Goal: Task Accomplishment & Management: Use online tool/utility

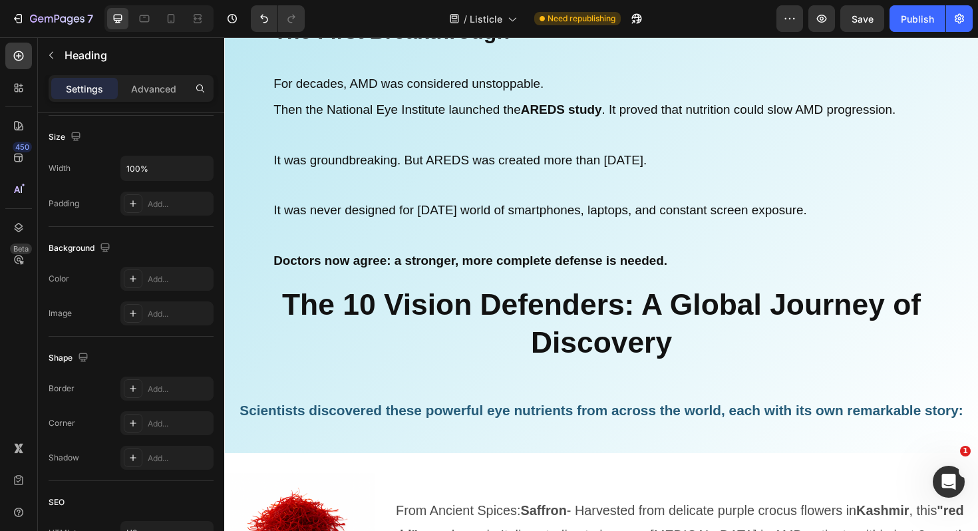
scroll to position [5510, 0]
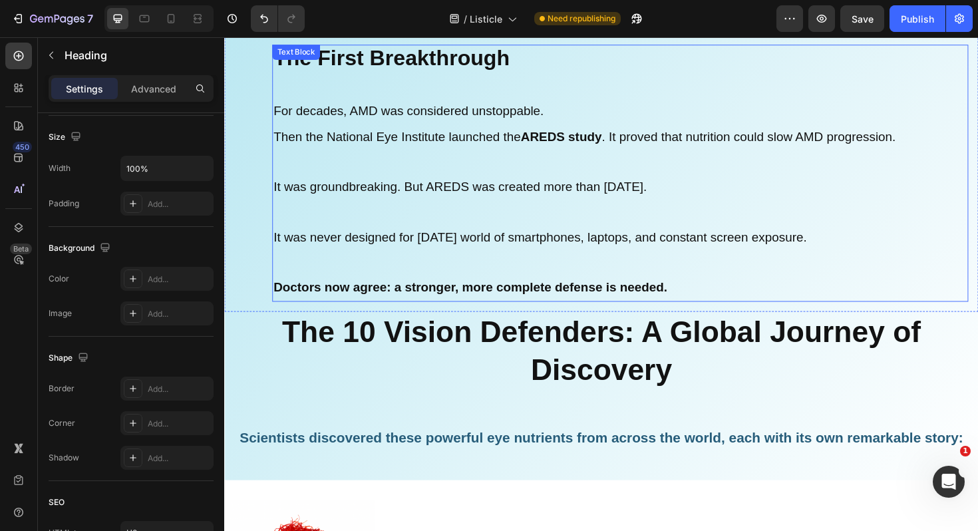
click at [452, 318] on div "The First Breakthrough For decades, AMD was considered unstoppable. Then the Na…" at bounding box center [623, 181] width 798 height 293
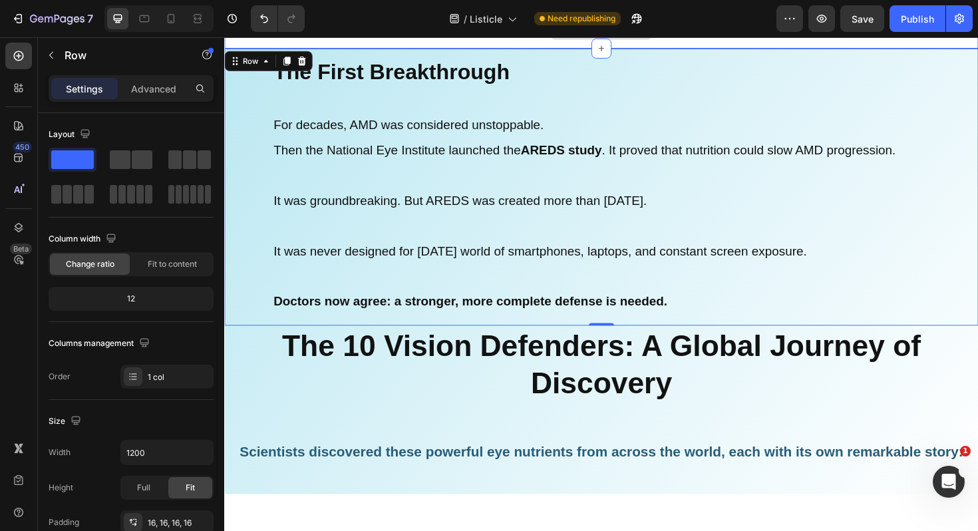
scroll to position [5531, 0]
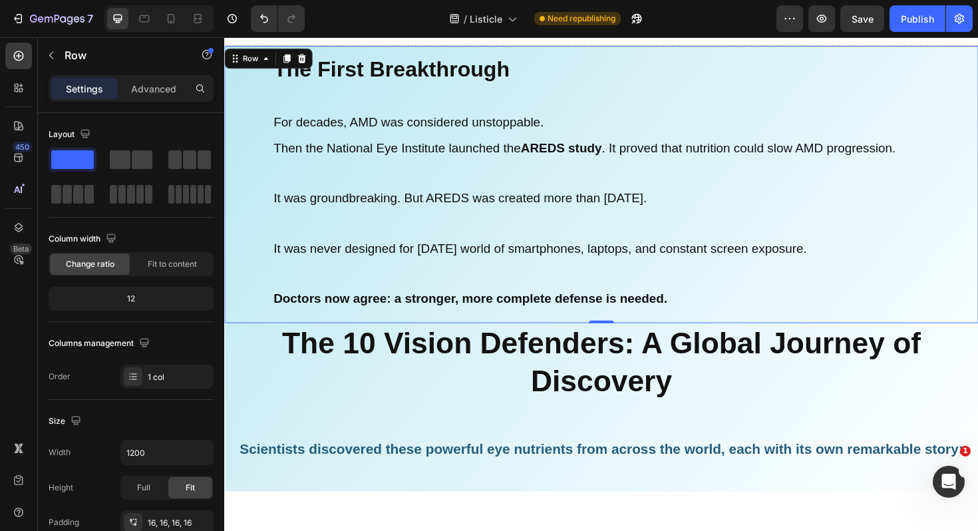
click at [251, 262] on div "The First Breakthrough For decades, AMD was considered unstoppable. Then the Na…" at bounding box center [623, 193] width 777 height 272
click at [251, 259] on div "The First Breakthrough For decades, AMD was considered unstoppable. Then the Na…" at bounding box center [623, 193] width 777 height 272
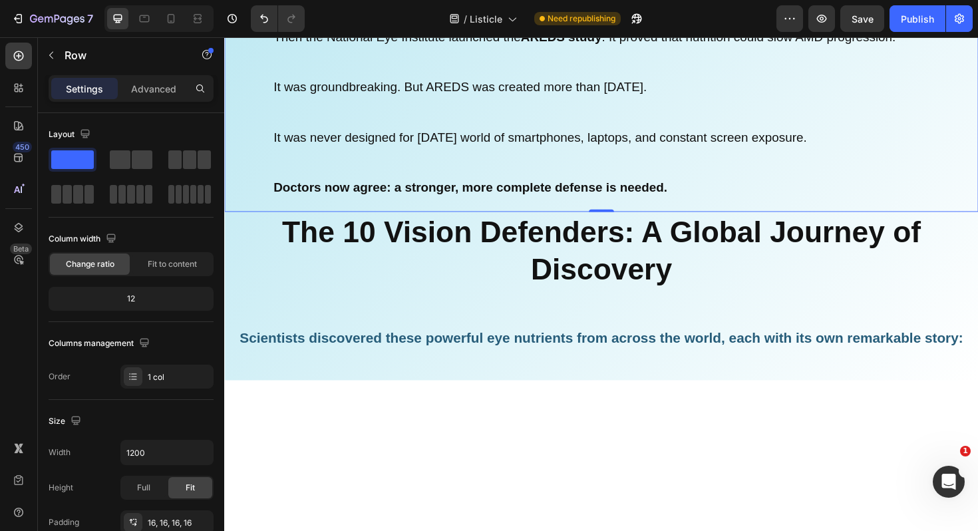
scroll to position [5656, 0]
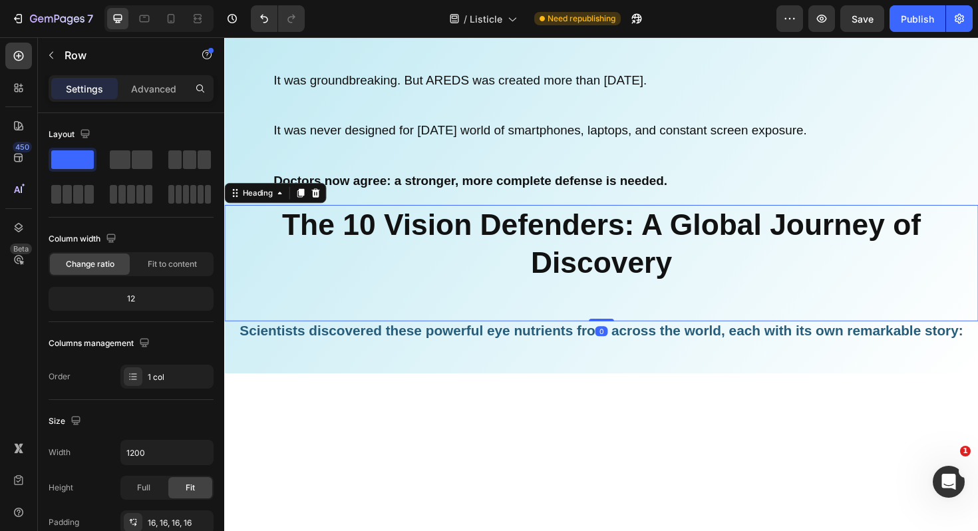
click at [259, 338] on h2 "The 10 Vision Defenders: A Global Journey of Discovery" at bounding box center [623, 276] width 798 height 123
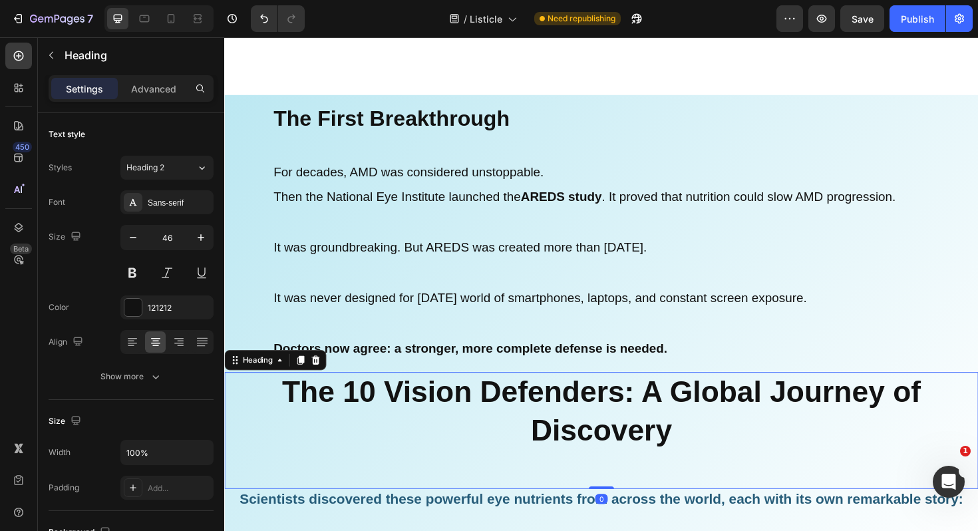
scroll to position [5849, 0]
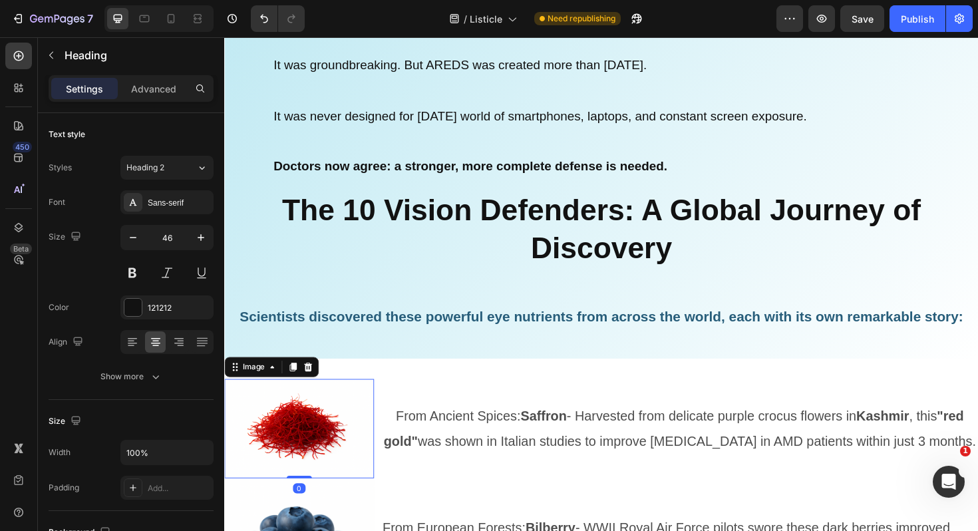
click at [293, 406] on img at bounding box center [303, 451] width 158 height 105
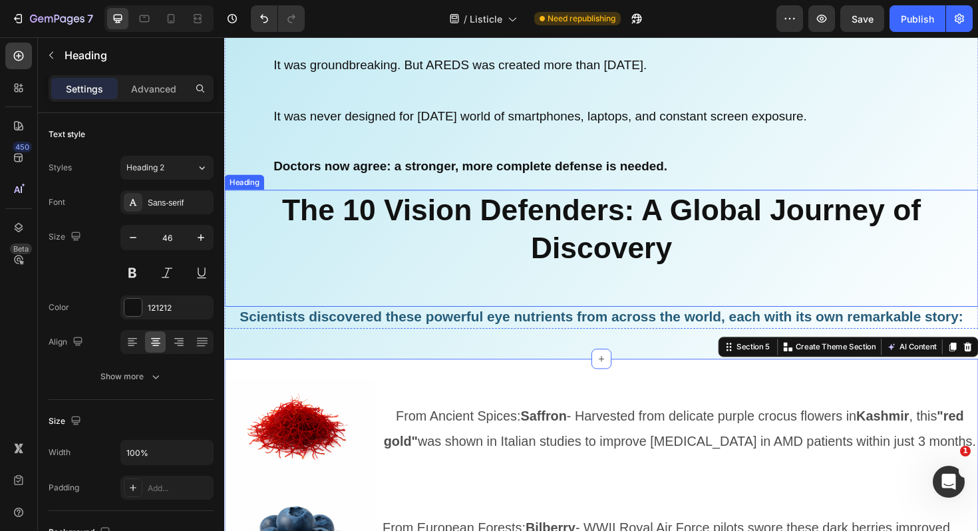
click at [284, 215] on h2 "The 10 Vision Defenders: A Global Journey of Discovery" at bounding box center [623, 260] width 798 height 123
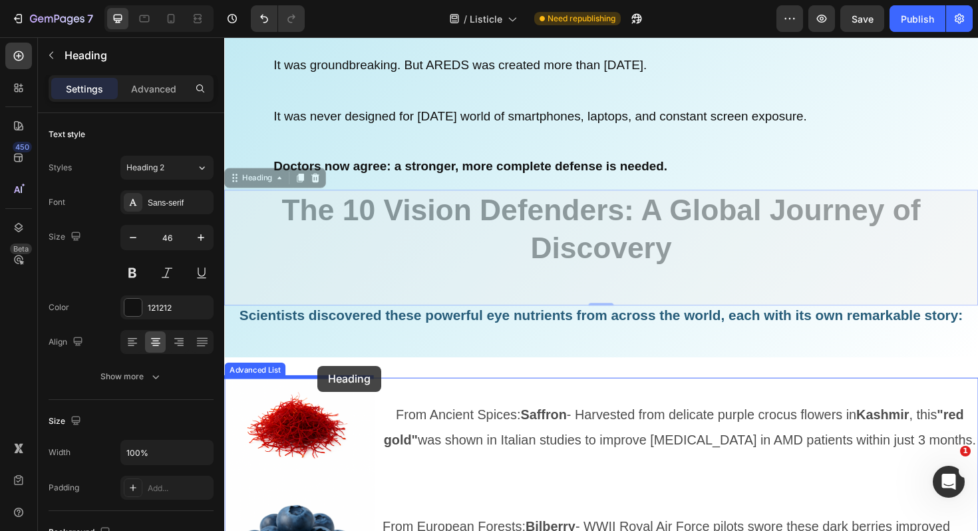
drag, startPoint x: 241, startPoint y: 186, endPoint x: 323, endPoint y: 385, distance: 214.8
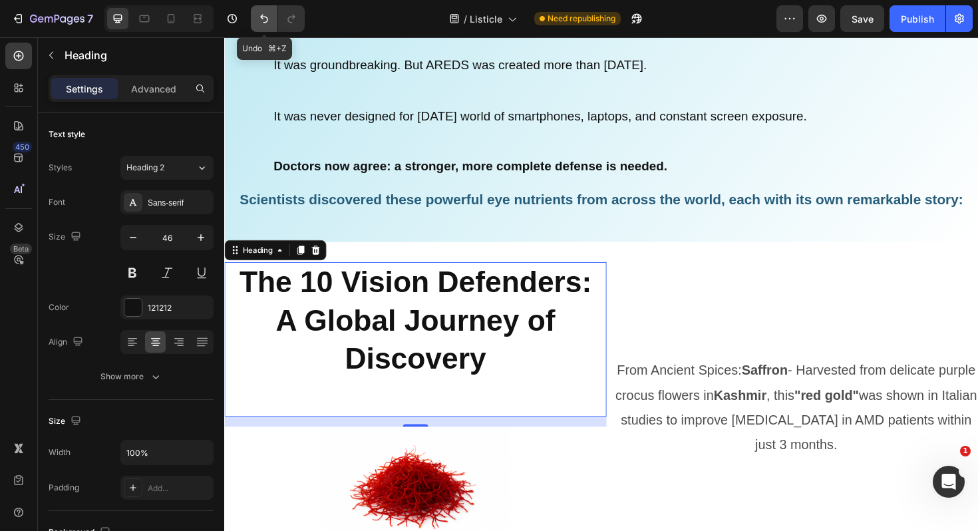
click at [264, 15] on icon "Undo/Redo" at bounding box center [263, 18] width 13 height 13
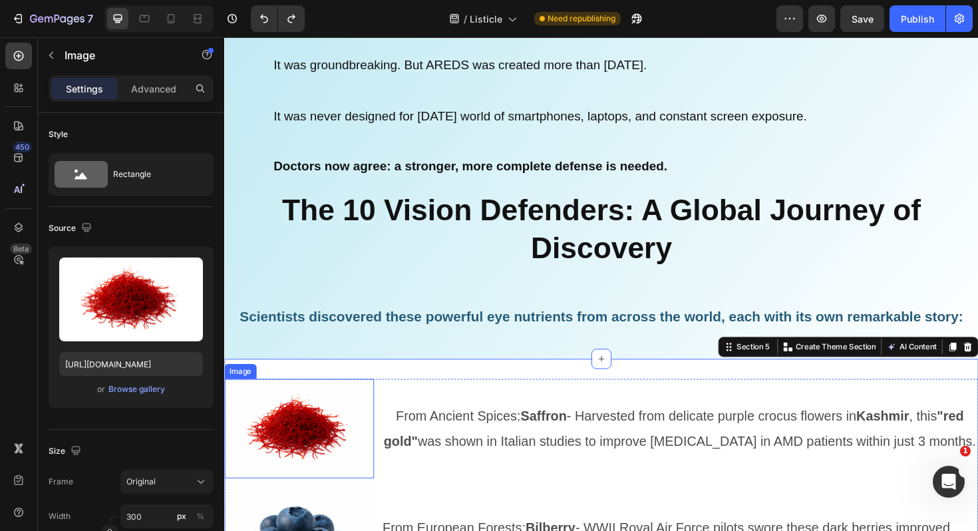
click at [331, 407] on img at bounding box center [303, 451] width 158 height 105
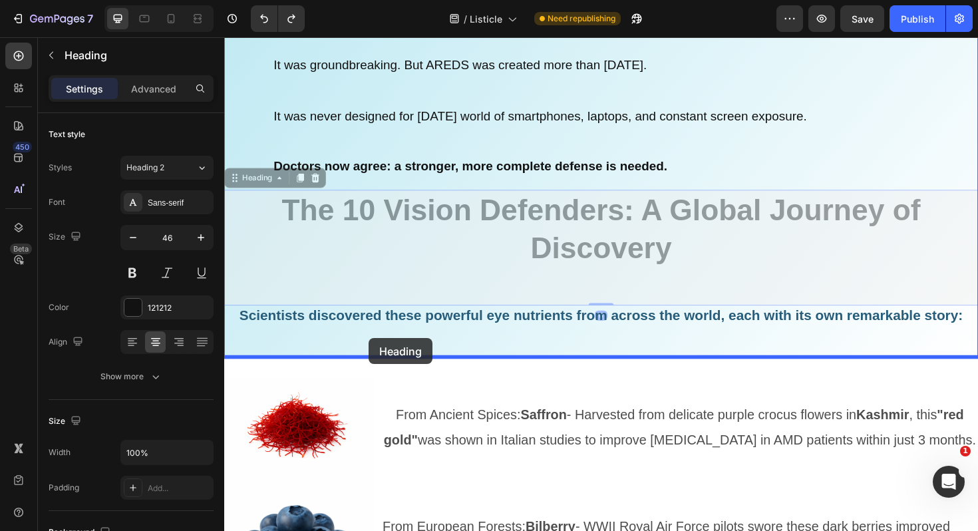
drag, startPoint x: 255, startPoint y: 193, endPoint x: 377, endPoint y: 356, distance: 203.4
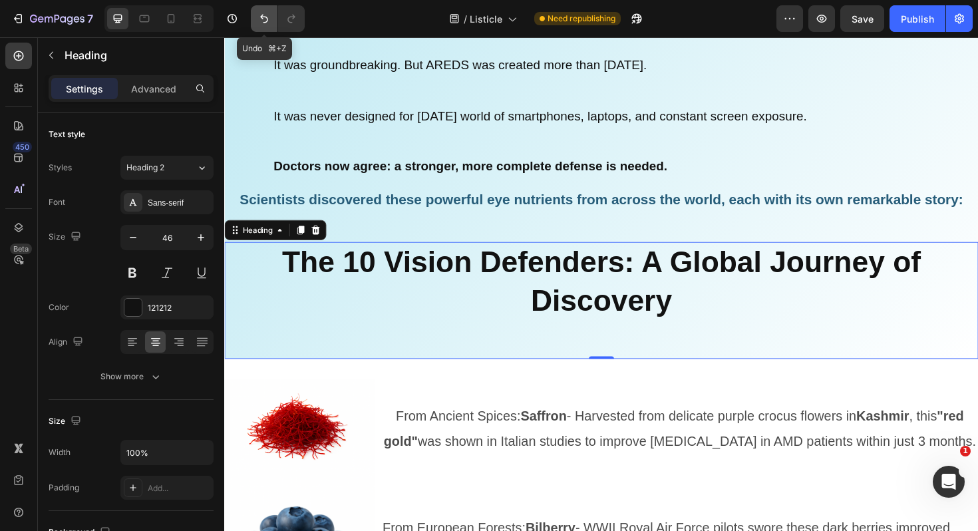
click at [263, 27] on button "Undo/Redo" at bounding box center [264, 18] width 27 height 27
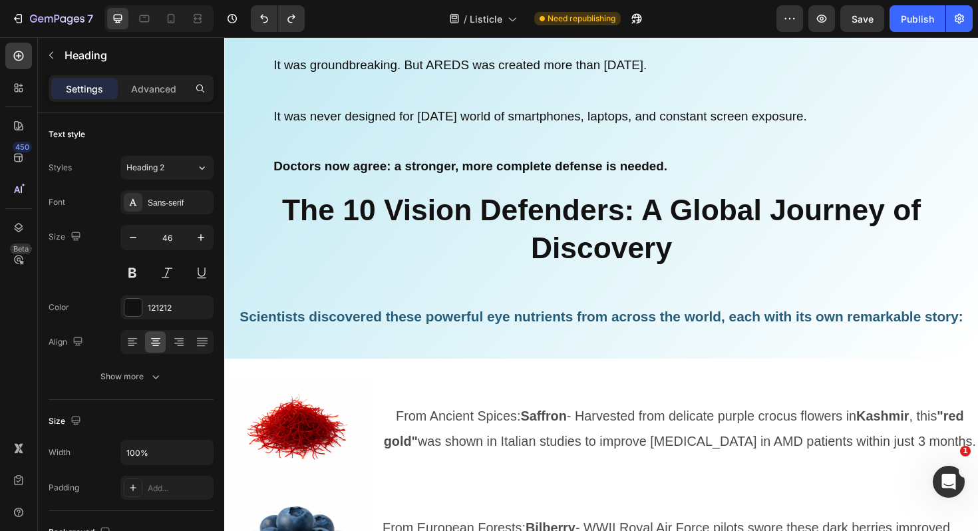
click at [284, 206] on h2 "The 10 Vision Defenders: A Global Journey of Discovery" at bounding box center [623, 260] width 798 height 123
click at [395, 224] on strong "The 10 Vision Defenders: A Global Journey of Discovery" at bounding box center [623, 240] width 676 height 76
click at [382, 157] on p at bounding box center [643, 147] width 734 height 27
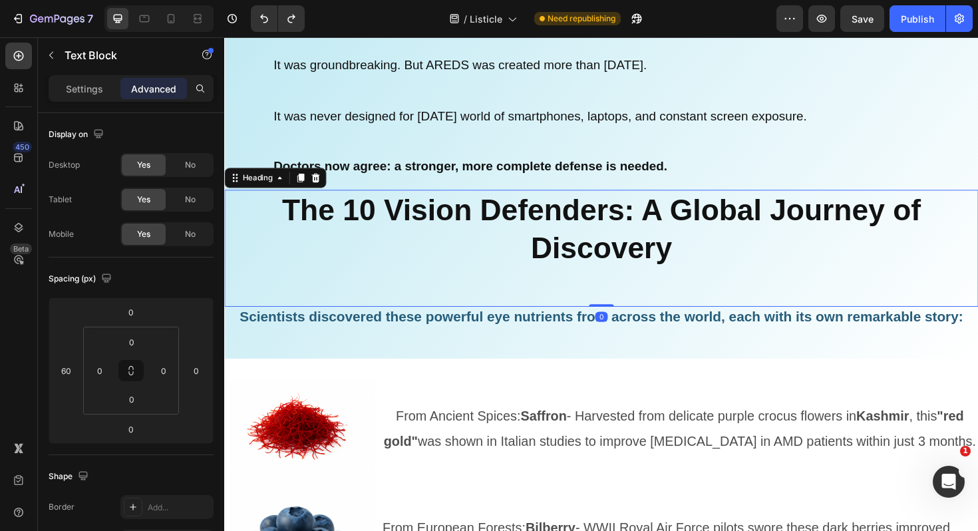
click at [318, 214] on strong "The 10 Vision Defenders: A Global Journey of Discovery" at bounding box center [623, 240] width 676 height 76
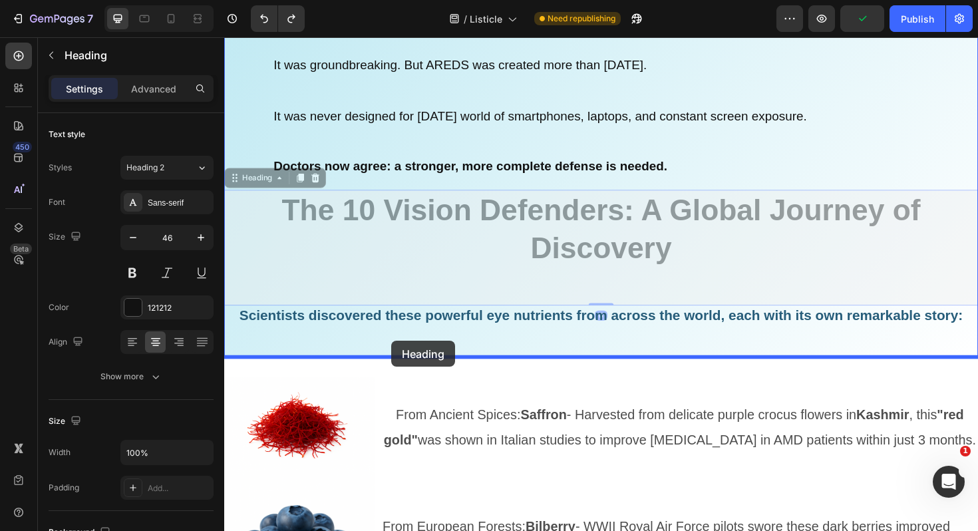
drag, startPoint x: 257, startPoint y: 187, endPoint x: 401, endPoint y: 358, distance: 223.8
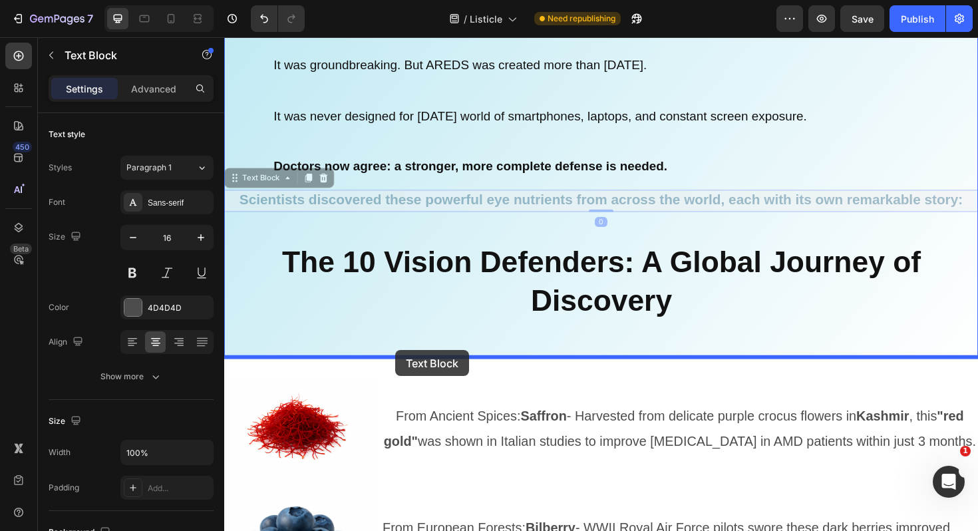
drag, startPoint x: 256, startPoint y: 192, endPoint x: 405, endPoint y: 368, distance: 231.3
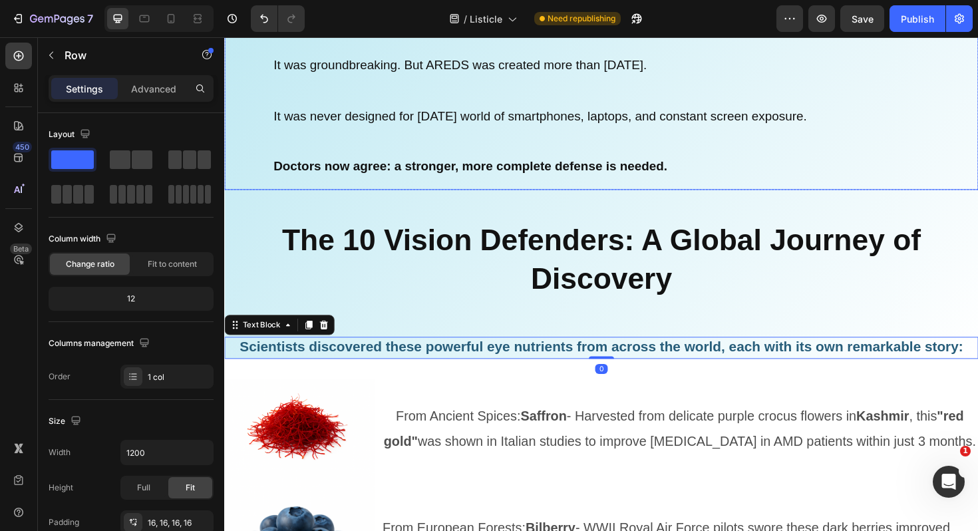
click at [356, 195] on div "The First Breakthrough For decades, AMD was considered unstoppable. Then the Na…" at bounding box center [623, 52] width 798 height 293
click at [255, 229] on div "The First Breakthrough For decades, AMD was considered unstoppable. Then the Na…" at bounding box center [623, 141] width 798 height 471
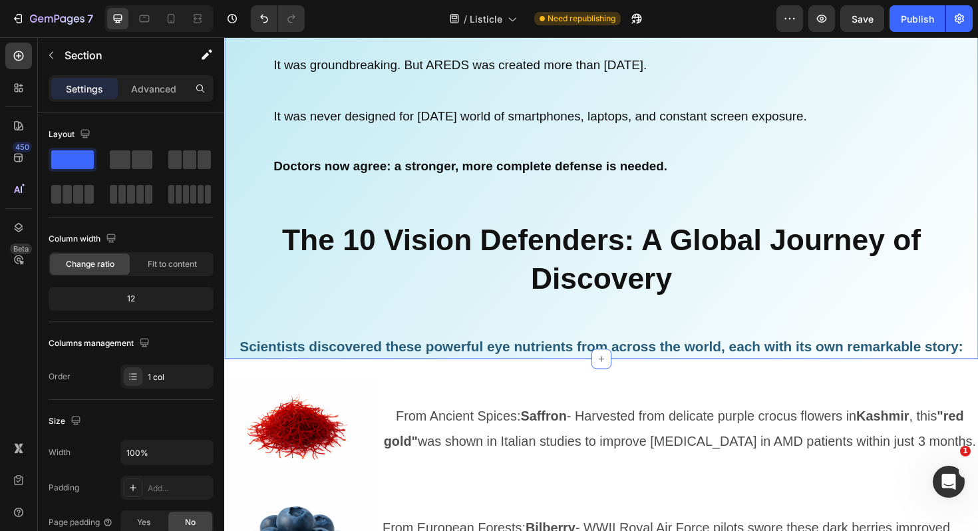
click at [255, 229] on div "The First Breakthrough For decades, AMD was considered unstoppable. Then the Na…" at bounding box center [623, 141] width 798 height 471
click at [301, 220] on div "The First Breakthrough For decades, AMD was considered unstoppable. Then the Na…" at bounding box center [623, 141] width 798 height 471
click at [299, 245] on strong "The 10 Vision Defenders: A Global Journey of Discovery" at bounding box center [623, 272] width 676 height 76
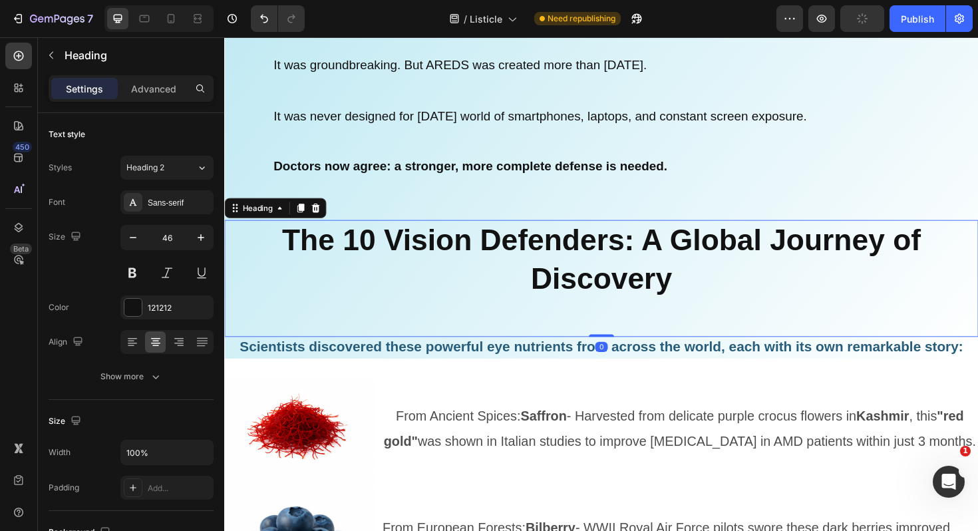
click at [244, 241] on h2 "The 10 Vision Defenders: A Global Journey of Discovery" at bounding box center [623, 292] width 798 height 123
click at [251, 239] on p "The 10 Vision Defenders: A Global Journey of Discovery" at bounding box center [622, 292] width 795 height 120
click at [287, 207] on div "The First Breakthrough For decades, AMD was considered unstoppable. Then the Na…" at bounding box center [623, 141] width 798 height 471
click at [287, 243] on strong "The 10 Vision Defenders: A Global Journey of Discovery" at bounding box center [623, 272] width 676 height 76
click at [267, 219] on div "Heading" at bounding box center [259, 218] width 37 height 12
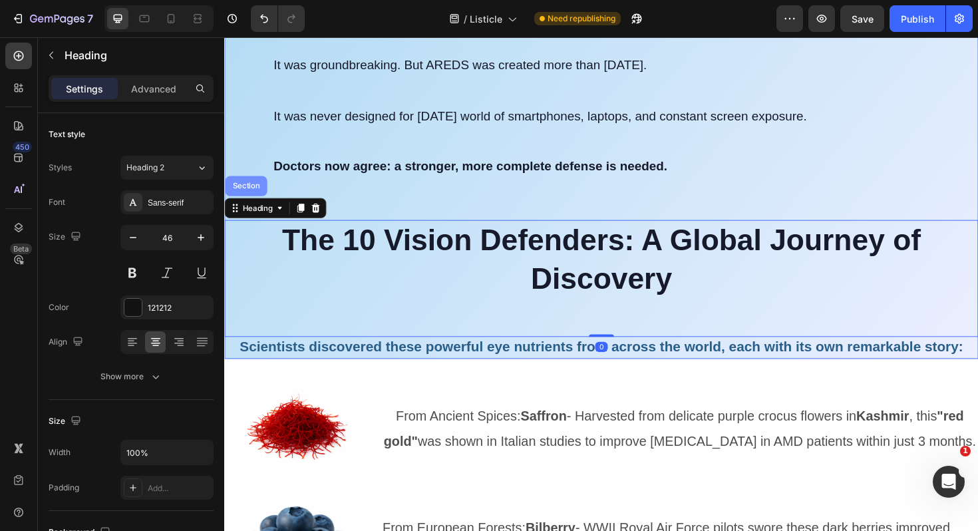
click at [246, 194] on div "Section" at bounding box center [247, 195] width 34 height 8
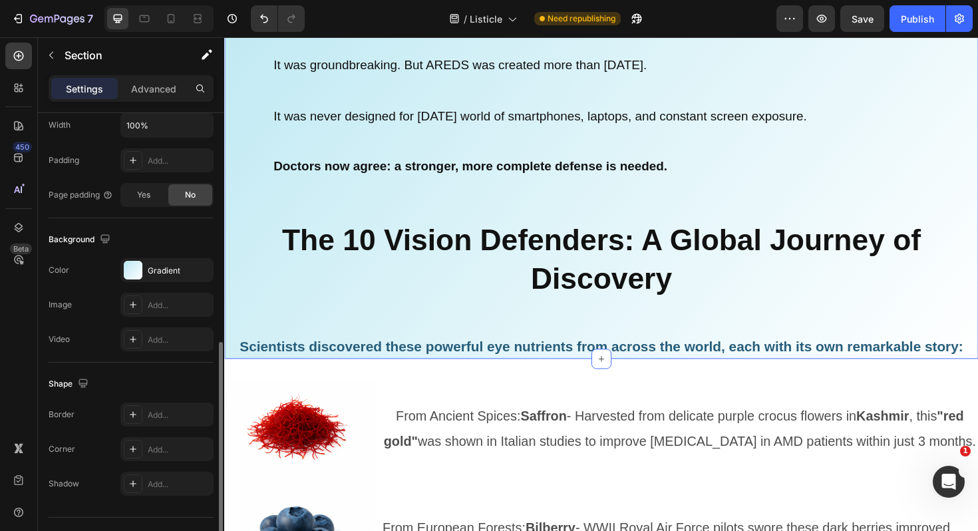
scroll to position [356, 0]
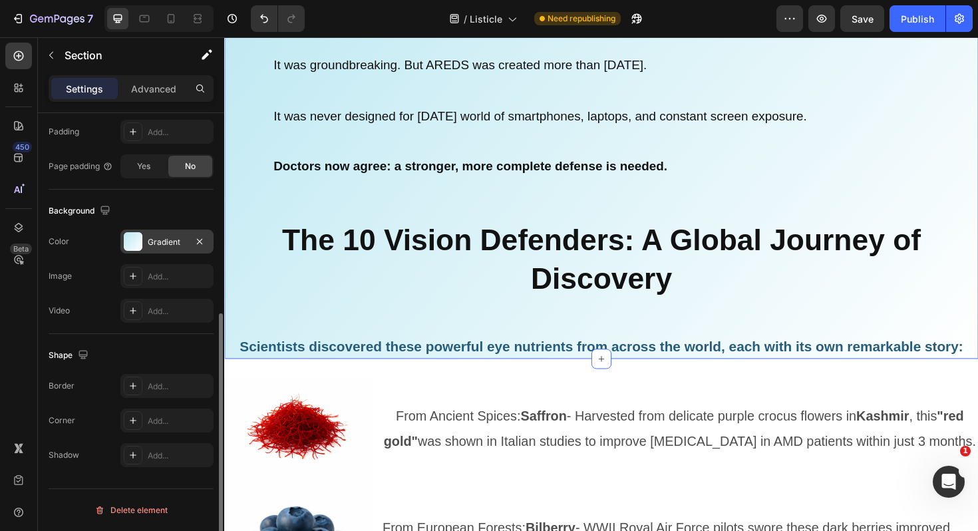
click at [149, 239] on div "Gradient" at bounding box center [167, 242] width 39 height 12
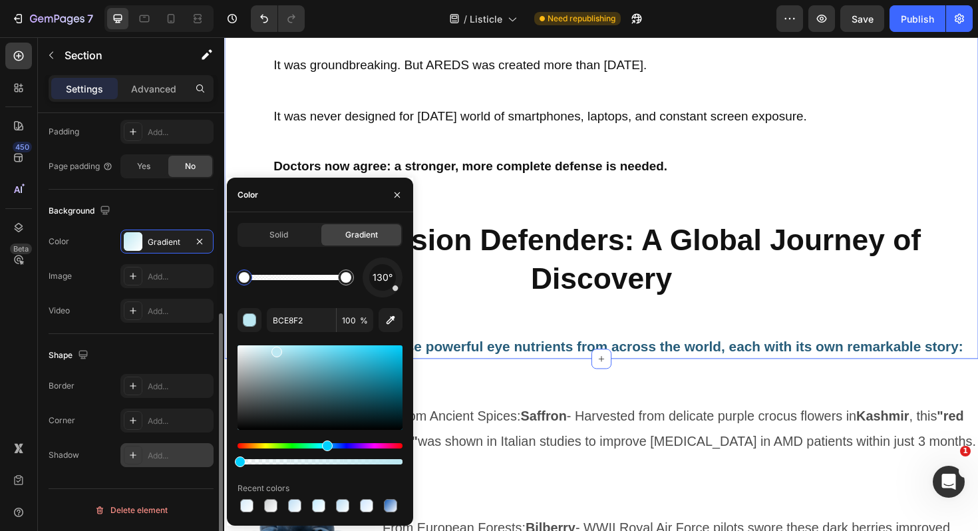
drag, startPoint x: 399, startPoint y: 460, endPoint x: 209, endPoint y: 456, distance: 190.2
click at [209, 456] on div "450 Beta Sections(18) Elements(83) Section Element Hero Section Product Detail …" at bounding box center [112, 283] width 224 height 493
type input "0"
click at [481, 208] on div "The First Breakthrough For decades, AMD was considered unstoppable. Then the Na…" at bounding box center [623, 141] width 798 height 471
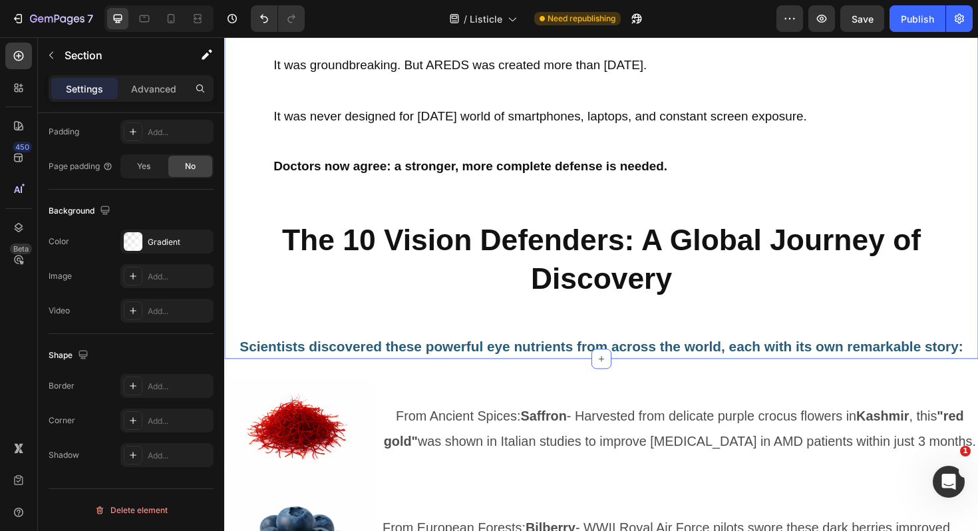
scroll to position [5841, 0]
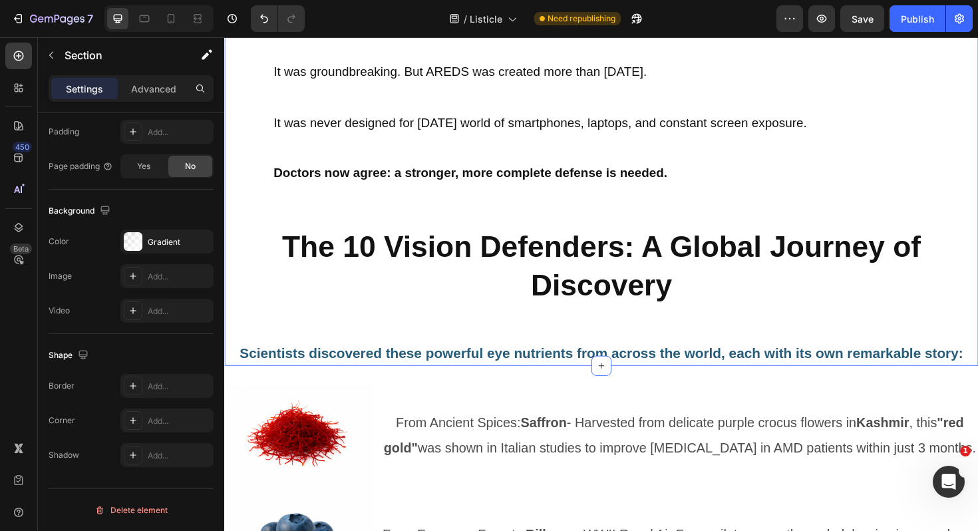
click at [429, 222] on div "The First Breakthrough For decades, AMD was considered unstoppable. Then the Na…" at bounding box center [623, 148] width 798 height 471
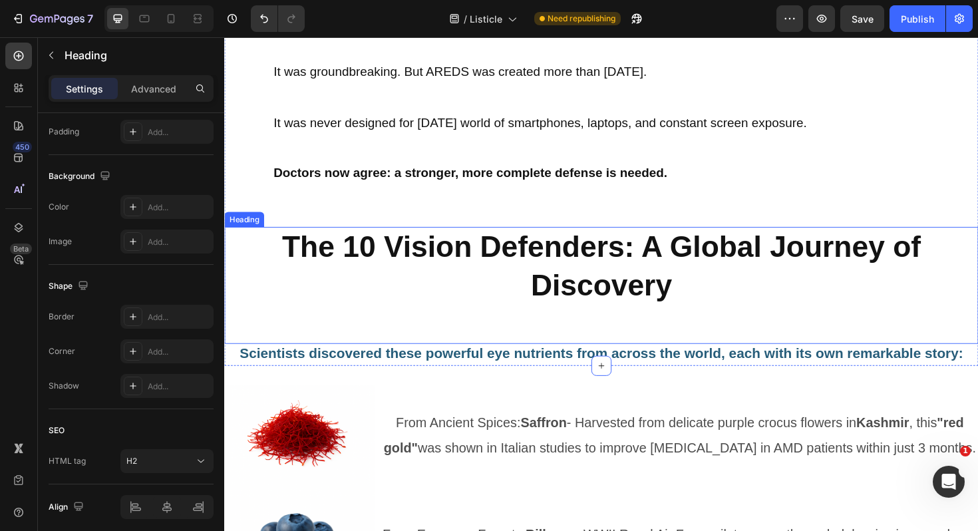
click at [340, 245] on strong "The 10 Vision Defenders: A Global Journey of Discovery" at bounding box center [623, 279] width 676 height 76
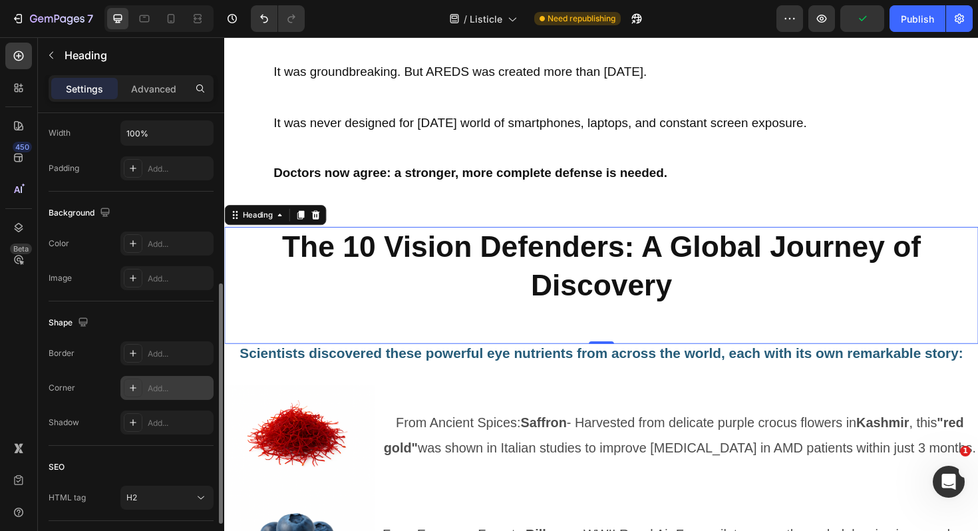
scroll to position [321, 0]
click at [151, 244] on div "Add..." at bounding box center [179, 243] width 63 height 12
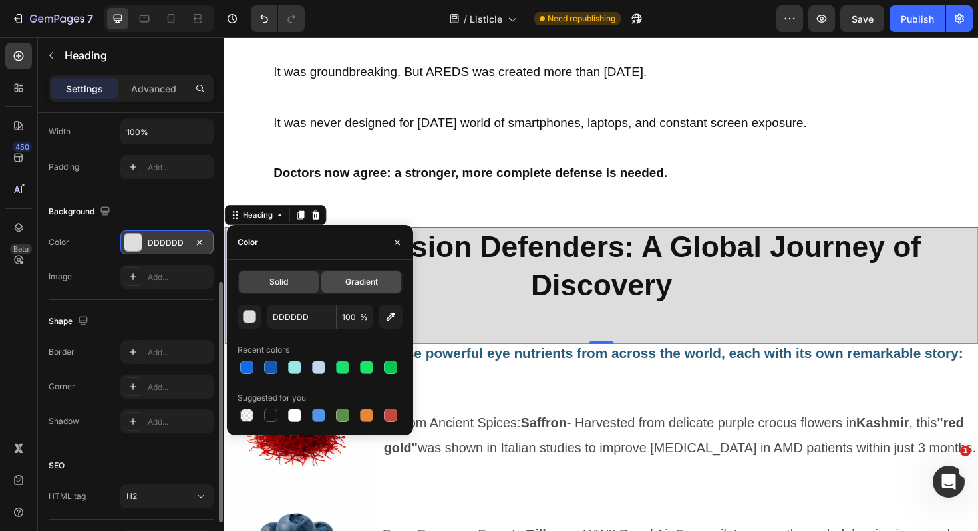
click at [364, 283] on span "Gradient" at bounding box center [361, 282] width 33 height 12
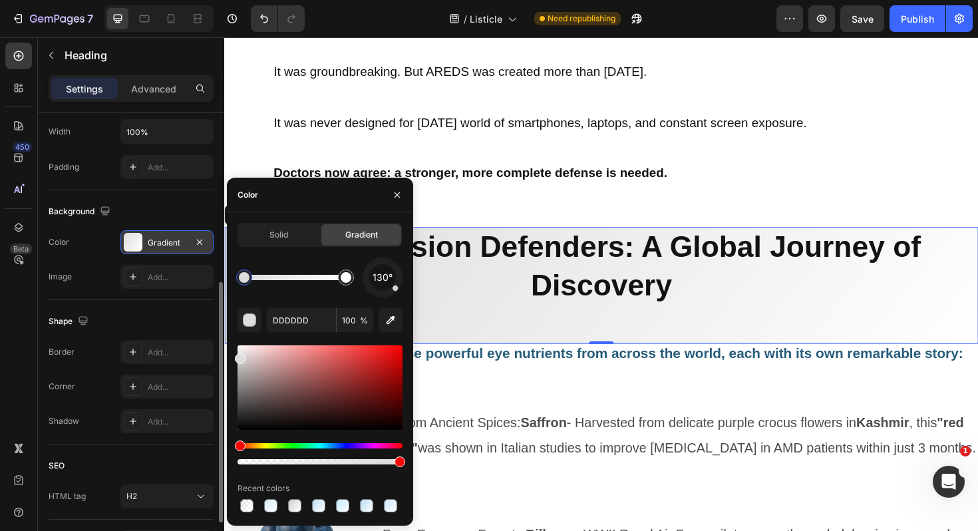
click at [327, 444] on div "Hue" at bounding box center [319, 445] width 165 height 5
click at [328, 446] on div "Hue" at bounding box center [319, 445] width 165 height 5
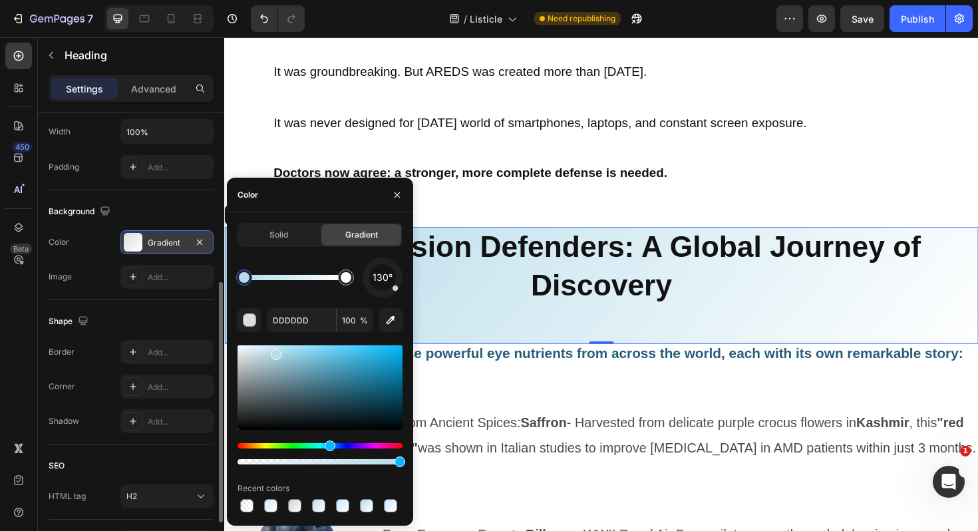
drag, startPoint x: 239, startPoint y: 359, endPoint x: 274, endPoint y: 351, distance: 36.1
click at [274, 351] on div at bounding box center [276, 354] width 11 height 11
type input "B6DCEA"
click at [499, 193] on p "Doctors now agree: a stronger, more complete defense is needed." at bounding box center [643, 181] width 734 height 27
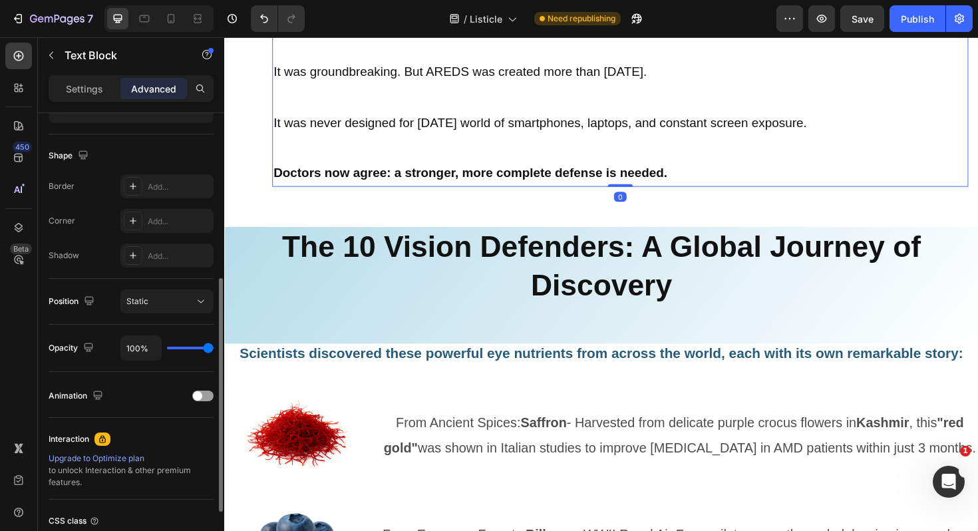
scroll to position [0, 0]
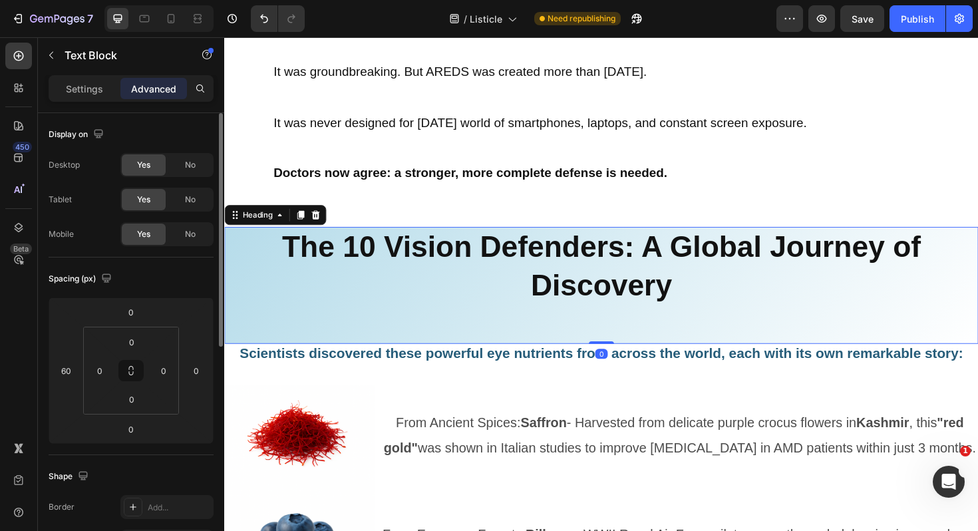
click at [610, 315] on strong "The 10 Vision Defenders: A Global Journey of Discovery" at bounding box center [623, 279] width 676 height 76
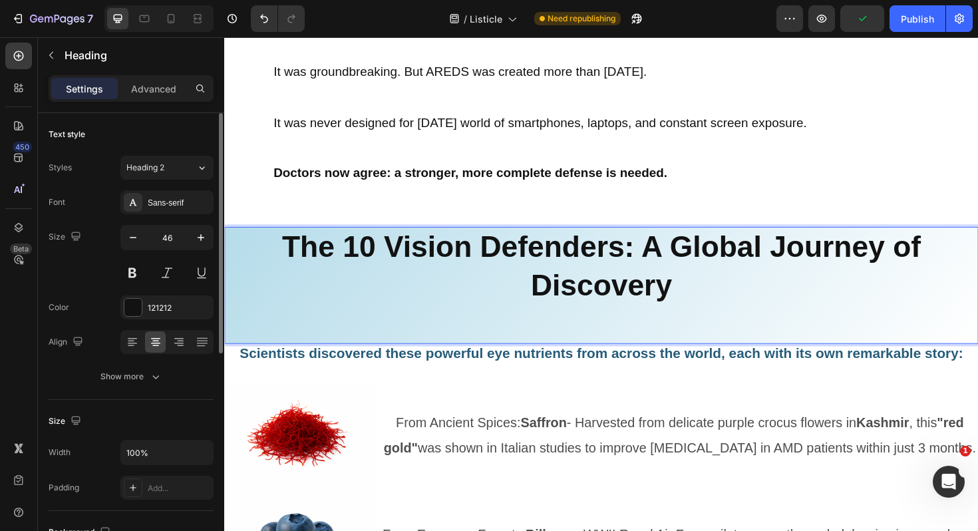
click at [700, 295] on p "The 10 Vision Defenders: A Global Journey of Discovery" at bounding box center [622, 299] width 795 height 120
click at [626, 338] on p "The 10 Vision Defenders: A Global Journey of Discovery" at bounding box center [622, 299] width 795 height 120
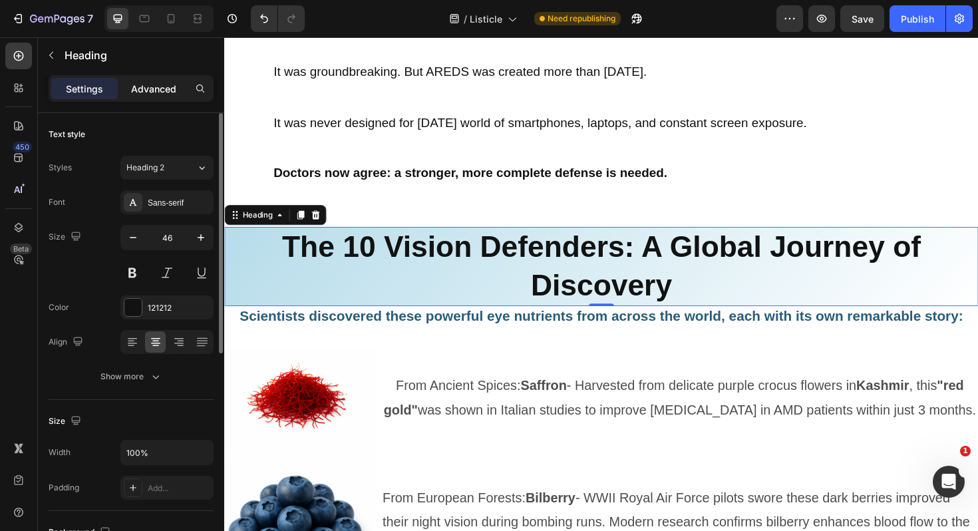
click at [156, 90] on p "Advanced" at bounding box center [153, 89] width 45 height 14
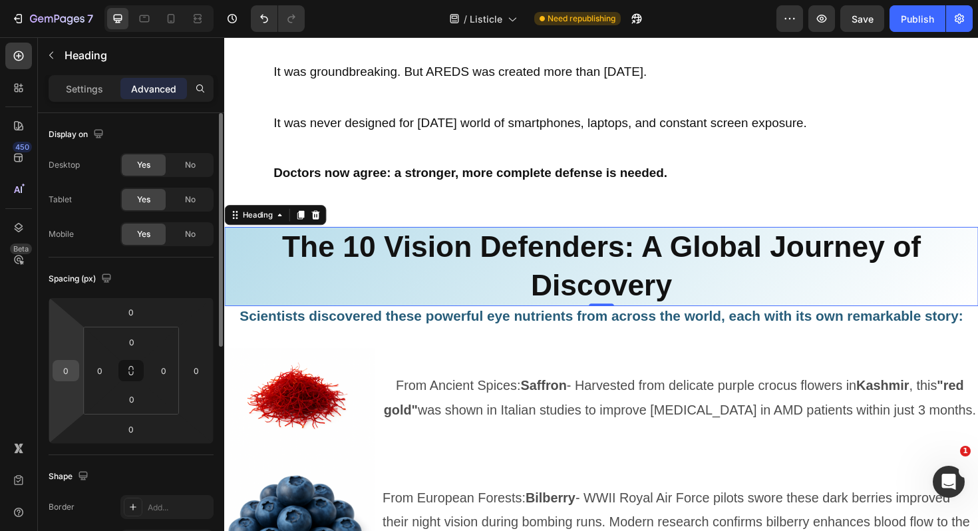
click at [65, 373] on input "0" at bounding box center [66, 370] width 20 height 20
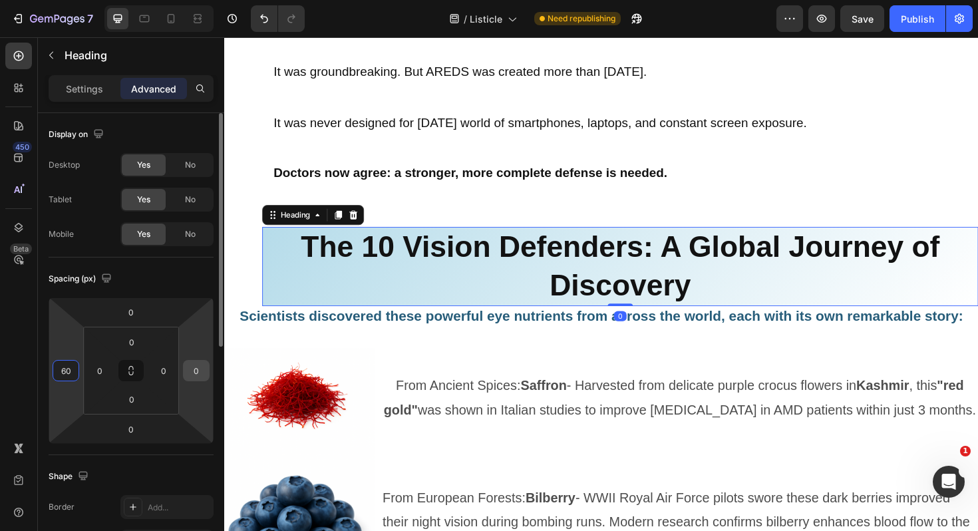
type input "60"
click at [205, 370] on input "0" at bounding box center [196, 370] width 20 height 20
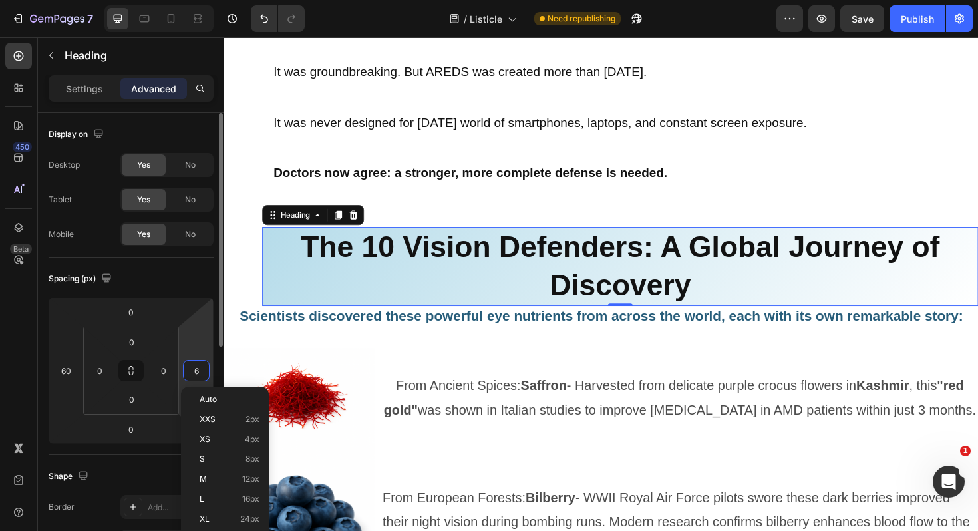
type input "60"
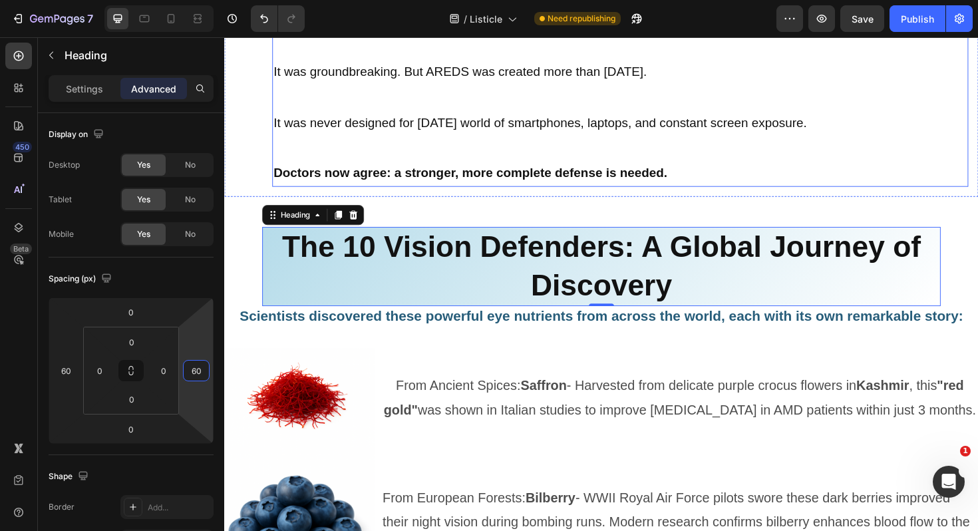
click at [447, 193] on p "Doctors now agree: a stronger, more complete defense is needed." at bounding box center [643, 181] width 734 height 27
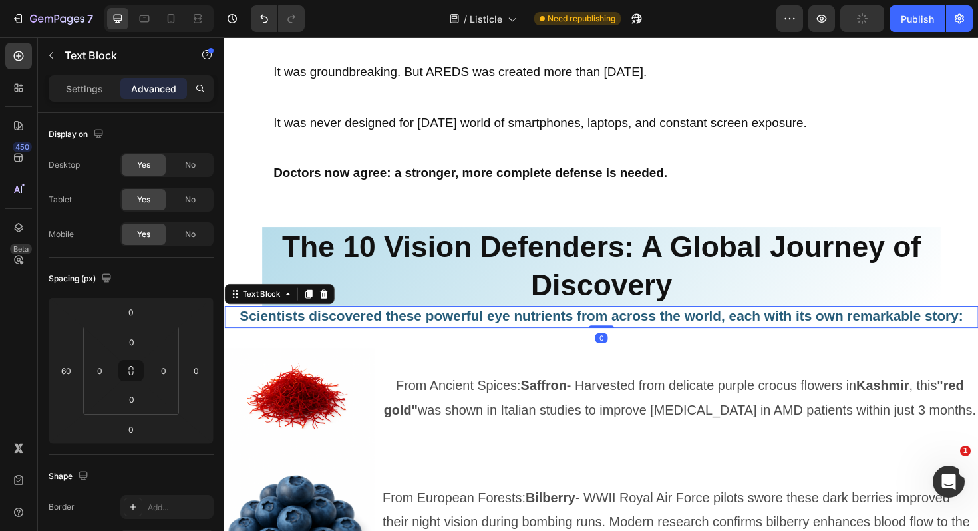
click at [417, 327] on strong "Scientists discovered these powerful eye nutrients from across the world, each …" at bounding box center [623, 332] width 766 height 17
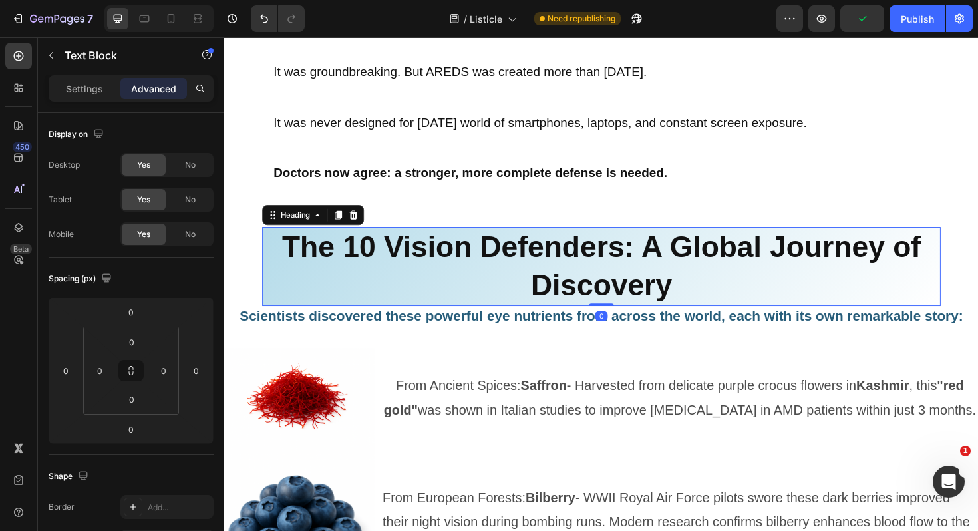
click at [368, 261] on strong "The 10 Vision Defenders: A Global Journey of Discovery" at bounding box center [623, 279] width 676 height 76
click at [84, 92] on p "Settings" at bounding box center [84, 89] width 37 height 14
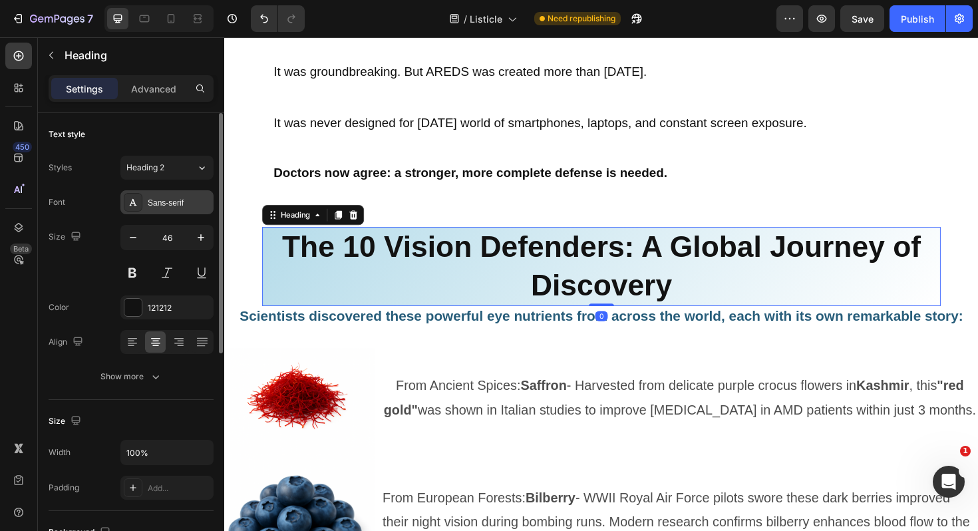
click at [178, 198] on div "Sans-serif" at bounding box center [179, 203] width 63 height 12
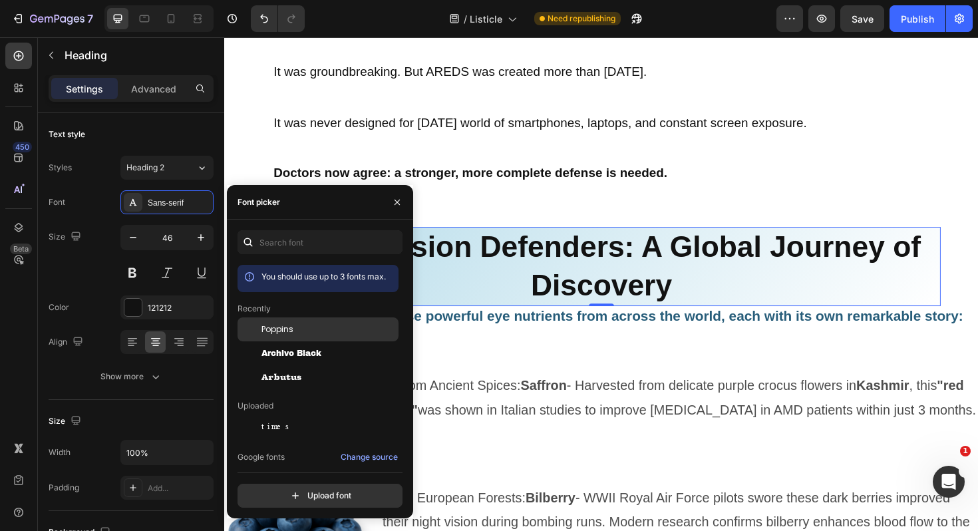
click at [292, 332] on span "Poppins" at bounding box center [277, 329] width 32 height 12
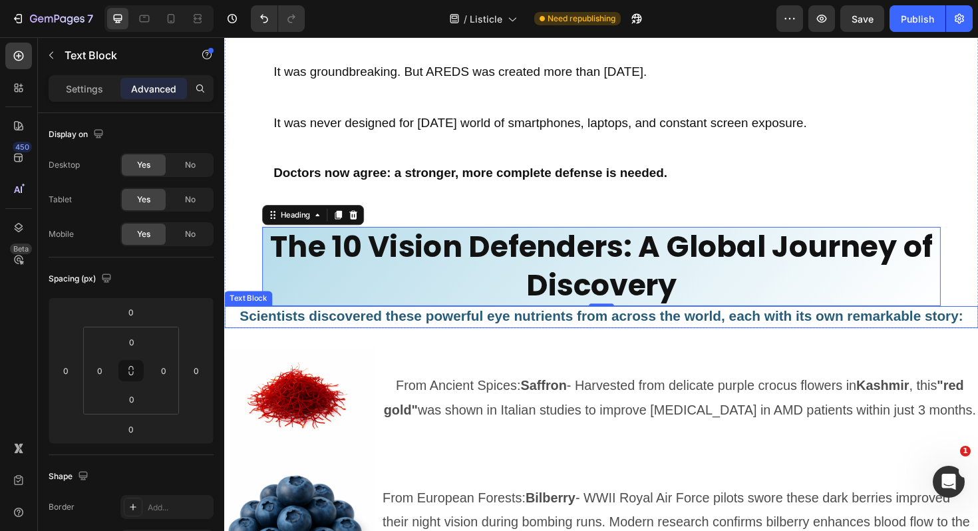
click at [515, 329] on strong "Scientists discovered these powerful eye nutrients from across the world, each …" at bounding box center [623, 332] width 766 height 17
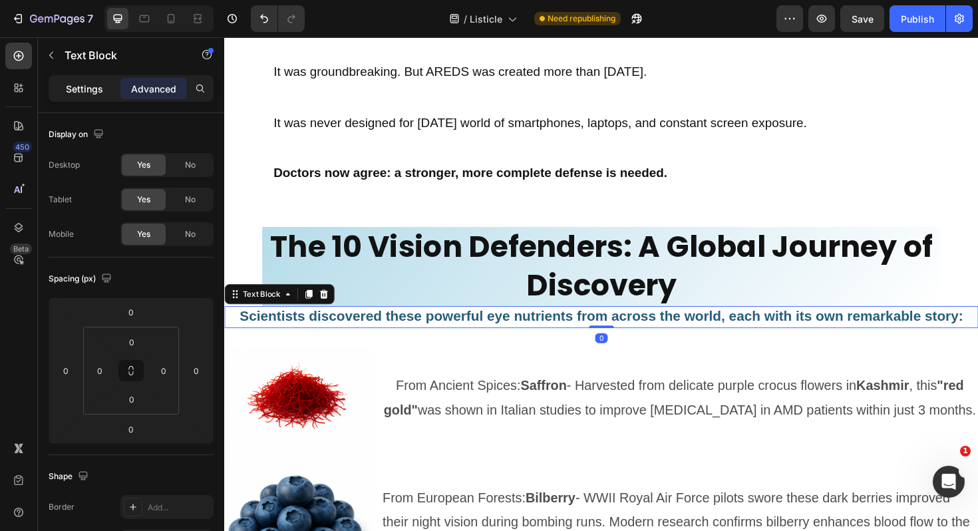
click at [87, 91] on p "Settings" at bounding box center [84, 89] width 37 height 14
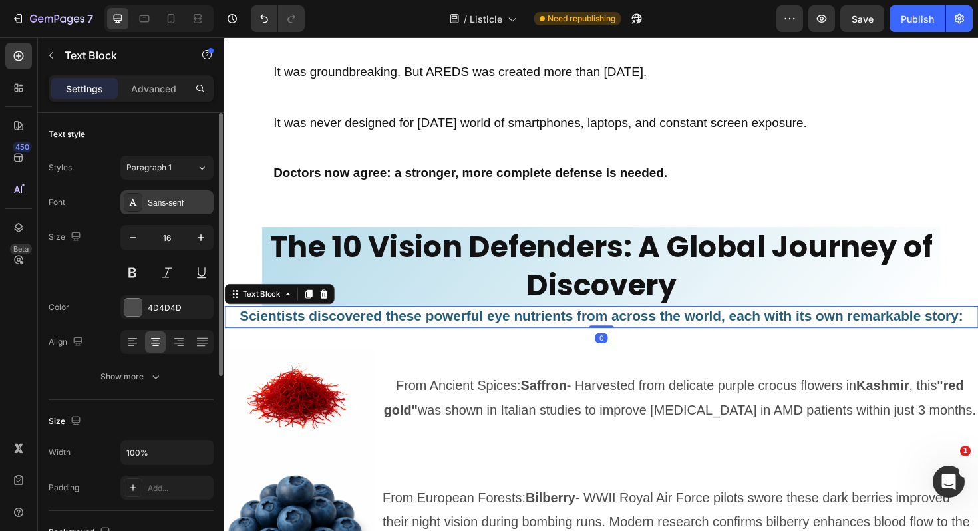
click at [182, 205] on div "Sans-serif" at bounding box center [179, 203] width 63 height 12
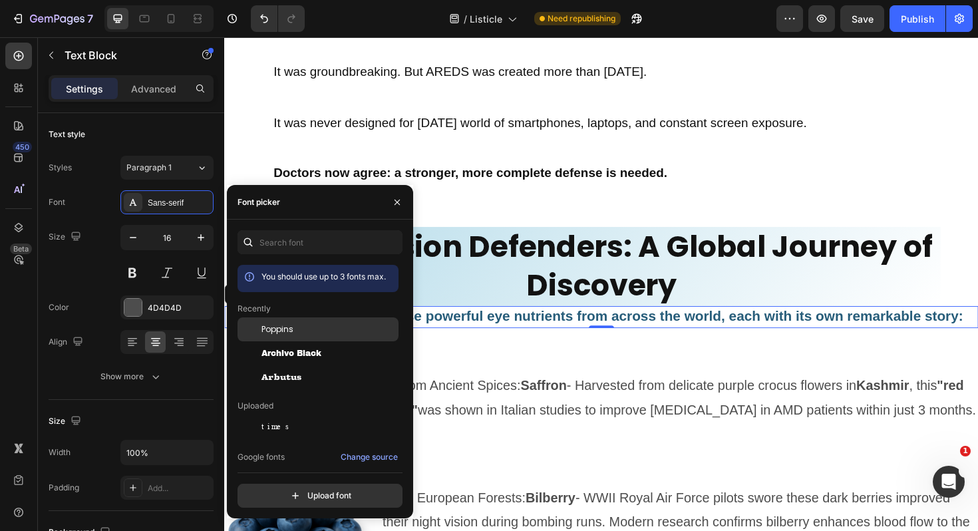
click at [281, 329] on span "Poppins" at bounding box center [277, 329] width 32 height 12
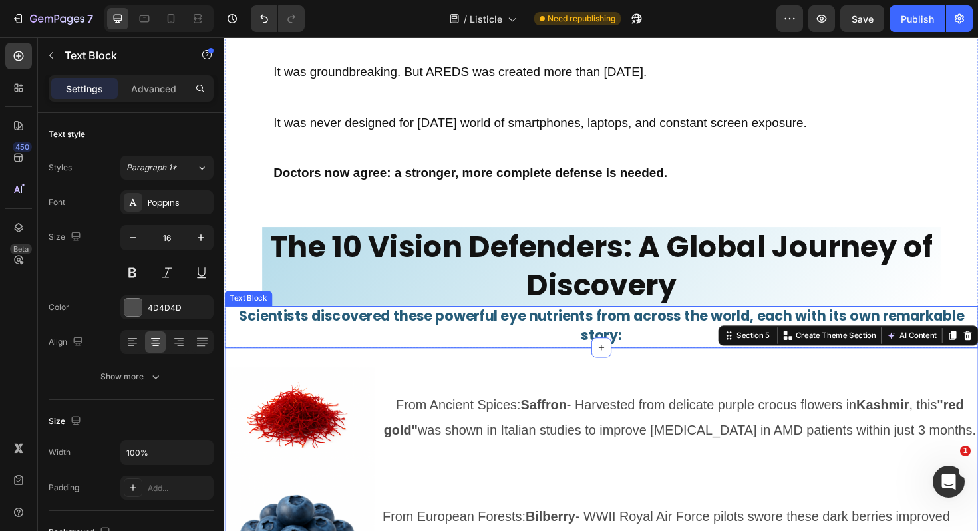
click at [310, 329] on strong "Scientists discovered these powerful eye nutrients from across the world, each …" at bounding box center [623, 342] width 768 height 41
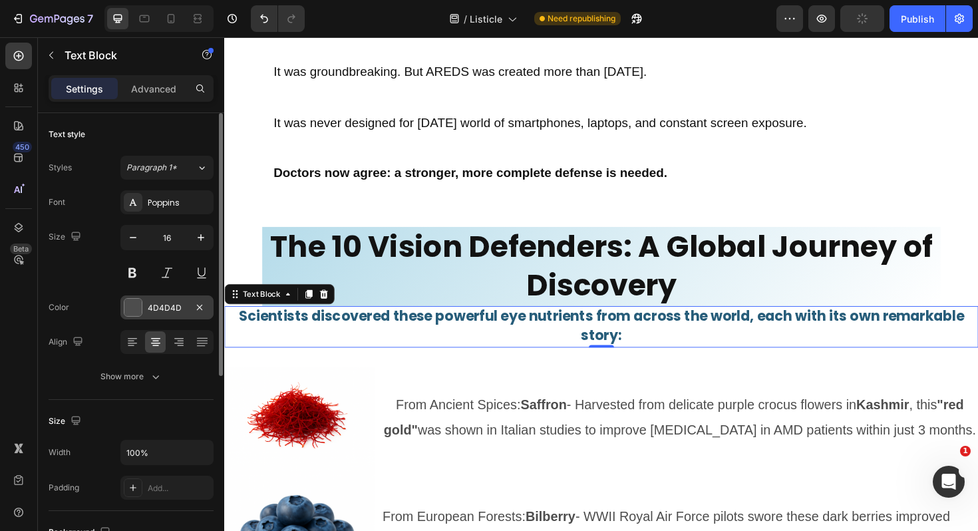
click at [156, 303] on div "4D4D4D" at bounding box center [167, 308] width 39 height 12
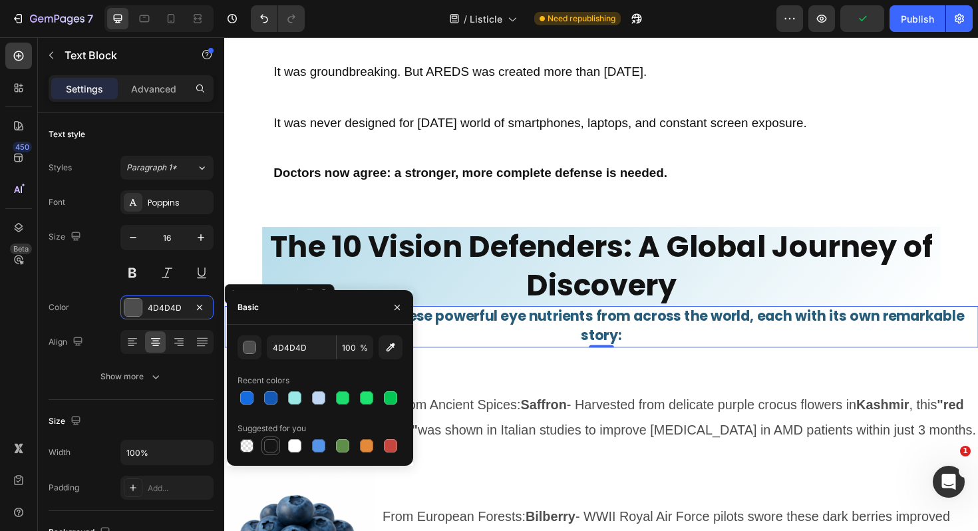
click at [271, 446] on div at bounding box center [270, 445] width 13 height 13
type input "151515"
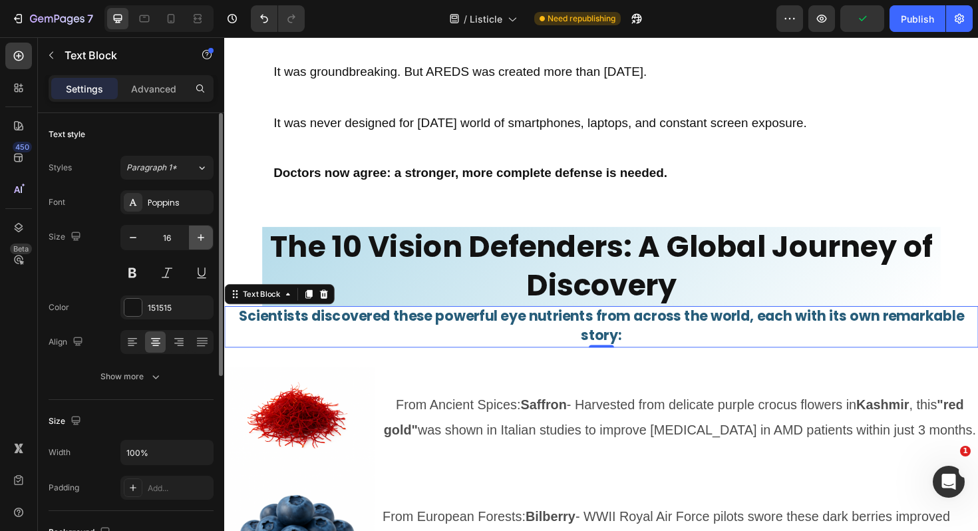
click at [201, 237] on icon "button" at bounding box center [201, 237] width 7 height 7
type input "18"
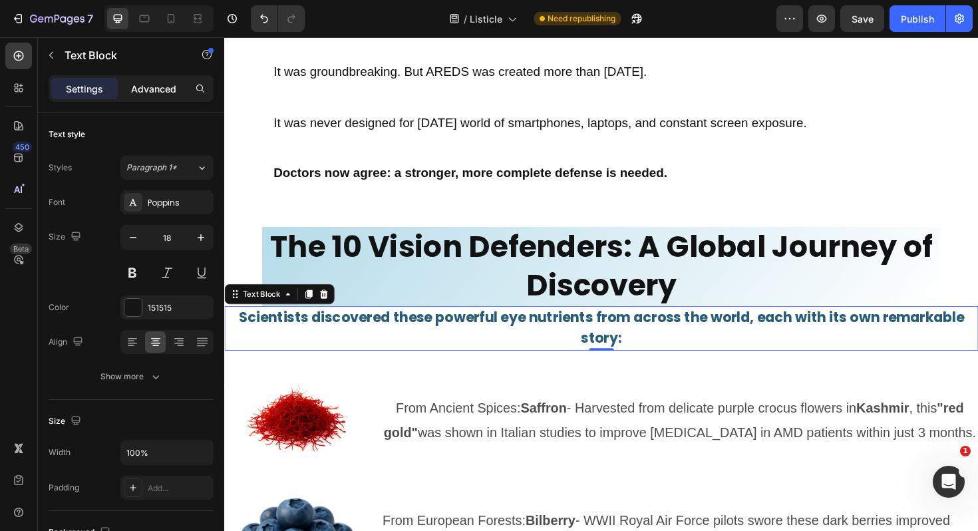
click at [177, 89] on div "Advanced" at bounding box center [153, 88] width 67 height 21
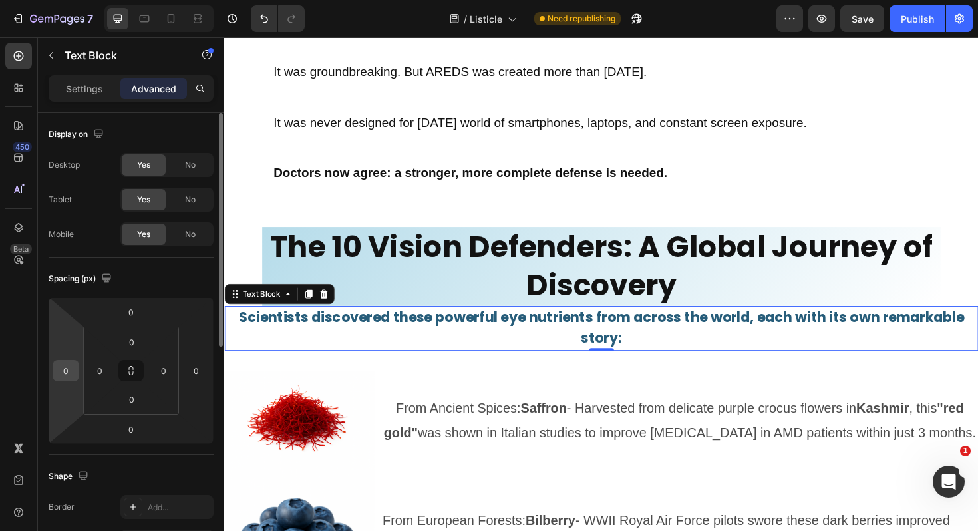
click at [72, 376] on input "0" at bounding box center [66, 370] width 20 height 20
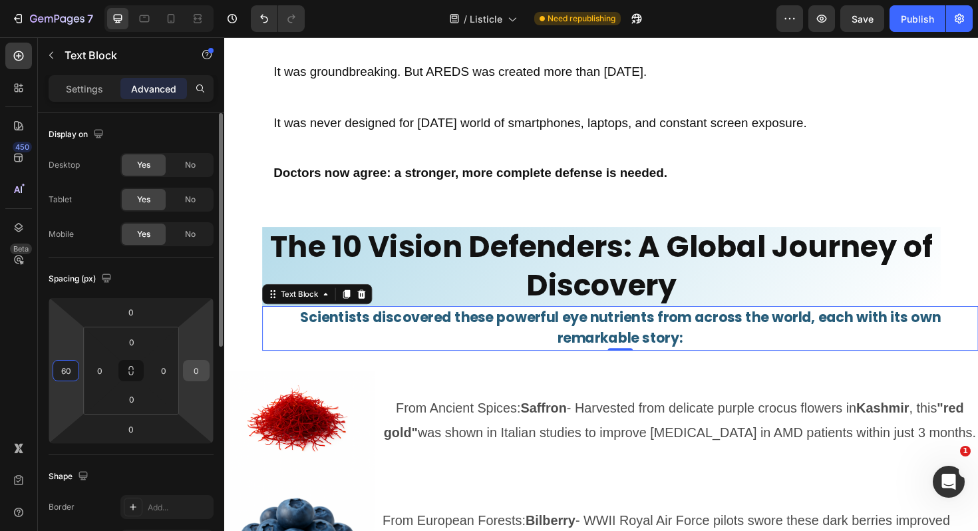
type input "60"
click at [204, 370] on input "0" at bounding box center [196, 370] width 20 height 20
type input "60"
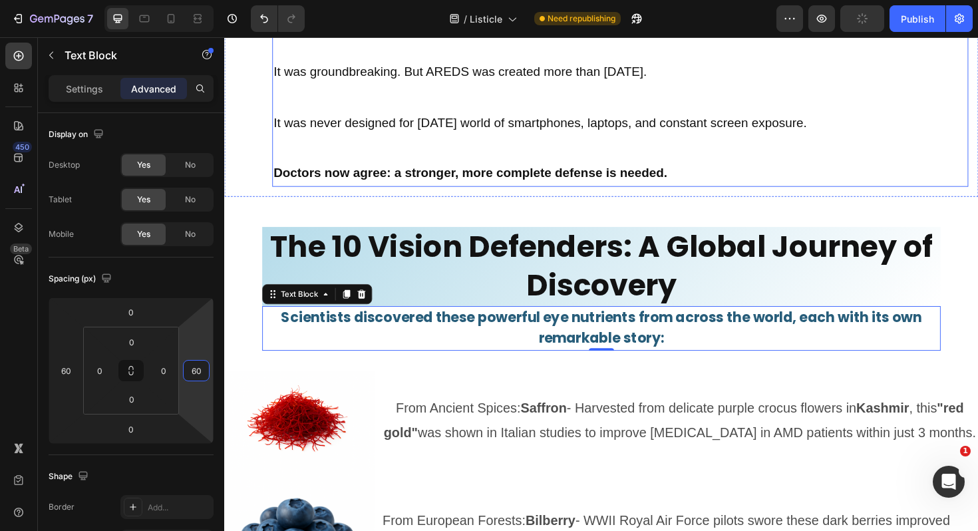
click at [535, 148] on p at bounding box center [643, 154] width 734 height 27
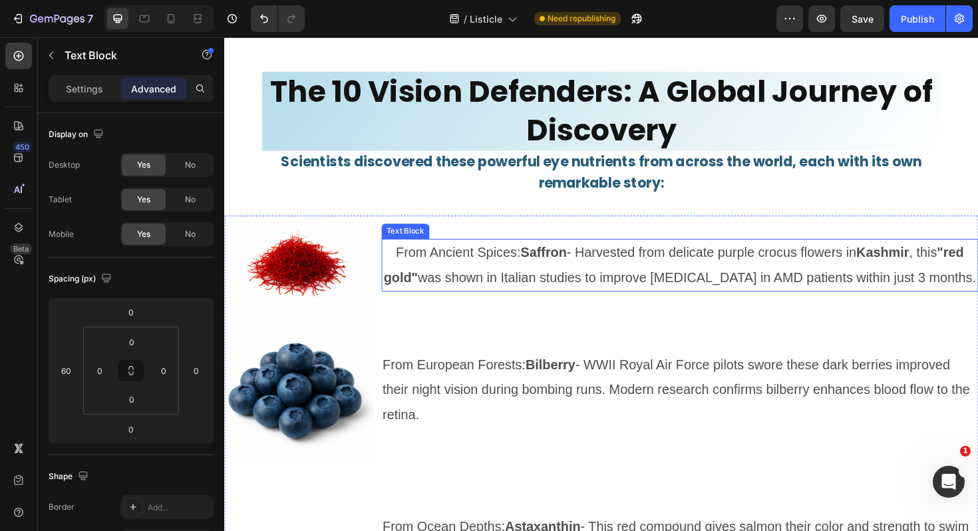
scroll to position [6012, 0]
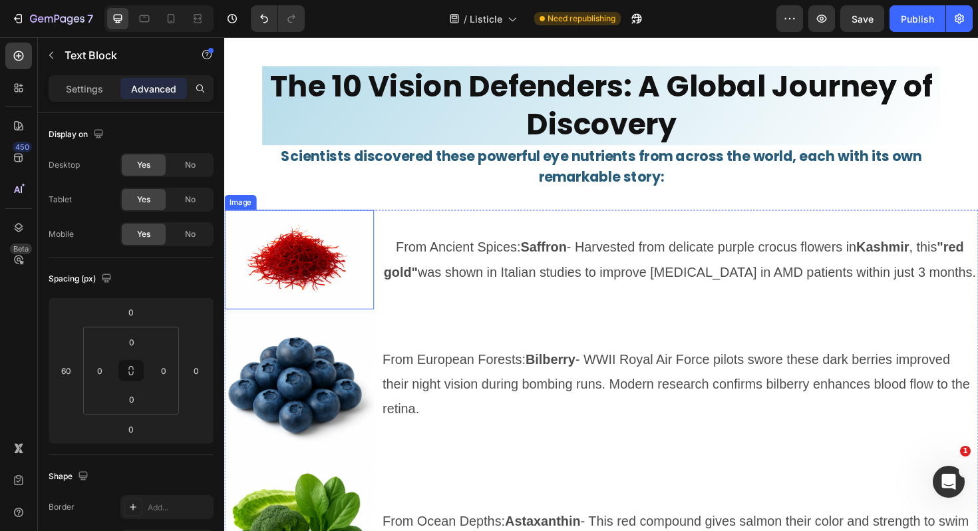
click at [324, 260] on img at bounding box center [303, 272] width 158 height 105
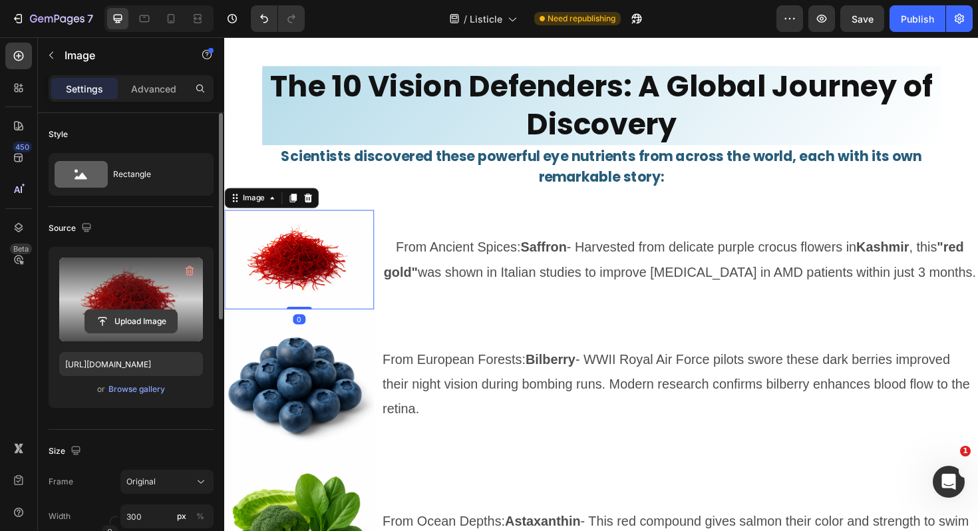
click at [164, 319] on input "file" at bounding box center [131, 321] width 92 height 23
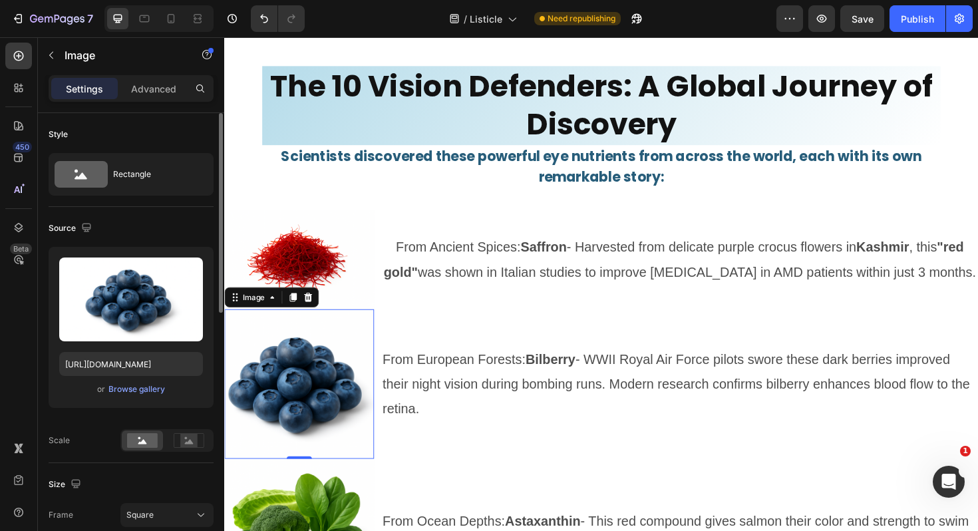
click at [330, 400] on img at bounding box center [303, 404] width 158 height 158
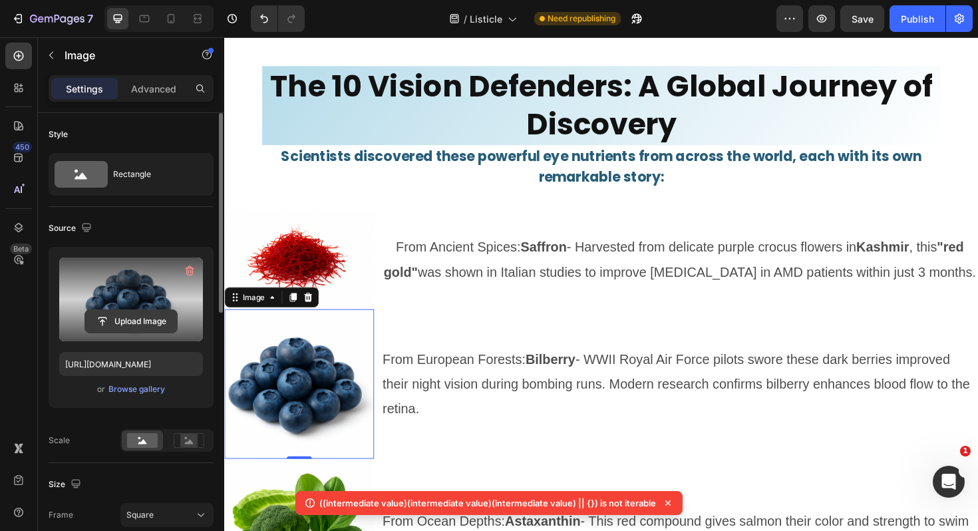
click at [144, 321] on input "file" at bounding box center [131, 321] width 92 height 23
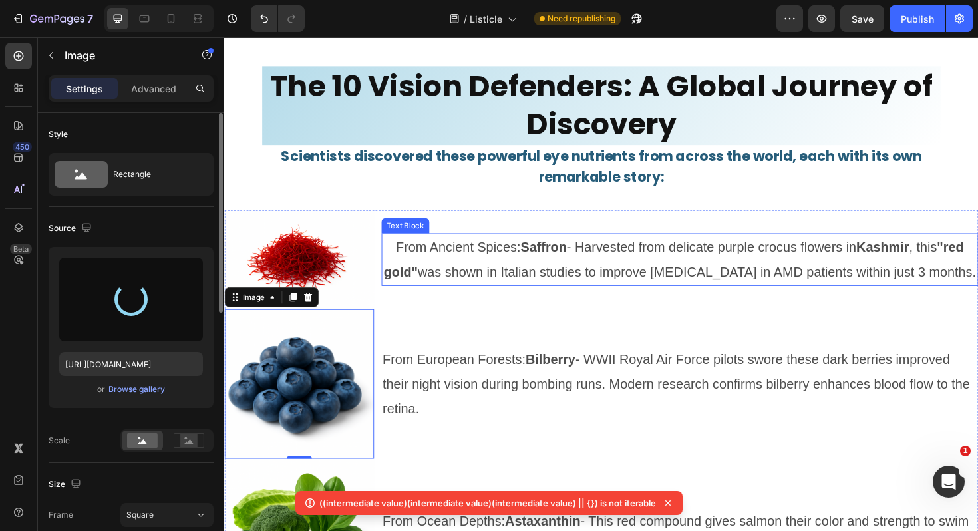
type input "https://cdn.shopify.com/s/files/1/0661/9034/4243/files/gempages_581239761960698…"
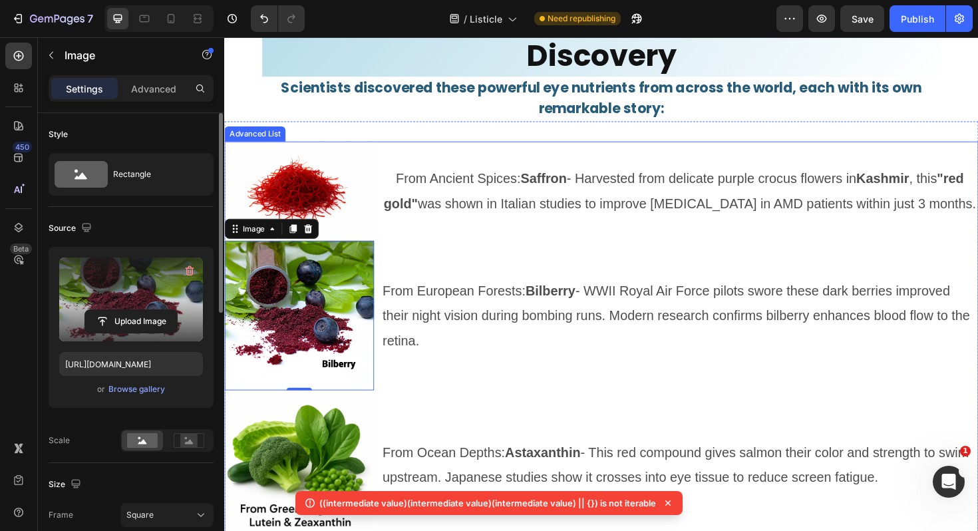
scroll to position [6088, 0]
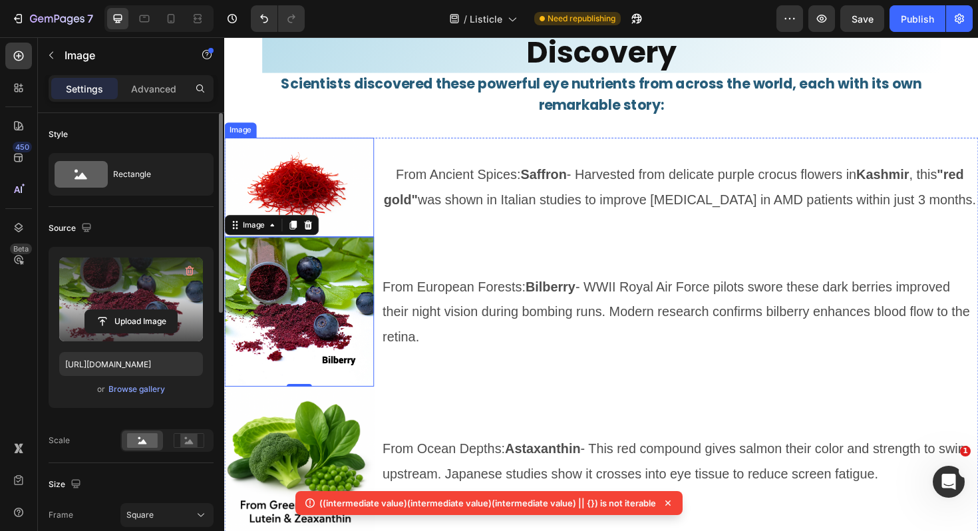
click at [332, 181] on img at bounding box center [303, 196] width 158 height 105
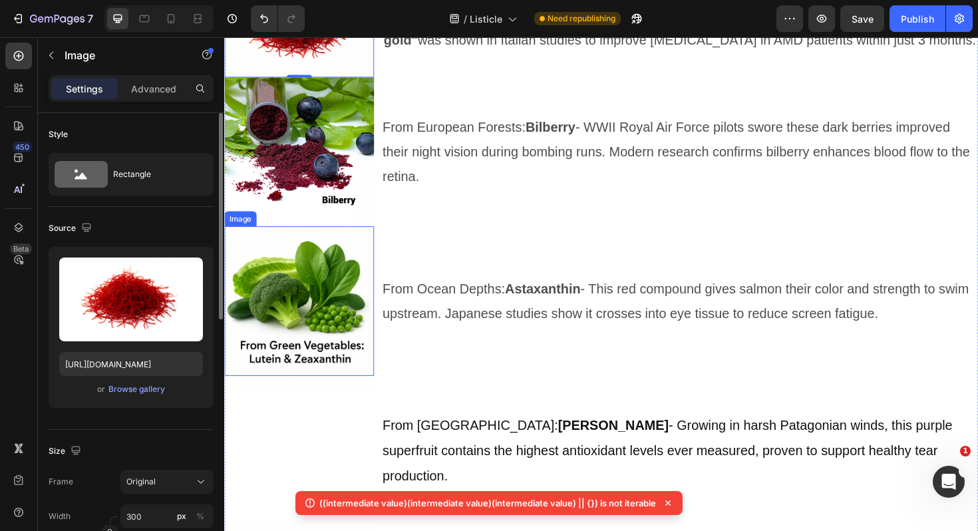
scroll to position [6196, 0]
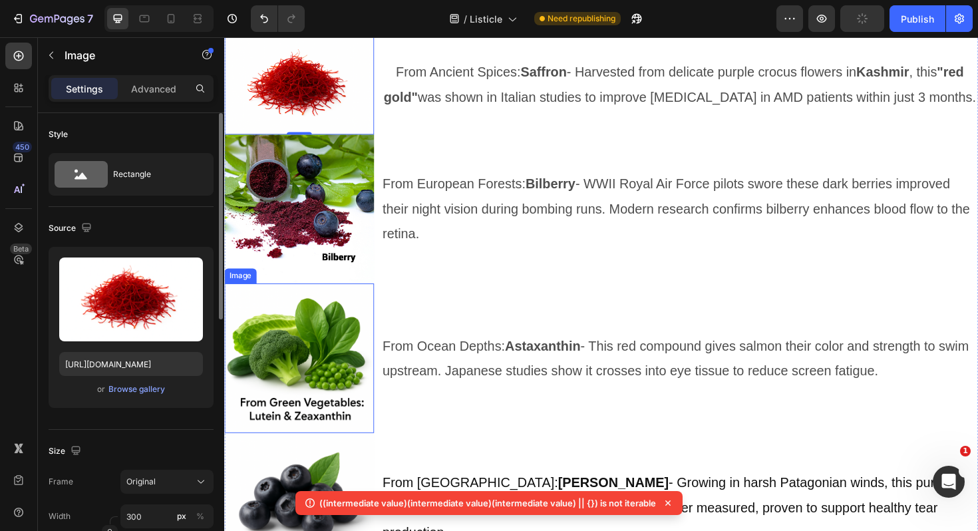
click at [313, 387] on img at bounding box center [303, 377] width 158 height 158
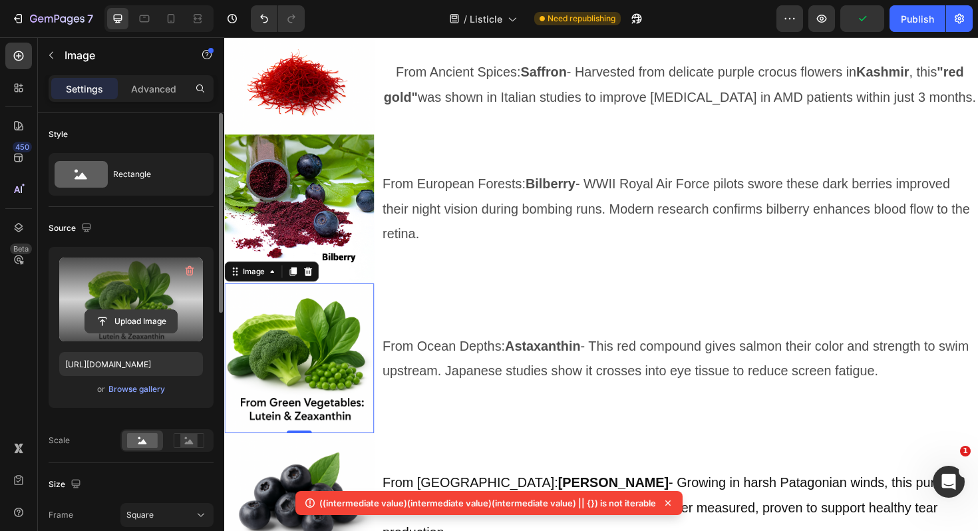
click at [144, 319] on input "file" at bounding box center [131, 321] width 92 height 23
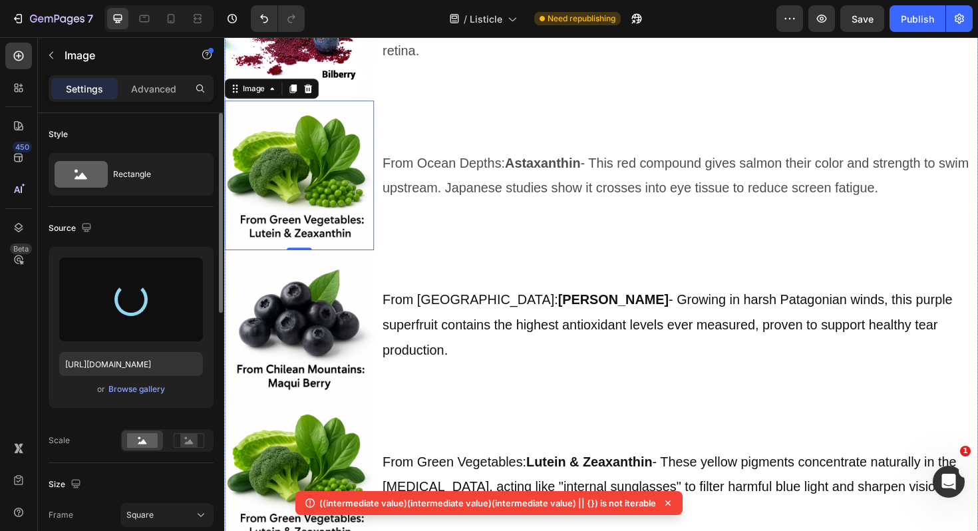
scroll to position [6397, 0]
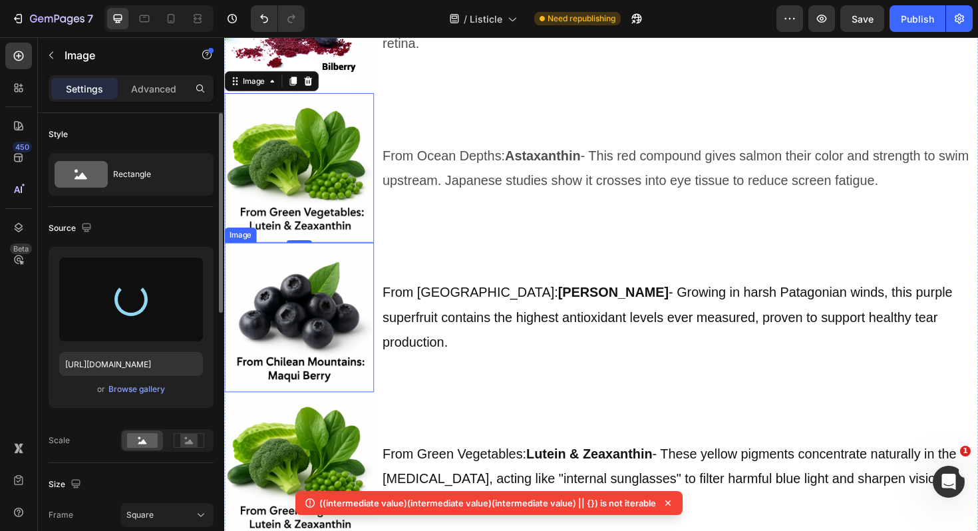
type input "https://cdn.shopify.com/s/files/1/0661/9034/4243/files/gempages_581239761960698…"
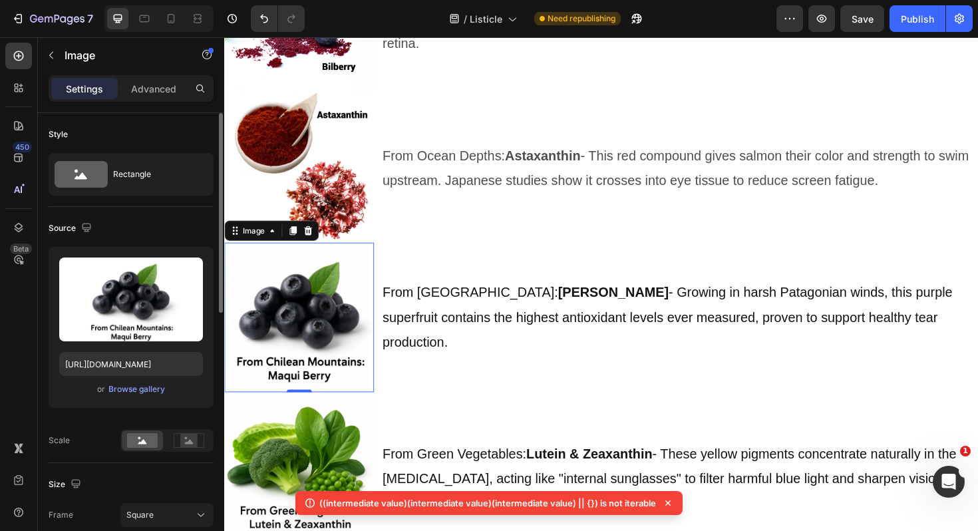
click at [323, 311] on img at bounding box center [303, 334] width 158 height 158
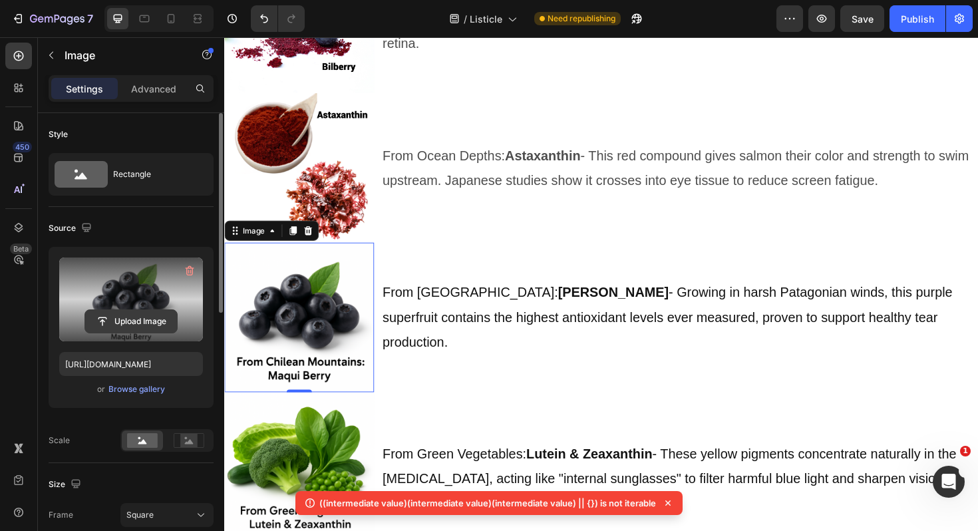
click at [164, 321] on input "file" at bounding box center [131, 321] width 92 height 23
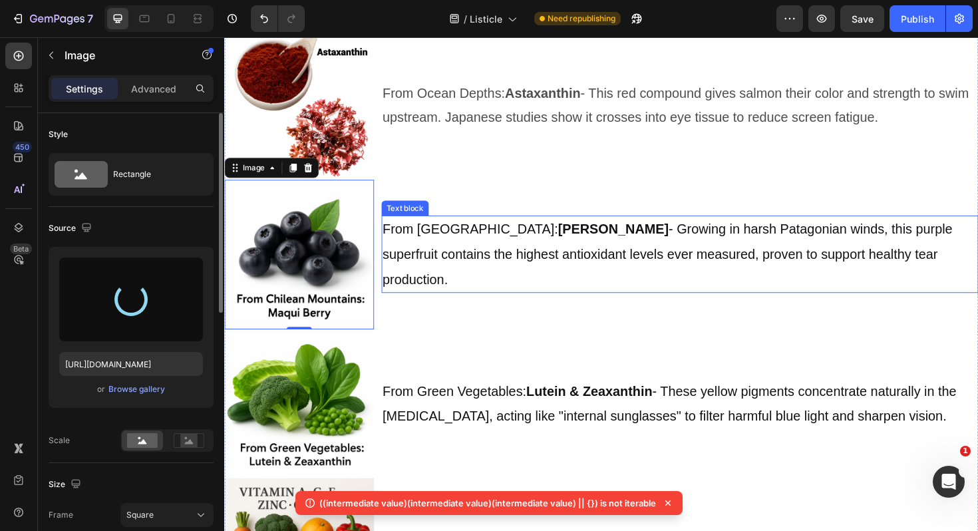
scroll to position [6470, 0]
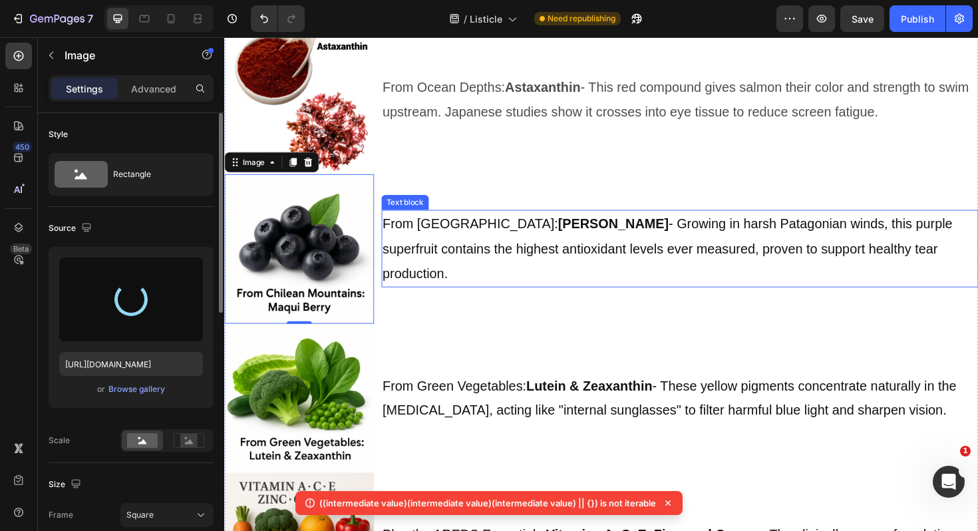
type input "https://cdn.shopify.com/s/files/1/0661/9034/4243/files/gempages_581239761960698…"
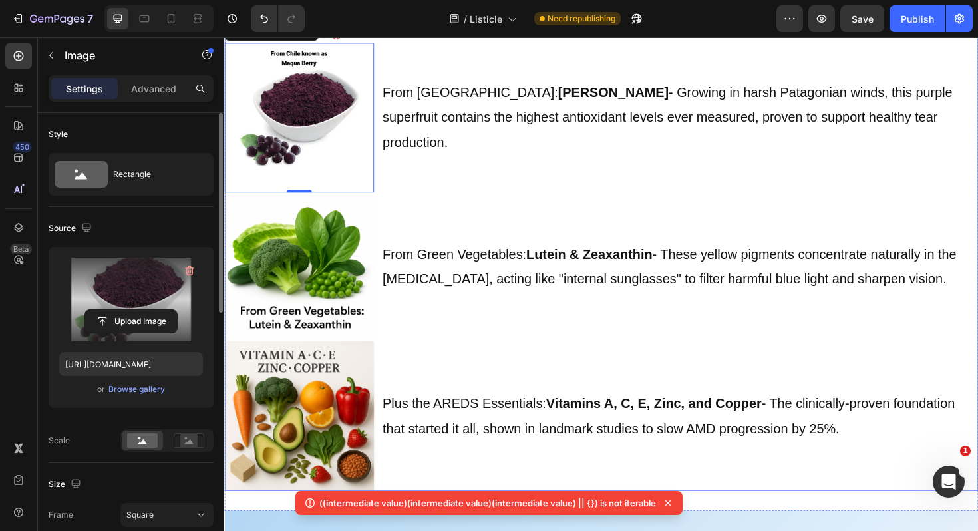
scroll to position [6613, 0]
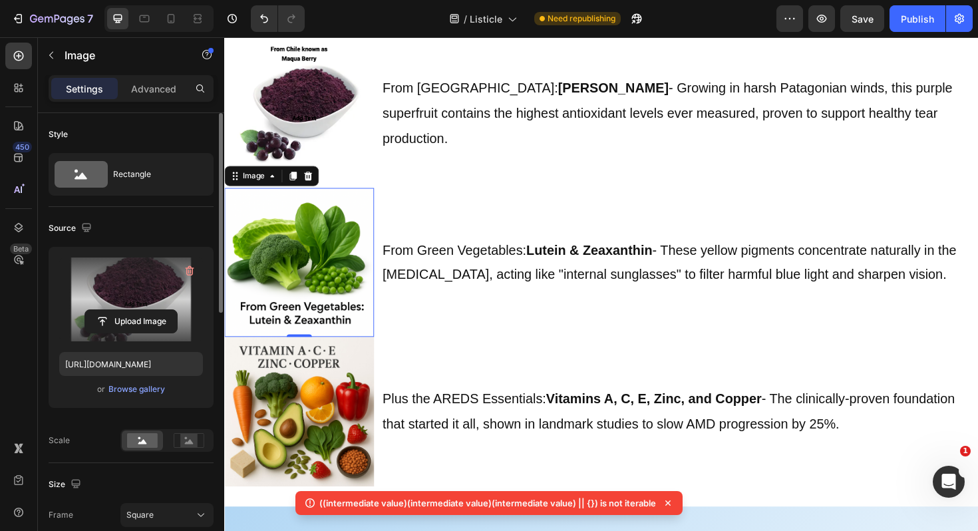
click at [326, 294] on img at bounding box center [303, 276] width 158 height 158
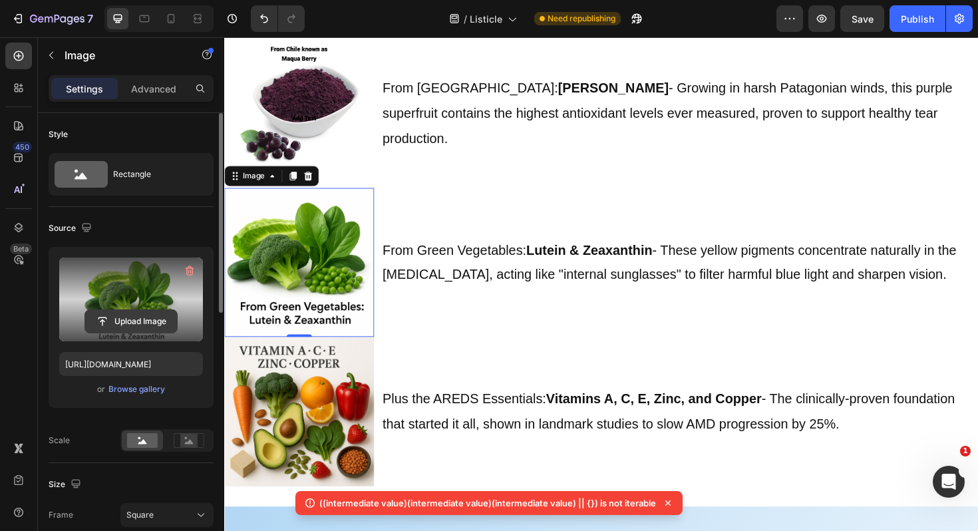
click at [136, 321] on input "file" at bounding box center [131, 321] width 92 height 23
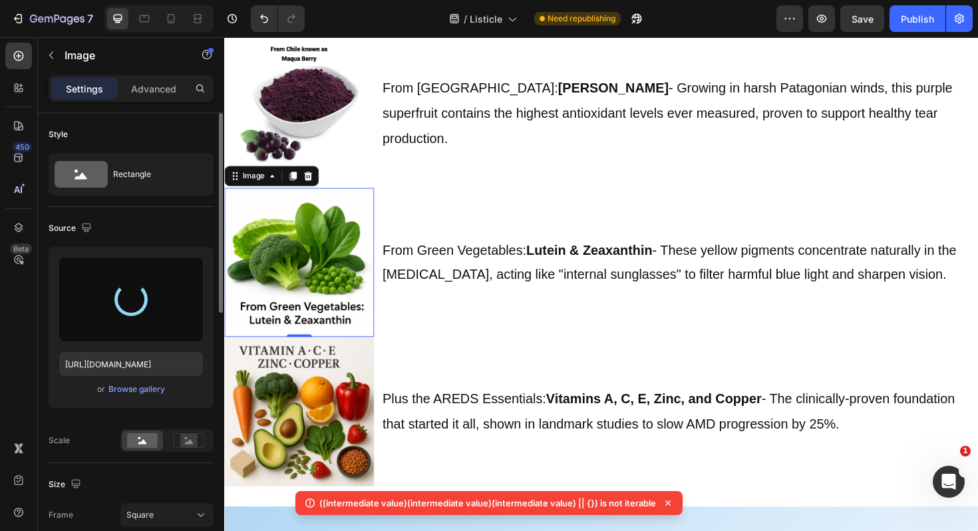
type input "https://cdn.shopify.com/s/files/1/0661/9034/4243/files/gempages_581239761960698…"
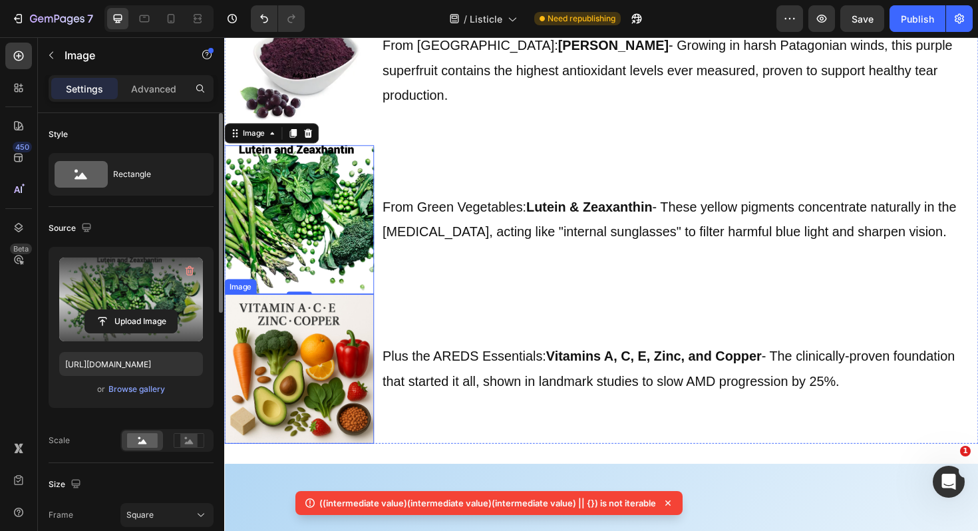
scroll to position [6661, 0]
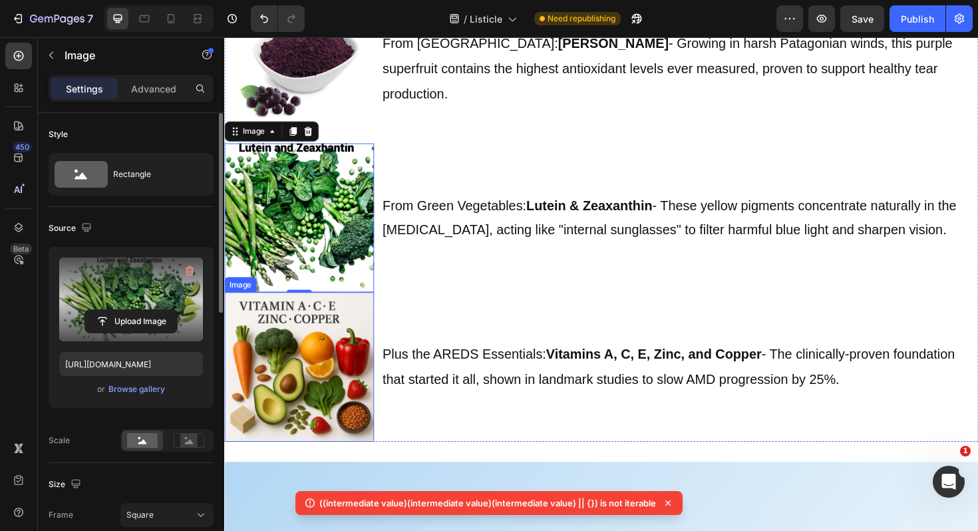
click at [309, 356] on img at bounding box center [303, 386] width 158 height 158
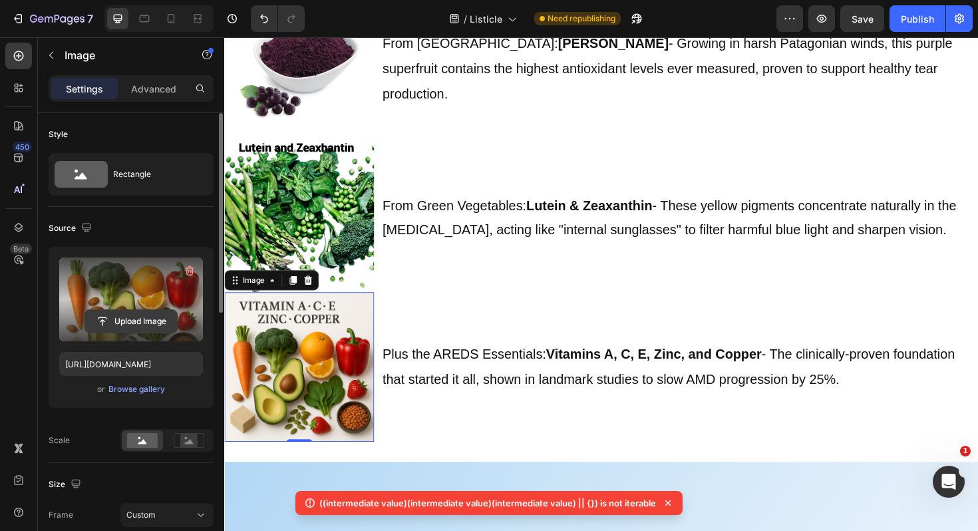
click at [134, 323] on input "file" at bounding box center [131, 321] width 92 height 23
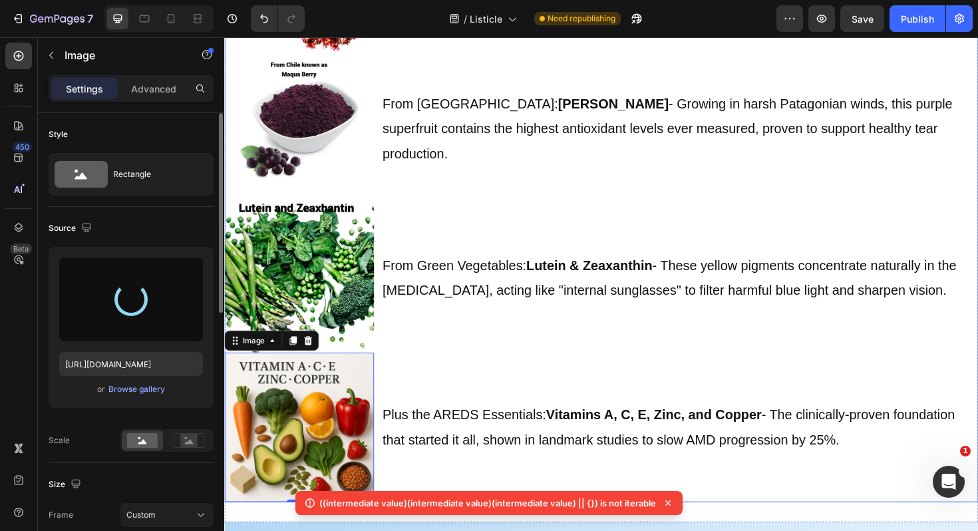
type input "https://cdn.shopify.com/s/files/1/0661/9034/4243/files/gempages_581239761960698…"
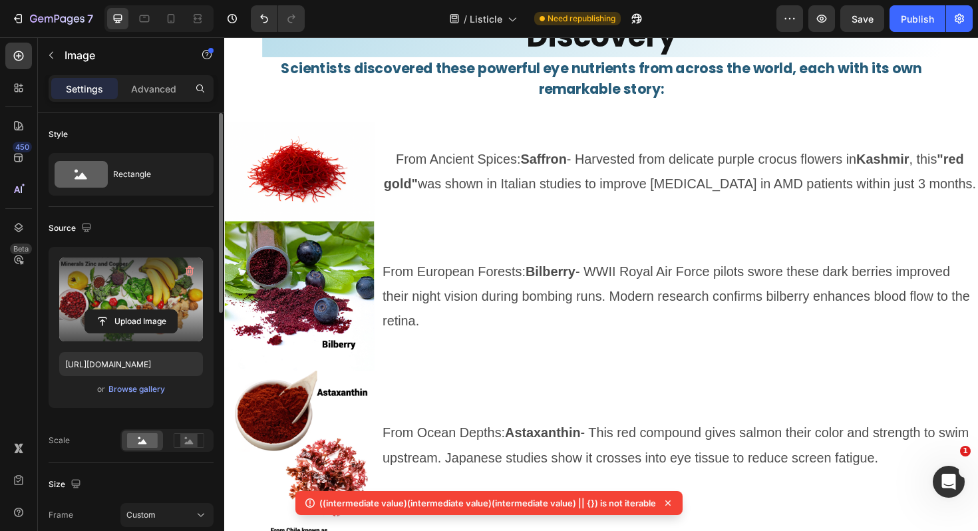
scroll to position [6068, 0]
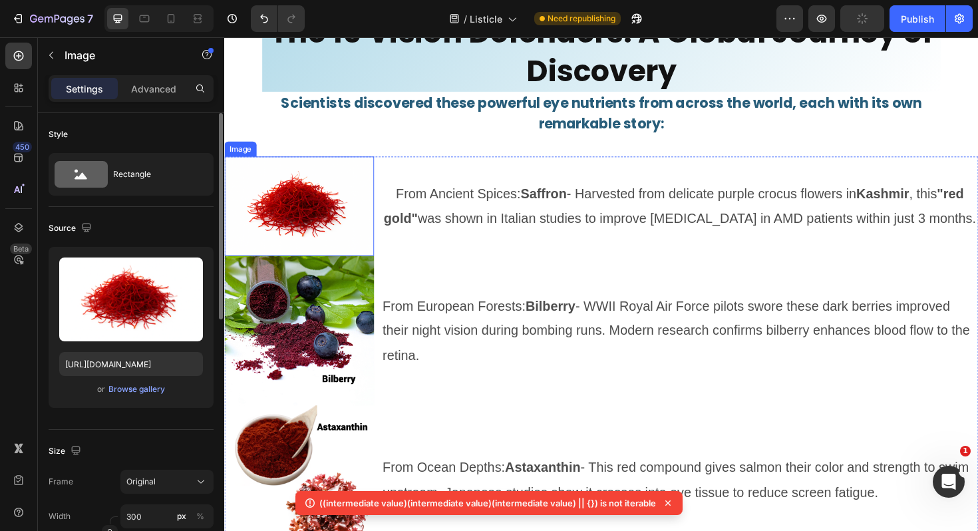
click at [316, 217] on img at bounding box center [303, 216] width 158 height 105
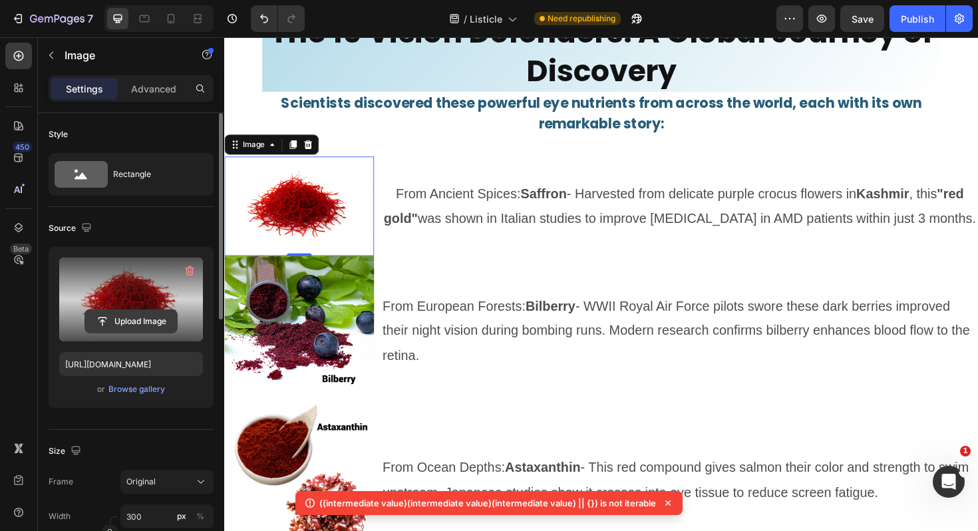
click at [142, 317] on input "file" at bounding box center [131, 321] width 92 height 23
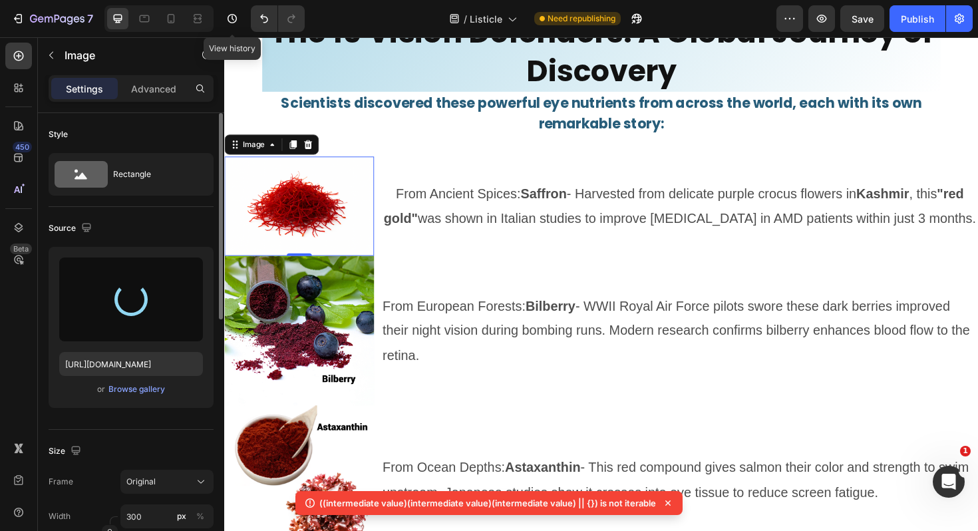
type input "https://cdn.shopify.com/s/files/1/0661/9034/4243/files/gempages_581239761960698…"
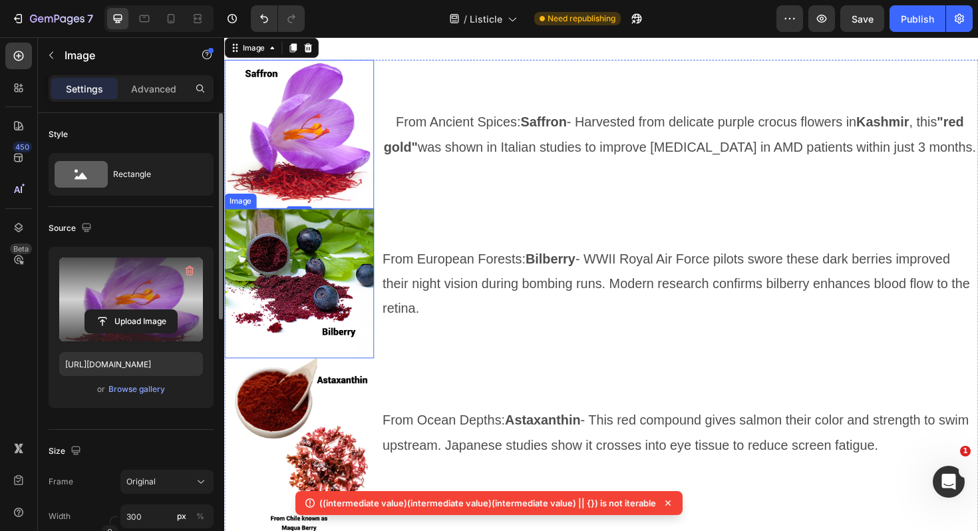
scroll to position [6158, 0]
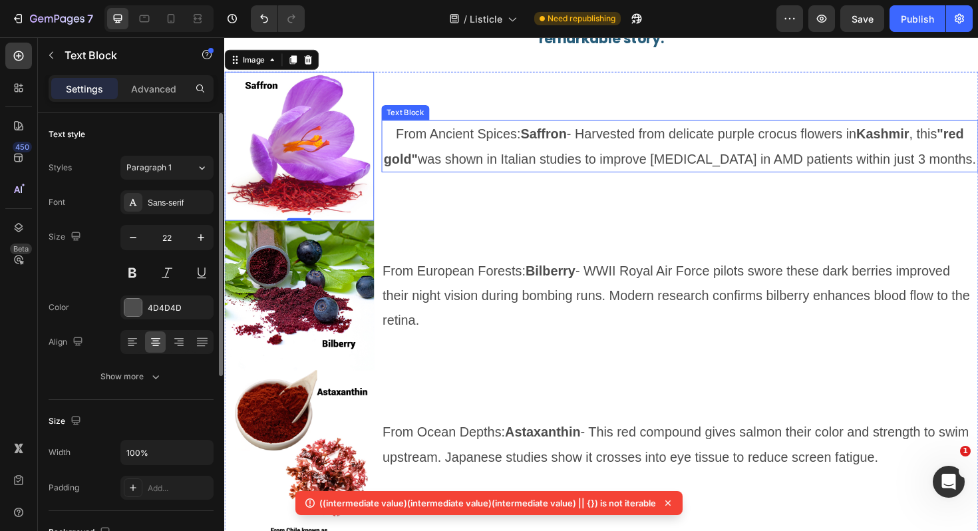
click at [497, 135] on span "From Ancient Spices: Saffron - Harvested from delicate purple crocus flowers in…" at bounding box center [705, 153] width 627 height 42
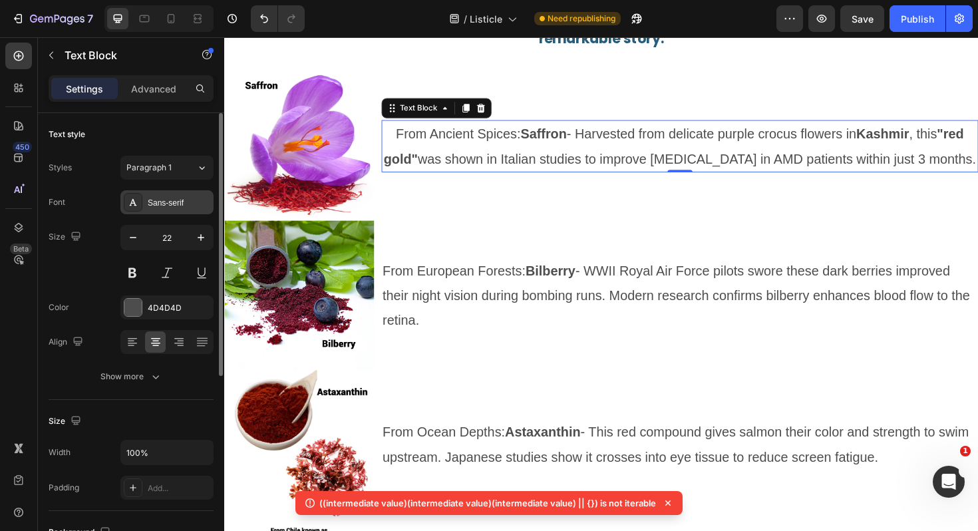
click at [165, 204] on div "Sans-serif" at bounding box center [179, 203] width 63 height 12
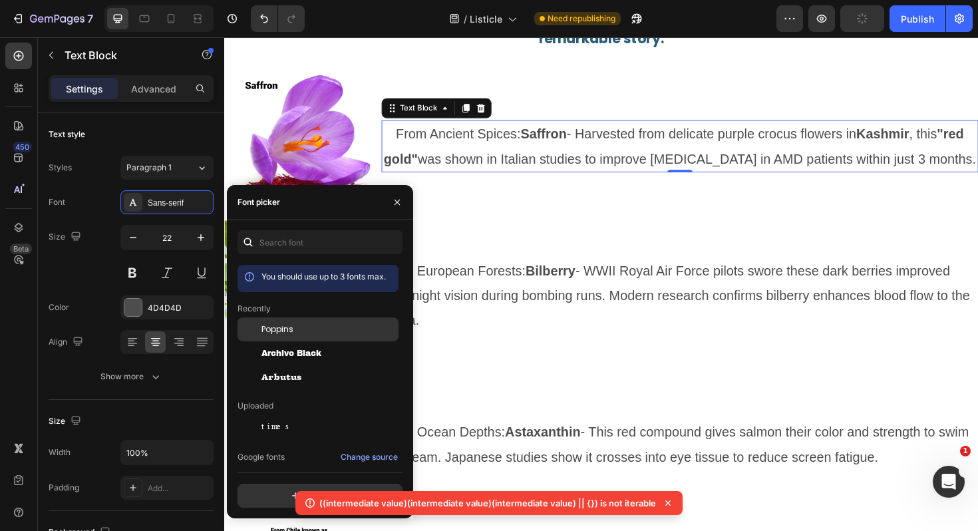
click at [286, 329] on span "Poppins" at bounding box center [277, 329] width 32 height 12
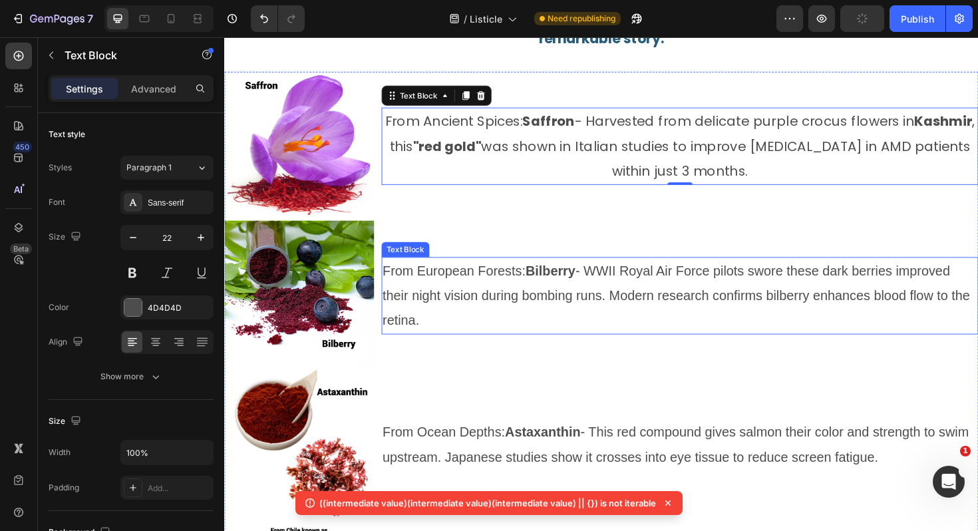
click at [539, 272] on p "From European Forests: Bilberry - WWII Royal Air Force pilots swore these dark …" at bounding box center [706, 310] width 629 height 79
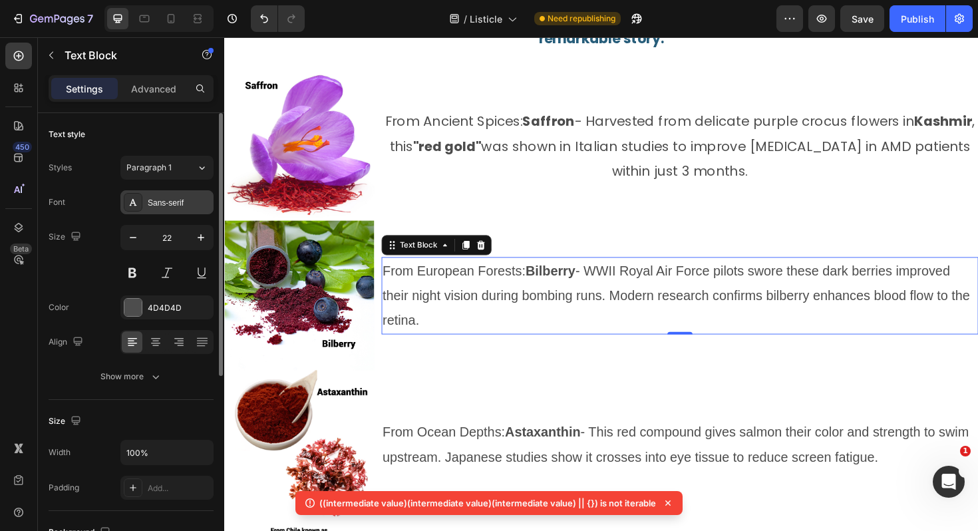
click at [178, 203] on div "Sans-serif" at bounding box center [179, 203] width 63 height 12
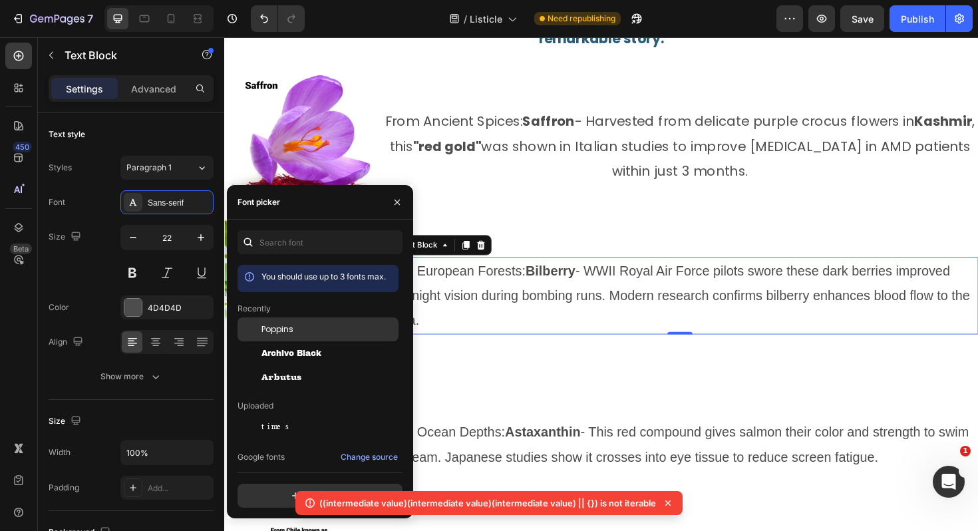
click at [283, 334] on span "Poppins" at bounding box center [277, 329] width 32 height 12
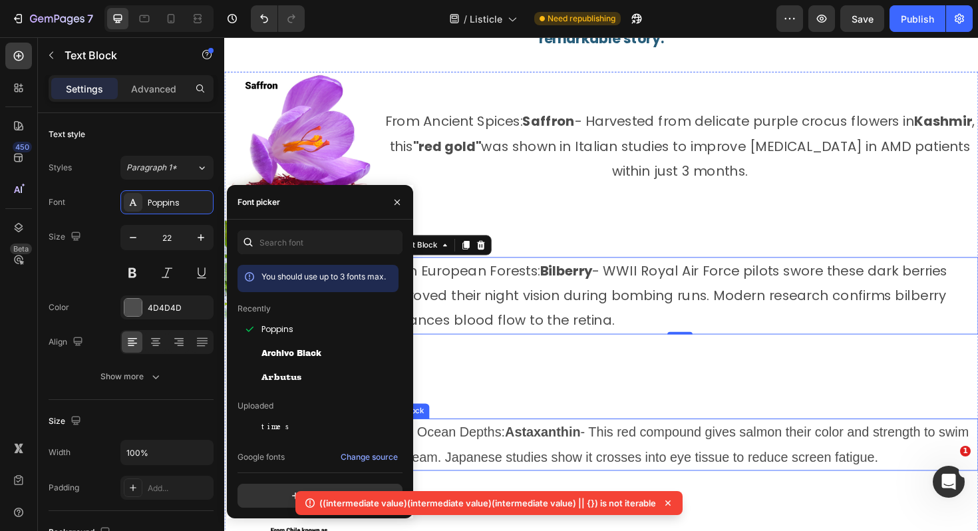
click at [511, 448] on span "From Ocean Depths: Astaxanthin - This red compound gives salmon their color and…" at bounding box center [702, 469] width 620 height 42
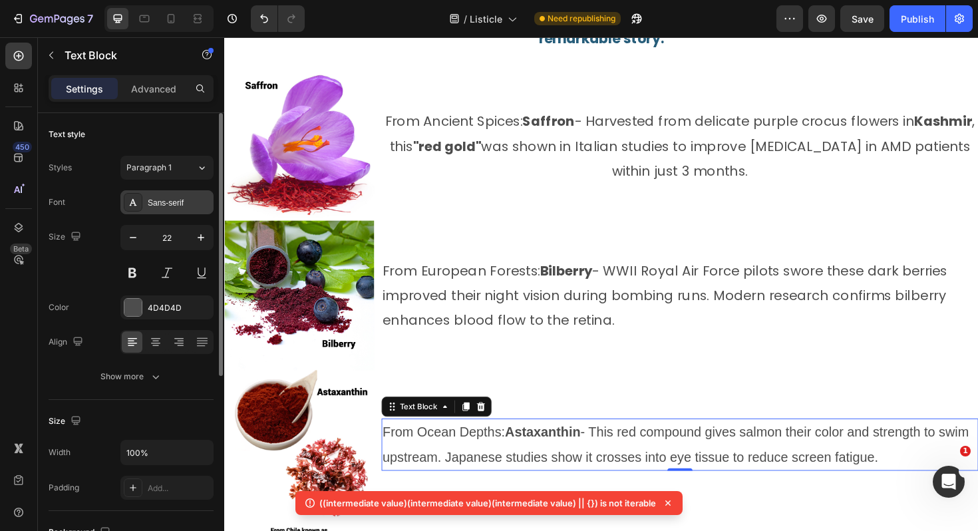
click at [158, 205] on div "Sans-serif" at bounding box center [179, 203] width 63 height 12
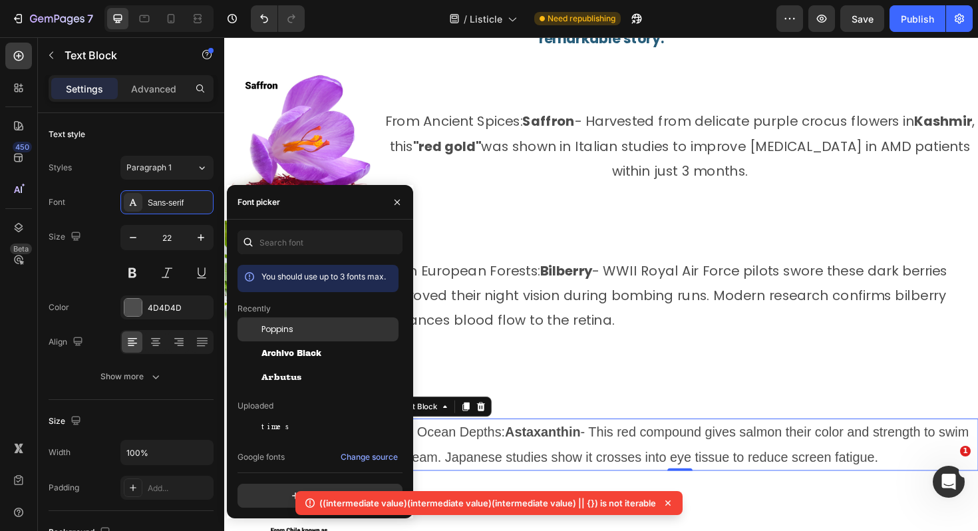
click at [283, 326] on span "Poppins" at bounding box center [277, 329] width 32 height 12
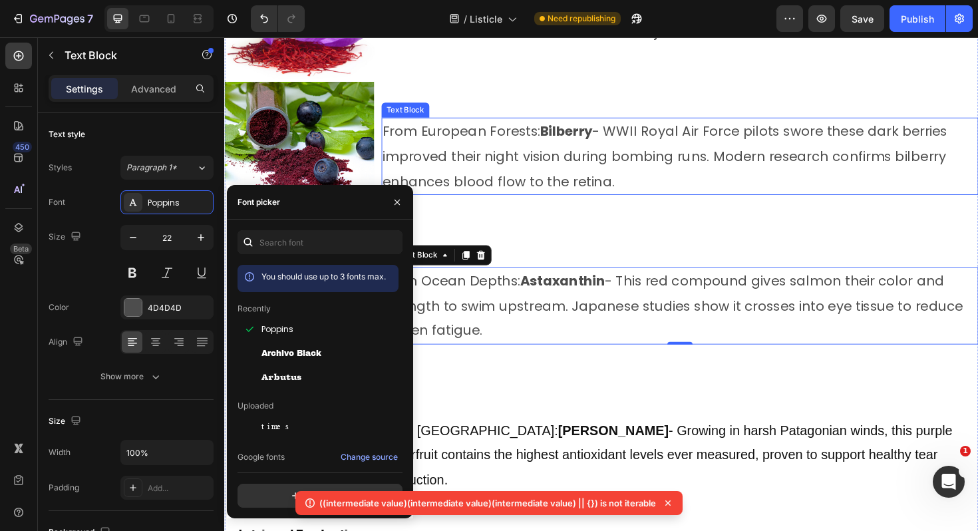
scroll to position [6320, 0]
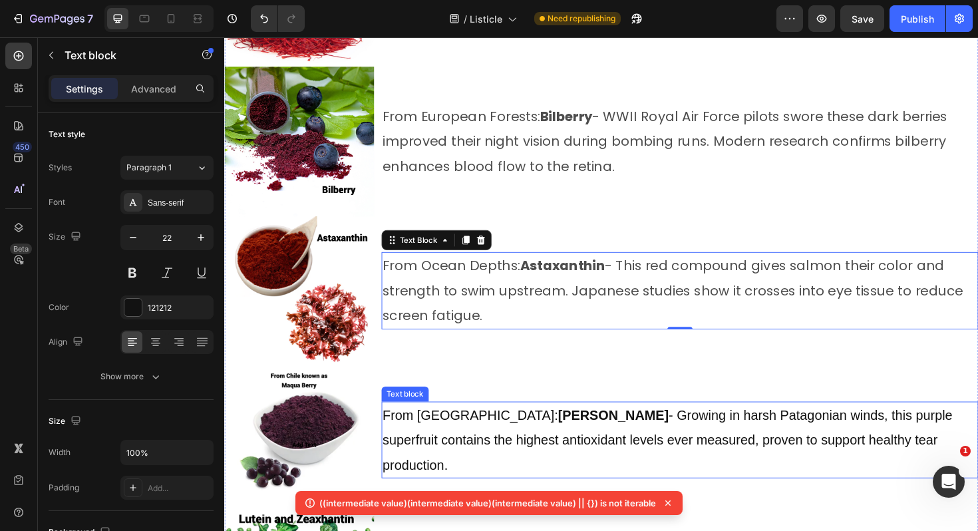
click at [499, 446] on span "From Chilean Mountains: Maqui Berry - Growing in harsh Patagonian winds, this p…" at bounding box center [693, 464] width 603 height 68
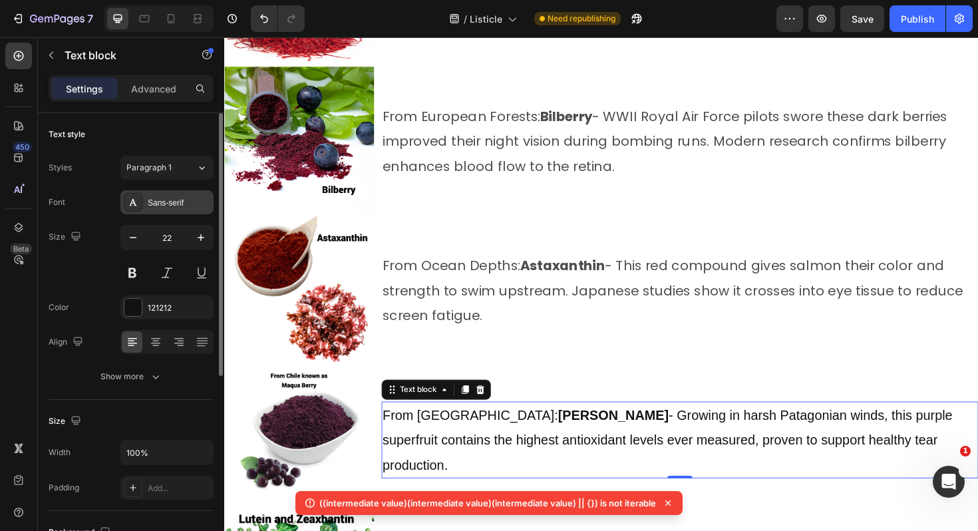
click at [188, 200] on div "Sans-serif" at bounding box center [179, 203] width 63 height 12
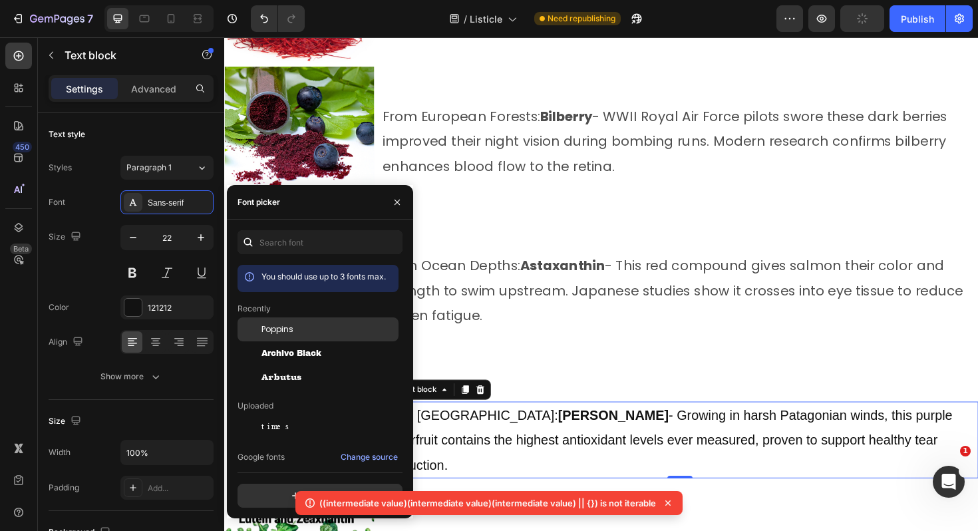
click at [302, 327] on div "Poppins" at bounding box center [328, 329] width 134 height 12
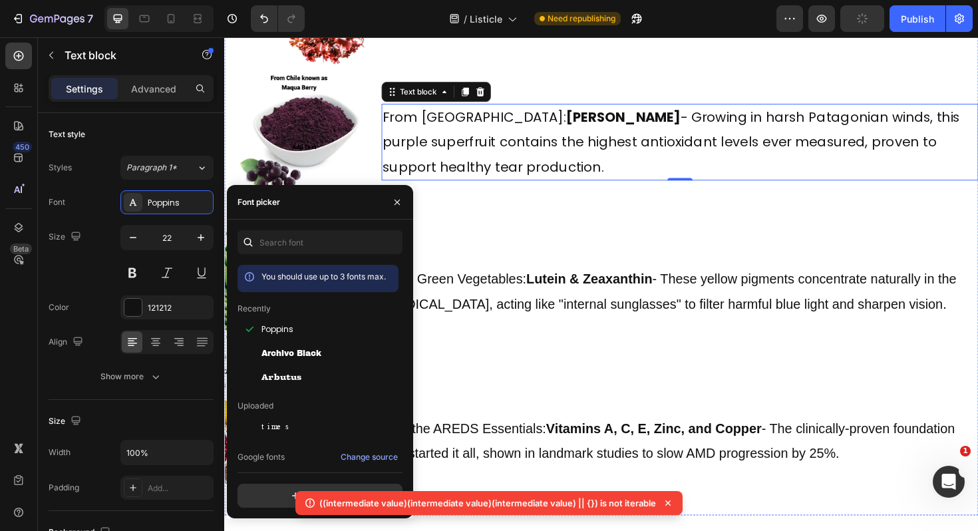
scroll to position [6661, 0]
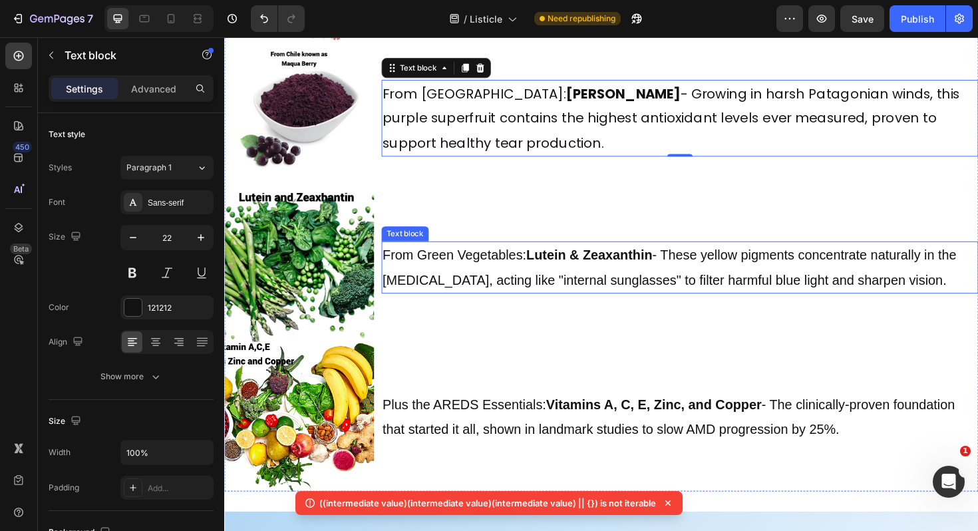
click at [507, 267] on span "From Green Vegetables: Lutein & Zeaxanthin - These yellow pigments concentrate …" at bounding box center [696, 281] width 608 height 42
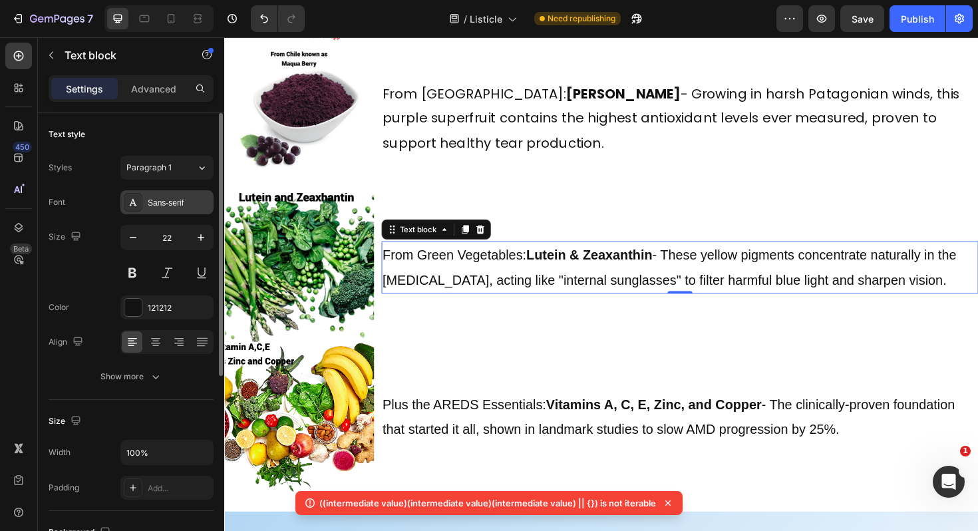
click at [172, 204] on div "Sans-serif" at bounding box center [179, 203] width 63 height 12
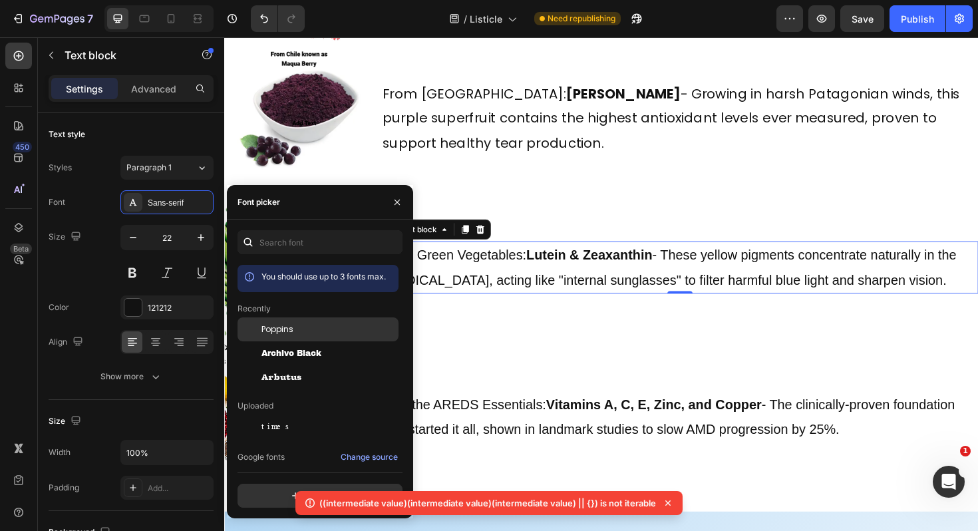
click at [264, 414] on div "Poppins" at bounding box center [317, 426] width 161 height 24
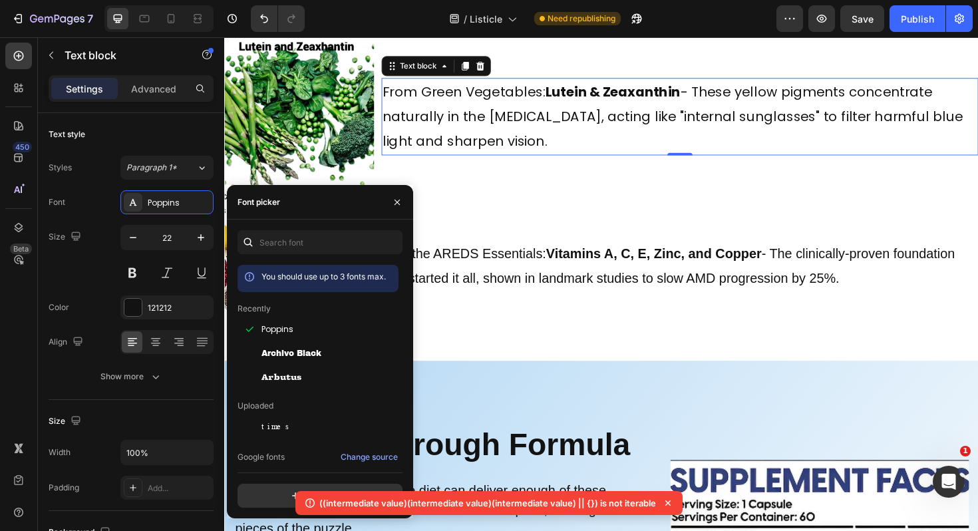
scroll to position [6827, 0]
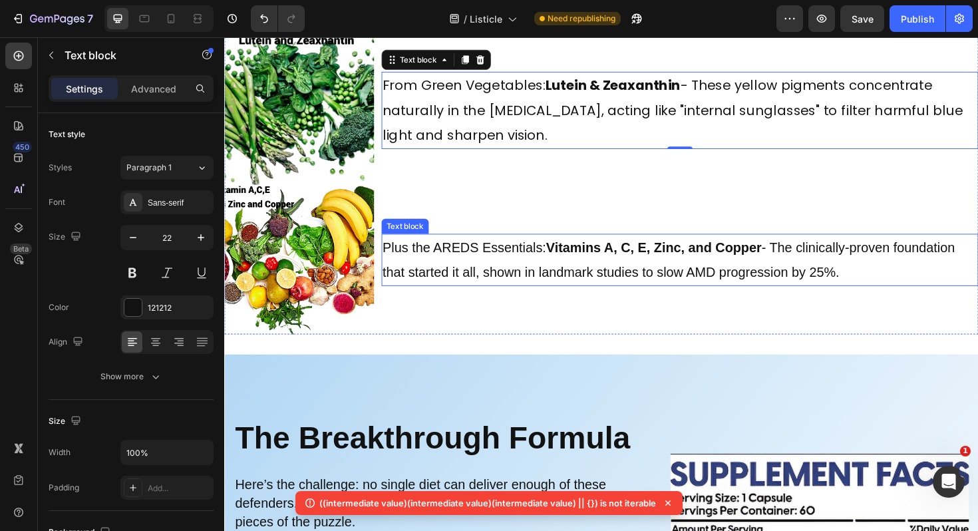
click at [543, 255] on span "Plus the AREDS Essentials: Vitamins A, C, E, Zinc, and Copper - The clinically-…" at bounding box center [695, 273] width 606 height 42
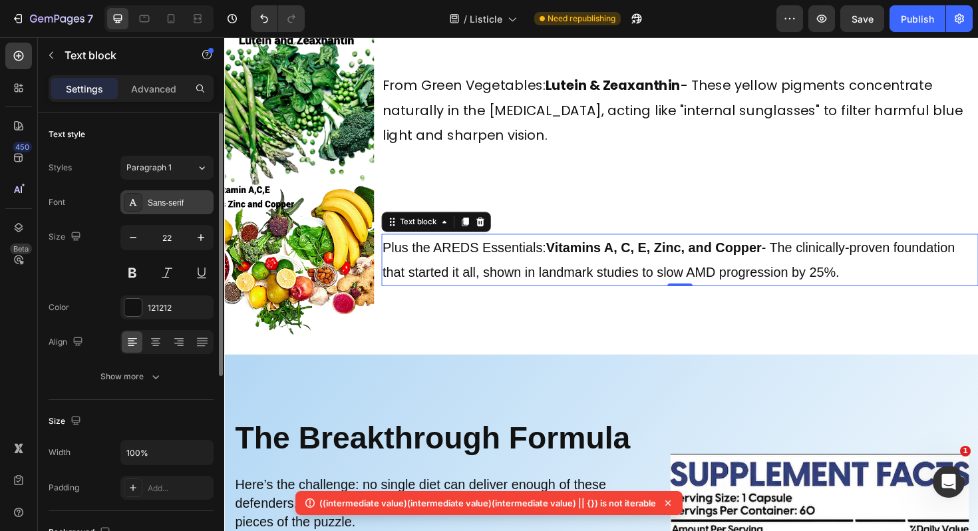
click at [181, 204] on div "Sans-serif" at bounding box center [179, 203] width 63 height 12
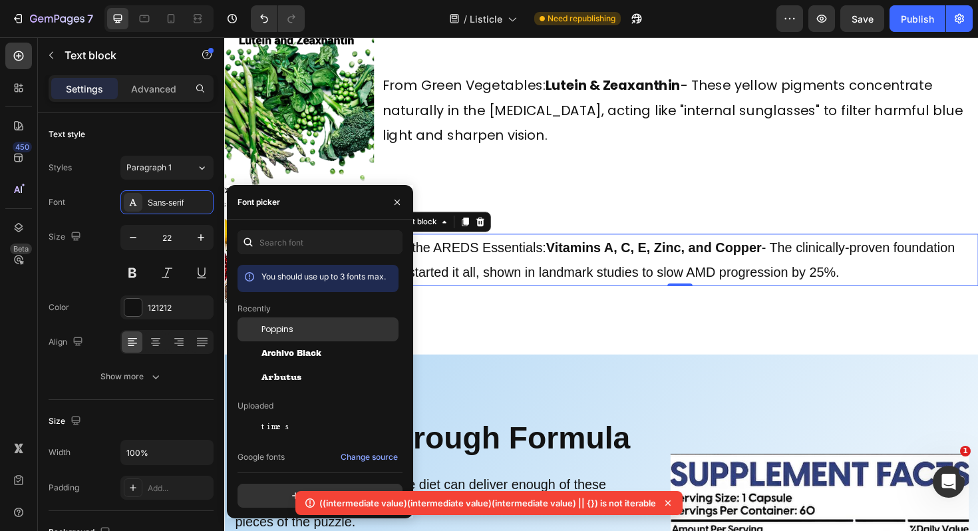
click at [304, 329] on div "Poppins" at bounding box center [328, 329] width 134 height 12
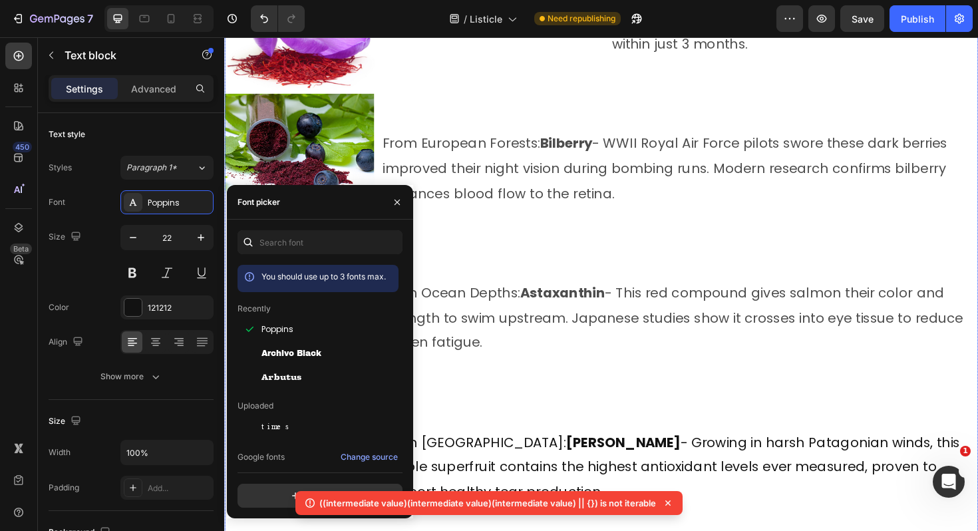
scroll to position [6050, 0]
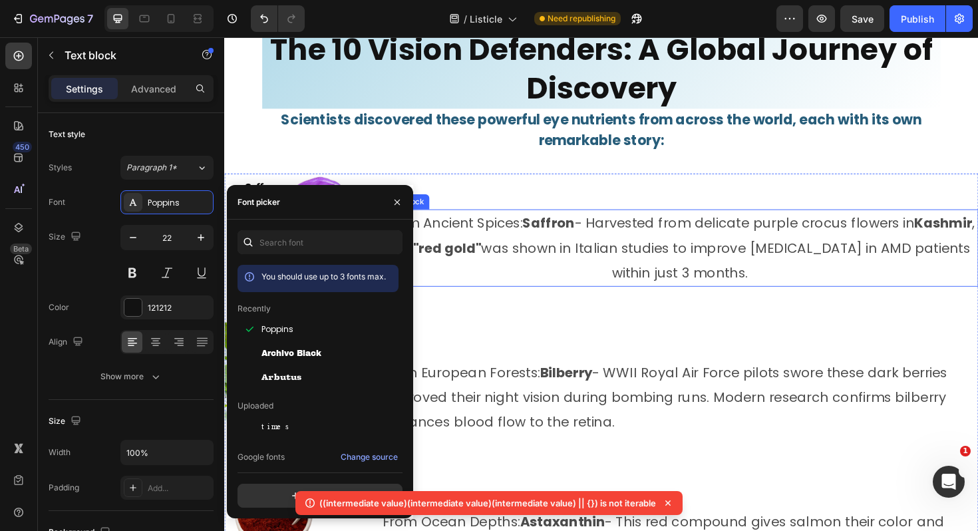
click at [594, 243] on p "From Ancient Spices: Saffron - Harvested from delicate purple crocus flowers in…" at bounding box center [706, 260] width 629 height 79
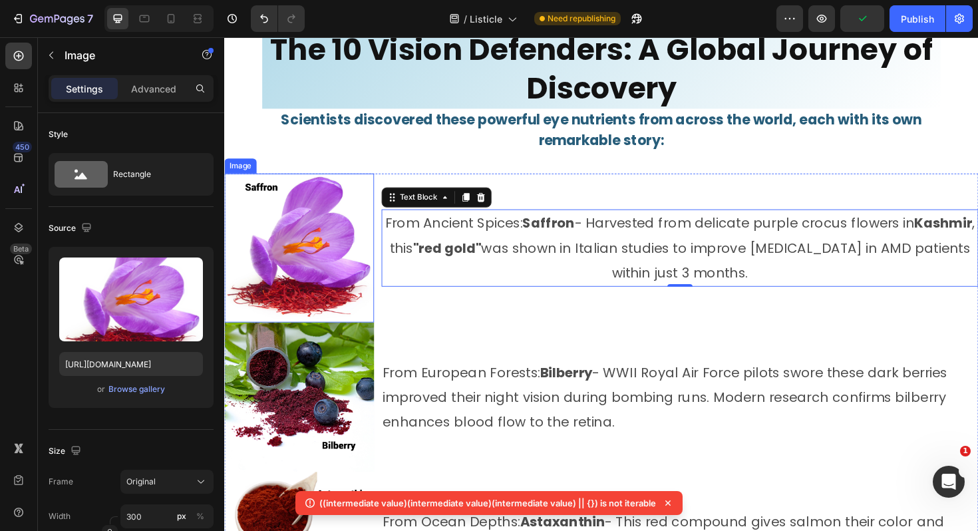
click at [279, 253] on img at bounding box center [303, 261] width 158 height 158
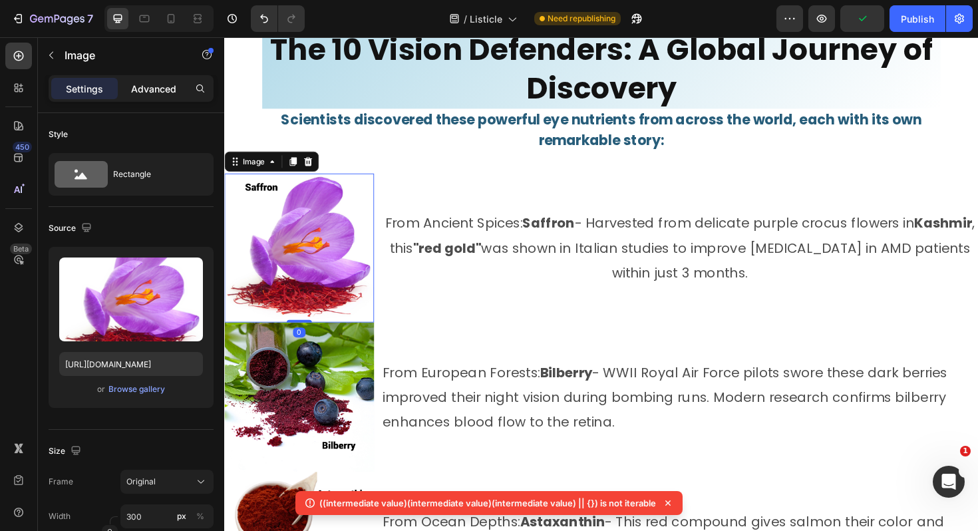
click at [154, 92] on p "Advanced" at bounding box center [153, 89] width 45 height 14
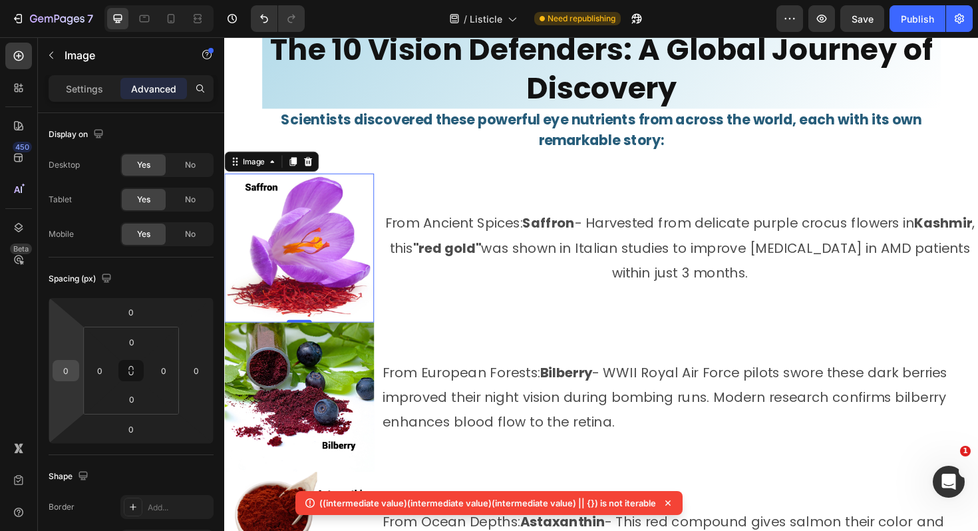
click at [68, 378] on input "0" at bounding box center [66, 370] width 20 height 20
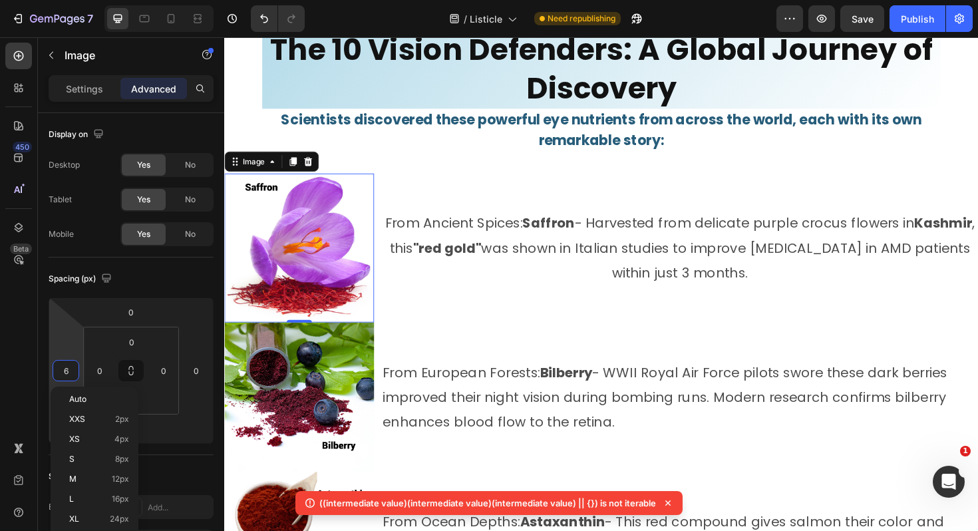
type input "60"
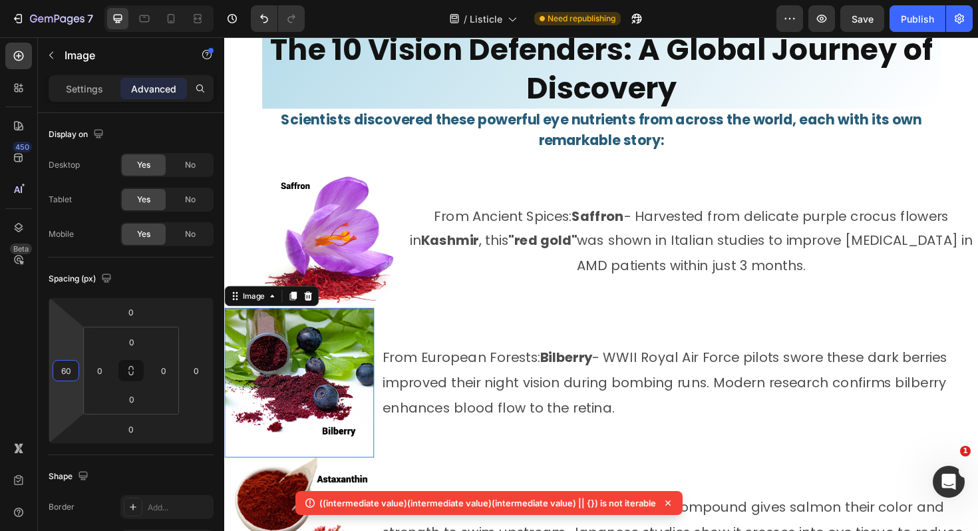
click at [281, 434] on img at bounding box center [303, 403] width 158 height 158
click at [76, 372] on div "0" at bounding box center [66, 370] width 27 height 21
click at [71, 368] on input "0" at bounding box center [66, 370] width 20 height 20
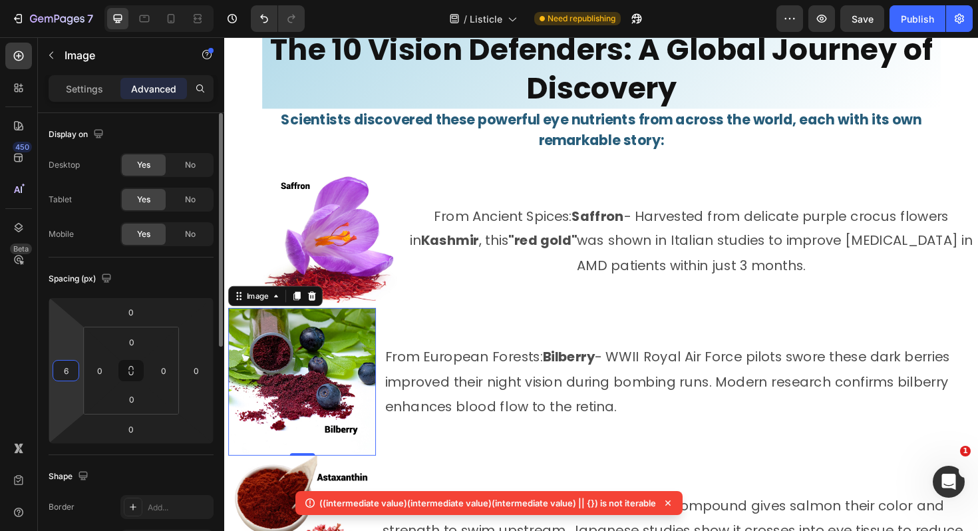
type input "60"
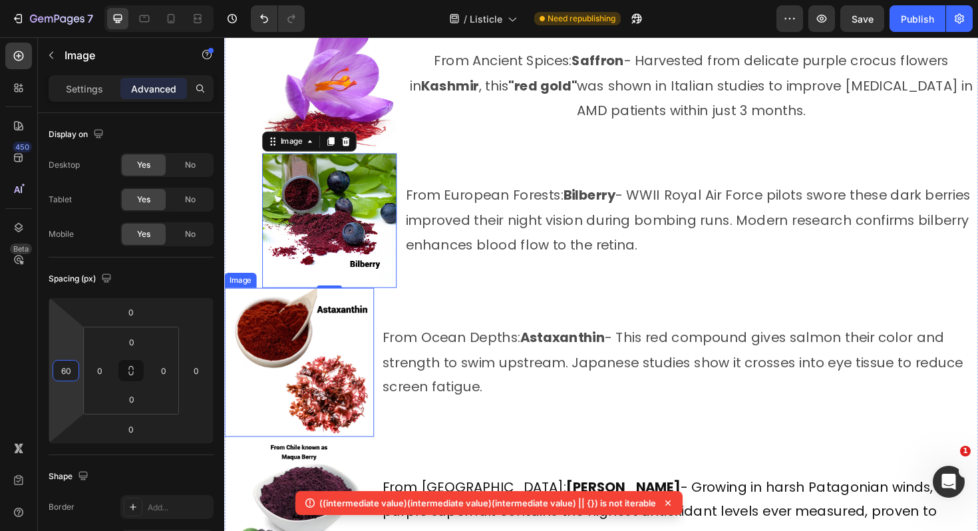
scroll to position [6232, 0]
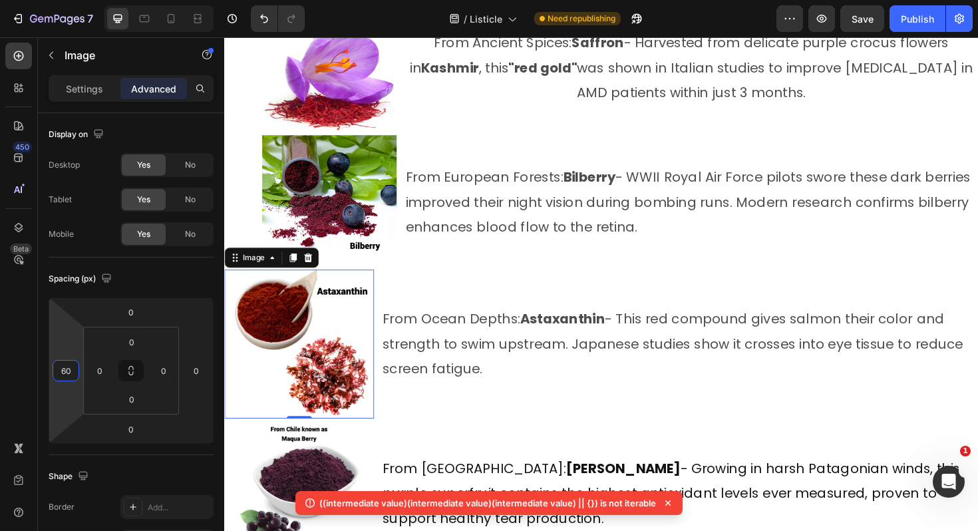
click at [317, 314] on img at bounding box center [303, 362] width 158 height 158
click at [74, 376] on input "0" at bounding box center [66, 370] width 20 height 20
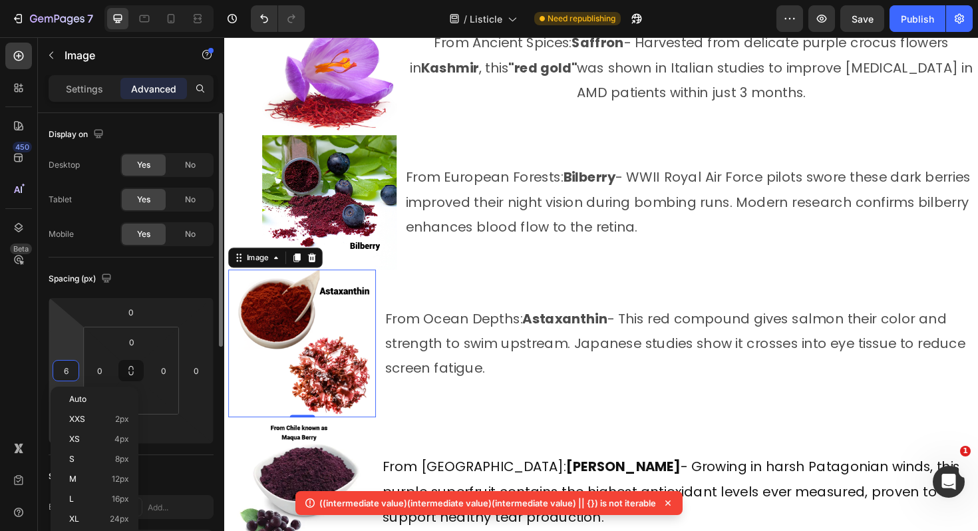
type input "60"
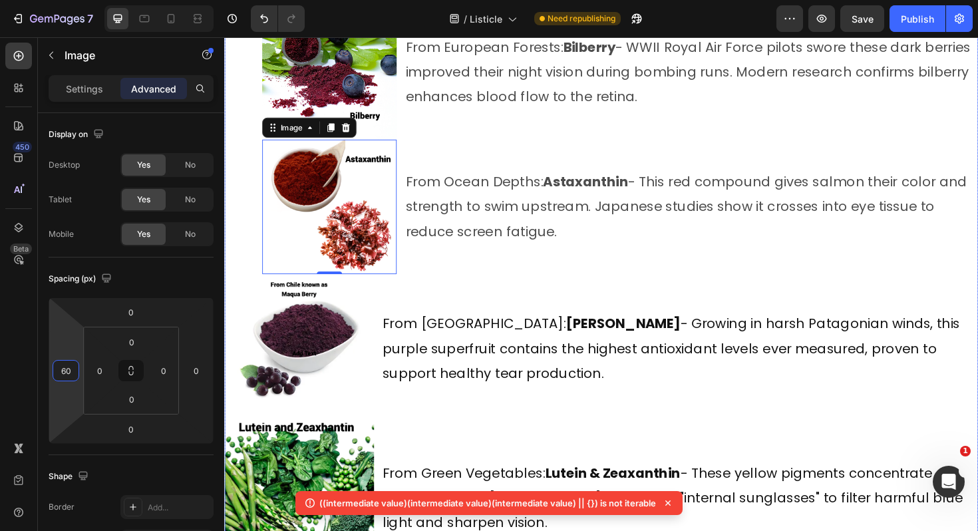
scroll to position [6374, 0]
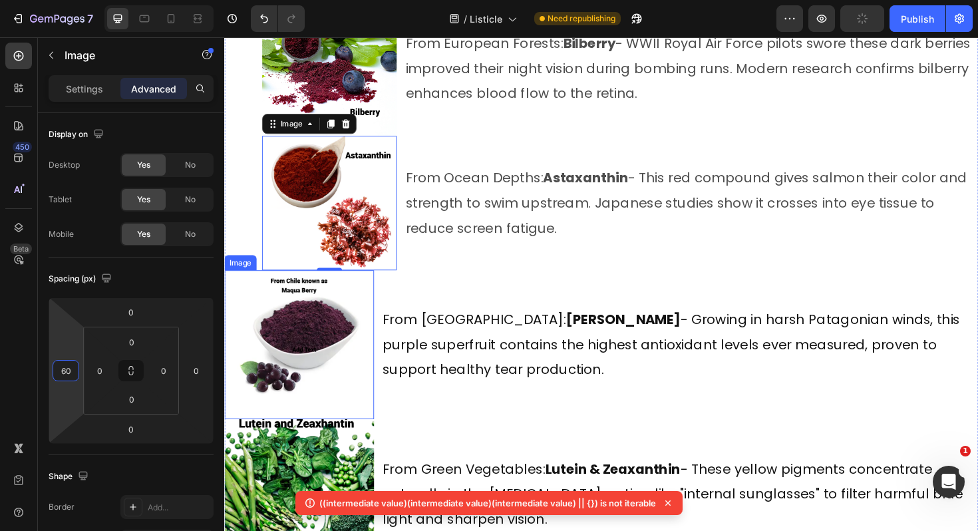
click at [332, 321] on img at bounding box center [303, 363] width 158 height 158
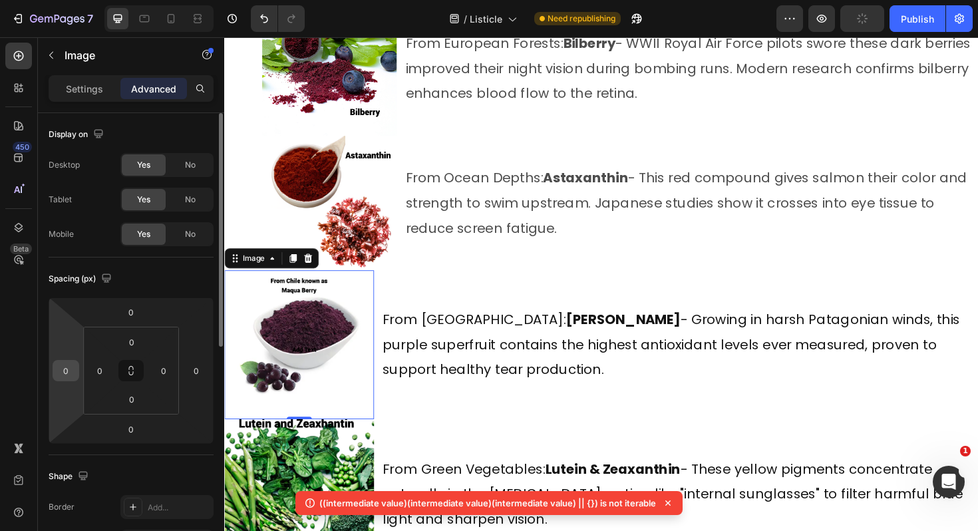
click at [71, 374] on input "0" at bounding box center [66, 370] width 20 height 20
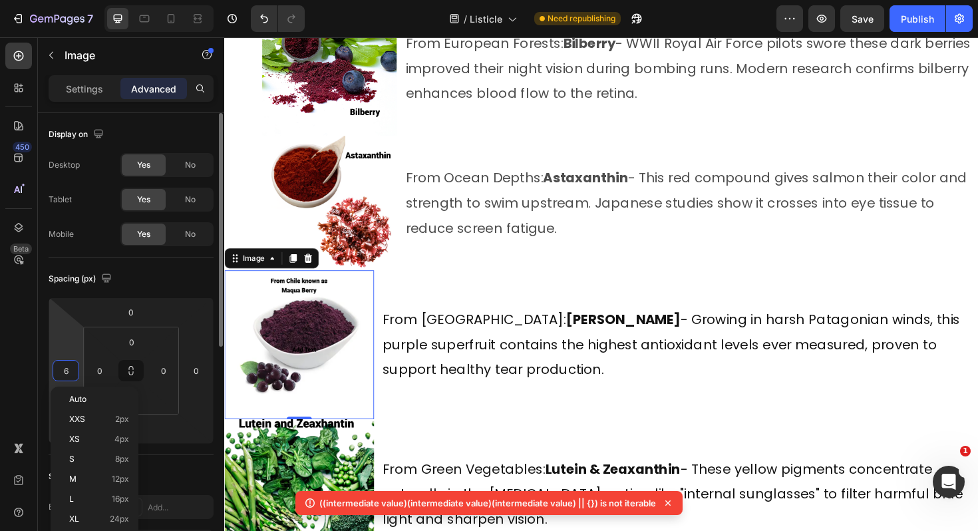
type input "60"
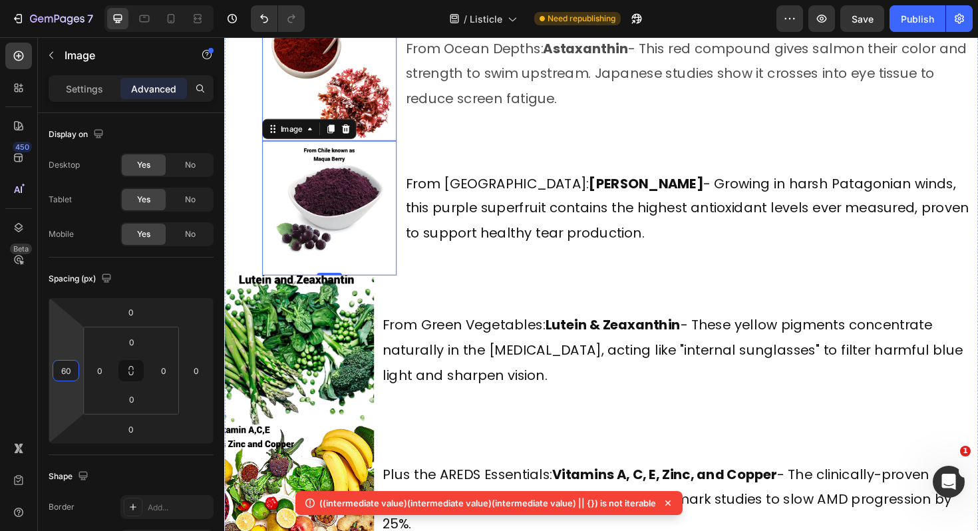
scroll to position [6512, 0]
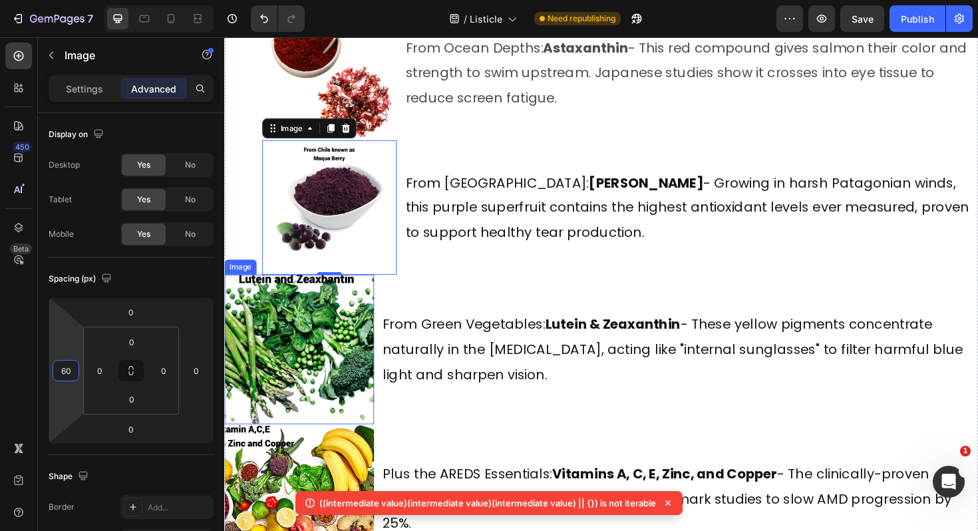
click at [312, 333] on img at bounding box center [303, 368] width 158 height 158
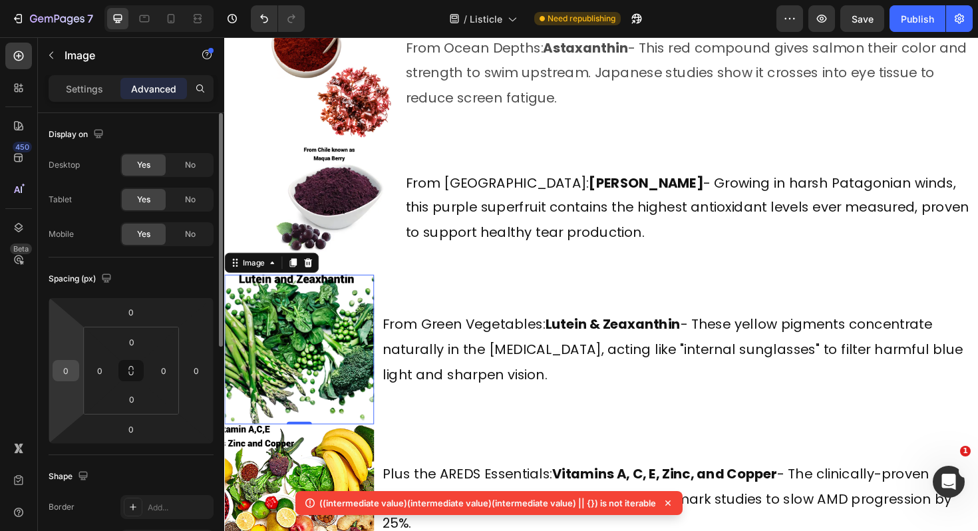
click at [70, 376] on input "0" at bounding box center [66, 370] width 20 height 20
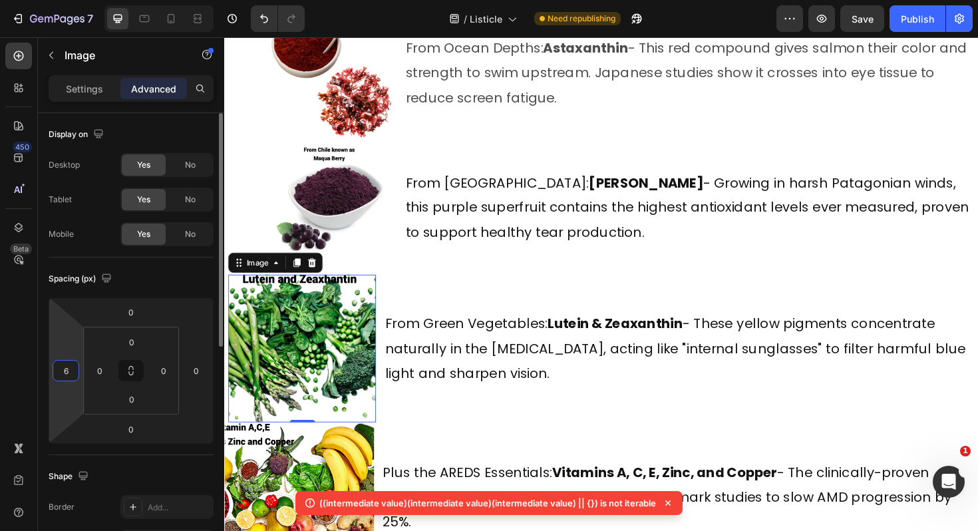
type input "60"
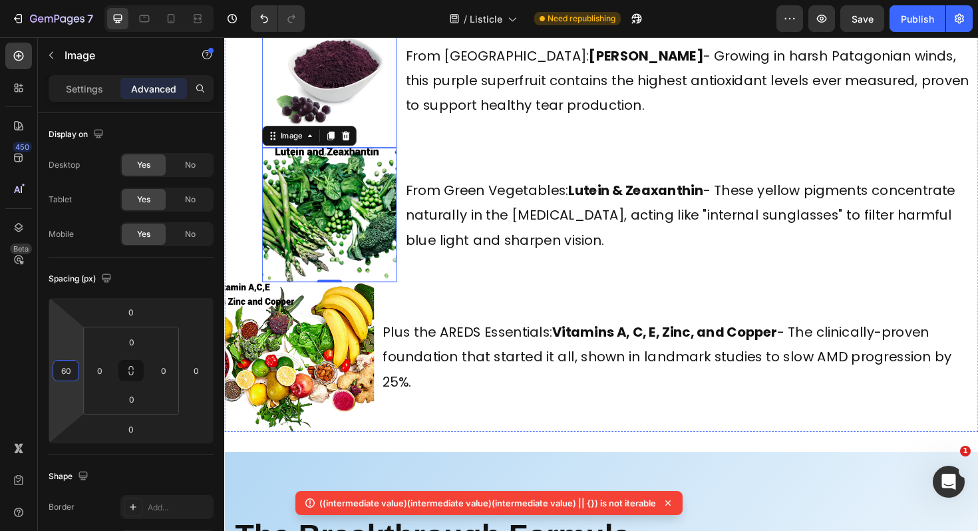
scroll to position [6658, 0]
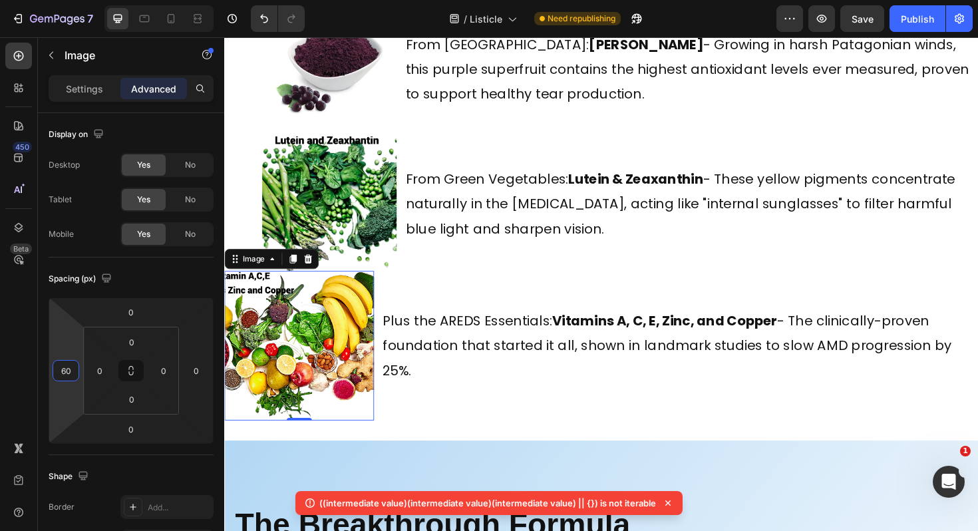
click at [312, 356] on img at bounding box center [303, 364] width 158 height 158
click at [63, 371] on input "0" at bounding box center [66, 370] width 20 height 20
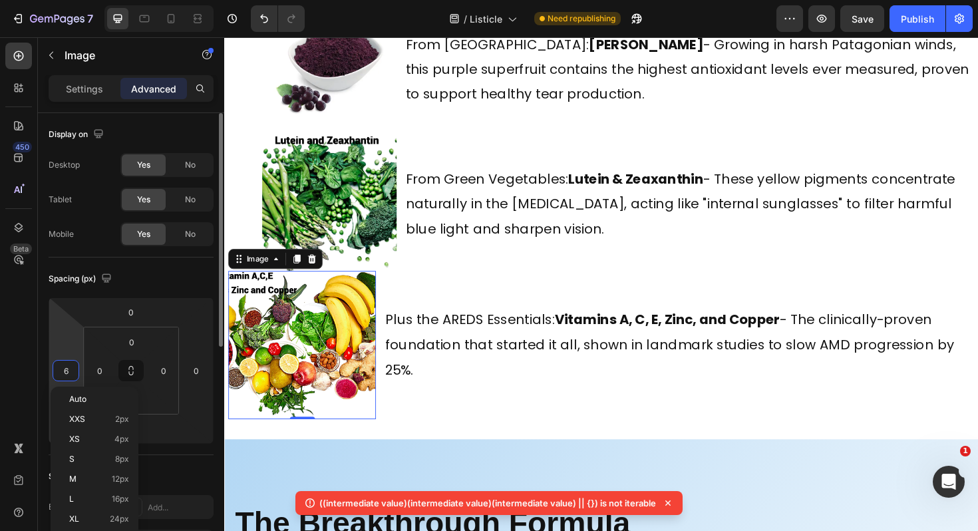
type input "60"
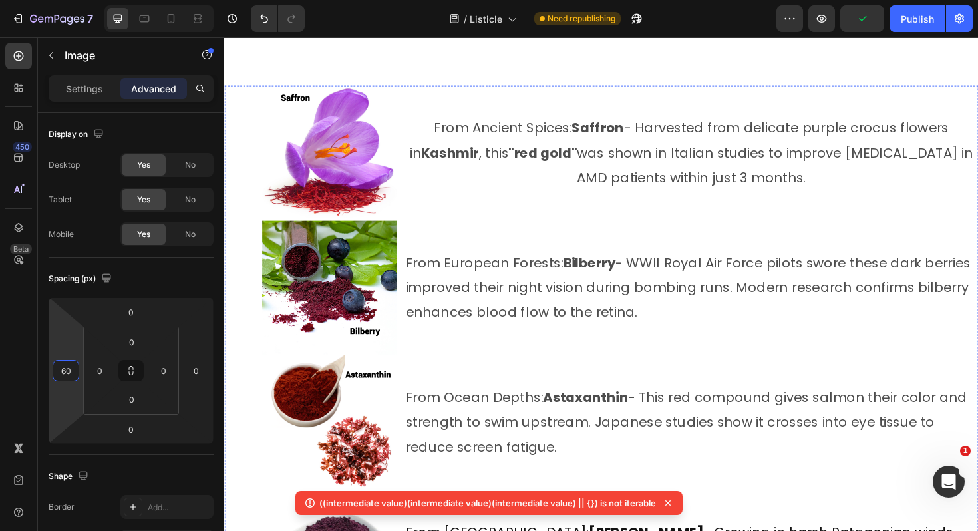
scroll to position [6101, 0]
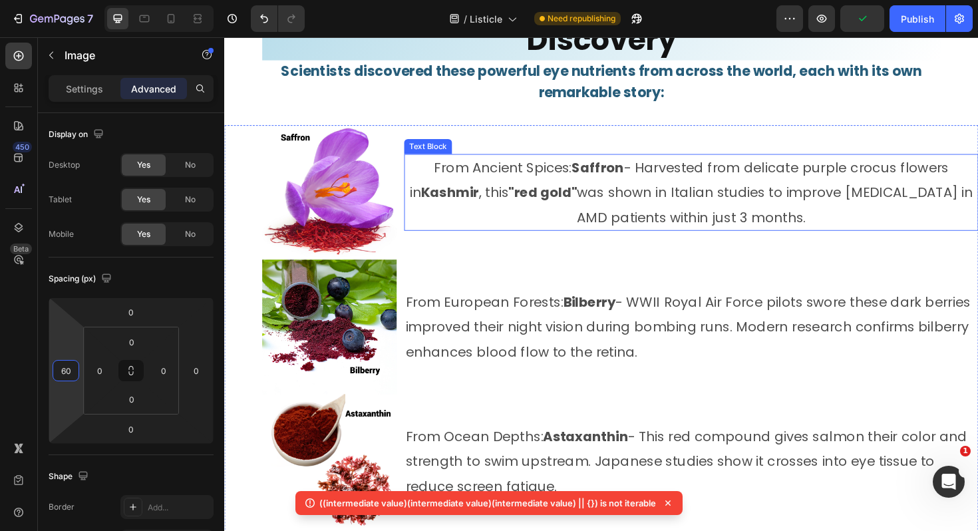
click at [572, 190] on p "From Ancient Spices: Saffron - Harvested from delicate purple crocus flowers in…" at bounding box center [718, 201] width 605 height 79
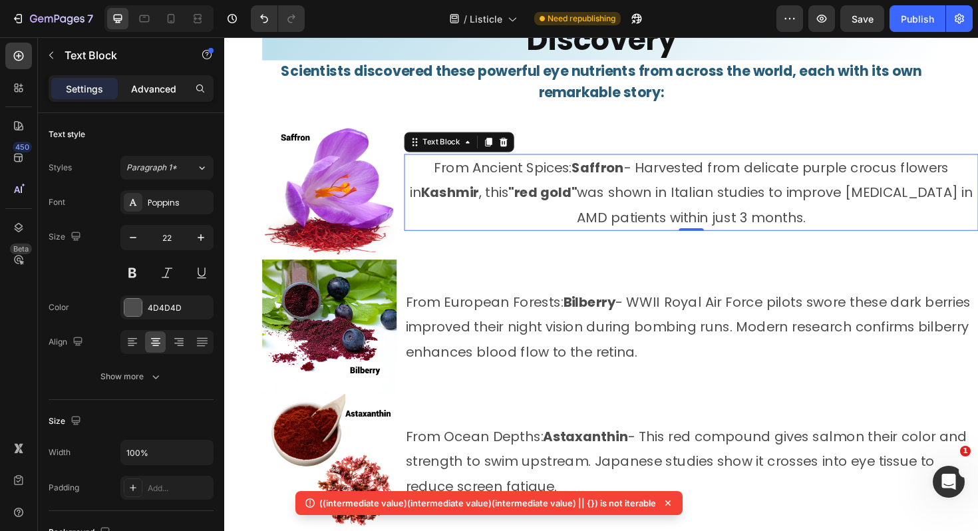
click at [152, 90] on p "Advanced" at bounding box center [153, 89] width 45 height 14
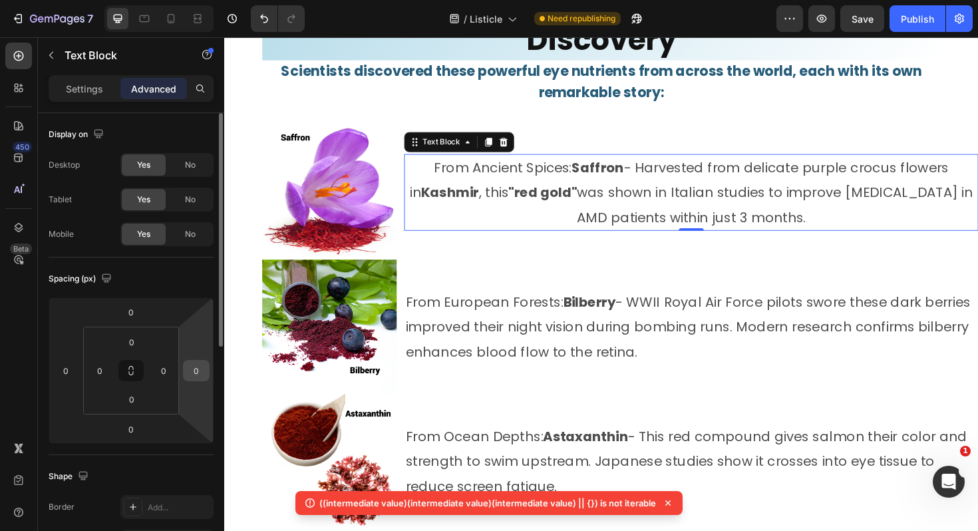
click at [204, 368] on input "0" at bounding box center [196, 370] width 20 height 20
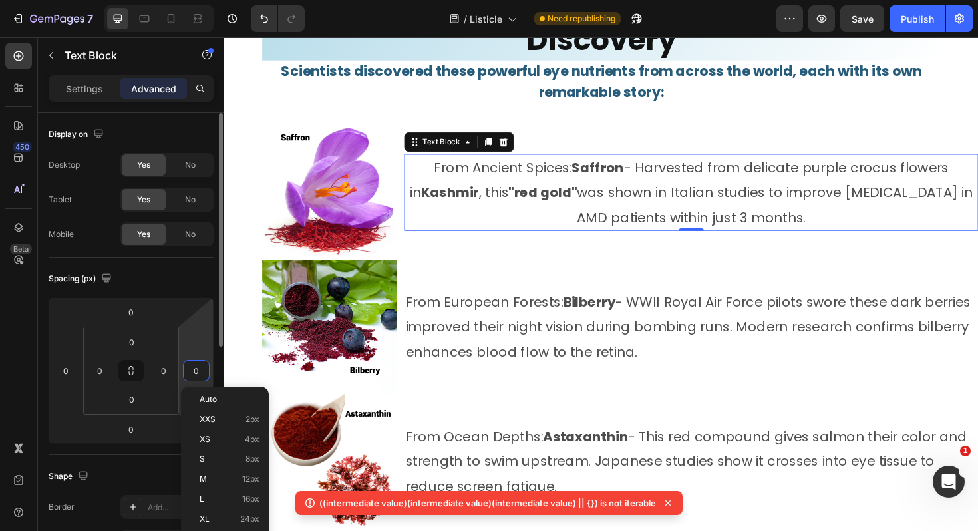
type input "6"
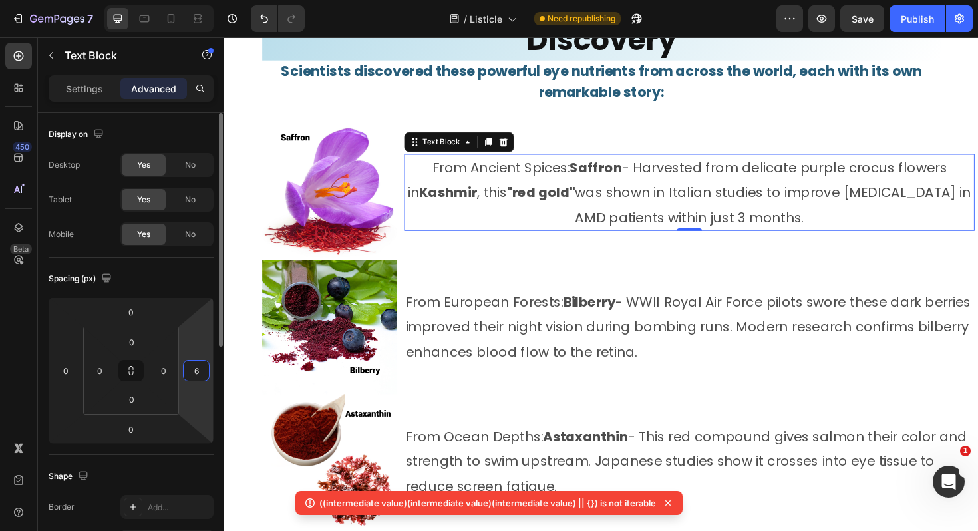
type input "60"
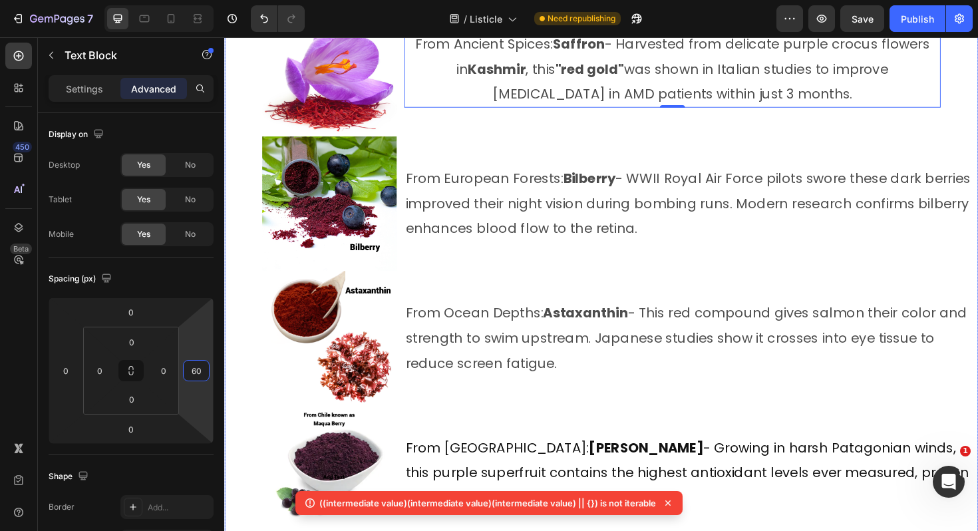
scroll to position [6236, 0]
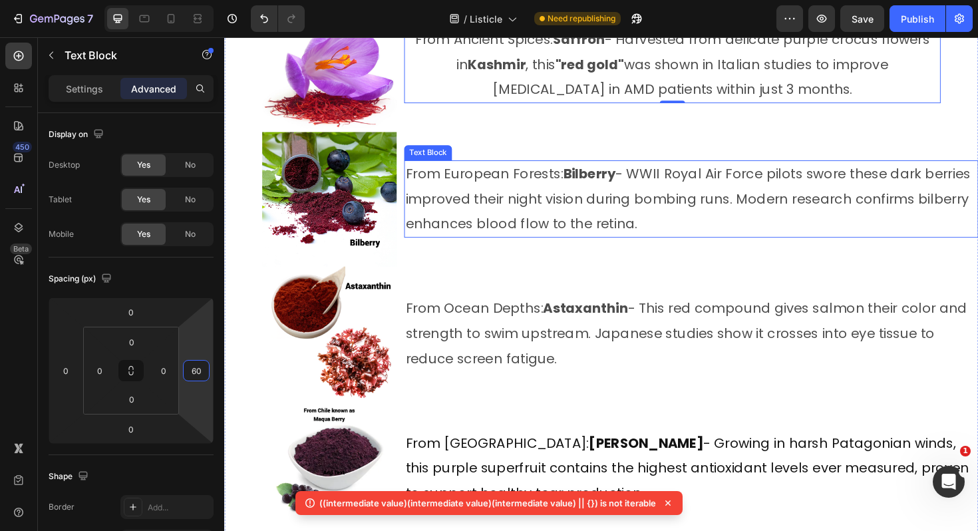
click at [464, 163] on div "Text Block" at bounding box center [439, 160] width 51 height 16
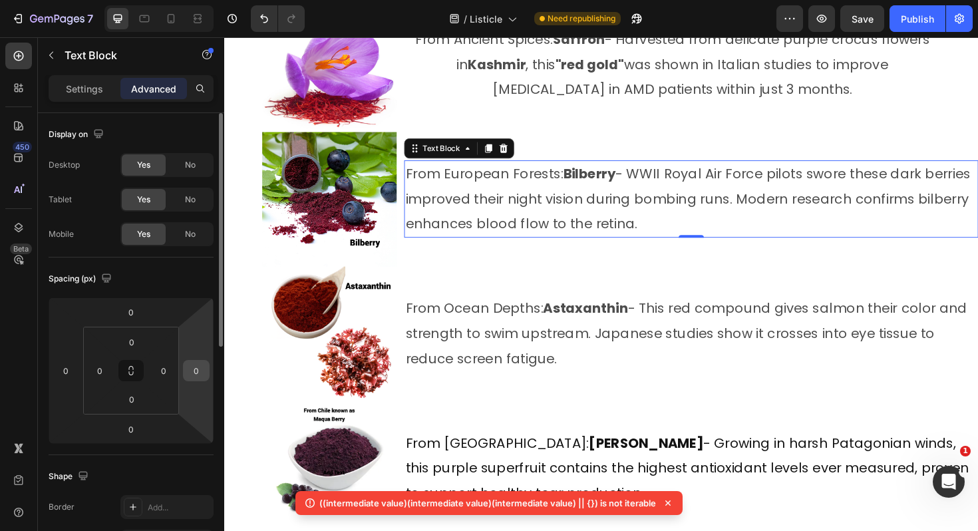
click at [205, 365] on input "0" at bounding box center [196, 370] width 20 height 20
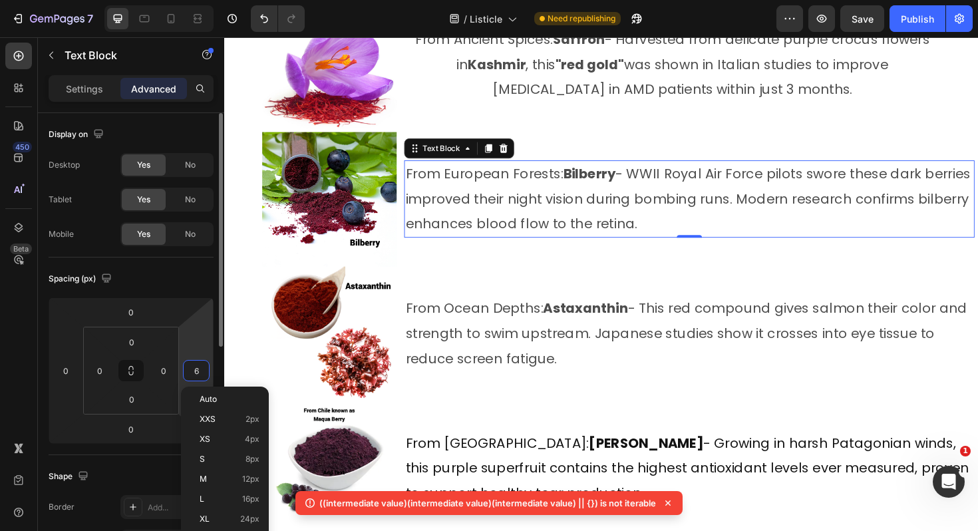
type input "60"
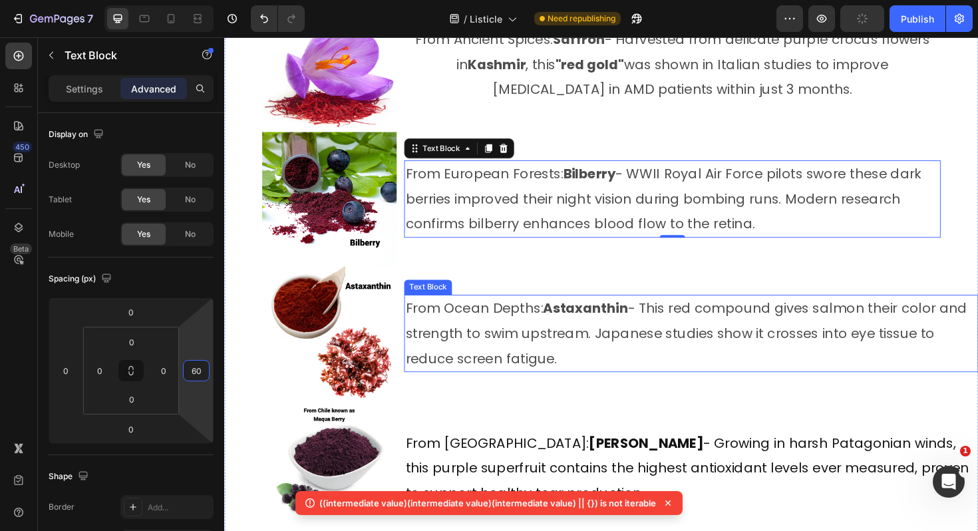
click at [457, 384] on span "From Ocean Depths: Astaxanthin - This red compound gives salmon their color and…" at bounding box center [713, 351] width 595 height 72
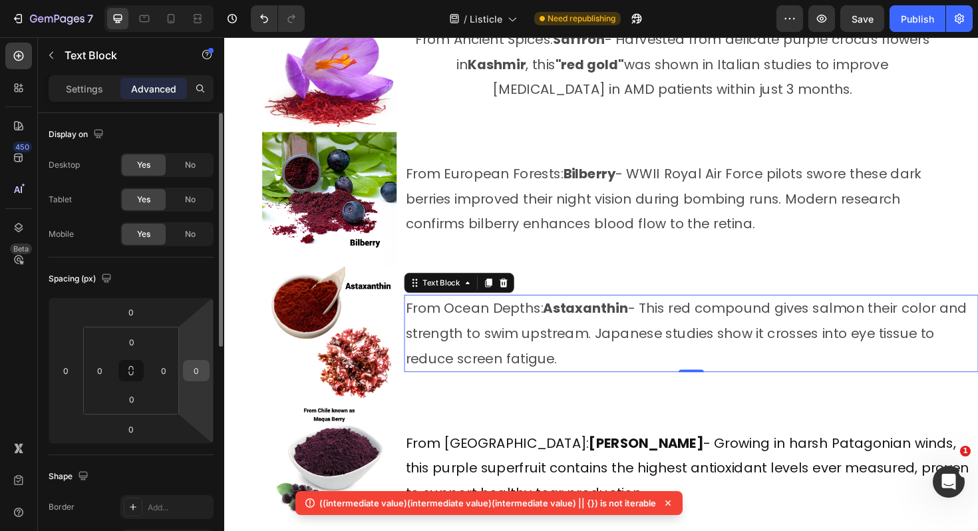
click at [205, 375] on input "0" at bounding box center [196, 370] width 20 height 20
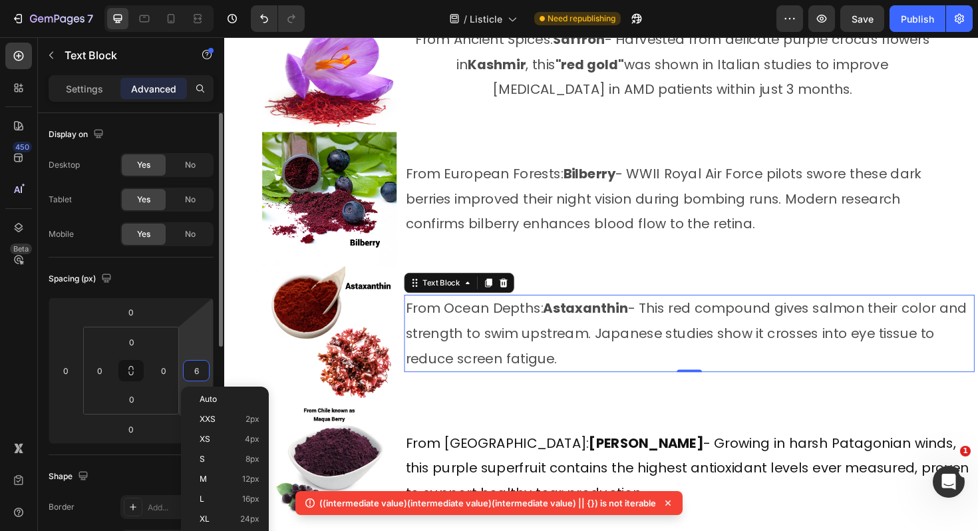
type input "60"
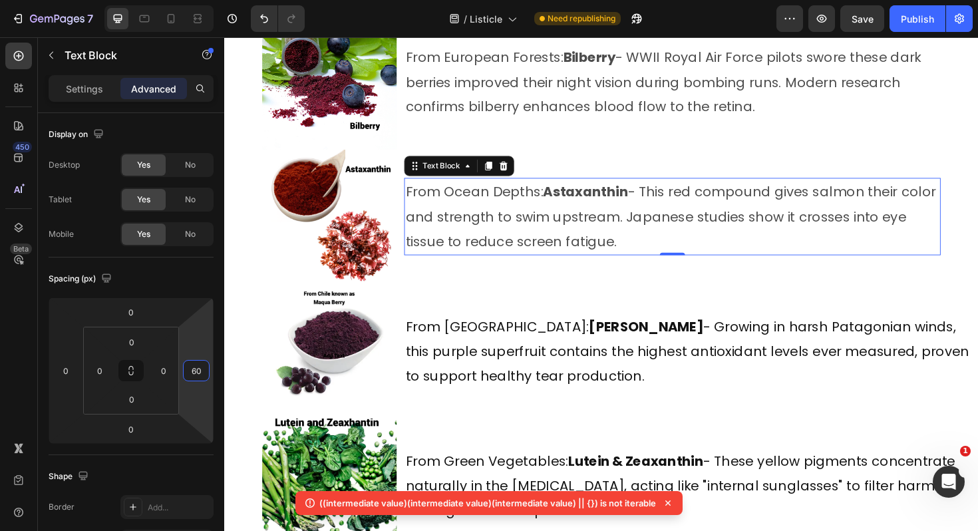
scroll to position [6364, 0]
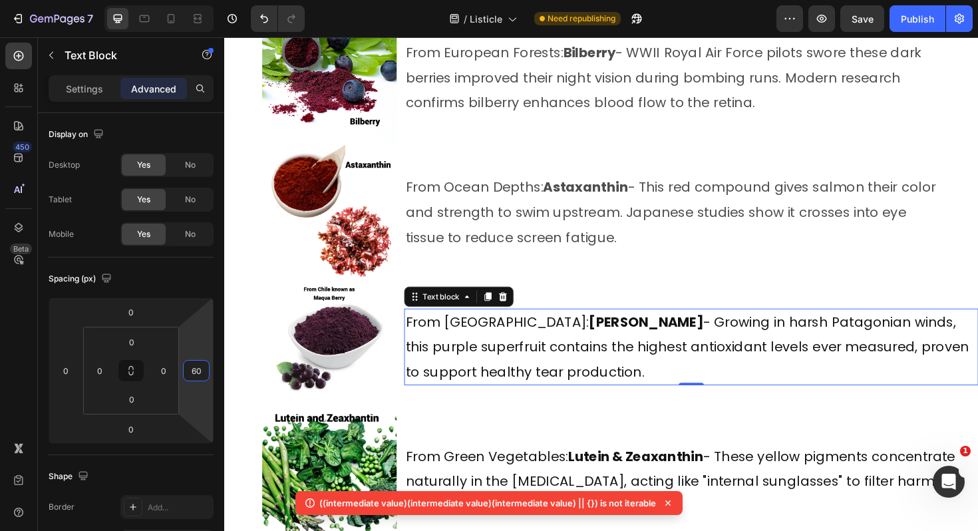
click at [475, 359] on span "From Chilean Mountains: Maqui Berry - Growing in harsh Patagonian winds, this p…" at bounding box center [714, 365] width 597 height 72
click at [200, 366] on input "0" at bounding box center [196, 370] width 20 height 20
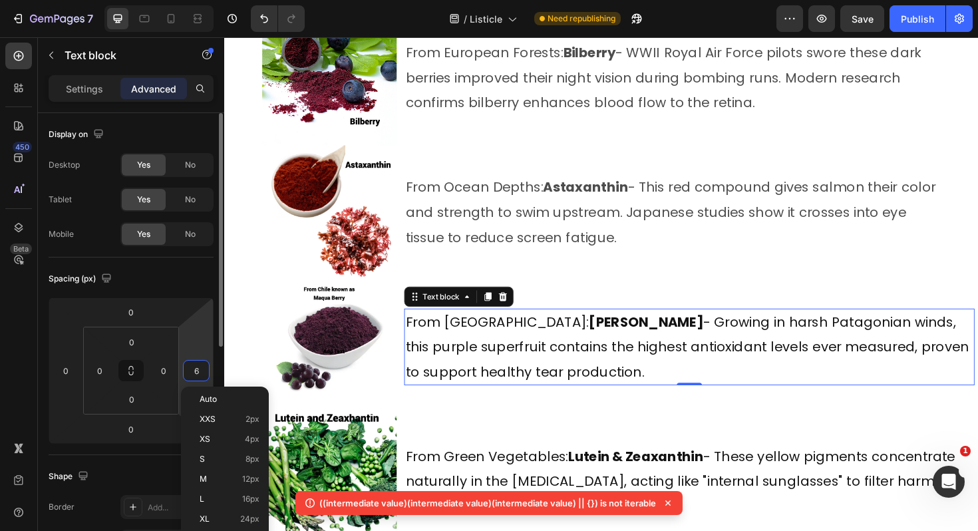
type input "60"
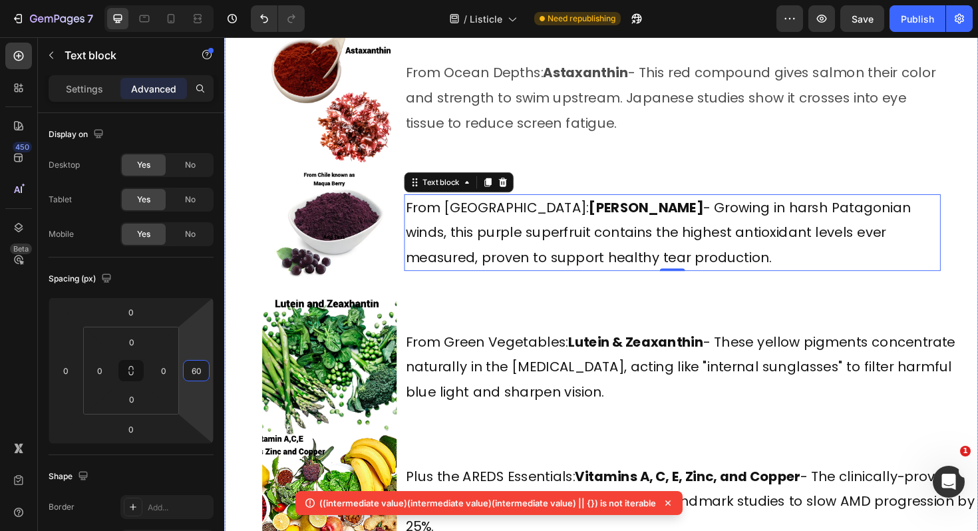
scroll to position [6490, 0]
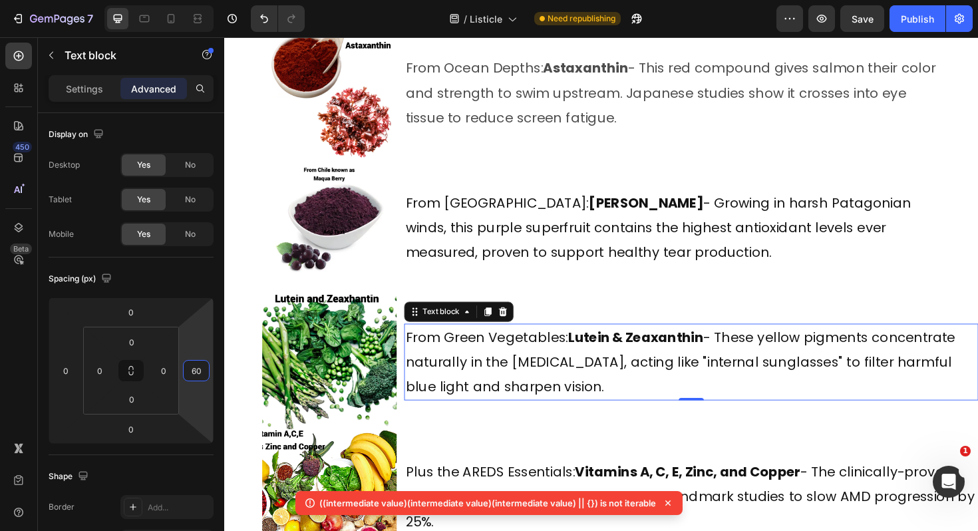
click at [544, 345] on span "From Green Vegetables: Lutein & Zeaxanthin - These yellow pigments concentrate …" at bounding box center [707, 381] width 582 height 72
click at [185, 379] on div "0" at bounding box center [196, 370] width 27 height 21
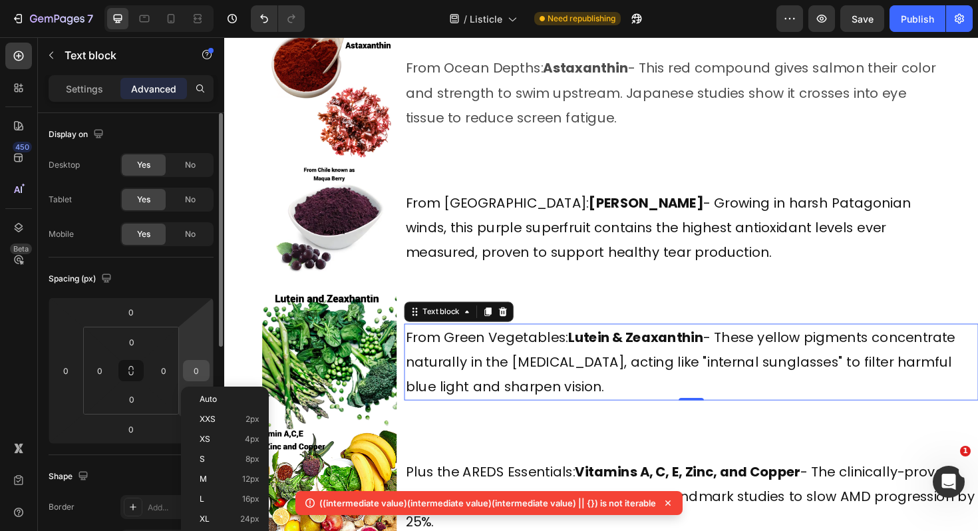
click at [192, 373] on input "0" at bounding box center [196, 370] width 20 height 20
type input "60"
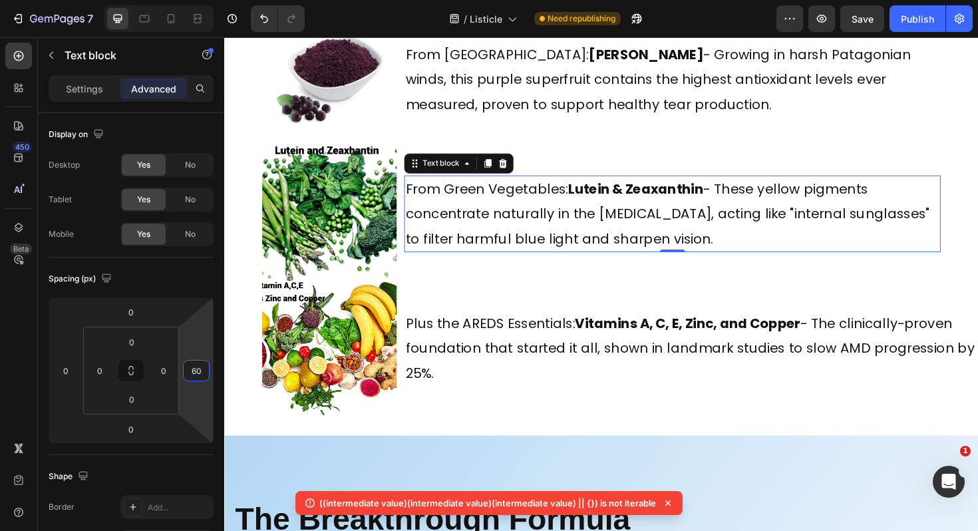
scroll to position [6651, 0]
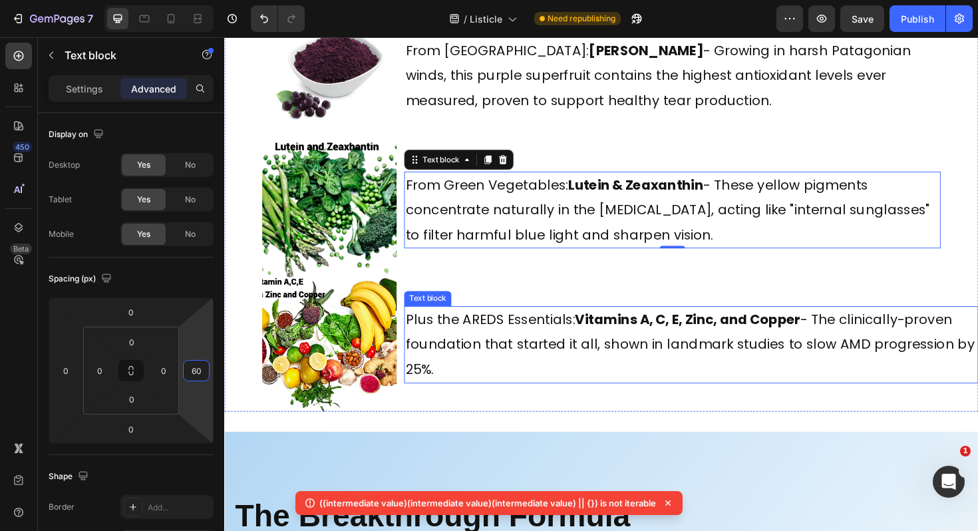
click at [451, 360] on span "Plus the AREDS Essentials: Vitamins A, C, E, Zinc, and Copper - The clinically-…" at bounding box center [717, 363] width 602 height 72
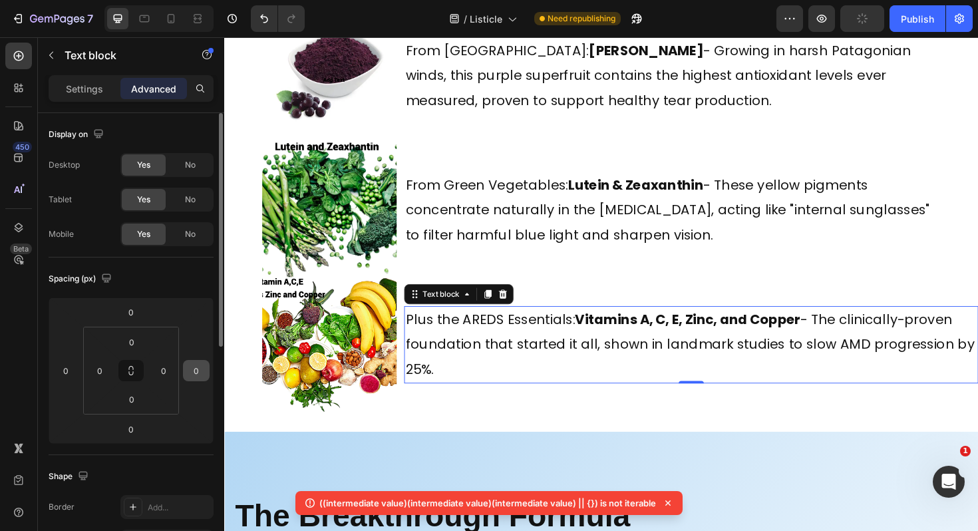
click at [203, 360] on div "0" at bounding box center [196, 370] width 27 height 21
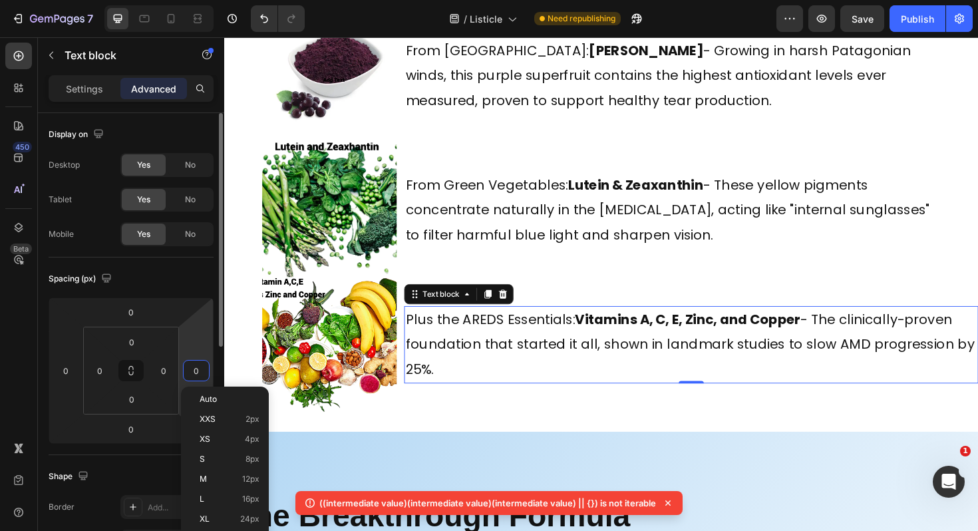
click at [204, 368] on input "0" at bounding box center [196, 370] width 20 height 20
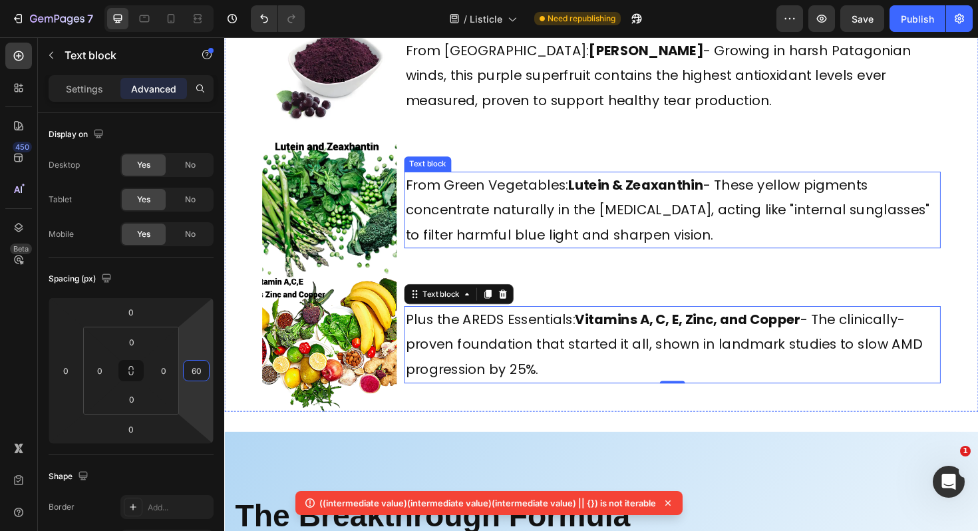
scroll to position [6648, 0]
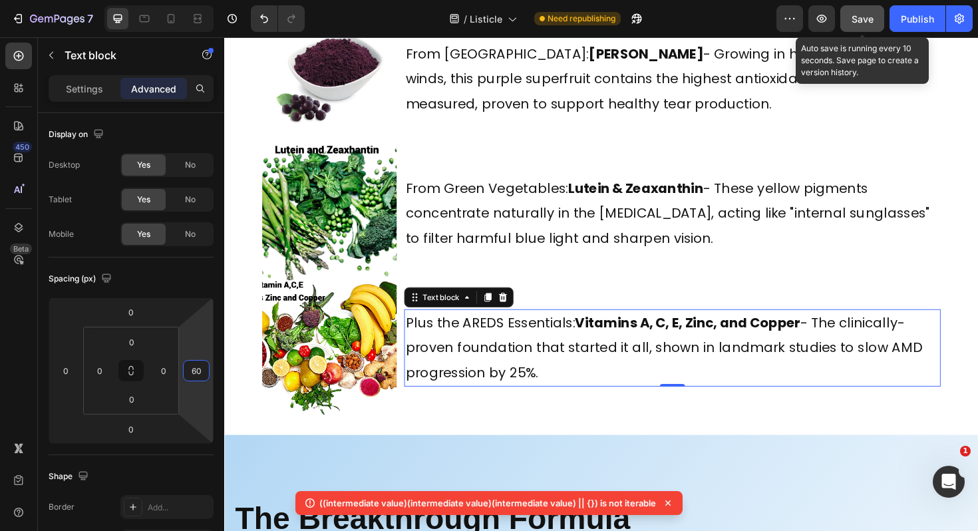
type input "60"
click at [872, 18] on span "Save" at bounding box center [862, 18] width 22 height 11
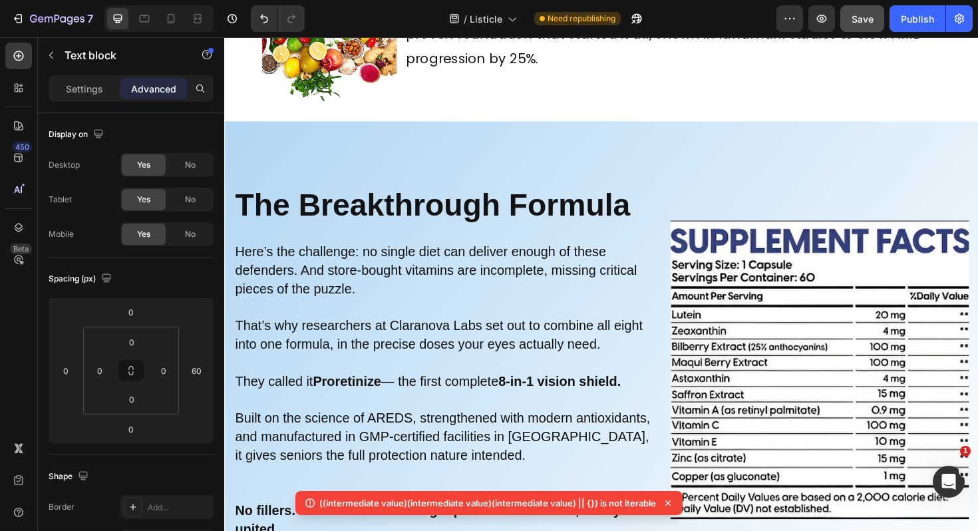
scroll to position [7751, 0]
click at [336, 162] on div "The Breakthrough Formula Heading Here’s the challenge: no single diet can deliv…" at bounding box center [623, 378] width 798 height 505
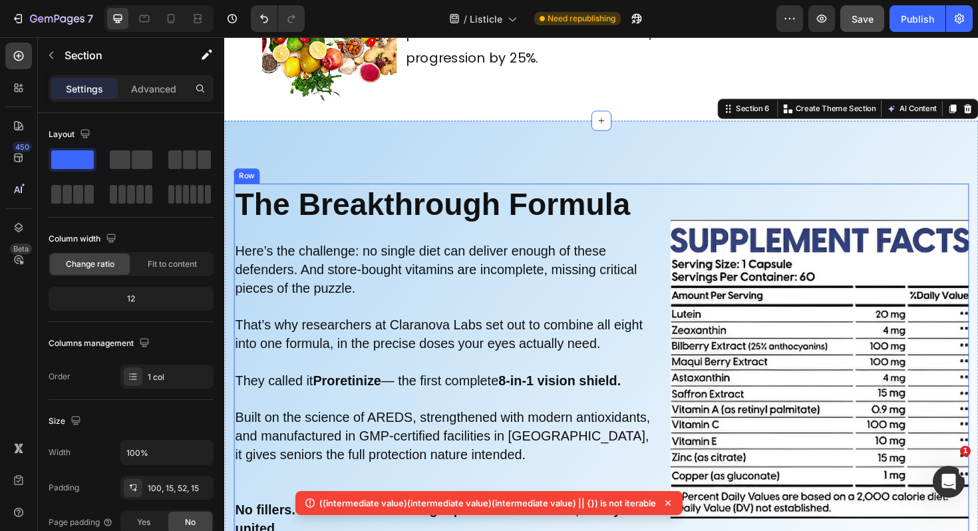
click at [235, 231] on h2 "The Breakthrough Formula" at bounding box center [455, 214] width 442 height 45
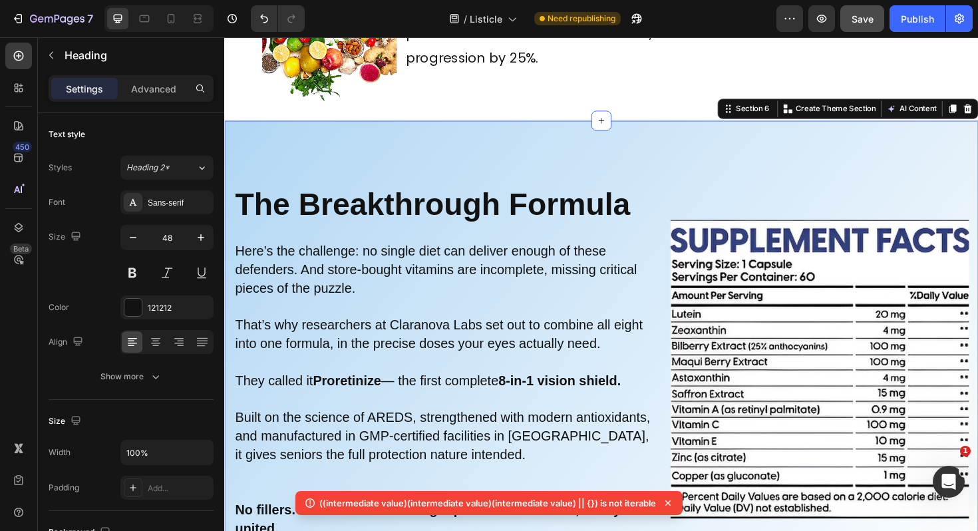
click at [231, 230] on div "The Breakthrough Formula Heading Here’s the challenge: no single diet can deliv…" at bounding box center [623, 378] width 798 height 505
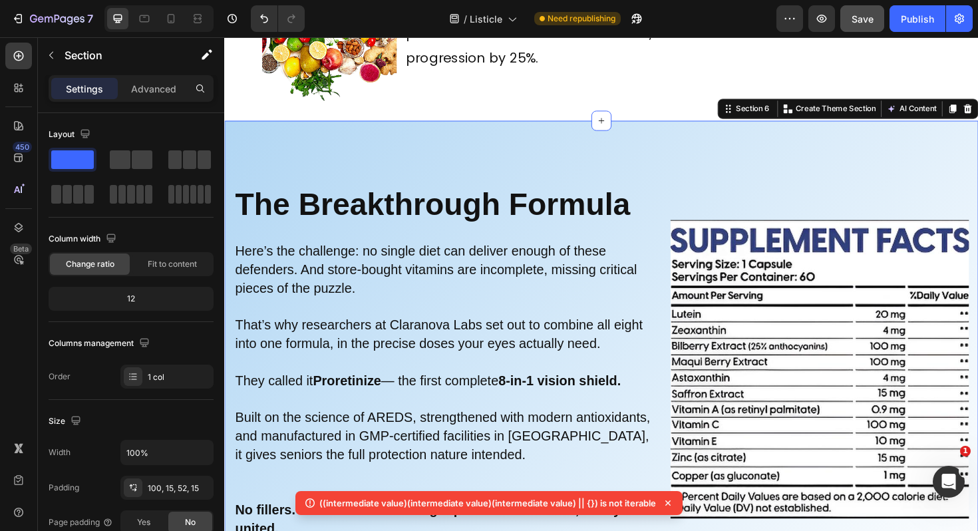
click at [237, 144] on div "The Breakthrough Formula Heading Here’s the challenge: no single diet can deliv…" at bounding box center [623, 378] width 798 height 505
click at [146, 90] on p "Advanced" at bounding box center [153, 89] width 45 height 14
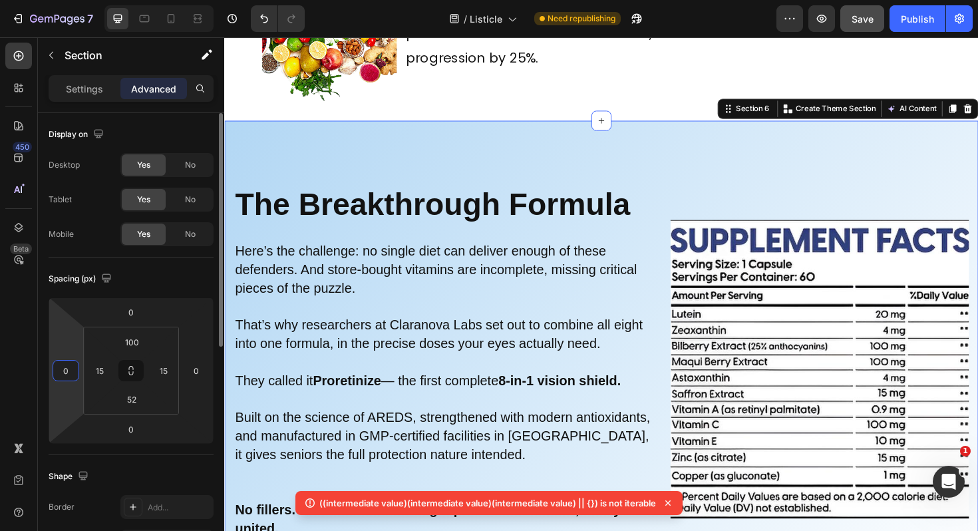
click at [64, 371] on input "0" at bounding box center [66, 370] width 20 height 20
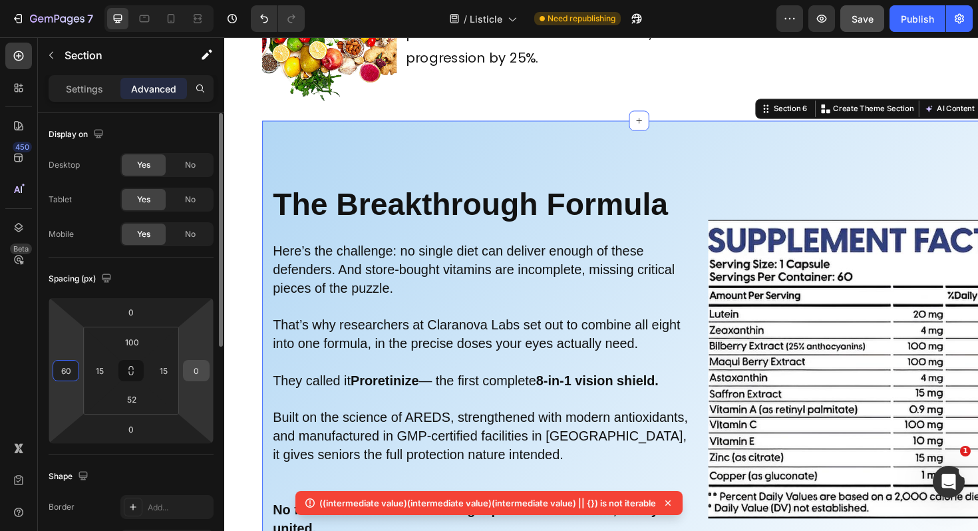
type input "60"
click at [201, 378] on input "0" at bounding box center [196, 370] width 20 height 20
type input "60"
click at [200, 374] on input "60" at bounding box center [196, 370] width 20 height 20
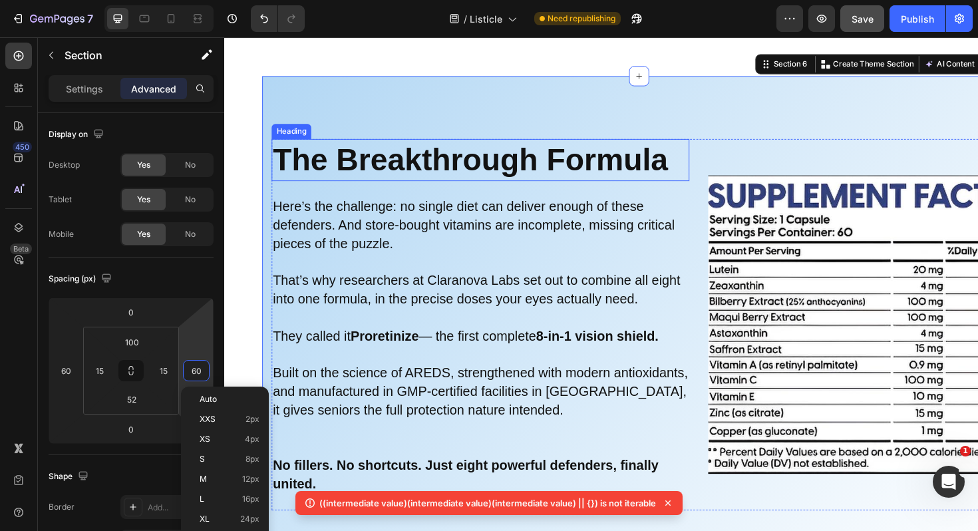
scroll to position [7864, 0]
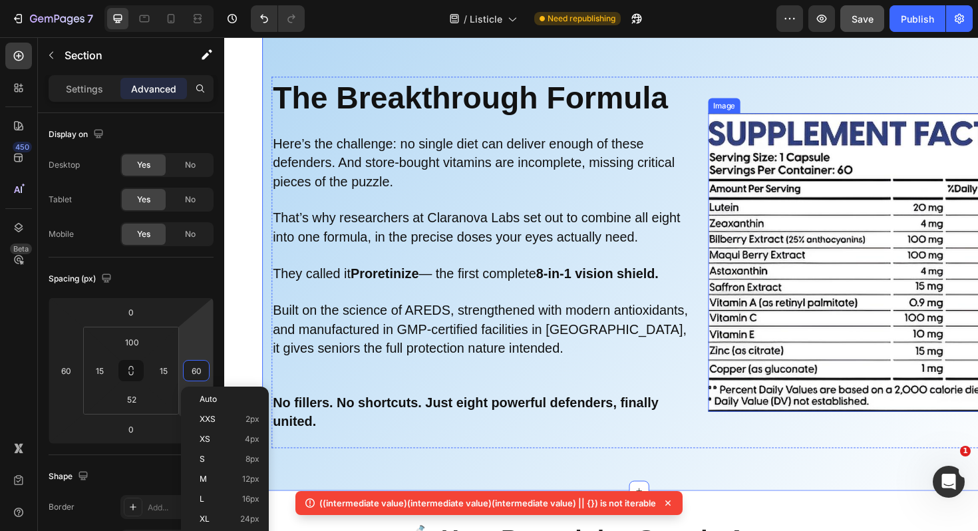
click at [827, 227] on img at bounding box center [894, 276] width 316 height 316
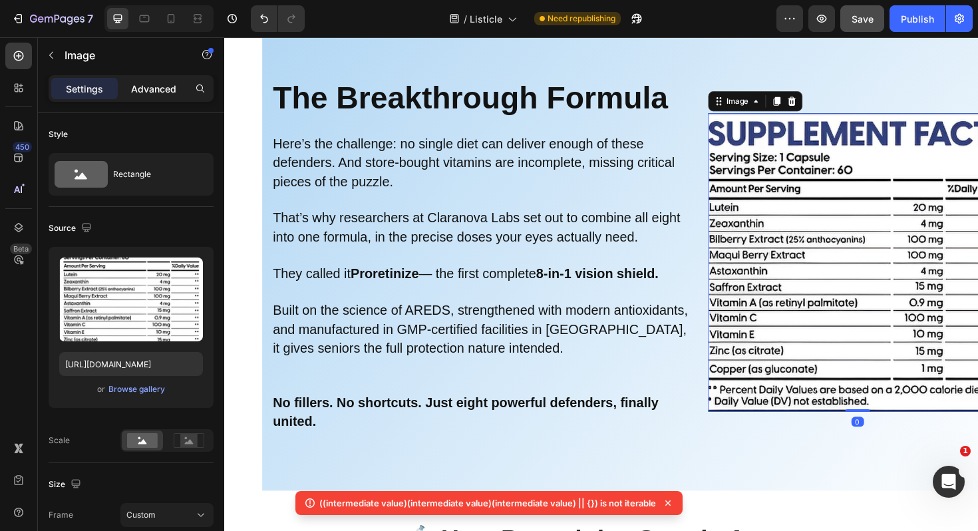
click at [157, 85] on p "Advanced" at bounding box center [153, 89] width 45 height 14
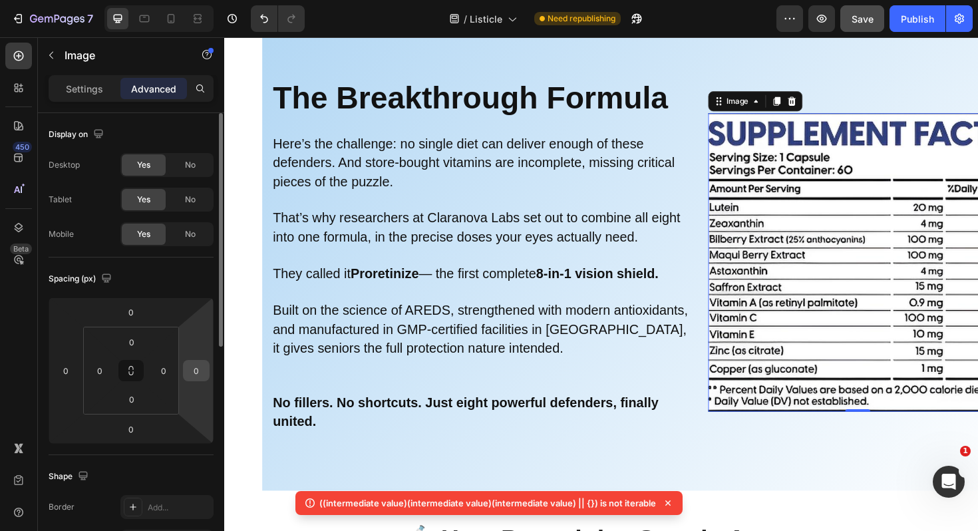
click at [208, 378] on div "0" at bounding box center [196, 370] width 27 height 21
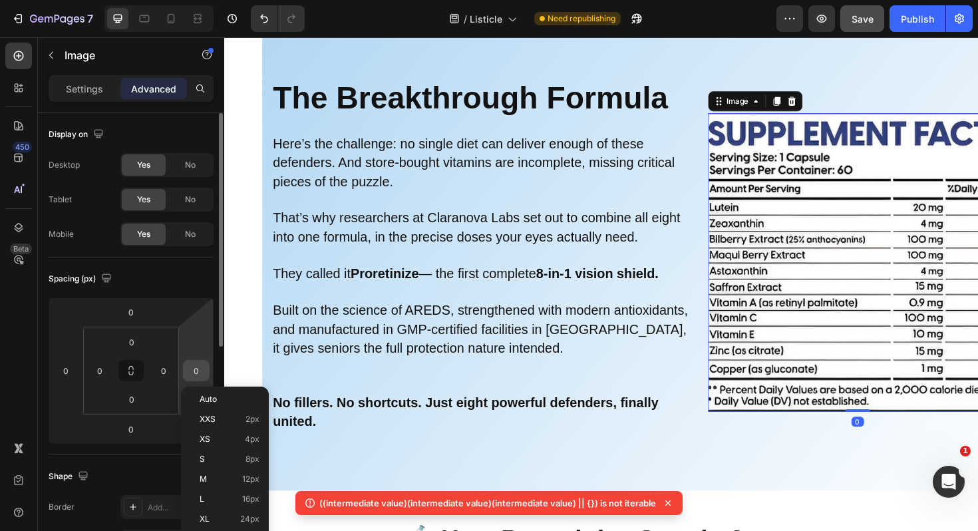
click at [206, 374] on div "0" at bounding box center [196, 370] width 27 height 21
click at [205, 368] on input "0" at bounding box center [196, 370] width 20 height 20
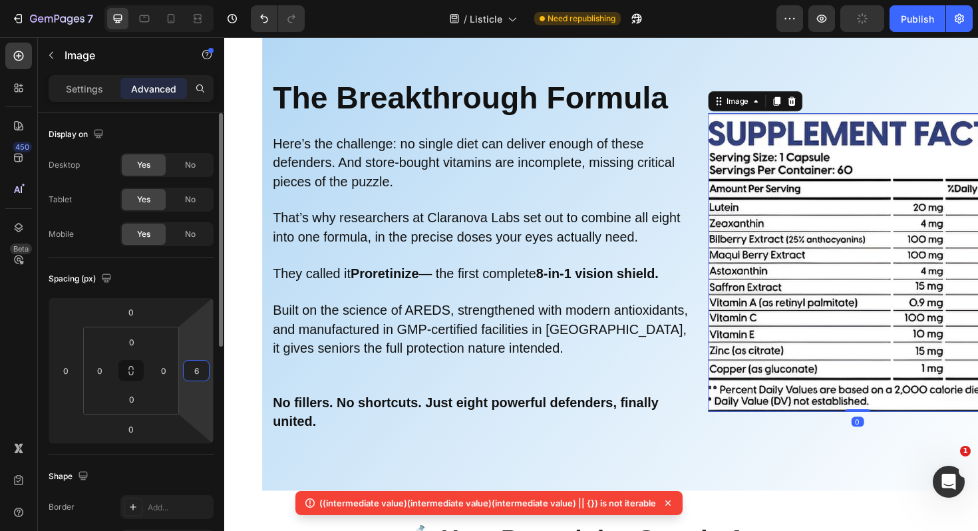
type input "60"
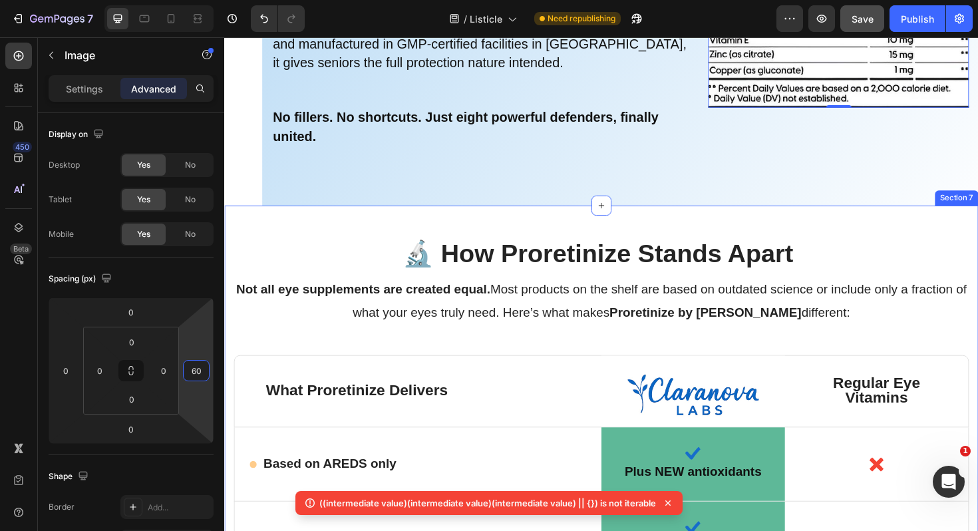
scroll to position [8172, 0]
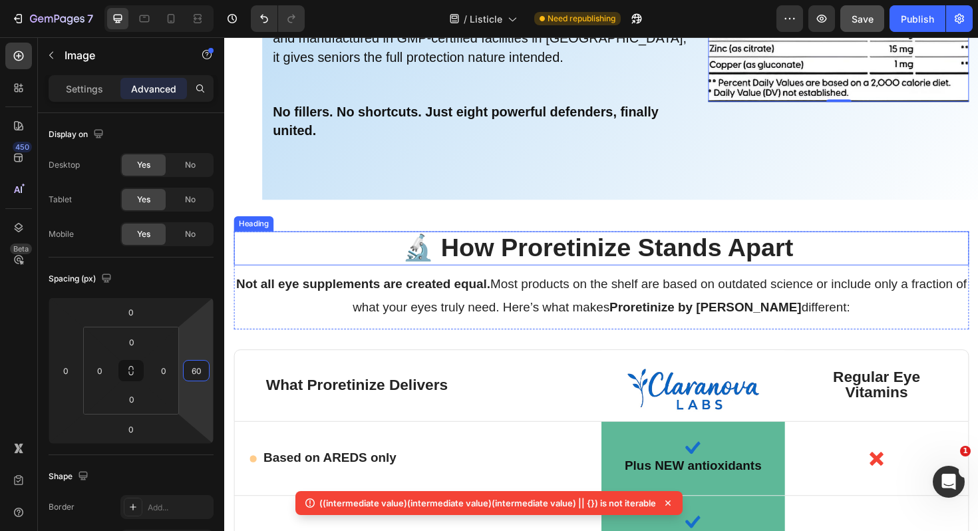
click at [354, 247] on h2 "🔬 How Proretinize Stands Apart" at bounding box center [623, 261] width 778 height 36
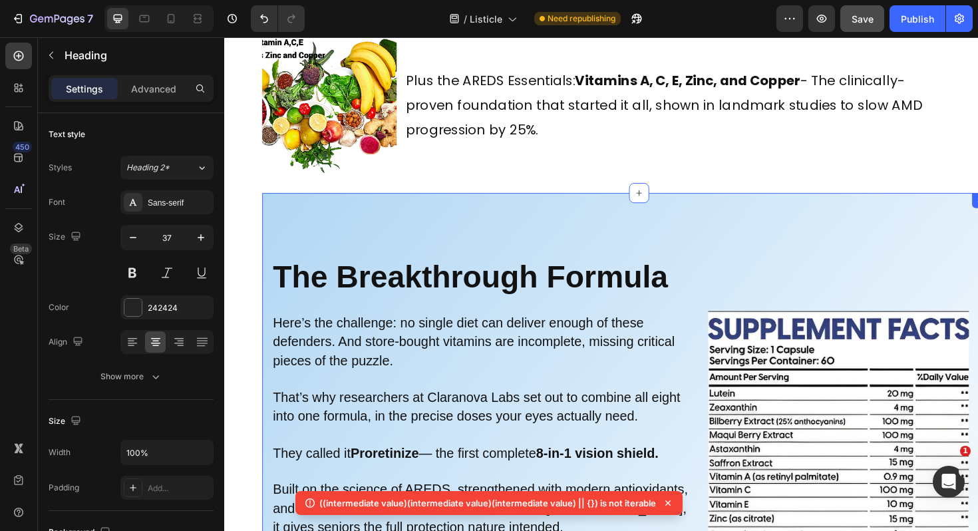
scroll to position [7701, 0]
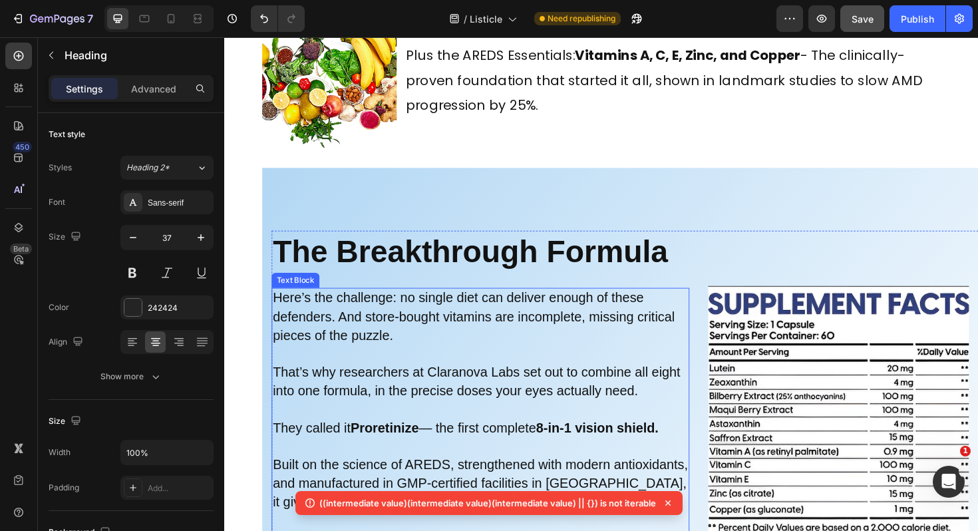
click at [406, 396] on span "That’s why researchers at Claranova Labs set out to combine all eight into one …" at bounding box center [491, 401] width 432 height 35
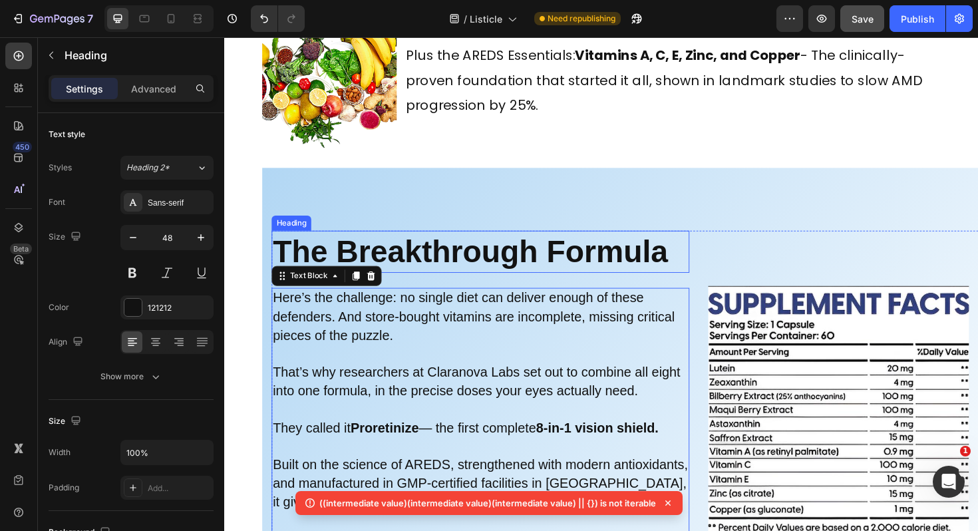
click at [356, 269] on strong "The Breakthrough Formula" at bounding box center [484, 264] width 418 height 36
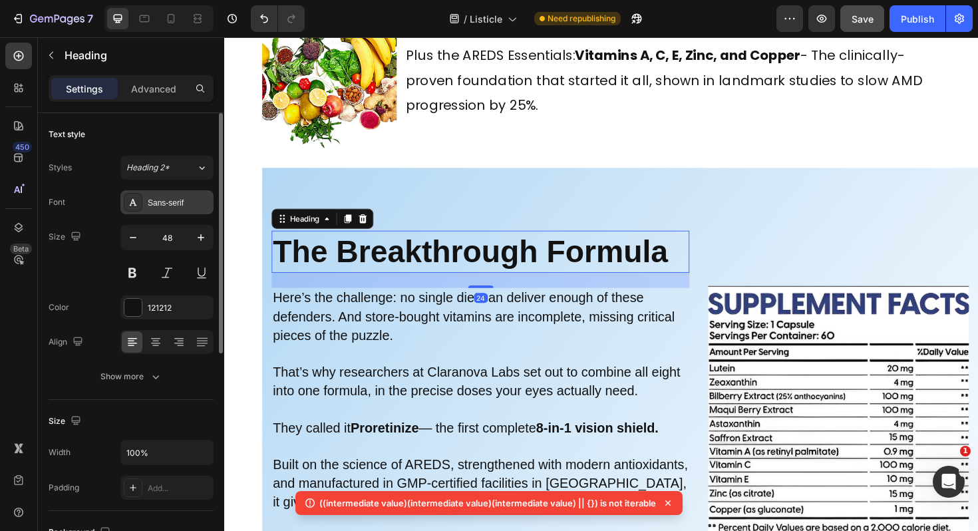
click at [178, 198] on div "Sans-serif" at bounding box center [179, 203] width 63 height 12
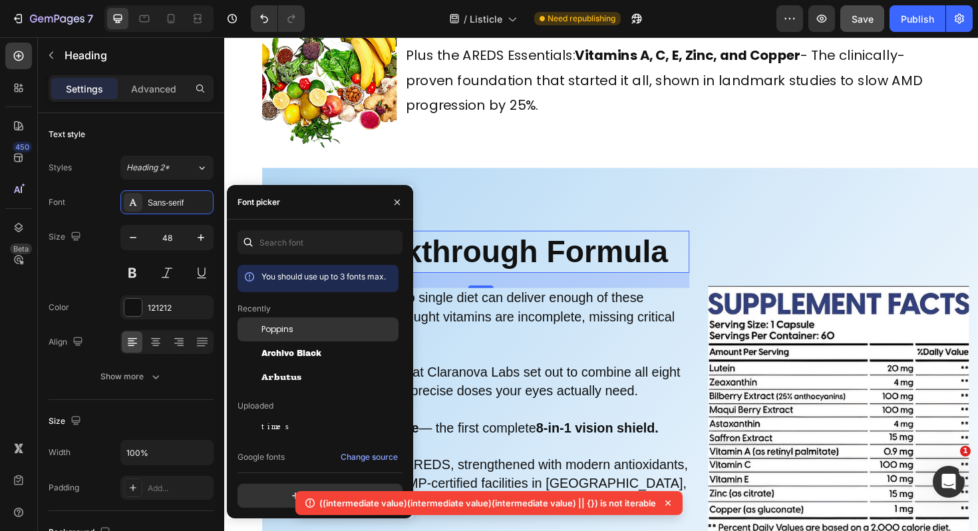
click at [287, 329] on span "Poppins" at bounding box center [277, 329] width 32 height 12
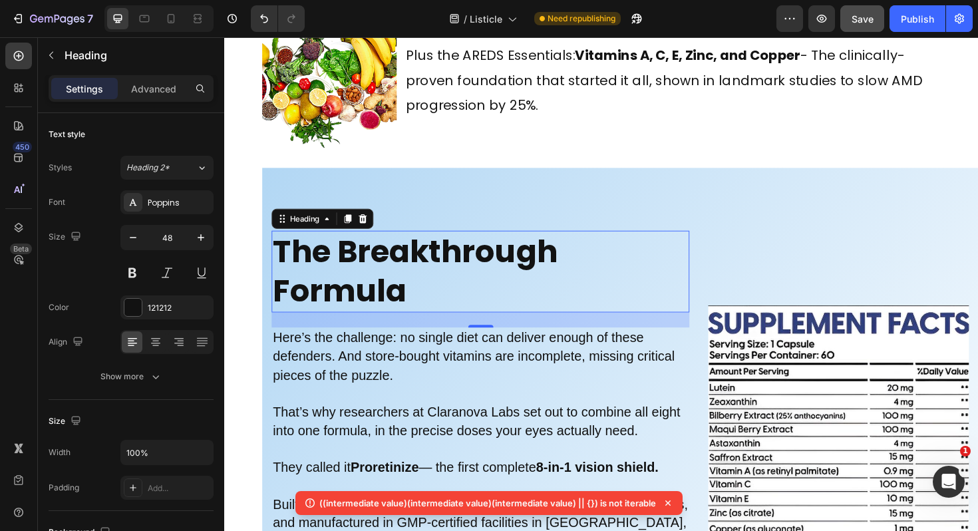
click at [495, 337] on div "24" at bounding box center [495, 337] width 442 height 16
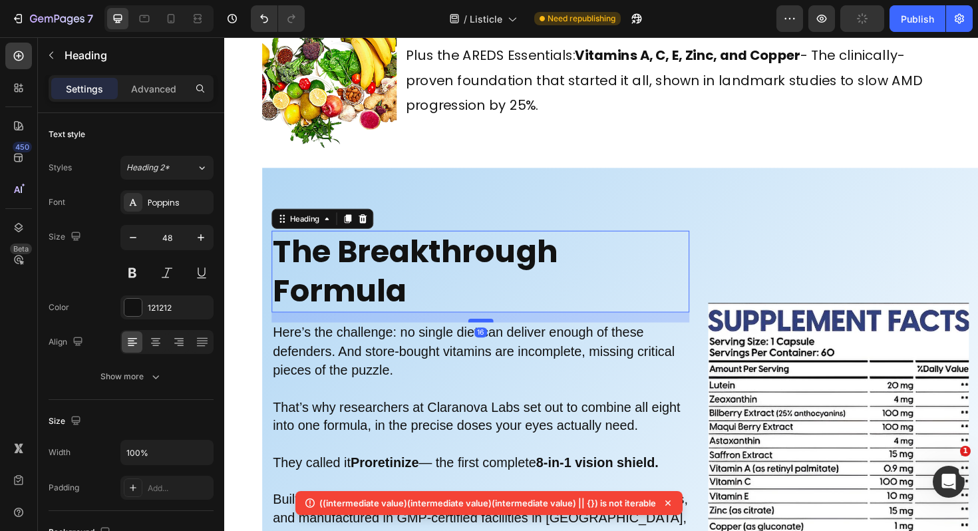
click at [491, 335] on div at bounding box center [495, 337] width 27 height 4
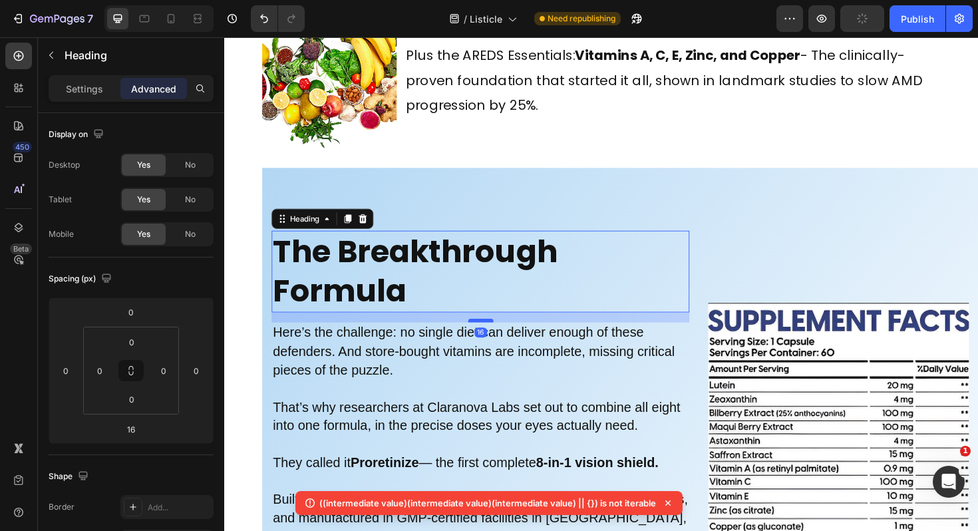
click at [491, 335] on div at bounding box center [495, 337] width 27 height 4
click at [453, 404] on p at bounding box center [495, 409] width 440 height 19
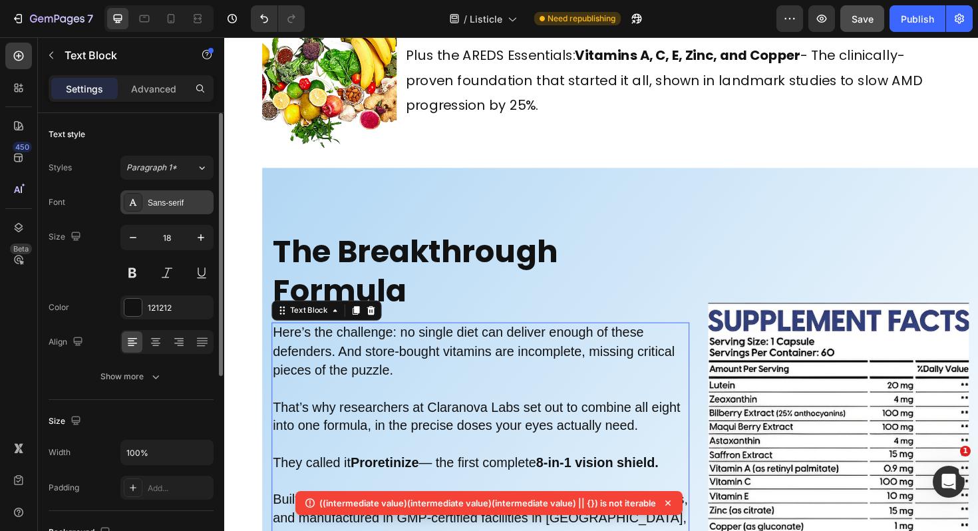
click at [171, 201] on div "Sans-serif" at bounding box center [179, 203] width 63 height 12
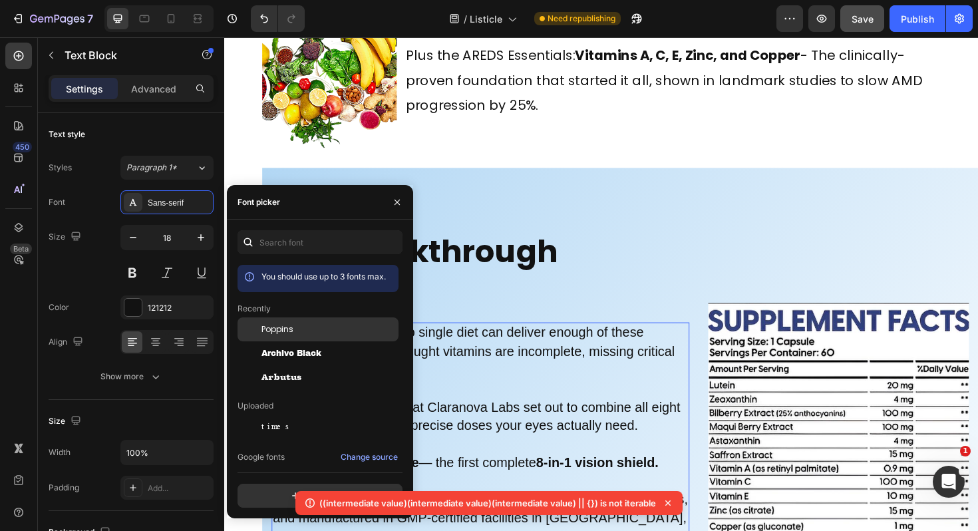
click at [277, 330] on span "Poppins" at bounding box center [277, 329] width 32 height 12
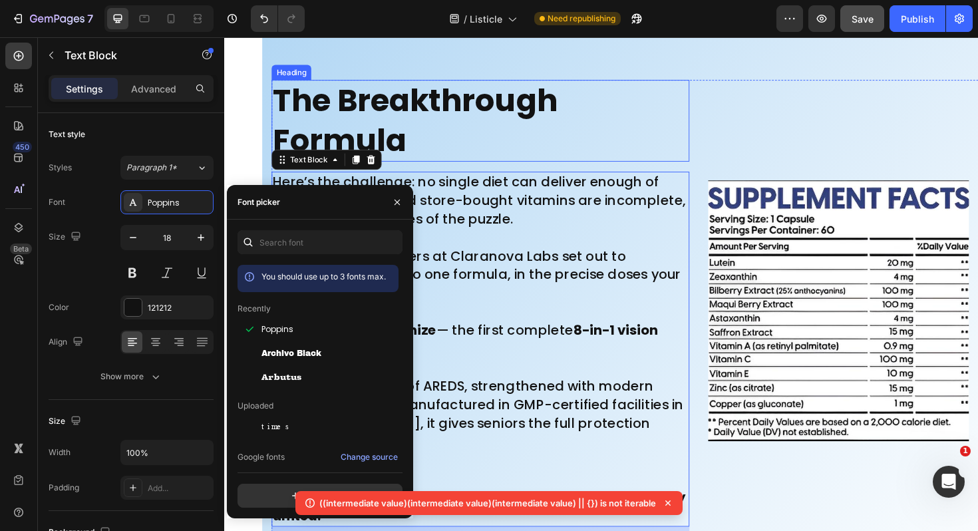
scroll to position [8045, 0]
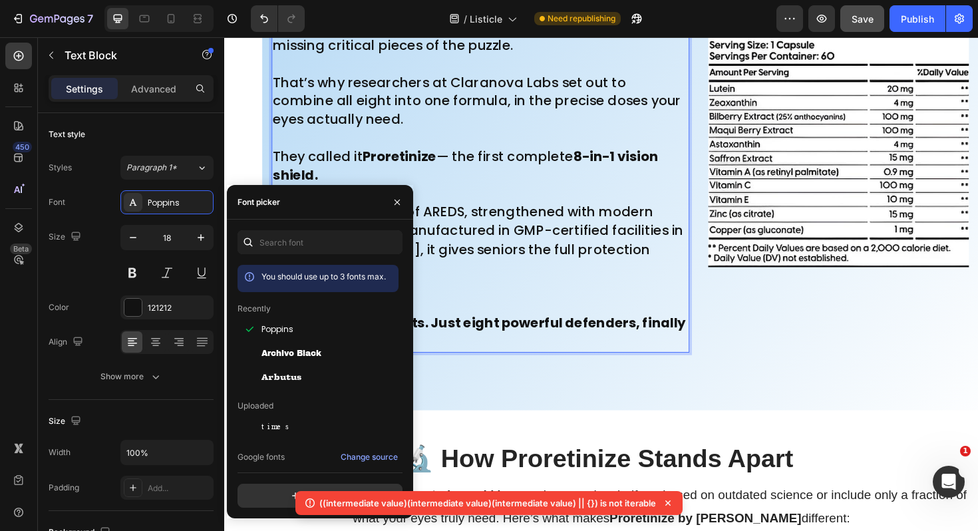
click at [571, 295] on p "Rich Text Editor. Editing area: main" at bounding box center [495, 301] width 440 height 19
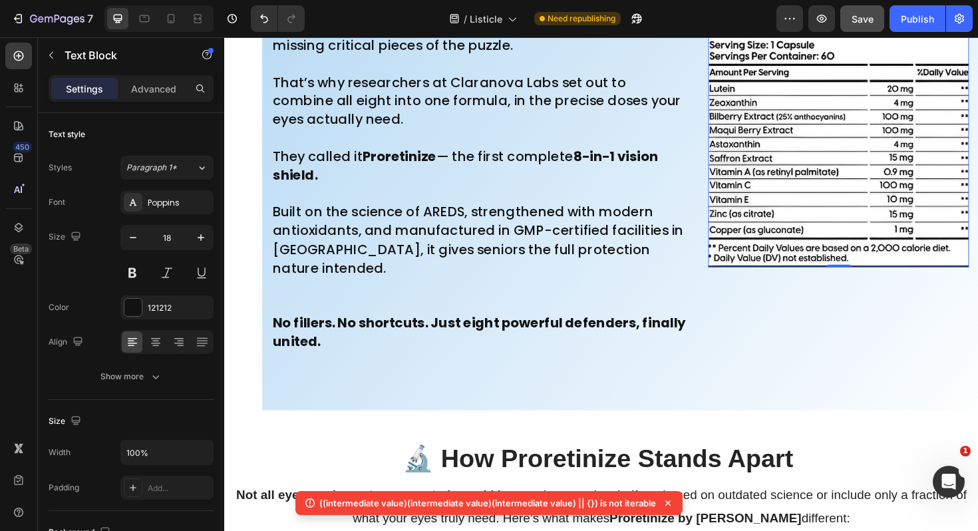
click at [890, 124] on img at bounding box center [874, 143] width 276 height 276
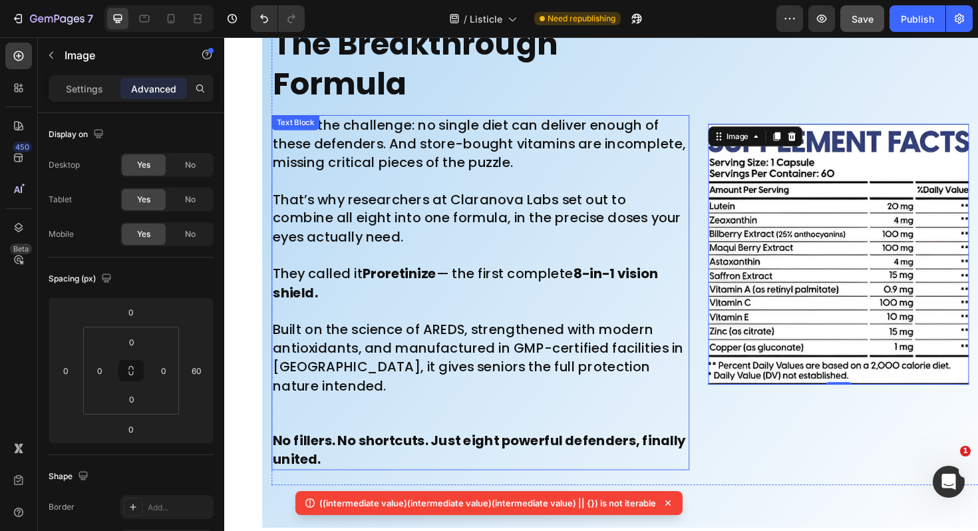
scroll to position [7922, 0]
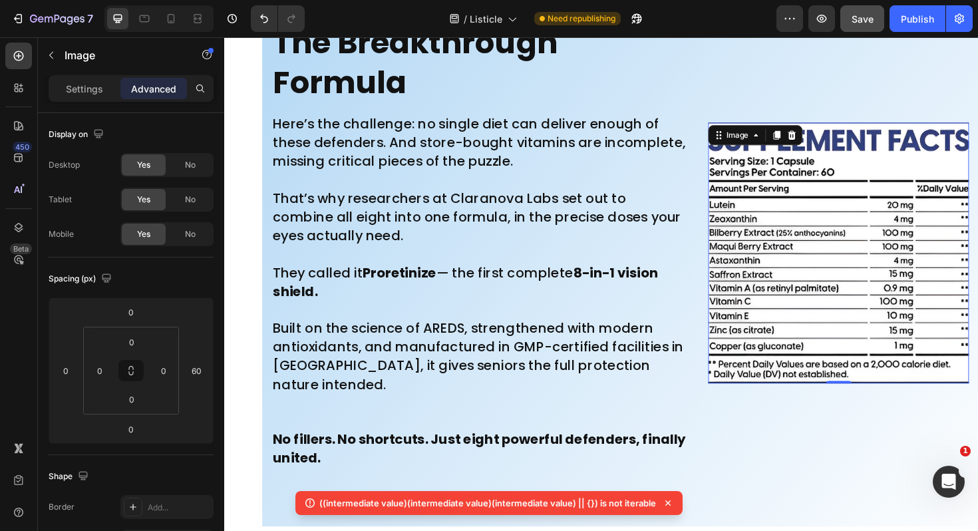
click at [841, 184] on img at bounding box center [874, 266] width 276 height 276
click at [809, 200] on img at bounding box center [874, 266] width 276 height 276
click at [134, 309] on input "0" at bounding box center [131, 312] width 27 height 20
type input "50"
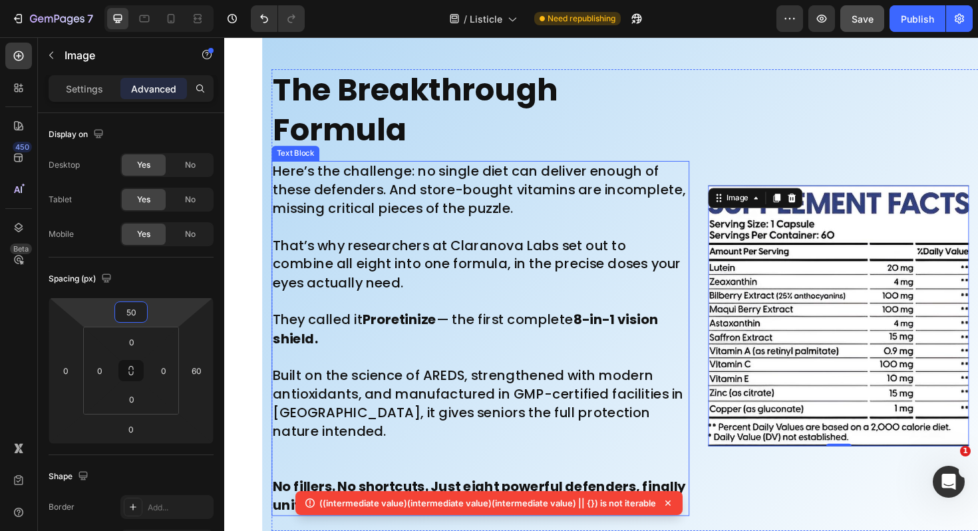
scroll to position [7872, 0]
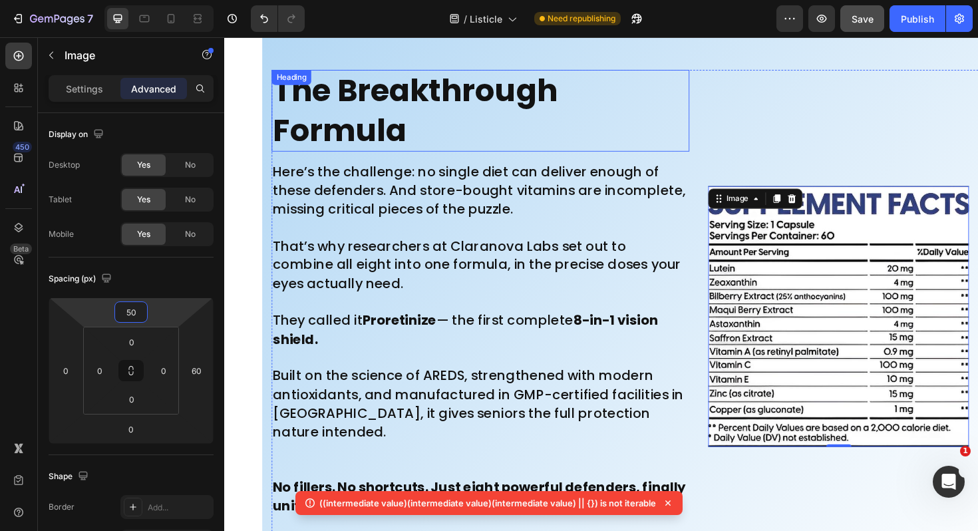
click at [570, 86] on strong "The Breakthrough Formula" at bounding box center [425, 114] width 301 height 87
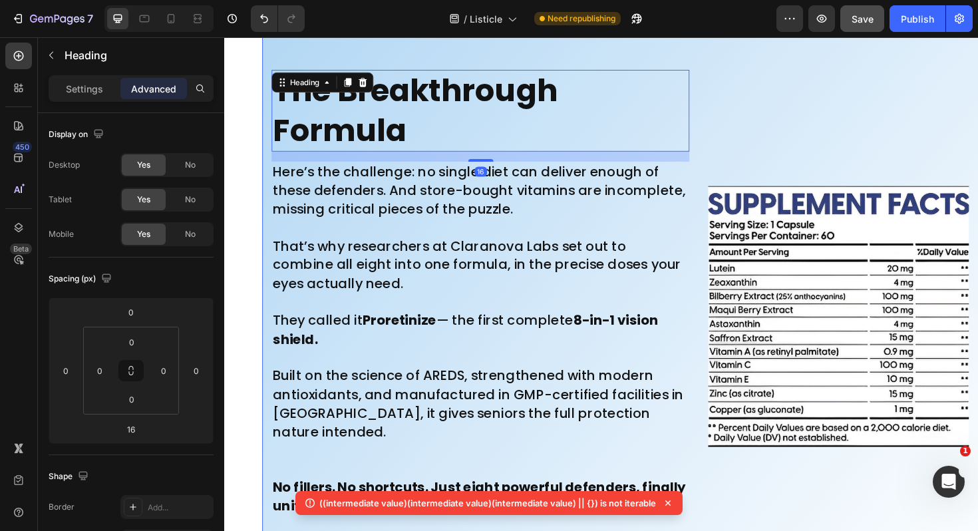
click at [784, 72] on div "Image" at bounding box center [894, 316] width 316 height 489
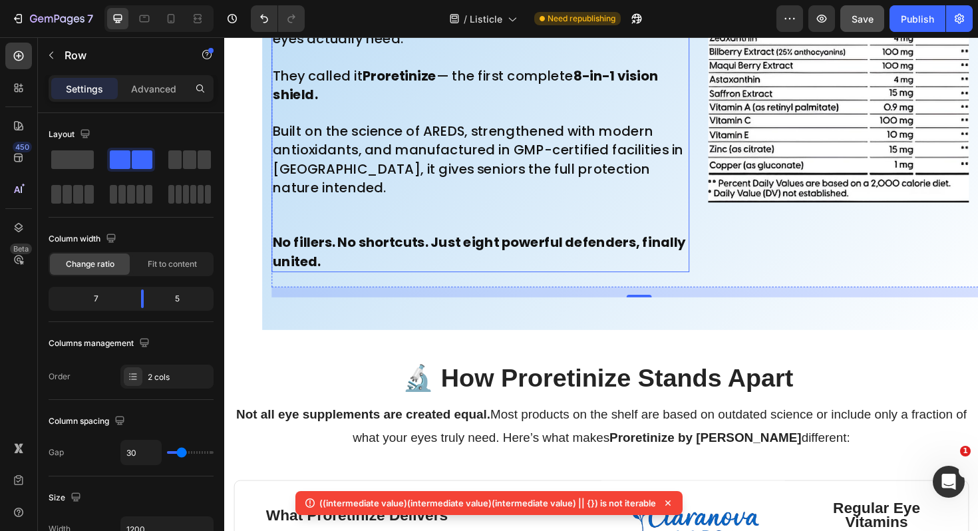
scroll to position [8131, 0]
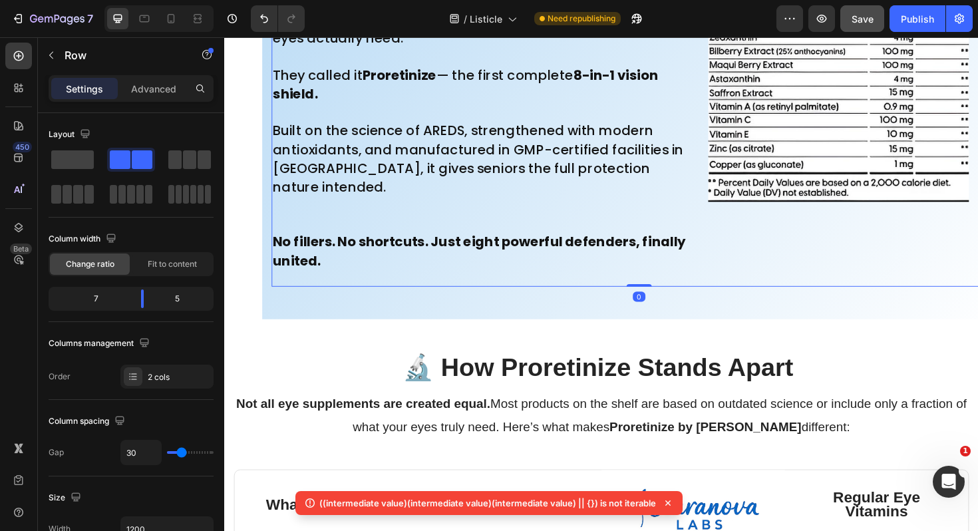
drag, startPoint x: 664, startPoint y: 307, endPoint x: 664, endPoint y: 293, distance: 14.6
click at [664, 293] on div "The Breakthrough Formula Heading Here’s the challenge: no single diet can deliv…" at bounding box center [663, 56] width 778 height 489
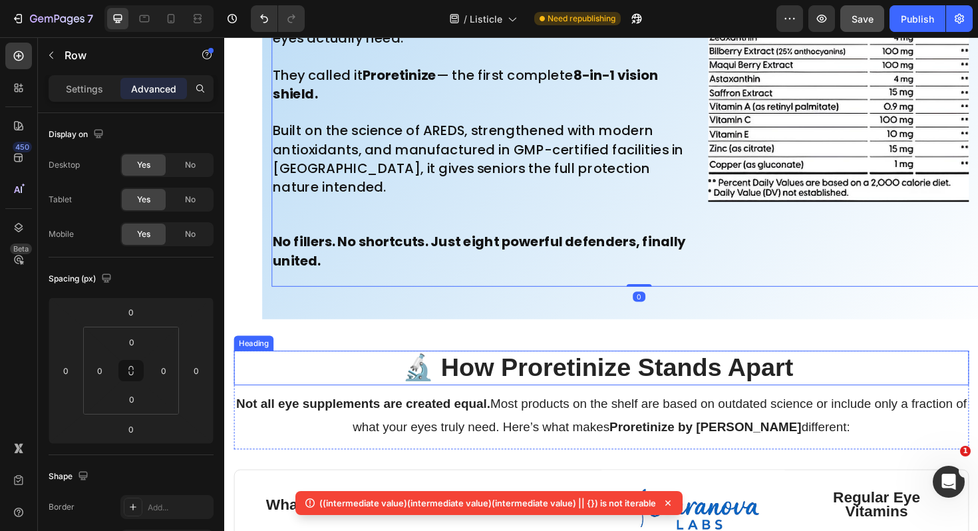
click at [344, 380] on h2 "🔬 How Proretinize Stands Apart" at bounding box center [623, 387] width 778 height 36
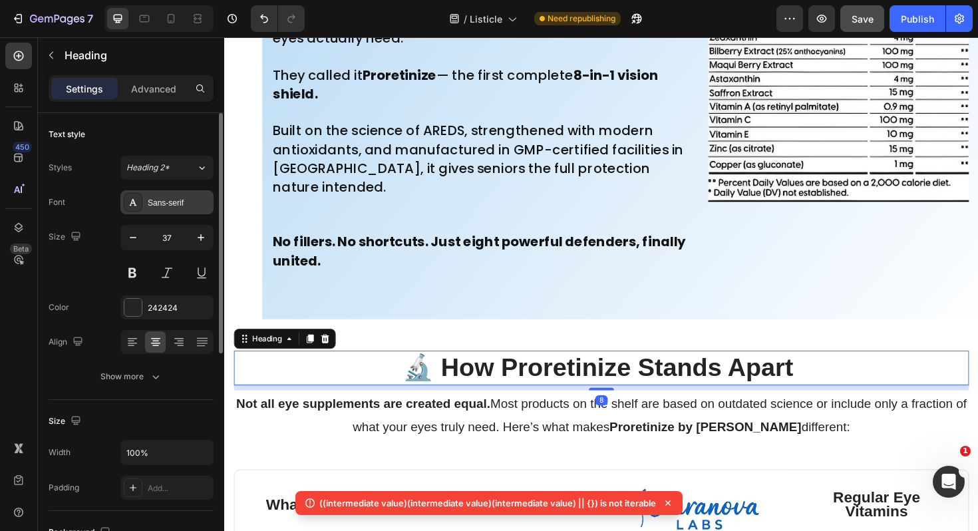
click at [174, 205] on div "Sans-serif" at bounding box center [179, 203] width 63 height 12
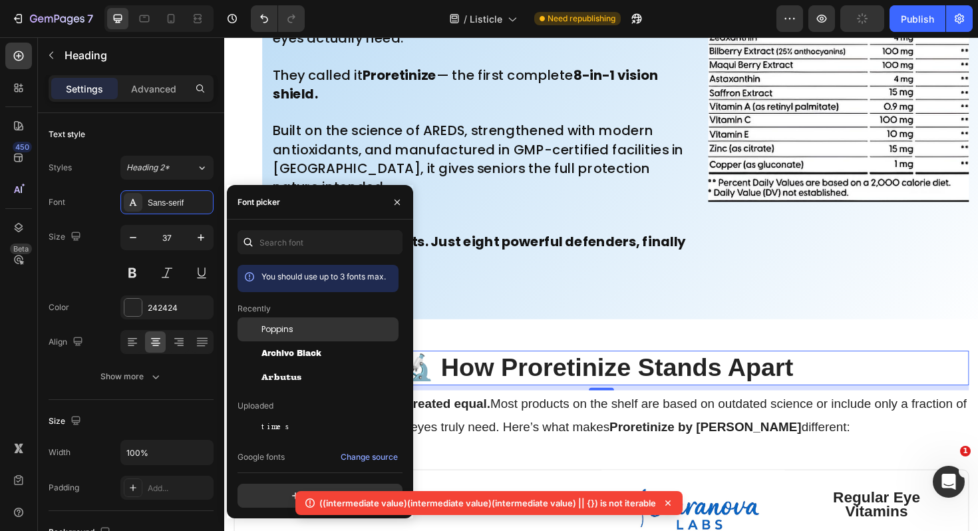
click at [281, 331] on span "Poppins" at bounding box center [277, 329] width 32 height 12
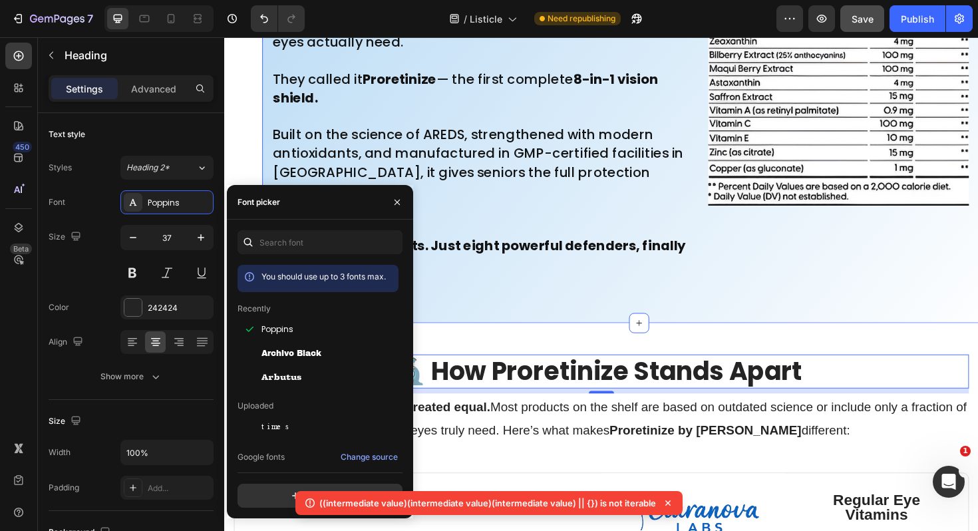
click at [553, 332] on div "The Breakthrough Formula Heading Here’s the challenge: no single diet can deliv…" at bounding box center [663, 45] width 798 height 591
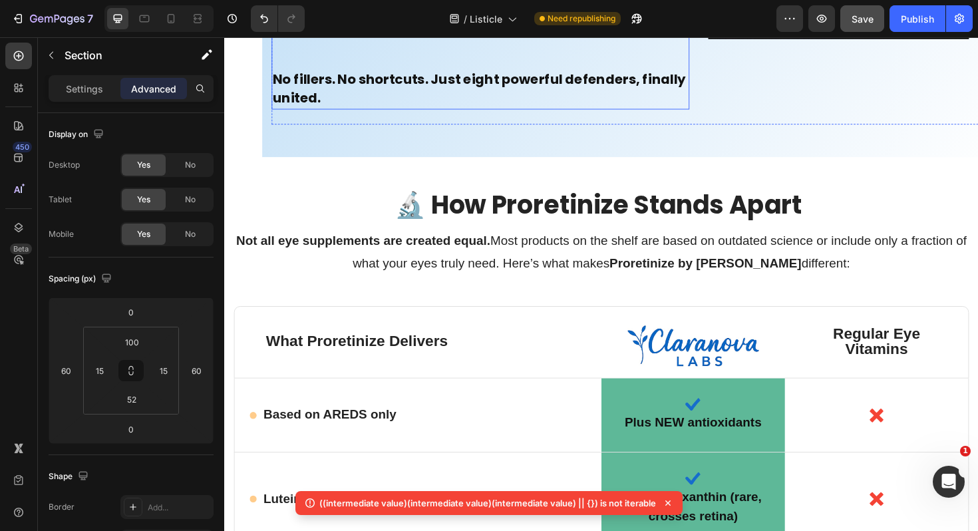
scroll to position [7843, 0]
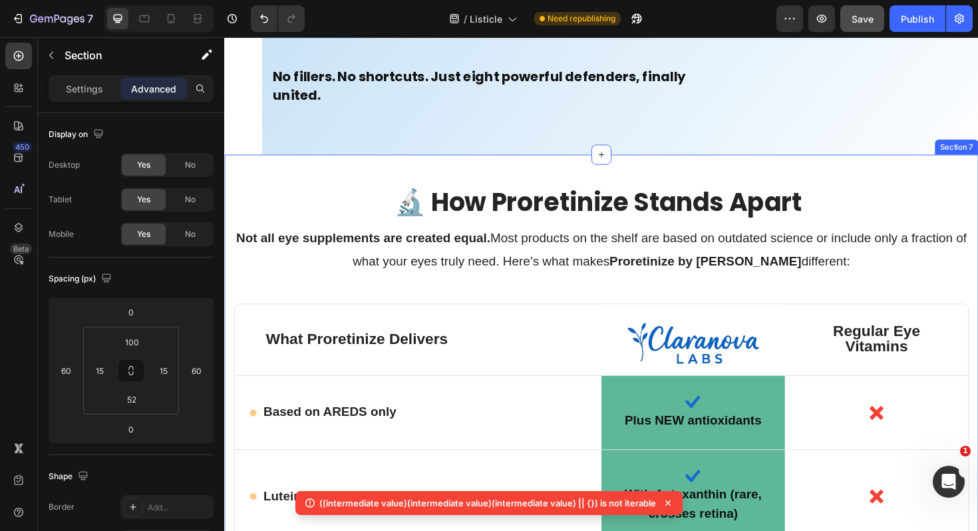
click at [397, 201] on h2 "🔬 How Proretinize Stands Apart" at bounding box center [623, 212] width 778 height 35
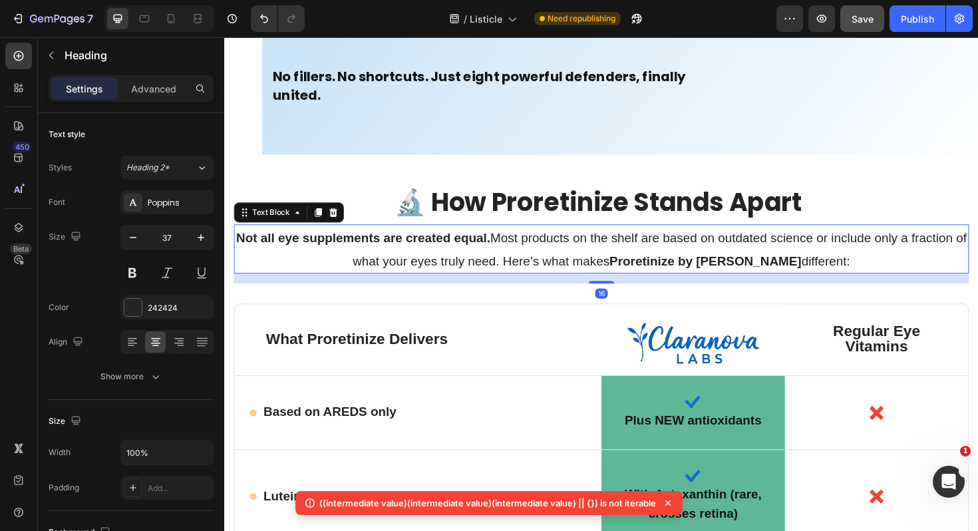
click at [277, 277] on p "Not all eye supplements are created equal. Most products on the shelf are based…" at bounding box center [622, 261] width 775 height 49
click at [179, 200] on div "Sans-serif" at bounding box center [179, 203] width 63 height 12
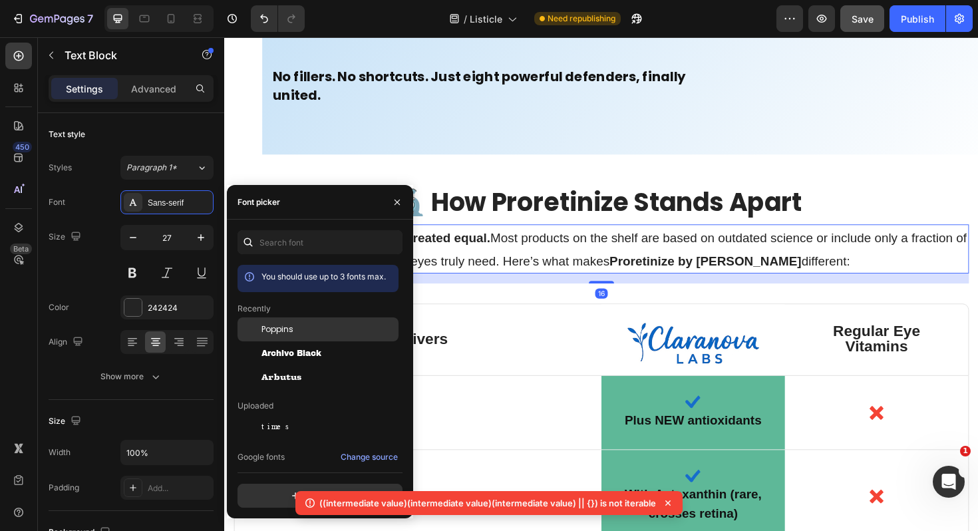
click at [272, 324] on span "Poppins" at bounding box center [277, 329] width 32 height 12
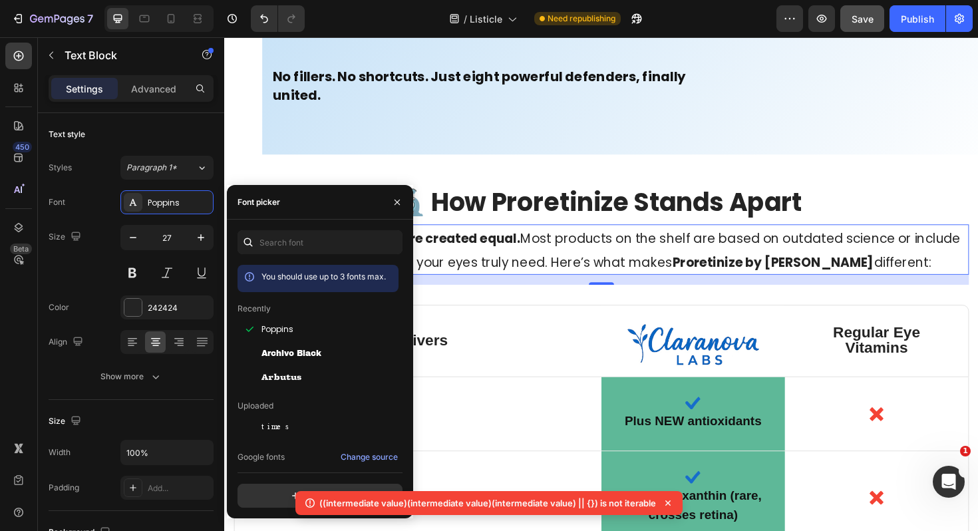
click at [525, 259] on p "Not all eye supplements are created equal. Most products on the shelf are based…" at bounding box center [622, 262] width 775 height 51
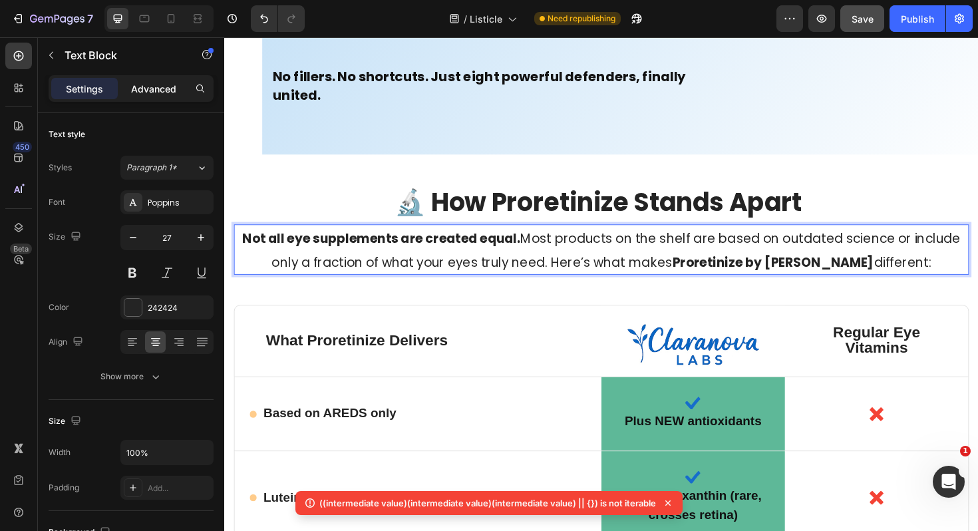
click at [158, 84] on p "Advanced" at bounding box center [153, 89] width 45 height 14
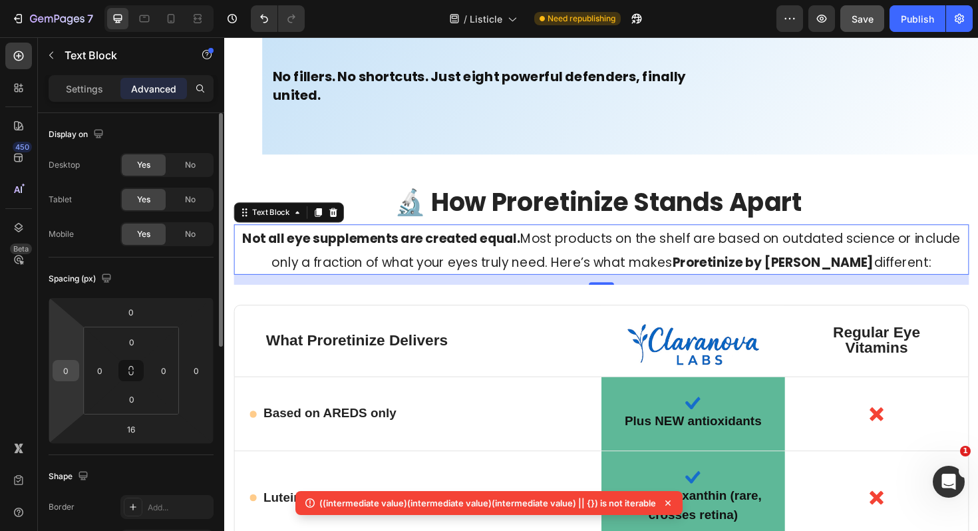
click at [67, 372] on input "0" at bounding box center [66, 370] width 20 height 20
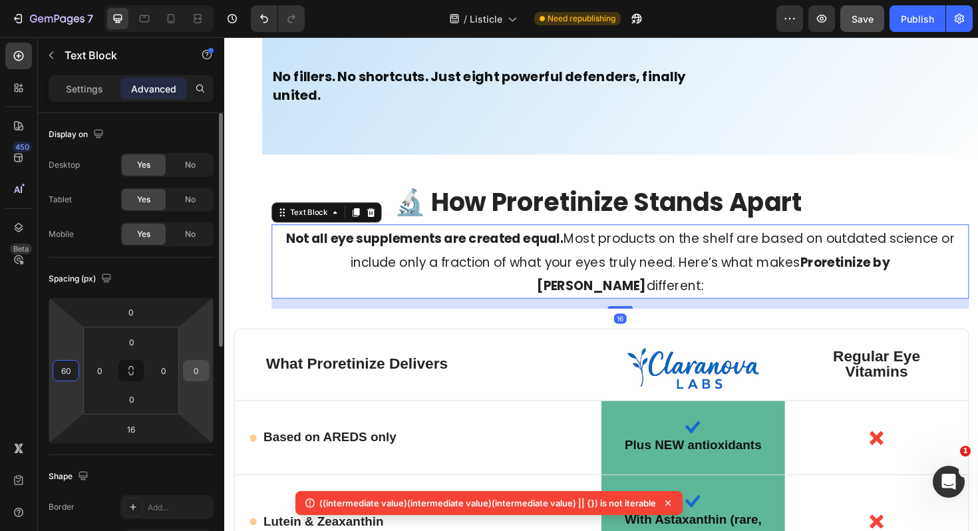
type input "60"
click at [200, 362] on input "0" at bounding box center [196, 370] width 20 height 20
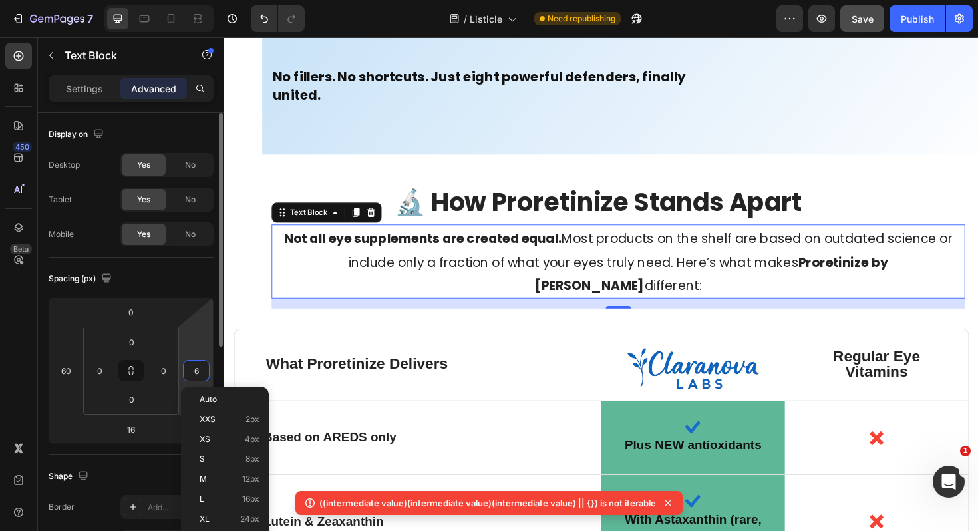
type input "60"
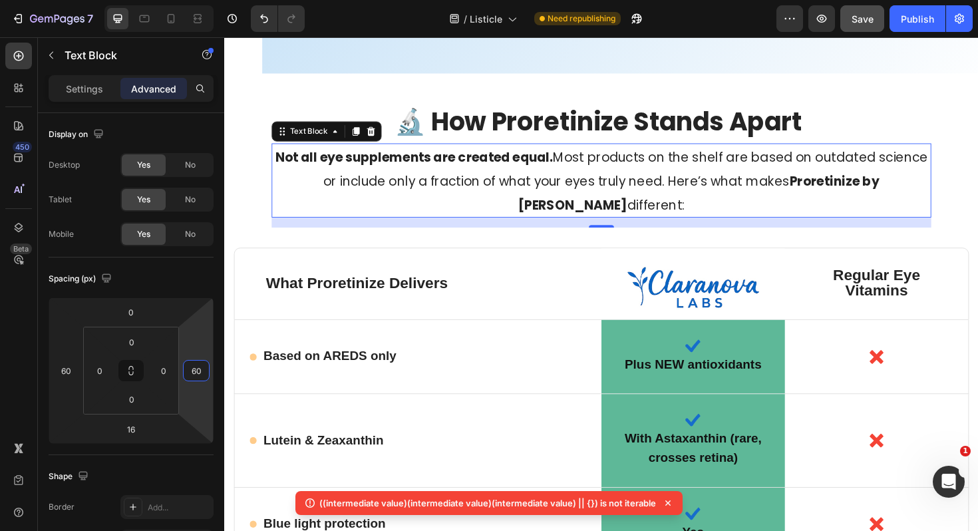
scroll to position [7947, 0]
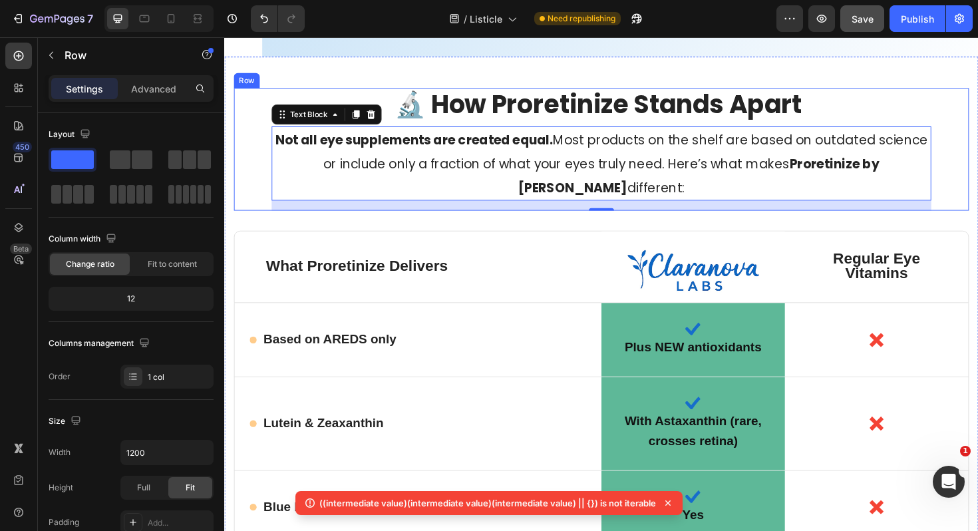
click at [245, 215] on div "🔬 How Proretinize Stands Apart Heading Not all eye supplements are created equa…" at bounding box center [623, 156] width 778 height 130
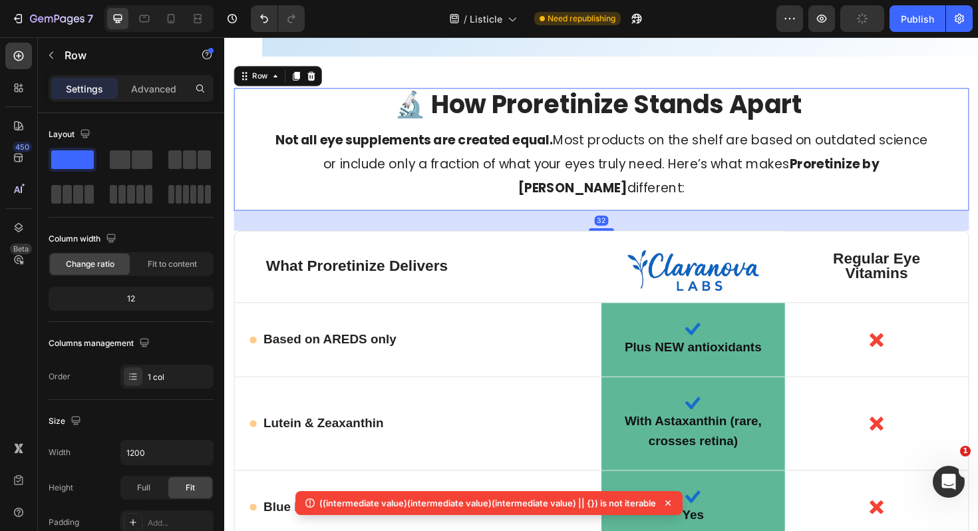
click at [243, 227] on div "32" at bounding box center [623, 231] width 778 height 21
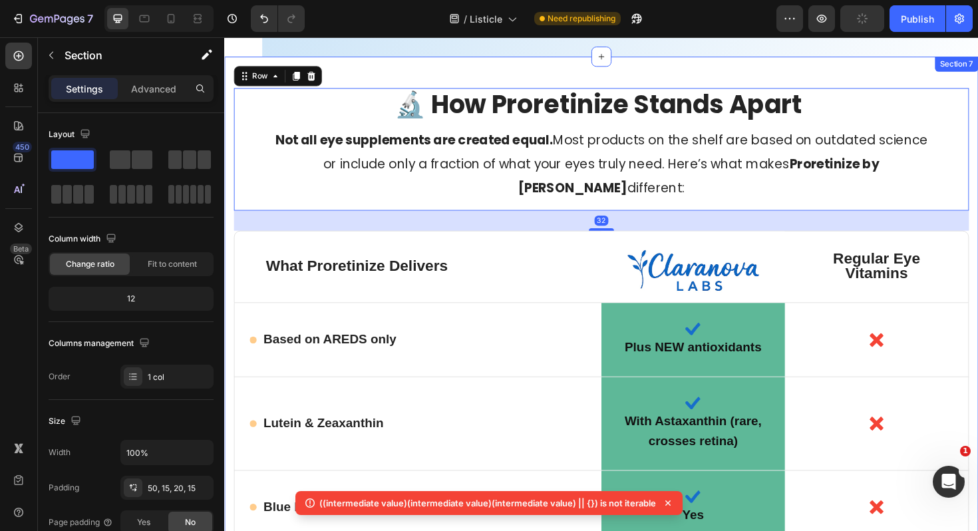
click at [228, 227] on div "🔬 How Proretinize Stands Apart Heading Not all eye supplements are created equa…" at bounding box center [623, 496] width 798 height 876
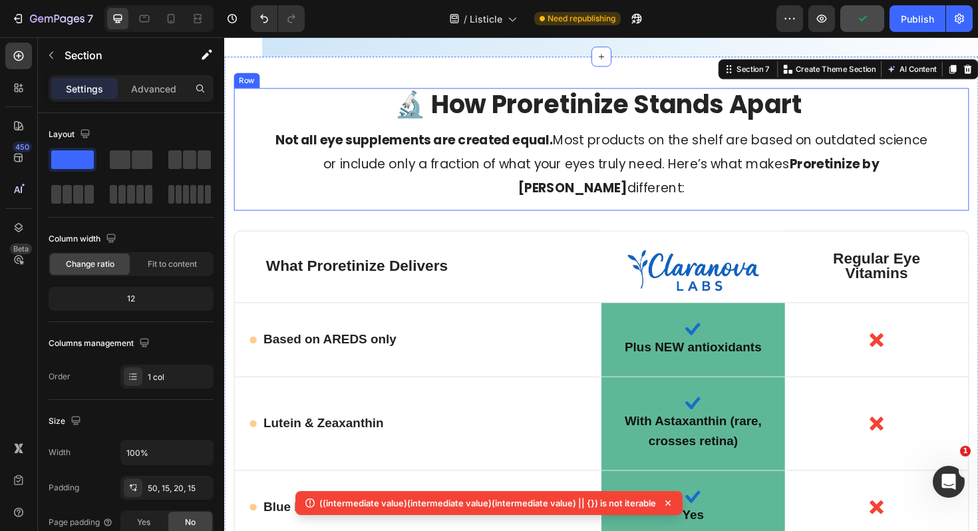
click at [972, 219] on div "🔬 How Proretinize Stands Apart Heading Not all eye supplements are created equa…" at bounding box center [623, 505] width 778 height 829
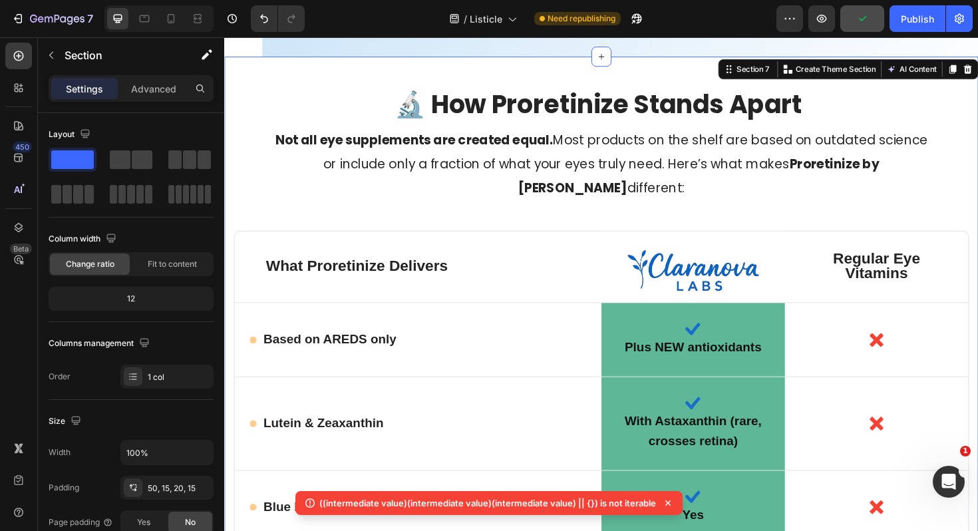
click at [977, 269] on div "🔬 How Proretinize Stands Apart Heading Not all eye supplements are created equa…" at bounding box center [623, 496] width 798 height 876
click at [977, 259] on div "Regular Eye Vitamins Text Block" at bounding box center [914, 280] width 194 height 75
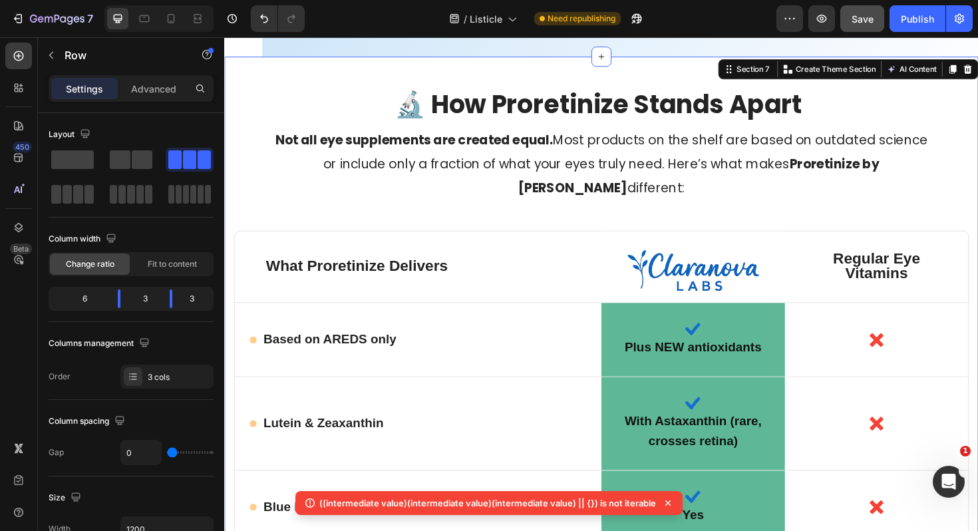
click at [959, 221] on div "🔬 How Proretinize Stands Apart Heading Not all eye supplements are created equa…" at bounding box center [623, 505] width 778 height 829
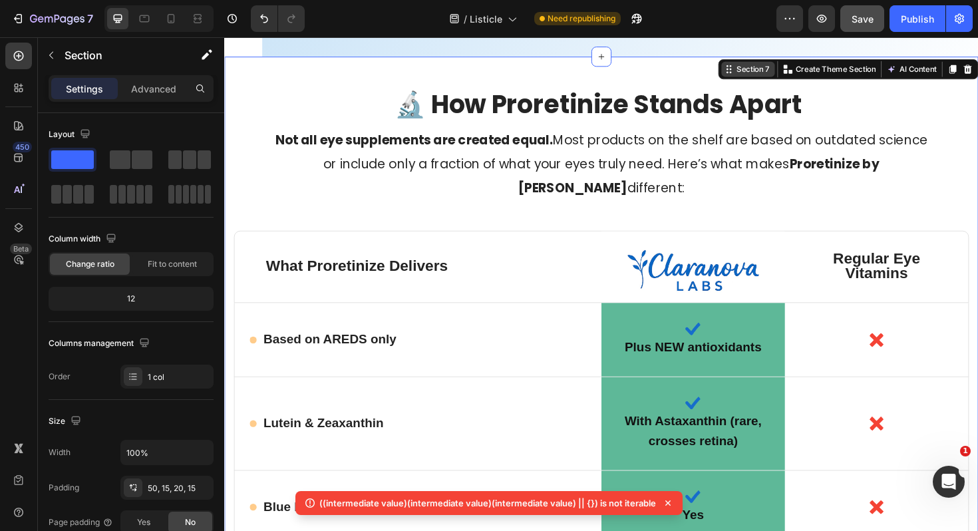
click at [776, 71] on div "Section 7" at bounding box center [783, 71] width 41 height 12
click at [156, 84] on p "Advanced" at bounding box center [153, 89] width 45 height 14
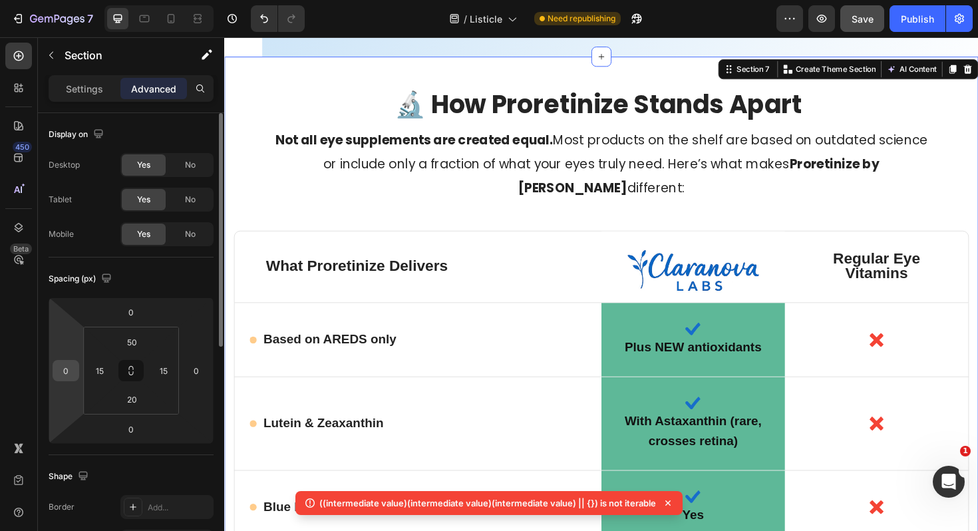
click at [69, 368] on input "0" at bounding box center [66, 370] width 20 height 20
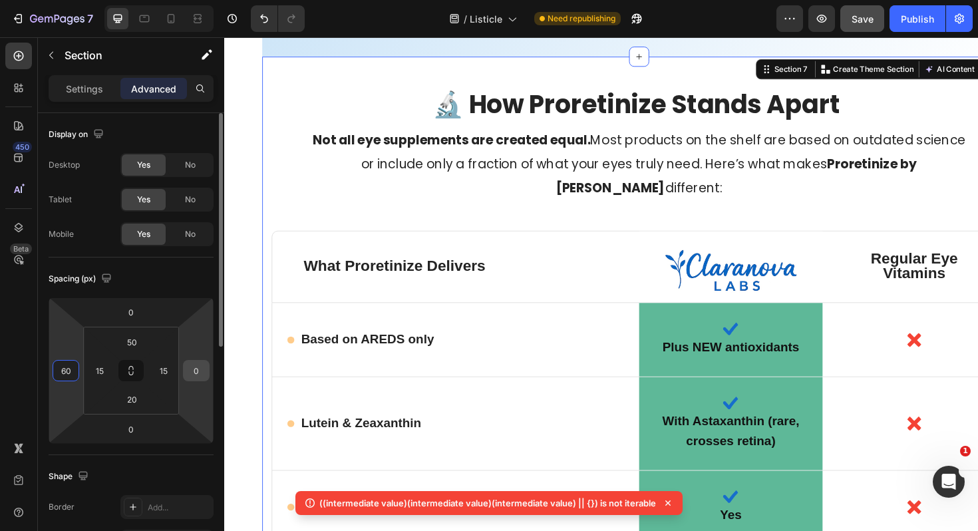
type input "60"
click at [203, 366] on input "0" at bounding box center [196, 370] width 20 height 20
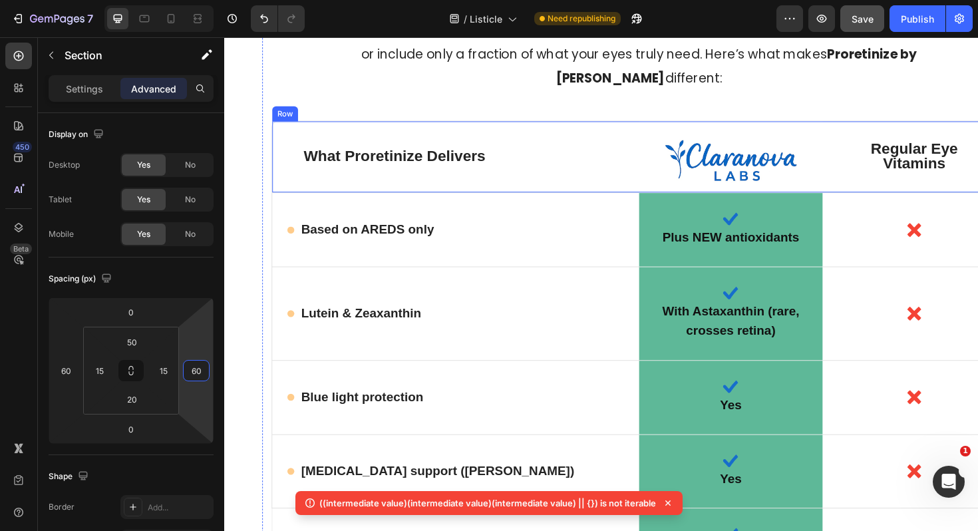
scroll to position [8060, 0]
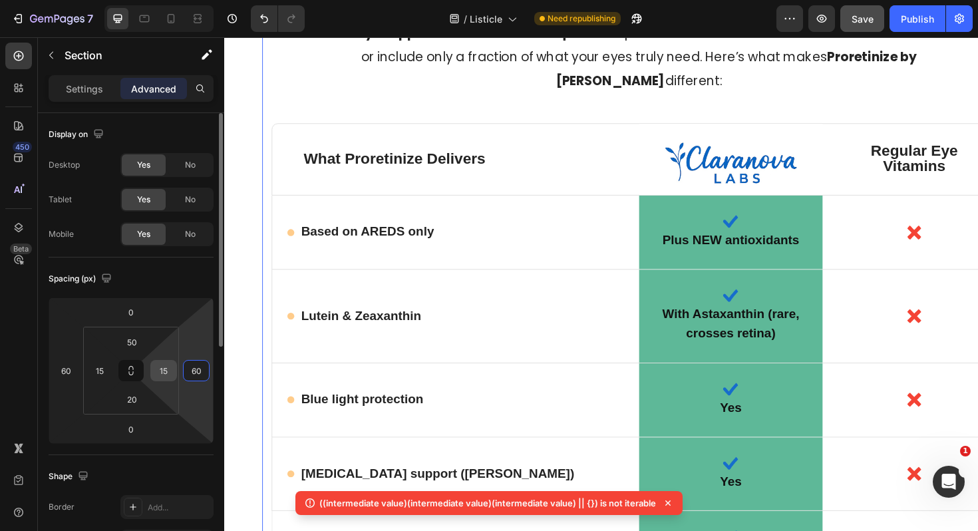
type input "60"
click at [165, 370] on input "15" at bounding box center [164, 370] width 20 height 20
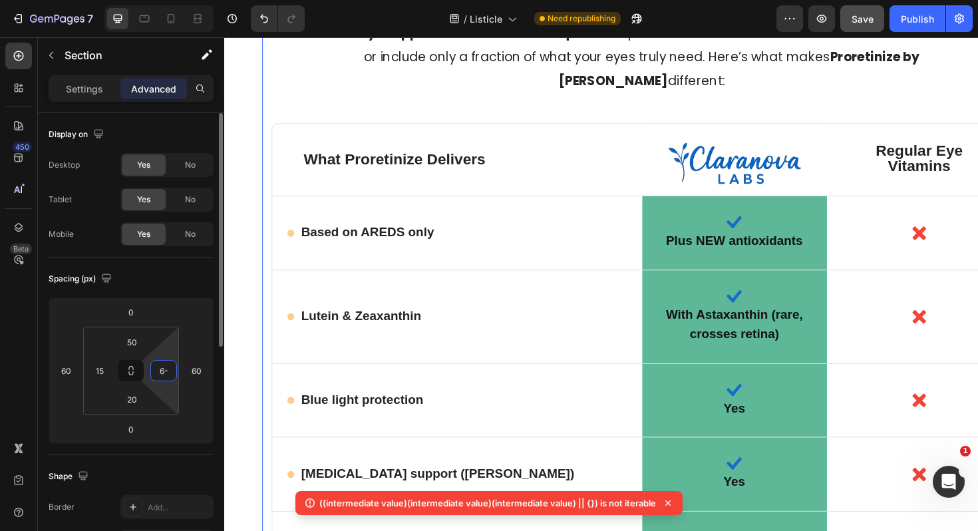
type input "6"
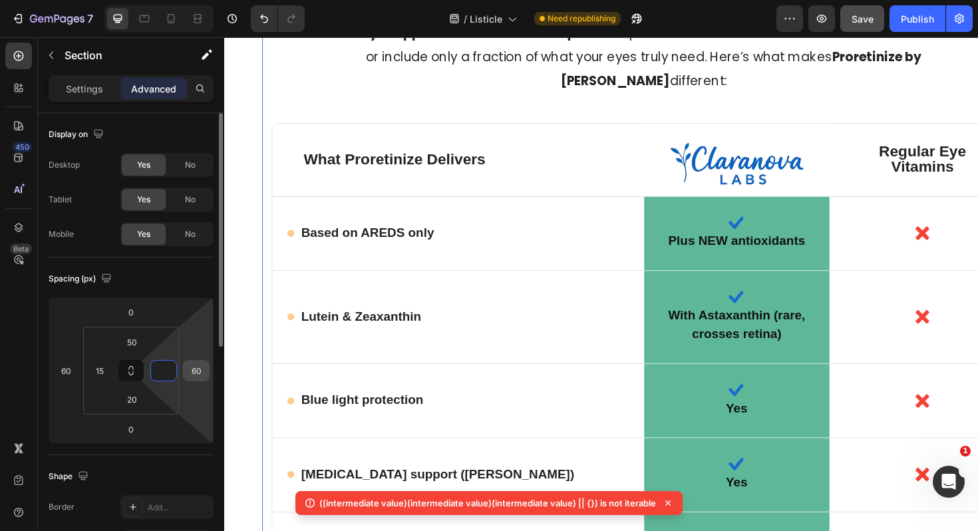
type input "0"
click at [194, 369] on input "60" at bounding box center [196, 370] width 20 height 20
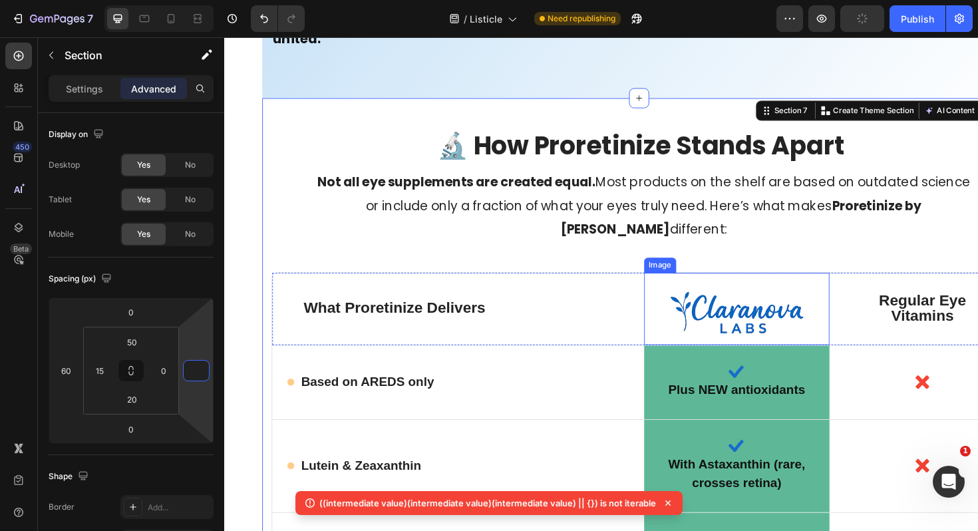
scroll to position [7898, 0]
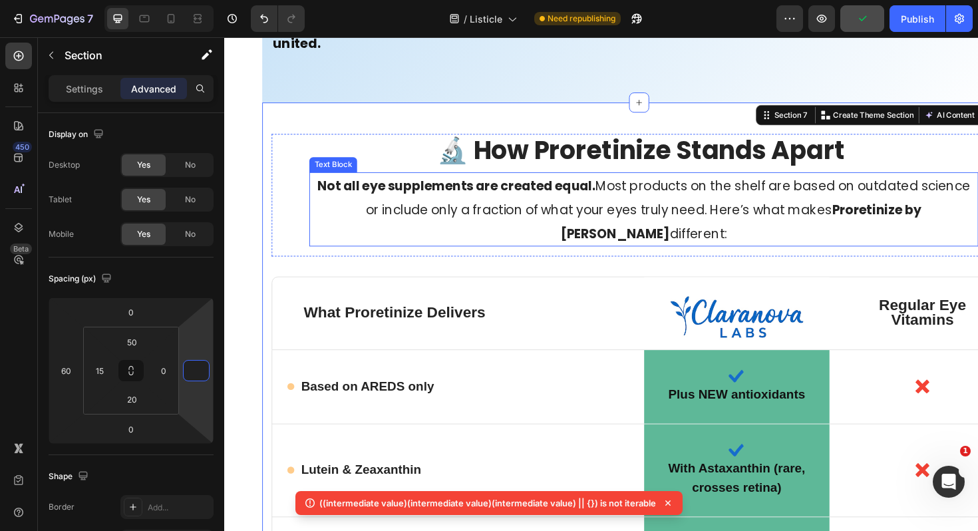
click at [589, 227] on span "Not all eye supplements are created equal. Most products on the shelf are based…" at bounding box center [668, 220] width 691 height 69
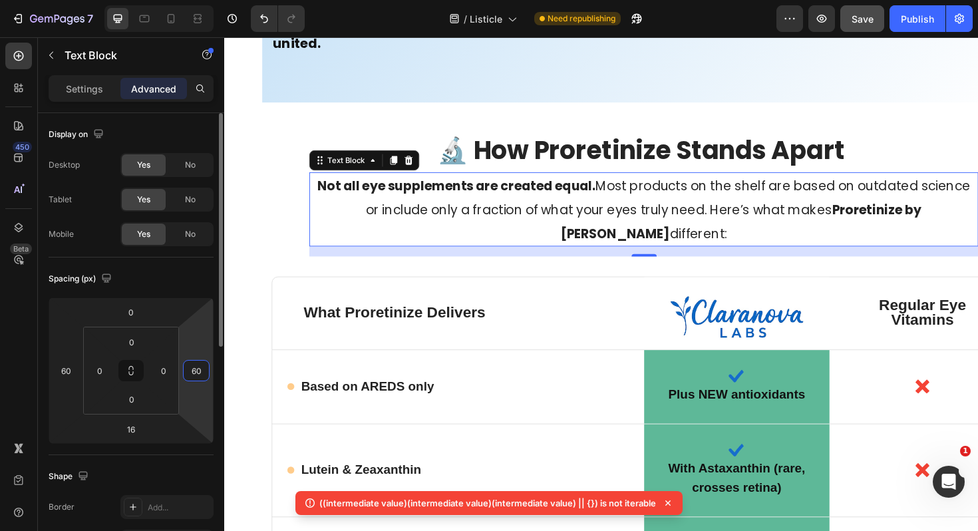
click at [202, 370] on input "60" at bounding box center [196, 370] width 20 height 20
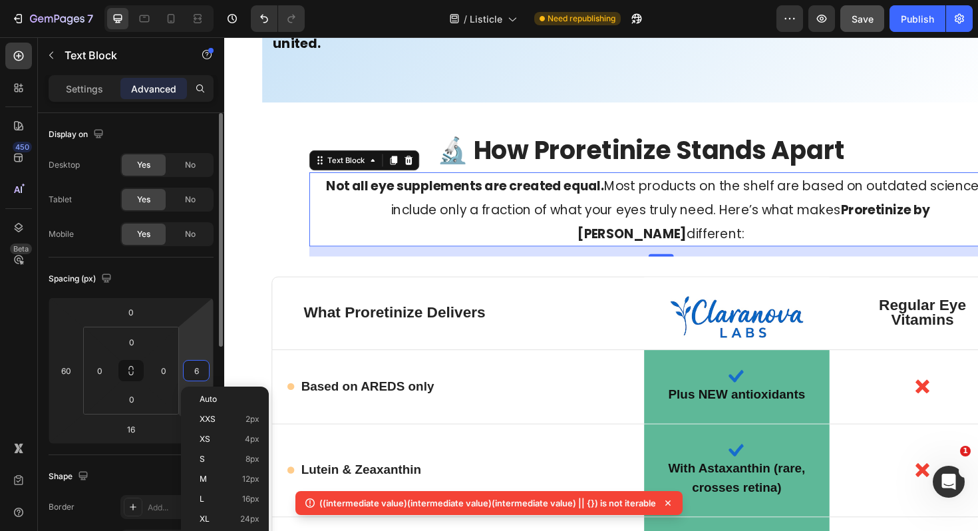
type input "60"
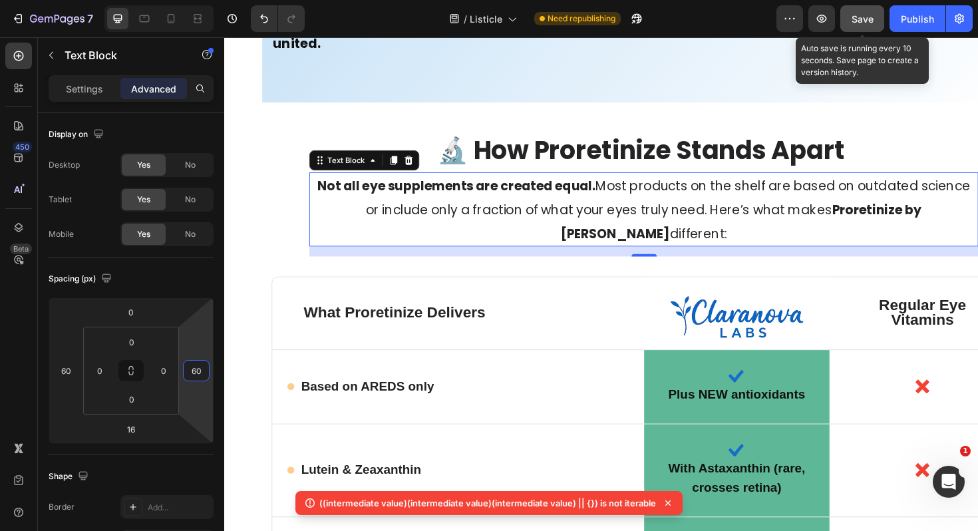
click at [850, 18] on button "Save" at bounding box center [862, 18] width 44 height 27
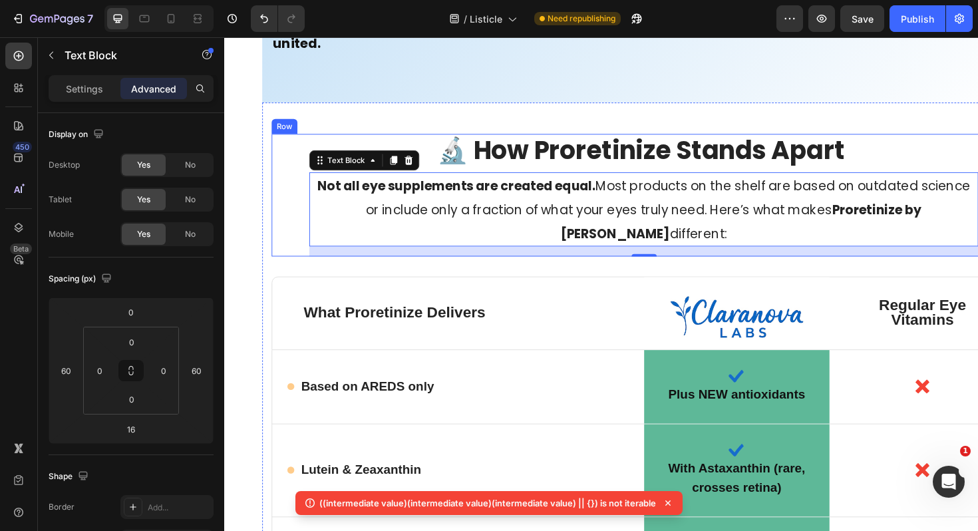
click at [309, 220] on div "🔬 How Proretinize Stands Apart Heading Not all eye supplements are created equa…" at bounding box center [668, 205] width 788 height 130
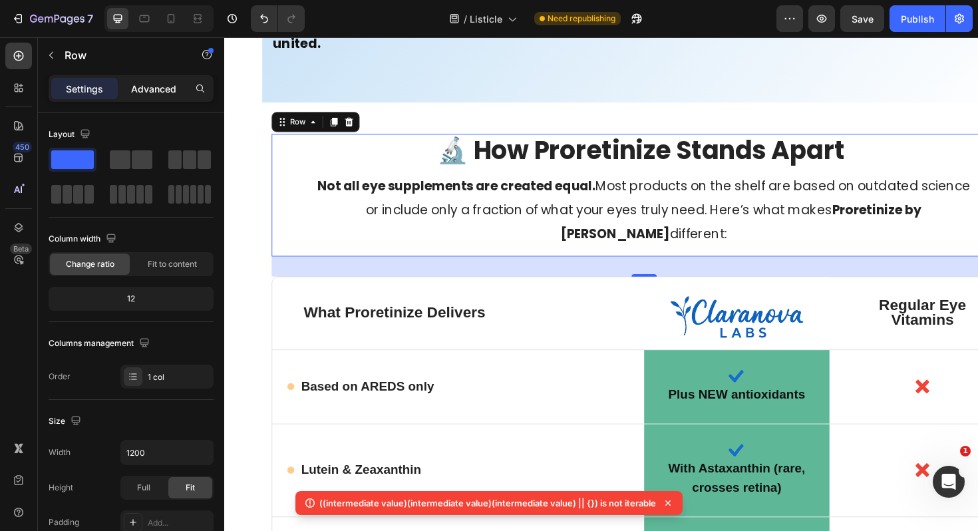
click at [148, 92] on p "Advanced" at bounding box center [153, 89] width 45 height 14
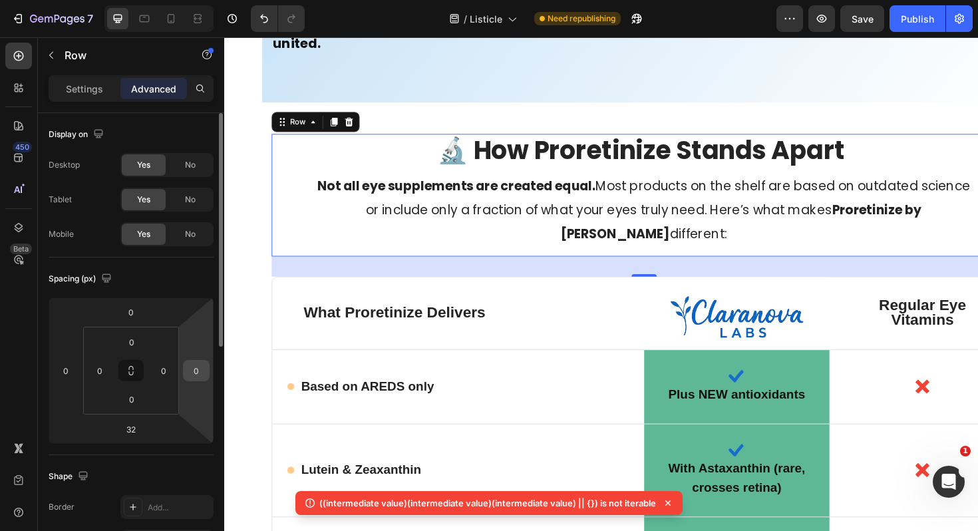
click at [196, 368] on input "0" at bounding box center [196, 370] width 20 height 20
type input "60"
click at [165, 368] on input "0" at bounding box center [164, 370] width 20 height 20
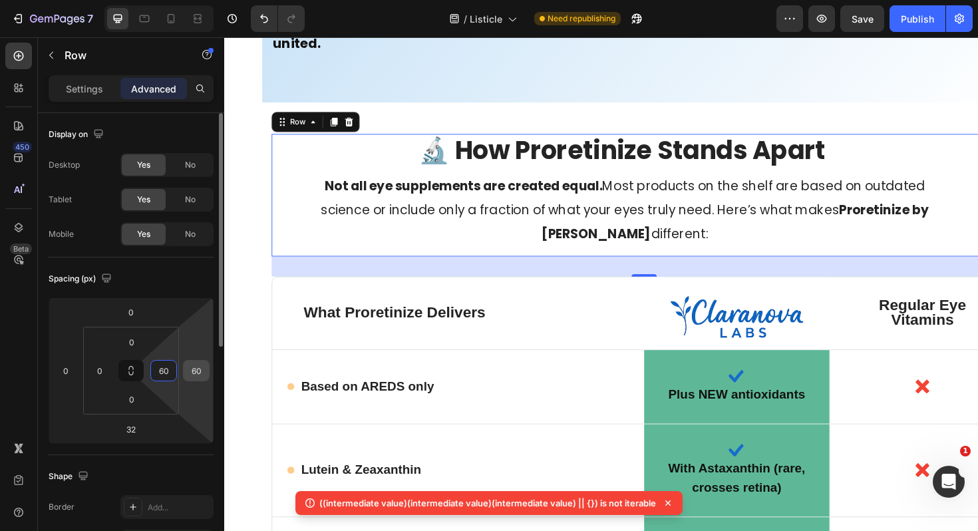
type input "60"
click at [201, 370] on input "60" at bounding box center [196, 370] width 20 height 20
type input "0"
click at [168, 370] on input "60" at bounding box center [164, 370] width 20 height 20
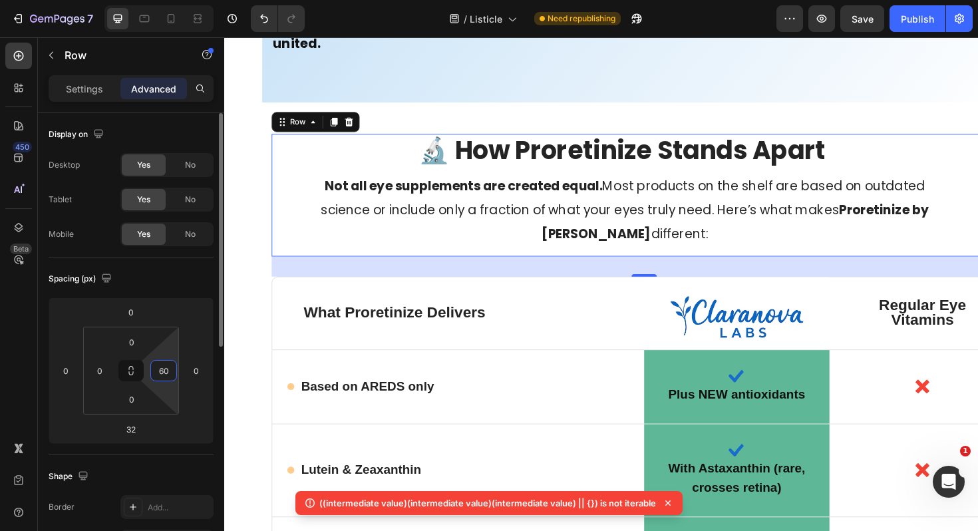
click at [168, 370] on input "60" at bounding box center [164, 370] width 20 height 20
click at [324, 201] on p "Not all eye supplements are created equal. Most products on the shelf are based…" at bounding box center [648, 220] width 666 height 76
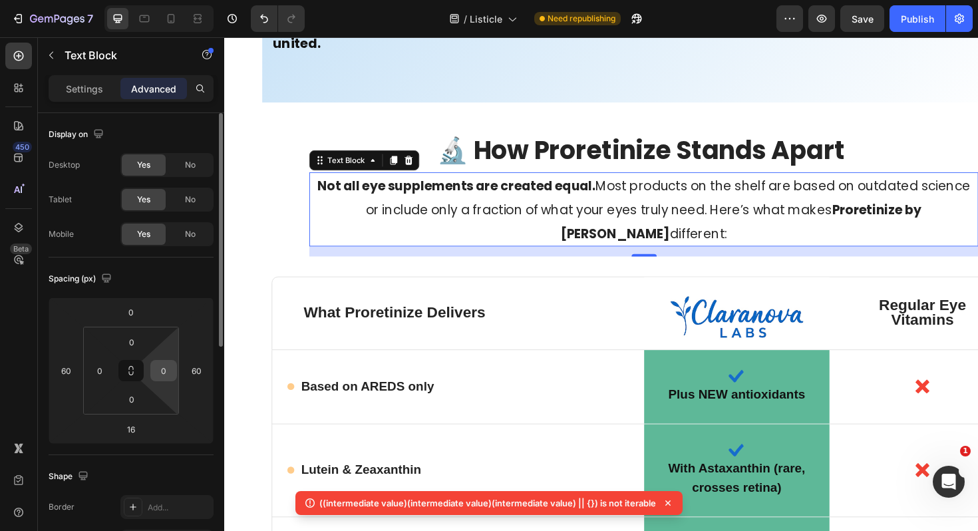
click at [170, 372] on input "0" at bounding box center [164, 370] width 20 height 20
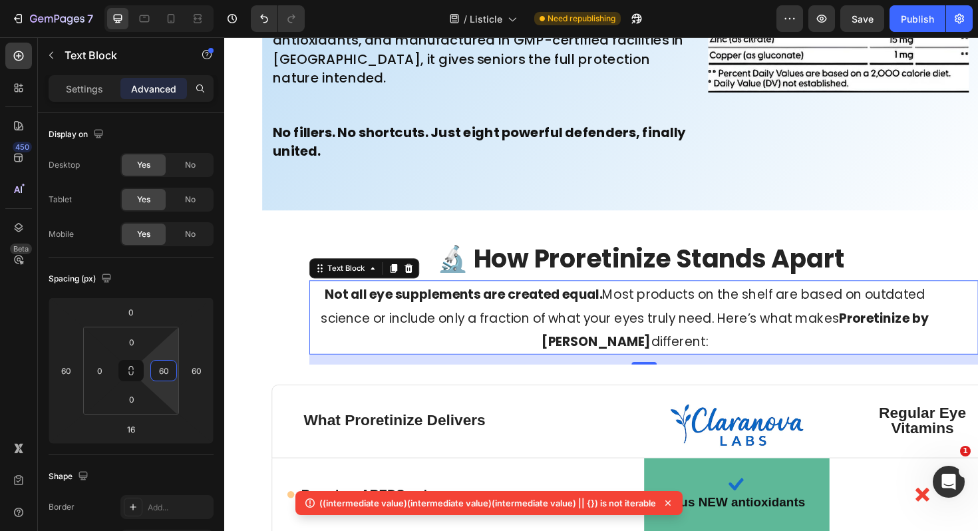
scroll to position [7785, 0]
type input "60"
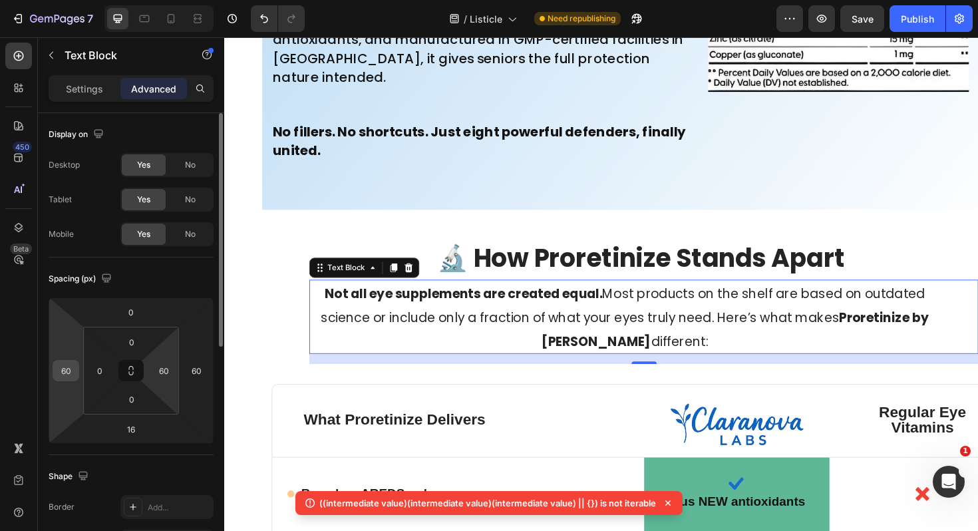
click at [67, 368] on input "60" at bounding box center [66, 370] width 20 height 20
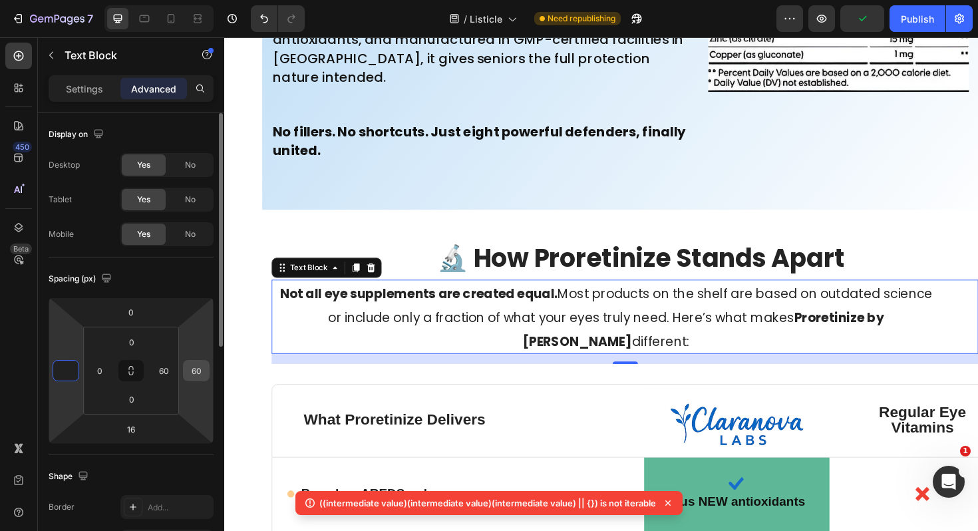
type input "0"
click at [199, 374] on input "60" at bounding box center [196, 370] width 20 height 20
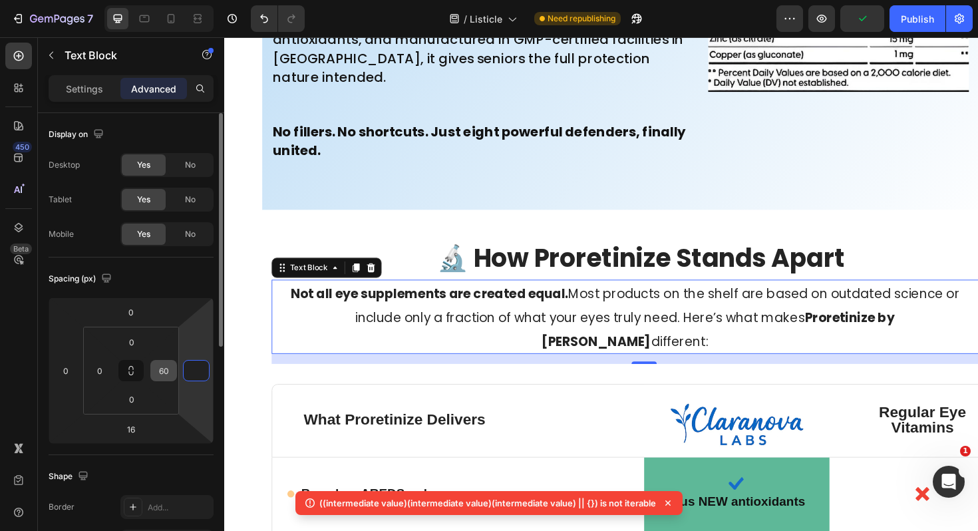
type input "0"
click at [158, 369] on input "60" at bounding box center [164, 370] width 20 height 20
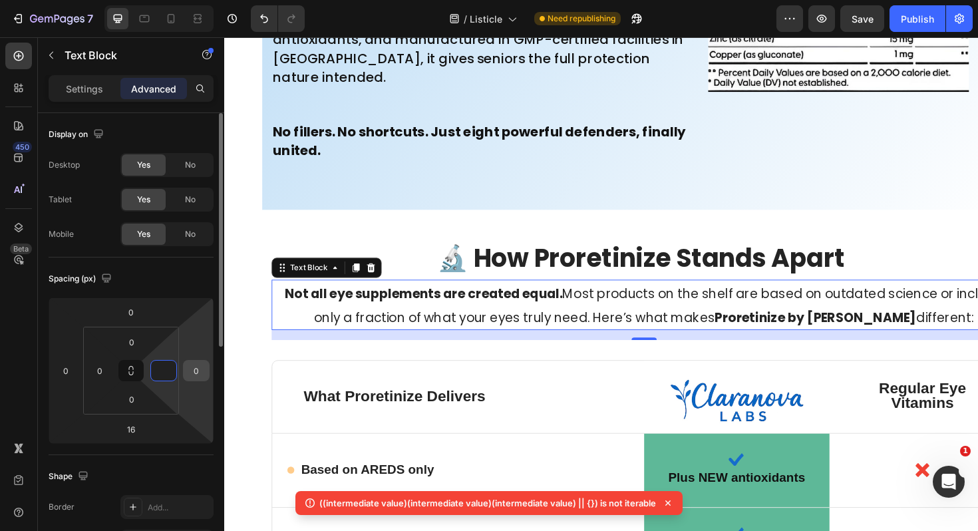
type input "0"
click at [200, 362] on input "0" at bounding box center [196, 370] width 20 height 20
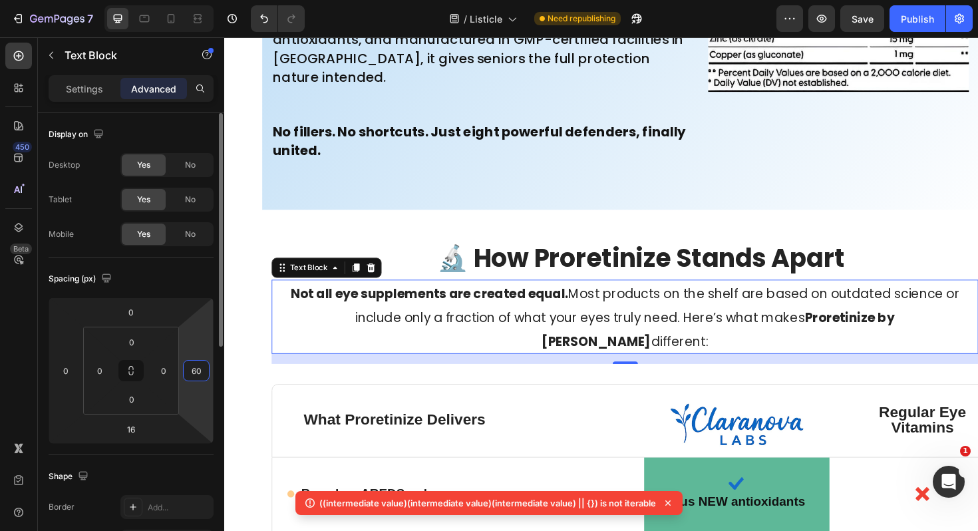
type input "6"
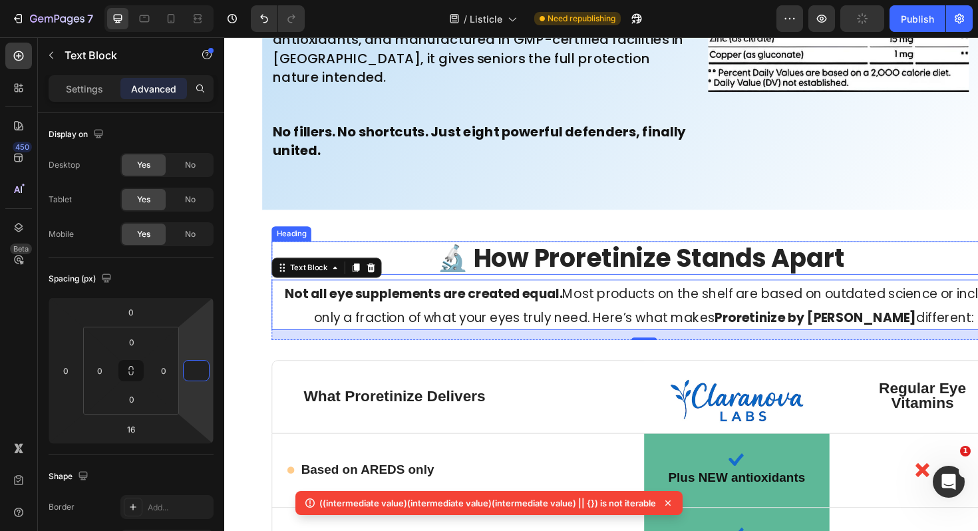
click at [432, 267] on h2 "🔬 How Proretinize Stands Apart" at bounding box center [668, 270] width 788 height 35
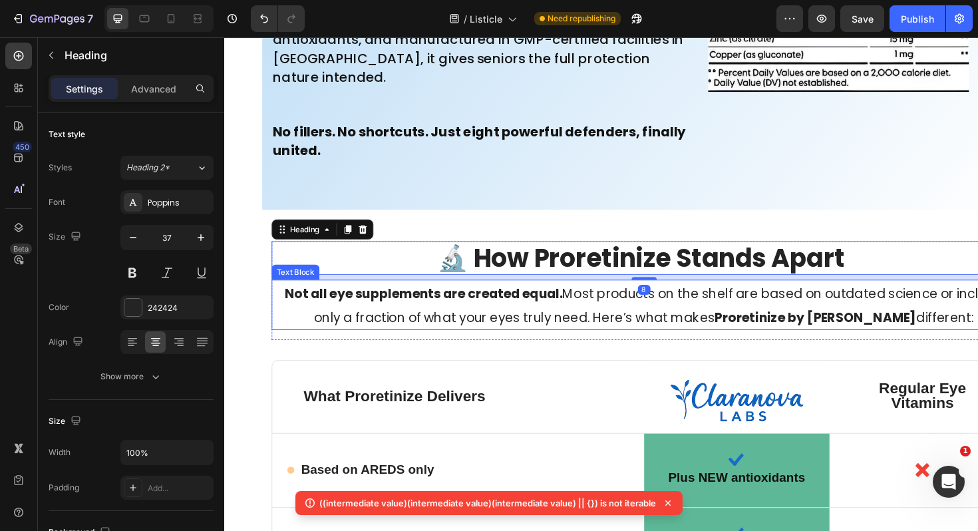
click at [320, 333] on p "Not all eye supplements are created equal. Most products on the shelf are based…" at bounding box center [667, 320] width 785 height 51
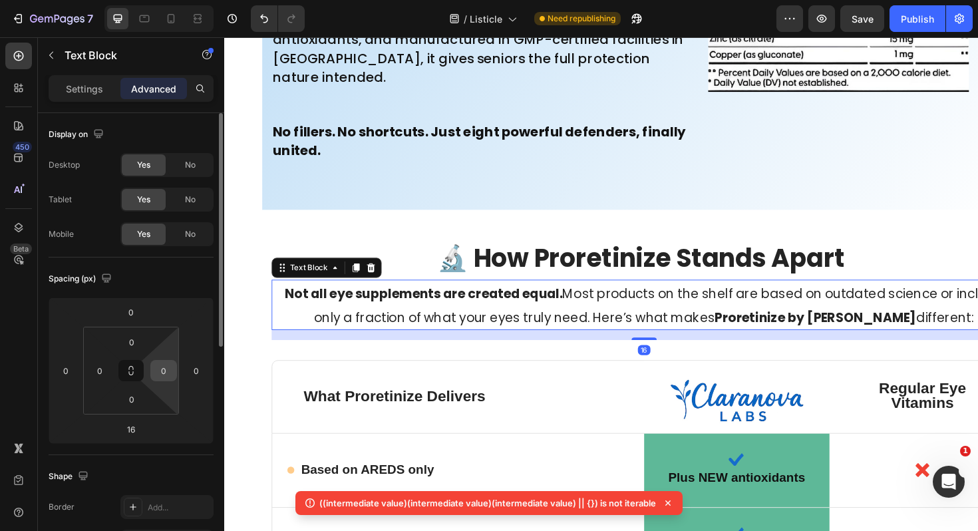
click at [166, 375] on input "0" at bounding box center [164, 370] width 20 height 20
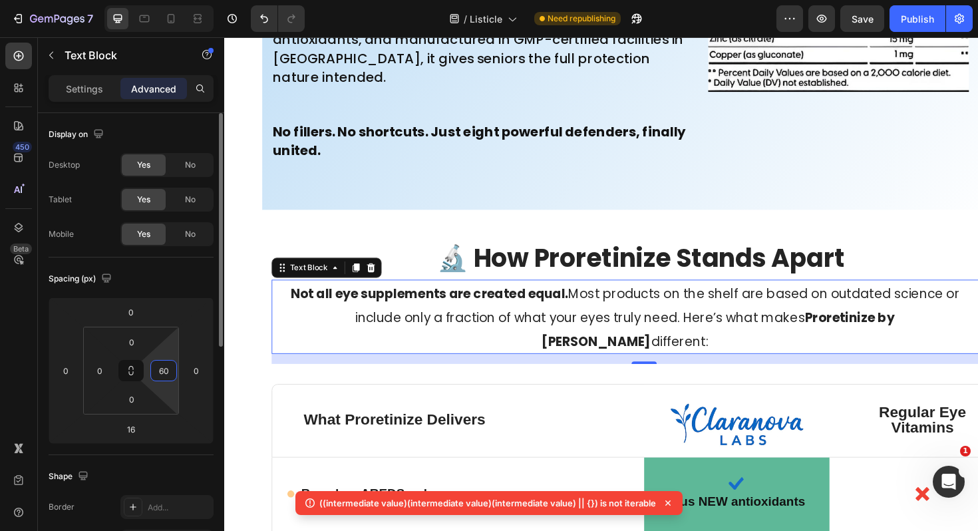
type input "6"
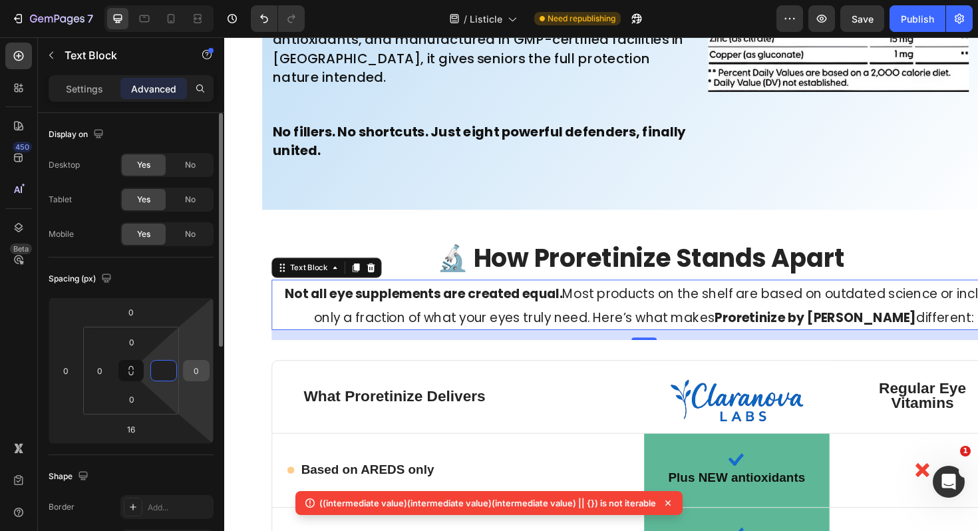
type input "0"
click at [201, 374] on input "0" at bounding box center [196, 370] width 20 height 20
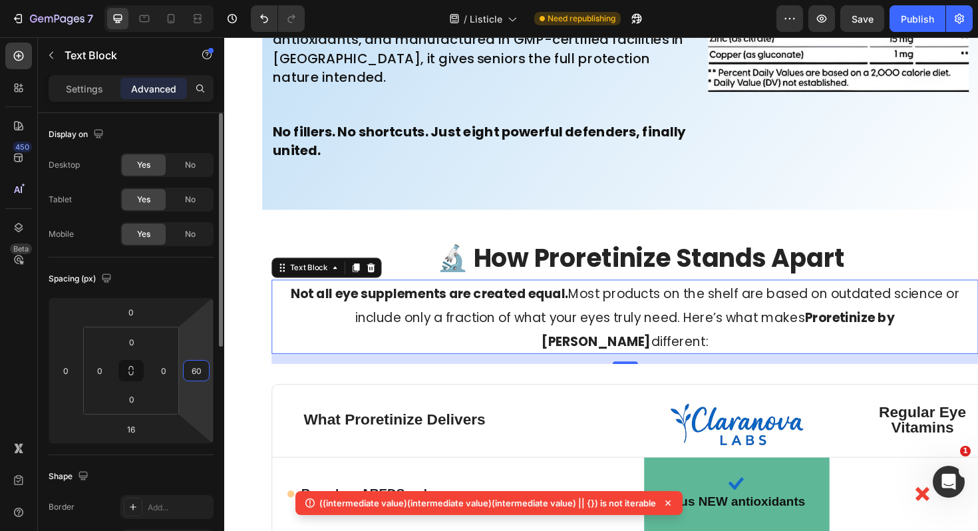
type input "6"
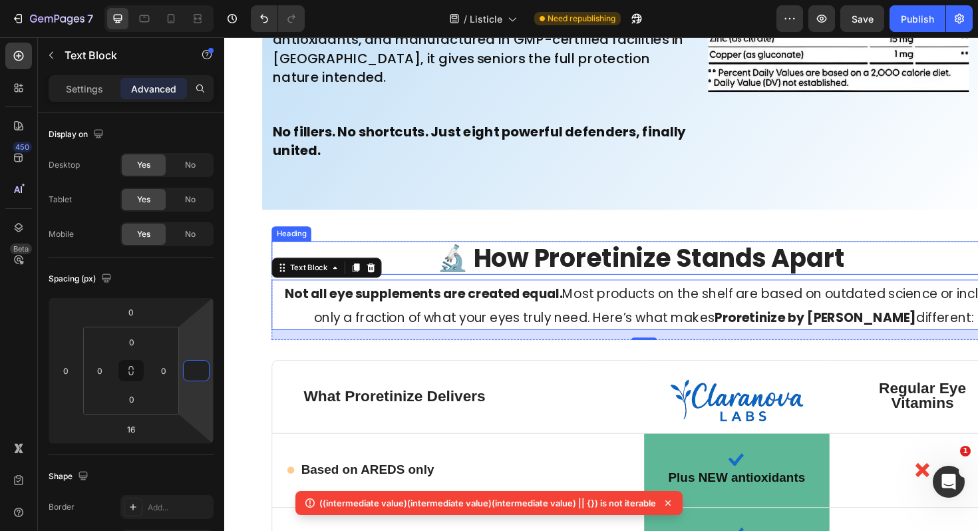
click at [406, 265] on h2 "🔬 How Proretinize Stands Apart" at bounding box center [668, 270] width 788 height 35
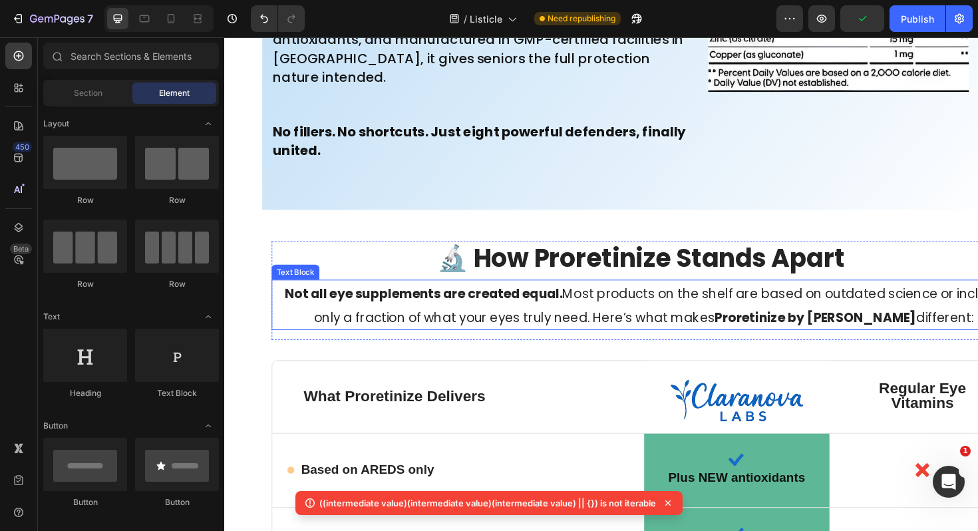
click at [288, 309] on strong "Not all eye supplements are created equal." at bounding box center [435, 308] width 294 height 19
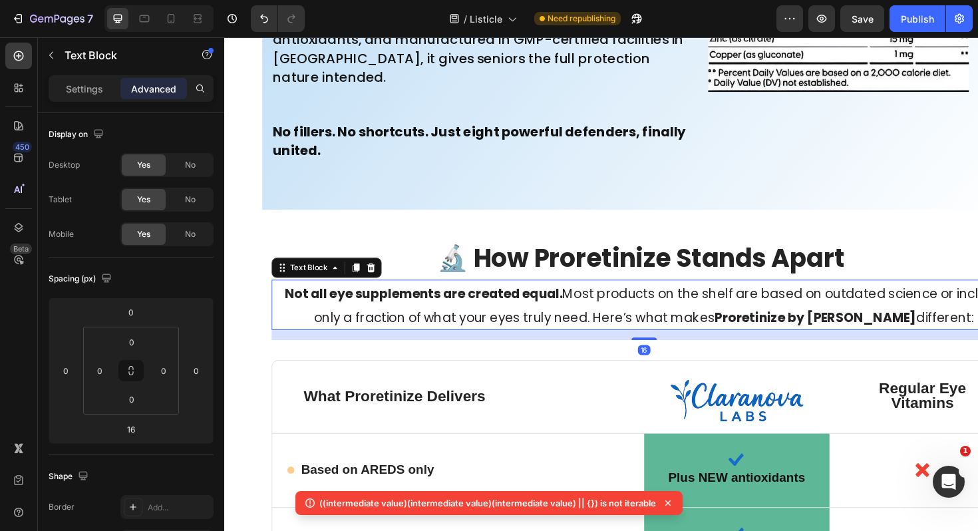
click at [281, 354] on div "16" at bounding box center [668, 352] width 788 height 11
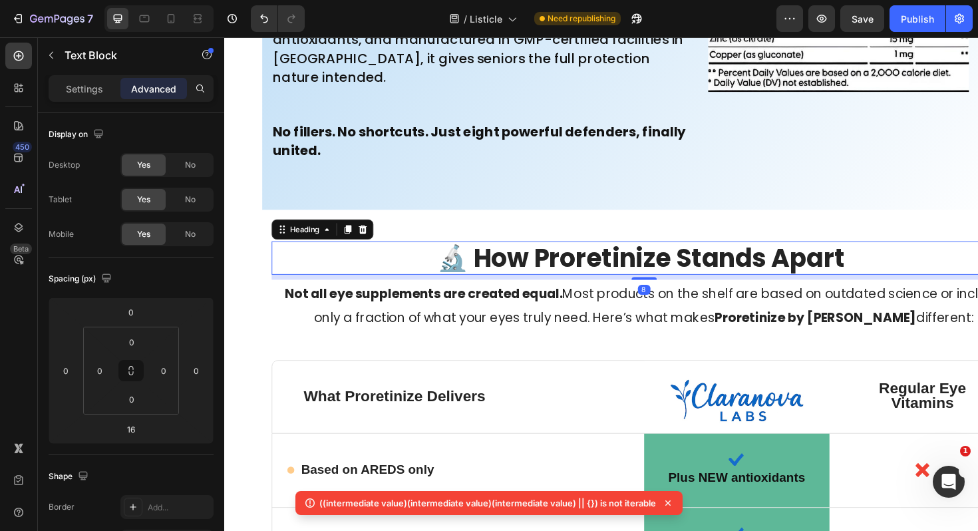
click at [291, 260] on h2 "🔬 How Proretinize Stands Apart" at bounding box center [668, 270] width 788 height 35
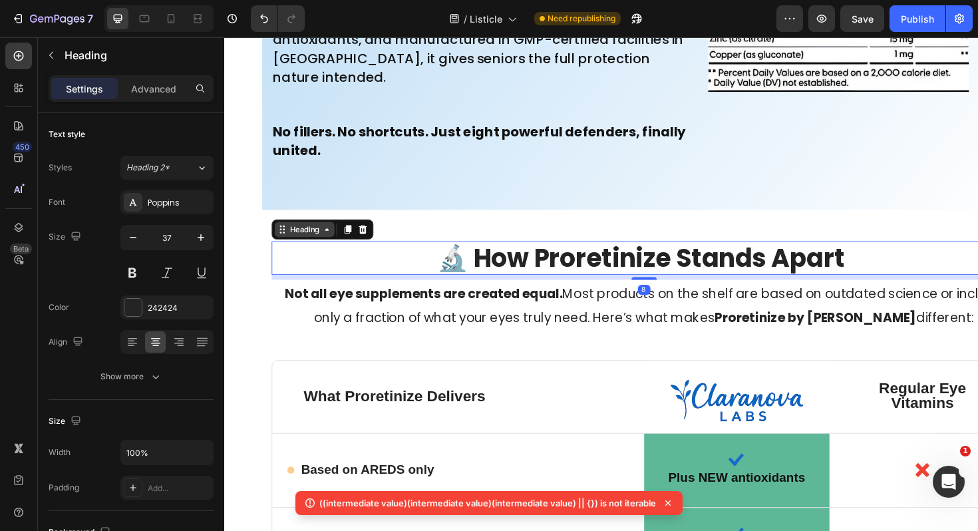
click at [308, 243] on div "Heading" at bounding box center [309, 241] width 37 height 12
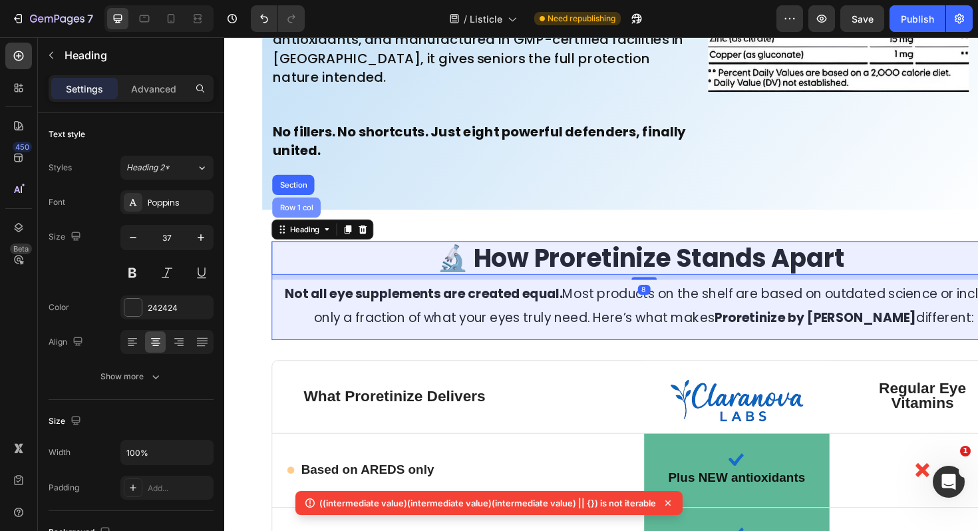
click at [300, 210] on div "Row 1 col" at bounding box center [300, 217] width 51 height 21
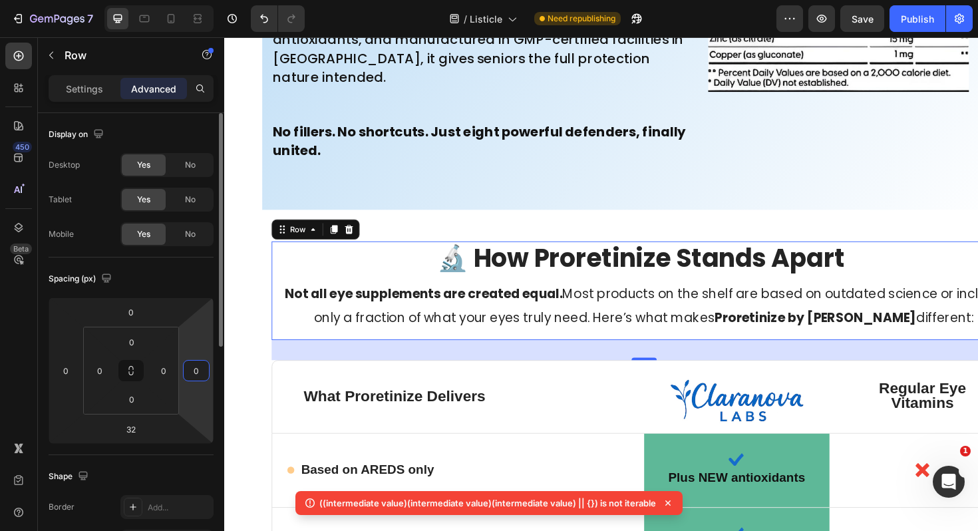
click at [203, 364] on input "0" at bounding box center [196, 370] width 20 height 20
type input "6"
click at [168, 372] on input "0" at bounding box center [164, 370] width 20 height 20
type input "0"
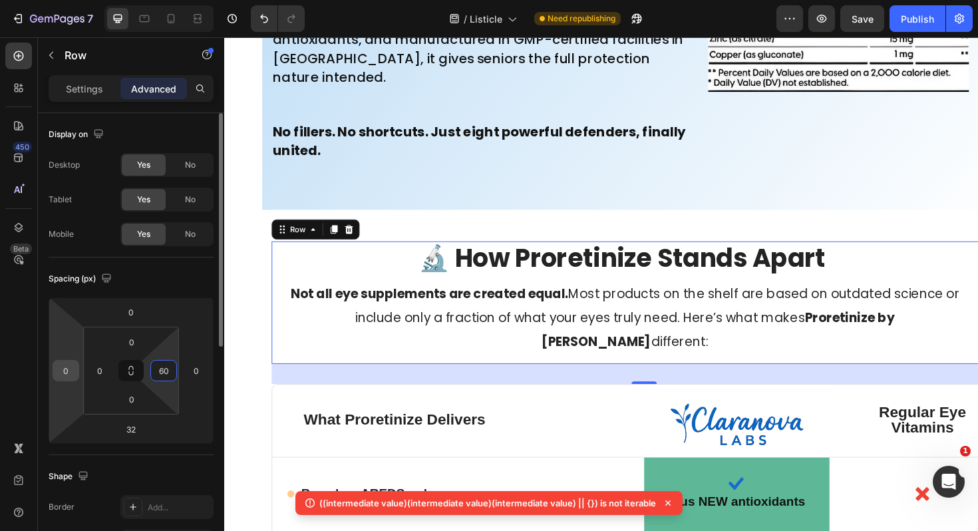
type input "60"
click at [68, 369] on input "0" at bounding box center [66, 370] width 20 height 20
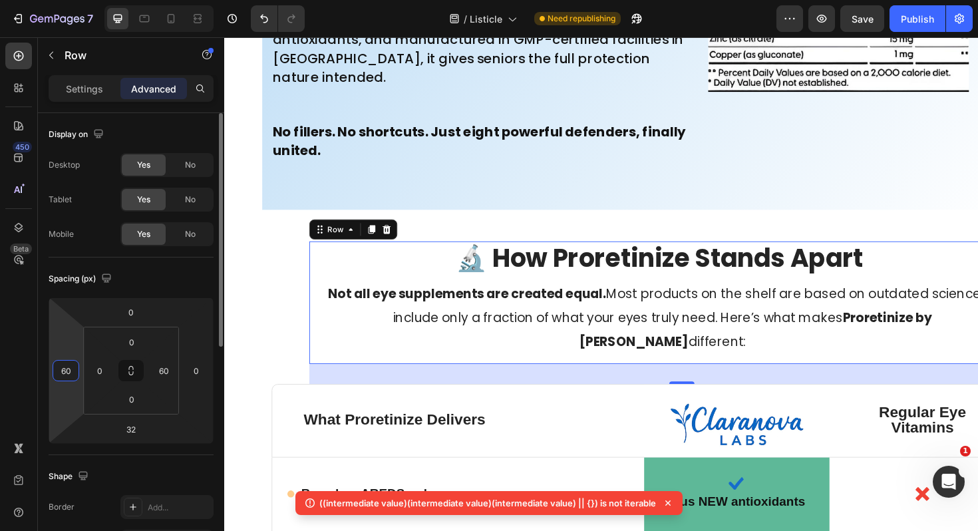
type input "6"
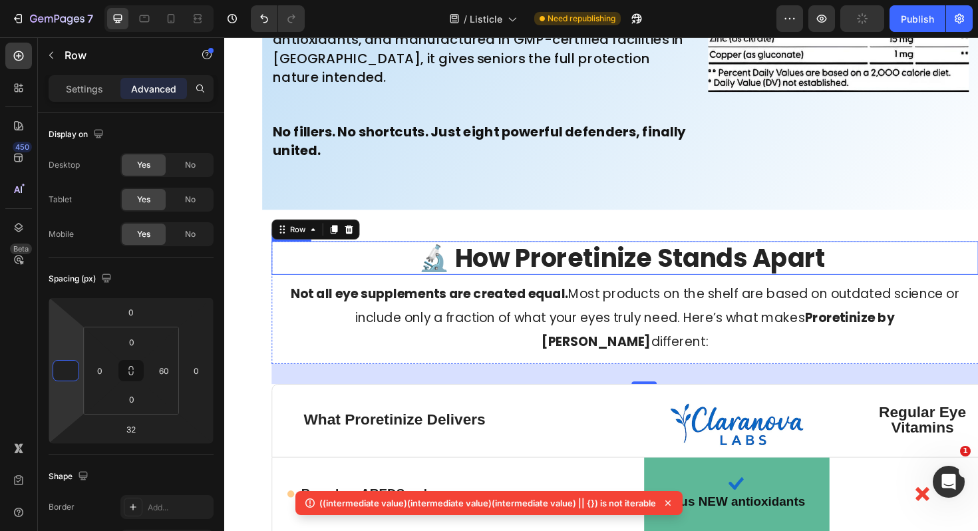
click at [288, 307] on p "Not all eye supplements are created equal. Most products on the shelf are based…" at bounding box center [647, 333] width 745 height 76
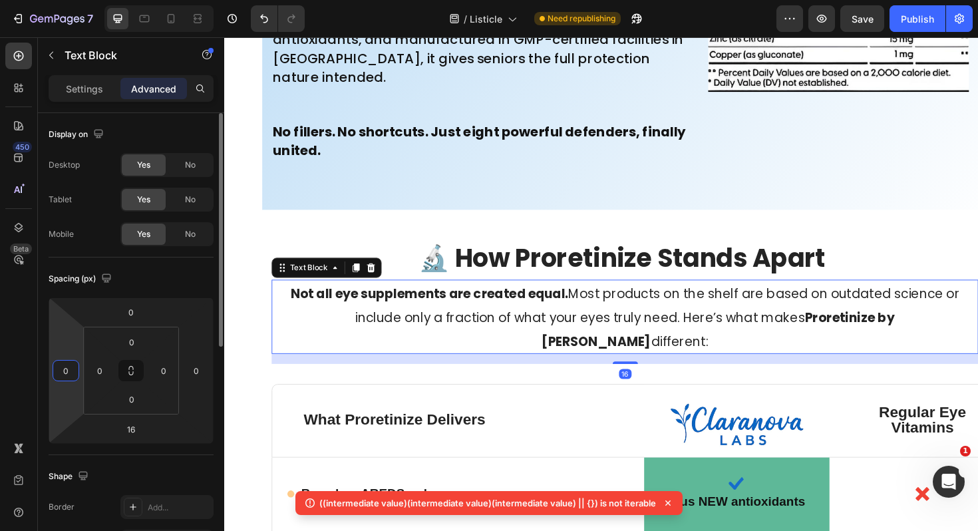
click at [68, 369] on input "0" at bounding box center [66, 370] width 20 height 20
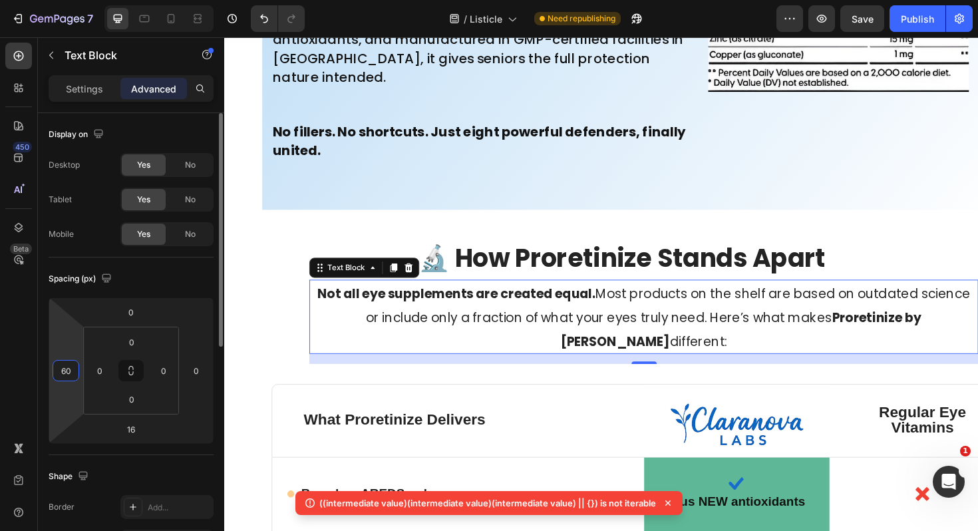
type input "6"
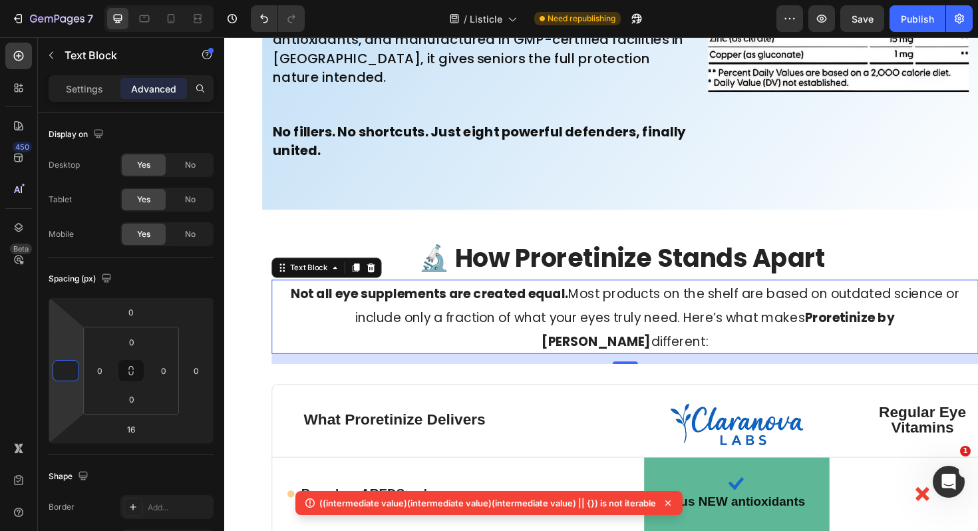
type input "0"
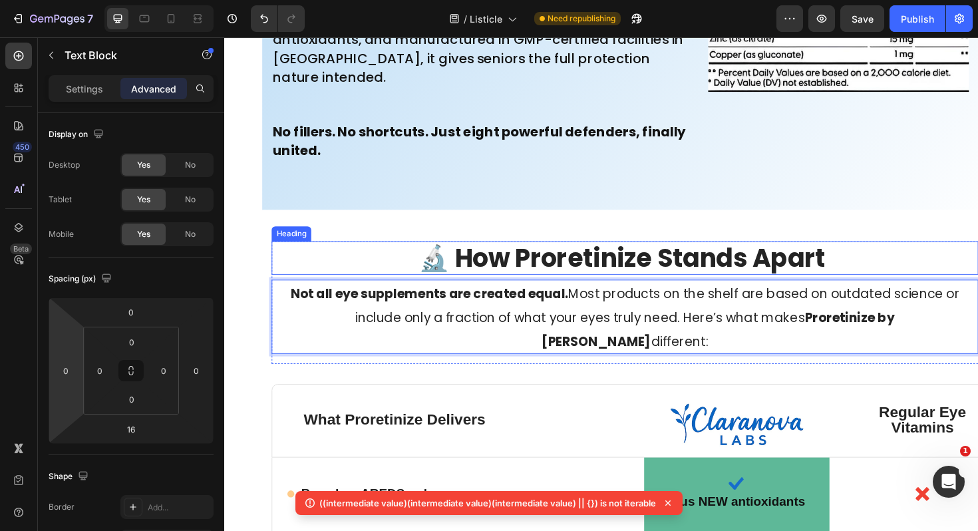
click at [389, 281] on h2 "🔬 How Proretinize Stands Apart" at bounding box center [648, 270] width 748 height 35
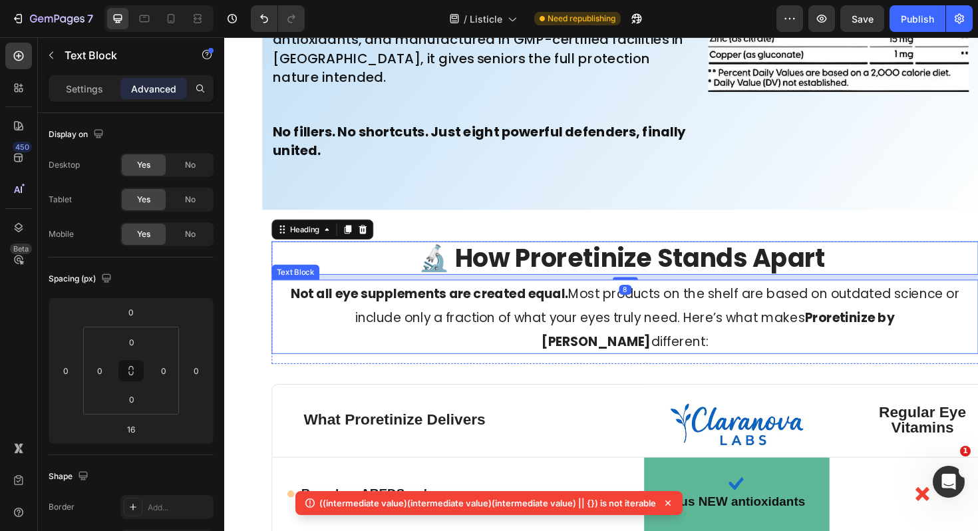
click at [309, 313] on strong "Not all eye supplements are created equal." at bounding box center [441, 308] width 294 height 19
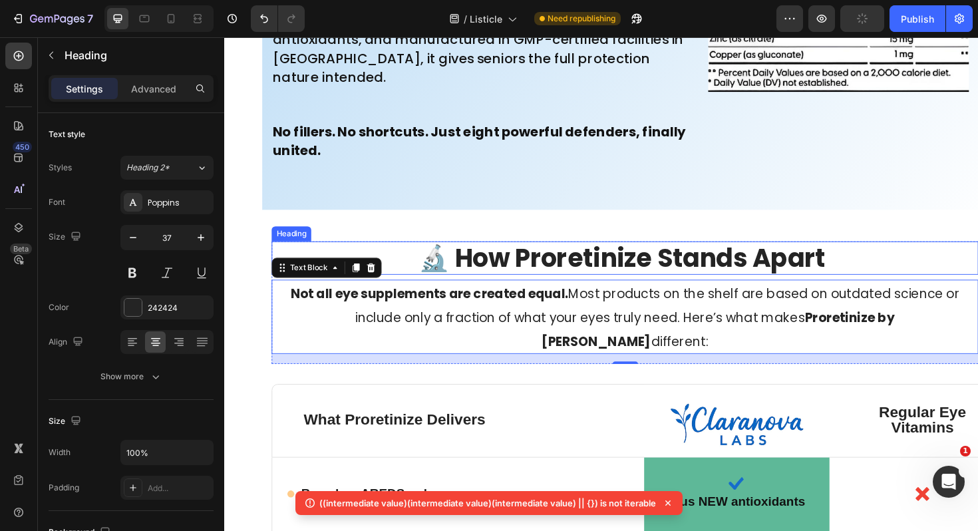
click at [940, 268] on h2 "🔬 How Proretinize Stands Apart" at bounding box center [648, 270] width 748 height 35
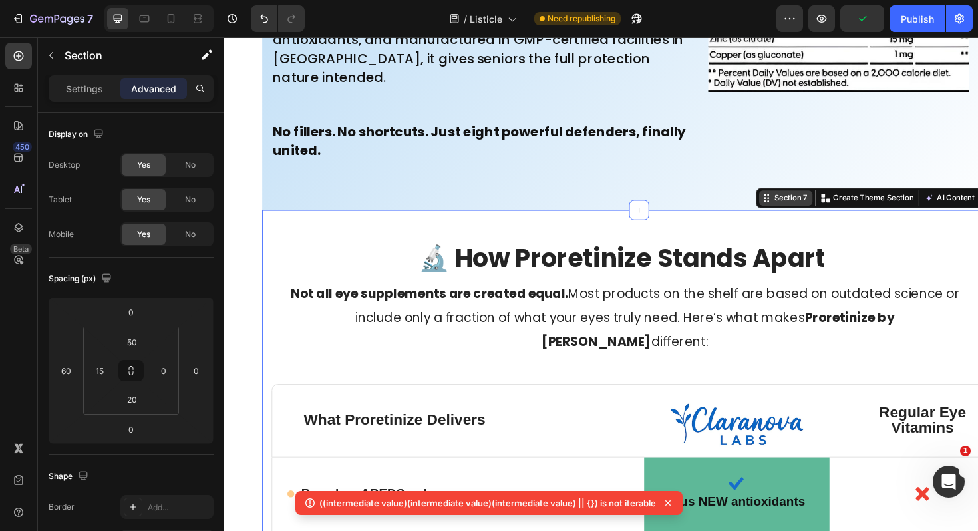
click at [803, 207] on div "Section 7" at bounding box center [823, 207] width 41 height 12
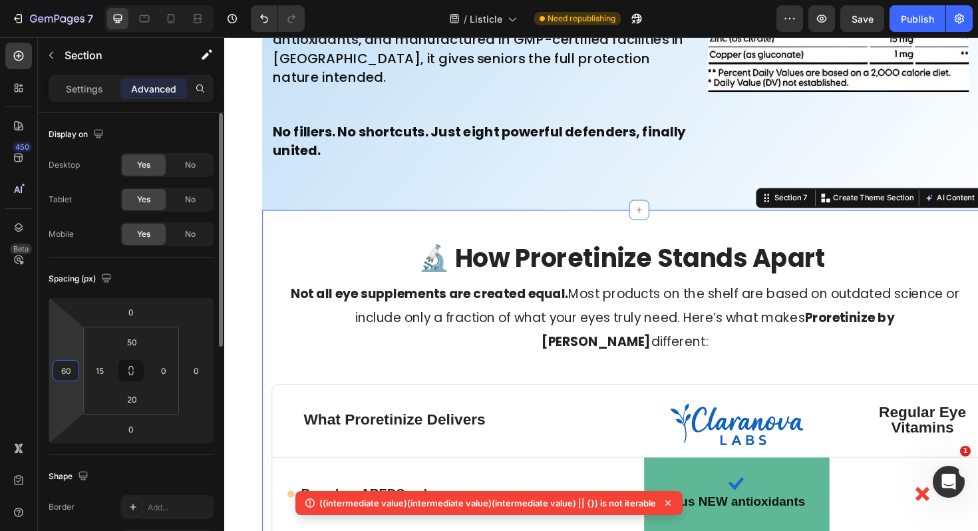
click at [72, 369] on input "60" at bounding box center [66, 370] width 20 height 20
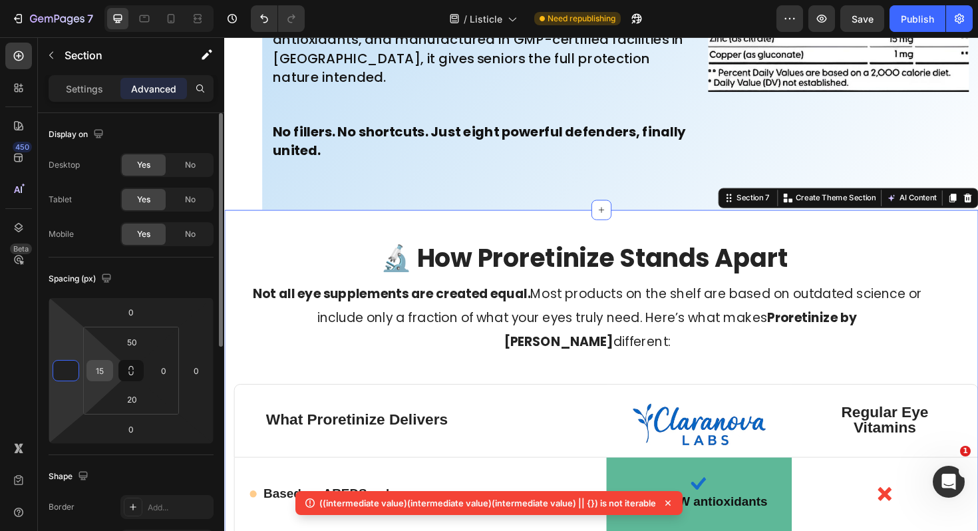
type input "0"
click at [108, 370] on input "15" at bounding box center [100, 370] width 20 height 20
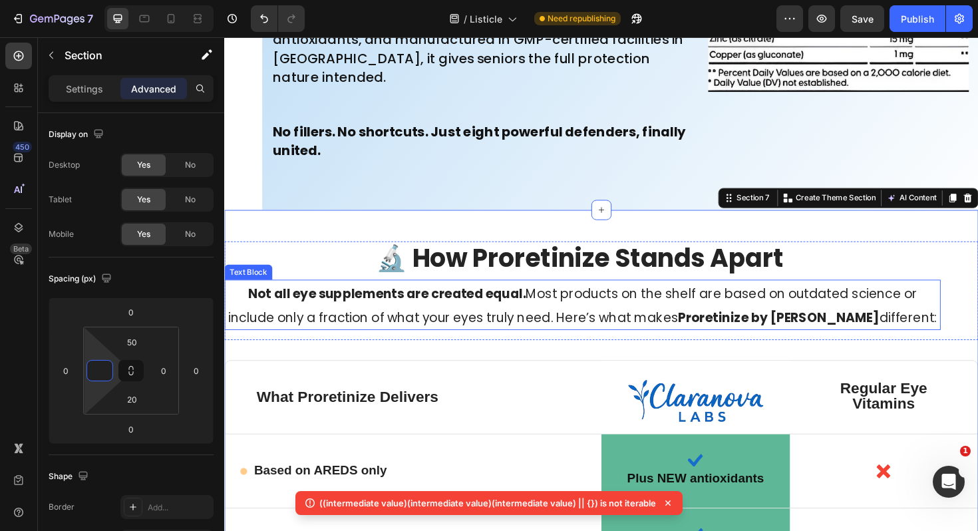
click at [238, 326] on p "Not all eye supplements are created equal. Most products on the shelf are based…" at bounding box center [602, 320] width 755 height 51
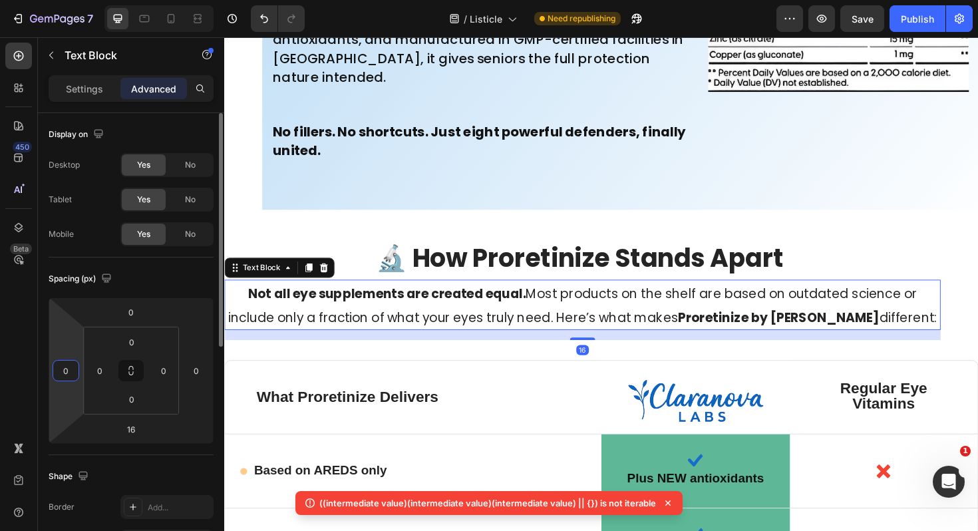
click at [68, 372] on input "0" at bounding box center [66, 370] width 20 height 20
type input "60"
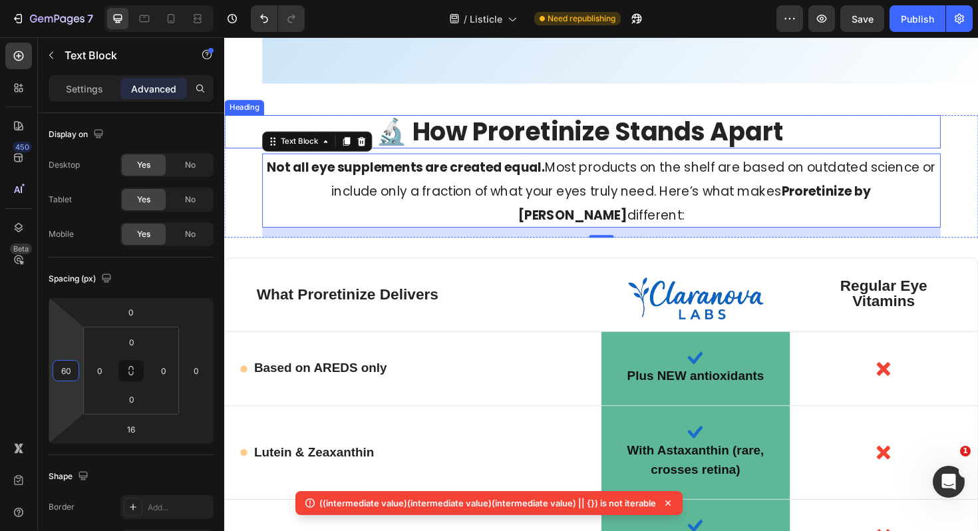
scroll to position [7920, 0]
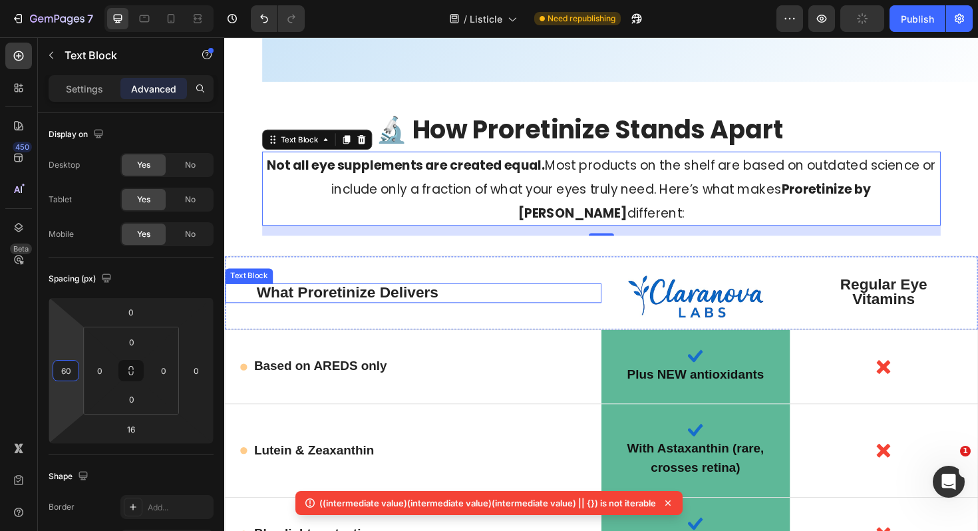
click at [246, 298] on div "What Proretinize Delivers Text Block" at bounding box center [424, 308] width 398 height 21
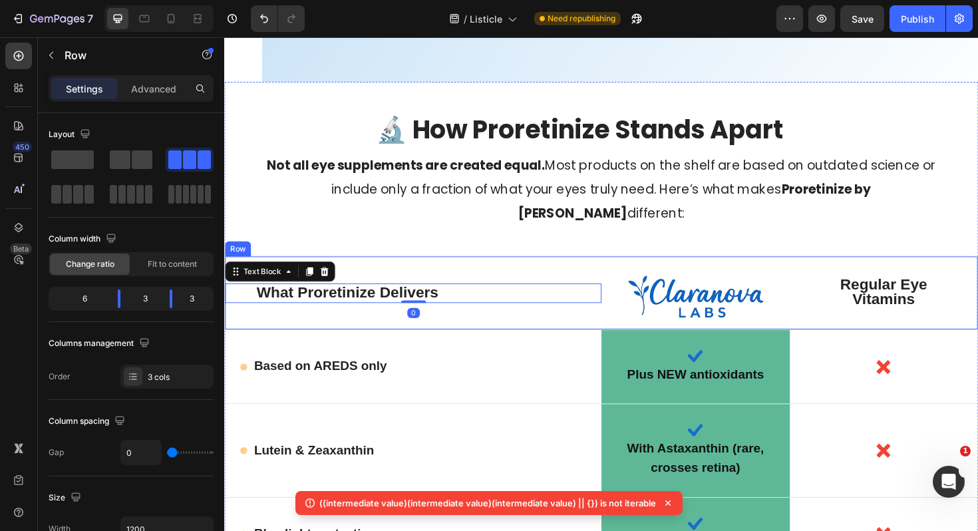
click at [237, 271] on div "What Proretinize Delivers Text Block 0" at bounding box center [424, 307] width 398 height 77
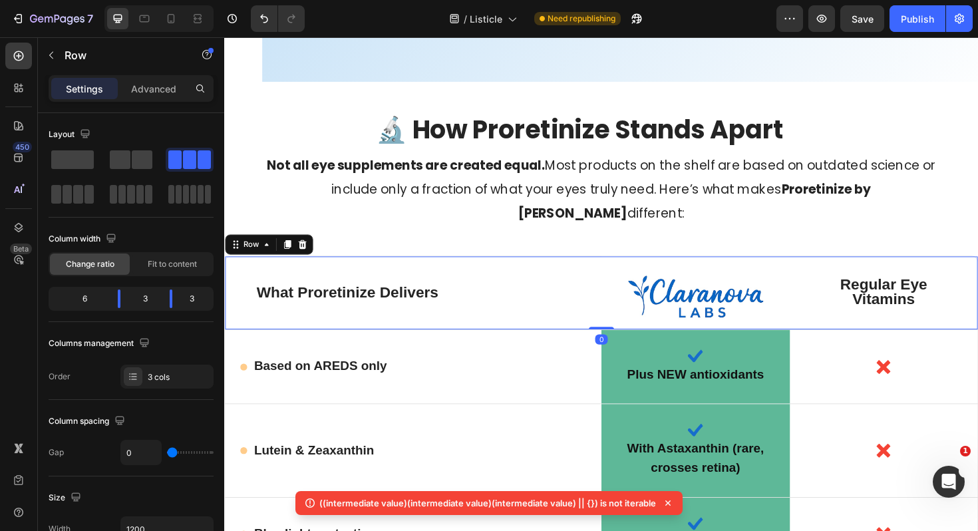
click at [237, 271] on div "What Proretinize Delivers Text Block" at bounding box center [424, 307] width 398 height 77
click at [154, 86] on p "Advanced" at bounding box center [153, 89] width 45 height 14
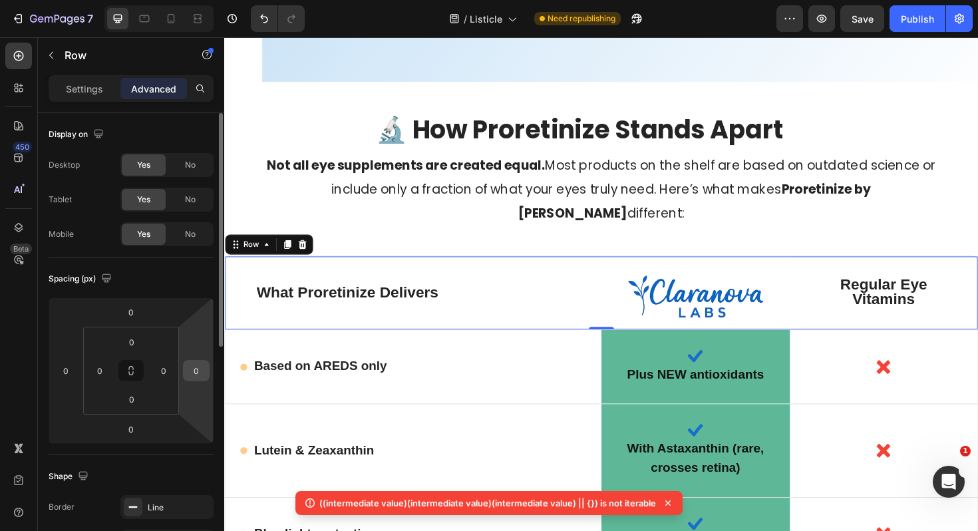
click at [201, 363] on input "0" at bounding box center [196, 370] width 20 height 20
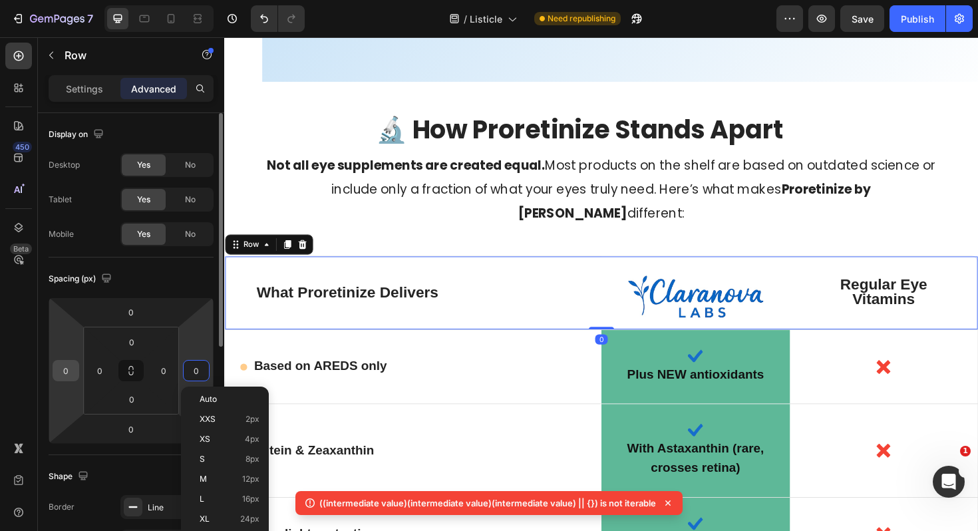
click at [71, 370] on input "0" at bounding box center [66, 370] width 20 height 20
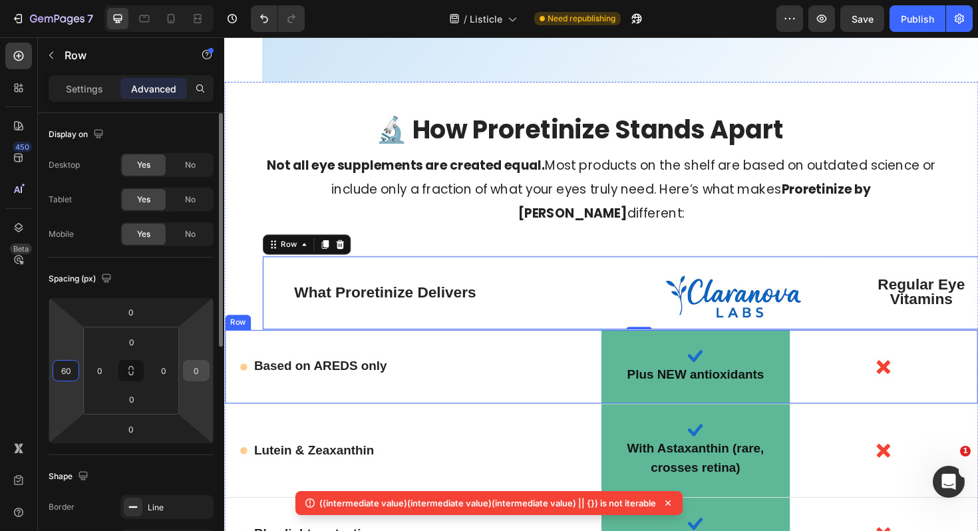
type input "60"
click at [198, 368] on input "0" at bounding box center [196, 370] width 20 height 20
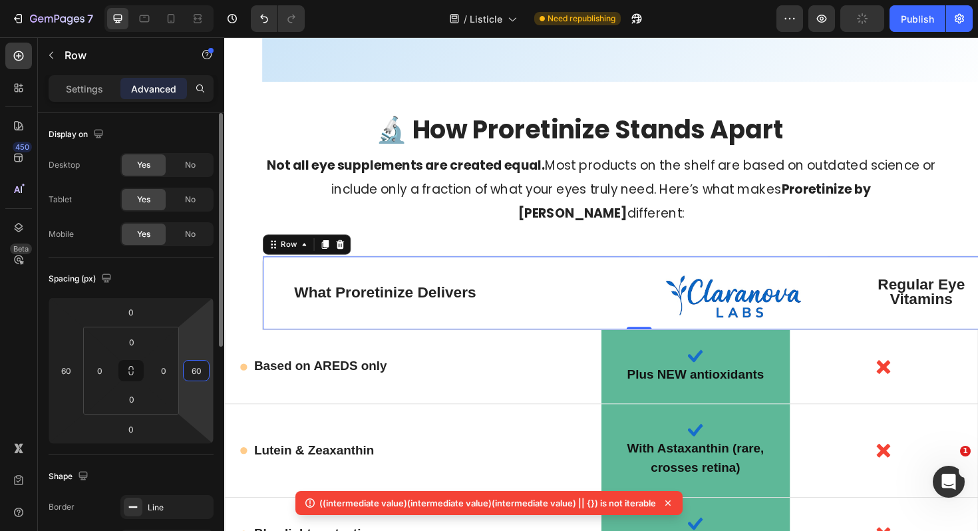
type input "6"
click at [70, 366] on input "60" at bounding box center [66, 370] width 20 height 20
type input "0"
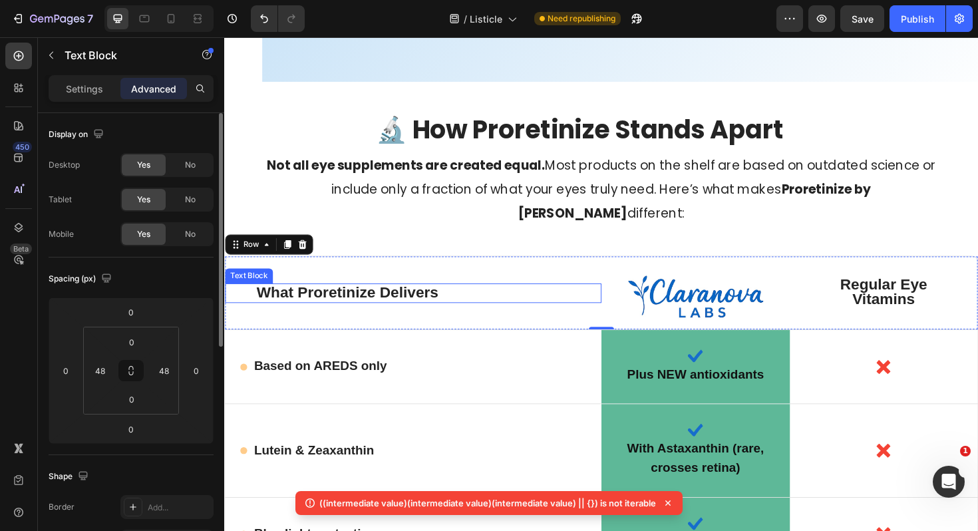
click at [239, 313] on div "What Proretinize Delivers Text Block" at bounding box center [424, 308] width 398 height 21
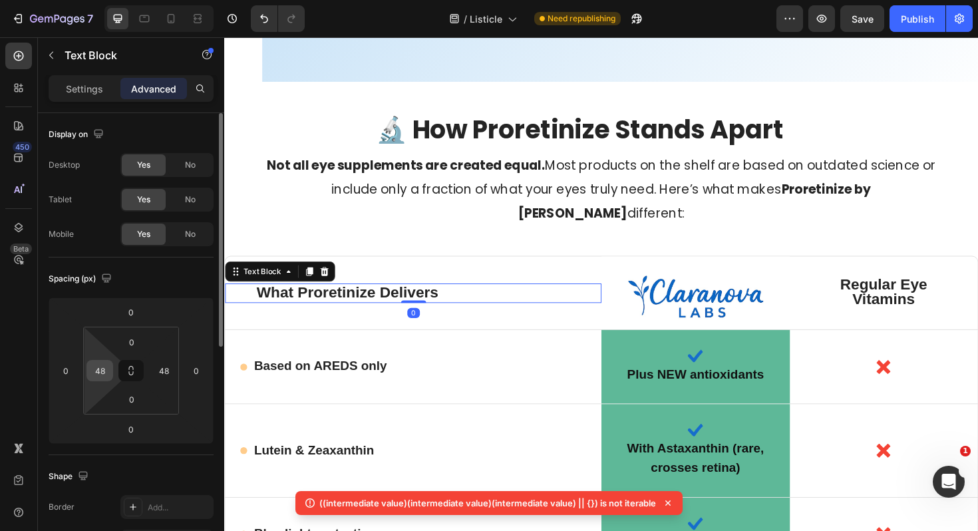
click at [107, 370] on input "48" at bounding box center [100, 370] width 20 height 20
type input "0"
click at [74, 370] on input "0" at bounding box center [66, 370] width 20 height 20
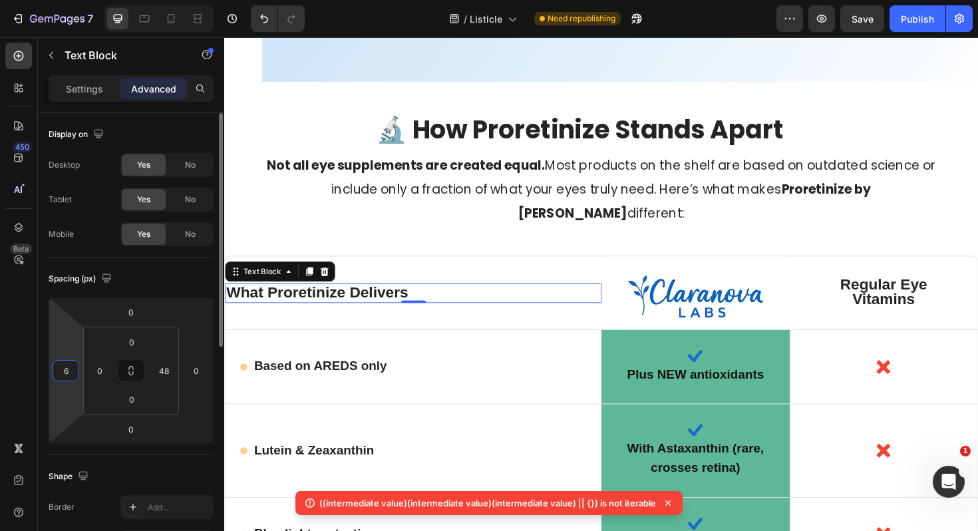
type input "60"
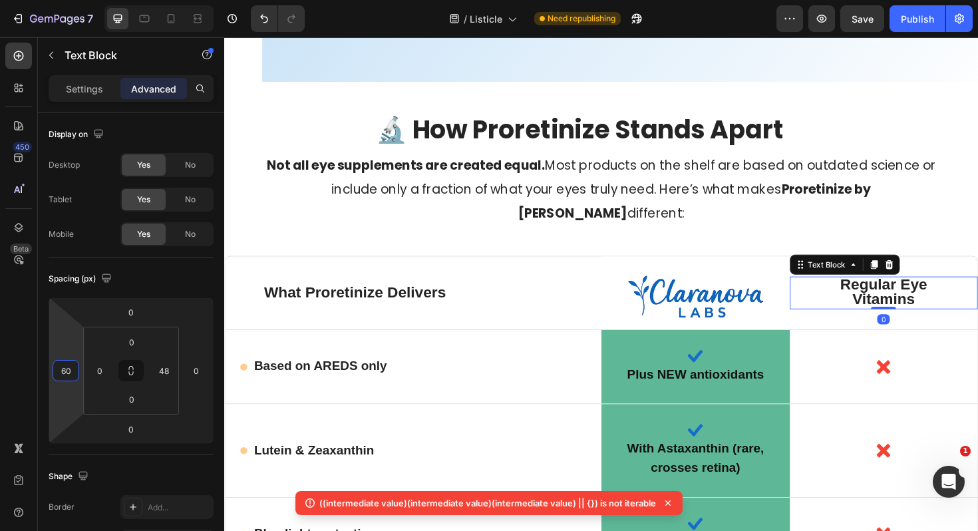
click at [963, 295] on strong "Regular Eye Vitamins" at bounding box center [922, 306] width 92 height 34
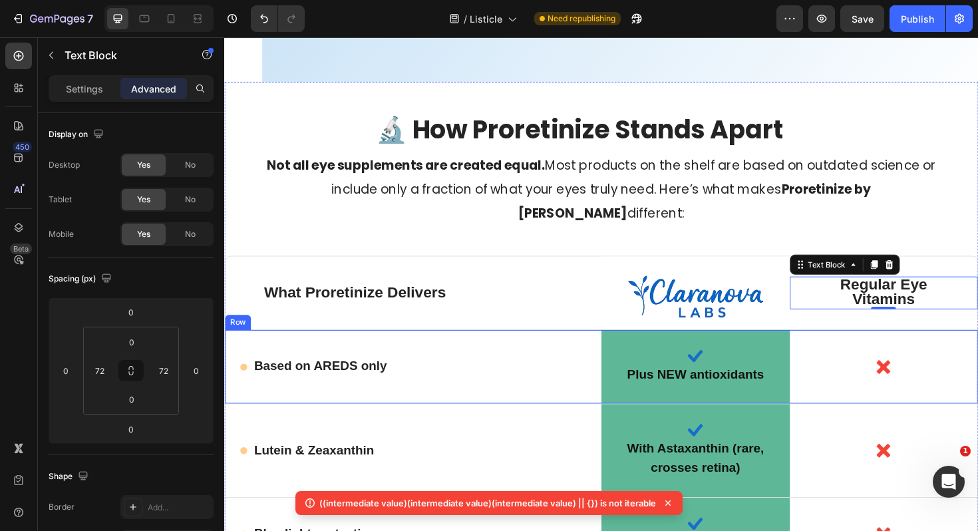
click at [241, 371] on div "Icon Based on AREDS only Text Block Row" at bounding box center [424, 386] width 398 height 78
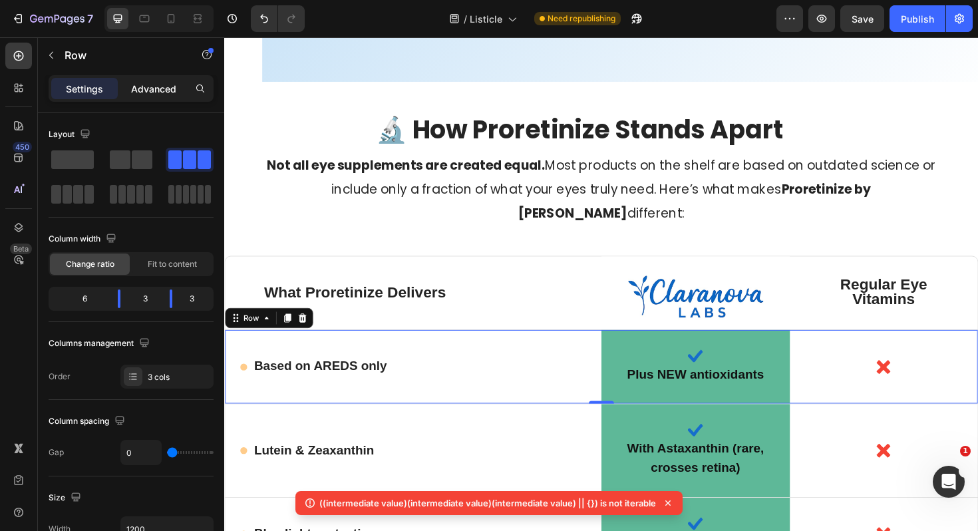
click at [157, 88] on p "Advanced" at bounding box center [153, 89] width 45 height 14
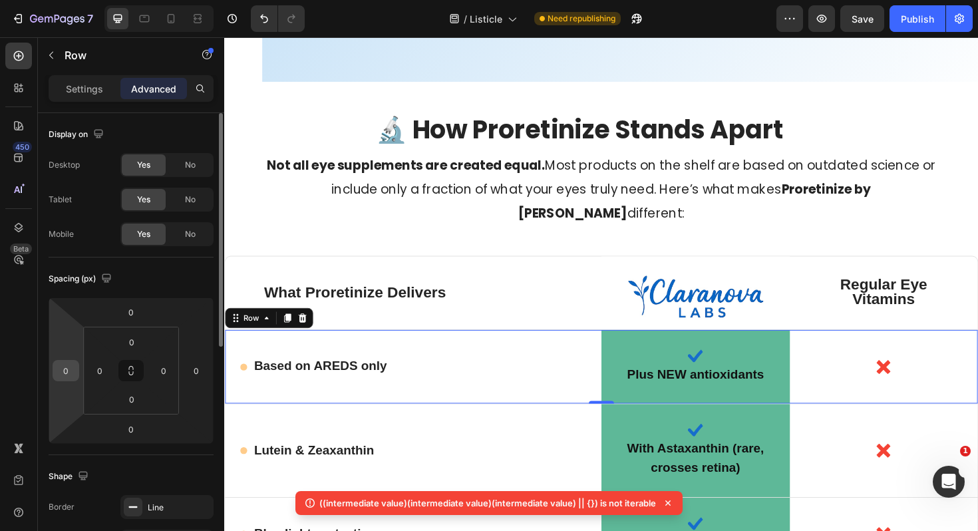
click at [70, 374] on input "0" at bounding box center [66, 370] width 20 height 20
type input "60"
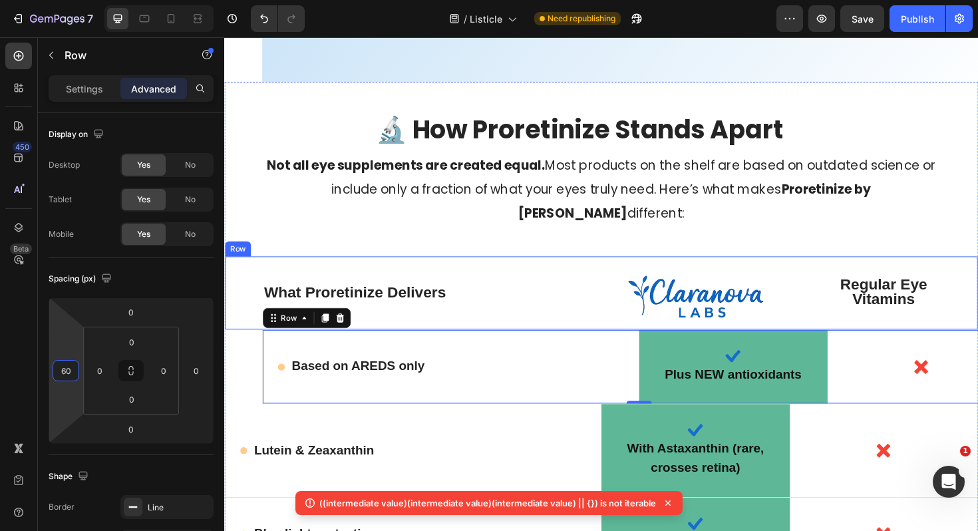
click at [241, 287] on div "What Proretinize Delivers Text Block" at bounding box center [424, 307] width 398 height 77
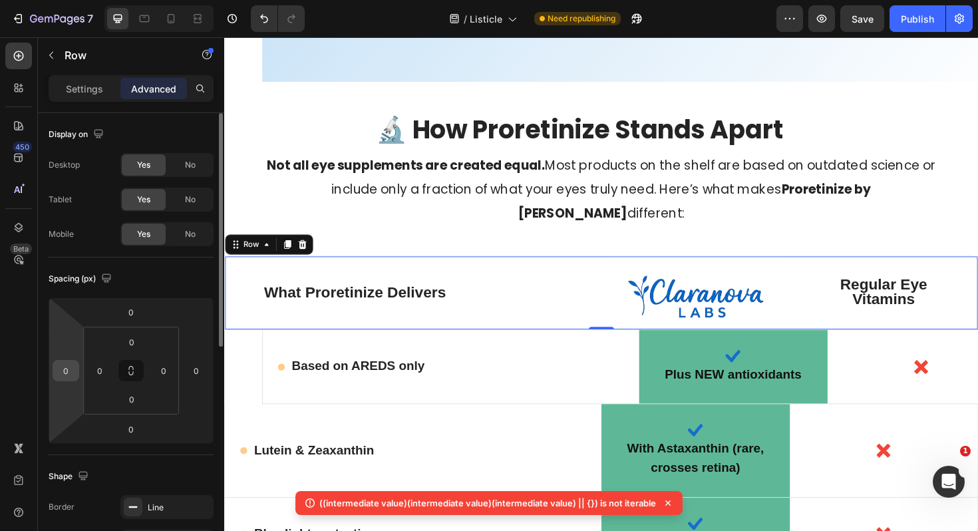
click at [68, 360] on input "0" at bounding box center [66, 370] width 20 height 20
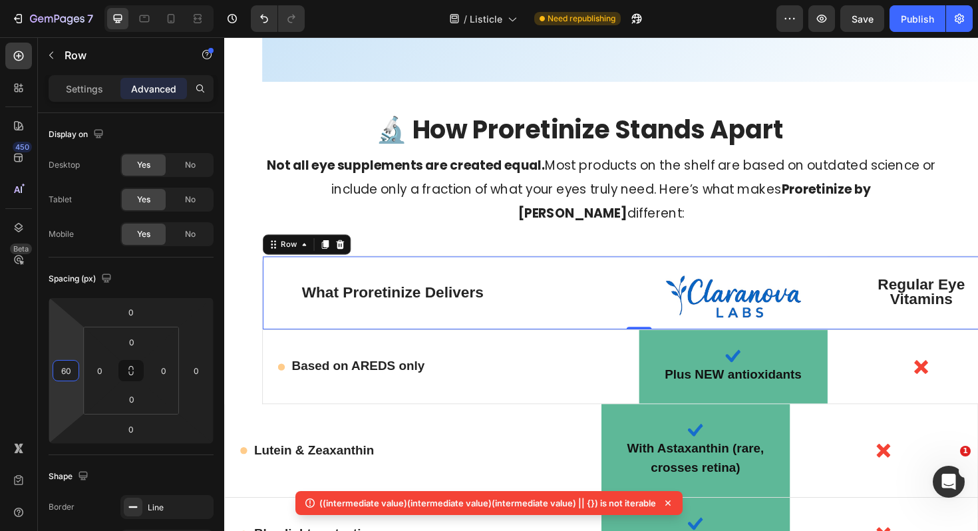
type input "60"
click at [289, 316] on div "What Proretinize Delivers Text Block" at bounding box center [464, 307] width 398 height 77
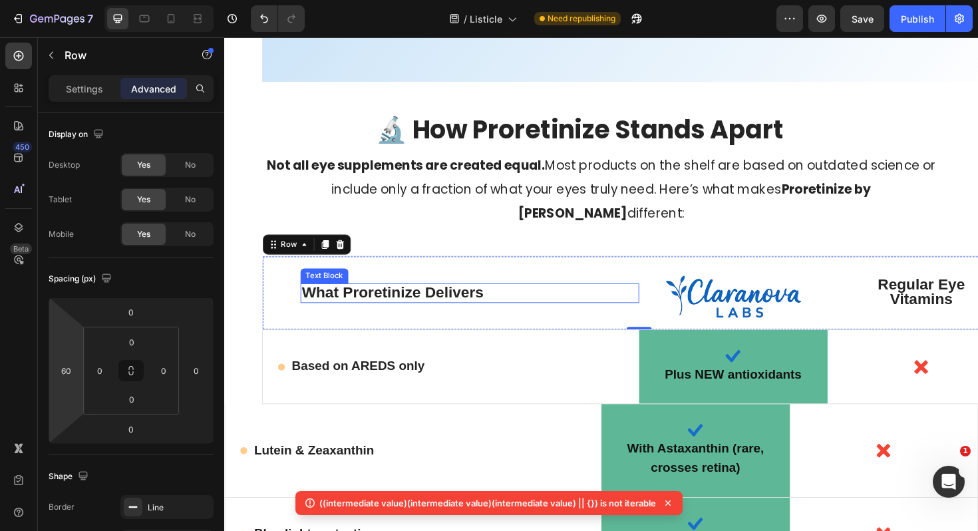
click at [317, 300] on strong "What Proretinize Delivers" at bounding box center [402, 307] width 192 height 18
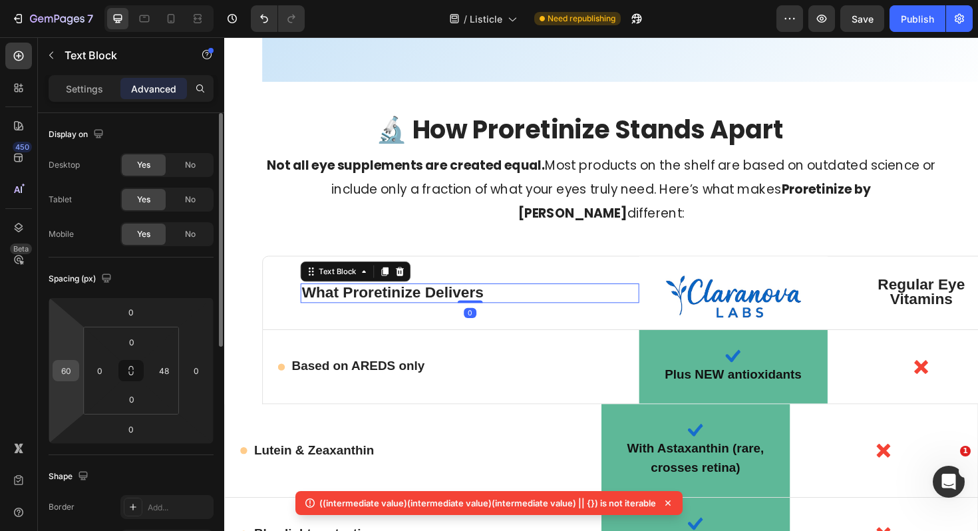
click at [74, 372] on input "60" at bounding box center [66, 370] width 20 height 20
click at [329, 303] on strong "What Proretinize Delivers" at bounding box center [402, 307] width 192 height 18
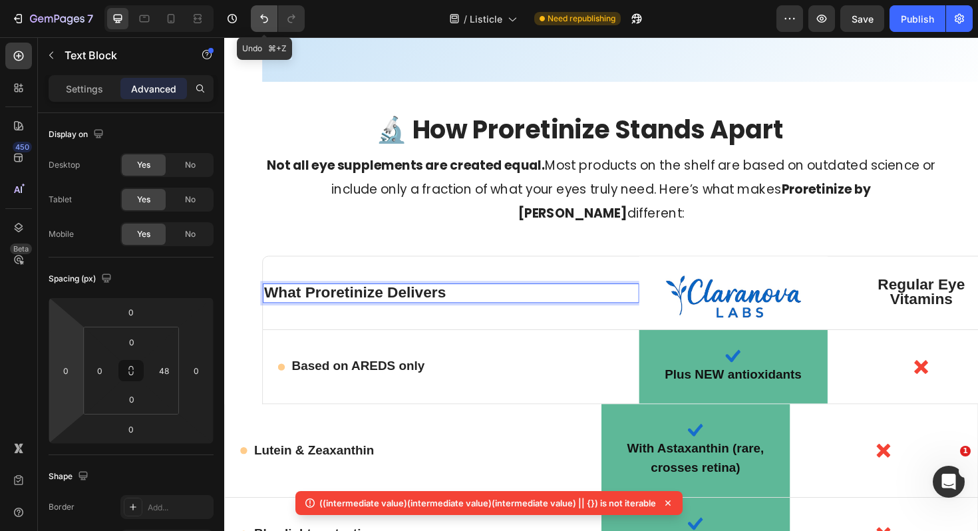
click at [267, 17] on icon "Undo/Redo" at bounding box center [263, 18] width 13 height 13
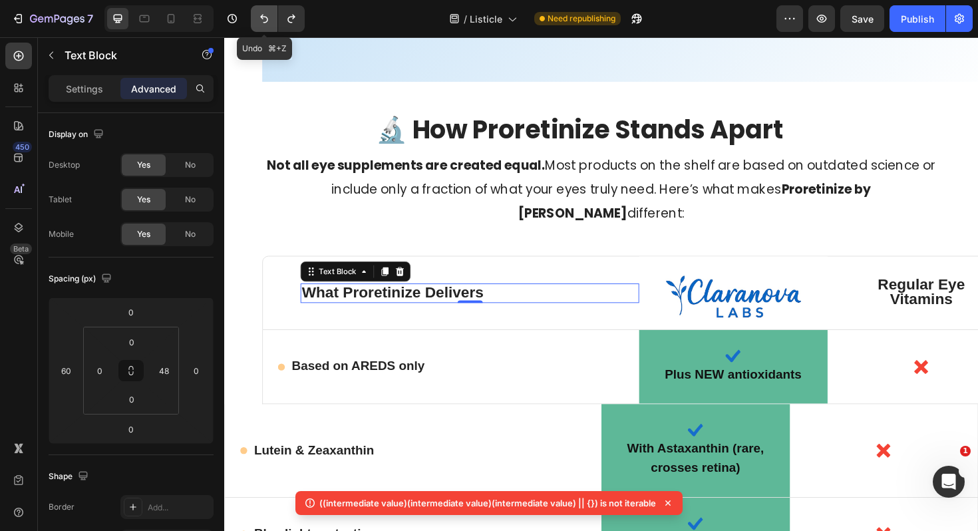
click at [267, 17] on icon "Undo/Redo" at bounding box center [263, 18] width 13 height 13
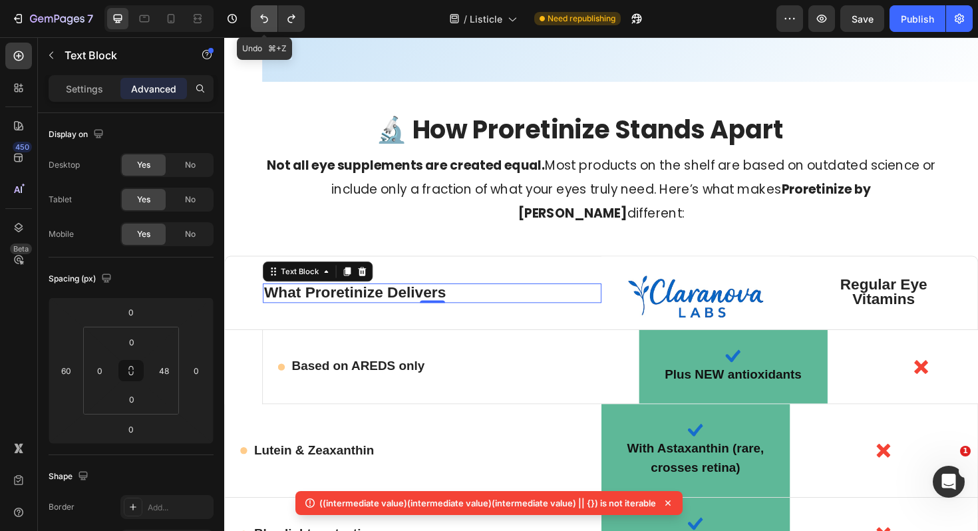
click at [267, 17] on icon "Undo/Redo" at bounding box center [263, 18] width 13 height 13
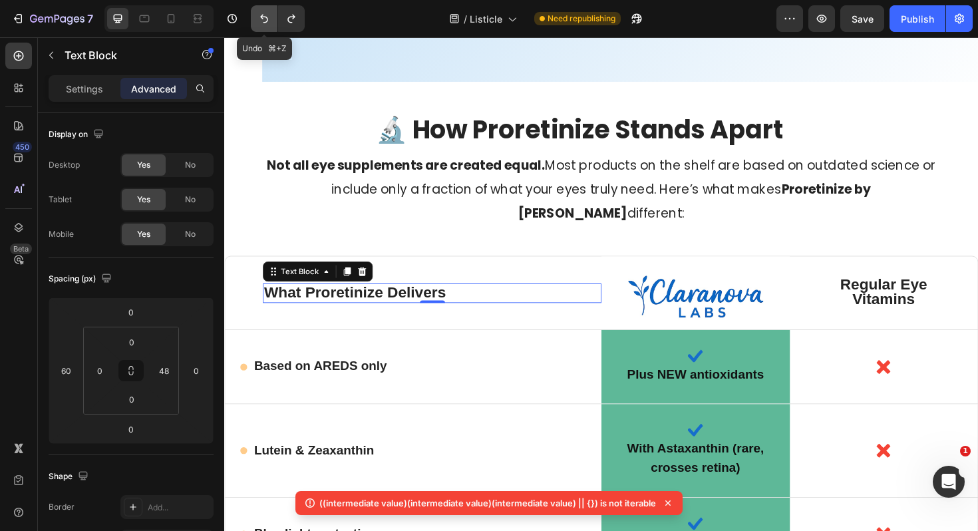
click at [263, 19] on icon "Undo/Redo" at bounding box center [264, 19] width 8 height 9
click at [263, 19] on icon "Undo/Redo" at bounding box center [263, 18] width 13 height 13
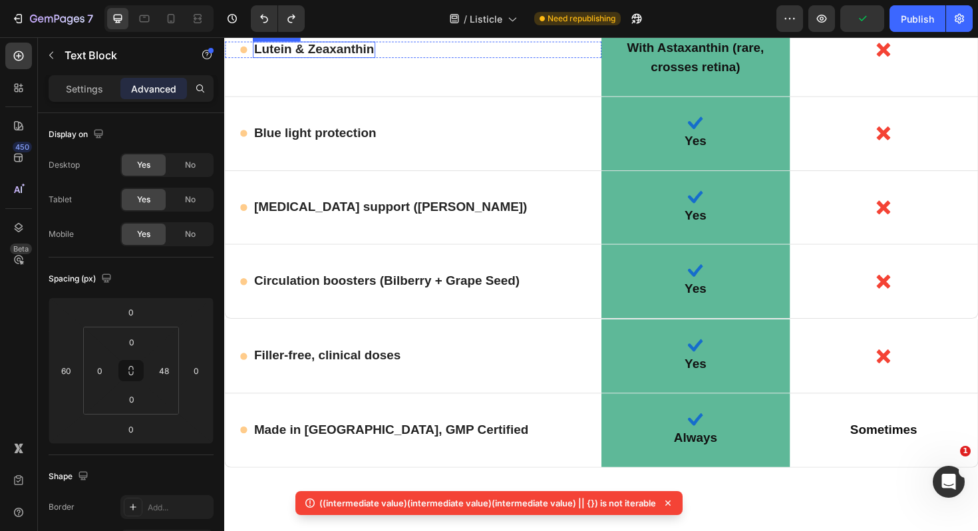
scroll to position [8223, 0]
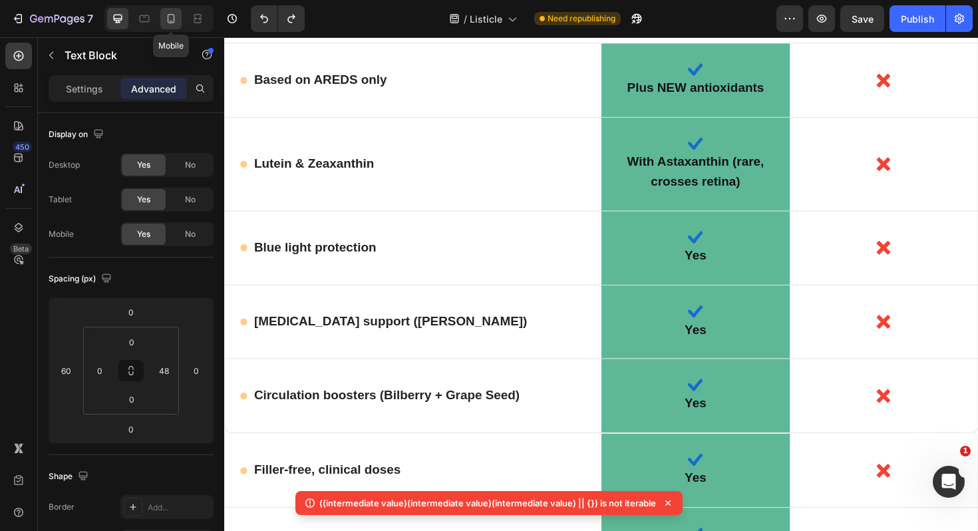
click at [173, 24] on icon at bounding box center [170, 18] width 13 height 13
type input "0"
type input "14"
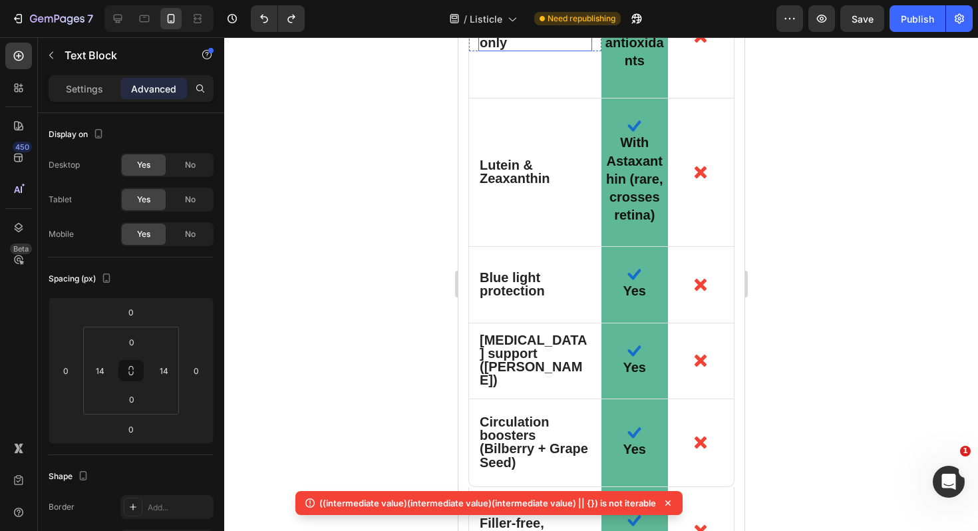
scroll to position [8364, 0]
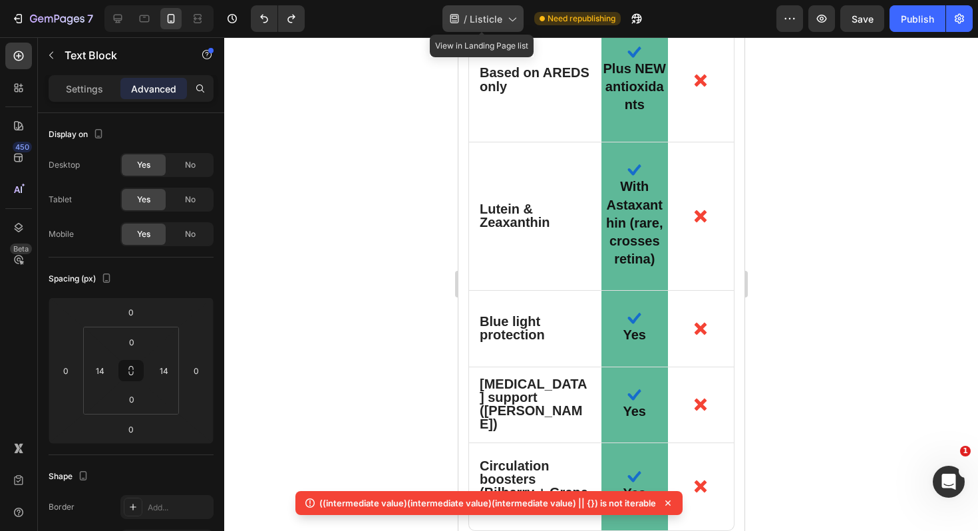
click at [507, 18] on icon at bounding box center [511, 18] width 13 height 13
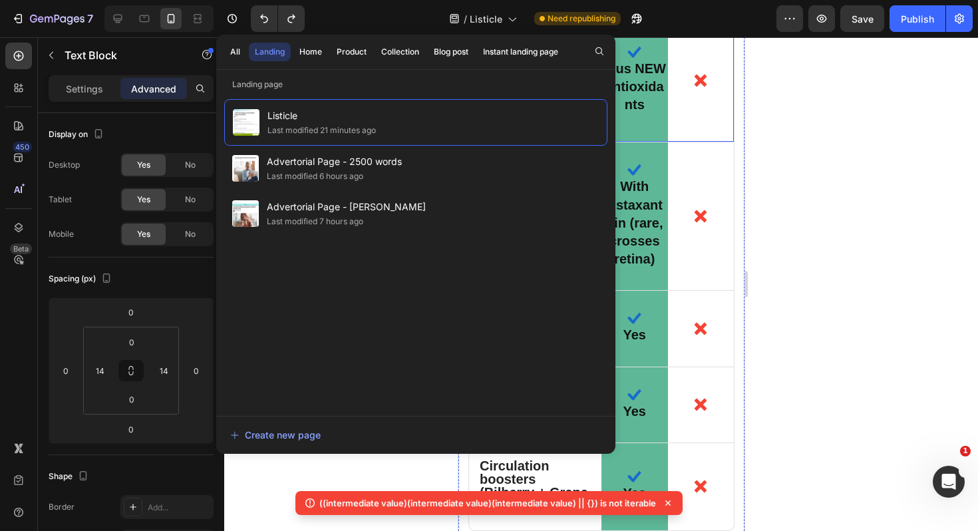
click at [761, 94] on div at bounding box center [600, 283] width 753 height 493
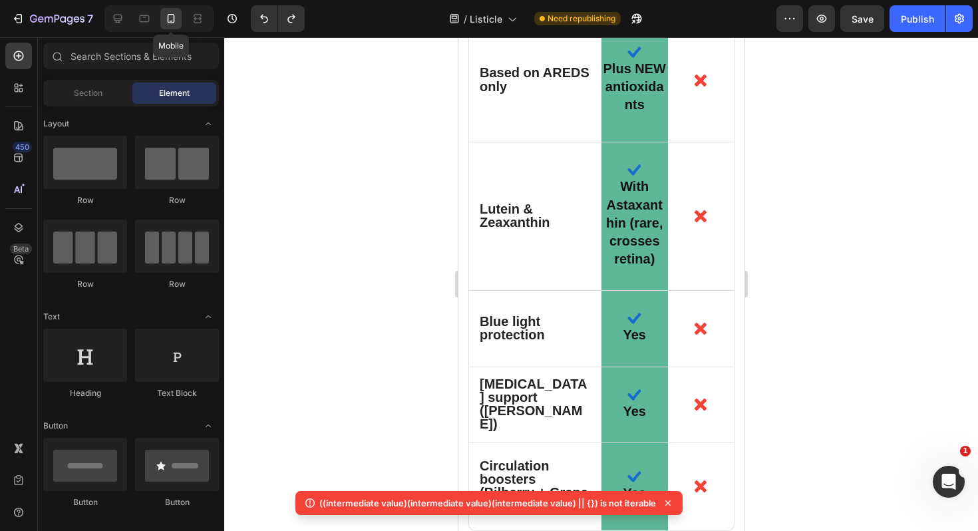
click at [174, 23] on icon at bounding box center [170, 18] width 13 height 13
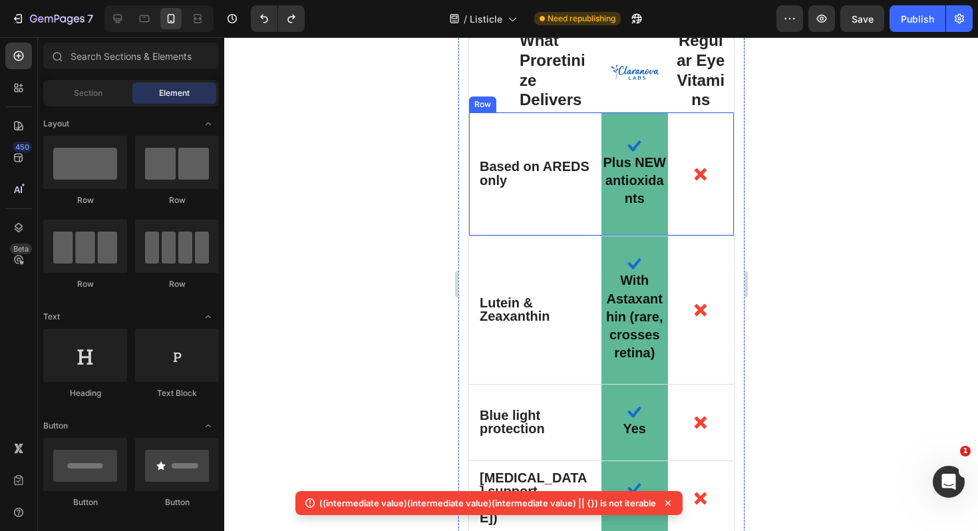
scroll to position [8273, 0]
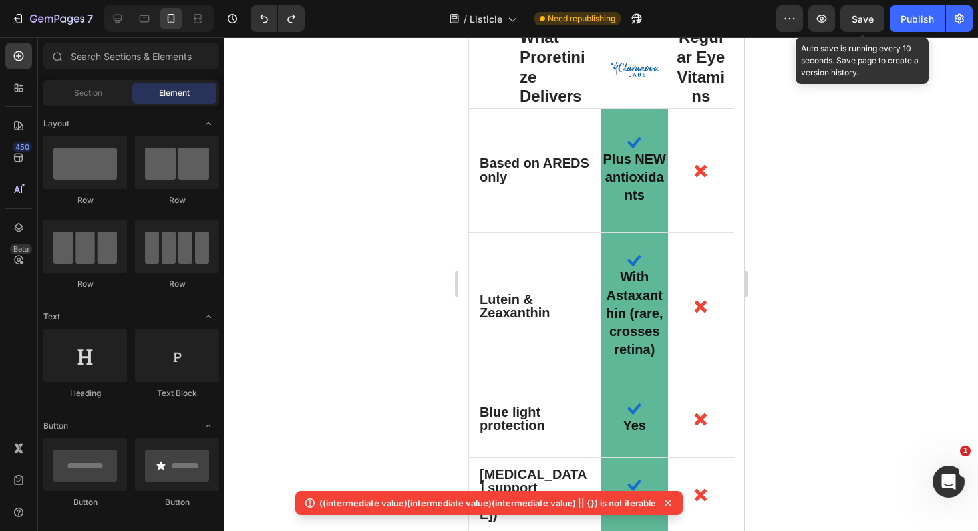
click at [859, 21] on span "Save" at bounding box center [862, 18] width 22 height 11
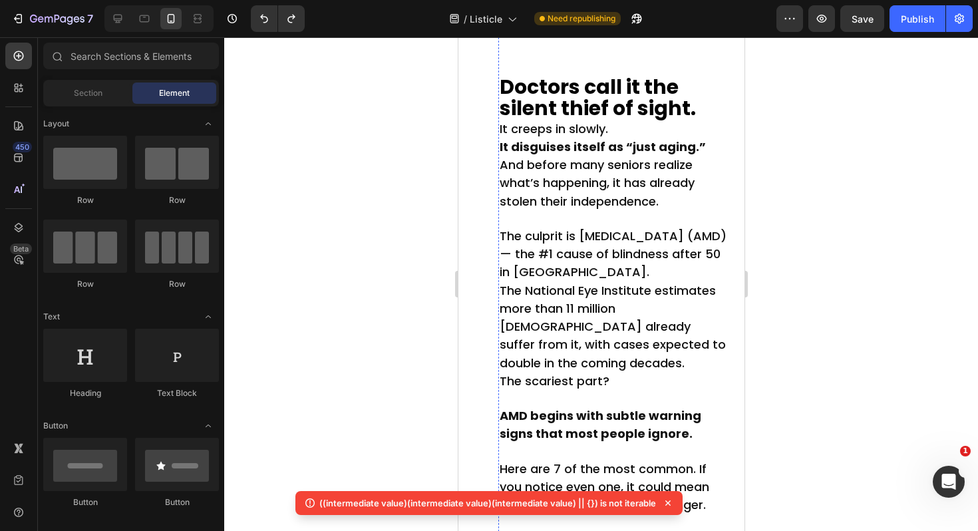
scroll to position [276, 0]
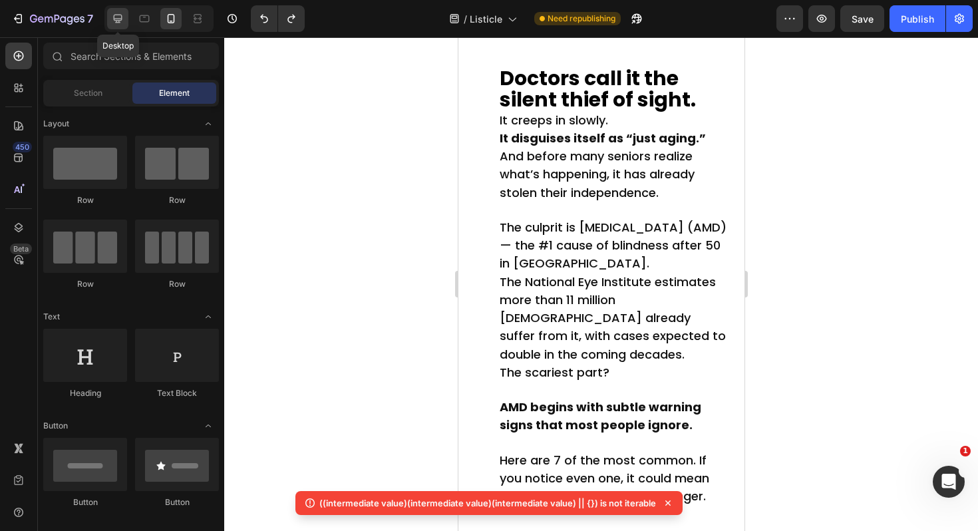
click at [120, 19] on icon at bounding box center [118, 19] width 9 height 9
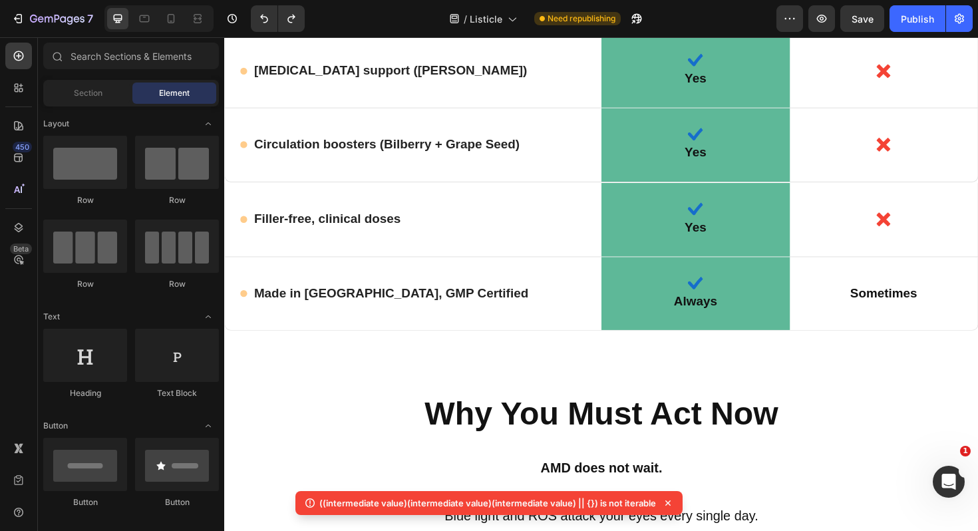
scroll to position [8995, 0]
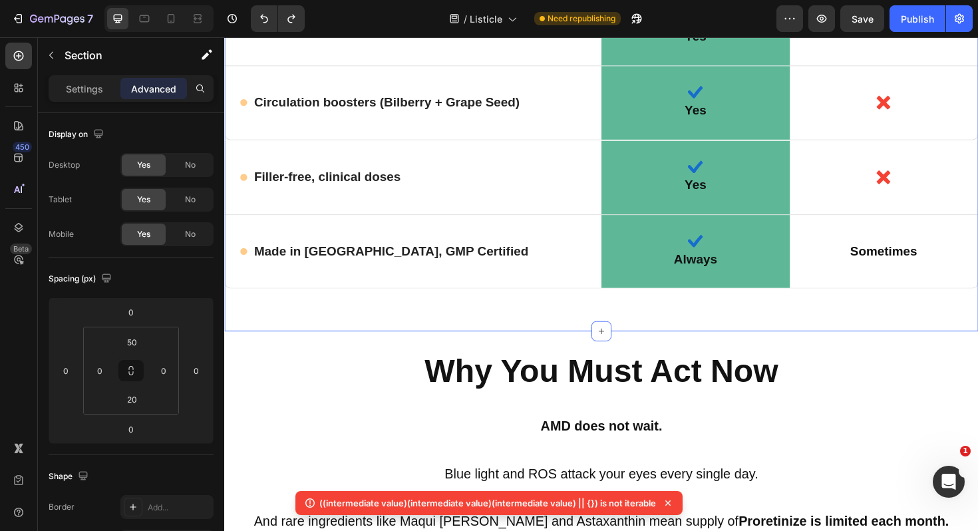
click at [203, 370] on input "0" at bounding box center [196, 370] width 20 height 20
type input "6"
type input "0"
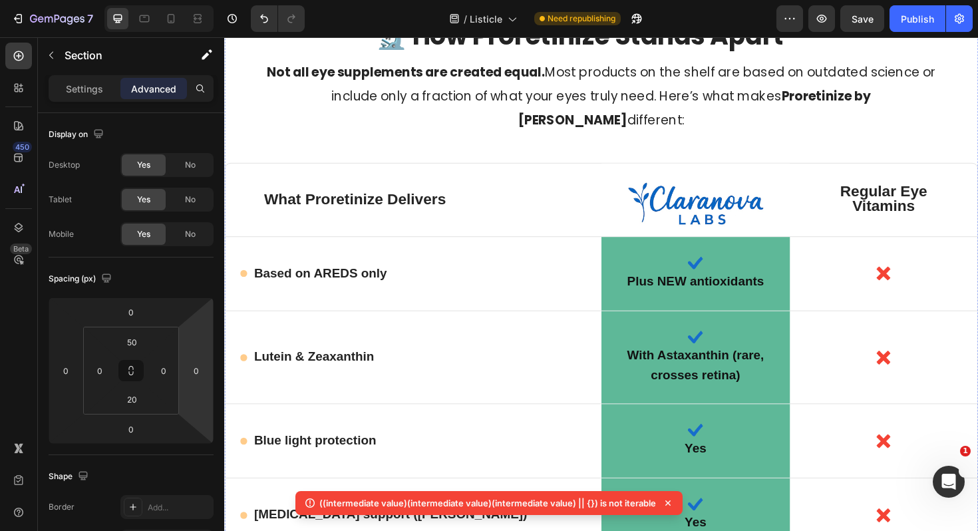
scroll to position [8412, 0]
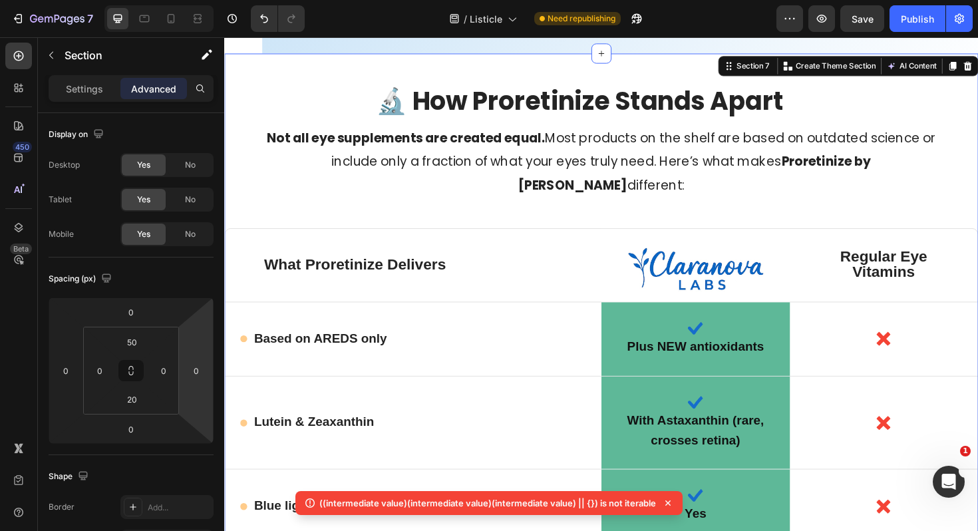
click at [957, 230] on div "🔬 How Proretinize Stands Apart Heading Not all eye supplements are created equa…" at bounding box center [623, 503] width 798 height 831
click at [958, 201] on p "Not all eye supplements are created equal. Most products on the shelf are based…" at bounding box center [623, 168] width 716 height 76
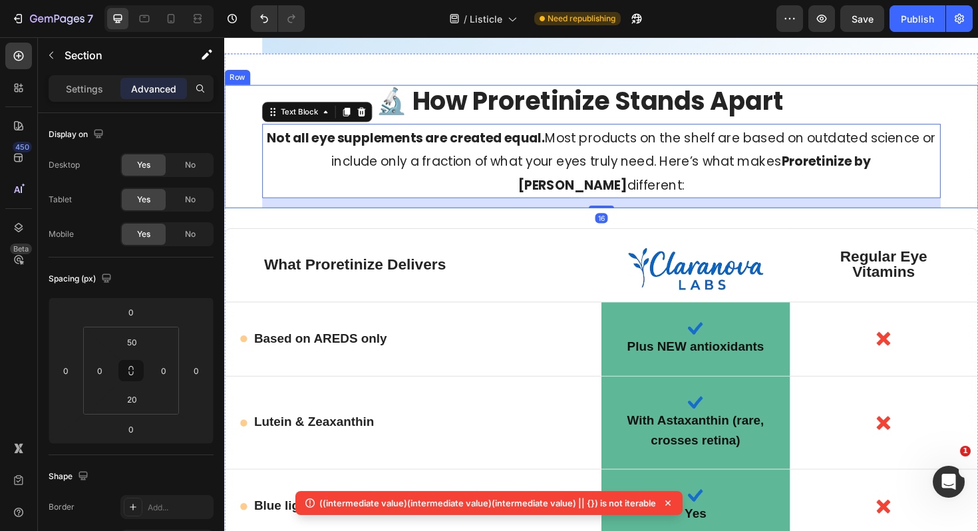
click at [977, 216] on div "🔬 How Proretinize Stands Apart Heading Not all eye supplements are created equa…" at bounding box center [623, 503] width 798 height 831
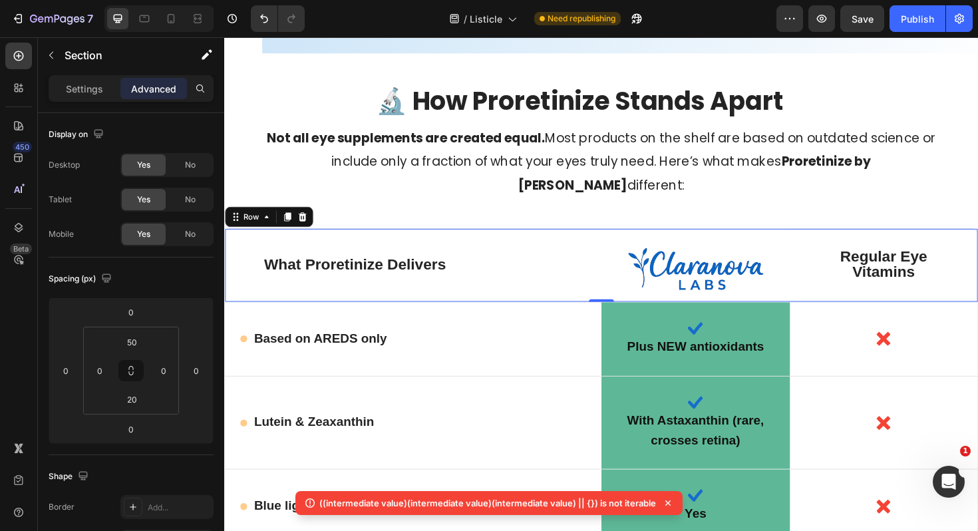
click at [977, 245] on div "Regular Eye Vitamins Text Block" at bounding box center [923, 278] width 200 height 77
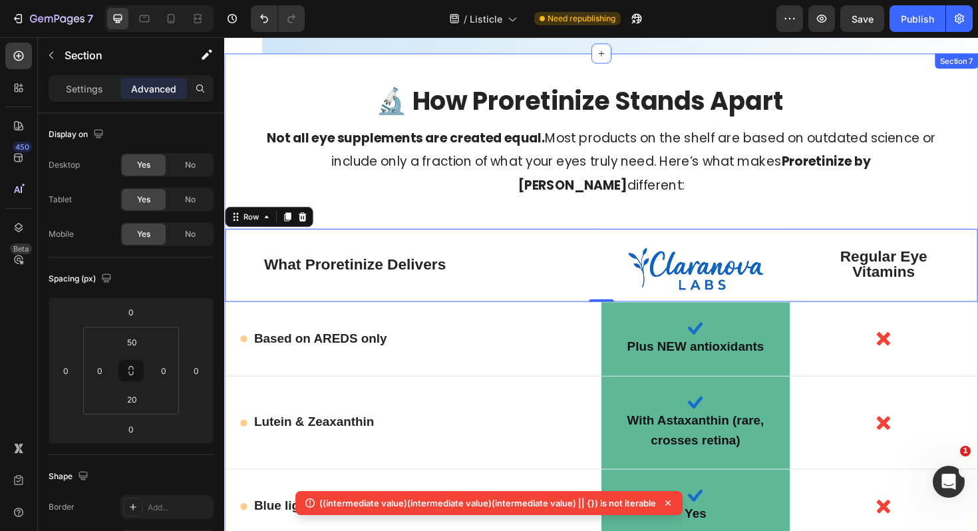
click at [977, 226] on div "🔬 How Proretinize Stands Apart Heading Not all eye supplements are created equa…" at bounding box center [623, 503] width 798 height 831
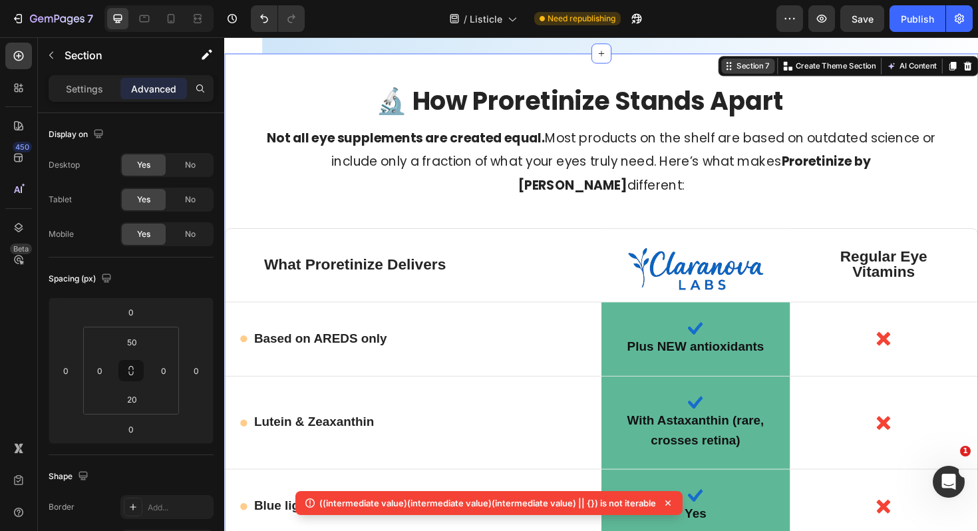
click at [775, 67] on div "Section 7" at bounding box center [783, 68] width 41 height 12
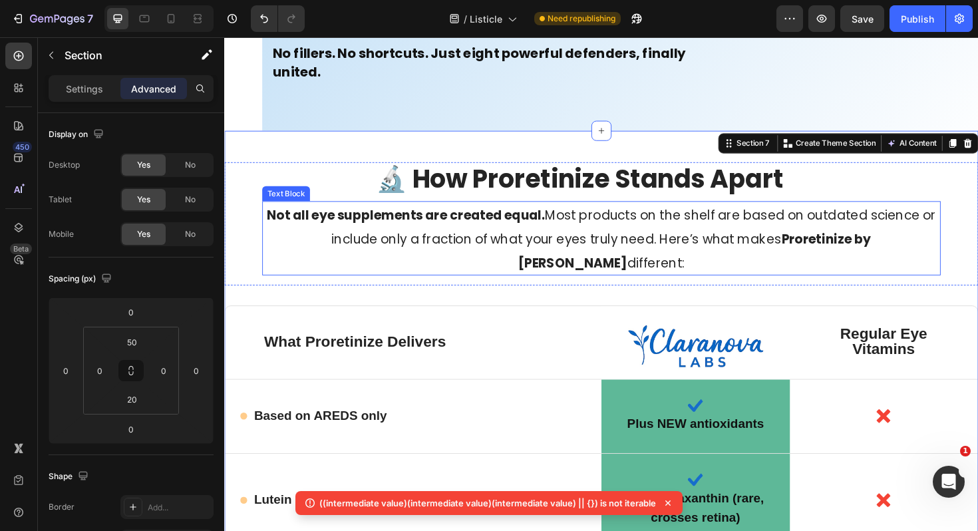
scroll to position [8322, 0]
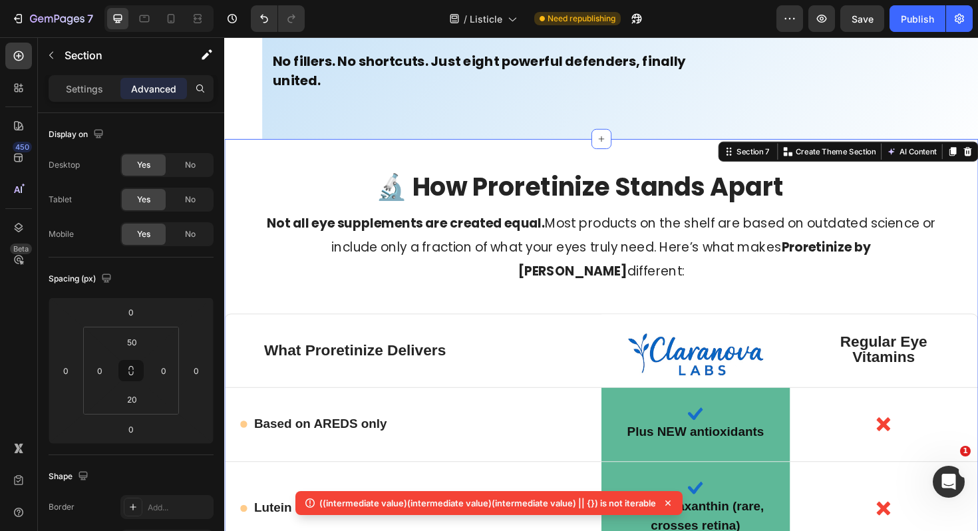
click at [69, 365] on input "0" at bounding box center [66, 370] width 20 height 20
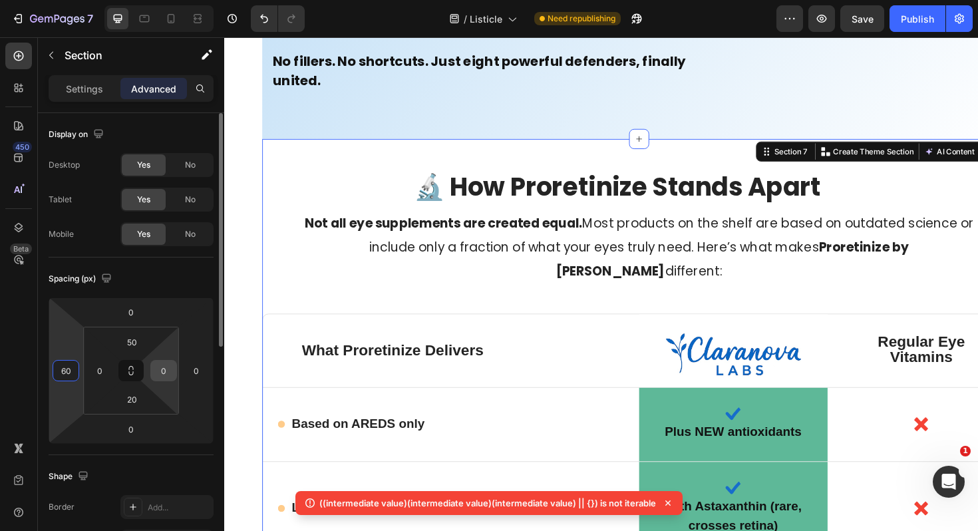
type input "60"
click at [170, 368] on input "0" at bounding box center [164, 370] width 20 height 20
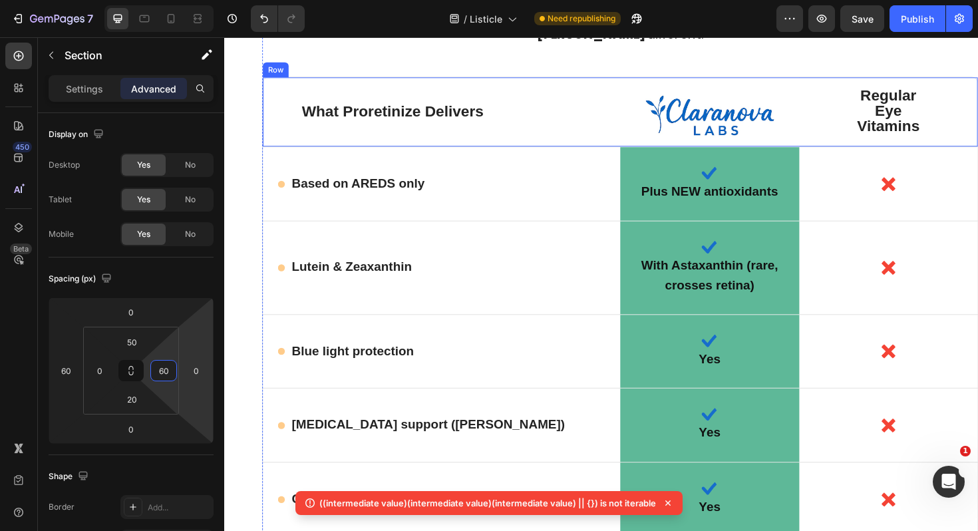
scroll to position [8495, 0]
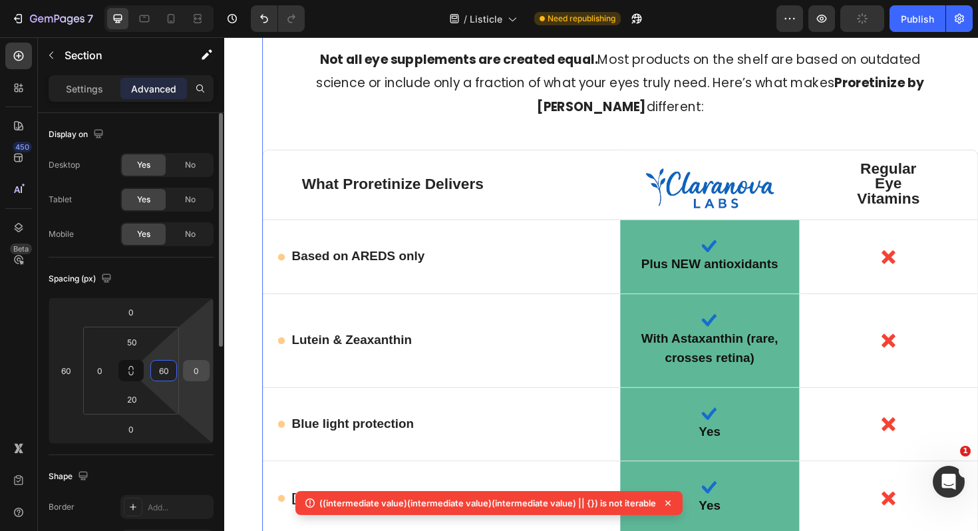
type input "6"
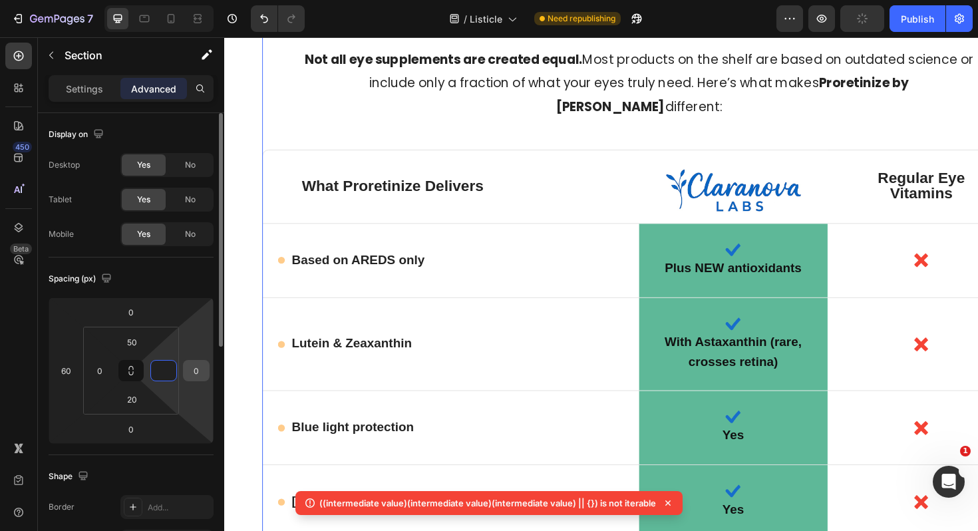
click at [204, 370] on input "0" at bounding box center [196, 370] width 20 height 20
type input "0"
type input "6"
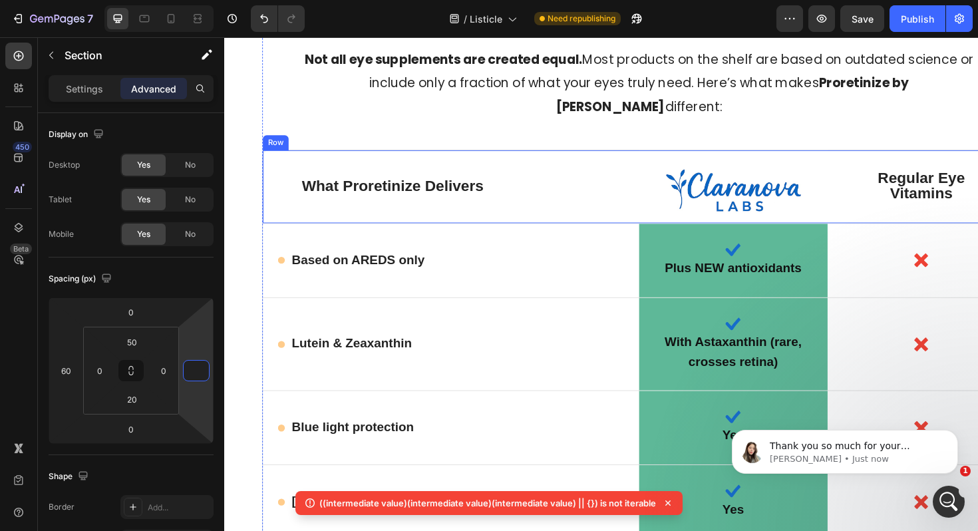
scroll to position [0, 0]
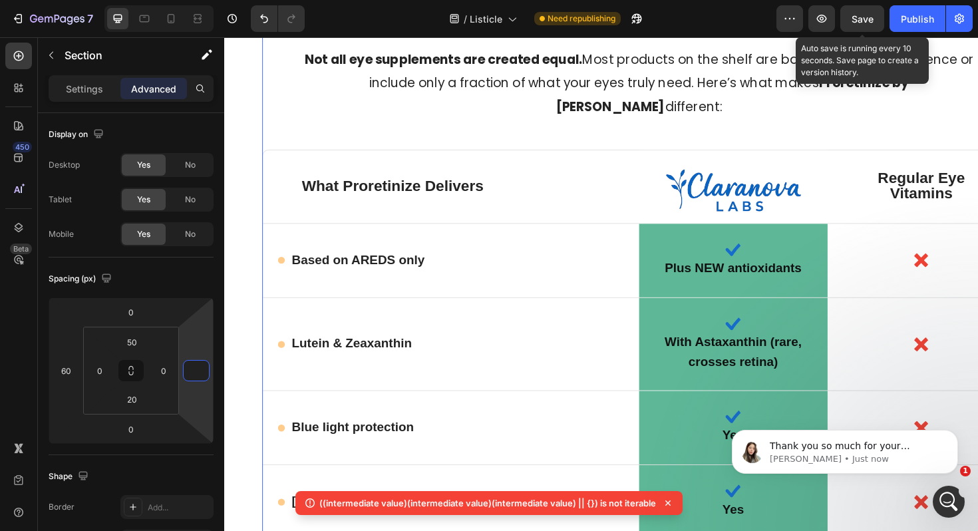
click at [865, 17] on span "Save" at bounding box center [862, 18] width 22 height 11
type input "0"
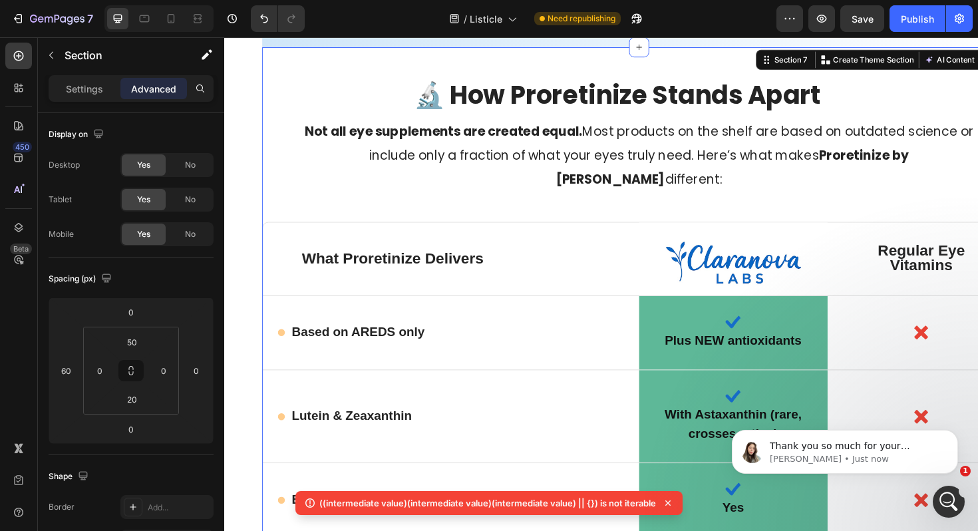
scroll to position [8382, 0]
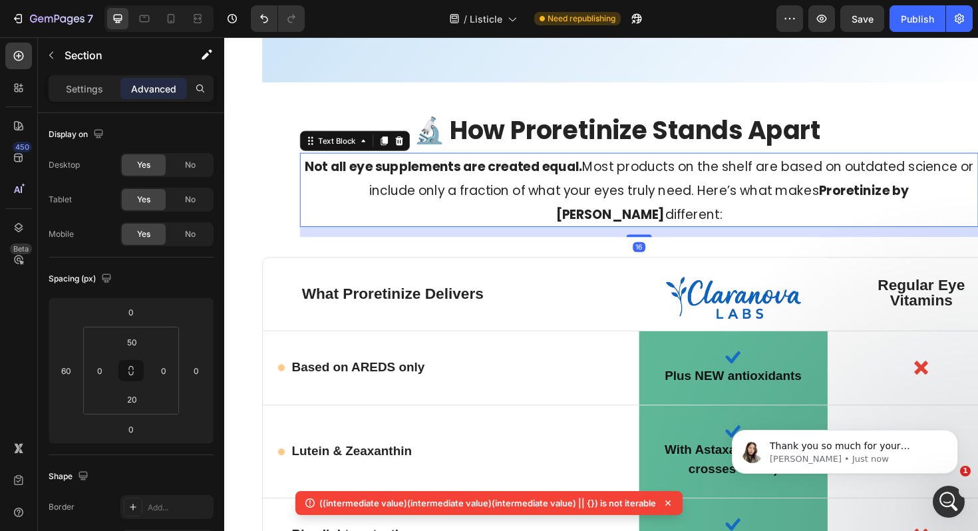
click at [312, 182] on strong "Not all eye supplements are created equal." at bounding box center [456, 174] width 294 height 19
click at [69, 366] on input "60" at bounding box center [66, 370] width 20 height 20
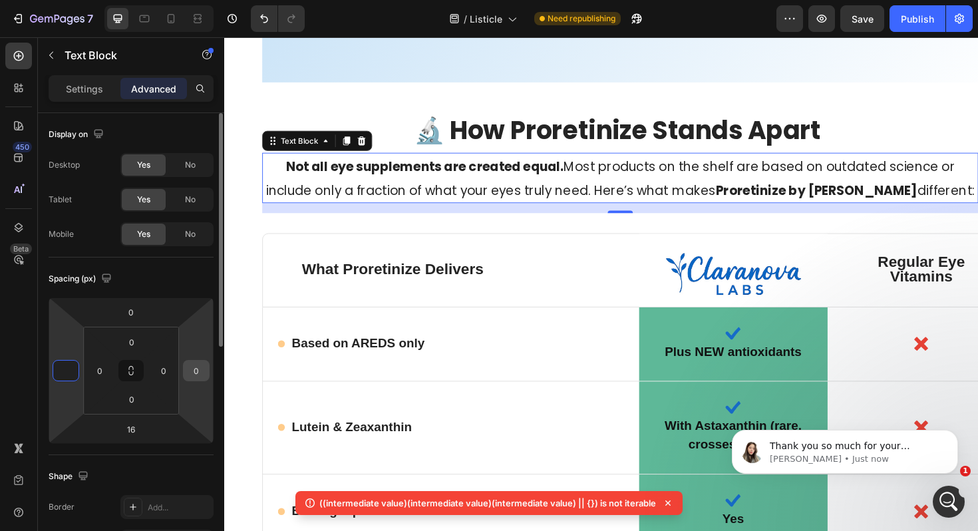
type input "0"
click at [205, 371] on input "0" at bounding box center [196, 370] width 20 height 20
type input "60"
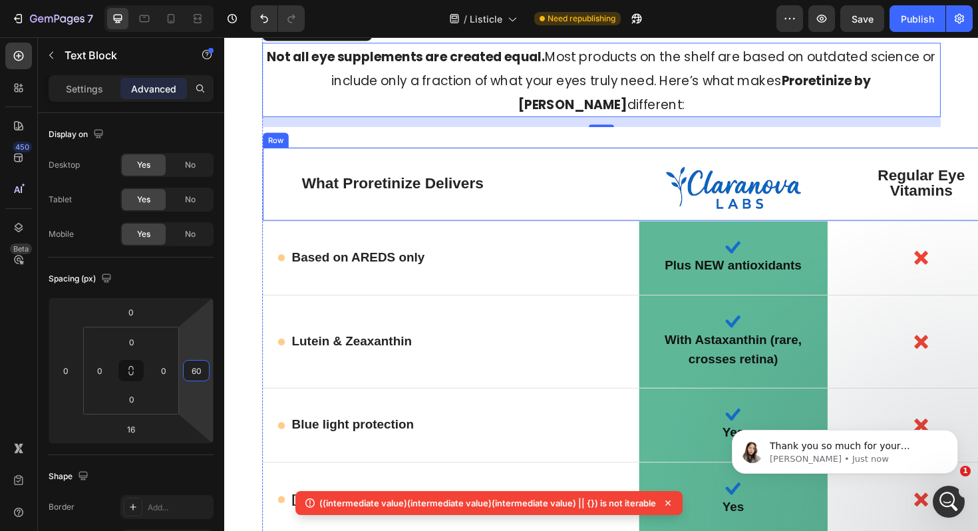
scroll to position [8495, 0]
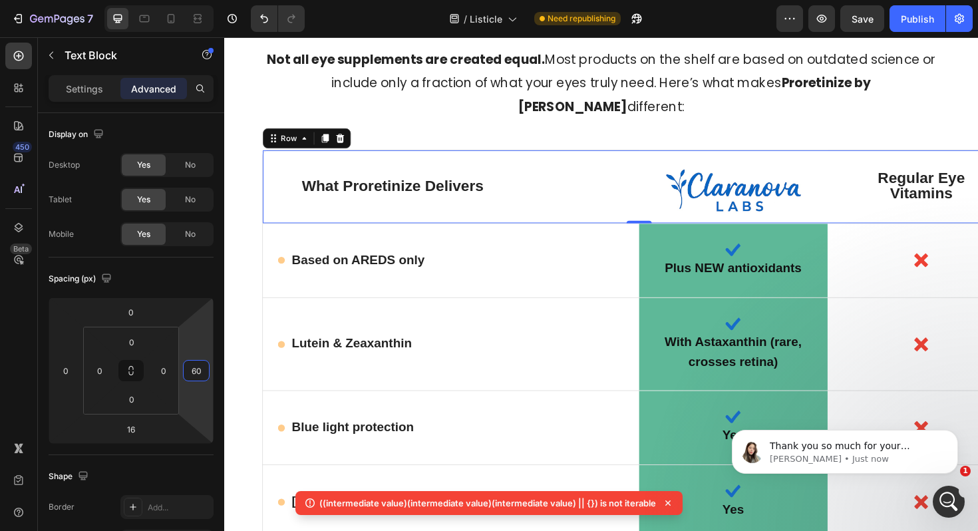
click at [277, 161] on div "What Proretinize Delivers Text Block" at bounding box center [464, 195] width 398 height 77
click at [201, 371] on input "0" at bounding box center [196, 370] width 20 height 20
type input "6"
click at [163, 365] on input "0" at bounding box center [164, 370] width 20 height 20
type input "0"
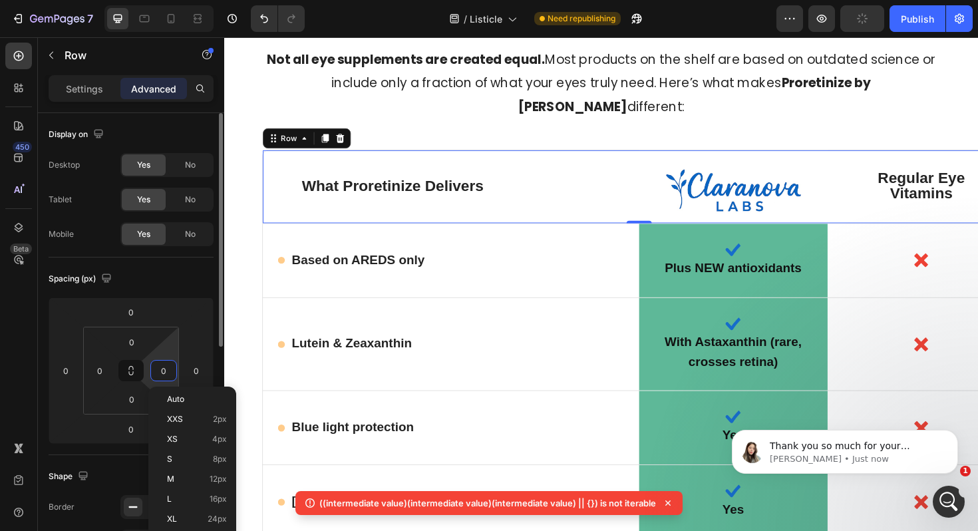
click at [163, 365] on input "0" at bounding box center [164, 370] width 20 height 20
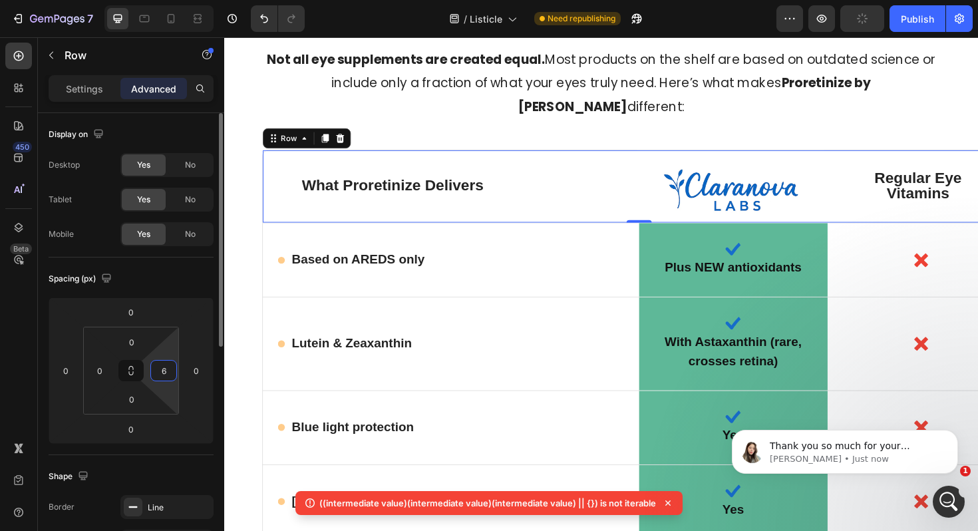
type input "60"
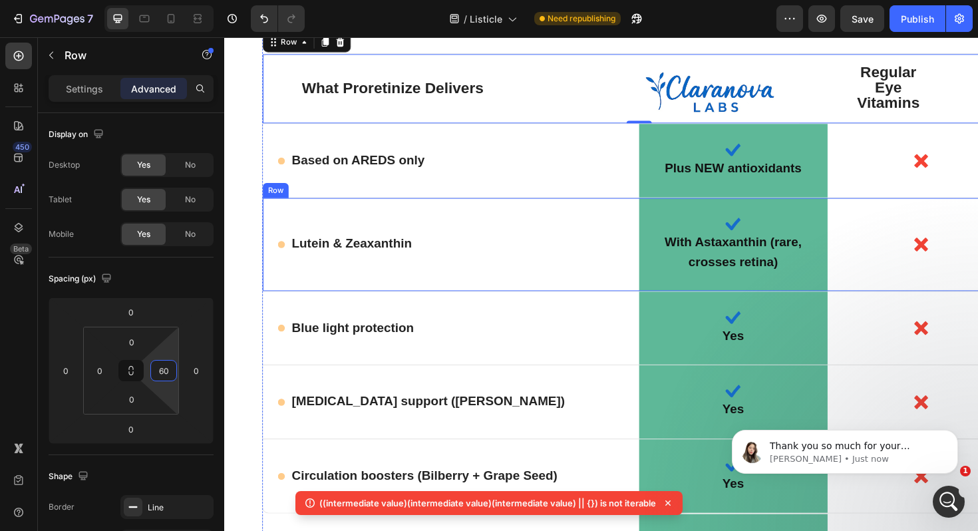
scroll to position [8593, 0]
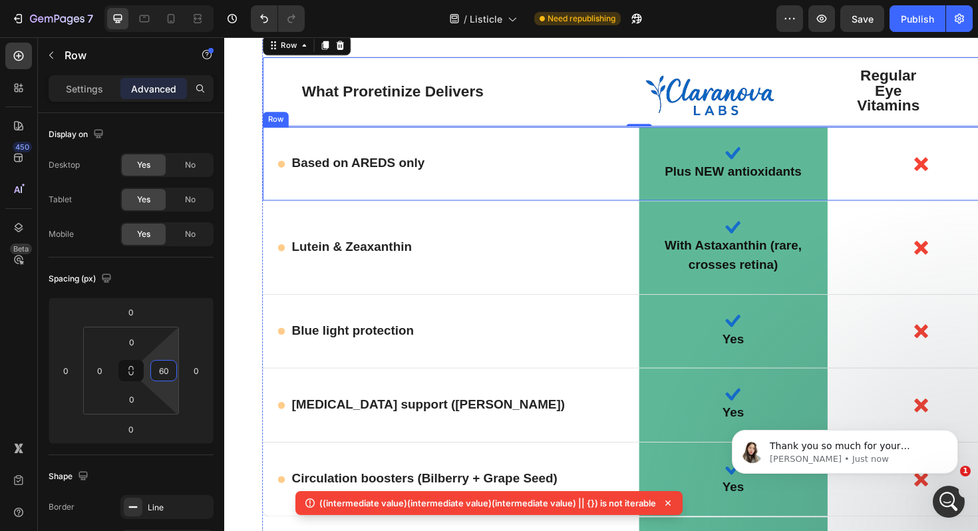
click at [885, 142] on div "Icon" at bounding box center [963, 171] width 200 height 78
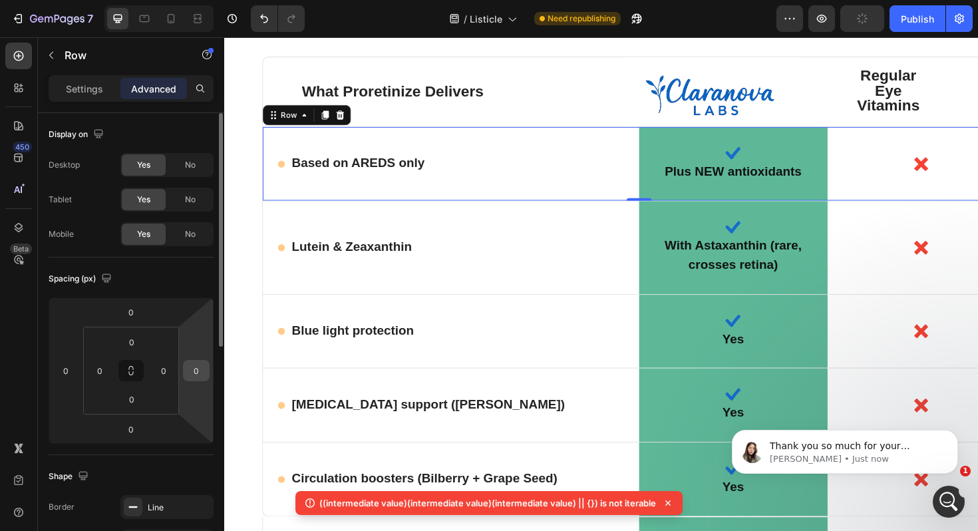
click at [200, 373] on input "0" at bounding box center [196, 370] width 20 height 20
type input "6"
click at [168, 370] on input "0" at bounding box center [164, 370] width 20 height 20
type input "0"
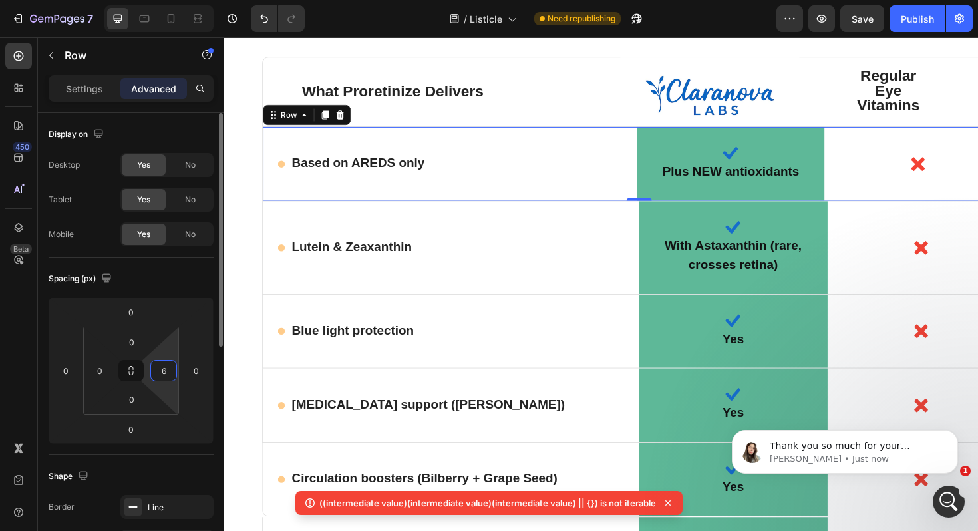
type input "60"
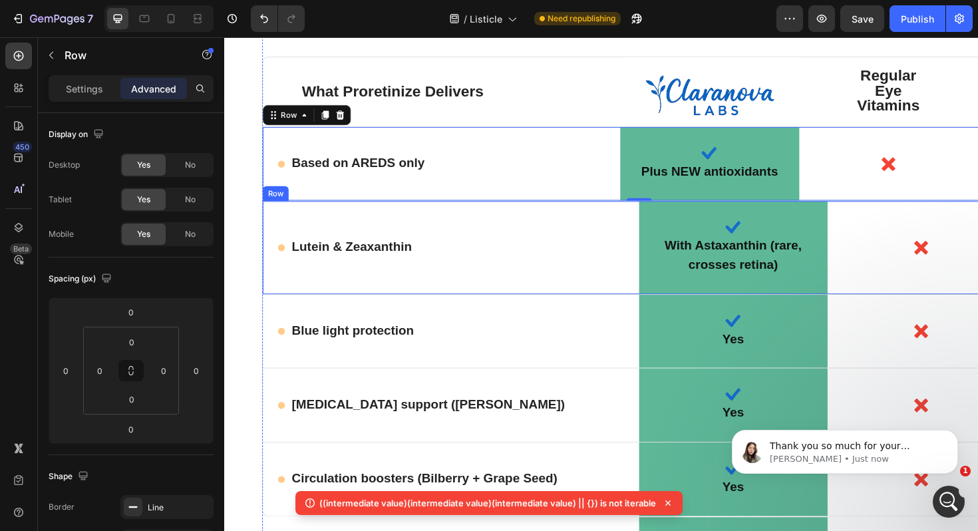
click at [275, 229] on div "Icon Lutein & Zeaxanthin Text Block Row" at bounding box center [464, 260] width 398 height 98
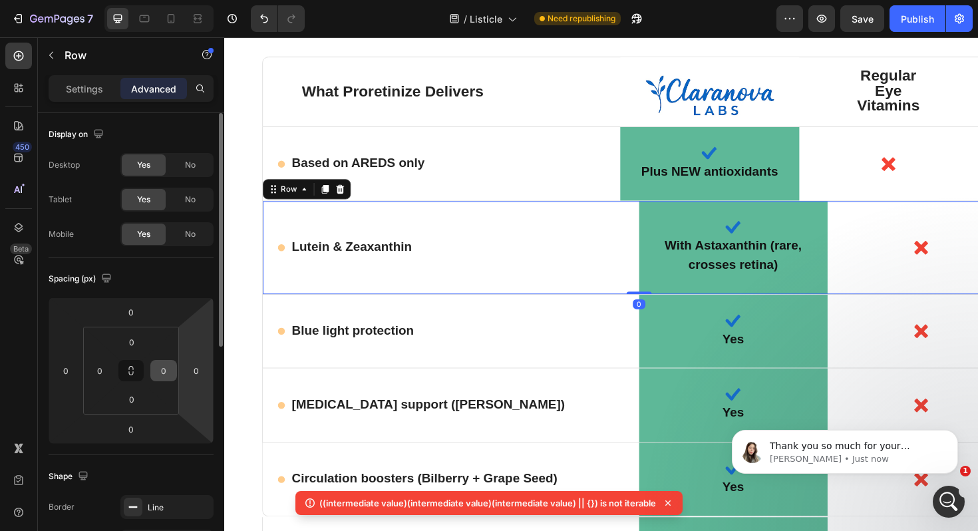
click at [169, 368] on input "0" at bounding box center [164, 370] width 20 height 20
type input "60"
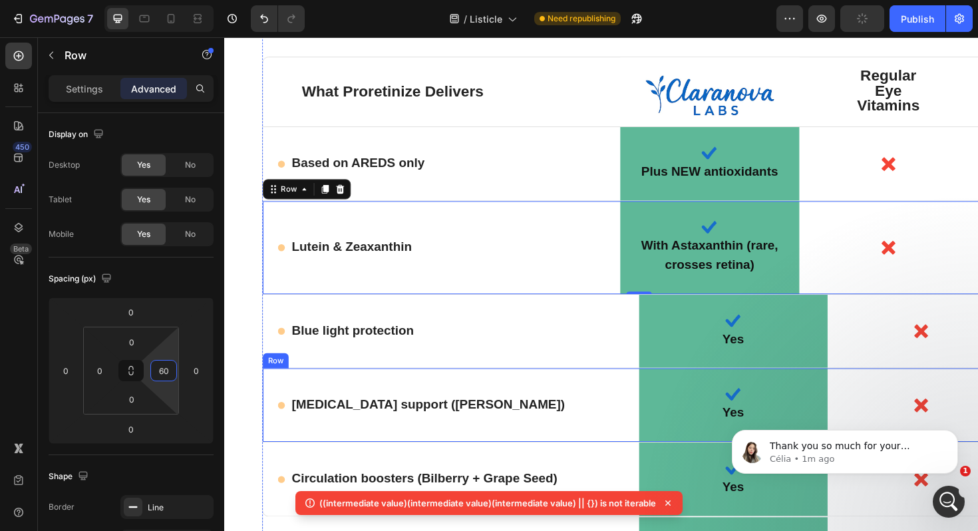
click at [288, 398] on div "Icon Dry eye support (Maqui Berry) Text Block Row" at bounding box center [464, 427] width 398 height 78
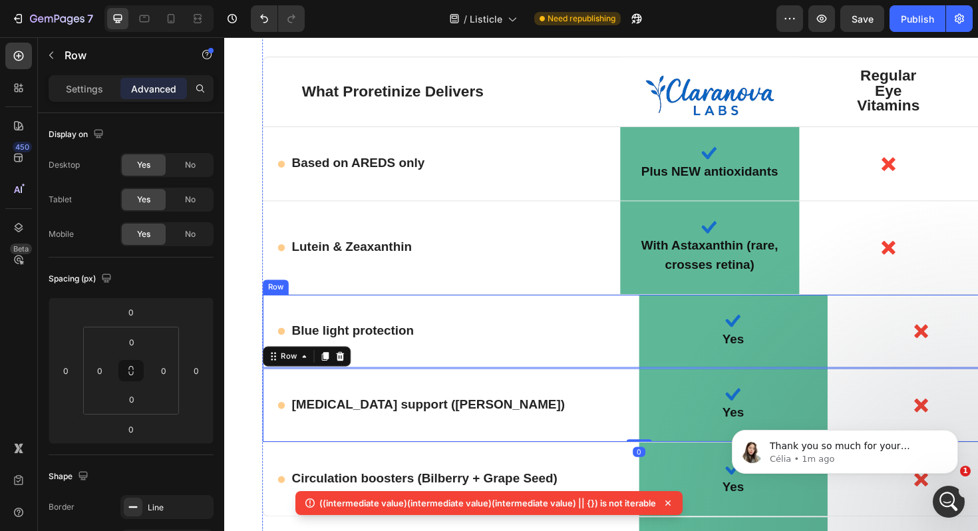
click at [281, 315] on div "Icon Blue light protection Text Block Row" at bounding box center [464, 349] width 398 height 78
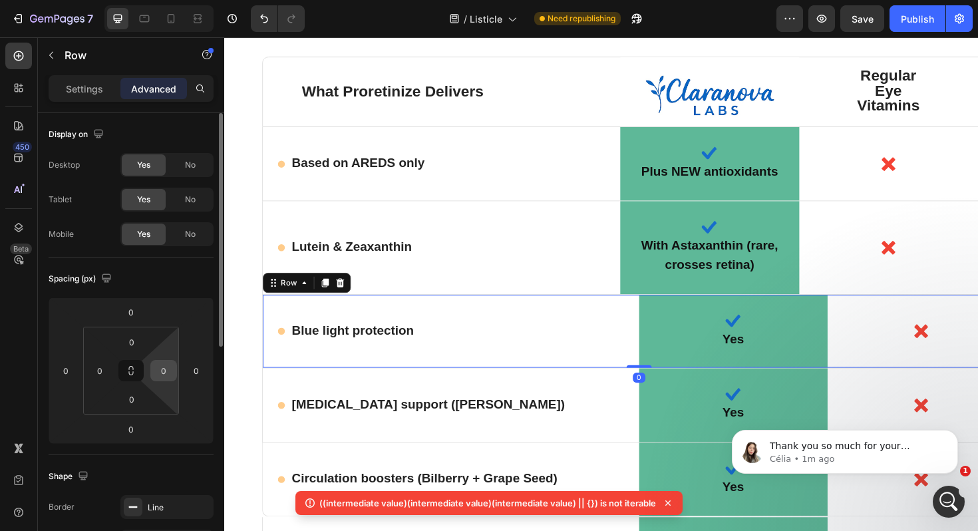
click at [172, 363] on input "0" at bounding box center [164, 370] width 20 height 20
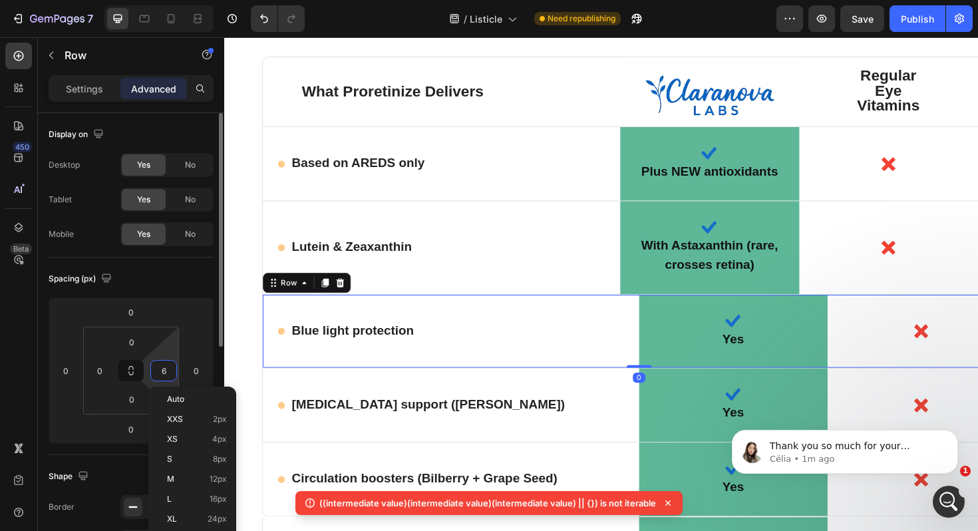
type input "60"
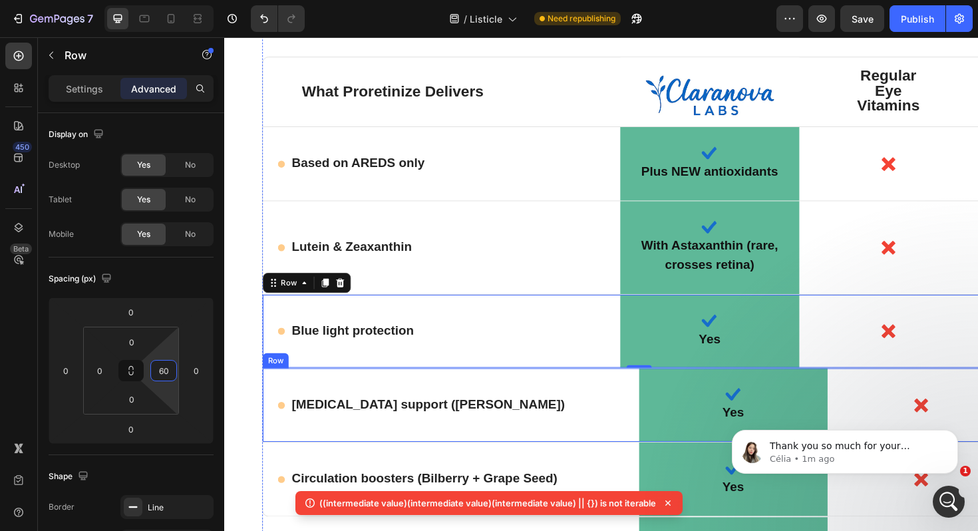
click at [273, 396] on div "Icon Dry eye support (Maqui Berry) Text Block Row" at bounding box center [464, 427] width 398 height 78
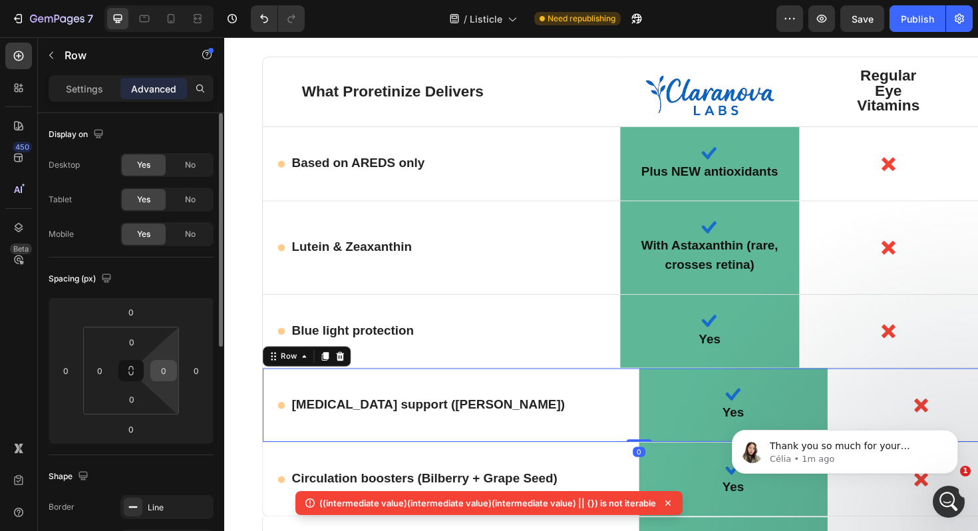
click at [169, 366] on input "0" at bounding box center [164, 370] width 20 height 20
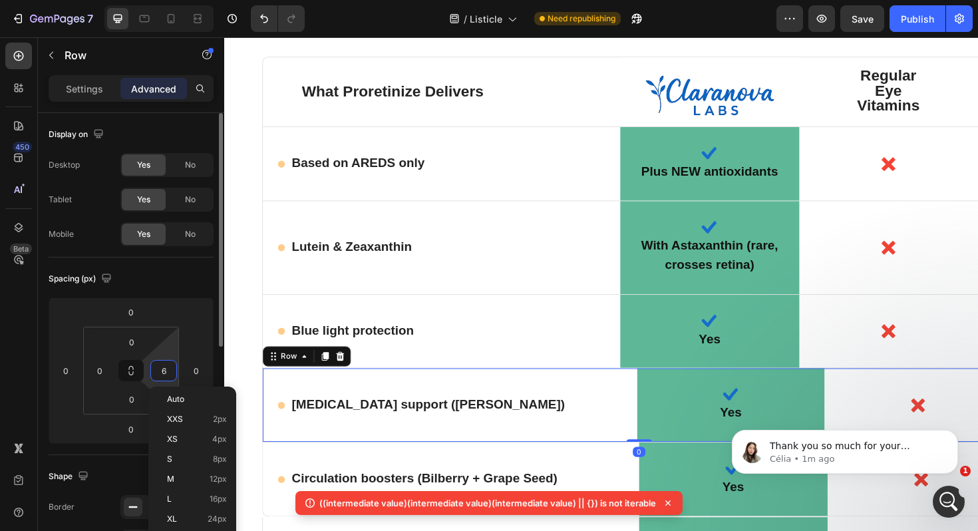
type input "60"
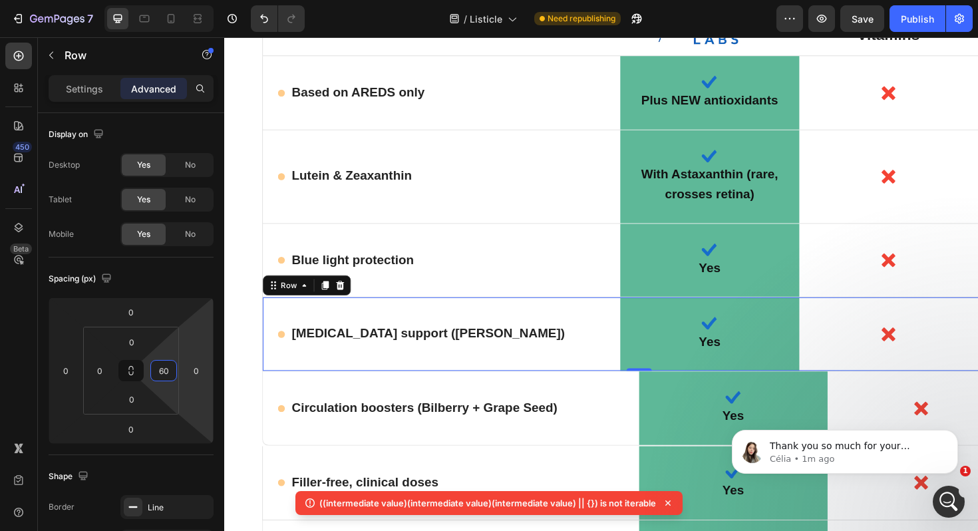
scroll to position [8676, 0]
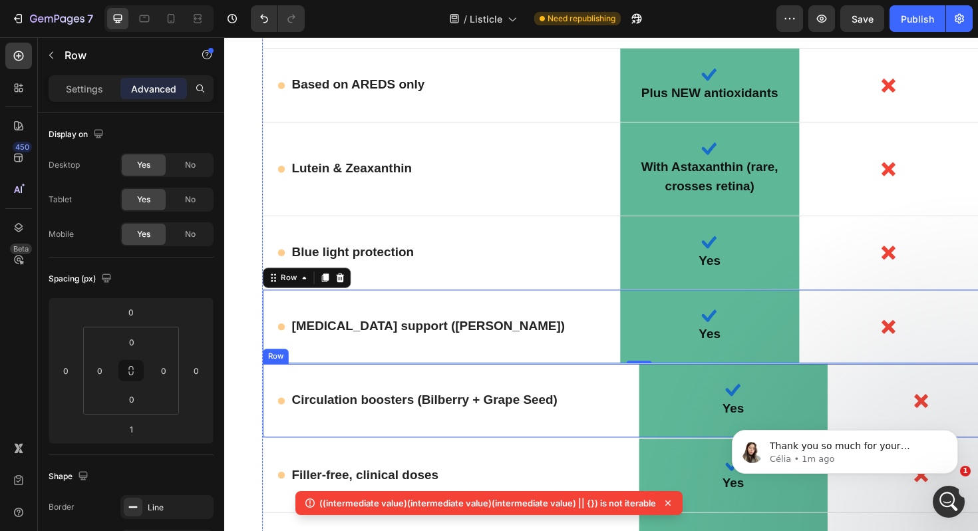
click at [274, 385] on div "Icon Circulation boosters (Bilberry + Grape Seed) Text Block Row" at bounding box center [464, 422] width 398 height 78
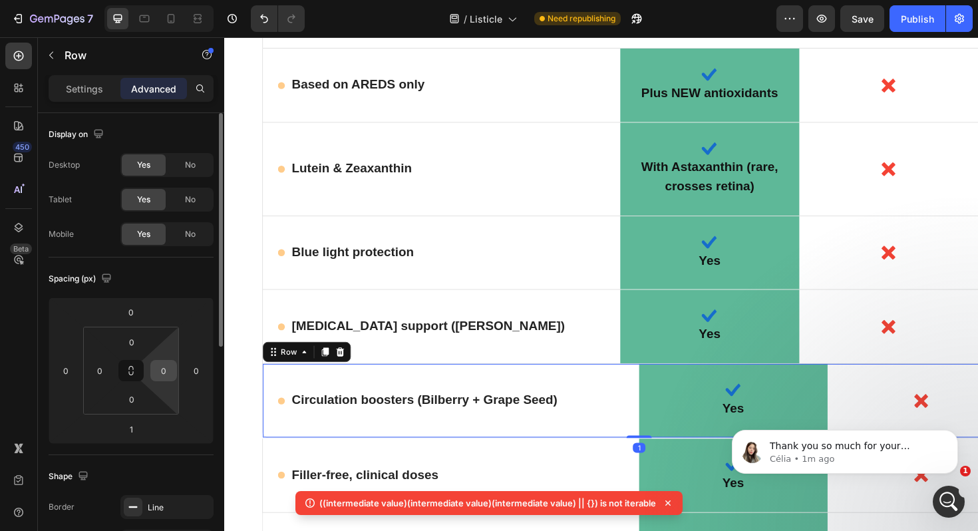
click at [162, 373] on input "0" at bounding box center [164, 370] width 20 height 20
type input "60"
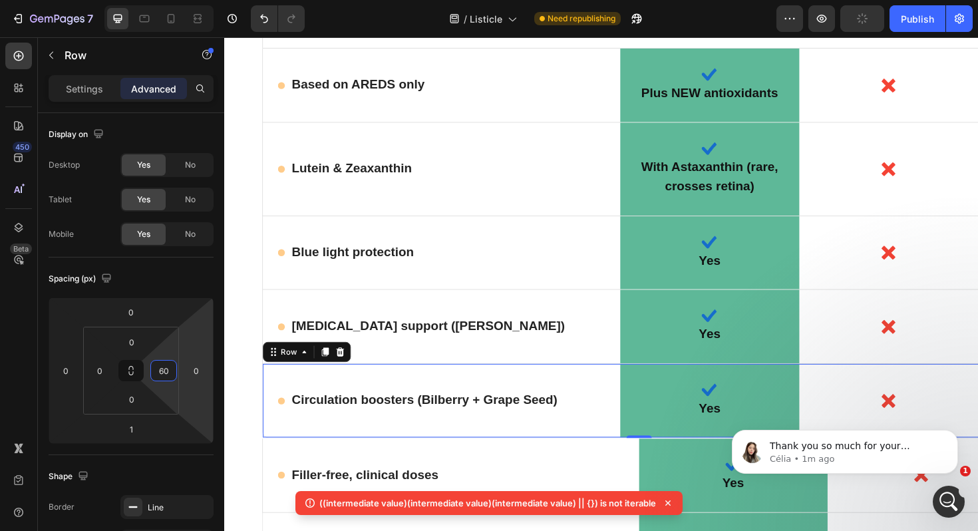
scroll to position [8723, 0]
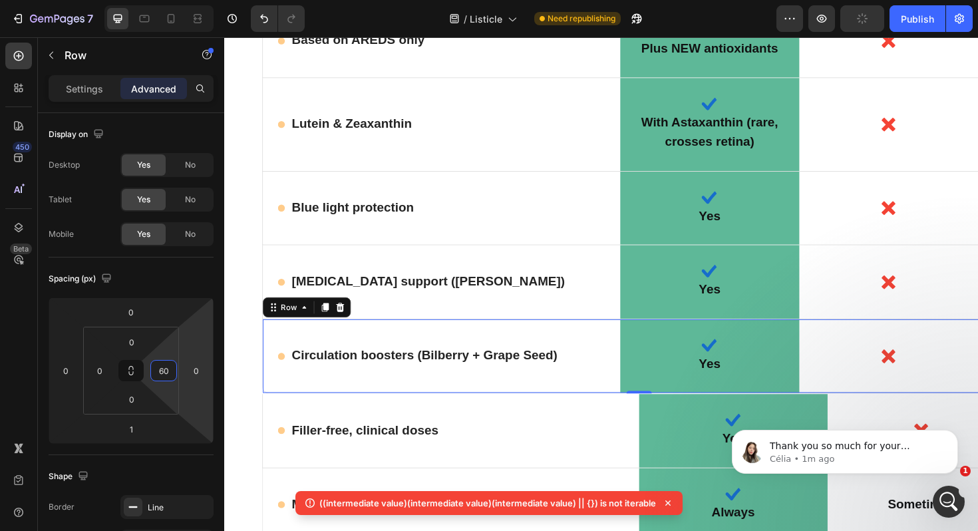
click at [278, 415] on div "Icon Filler-free, clinical doses Text Block Row" at bounding box center [464, 454] width 398 height 78
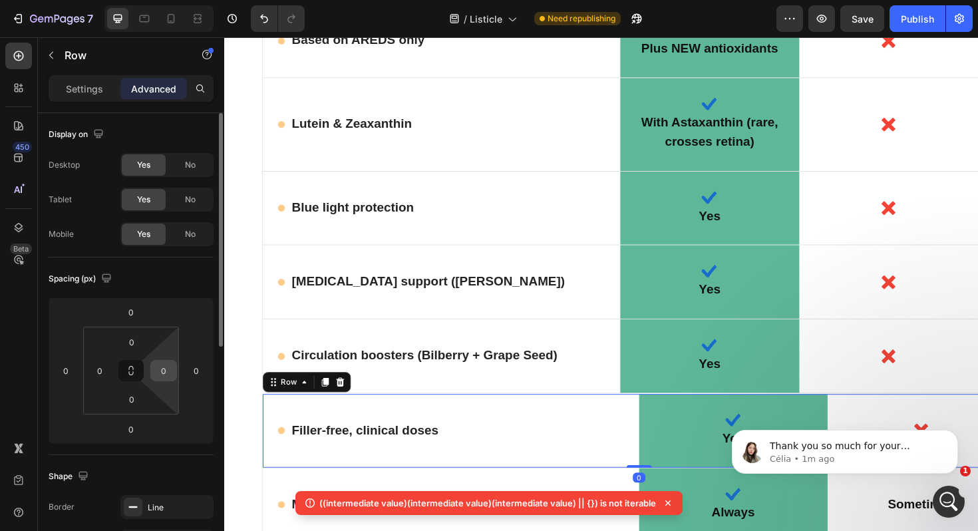
click at [172, 371] on input "0" at bounding box center [164, 370] width 20 height 20
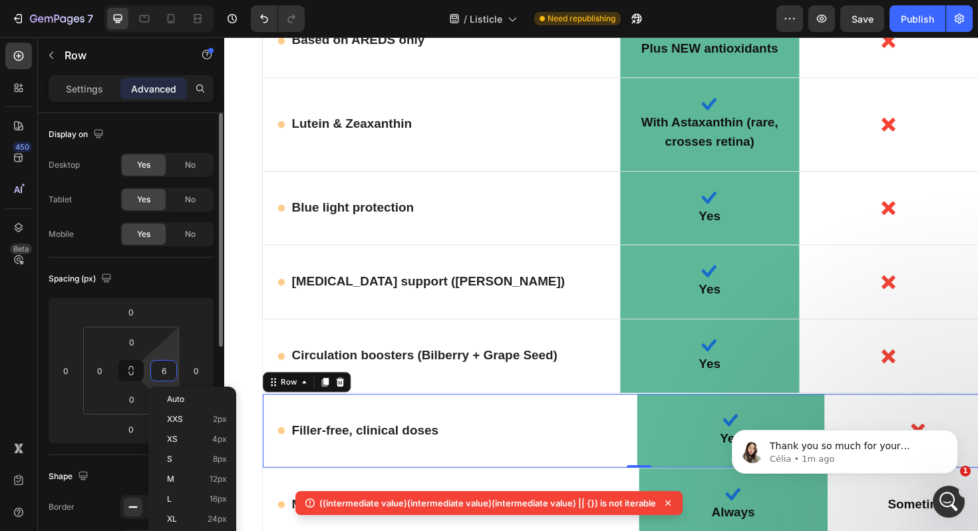
type input "60"
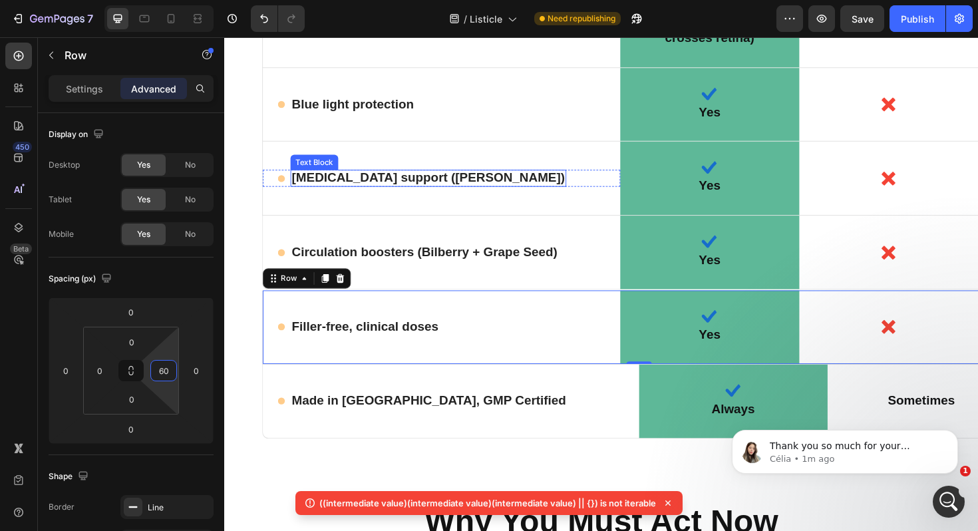
scroll to position [8835, 0]
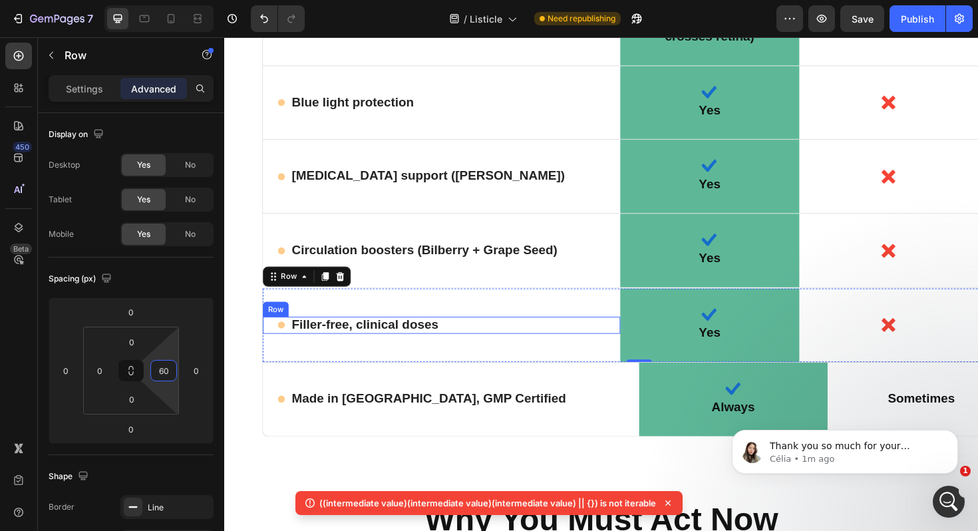
click at [273, 319] on div "Row" at bounding box center [278, 325] width 22 height 12
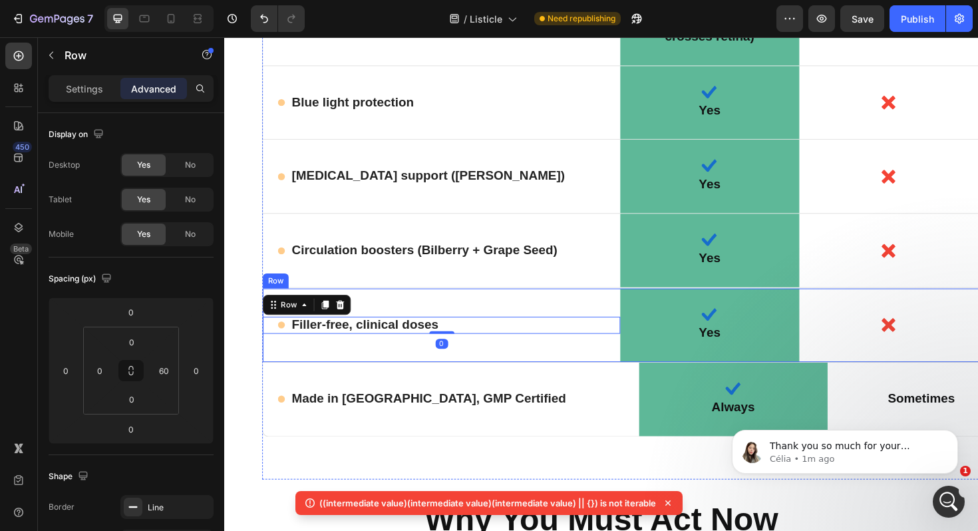
click at [400, 313] on div "Icon Filler-free, clinical doses Text Block Row 0" at bounding box center [454, 342] width 378 height 78
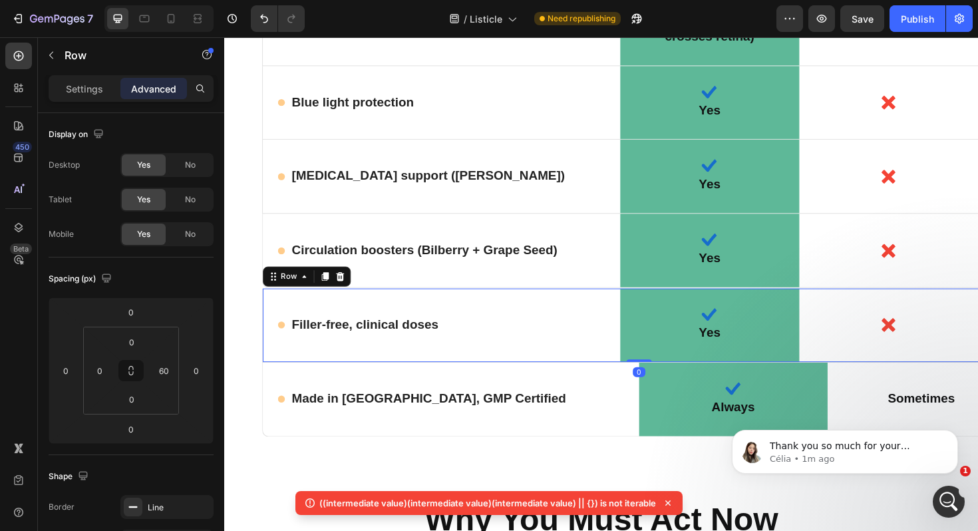
click at [267, 303] on div "Icon Filler-free, clinical doses Text Block Row" at bounding box center [454, 342] width 378 height 78
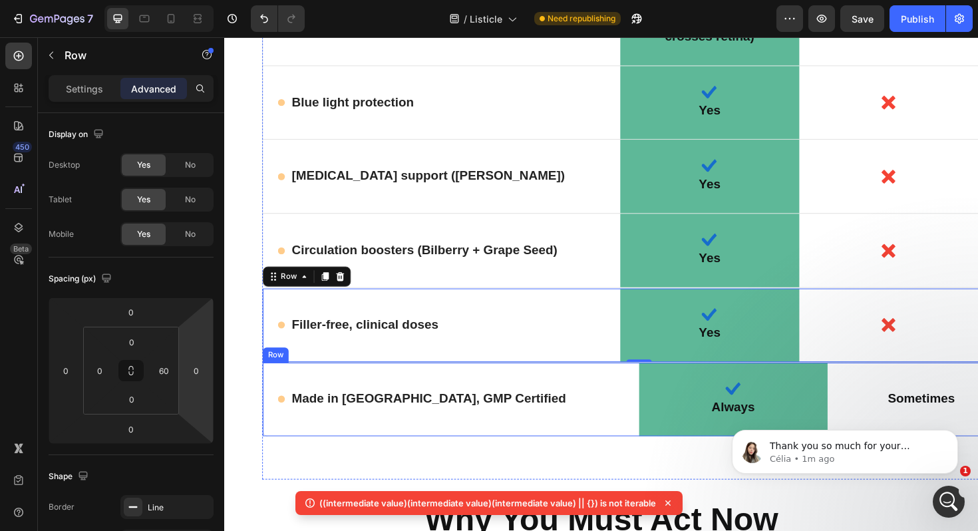
click at [279, 383] on div "Icon Made in USA, GMP Certified Text Block Row" at bounding box center [464, 421] width 398 height 78
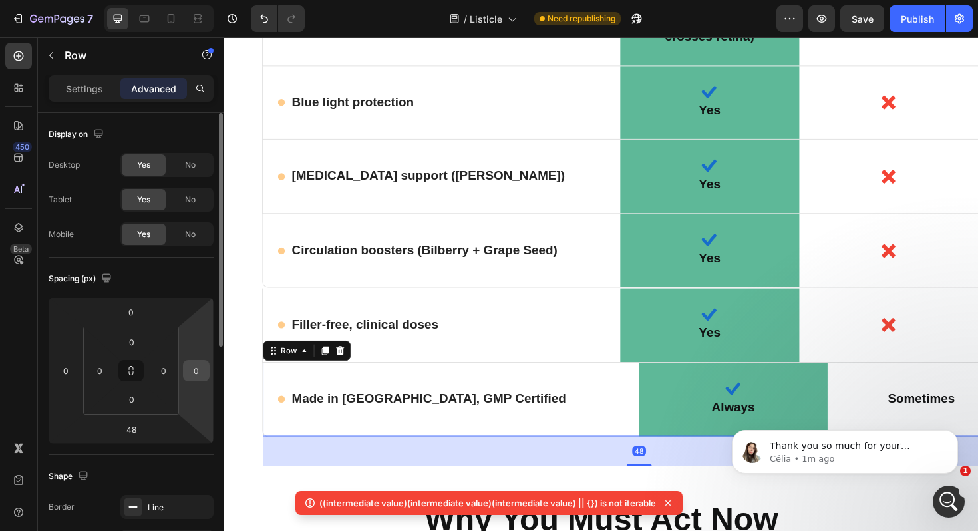
click at [196, 369] on input "0" at bounding box center [196, 370] width 20 height 20
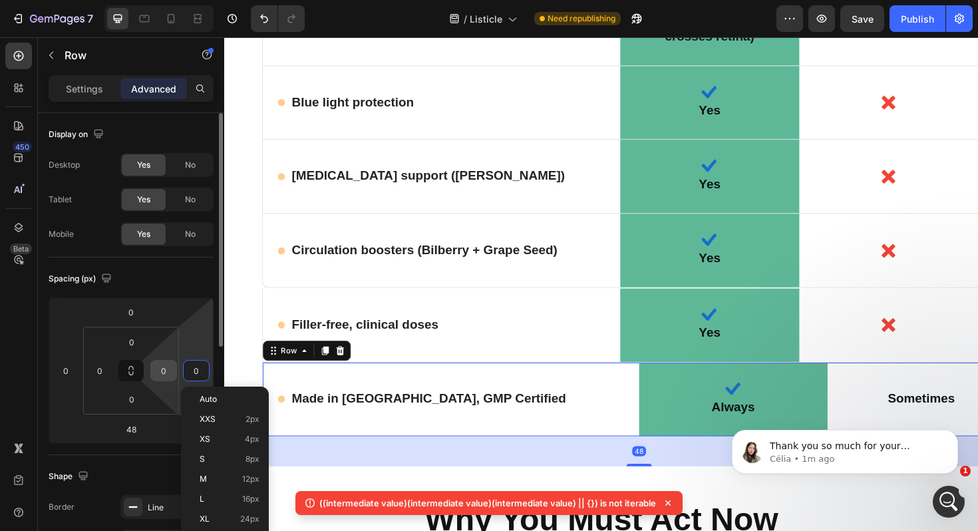
click at [167, 366] on input "0" at bounding box center [164, 370] width 20 height 20
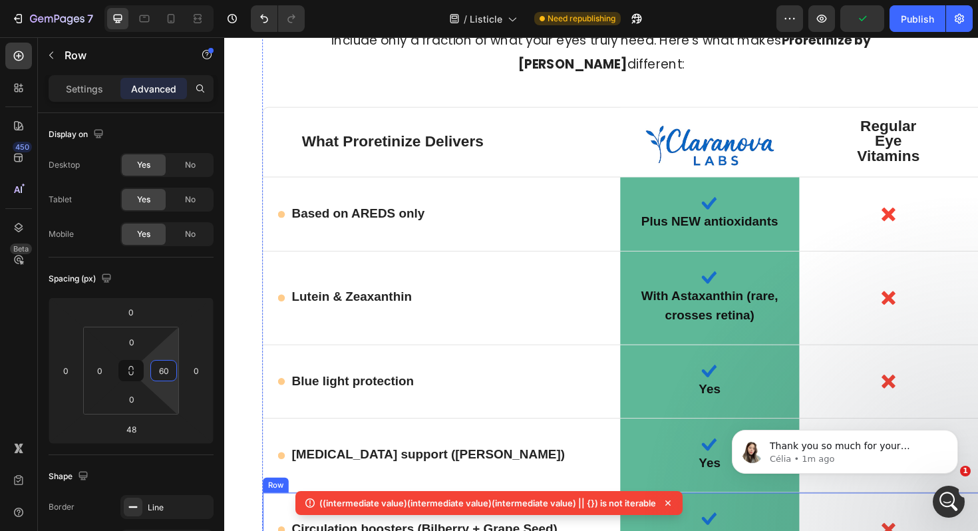
scroll to position [8497, 0]
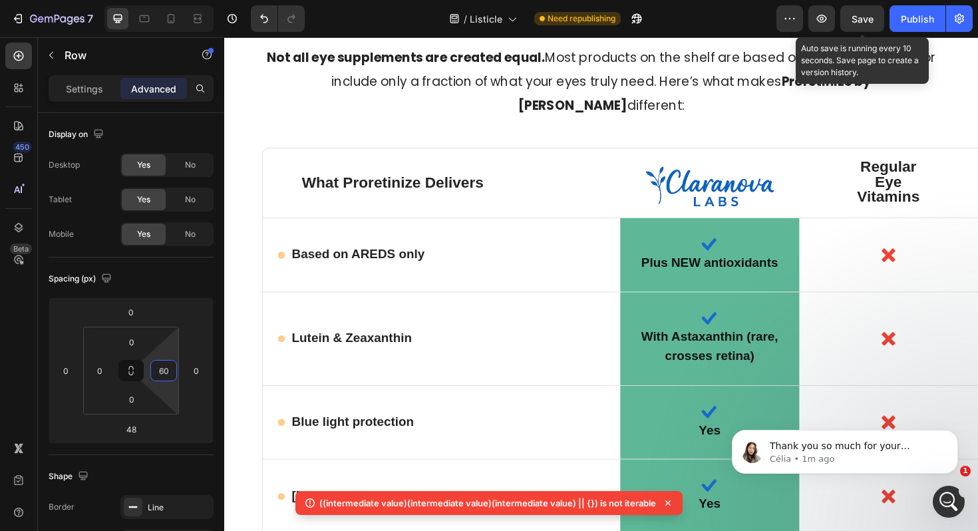
type input "60"
click at [853, 14] on span "Save" at bounding box center [862, 18] width 22 height 11
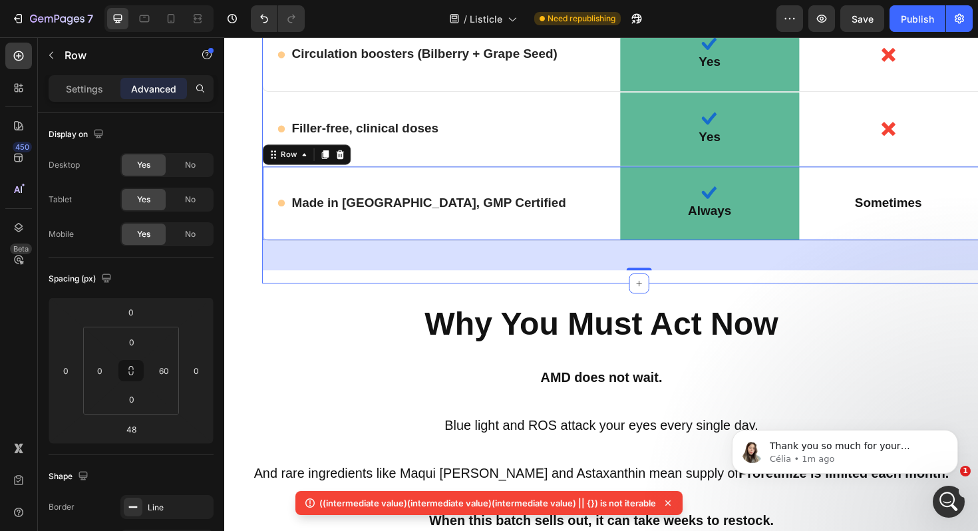
scroll to position [9049, 0]
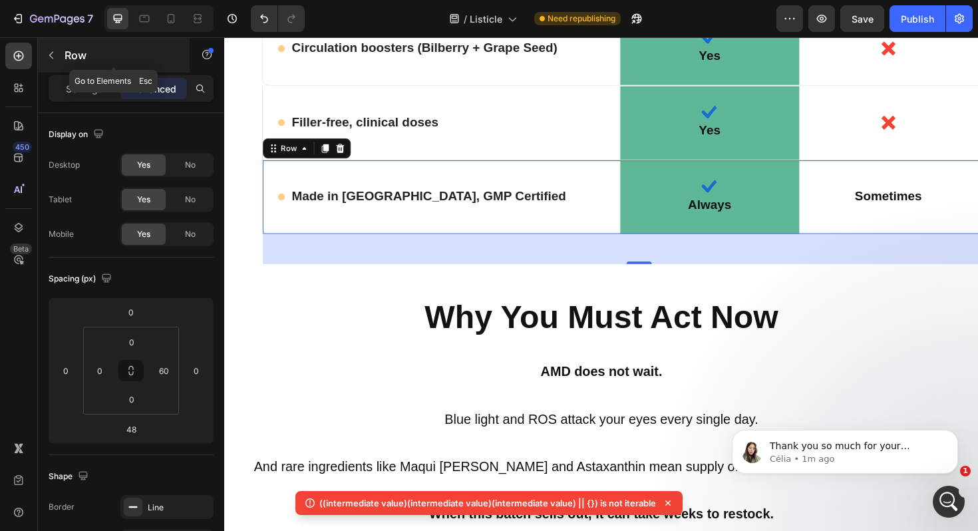
click at [57, 49] on button "button" at bounding box center [51, 55] width 21 height 21
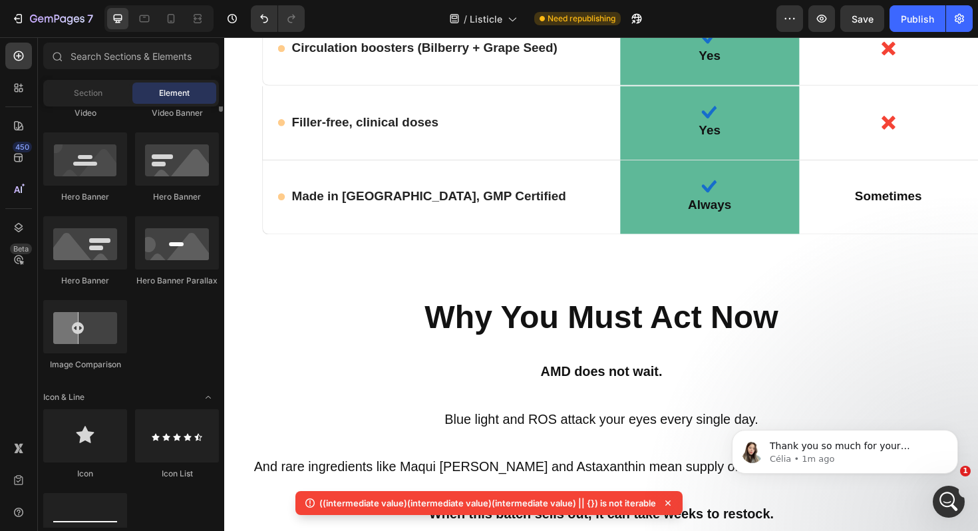
scroll to position [614, 0]
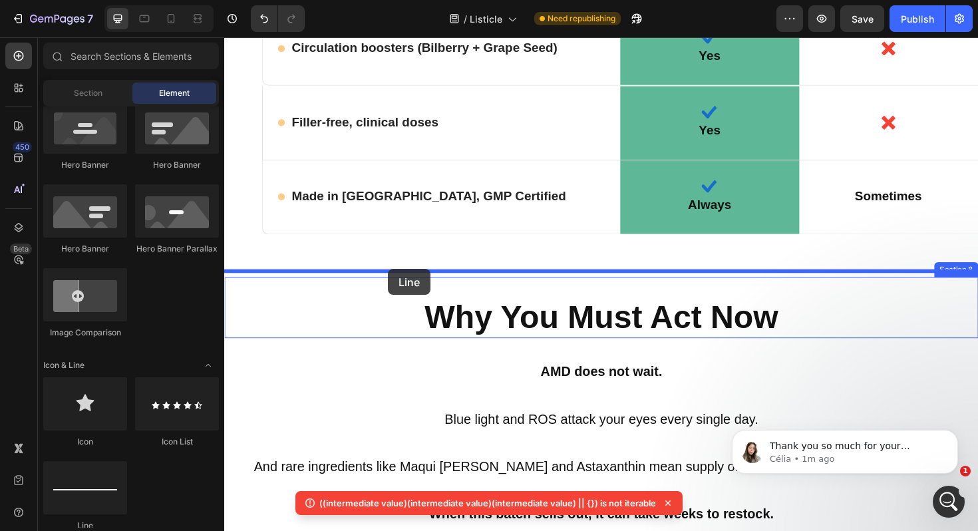
drag, startPoint x: 330, startPoint y: 518, endPoint x: 398, endPoint y: 283, distance: 245.0
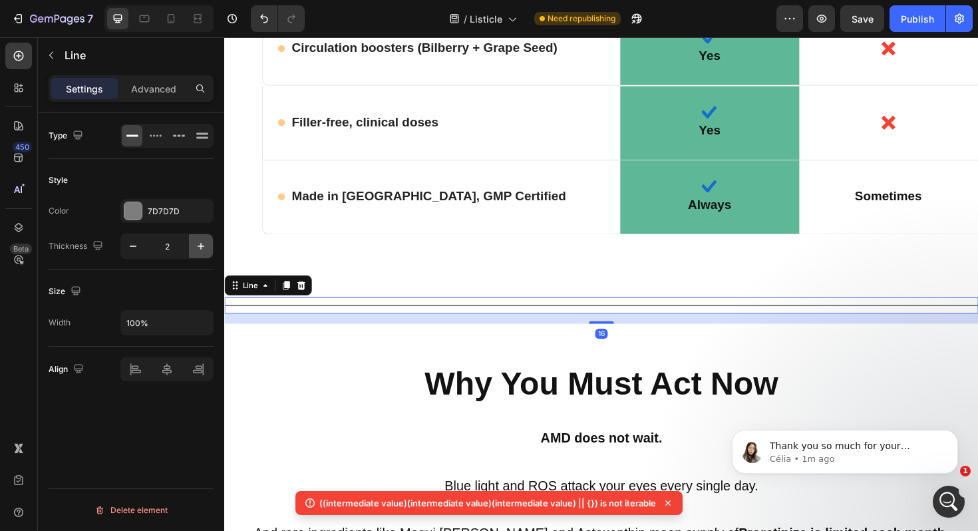
click at [197, 248] on icon "button" at bounding box center [200, 245] width 13 height 13
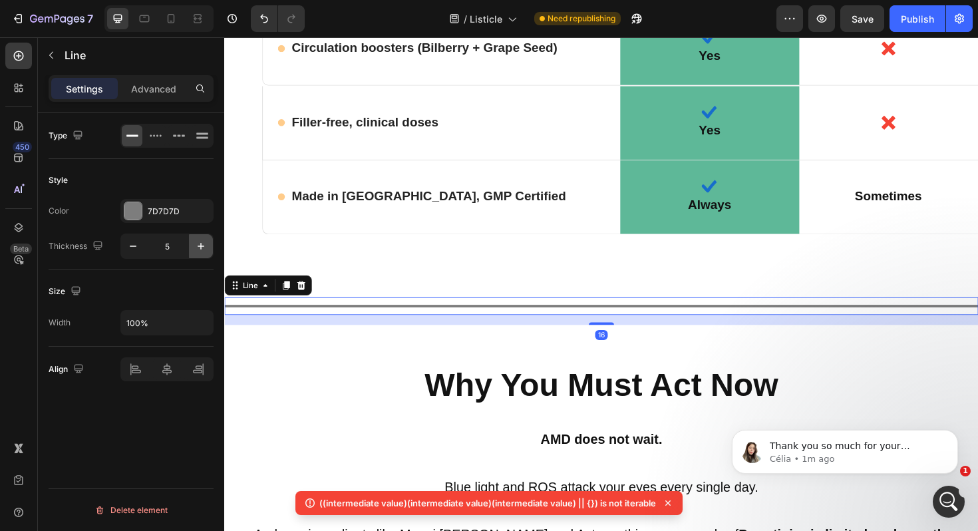
click at [197, 248] on icon "button" at bounding box center [200, 245] width 13 height 13
type input "6"
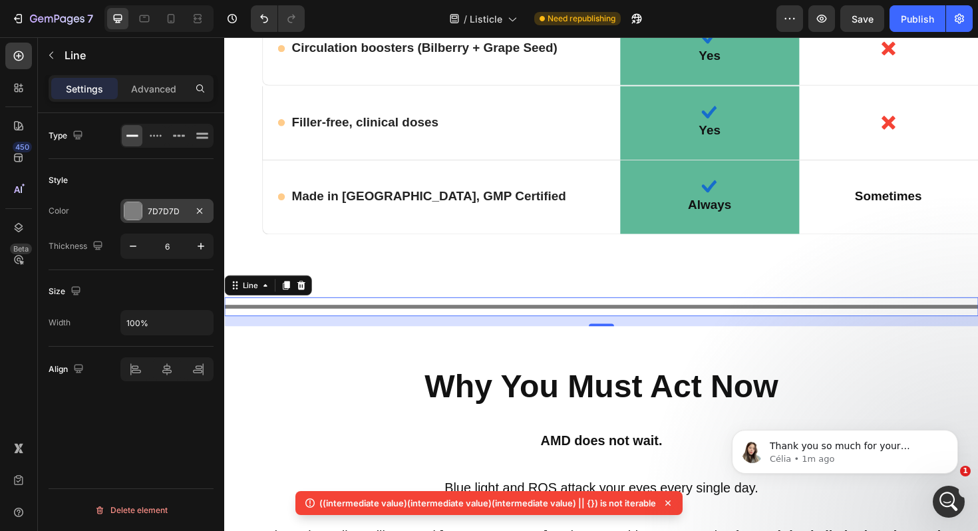
click at [170, 204] on div "7D7D7D" at bounding box center [166, 211] width 93 height 24
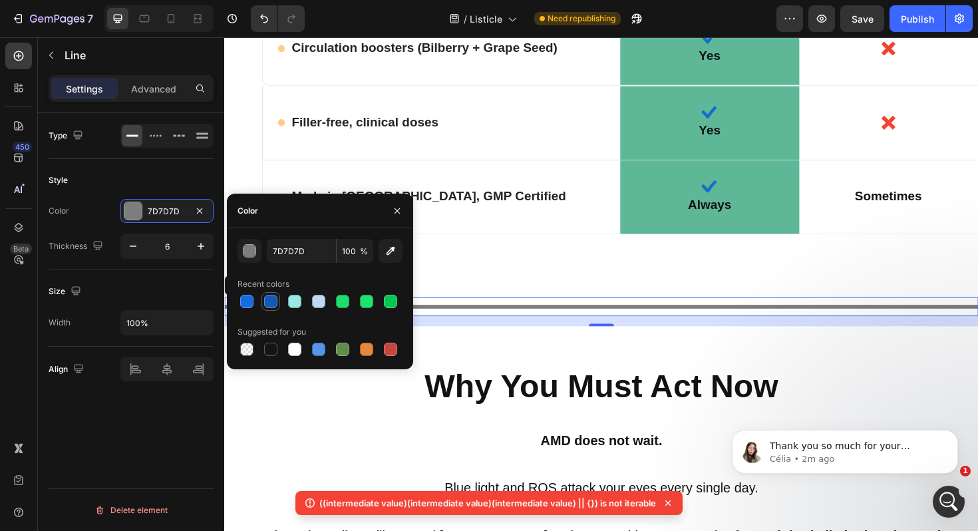
click at [269, 302] on div at bounding box center [270, 301] width 13 height 13
type input "1359B5"
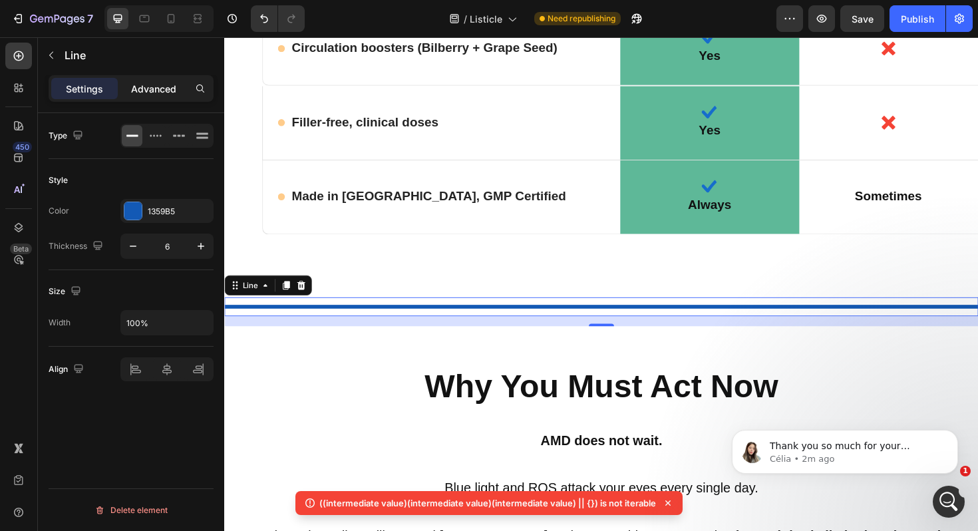
click at [170, 85] on p "Advanced" at bounding box center [153, 89] width 45 height 14
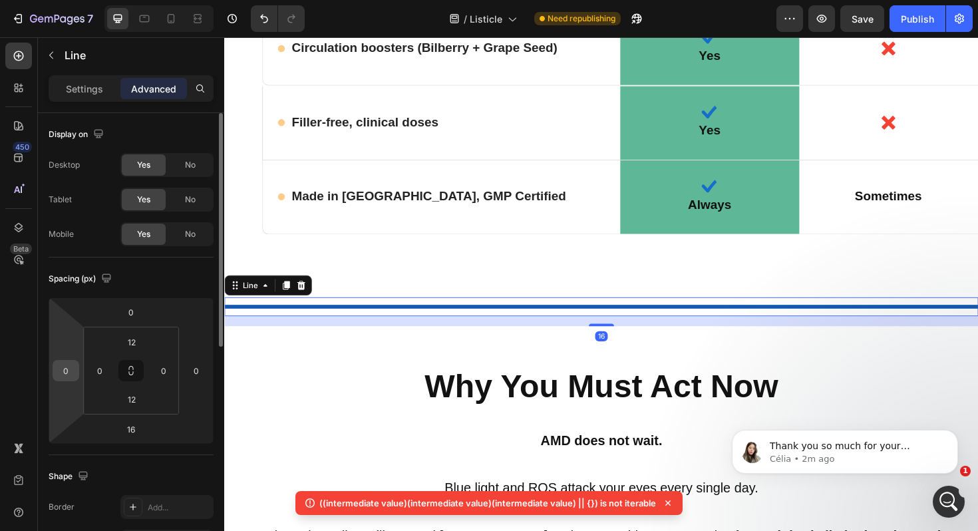
click at [72, 372] on input "0" at bounding box center [66, 370] width 20 height 20
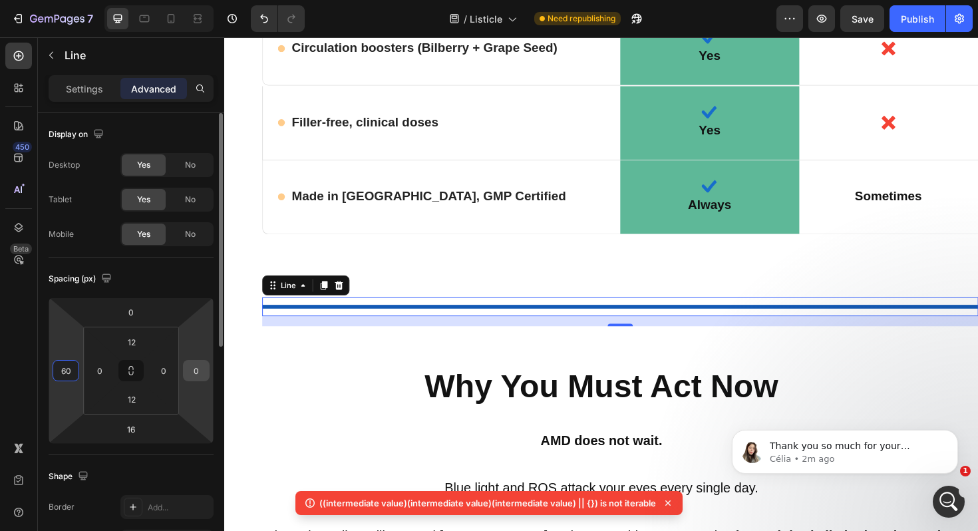
type input "60"
click at [202, 371] on input "0" at bounding box center [196, 370] width 20 height 20
type input "60"
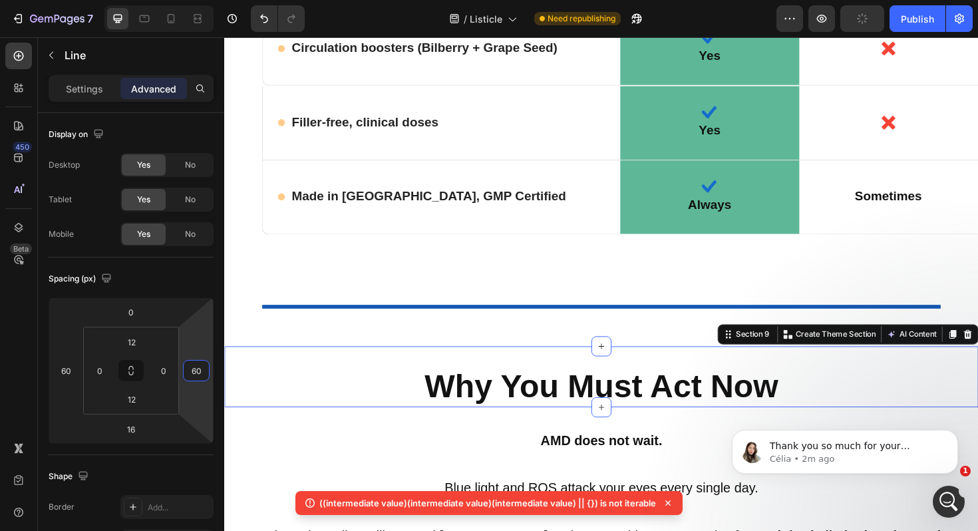
click at [350, 364] on div "Why You Must Act Now Heading Section 9 You can create reusable sections Create …" at bounding box center [623, 396] width 798 height 65
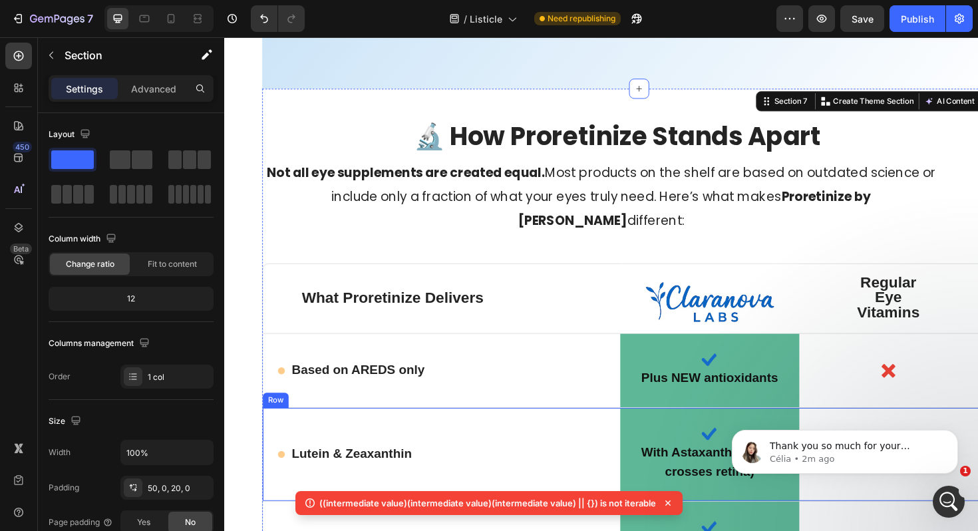
scroll to position [8330, 0]
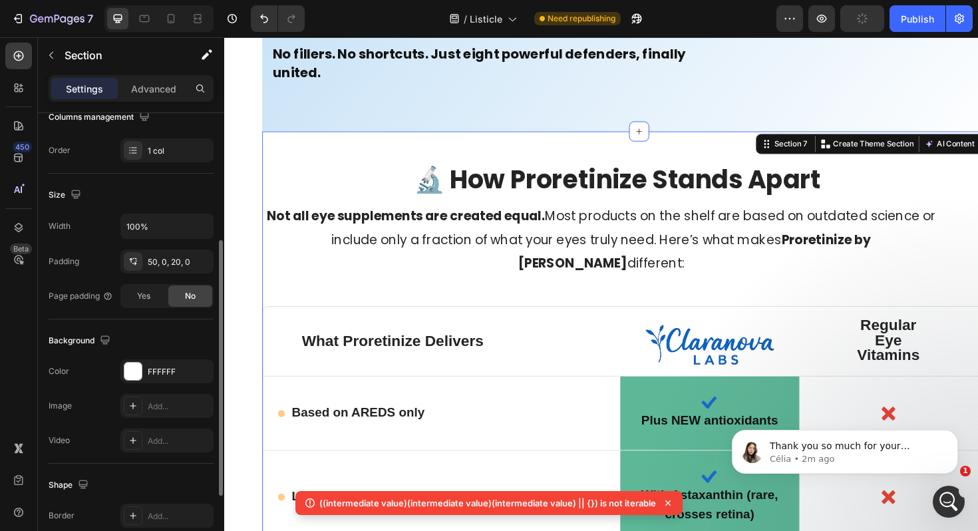
scroll to position [227, 0]
click at [169, 374] on div "FFFFFF" at bounding box center [167, 371] width 39 height 12
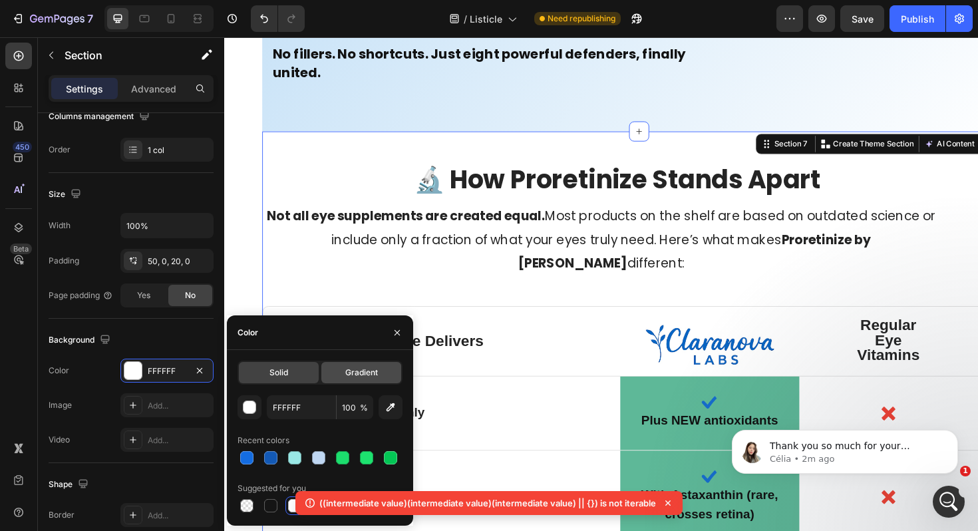
click at [370, 374] on span "Gradient" at bounding box center [361, 372] width 33 height 12
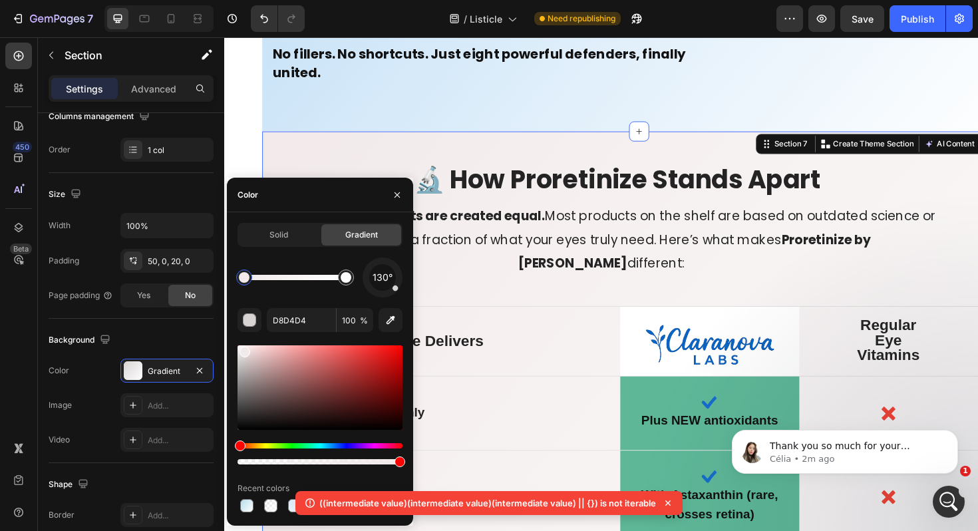
drag, startPoint x: 243, startPoint y: 362, endPoint x: 243, endPoint y: 349, distance: 12.6
click at [243, 349] on div at bounding box center [244, 351] width 11 height 11
type input "F2EAEA"
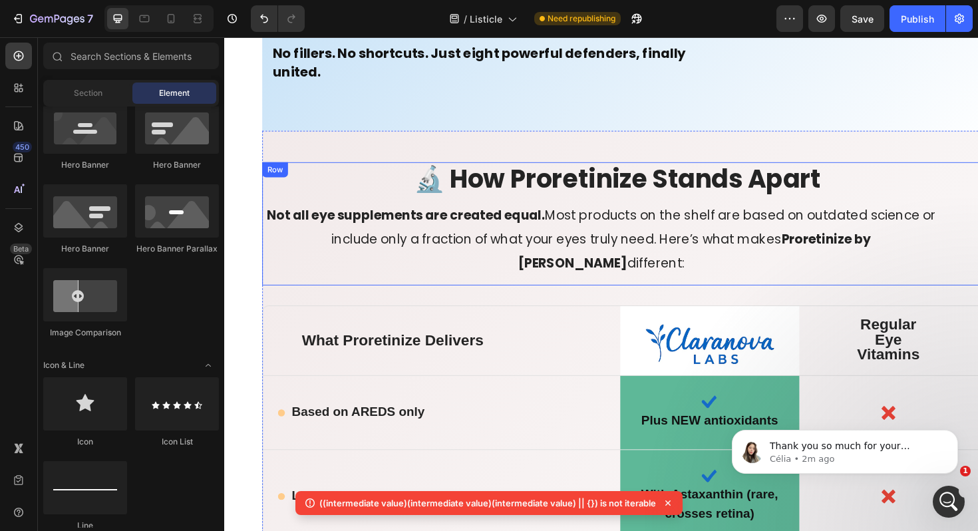
scroll to position [8313, 0]
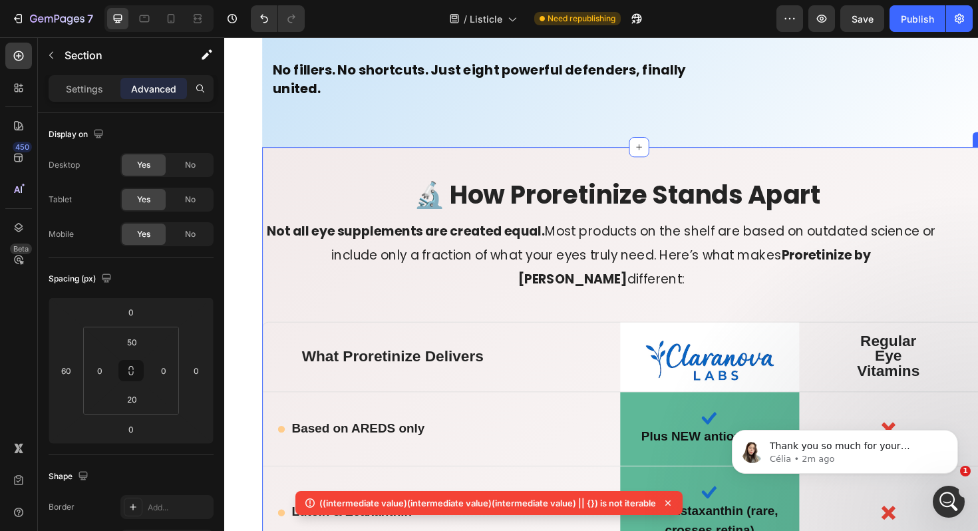
click at [812, 142] on div "Section 7" at bounding box center [823, 141] width 41 height 12
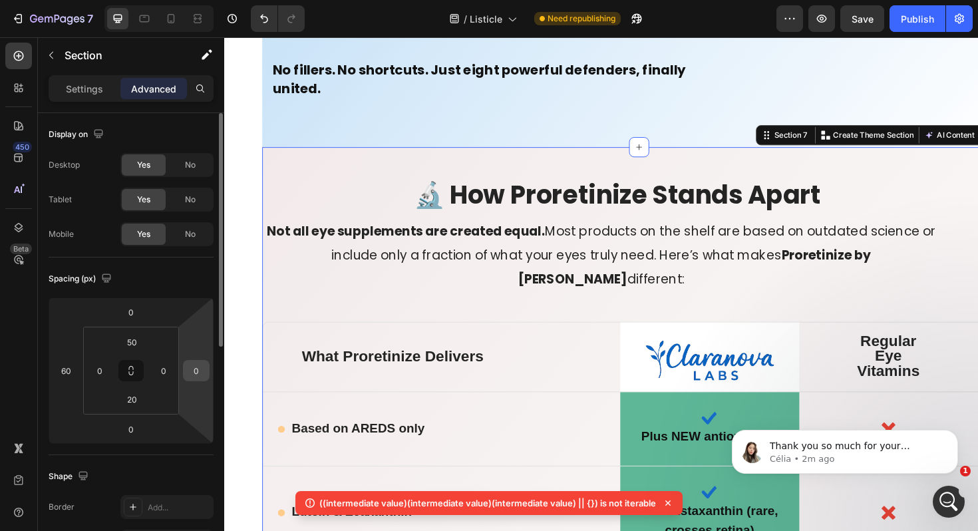
click at [200, 370] on input "0" at bounding box center [196, 370] width 20 height 20
type input "6"
click at [160, 372] on input "0" at bounding box center [164, 370] width 20 height 20
type input "0"
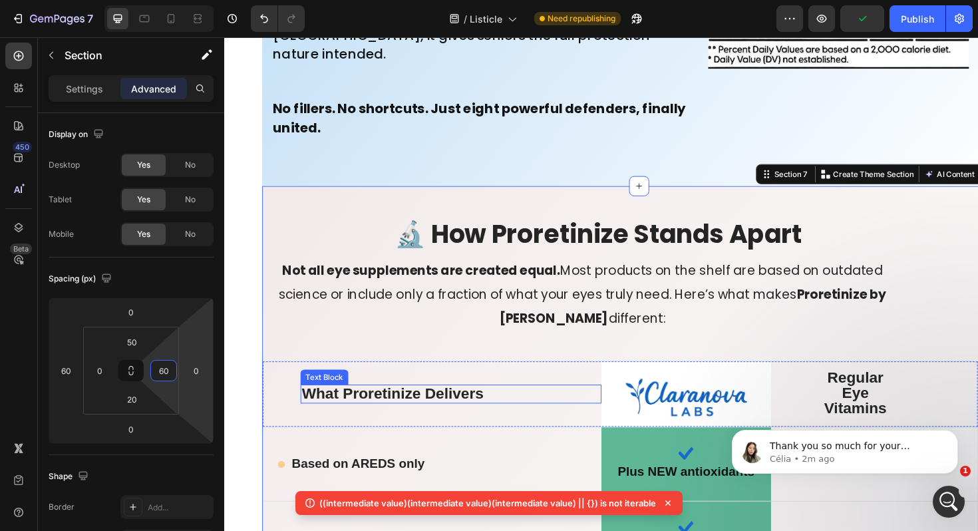
scroll to position [8271, 0]
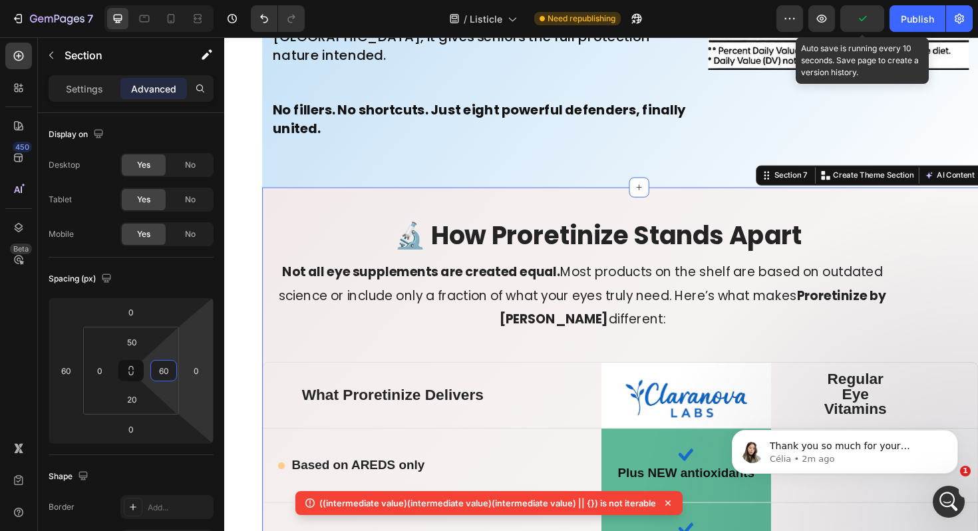
type input "60"
click at [859, 24] on icon "button" at bounding box center [861, 18] width 13 height 13
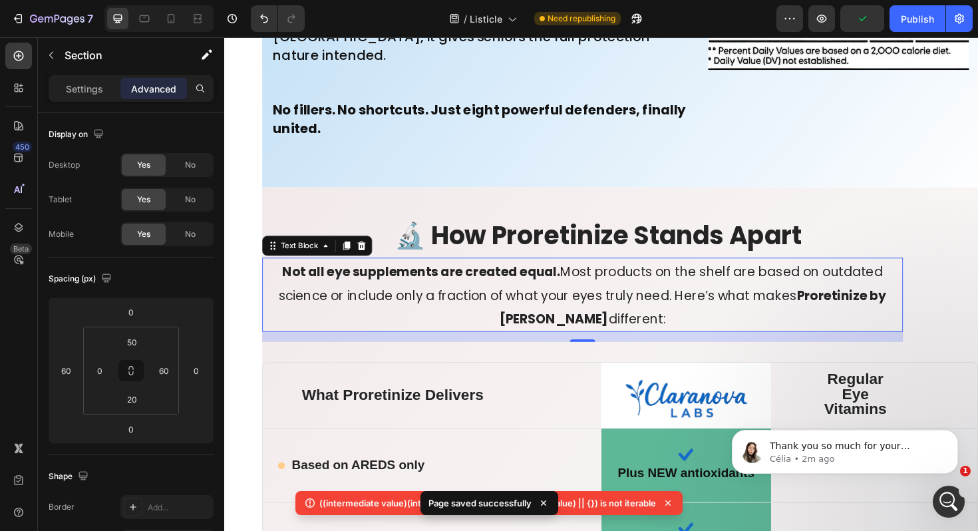
click at [280, 281] on p "Not all eye supplements are created equal. Most products on the shelf are based…" at bounding box center [603, 310] width 676 height 76
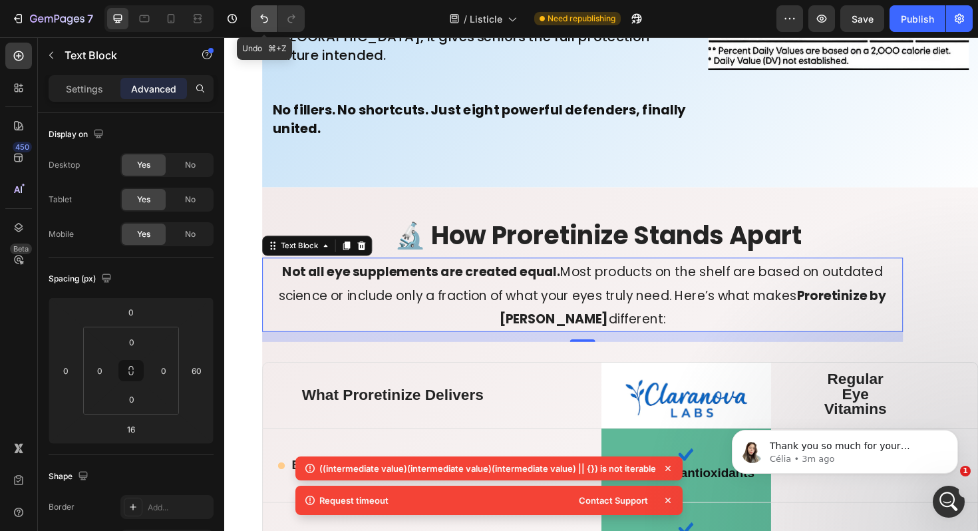
click at [271, 25] on button "Undo/Redo" at bounding box center [264, 18] width 27 height 27
click at [267, 20] on icon "Undo/Redo" at bounding box center [264, 19] width 8 height 9
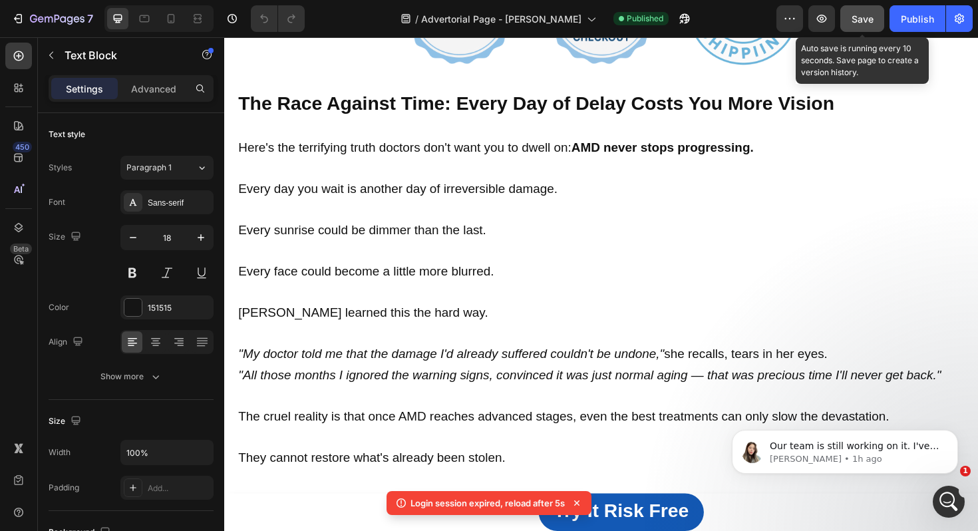
click at [857, 29] on button "Save" at bounding box center [862, 18] width 44 height 27
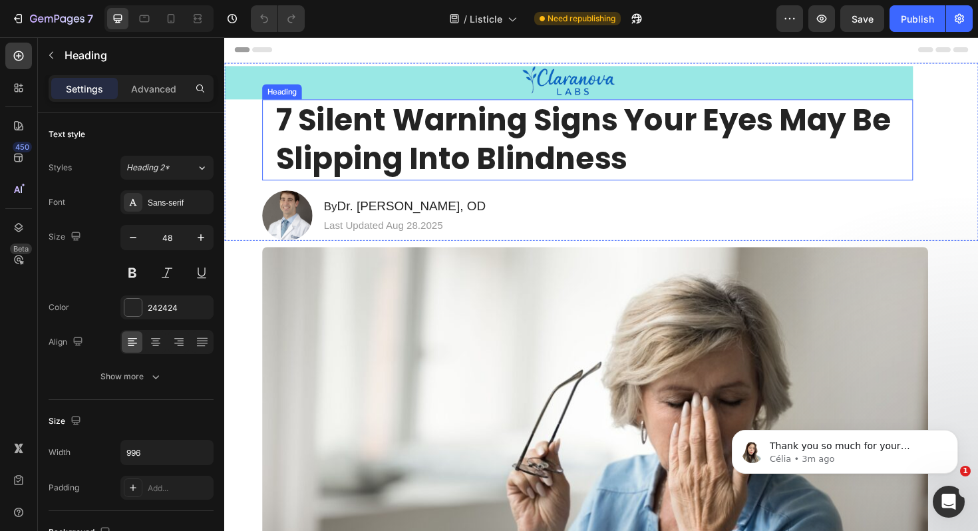
click at [503, 167] on strong "7 Silent Warning Signs Your Eyes May Be Slipping Into Blindness" at bounding box center [604, 145] width 651 height 86
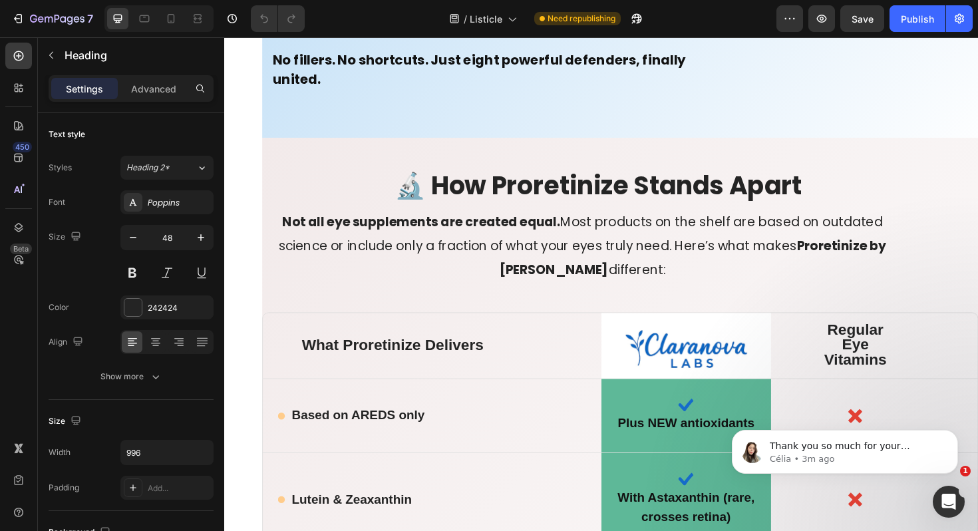
scroll to position [8334, 0]
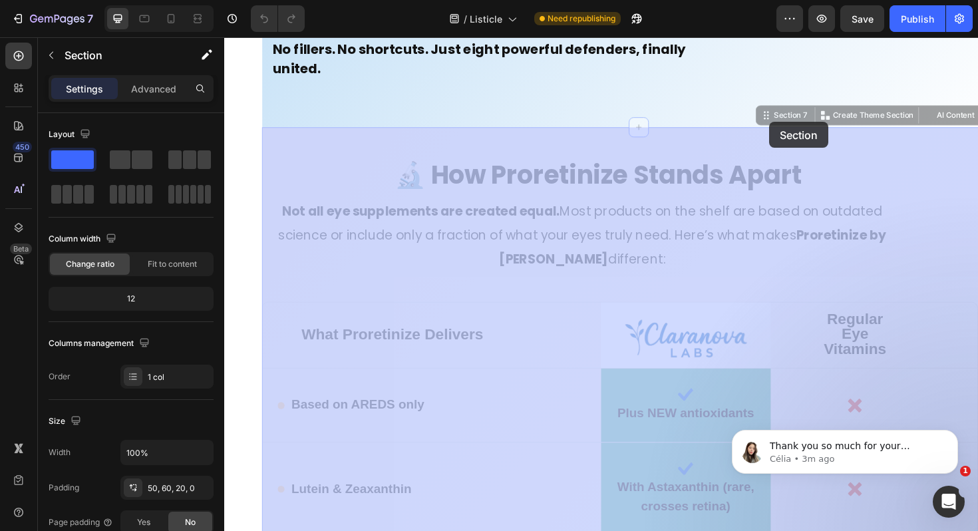
drag, startPoint x: 809, startPoint y: 118, endPoint x: 801, endPoint y: 127, distance: 11.8
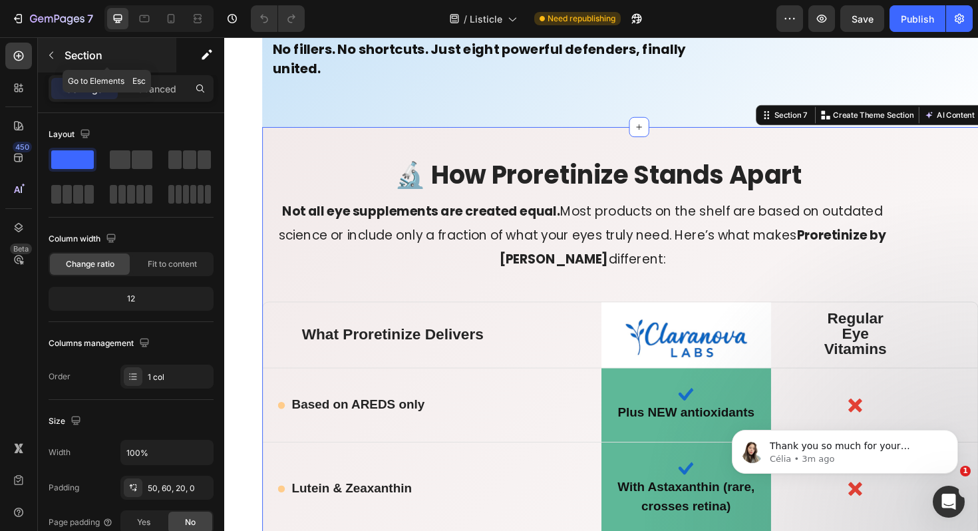
click at [47, 55] on icon "button" at bounding box center [51, 55] width 11 height 11
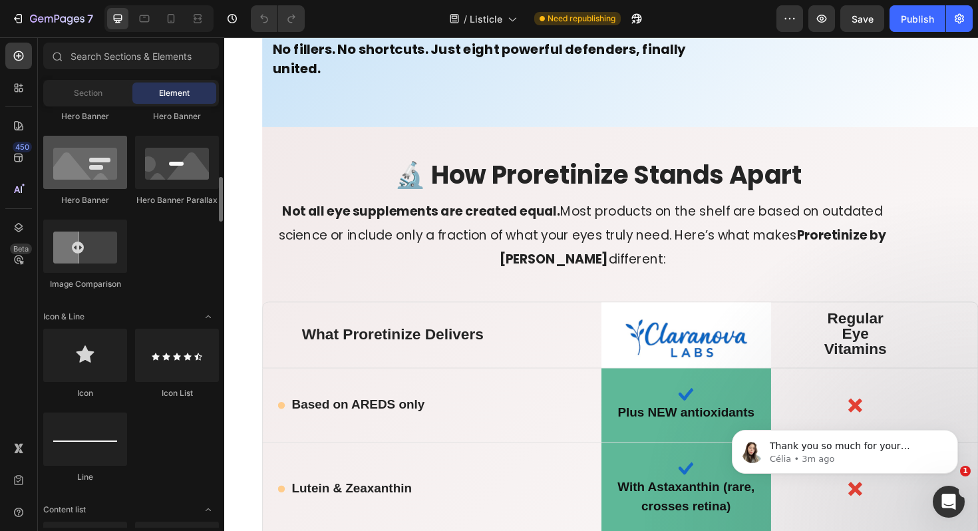
scroll to position [664, 0]
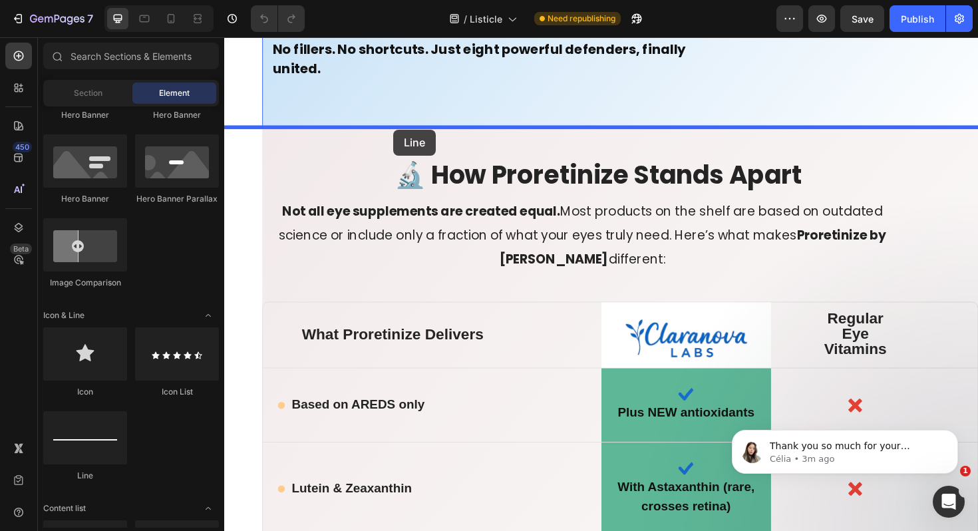
drag, startPoint x: 309, startPoint y: 491, endPoint x: 403, endPoint y: 135, distance: 368.6
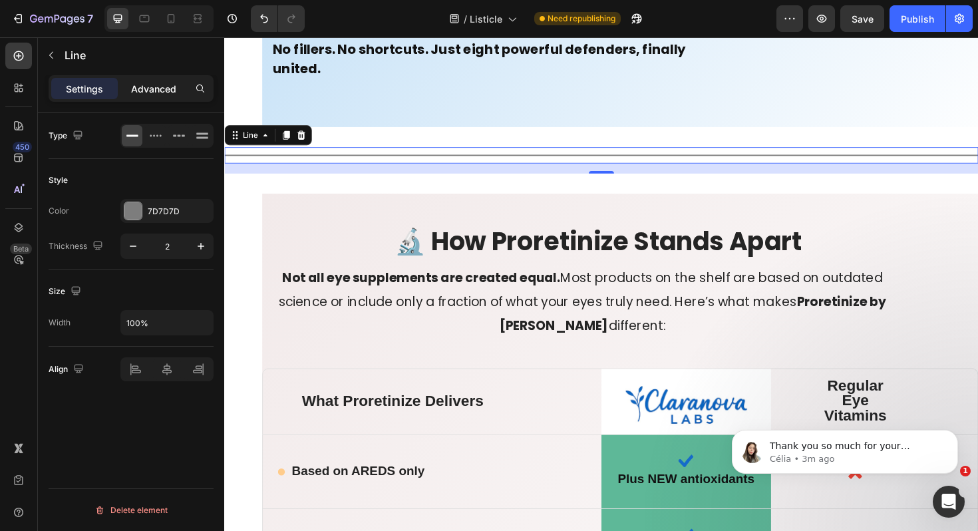
click at [164, 92] on p "Advanced" at bounding box center [153, 89] width 45 height 14
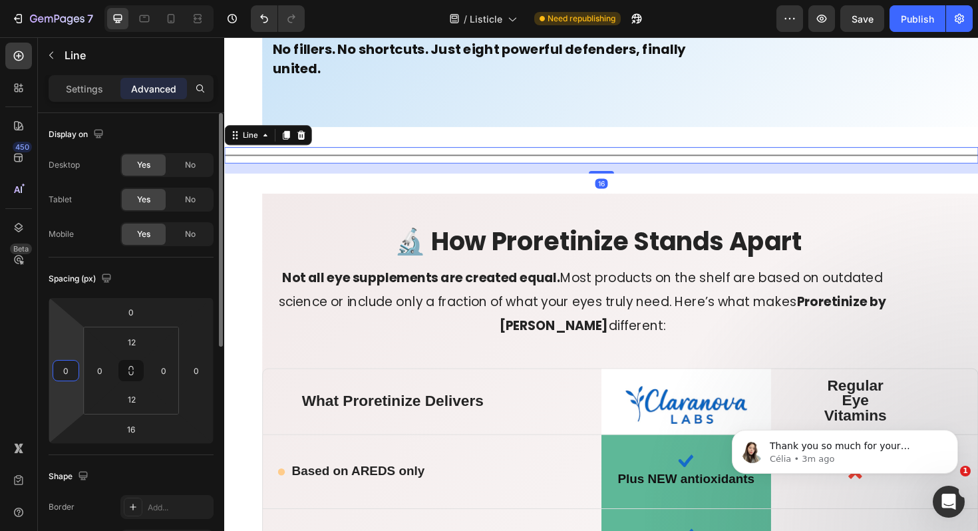
click at [68, 366] on input "0" at bounding box center [66, 370] width 20 height 20
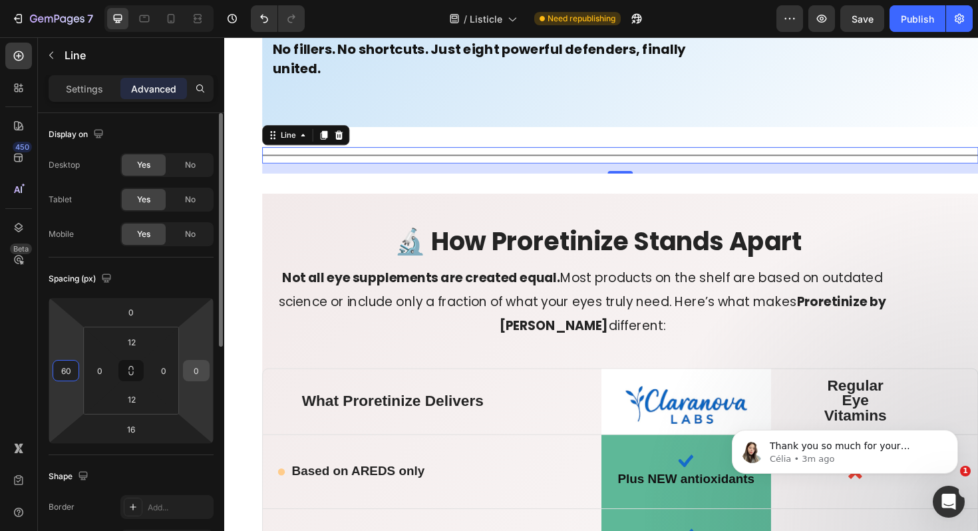
type input "60"
click at [200, 368] on input "0" at bounding box center [196, 370] width 20 height 20
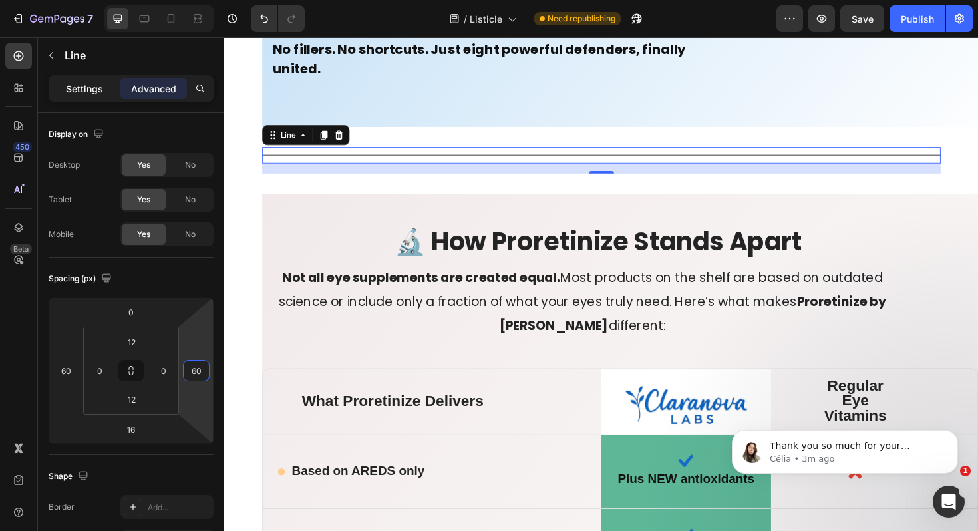
type input "60"
click at [92, 85] on p "Settings" at bounding box center [84, 89] width 37 height 14
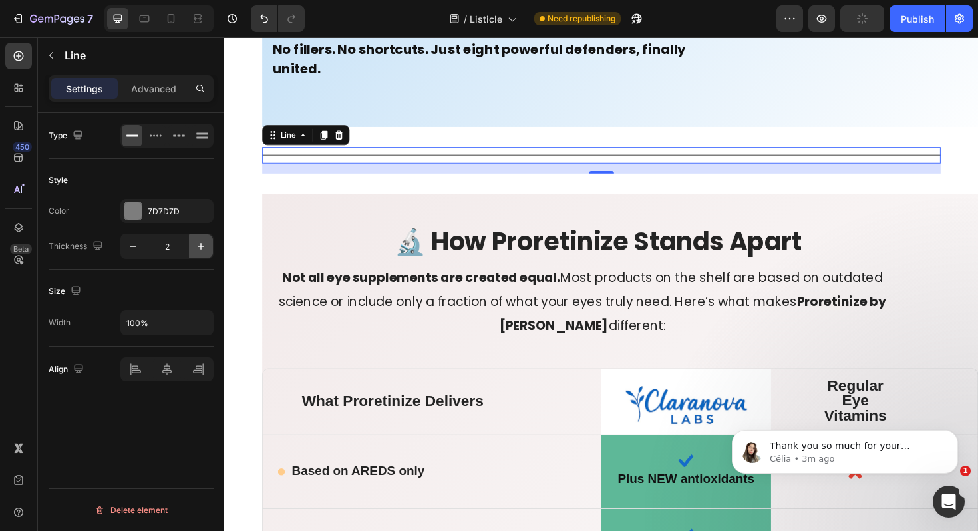
click at [204, 239] on icon "button" at bounding box center [200, 245] width 13 height 13
click at [204, 239] on button "button" at bounding box center [201, 246] width 24 height 24
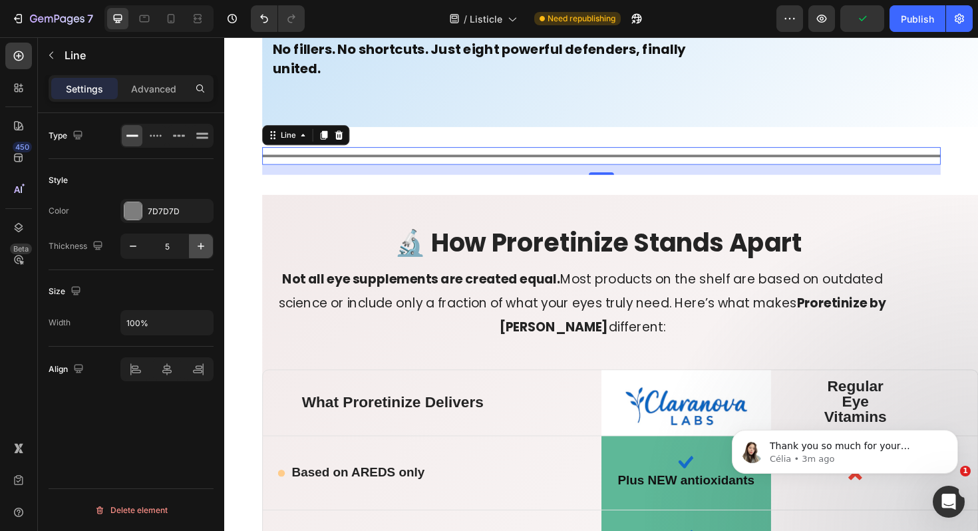
click at [204, 239] on button "button" at bounding box center [201, 246] width 24 height 24
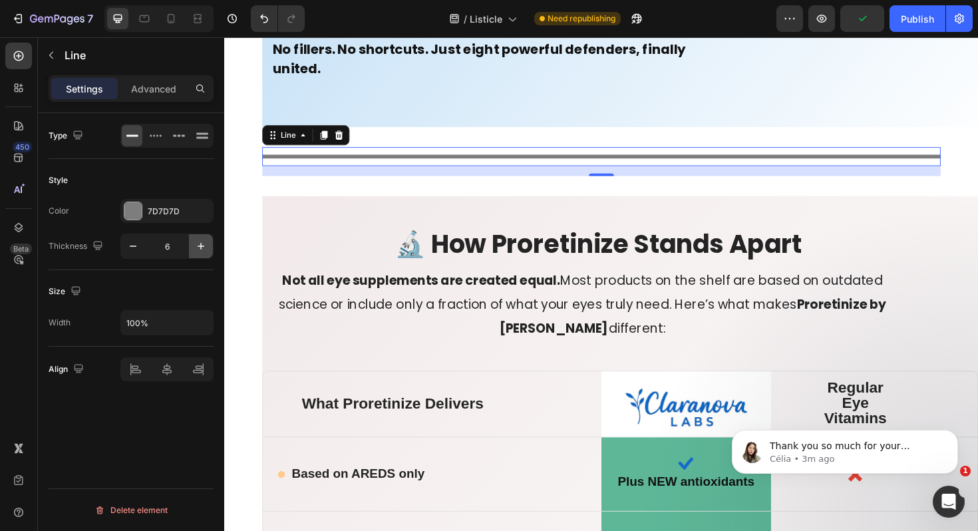
click at [204, 239] on button "button" at bounding box center [201, 246] width 24 height 24
click at [126, 247] on icon "button" at bounding box center [132, 245] width 13 height 13
type input "6"
click at [148, 212] on div "7D7D7D" at bounding box center [167, 211] width 39 height 12
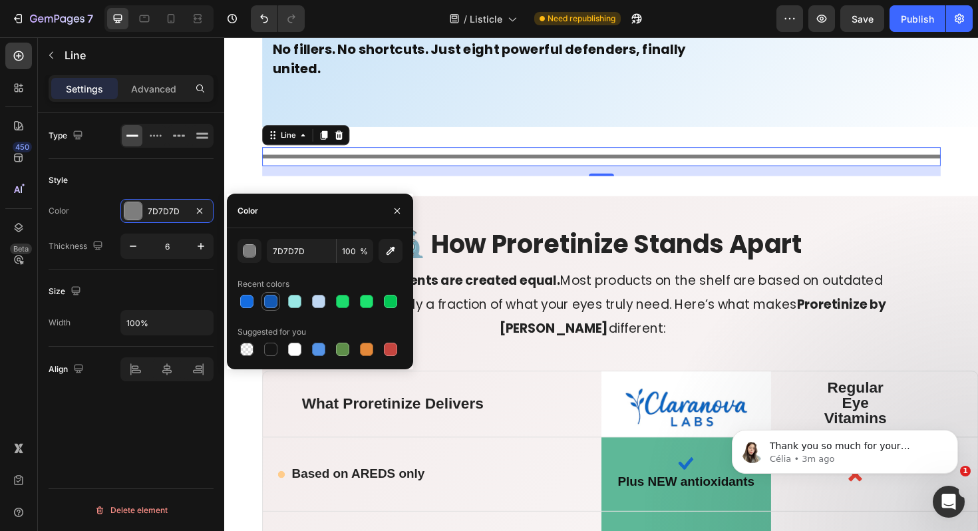
click at [271, 299] on div at bounding box center [270, 301] width 13 height 13
type input "1359B5"
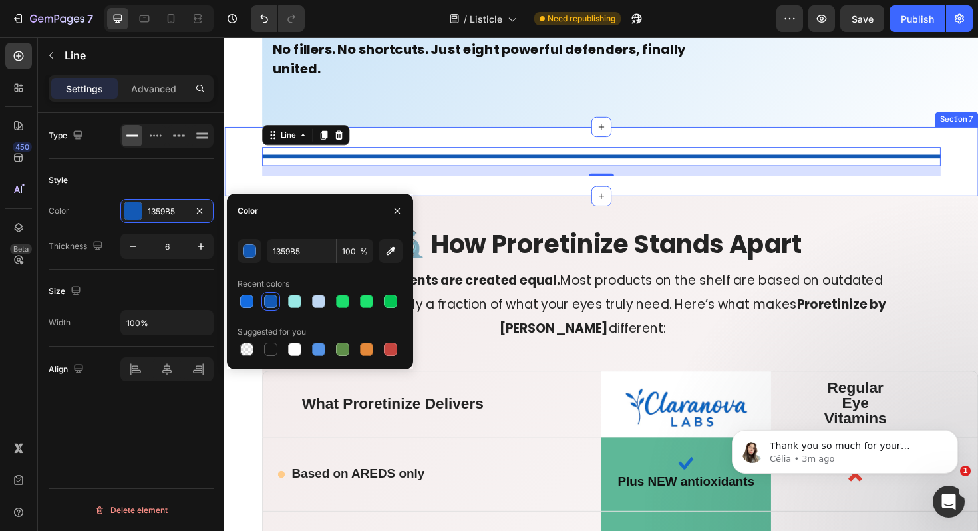
click at [255, 144] on div "Title Line 16 Section 7" at bounding box center [623, 168] width 798 height 73
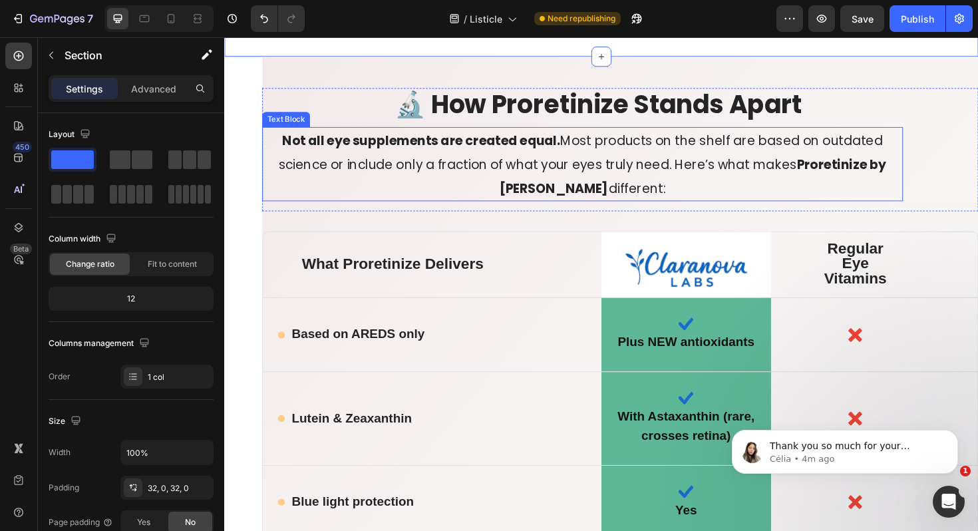
scroll to position [8499, 0]
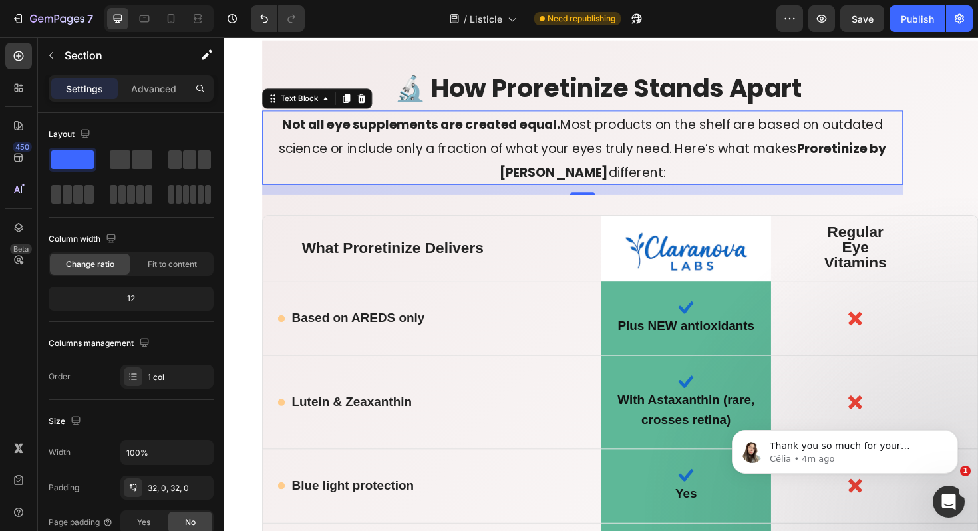
click at [344, 187] on p "Not all eye supplements are created equal. Most products on the shelf are based…" at bounding box center [603, 154] width 676 height 76
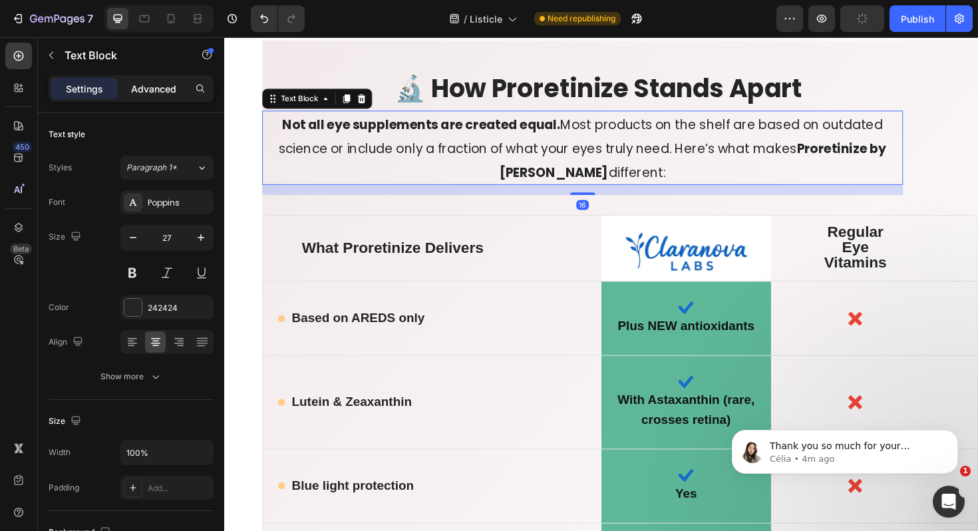
click at [164, 86] on p "Advanced" at bounding box center [153, 89] width 45 height 14
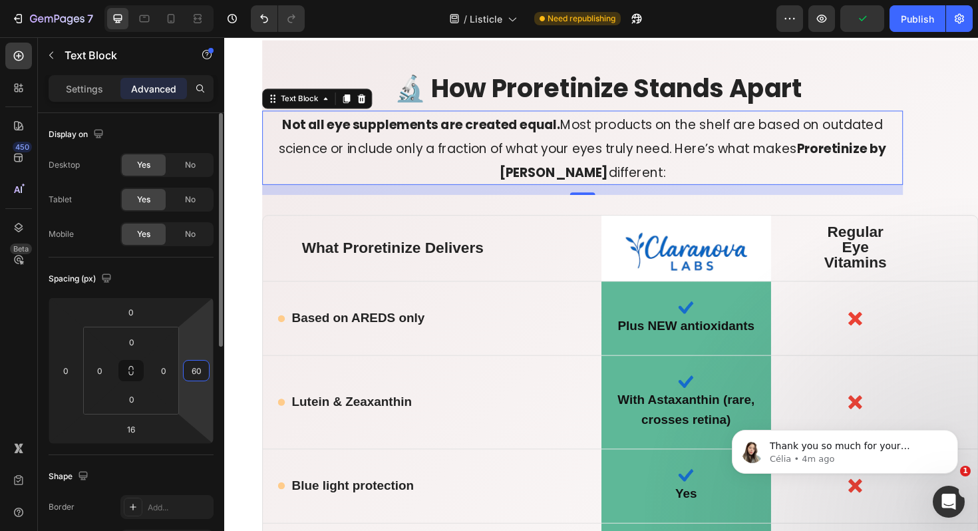
click at [201, 367] on input "60" at bounding box center [196, 370] width 20 height 20
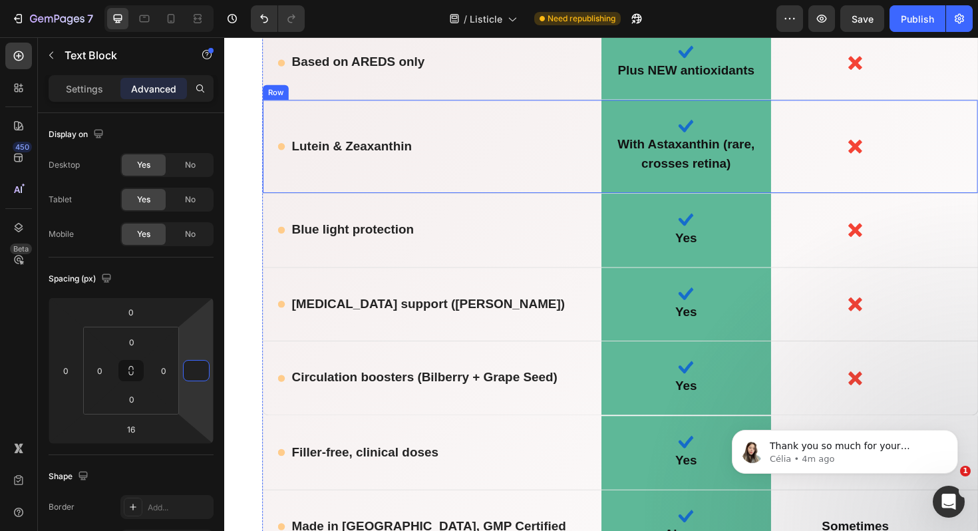
scroll to position [8755, 0]
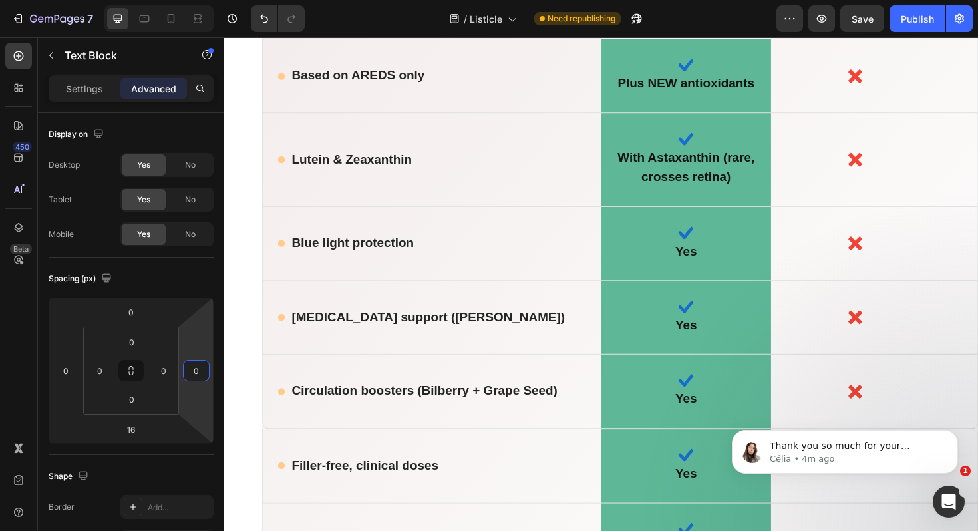
click at [233, 177] on section "🔬 How Proretinize Stands Apart Heading Not all eye supplements are created equa…" at bounding box center [623, 219] width 798 height 870
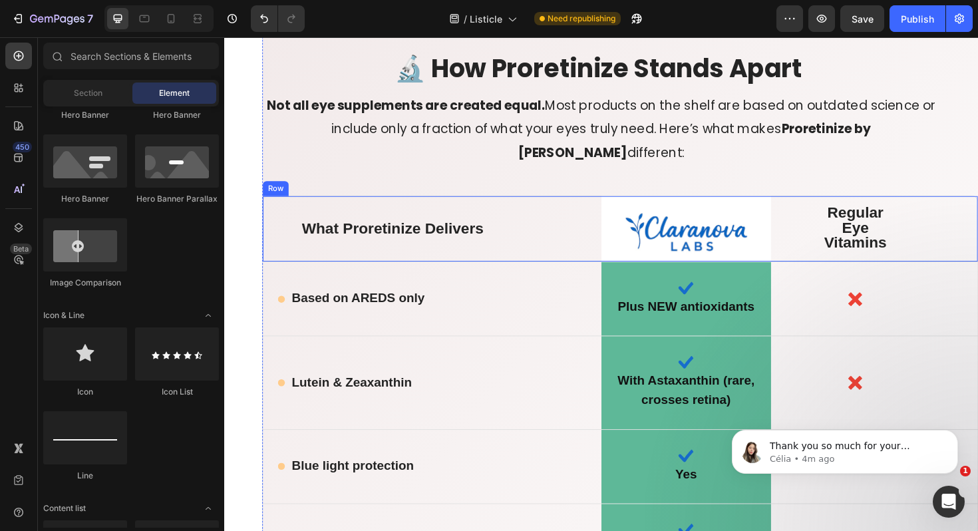
scroll to position [8509, 0]
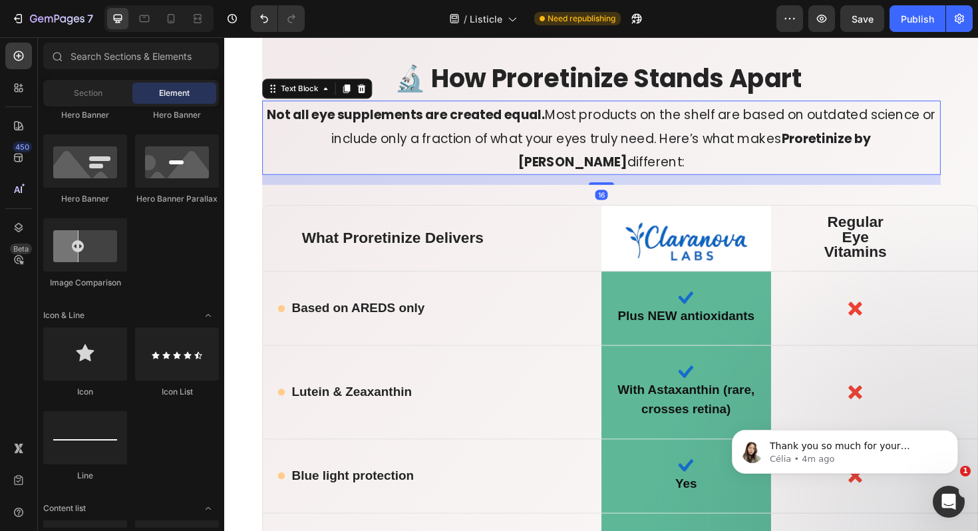
click at [440, 149] on span "Not all eye supplements are created equal. Most products on the shelf are based…" at bounding box center [623, 144] width 708 height 69
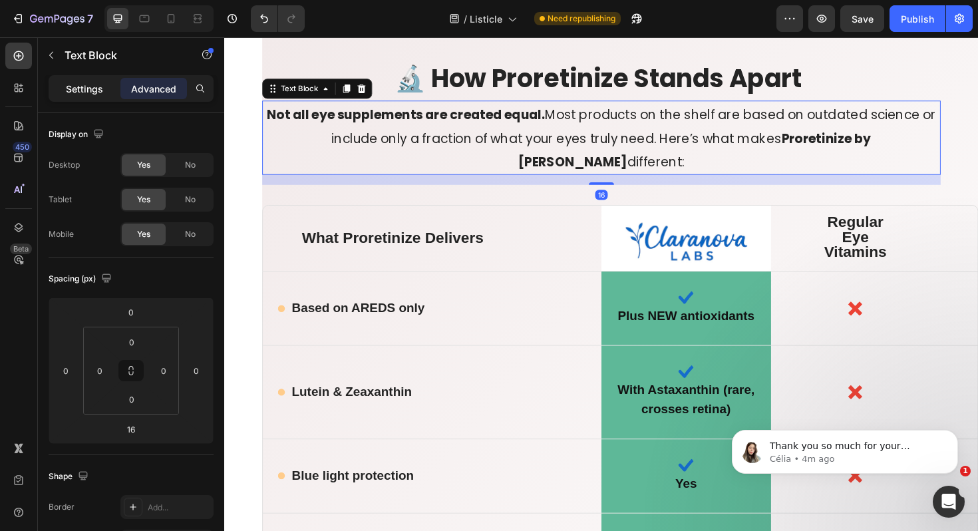
click at [86, 89] on p "Settings" at bounding box center [84, 89] width 37 height 14
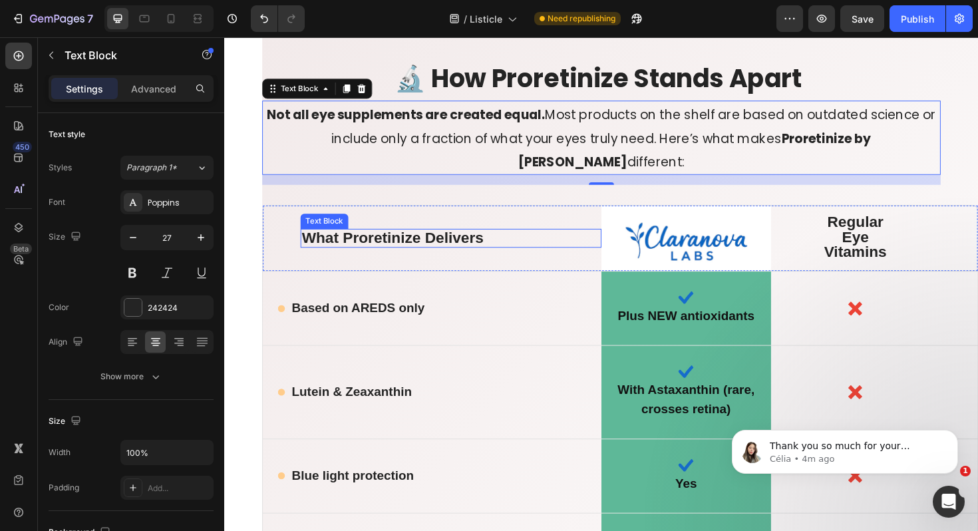
click at [376, 255] on strong "What Proretinize Delivers" at bounding box center [402, 249] width 192 height 18
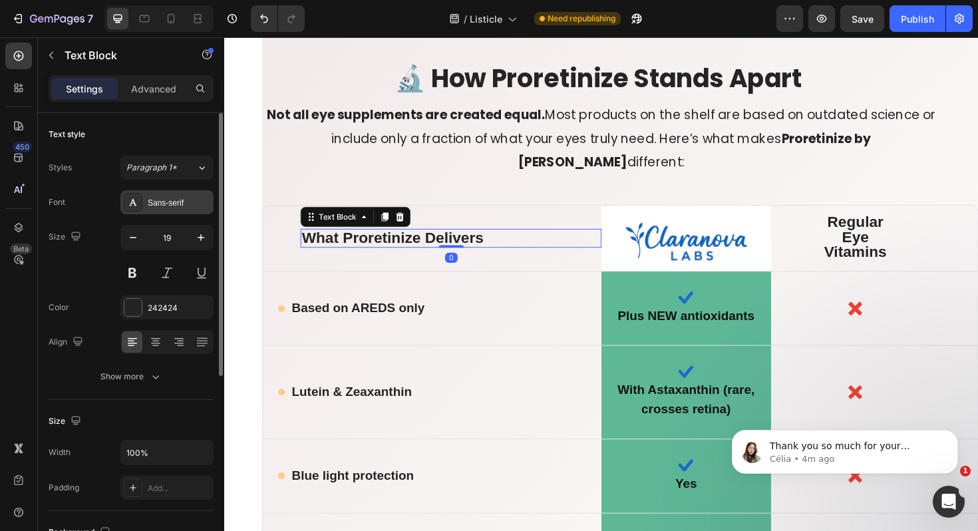
click at [166, 202] on div "Sans-serif" at bounding box center [179, 203] width 63 height 12
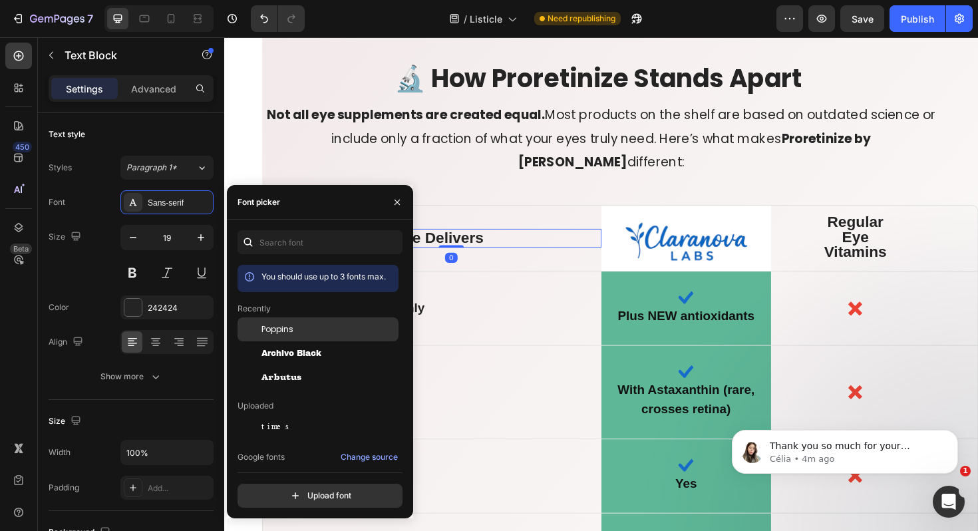
click at [284, 414] on div "Poppins" at bounding box center [317, 426] width 161 height 24
click at [410, 306] on div "You should use up to 3 fonts max. Recently Poppins Archivo Black Arbutus Upload…" at bounding box center [320, 368] width 186 height 277
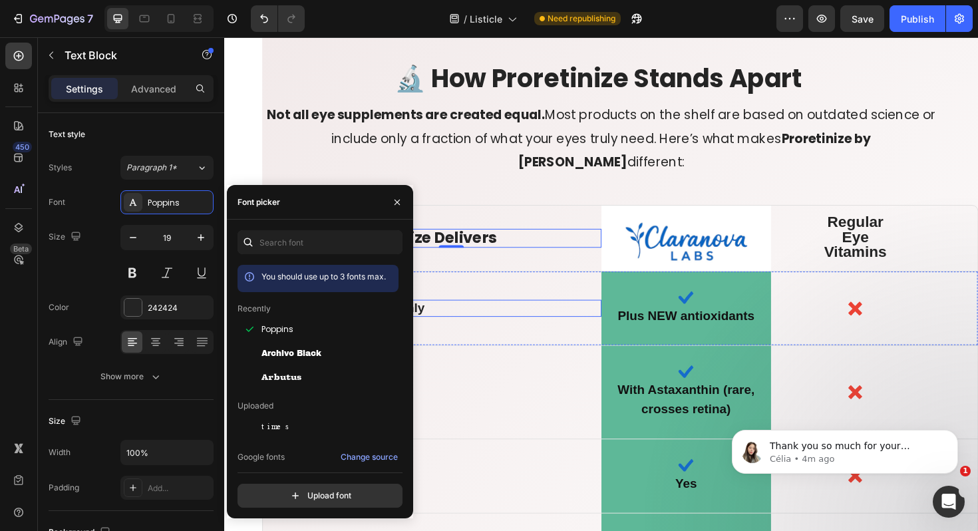
click at [444, 321] on div "Icon Based on AREDS only Text Block Row" at bounding box center [444, 324] width 358 height 18
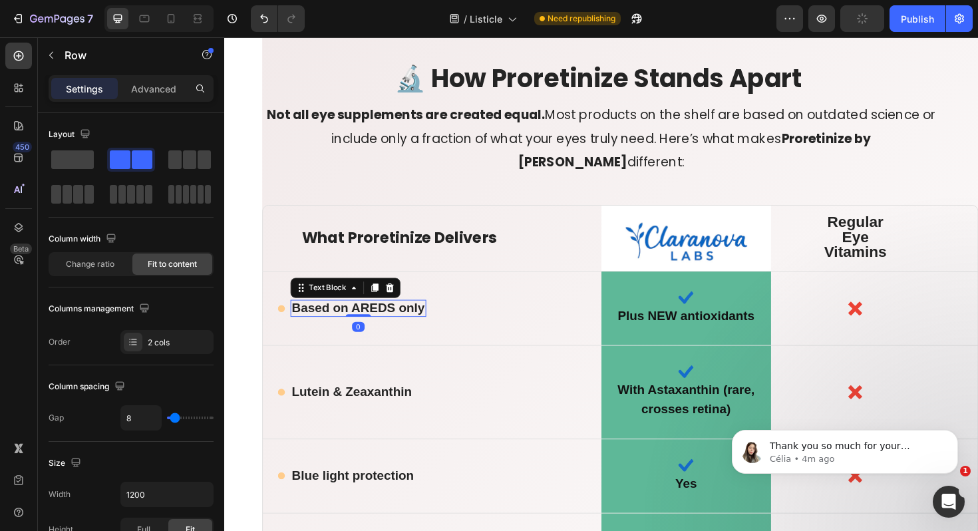
click at [334, 317] on strong "Based on AREDS only" at bounding box center [365, 323] width 141 height 15
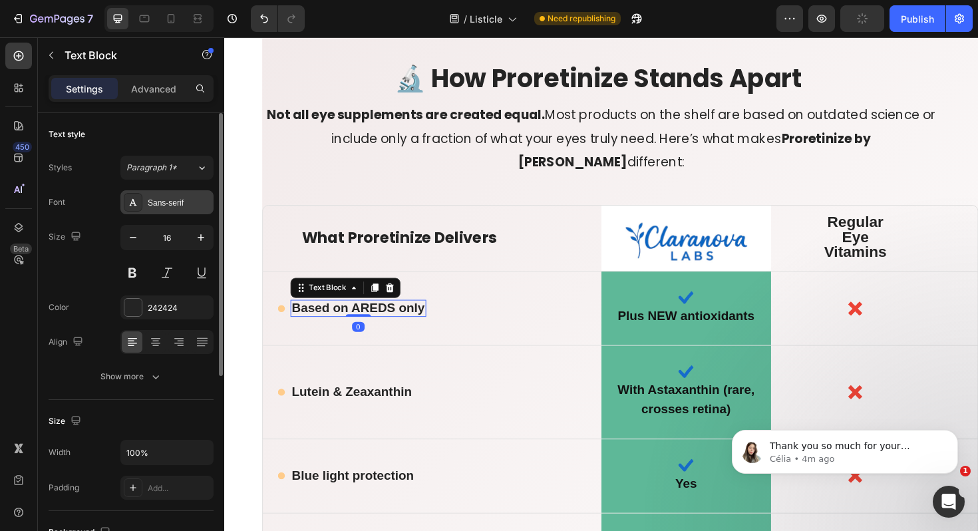
click at [178, 204] on div "Sans-serif" at bounding box center [179, 203] width 63 height 12
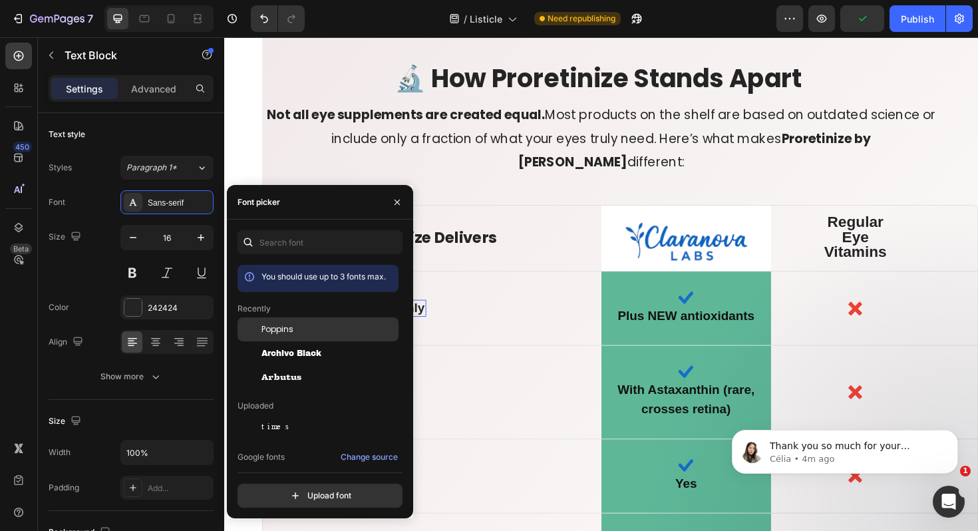
click at [273, 414] on div "Poppins" at bounding box center [317, 426] width 161 height 24
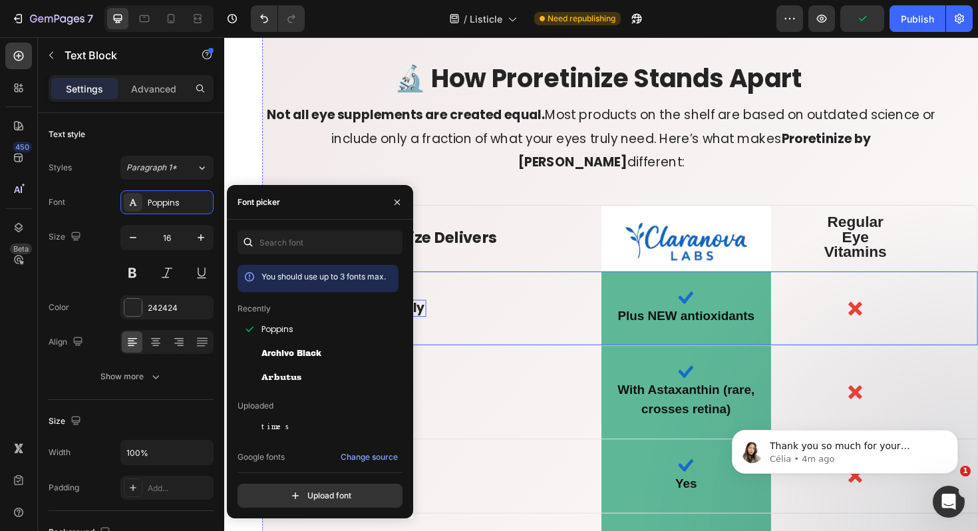
click at [487, 333] on div "Icon Based on AREDS only Text Block 0 Row" at bounding box center [444, 324] width 358 height 78
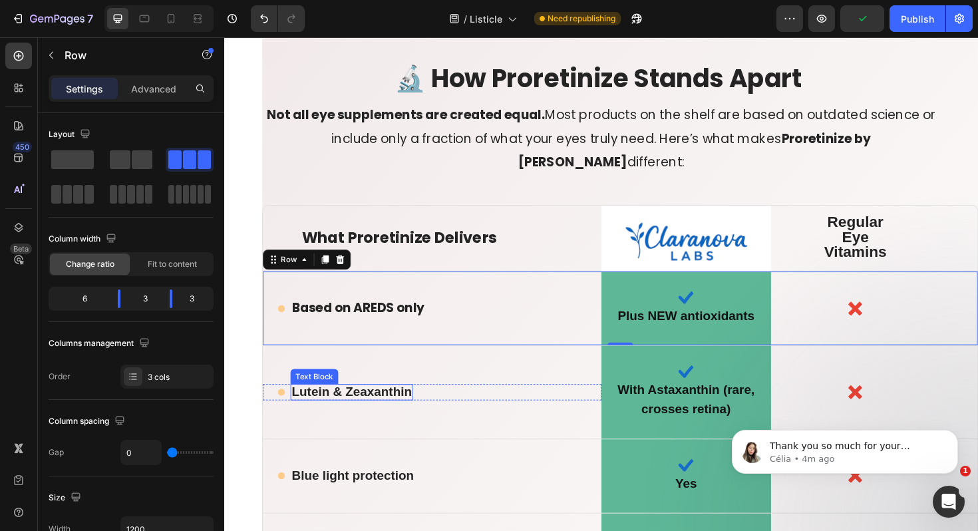
click at [346, 411] on strong "Lutein & Zeaxanthin" at bounding box center [358, 412] width 127 height 15
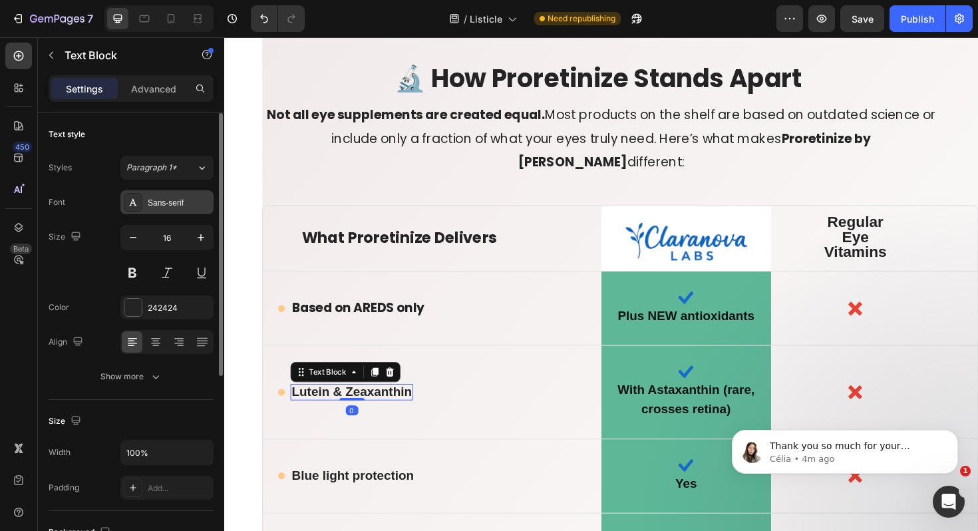
click at [194, 202] on div "Sans-serif" at bounding box center [179, 203] width 63 height 12
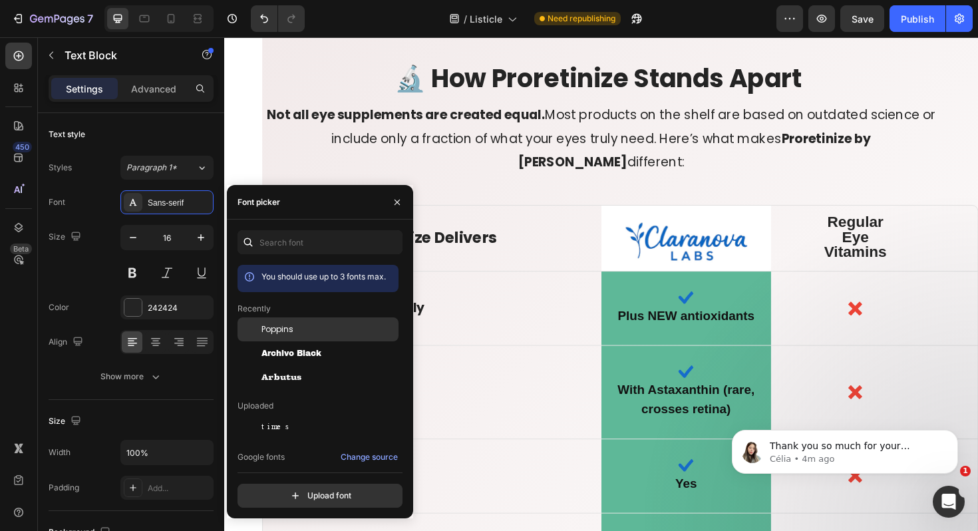
click at [283, 326] on span "Poppins" at bounding box center [277, 329] width 32 height 12
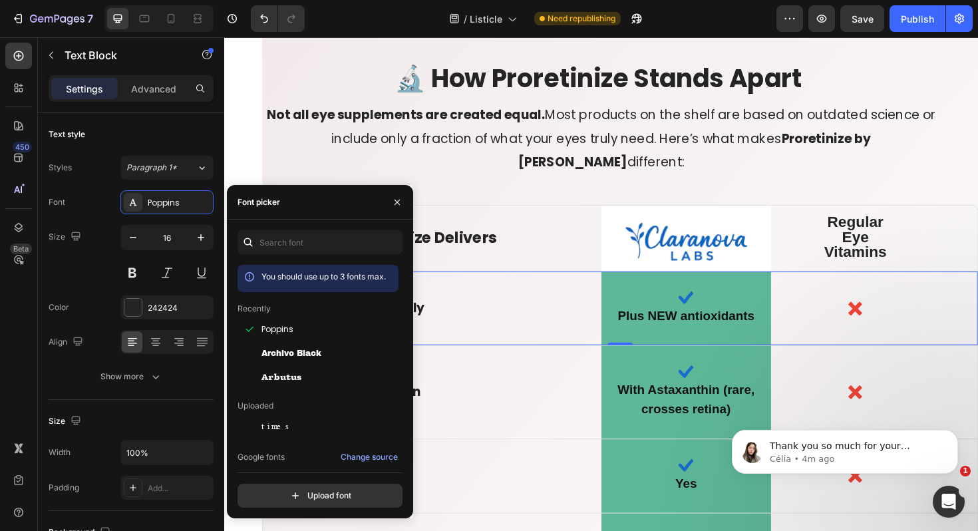
click at [529, 343] on div "Icon Based on AREDS only Text Block Row" at bounding box center [444, 324] width 358 height 78
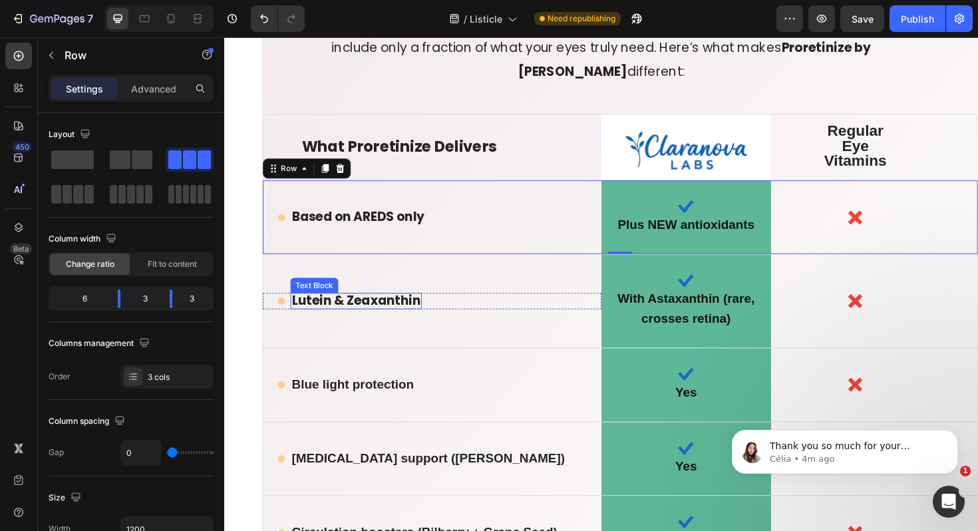
scroll to position [8606, 0]
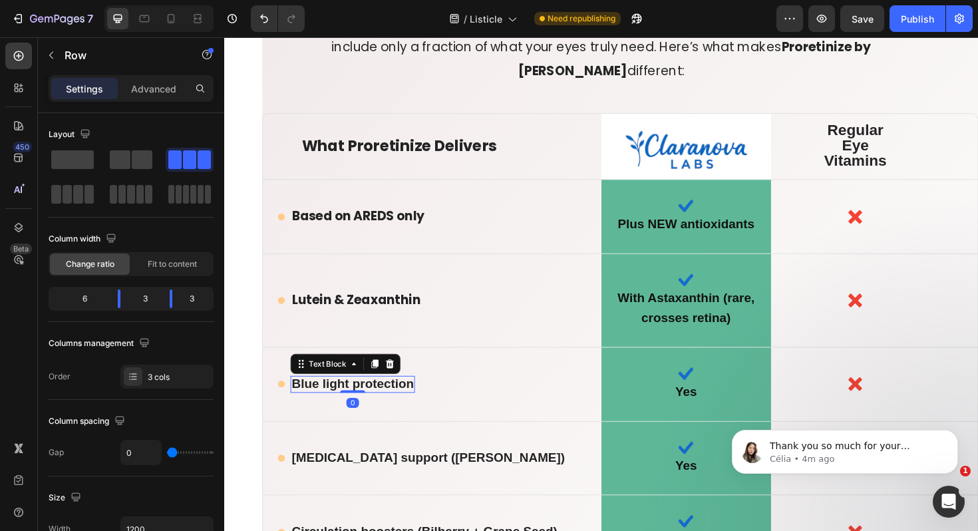
click at [324, 399] on strong "Blue light protection" at bounding box center [359, 403] width 129 height 15
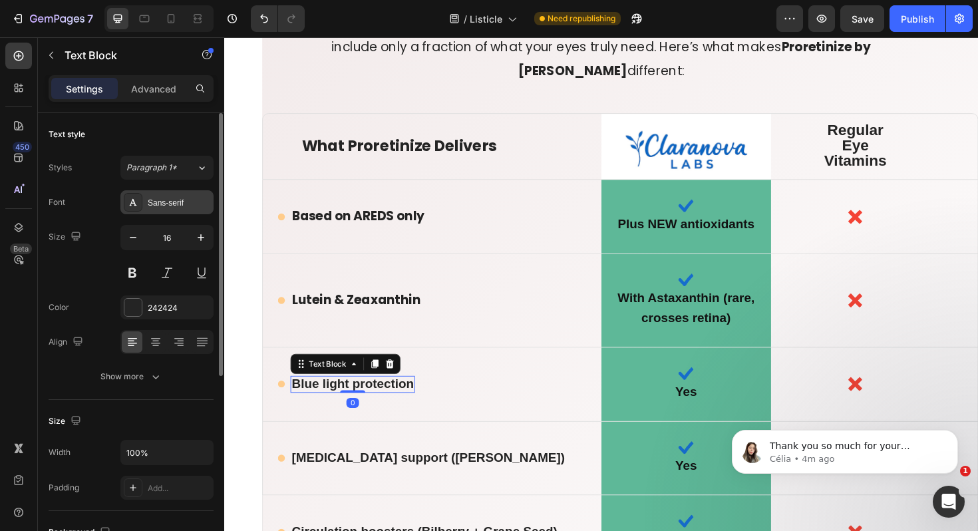
click at [185, 199] on div "Sans-serif" at bounding box center [179, 203] width 63 height 12
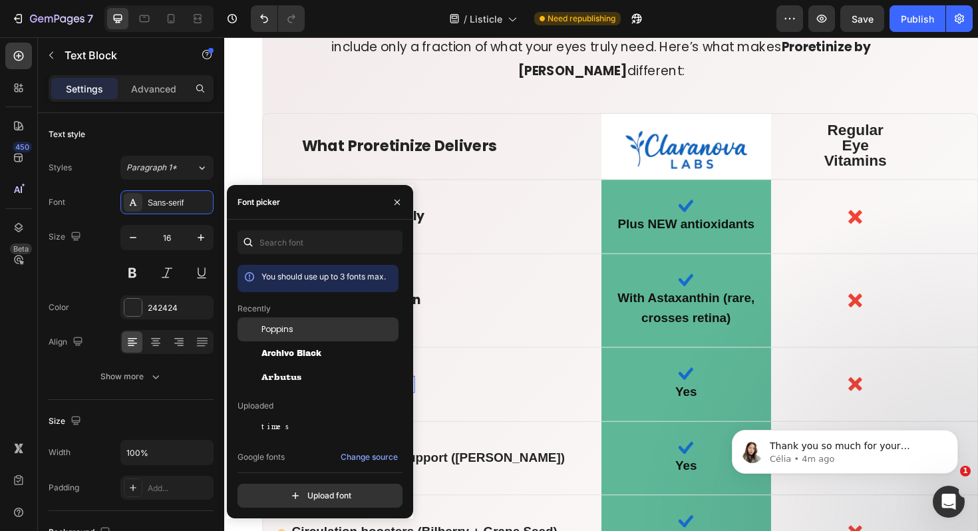
click at [269, 330] on span "Poppins" at bounding box center [277, 329] width 32 height 12
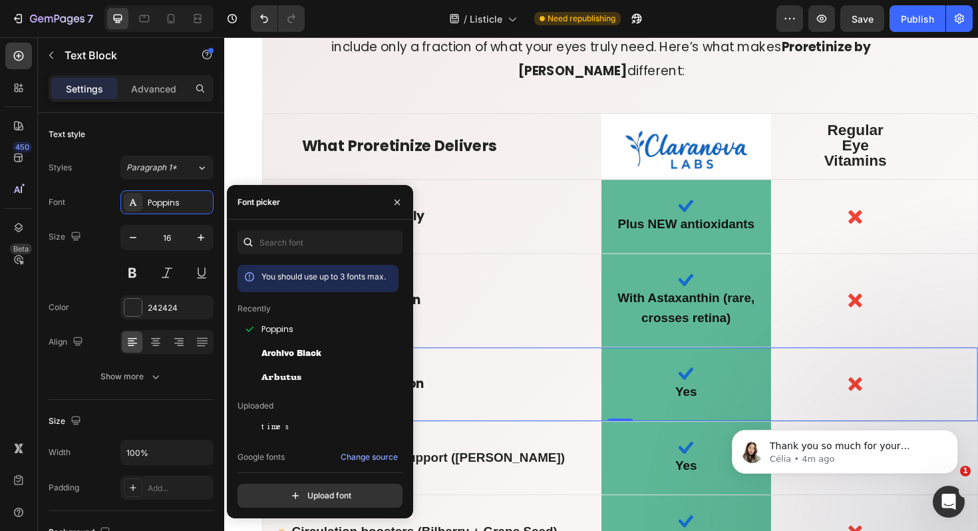
click at [543, 382] on div "Icon Blue light protection Text Block Row" at bounding box center [444, 405] width 358 height 78
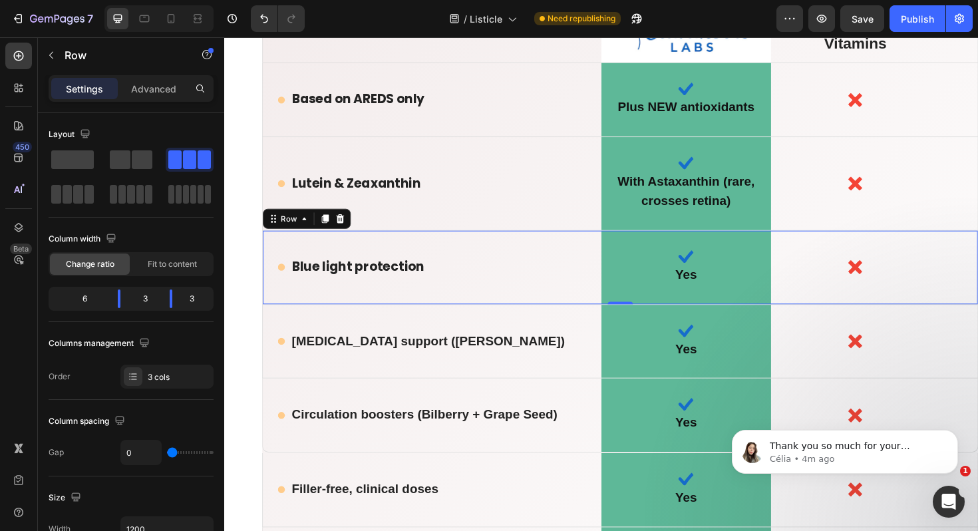
scroll to position [8733, 0]
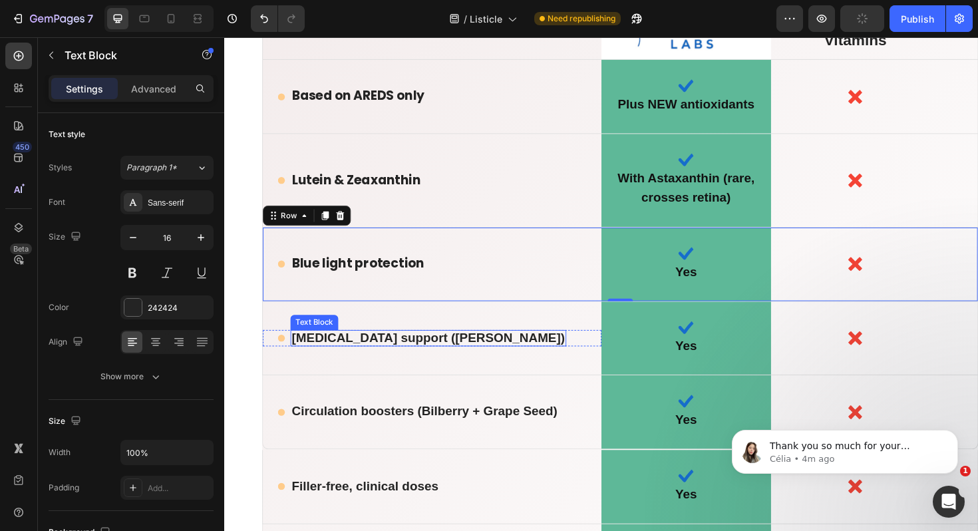
click at [344, 348] on strong "[MEDICAL_DATA] support ([PERSON_NAME])" at bounding box center [439, 355] width 289 height 15
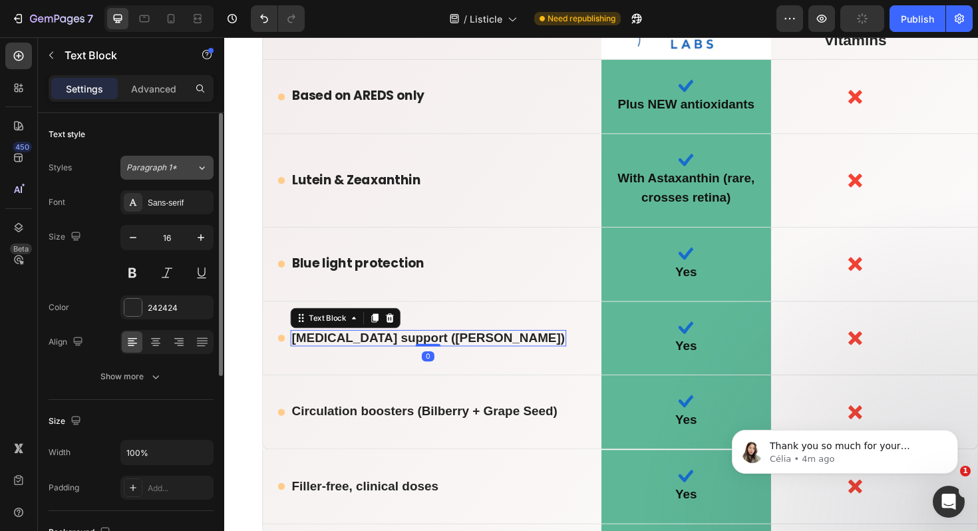
click at [172, 174] on button "Paragraph 1*" at bounding box center [166, 168] width 93 height 24
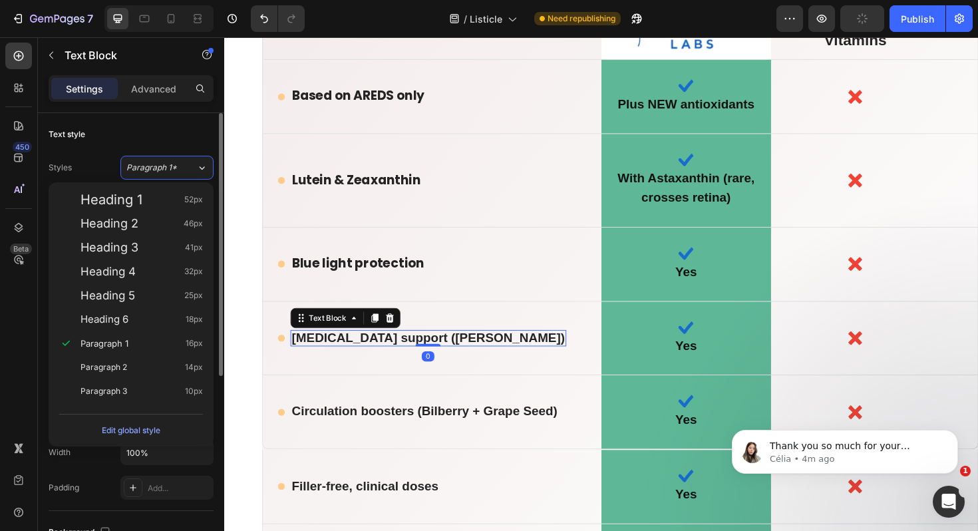
click at [166, 125] on div "Text style" at bounding box center [131, 134] width 165 height 21
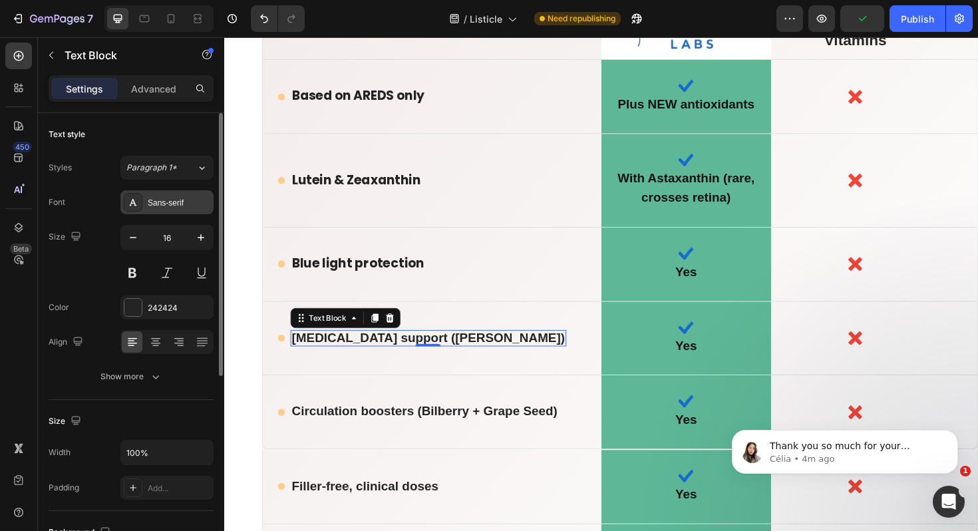
click at [169, 208] on div "Sans-serif" at bounding box center [166, 202] width 93 height 24
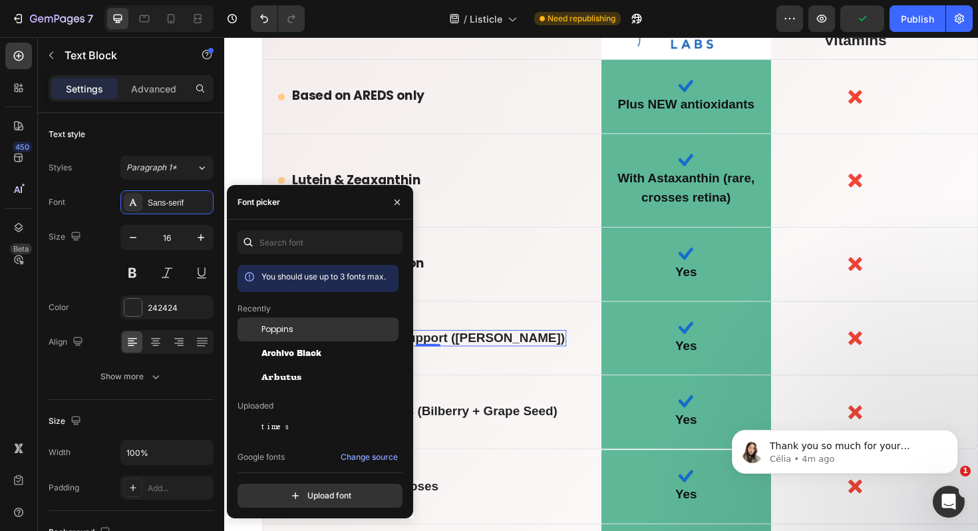
click at [279, 331] on span "Poppins" at bounding box center [277, 329] width 32 height 12
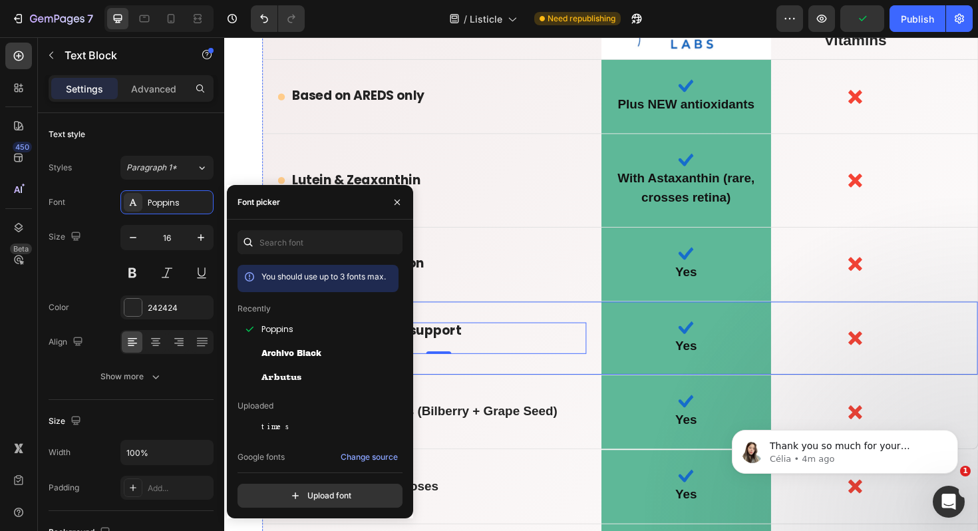
click at [532, 390] on div "Icon Dry eye support (Maqui Berry) Text Block 0 Row" at bounding box center [444, 356] width 358 height 78
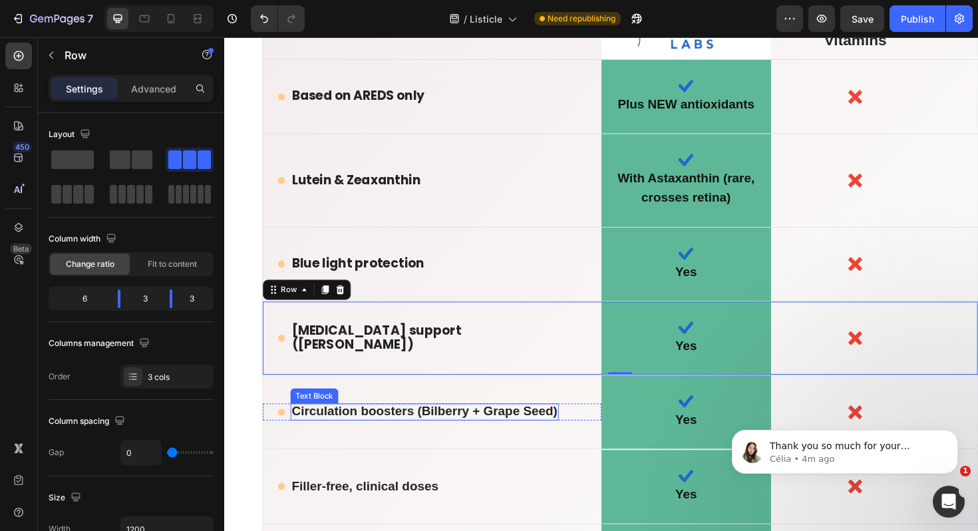
click at [352, 430] on strong "Circulation boosters (Bilberry + Grape Seed)" at bounding box center [435, 433] width 281 height 15
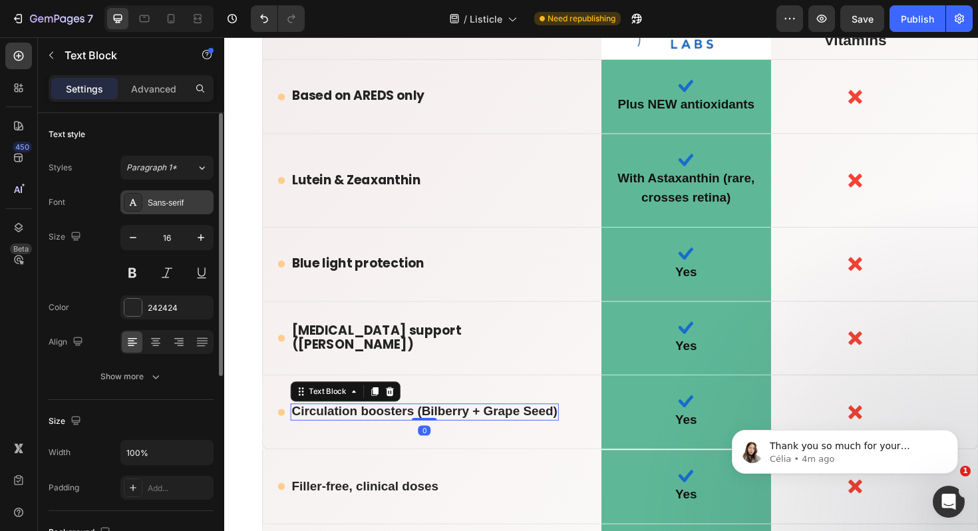
click at [164, 203] on div "Sans-serif" at bounding box center [179, 203] width 63 height 12
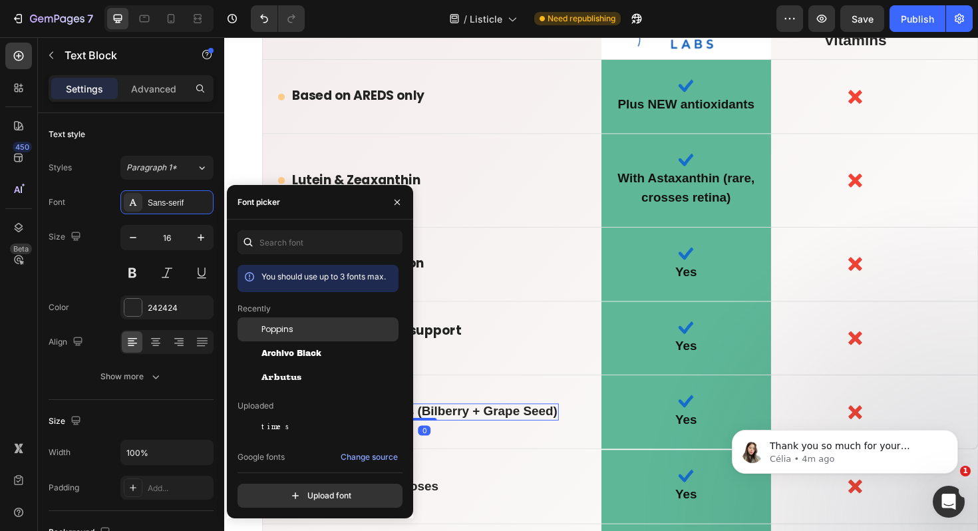
click at [281, 414] on div "Poppins" at bounding box center [317, 426] width 161 height 24
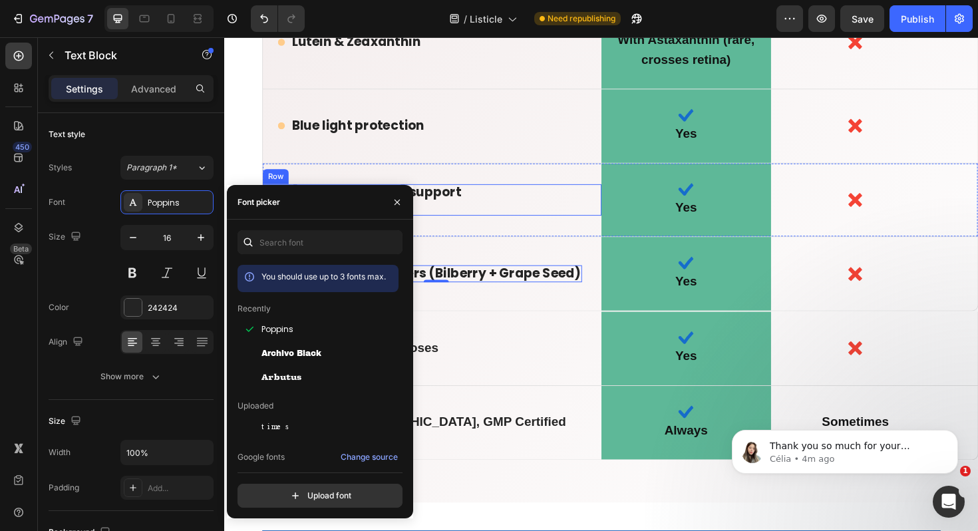
scroll to position [8892, 0]
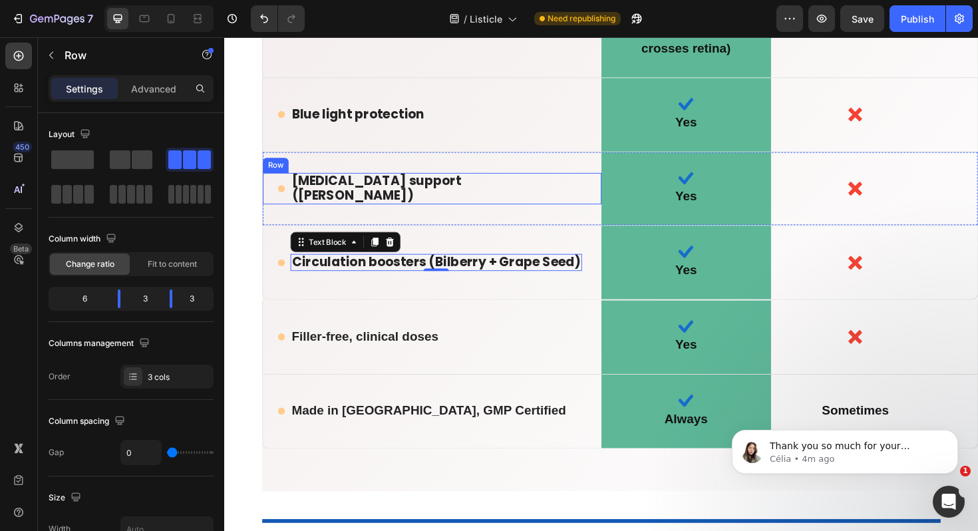
click at [513, 358] on div "Icon Filler-free, clinical doses Text Block Row" at bounding box center [444, 355] width 358 height 78
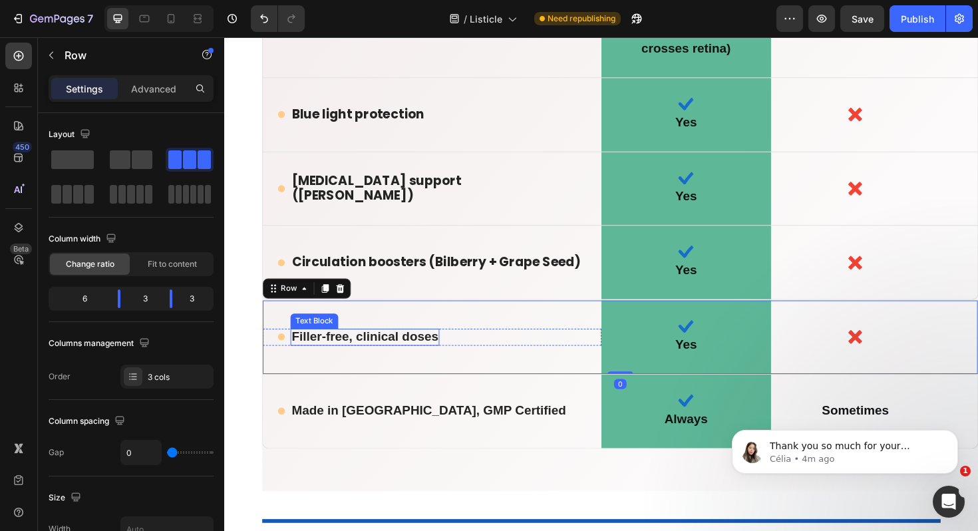
click at [328, 347] on strong "Filler-free, clinical doses" at bounding box center [372, 353] width 155 height 15
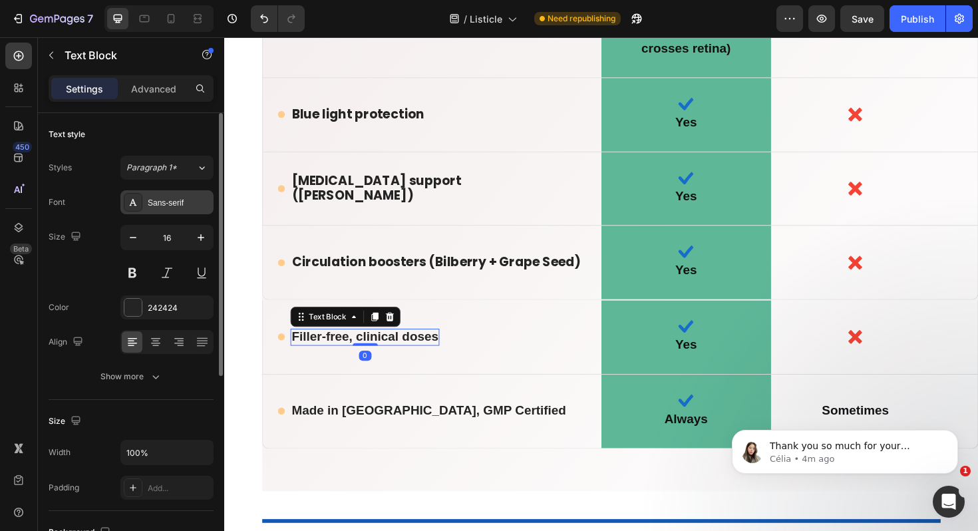
click at [168, 201] on div "Sans-serif" at bounding box center [179, 203] width 63 height 12
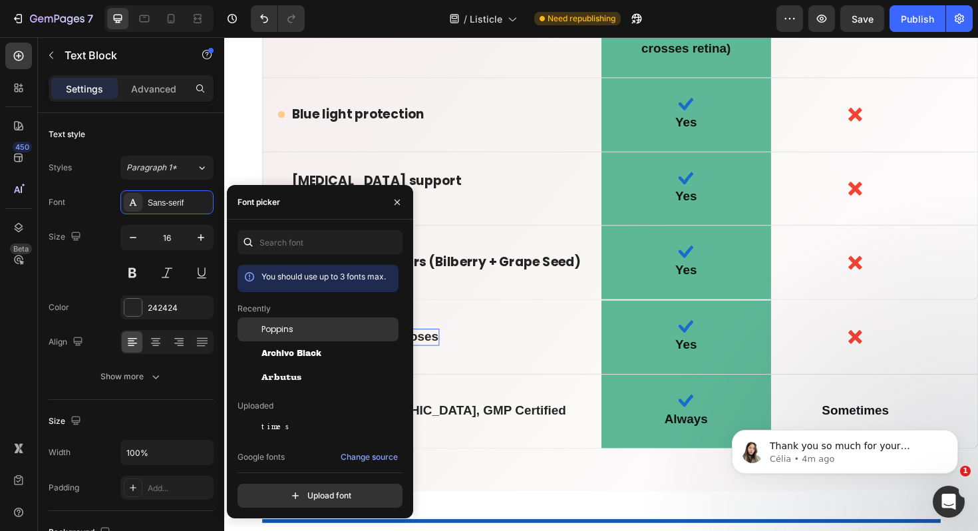
click at [275, 327] on span "Poppins" at bounding box center [277, 329] width 32 height 12
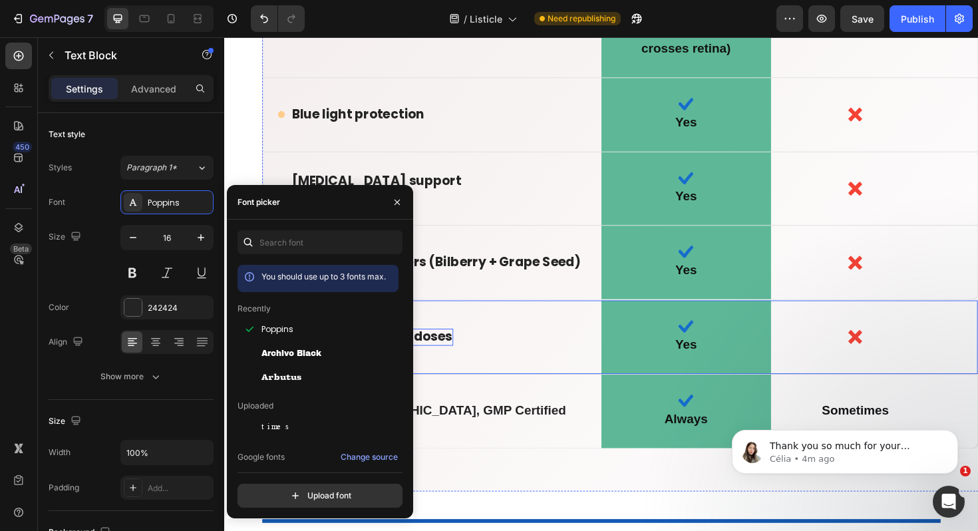
click at [556, 380] on div "Icon Filler-free, clinical doses Text Block 0 Row" at bounding box center [444, 355] width 358 height 78
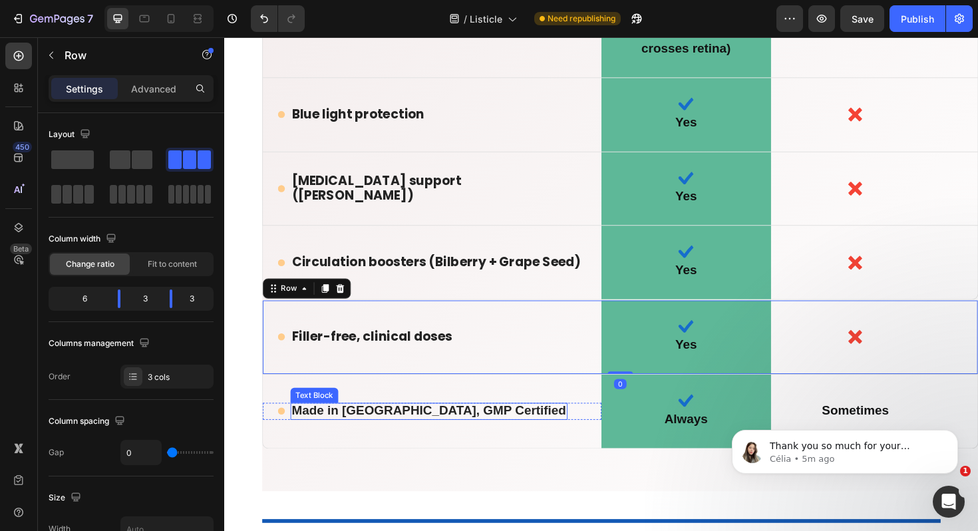
click at [377, 426] on strong "Made in USA, GMP Certified" at bounding box center [440, 432] width 291 height 15
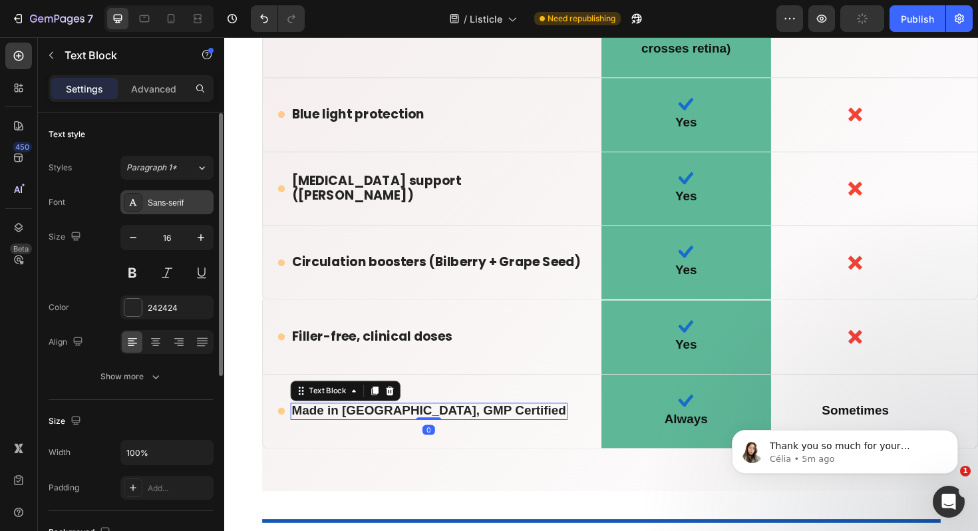
click at [173, 198] on div "Sans-serif" at bounding box center [179, 203] width 63 height 12
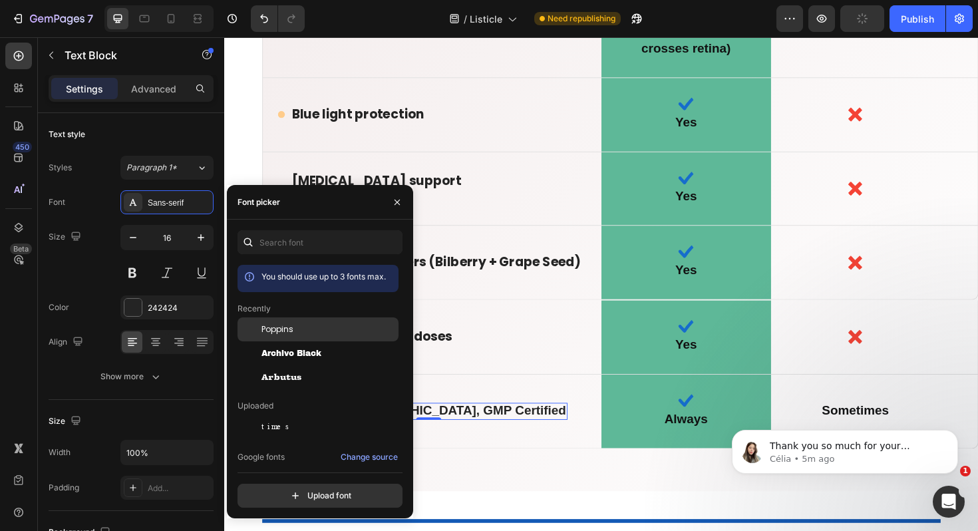
click at [284, 328] on span "Poppins" at bounding box center [277, 329] width 32 height 12
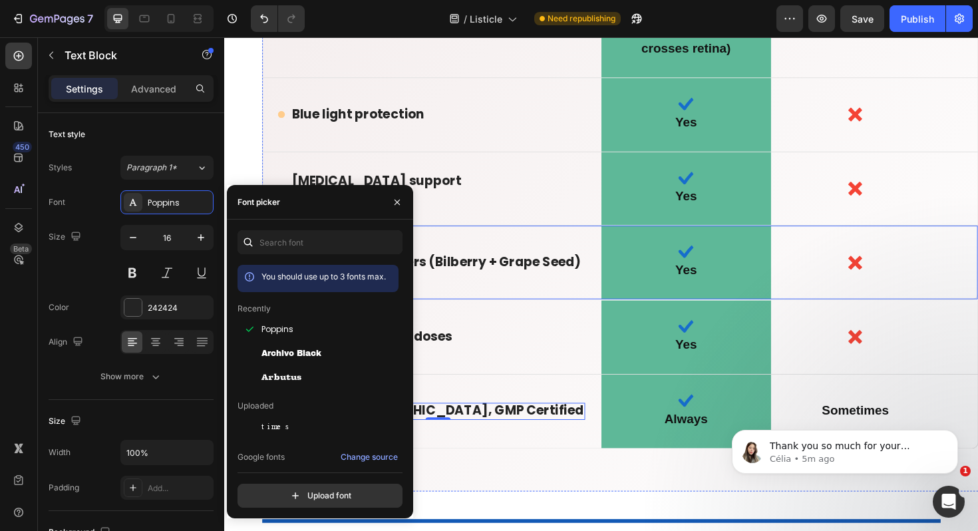
click at [607, 284] on div "Icon Circulation boosters (Bilberry + Grape Seed) Text Block Row" at bounding box center [444, 276] width 358 height 78
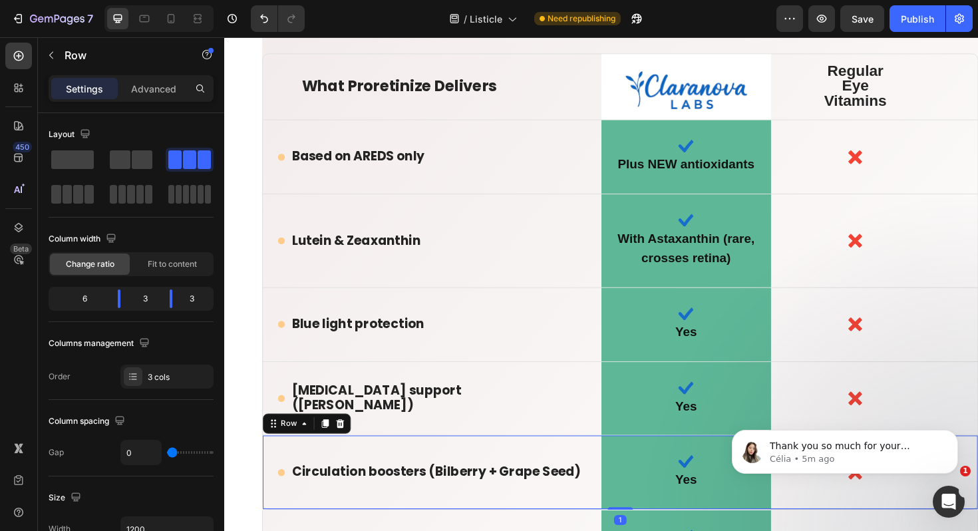
scroll to position [8642, 0]
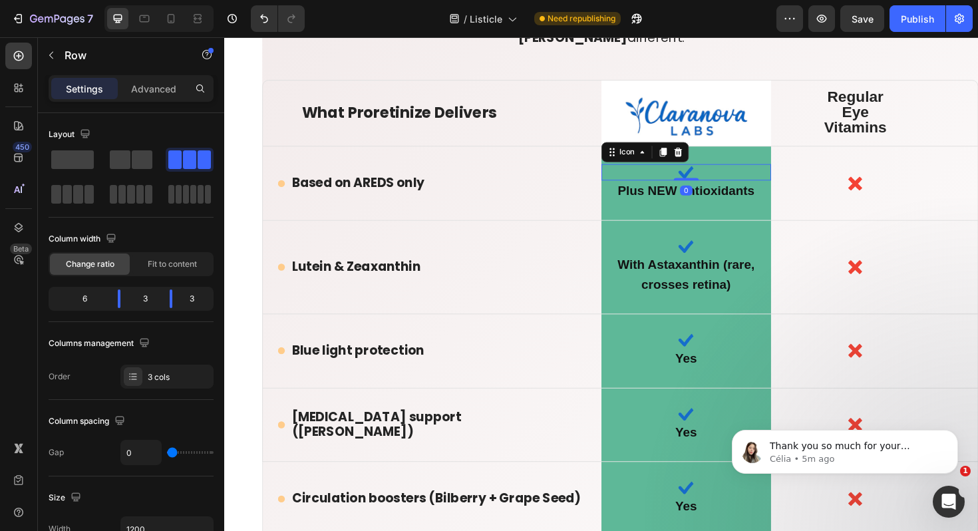
click at [701, 175] on div "Icon 0" at bounding box center [713, 180] width 180 height 17
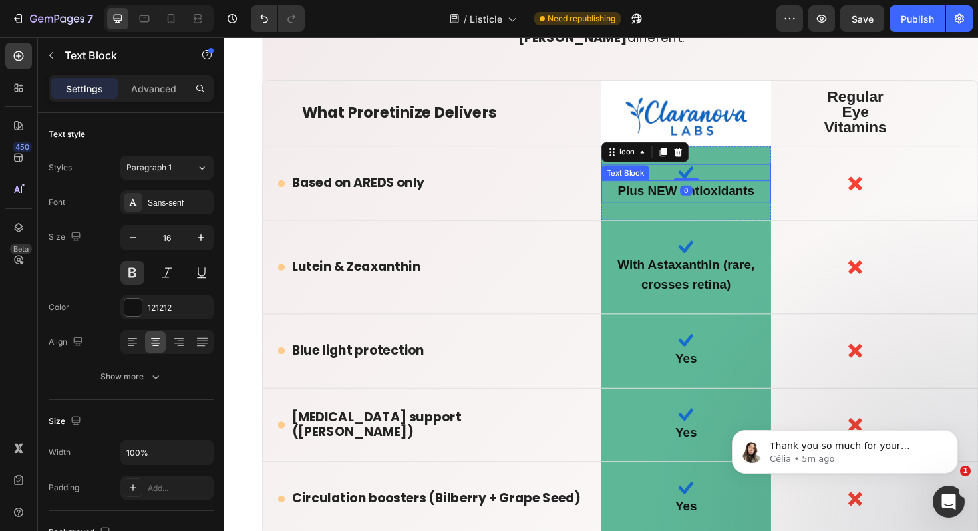
click at [700, 195] on span "Plus NEW antioxidants" at bounding box center [712, 199] width 145 height 15
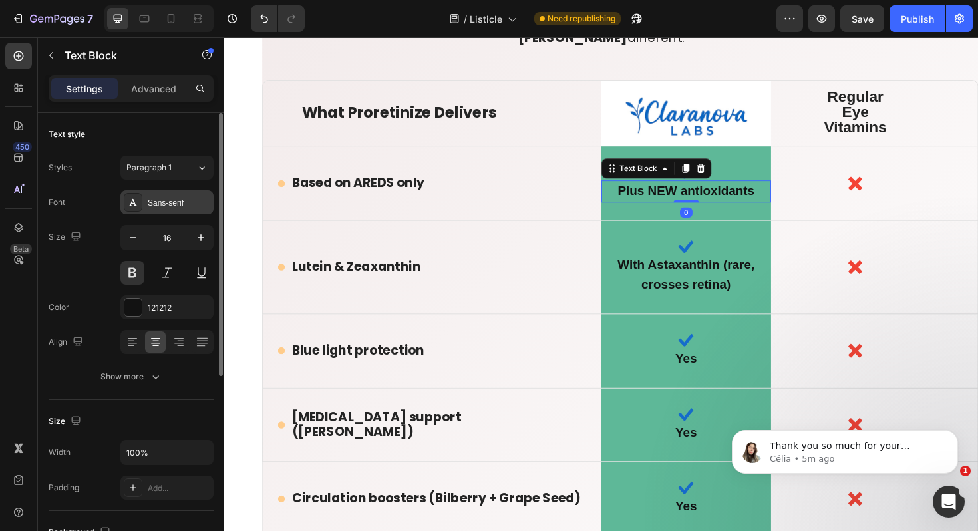
click at [176, 193] on div "Sans-serif" at bounding box center [166, 202] width 93 height 24
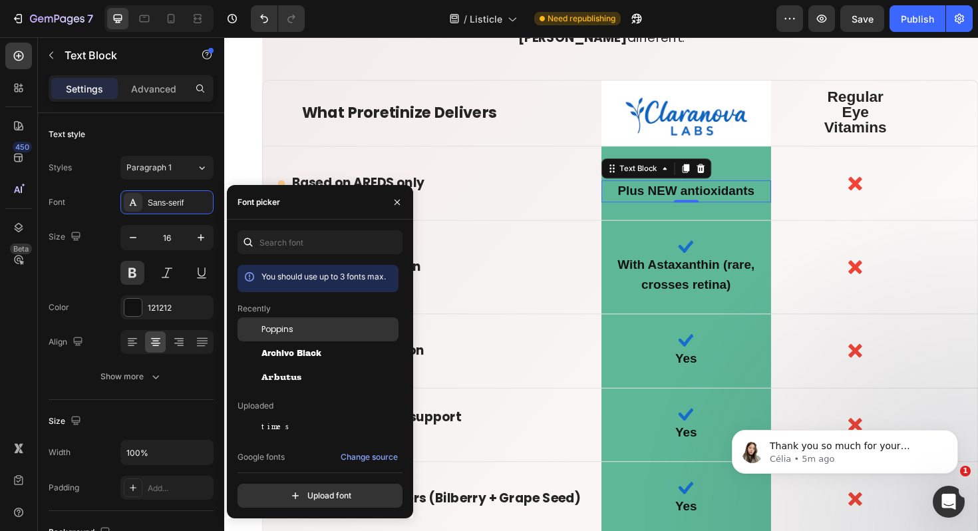
click at [289, 324] on span "Poppins" at bounding box center [277, 329] width 32 height 12
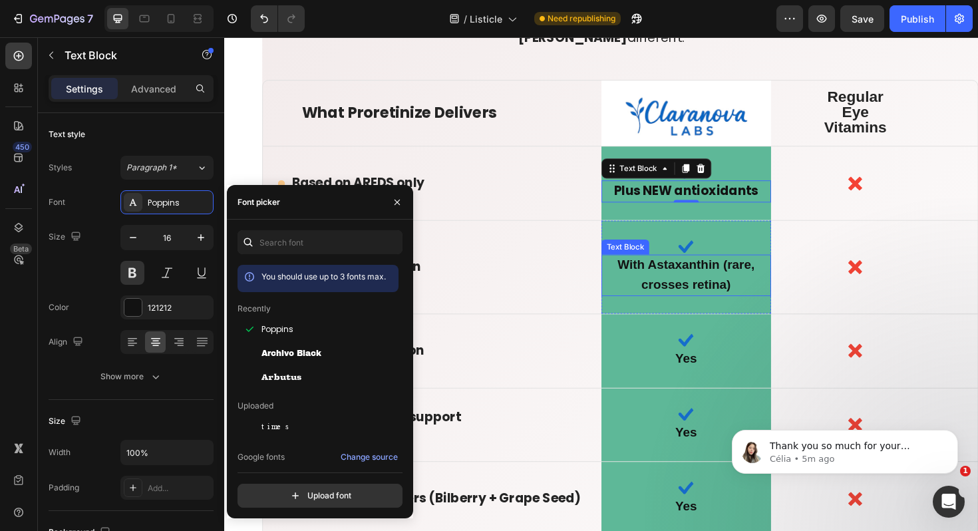
click at [700, 281] on span "With Astaxanthin (rare, crosses retina)" at bounding box center [712, 288] width 145 height 35
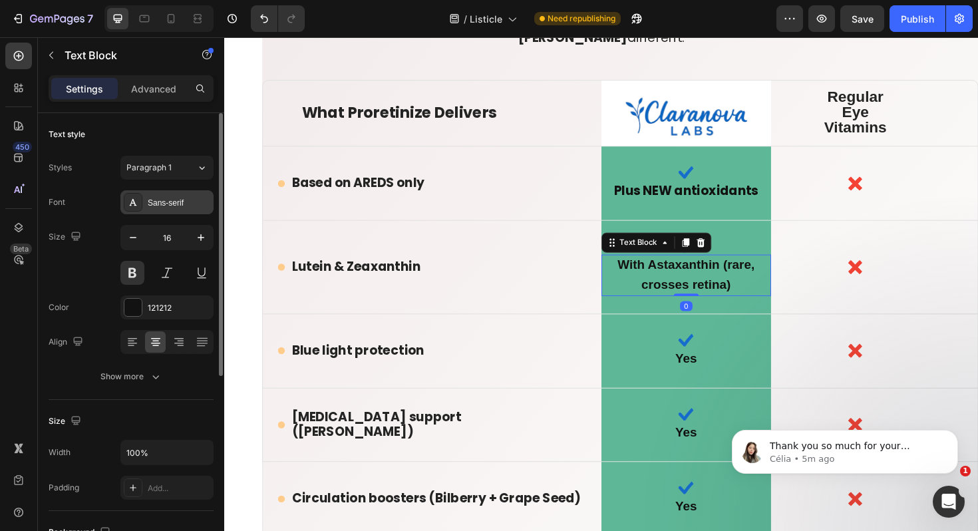
click at [174, 203] on div "Sans-serif" at bounding box center [179, 203] width 63 height 12
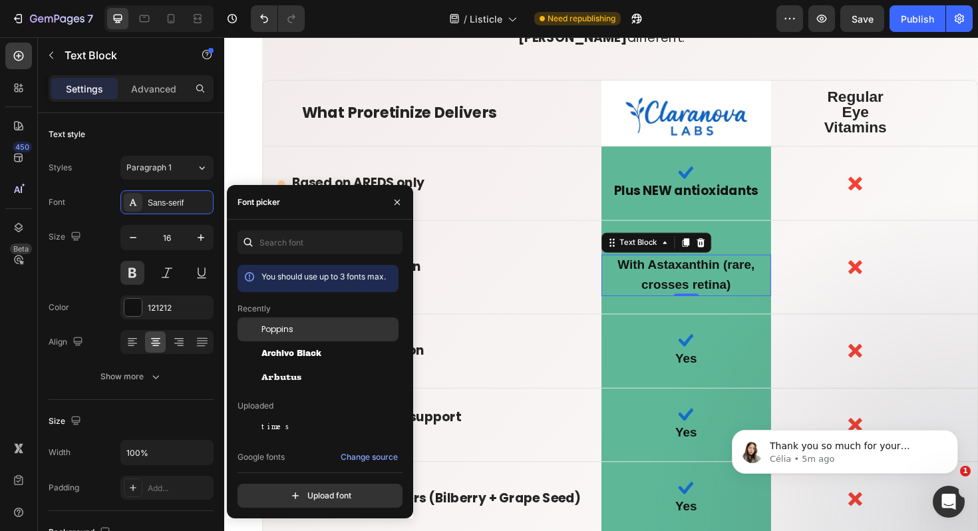
click at [283, 327] on span "Poppins" at bounding box center [277, 329] width 32 height 12
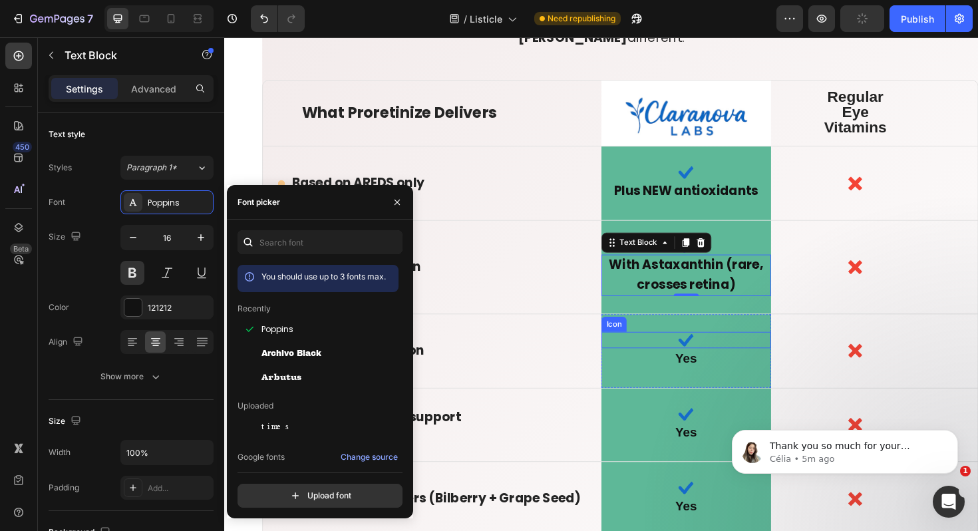
click at [714, 350] on icon at bounding box center [712, 357] width 17 height 17
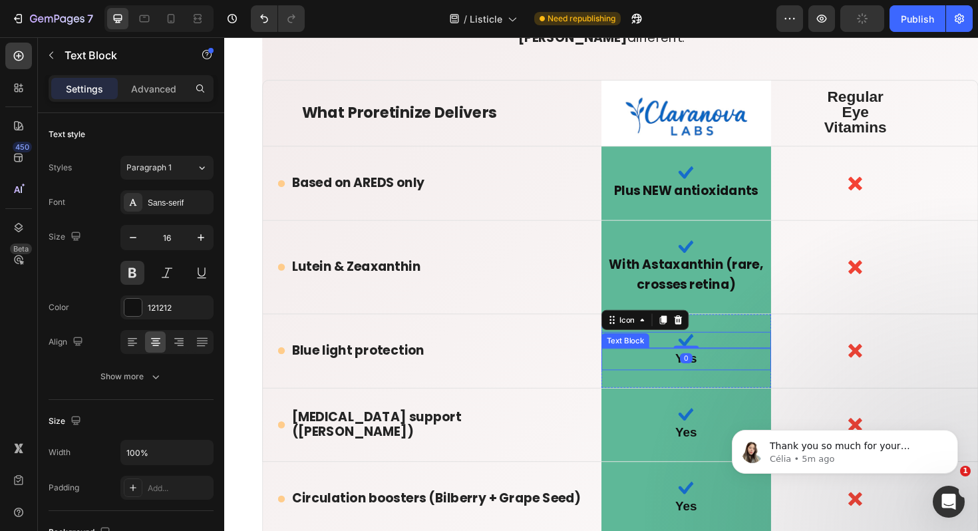
click at [693, 376] on p "Yes" at bounding box center [712, 378] width 177 height 21
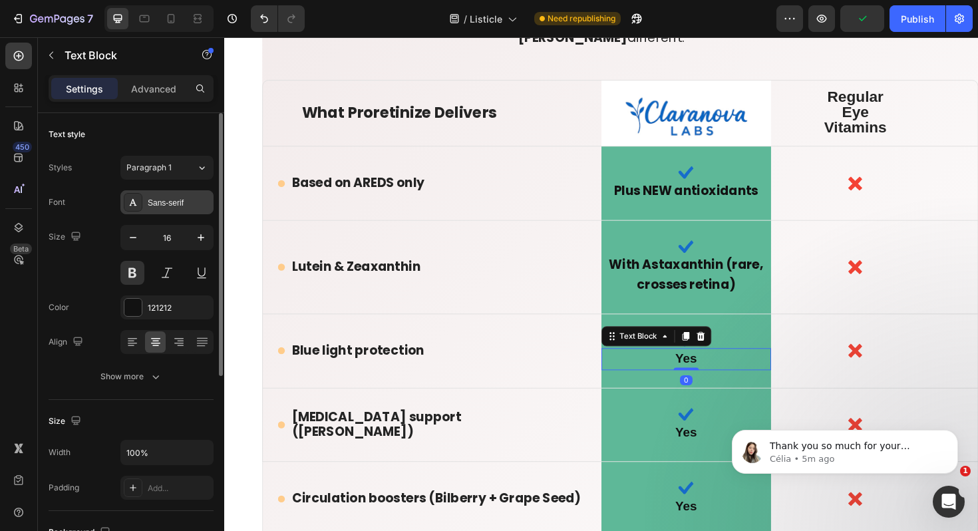
click at [168, 205] on div "Sans-serif" at bounding box center [179, 203] width 63 height 12
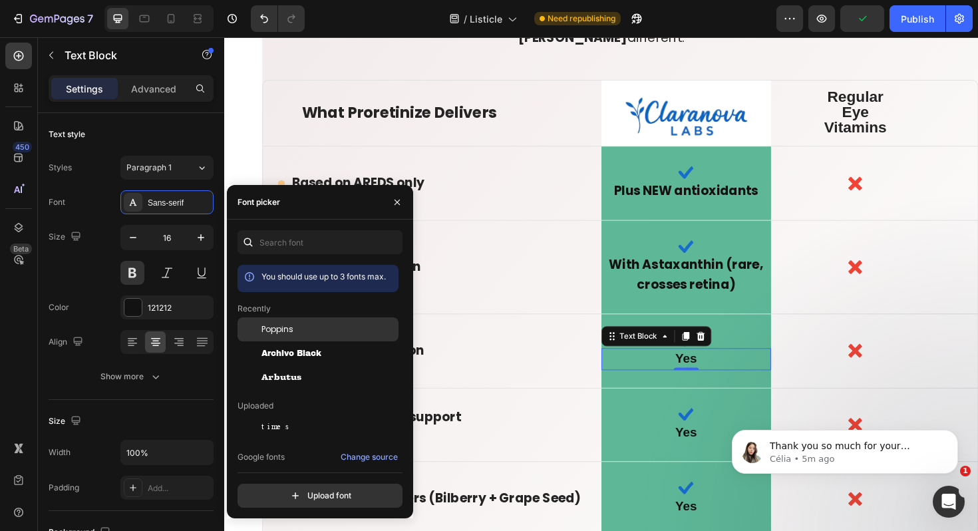
click at [279, 329] on span "Poppins" at bounding box center [277, 329] width 32 height 12
click at [714, 450] on span "Yes" at bounding box center [713, 455] width 23 height 15
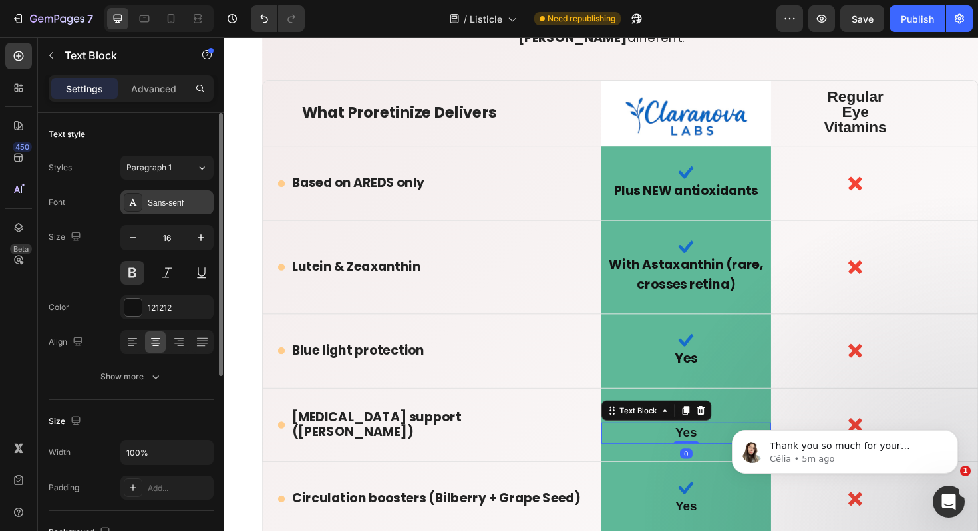
click at [179, 206] on div "Sans-serif" at bounding box center [179, 203] width 63 height 12
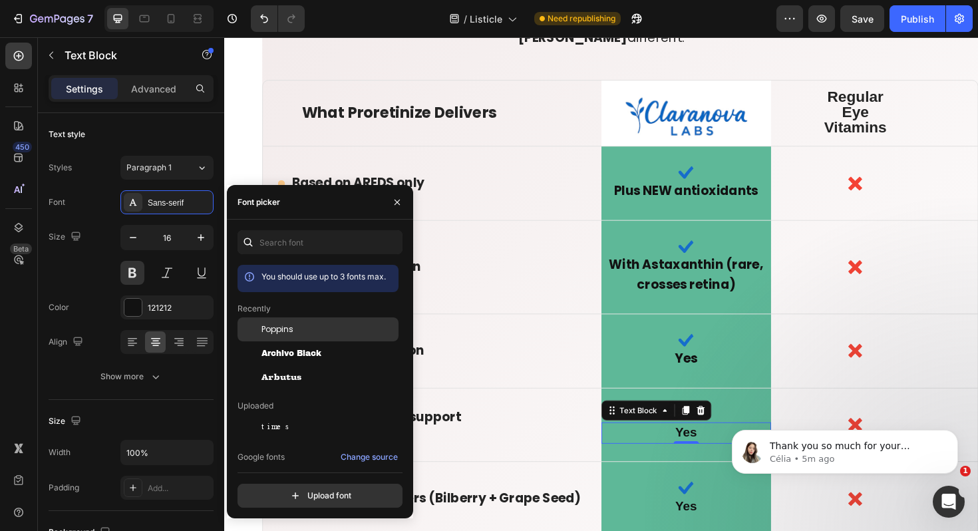
click at [284, 324] on span "Poppins" at bounding box center [277, 329] width 32 height 12
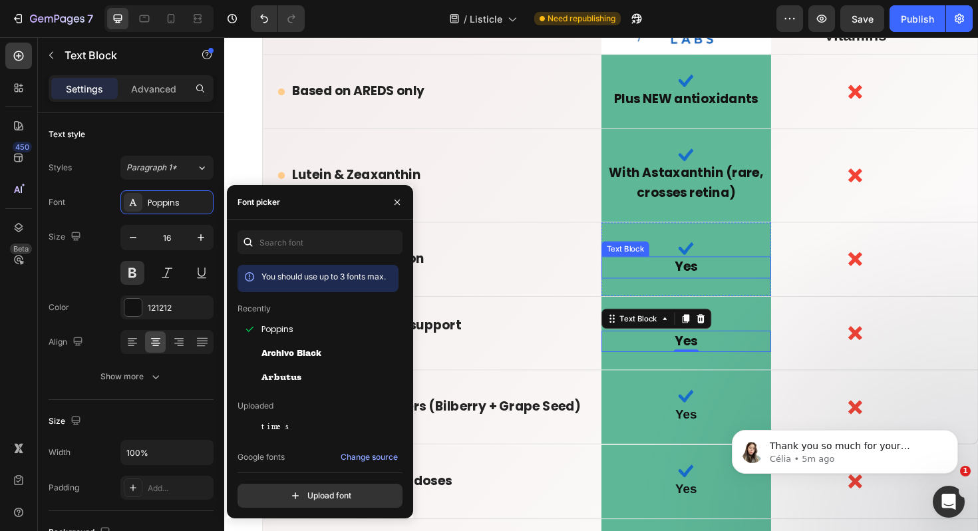
scroll to position [8754, 0]
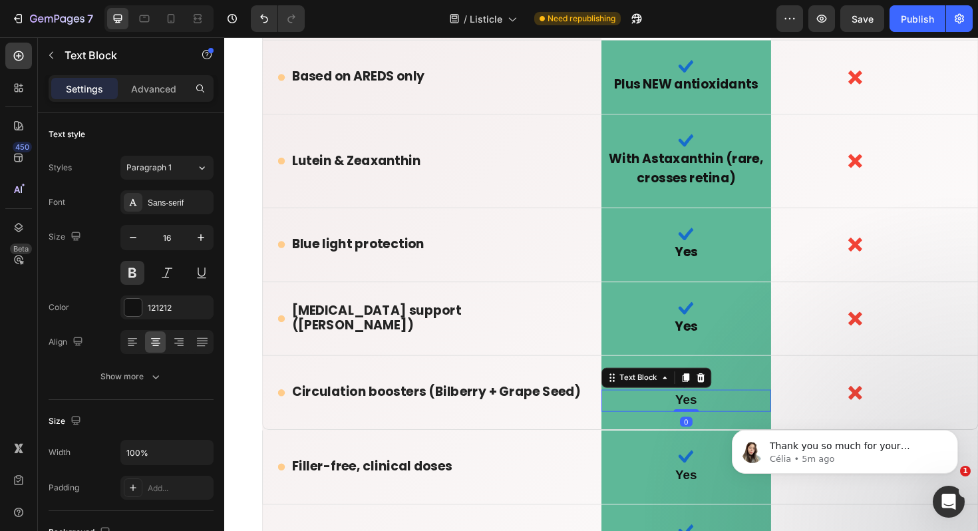
click at [710, 415] on span "Yes" at bounding box center [713, 421] width 23 height 15
click at [201, 203] on div "Sans-serif" at bounding box center [179, 203] width 63 height 12
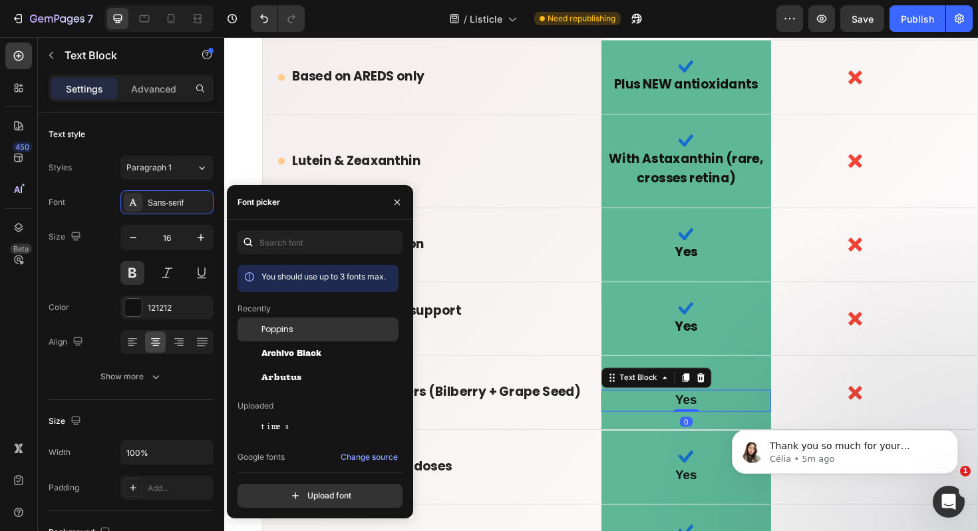
click at [289, 327] on span "Poppins" at bounding box center [277, 329] width 32 height 12
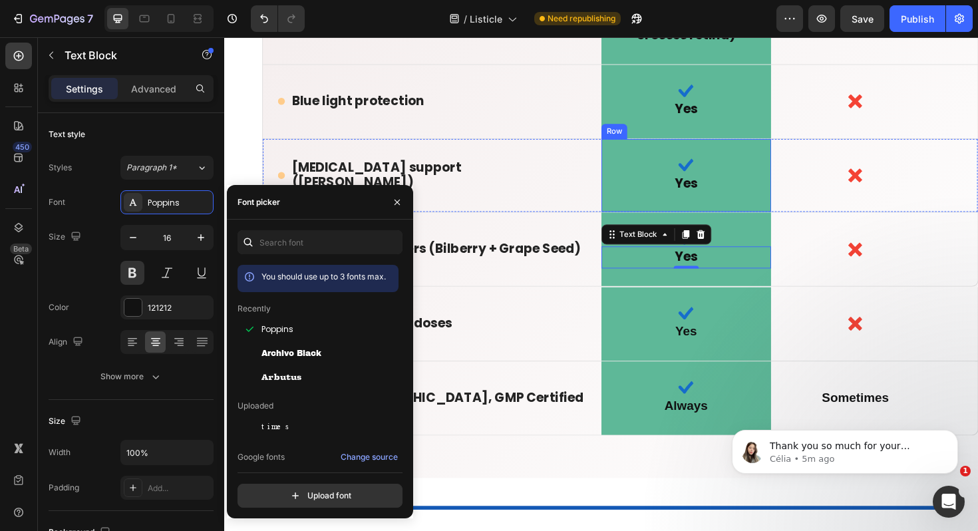
scroll to position [8920, 0]
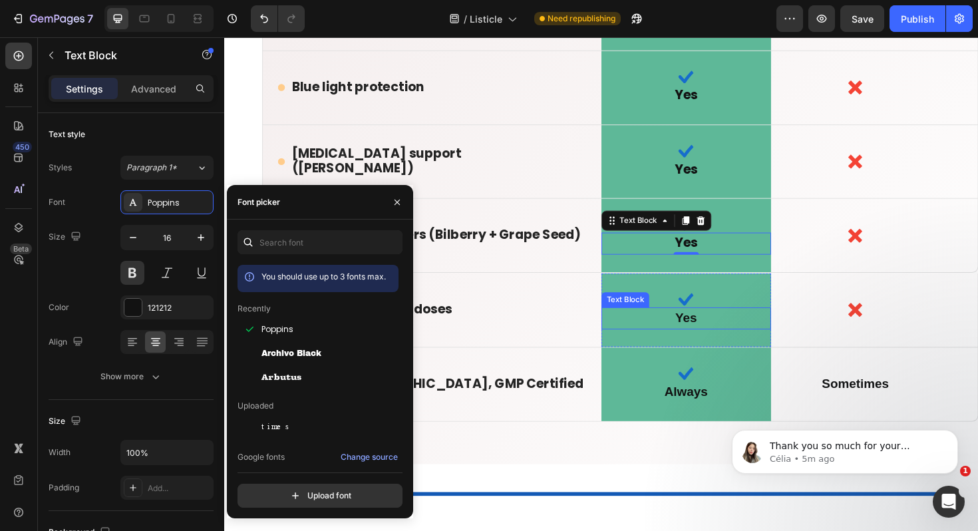
click at [720, 331] on span "Yes" at bounding box center [713, 334] width 23 height 15
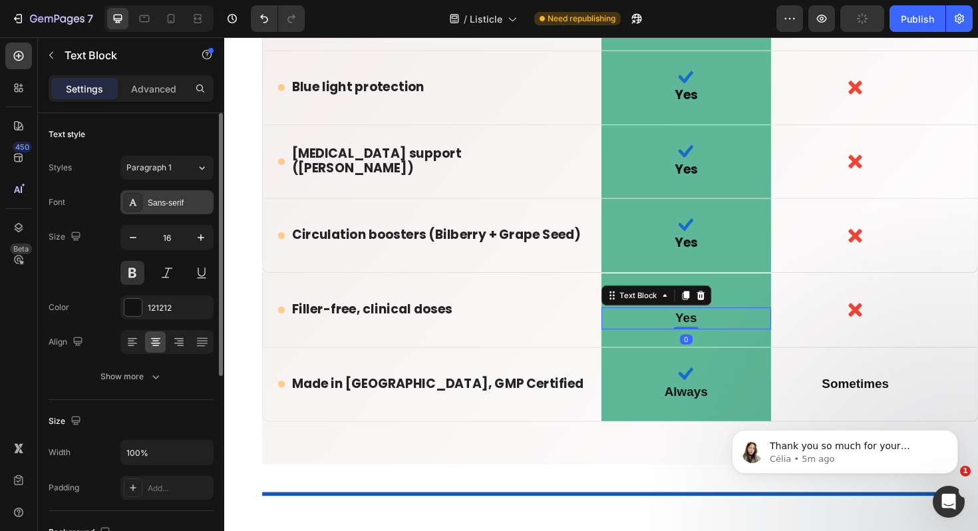
click at [179, 211] on div "Sans-serif" at bounding box center [166, 202] width 93 height 24
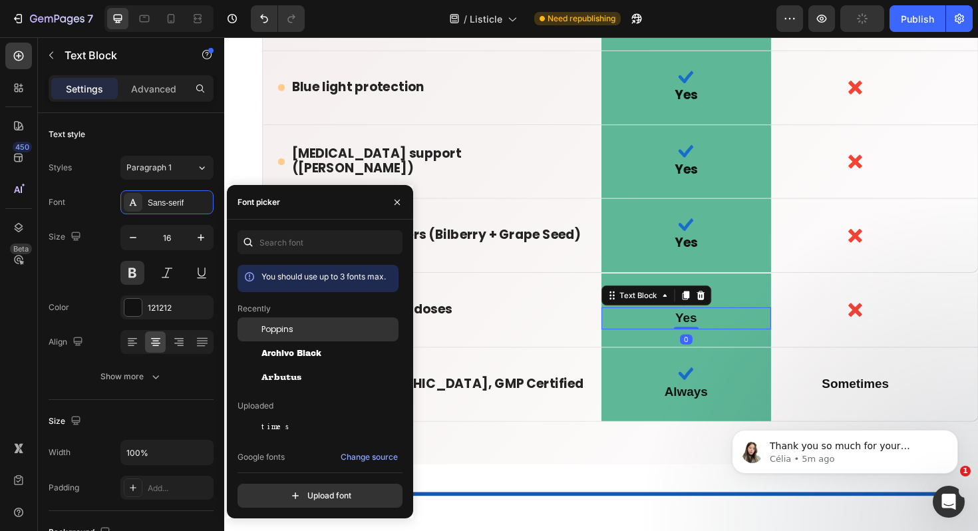
click at [275, 326] on span "Poppins" at bounding box center [277, 329] width 32 height 12
click at [700, 408] on span "Always" at bounding box center [713, 412] width 46 height 15
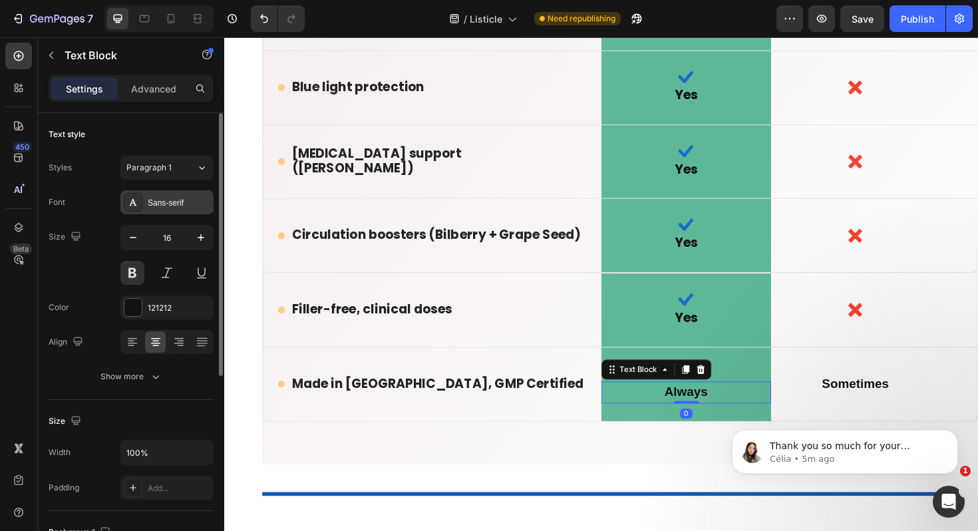
click at [172, 201] on div "Sans-serif" at bounding box center [179, 203] width 63 height 12
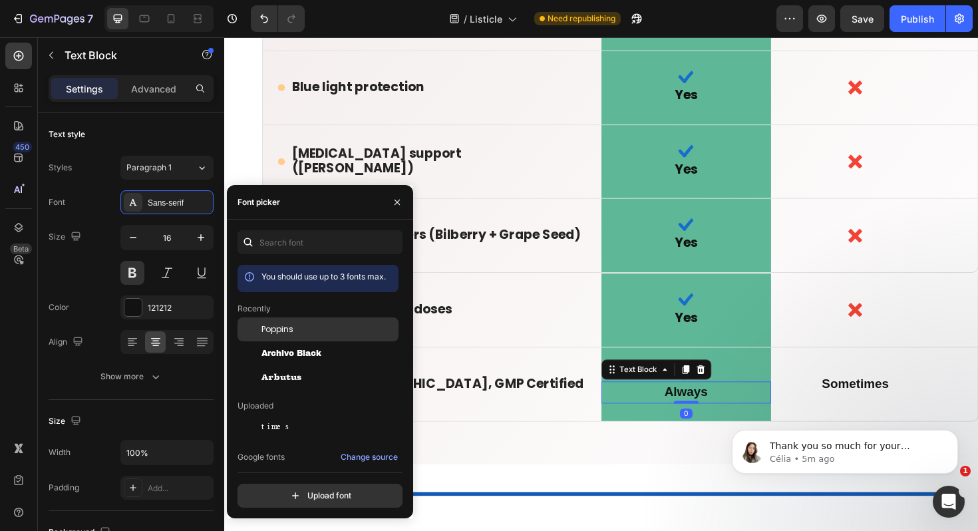
click at [279, 330] on span "Poppins" at bounding box center [277, 329] width 32 height 12
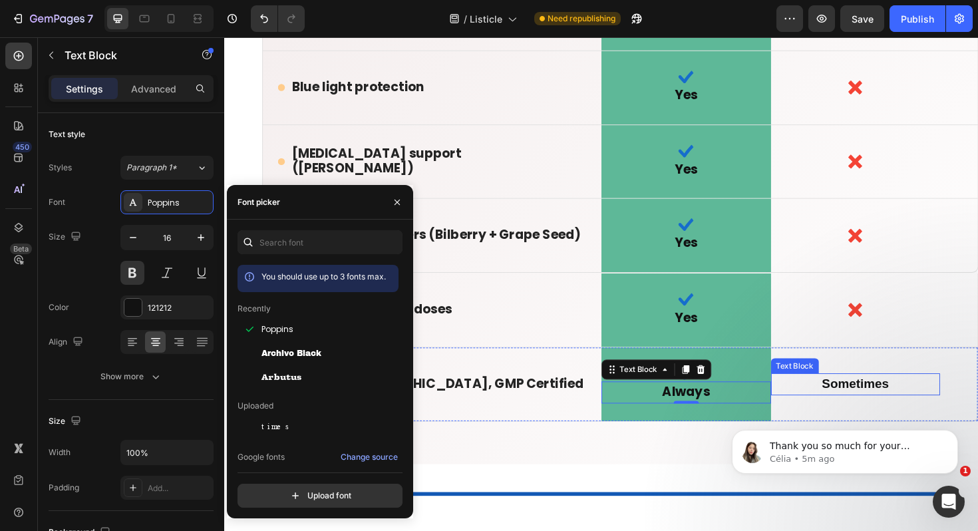
click at [877, 400] on span "Sometimes" at bounding box center [892, 403] width 71 height 15
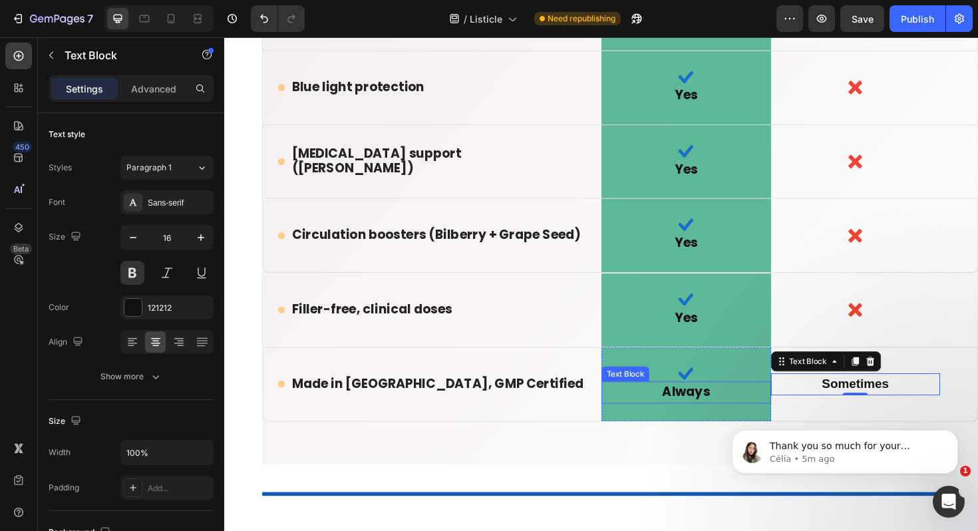
click at [722, 403] on span "Always" at bounding box center [713, 412] width 51 height 19
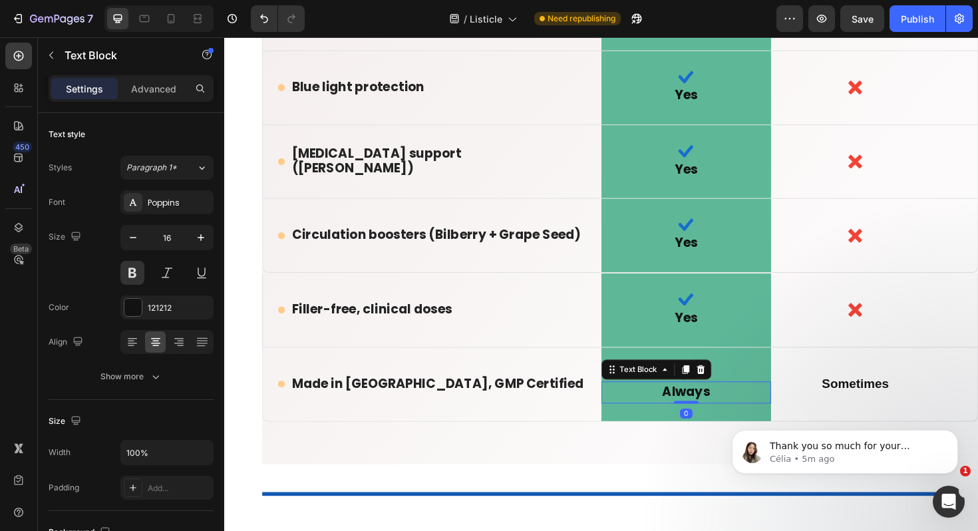
click at [724, 413] on span "Always" at bounding box center [713, 412] width 51 height 19
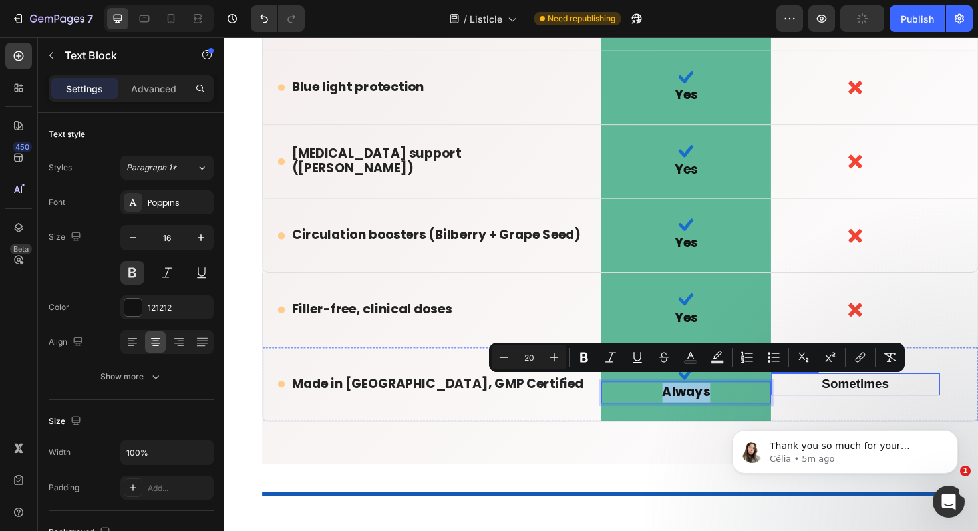
click at [888, 402] on span "Sometimes" at bounding box center [892, 403] width 71 height 15
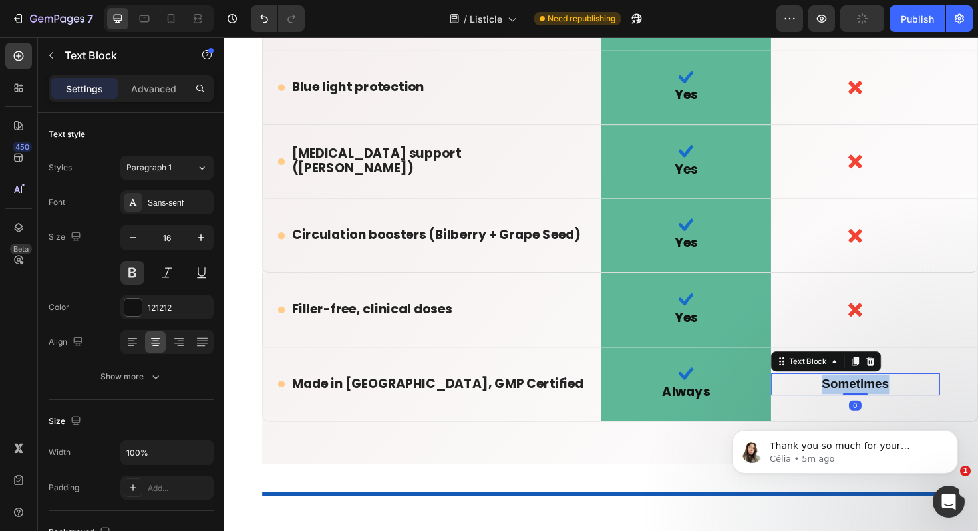
click at [887, 402] on span "Sometimes" at bounding box center [892, 403] width 71 height 15
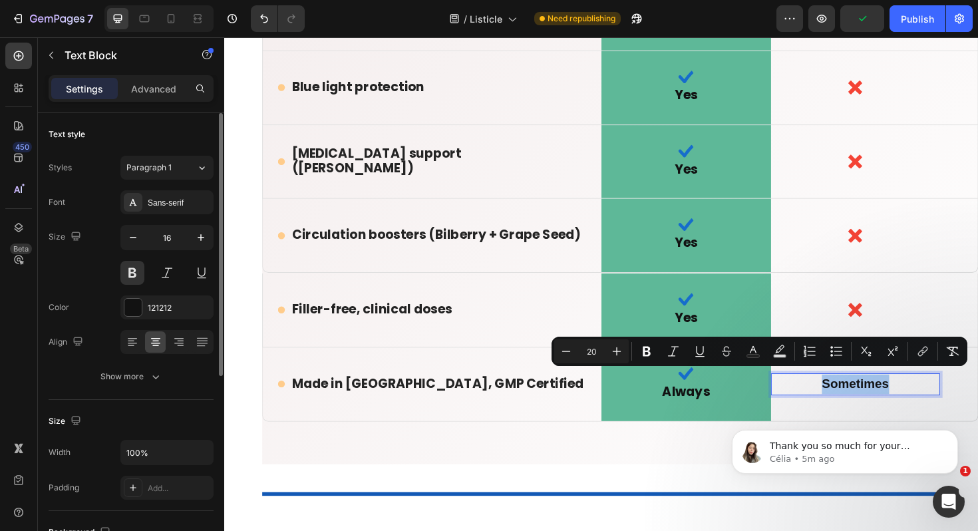
click at [178, 214] on div "Font Sans-serif Size 16 Color 121212 Align Show more" at bounding box center [131, 289] width 165 height 198
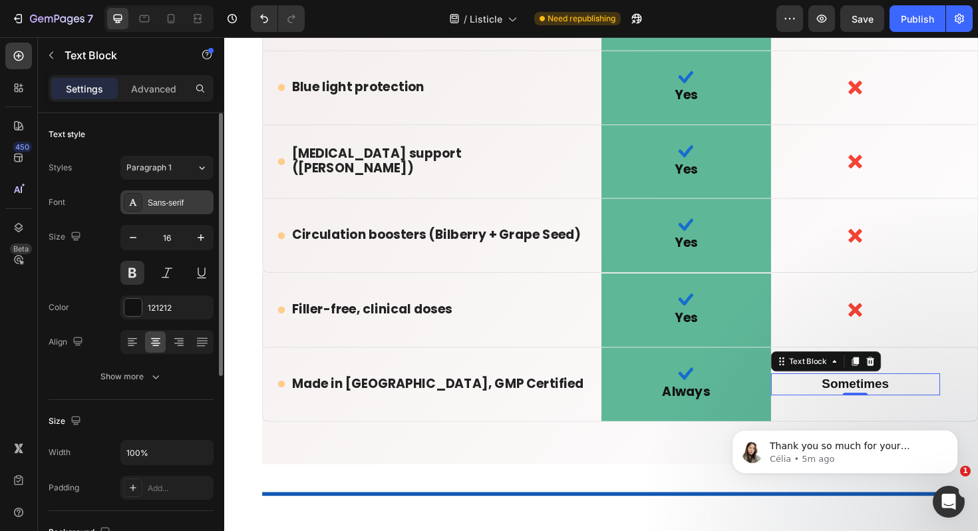
click at [175, 209] on div "Sans-serif" at bounding box center [166, 202] width 93 height 24
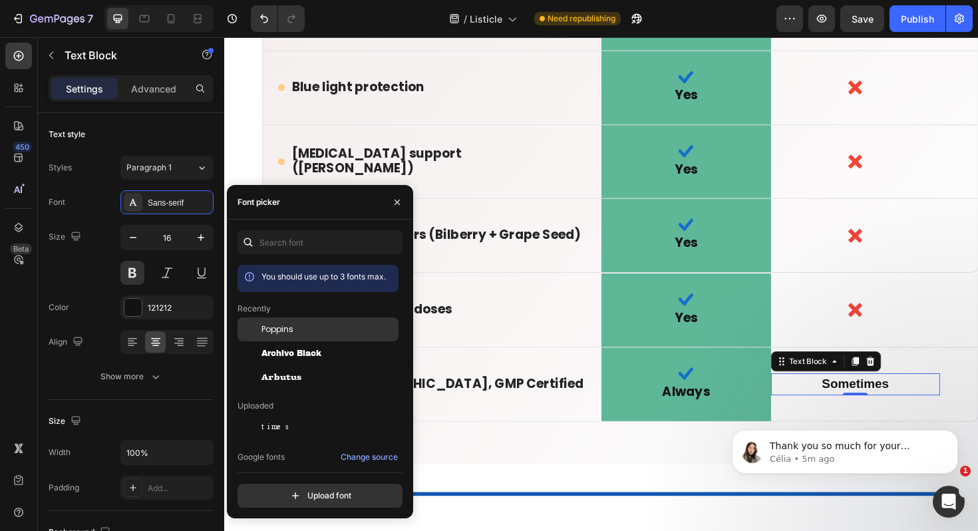
click at [275, 327] on span "Poppins" at bounding box center [277, 329] width 32 height 12
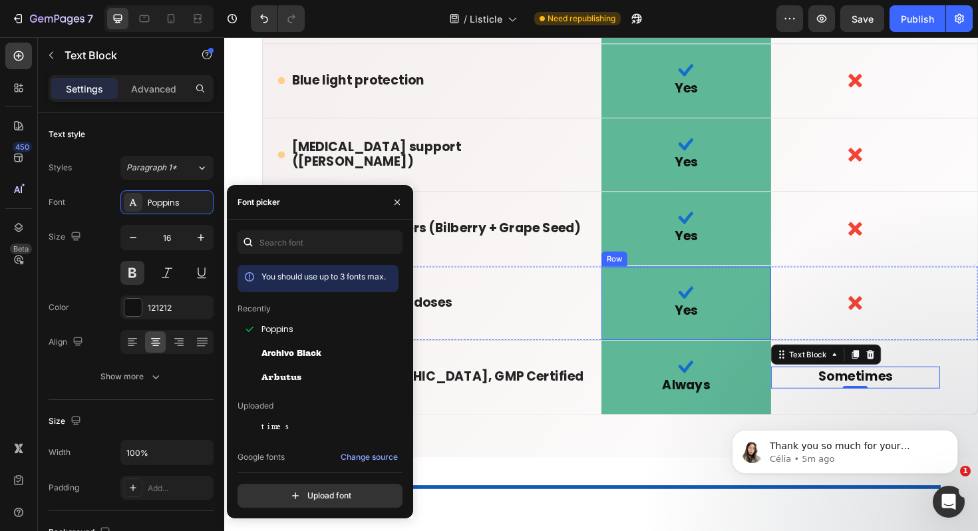
scroll to position [8929, 0]
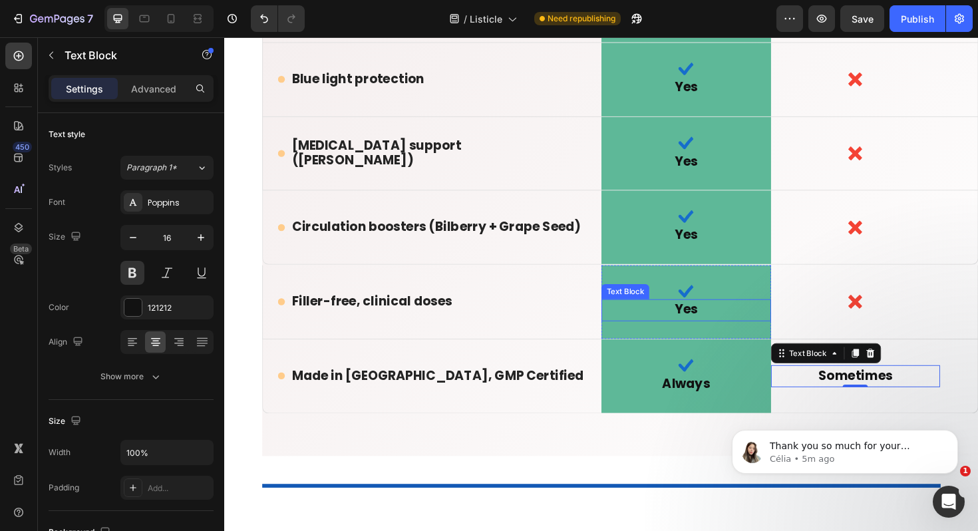
click at [769, 331] on div "Yes" at bounding box center [713, 326] width 180 height 23
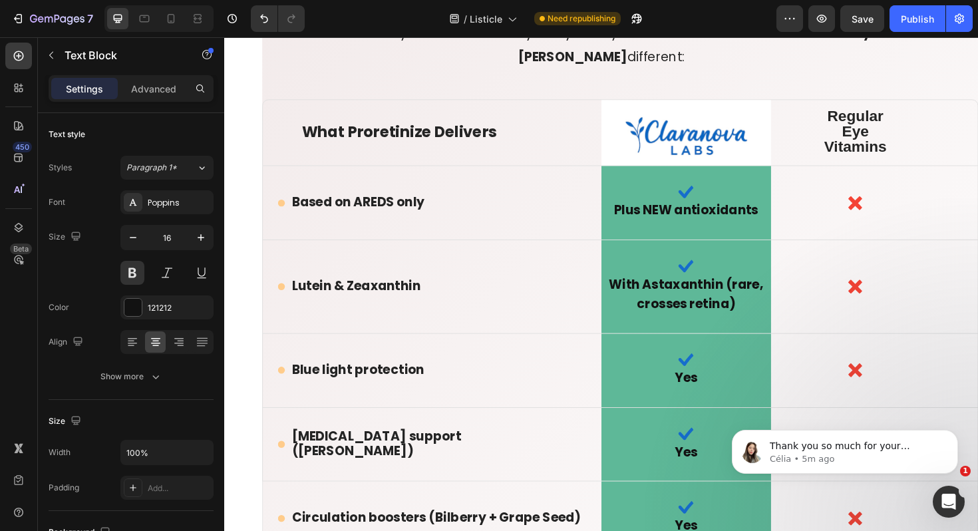
scroll to position [8590, 0]
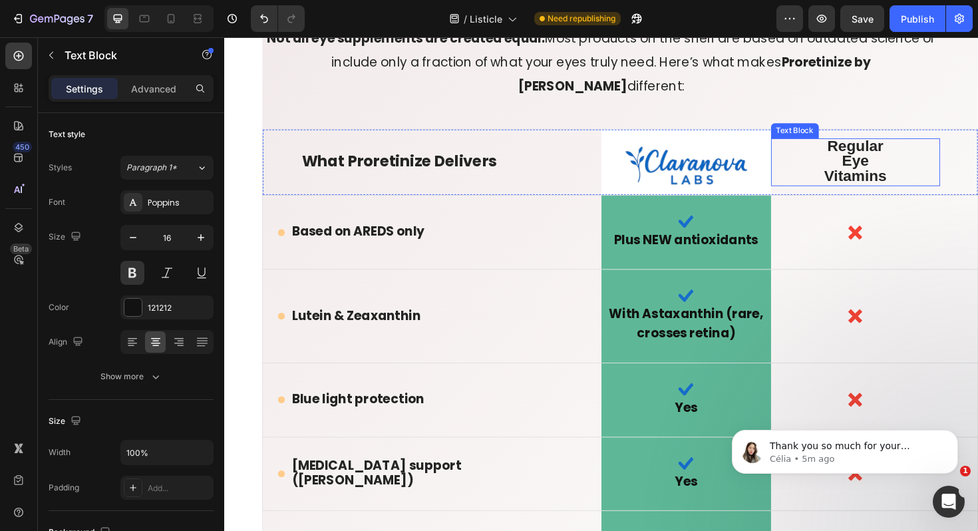
click at [903, 180] on strong "Regular Eye Vitamins" at bounding box center [892, 168] width 67 height 50
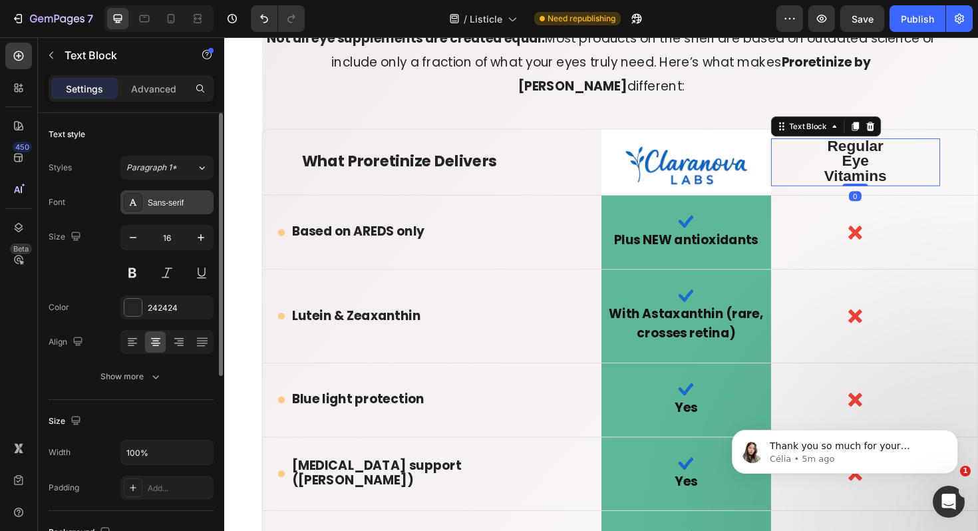
click at [180, 196] on div "Sans-serif" at bounding box center [166, 202] width 93 height 24
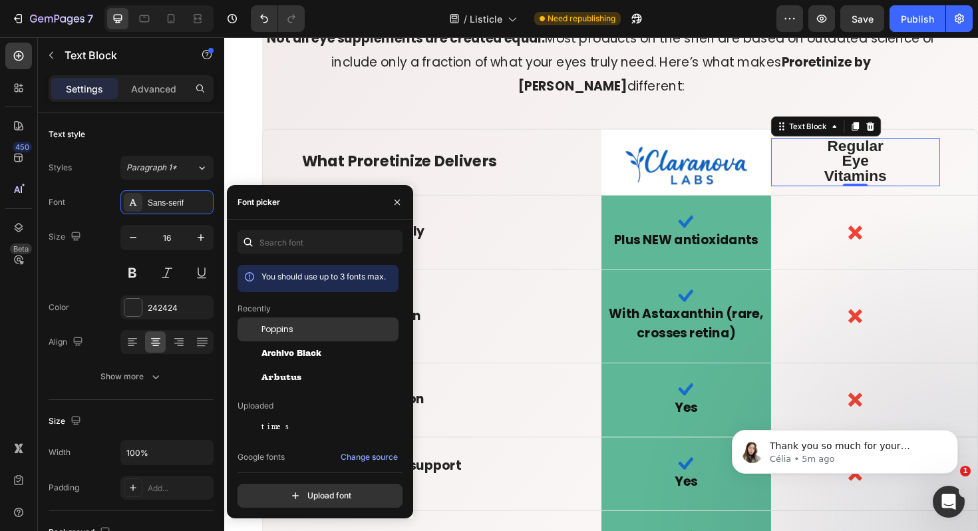
click at [282, 328] on span "Poppins" at bounding box center [277, 329] width 32 height 12
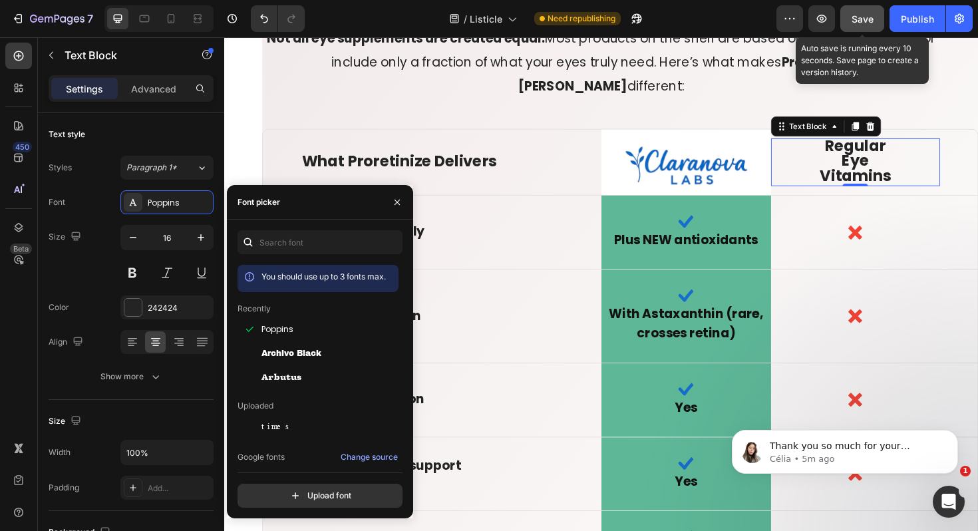
click at [859, 27] on button "Save" at bounding box center [862, 18] width 44 height 27
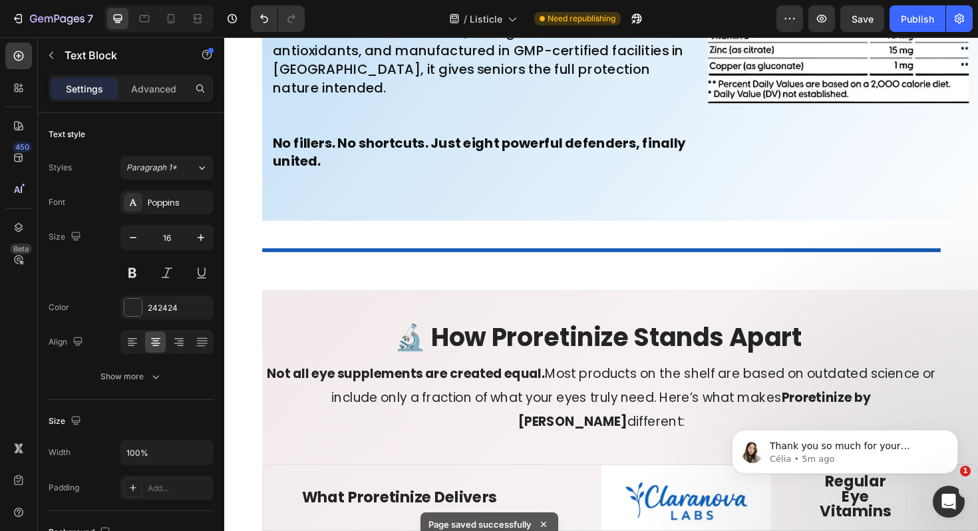
scroll to position [7334, 0]
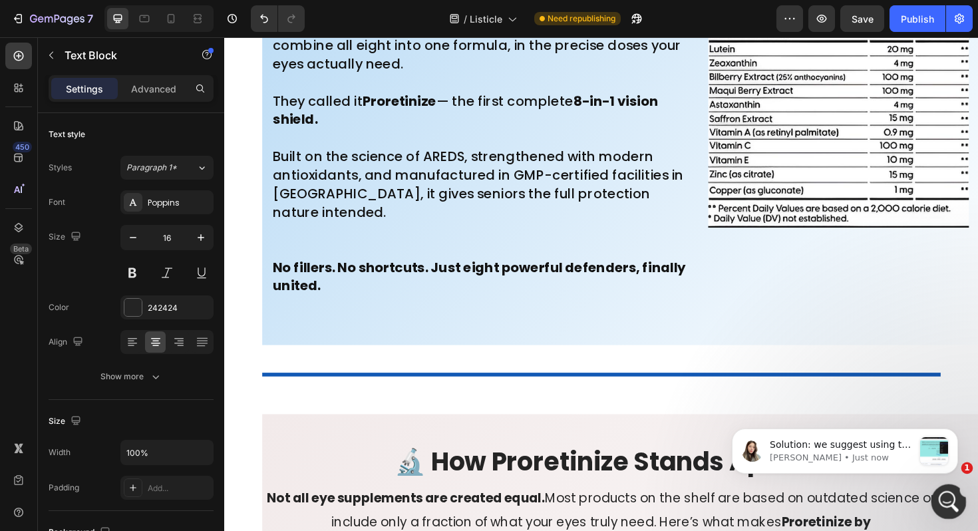
click at [944, 502] on icon "Open Intercom Messenger" at bounding box center [947, 500] width 22 height 22
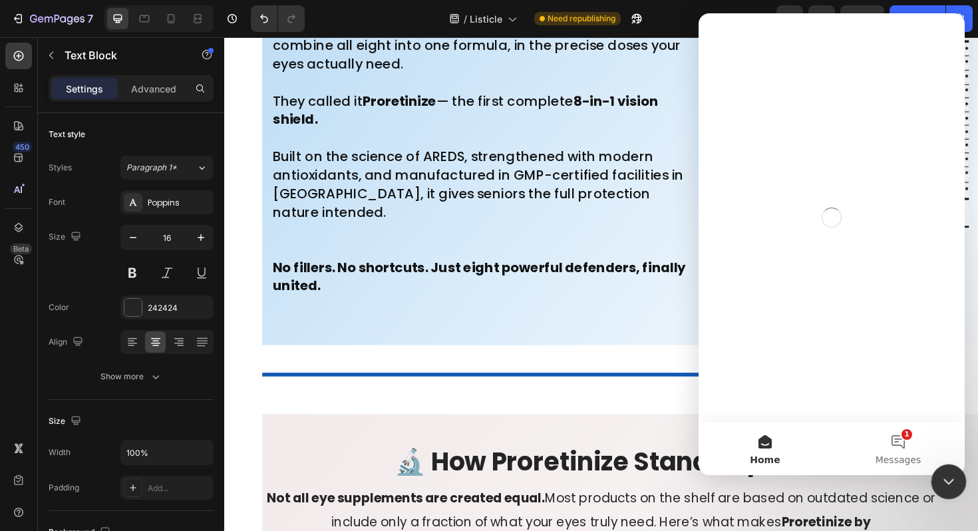
scroll to position [0, 0]
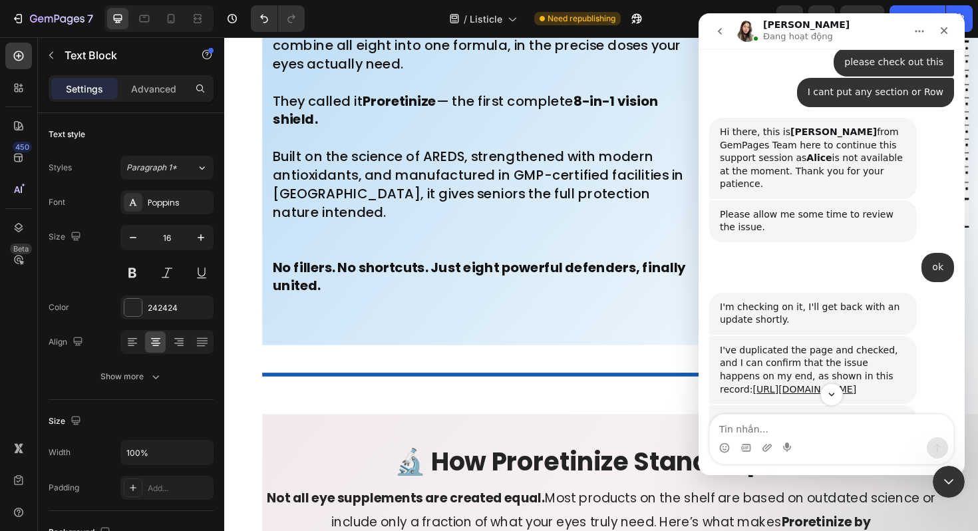
scroll to position [4802, 0]
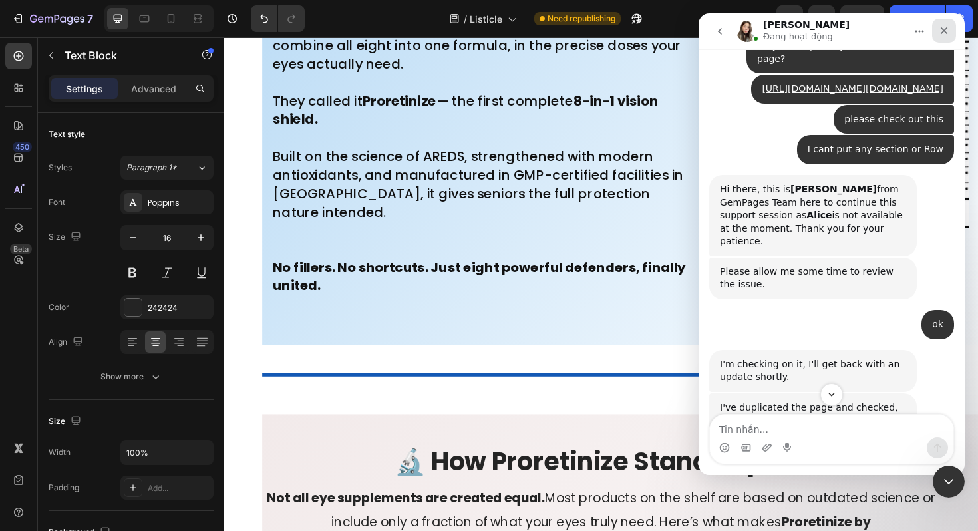
click at [942, 30] on icon "Close" at bounding box center [943, 30] width 11 height 11
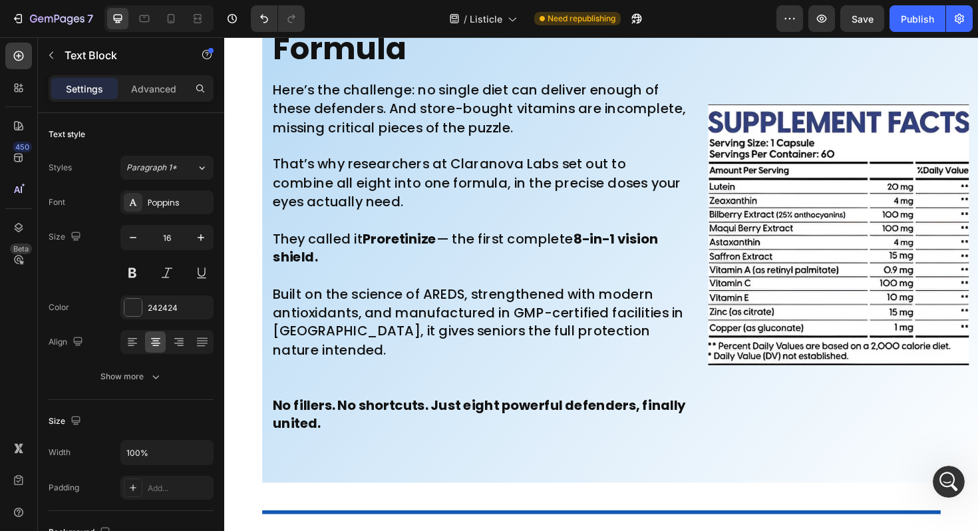
scroll to position [7172, 0]
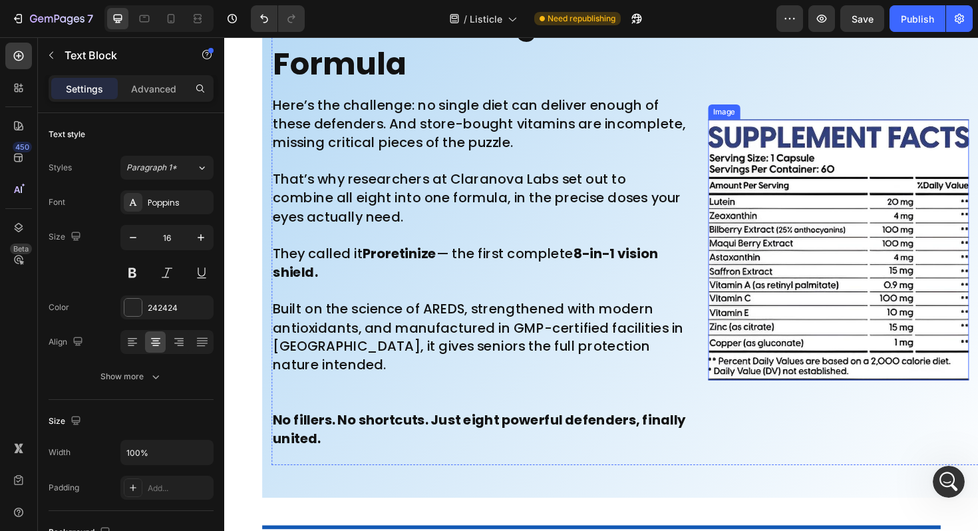
click at [855, 263] on img at bounding box center [874, 262] width 276 height 276
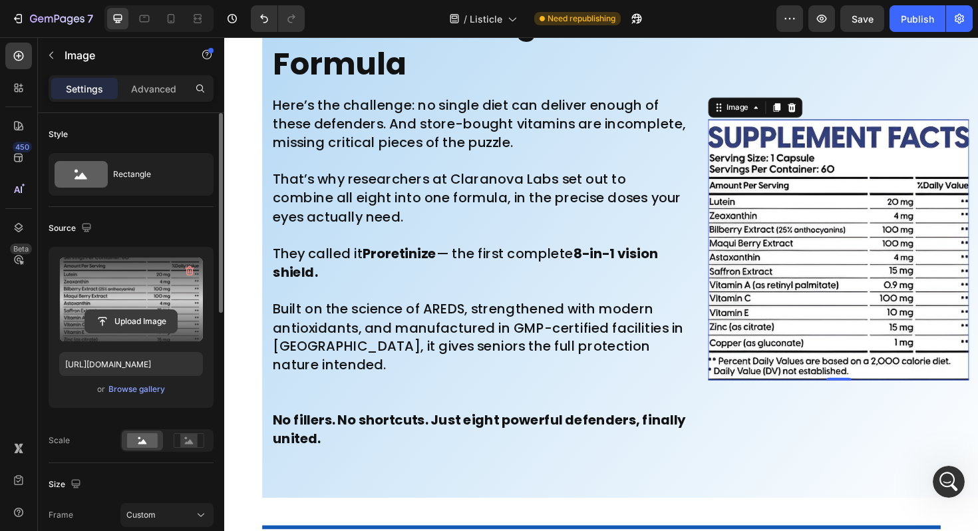
click at [140, 322] on input "file" at bounding box center [131, 321] width 92 height 23
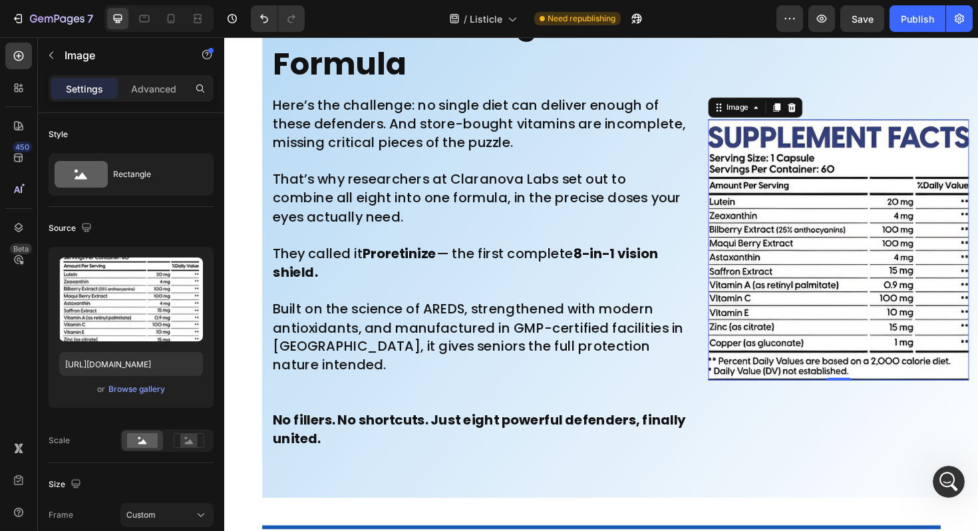
click at [820, 298] on img at bounding box center [874, 262] width 276 height 276
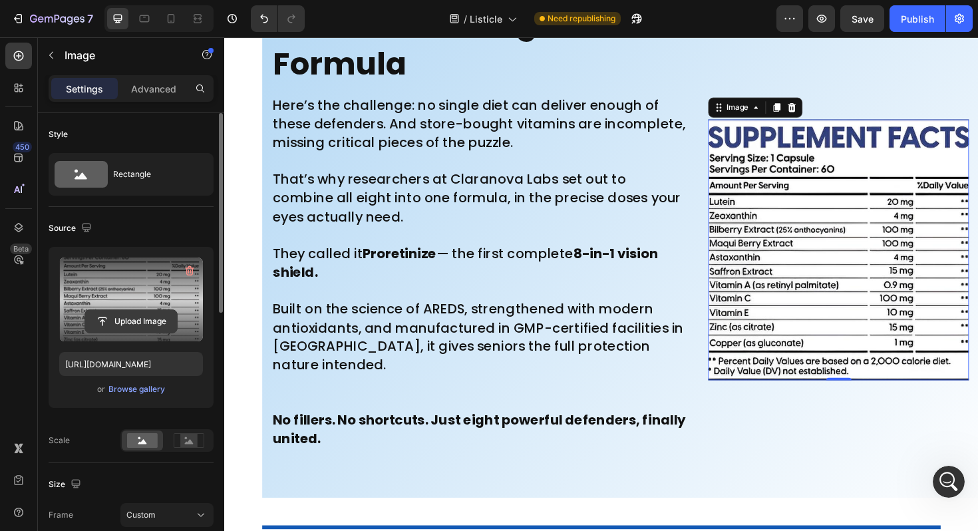
click at [152, 316] on input "file" at bounding box center [131, 321] width 92 height 23
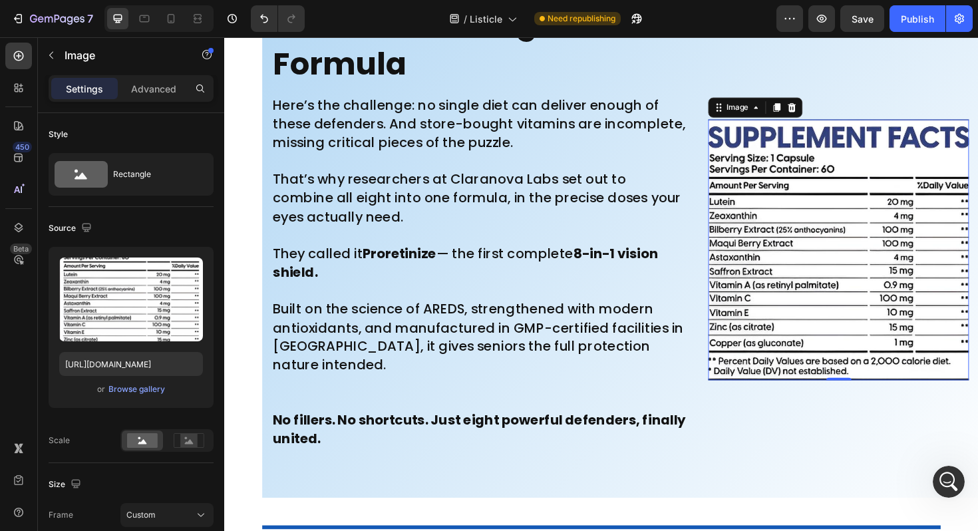
click at [818, 250] on img at bounding box center [874, 262] width 276 height 276
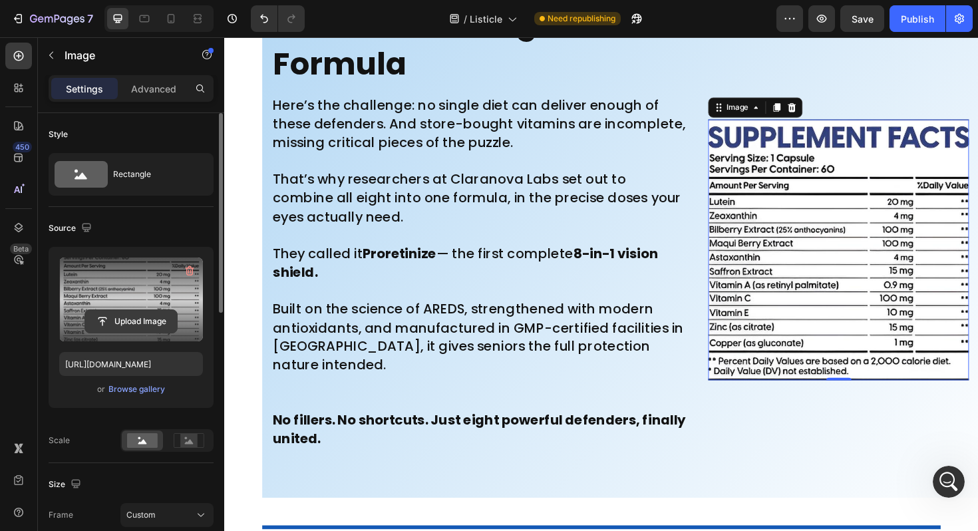
click at [138, 313] on input "file" at bounding box center [131, 321] width 92 height 23
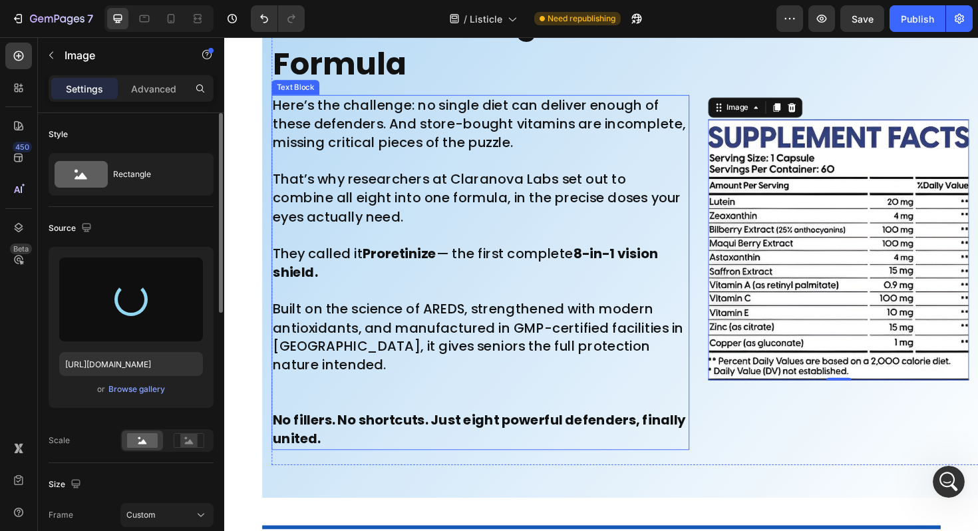
type input "https://cdn.shopify.com/s/files/1/0661/9034/4243/files/gempages_581239761960698…"
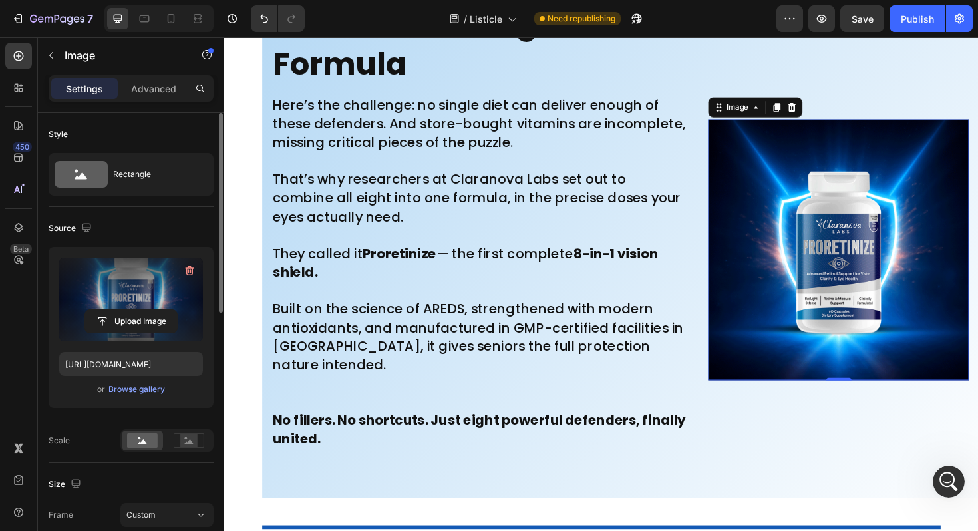
click at [826, 284] on img at bounding box center [874, 262] width 276 height 276
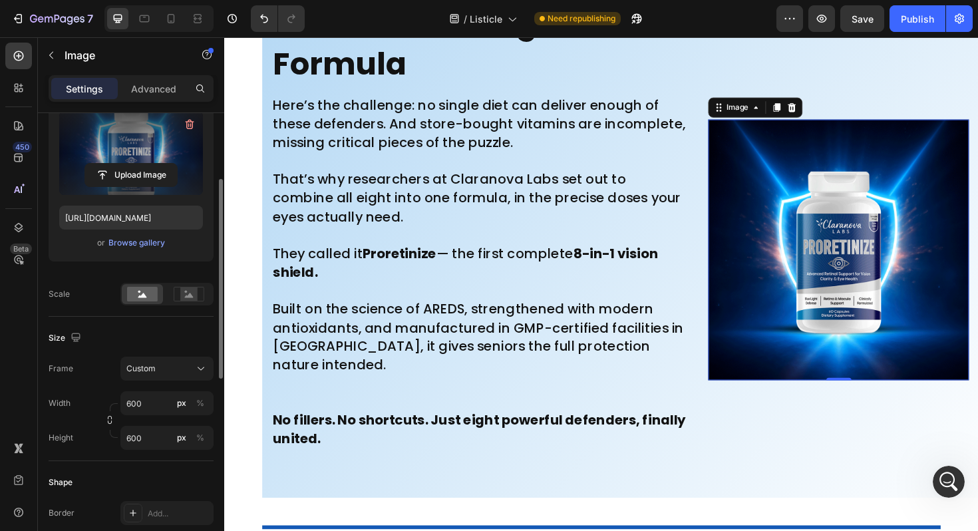
scroll to position [148, 0]
click at [174, 368] on div "Custom" at bounding box center [158, 367] width 65 height 12
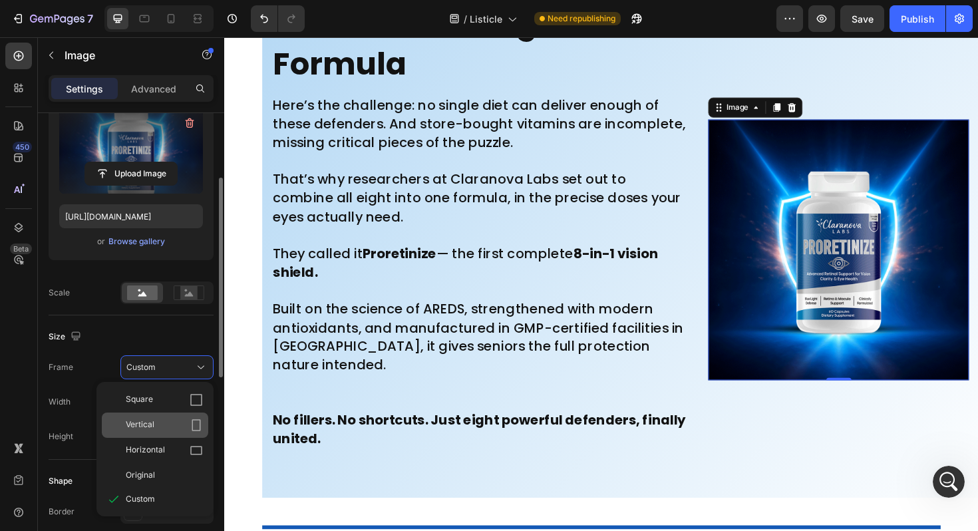
click at [199, 420] on icon at bounding box center [196, 424] width 13 height 13
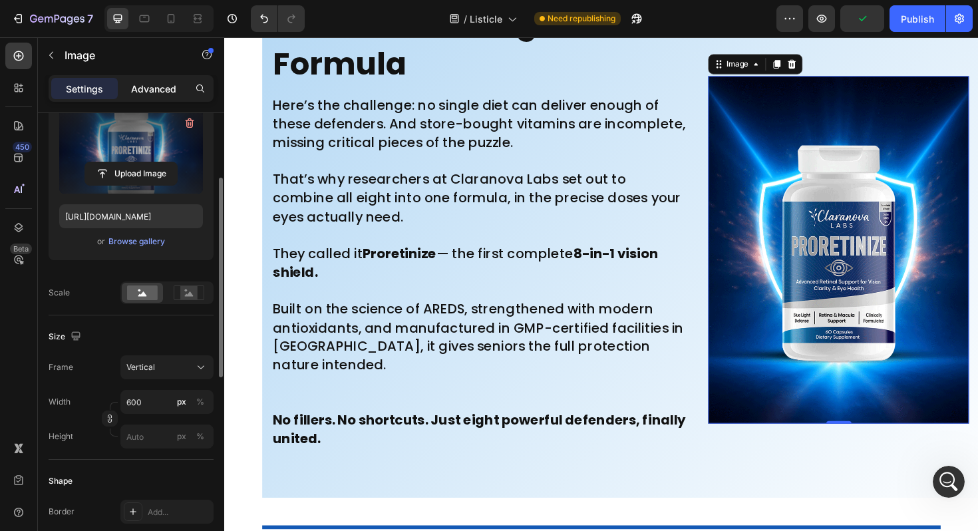
click at [154, 88] on p "Advanced" at bounding box center [153, 89] width 45 height 14
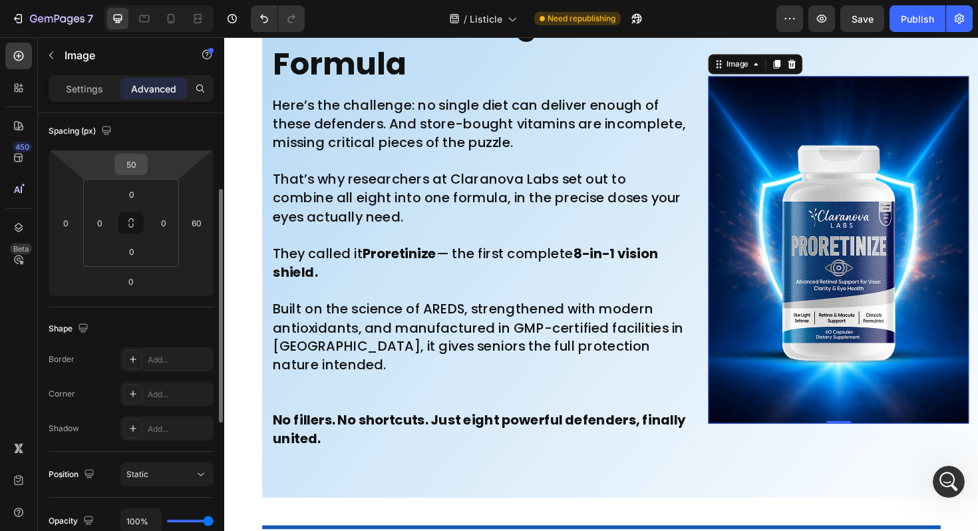
click at [138, 165] on input "50" at bounding box center [131, 164] width 27 height 20
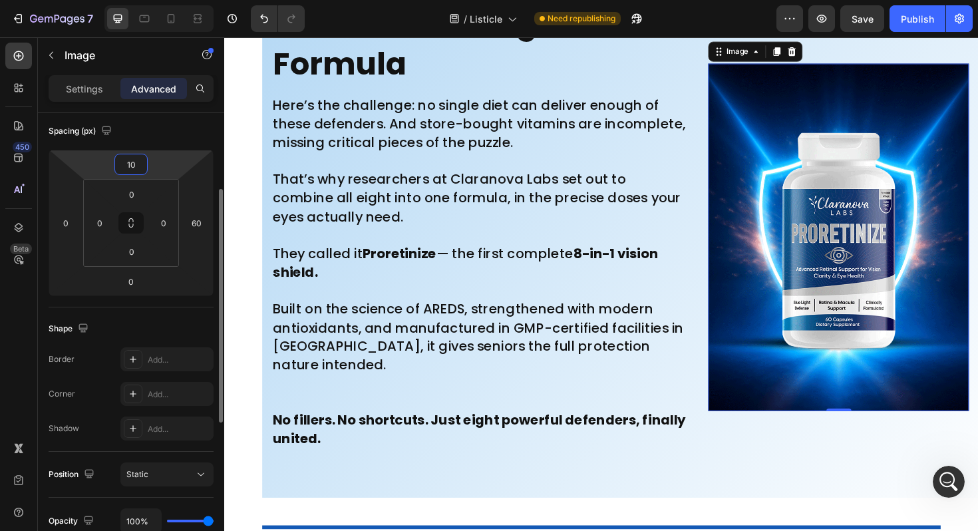
type input "100"
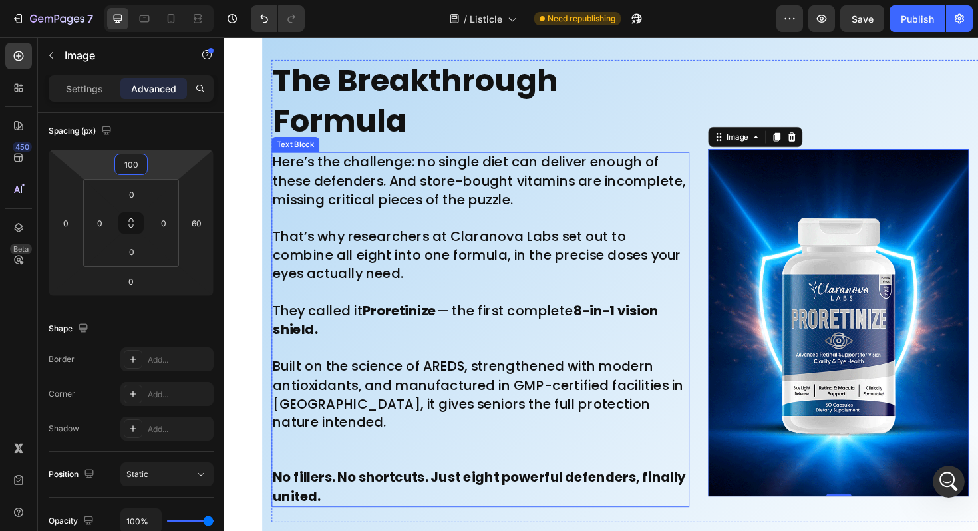
scroll to position [7048, 0]
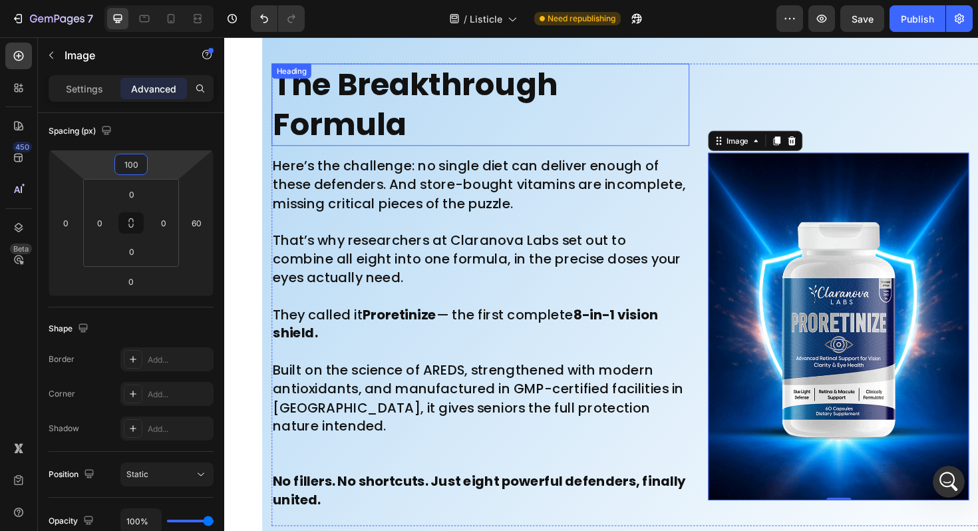
click at [449, 107] on strong "The Breakthrough Formula" at bounding box center [425, 108] width 301 height 87
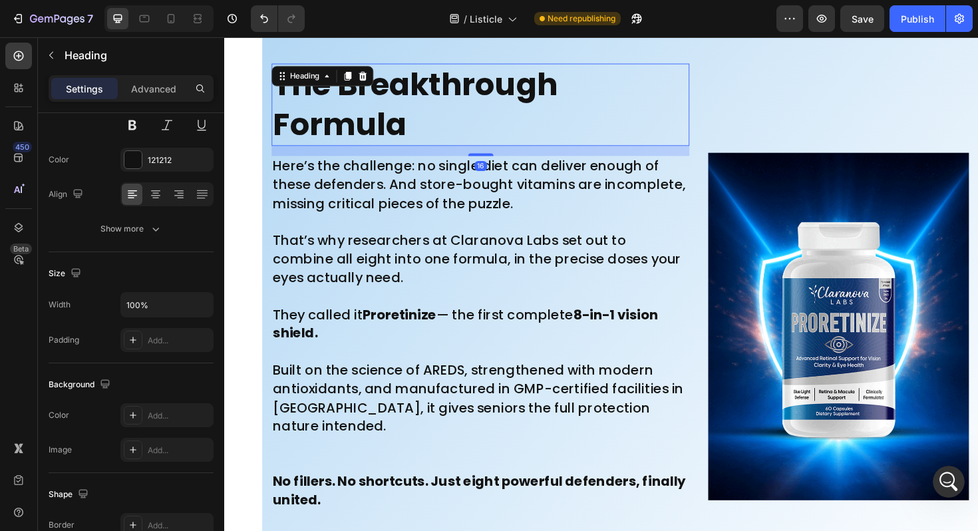
scroll to position [0, 0]
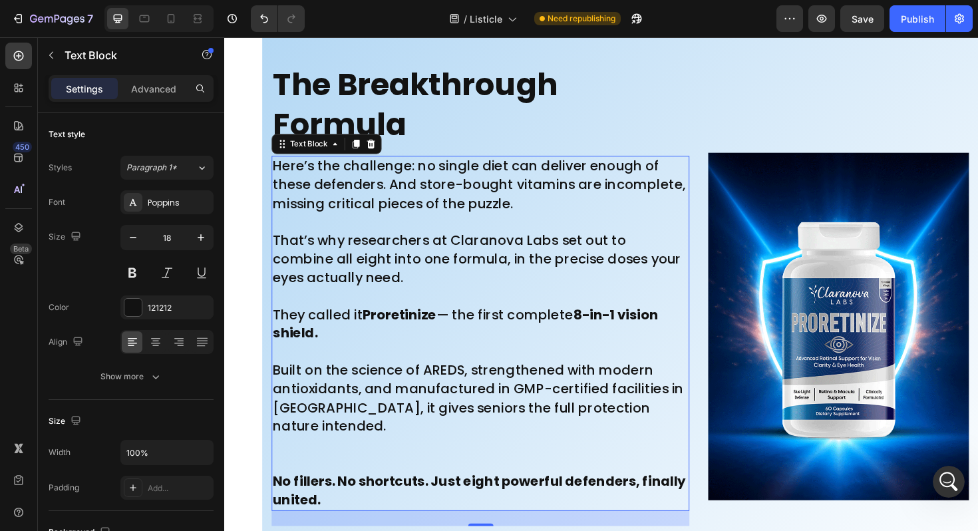
click at [389, 198] on span "Here’s the challenge: no single diet can deliver enough of these defenders. And…" at bounding box center [493, 193] width 437 height 59
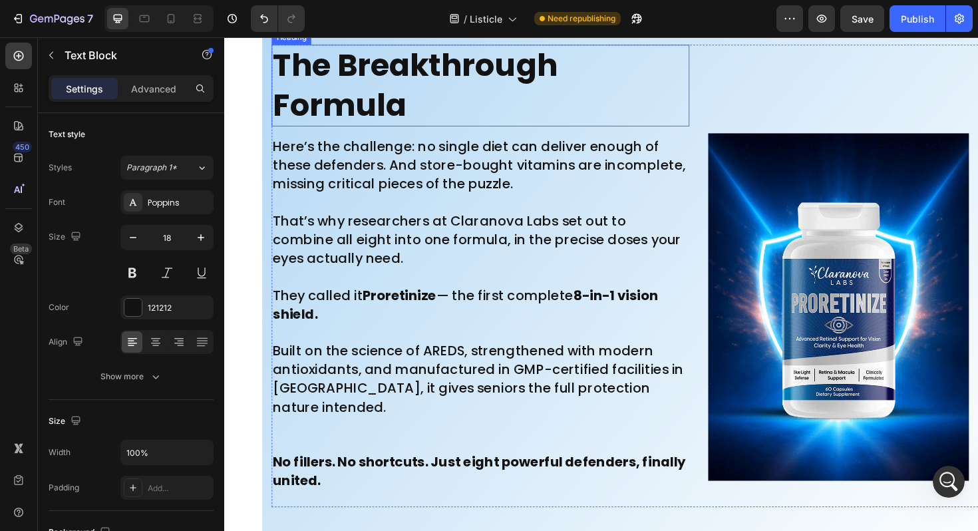
scroll to position [7060, 0]
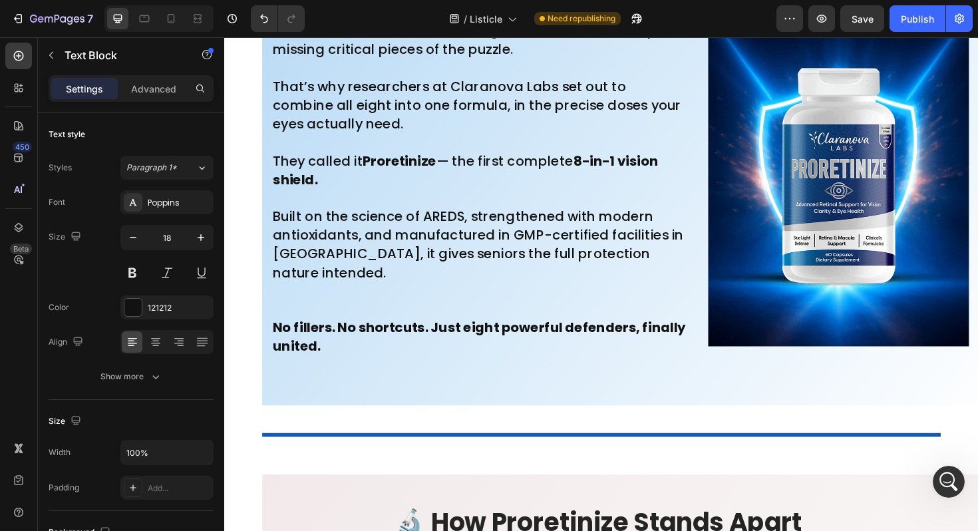
click at [605, 164] on strong "8-in-1 vision shield." at bounding box center [479, 177] width 408 height 39
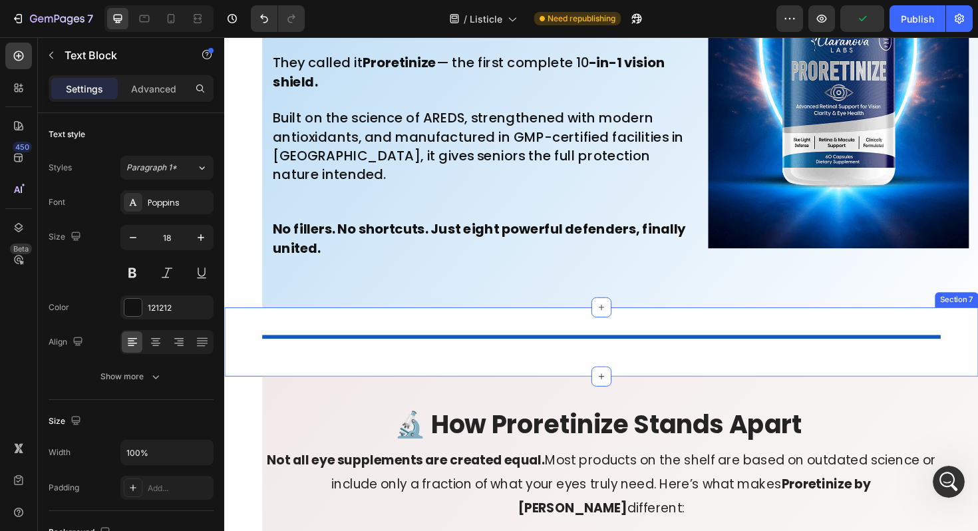
scroll to position [7145, 0]
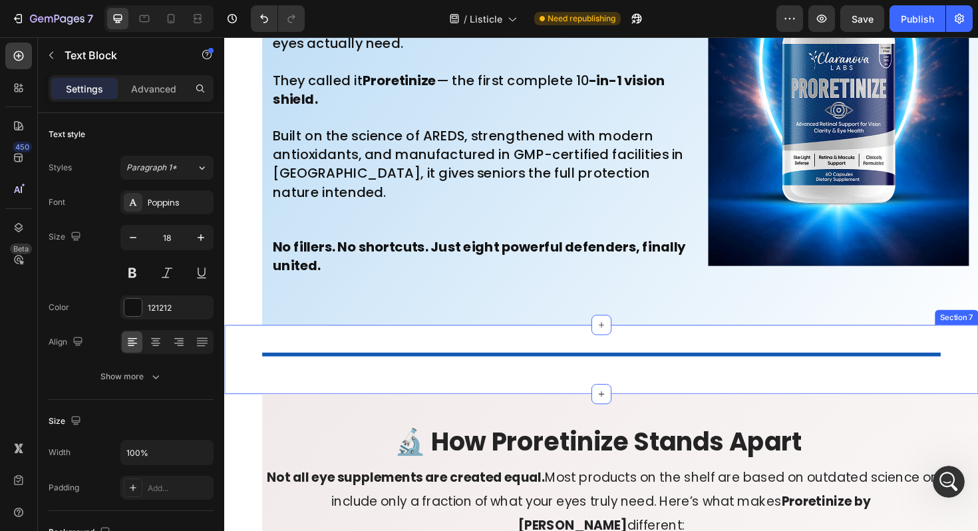
click at [437, 407] on div "Title Line Section 7" at bounding box center [623, 378] width 798 height 73
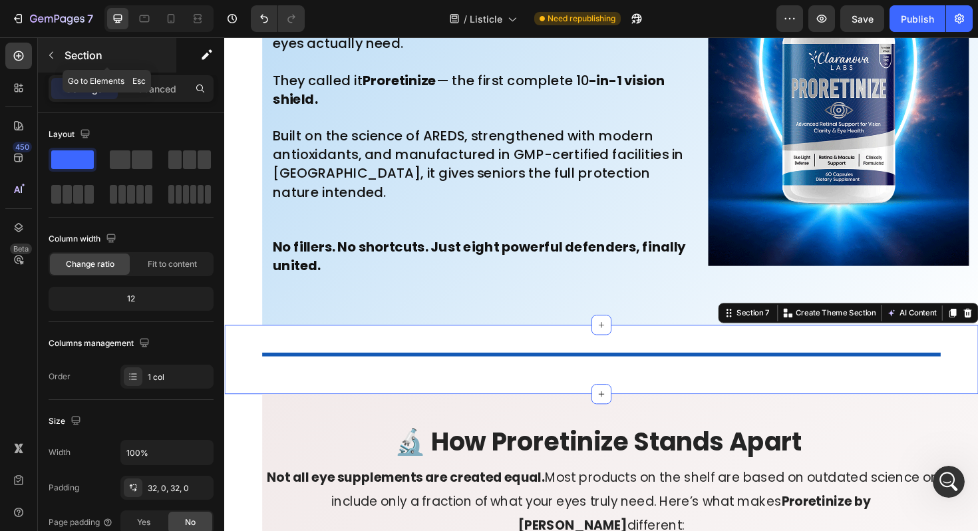
click at [50, 53] on icon "button" at bounding box center [51, 55] width 11 height 11
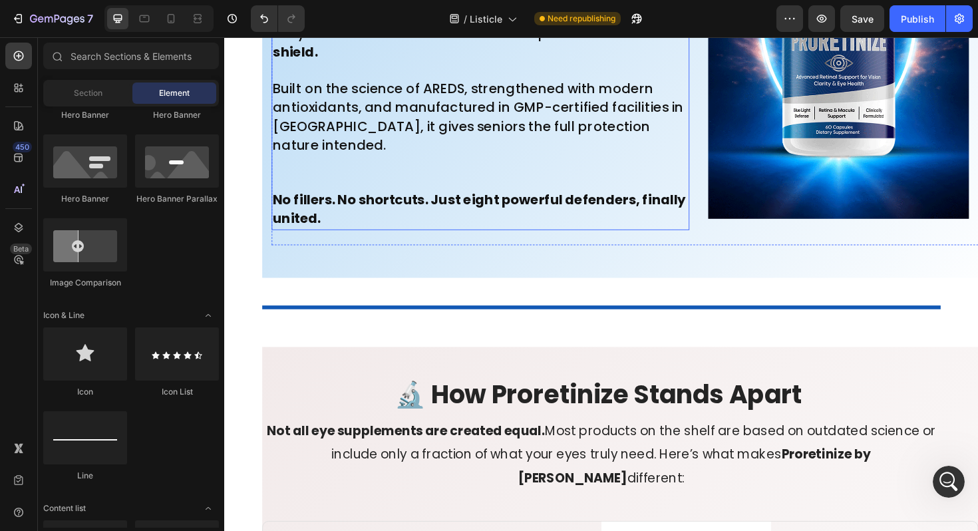
scroll to position [7205, 0]
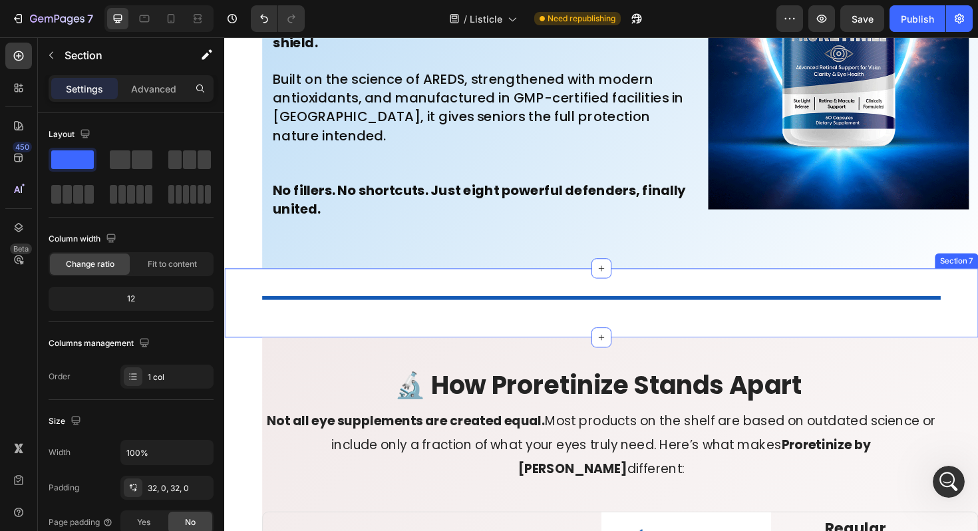
click at [426, 297] on div "Title Line Section 7" at bounding box center [623, 318] width 798 height 73
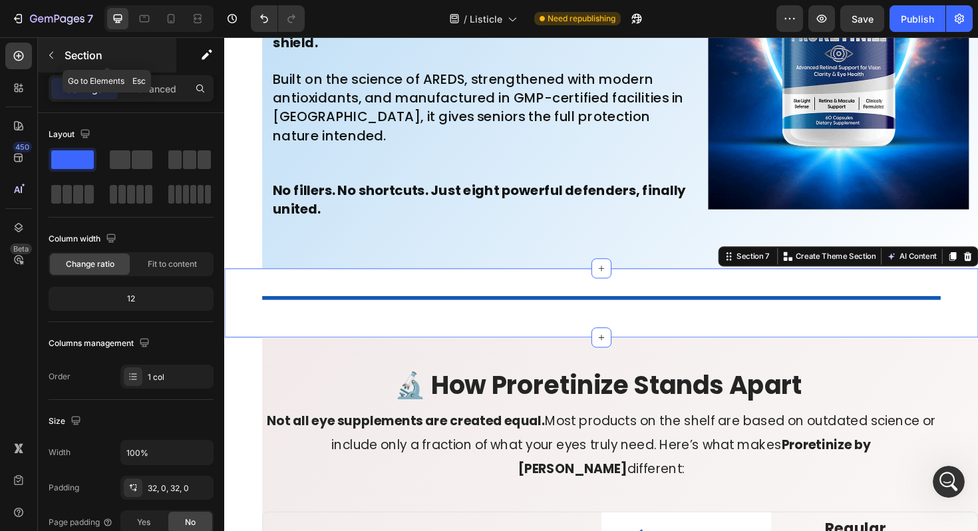
click at [51, 51] on icon "button" at bounding box center [51, 55] width 11 height 11
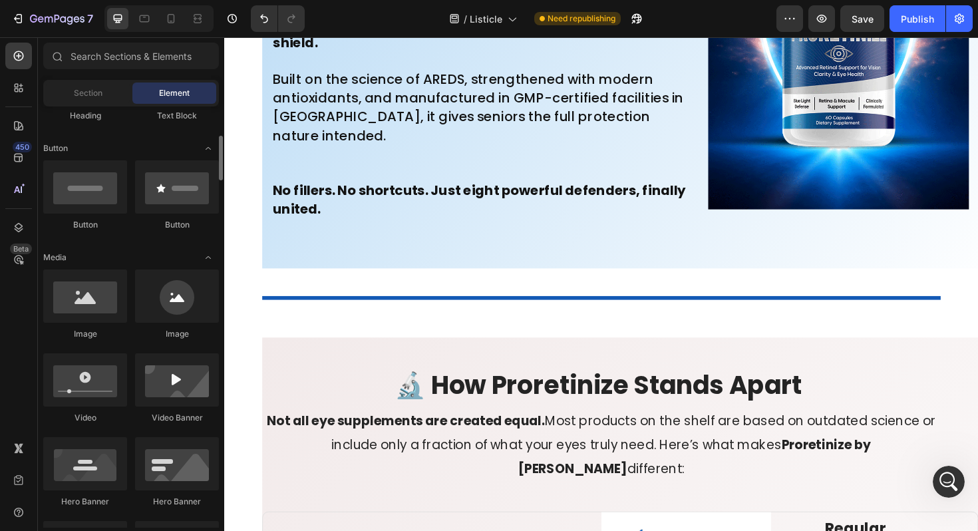
scroll to position [0, 0]
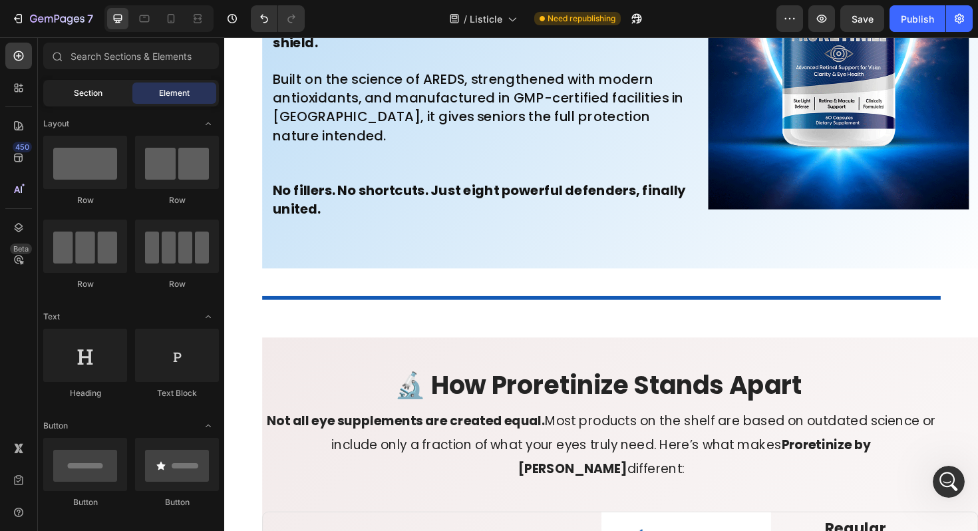
click at [83, 95] on span "Section" at bounding box center [88, 93] width 29 height 12
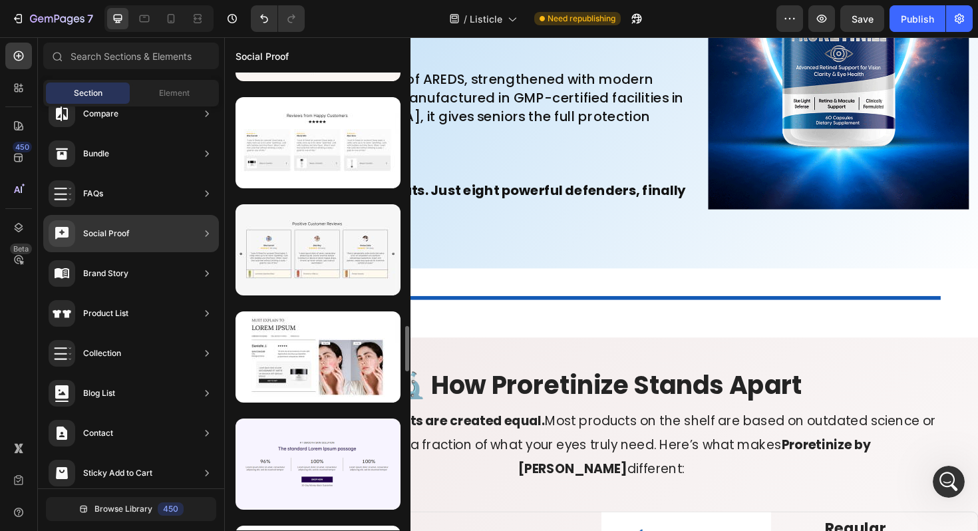
scroll to position [2578, 0]
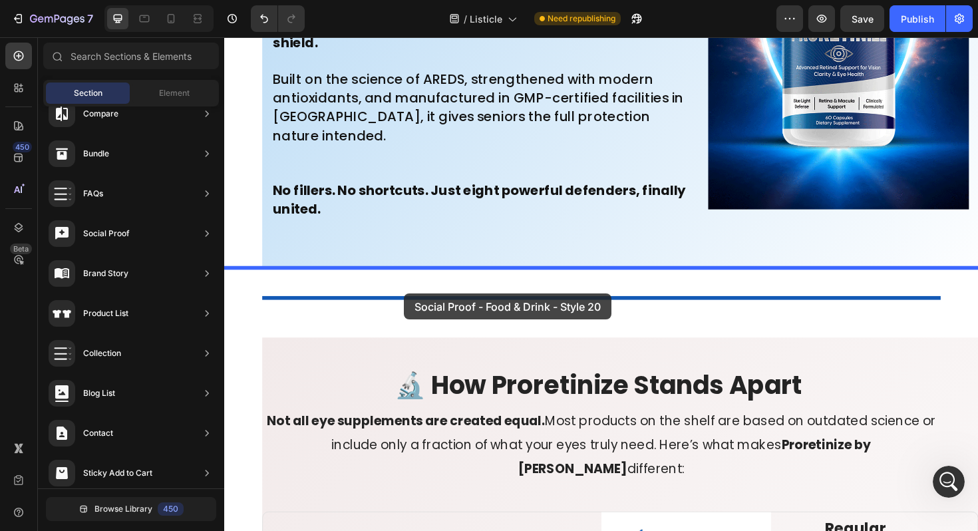
drag, startPoint x: 495, startPoint y: 263, endPoint x: 414, endPoint y: 308, distance: 92.9
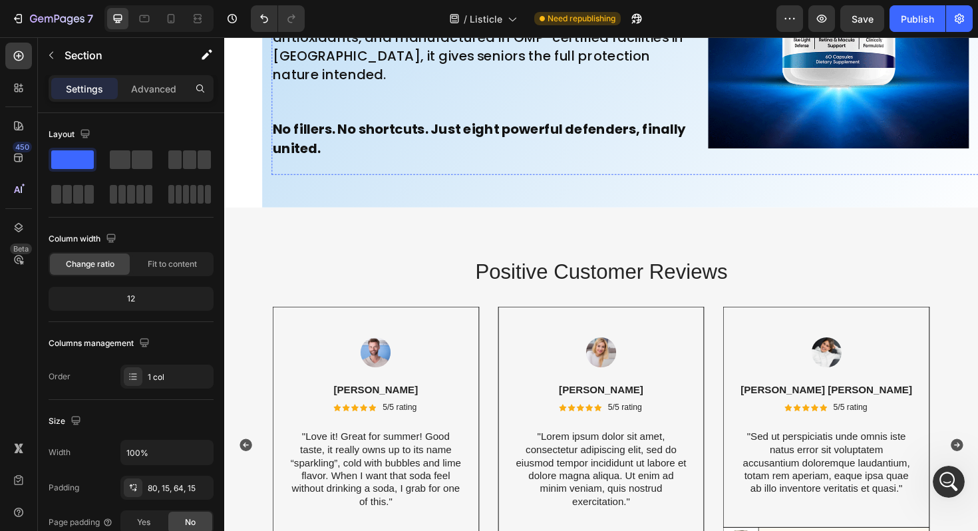
scroll to position [7276, 0]
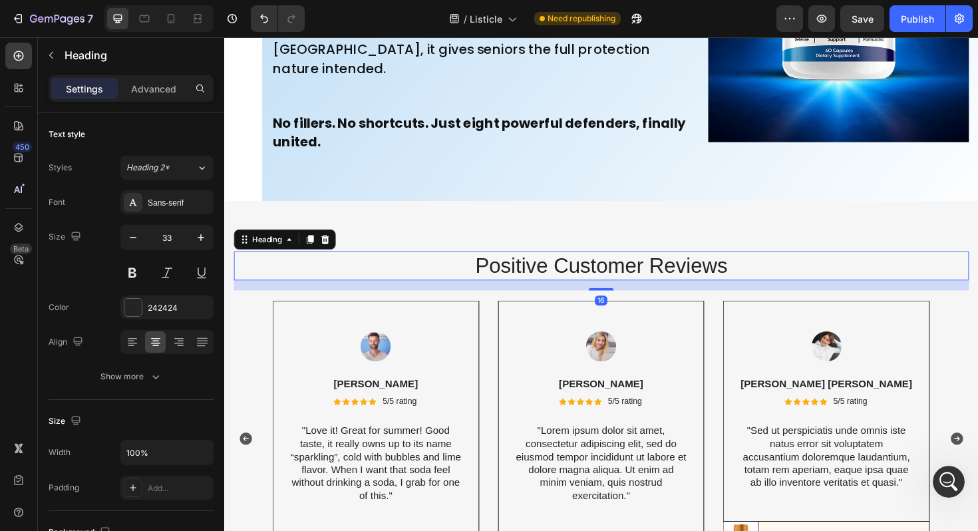
click at [496, 277] on h2 "Positive Customer Reviews" at bounding box center [623, 279] width 778 height 31
click at [471, 275] on h2 "Positive Customer Reviews" at bounding box center [623, 279] width 778 height 31
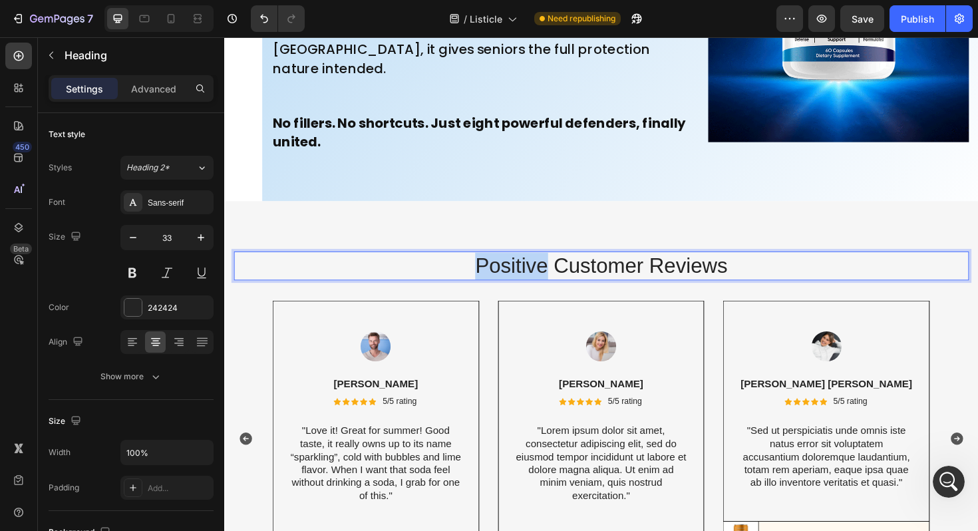
click at [471, 275] on p "Positive Customer Reviews" at bounding box center [622, 279] width 775 height 29
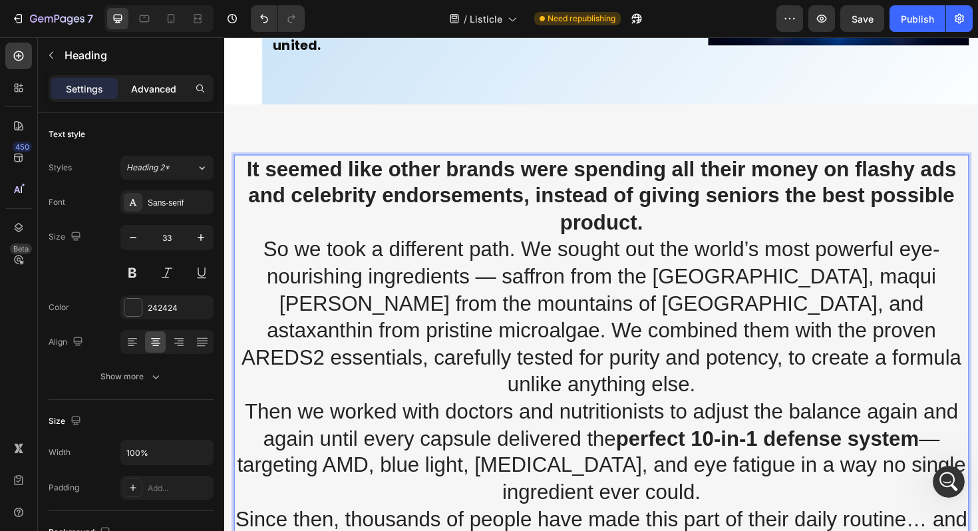
scroll to position [7449, 0]
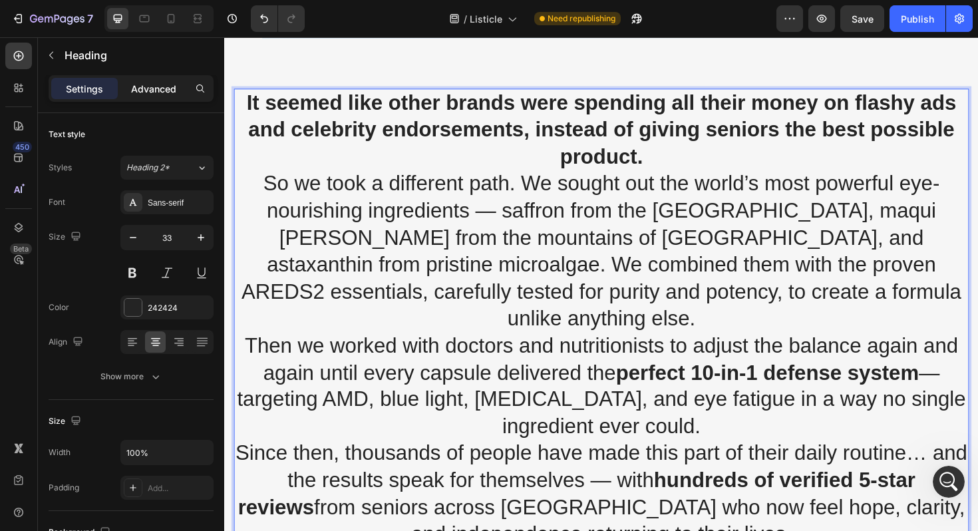
click at [158, 88] on p "Advanced" at bounding box center [153, 89] width 45 height 14
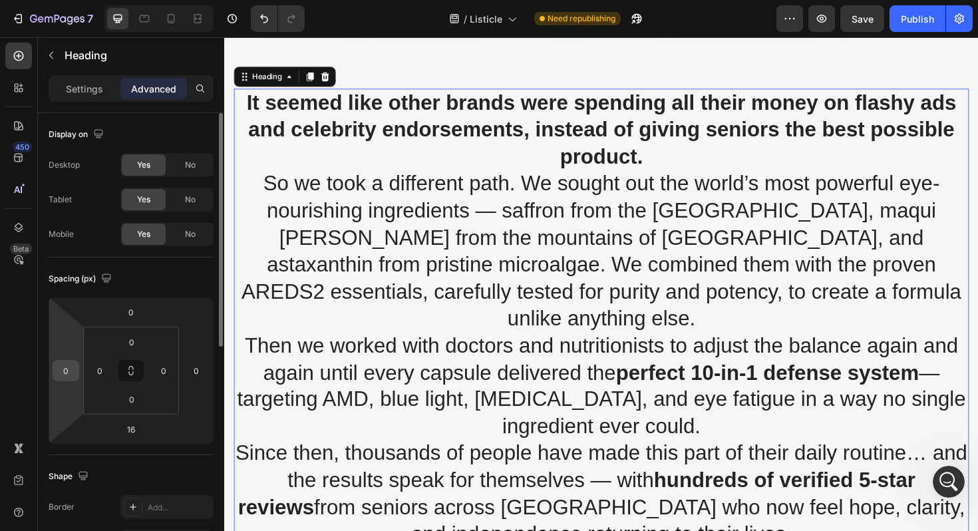
click at [73, 367] on input "0" at bounding box center [66, 370] width 20 height 20
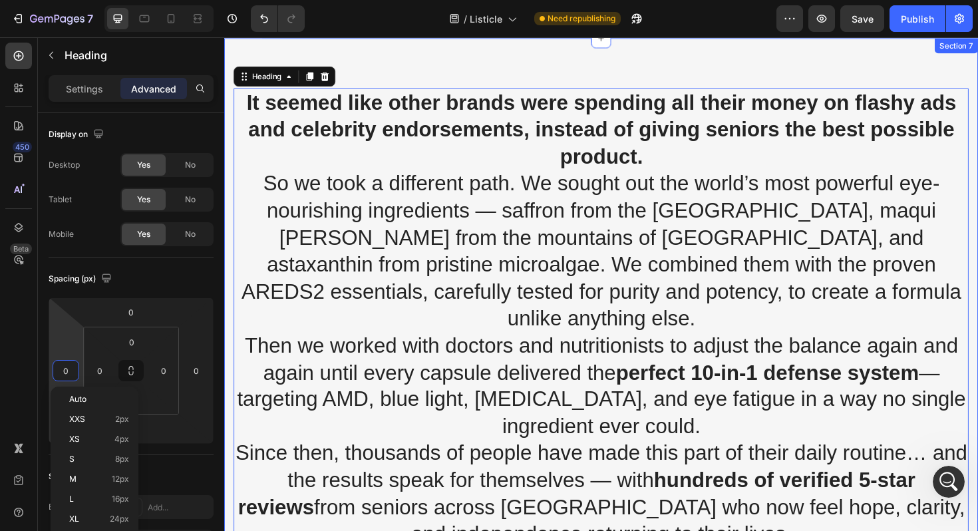
click at [358, 65] on div "It seemed like other brands were spending all their money on flashy ads and cel…" at bounding box center [623, 493] width 798 height 908
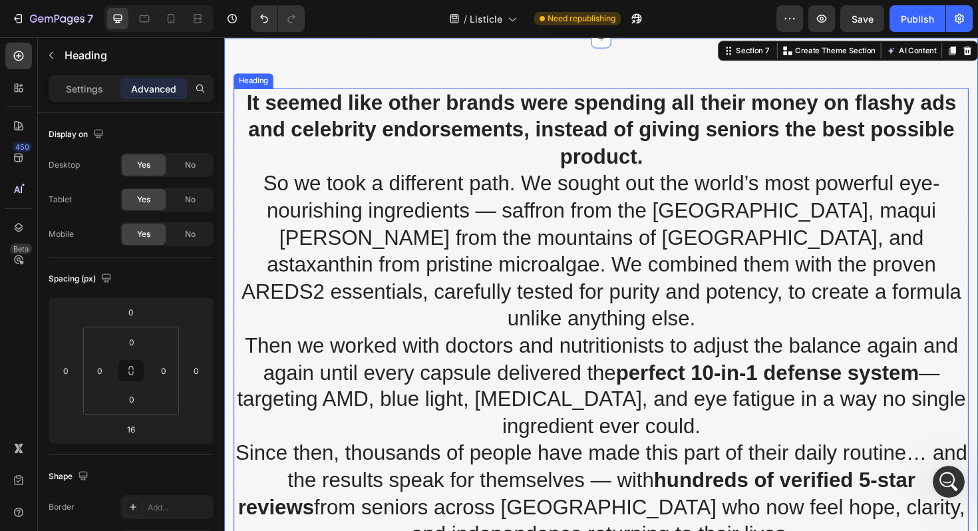
click at [346, 225] on h2 "It seemed like other brands were spending all their money on flashy ads and cel…" at bounding box center [623, 335] width 778 height 487
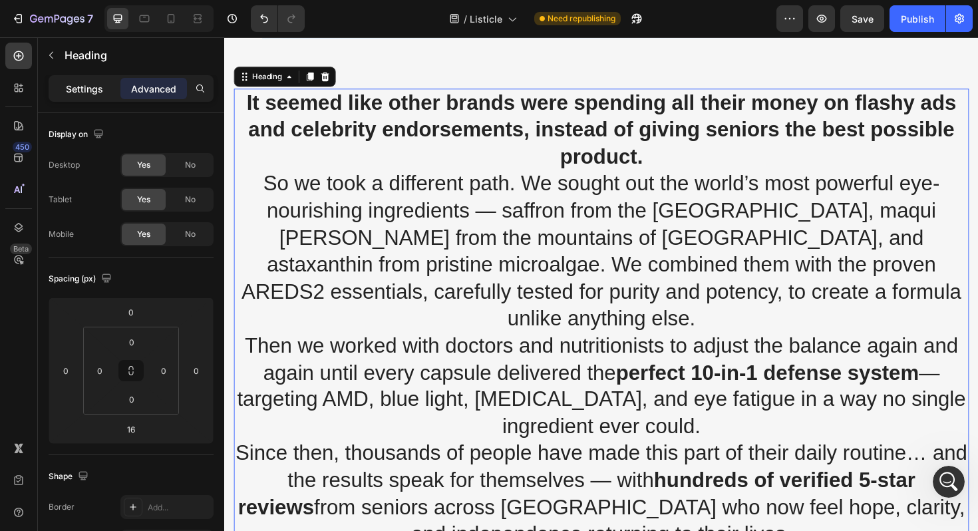
click at [76, 91] on p "Settings" at bounding box center [84, 89] width 37 height 14
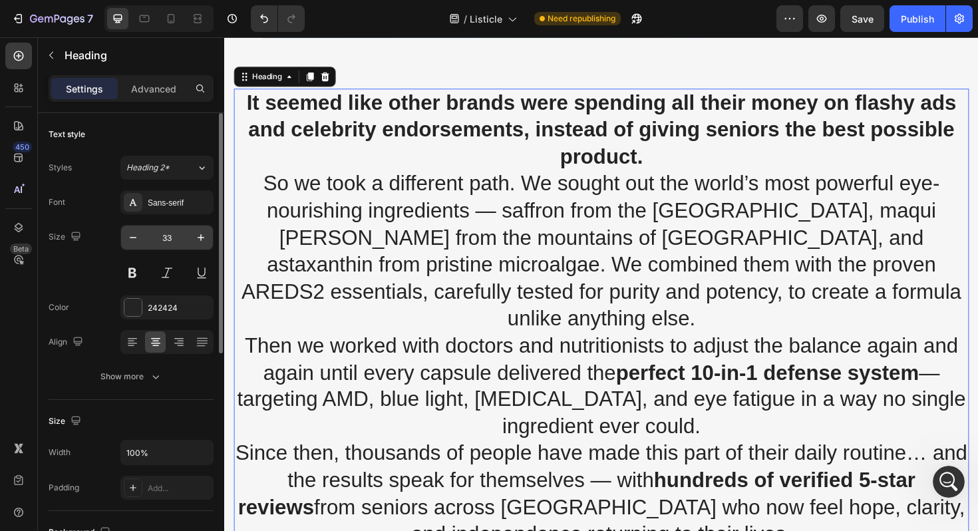
click at [166, 239] on input "33" at bounding box center [167, 237] width 44 height 24
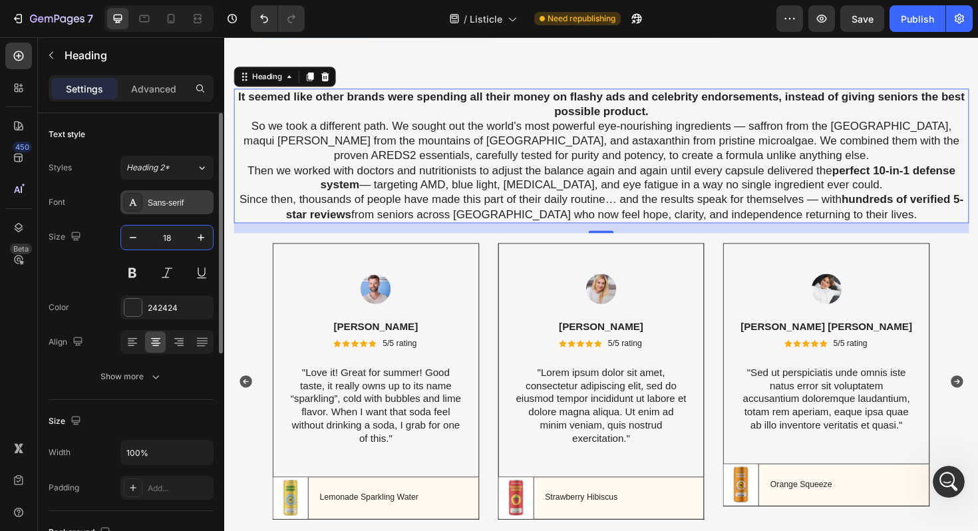
type input "18"
click at [187, 205] on div "Sans-serif" at bounding box center [179, 203] width 63 height 12
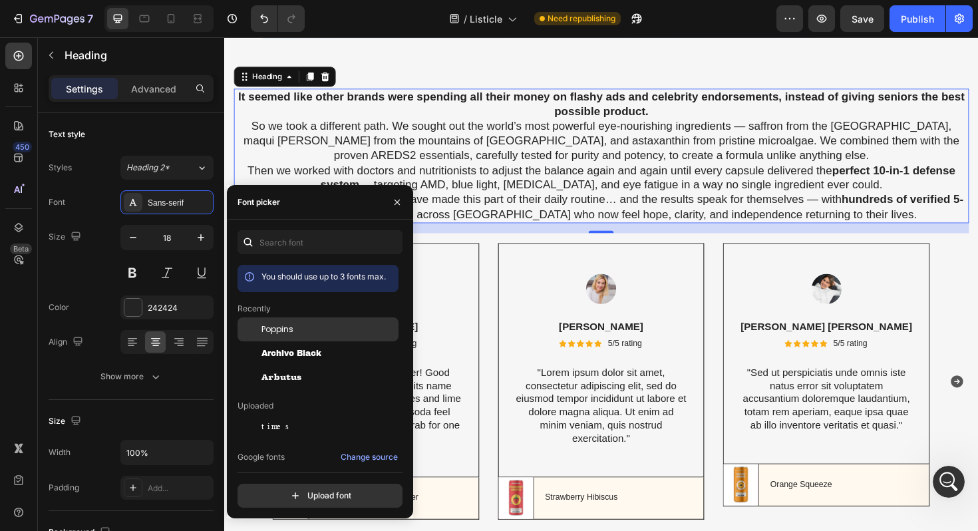
click at [288, 330] on span "Poppins" at bounding box center [277, 329] width 32 height 12
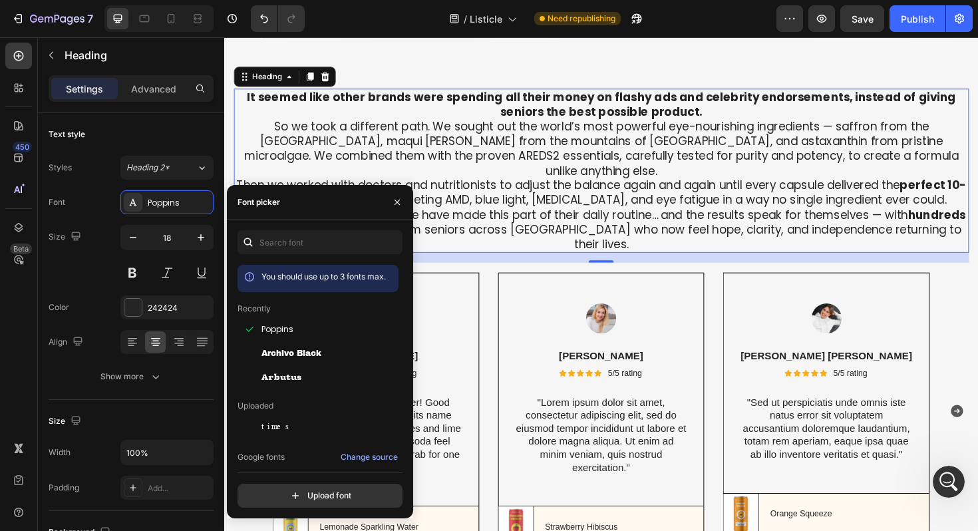
click at [448, 140] on h2 "It seemed like other brands were spending all their money on flashy ads and cel…" at bounding box center [623, 179] width 778 height 174
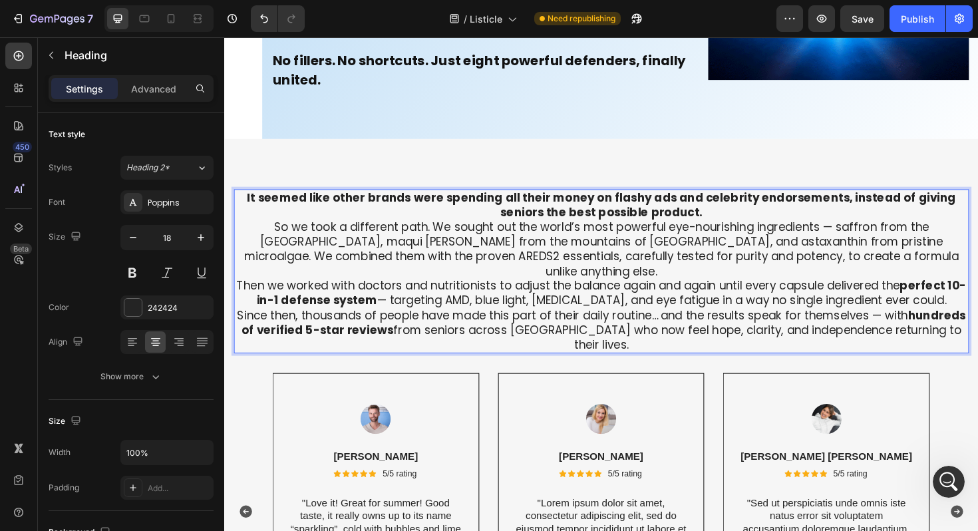
scroll to position [7341, 0]
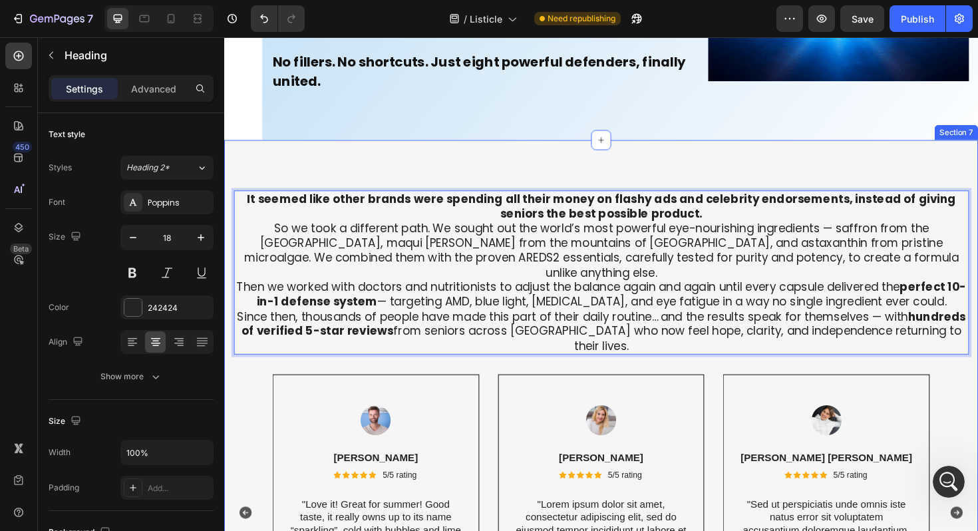
click at [368, 162] on div "It seemed like other brands were spending all their money on flashy ads and cel…" at bounding box center [623, 443] width 798 height 594
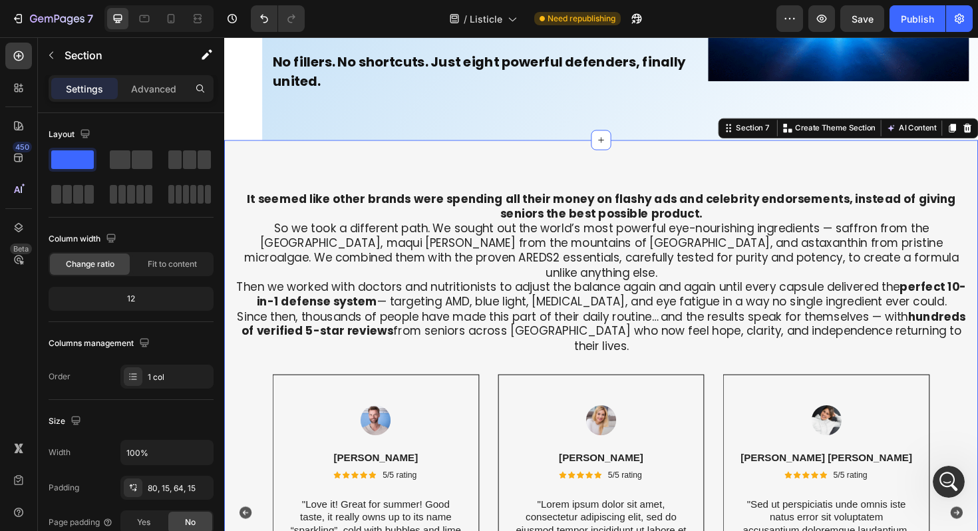
click at [156, 100] on div "Settings Advanced" at bounding box center [131, 88] width 165 height 27
click at [152, 90] on p "Advanced" at bounding box center [153, 89] width 45 height 14
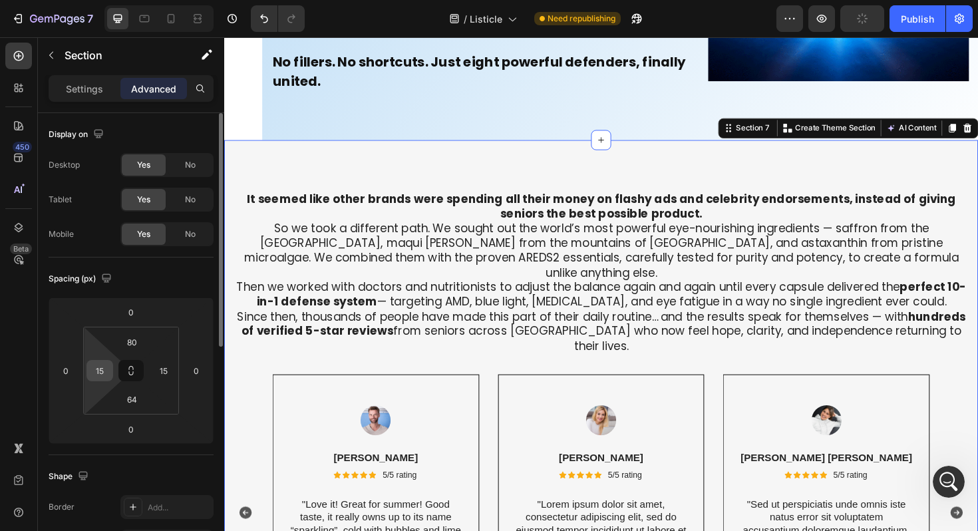
click at [106, 370] on input "15" at bounding box center [100, 370] width 20 height 20
type input "0"
click at [170, 370] on input "15" at bounding box center [164, 370] width 20 height 20
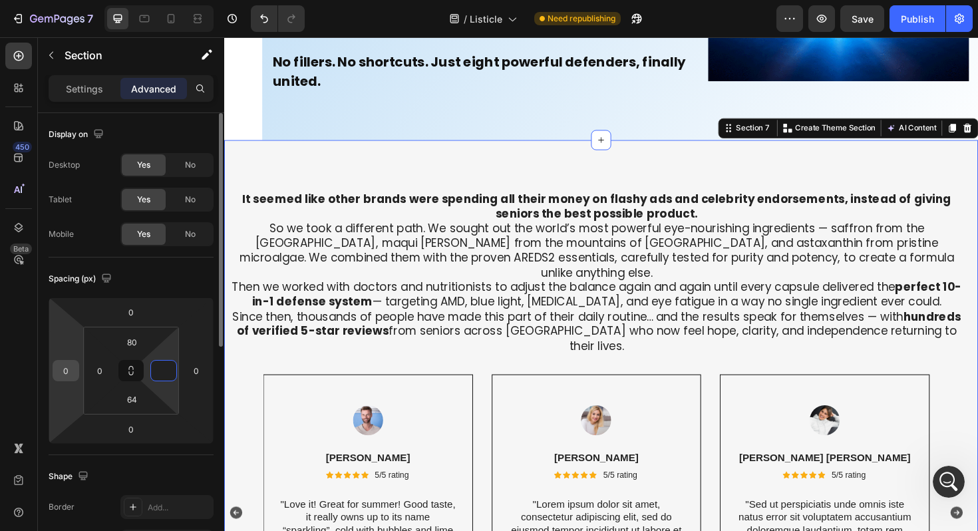
type input "0"
click at [70, 361] on input "0" at bounding box center [66, 370] width 20 height 20
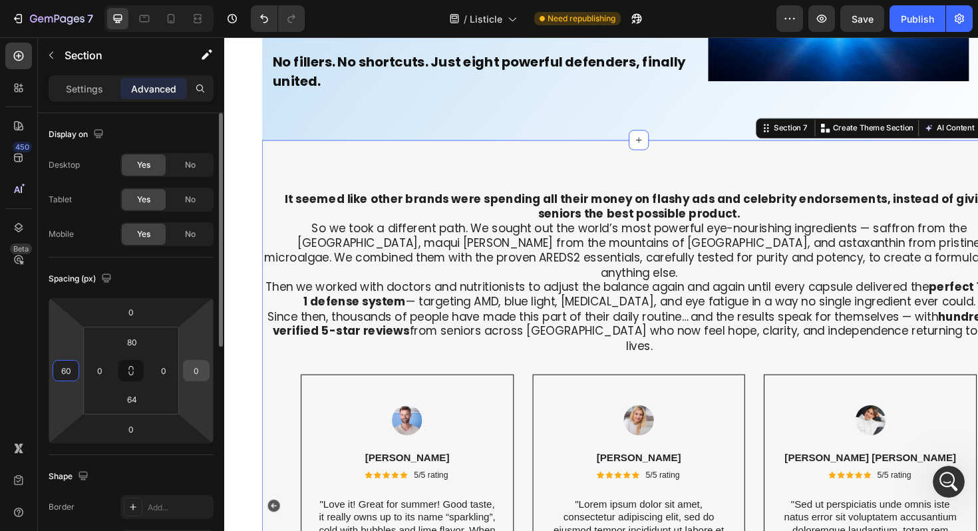
type input "60"
click at [199, 364] on input "0" at bounding box center [196, 370] width 20 height 20
type input "60"
click at [166, 372] on input "0" at bounding box center [164, 370] width 20 height 20
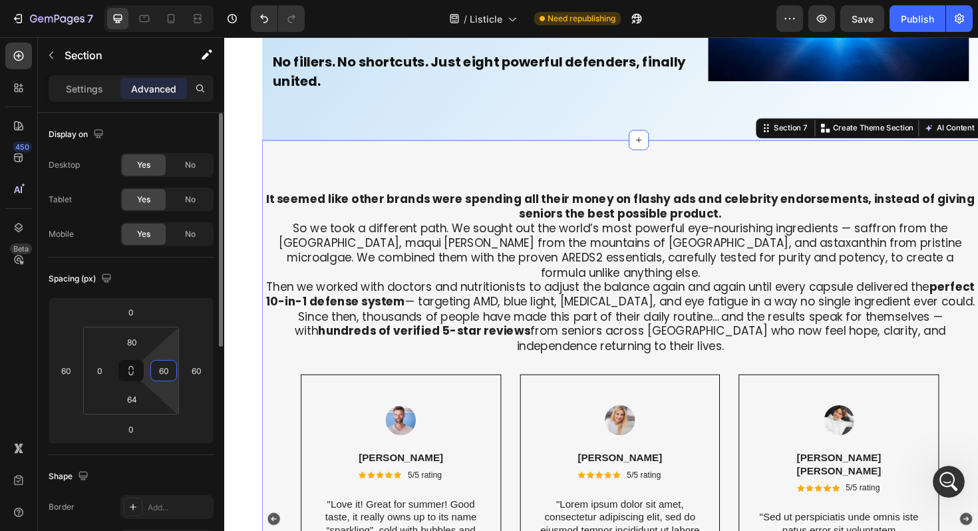
type input "6"
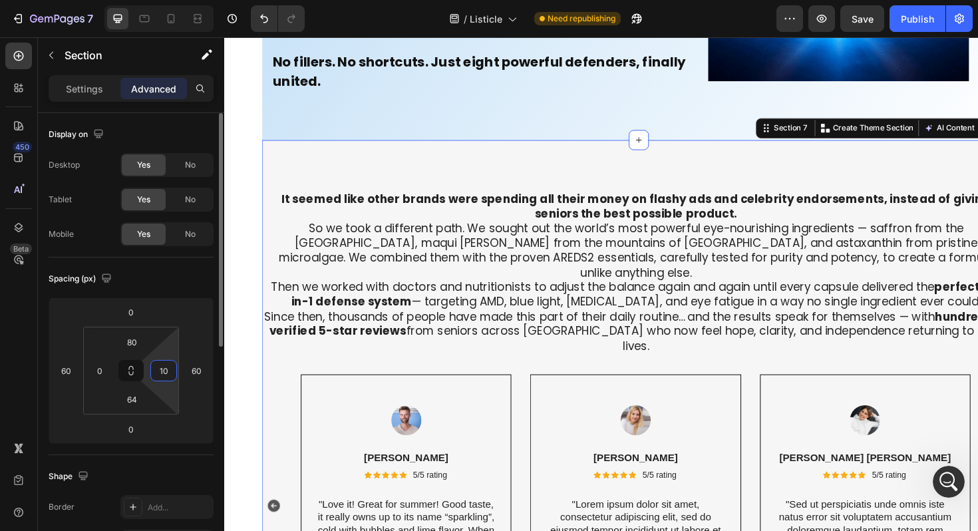
type input "100"
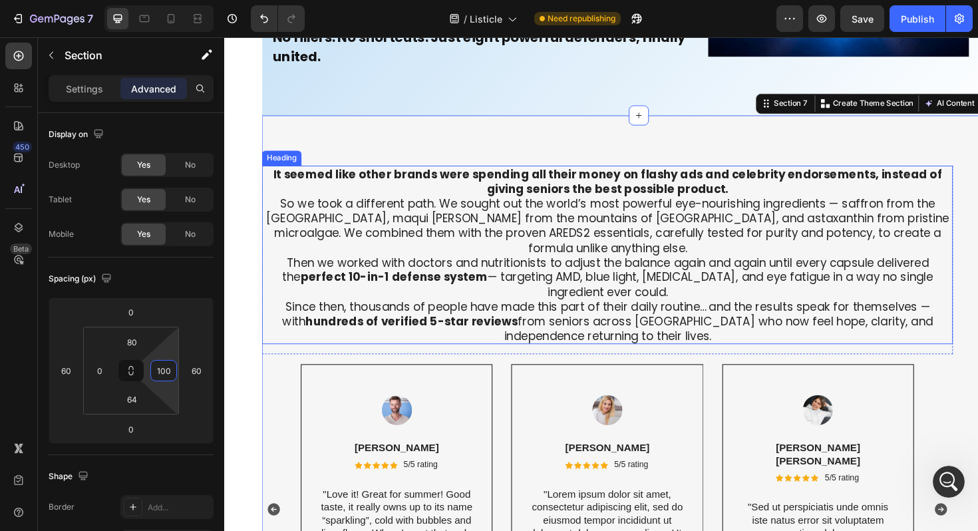
scroll to position [7380, 0]
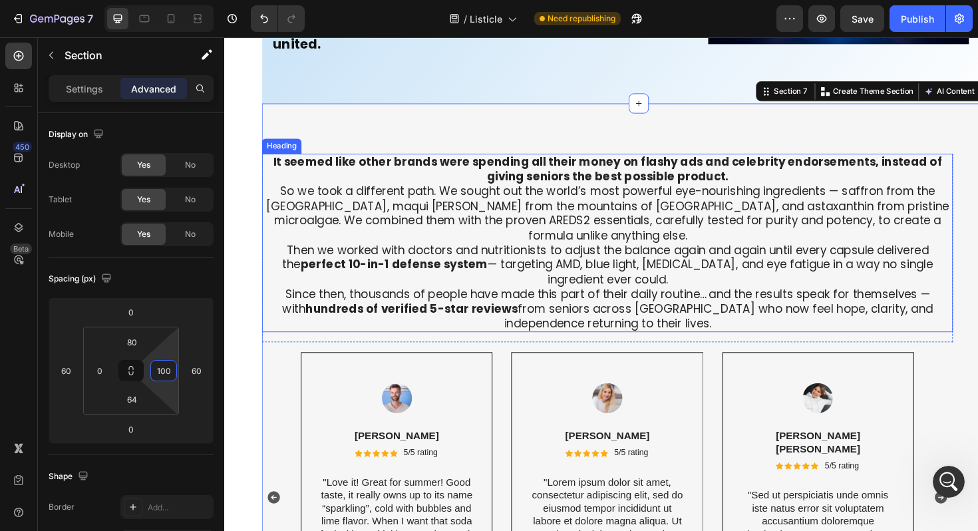
click at [431, 198] on p "⁠⁠⁠⁠⁠⁠⁠ It seemed like other brands were spending all their money on flashy ads…" at bounding box center [629, 255] width 729 height 187
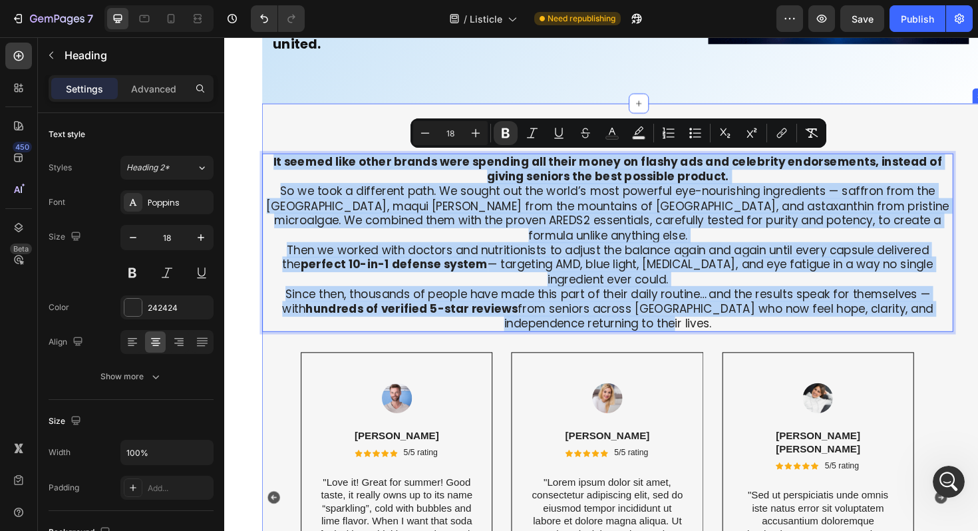
drag, startPoint x: 670, startPoint y: 322, endPoint x: 272, endPoint y: 150, distance: 433.1
click at [272, 150] on div "It seemed like other brands were spending all their money on flashy ads and cel…" at bounding box center [663, 418] width 798 height 623
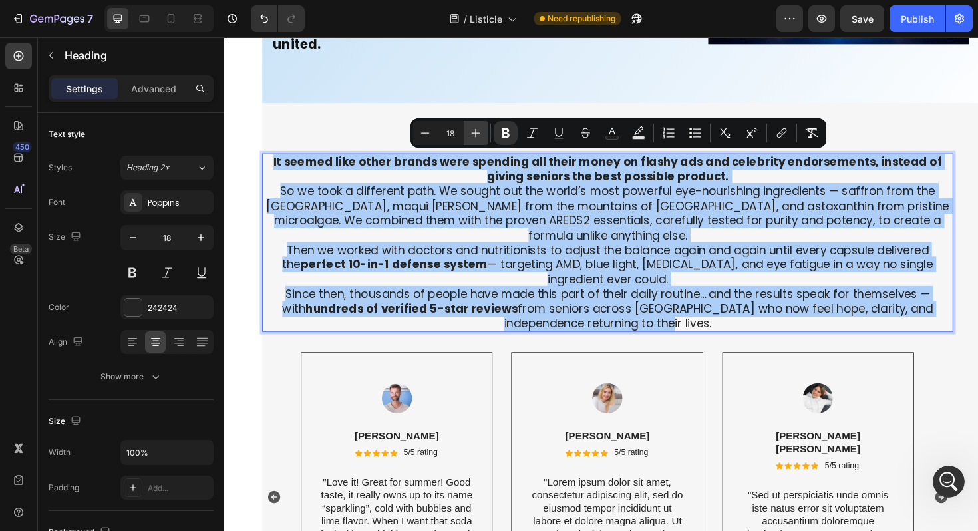
click at [485, 133] on button "Plus" at bounding box center [476, 133] width 24 height 24
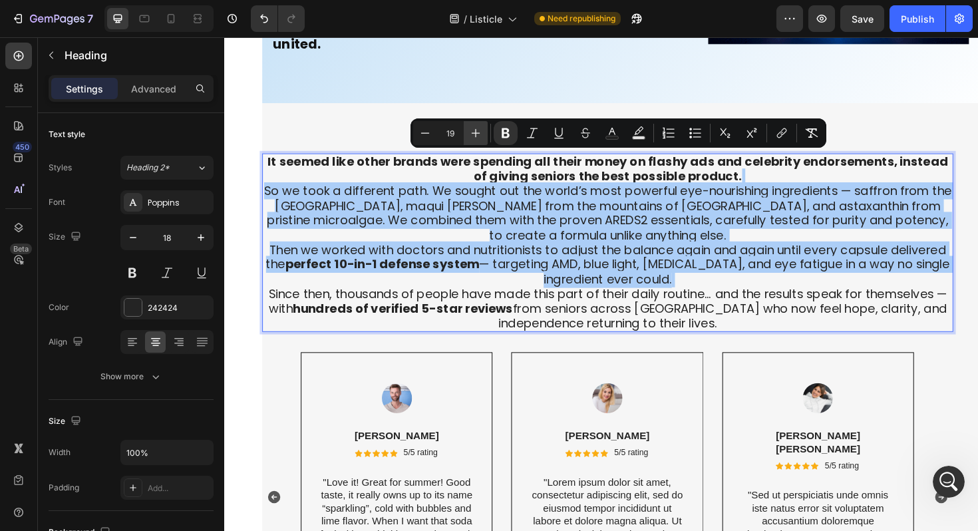
click at [485, 133] on button "Plus" at bounding box center [476, 133] width 24 height 24
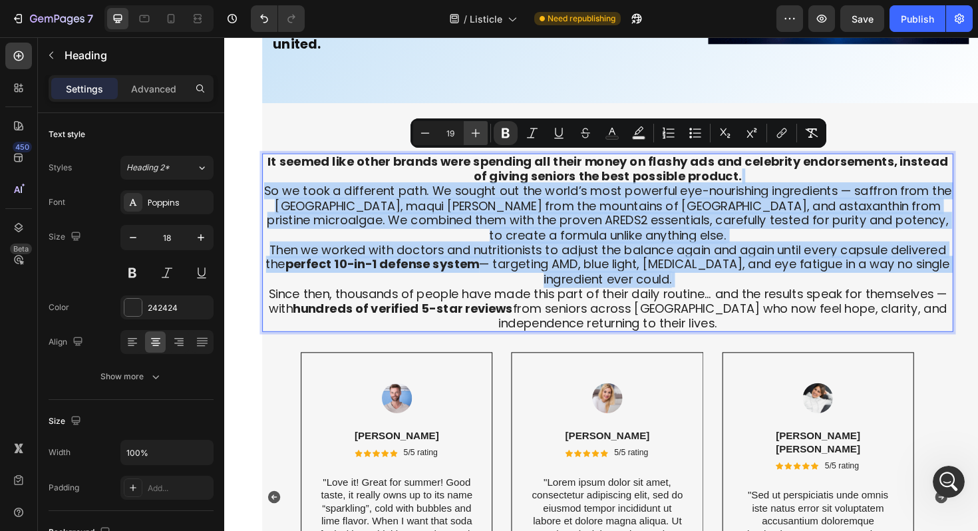
type input "20"
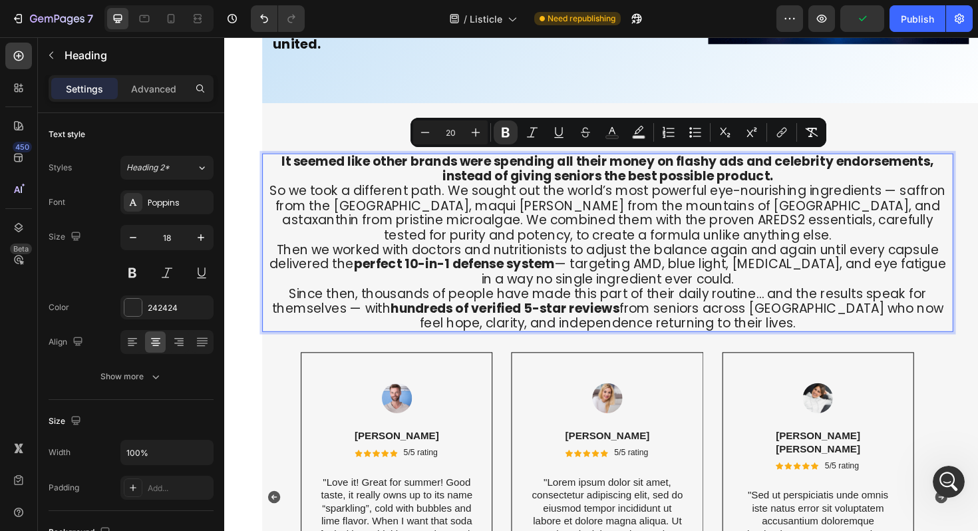
click at [483, 182] on strong "It seemed like other brands were spending all their money on flashy ads and cel…" at bounding box center [630, 177] width 691 height 34
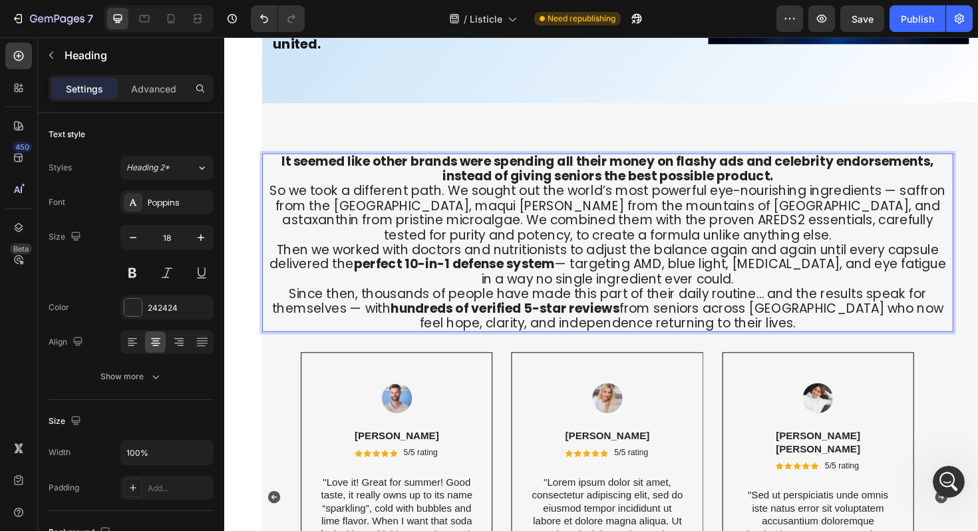
click at [270, 172] on p "It seemed like other brands were spending all their money on flashy ads and cel…" at bounding box center [629, 255] width 729 height 187
click at [301, 169] on strong "It seemed like other brands were spending all their money on flashy ads and cel…" at bounding box center [630, 177] width 691 height 34
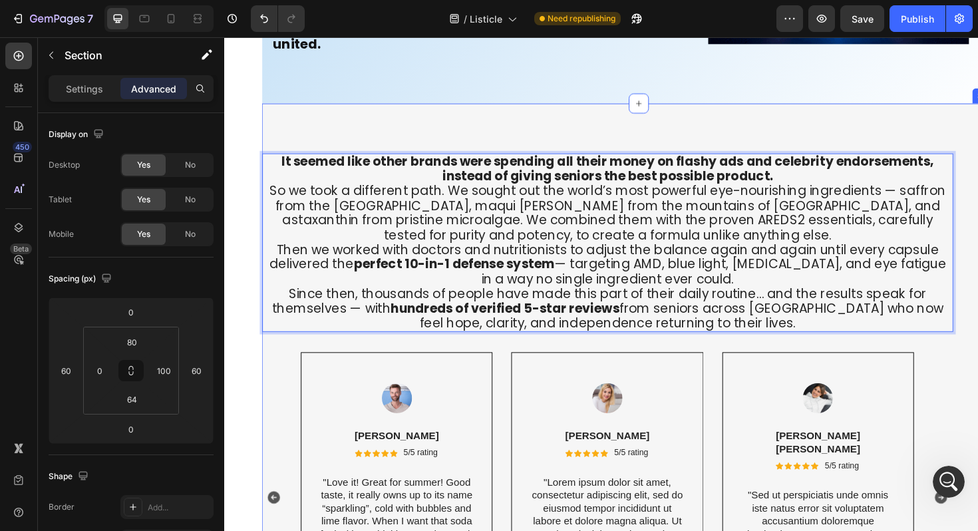
click at [327, 111] on div "It seemed like other brands were spending all their money on flashy ads and cel…" at bounding box center [663, 418] width 798 height 623
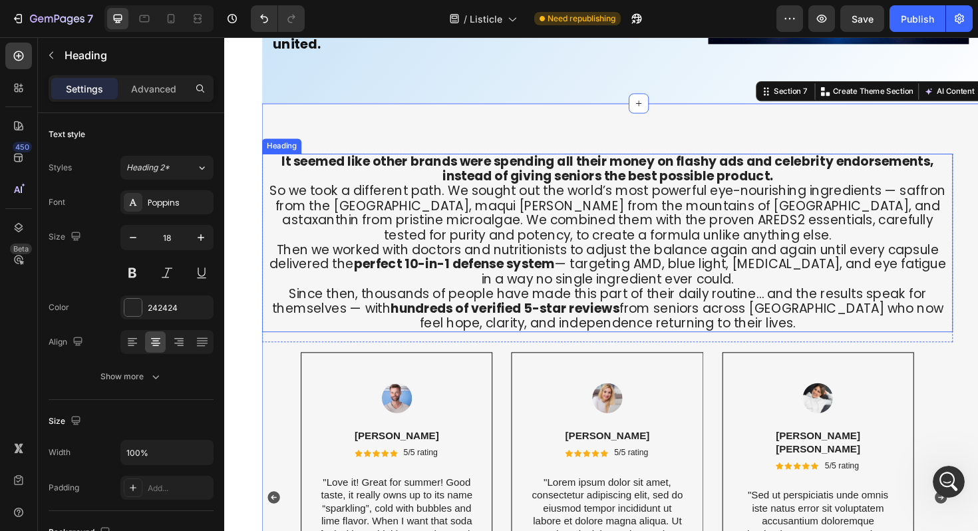
click at [309, 182] on p "⁠⁠⁠⁠⁠⁠⁠ It seemed like other brands were spending all their money on flashy ads…" at bounding box center [629, 255] width 729 height 187
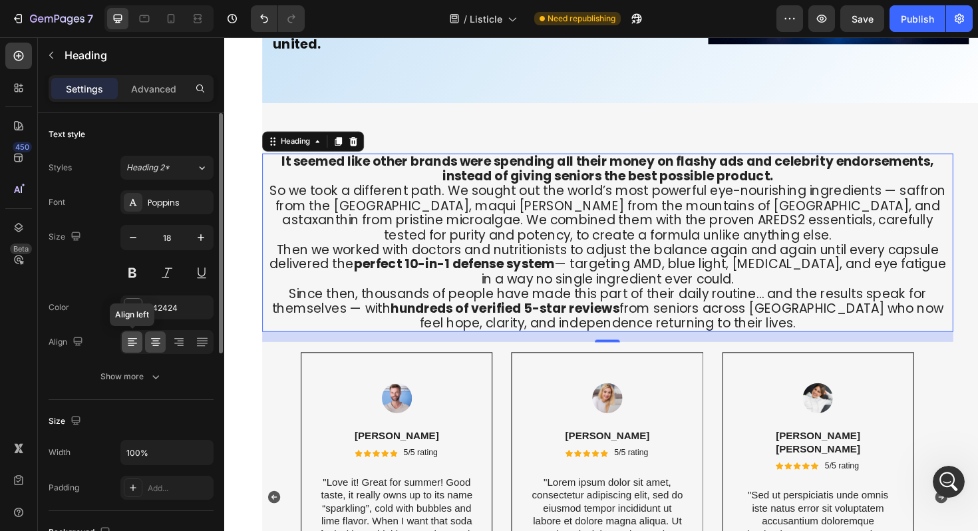
click at [131, 340] on icon at bounding box center [131, 340] width 7 height 1
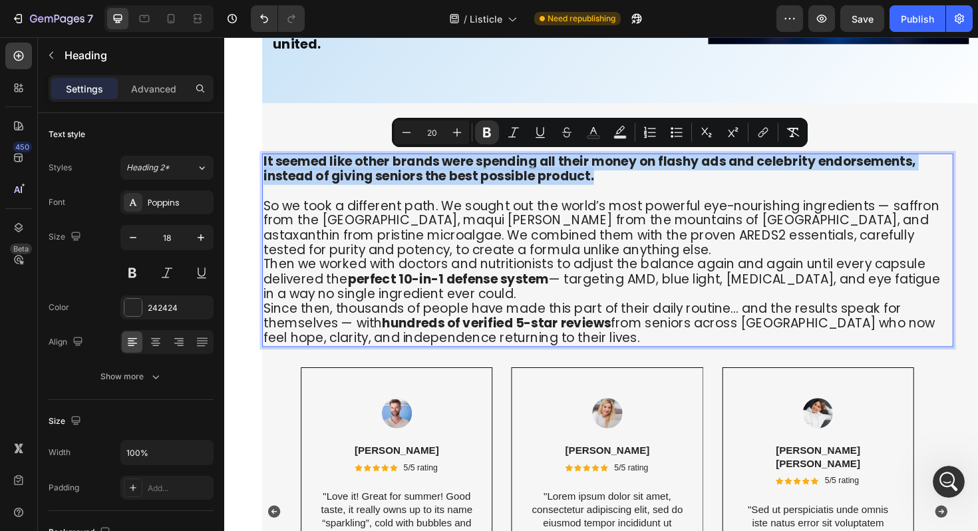
drag, startPoint x: 612, startPoint y: 182, endPoint x: 257, endPoint y: 157, distance: 356.0
click at [257, 157] on section "It seemed like other brands were spending all their money on flashy ads and cel…" at bounding box center [623, 426] width 798 height 639
click at [438, 128] on input "20" at bounding box center [431, 132] width 27 height 16
type input "30"
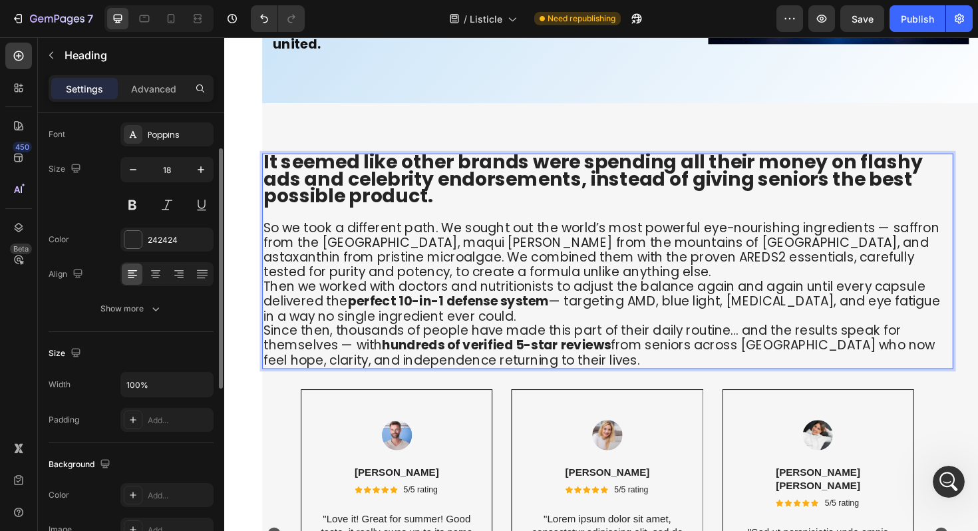
scroll to position [94, 0]
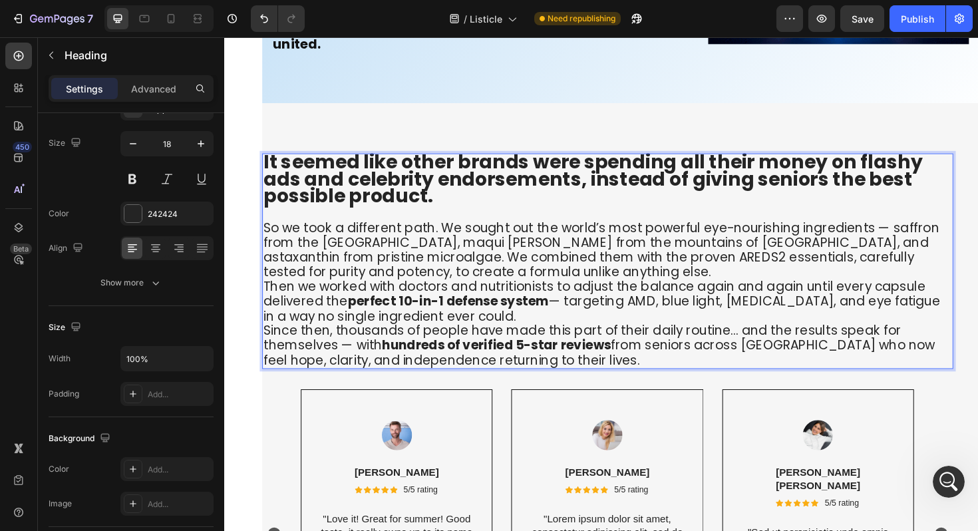
click at [299, 195] on strong "It seemed like other brands were spending all their money on flashy ads and cel…" at bounding box center [614, 187] width 698 height 65
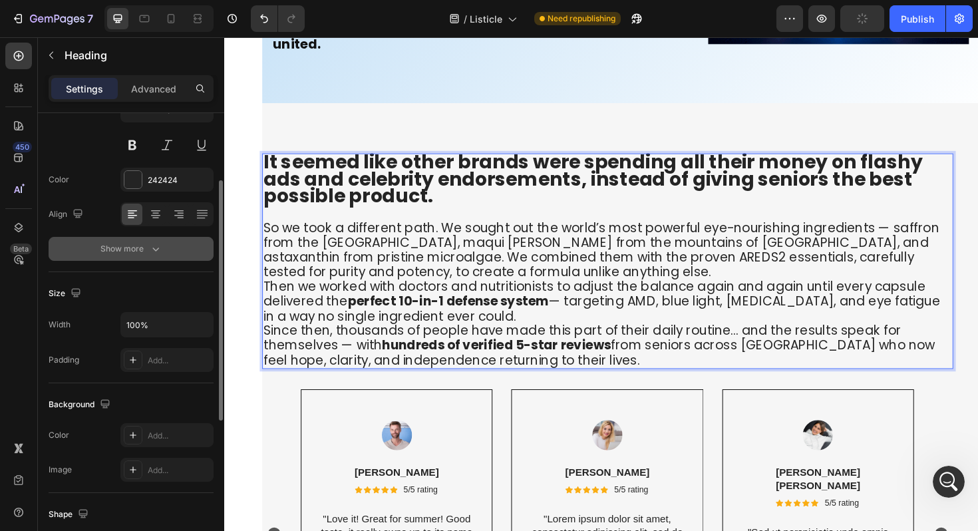
click at [132, 248] on div "Show more" at bounding box center [131, 248] width 62 height 13
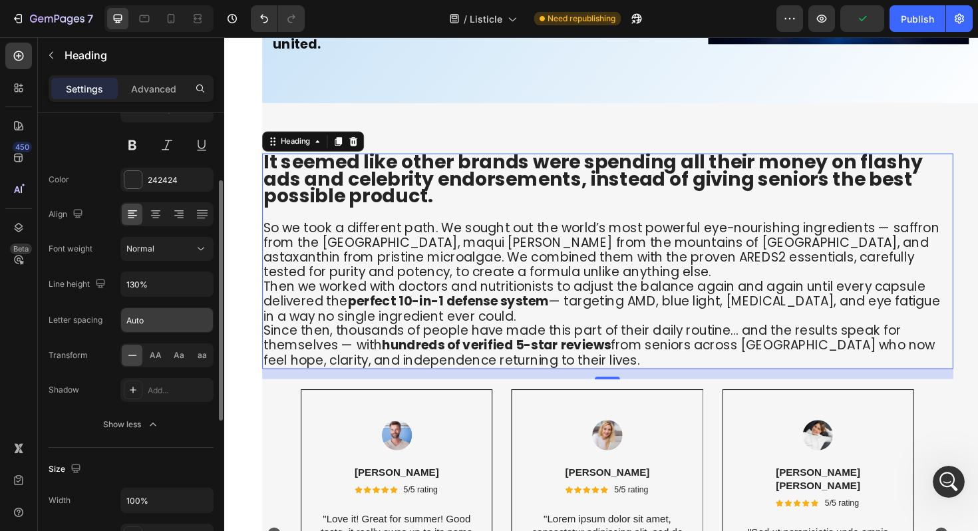
click at [160, 325] on input "Auto" at bounding box center [167, 320] width 92 height 24
type input "2"
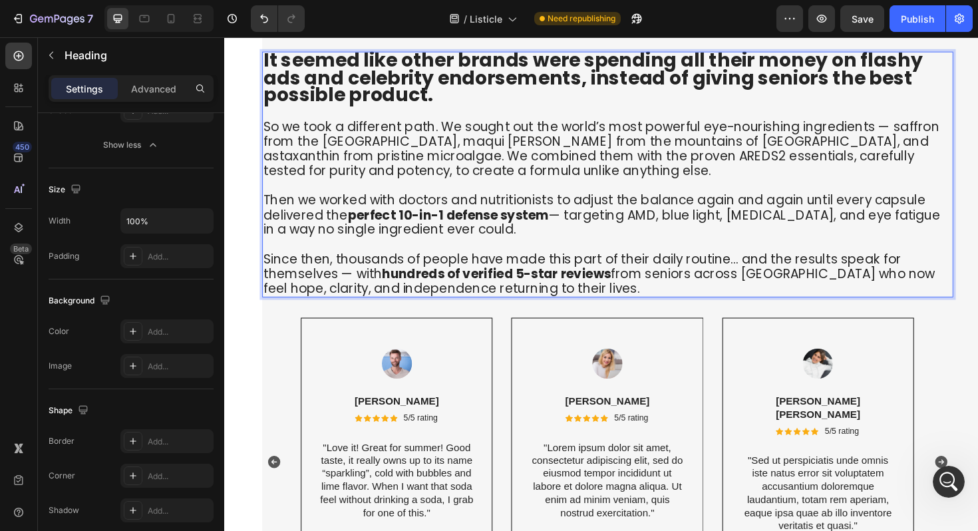
scroll to position [7488, 0]
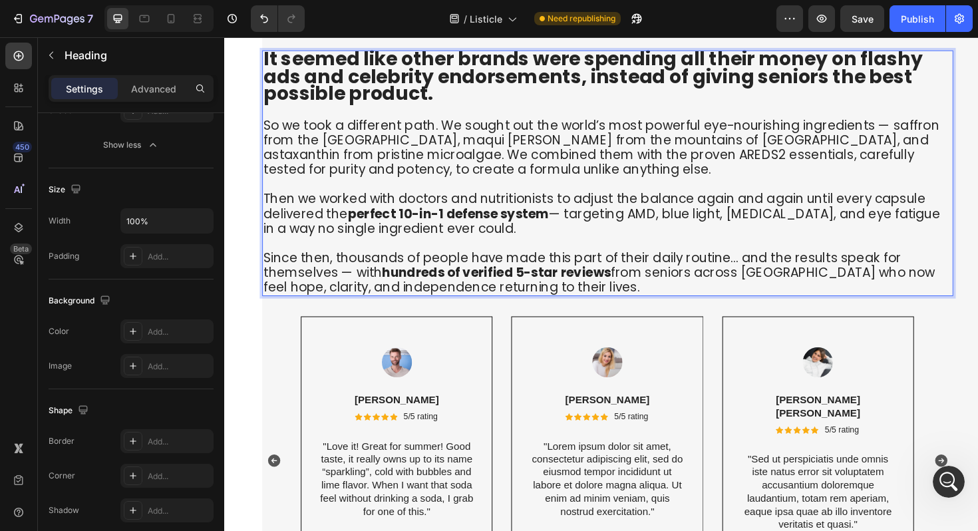
click at [332, 162] on span "So we took a different path. We sought out the world’s most powerful eye-nouris…" at bounding box center [623, 153] width 716 height 65
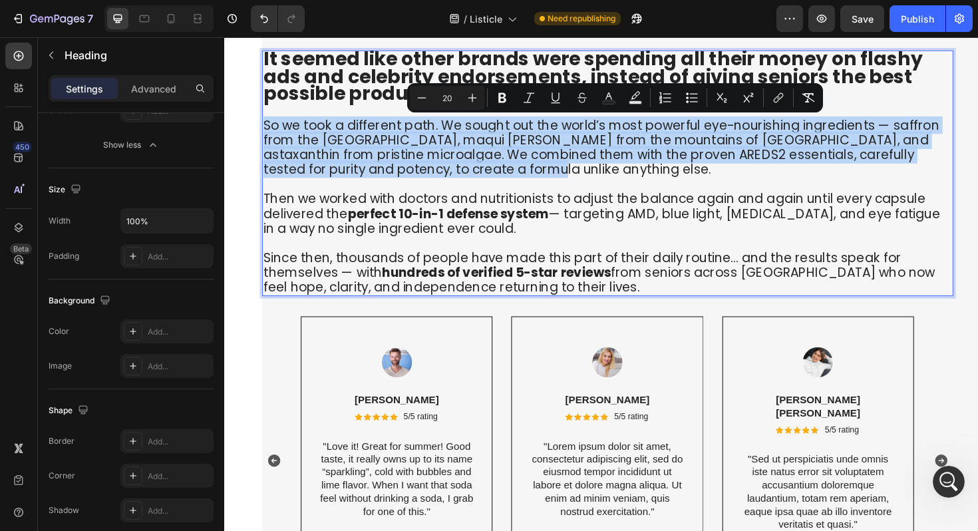
drag, startPoint x: 460, startPoint y: 182, endPoint x: 264, endPoint y: 136, distance: 201.0
click at [263, 135] on section "It seemed like other brands were spending all their money on flashy ads and cel…" at bounding box center [623, 345] width 798 height 694
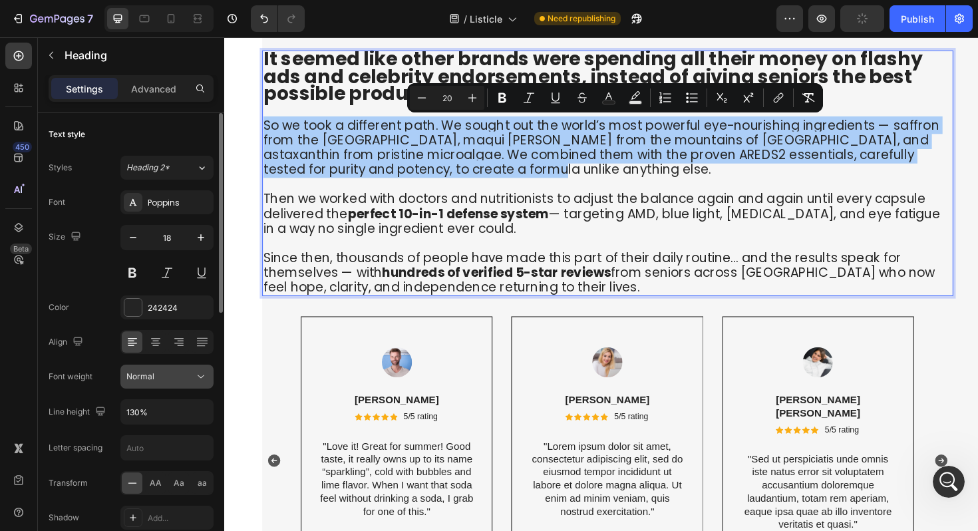
click at [196, 380] on icon at bounding box center [200, 376] width 13 height 13
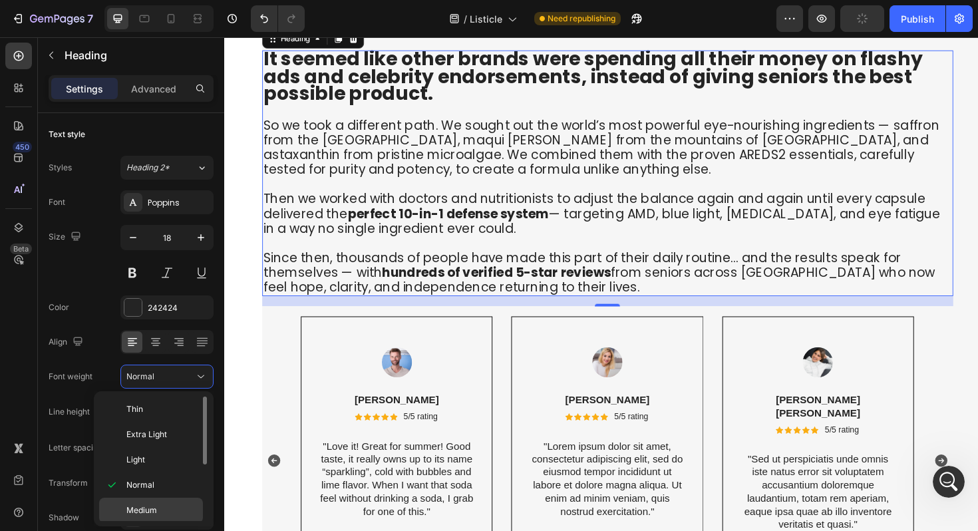
click at [138, 509] on span "Medium" at bounding box center [141, 510] width 31 height 12
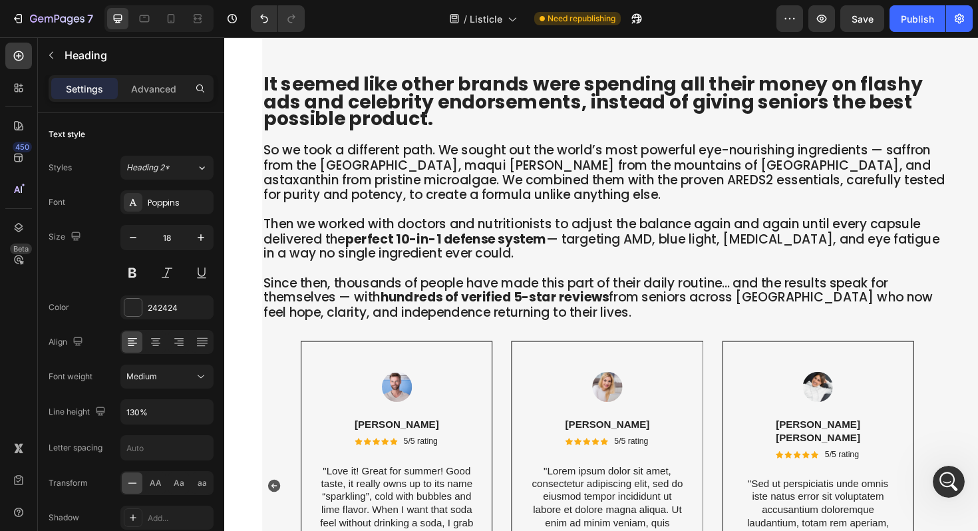
scroll to position [7462, 0]
click at [452, 147] on h2 "It seemed like other brands were spending all their money on flashy ads and cel…" at bounding box center [630, 207] width 732 height 260
click at [301, 104] on strong "It seemed like other brands were spending all their money on flashy ads and cel…" at bounding box center [614, 104] width 698 height 65
click at [264, 68] on div "⁠⁠⁠⁠⁠⁠⁠ It seemed like other brands were spending all their money on flashy ads…" at bounding box center [663, 371] width 798 height 694
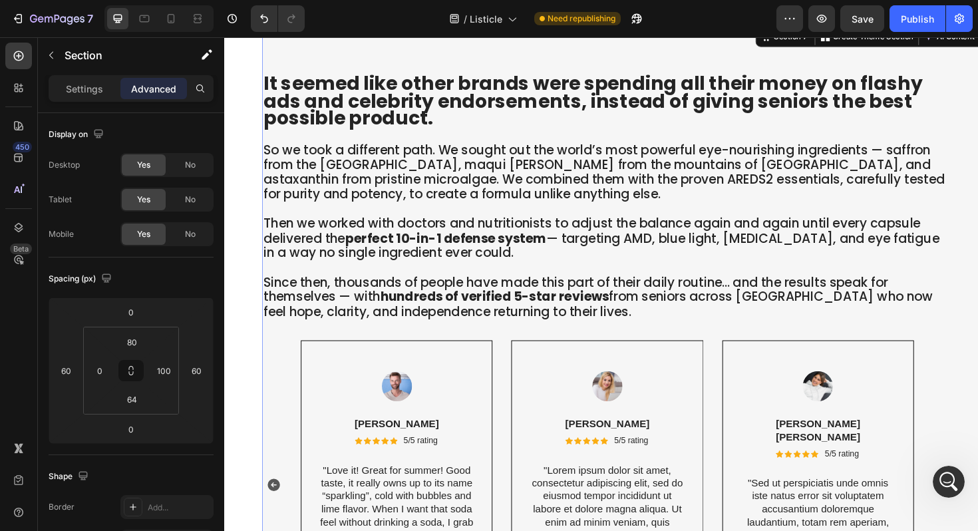
click at [283, 74] on div "⁠⁠⁠⁠⁠⁠⁠ It seemed like other brands were spending all their money on flashy ads…" at bounding box center [663, 371] width 798 height 694
click at [358, 423] on div at bounding box center [407, 407] width 170 height 32
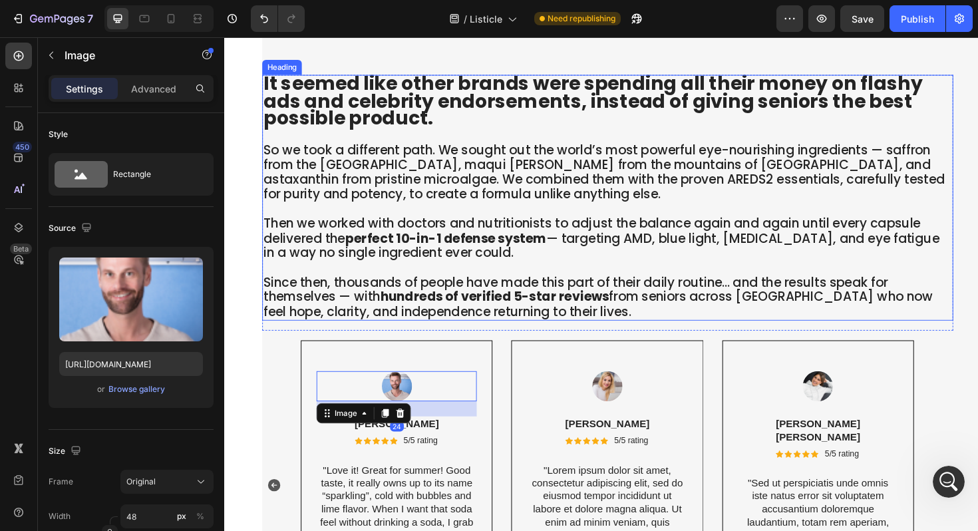
click at [315, 104] on strong "It seemed like other brands were spending all their money on flashy ads and cel…" at bounding box center [614, 104] width 698 height 65
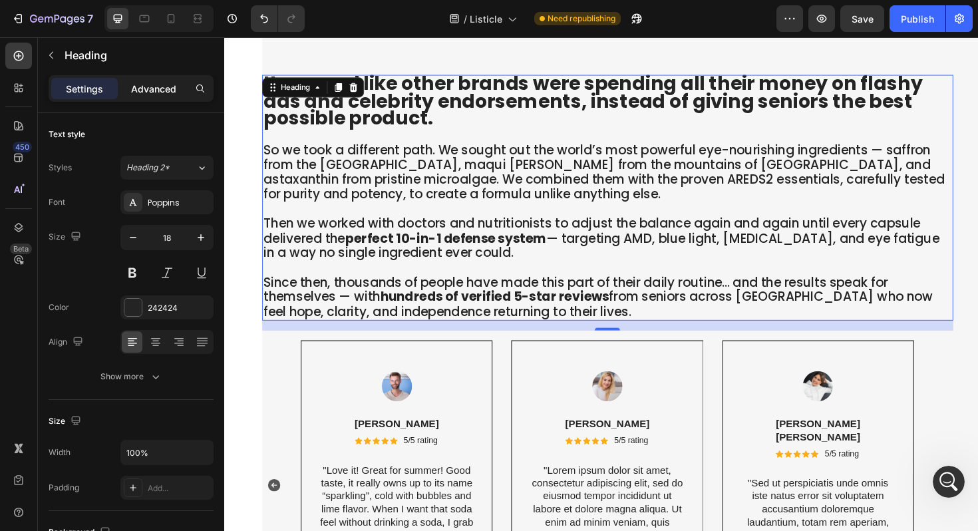
click at [171, 86] on p "Advanced" at bounding box center [153, 89] width 45 height 14
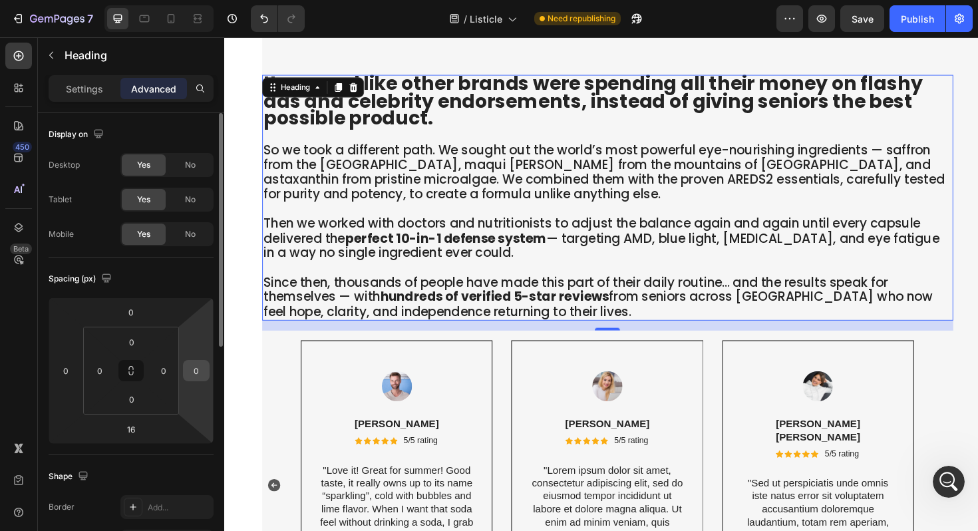
click at [202, 370] on input "0" at bounding box center [196, 370] width 20 height 20
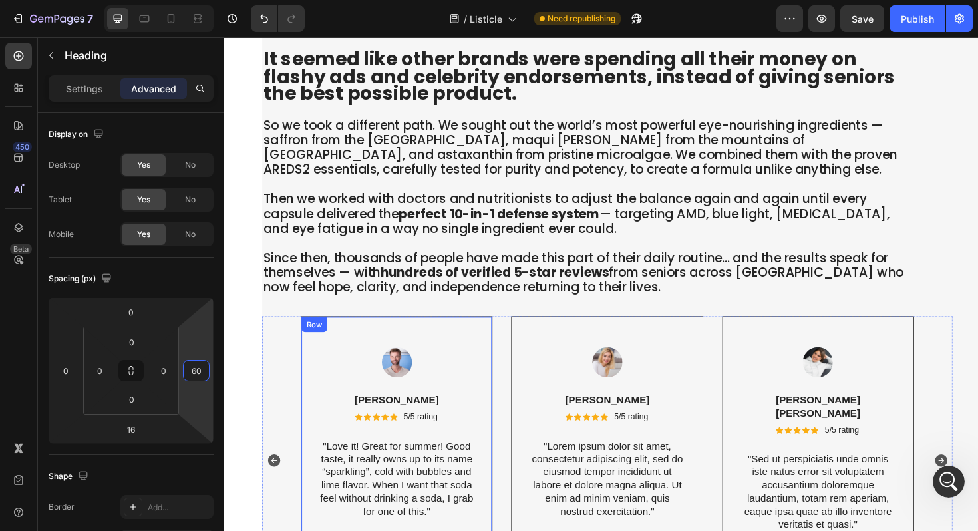
scroll to position [7489, 0]
type input "60"
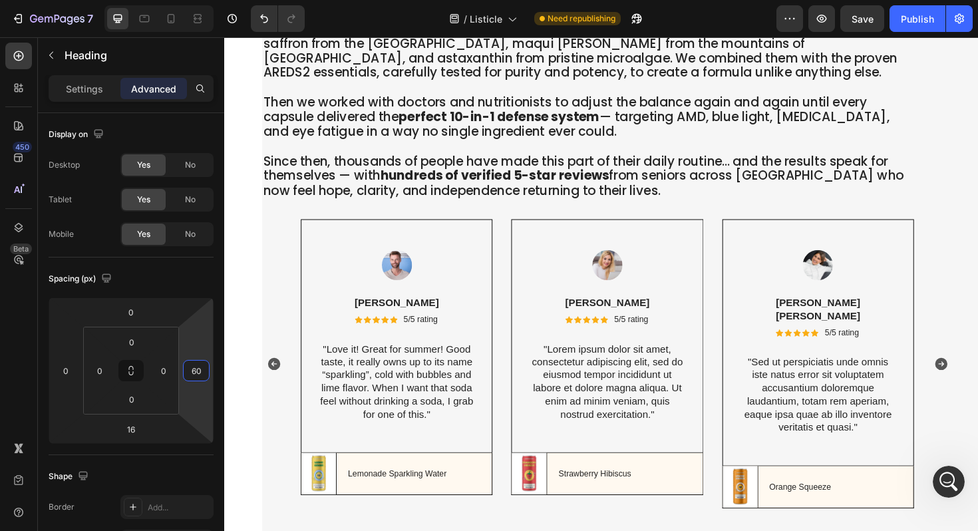
scroll to position [7635, 0]
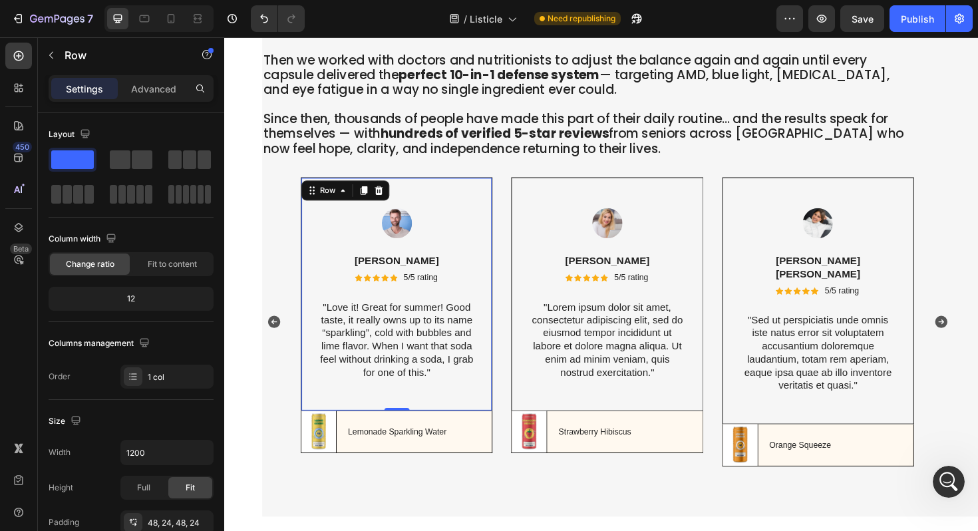
click at [330, 224] on div "Image Rita Carroll Text Block Icon Icon Icon Icon Icon Icon List 5/5 rating Tex…" at bounding box center [406, 309] width 203 height 247
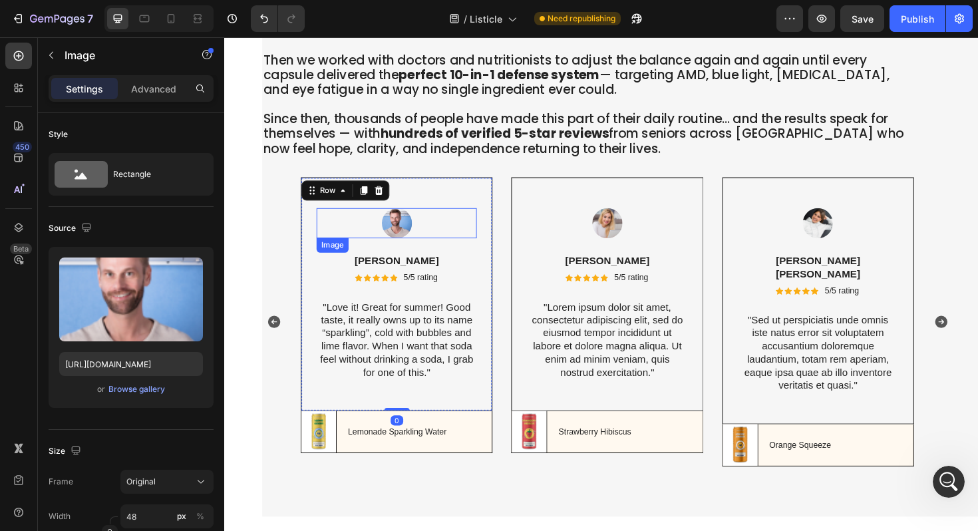
click at [400, 245] on img at bounding box center [407, 234] width 32 height 32
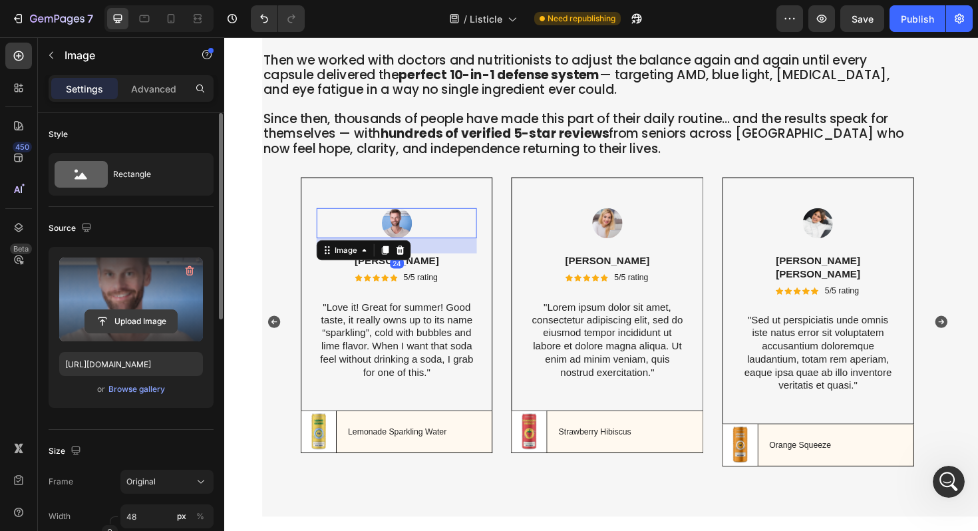
click at [162, 317] on input "file" at bounding box center [131, 321] width 92 height 23
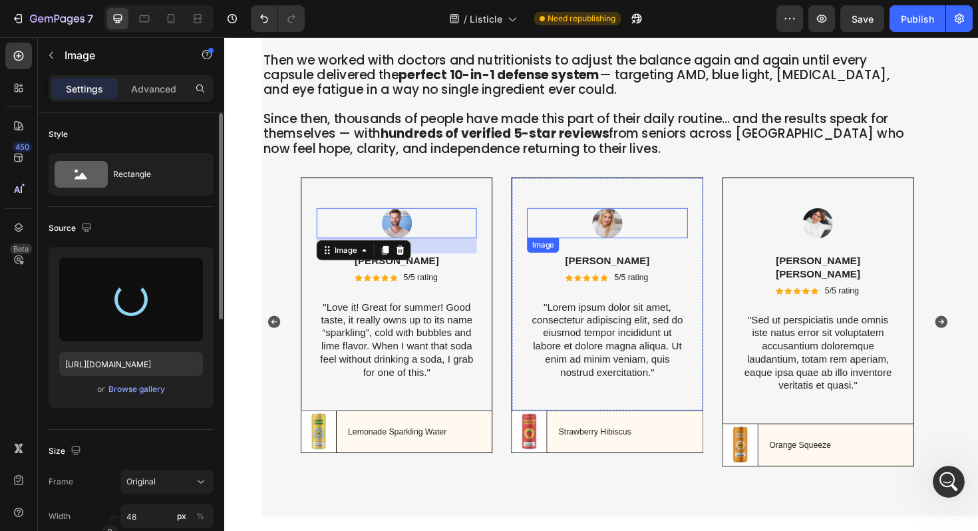
type input "https://cdn.shopify.com/s/files/1/0661/9034/4243/files/gempages_581239761960698…"
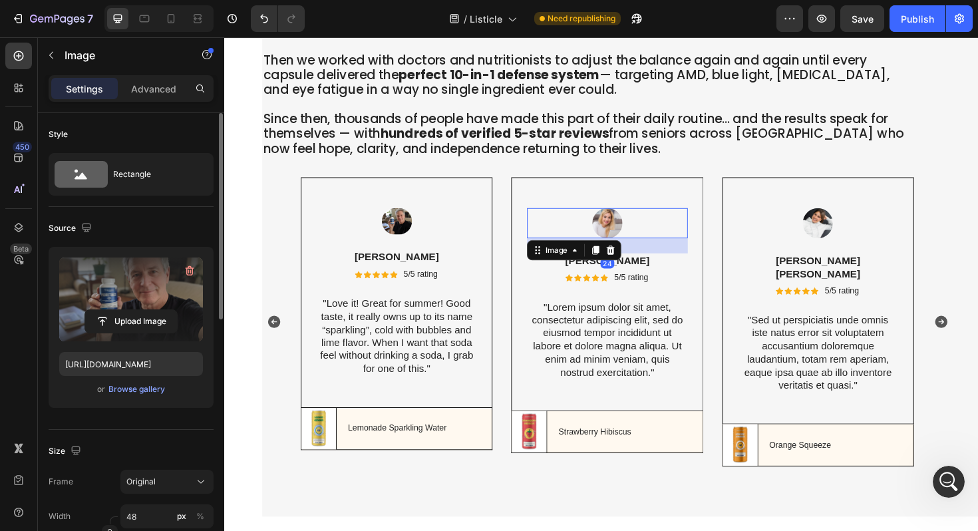
click at [633, 239] on img at bounding box center [630, 234] width 32 height 32
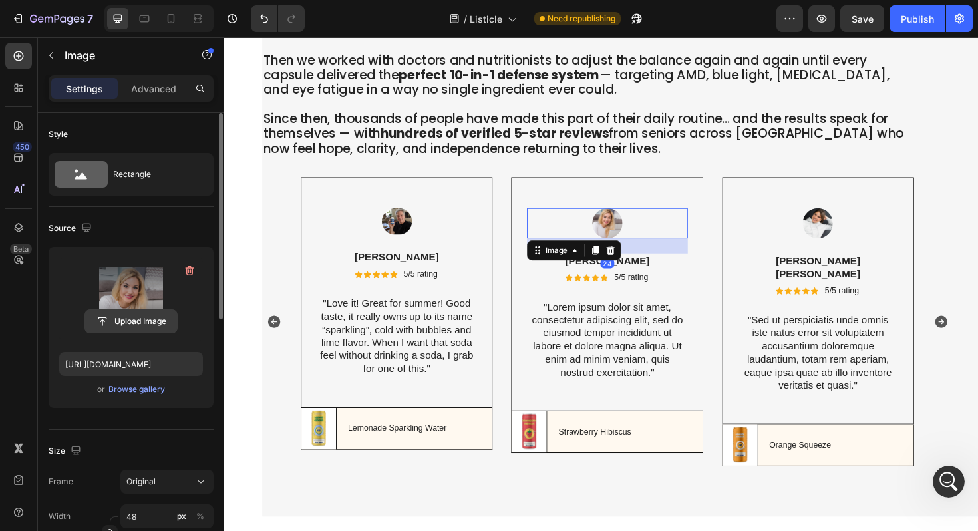
click at [136, 320] on input "file" at bounding box center [131, 321] width 92 height 23
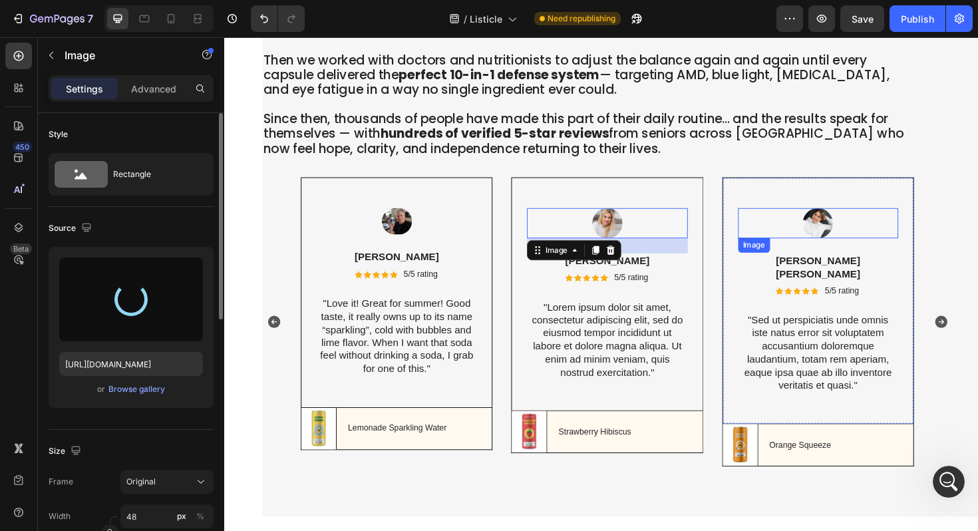
type input "https://cdn.shopify.com/s/files/1/0661/9034/4243/files/gempages_581239761960698…"
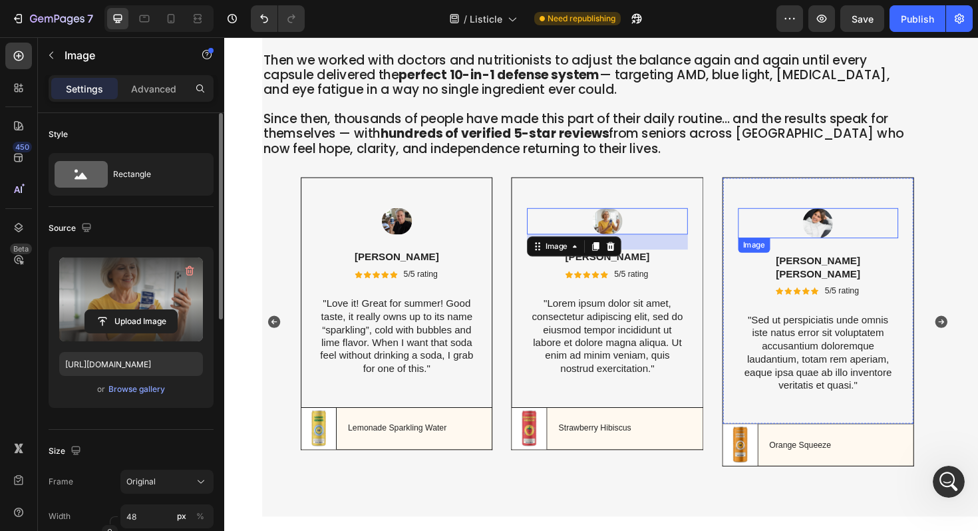
click at [845, 243] on img at bounding box center [853, 234] width 32 height 32
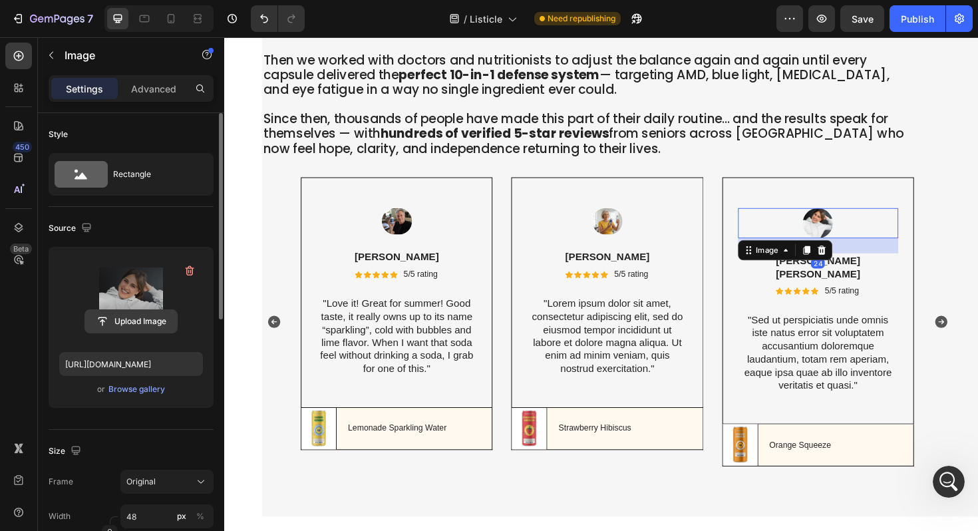
click at [128, 319] on input "file" at bounding box center [131, 321] width 92 height 23
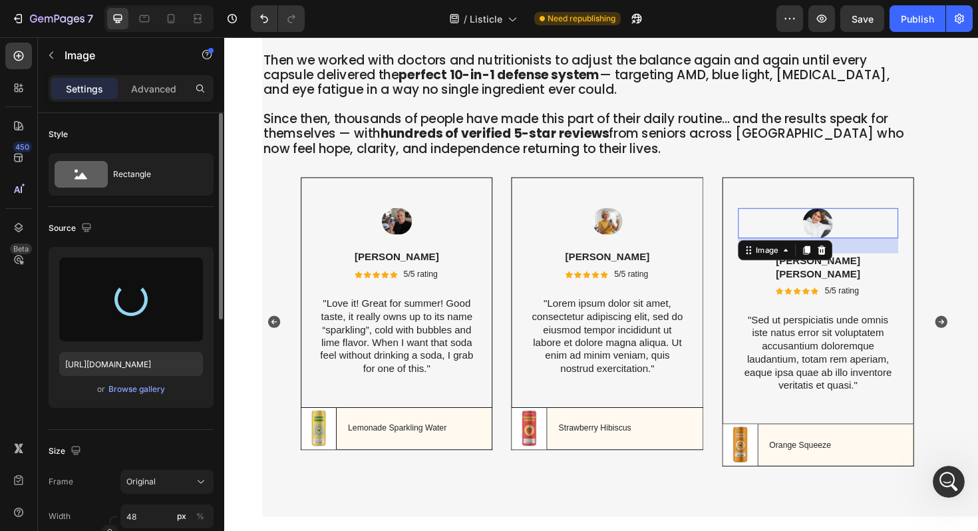
type input "https://cdn.shopify.com/s/files/1/0661/9034/4243/files/gempages_581239761960698…"
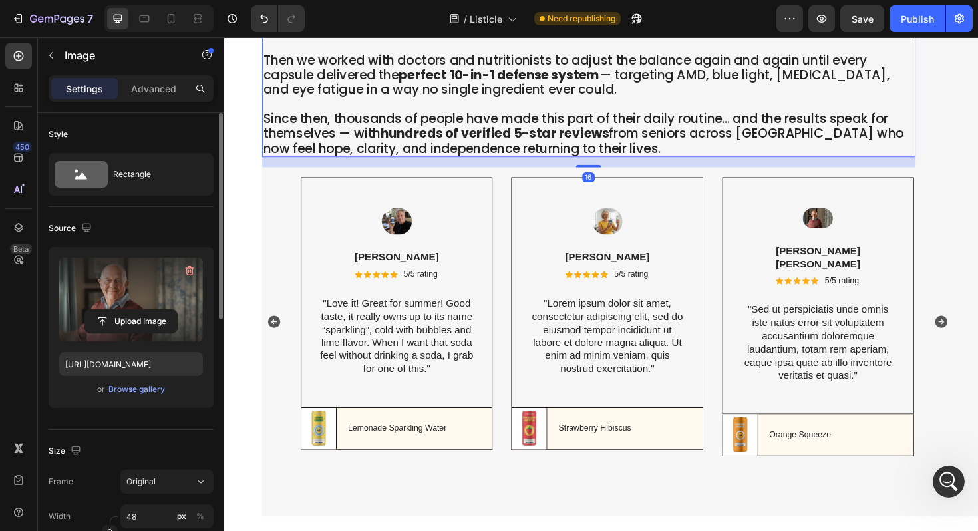
click at [534, 143] on strong "hundreds of verified 5-star reviews" at bounding box center [510, 139] width 242 height 19
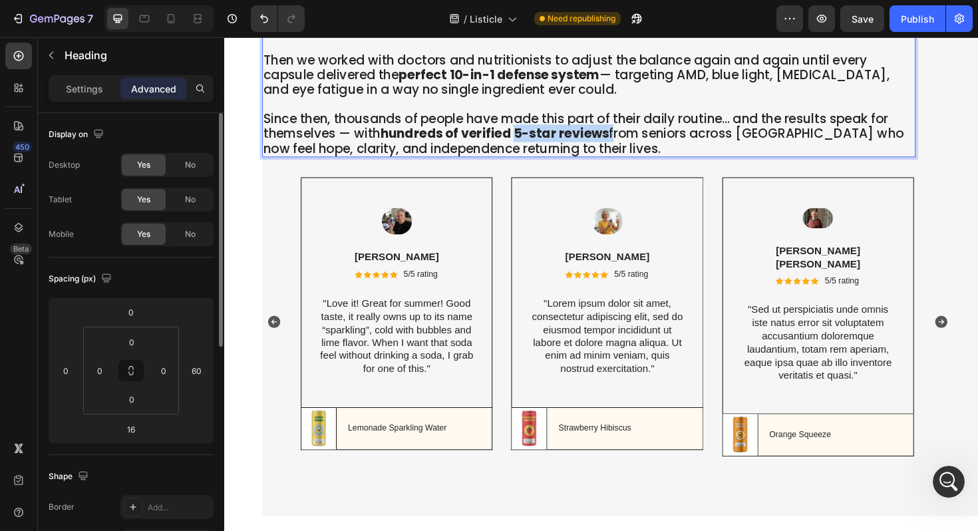
drag, startPoint x: 535, startPoint y: 144, endPoint x: 631, endPoint y: 141, distance: 96.5
click at [631, 142] on strong "hundreds of verified 5-star reviews" at bounding box center [510, 139] width 242 height 19
click at [527, 144] on strong "hundreds of verified" at bounding box center [458, 139] width 138 height 19
click at [597, 146] on strong "⭐⭐⭐⭐⭐ reviews." at bounding box center [591, 139] width 128 height 17
click at [653, 148] on span "from seniors across America who now feel hope, clarity, and independence return…" at bounding box center [602, 147] width 674 height 34
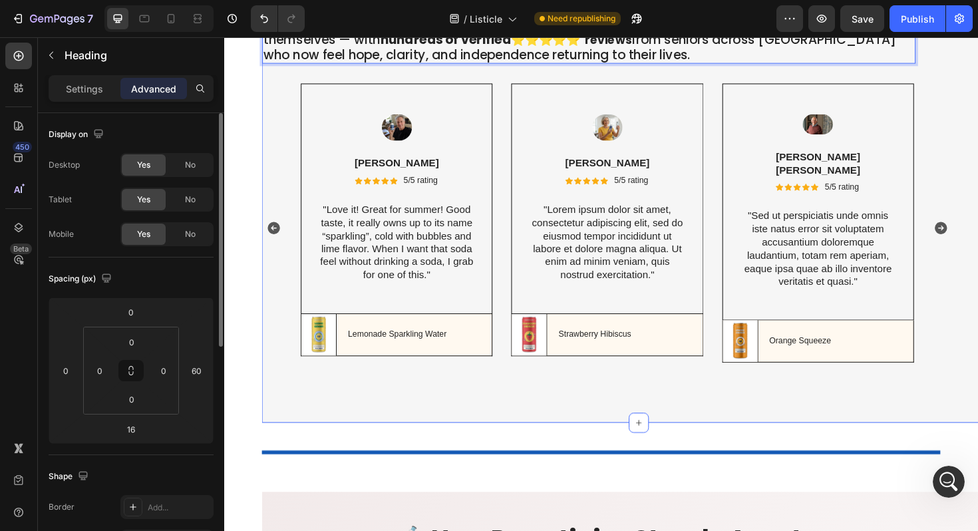
scroll to position [7735, 0]
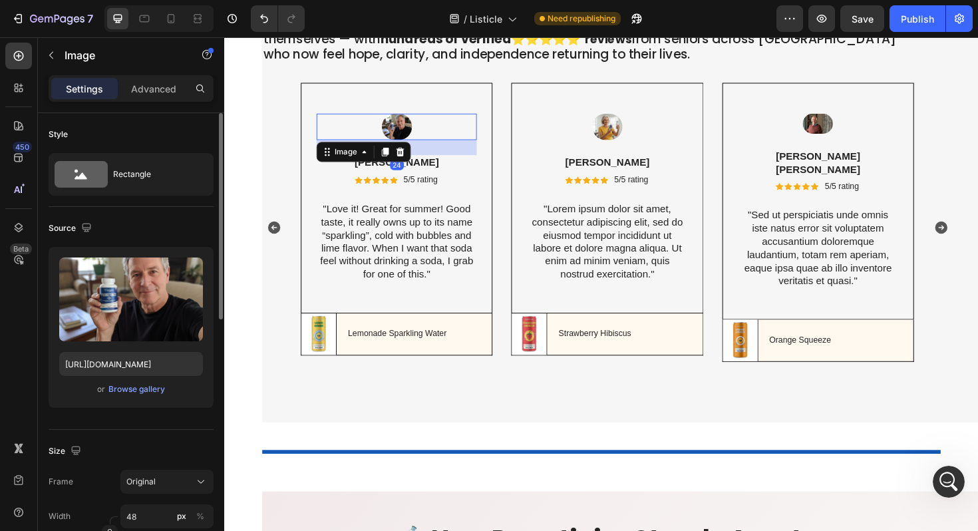
click at [412, 133] on img at bounding box center [407, 132] width 32 height 28
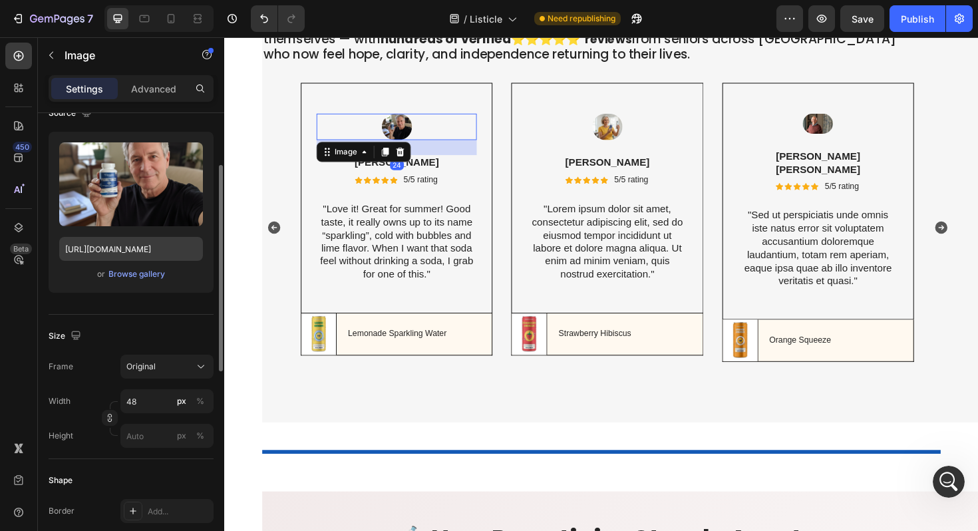
scroll to position [147, 0]
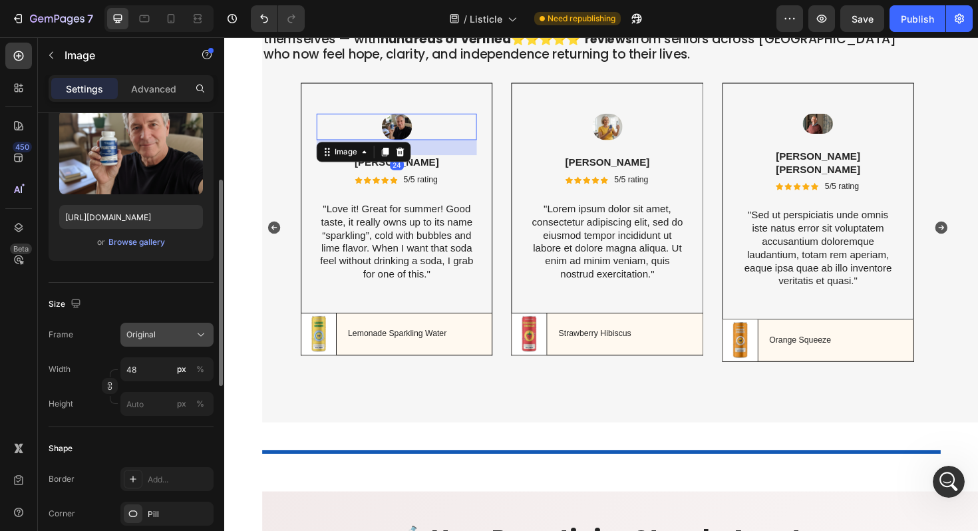
click at [183, 333] on div "Original" at bounding box center [158, 335] width 65 height 12
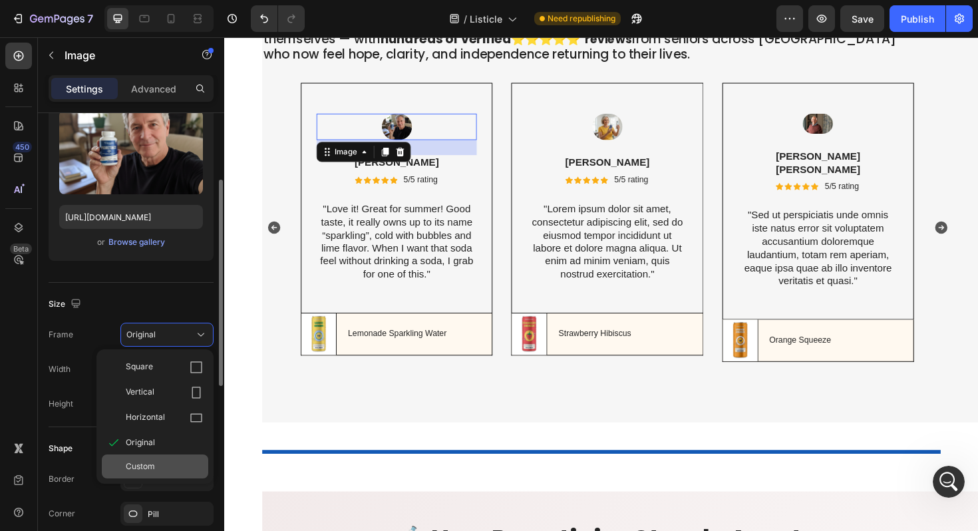
click at [159, 467] on div "Custom" at bounding box center [164, 466] width 77 height 12
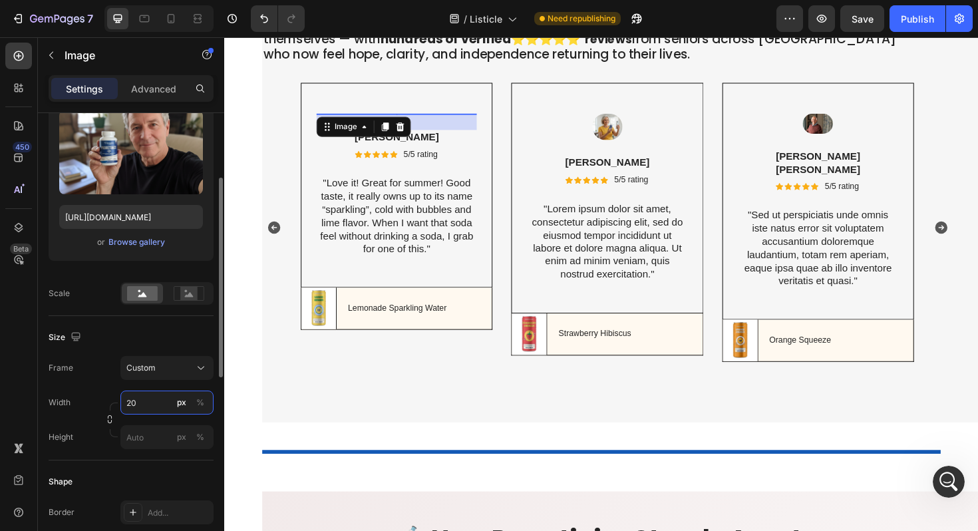
type input "200"
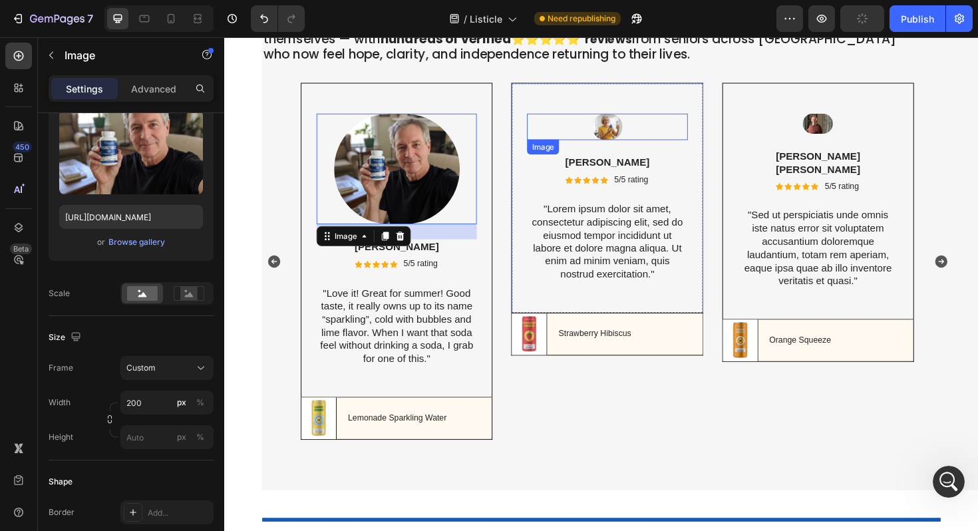
click at [635, 128] on img at bounding box center [630, 132] width 32 height 28
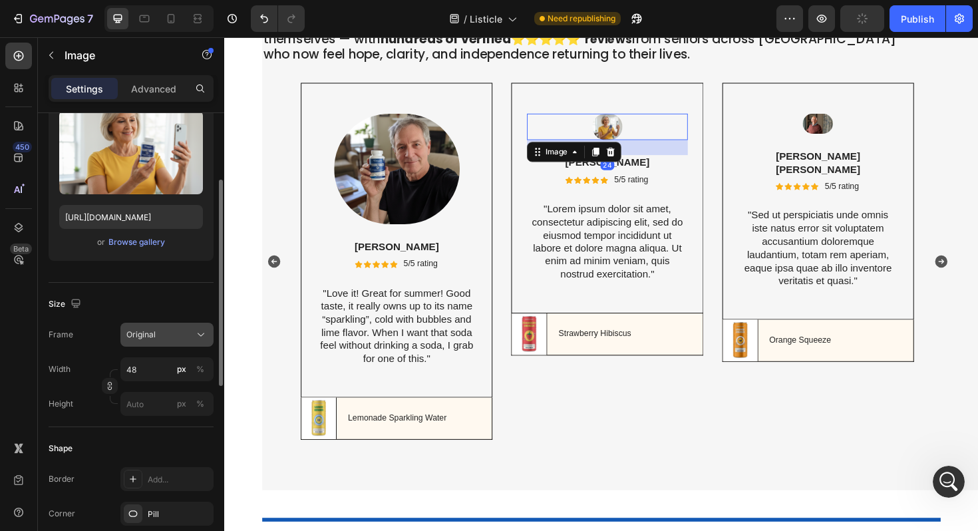
click at [162, 333] on div "Original" at bounding box center [158, 335] width 65 height 12
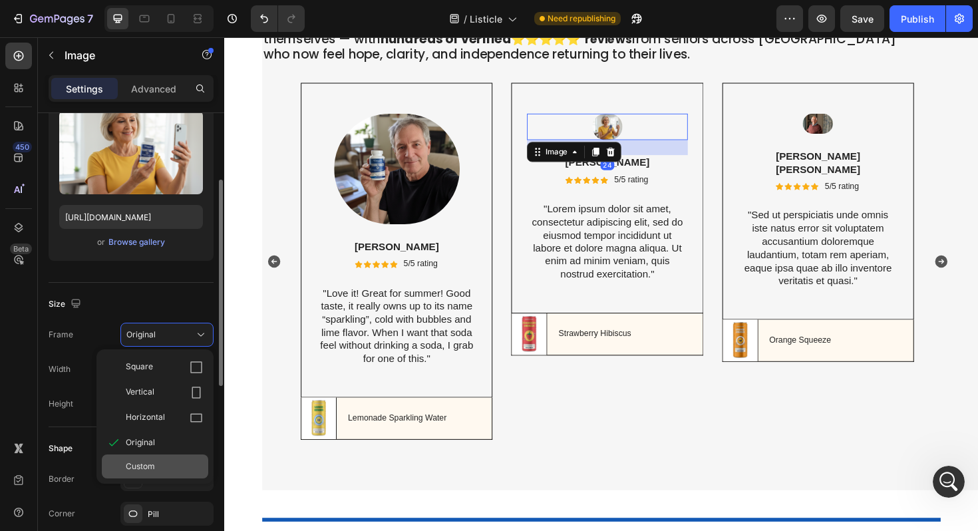
click at [161, 466] on div "Custom" at bounding box center [164, 466] width 77 height 12
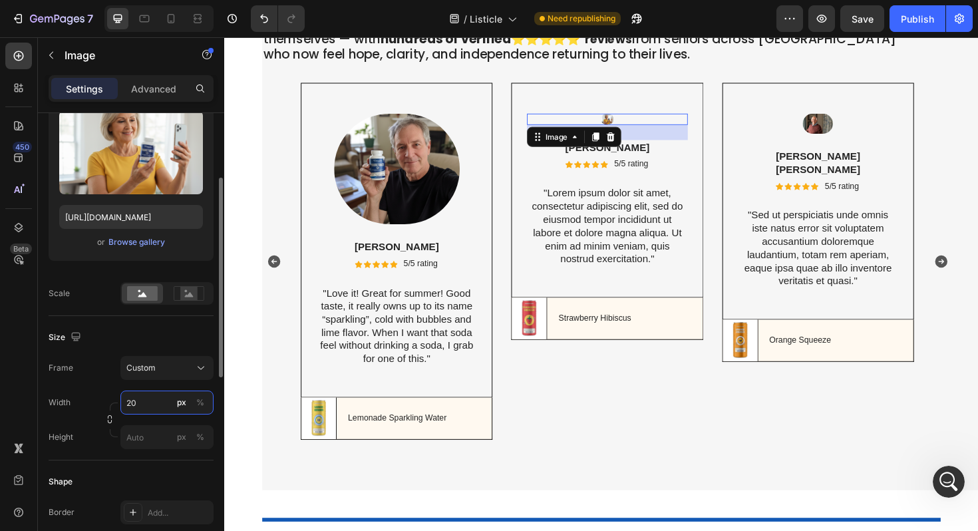
type input "200"
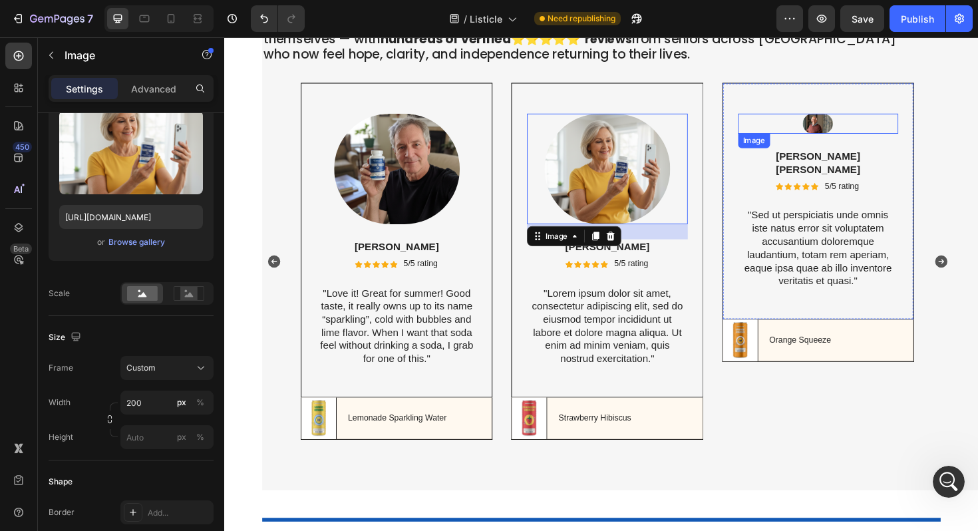
click at [861, 134] on img at bounding box center [853, 128] width 32 height 21
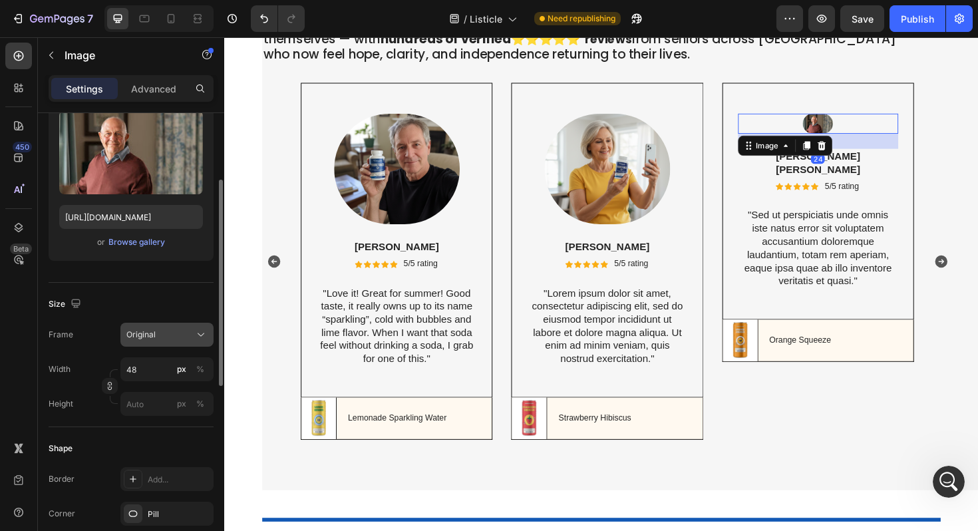
click at [131, 329] on span "Original" at bounding box center [140, 335] width 29 height 12
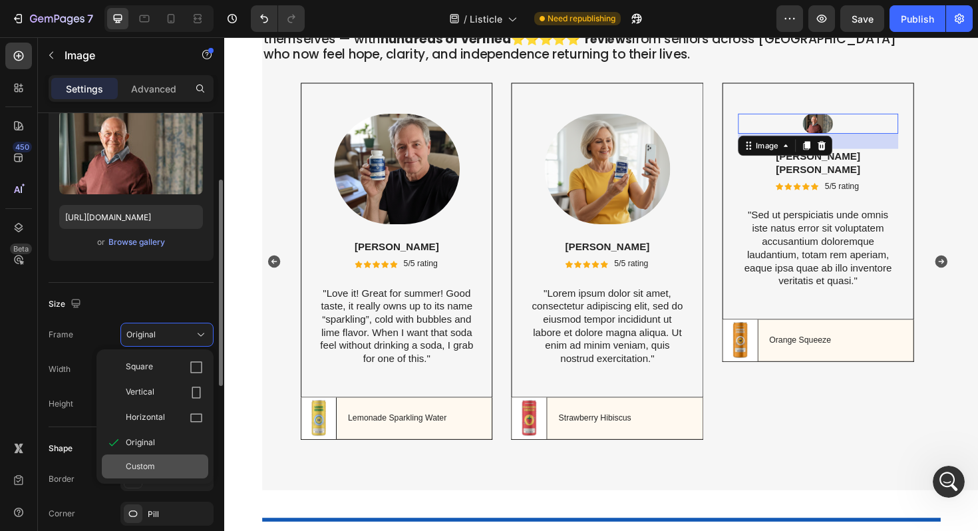
click at [160, 466] on div "Custom" at bounding box center [164, 466] width 77 height 12
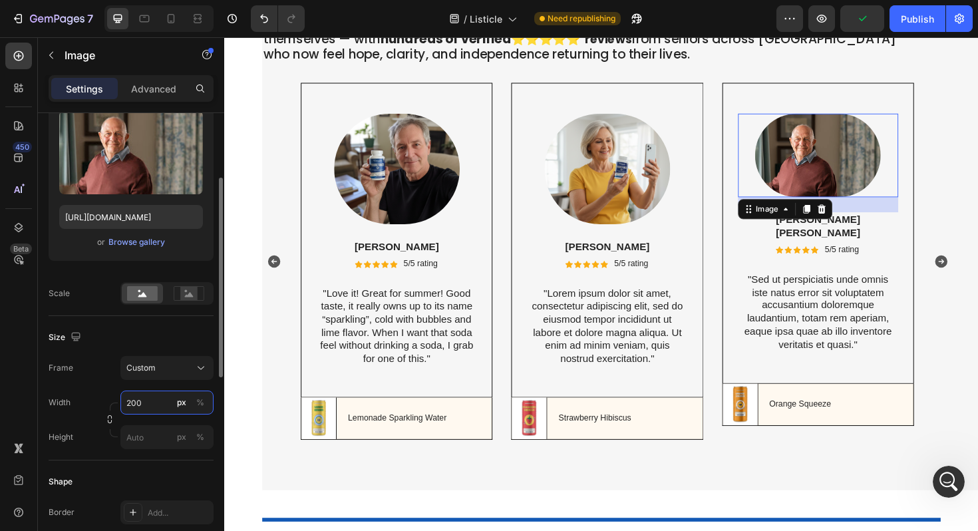
type input "200"
click at [881, 174] on img at bounding box center [852, 162] width 133 height 88
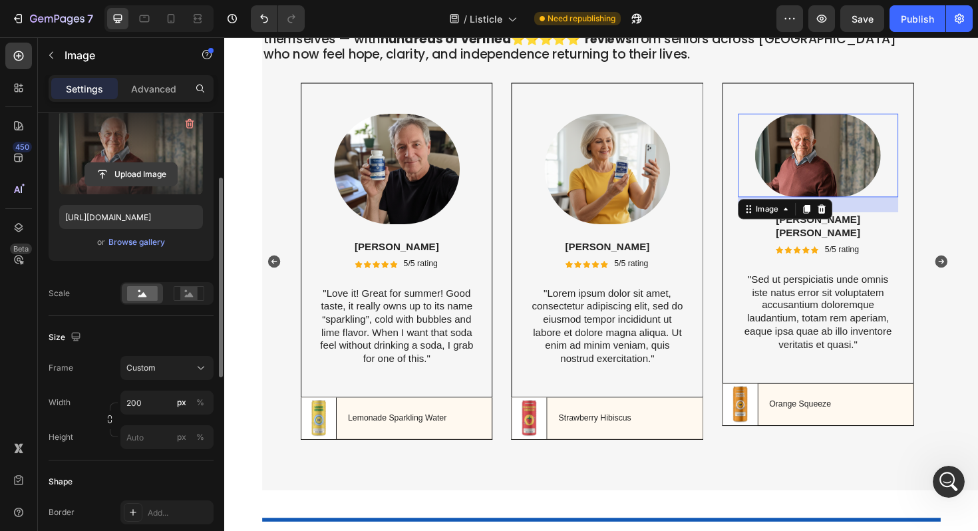
click at [146, 174] on input "file" at bounding box center [131, 174] width 92 height 23
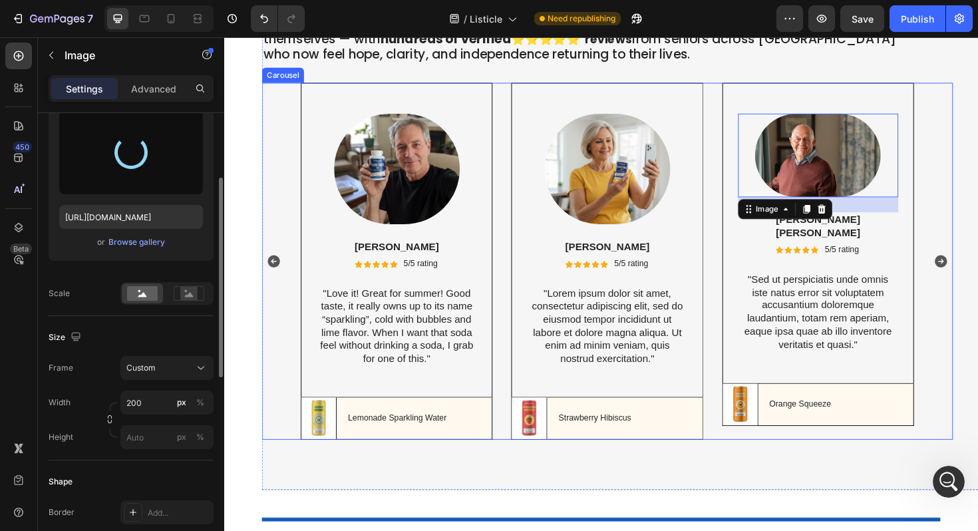
type input "https://cdn.shopify.com/s/files/1/0661/9034/4243/files/gempages_581239761960698…"
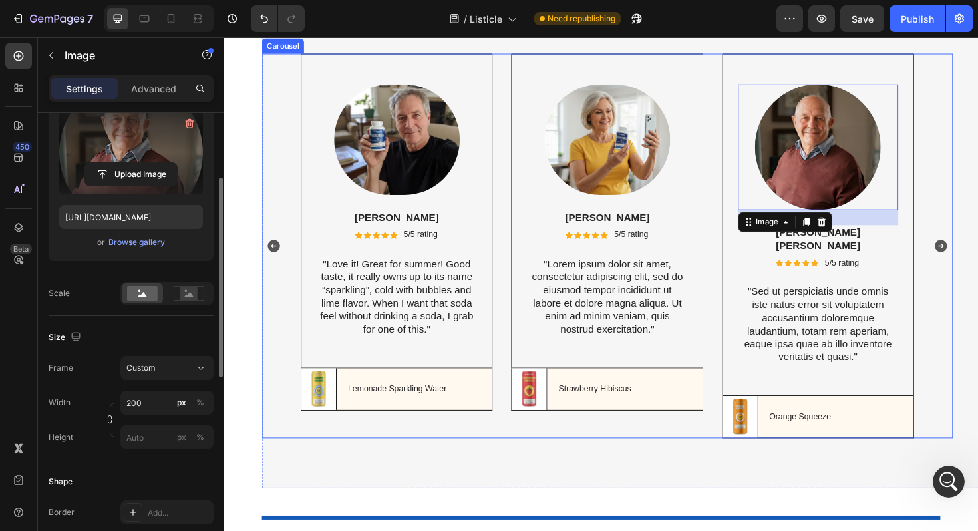
scroll to position [7769, 0]
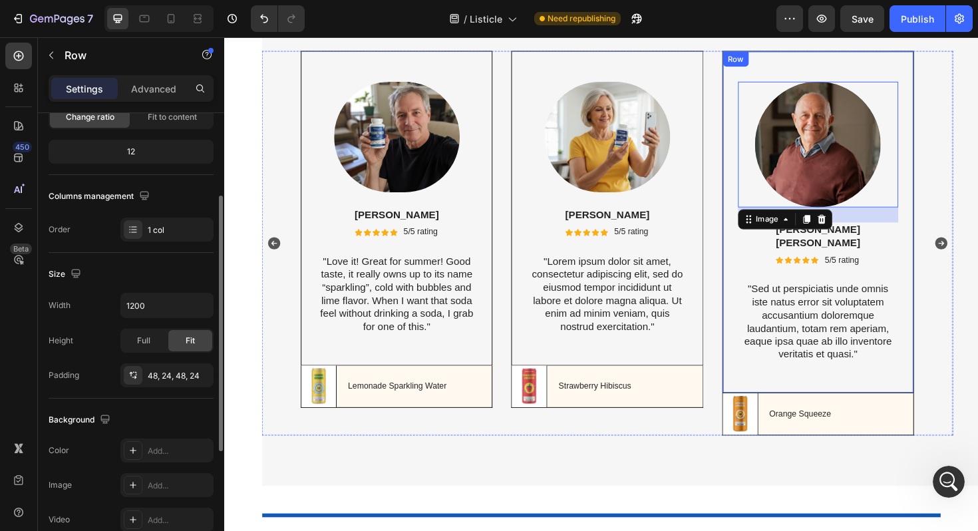
click at [783, 113] on div "Image 24 Emma Zalia Text Block Icon Icon Icon Icon Icon Icon List 5/5 rating Te…" at bounding box center [853, 232] width 170 height 297
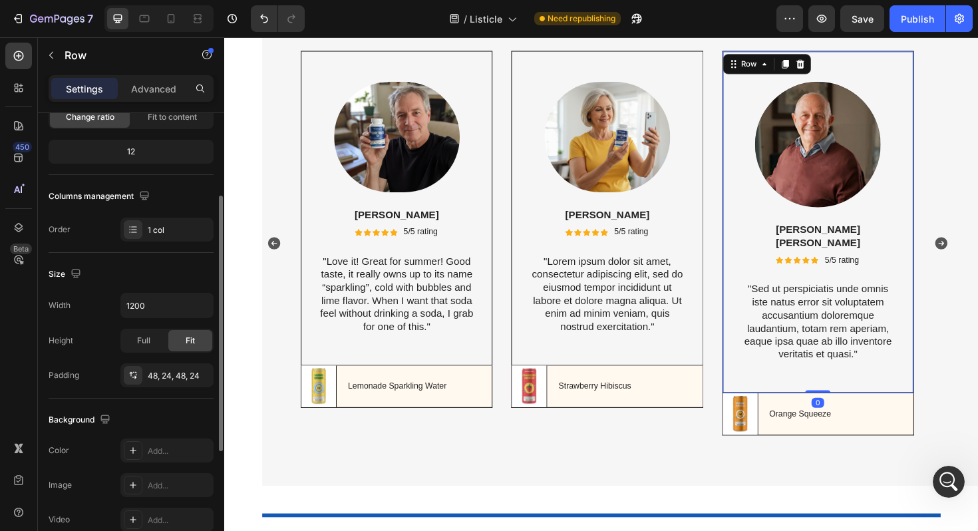
scroll to position [0, 0]
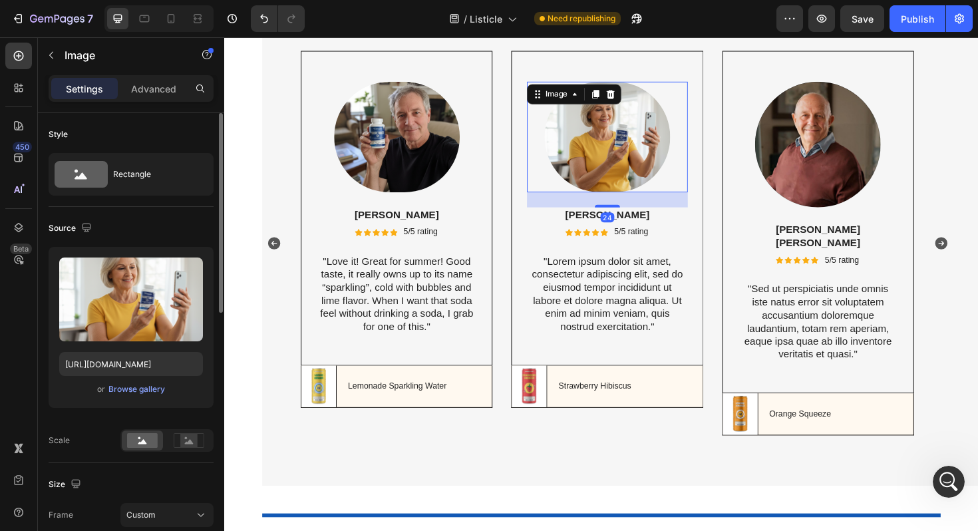
click at [629, 106] on div "Image 24" at bounding box center [630, 142] width 170 height 117
click at [807, 166] on img at bounding box center [852, 150] width 133 height 133
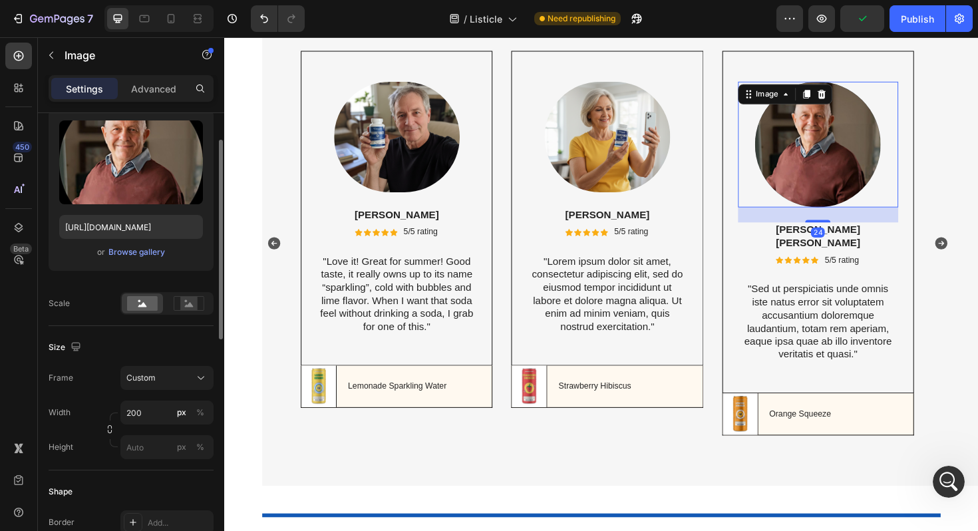
scroll to position [138, 0]
click at [146, 417] on input "200" at bounding box center [166, 412] width 93 height 24
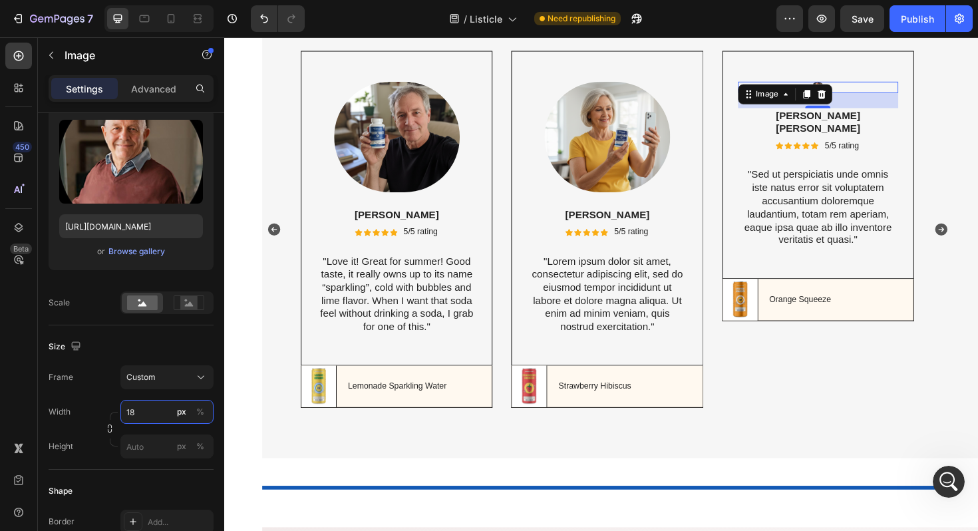
type input "180"
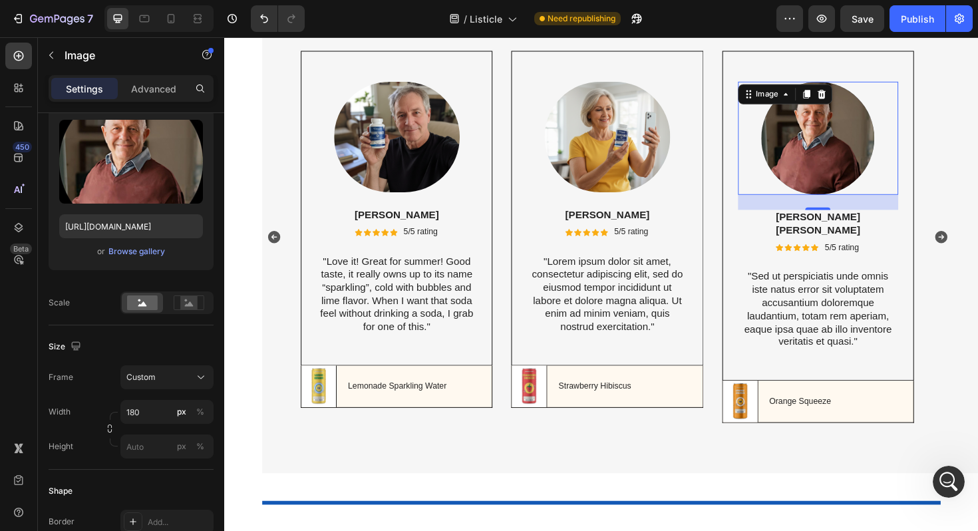
scroll to position [5687, 0]
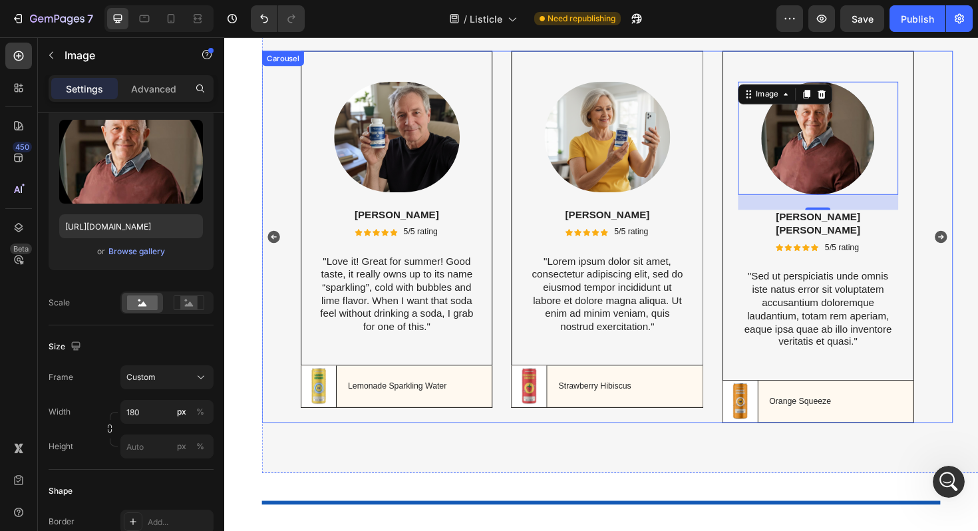
click at [297, 321] on div "Image Rita Carroll Text Block Icon Icon Icon Icon Icon Icon List 5/5 rating Tex…" at bounding box center [630, 249] width 732 height 394
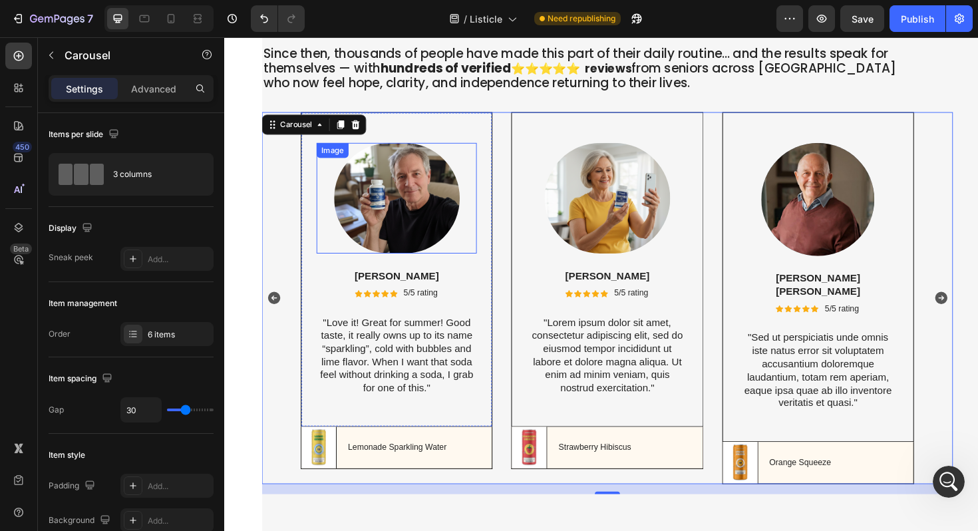
scroll to position [7703, 0]
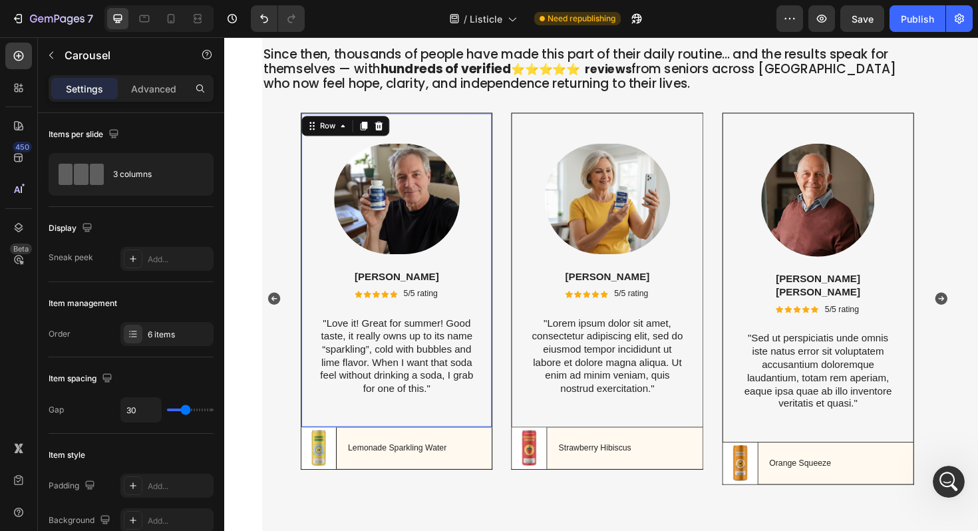
click at [435, 140] on div "Image Rita Carroll Text Block Icon Icon Icon Icon Icon Icon List 5/5 rating Tex…" at bounding box center [406, 283] width 203 height 333
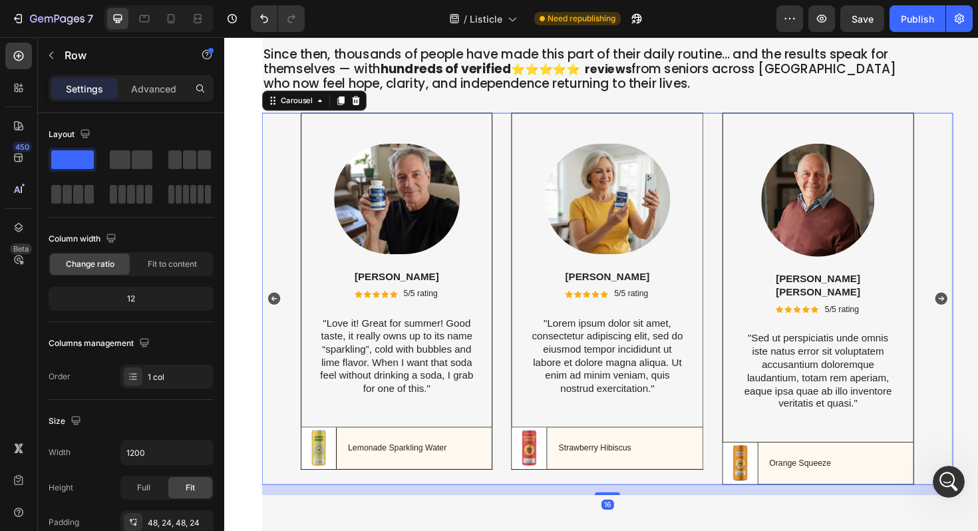
click at [290, 134] on div "Image Rita Carroll Text Block Icon Icon Icon Icon Icon Icon List 5/5 rating Tex…" at bounding box center [630, 314] width 732 height 394
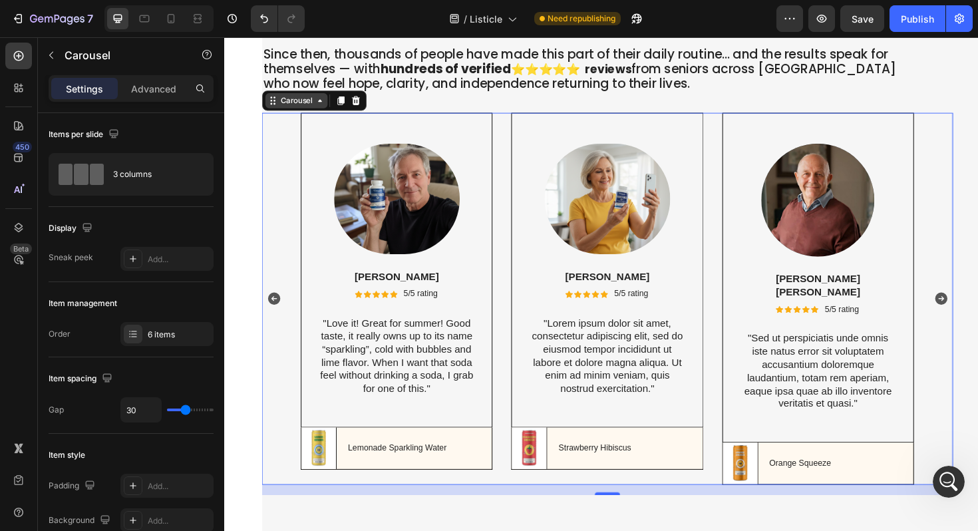
click at [277, 110] on icon at bounding box center [275, 104] width 11 height 11
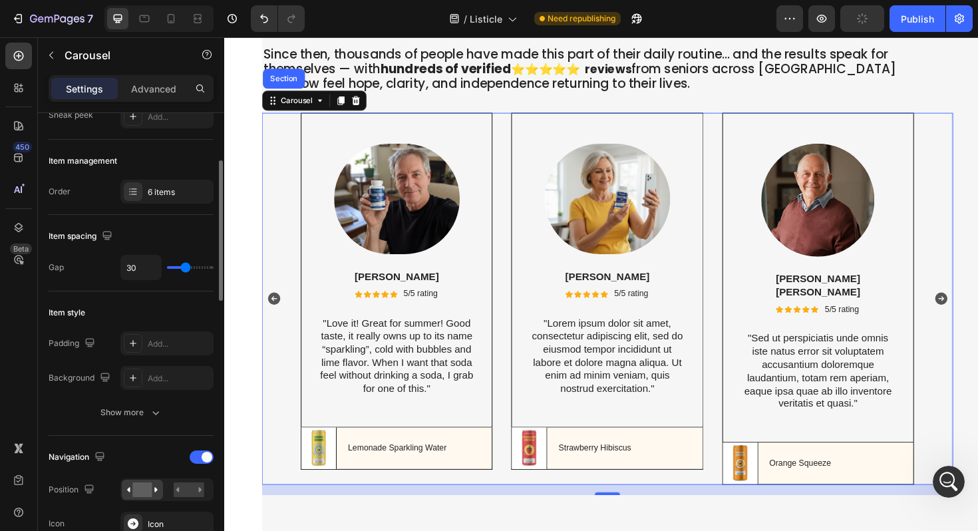
scroll to position [145, 0]
type input "0"
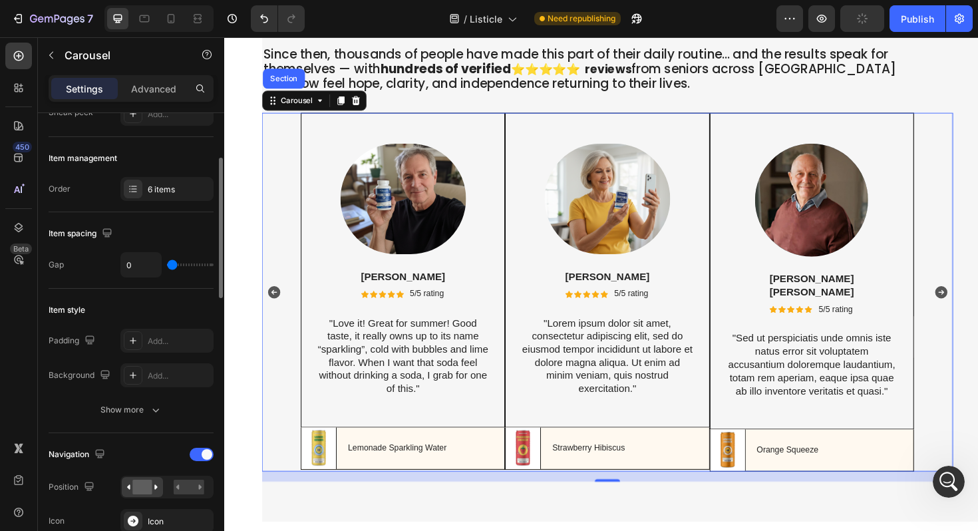
drag, startPoint x: 187, startPoint y: 265, endPoint x: 154, endPoint y: 266, distance: 33.3
type input "0"
click at [167, 266] on input "range" at bounding box center [190, 264] width 47 height 3
type input "9"
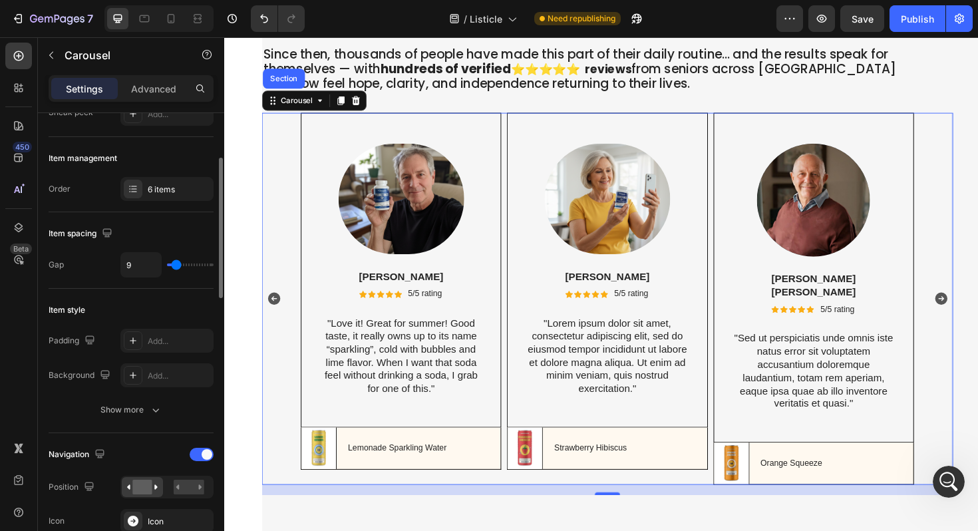
type input "9"
click at [176, 266] on input "range" at bounding box center [190, 264] width 47 height 3
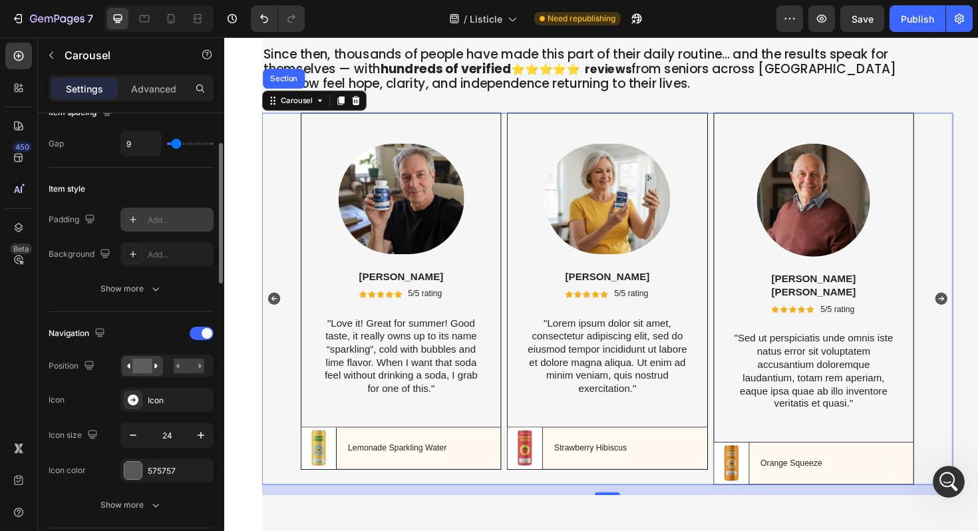
scroll to position [267, 0]
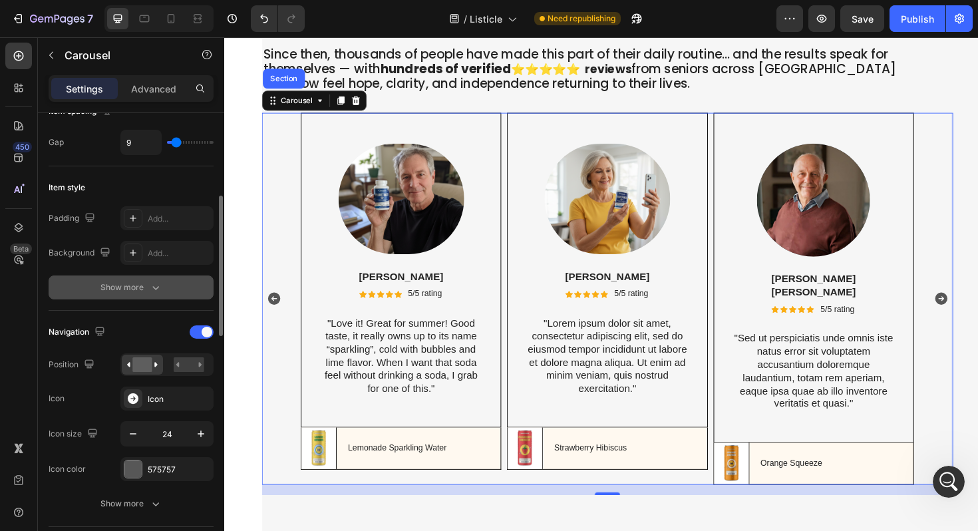
click at [140, 289] on div "Show more" at bounding box center [131, 287] width 62 height 13
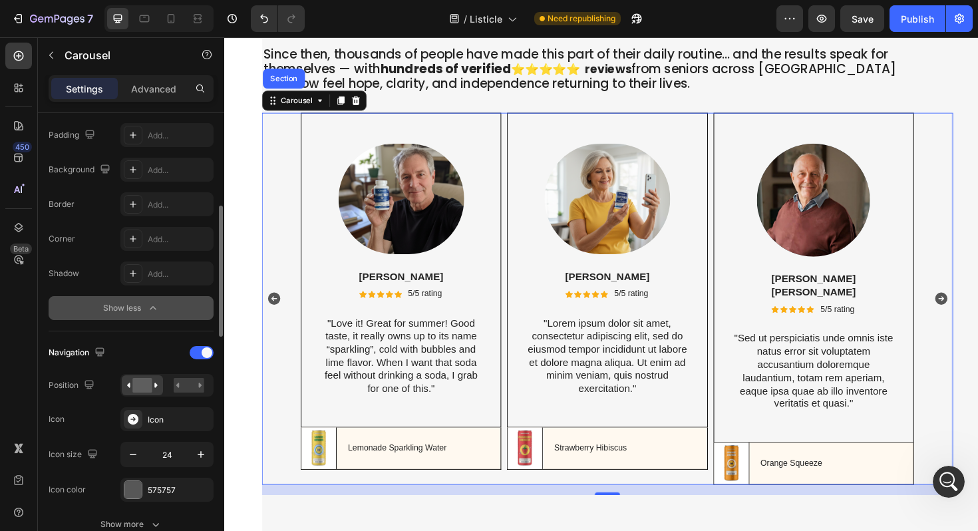
scroll to position [364, 0]
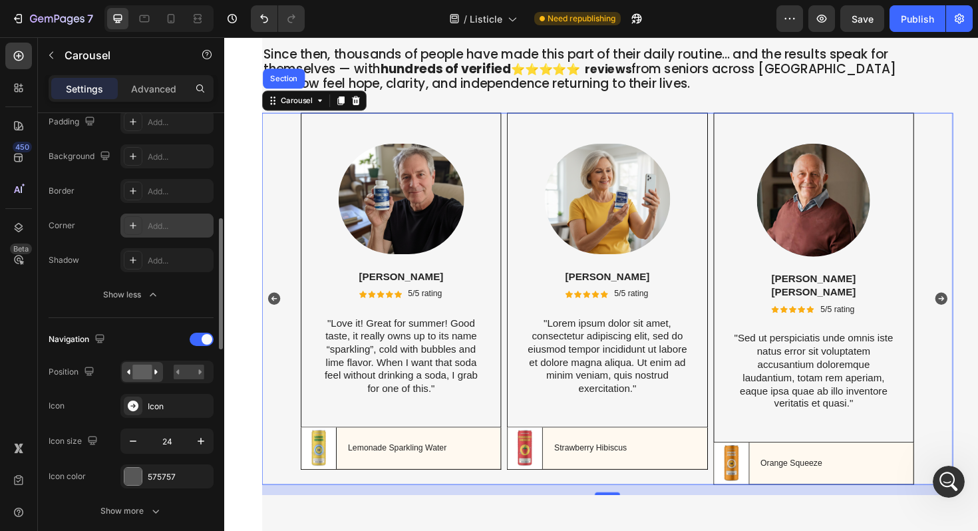
click at [176, 221] on div "Add..." at bounding box center [179, 226] width 63 height 12
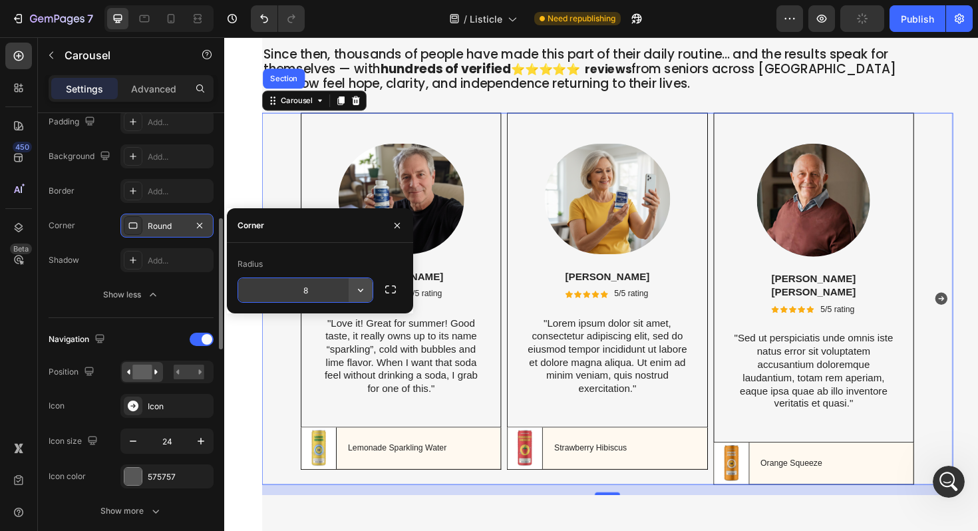
click at [364, 287] on icon "button" at bounding box center [360, 289] width 13 height 13
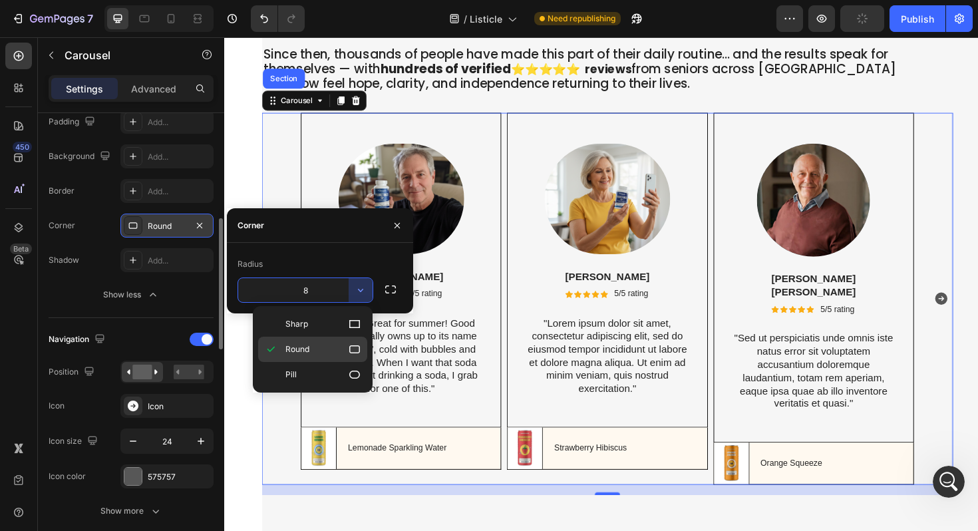
click at [352, 354] on icon at bounding box center [354, 348] width 13 height 13
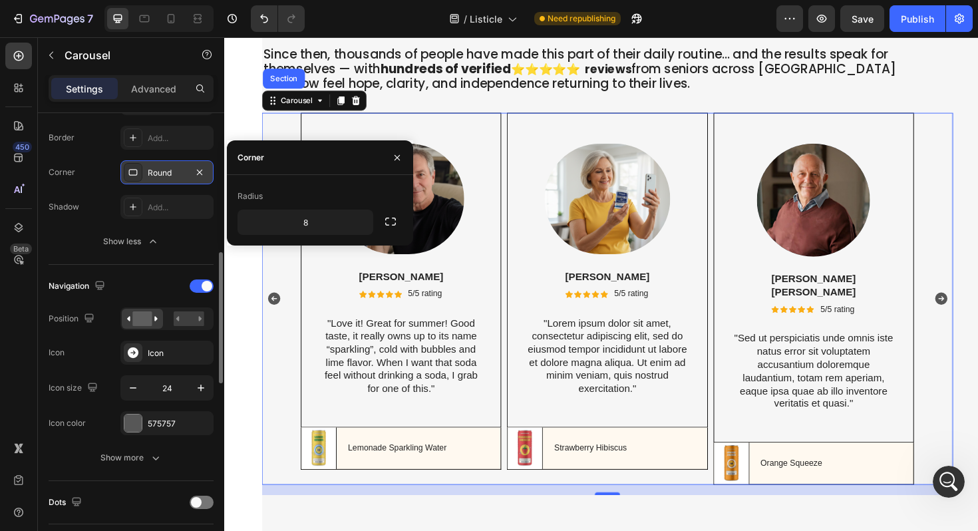
scroll to position [434, 0]
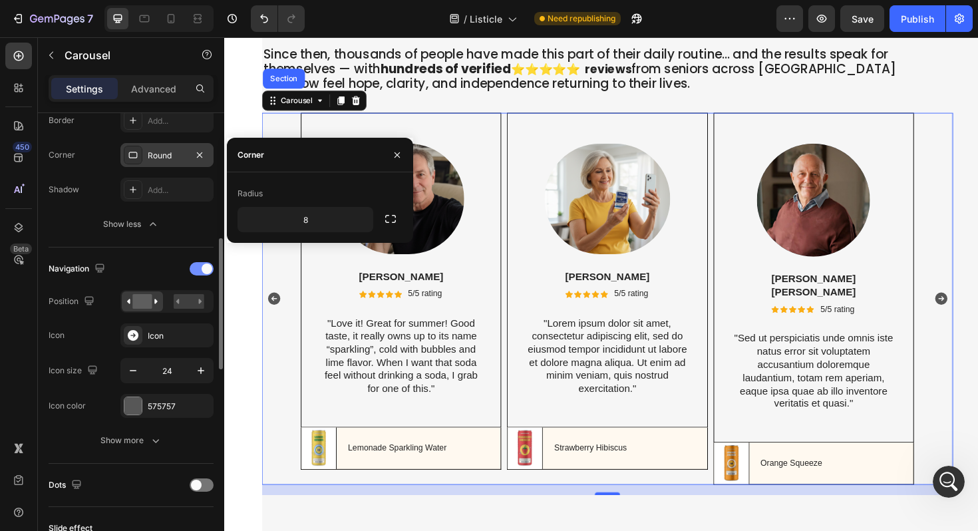
click at [201, 269] on span at bounding box center [206, 268] width 11 height 11
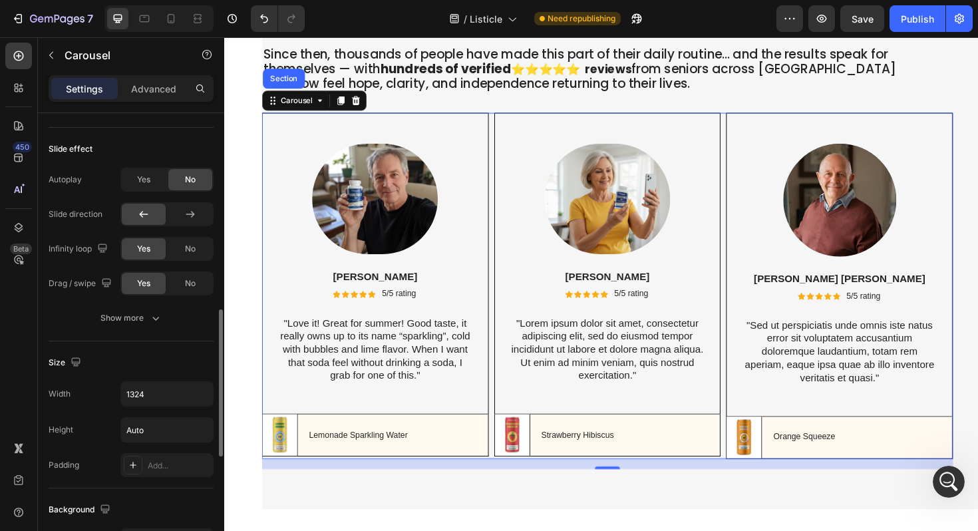
scroll to position [641, 0]
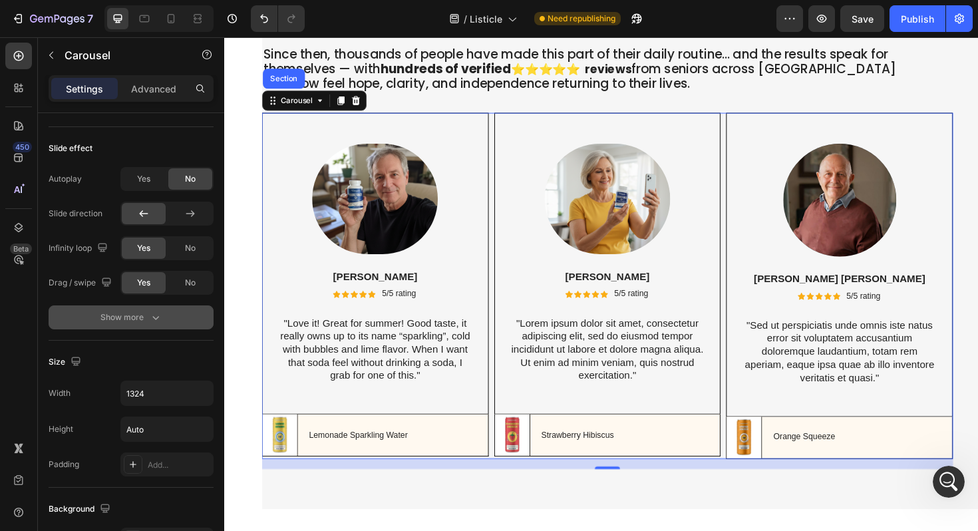
click at [139, 309] on button "Show more" at bounding box center [131, 317] width 165 height 24
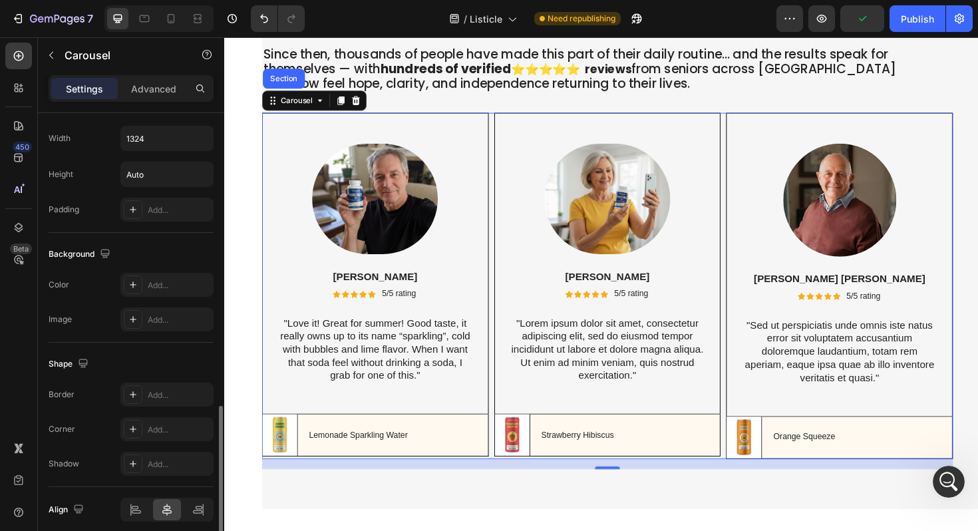
scroll to position [968, 0]
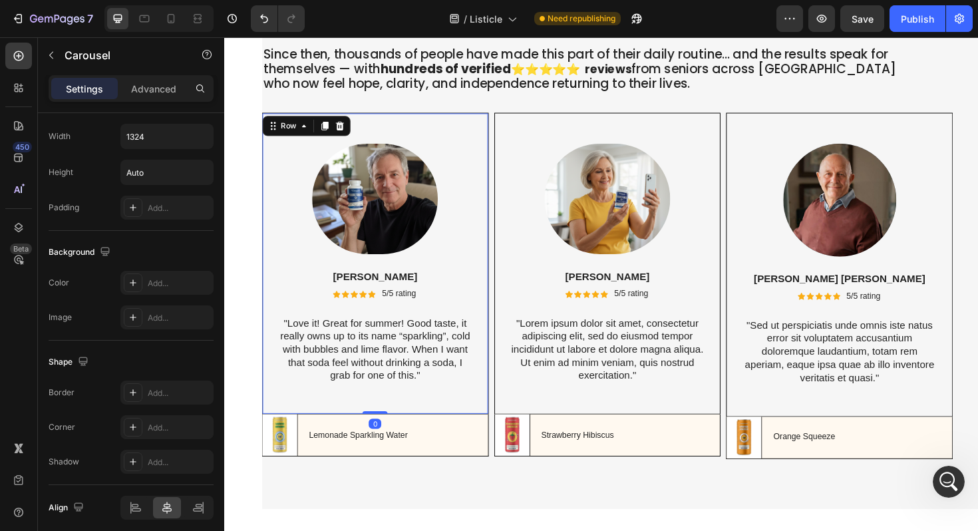
click at [284, 425] on div "Image Rita Carroll Text Block Icon Icon Icon Icon Icon Icon List 5/5 rating Tex…" at bounding box center [384, 276] width 240 height 319
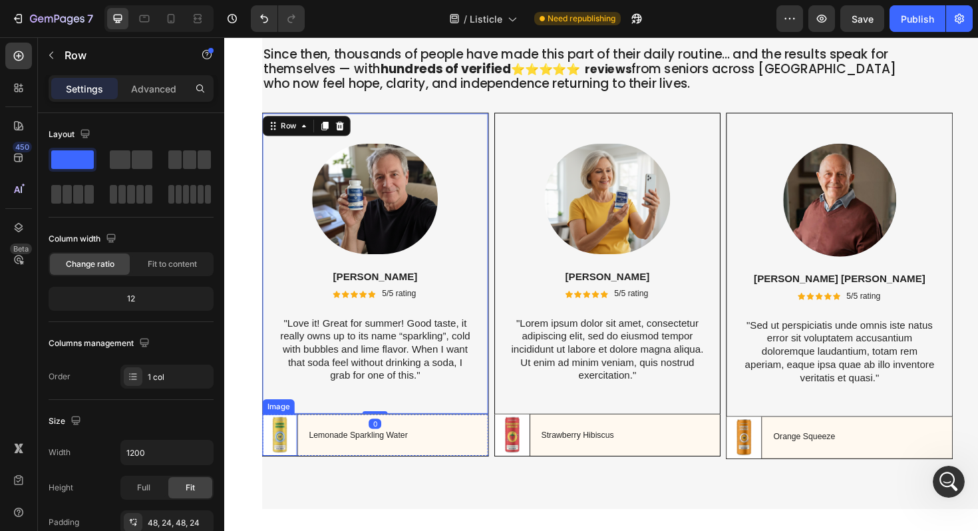
click at [265, 455] on img at bounding box center [283, 458] width 37 height 44
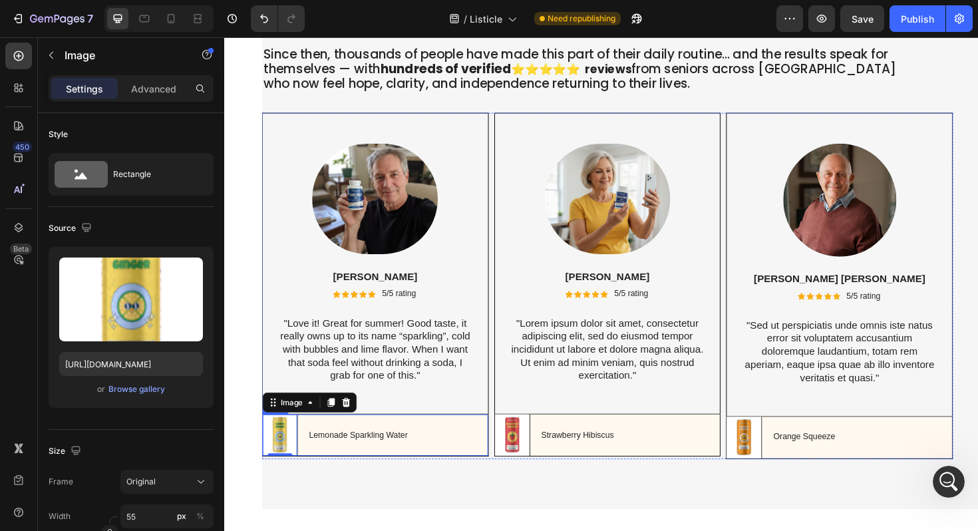
click at [432, 460] on div "Image 0 Lemonade Sparkling Water Text Block Row" at bounding box center [384, 458] width 240 height 45
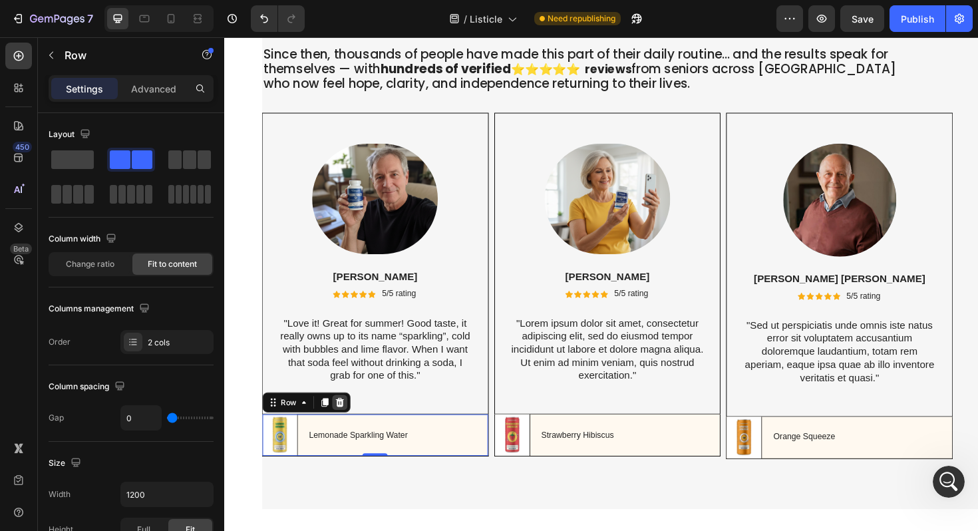
click at [351, 432] on div at bounding box center [346, 424] width 16 height 16
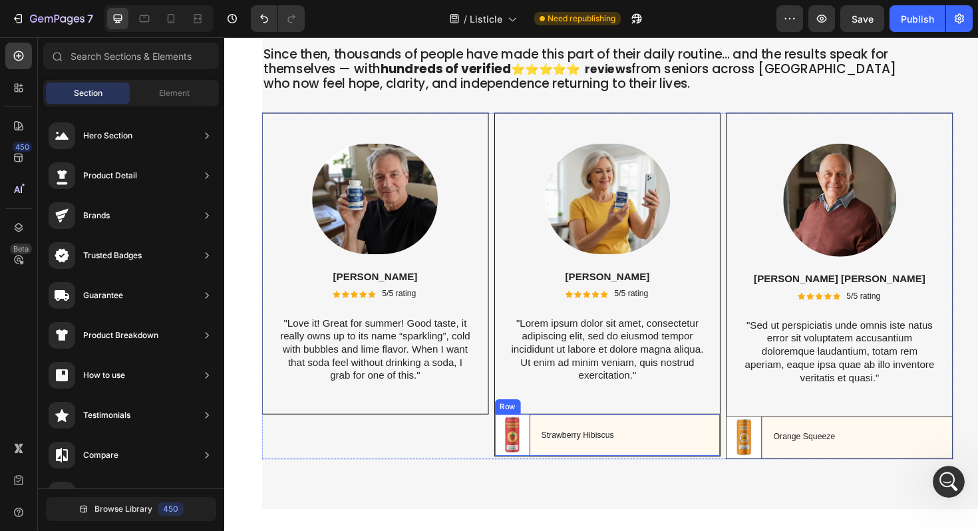
click at [681, 457] on div "Image Strawberry Hibiscus Text Block Row" at bounding box center [630, 458] width 240 height 45
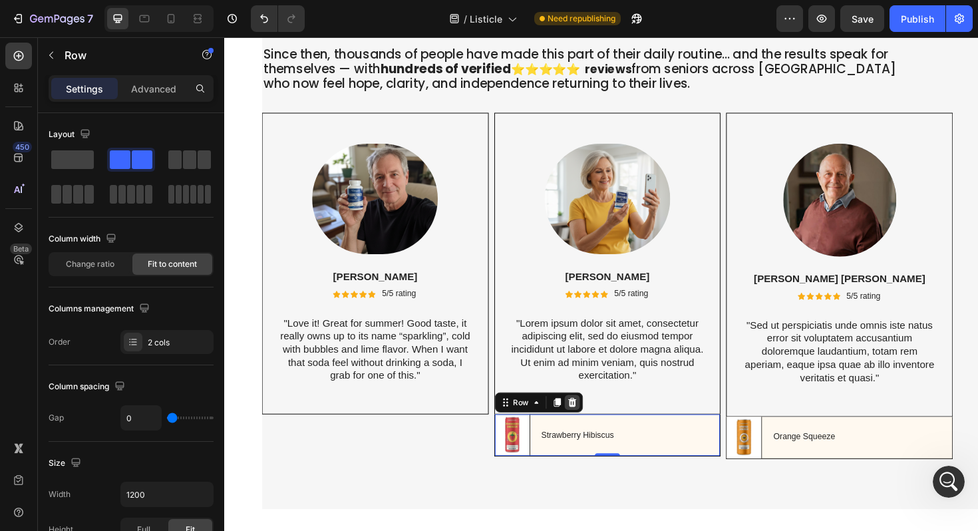
click at [597, 429] on icon at bounding box center [592, 423] width 11 height 11
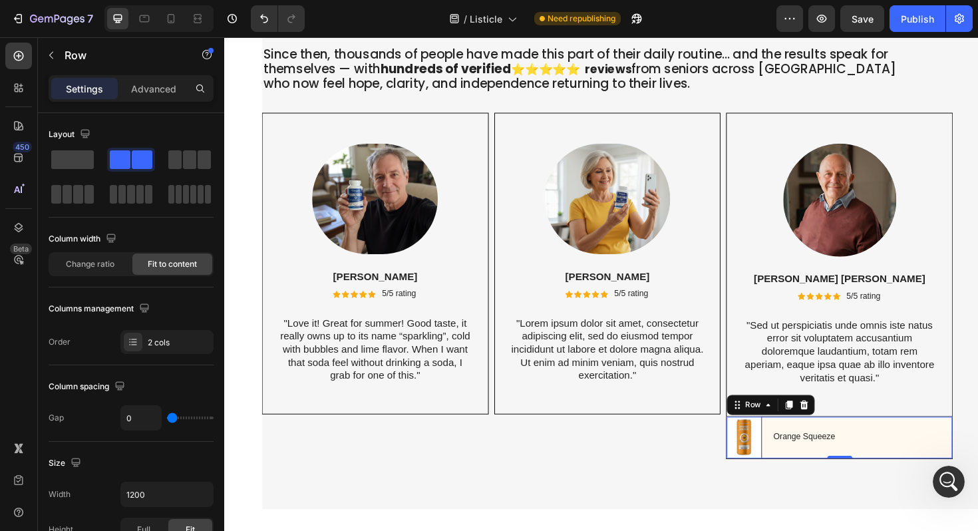
click at [938, 469] on div "Image Orange Squeeze Text Block Row 0" at bounding box center [875, 461] width 240 height 45
click at [837, 432] on icon at bounding box center [838, 426] width 11 height 11
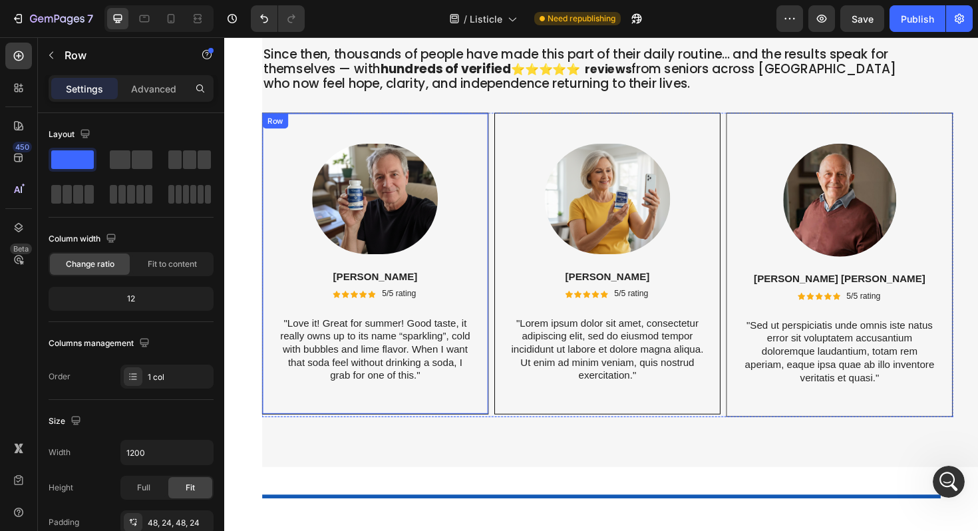
click at [464, 138] on div "Image Rita Carroll Text Block Icon Icon Icon Icon Icon Icon List 5/5 rating Tex…" at bounding box center [384, 276] width 240 height 319
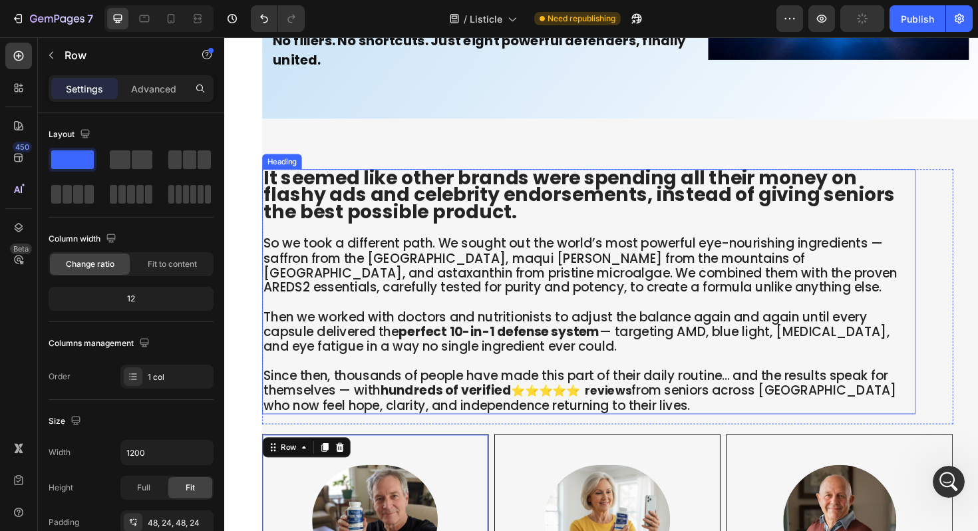
scroll to position [7293, 0]
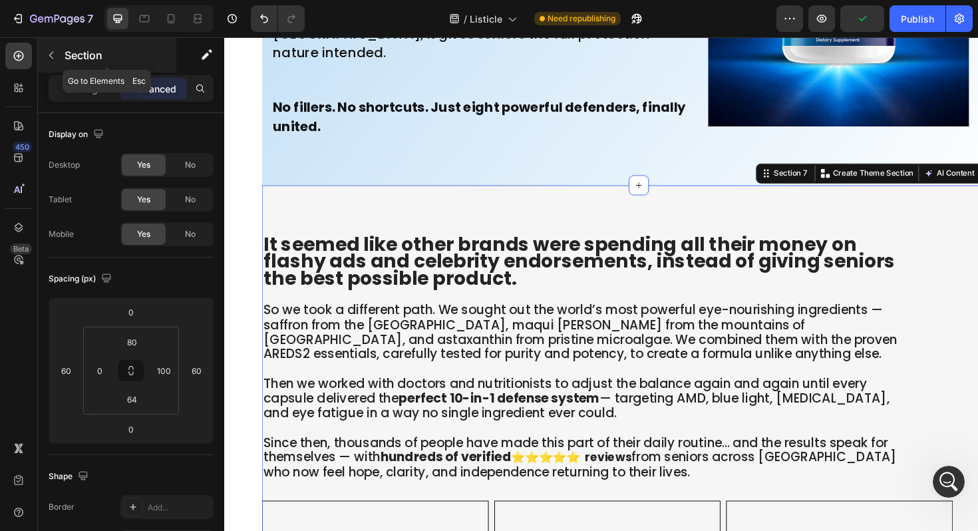
click at [57, 51] on button "button" at bounding box center [51, 55] width 21 height 21
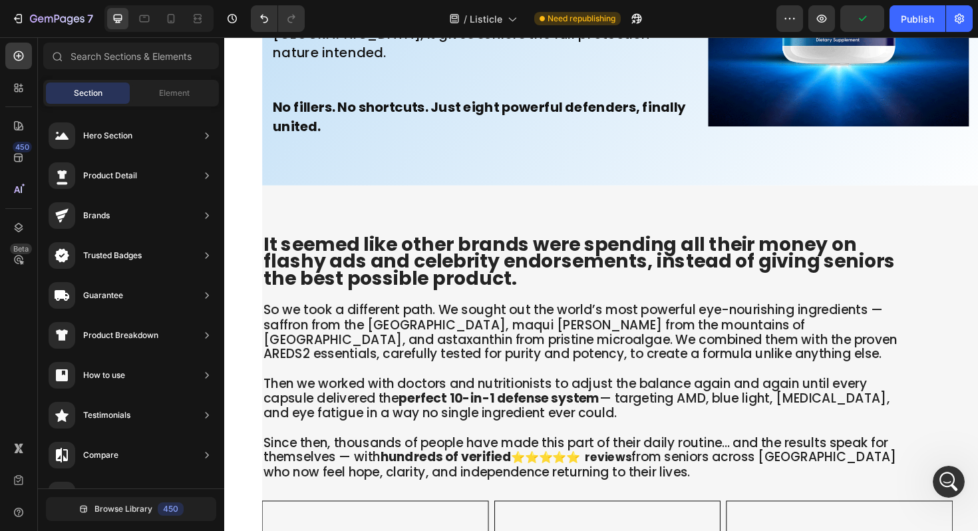
scroll to position [70, 0]
click at [179, 90] on span "Element" at bounding box center [174, 93] width 31 height 12
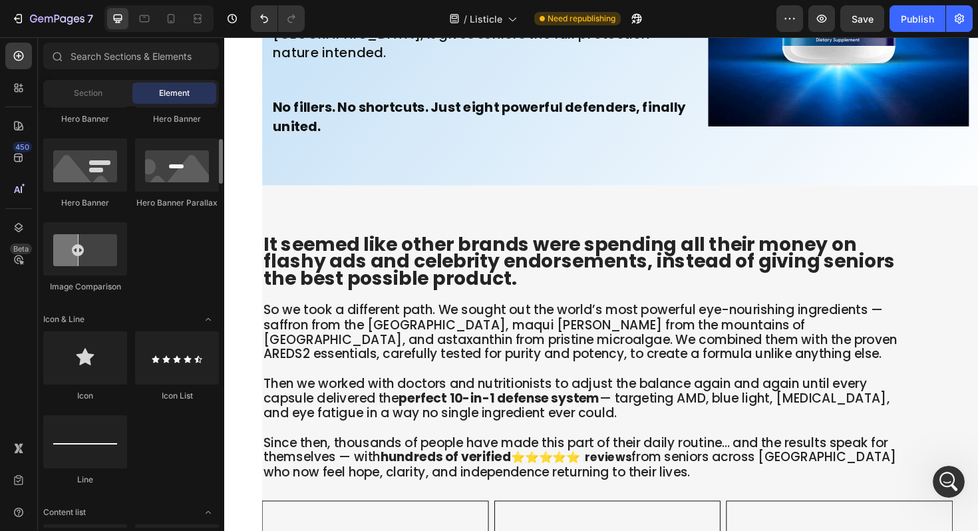
scroll to position [670, 0]
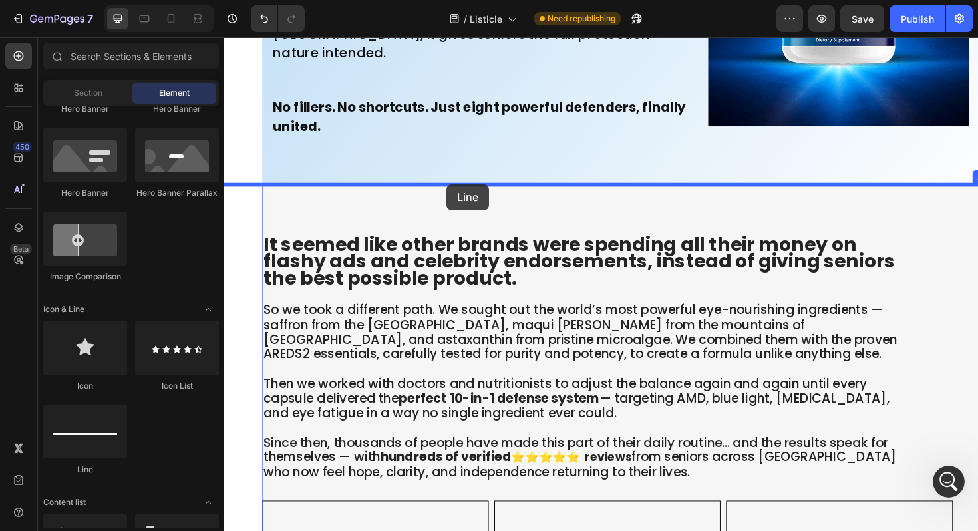
drag, startPoint x: 316, startPoint y: 477, endPoint x: 460, endPoint y: 193, distance: 318.2
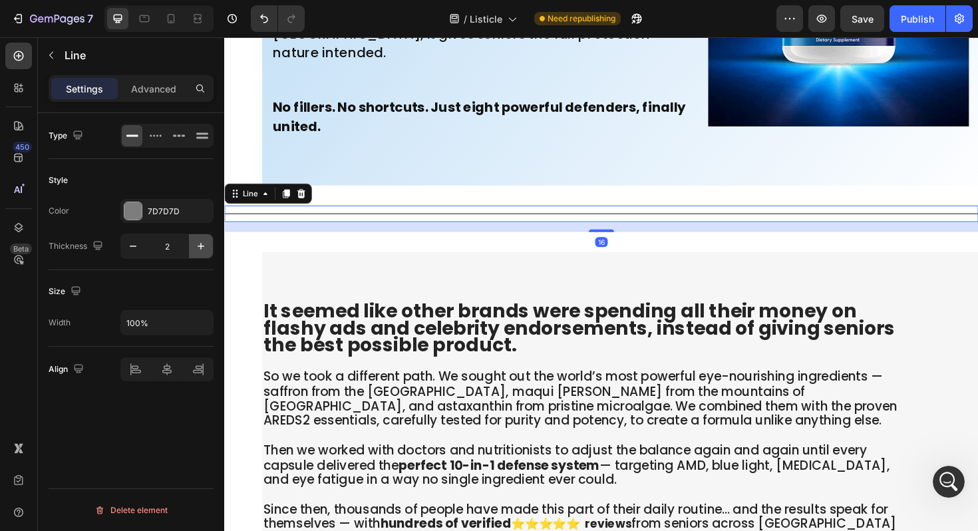
click at [203, 247] on icon "button" at bounding box center [200, 245] width 13 height 13
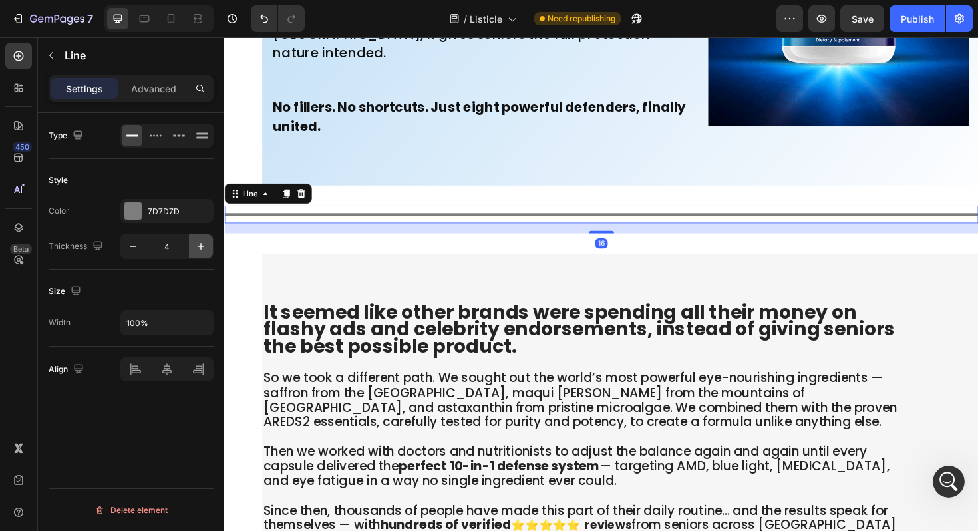
click at [203, 247] on icon "button" at bounding box center [200, 245] width 13 height 13
type input "6"
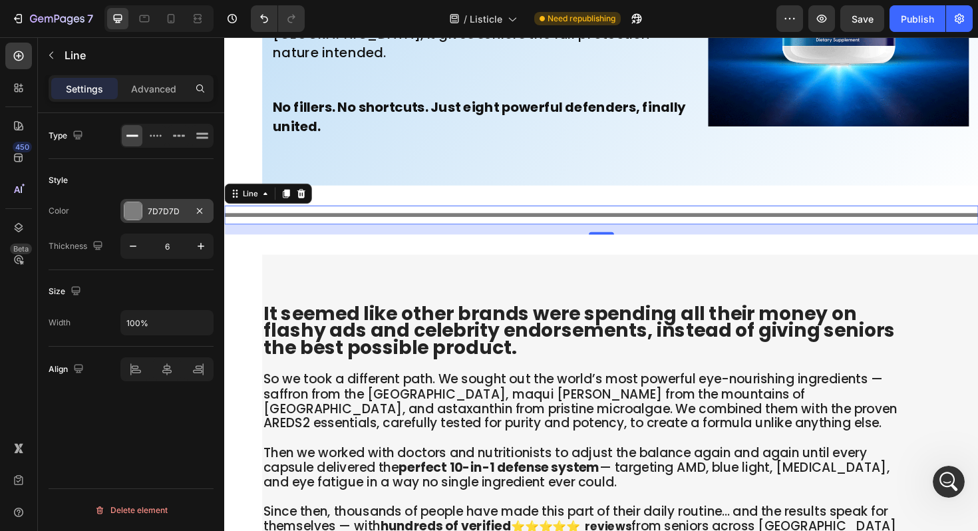
click at [171, 213] on div "7D7D7D" at bounding box center [167, 211] width 39 height 12
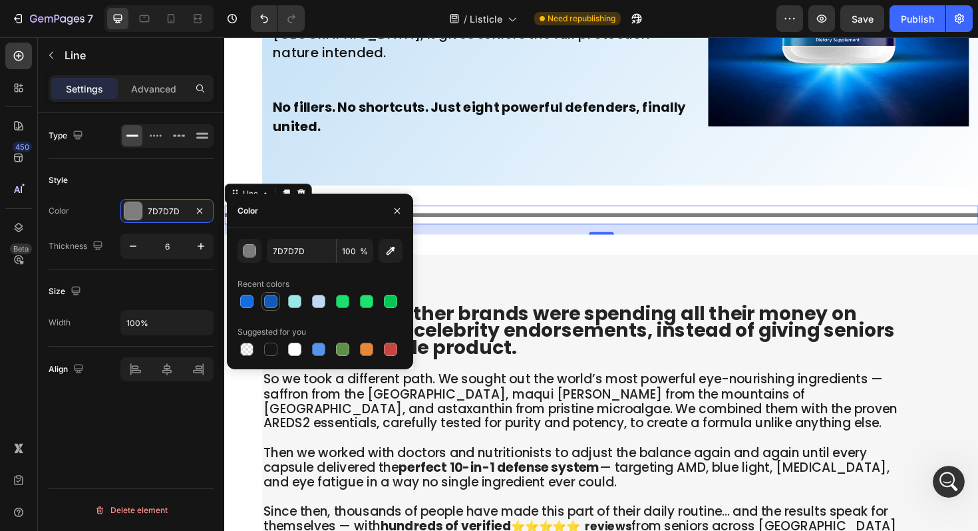
click at [270, 303] on div at bounding box center [270, 301] width 13 height 13
type input "1359B5"
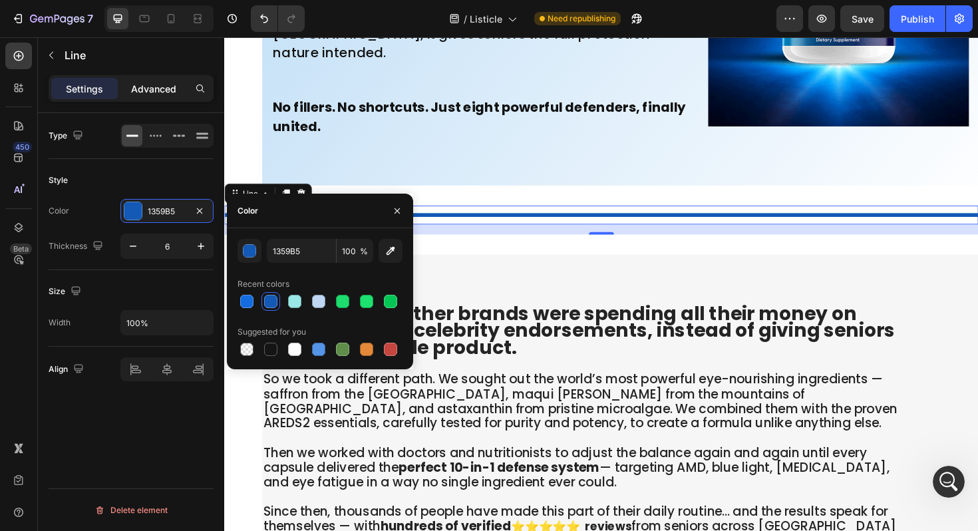
click at [166, 87] on p "Advanced" at bounding box center [153, 89] width 45 height 14
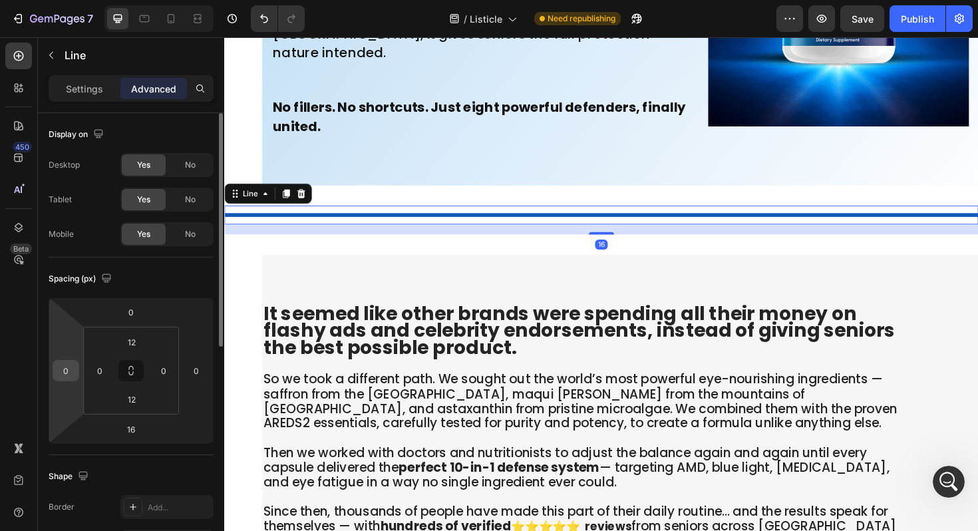
click at [69, 366] on input "0" at bounding box center [66, 370] width 20 height 20
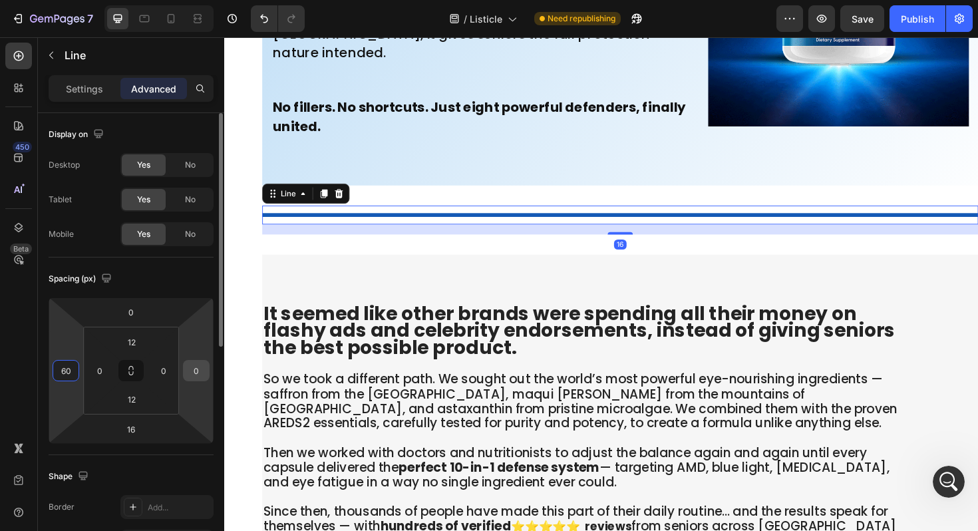
type input "60"
click at [201, 369] on input "0" at bounding box center [196, 370] width 20 height 20
type input "60"
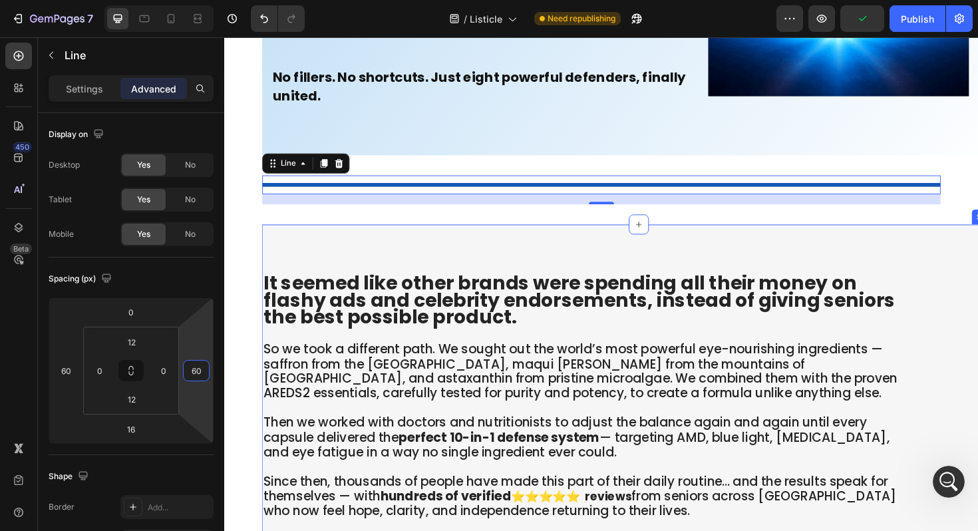
scroll to position [7332, 0]
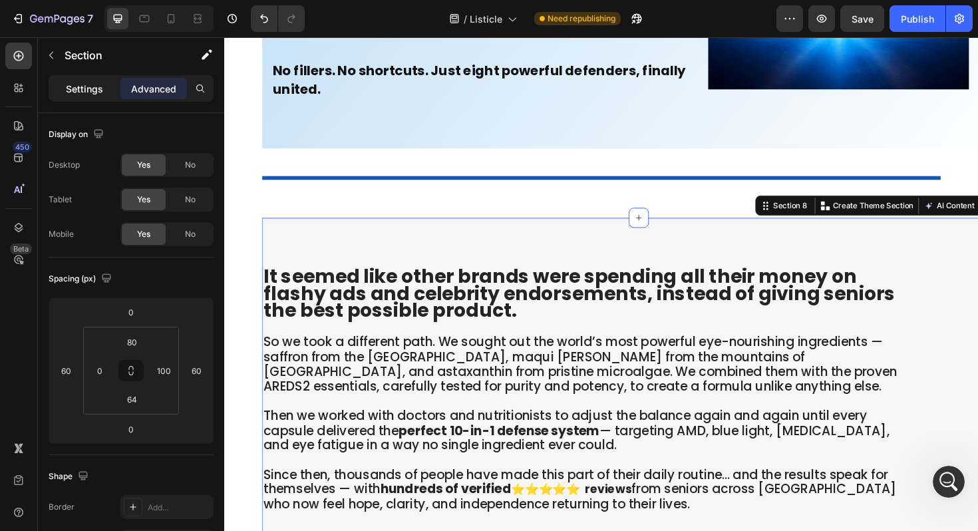
click at [100, 88] on p "Settings" at bounding box center [84, 89] width 37 height 14
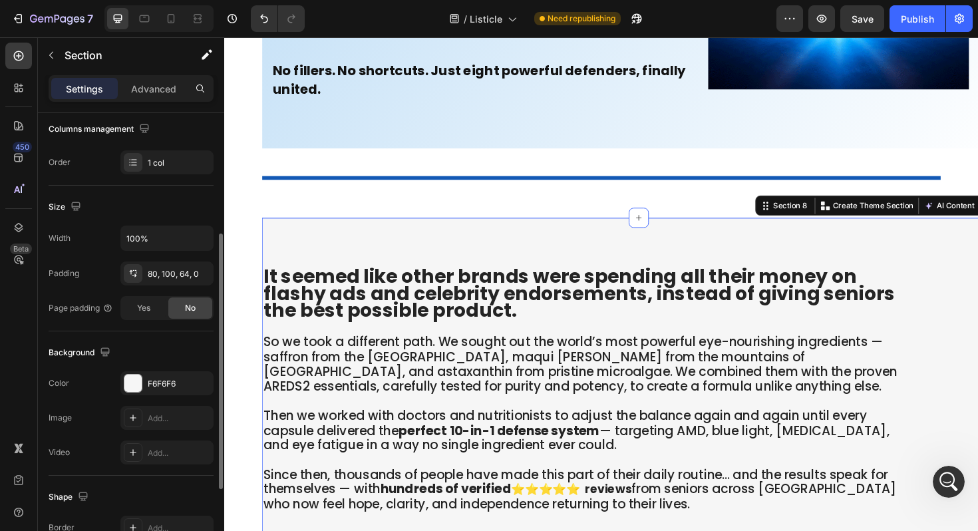
scroll to position [225, 0]
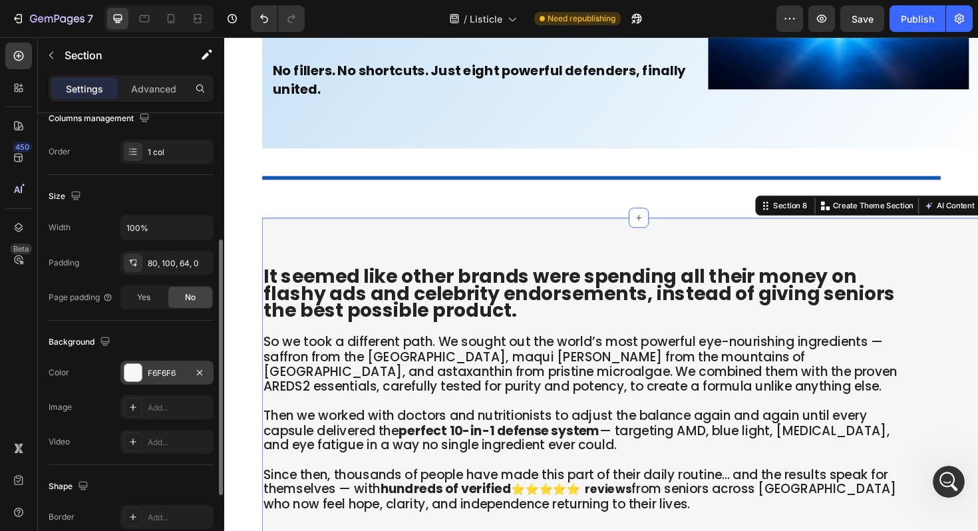
click at [163, 374] on div "F6F6F6" at bounding box center [167, 373] width 39 height 12
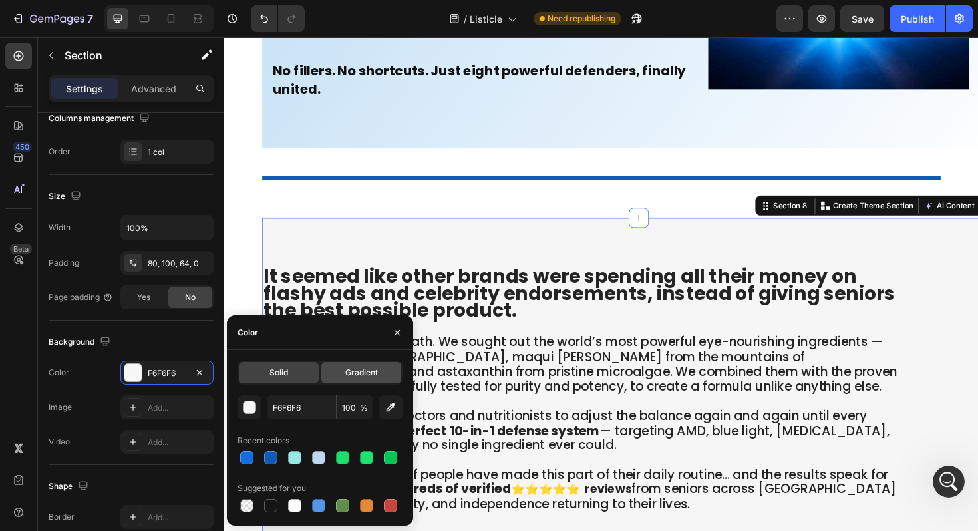
click at [354, 375] on span "Gradient" at bounding box center [361, 372] width 33 height 12
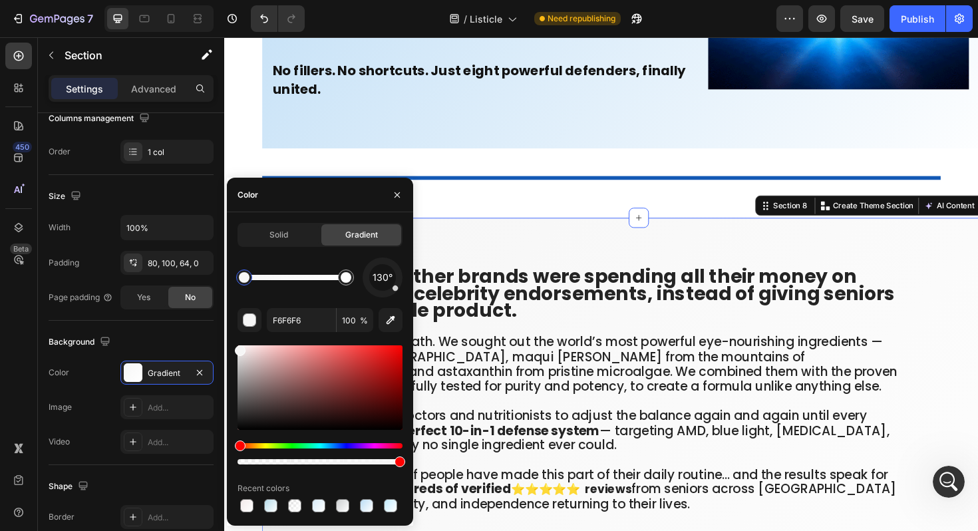
click at [325, 443] on div "Hue" at bounding box center [319, 445] width 165 height 5
click at [327, 445] on div "Hue" at bounding box center [319, 445] width 165 height 5
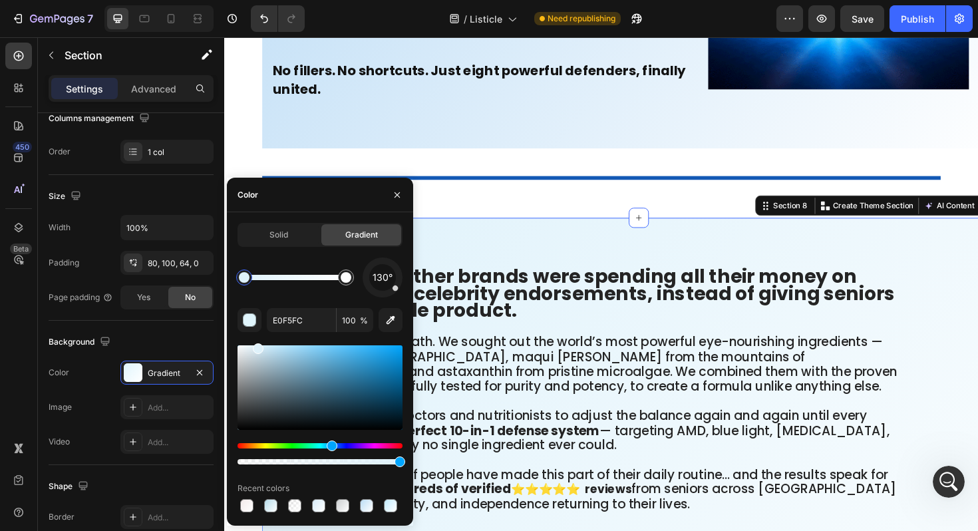
click at [330, 449] on div "Hue" at bounding box center [332, 445] width 11 height 11
type input "DFF2FB"
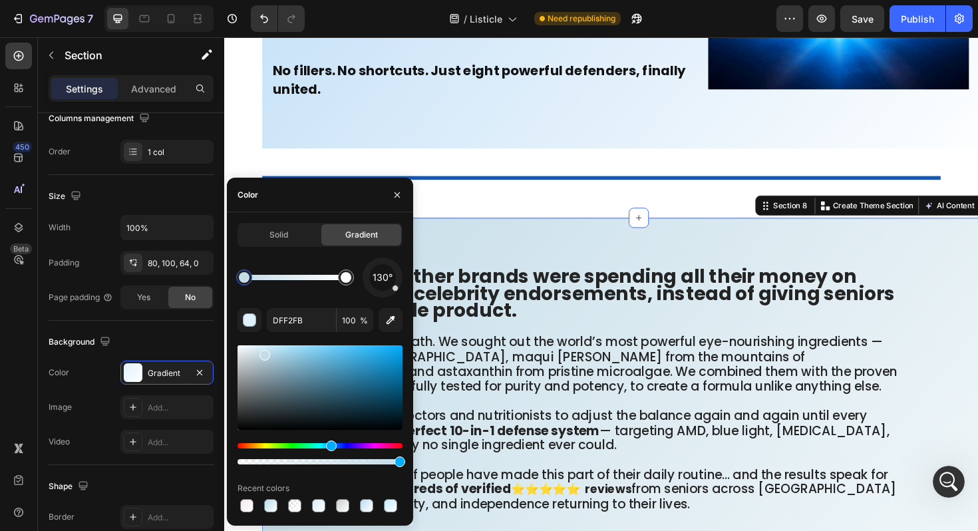
click at [263, 352] on div at bounding box center [264, 355] width 11 height 11
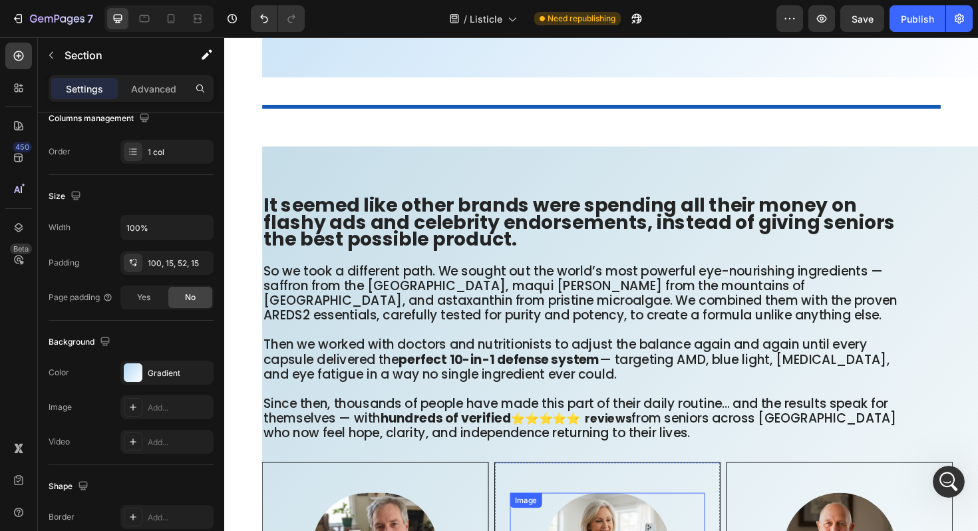
scroll to position [7344, 0]
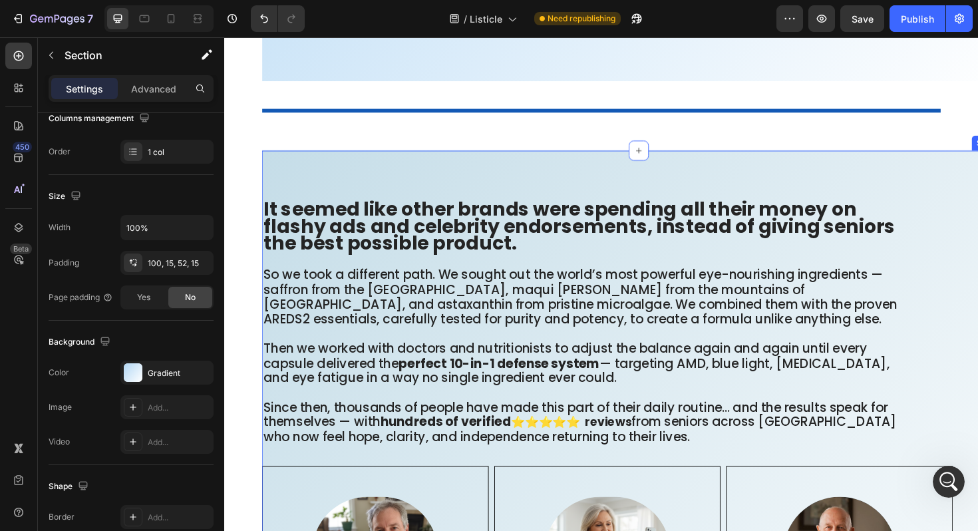
click at [439, 190] on div "It seemed like other brands were spending all their money on flashy ads and cel…" at bounding box center [663, 511] width 798 height 709
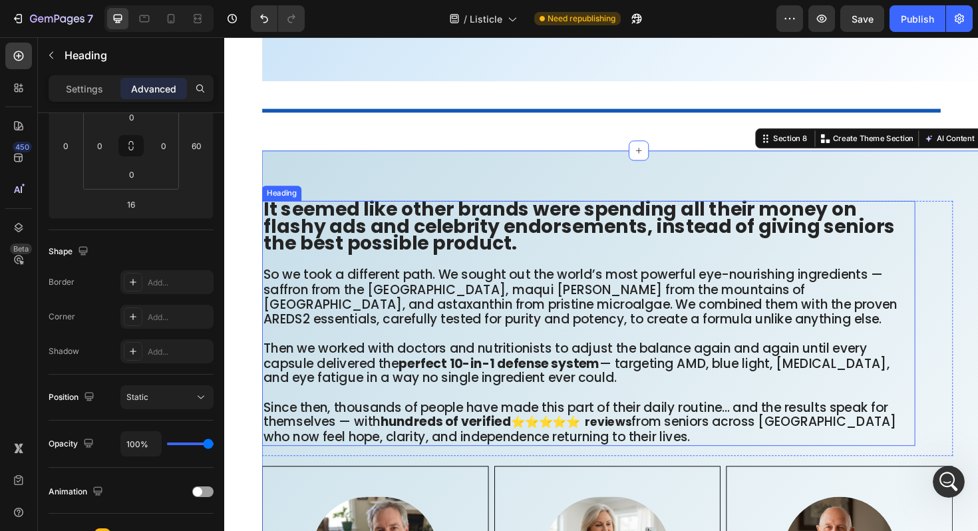
click at [362, 223] on strong "It seemed like other brands were spending all their money on flashy ads and cel…" at bounding box center [599, 237] width 668 height 65
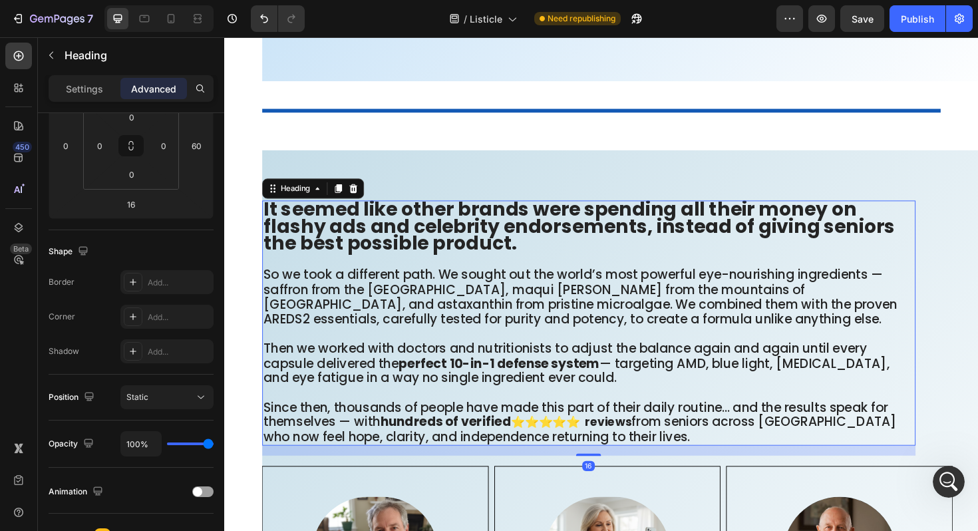
scroll to position [0, 0]
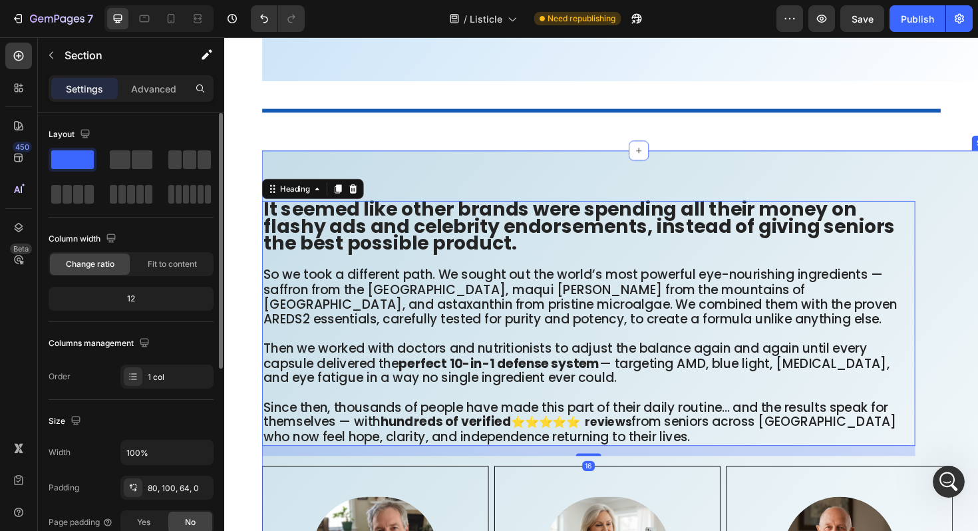
click at [345, 182] on div "It seemed like other brands were spending all their money on flashy ads and cel…" at bounding box center [663, 511] width 798 height 709
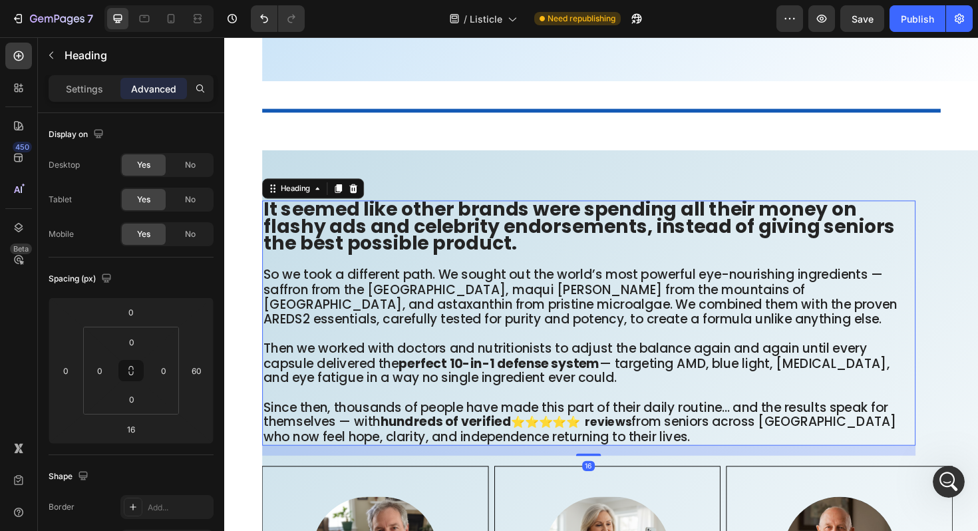
click at [329, 237] on strong "It seemed like other brands were spending all their money on flashy ads and cel…" at bounding box center [599, 237] width 668 height 65
click at [446, 237] on h2 "It seemed like other brands were spending all their money on flashy ads and cel…" at bounding box center [610, 340] width 692 height 260
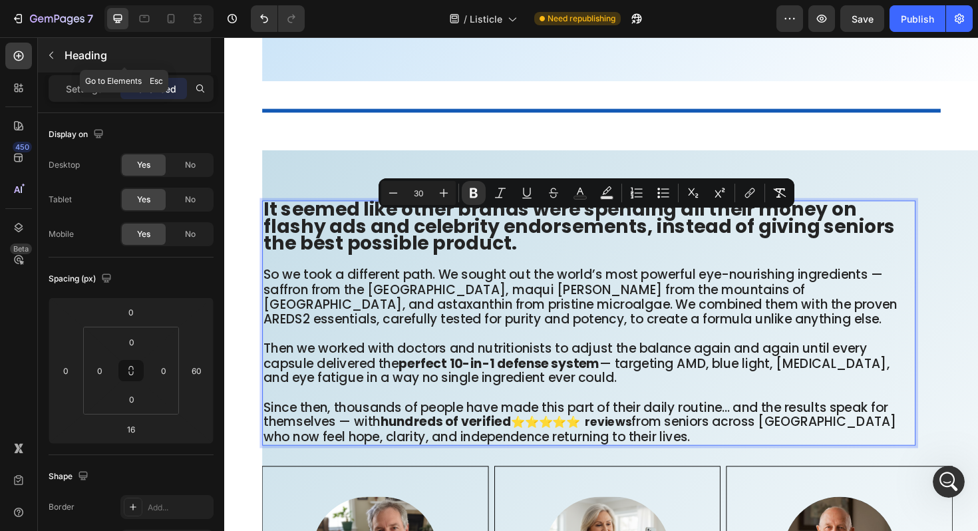
click at [48, 55] on icon "button" at bounding box center [51, 55] width 11 height 11
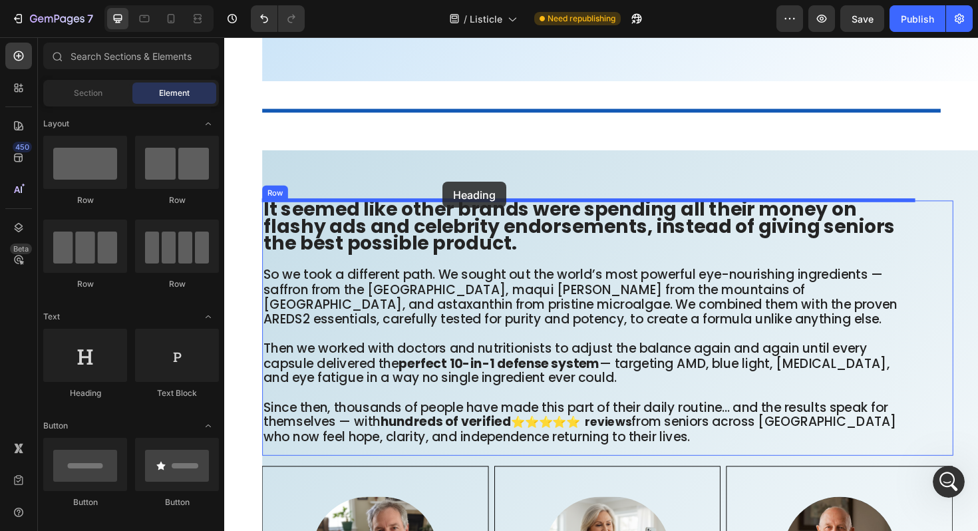
drag, startPoint x: 317, startPoint y: 396, endPoint x: 455, endPoint y: 190, distance: 248.3
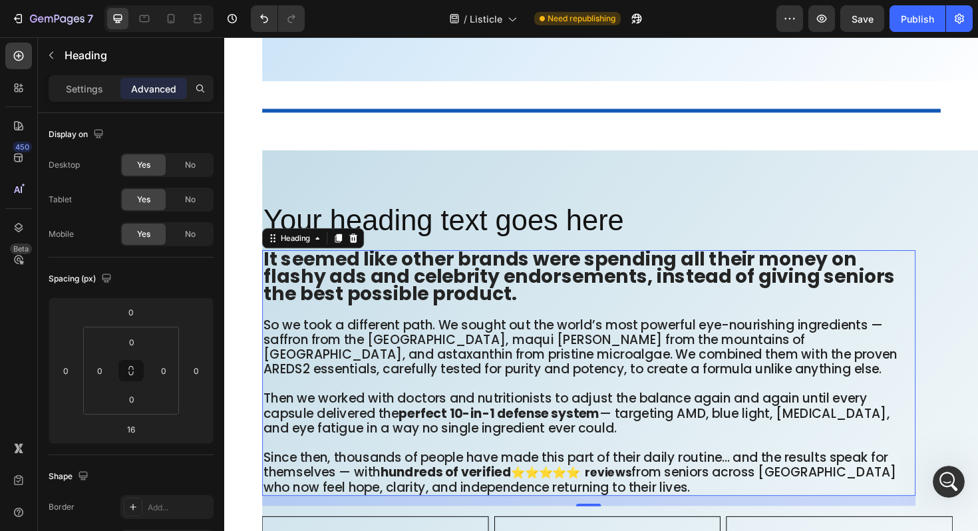
click at [422, 285] on strong "It seemed like other brands were spending all their money on flashy ads and cel…" at bounding box center [599, 289] width 668 height 65
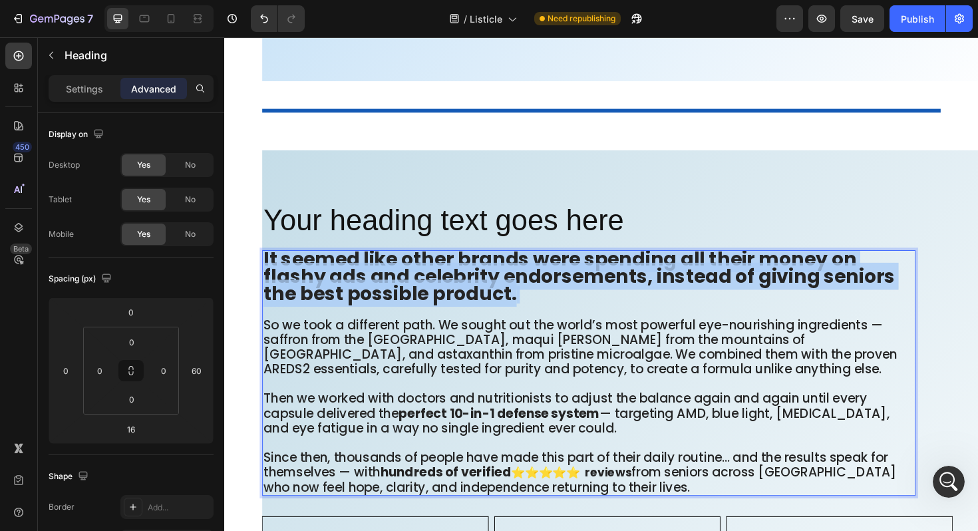
click at [422, 285] on strong "It seemed like other brands were spending all their money on flashy ads and cel…" at bounding box center [599, 289] width 668 height 65
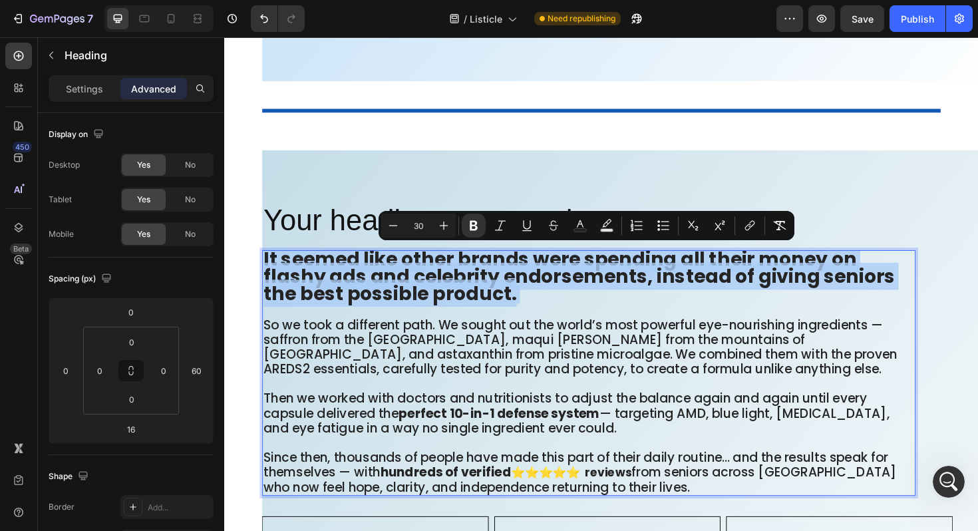
copy strong "It seemed like other brands were spending all their money on flashy ads and cel…"
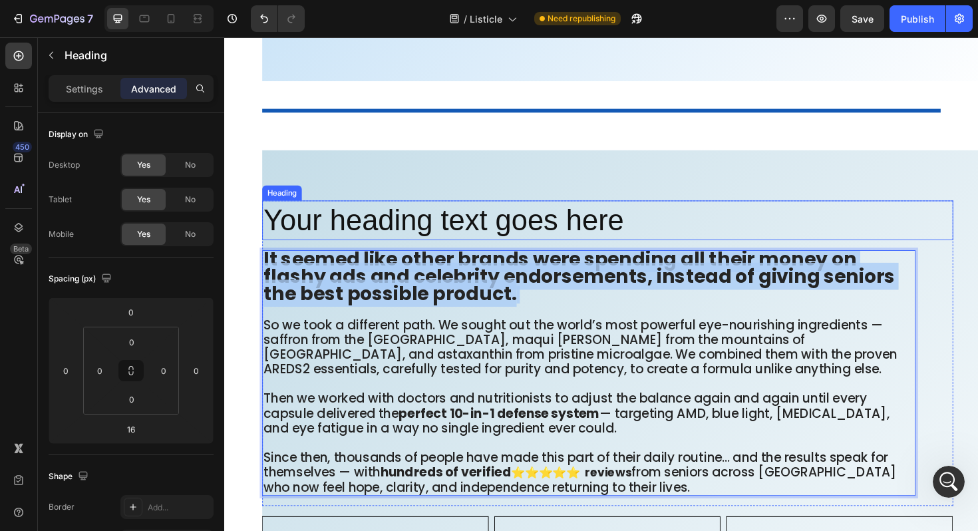
click at [356, 231] on h2 "Your heading text goes here" at bounding box center [630, 231] width 732 height 43
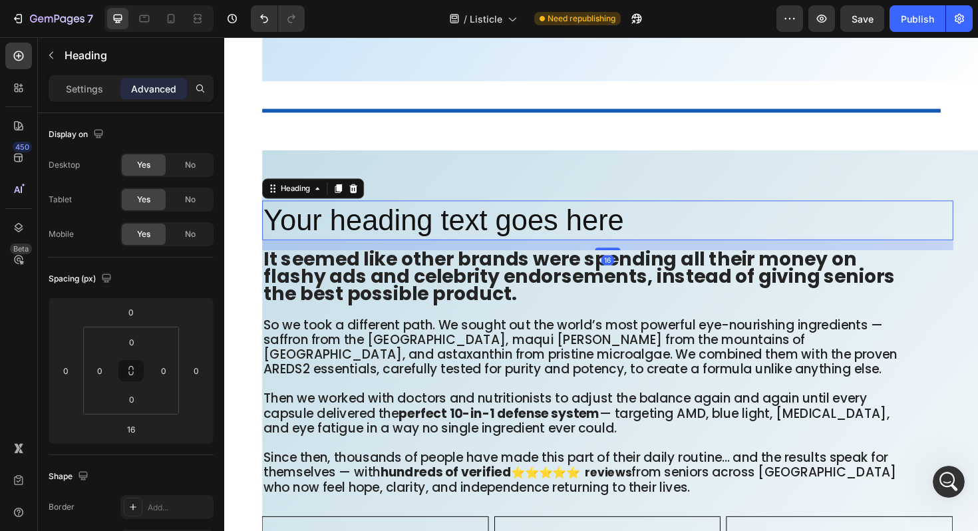
click at [356, 231] on h2 "Your heading text goes here" at bounding box center [630, 231] width 732 height 43
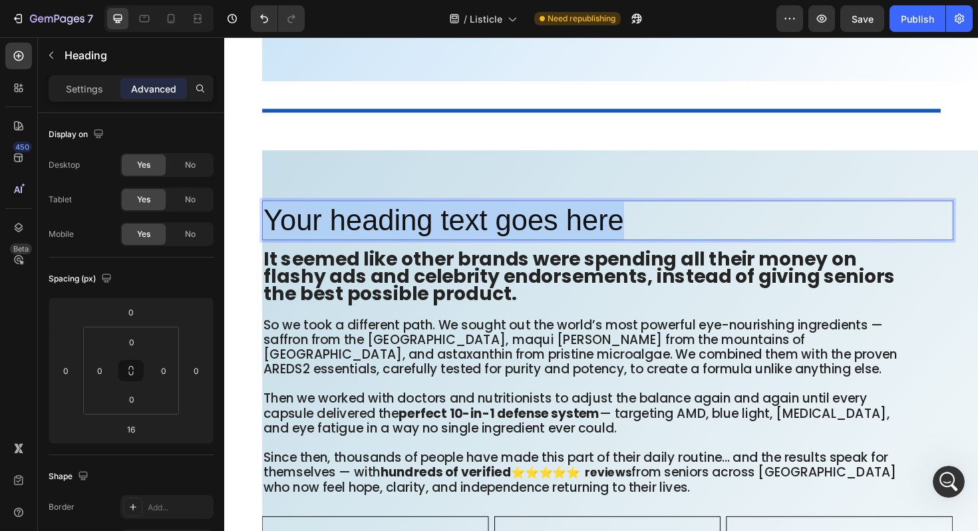
click at [356, 231] on p "Your heading text goes here" at bounding box center [629, 231] width 729 height 40
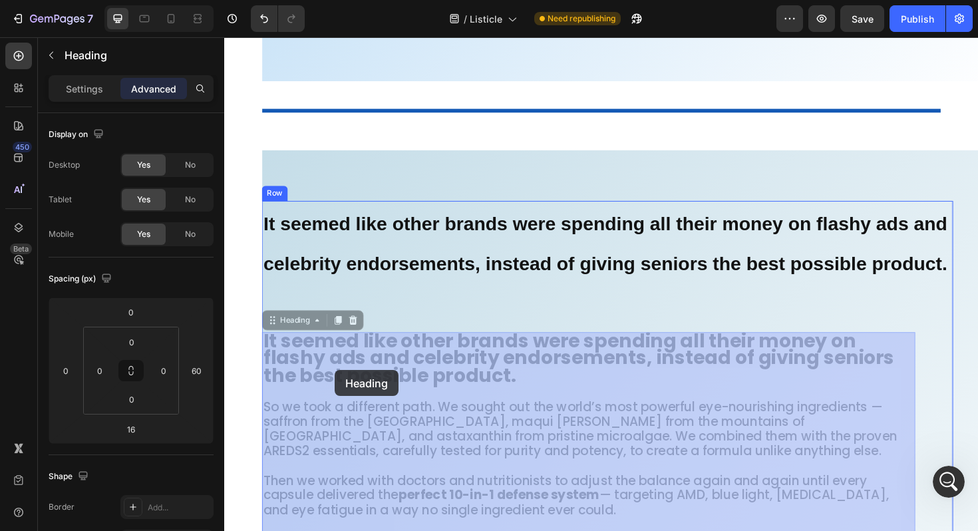
drag, startPoint x: 531, startPoint y: 399, endPoint x: 344, endPoint y: 390, distance: 187.7
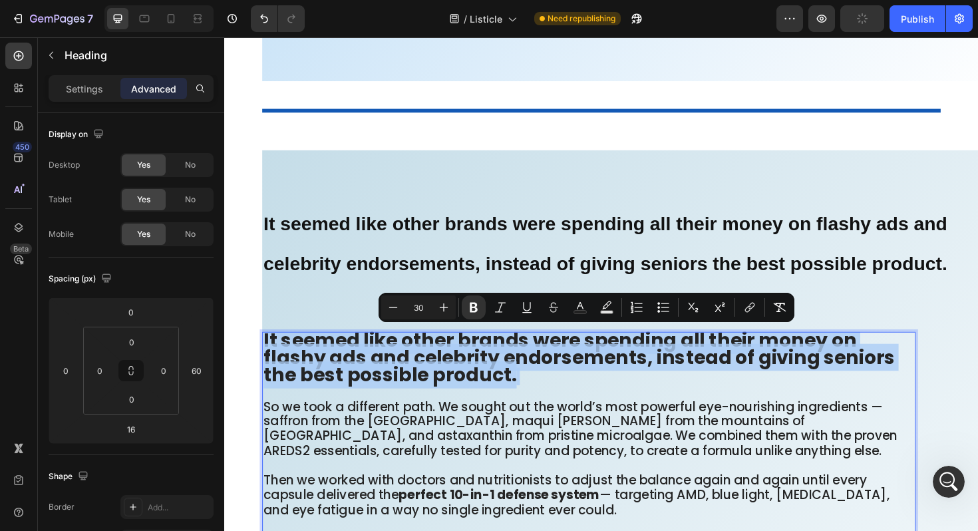
drag, startPoint x: 531, startPoint y: 399, endPoint x: 268, endPoint y: 365, distance: 264.9
click at [268, 365] on p "It seemed like other brands were spending all their money on flashy ads and cel…" at bounding box center [609, 478] width 689 height 257
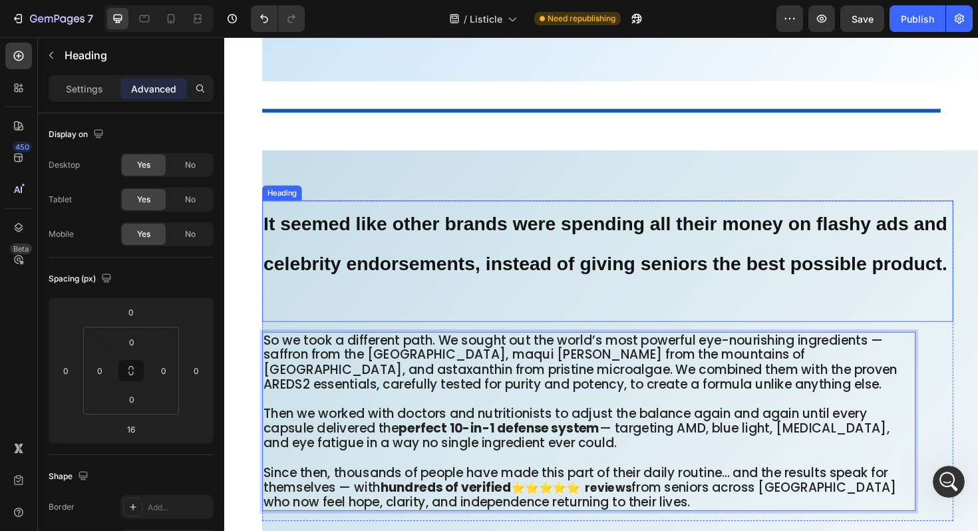
click at [390, 268] on strong "It seemed like other brands were spending all their money on flashy ads and cel…" at bounding box center [627, 255] width 724 height 65
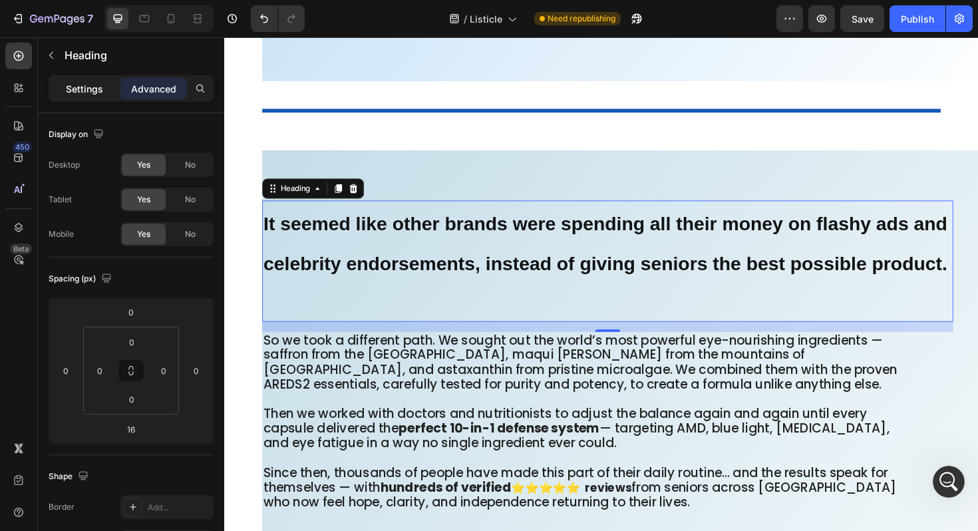
click at [78, 87] on p "Settings" at bounding box center [84, 89] width 37 height 14
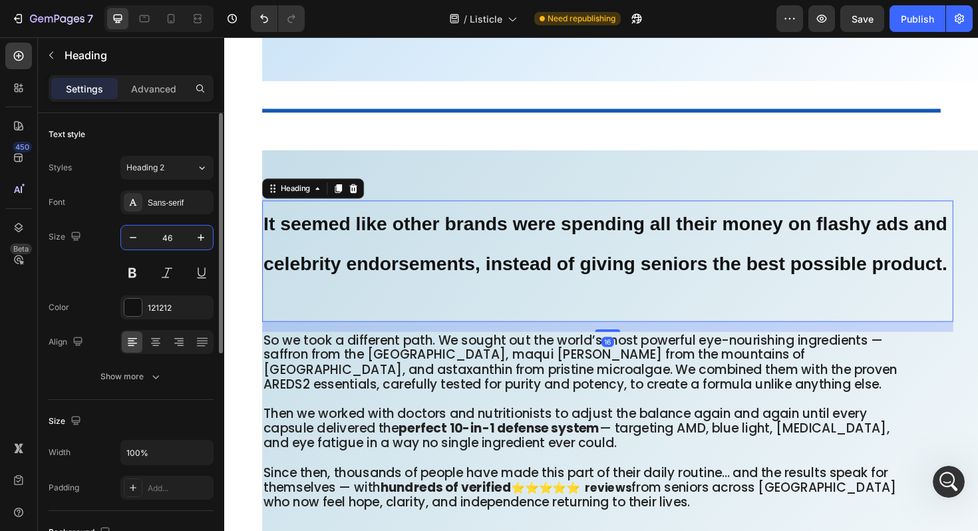
click at [174, 233] on input "46" at bounding box center [167, 237] width 44 height 24
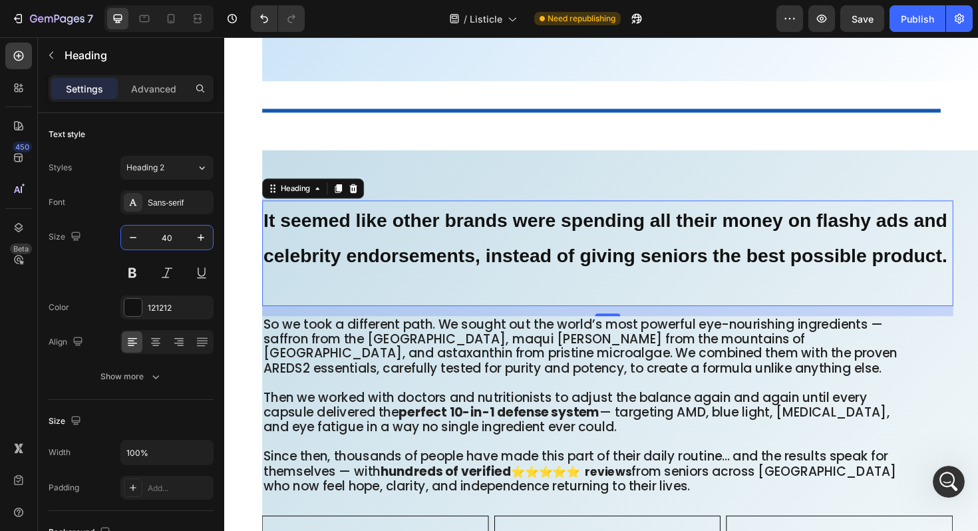
type input "40"
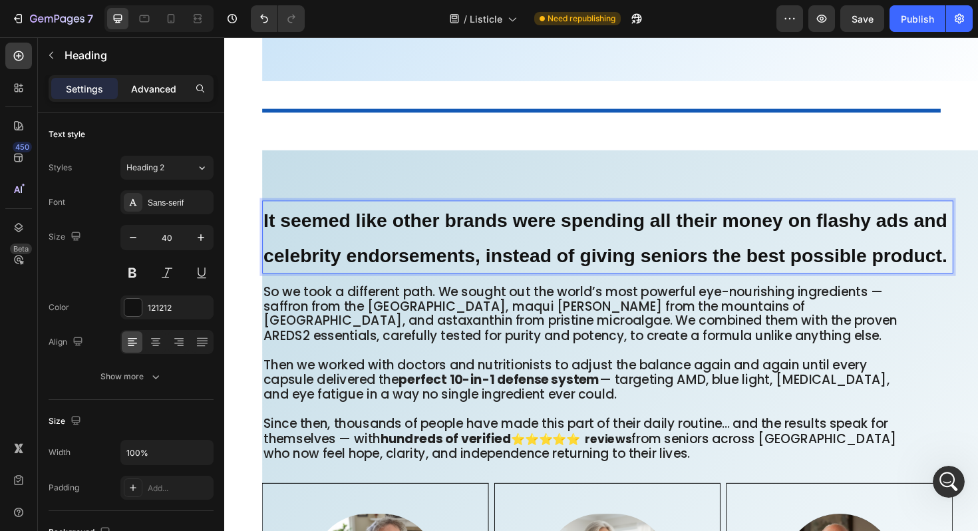
click at [144, 85] on p "Advanced" at bounding box center [153, 89] width 45 height 14
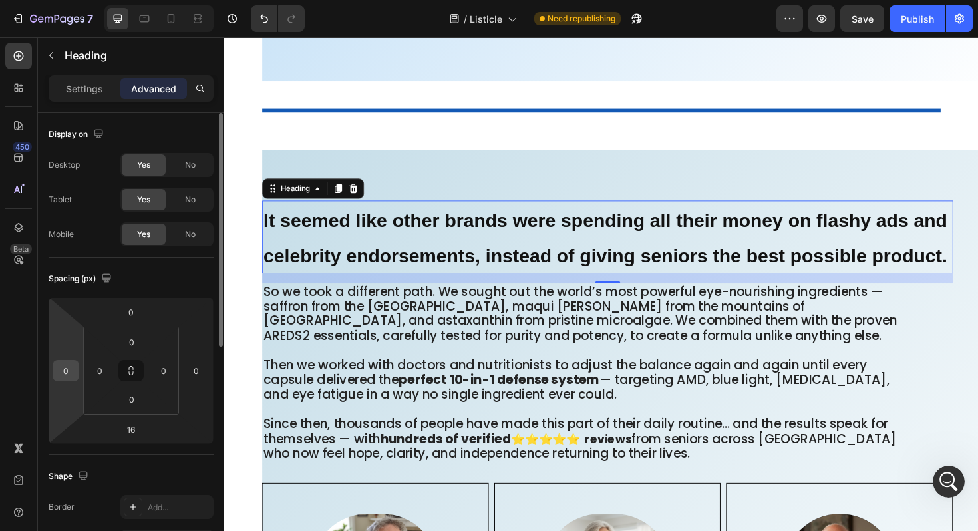
click at [70, 367] on input "0" at bounding box center [66, 370] width 20 height 20
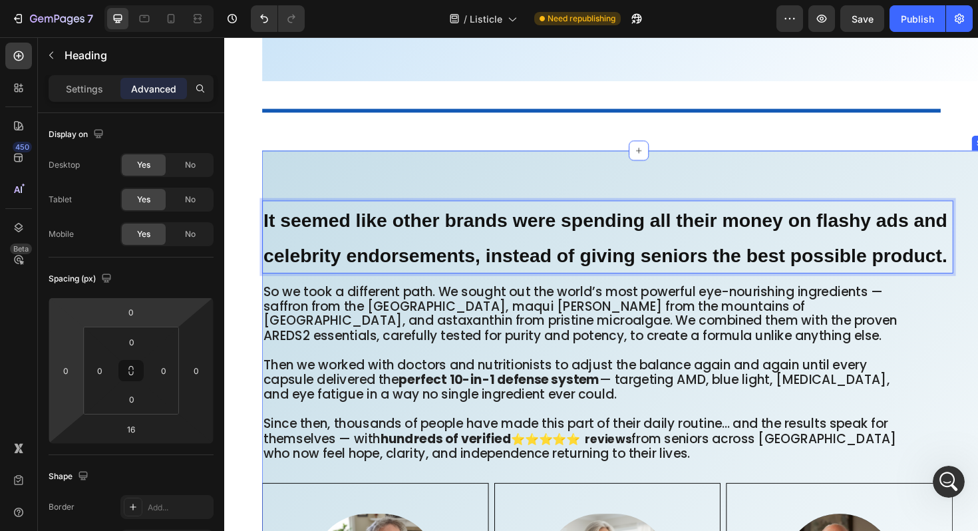
click at [280, 172] on div "It seemed like other brands were spending all their money on flashy ads and cel…" at bounding box center [663, 520] width 798 height 727
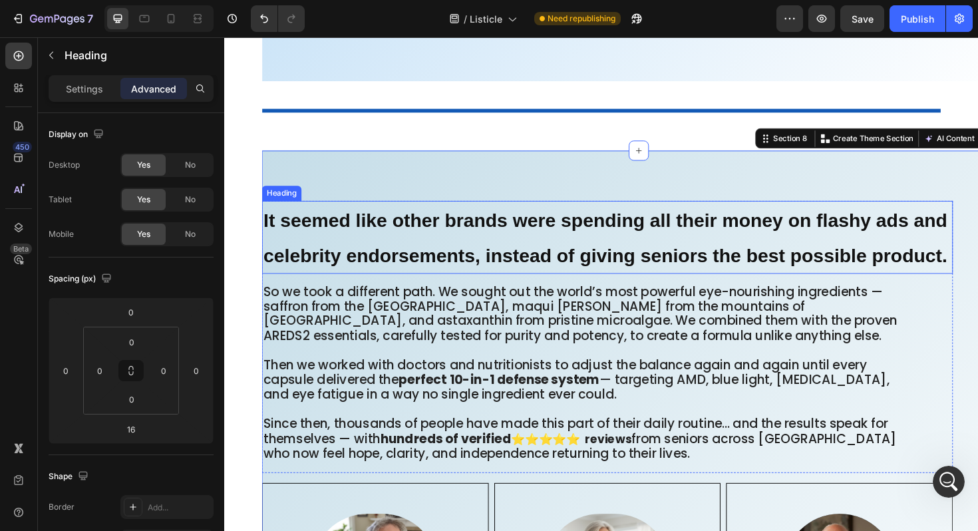
click at [281, 236] on strong "It seemed like other brands were spending all their money on flashy ads and cel…" at bounding box center [627, 249] width 724 height 59
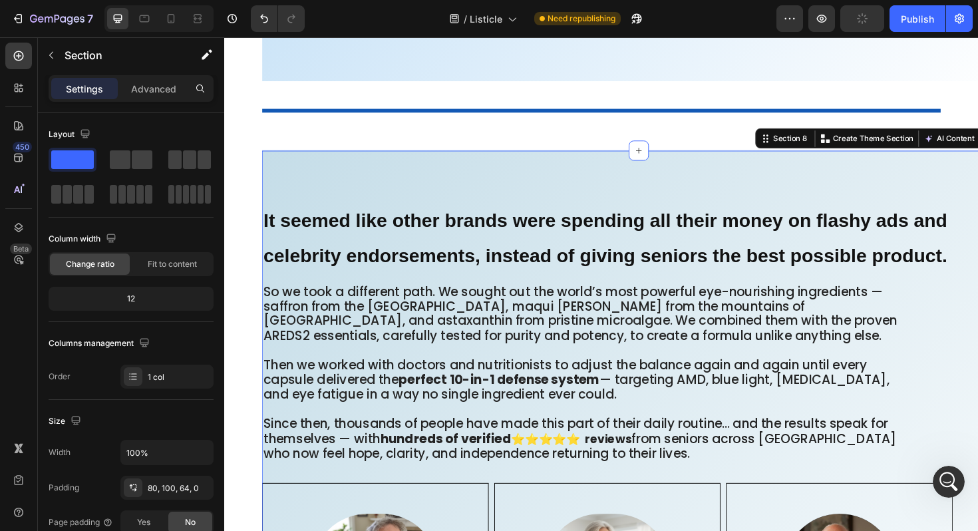
click at [356, 159] on div "⁠⁠⁠⁠⁠⁠⁠ It seemed like other brands were spending all their money on flashy ads…" at bounding box center [663, 520] width 798 height 727
click at [164, 87] on p "Advanced" at bounding box center [153, 89] width 45 height 14
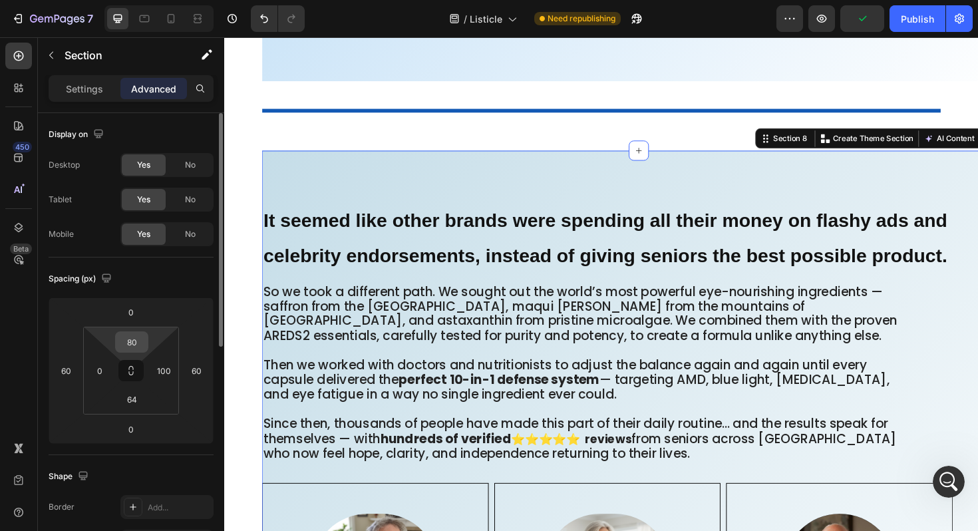
click at [132, 338] on input "80" at bounding box center [131, 342] width 27 height 20
type input "20"
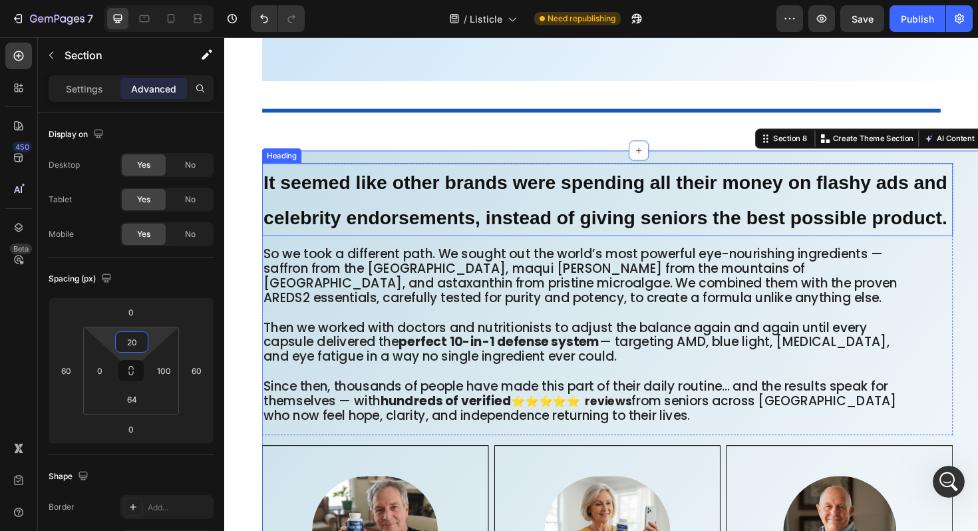
click at [278, 206] on p "⁠⁠⁠⁠⁠⁠⁠ It seemed like other brands were spending all their money on flashy ads…" at bounding box center [629, 209] width 729 height 74
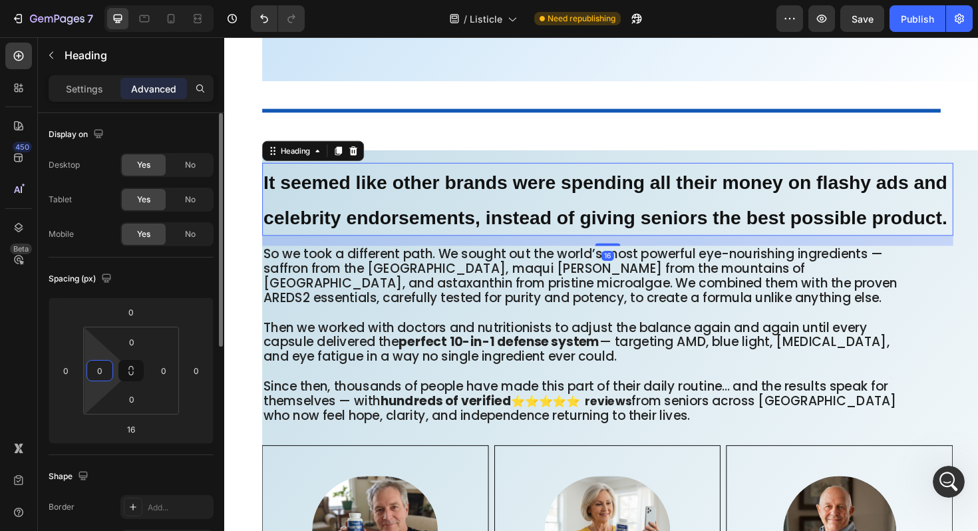
click at [104, 368] on input "0" at bounding box center [100, 370] width 20 height 20
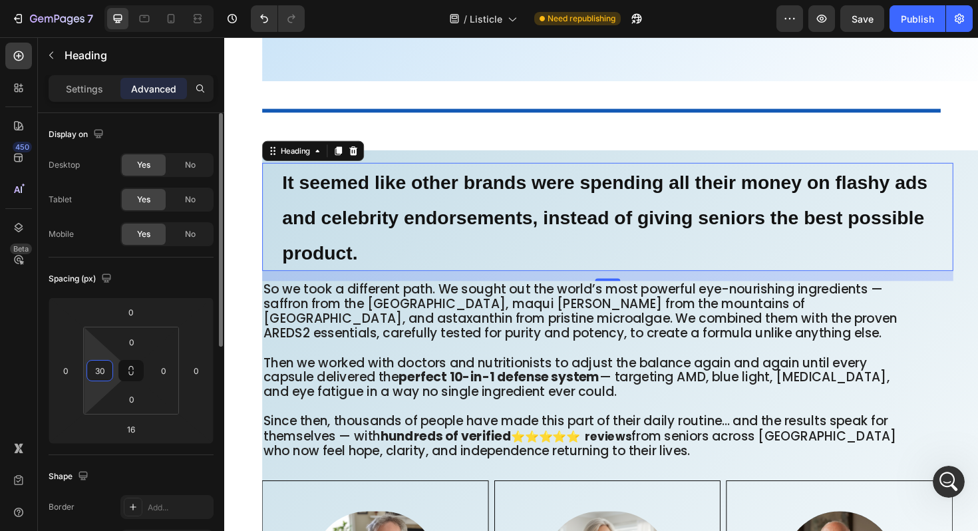
type input "3"
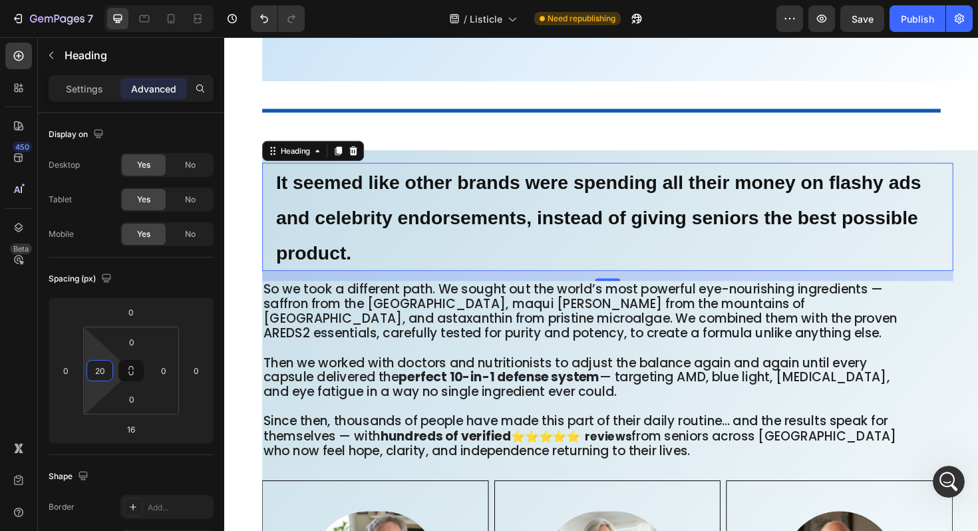
type input "20"
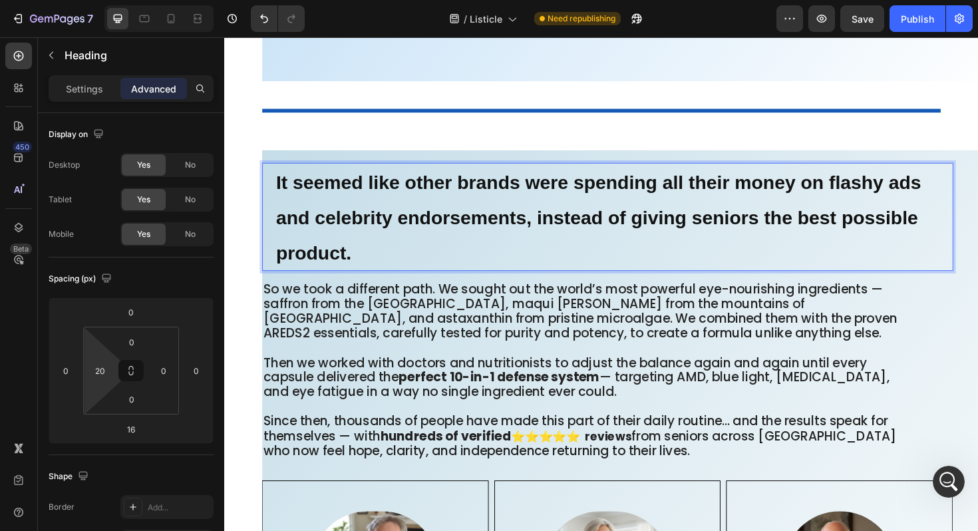
click at [281, 229] on strong "It seemed like other brands were spending all their money on flashy ads and cel…" at bounding box center [620, 228] width 683 height 96
click at [281, 267] on strong "It seemed like other brands were spending all their money on flashy ads and cel…" at bounding box center [620, 228] width 683 height 96
click at [363, 259] on p "It seemed like other brands were spending all their money on flashy ads and cel…" at bounding box center [637, 228] width 716 height 112
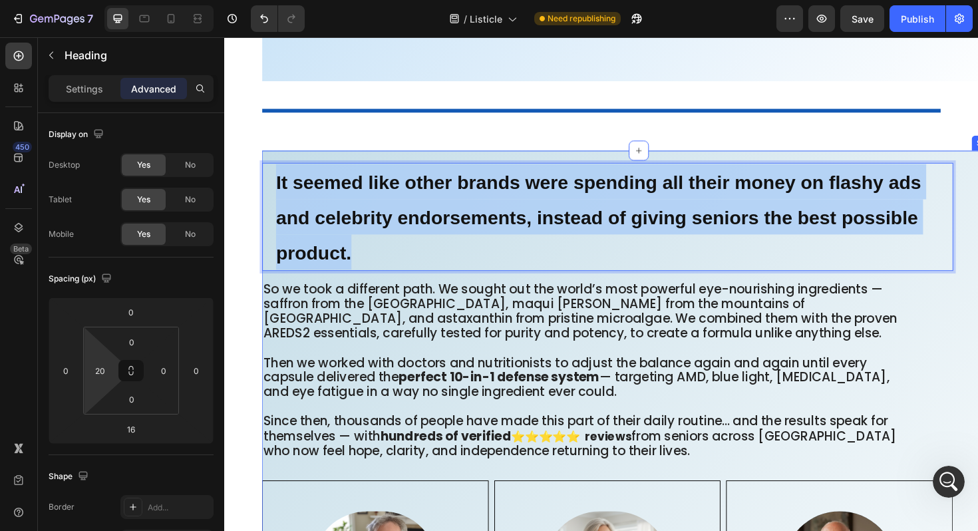
drag, startPoint x: 363, startPoint y: 259, endPoint x: 272, endPoint y: 165, distance: 131.2
click at [272, 165] on div "It seemed like other brands were spending all their money on flashy ads and cel…" at bounding box center [663, 519] width 798 height 724
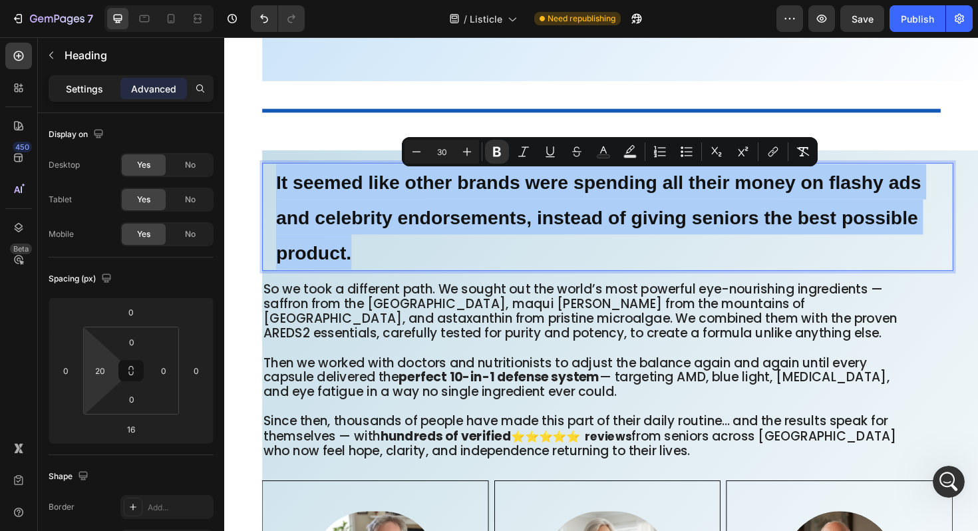
click at [86, 85] on p "Settings" at bounding box center [84, 89] width 37 height 14
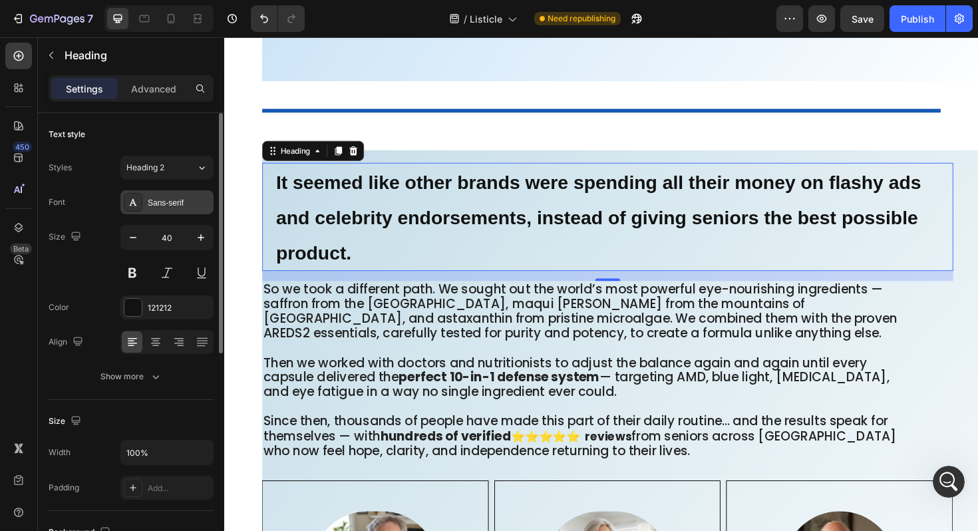
click at [189, 200] on div "Sans-serif" at bounding box center [179, 203] width 63 height 12
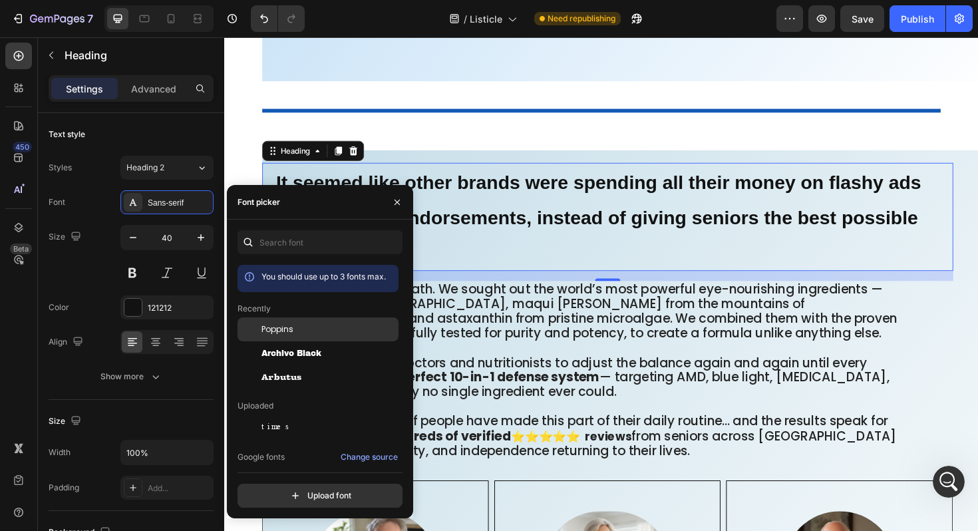
click at [285, 327] on span "Poppins" at bounding box center [277, 329] width 32 height 12
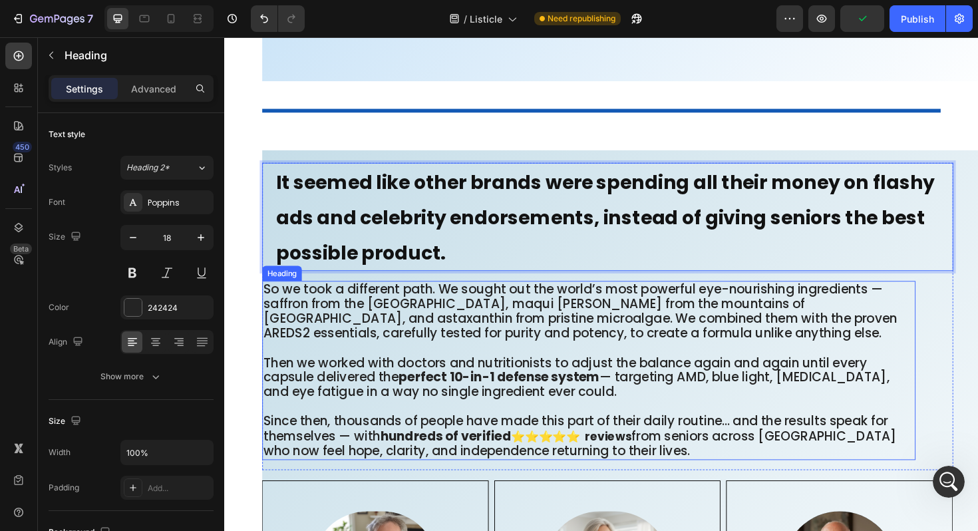
click at [455, 321] on span "So we took a different path. We sought out the world’s most powerful eye-nouris…" at bounding box center [600, 327] width 671 height 65
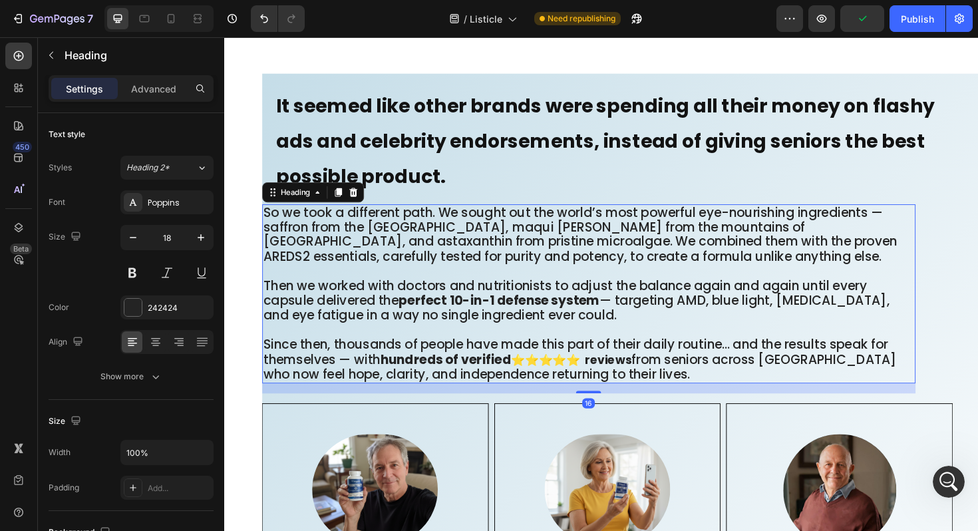
scroll to position [7451, 0]
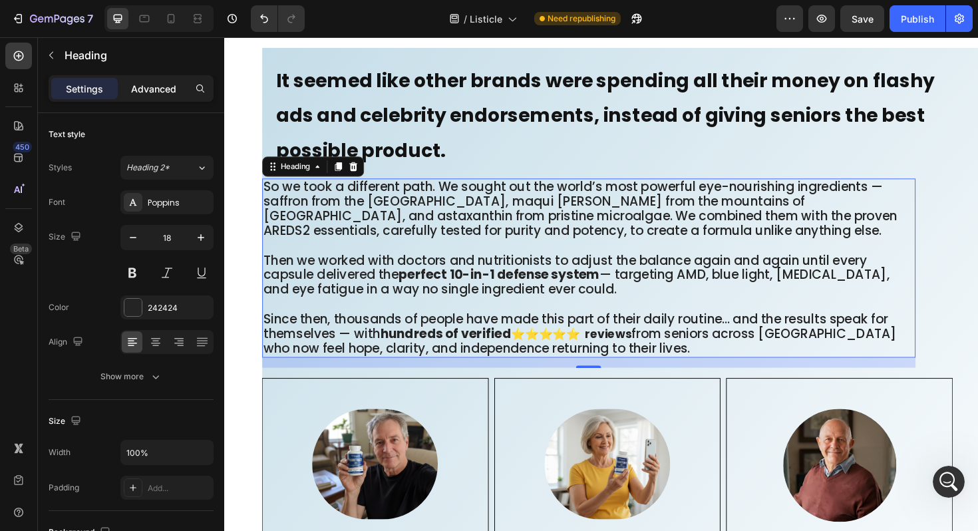
click at [151, 88] on p "Advanced" at bounding box center [153, 89] width 45 height 14
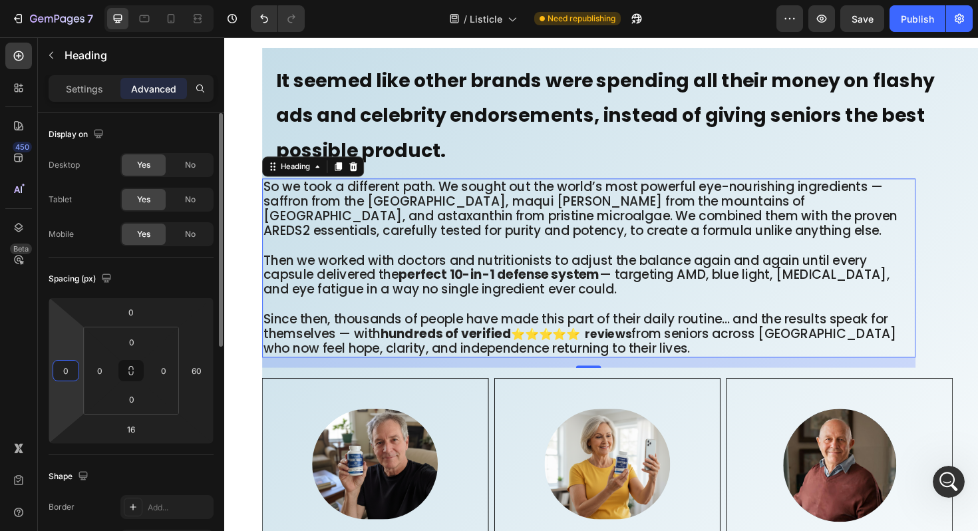
click at [72, 366] on input "0" at bounding box center [66, 370] width 20 height 20
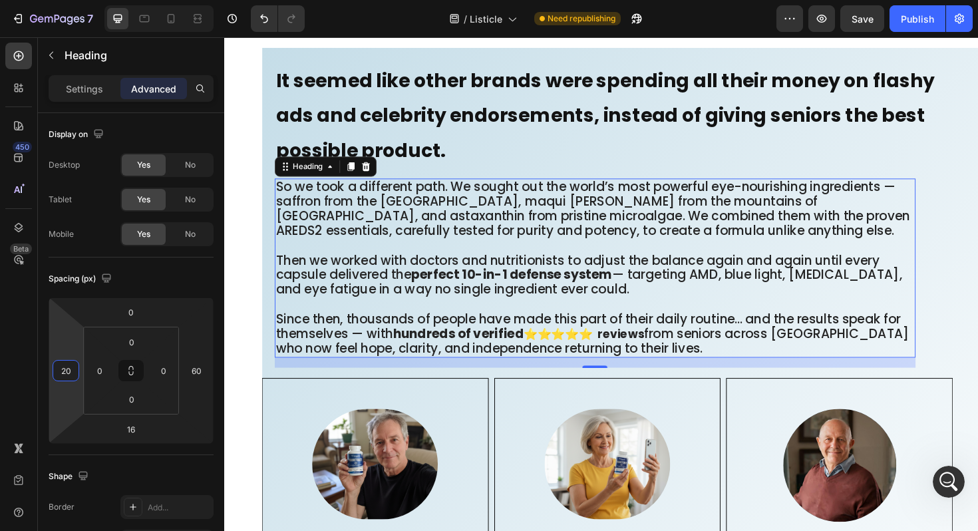
type input "20"
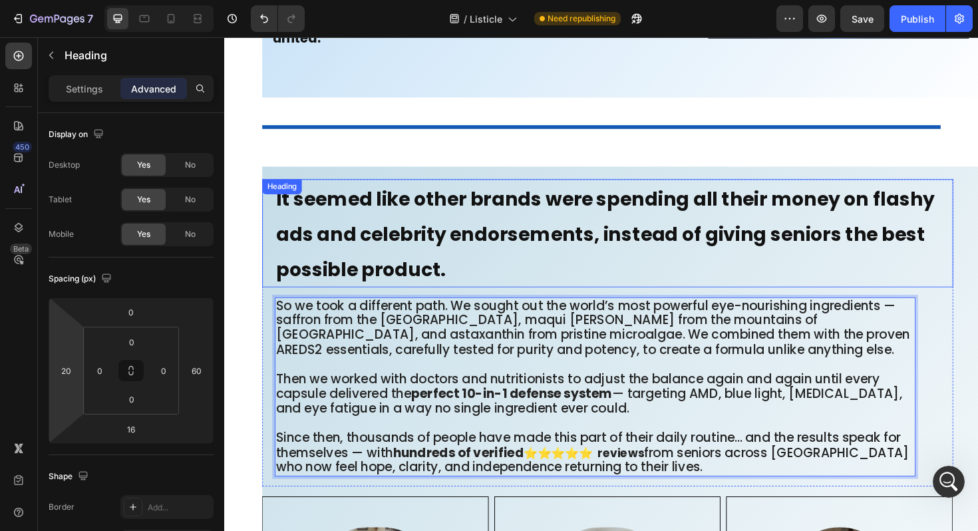
scroll to position [7303, 0]
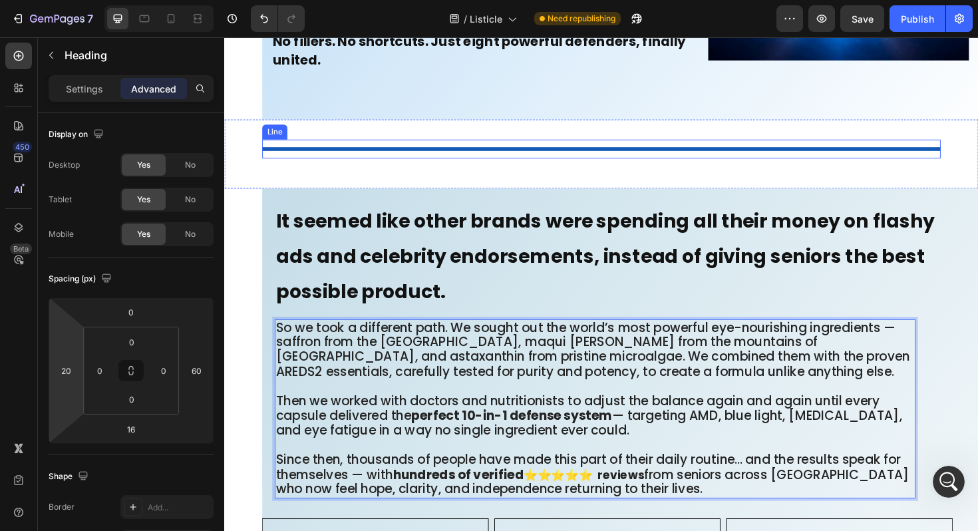
click at [471, 154] on div at bounding box center [623, 156] width 718 height 4
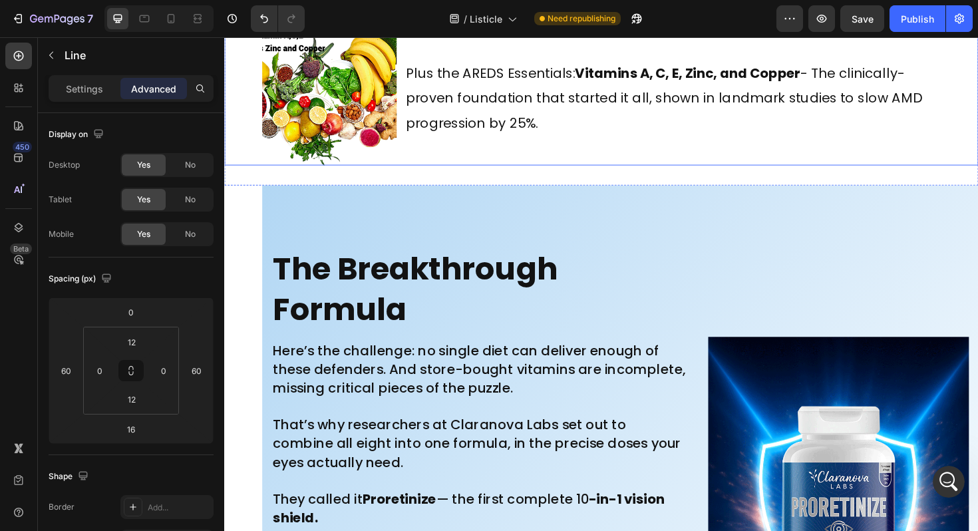
scroll to position [6675, 0]
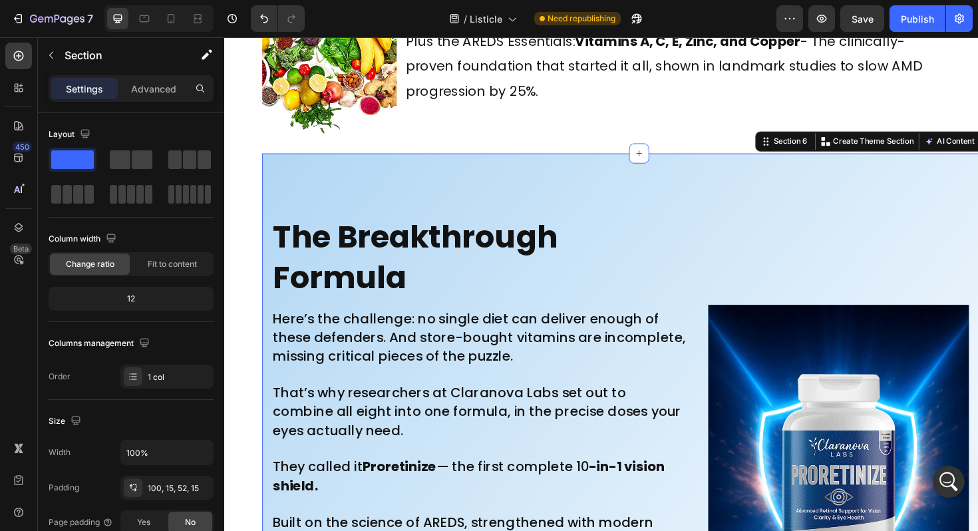
click at [392, 270] on div "The Breakthrough Formula Heading Here’s the challenge: no single diet can deliv…" at bounding box center [663, 455] width 798 height 591
click at [148, 84] on p "Advanced" at bounding box center [153, 89] width 45 height 14
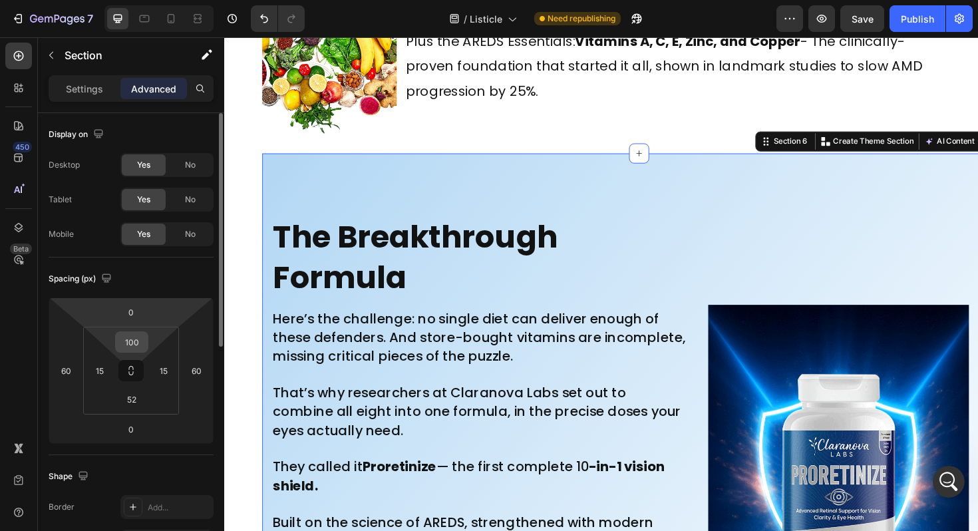
click at [140, 340] on input "100" at bounding box center [131, 342] width 27 height 20
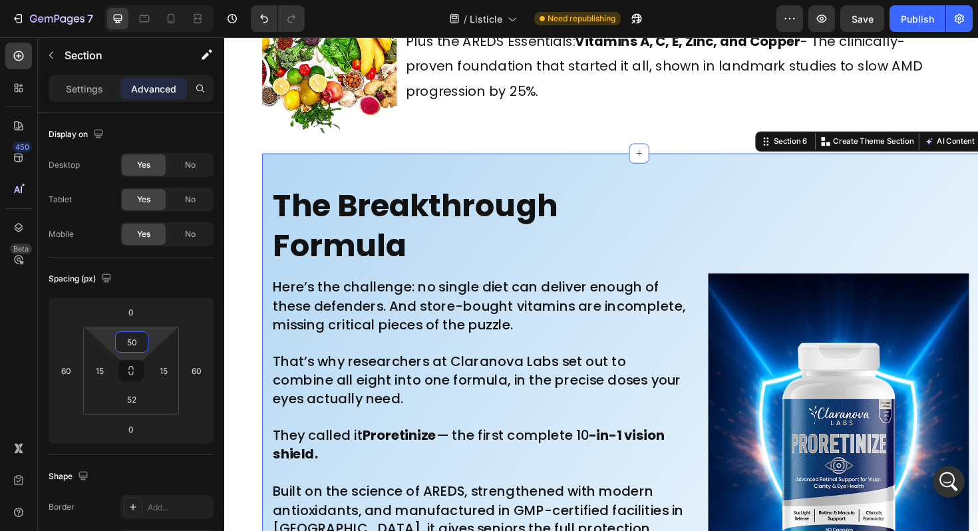
type input "50"
click at [390, 231] on div "The Breakthrough Formula Heading Here’s the challenge: no single diet can deliv…" at bounding box center [663, 438] width 798 height 557
click at [86, 90] on p "Settings" at bounding box center [84, 89] width 37 height 14
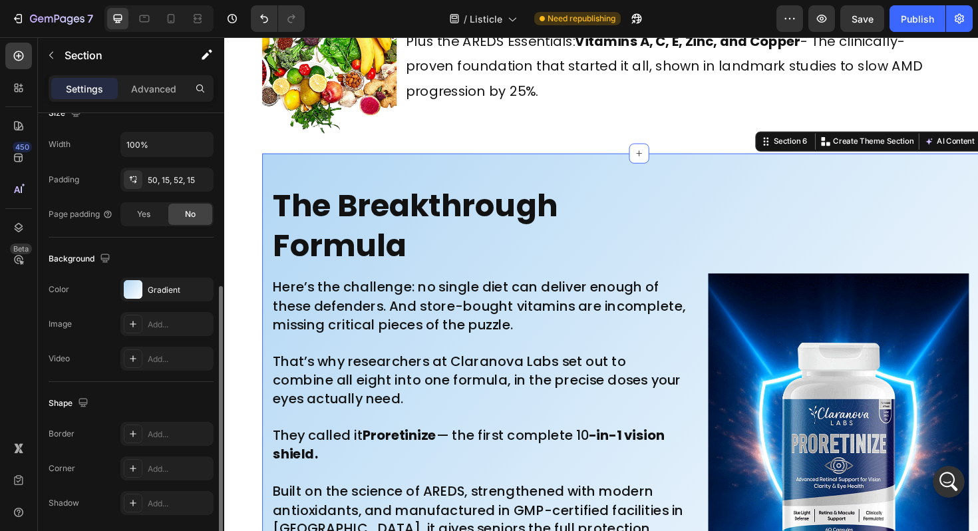
scroll to position [356, 0]
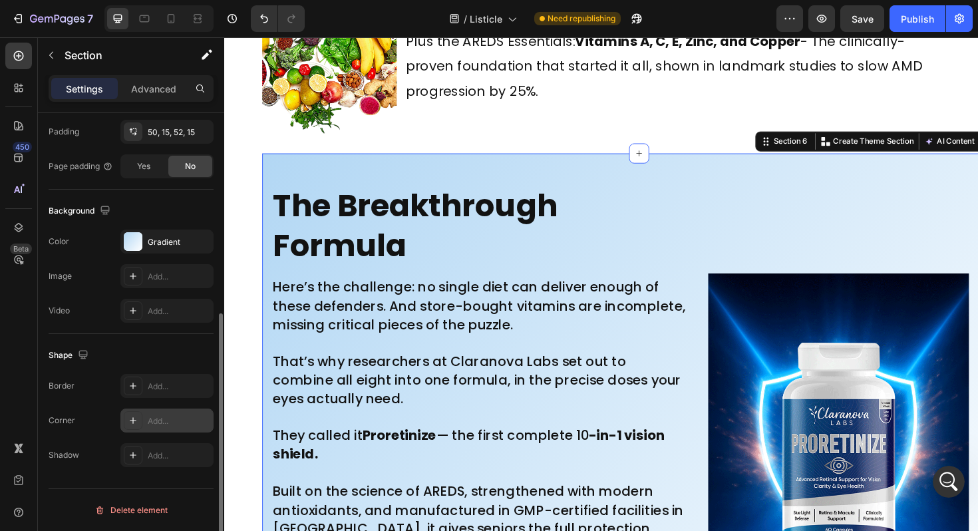
click at [162, 418] on div "Add..." at bounding box center [179, 421] width 63 height 12
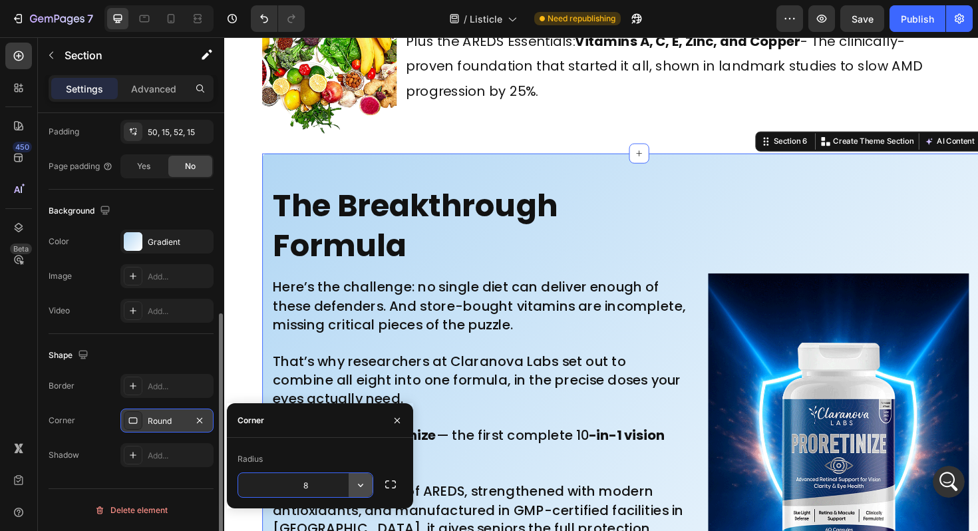
click at [358, 486] on icon "button" at bounding box center [360, 484] width 13 height 13
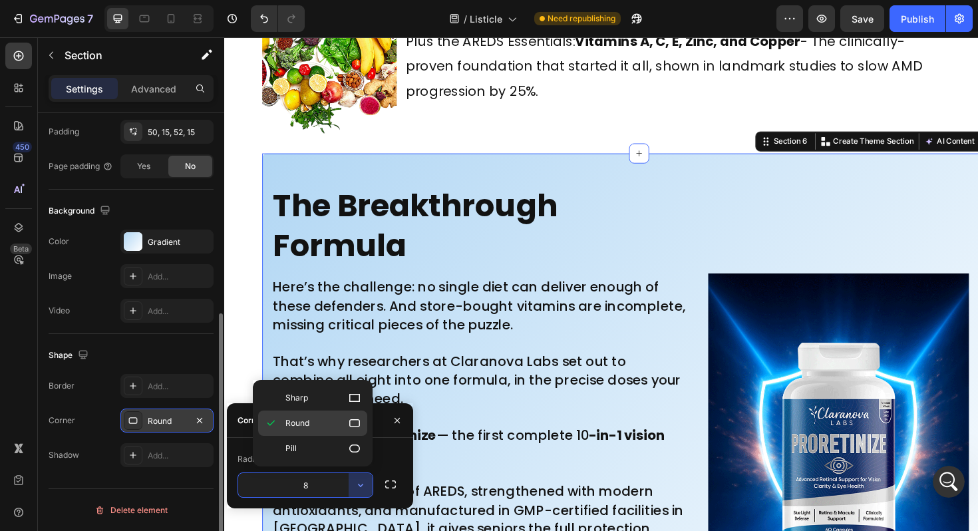
click at [356, 423] on icon at bounding box center [354, 422] width 13 height 13
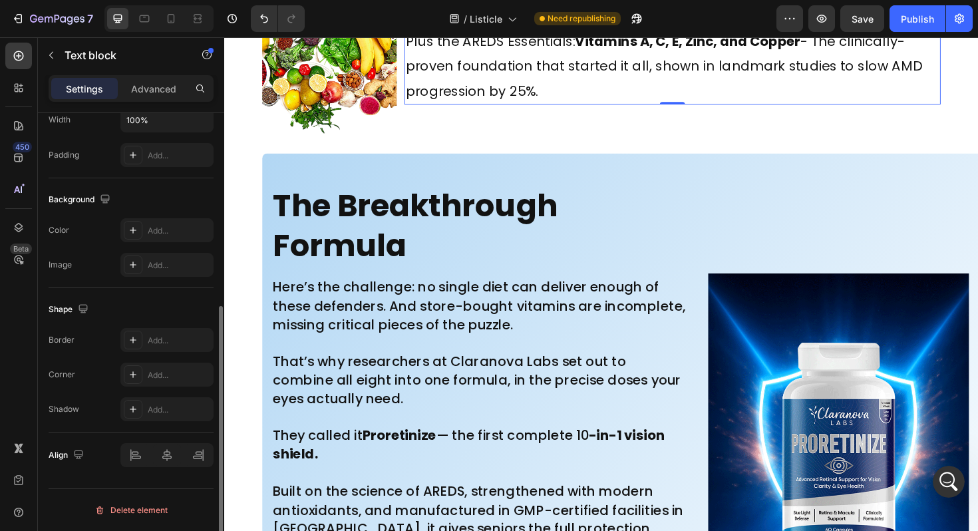
click at [465, 104] on span "Plus the AREDS Essentials: Vitamins A, C, E, Zinc, and Copper - The clinically-…" at bounding box center [689, 68] width 547 height 72
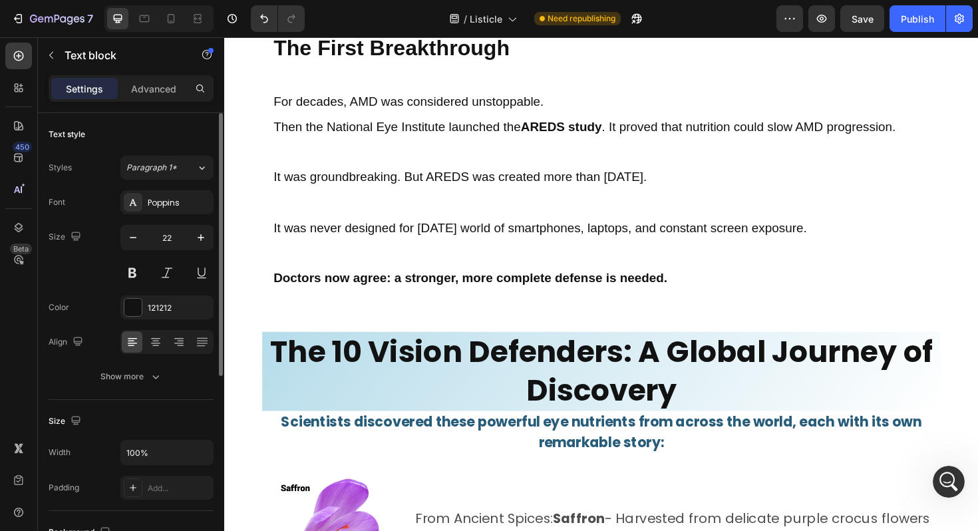
scroll to position [5748, 0]
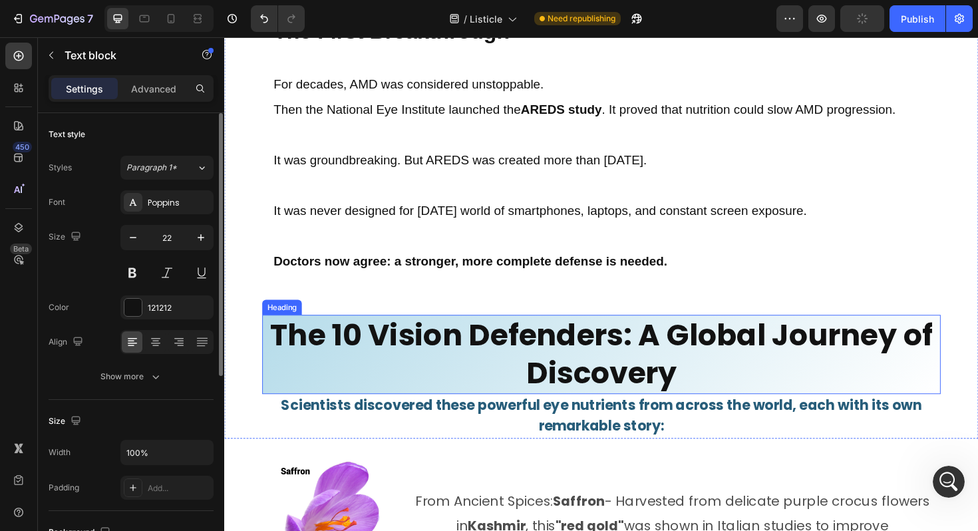
click at [400, 374] on strong "The 10 Vision Defenders: A Global Journey of Discovery" at bounding box center [624, 373] width 702 height 84
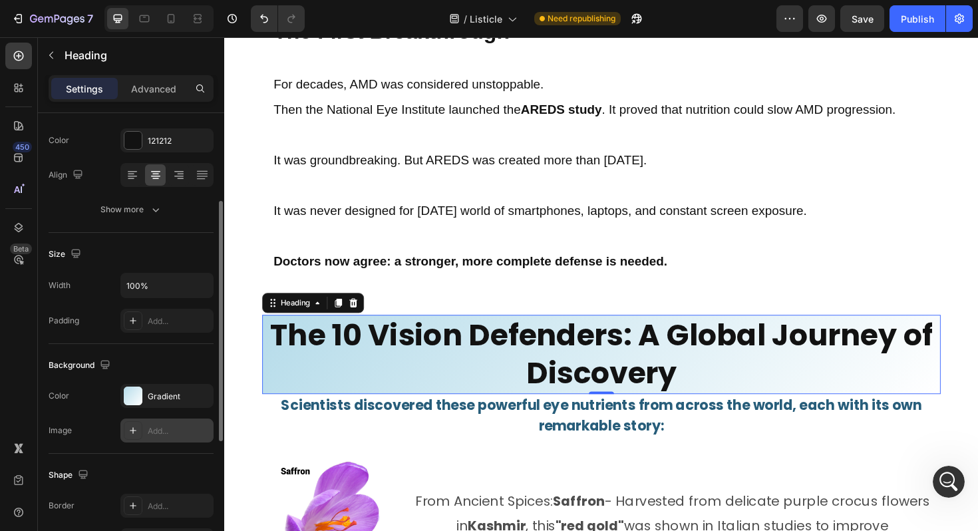
scroll to position [331, 0]
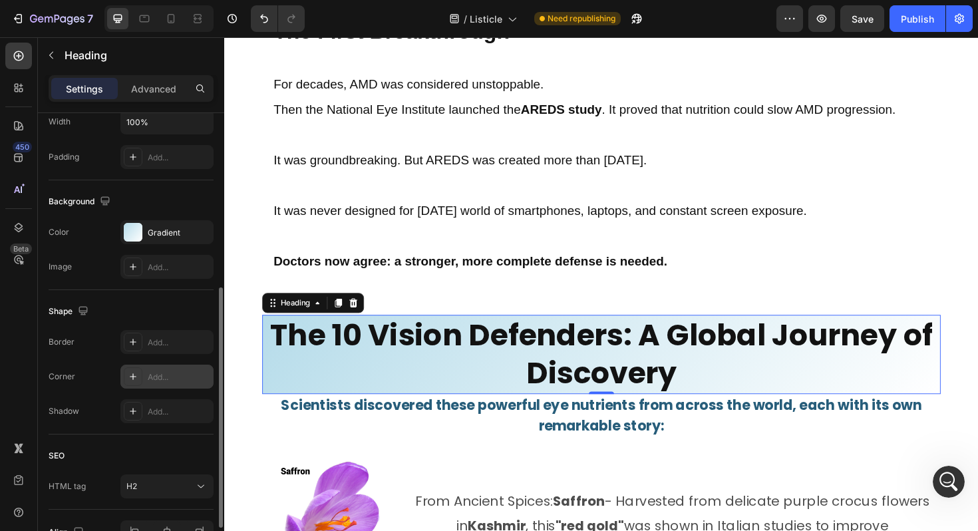
click at [153, 382] on div "Add..." at bounding box center [179, 377] width 63 height 12
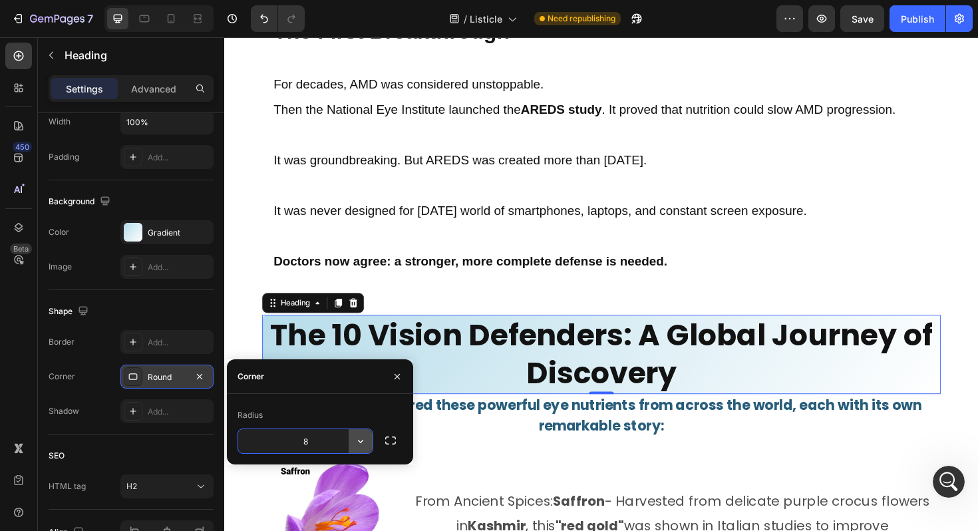
click at [365, 439] on icon "button" at bounding box center [360, 440] width 13 height 13
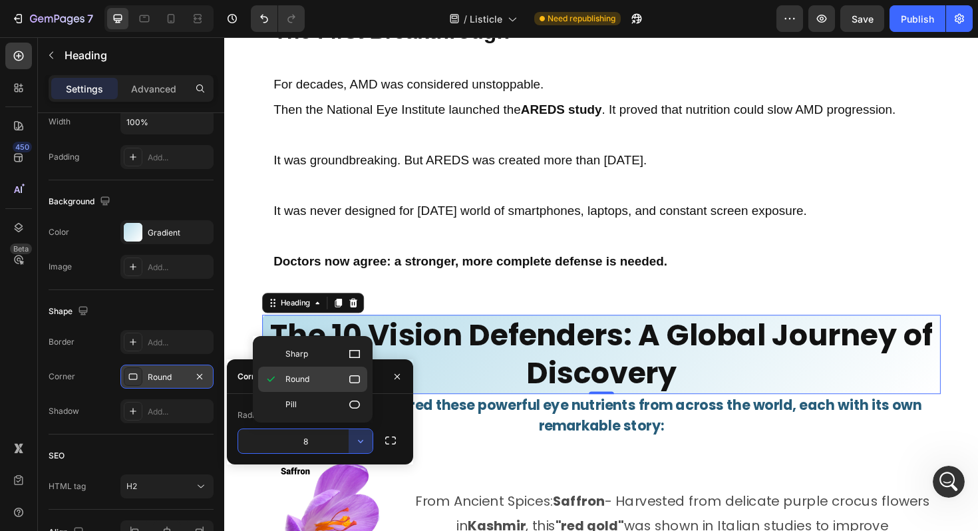
click at [355, 372] on icon at bounding box center [354, 378] width 13 height 13
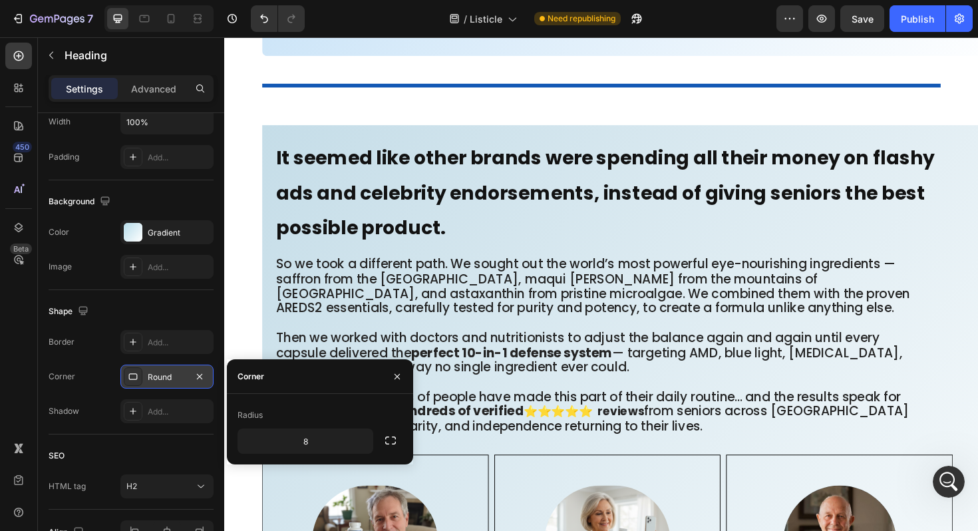
scroll to position [7666, 0]
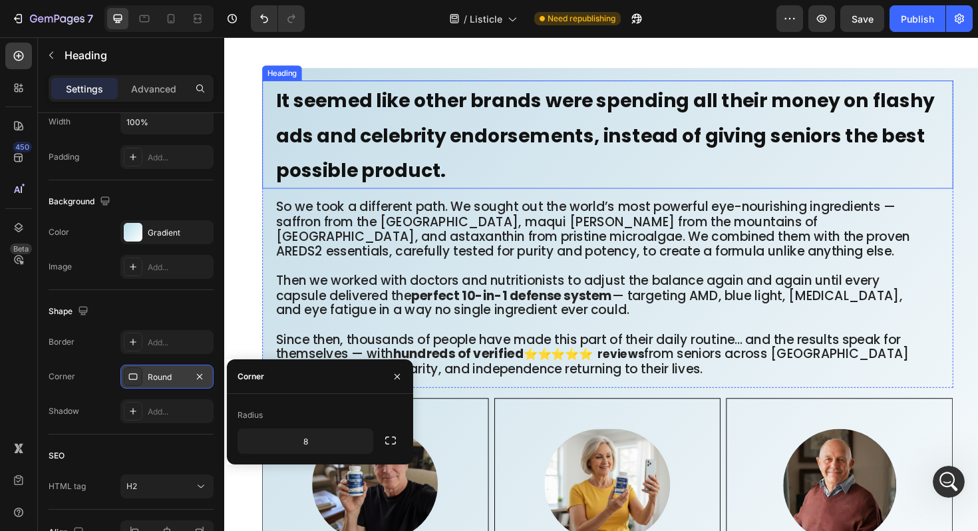
click at [557, 168] on h2 "It seemed like other brands were spending all their money on flashy ads and cel…" at bounding box center [636, 140] width 718 height 114
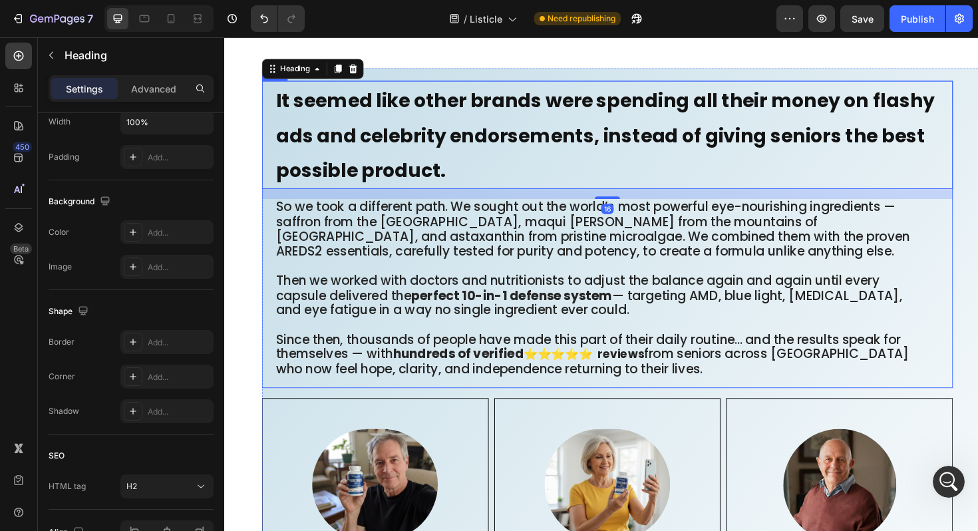
click at [266, 239] on div "It seemed like other brands were spending all their money on flashy ads and cel…" at bounding box center [630, 245] width 732 height 325
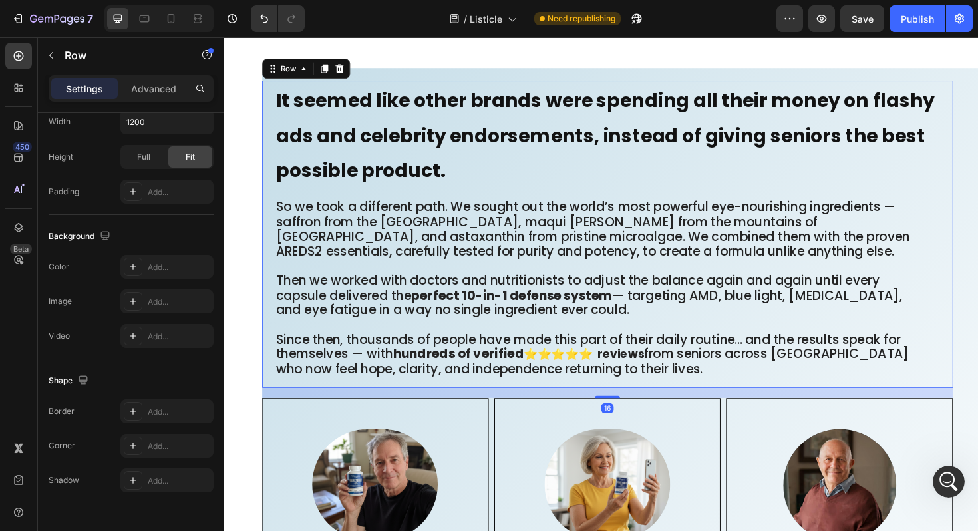
scroll to position [0, 0]
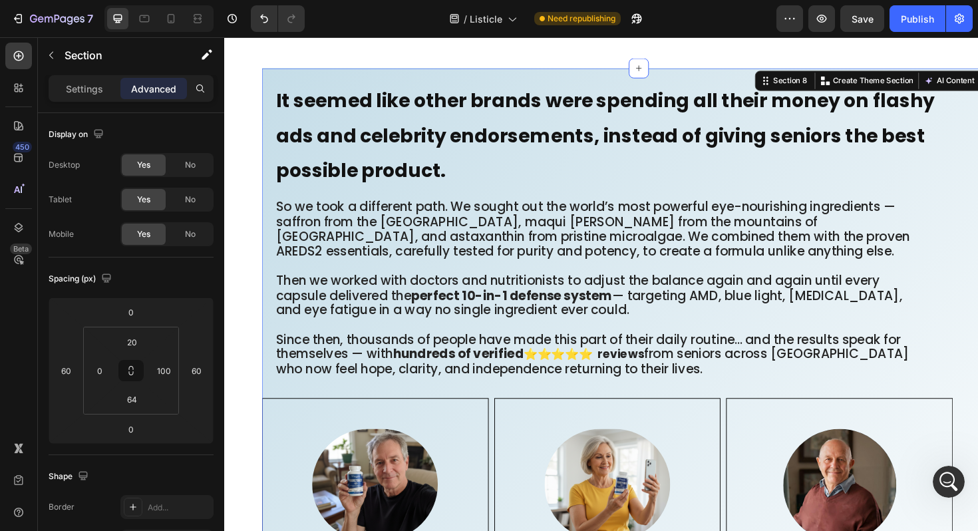
click at [398, 72] on div "It seemed like other brands were spending all their money on flashy ads and cel…" at bounding box center [663, 432] width 798 height 724
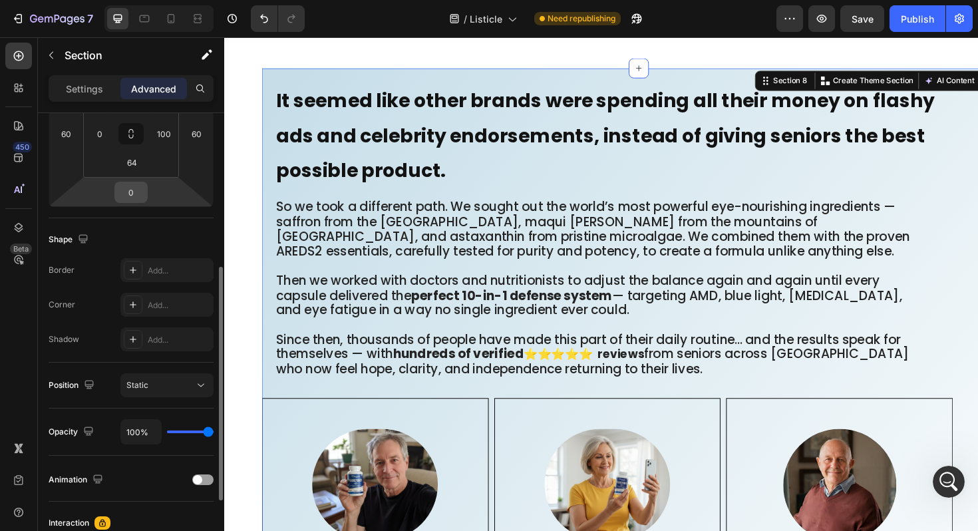
scroll to position [259, 0]
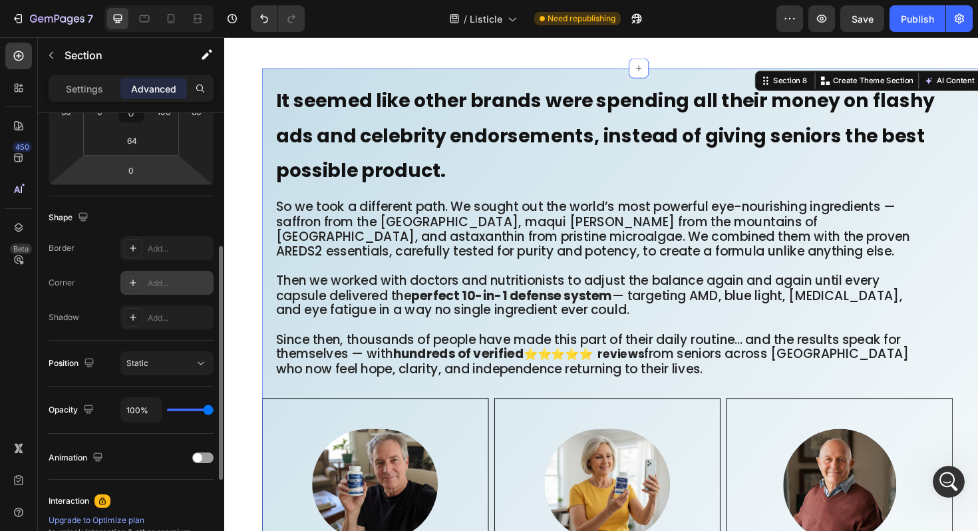
click at [163, 288] on div "Add..." at bounding box center [179, 283] width 63 height 12
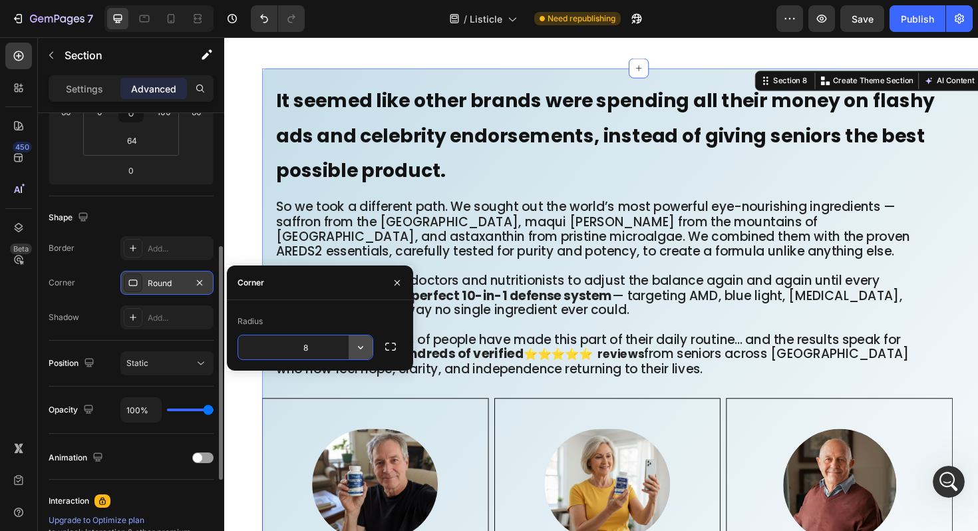
click at [362, 346] on icon "button" at bounding box center [360, 346] width 13 height 13
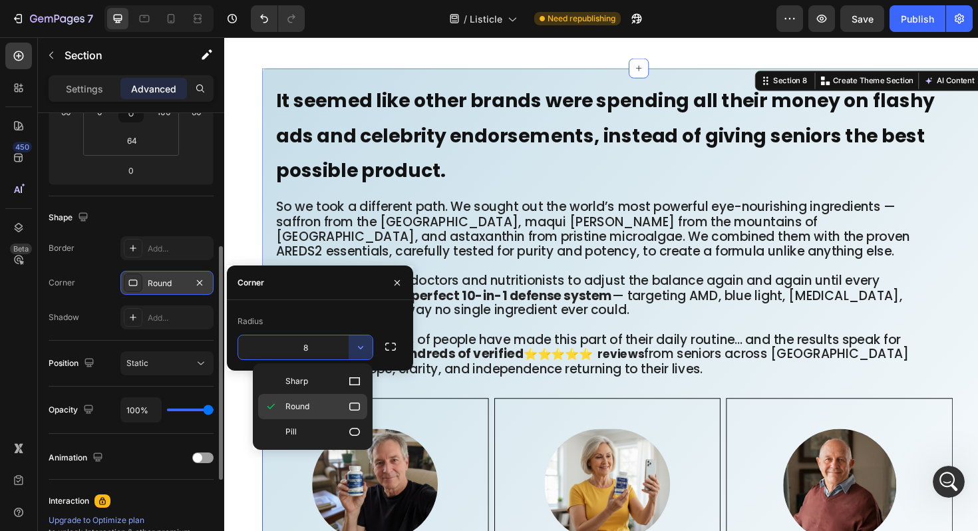
click at [358, 404] on icon at bounding box center [354, 406] width 13 height 13
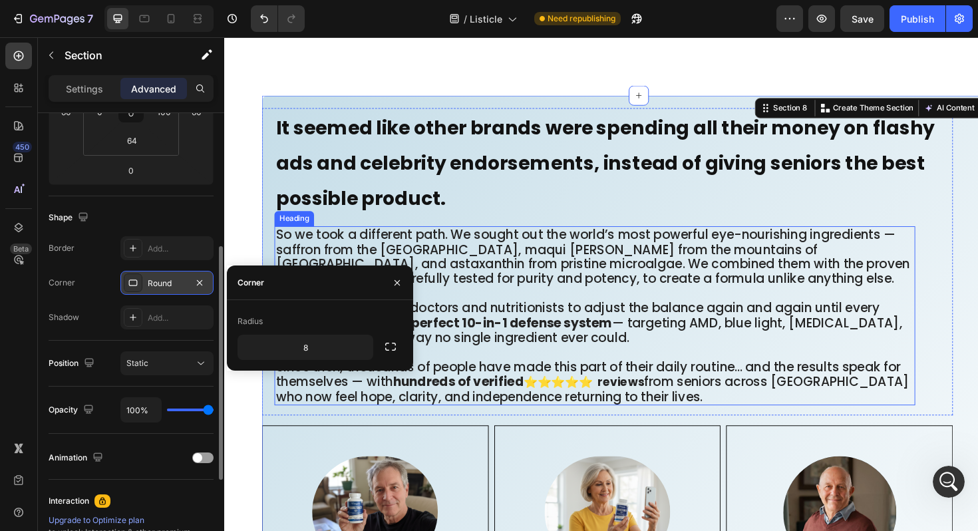
scroll to position [7606, 0]
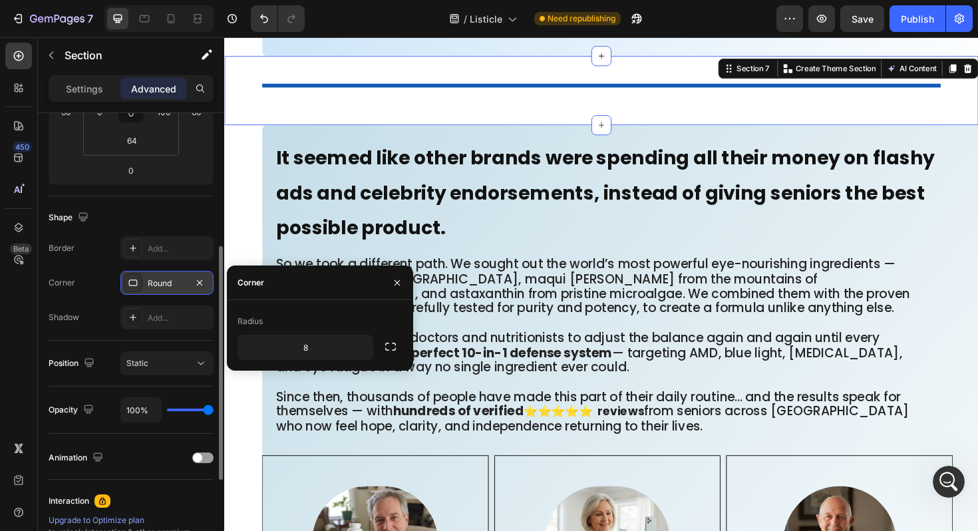
click at [515, 109] on div "Title Line Section 7 You can create reusable sections Create Theme Section AI C…" at bounding box center [623, 93] width 798 height 73
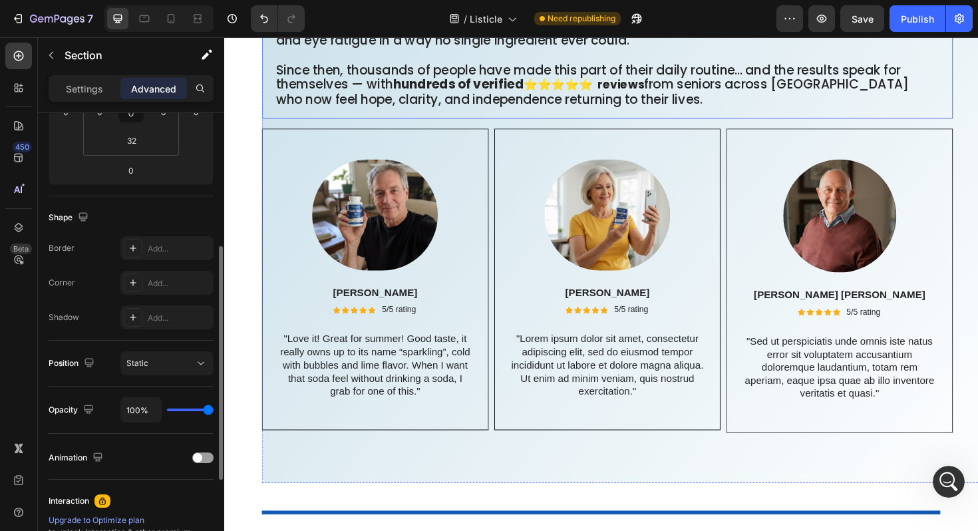
scroll to position [7987, 0]
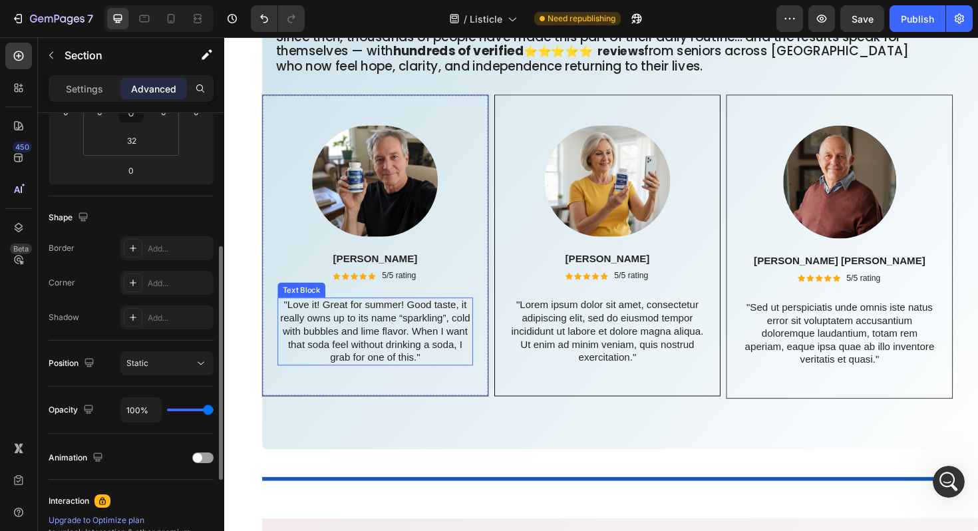
click at [434, 380] on p ""Love it! Great for summer! Good taste, it really owns up to its name “sparklin…" at bounding box center [384, 349] width 204 height 69
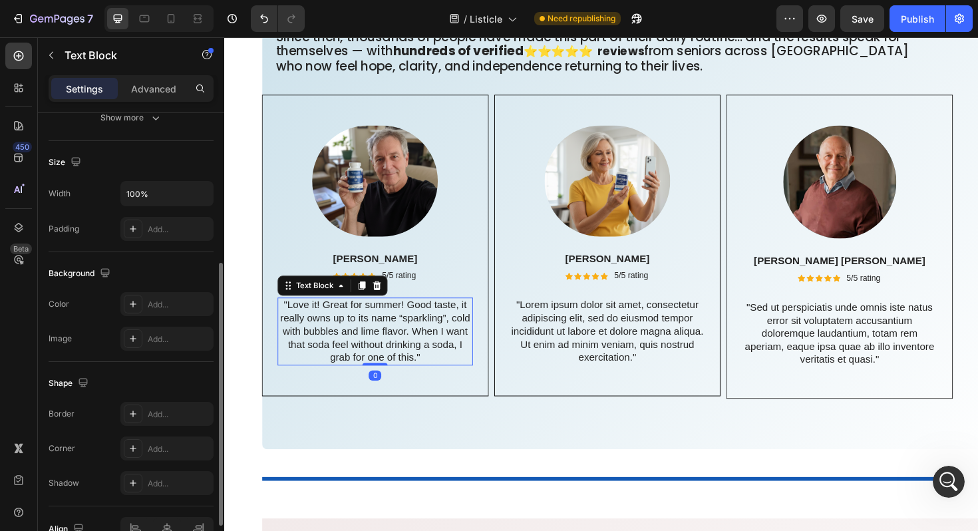
scroll to position [0, 0]
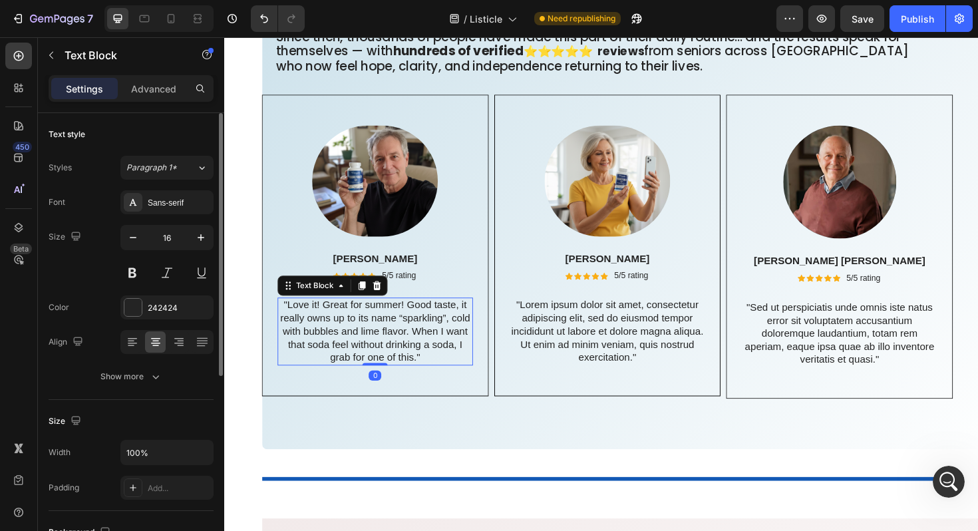
click at [430, 380] on p ""Love it! Great for summer! Good taste, it really owns up to its name “sparklin…" at bounding box center [384, 349] width 204 height 69
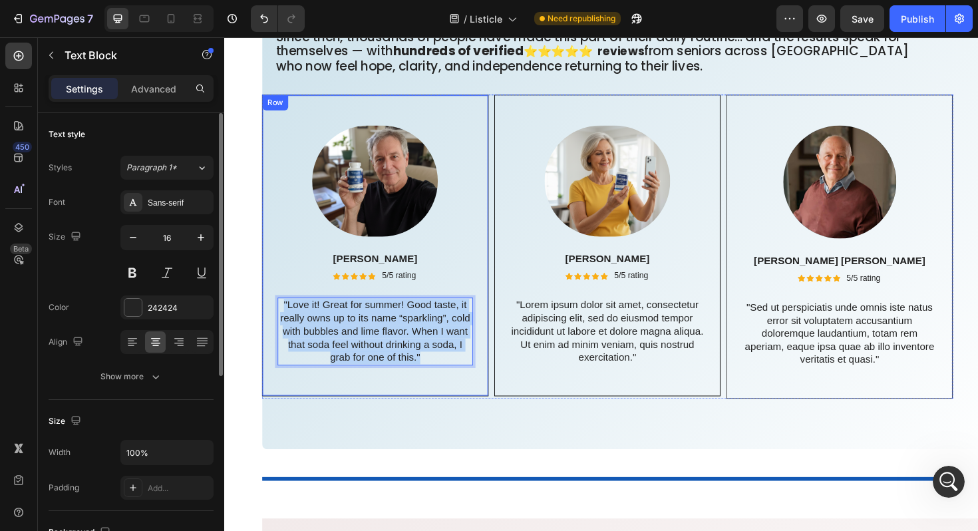
drag, startPoint x: 431, startPoint y: 380, endPoint x: 281, endPoint y: 331, distance: 157.9
click at [281, 331] on div ""Love it! Great for summer! Good taste, it really owns up to its name “sparklin…" at bounding box center [384, 349] width 207 height 72
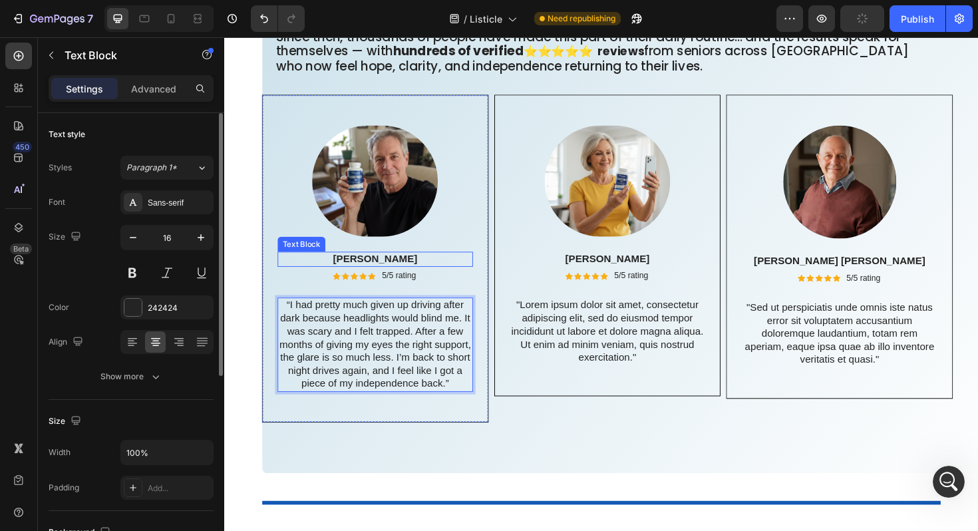
click at [384, 279] on p "Rita Carroll" at bounding box center [384, 273] width 204 height 14
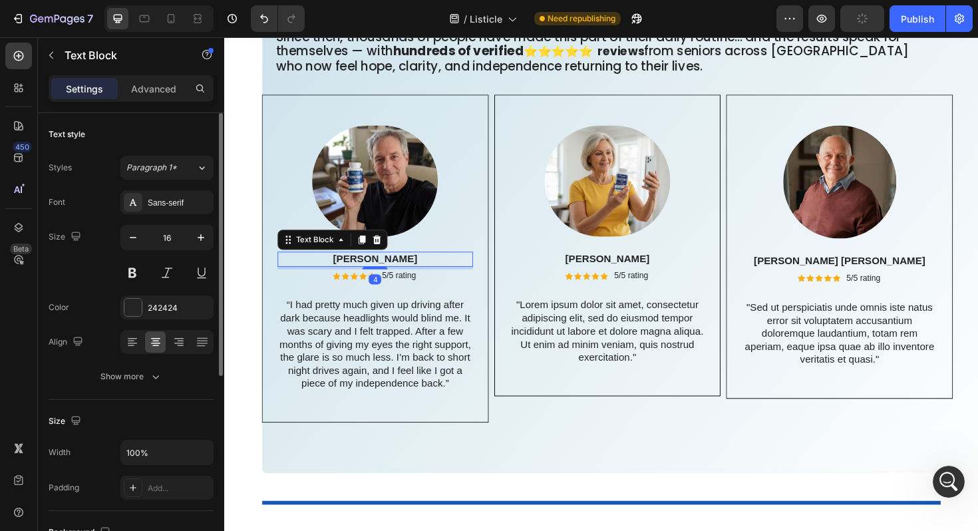
click at [384, 279] on p "Rita Carroll" at bounding box center [384, 273] width 204 height 14
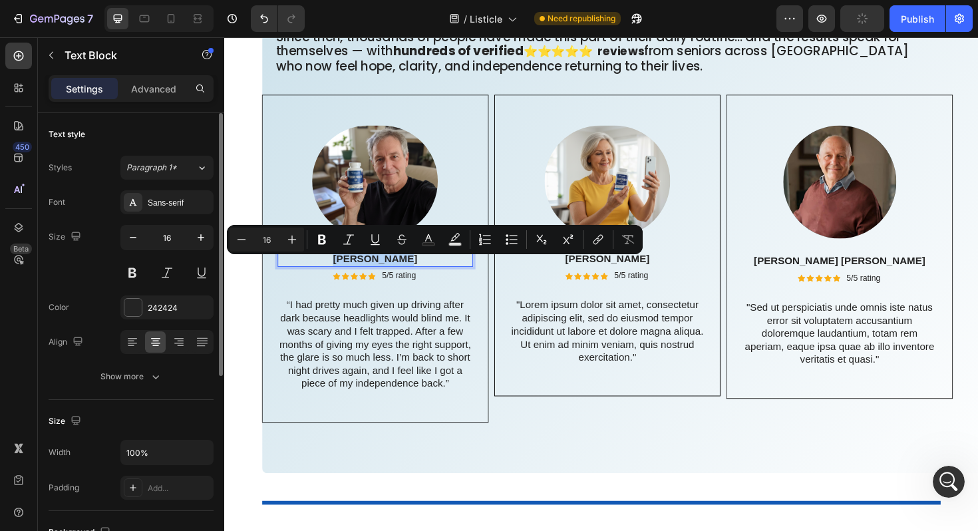
click at [384, 279] on p "Rita Carroll" at bounding box center [384, 273] width 204 height 14
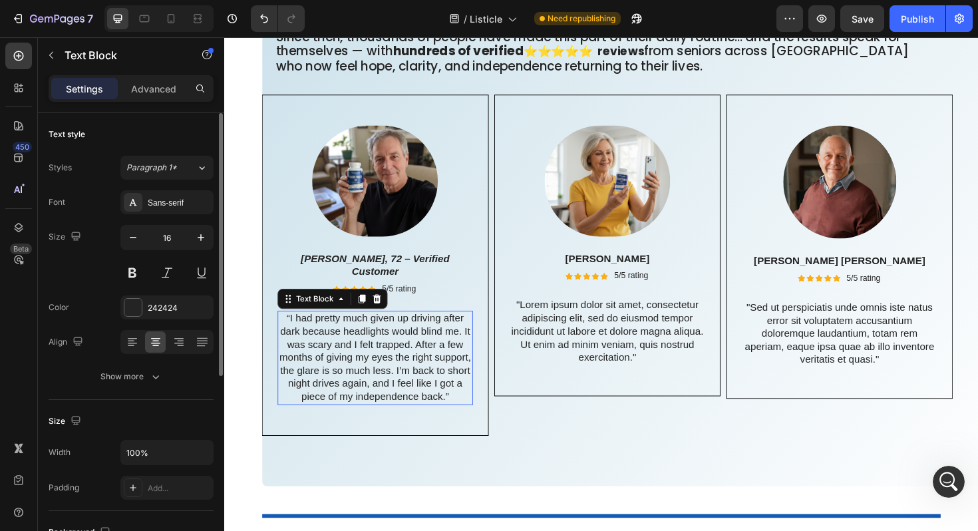
click at [385, 389] on p "“I had pretty much given up driving after dark because headlights would blind m…" at bounding box center [384, 377] width 204 height 97
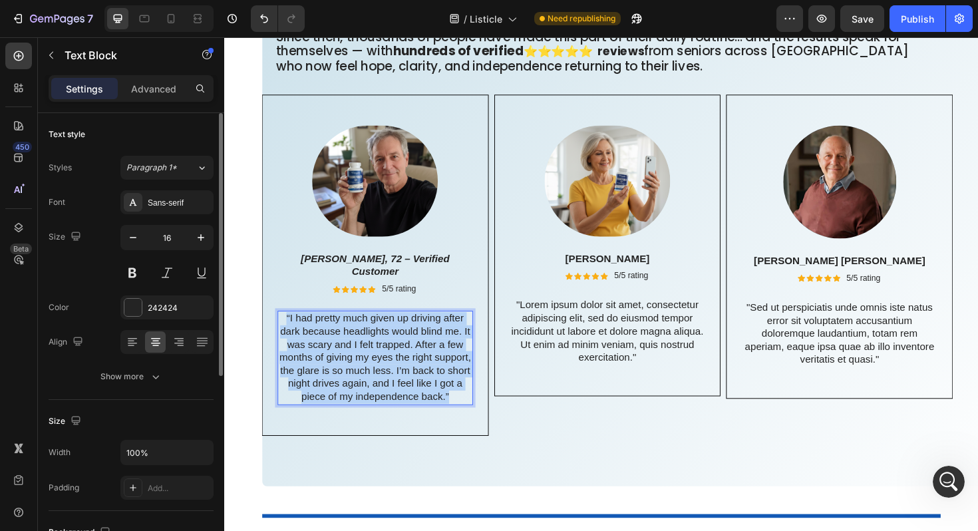
click at [385, 389] on p "“I had pretty much given up driving after dark because headlights would blind m…" at bounding box center [384, 377] width 204 height 97
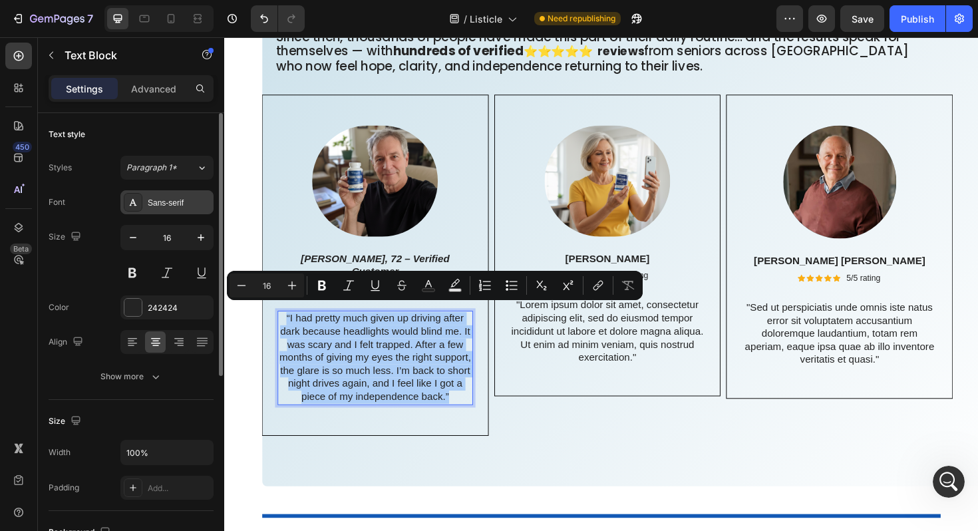
click at [177, 203] on div "Sans-serif" at bounding box center [179, 203] width 63 height 12
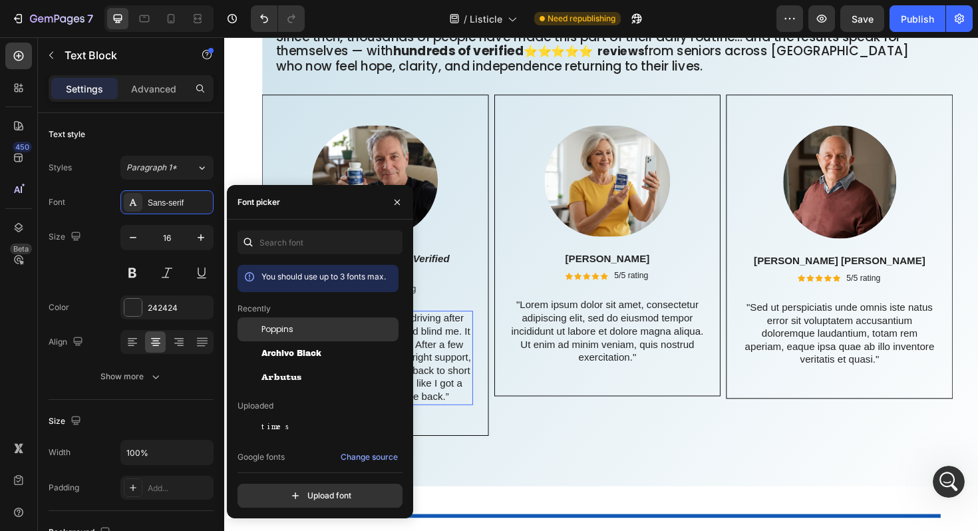
click at [282, 327] on span "Poppins" at bounding box center [277, 329] width 32 height 12
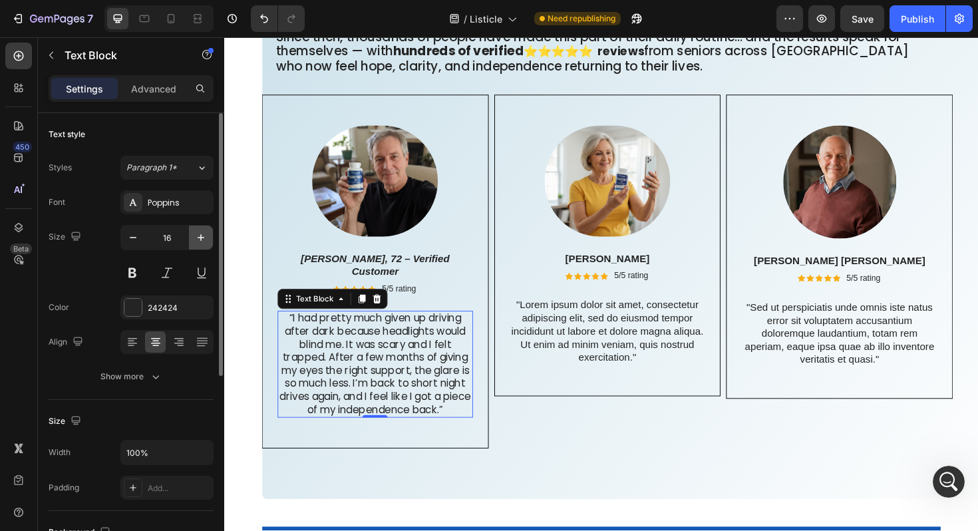
click at [203, 233] on icon "button" at bounding box center [200, 237] width 13 height 13
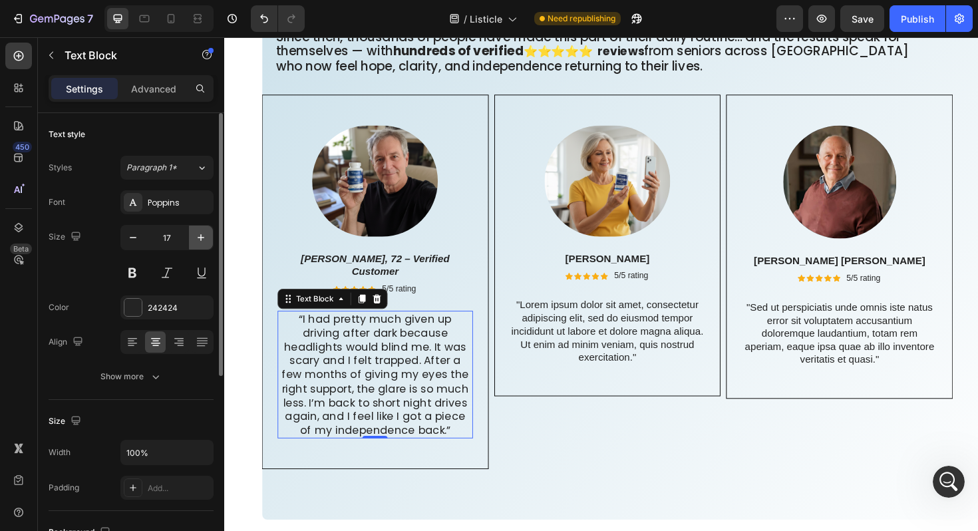
click at [203, 233] on icon "button" at bounding box center [200, 237] width 13 height 13
type input "18"
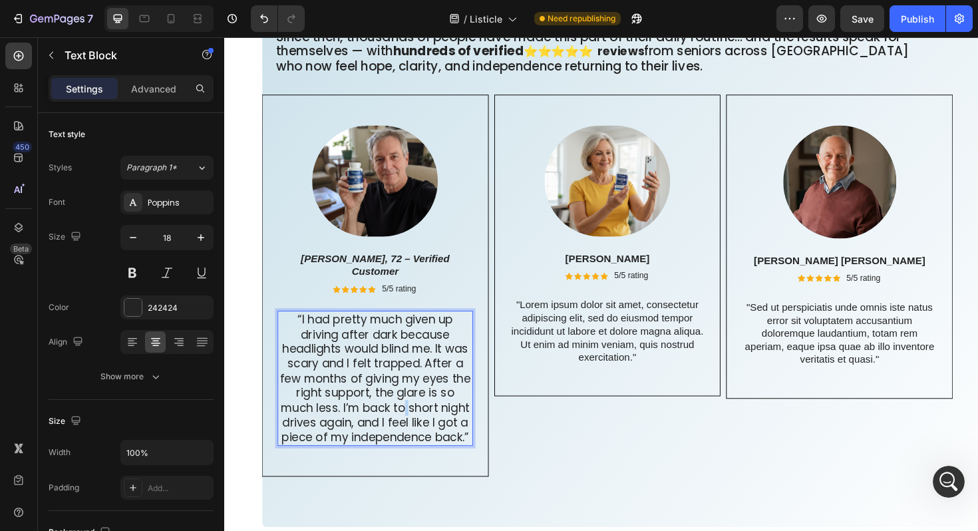
click at [417, 414] on p "“I had pretty much given up driving after dark because headlights would blind m…" at bounding box center [384, 399] width 204 height 140
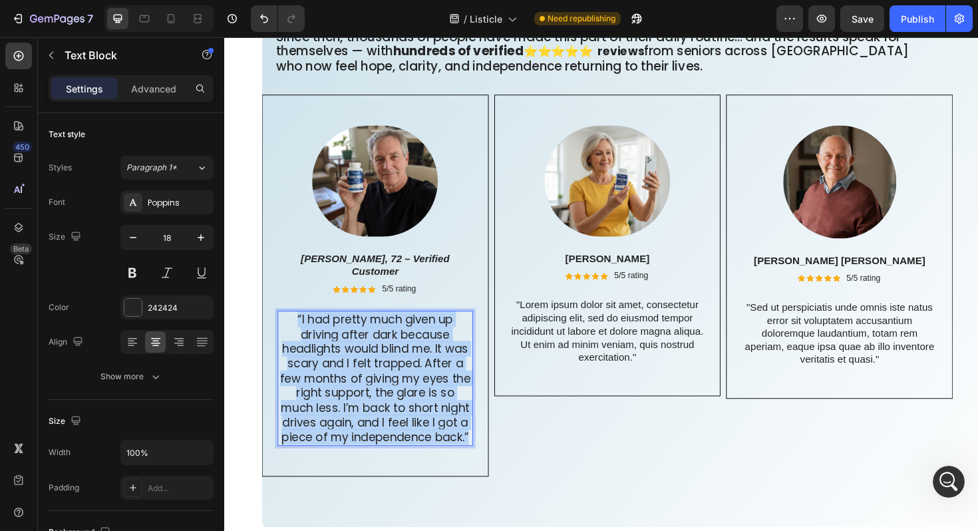
click at [417, 414] on p "“I had pretty much given up driving after dark because headlights would blind m…" at bounding box center [384, 399] width 204 height 140
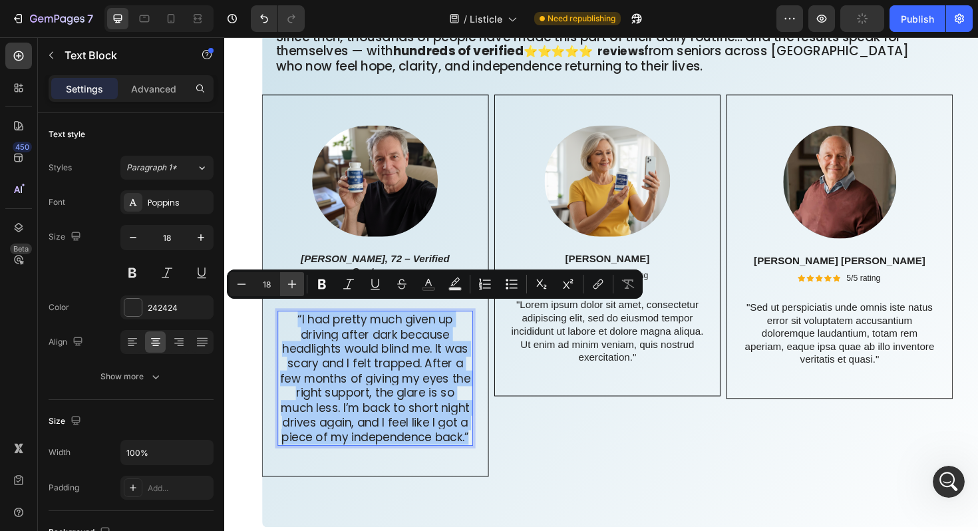
click at [285, 284] on icon "Editor contextual toolbar" at bounding box center [291, 283] width 13 height 13
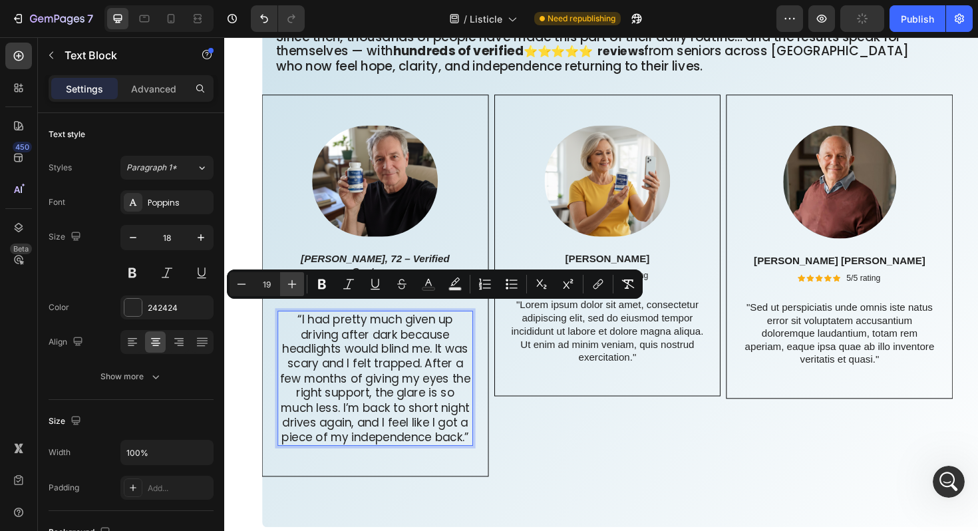
click at [285, 284] on icon "Editor contextual toolbar" at bounding box center [291, 283] width 13 height 13
type input "20"
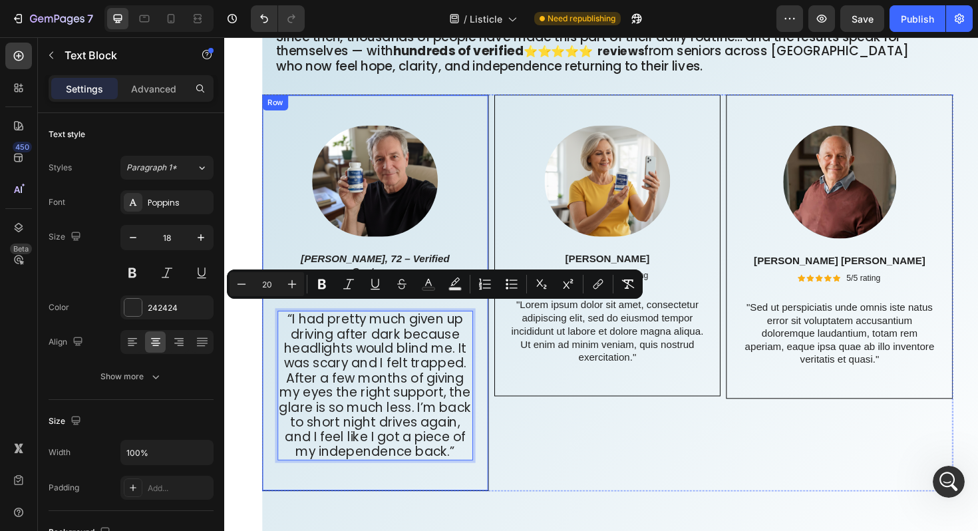
click at [442, 261] on div "Image George M., 72 – Verified Customer Text Block Icon Icon Icon Icon Icon Ico…" at bounding box center [384, 308] width 207 height 354
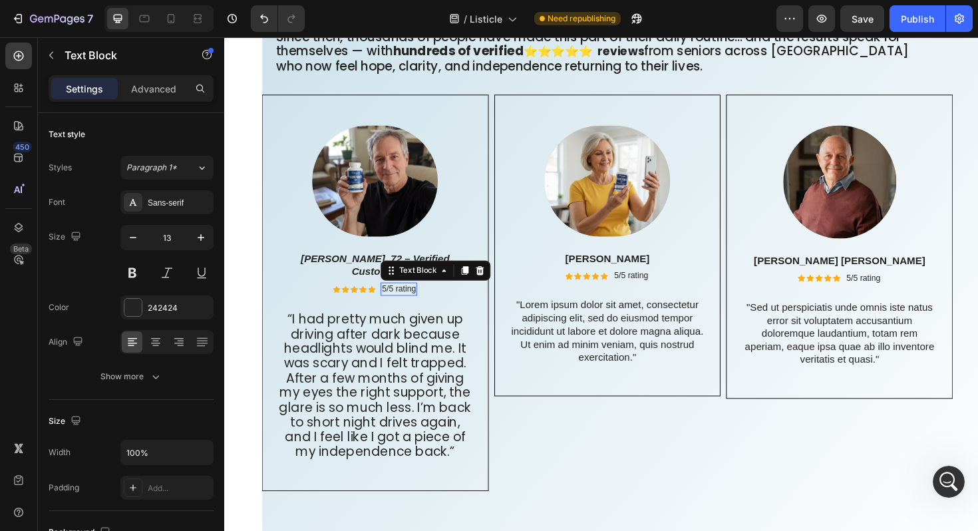
click at [398, 299] on p "5/5 rating" at bounding box center [409, 304] width 36 height 11
click at [197, 237] on icon "button" at bounding box center [200, 237] width 13 height 13
type input "16"
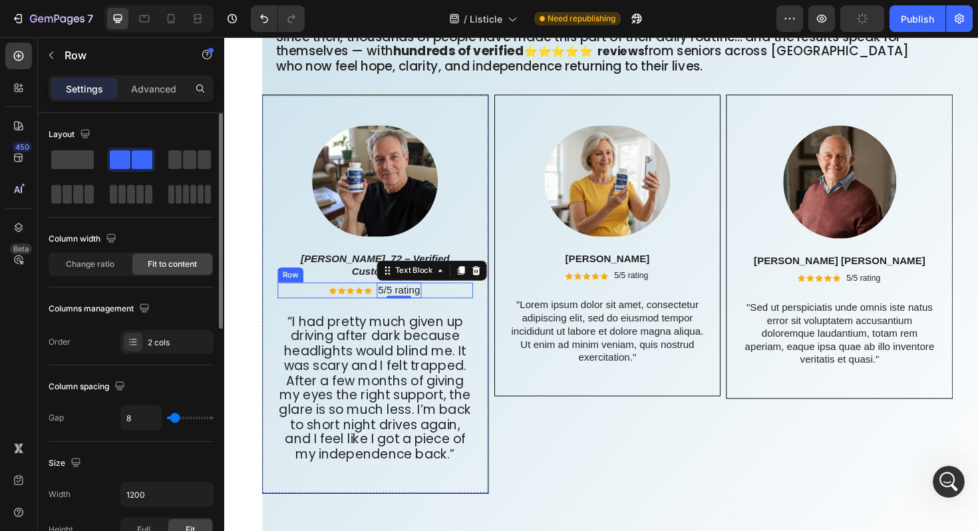
click at [315, 298] on div "Icon Icon Icon Icon Icon Icon List 5/5 rating Text Block 0 Row" at bounding box center [384, 305] width 207 height 17
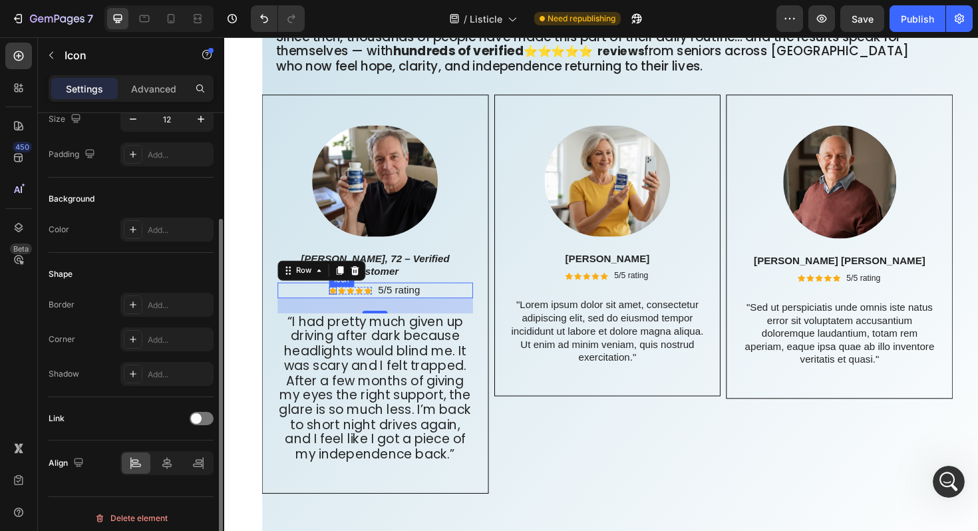
click at [336, 302] on div "Icon" at bounding box center [339, 306] width 8 height 8
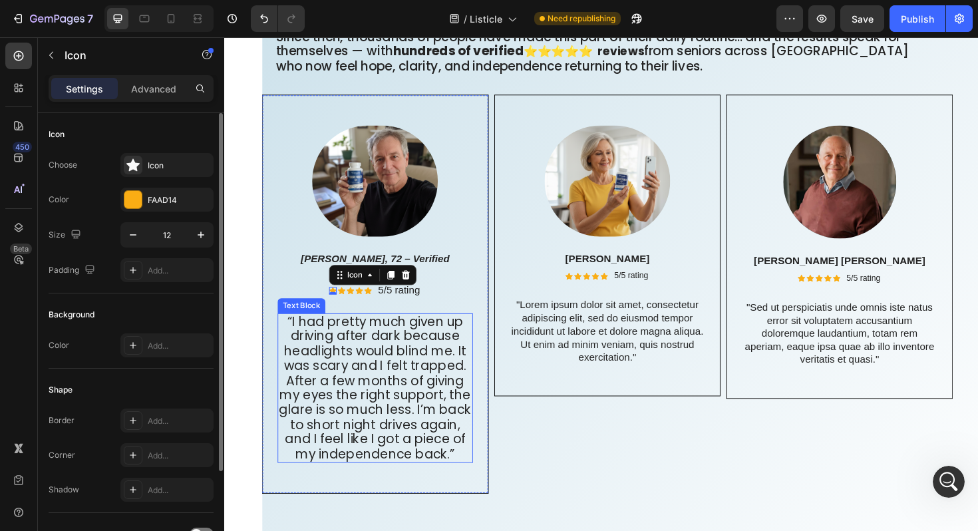
click at [442, 365] on span "“I had pretty much given up driving after dark because headlights would blind m…" at bounding box center [383, 408] width 203 height 159
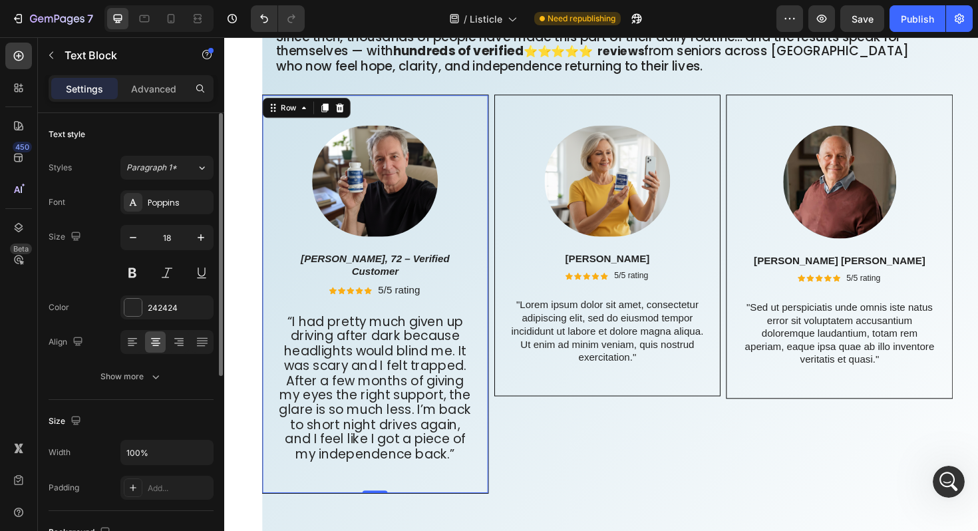
click at [489, 221] on div "Image George M., 72 – Verified Customer Text Block Icon Icon Icon Icon Icon Ico…" at bounding box center [384, 309] width 240 height 422
click at [411, 300] on p "5/5 rating" at bounding box center [409, 306] width 45 height 14
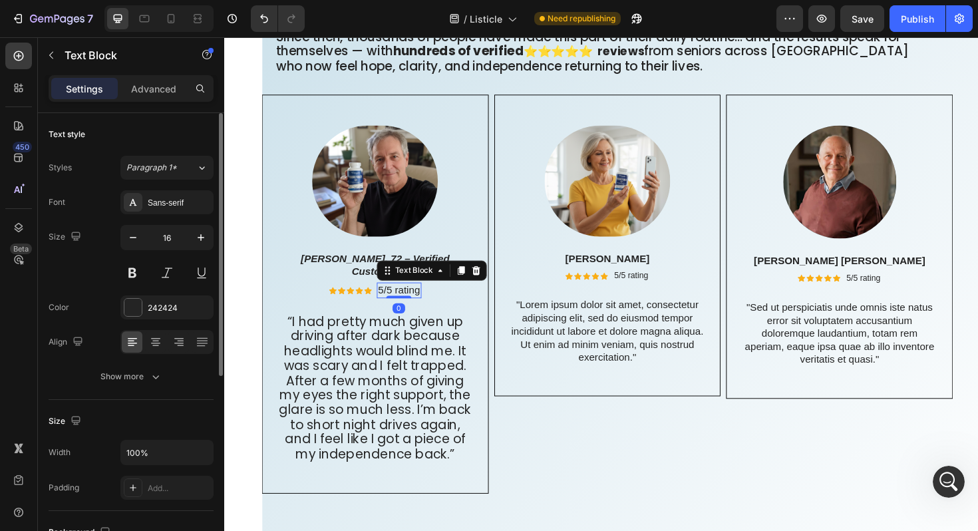
click at [411, 300] on p "5/5 rating" at bounding box center [409, 306] width 45 height 14
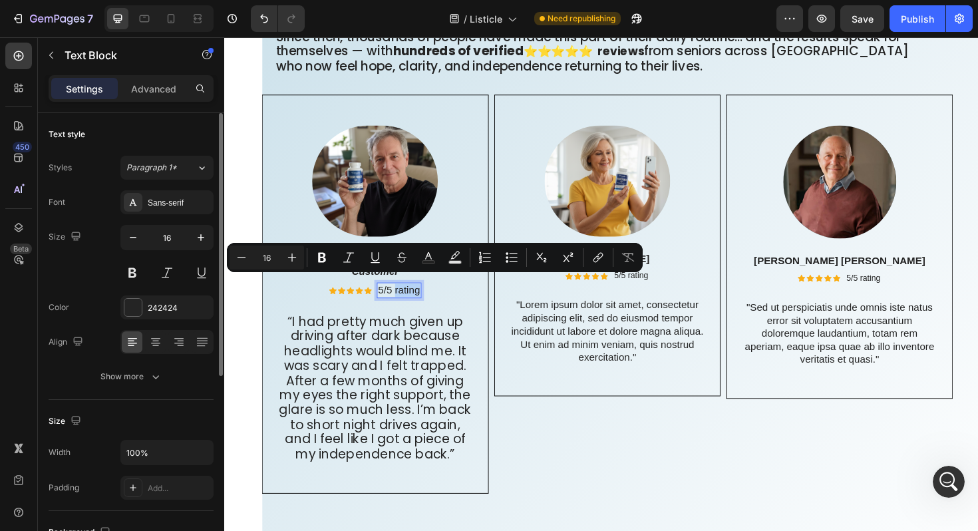
click at [411, 300] on p "5/5 rating" at bounding box center [409, 306] width 45 height 14
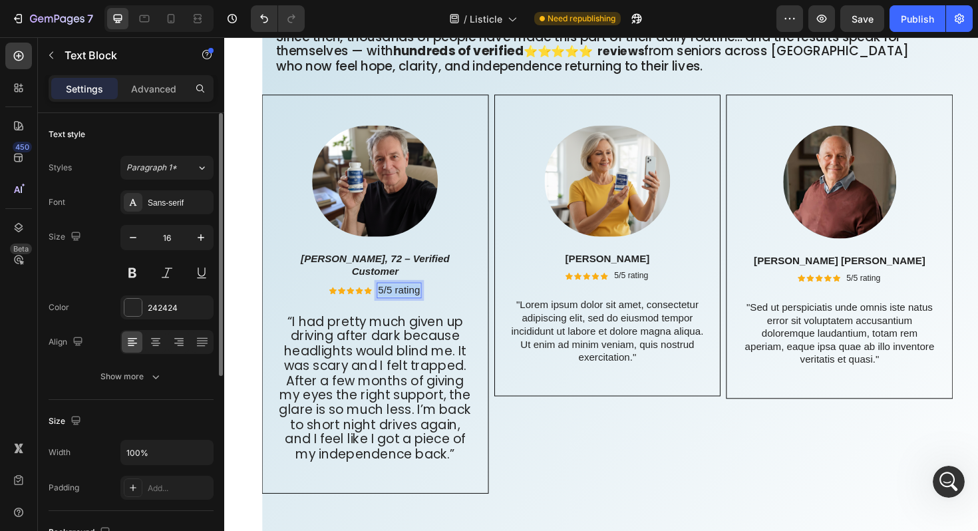
click at [411, 300] on p "5/5 rating" at bounding box center [409, 306] width 45 height 14
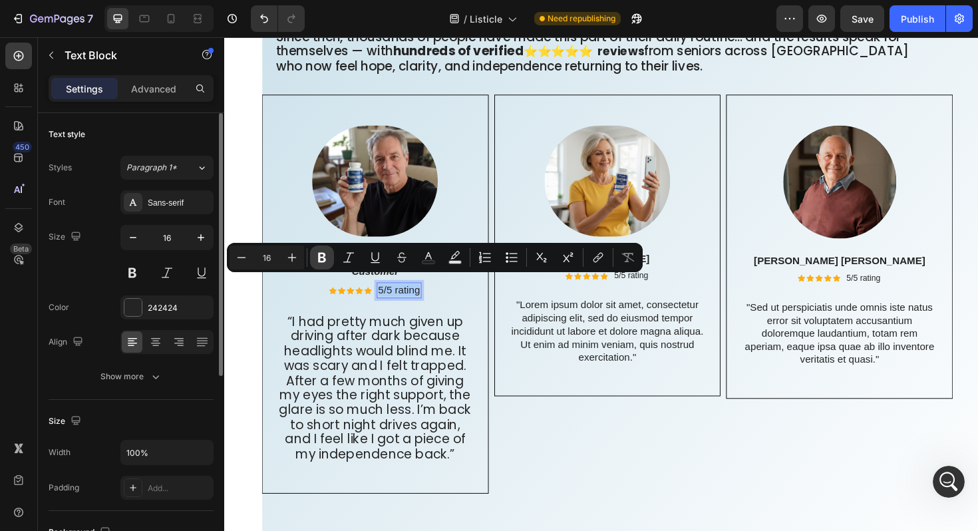
click at [319, 251] on icon "Editor contextual toolbar" at bounding box center [321, 257] width 13 height 13
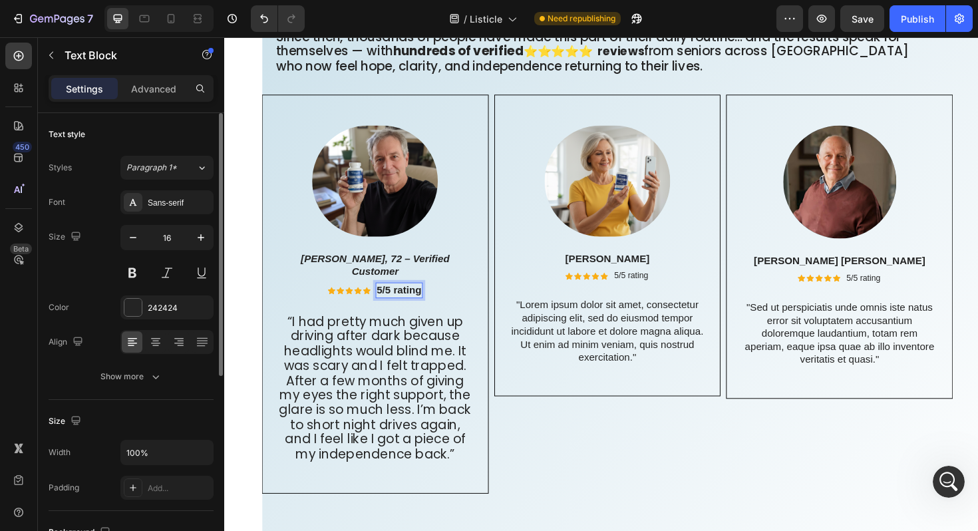
click at [429, 299] on strong "5/5 rating" at bounding box center [409, 304] width 47 height 11
click at [172, 205] on div "Sans-serif" at bounding box center [179, 203] width 63 height 12
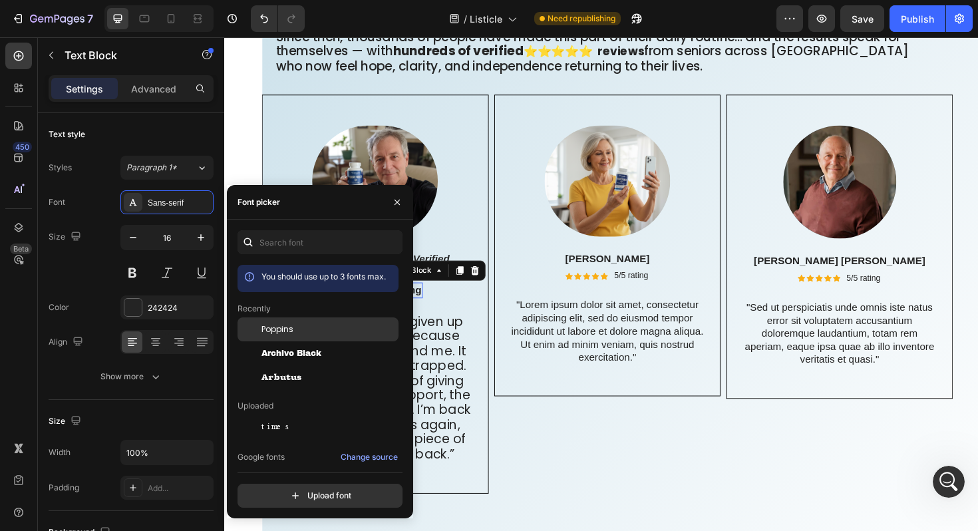
click at [307, 325] on div "Poppins" at bounding box center [328, 329] width 134 height 12
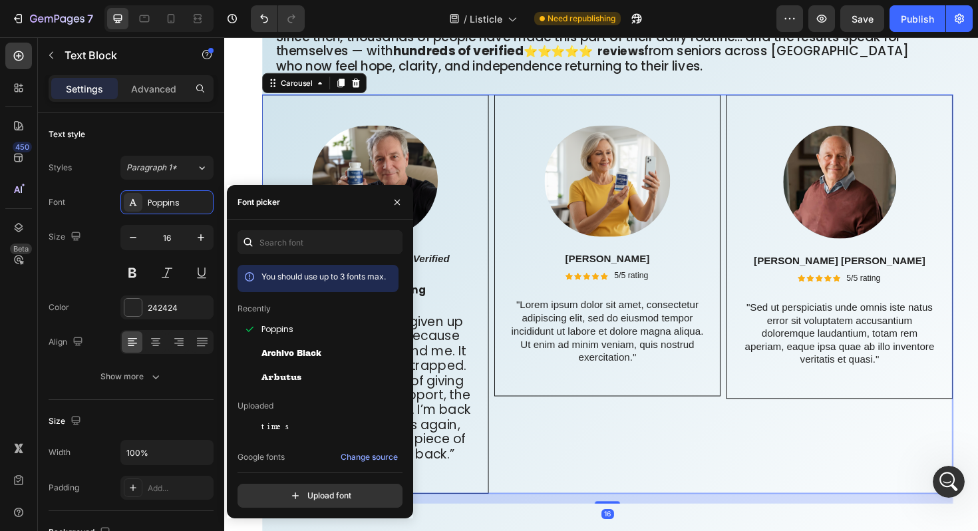
click at [506, 294] on div "Image George M., 72 – Verified Customer Text Block Icon Icon Icon Icon Icon Ico…" at bounding box center [630, 309] width 732 height 422
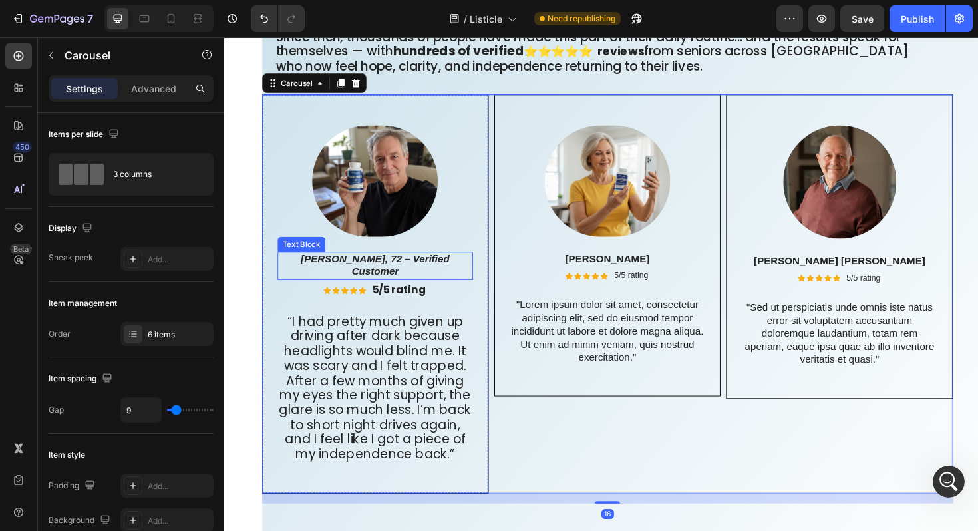
click at [366, 281] on icon "George M., 72 – Verified Customer" at bounding box center [384, 279] width 158 height 25
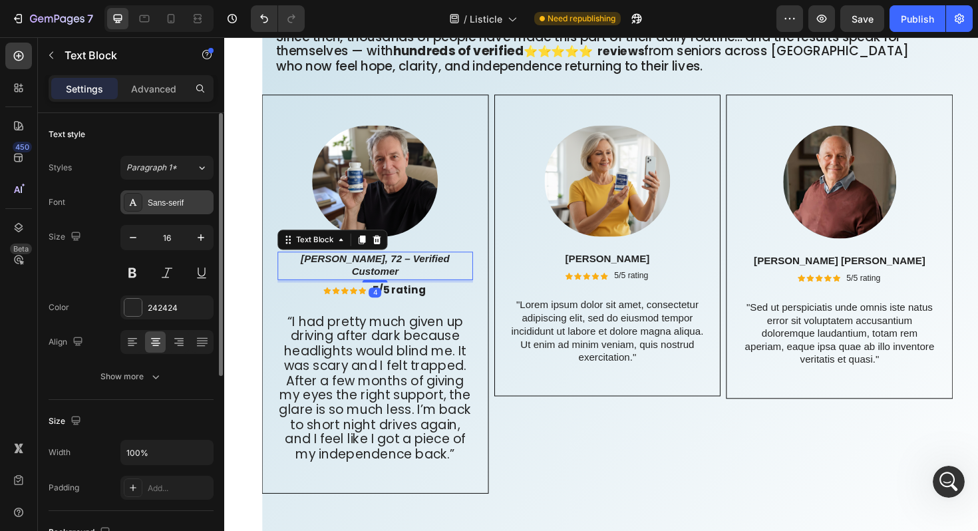
click at [177, 205] on div "Sans-serif" at bounding box center [179, 203] width 63 height 12
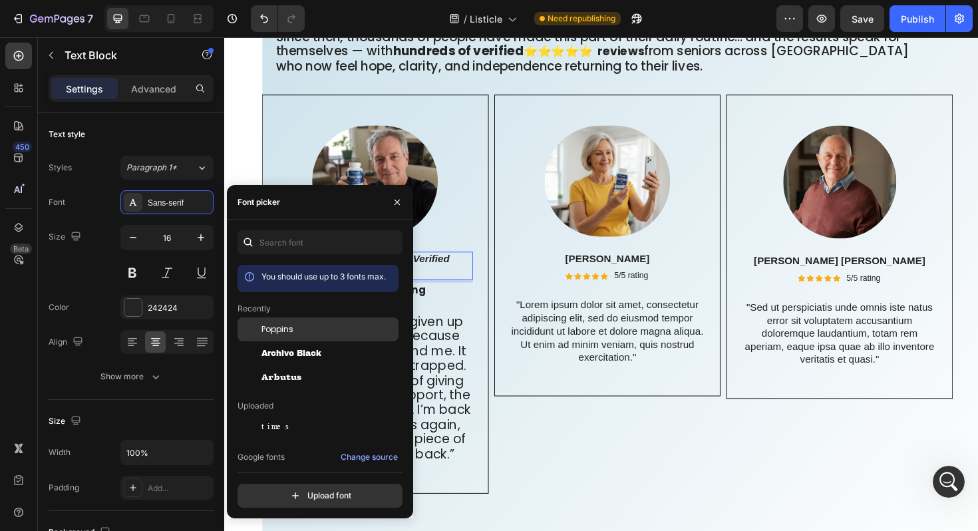
click at [283, 325] on span "Poppins" at bounding box center [277, 329] width 32 height 12
click at [575, 273] on p "Dick Rey" at bounding box center [630, 273] width 204 height 14
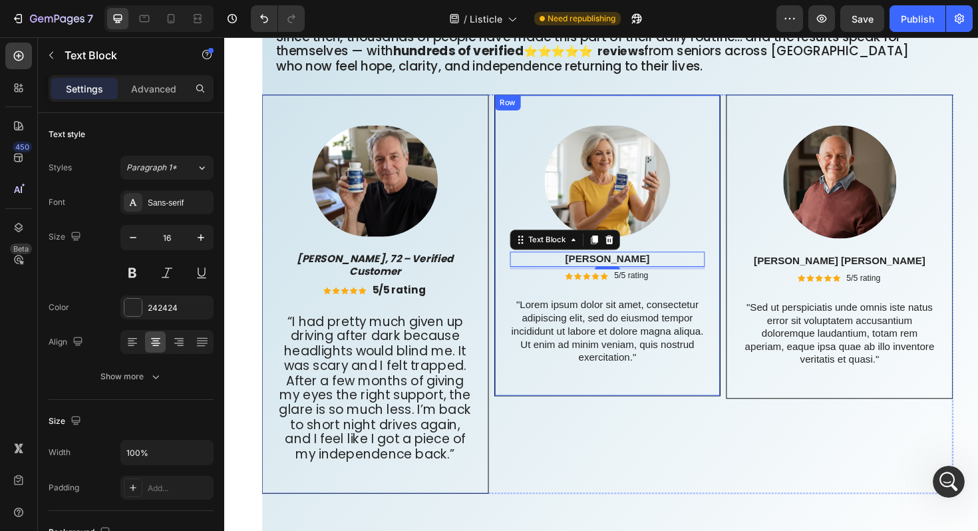
click at [608, 354] on p ""Lorem ipsum dolor sit amet, consectetur adipiscing elit, sed do eiusmod tempor…" at bounding box center [630, 349] width 204 height 69
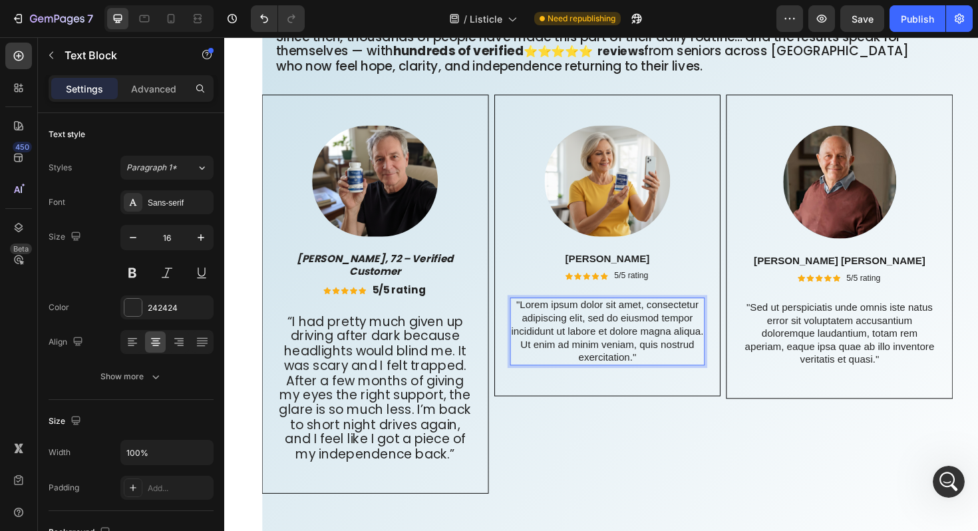
click at [663, 378] on p ""Lorem ipsum dolor sit amet, consectetur adipiscing elit, sed do eiusmod tempor…" at bounding box center [630, 349] width 204 height 69
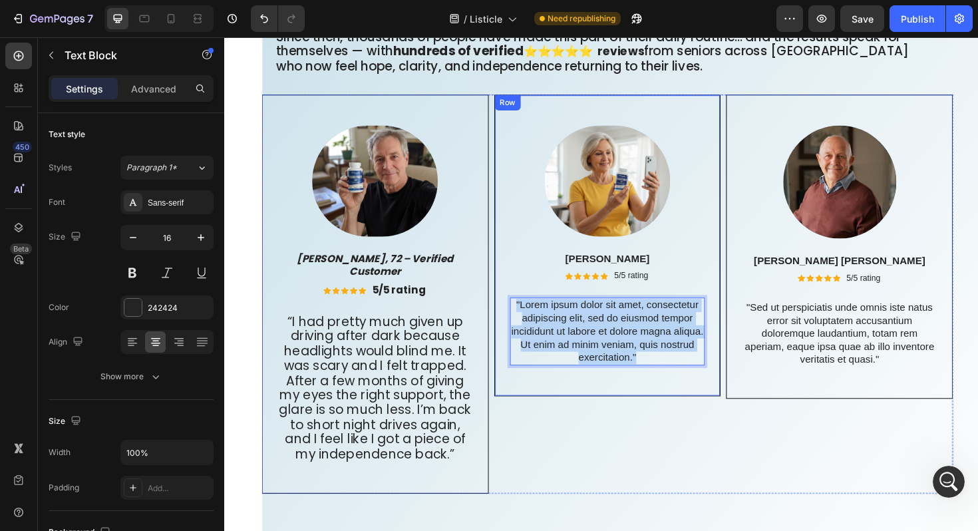
drag, startPoint x: 663, startPoint y: 378, endPoint x: 521, endPoint y: 326, distance: 151.1
click at [521, 326] on div "Image Dick Rey Text Block Icon Icon Icon Icon Icon Icon List 5/5 rating Text Bl…" at bounding box center [630, 257] width 240 height 319
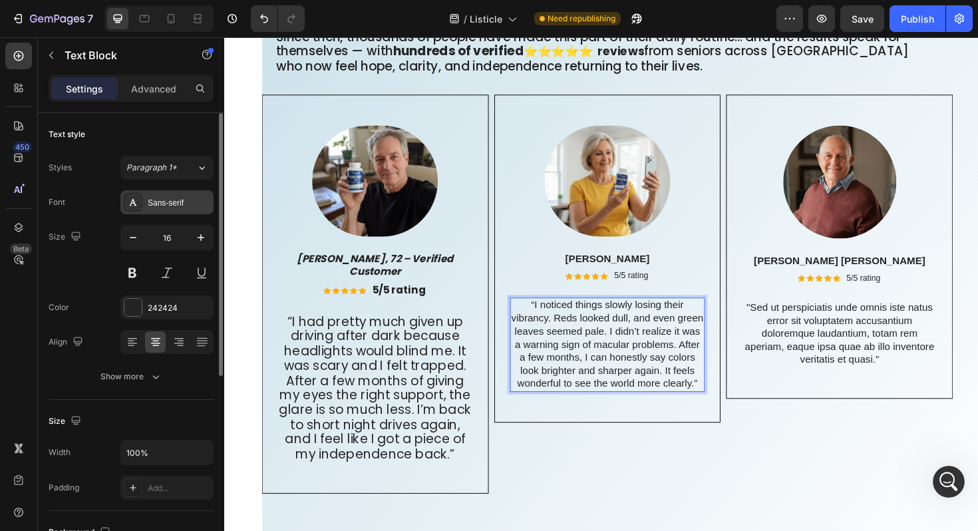
click at [188, 205] on div "Sans-serif" at bounding box center [179, 203] width 63 height 12
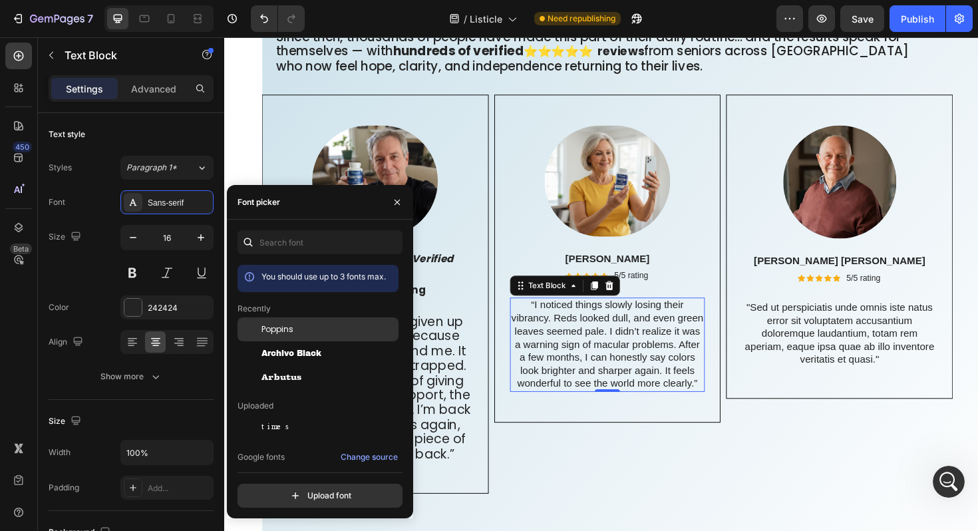
click at [264, 329] on span "Poppins" at bounding box center [277, 329] width 32 height 12
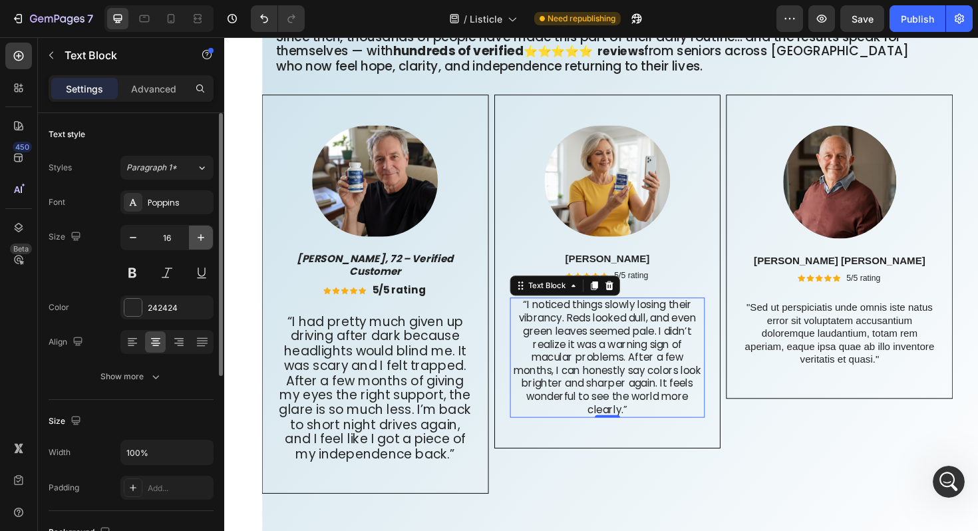
click at [200, 232] on icon "button" at bounding box center [200, 237] width 13 height 13
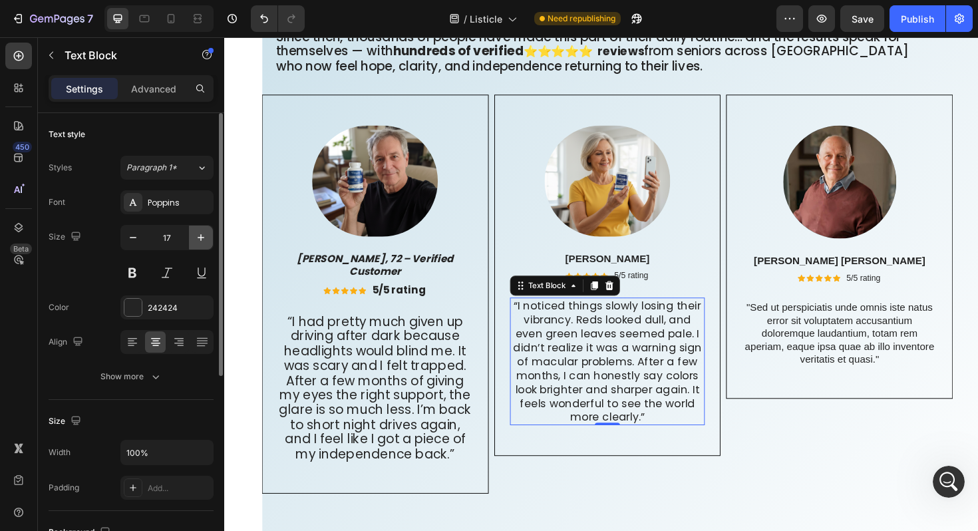
type input "18"
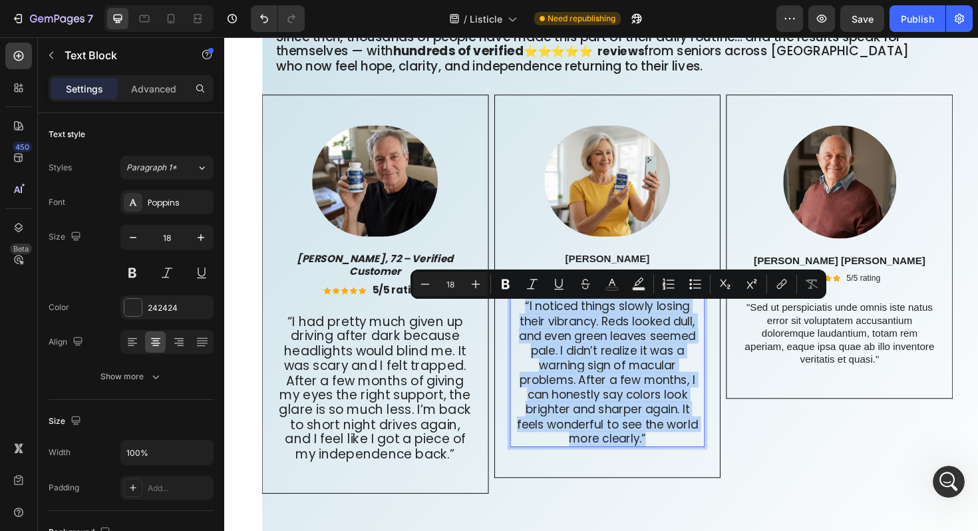
drag, startPoint x: 671, startPoint y: 464, endPoint x: 528, endPoint y: 328, distance: 197.1
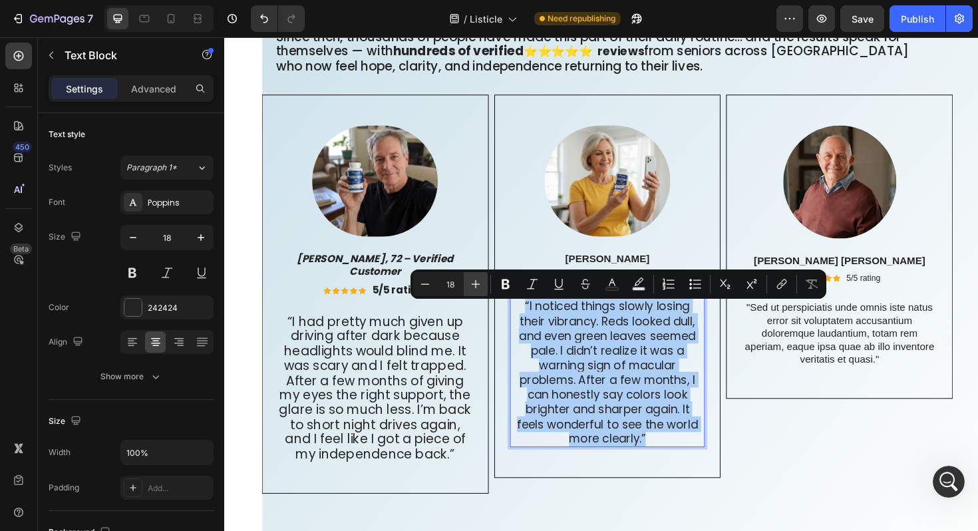
click at [477, 278] on icon "Editor contextual toolbar" at bounding box center [475, 283] width 13 height 13
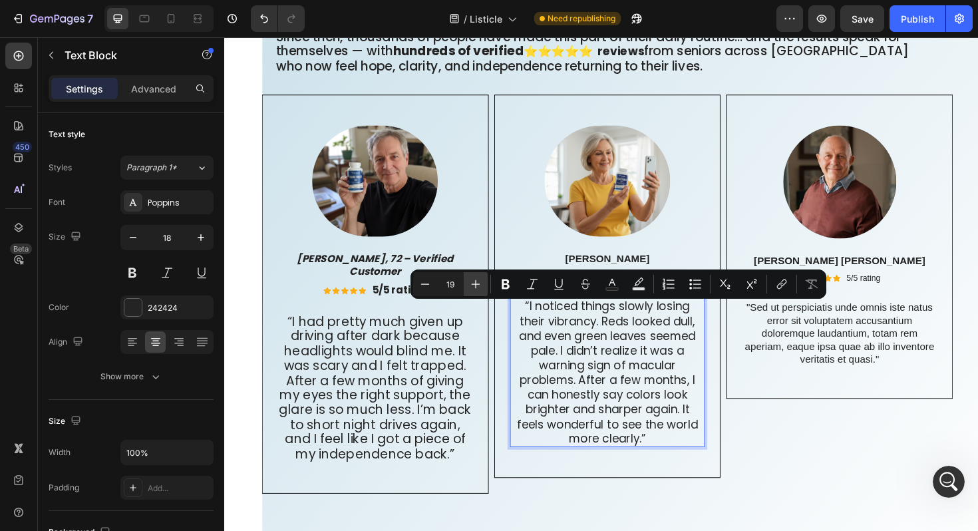
click at [477, 278] on icon "Editor contextual toolbar" at bounding box center [475, 283] width 13 height 13
type input "20"
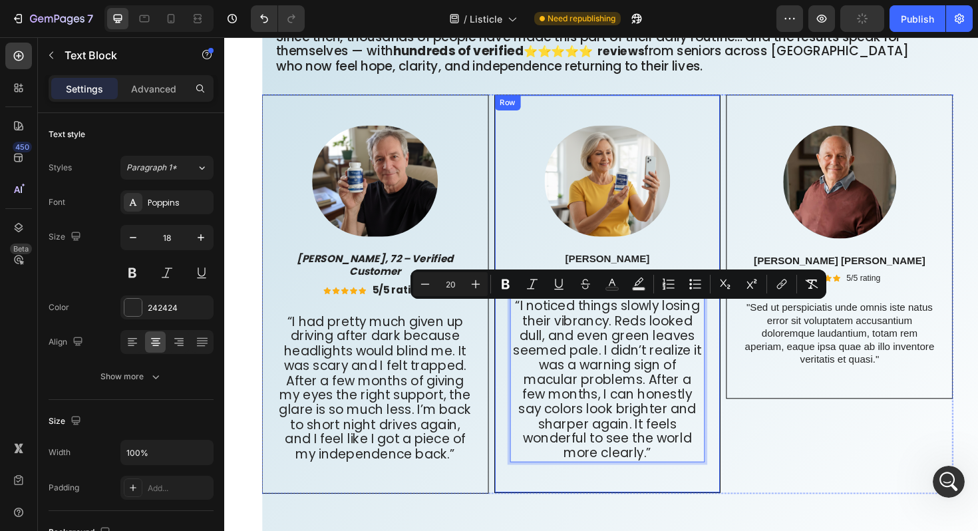
click at [562, 257] on div "Image Dick Rey Text Block Icon Icon Icon Icon Icon Icon List 5/5 rating Text Bl…" at bounding box center [630, 309] width 207 height 356
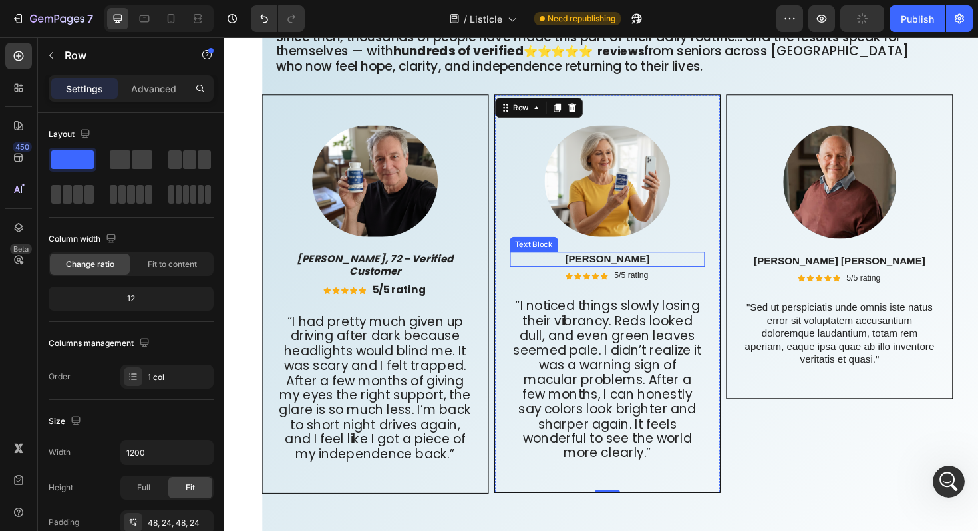
click at [632, 278] on p "Dick Rey" at bounding box center [630, 273] width 204 height 14
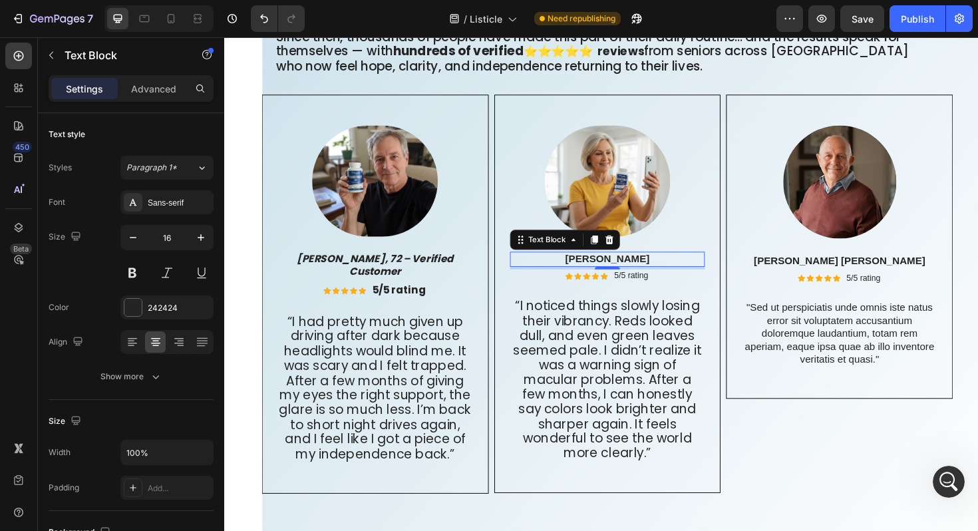
click at [608, 276] on p "Dick Rey" at bounding box center [630, 273] width 204 height 14
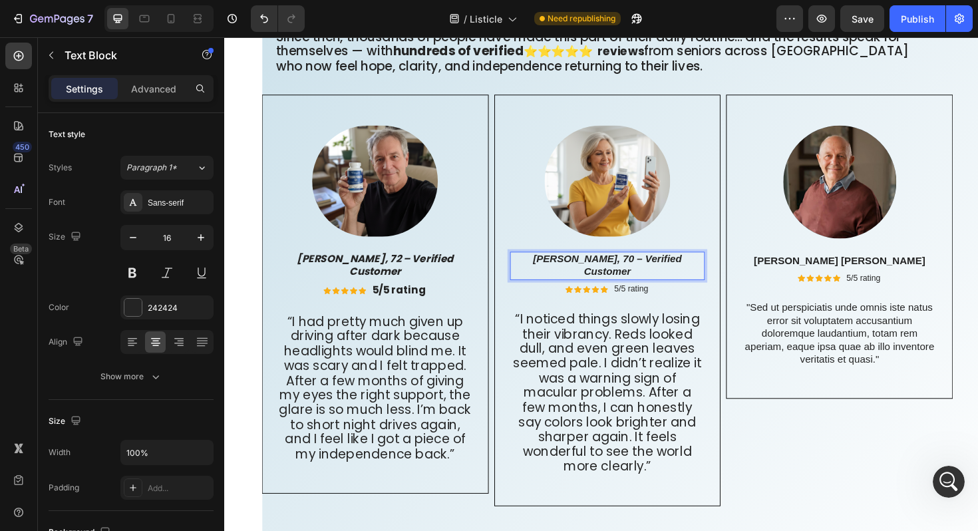
click at [560, 279] on icon "Patricia L., 70 – Verified Customer" at bounding box center [630, 279] width 158 height 25
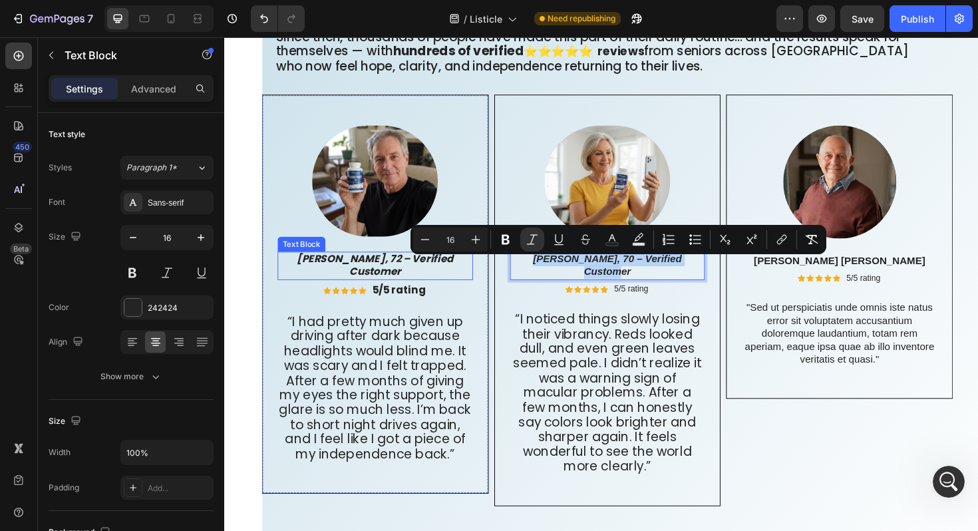
click at [457, 274] on icon "George M., 72 – Verified Customer" at bounding box center [384, 279] width 166 height 29
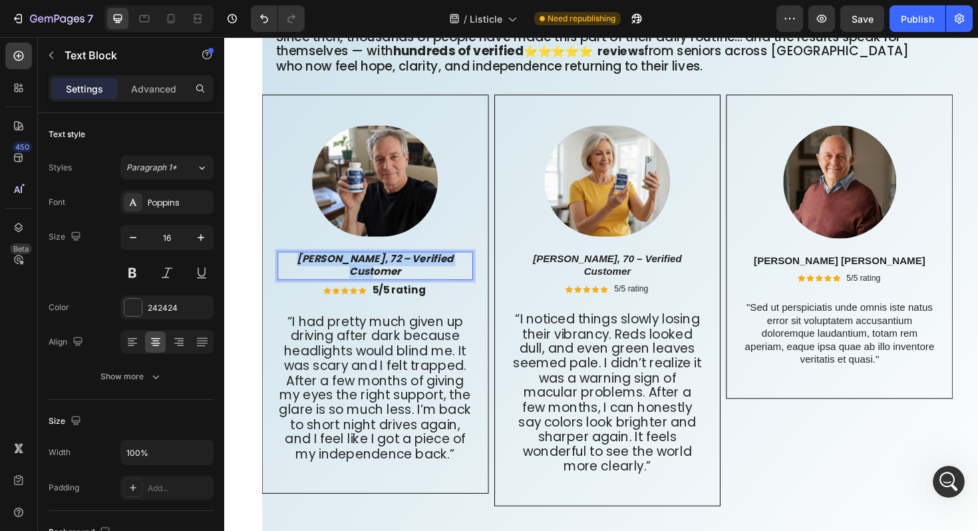
click at [457, 274] on icon "George M., 72 – Verified Customer" at bounding box center [384, 279] width 166 height 29
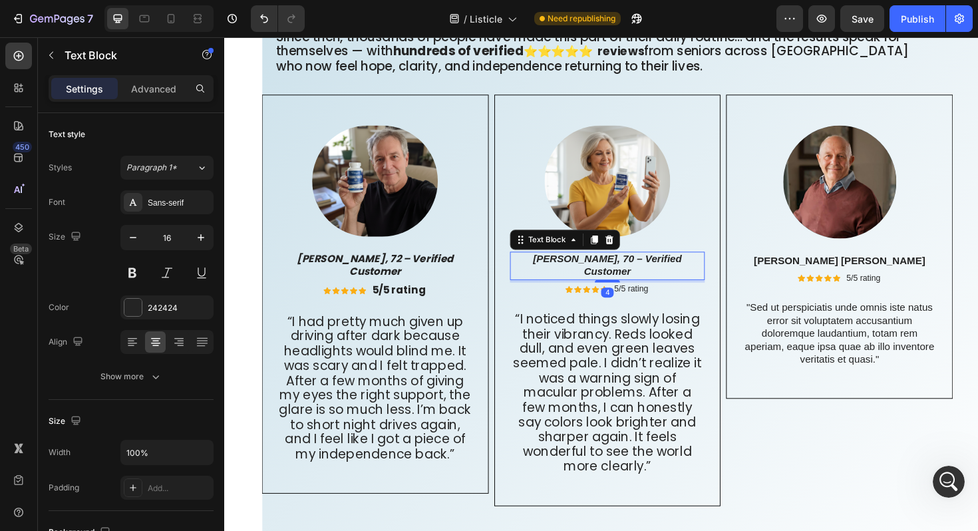
click at [624, 282] on icon "Patricia L., 70 – Verified Customer" at bounding box center [630, 279] width 158 height 25
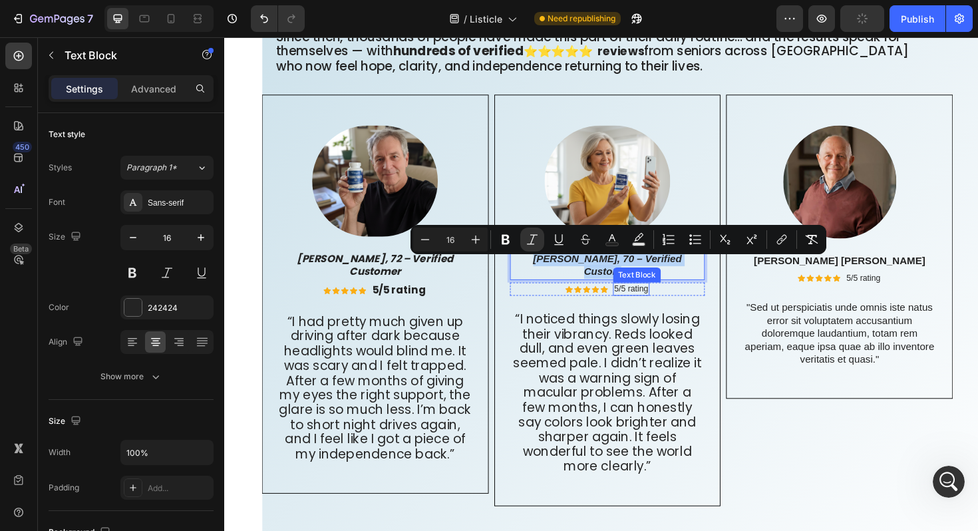
click at [647, 299] on p "5/5 rating" at bounding box center [655, 304] width 36 height 11
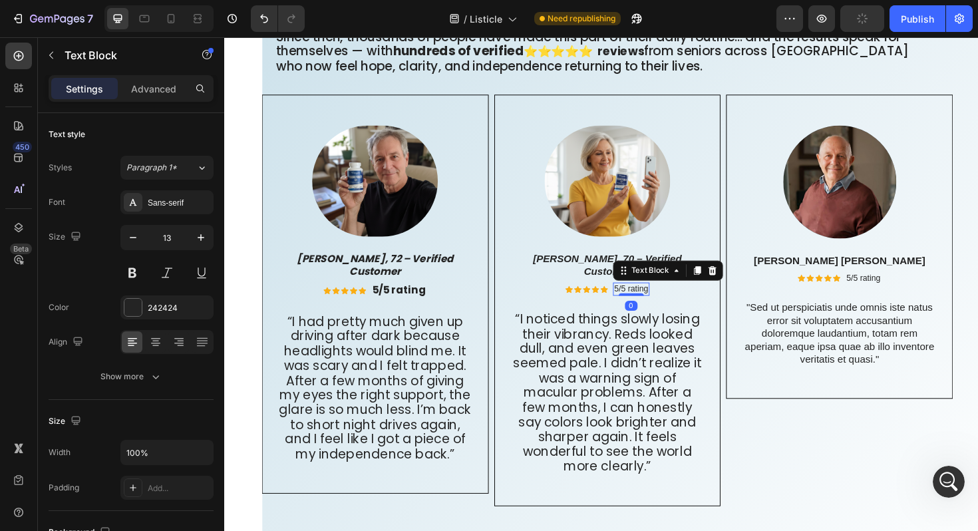
click at [647, 299] on p "5/5 rating" at bounding box center [655, 304] width 36 height 11
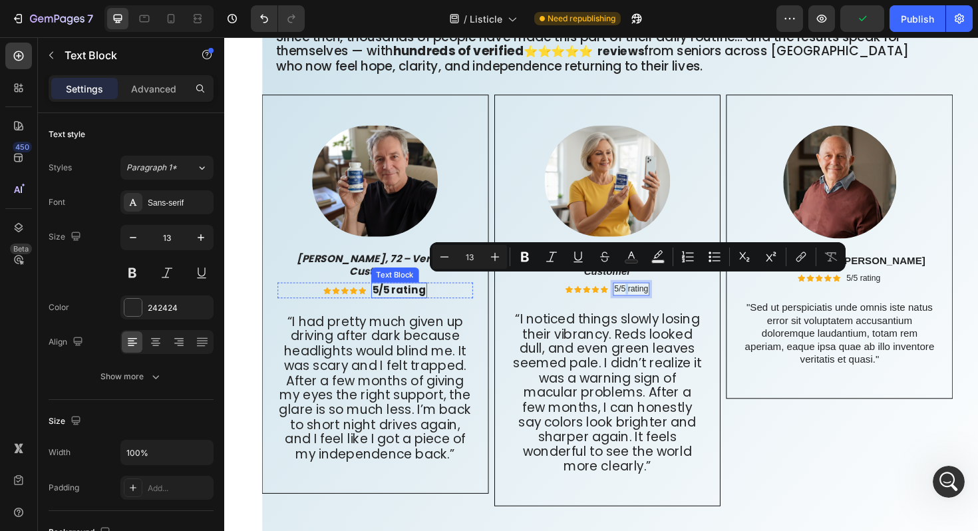
click at [408, 300] on strong "5/5 rating" at bounding box center [409, 304] width 57 height 15
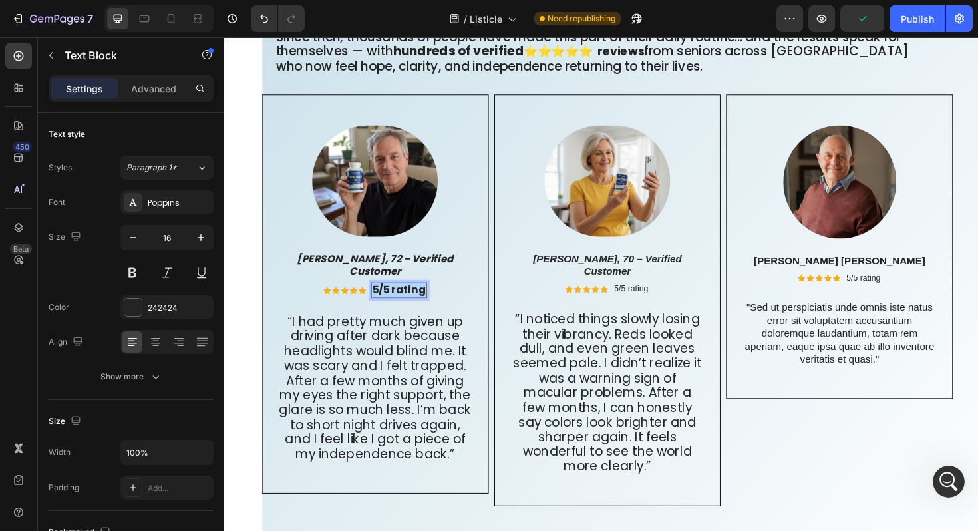
click at [408, 300] on strong "5/5 rating" at bounding box center [409, 304] width 57 height 15
click at [658, 299] on p "5/5 rating" at bounding box center [655, 304] width 36 height 11
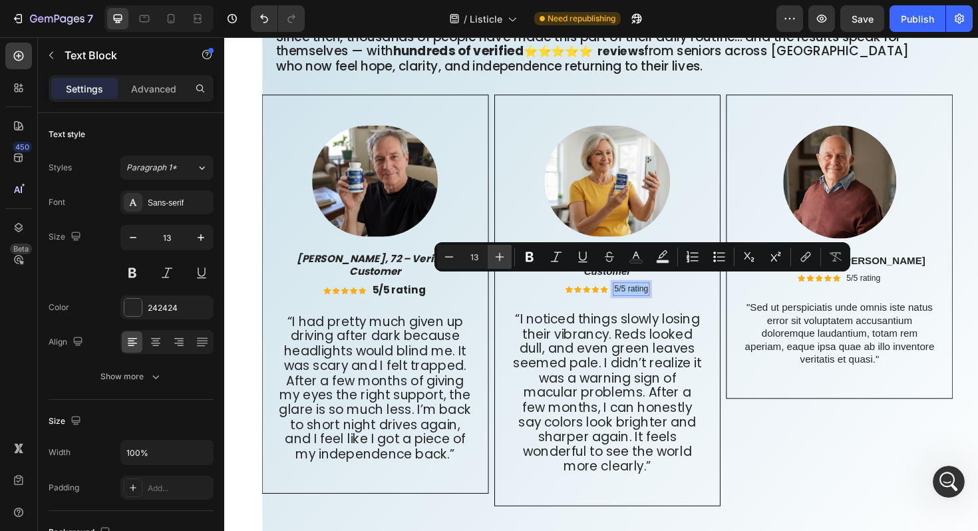
click at [497, 256] on icon "Editor contextual toolbar" at bounding box center [499, 257] width 9 height 9
type input "16"
click at [207, 237] on button "button" at bounding box center [201, 237] width 24 height 24
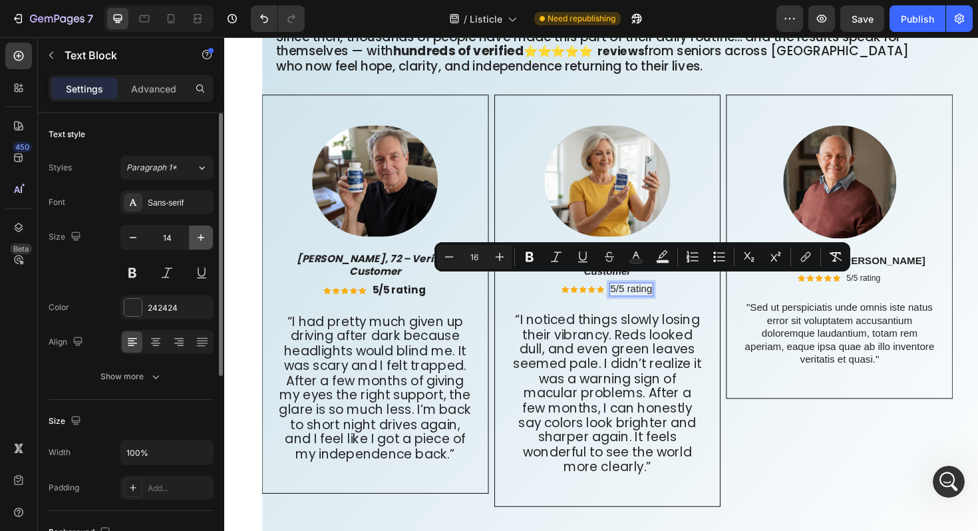
click at [207, 237] on button "button" at bounding box center [201, 237] width 24 height 24
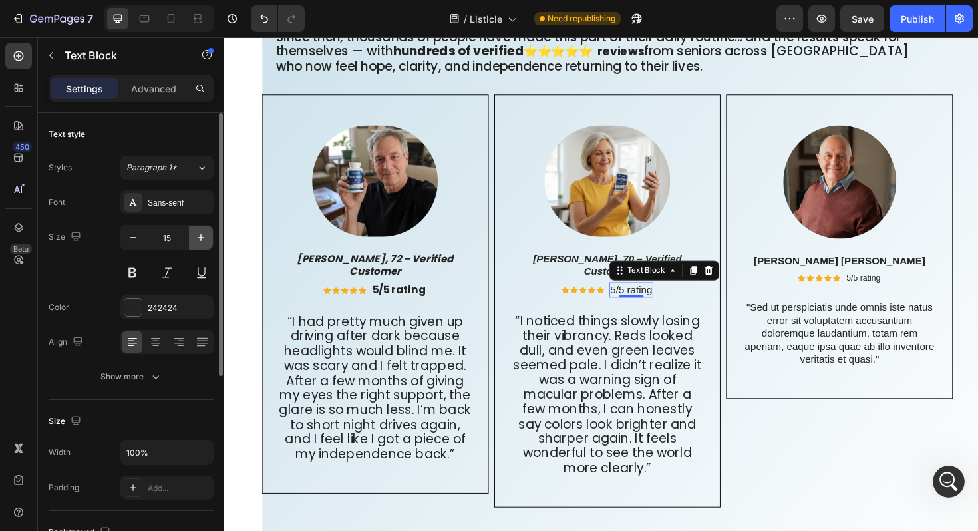
click at [207, 237] on button "button" at bounding box center [201, 237] width 24 height 24
type input "16"
click at [646, 299] on span "5/5 rating" at bounding box center [655, 304] width 45 height 11
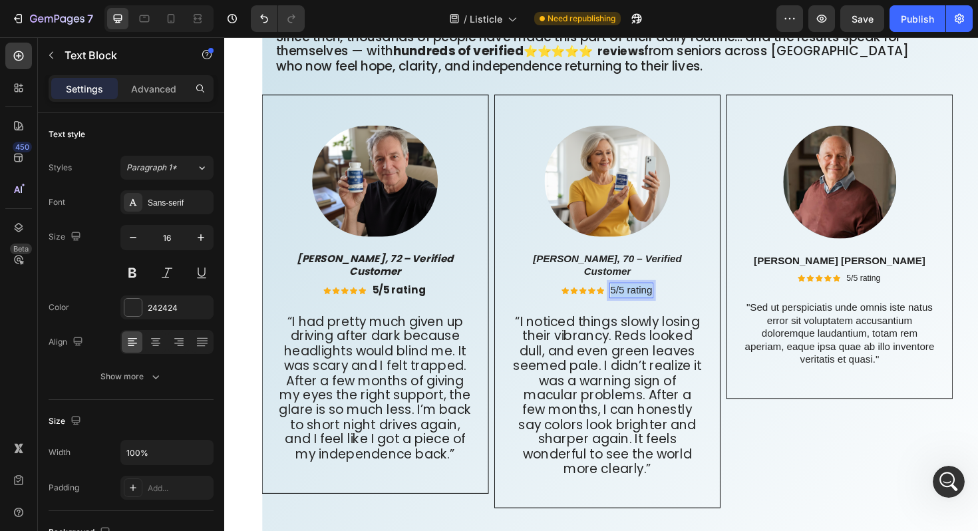
click at [646, 299] on span "5/5 rating" at bounding box center [655, 304] width 45 height 11
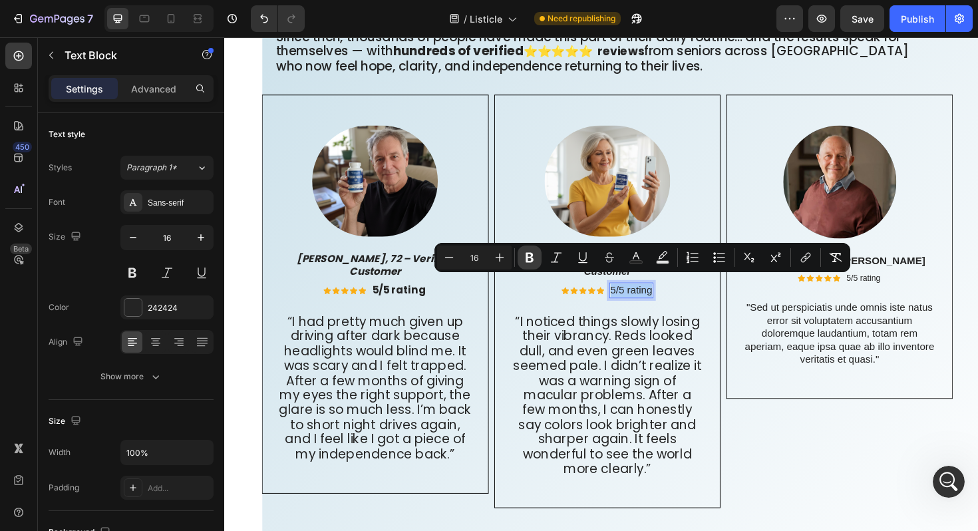
click at [526, 260] on icon "Editor contextual toolbar" at bounding box center [529, 258] width 8 height 10
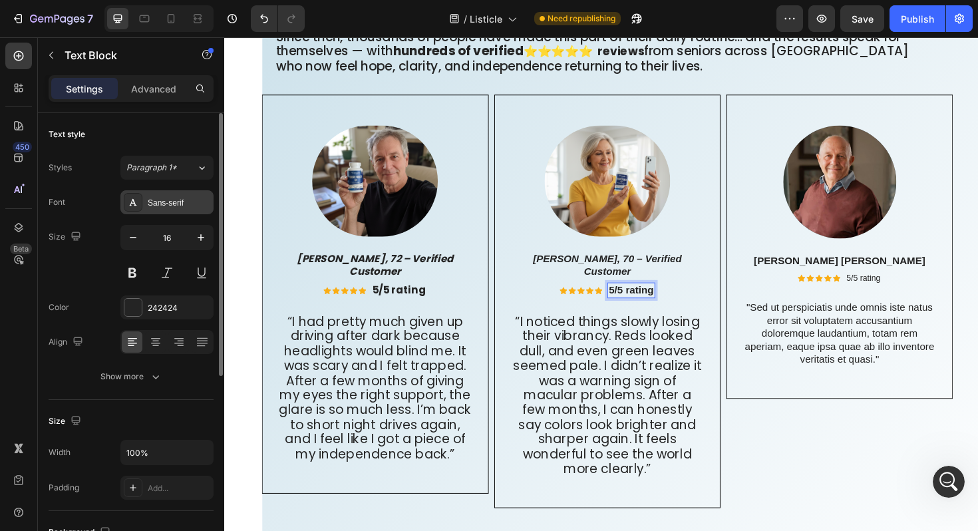
click at [162, 210] on div "Sans-serif" at bounding box center [166, 202] width 93 height 24
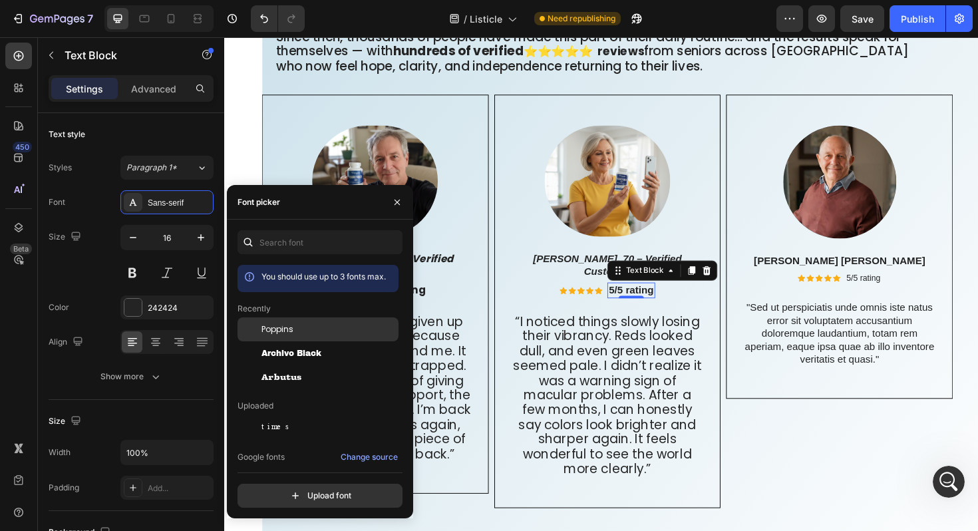
click at [287, 331] on span "Poppins" at bounding box center [277, 329] width 32 height 12
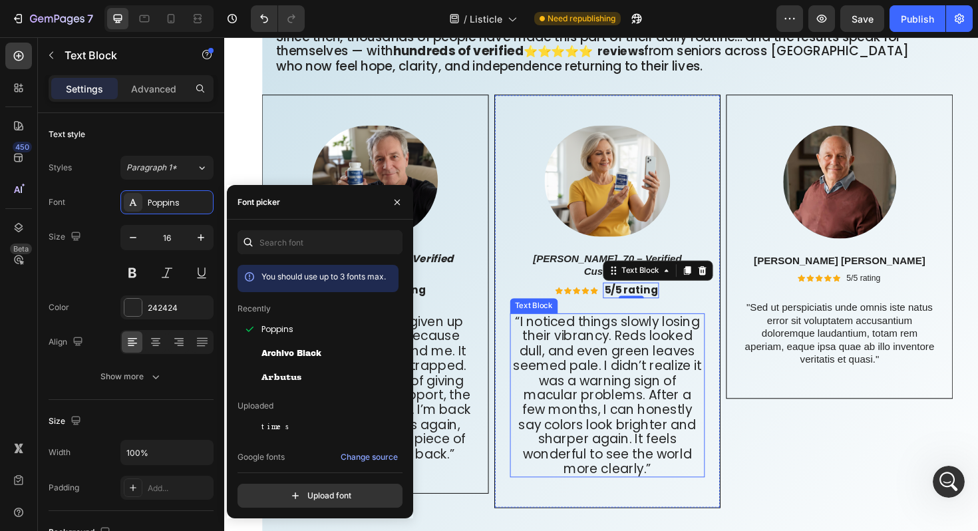
scroll to position [8070, 0]
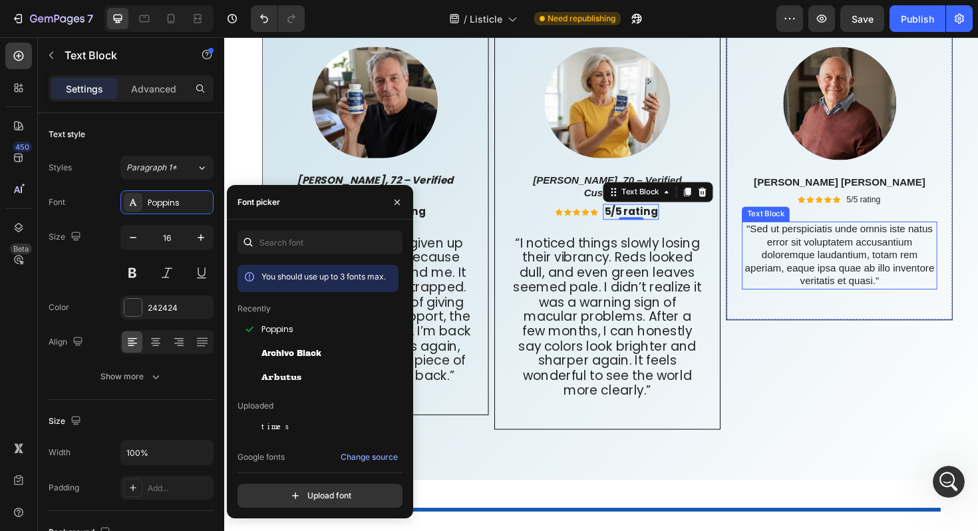
click at [877, 264] on p ""Sed ut perspiciatis unde omnis iste natus error sit voluptatem accusantium dol…" at bounding box center [875, 268] width 204 height 69
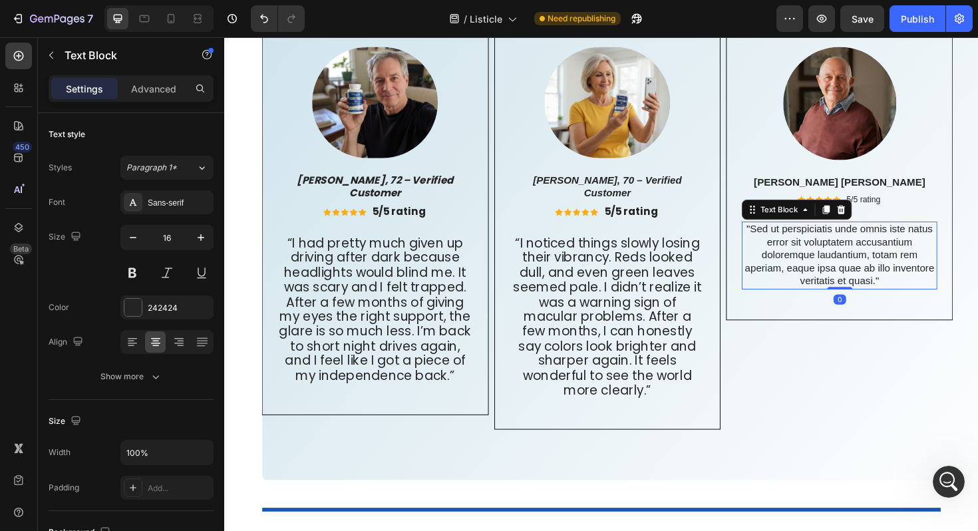
click at [917, 298] on p ""Sed ut perspiciatis unde omnis iste natus error sit voluptatem accusantium dol…" at bounding box center [875, 268] width 204 height 69
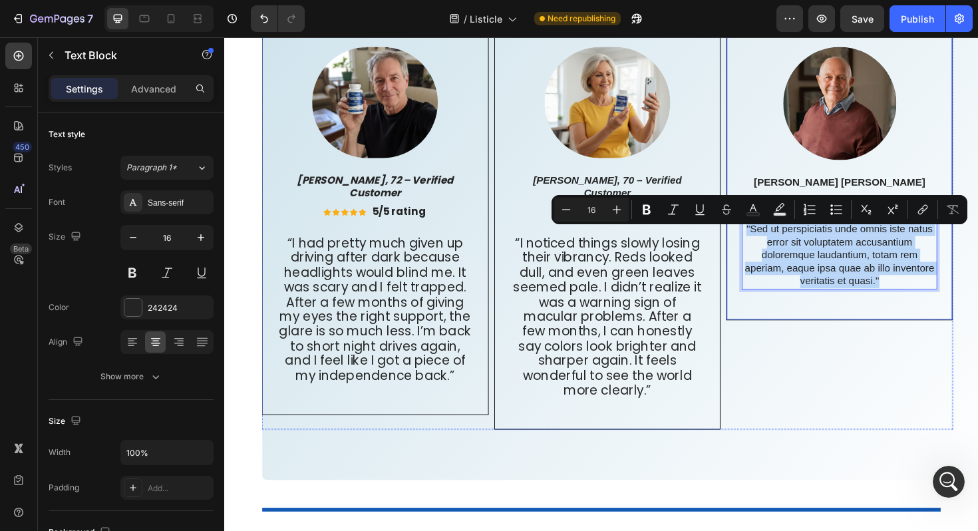
drag, startPoint x: 917, startPoint y: 298, endPoint x: 771, endPoint y: 239, distance: 157.6
click at [771, 239] on div "Image Emma Zalia Text Block Icon Icon Icon Icon Icon Icon List 5/5 rating Text …" at bounding box center [875, 176] width 240 height 322
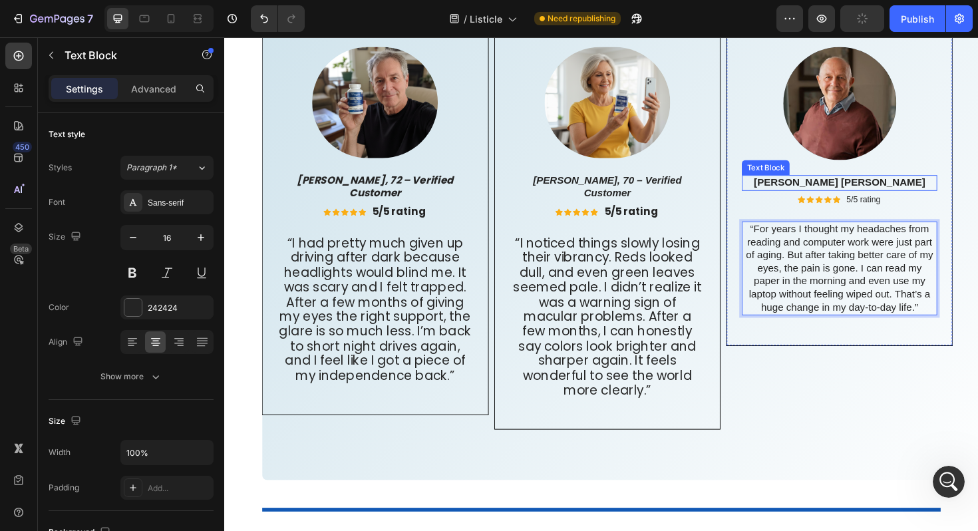
click at [855, 194] on p "Emma Zalia" at bounding box center [875, 192] width 204 height 14
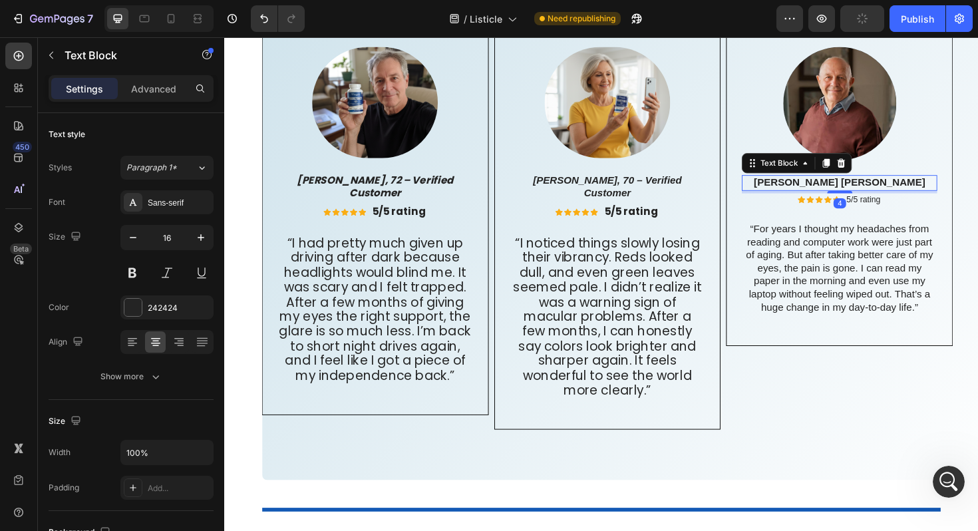
click at [855, 194] on p "Emma Zalia" at bounding box center [875, 192] width 204 height 14
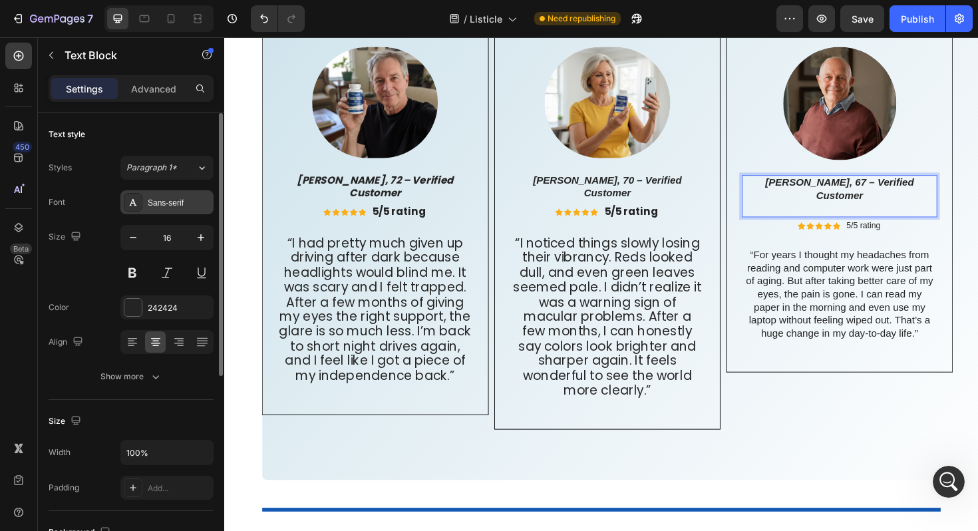
click at [182, 204] on div "Sans-serif" at bounding box center [179, 203] width 63 height 12
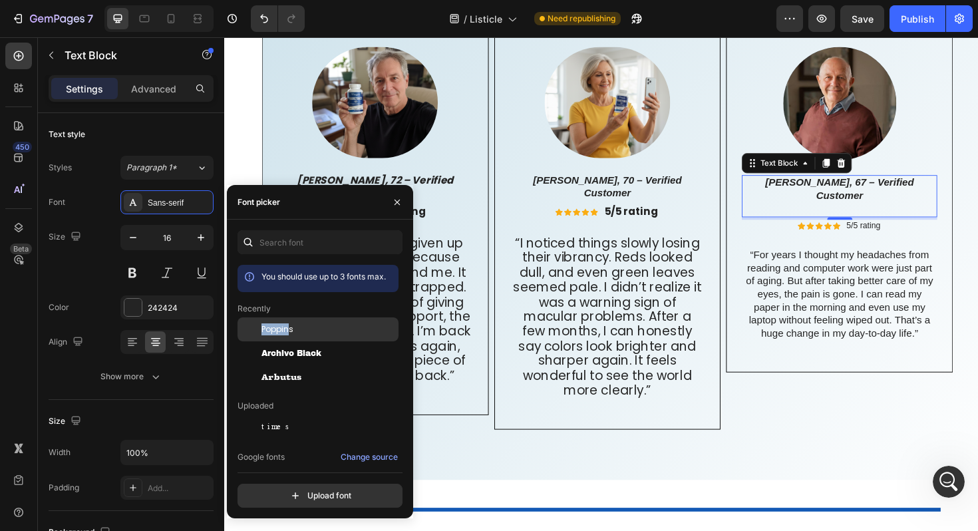
click at [289, 323] on span "Poppins" at bounding box center [277, 329] width 32 height 12
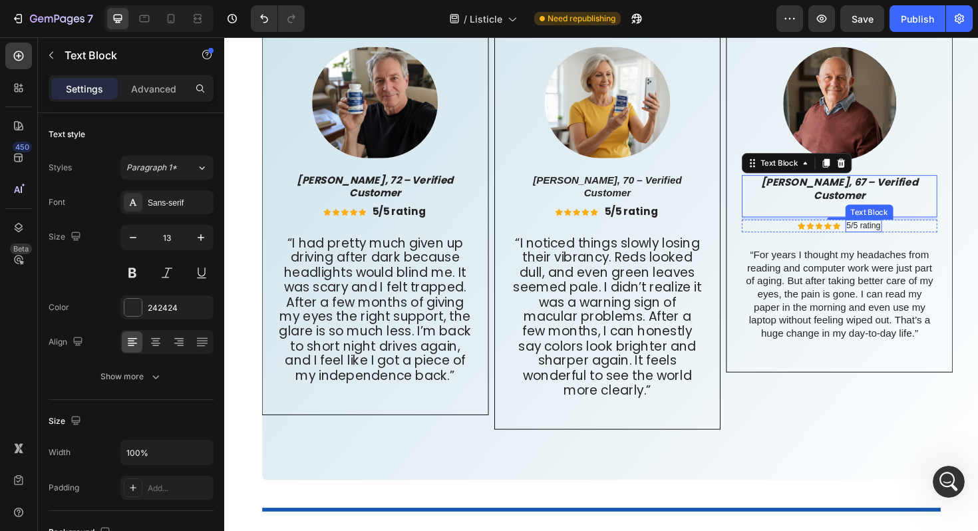
click at [895, 232] on p "5/5 rating" at bounding box center [901, 237] width 36 height 11
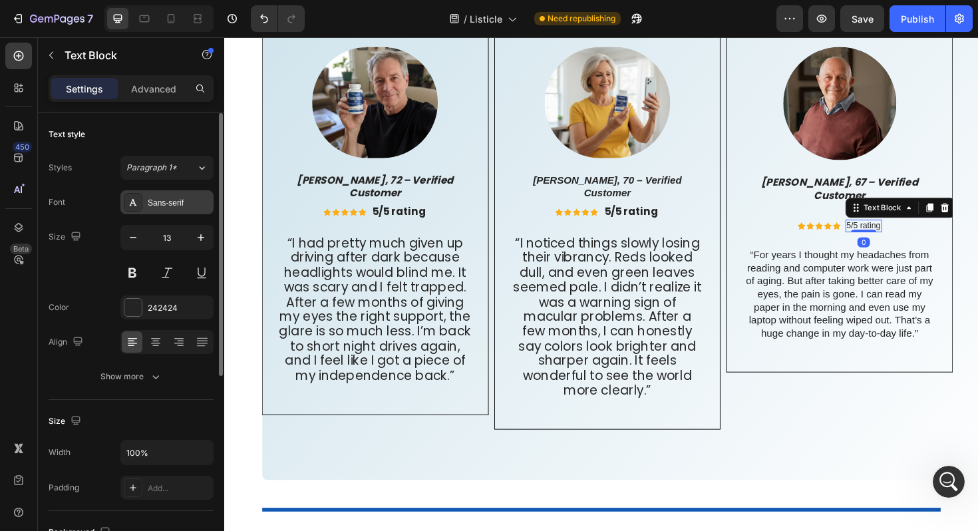
click at [188, 205] on div "Sans-serif" at bounding box center [179, 203] width 63 height 12
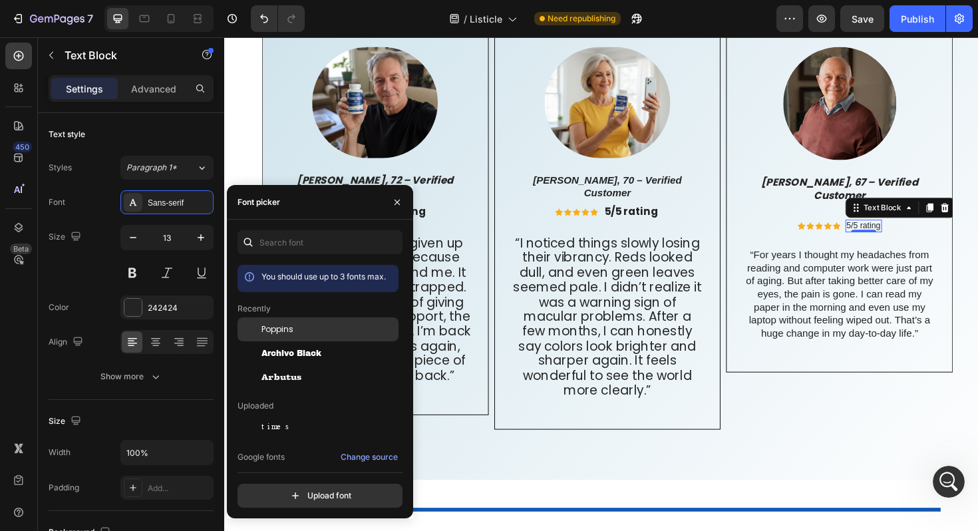
click at [293, 327] on span "Poppins" at bounding box center [277, 329] width 32 height 12
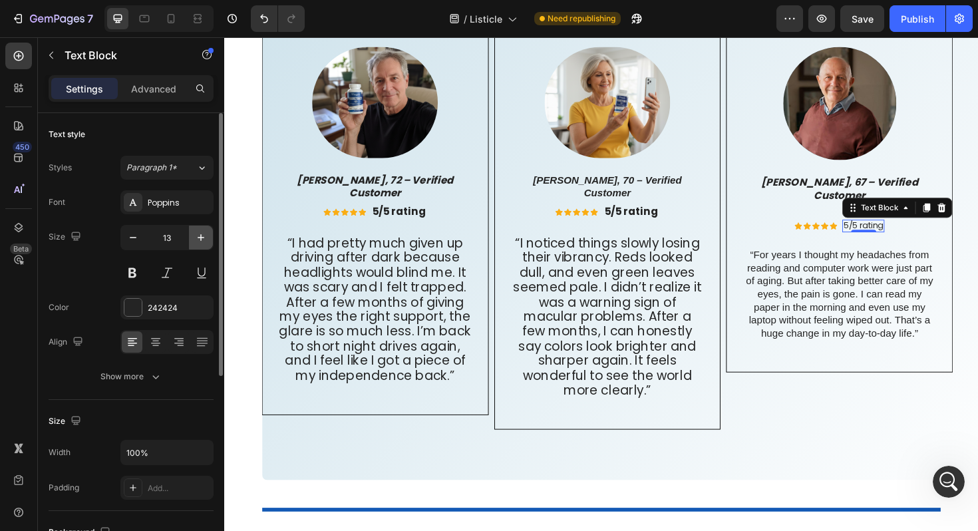
click at [206, 233] on icon "button" at bounding box center [200, 237] width 13 height 13
type input "16"
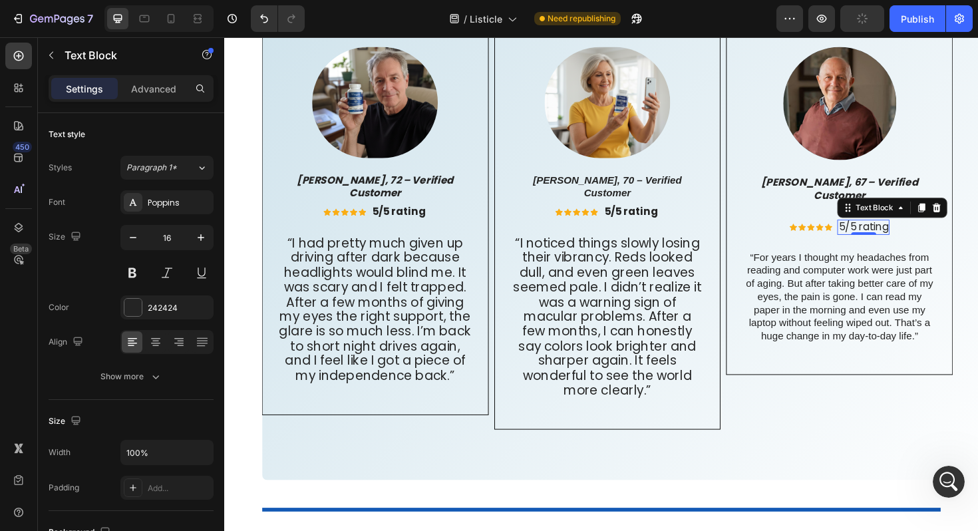
click at [906, 232] on p "5/5 rating" at bounding box center [900, 239] width 53 height 14
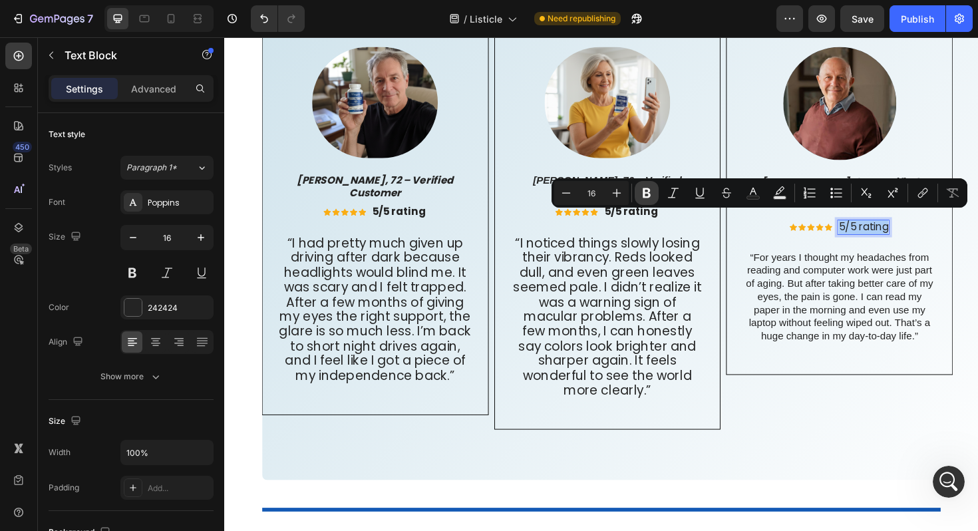
click at [644, 195] on icon "Editor contextual toolbar" at bounding box center [646, 193] width 8 height 10
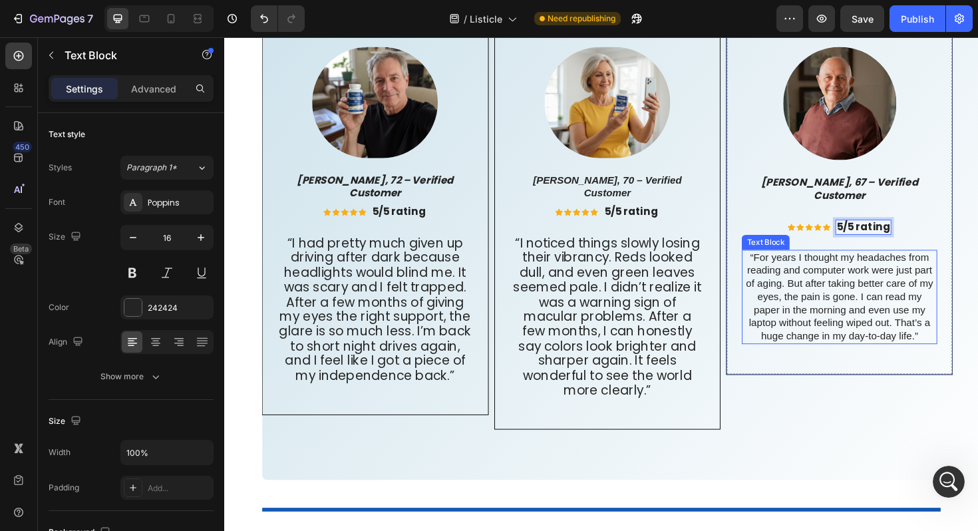
click at [855, 302] on p "“For years I thought my headaches from reading and computer work were just part…" at bounding box center [875, 312] width 204 height 97
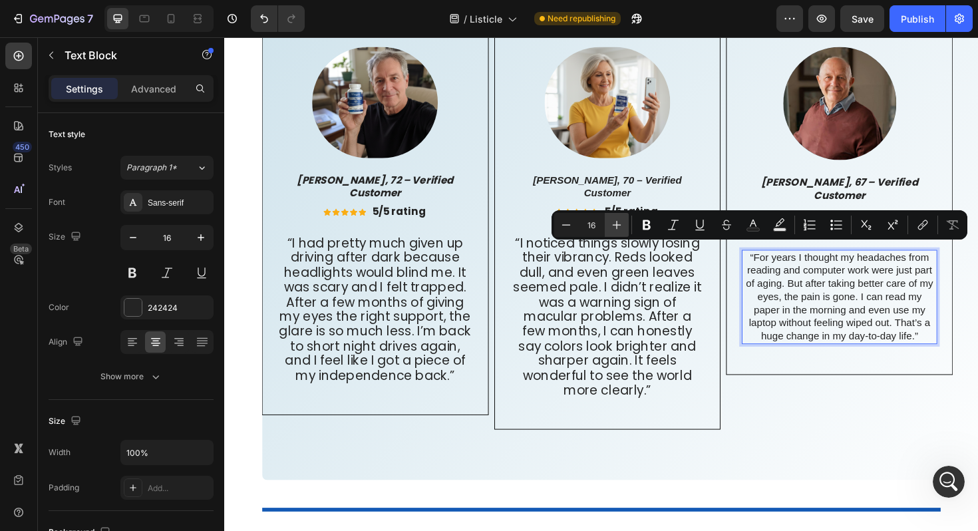
click at [612, 221] on icon "Editor contextual toolbar" at bounding box center [616, 224] width 13 height 13
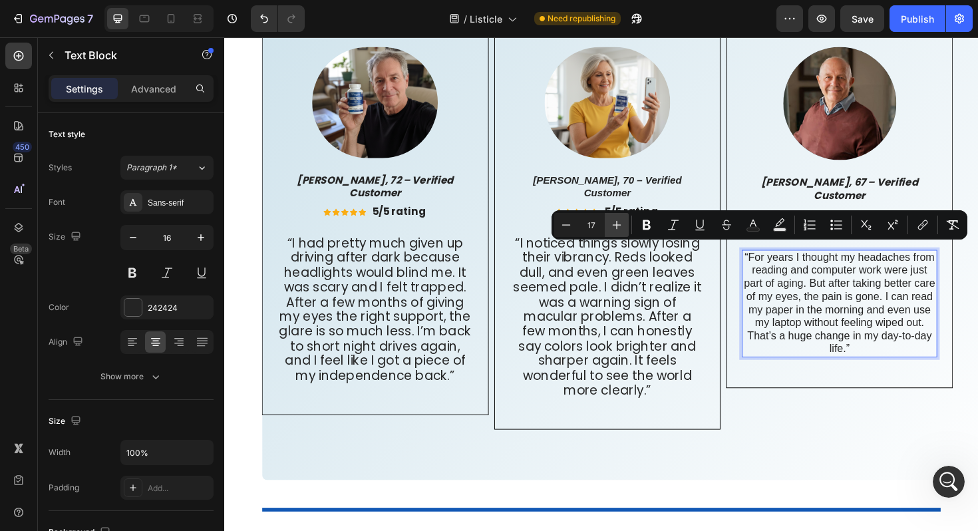
click at [612, 221] on icon "Editor contextual toolbar" at bounding box center [616, 224] width 13 height 13
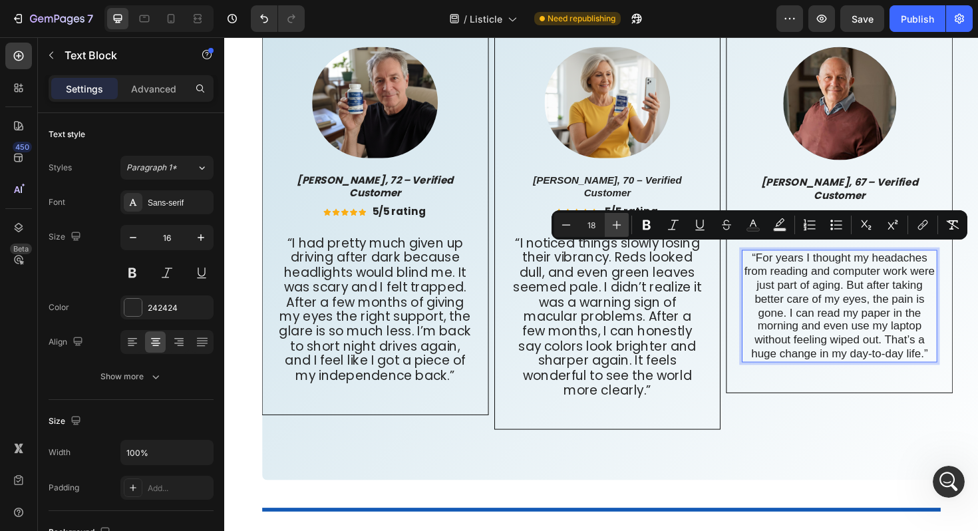
click at [612, 221] on icon "Editor contextual toolbar" at bounding box center [616, 224] width 13 height 13
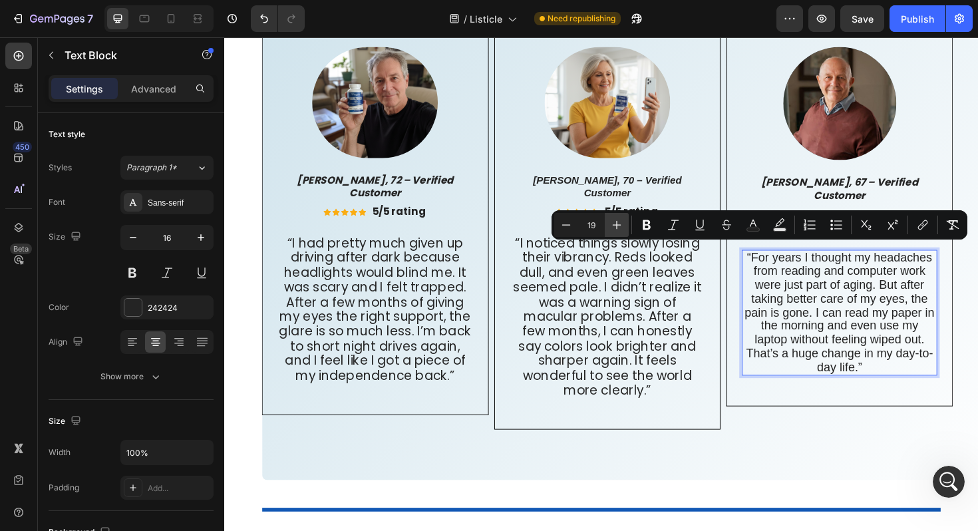
click at [612, 221] on icon "Editor contextual toolbar" at bounding box center [616, 224] width 13 height 13
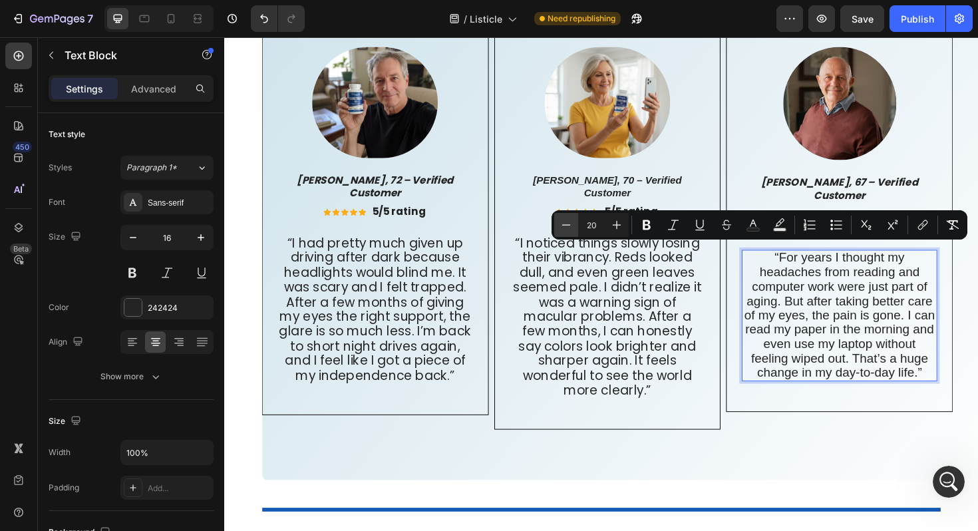
click at [560, 223] on icon "Editor contextual toolbar" at bounding box center [565, 224] width 13 height 13
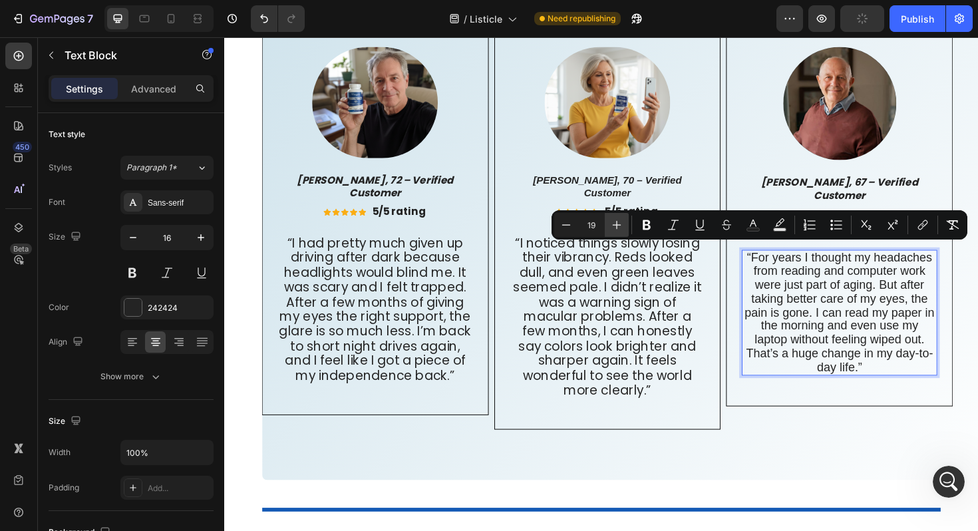
click at [613, 227] on icon "Editor contextual toolbar" at bounding box center [616, 224] width 13 height 13
type input "20"
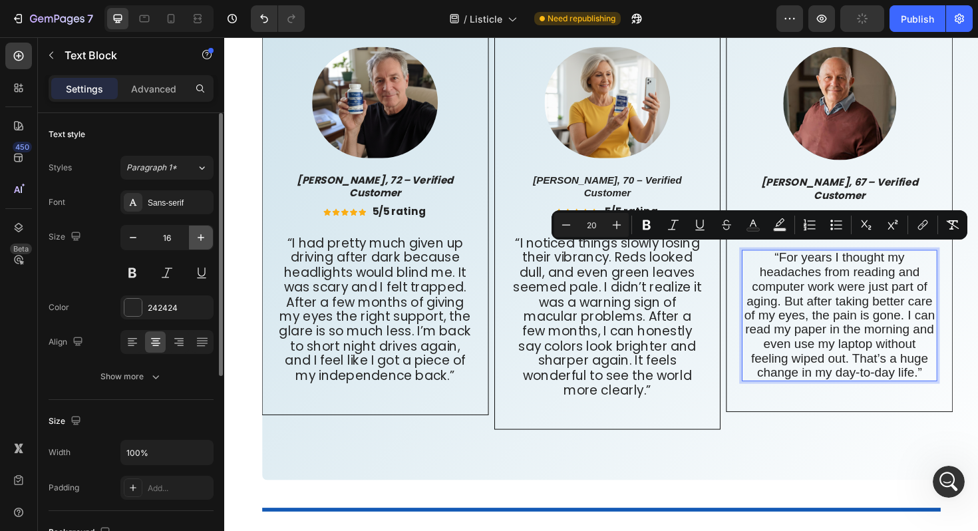
click at [201, 237] on icon "button" at bounding box center [201, 237] width 7 height 7
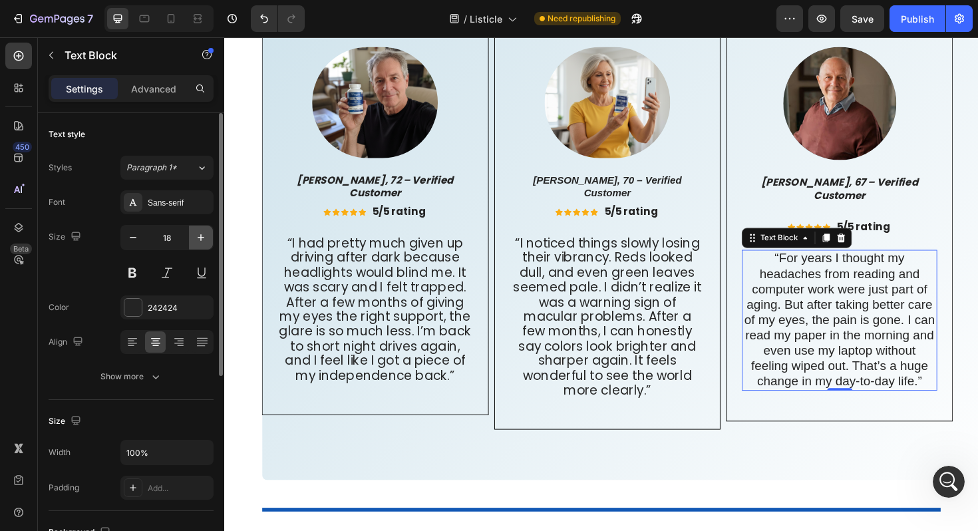
click at [201, 237] on icon "button" at bounding box center [201, 237] width 7 height 7
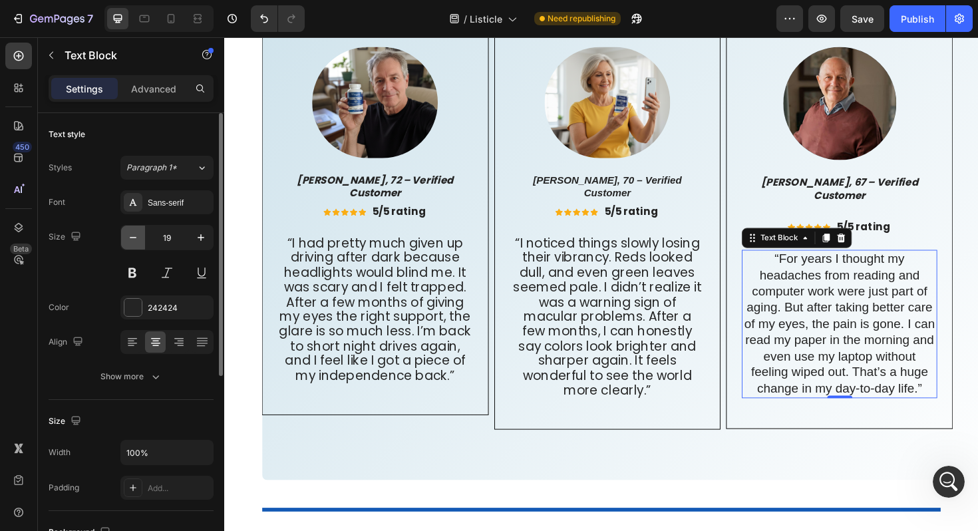
click at [124, 234] on button "button" at bounding box center [133, 237] width 24 height 24
type input "18"
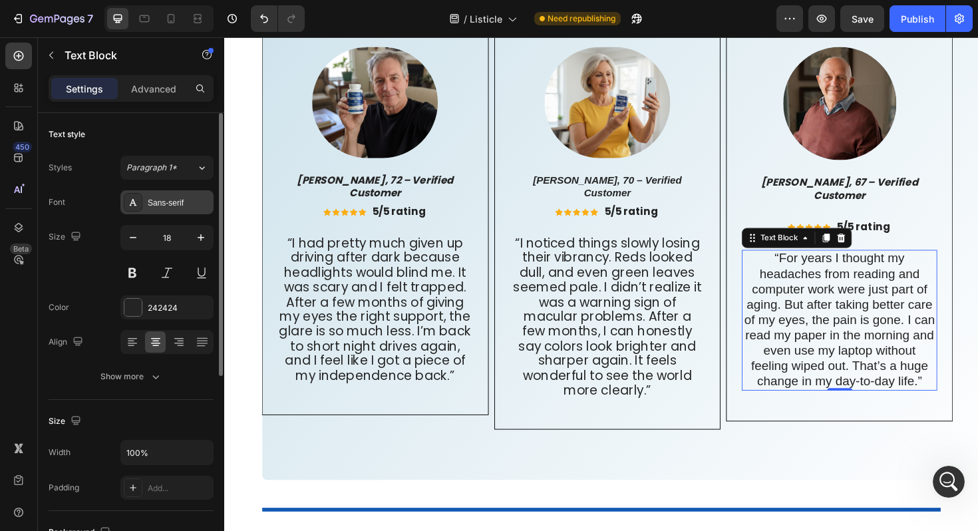
click at [170, 201] on div "Sans-serif" at bounding box center [179, 203] width 63 height 12
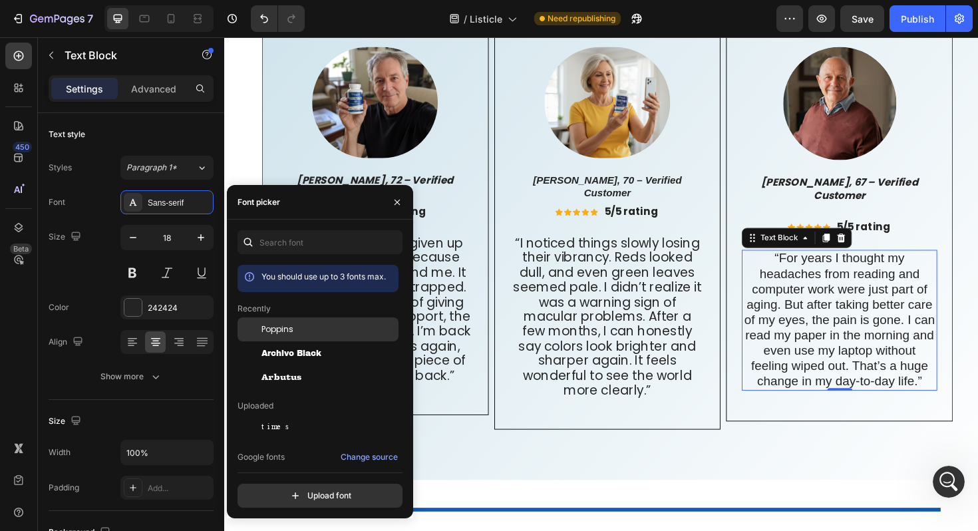
click at [283, 325] on span "Poppins" at bounding box center [277, 329] width 32 height 12
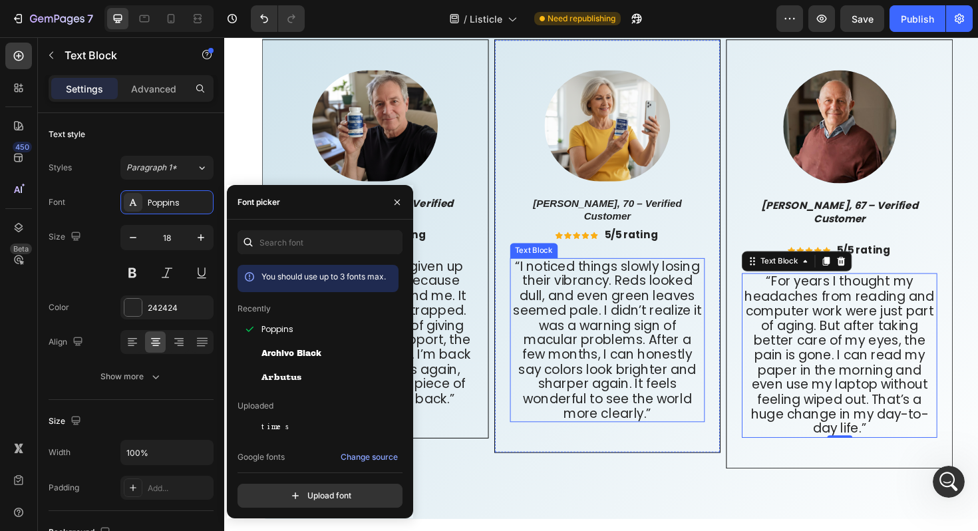
scroll to position [8041, 0]
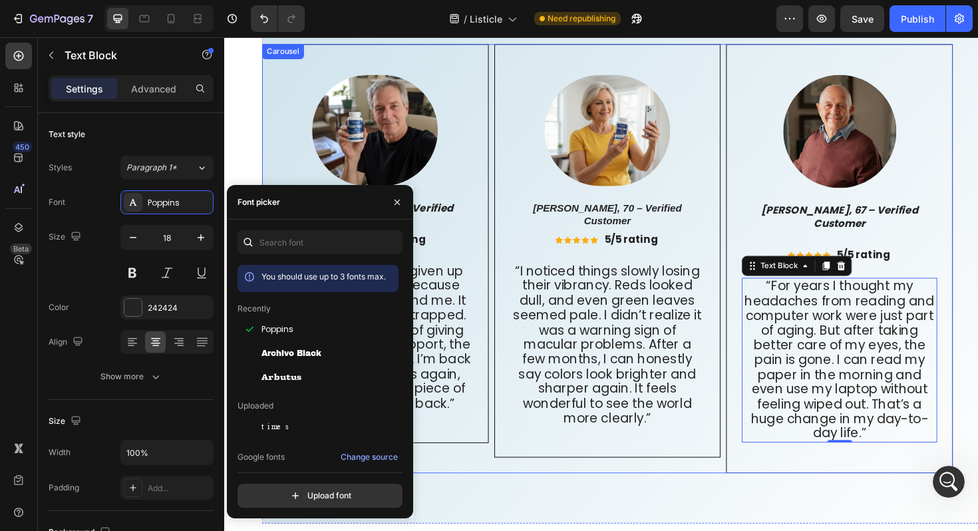
click at [524, 501] on div "Image George M., 72 – Verified Customer Text Block Icon Icon Icon Icon Icon Ico…" at bounding box center [630, 277] width 732 height 465
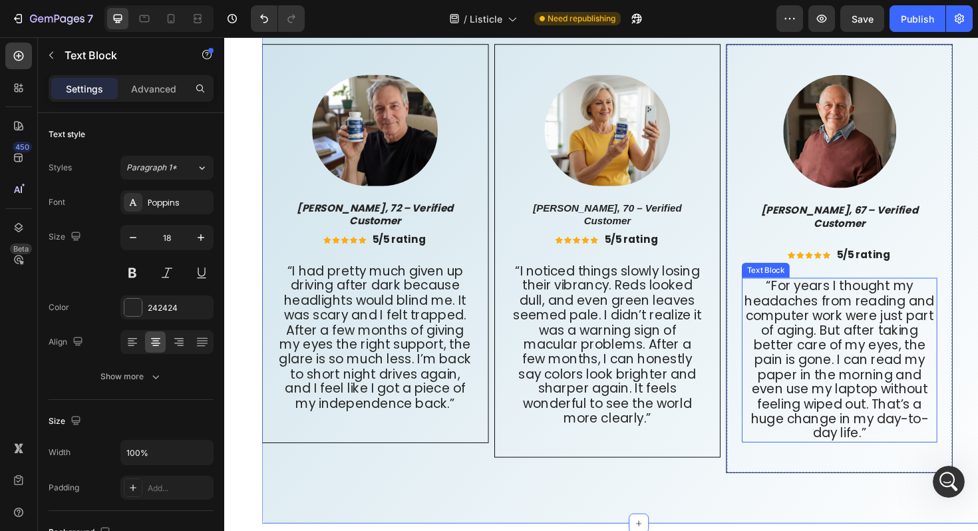
click at [900, 464] on span "“For years I thought my headaches from reading and computer work were just part…" at bounding box center [875, 378] width 201 height 174
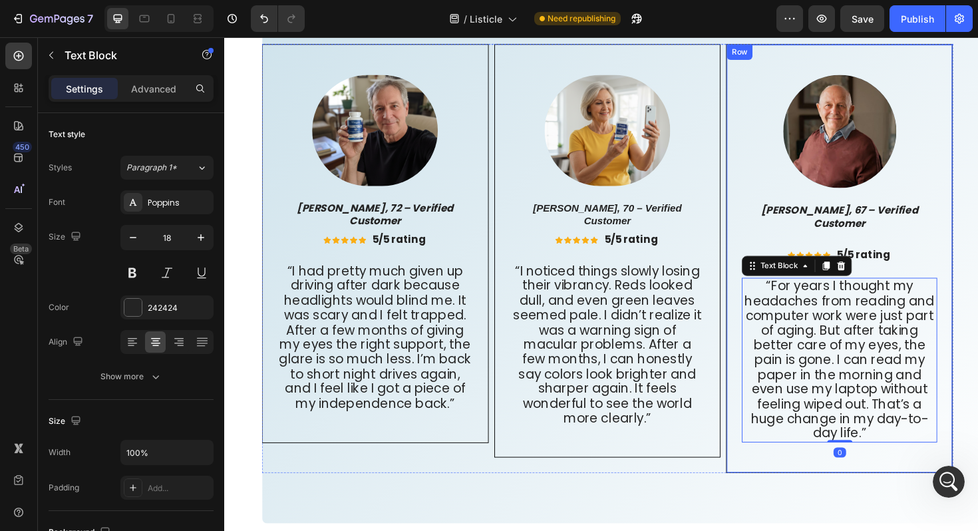
click at [819, 483] on div "Image Richard T., 67 – Verified Customer Text Block Icon Icon Icon Icon Icon Ic…" at bounding box center [875, 272] width 240 height 454
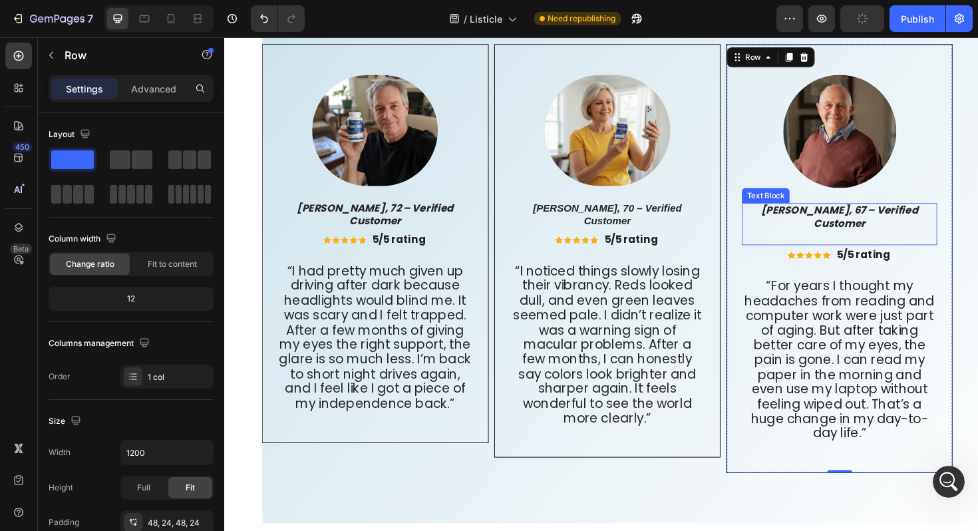
click at [880, 240] on p "[PERSON_NAME], 67 – Verified Customer" at bounding box center [875, 234] width 204 height 41
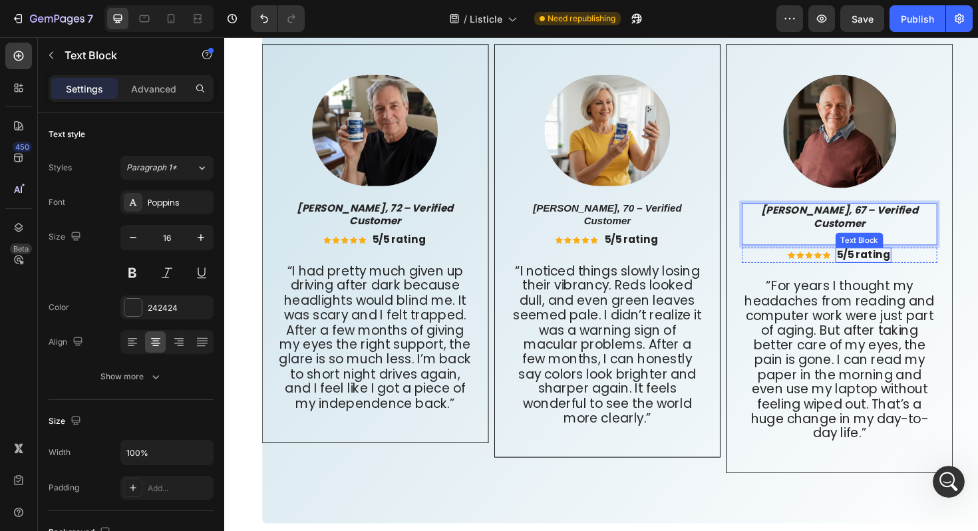
click at [887, 246] on div "Text Block" at bounding box center [896, 252] width 45 height 12
click at [849, 244] on p "[PERSON_NAME], 67 – Verified Customer" at bounding box center [875, 234] width 204 height 41
click at [815, 260] on div "Icon Icon Icon Icon Icon Icon List 5/5 rating Text Block Row" at bounding box center [875, 268] width 207 height 17
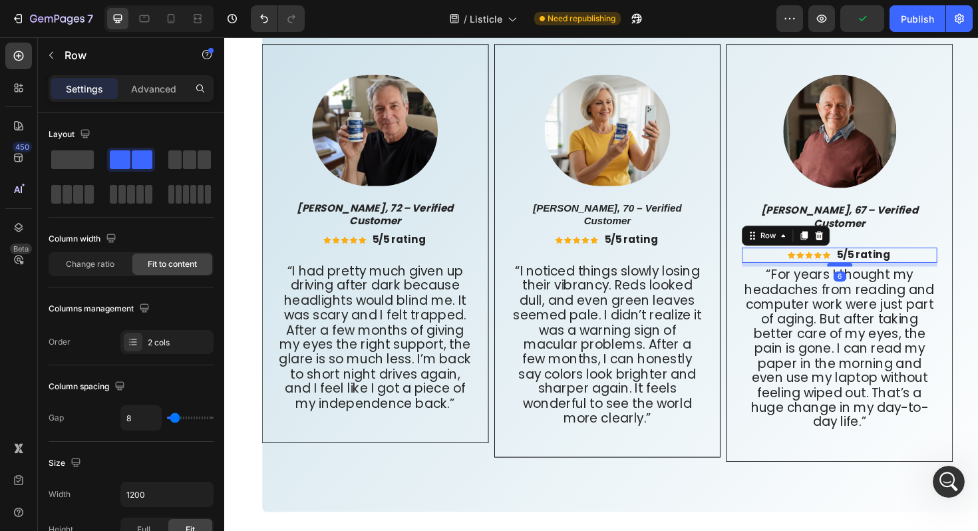
drag, startPoint x: 874, startPoint y: 281, endPoint x: 873, endPoint y: 269, distance: 12.0
click at [873, 276] on div at bounding box center [876, 278] width 27 height 4
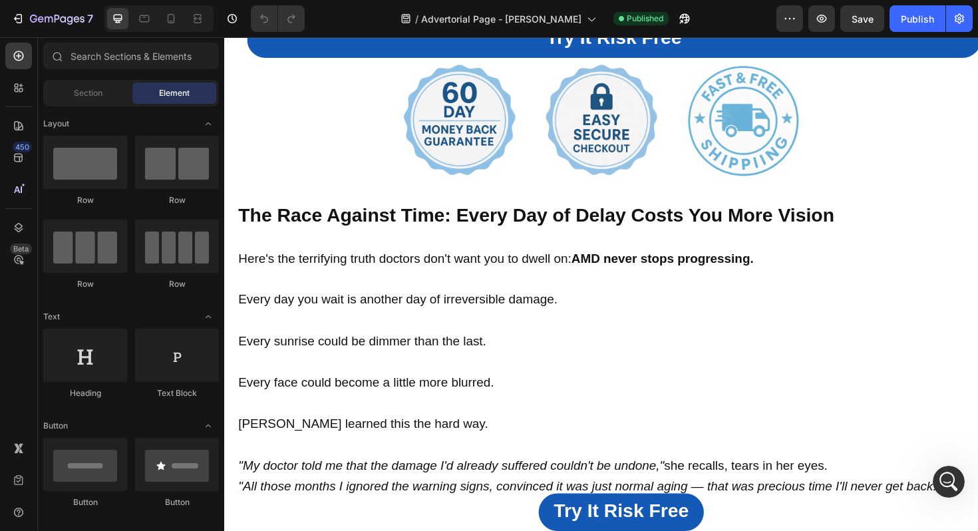
scroll to position [6040, 0]
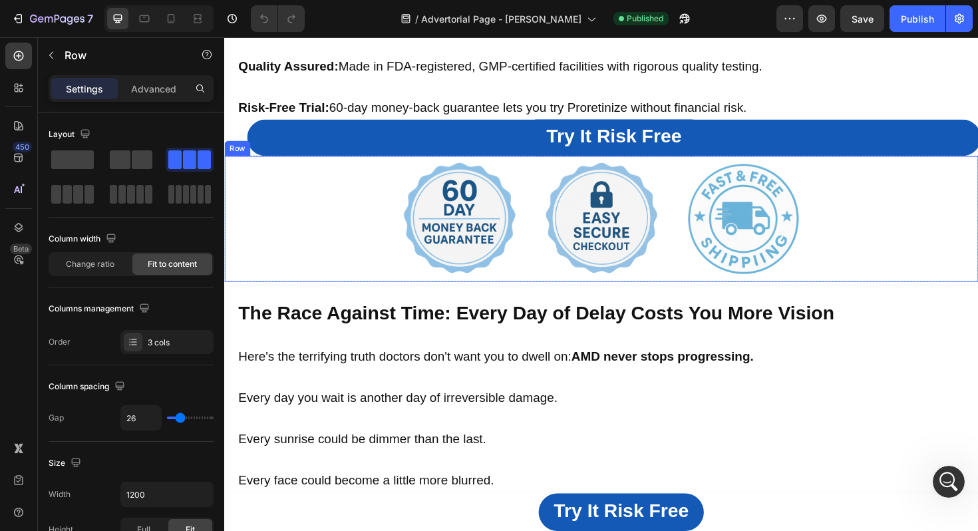
click at [364, 211] on div "Image Image Image Row" at bounding box center [623, 229] width 798 height 133
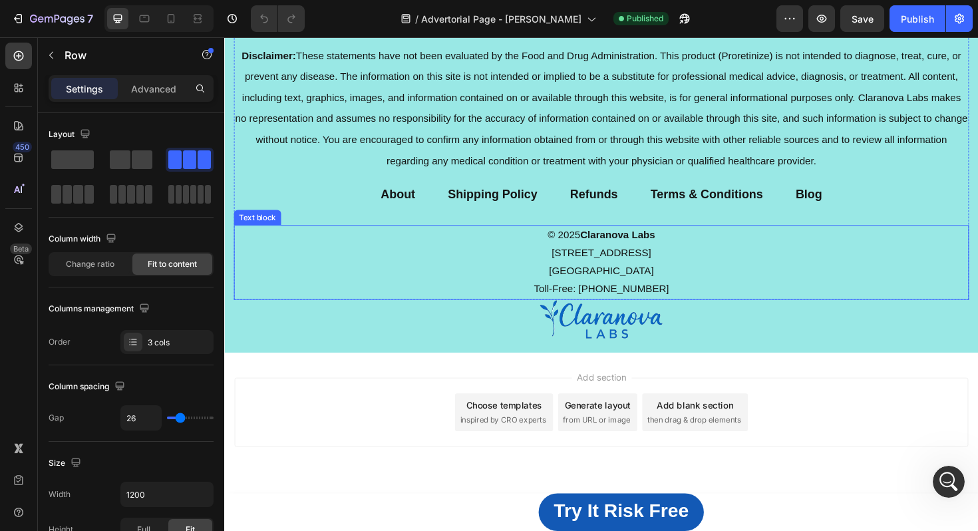
scroll to position [11769, 0]
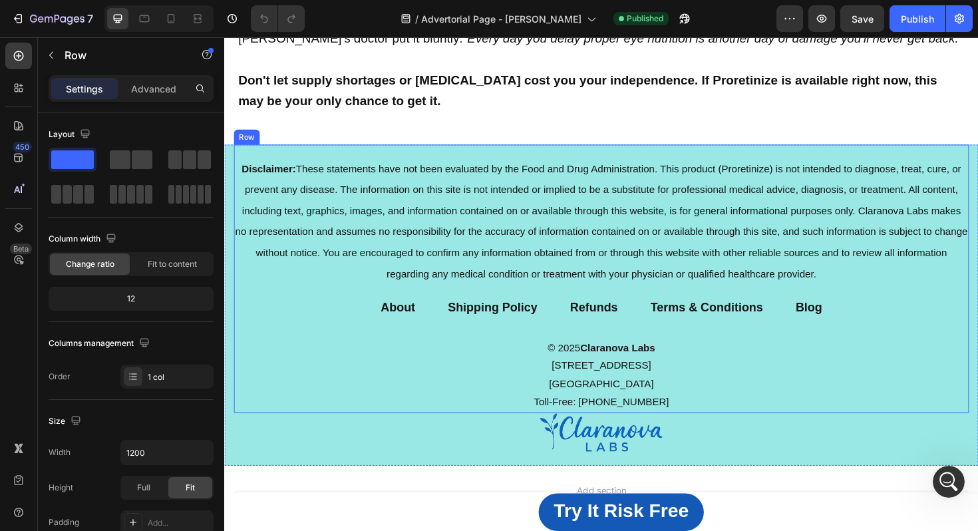
click at [303, 344] on div "Disclaimer: These statements have not been evaluated by the Food and Drug Admin…" at bounding box center [623, 293] width 778 height 284
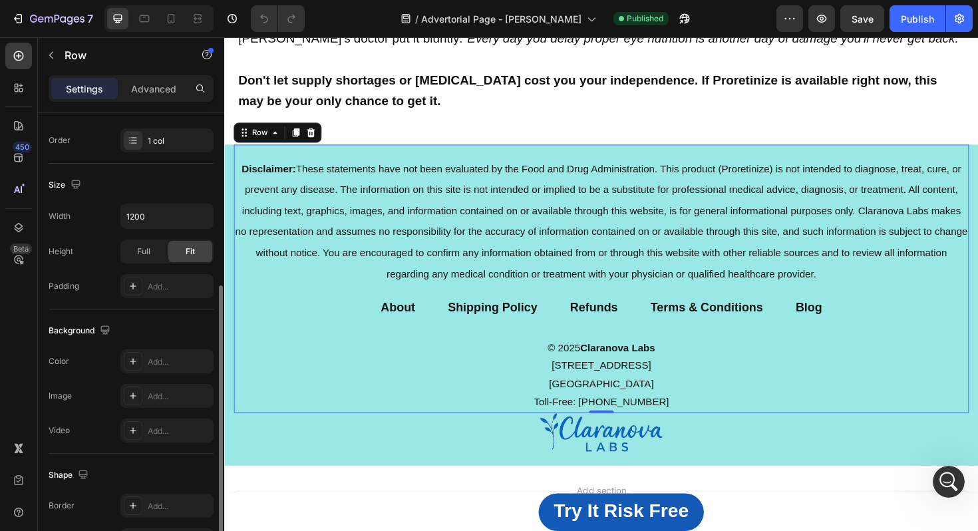
scroll to position [356, 0]
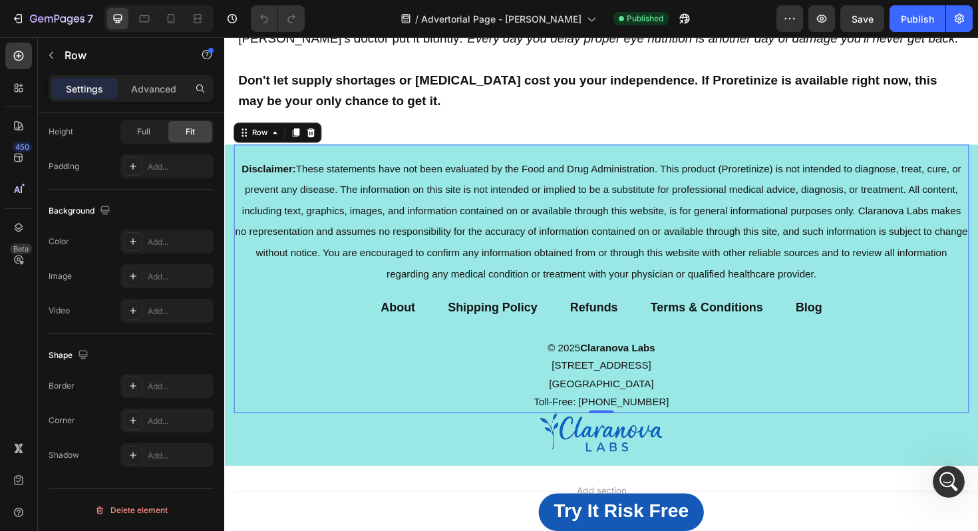
click at [977, 154] on div "Disclaimer: These statements have not been evaluated by the Food and Drug Admin…" at bounding box center [623, 293] width 778 height 284
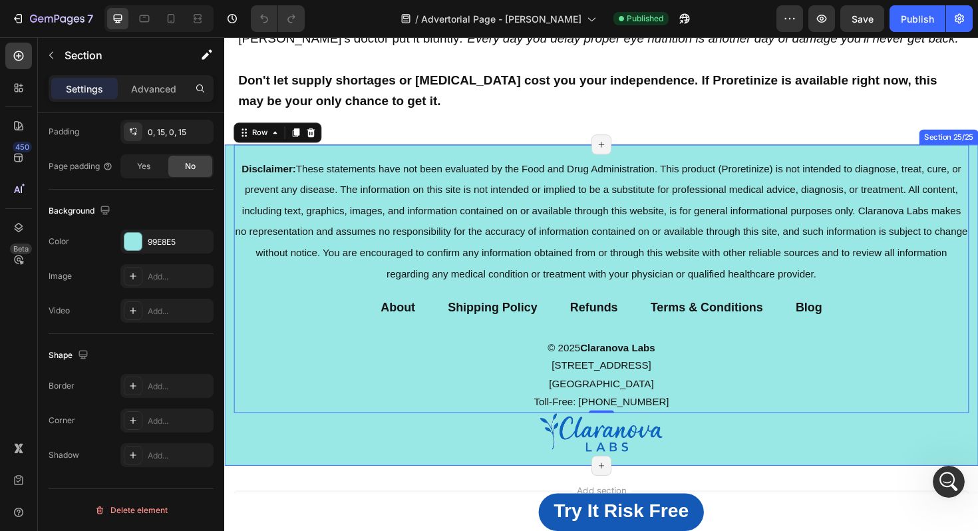
click at [977, 163] on div "Disclaimer: These statements have not been evaluated by the Food and Drug Admin…" at bounding box center [623, 321] width 798 height 340
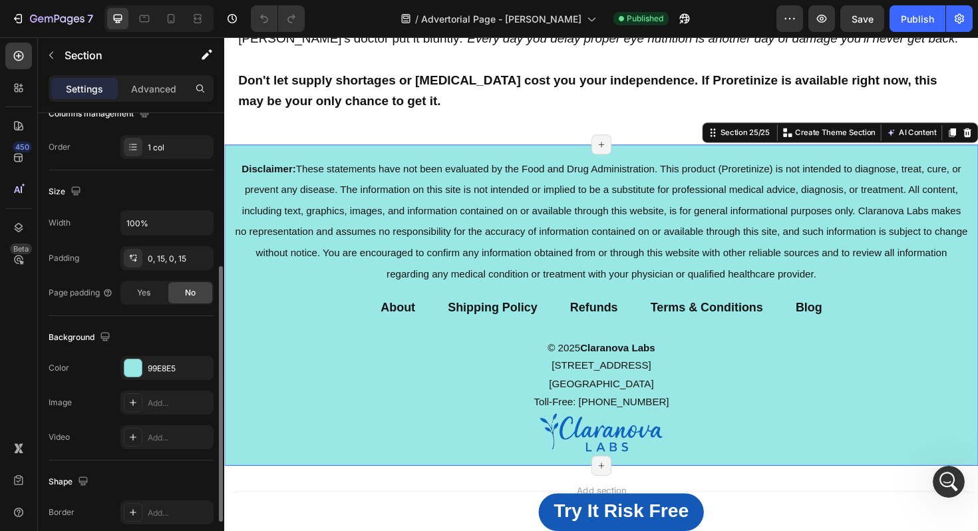
scroll to position [348, 0]
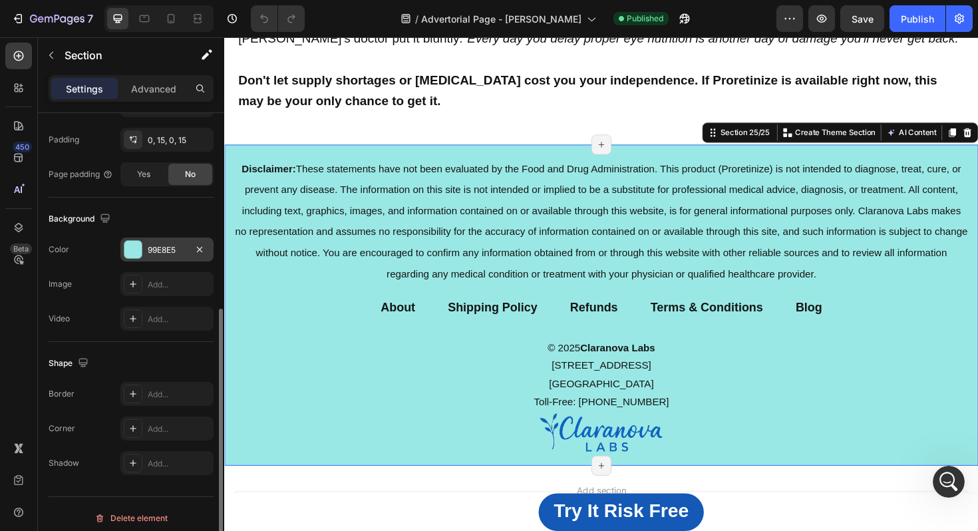
click at [171, 247] on div "99E8E5" at bounding box center [167, 250] width 39 height 12
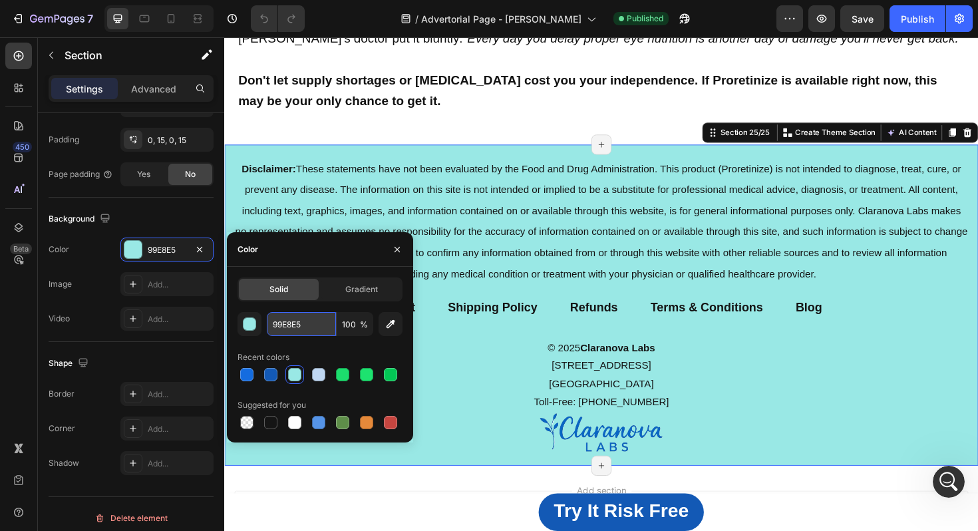
click at [286, 321] on input "99E8E5" at bounding box center [301, 324] width 69 height 24
click at [856, 284] on p "Disclaimer: These statements have not been evaluated by the Food and Drug Admin…" at bounding box center [622, 232] width 775 height 133
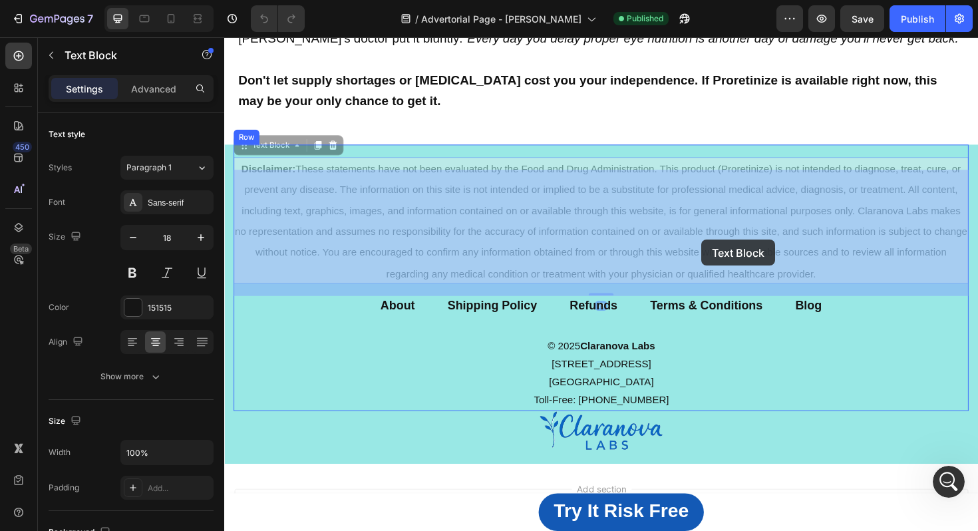
drag, startPoint x: 856, startPoint y: 284, endPoint x: 730, endPoint y: 251, distance: 130.5
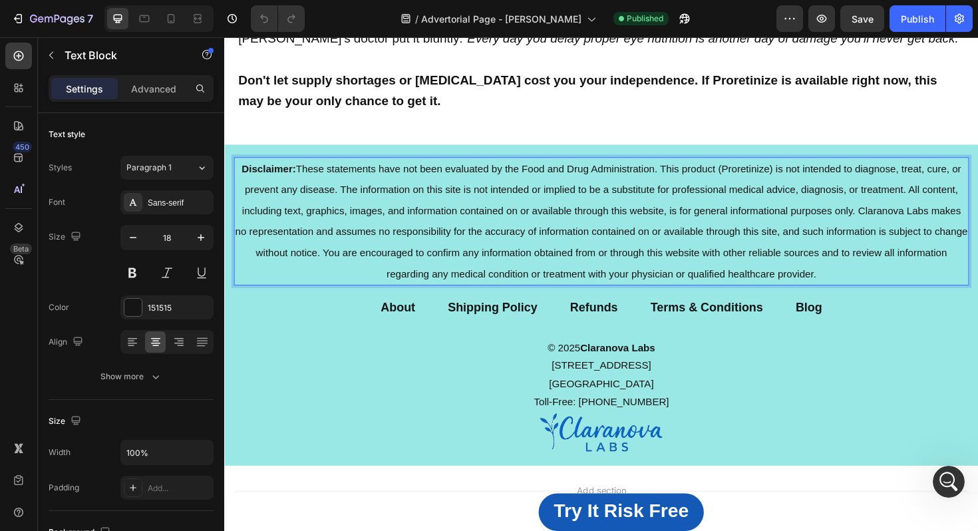
drag, startPoint x: 855, startPoint y: 285, endPoint x: 235, endPoint y: 180, distance: 627.9
click at [238, 182] on p "Disclaimer: These statements have not been evaluated by the Food and Drug Admin…" at bounding box center [622, 232] width 775 height 133
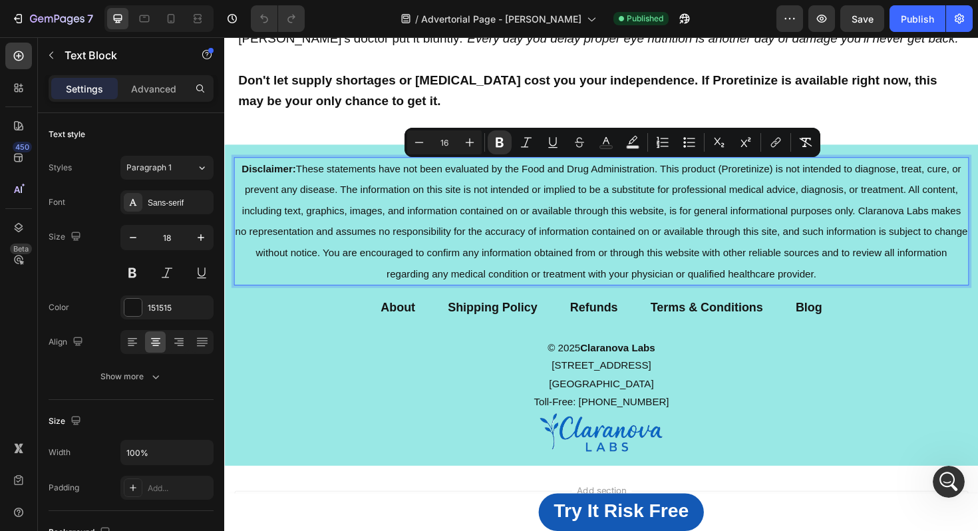
copy span "Disclaimer: These statements have not been evaluated by the Food and Drug Admin…"
click at [152, 92] on p "Advanced" at bounding box center [153, 89] width 45 height 14
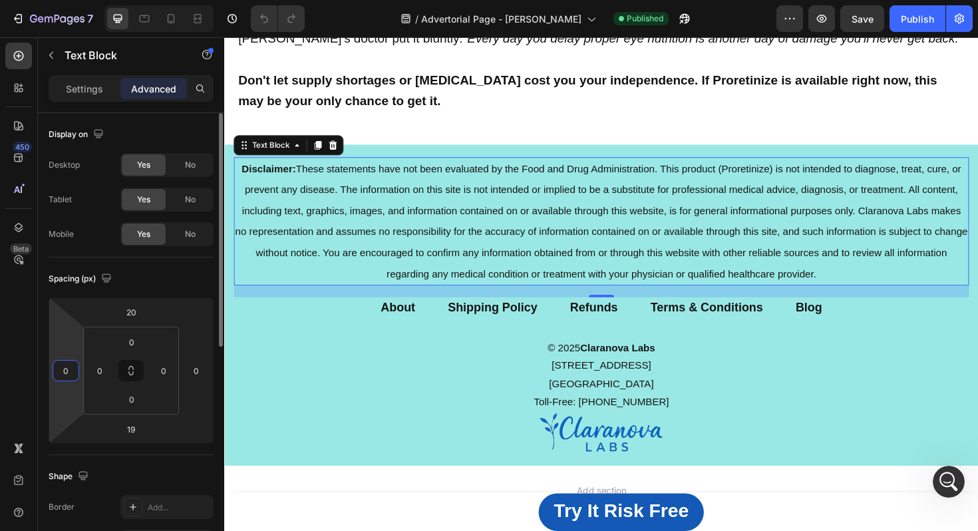
click at [68, 368] on input "0" at bounding box center [66, 370] width 20 height 20
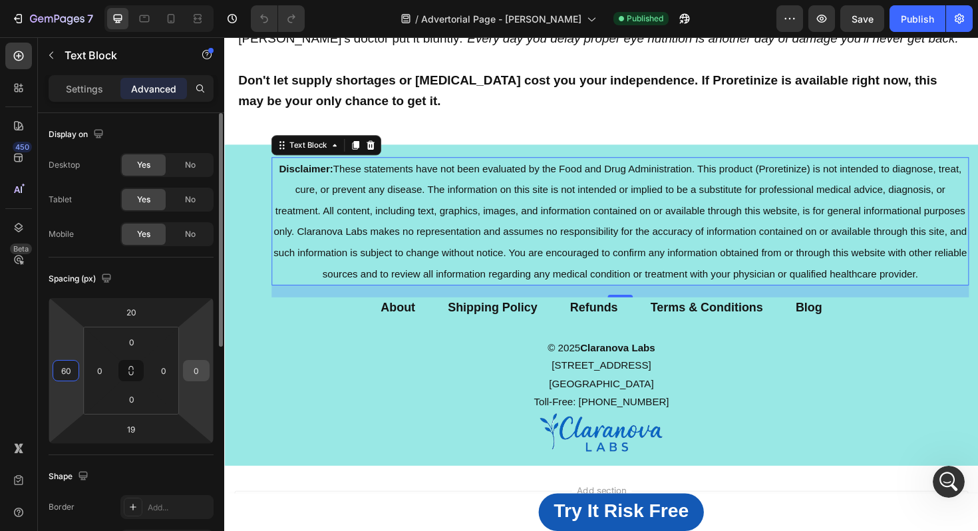
type input "60"
click at [199, 371] on input "0" at bounding box center [196, 370] width 20 height 20
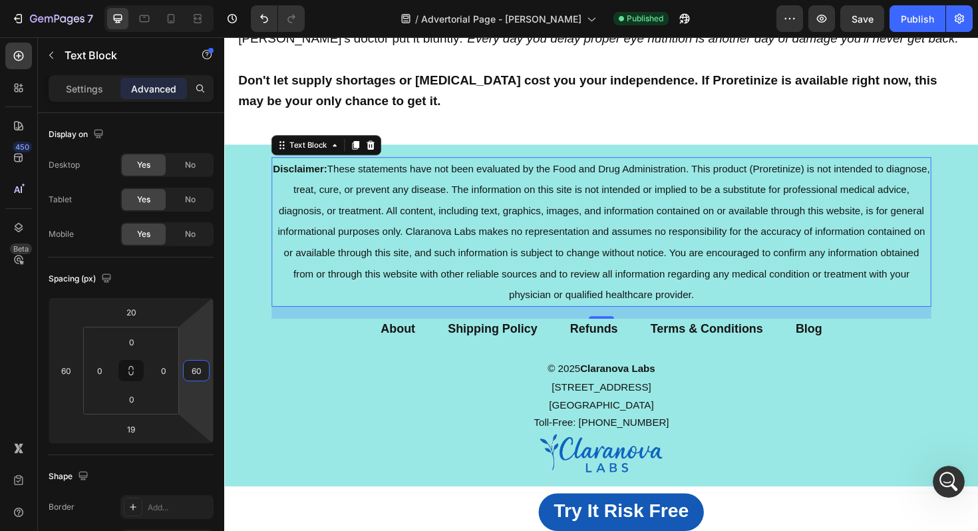
type input "60"
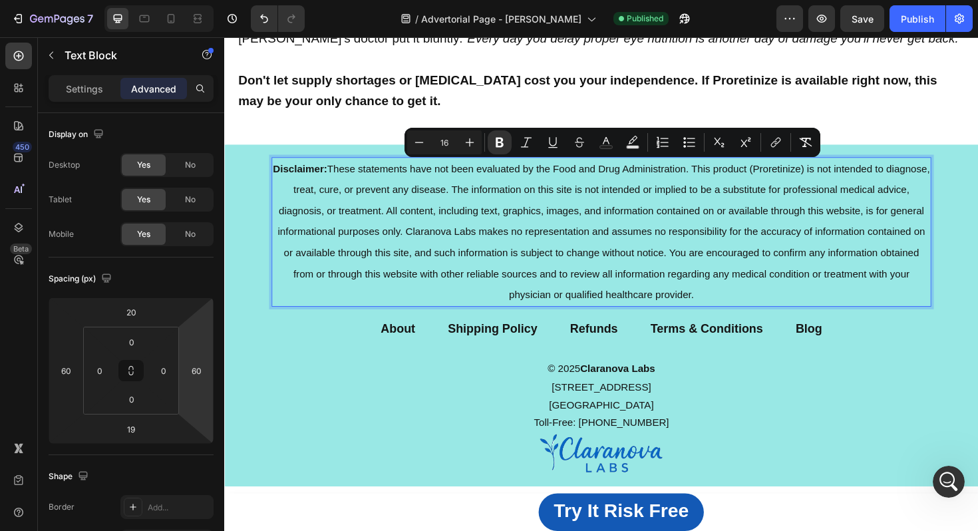
drag, startPoint x: 732, startPoint y: 305, endPoint x: 296, endPoint y: 170, distance: 456.2
click at [296, 170] on p "Disclaimer: These statements have not been evaluated by the Food and Drug Admin…" at bounding box center [623, 244] width 696 height 156
click at [471, 139] on icon "Editor contextual toolbar" at bounding box center [469, 142] width 13 height 13
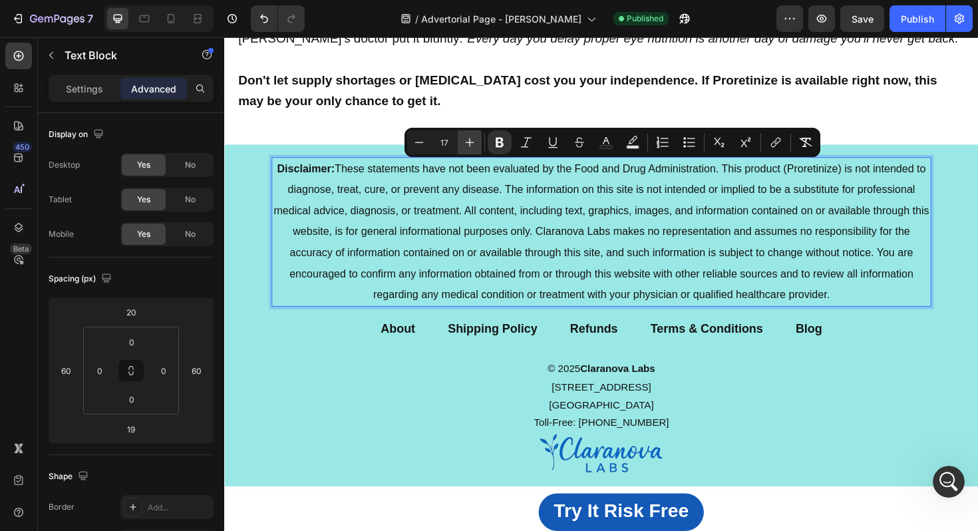
click at [471, 139] on icon "Editor contextual toolbar" at bounding box center [469, 142] width 13 height 13
type input "18"
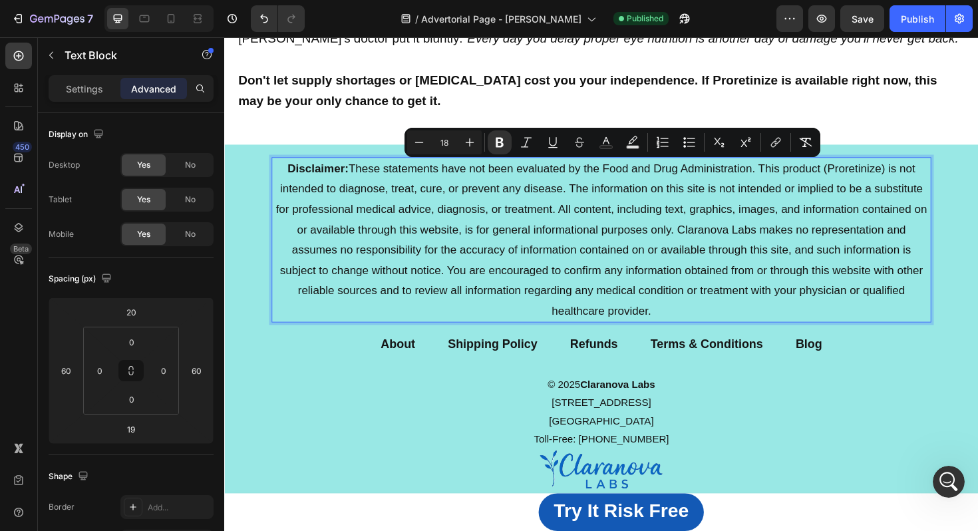
click at [704, 322] on p "Disclaimer: These statements have not been evaluated by the Food and Drug Admin…" at bounding box center [623, 252] width 696 height 172
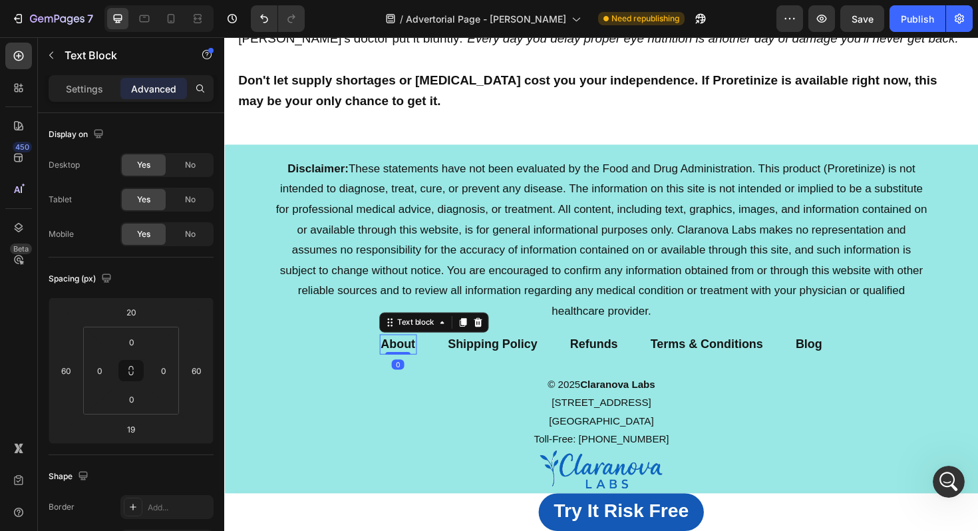
click at [412, 362] on strong "About" at bounding box center [408, 362] width 37 height 14
click at [77, 90] on p "Settings" at bounding box center [84, 89] width 37 height 14
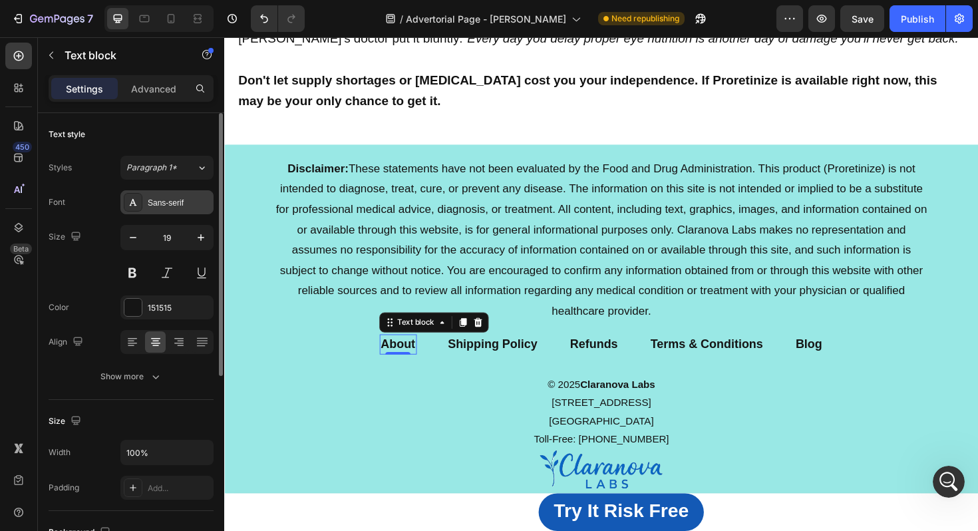
click at [178, 200] on div "Sans-serif" at bounding box center [179, 203] width 63 height 12
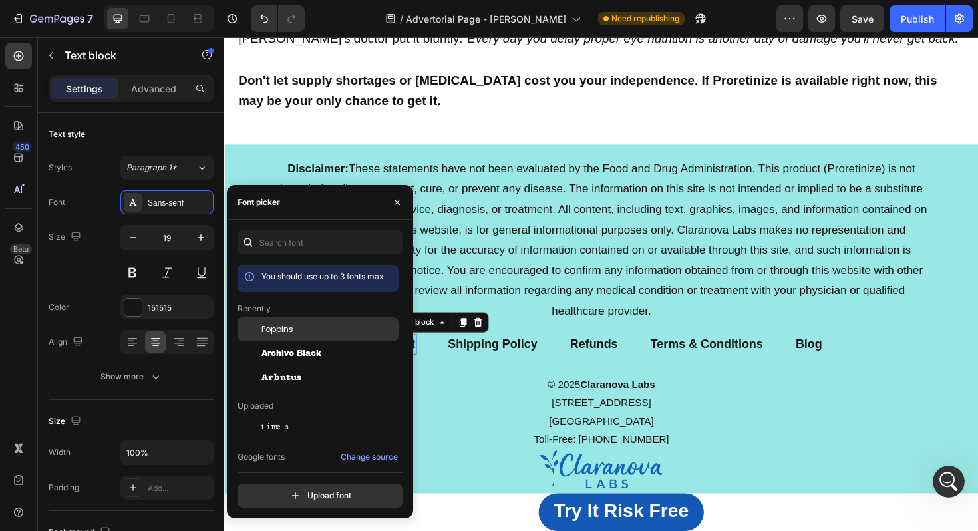
click at [269, 329] on span "Poppins" at bounding box center [277, 329] width 32 height 12
click at [539, 362] on strong "Shipping Policy" at bounding box center [510, 362] width 95 height 14
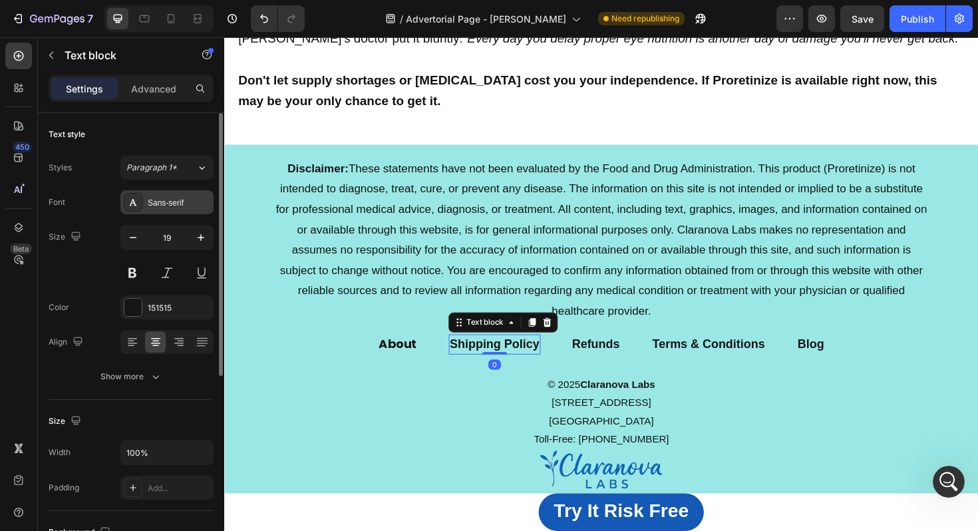
click at [166, 200] on div "Sans-serif" at bounding box center [179, 203] width 63 height 12
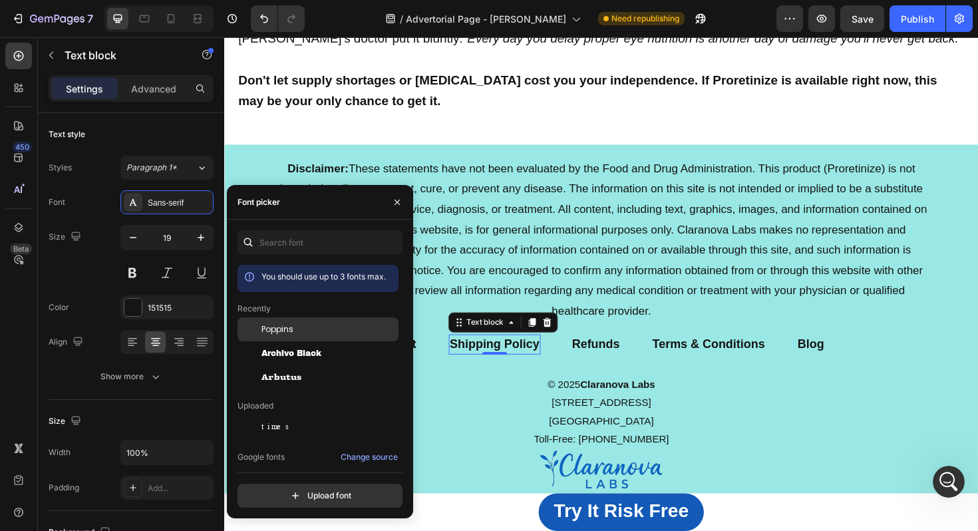
click at [271, 414] on div "Poppins" at bounding box center [317, 426] width 161 height 24
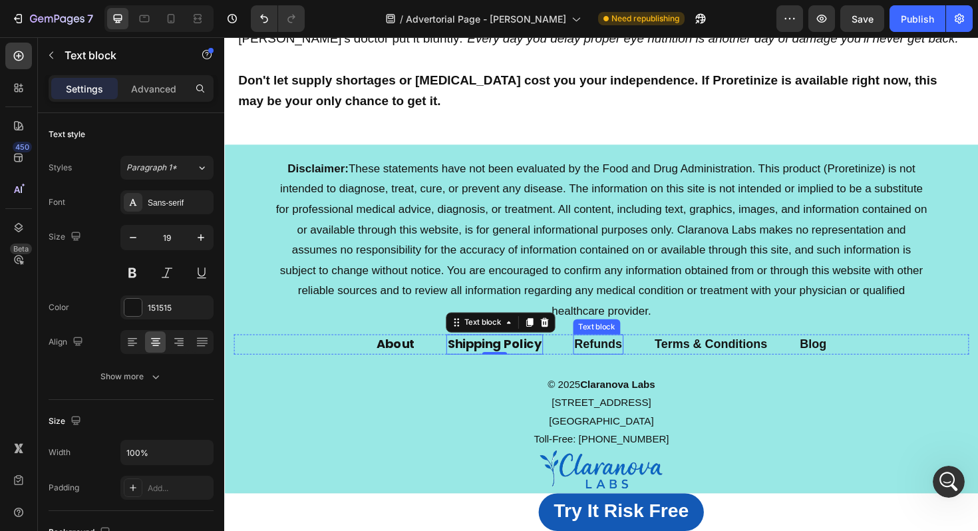
click at [622, 356] on strong "Refunds" at bounding box center [620, 362] width 51 height 14
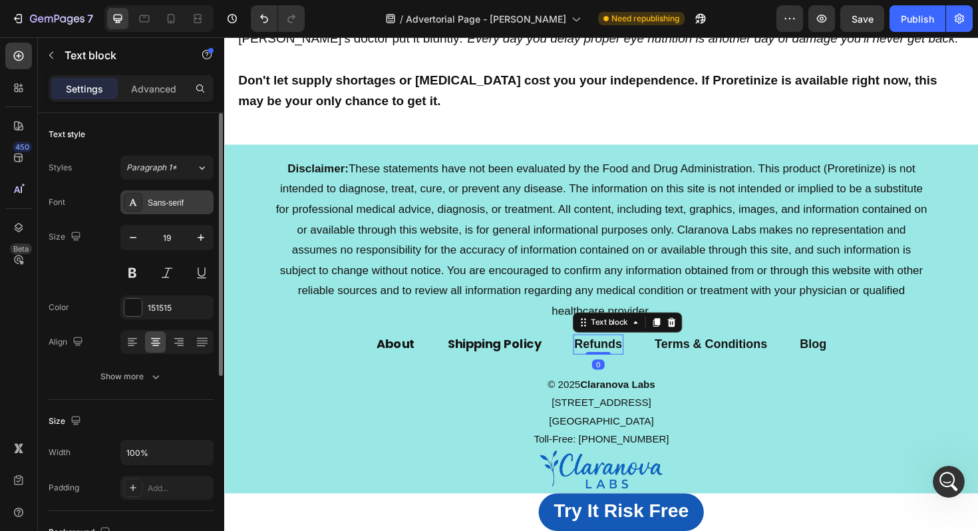
click at [182, 205] on div "Sans-serif" at bounding box center [179, 203] width 63 height 12
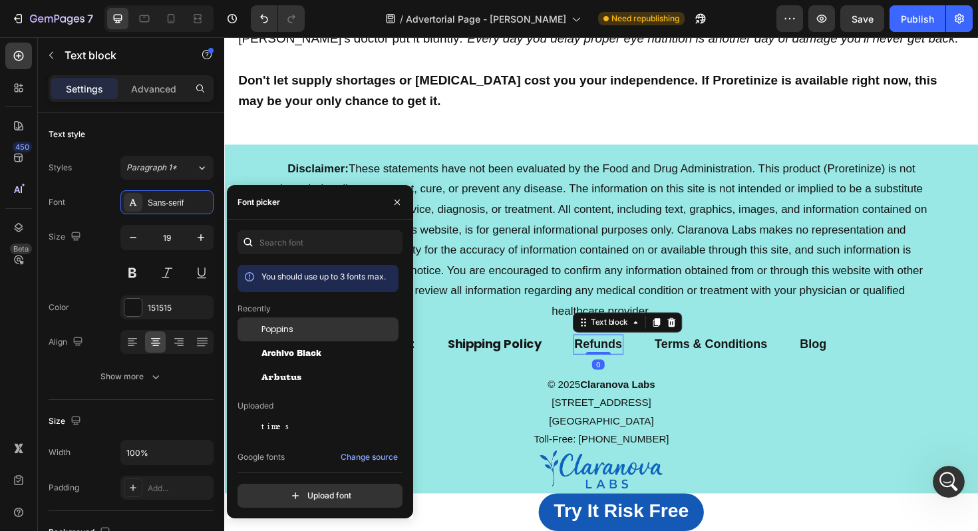
click at [287, 334] on span "Poppins" at bounding box center [277, 329] width 32 height 12
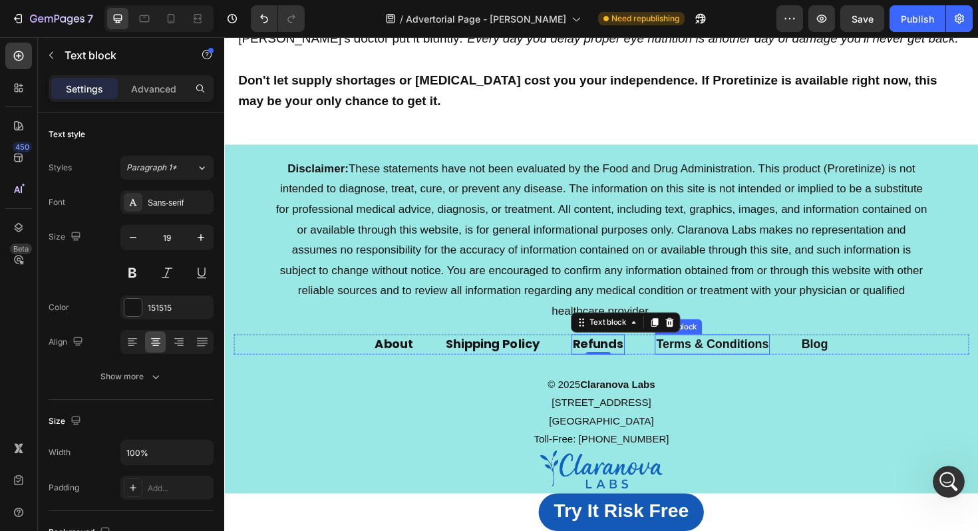
click at [705, 363] on strong "Terms & Conditions" at bounding box center [740, 362] width 119 height 14
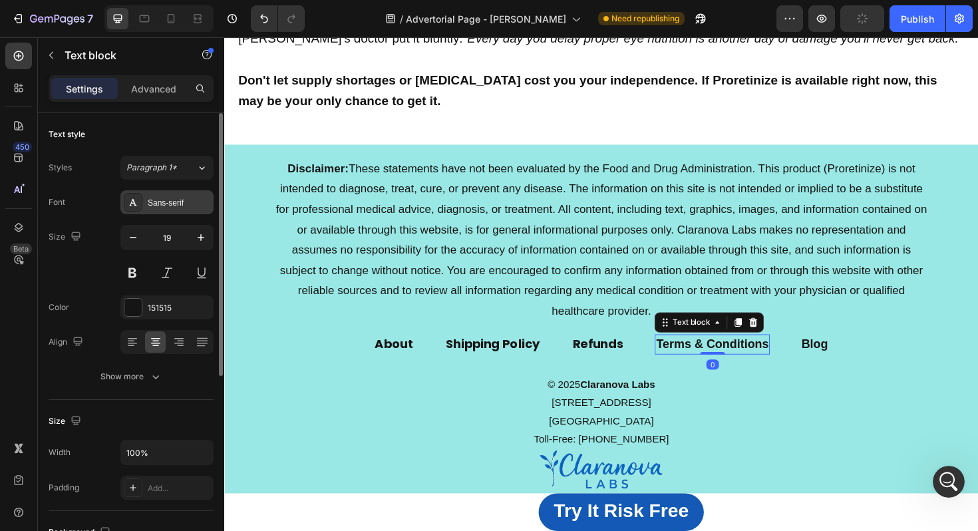
click at [168, 203] on div "Sans-serif" at bounding box center [179, 203] width 63 height 12
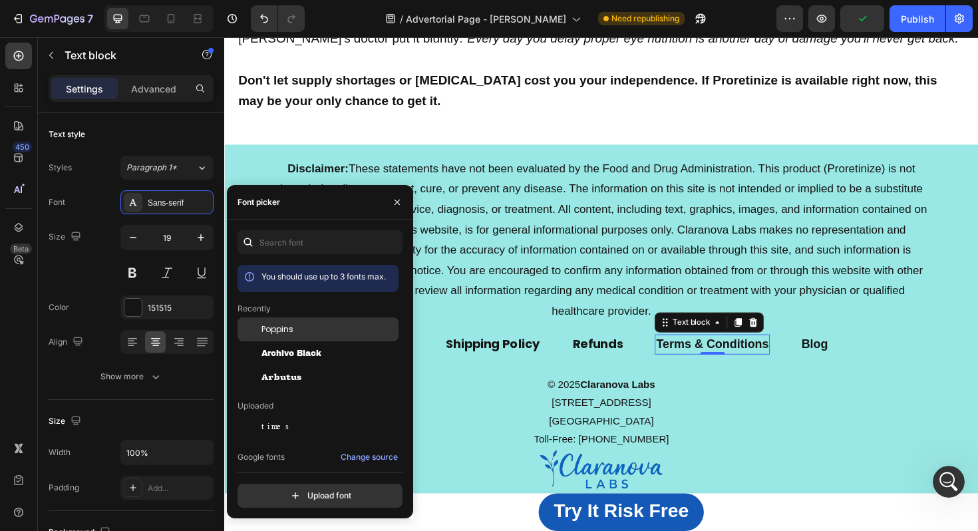
click at [289, 328] on span "Poppins" at bounding box center [277, 329] width 32 height 12
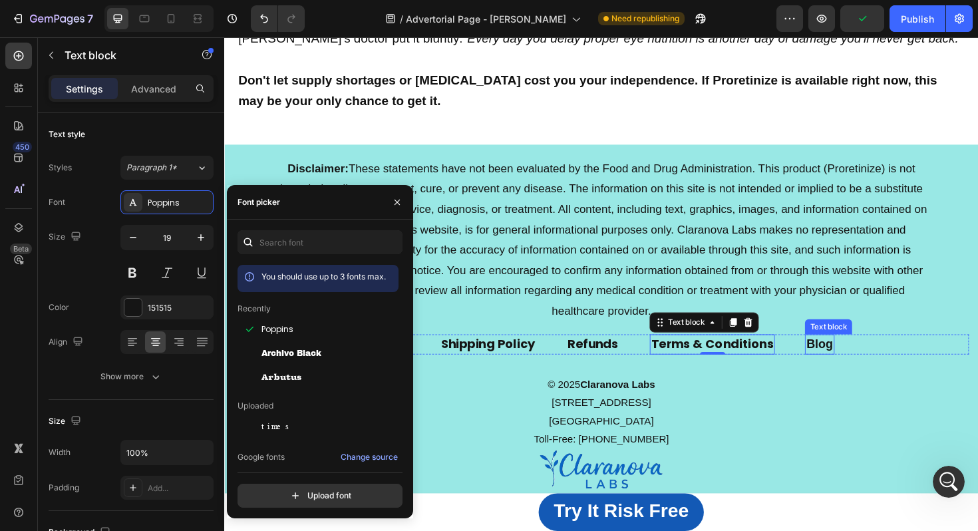
click at [863, 364] on strong "Blog" at bounding box center [854, 362] width 28 height 14
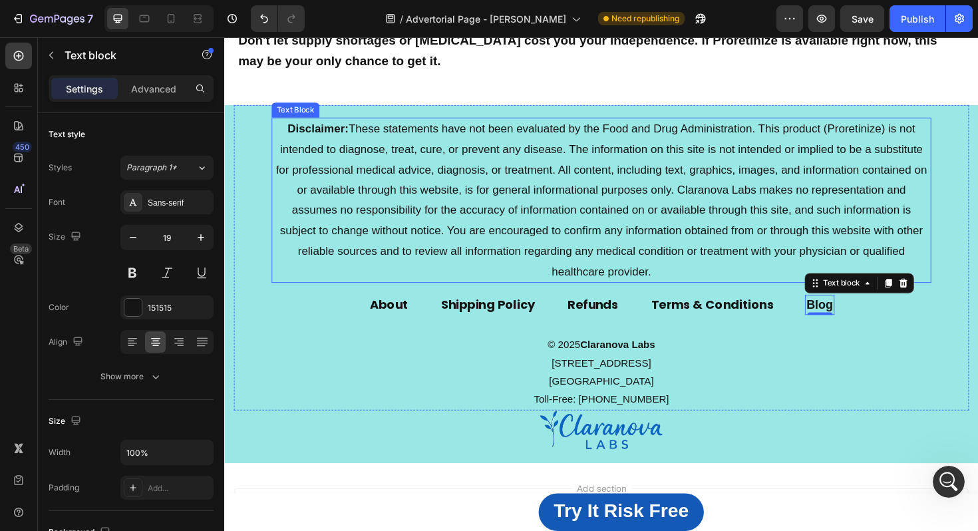
scroll to position [11827, 0]
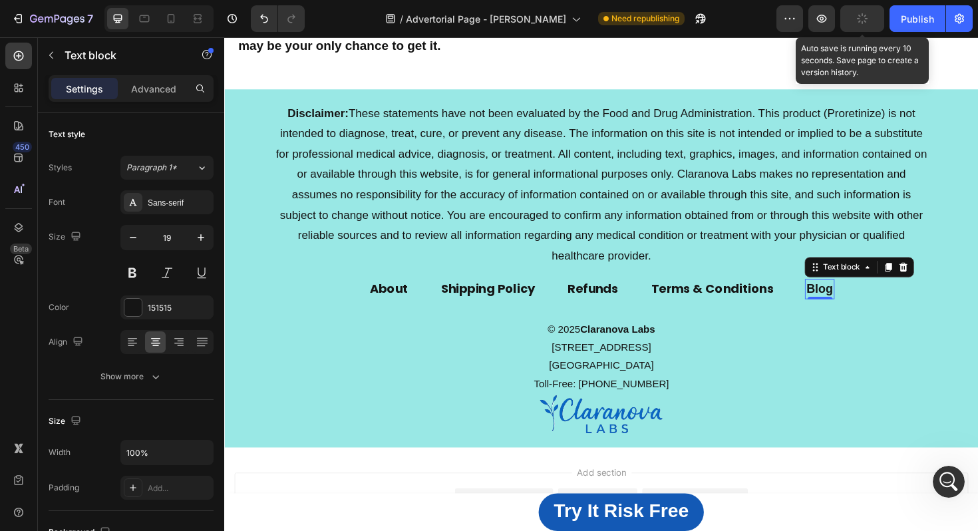
click at [864, 19] on icon "button" at bounding box center [862, 18] width 15 height 15
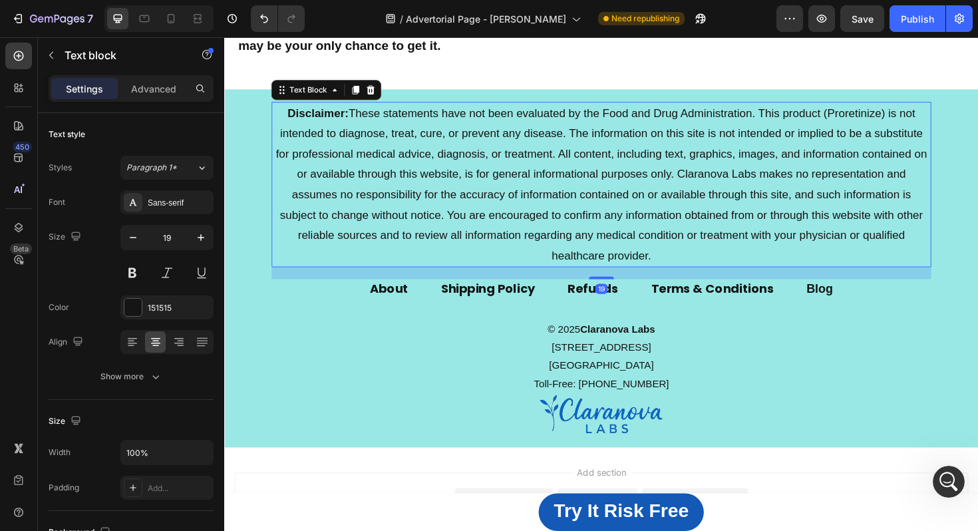
click at [416, 175] on span "Disclaimer: These statements have not been evaluated by the Food and Drug Admin…" at bounding box center [624, 193] width 690 height 164
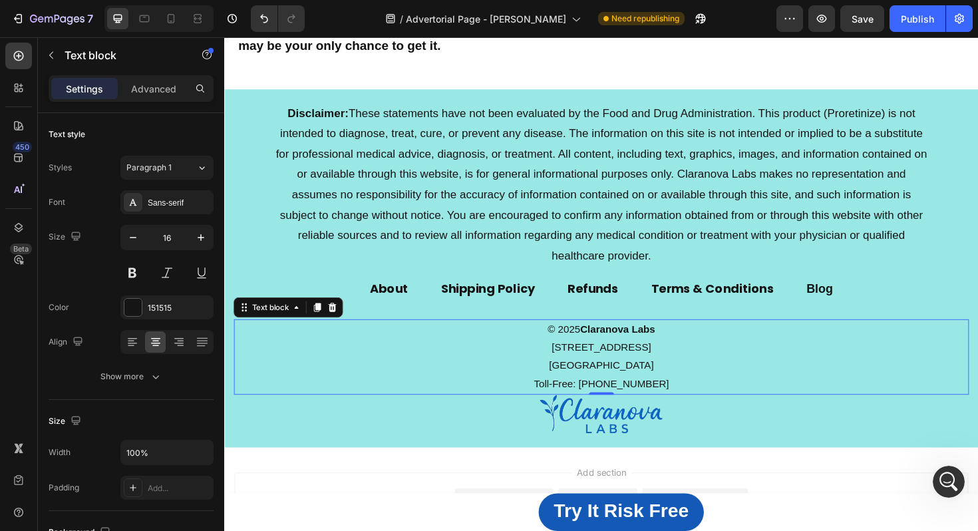
click at [685, 404] on p "Toll-Free: [PHONE_NUMBER]" at bounding box center [622, 404] width 775 height 19
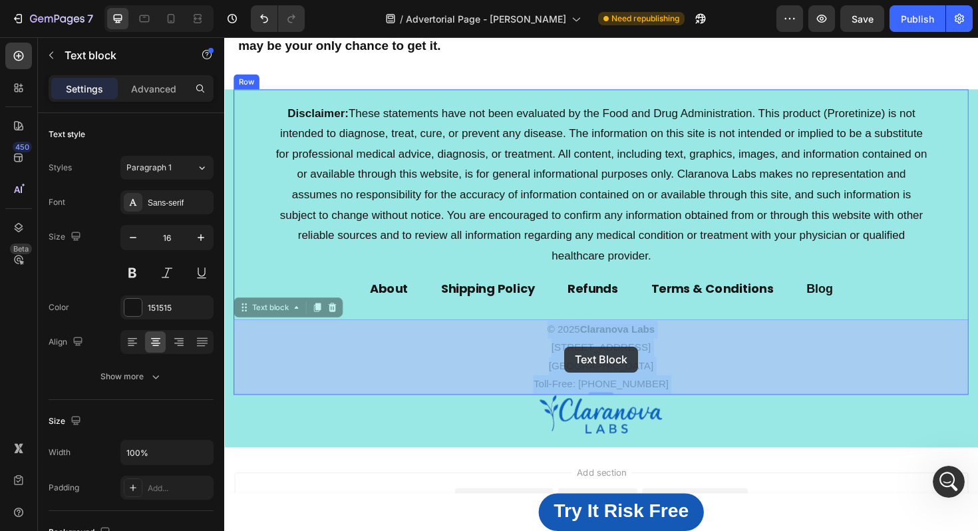
drag, startPoint x: 685, startPoint y: 404, endPoint x: 587, endPoint y: 367, distance: 104.6
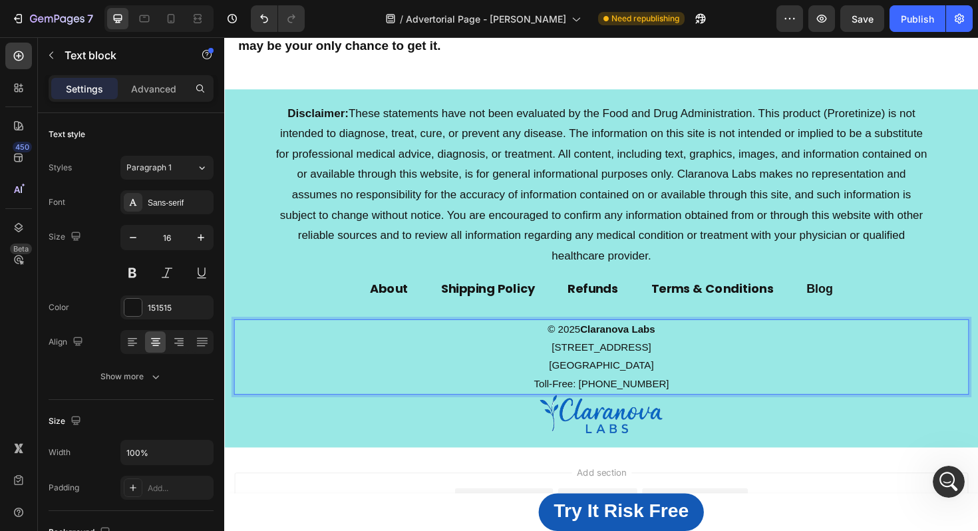
click at [694, 404] on p "Toll-Free: [PHONE_NUMBER]" at bounding box center [622, 404] width 775 height 19
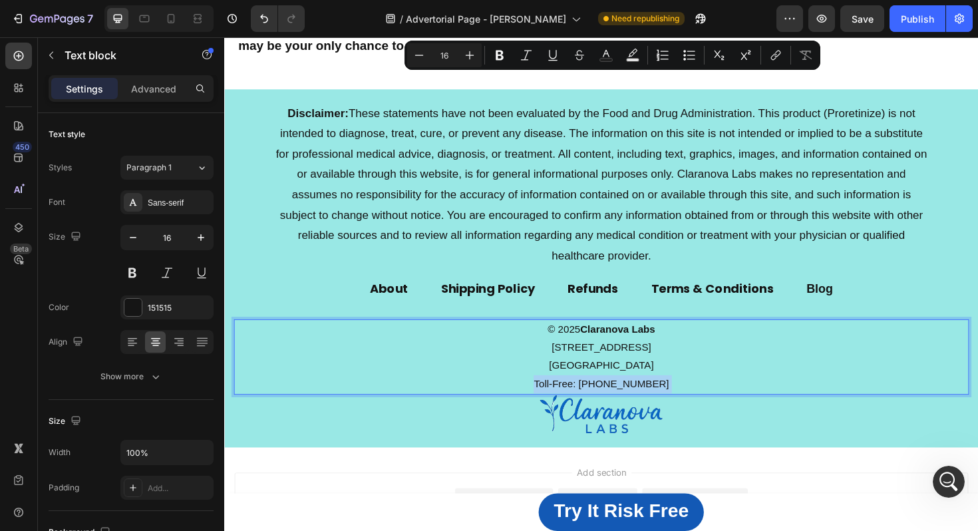
drag, startPoint x: 694, startPoint y: 404, endPoint x: 606, endPoint y: 358, distance: 99.4
click at [606, 357] on div "© 2025 Claranova Labs [STREET_ADDRESS] Toll-Free: [PHONE_NUMBER]" at bounding box center [623, 375] width 778 height 79
click at [690, 400] on p "Toll-Free: [PHONE_NUMBER]" at bounding box center [622, 404] width 775 height 19
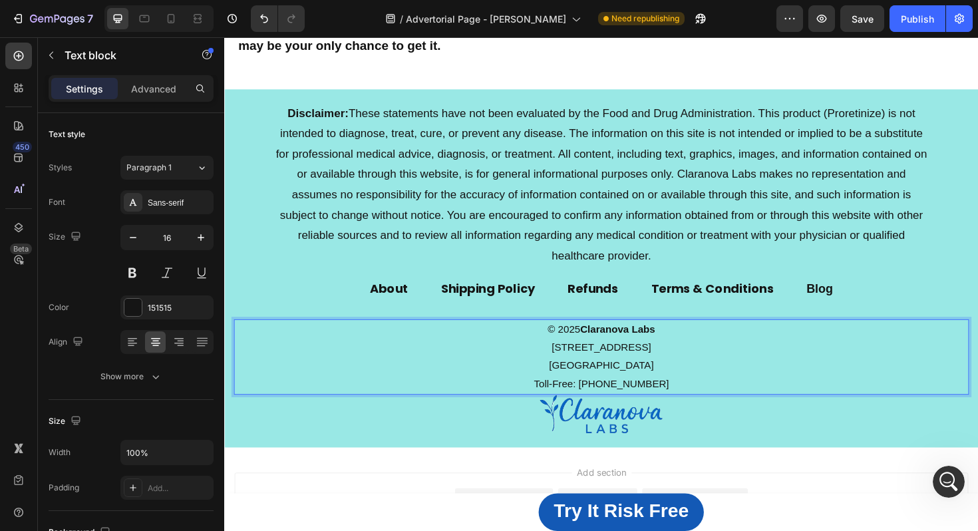
click at [690, 400] on p "Toll-Free: [PHONE_NUMBER]" at bounding box center [622, 404] width 775 height 19
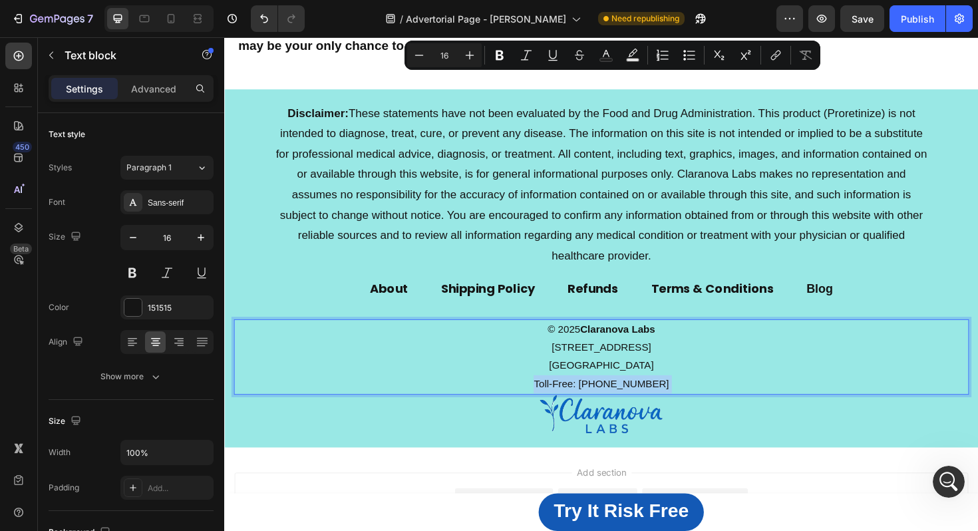
drag, startPoint x: 690, startPoint y: 400, endPoint x: 568, endPoint y: 340, distance: 135.9
click at [567, 338] on div "© 2025 Claranova Labs 1234 Main Street, Suite 500 Dallas, TX 75201 Toll-Free: 1…" at bounding box center [623, 375] width 778 height 79
click at [684, 398] on p "Toll-Free: [PHONE_NUMBER]" at bounding box center [622, 404] width 775 height 19
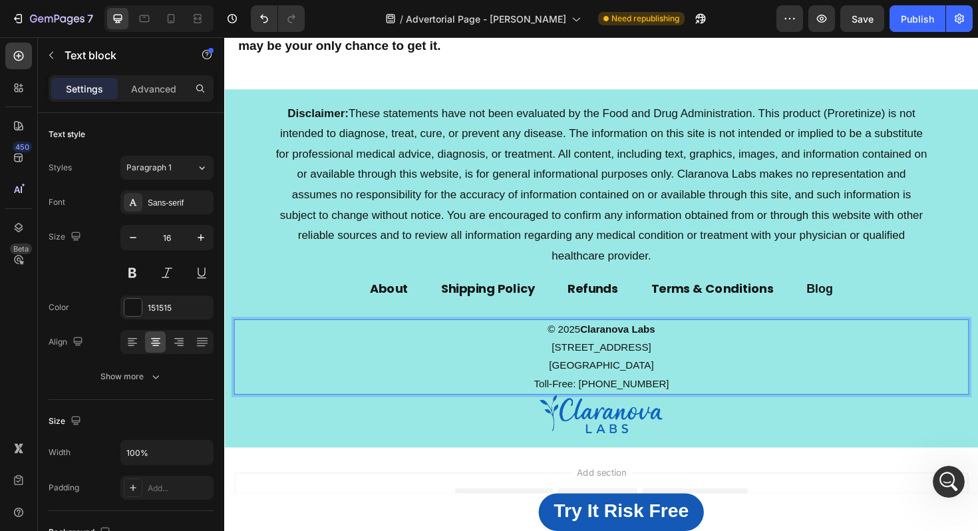
click at [685, 387] on p "© 2025 Claranova Labs 1234 Main Street, Suite 500 Dallas, TX 75201" at bounding box center [622, 365] width 775 height 57
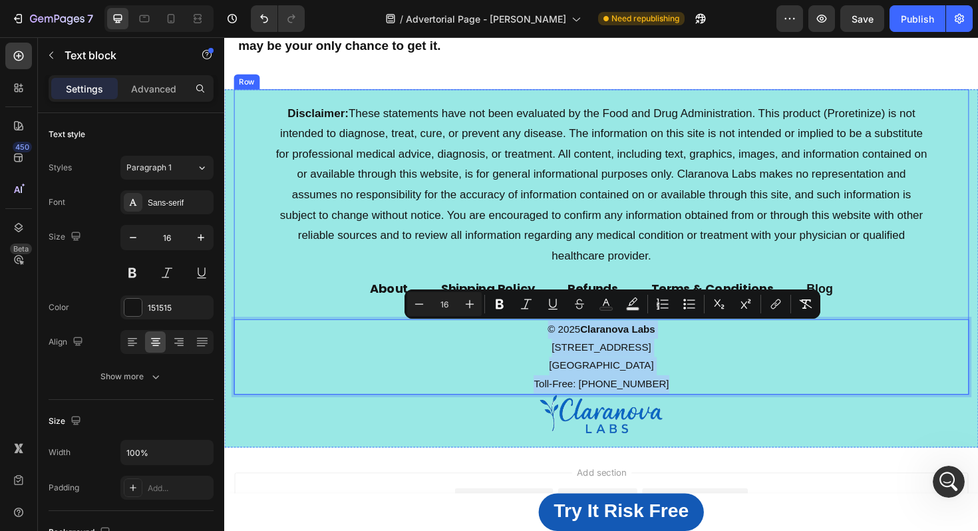
drag, startPoint x: 684, startPoint y: 397, endPoint x: 560, endPoint y: 336, distance: 138.6
click at [559, 336] on div "© 2025 Claranova Labs 1234 Main Street, Suite 500 Dallas, TX 75201 Toll-Free: 1…" at bounding box center [623, 375] width 778 height 79
copy div "© 2025 Claranova Labs 1234 Main Street, Suite 500 Dallas, TX 75201 Toll-Free: 1…"
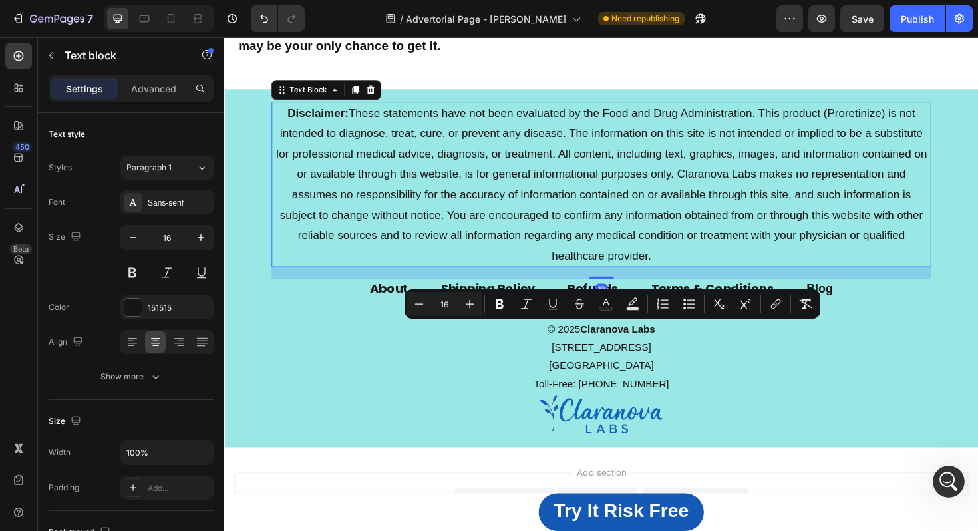
click at [462, 231] on p "Disclaimer: These statements have not been evaluated by the Food and Drug Admin…" at bounding box center [623, 193] width 696 height 172
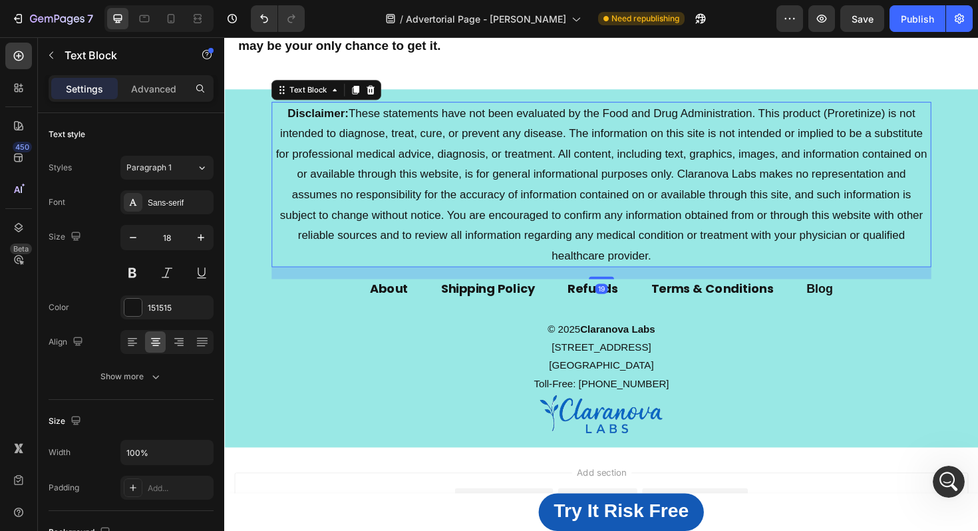
scroll to position [11753, 0]
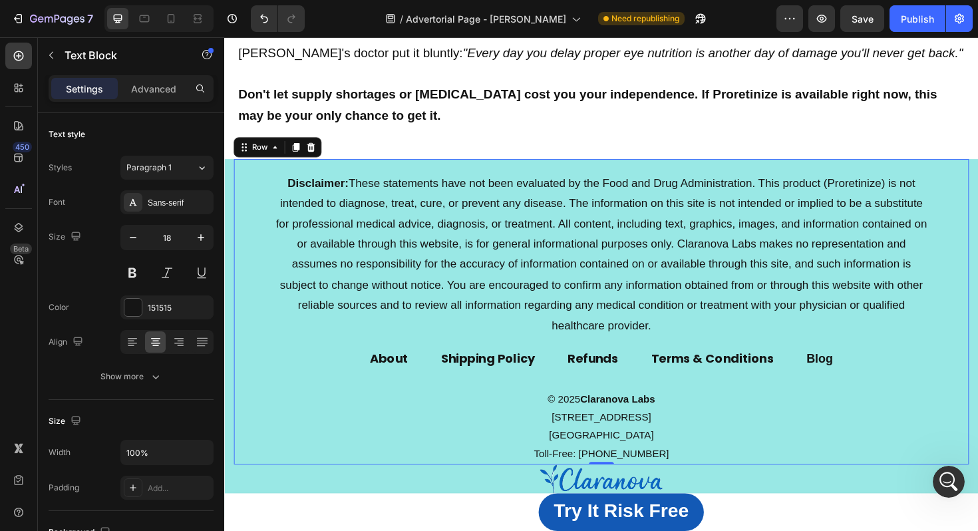
click at [521, 175] on div "Disclaimer: These statements have not been evaluated by the Food and Drug Admin…" at bounding box center [623, 327] width 778 height 323
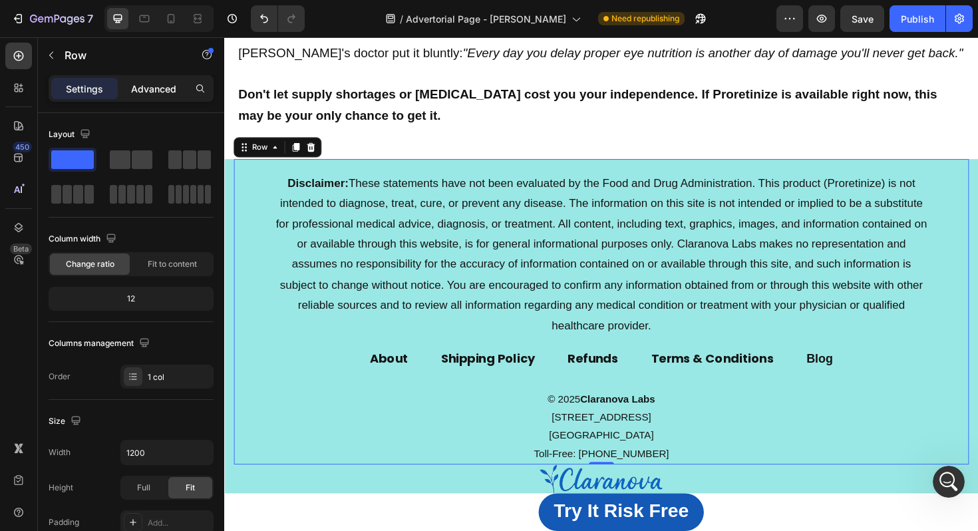
click at [154, 90] on p "Advanced" at bounding box center [153, 89] width 45 height 14
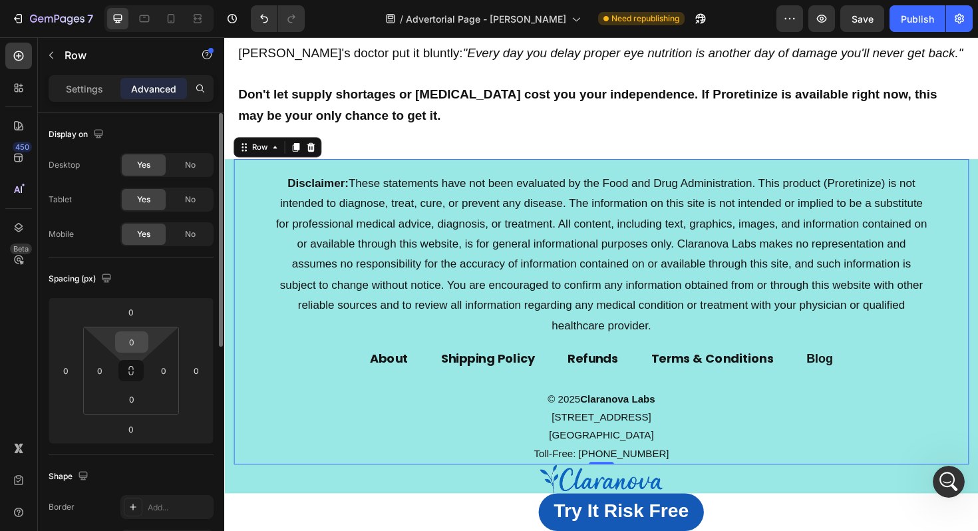
click at [139, 334] on input "0" at bounding box center [131, 342] width 27 height 20
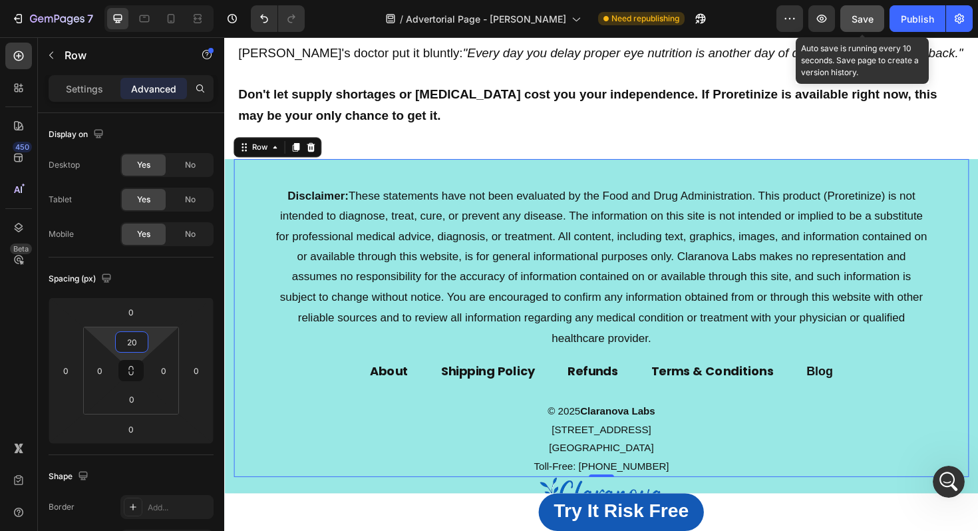
type input "20"
click at [851, 18] on button "Save" at bounding box center [862, 18] width 44 height 27
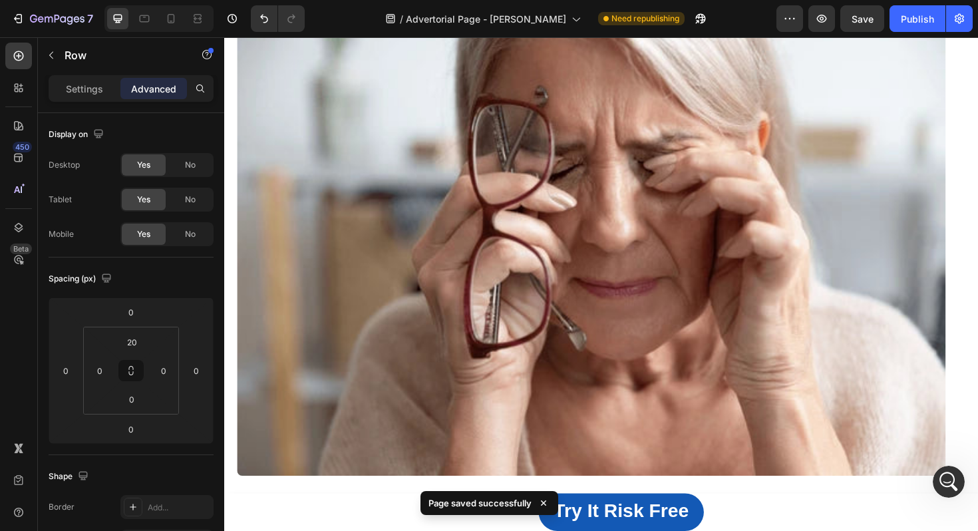
scroll to position [0, 0]
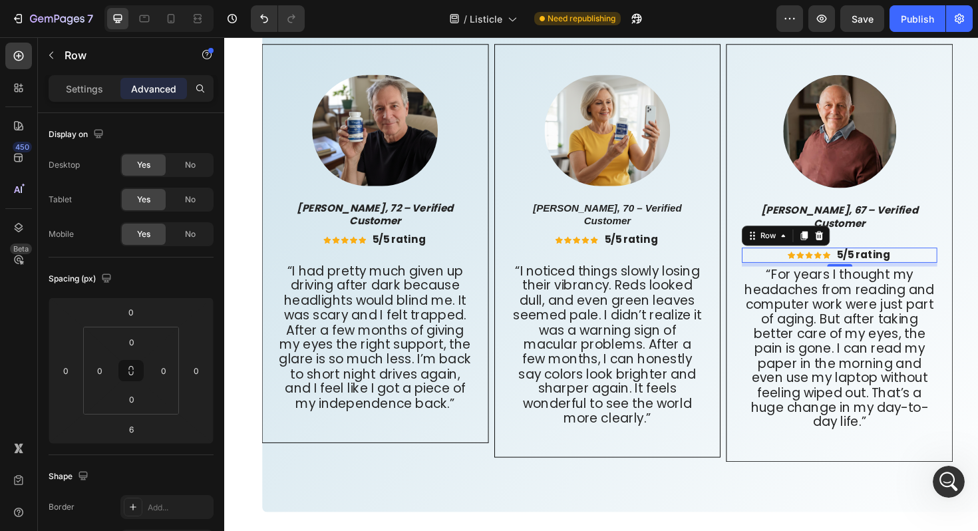
scroll to position [5687, 0]
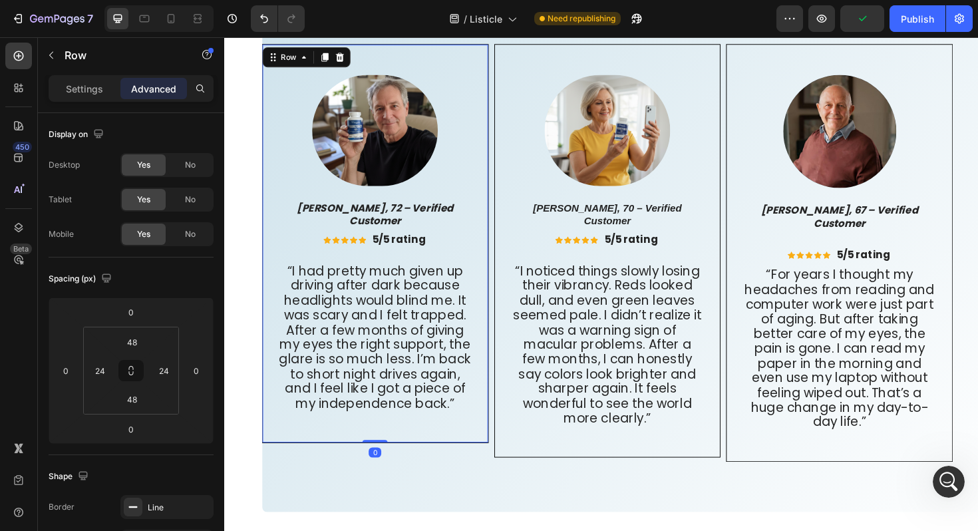
click at [366, 259] on div "Image [PERSON_NAME], 72 – Verified Customer Text Block Icon Icon Icon Icon Icon…" at bounding box center [384, 255] width 207 height 357
click at [312, 198] on div "Image [PERSON_NAME], 72 – Verified Customer Text Block Icon Icon Icon Icon Icon…" at bounding box center [384, 255] width 207 height 357
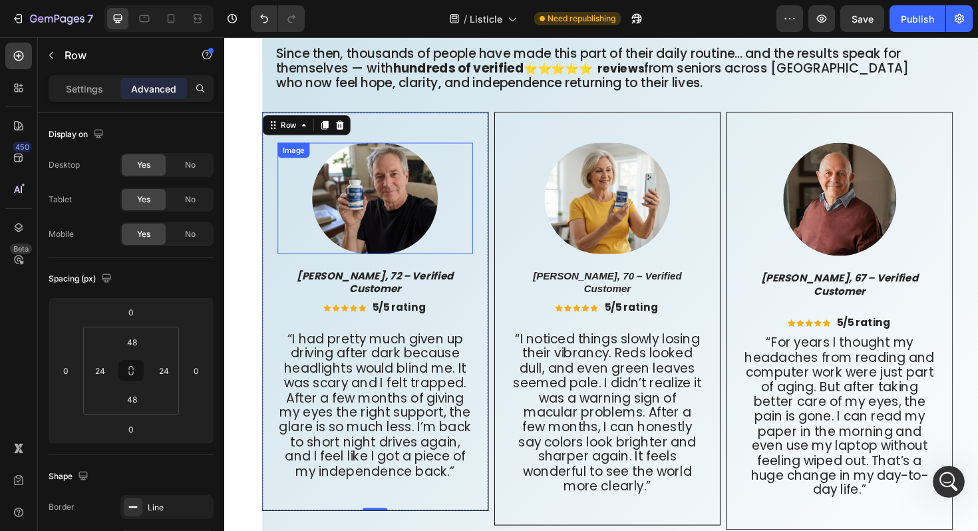
scroll to position [7946, 0]
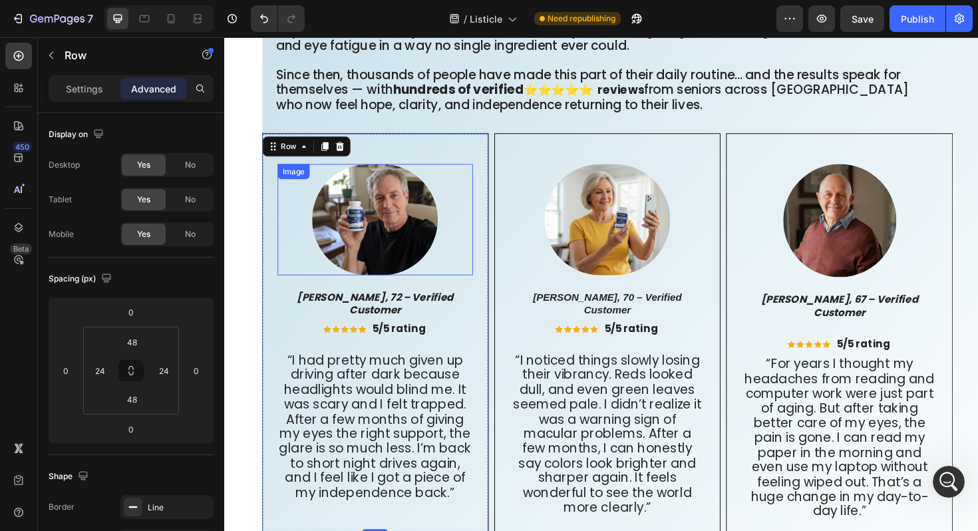
click at [298, 194] on div "Image" at bounding box center [384, 230] width 207 height 117
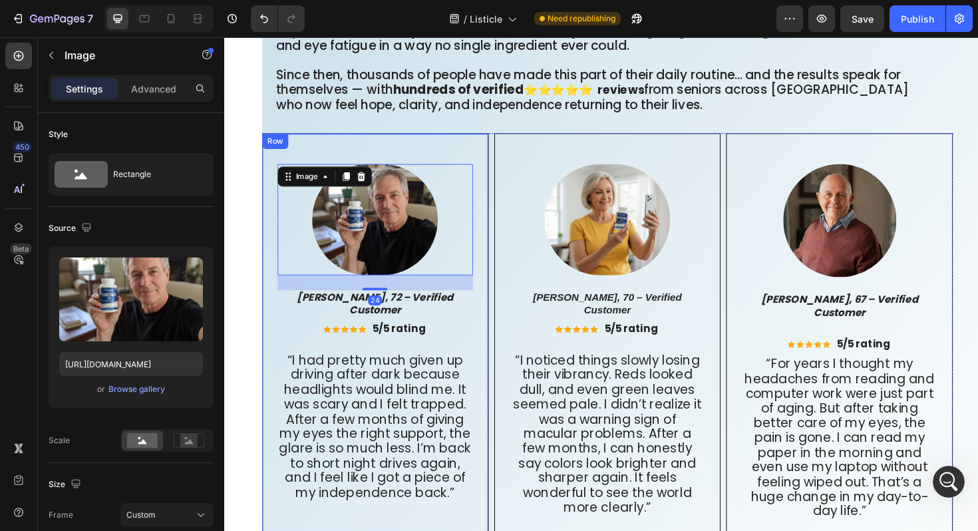
click at [285, 147] on div "Image 24 [PERSON_NAME], 72 – Verified Customer Text Block Icon Icon Icon Icon I…" at bounding box center [384, 350] width 240 height 422
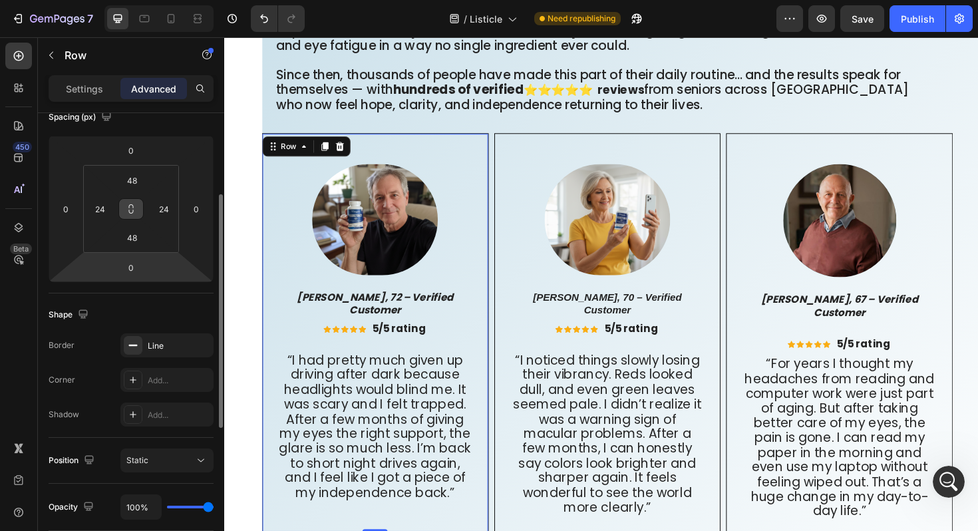
scroll to position [160, 0]
click at [143, 240] on input "48" at bounding box center [131, 239] width 27 height 20
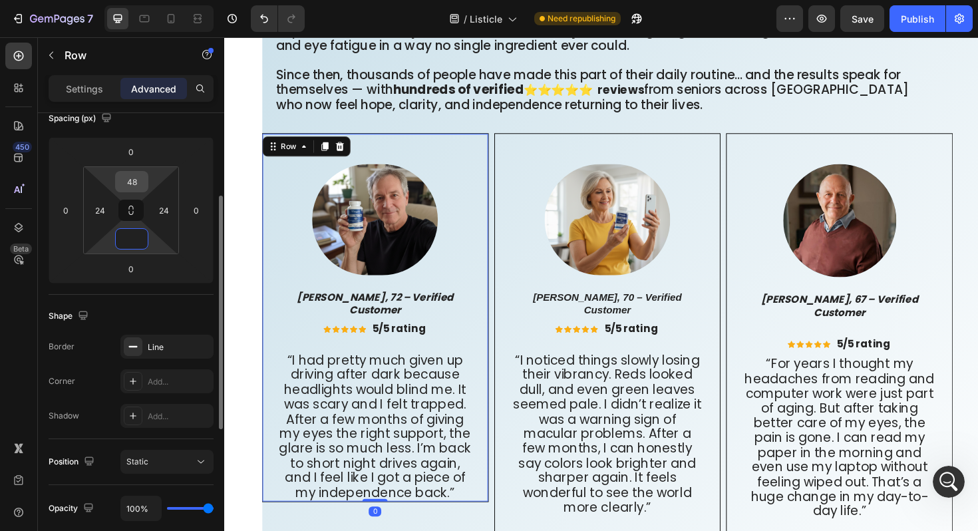
type input "0"
click at [135, 182] on input "48" at bounding box center [131, 182] width 27 height 20
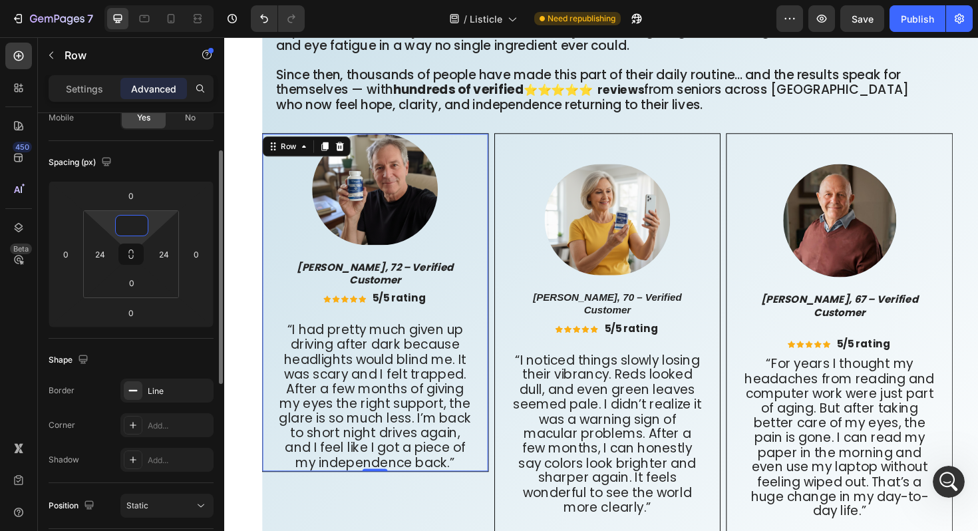
scroll to position [54, 0]
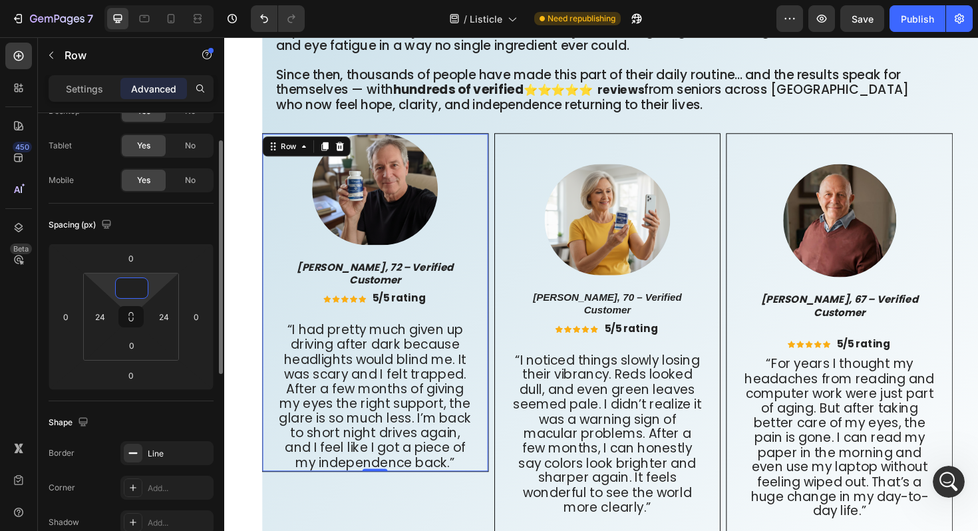
type input "0"
click at [86, 102] on div "Settings Advanced" at bounding box center [131, 94] width 186 height 38
click at [84, 87] on p "Settings" at bounding box center [84, 89] width 37 height 14
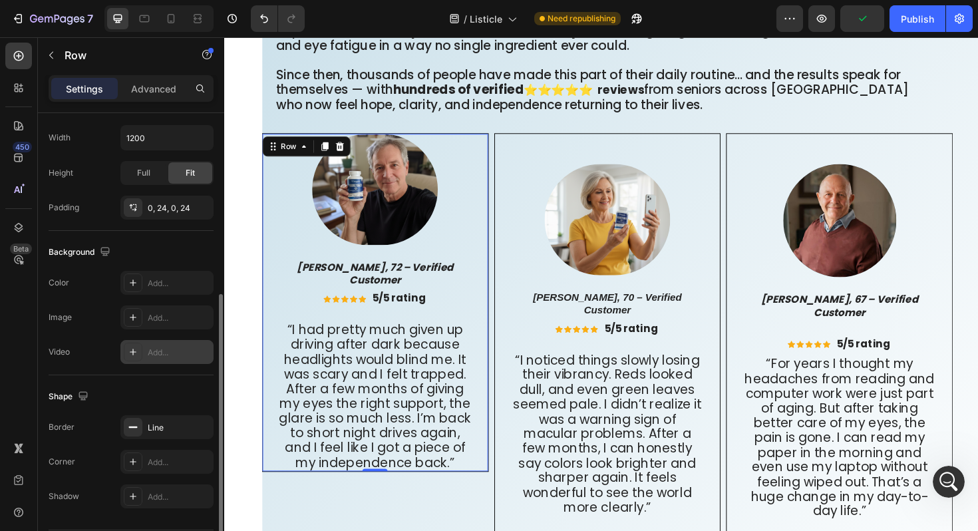
scroll to position [315, 0]
click at [154, 287] on div "Add..." at bounding box center [179, 283] width 63 height 12
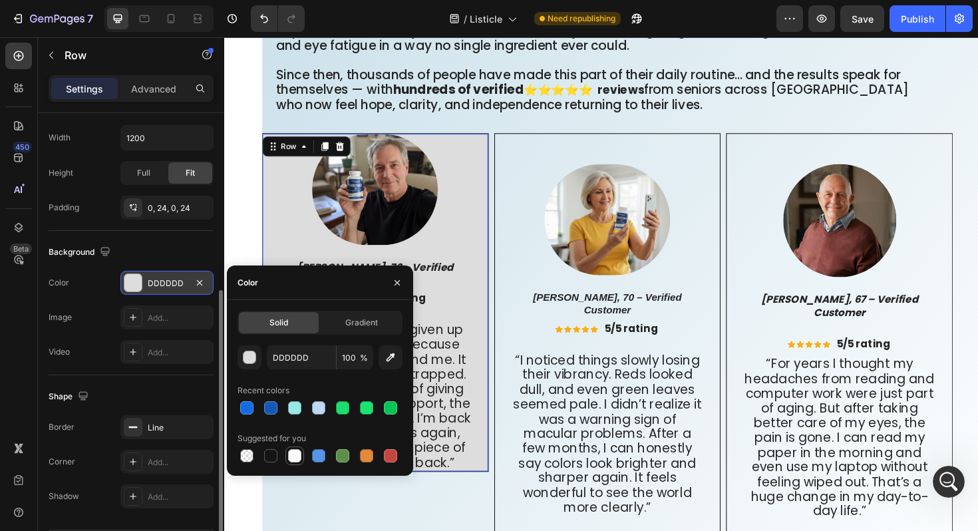
click at [299, 457] on div at bounding box center [294, 455] width 13 height 13
type input "FFFFFF"
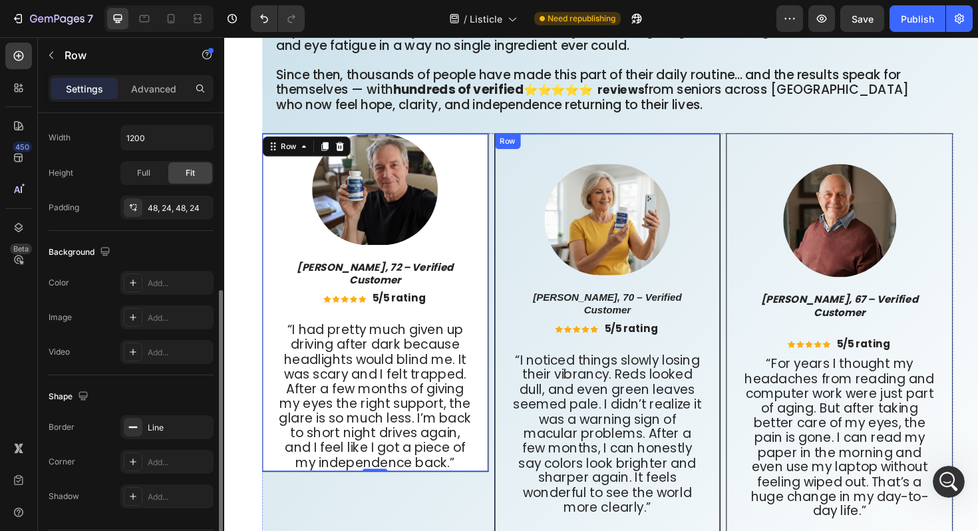
click at [531, 162] on div "Image [PERSON_NAME], 70 – Verified Customer Text Block Icon Icon Icon Icon Icon…" at bounding box center [630, 358] width 240 height 438
click at [517, 172] on div "Image [PERSON_NAME], 70 – Verified Customer Text Block Icon Icon Icon Icon Icon…" at bounding box center [630, 358] width 240 height 438
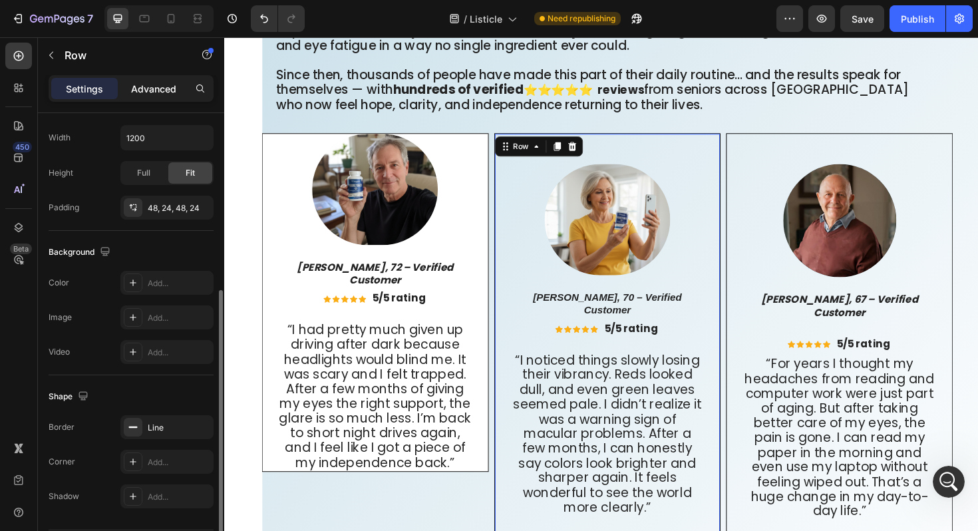
click at [156, 84] on p "Advanced" at bounding box center [153, 89] width 45 height 14
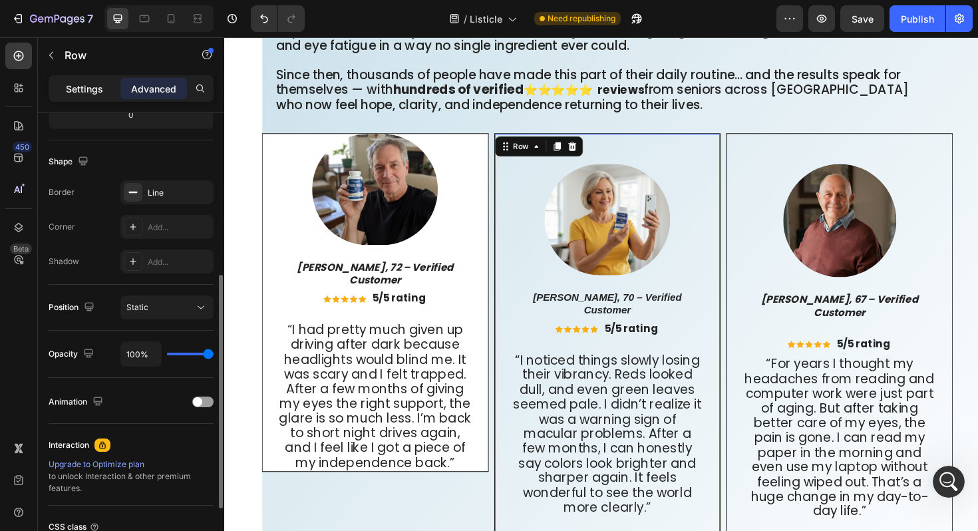
click at [82, 88] on p "Settings" at bounding box center [84, 89] width 37 height 14
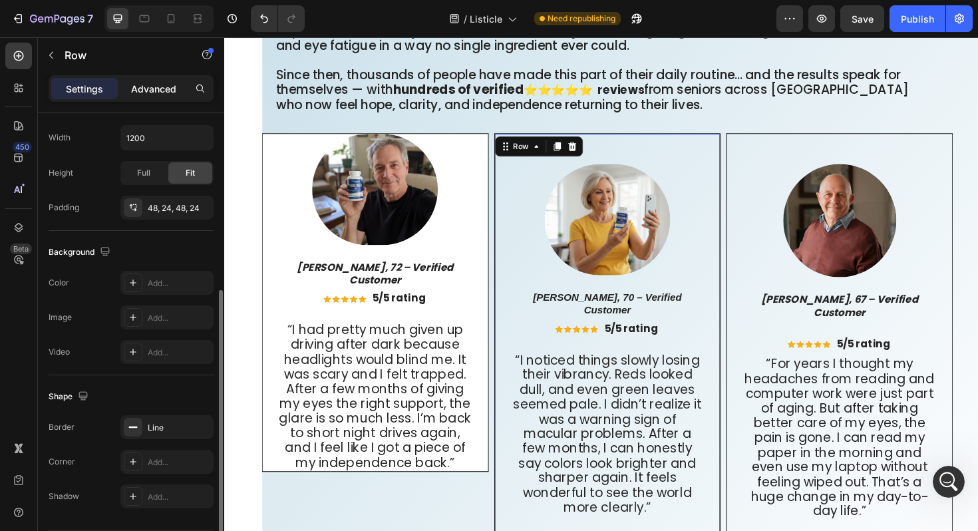
click at [171, 88] on p "Advanced" at bounding box center [153, 89] width 45 height 14
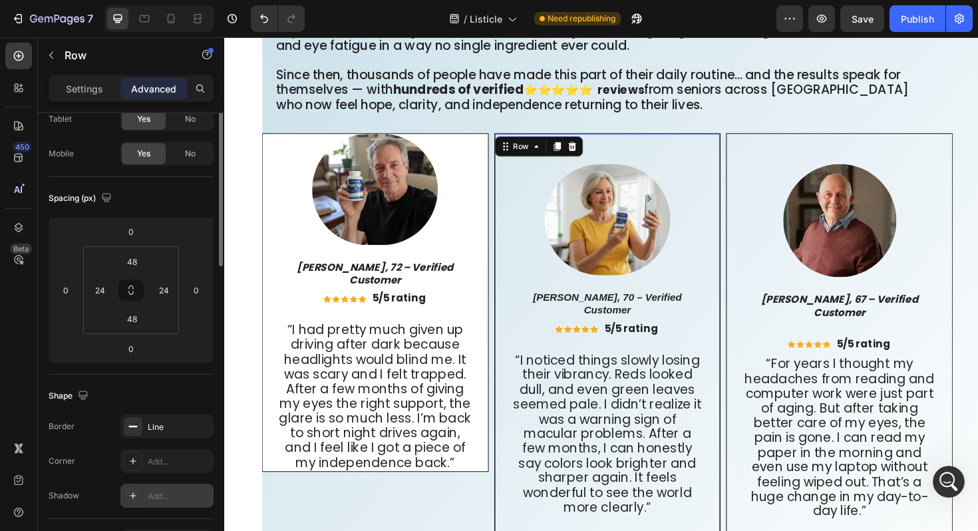
scroll to position [0, 0]
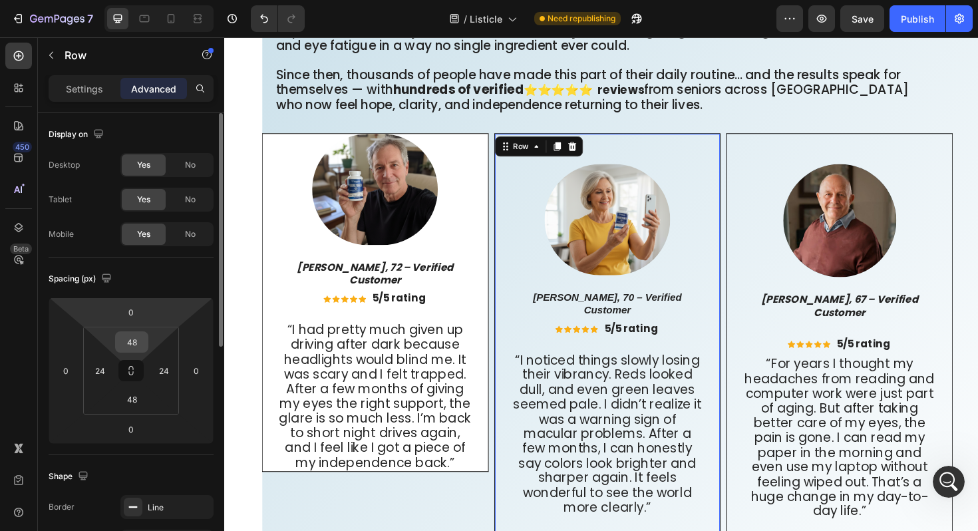
click at [139, 344] on input "48" at bounding box center [131, 342] width 27 height 20
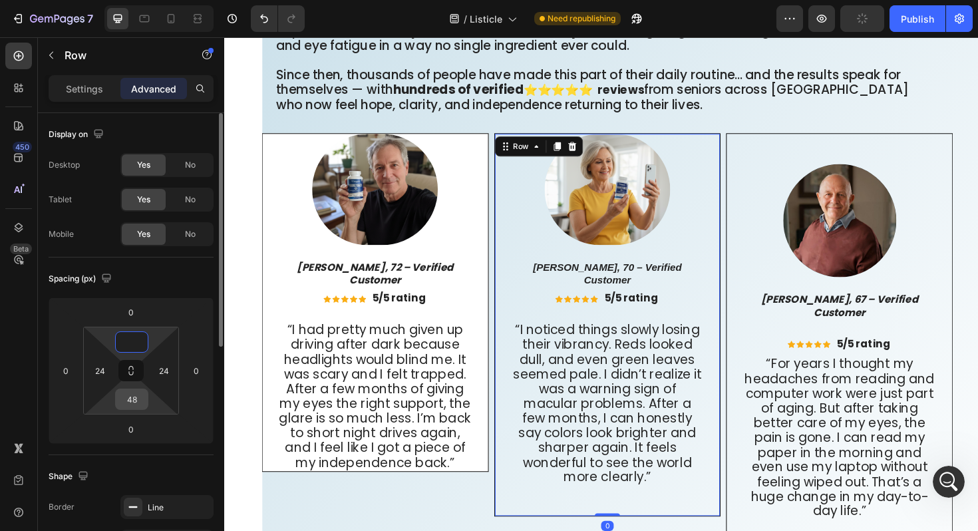
type input "0"
click at [145, 401] on div "48" at bounding box center [131, 398] width 33 height 21
click at [142, 402] on input "48" at bounding box center [131, 399] width 27 height 20
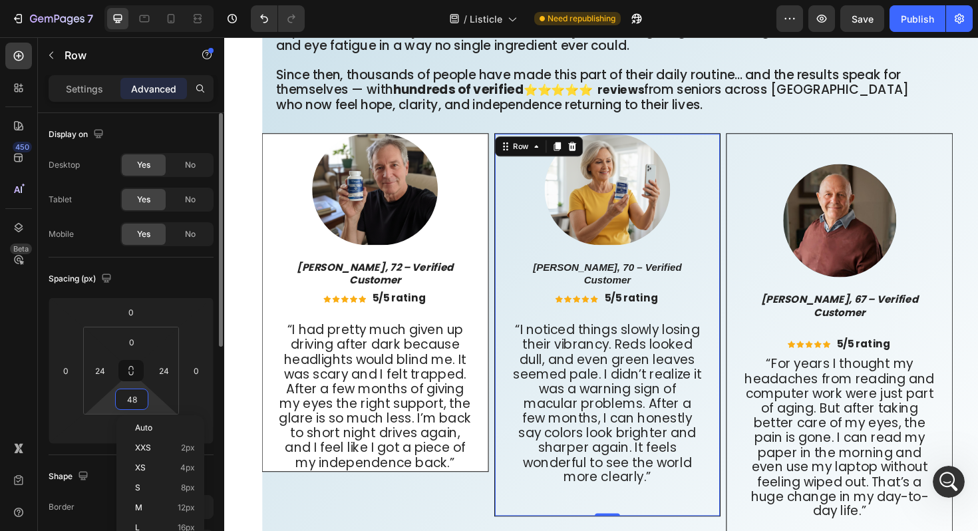
click at [142, 402] on input "48" at bounding box center [131, 399] width 27 height 20
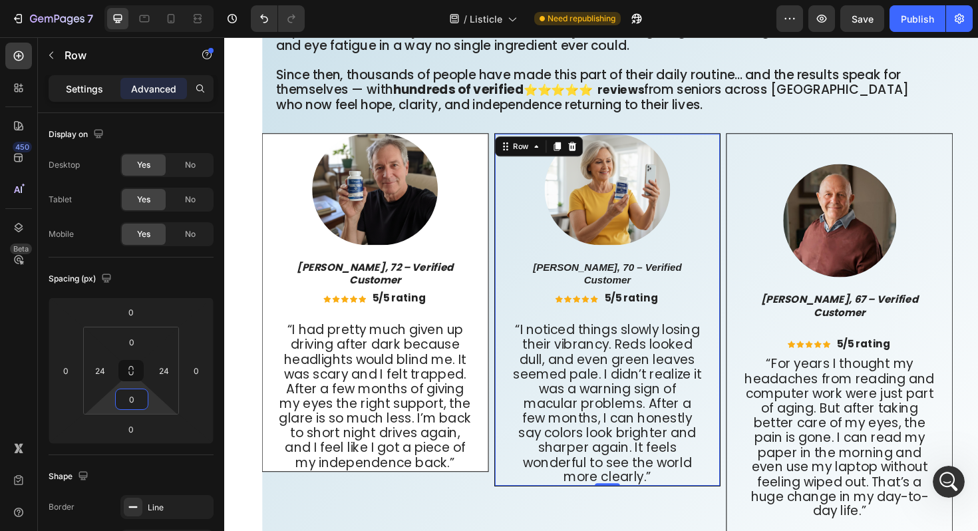
click at [90, 97] on div "Settings" at bounding box center [84, 88] width 67 height 21
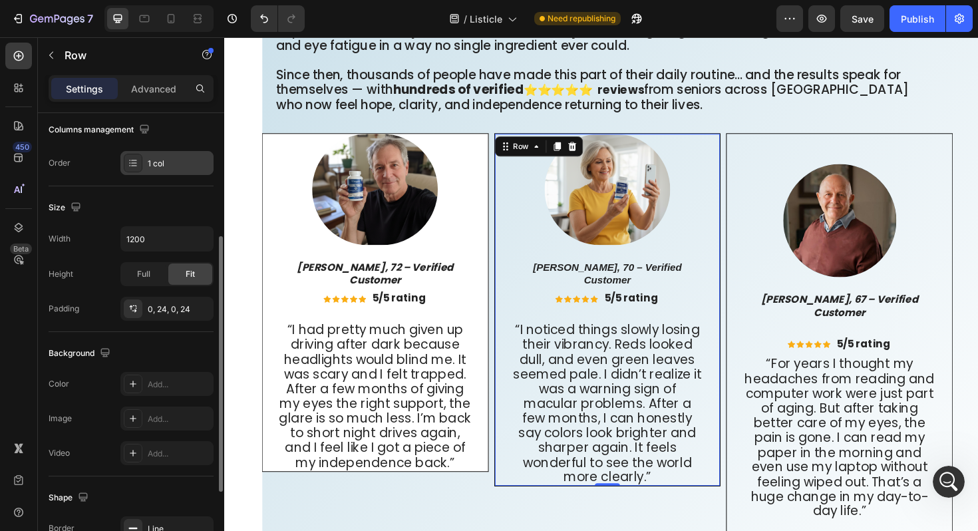
scroll to position [216, 0]
click at [153, 378] on div "Add..." at bounding box center [179, 382] width 63 height 12
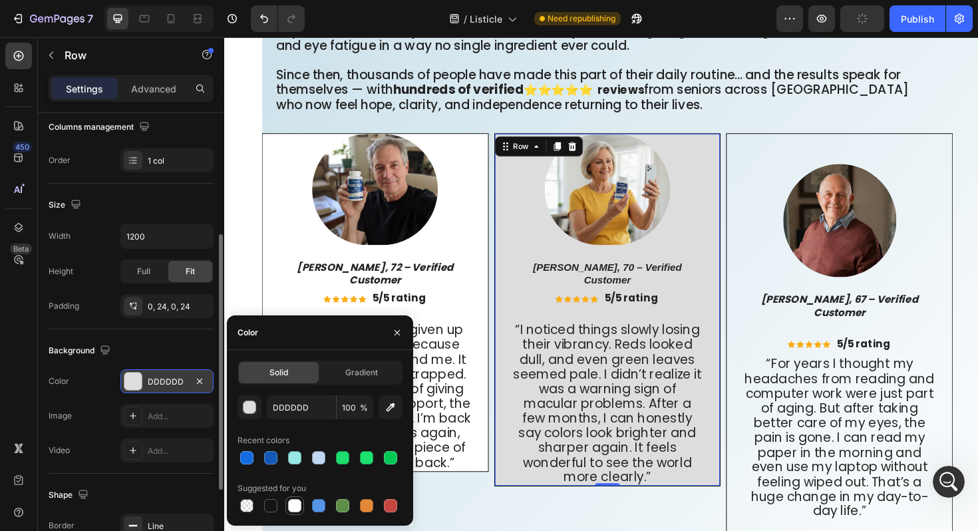
click at [299, 503] on div at bounding box center [294, 505] width 13 height 13
type input "FFFFFF"
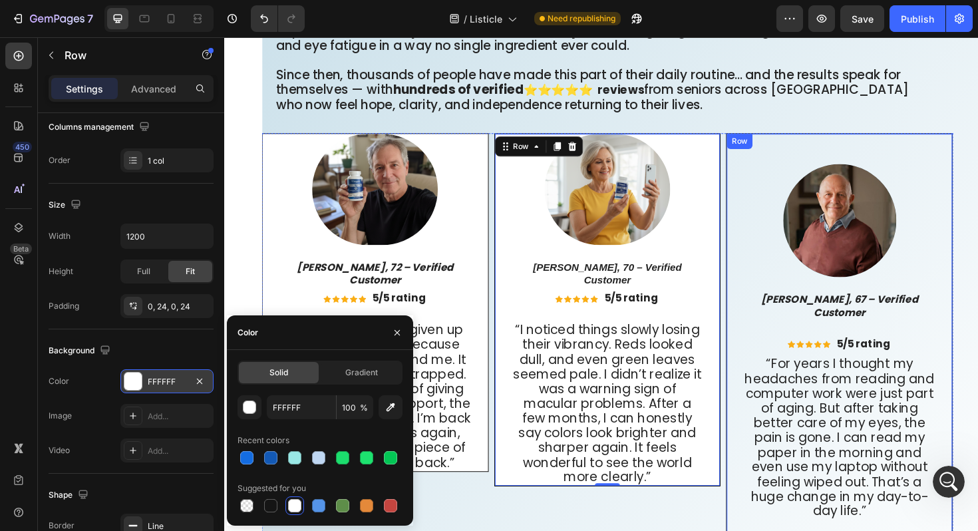
click at [803, 156] on div "Image Richard T., 67 – Verified Customer Text Block Icon Icon Icon Icon Icon Ic…" at bounding box center [875, 360] width 240 height 442
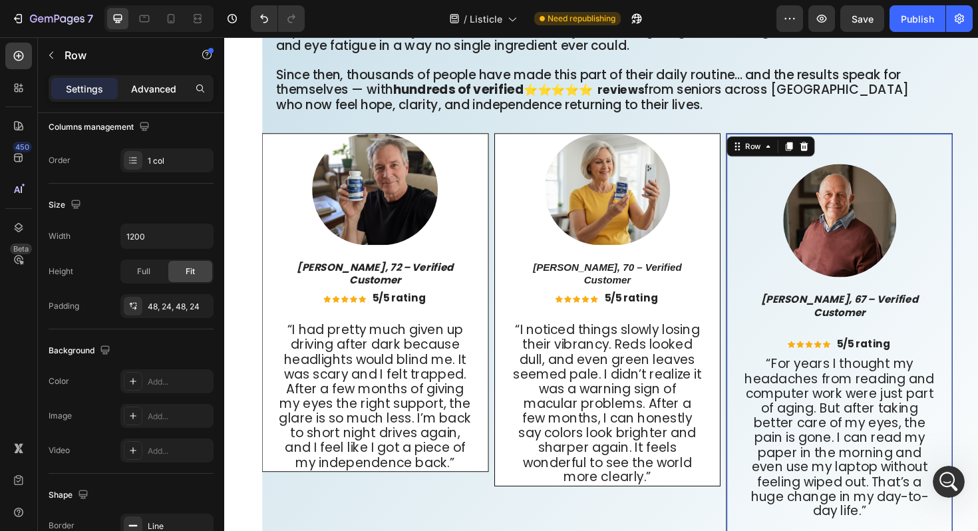
click at [145, 93] on p "Advanced" at bounding box center [153, 89] width 45 height 14
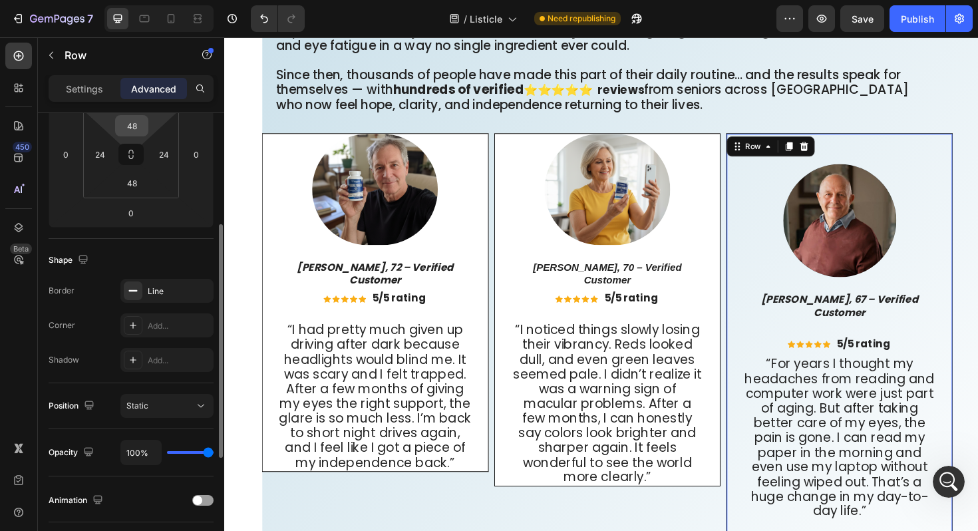
click at [137, 120] on input "48" at bounding box center [131, 126] width 27 height 20
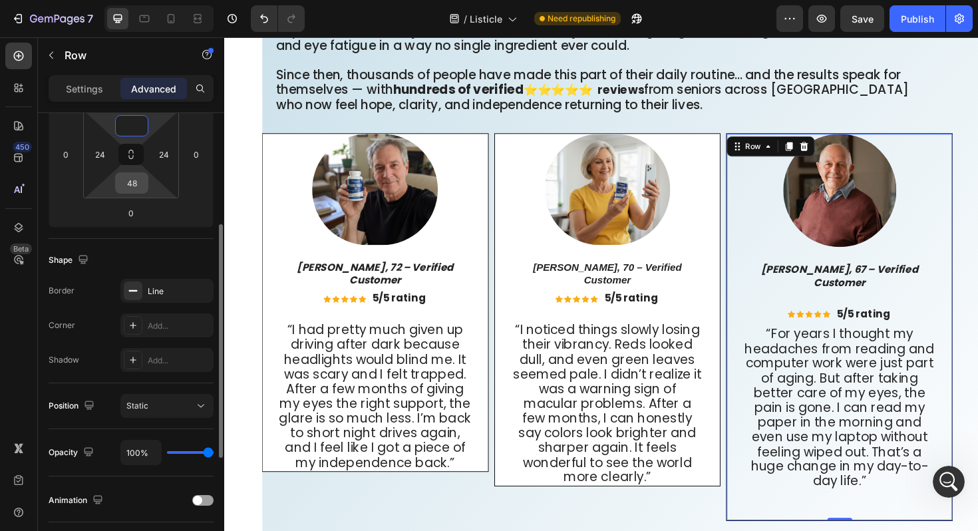
type input "0"
click at [141, 183] on input "48" at bounding box center [131, 183] width 27 height 20
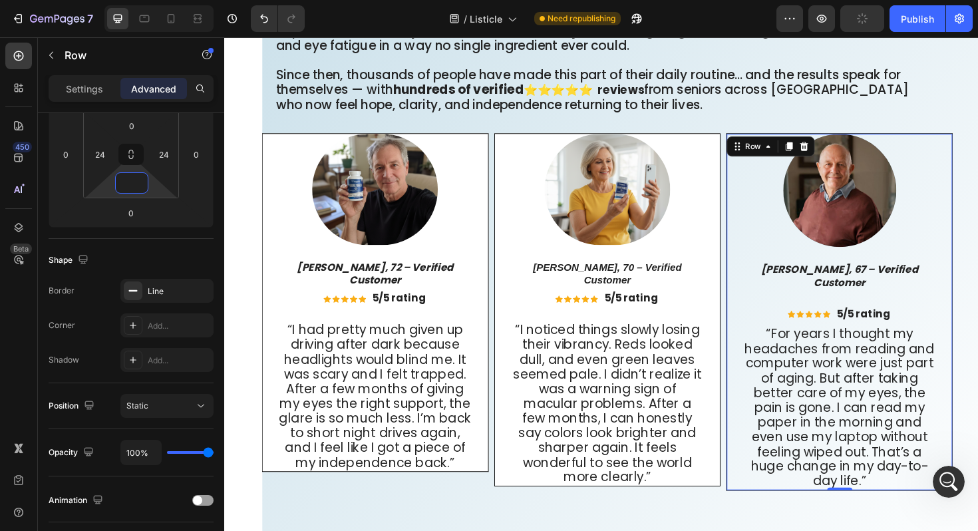
click at [762, 181] on div "Image Richard T., 67 – Verified Customer Text Block Icon Icon Icon Icon Icon Ic…" at bounding box center [875, 328] width 240 height 378
type input "0"
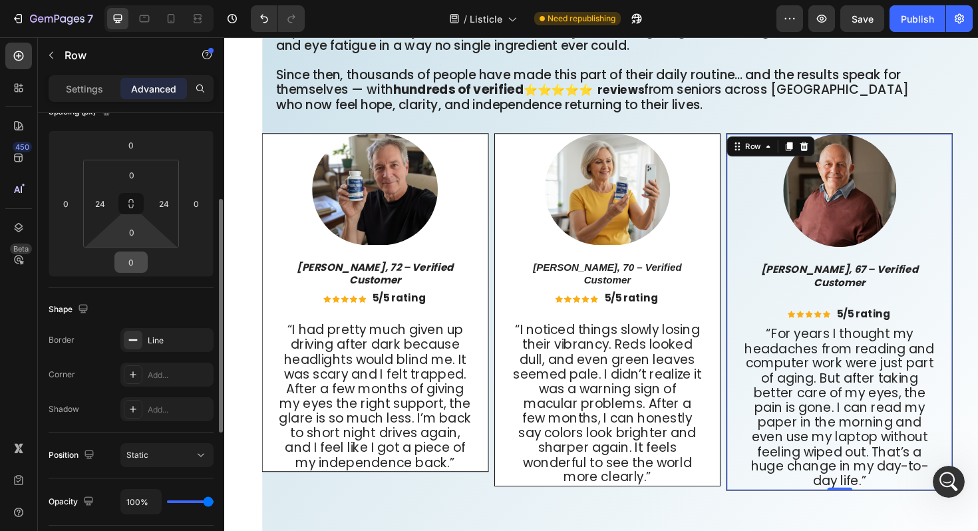
scroll to position [155, 0]
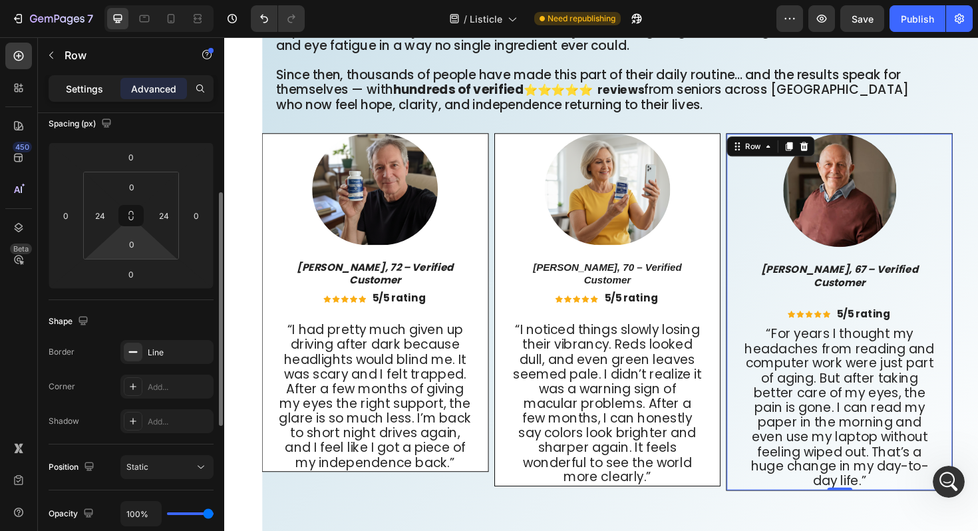
click at [78, 88] on p "Settings" at bounding box center [84, 89] width 37 height 14
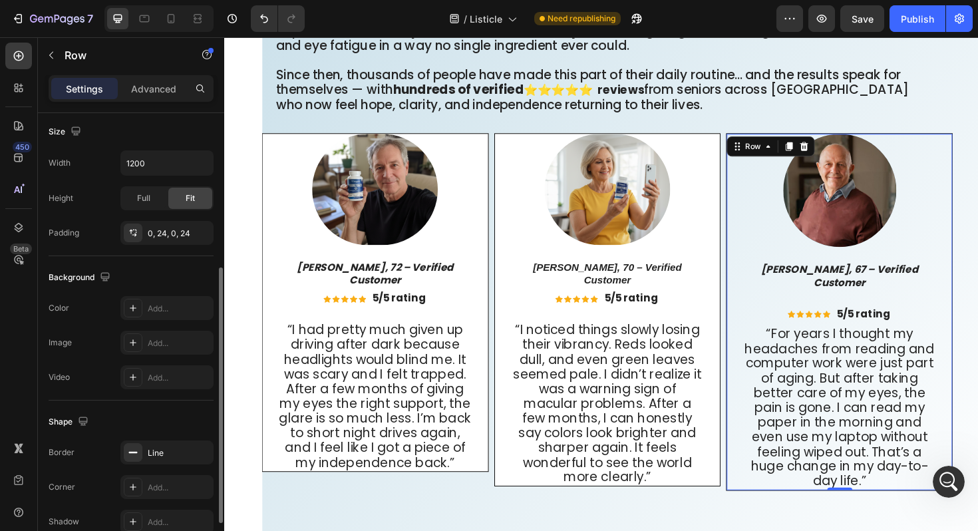
scroll to position [290, 0]
click at [162, 307] on div "Add..." at bounding box center [179, 308] width 63 height 12
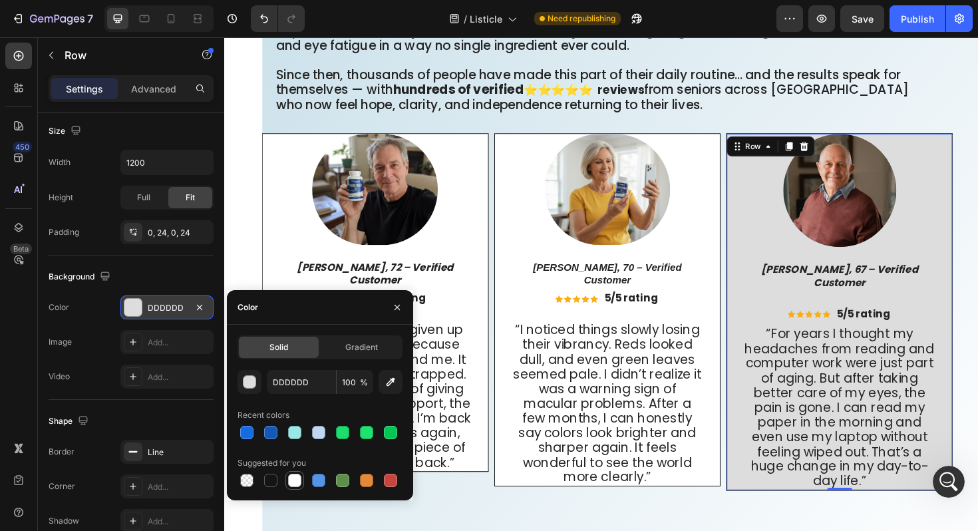
click at [295, 481] on div at bounding box center [294, 479] width 13 height 13
type input "FFFFFF"
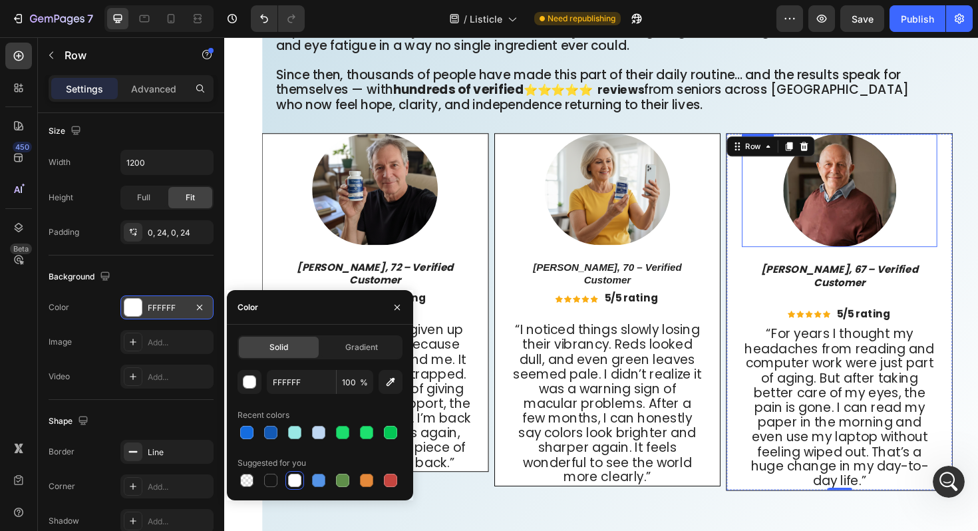
click at [785, 227] on div at bounding box center [875, 200] width 207 height 120
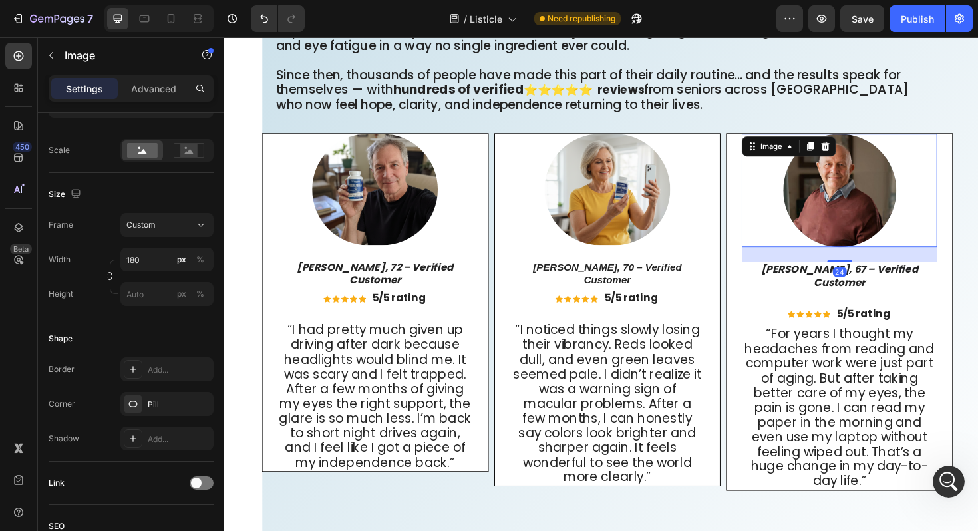
scroll to position [0, 0]
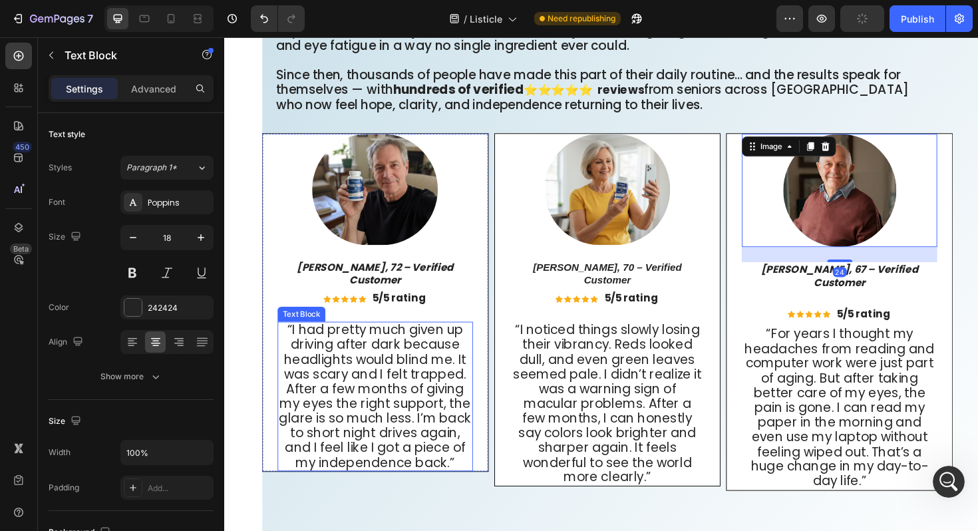
click at [291, 338] on span "“I had pretty much given up driving after dark because headlights would blind m…" at bounding box center [383, 417] width 203 height 159
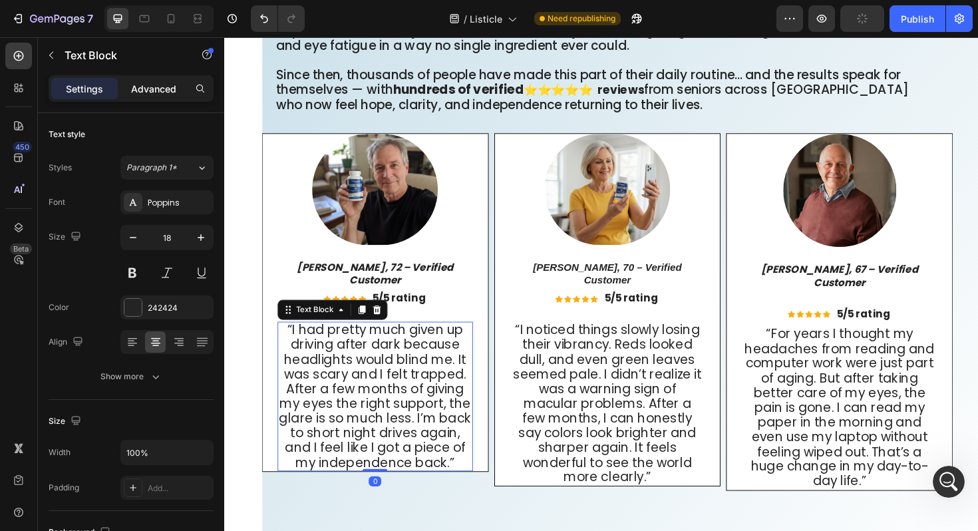
click at [142, 94] on p "Advanced" at bounding box center [153, 89] width 45 height 14
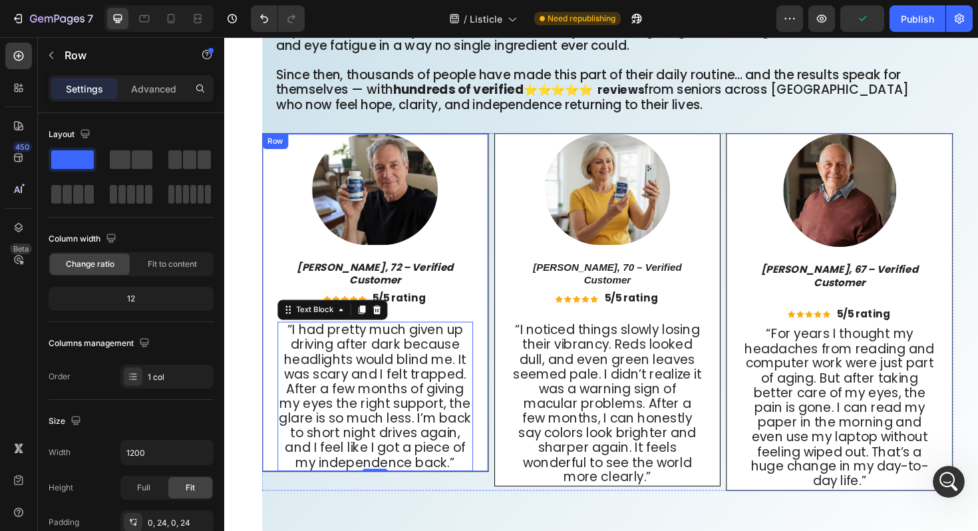
click at [280, 275] on div "Image George M., 72 – Verified Customer Text Block Icon Icon Icon Icon Icon Ico…" at bounding box center [384, 318] width 240 height 358
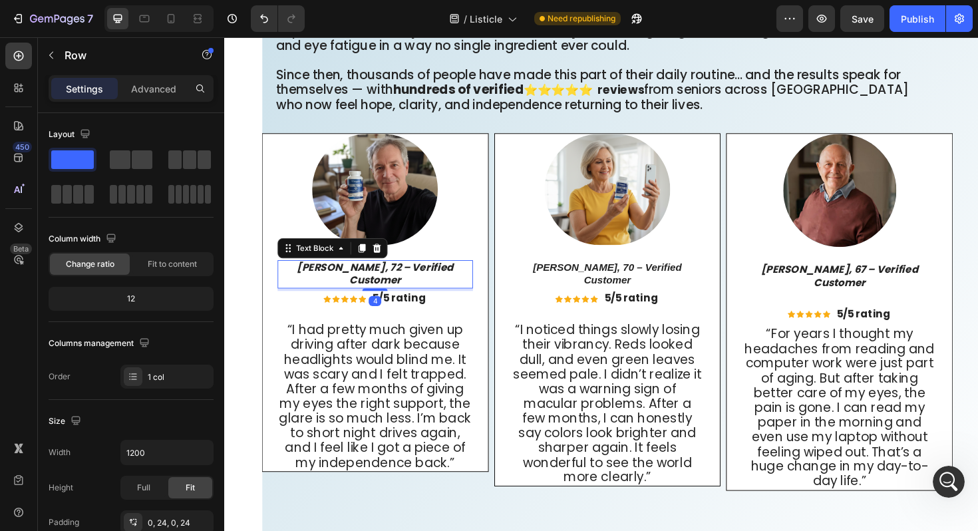
click at [301, 287] on icon "George M., 72 – Verified Customer" at bounding box center [384, 287] width 166 height 29
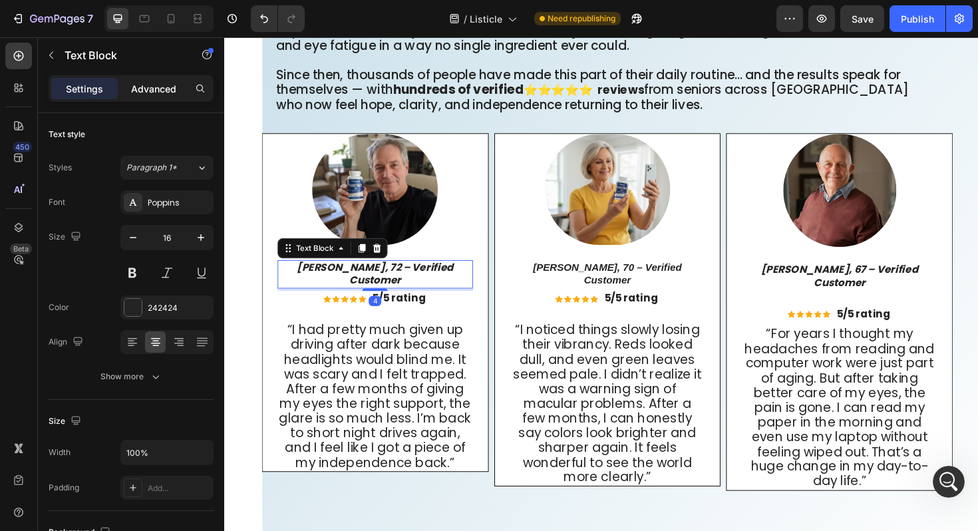
click at [147, 83] on p "Advanced" at bounding box center [153, 89] width 45 height 14
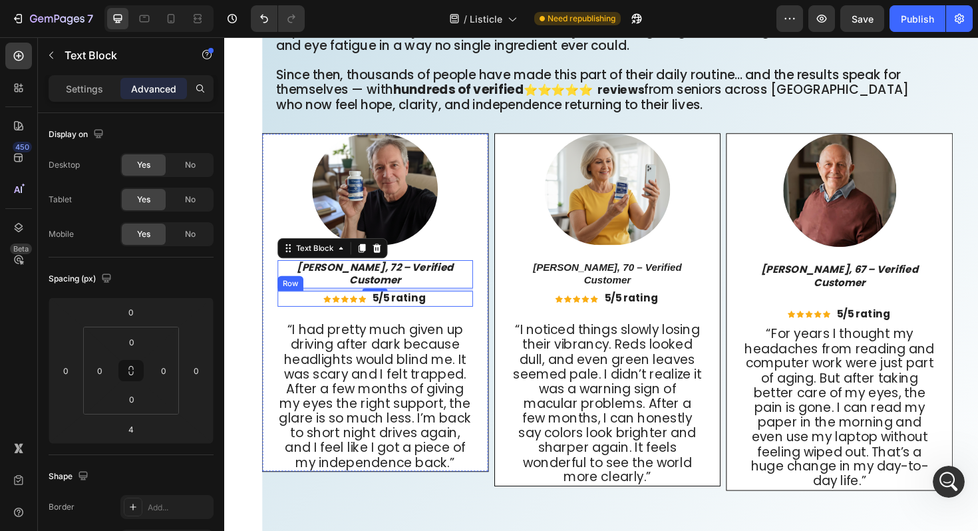
click at [318, 307] on div "Icon Icon Icon Icon Icon Icon List 5/5 rating Text Block Row" at bounding box center [384, 314] width 207 height 17
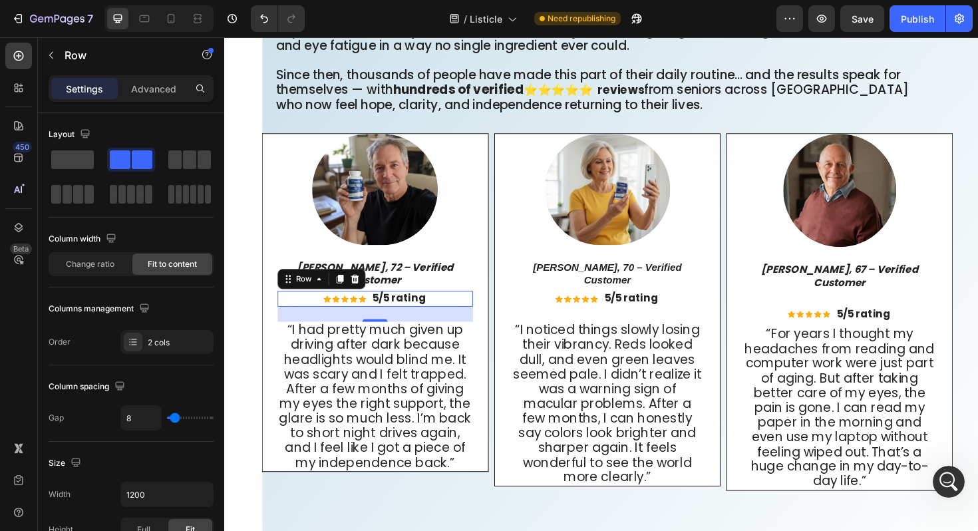
click at [385, 325] on div "24" at bounding box center [384, 331] width 207 height 16
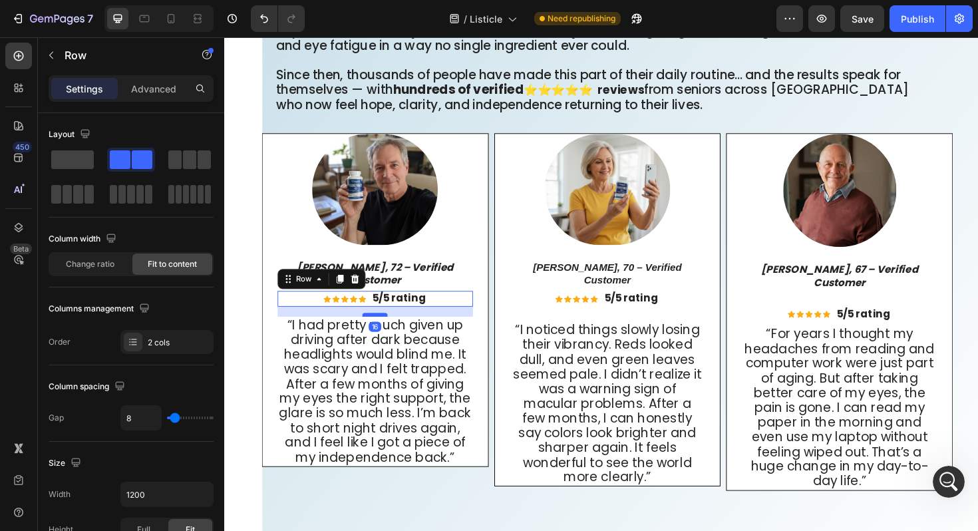
click at [385, 329] on div at bounding box center [383, 331] width 27 height 4
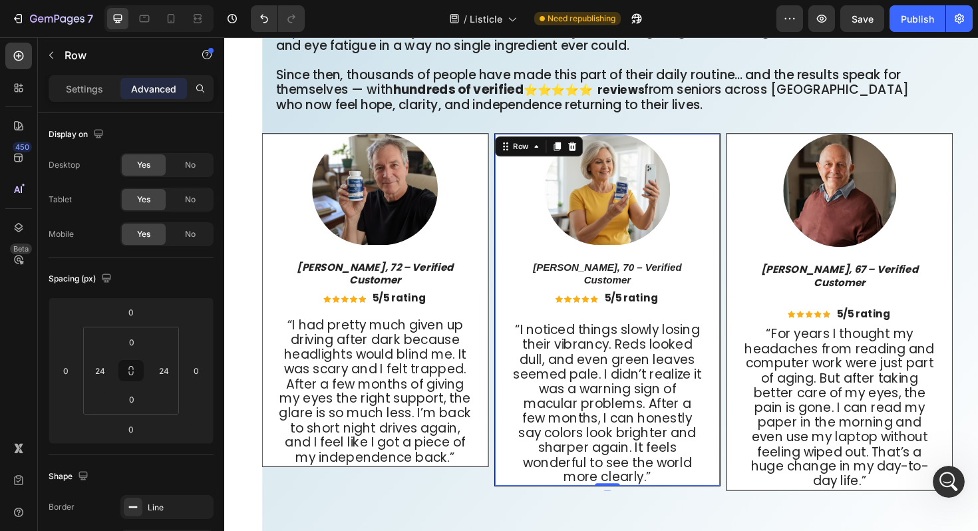
click at [597, 321] on div "Image Patricia L., 70 – Verified Customer Text Block Icon Icon Icon Icon Icon I…" at bounding box center [630, 326] width 207 height 372
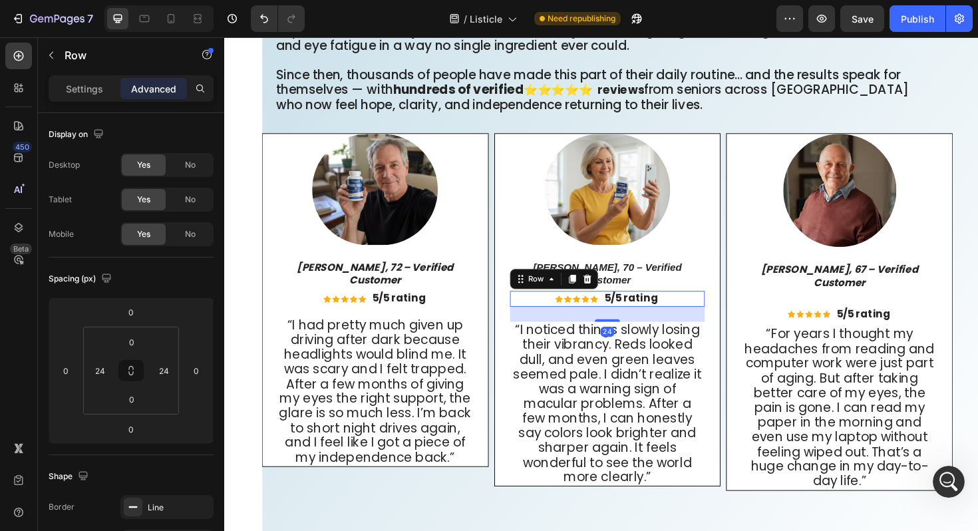
click at [587, 313] on div "Icon Icon Icon Icon Icon Icon List" at bounding box center [597, 314] width 45 height 17
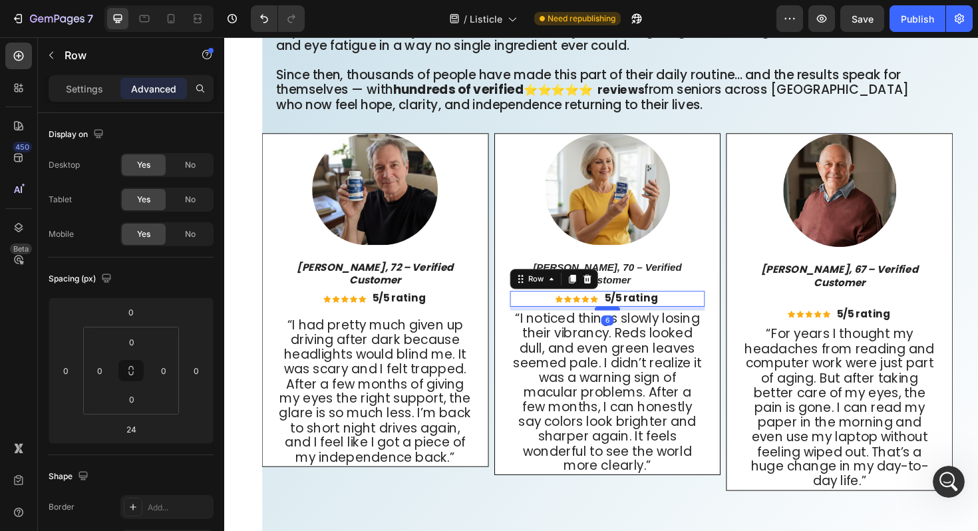
drag, startPoint x: 630, startPoint y: 327, endPoint x: 630, endPoint y: 315, distance: 12.0
click at [630, 323] on div at bounding box center [629, 325] width 27 height 4
type input "6"
click at [360, 317] on div "Image George M., 72 – Verified Customer Text Block Icon Icon Icon Icon Icon Ico…" at bounding box center [384, 316] width 207 height 352
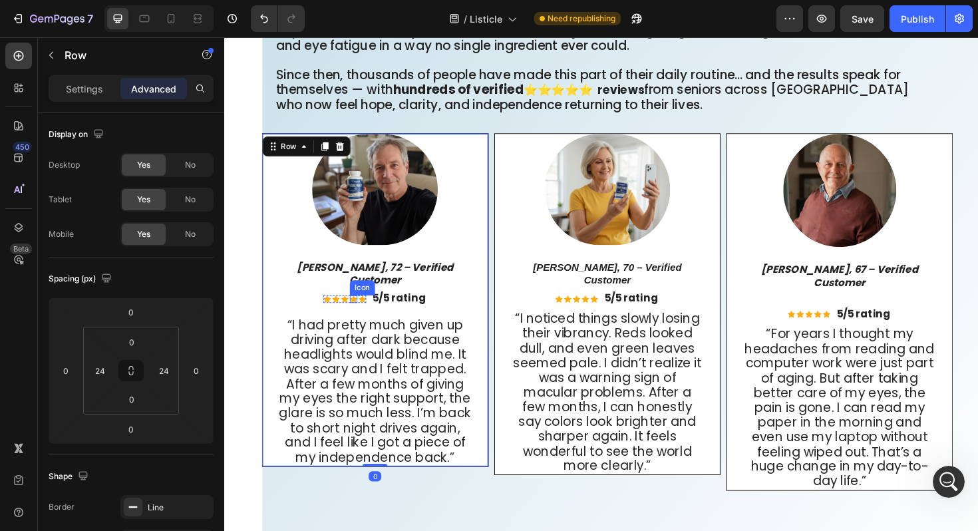
click at [362, 306] on div "Icon Icon Icon Icon Icon Icon List" at bounding box center [351, 314] width 45 height 17
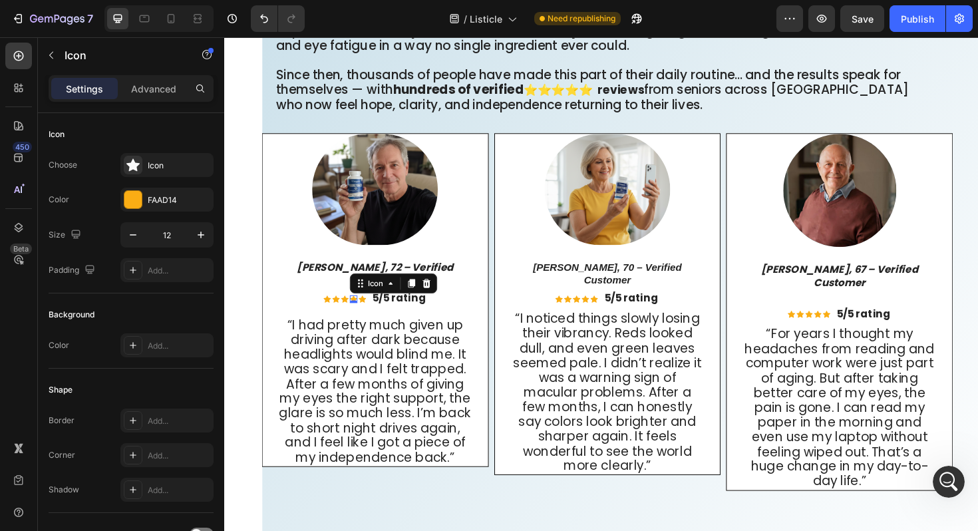
click at [364, 315] on div "0" at bounding box center [360, 318] width 13 height 11
click at [307, 306] on div "Icon Icon Icon Icon 0 Icon Icon List 5/5 rating Text Block Row" at bounding box center [384, 314] width 207 height 17
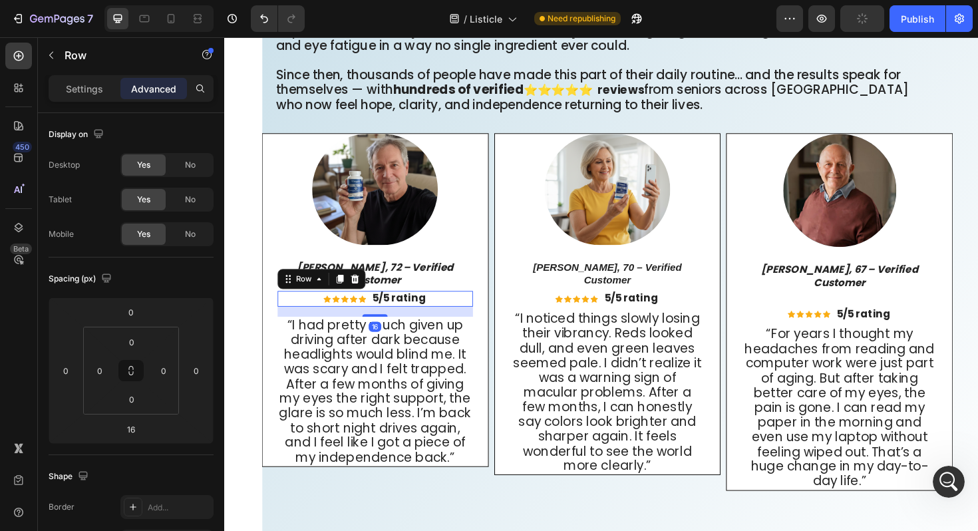
click at [382, 323] on div "16" at bounding box center [384, 328] width 207 height 11
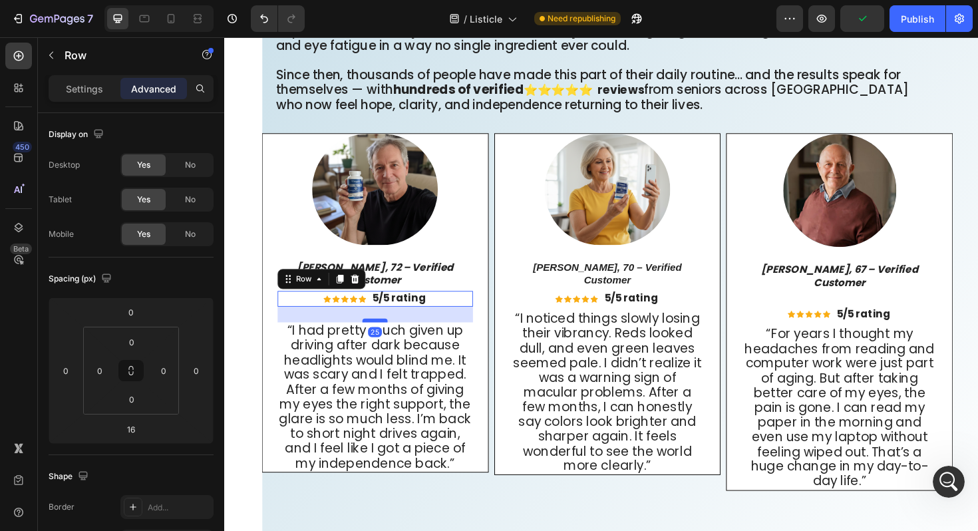
click at [385, 335] on div at bounding box center [383, 337] width 27 height 4
type input "25"
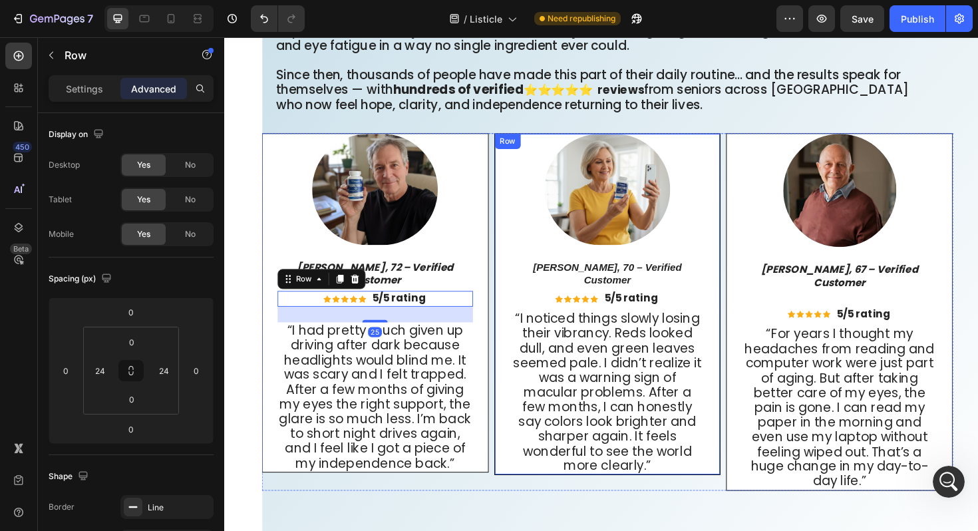
click at [513, 301] on div "Image Patricia L., 70 – Verified Customer Text Block Icon Icon Icon Icon Icon I…" at bounding box center [630, 320] width 240 height 362
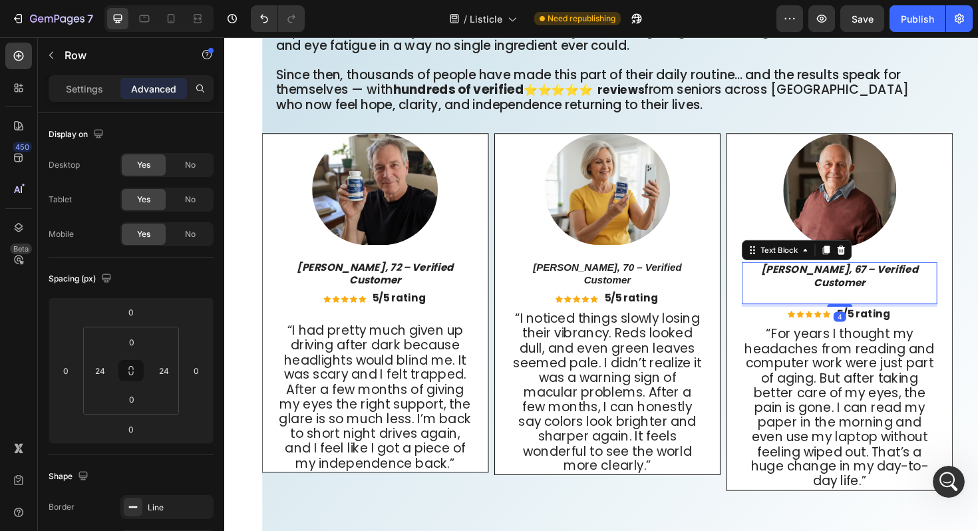
click at [811, 296] on icon "Richard T., 67 – Verified Customer" at bounding box center [876, 289] width 166 height 29
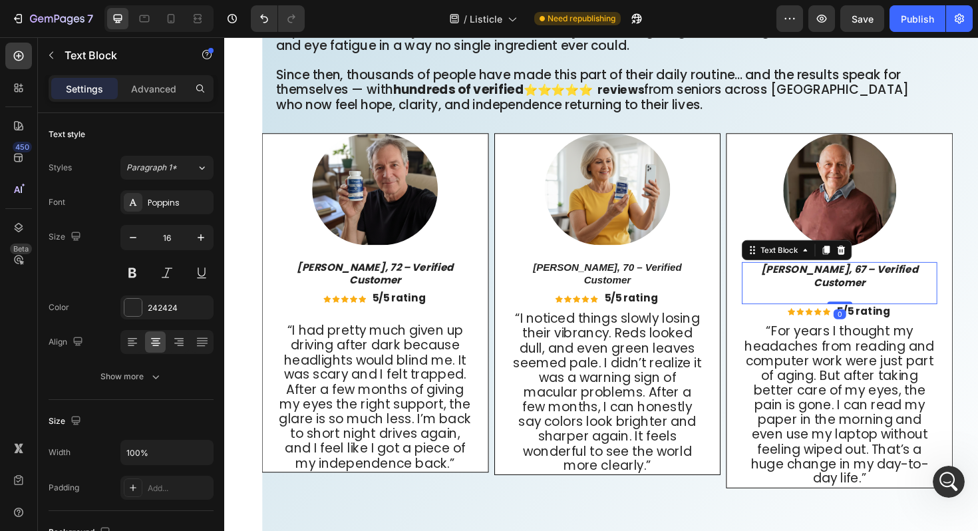
drag, startPoint x: 868, startPoint y: 313, endPoint x: 866, endPoint y: 296, distance: 16.8
click at [866, 296] on div "Richard T., 67 – Verified Customer Text Block 0" at bounding box center [875, 297] width 207 height 44
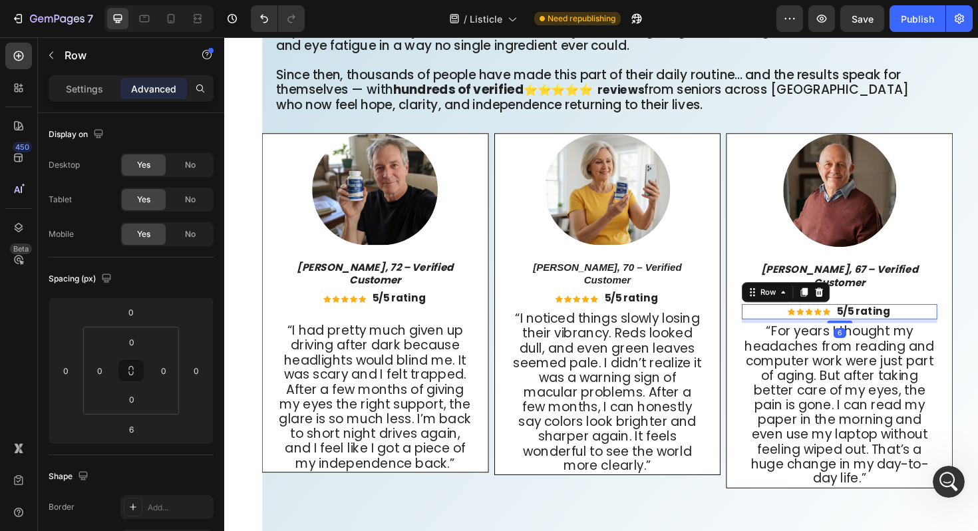
click at [845, 327] on div "Icon Icon Icon Icon Icon Icon List" at bounding box center [843, 328] width 45 height 17
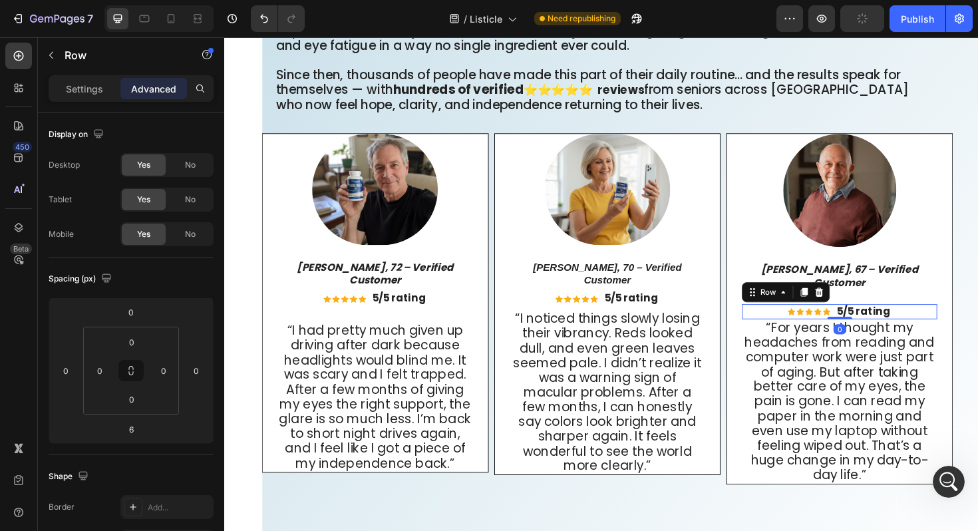
drag, startPoint x: 875, startPoint y: 329, endPoint x: 873, endPoint y: 311, distance: 18.1
click at [873, 311] on div "Image Richard T., 67 – Verified Customer Text Block Icon Icon Icon Icon Icon Ic…" at bounding box center [875, 325] width 207 height 370
type input "0"
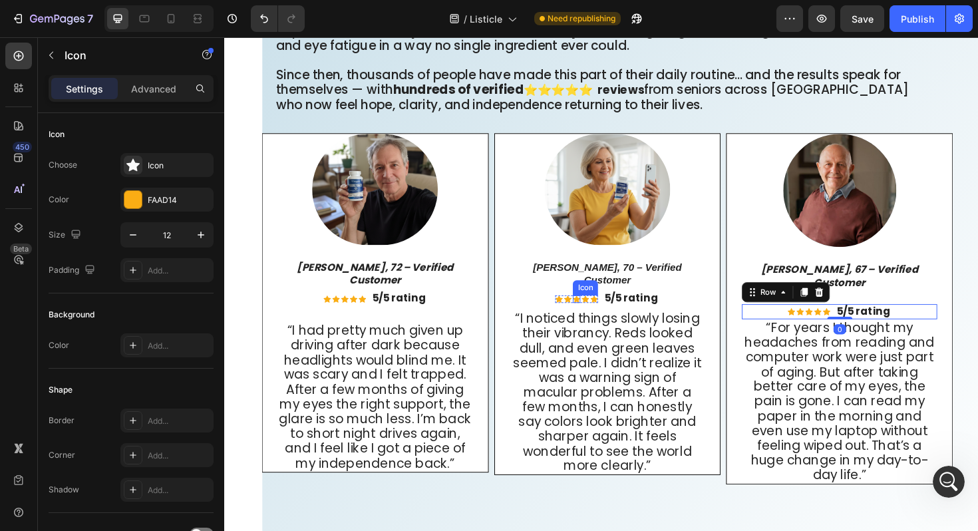
click at [601, 311] on div "Icon" at bounding box center [597, 315] width 8 height 8
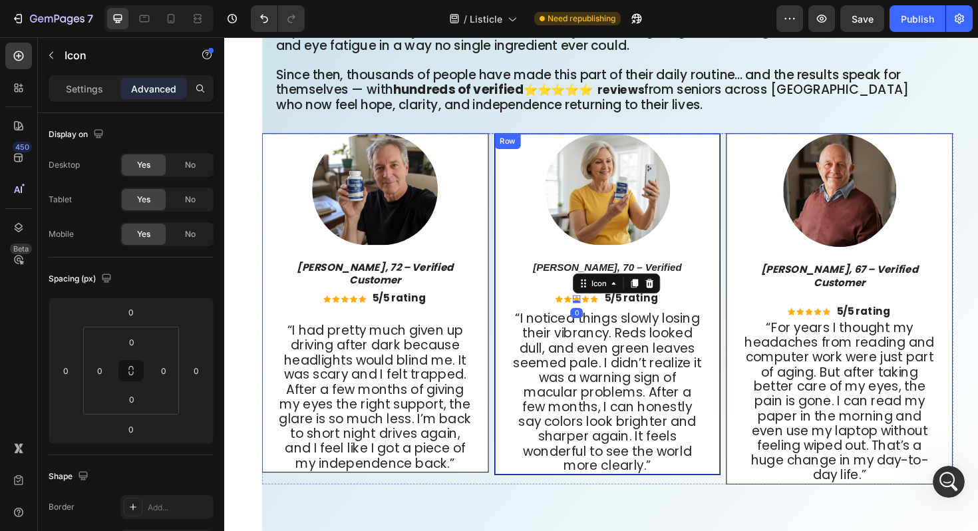
click at [632, 317] on div "Image Patricia L., 70 – Verified Customer Text Block Icon Icon Icon 0 Icon Icon…" at bounding box center [630, 320] width 207 height 360
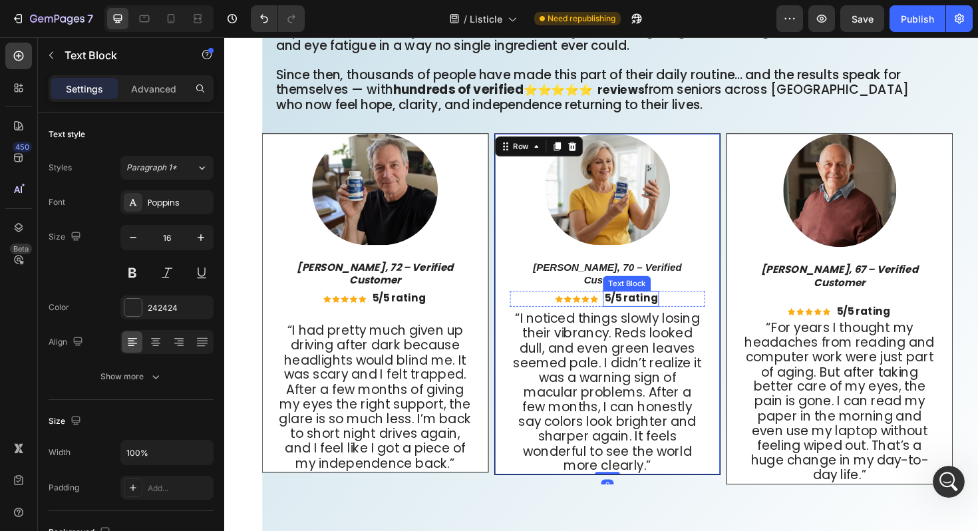
click at [640, 307] on strong "5/5 rating" at bounding box center [654, 313] width 57 height 15
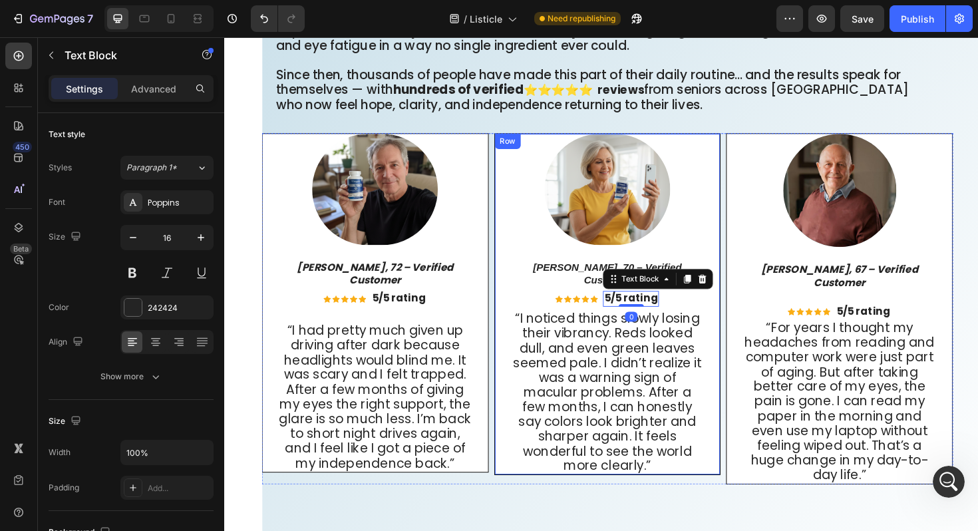
click at [606, 315] on div "Image Patricia L., 70 – Verified Customer Text Block Icon Icon Icon Icon Icon I…" at bounding box center [630, 320] width 207 height 360
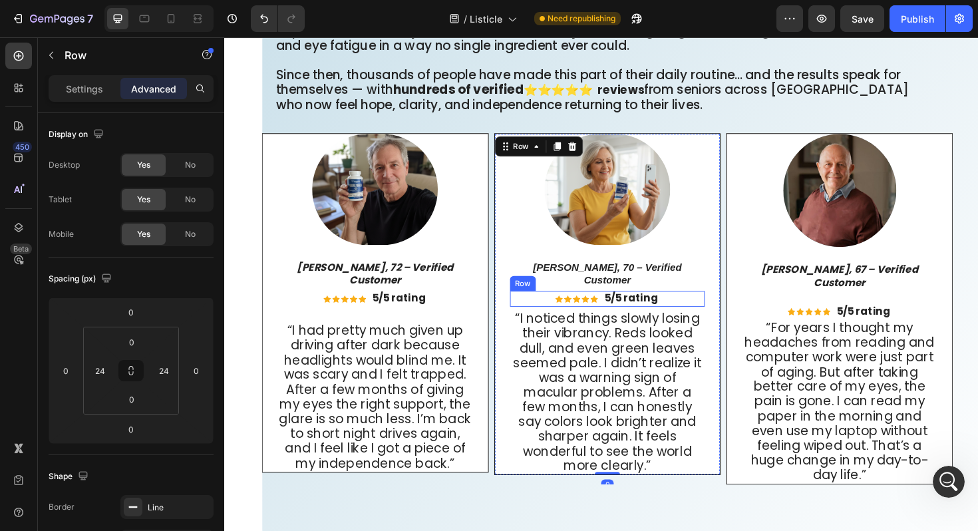
click at [552, 309] on div "Icon Icon Icon Icon Icon Icon List 5/5 rating Text Block Row" at bounding box center [630, 314] width 207 height 17
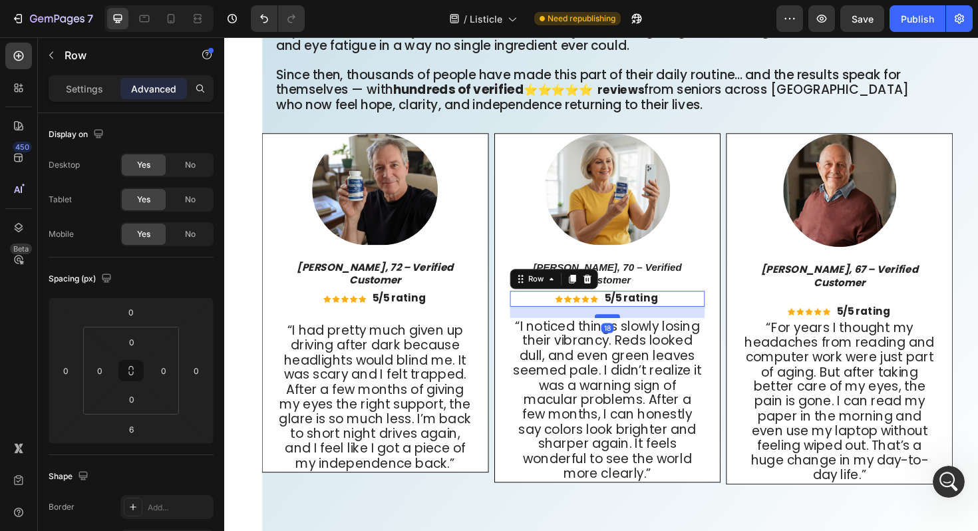
drag, startPoint x: 627, startPoint y: 315, endPoint x: 628, endPoint y: 323, distance: 8.0
click at [628, 331] on div at bounding box center [629, 333] width 27 height 4
type input "18"
click at [444, 315] on div "Image George M., 72 – Verified Customer Text Block Icon Icon Icon Icon Icon Ico…" at bounding box center [384, 319] width 207 height 358
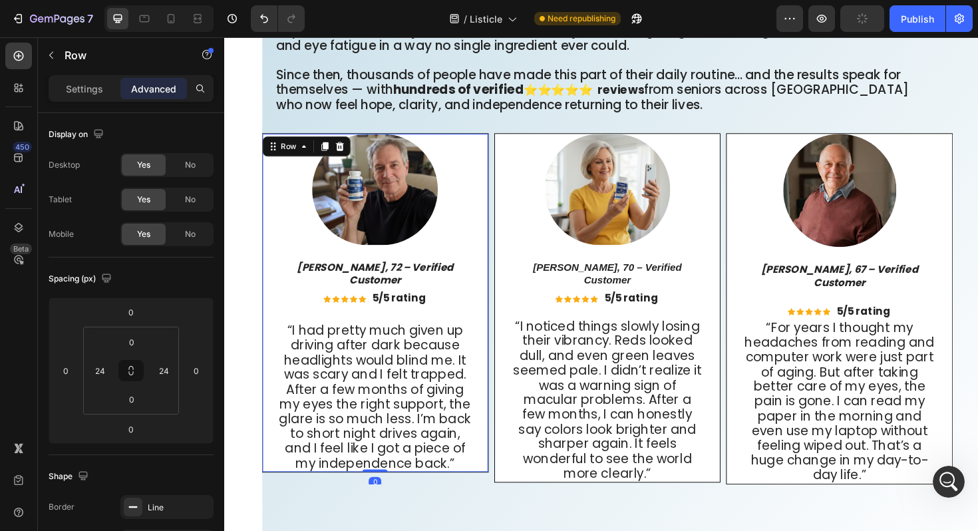
click at [371, 320] on div "Image George M., 72 – Verified Customer Text Block Icon Icon Icon Icon Icon Ico…" at bounding box center [384, 319] width 207 height 358
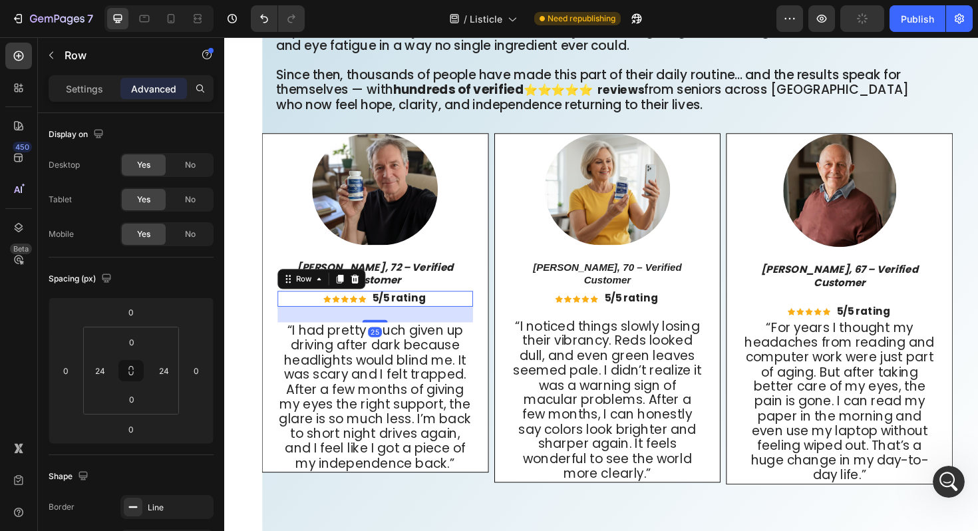
click at [315, 306] on div "Icon Icon Icon Icon Icon Icon List 5/5 rating Text Block Row 25" at bounding box center [384, 314] width 207 height 17
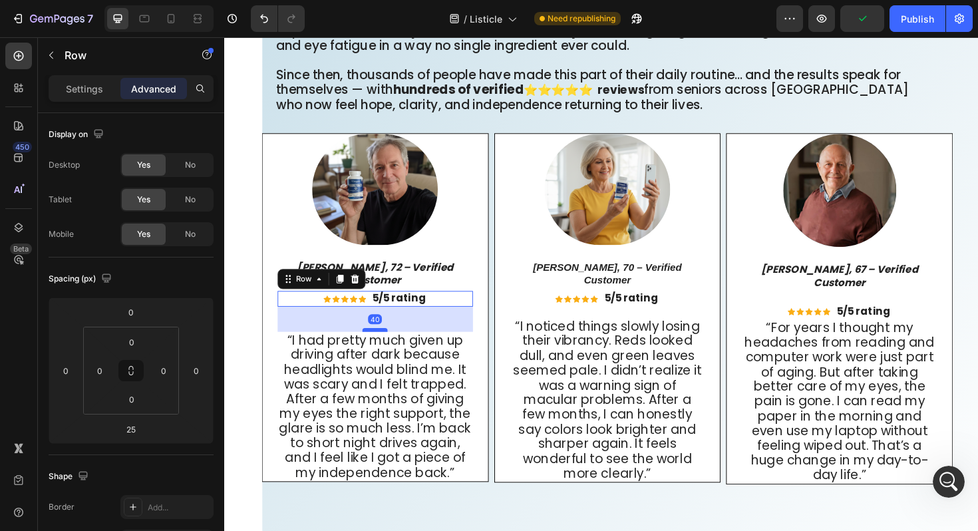
drag, startPoint x: 386, startPoint y: 328, endPoint x: 388, endPoint y: 338, distance: 10.1
click at [388, 345] on div at bounding box center [383, 347] width 27 height 4
type input "40"
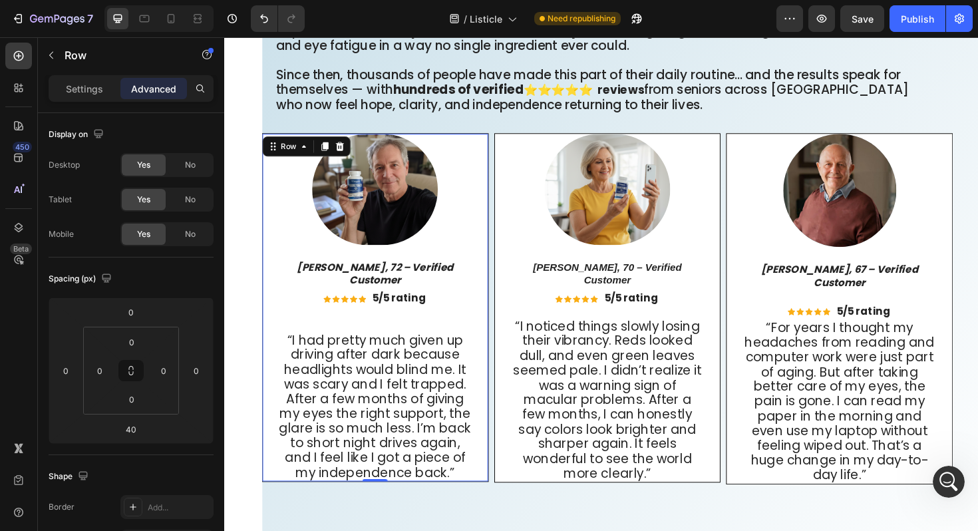
click at [491, 230] on div "Image George M., 72 – Verified Customer Text Block Icon Icon Icon Icon Icon Ico…" at bounding box center [384, 323] width 240 height 369
click at [851, 305] on p "Richard T., 67 – Verified Customer" at bounding box center [875, 297] width 204 height 41
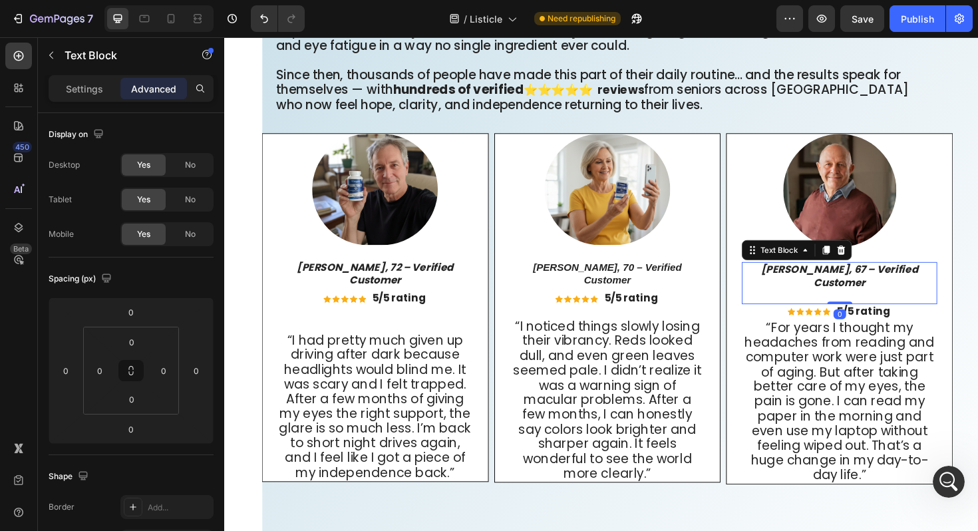
click at [879, 305] on div "Richard T., 67 – Verified Customer Text Block 0" at bounding box center [875, 297] width 207 height 44
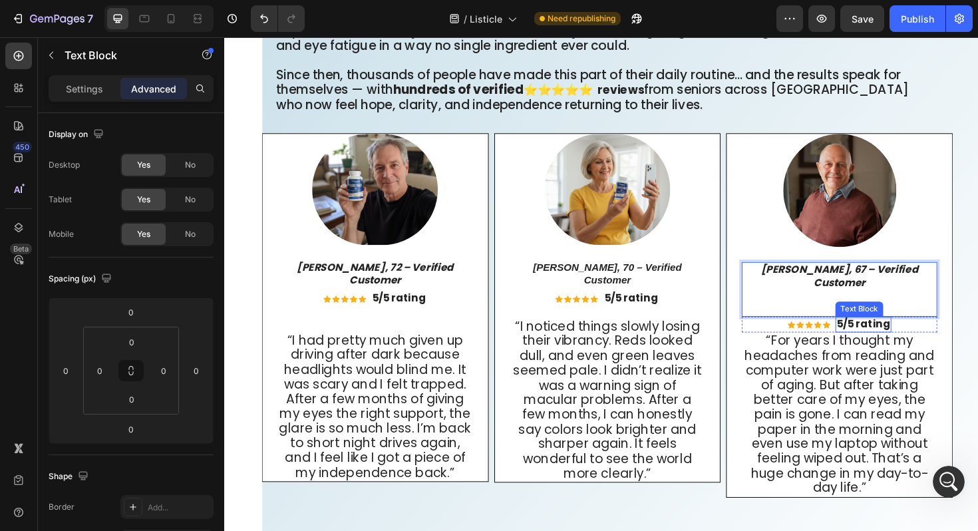
click at [882, 319] on div "Text Block" at bounding box center [896, 325] width 45 height 12
click at [857, 310] on p "Richard T., 67 – Verified Customer" at bounding box center [875, 304] width 204 height 55
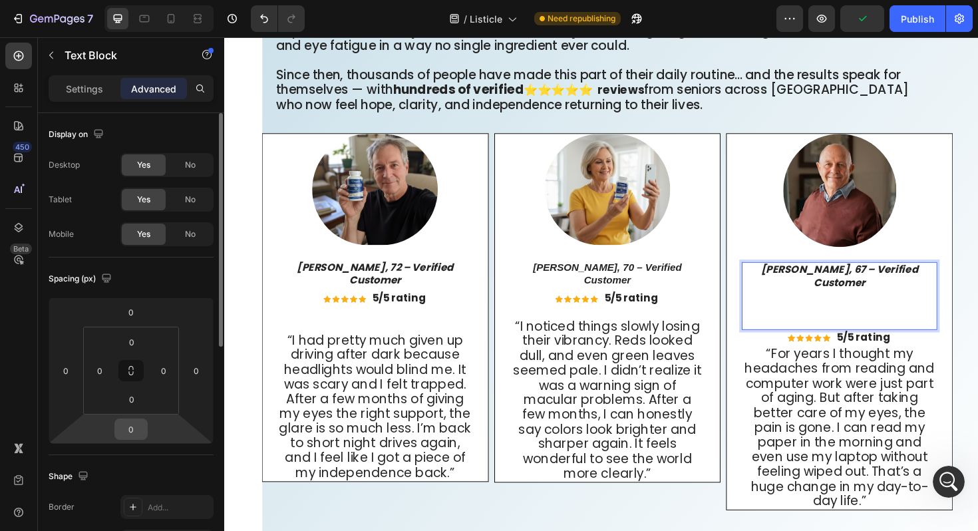
click at [137, 431] on input "0" at bounding box center [131, 429] width 27 height 20
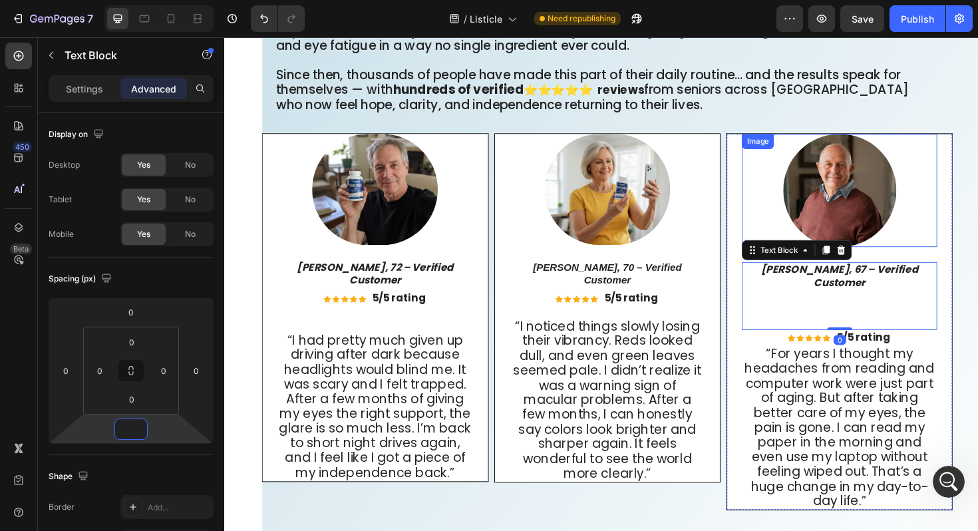
click at [793, 163] on div "Image" at bounding box center [875, 200] width 207 height 120
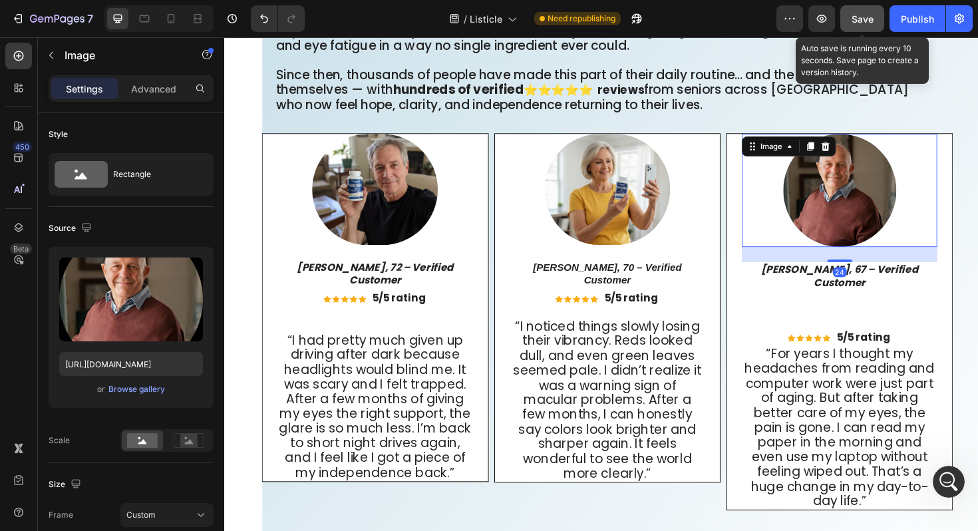
click at [861, 17] on span "Save" at bounding box center [862, 18] width 22 height 11
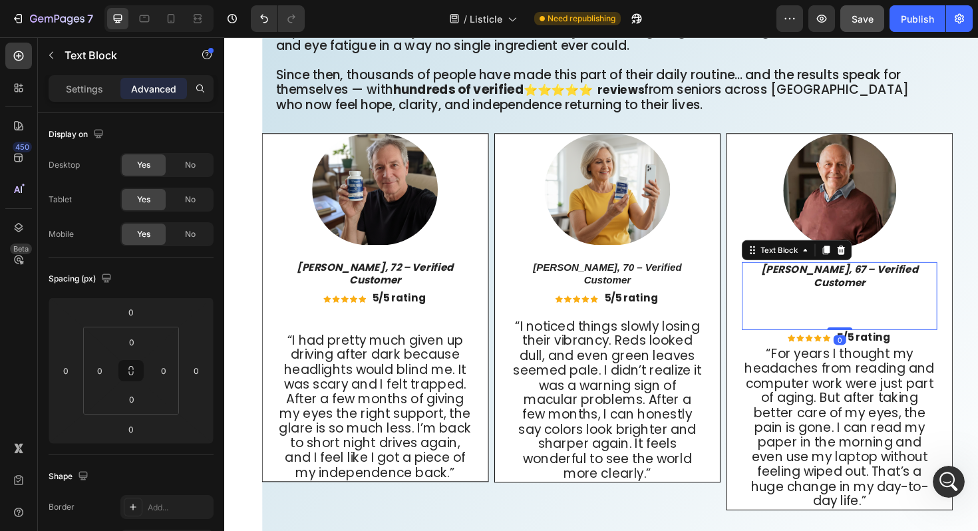
click at [829, 302] on p "Richard T., 67 – Verified Customer" at bounding box center [875, 311] width 204 height 69
drag, startPoint x: 882, startPoint y: 336, endPoint x: 875, endPoint y: 310, distance: 27.4
click at [875, 310] on div "Richard T., 67 – Verified Customer Text Block 0" at bounding box center [875, 311] width 207 height 72
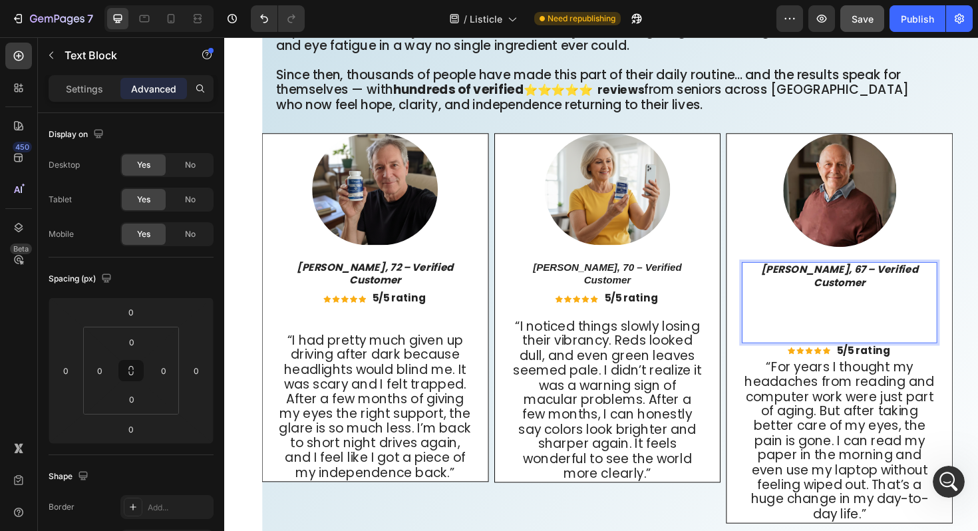
click at [897, 321] on p "Richard T., 67 – Verified Customer" at bounding box center [875, 318] width 204 height 83
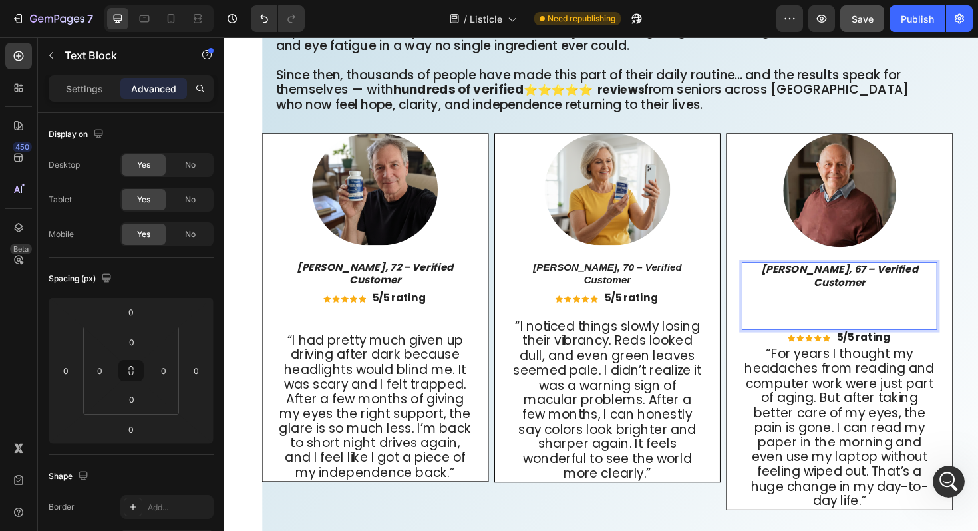
click at [878, 325] on p "Richard T., 67 – Verified Customer ⁠⁠⁠⁠⁠⁠⁠" at bounding box center [875, 311] width 204 height 69
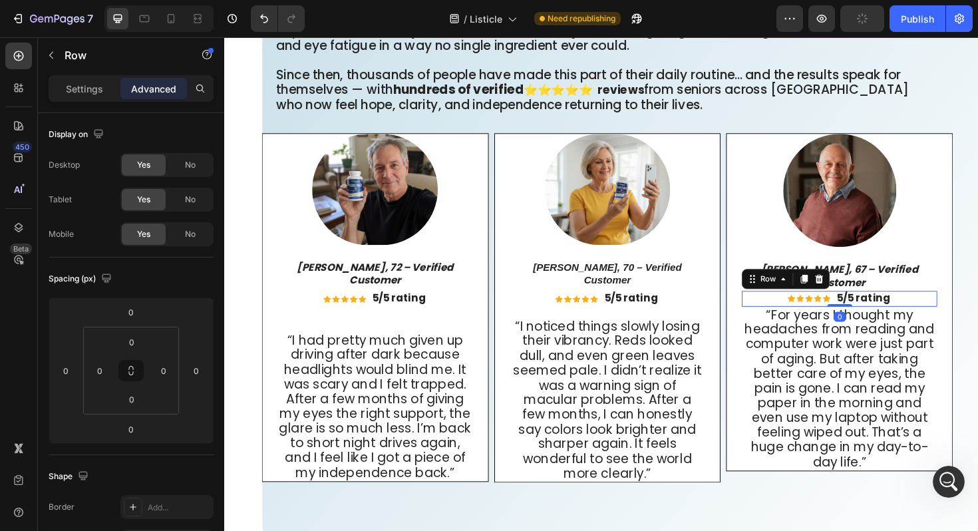
click at [813, 306] on div "Icon Icon Icon Icon Icon Icon List 5/5 rating Text Block Row 0" at bounding box center [875, 314] width 207 height 17
click at [793, 245] on div at bounding box center [875, 200] width 207 height 120
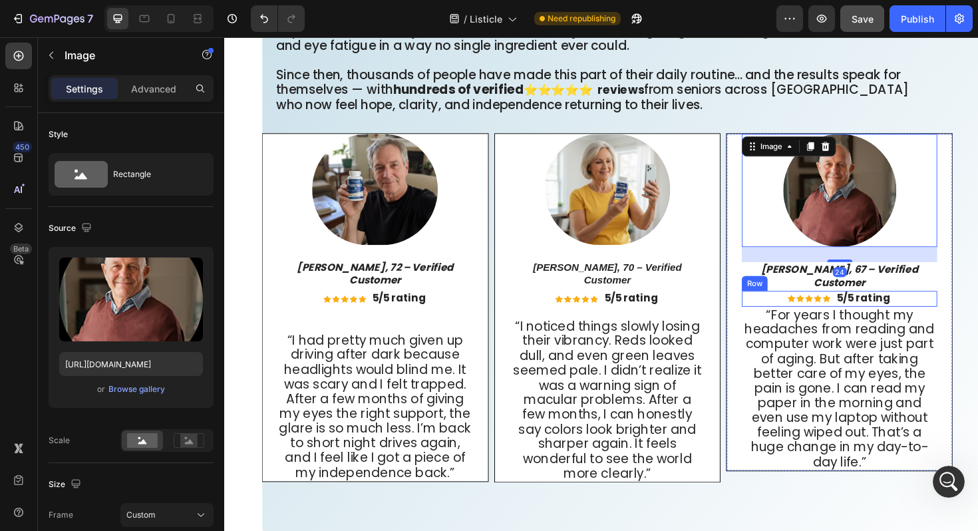
click at [777, 292] on div "Row" at bounding box center [786, 298] width 22 height 12
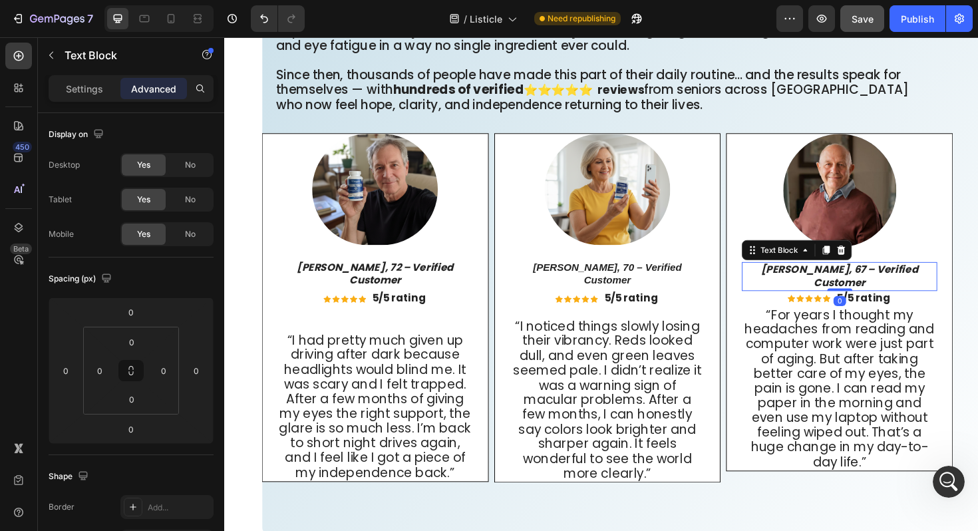
click at [976, 287] on p "Richard T., 67 – Verified Customer" at bounding box center [875, 291] width 204 height 28
click at [134, 424] on input "0" at bounding box center [131, 429] width 27 height 20
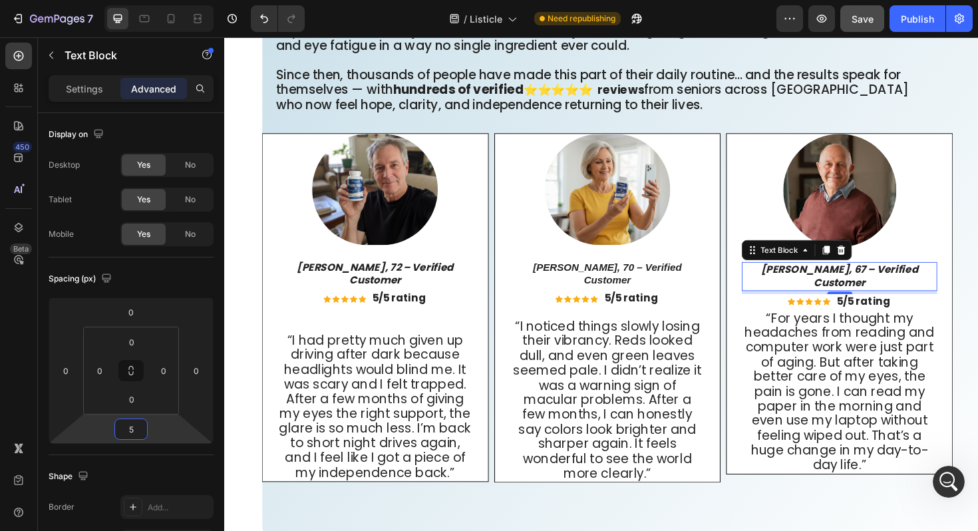
type input "5"
click at [870, 315] on div "5" at bounding box center [875, 320] width 13 height 11
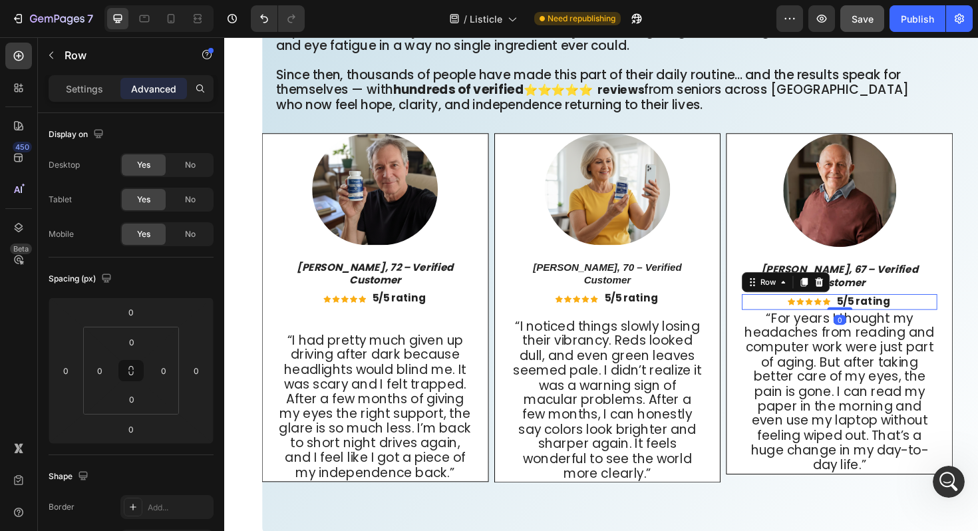
click at [797, 309] on div "Icon Icon Icon Icon Icon Icon List 5/5 rating Text Block Row 0" at bounding box center [875, 317] width 207 height 17
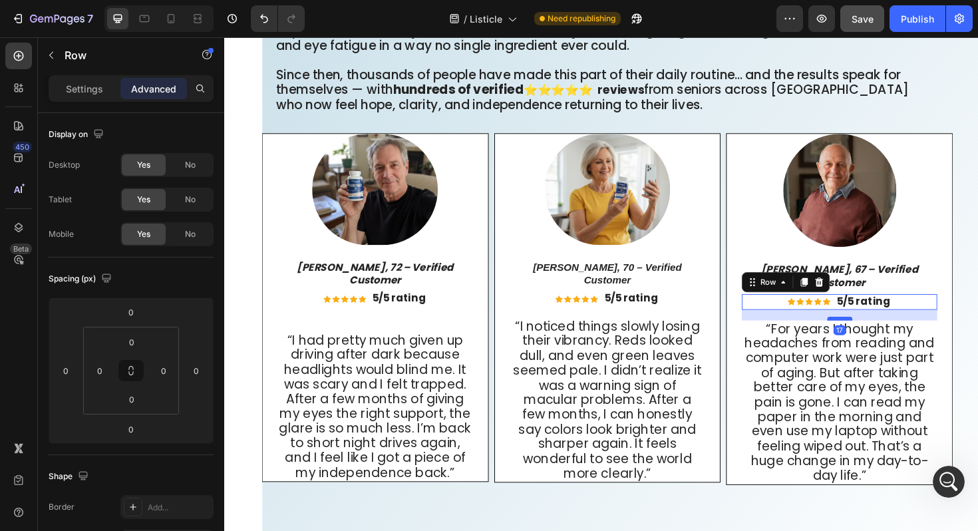
drag, startPoint x: 875, startPoint y: 315, endPoint x: 876, endPoint y: 326, distance: 11.3
click at [876, 333] on div at bounding box center [876, 335] width 27 height 4
type input "17"
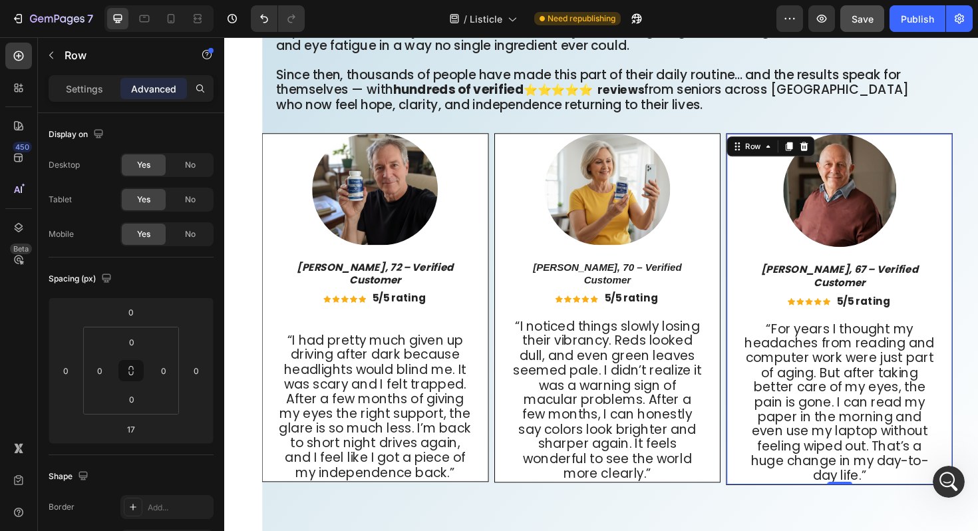
click at [775, 227] on div "Image Richard T., 67 – Verified Customer Text Block Icon Icon Icon Icon Icon Ic…" at bounding box center [875, 325] width 207 height 371
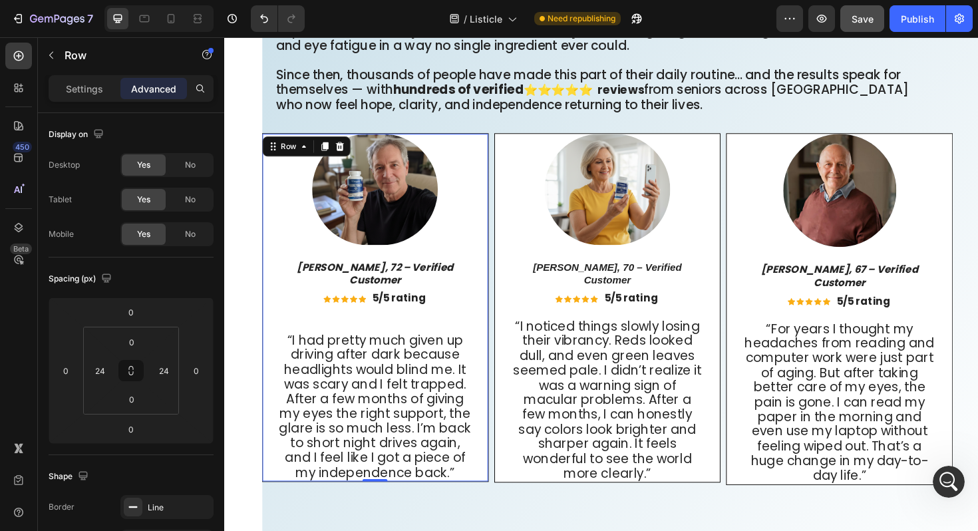
click at [370, 328] on div "Image George M., 72 – Verified Customer Text Block Icon Icon Icon Icon Icon Ico…" at bounding box center [384, 324] width 207 height 368
click at [375, 314] on div "Image George M., 72 – Verified Customer Text Block Icon Icon Icon Icon Icon Ico…" at bounding box center [384, 324] width 207 height 368
click at [875, 313] on strong "5/5 rating" at bounding box center [900, 316] width 57 height 15
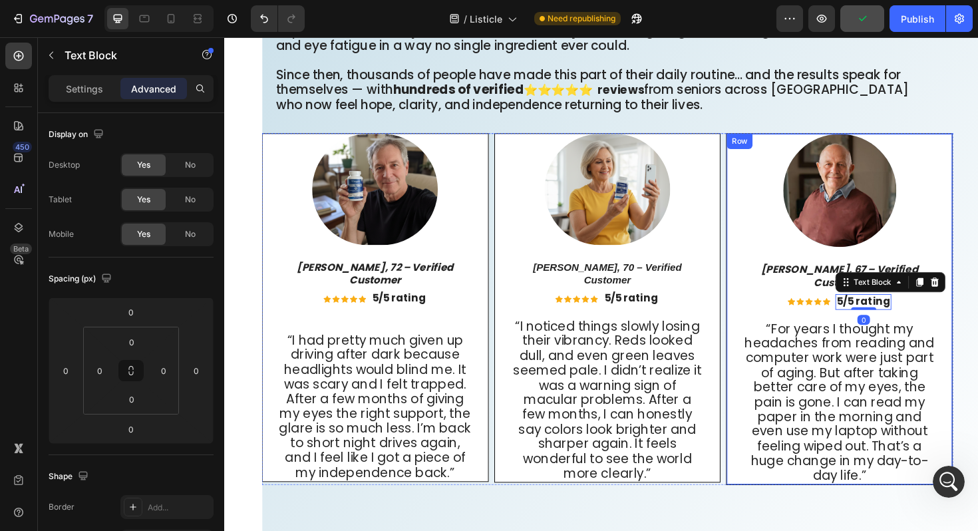
click at [811, 323] on div "Image Richard T., 67 – Verified Customer Text Block Icon Icon Icon Icon Icon Ic…" at bounding box center [875, 325] width 207 height 371
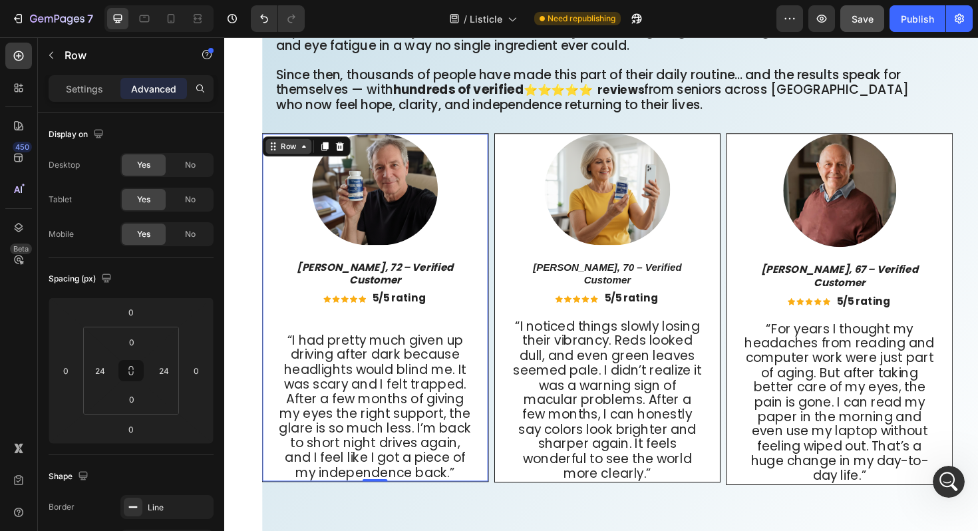
click at [275, 157] on div "Row" at bounding box center [292, 153] width 49 height 16
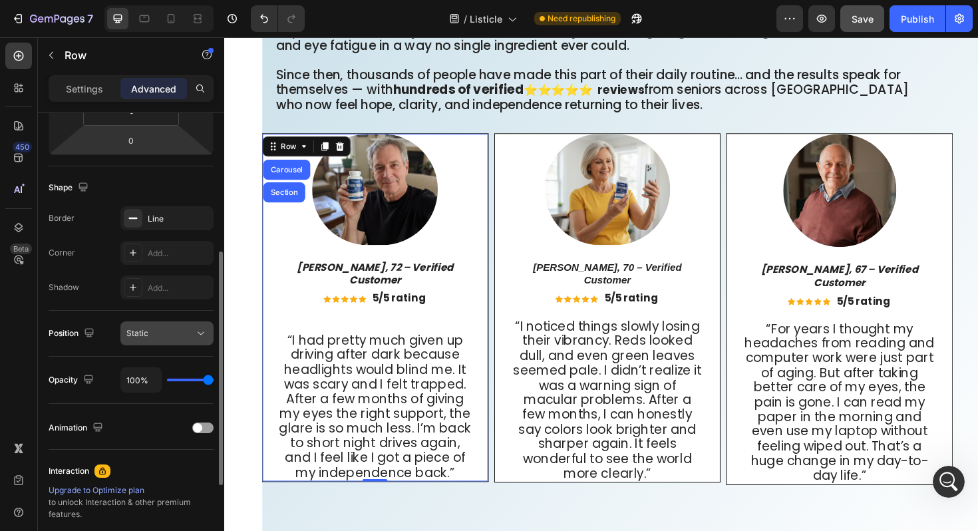
scroll to position [281, 0]
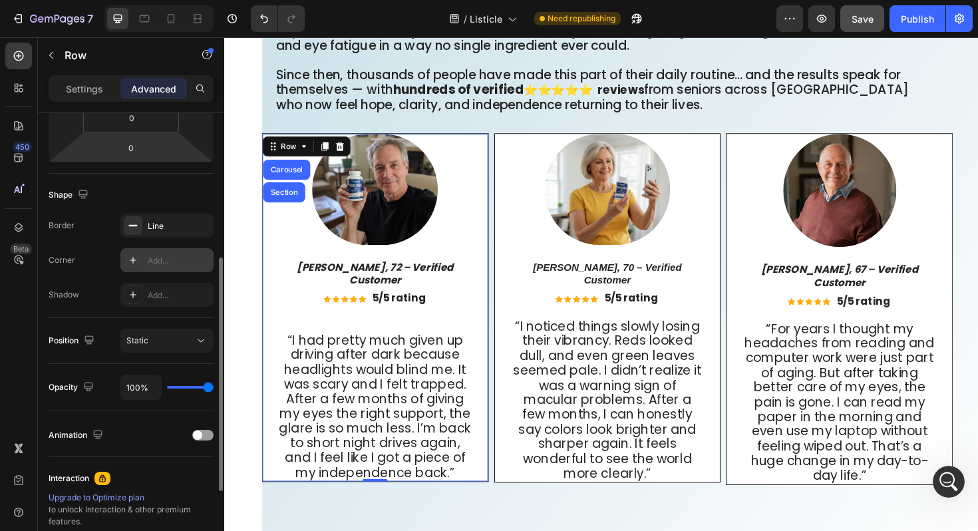
click at [167, 255] on div "Add..." at bounding box center [179, 261] width 63 height 12
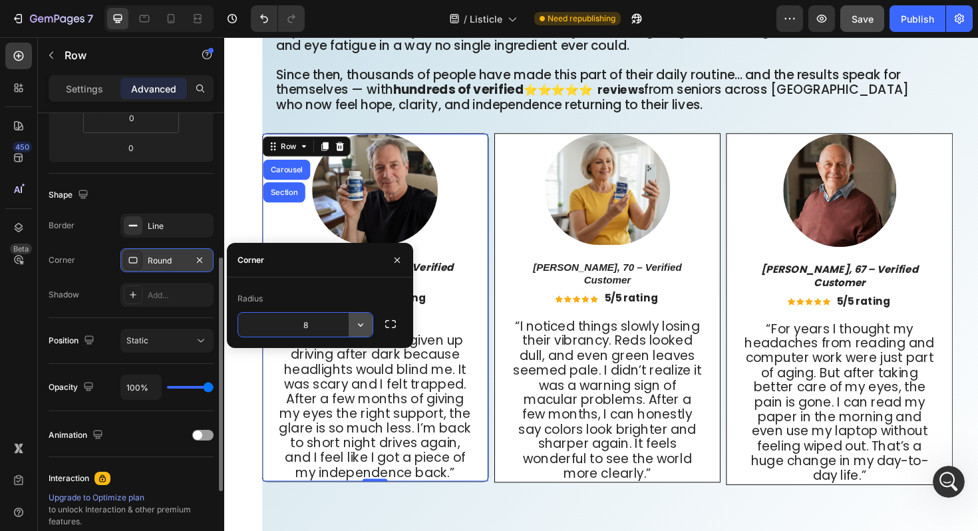
click at [360, 331] on button "button" at bounding box center [360, 325] width 24 height 24
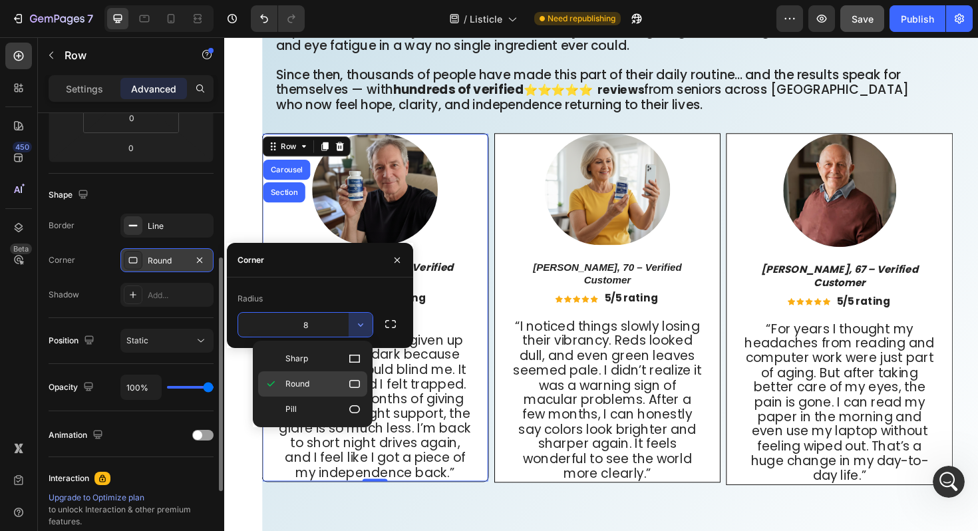
click at [362, 396] on div "Round" at bounding box center [312, 408] width 109 height 25
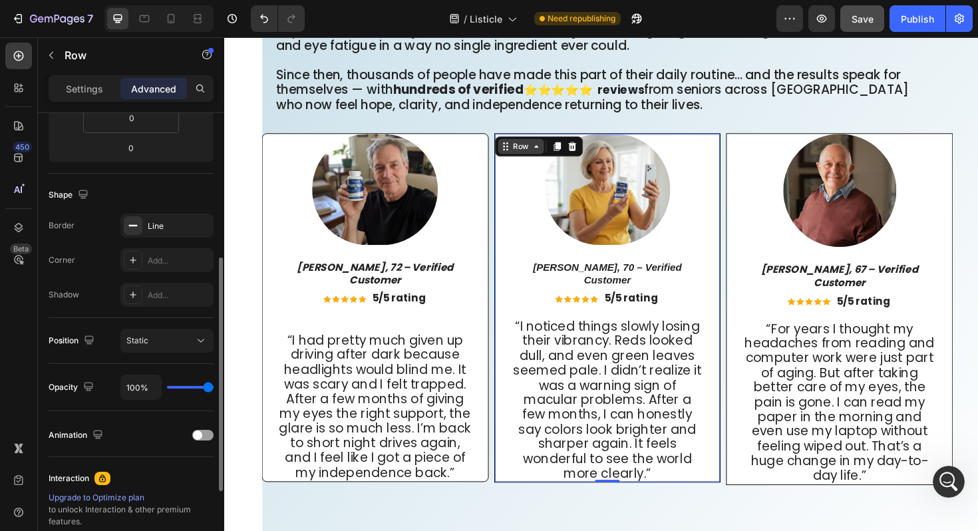
click at [519, 162] on div "Image Patricia L., 70 – Verified Customer Text Block Icon Icon Icon Icon Icon I…" at bounding box center [630, 324] width 240 height 370
click at [169, 263] on div "Add..." at bounding box center [179, 261] width 63 height 12
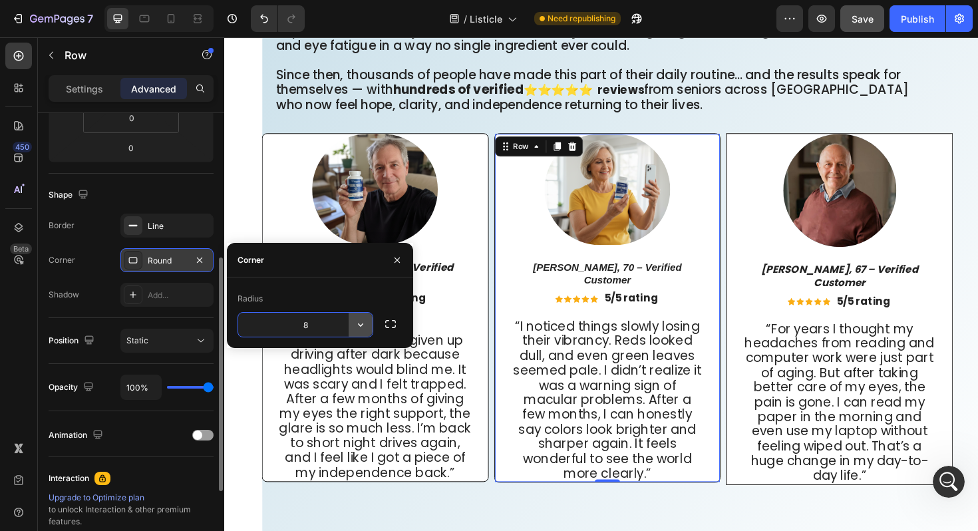
click at [360, 323] on icon "button" at bounding box center [360, 324] width 13 height 13
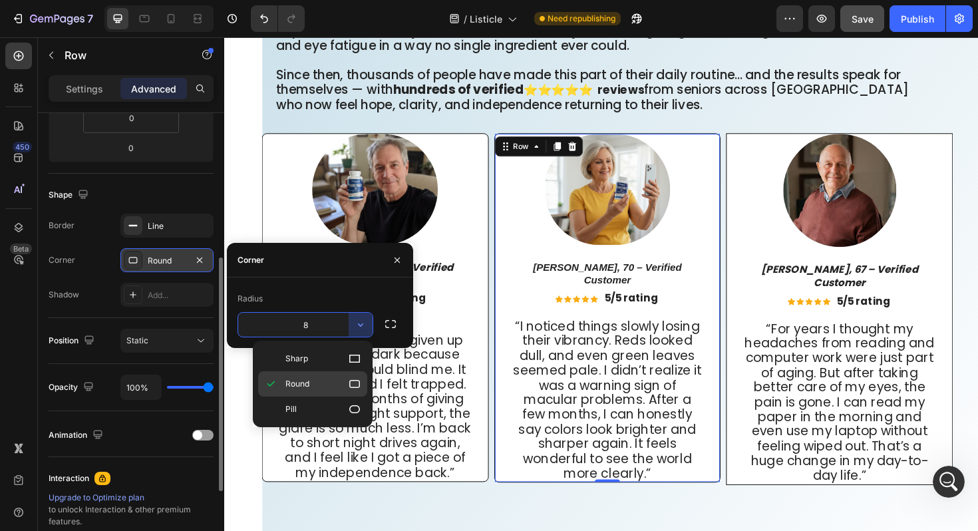
click at [354, 380] on icon at bounding box center [354, 383] width 13 height 13
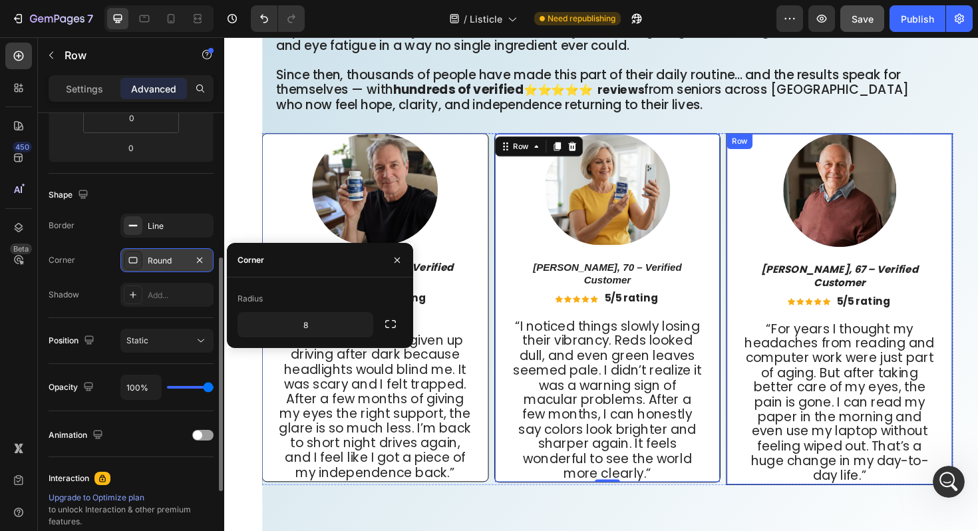
click at [763, 173] on div "Image Richard T., 67 – Verified Customer Text Block Icon Icon Icon Icon Icon Ic…" at bounding box center [875, 325] width 240 height 372
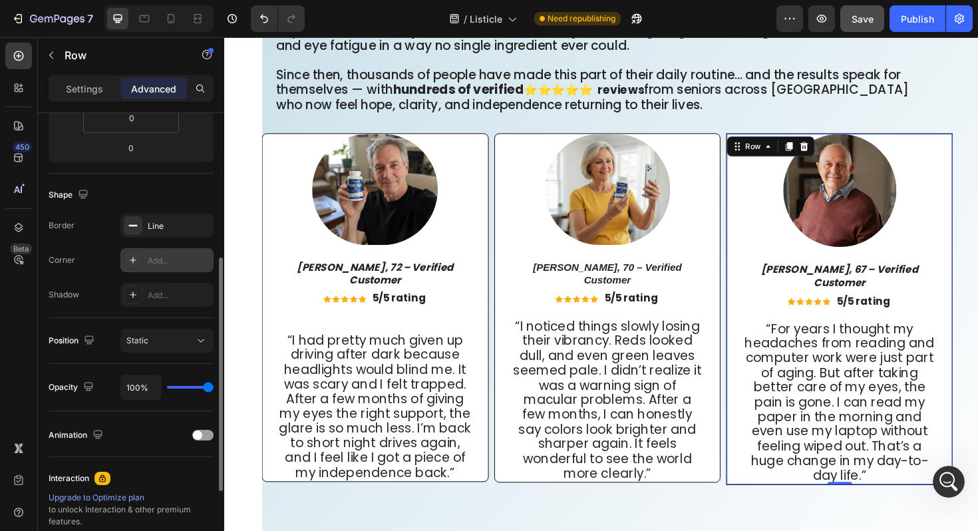
click at [162, 266] on div "Add..." at bounding box center [179, 261] width 63 height 12
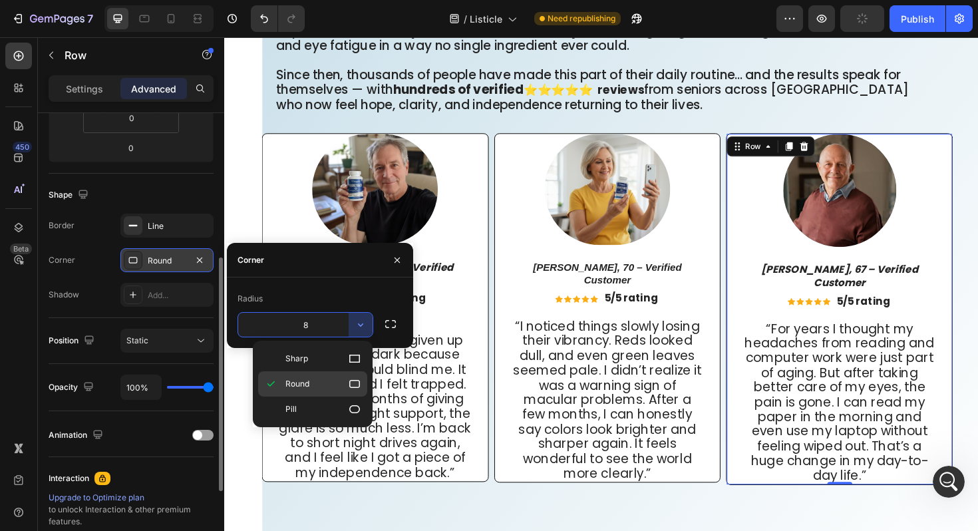
click at [354, 390] on icon at bounding box center [354, 383] width 13 height 13
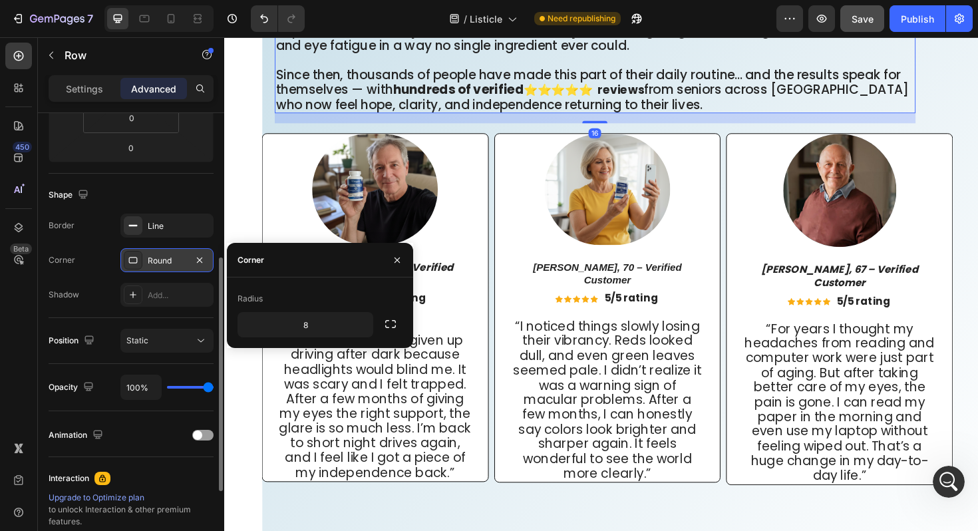
click at [759, 82] on span "Since then, thousands of people have made this part of their daily routine… and…" at bounding box center [609, 85] width 661 height 34
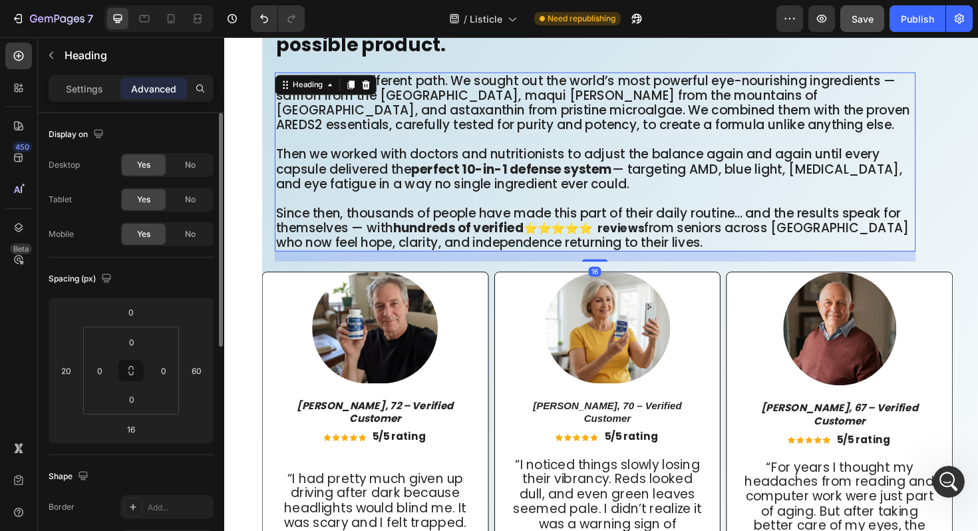
scroll to position [7799, 0]
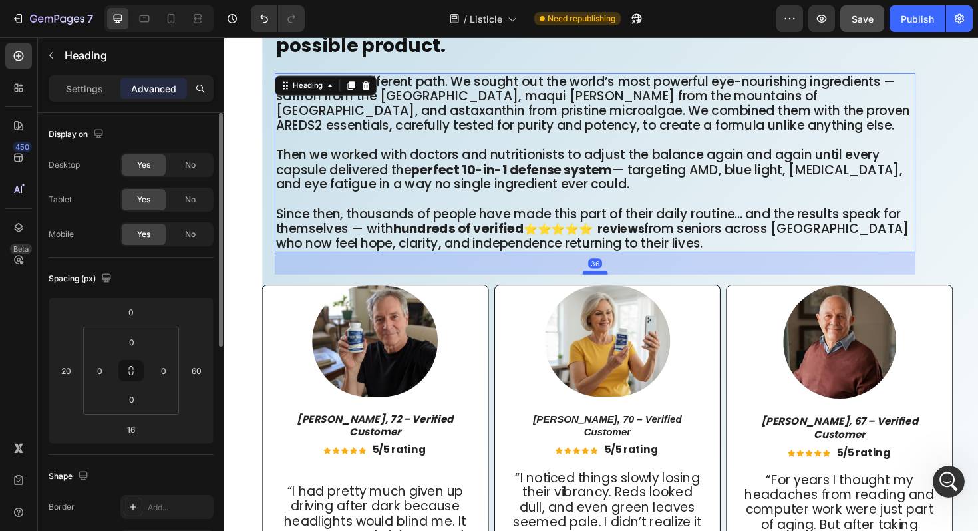
drag, startPoint x: 618, startPoint y: 280, endPoint x: 619, endPoint y: 293, distance: 13.3
click at [619, 289] on div at bounding box center [616, 287] width 27 height 4
type input "36"
click at [960, 108] on div "It seemed like other brands were spending all their money on flashy ads and cel…" at bounding box center [630, 119] width 732 height 338
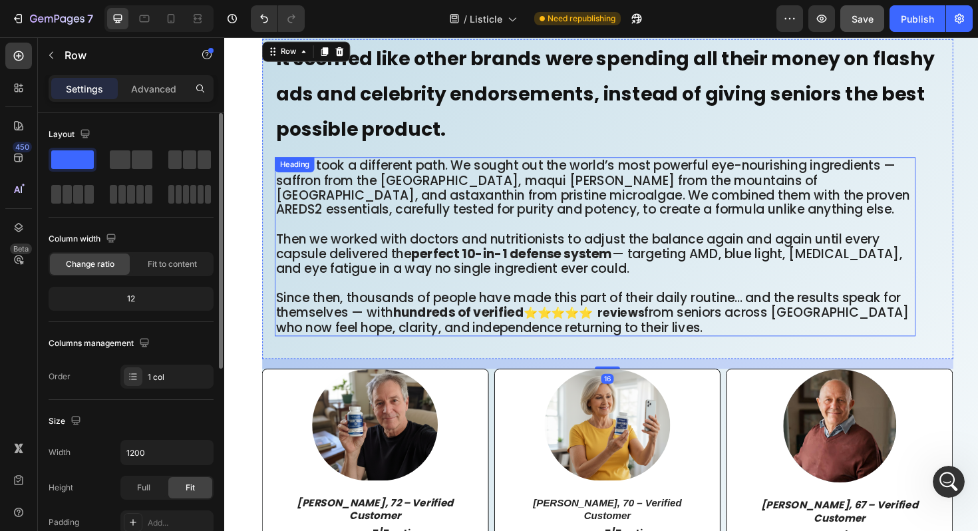
scroll to position [7711, 0]
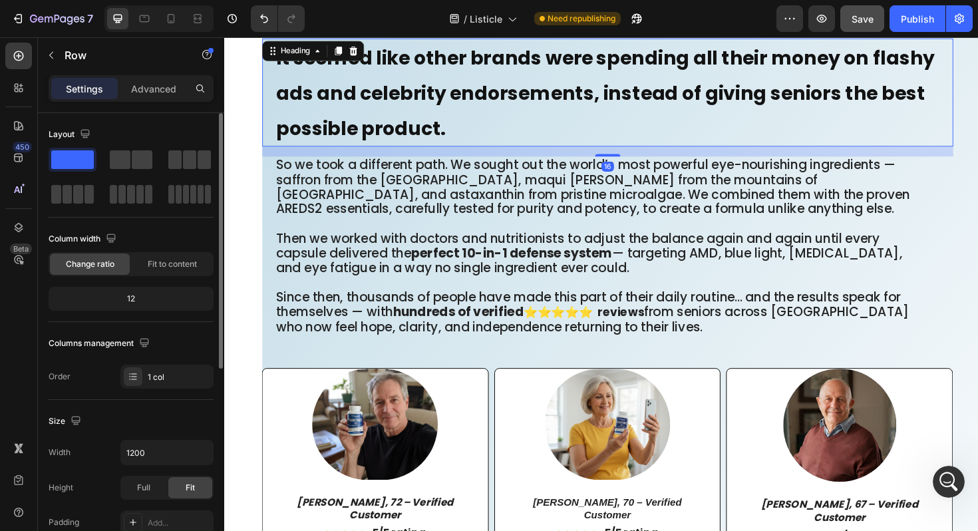
click at [592, 132] on h2 "It seemed like other brands were spending all their money on flashy ads and cel…" at bounding box center [636, 96] width 718 height 114
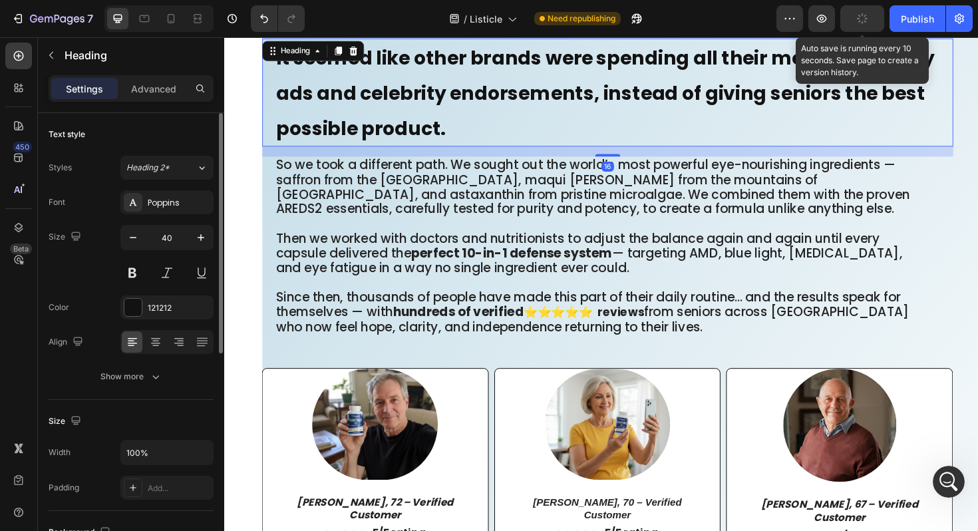
click at [863, 11] on button "button" at bounding box center [862, 18] width 44 height 27
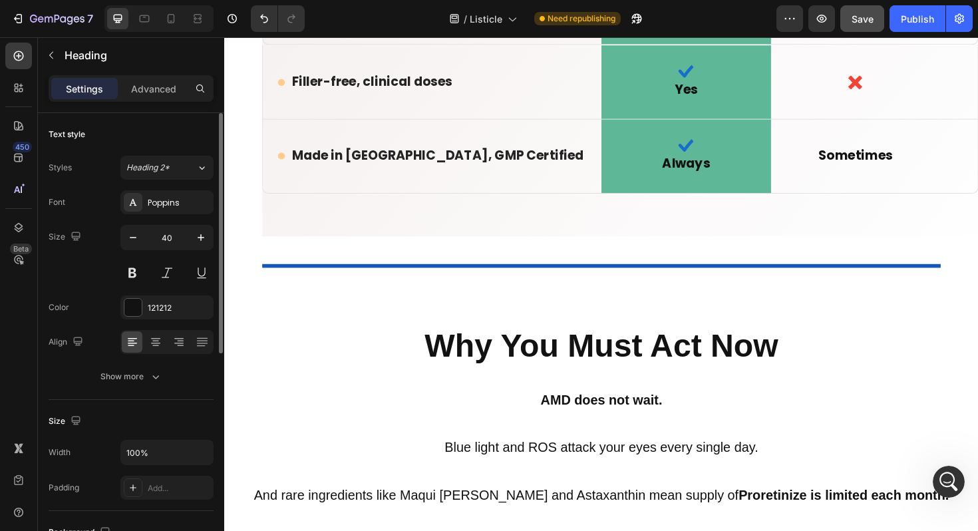
scroll to position [10010, 0]
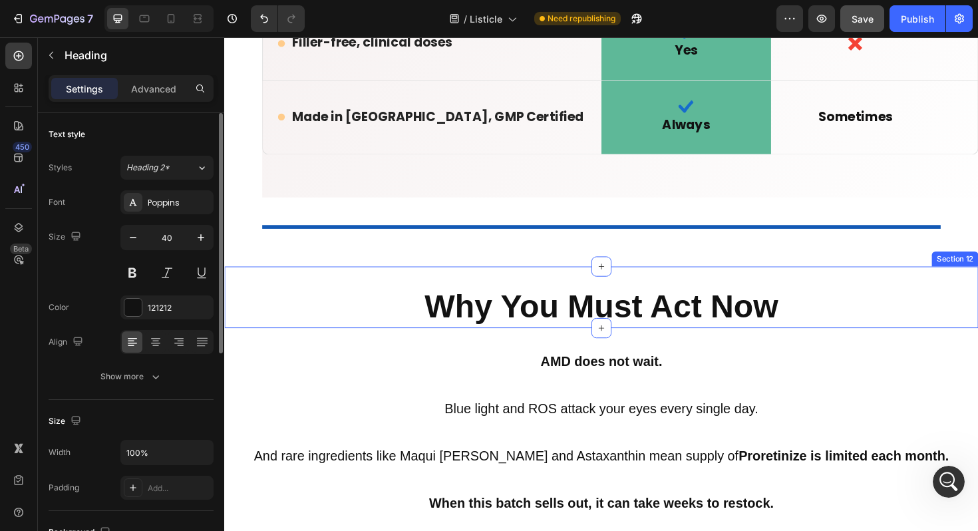
click at [404, 303] on div "Why You Must Act Now Heading Section 12" at bounding box center [623, 312] width 798 height 65
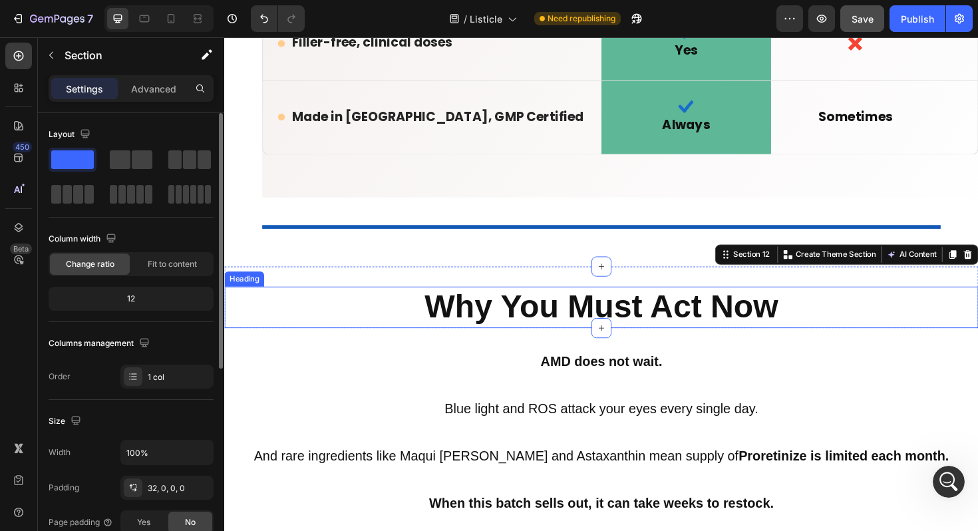
click at [327, 317] on h2 "Why You Must Act Now" at bounding box center [623, 323] width 798 height 44
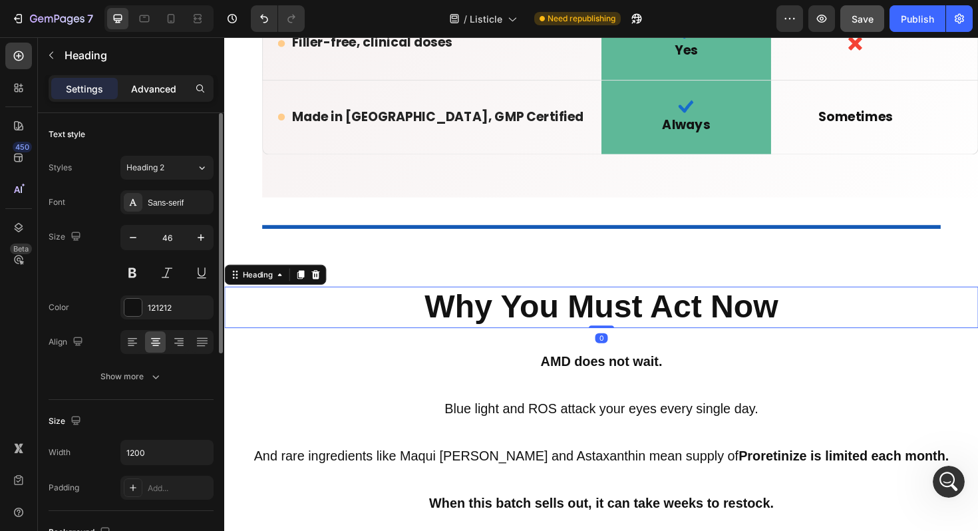
click at [151, 95] on p "Advanced" at bounding box center [153, 89] width 45 height 14
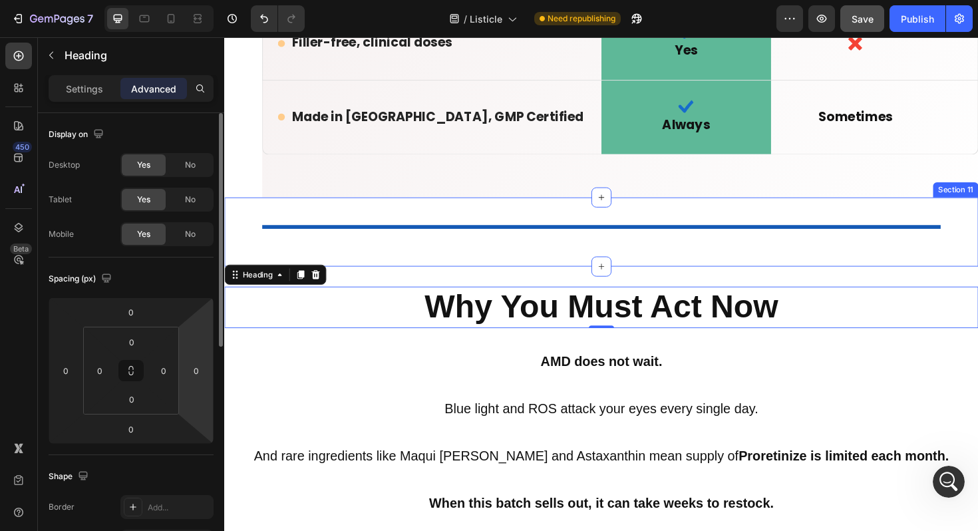
click at [367, 280] on div "Title Line Section 11" at bounding box center [623, 243] width 798 height 73
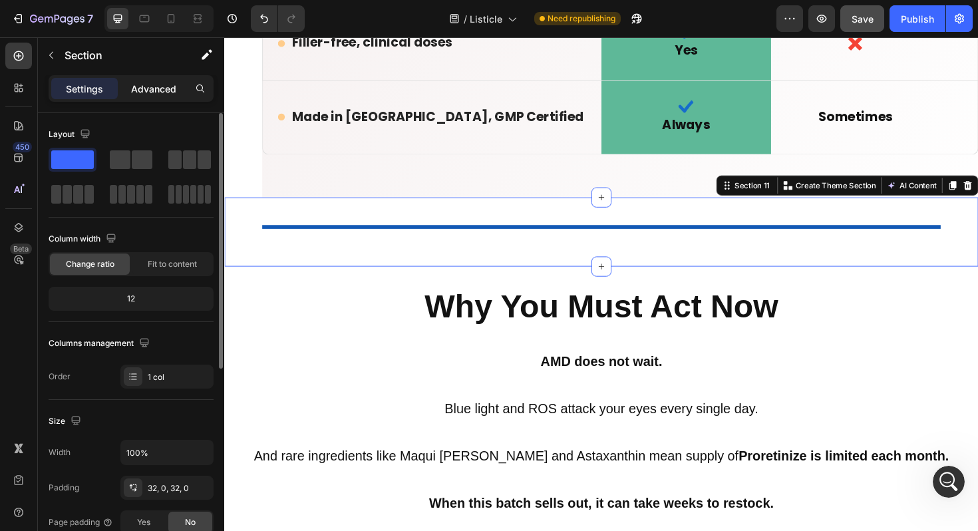
click at [143, 90] on p "Advanced" at bounding box center [153, 89] width 45 height 14
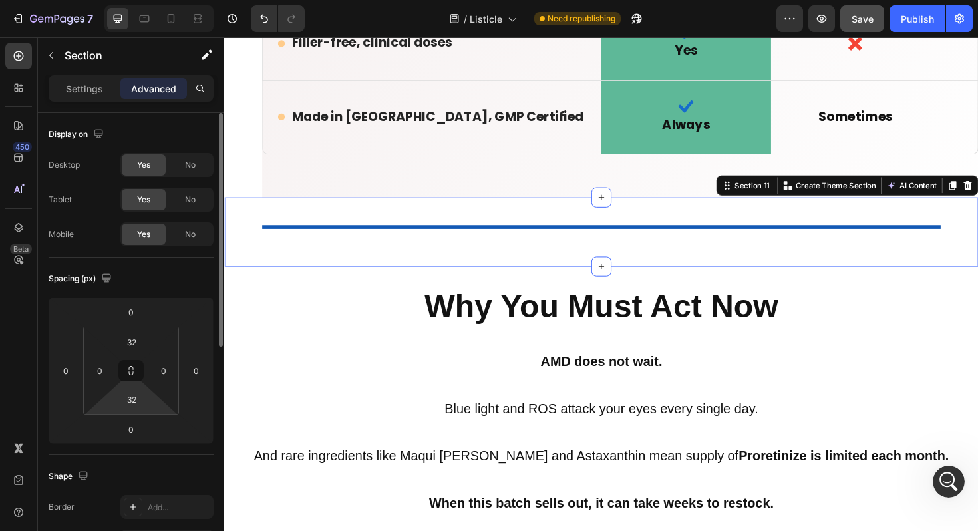
click at [141, 0] on html "7 Version history / Listicle Need republishing Preview Save Publish 450 Beta Se…" at bounding box center [489, 0] width 978 height 0
type input "2"
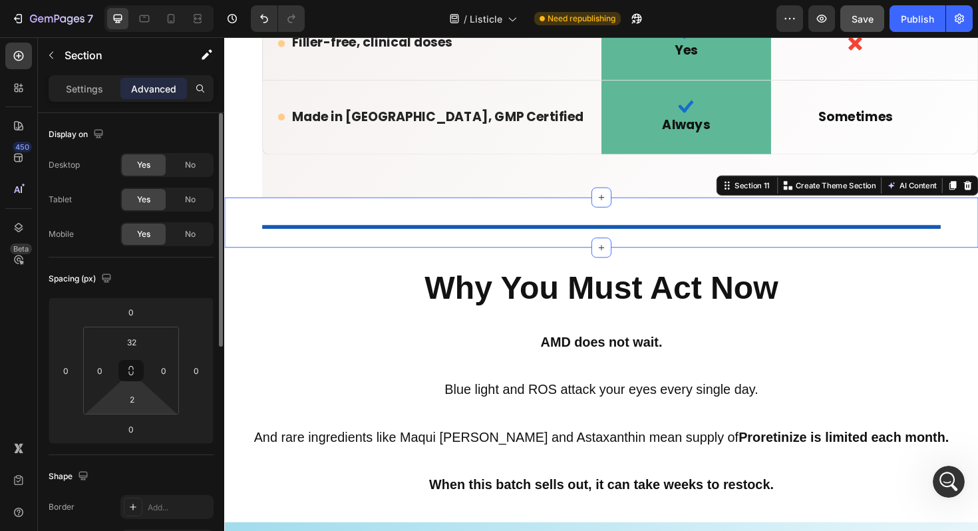
click at [141, 0] on html "7 Version history / Listicle Need republishing Preview Save Publish 450 Beta Se…" at bounding box center [489, 0] width 978 height 0
click at [140, 405] on input "2" at bounding box center [131, 399] width 27 height 20
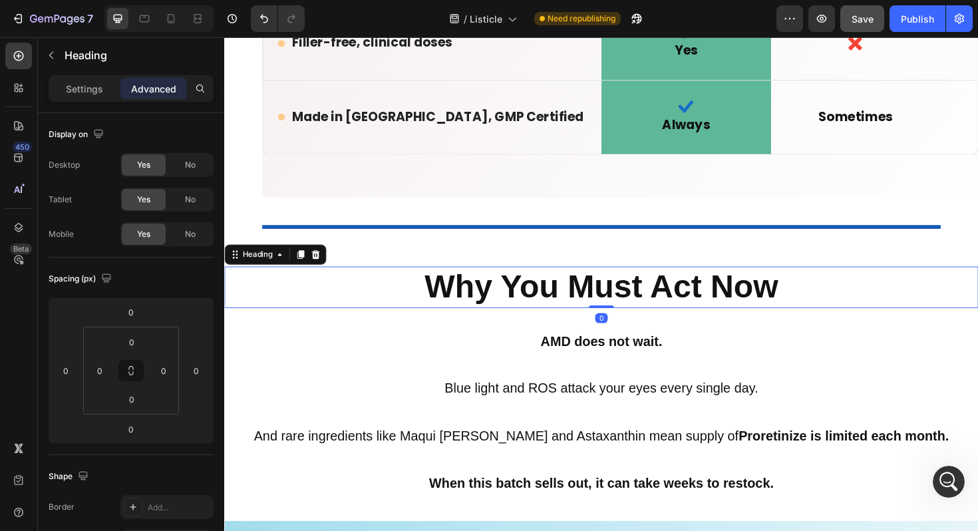
click at [396, 301] on h2 "Why You Must Act Now" at bounding box center [623, 302] width 798 height 44
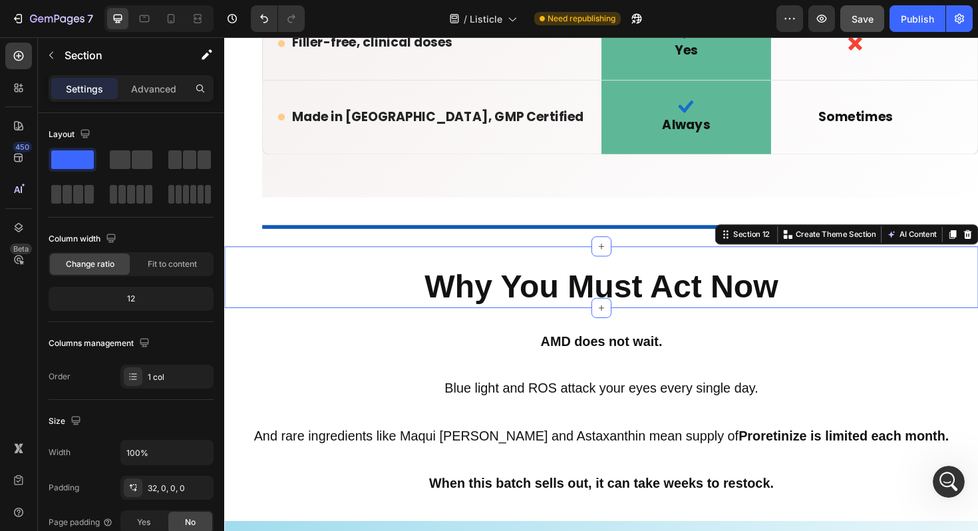
click at [384, 281] on div "Why You Must Act Now Heading Section 12 You can create reusable sections Create…" at bounding box center [623, 291] width 798 height 65
click at [169, 88] on p "Advanced" at bounding box center [153, 89] width 45 height 14
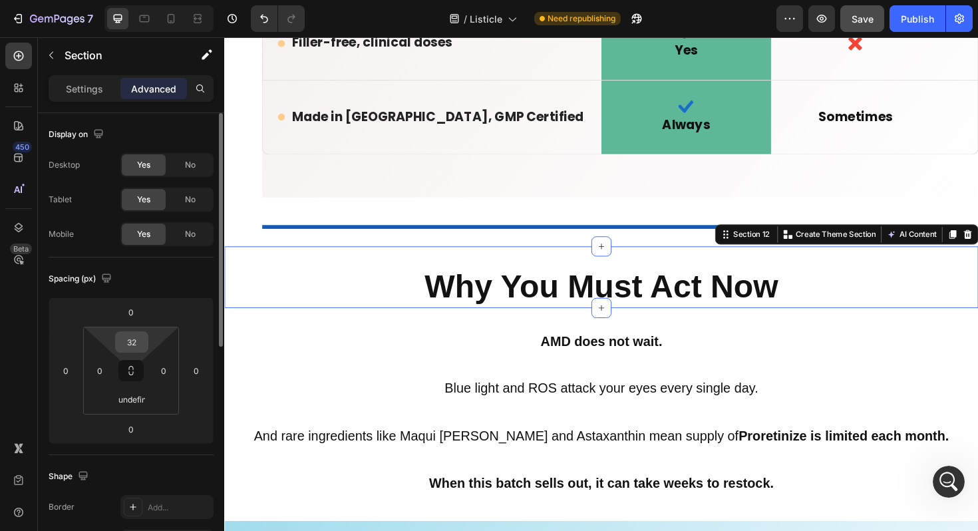
click at [138, 340] on input "32" at bounding box center [131, 342] width 27 height 20
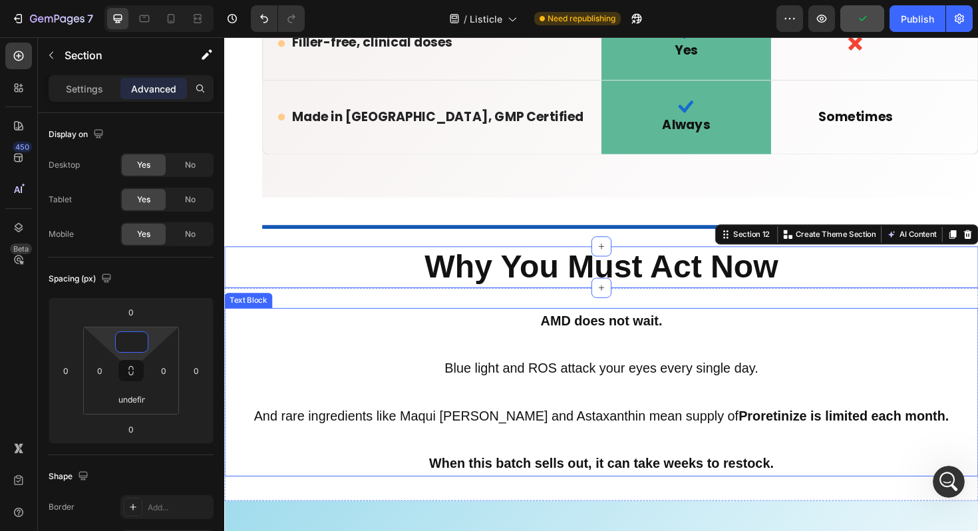
click at [394, 370] on p at bounding box center [622, 362] width 795 height 25
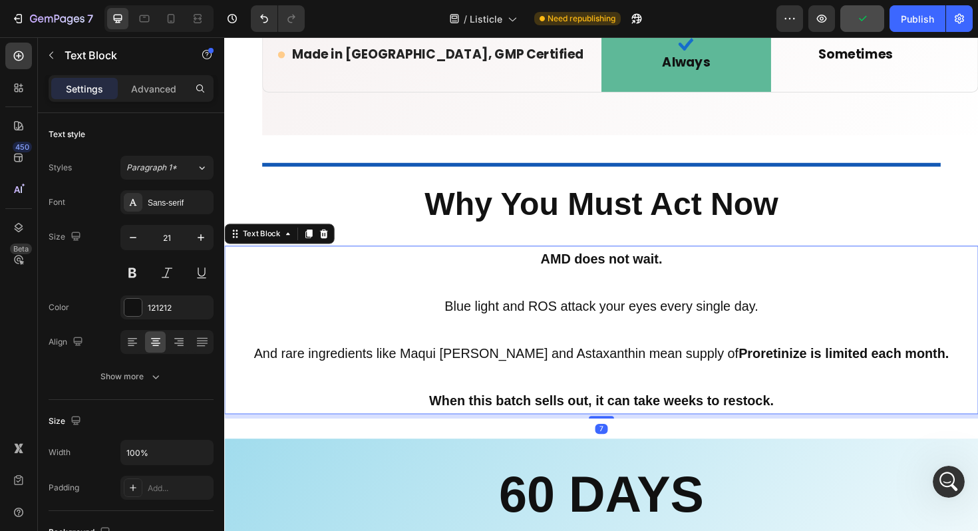
scroll to position [10089, 0]
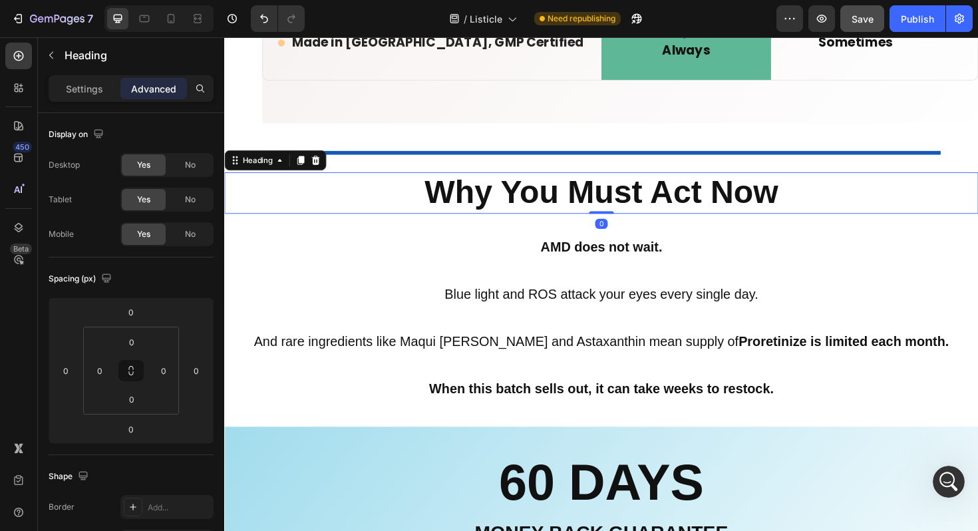
click at [430, 198] on h2 "Why You Must Act Now" at bounding box center [623, 202] width 798 height 44
click at [93, 90] on p "Settings" at bounding box center [84, 89] width 37 height 14
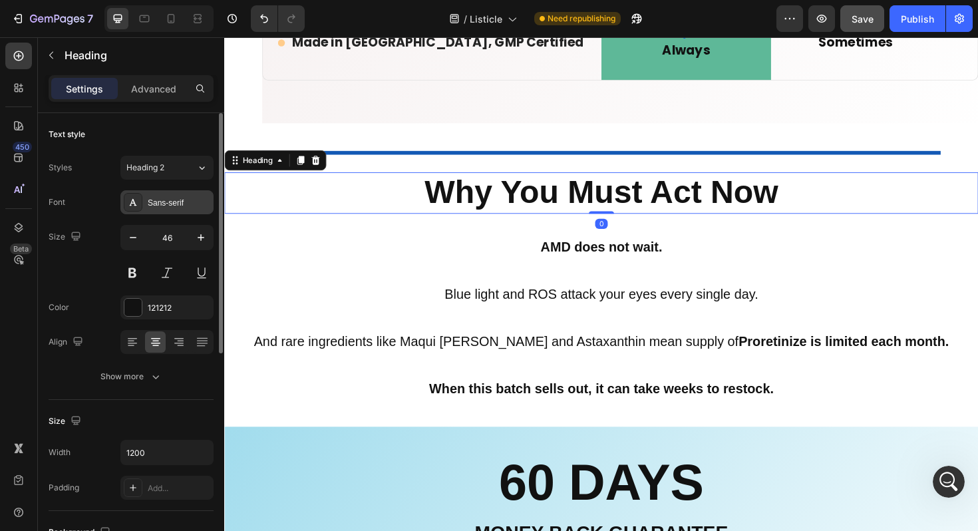
click at [190, 206] on div "Sans-serif" at bounding box center [179, 203] width 63 height 12
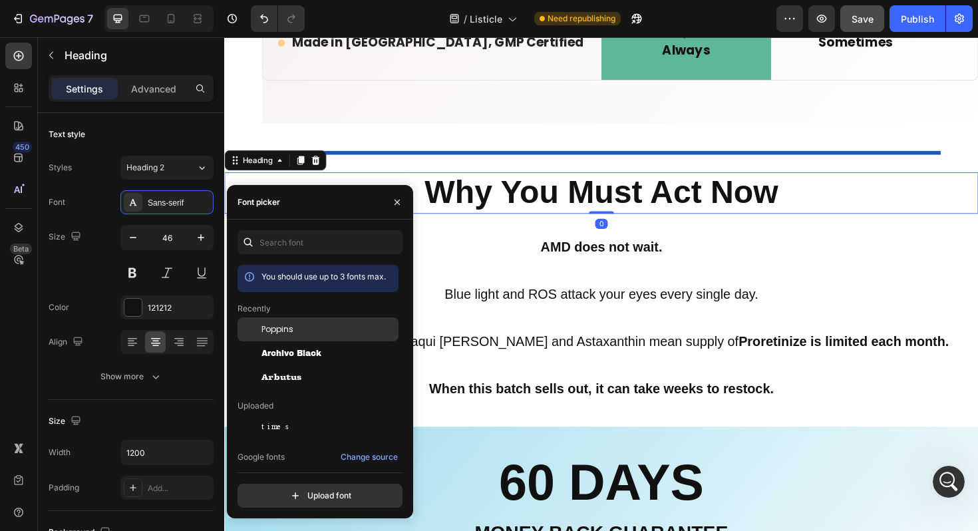
click at [279, 333] on span "Poppins" at bounding box center [277, 329] width 32 height 12
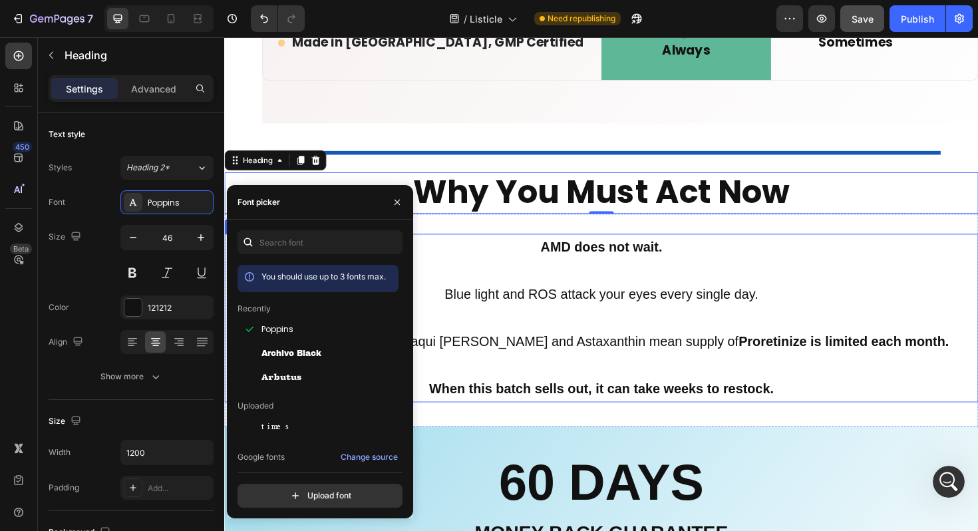
click at [444, 322] on p "Blue light and ROS attack your eyes every single day." at bounding box center [622, 309] width 795 height 25
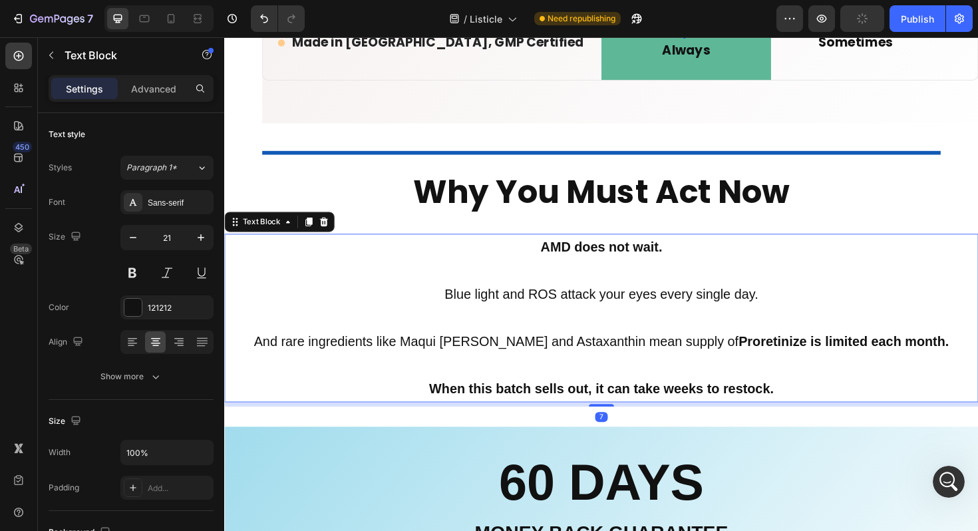
click at [424, 285] on p at bounding box center [622, 283] width 795 height 25
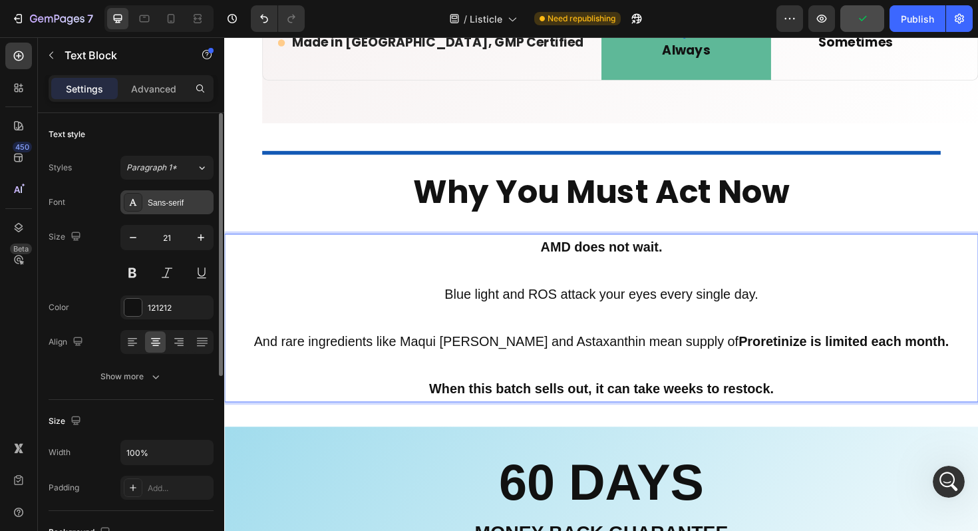
click at [174, 208] on div "Sans-serif" at bounding box center [179, 203] width 63 height 12
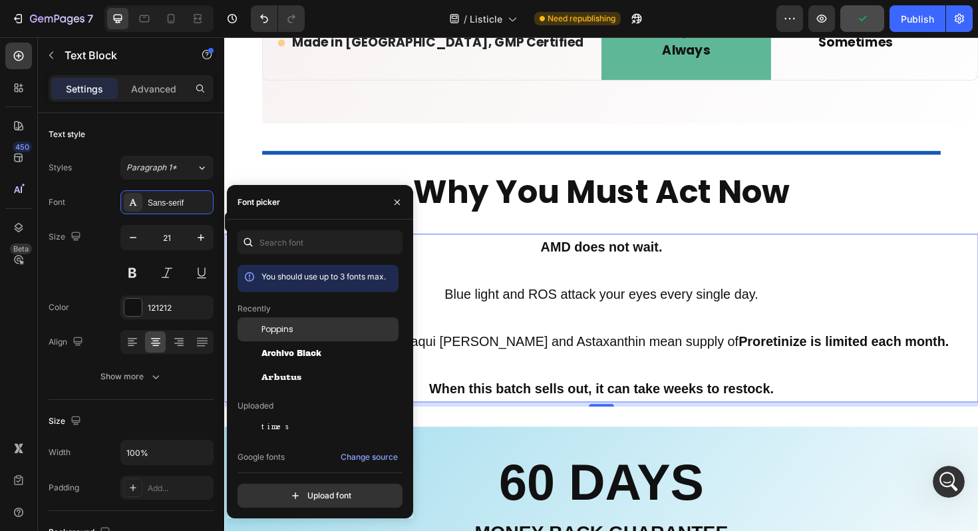
click at [276, 414] on div "Poppins" at bounding box center [317, 426] width 161 height 24
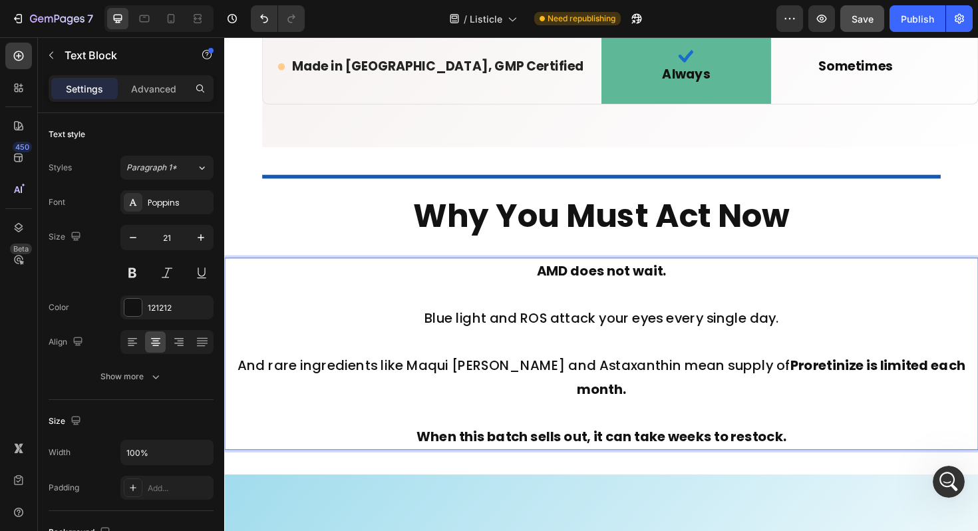
scroll to position [10097, 0]
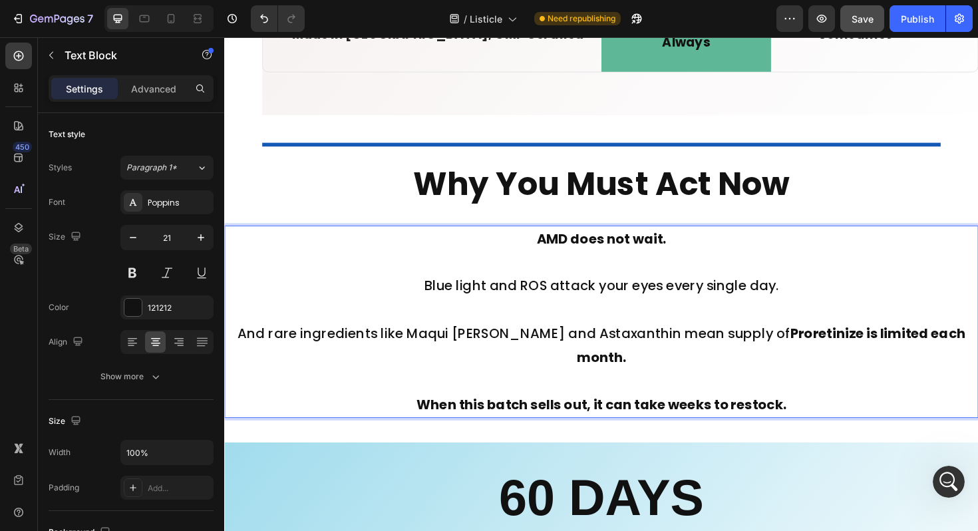
click at [336, 275] on p "Rich Text Editor. Editing area: main" at bounding box center [622, 275] width 795 height 25
click at [129, 336] on icon at bounding box center [132, 341] width 13 height 13
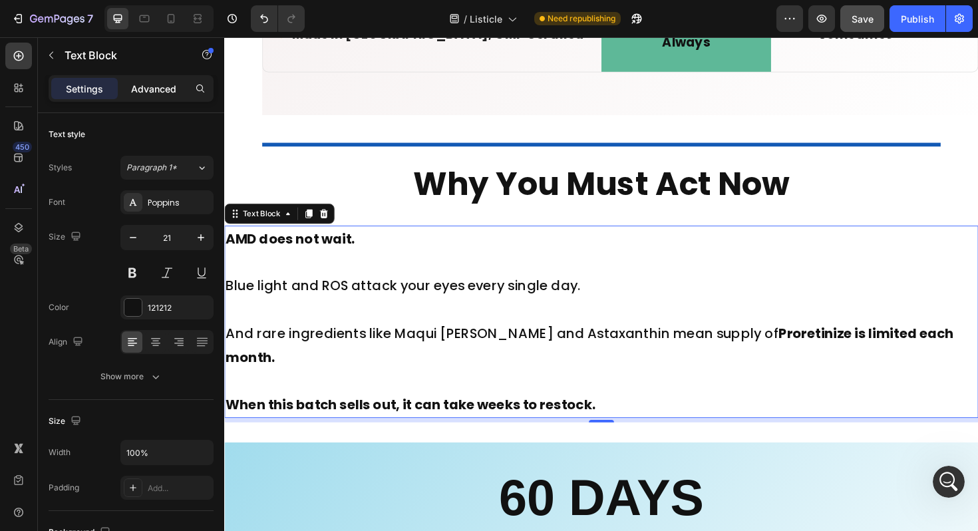
click at [162, 88] on p "Advanced" at bounding box center [153, 89] width 45 height 14
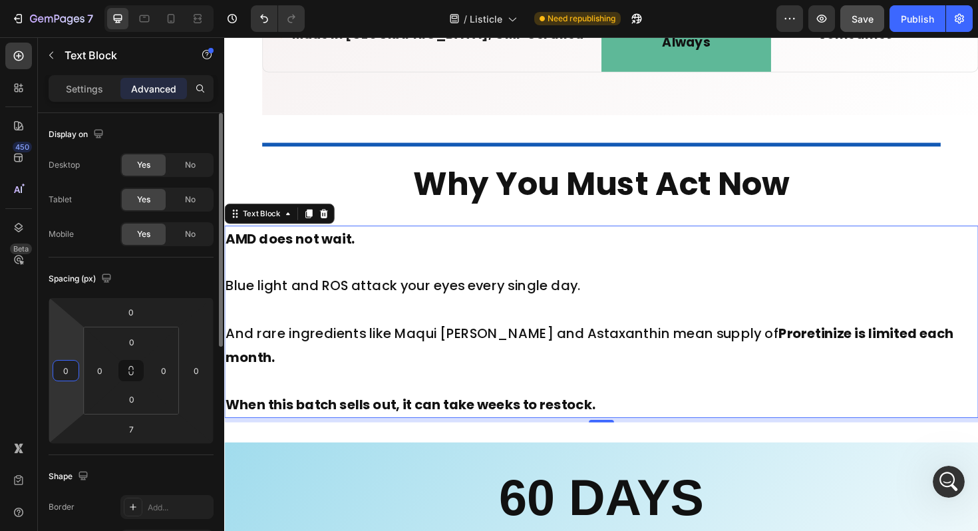
click at [68, 366] on input "0" at bounding box center [66, 370] width 20 height 20
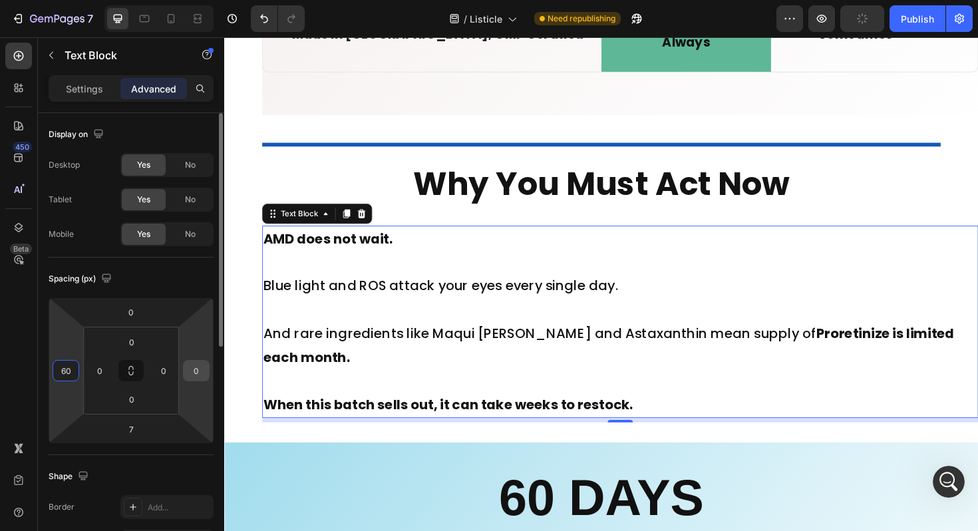
type input "60"
click at [198, 370] on input "0" at bounding box center [196, 370] width 20 height 20
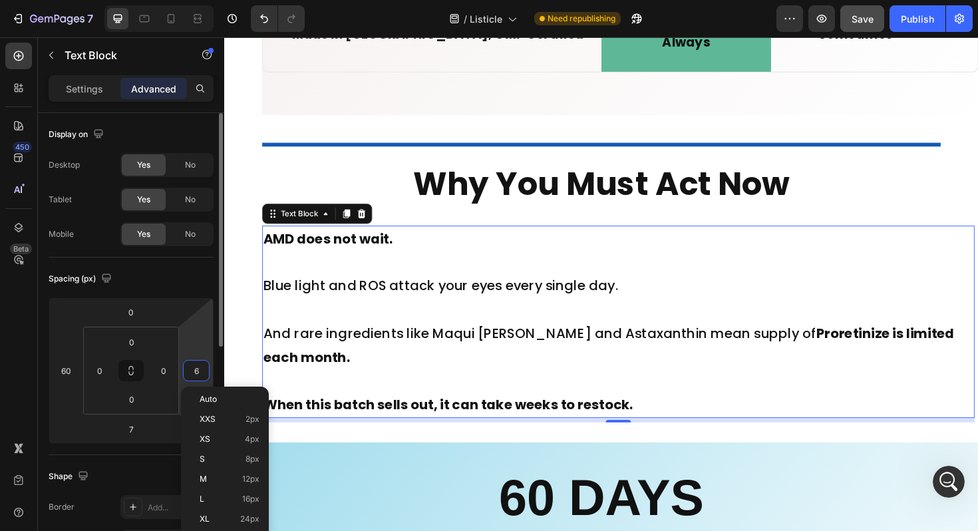
type input "60"
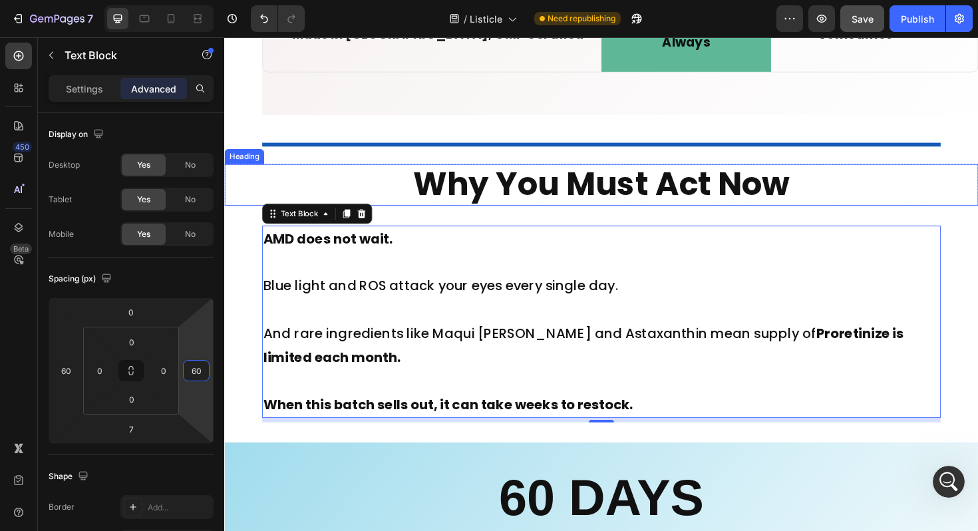
click at [346, 213] on h2 "Why You Must Act Now" at bounding box center [623, 194] width 798 height 44
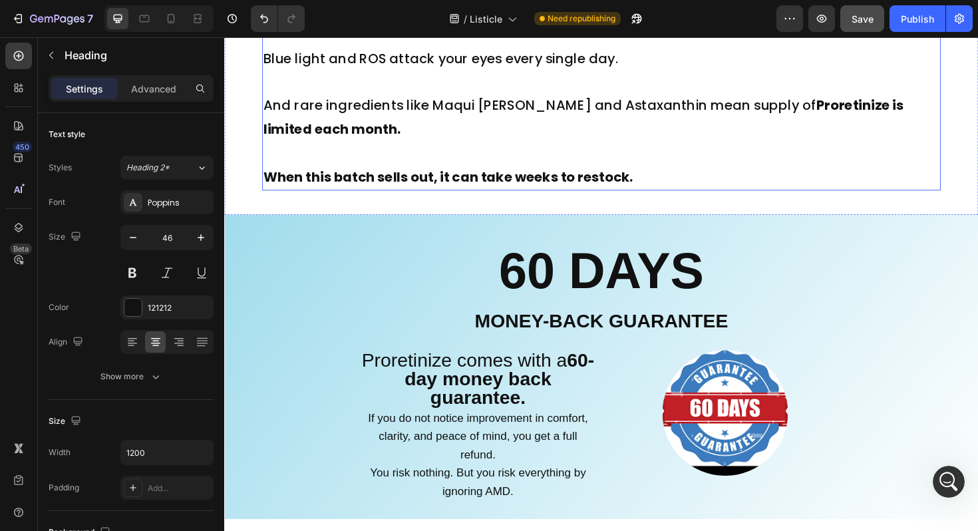
scroll to position [10383, 0]
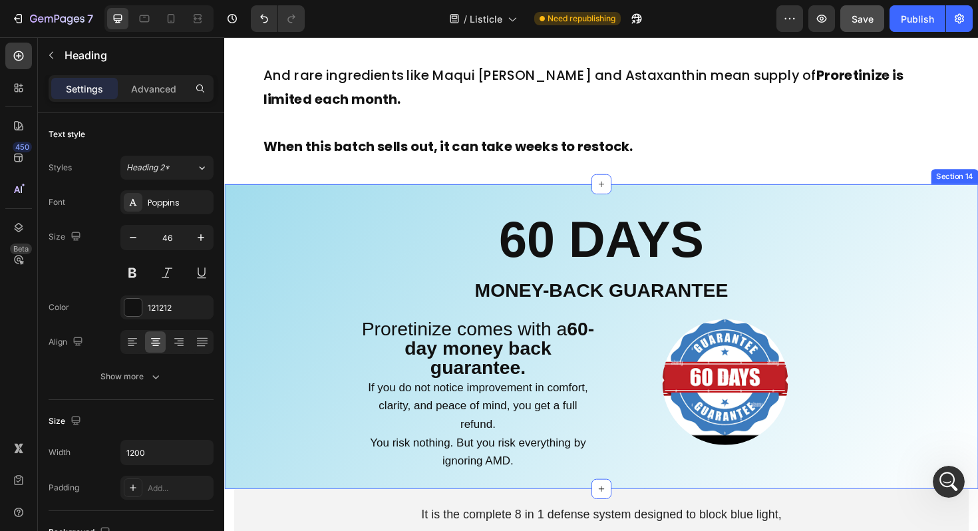
click at [333, 248] on div "60 DAYS Heading Money-Back Guarantee Text Block Proretinize comes with a 60-day…" at bounding box center [623, 354] width 798 height 322
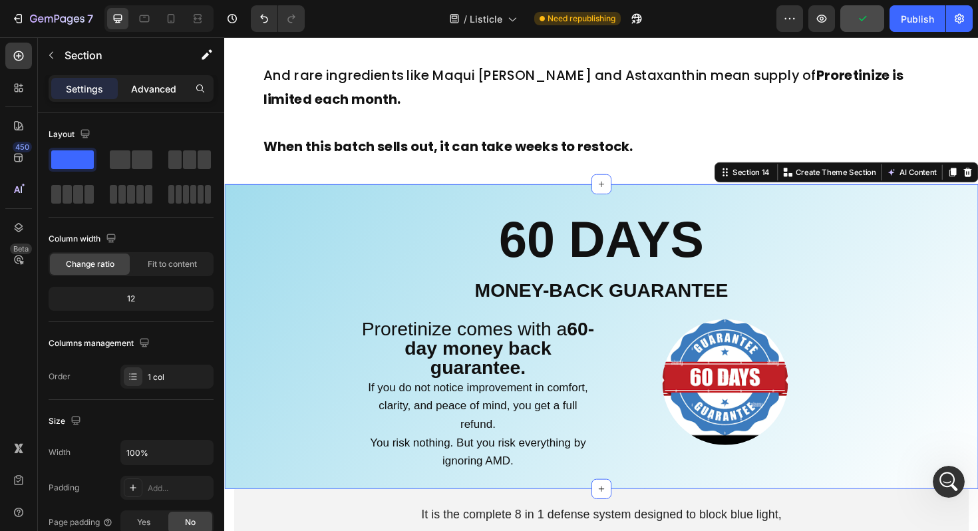
click at [144, 90] on p "Advanced" at bounding box center [153, 89] width 45 height 14
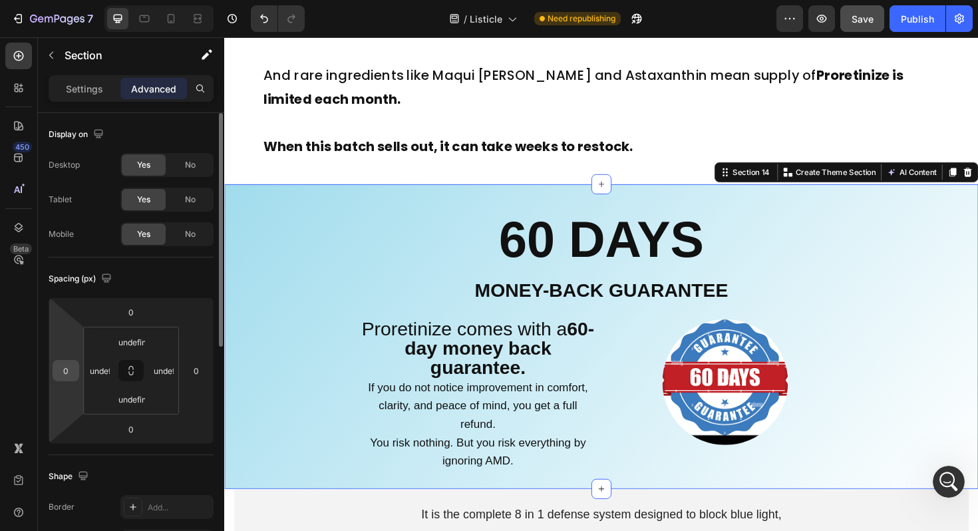
click at [74, 368] on input "0" at bounding box center [66, 370] width 20 height 20
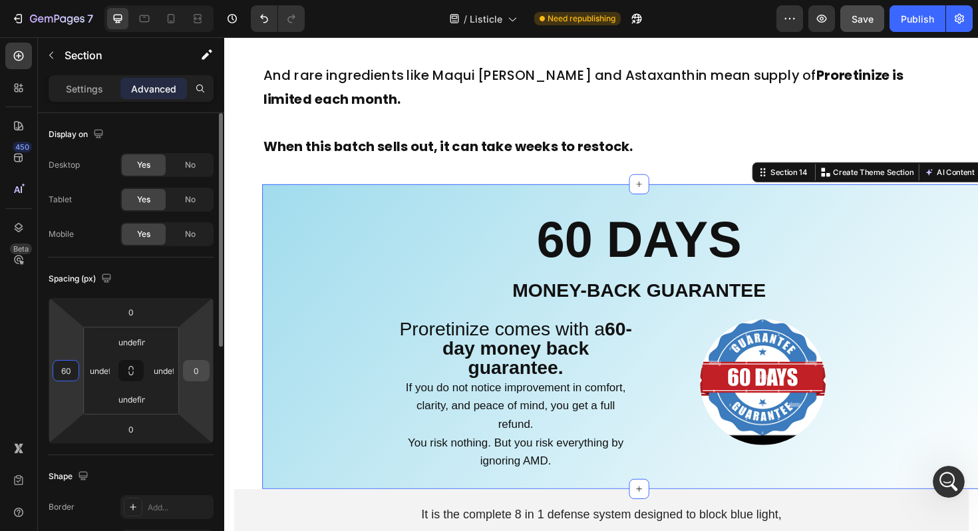
type input "60"
click at [205, 376] on input "0" at bounding box center [196, 370] width 20 height 20
type input "60"
click at [160, 370] on input "undefined" at bounding box center [164, 370] width 20 height 20
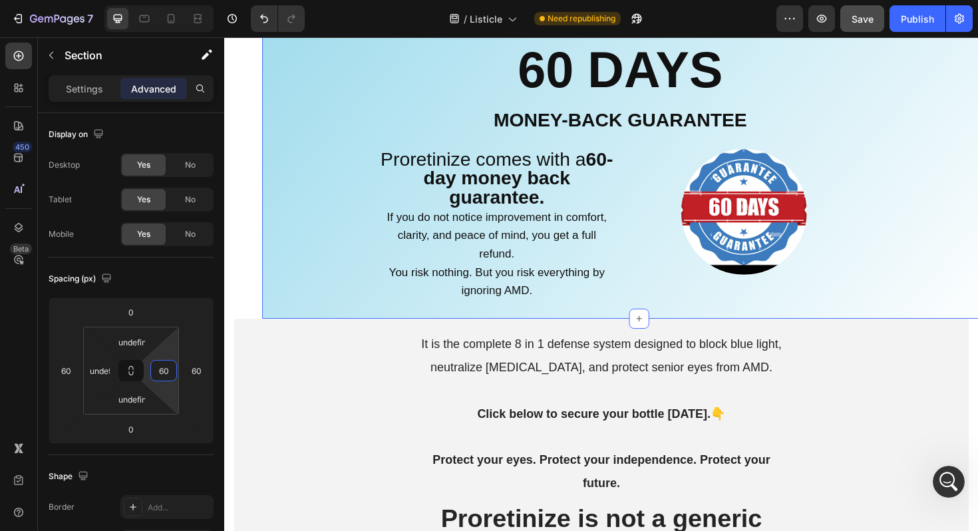
scroll to position [10565, 0]
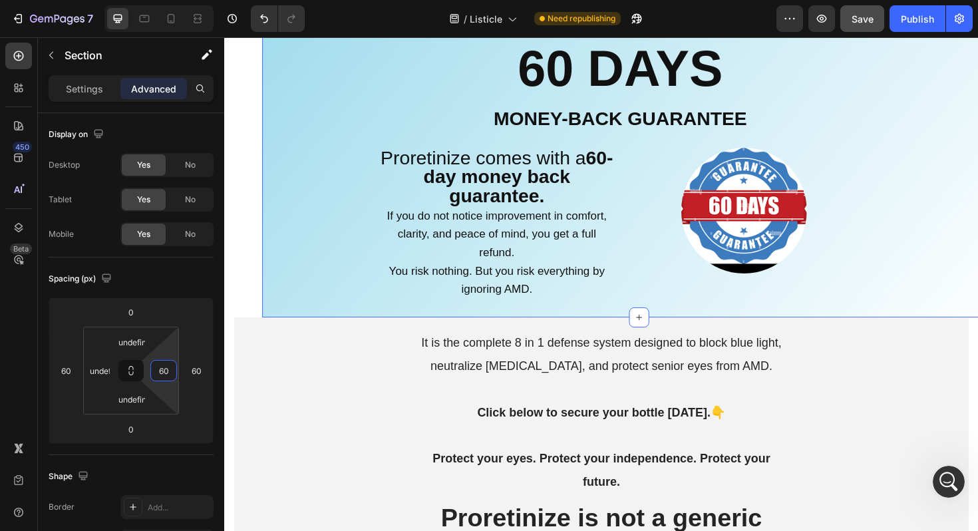
type input "60"
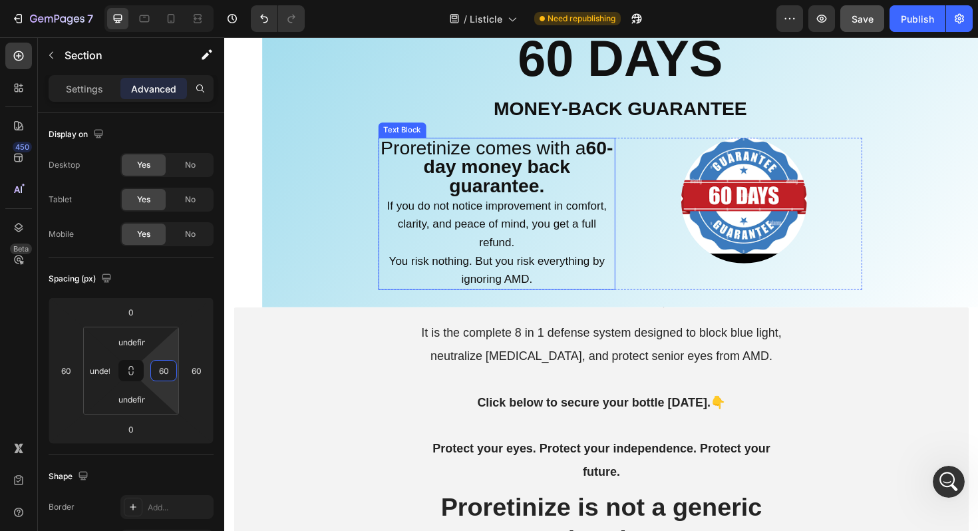
scroll to position [10576, 0]
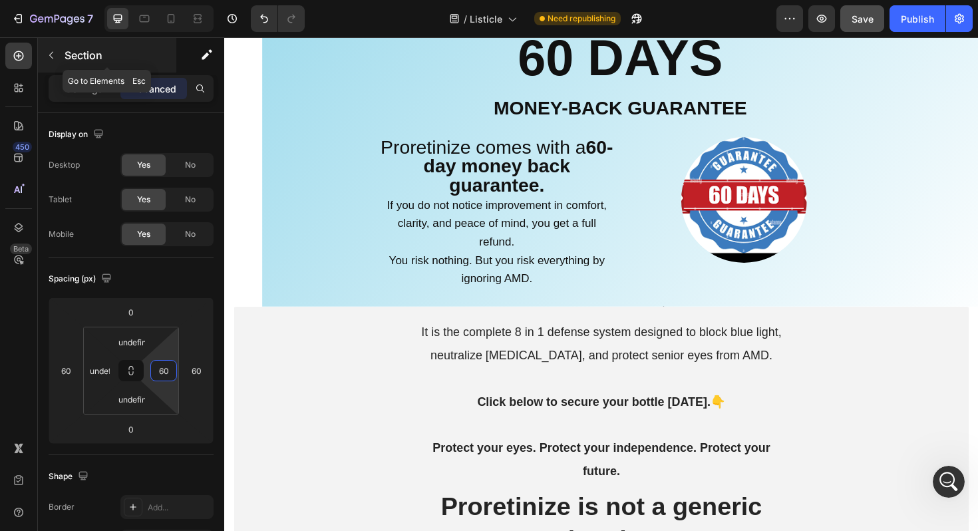
click at [51, 58] on icon "button" at bounding box center [51, 55] width 11 height 11
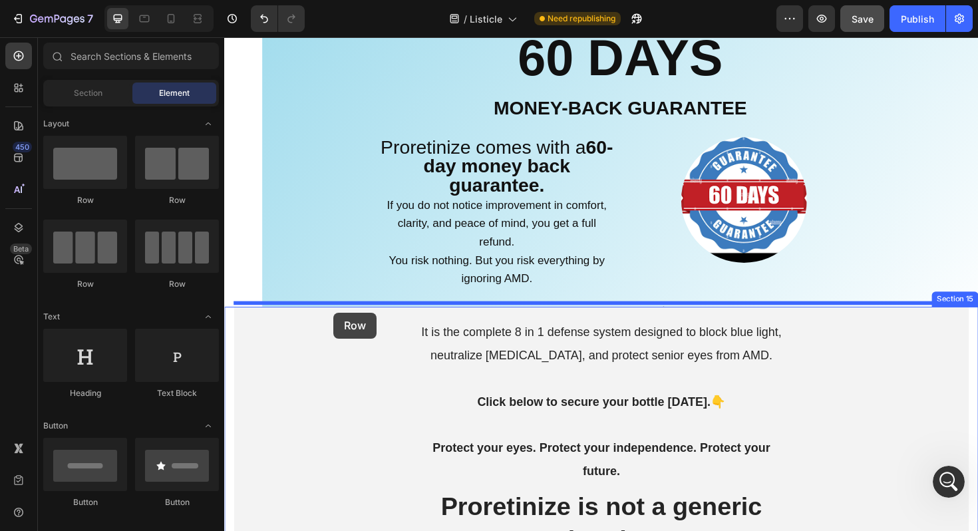
drag, startPoint x: 313, startPoint y: 291, endPoint x: 340, endPoint y: 329, distance: 45.8
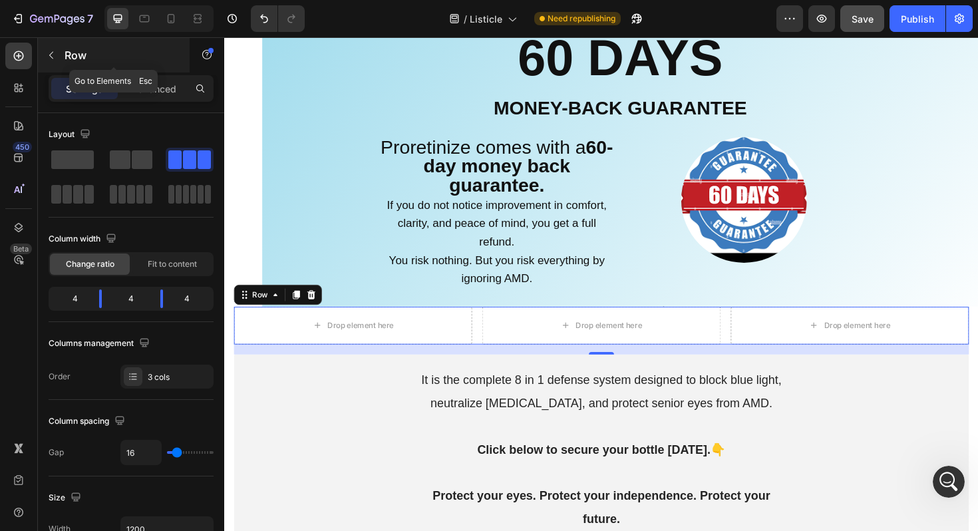
click at [48, 58] on icon "button" at bounding box center [51, 55] width 11 height 11
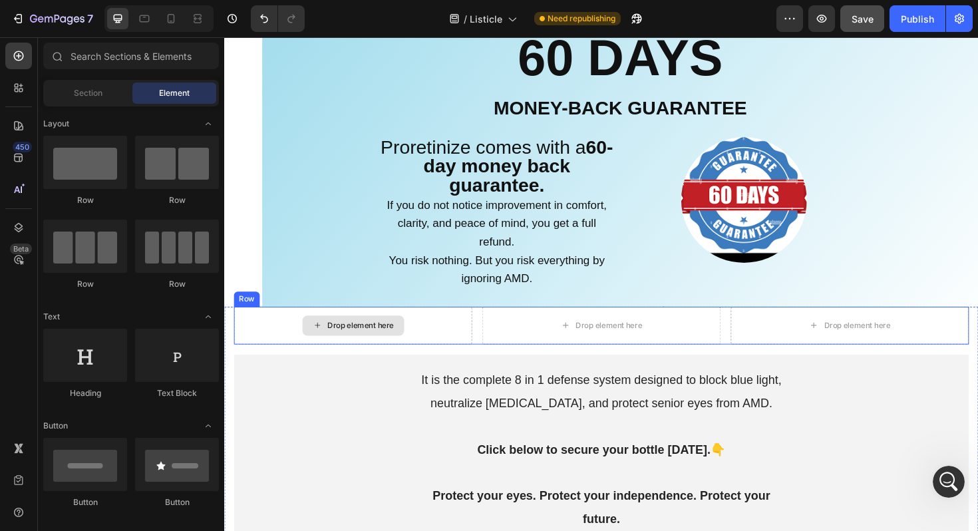
click at [249, 334] on div "Drop element here" at bounding box center [360, 343] width 252 height 40
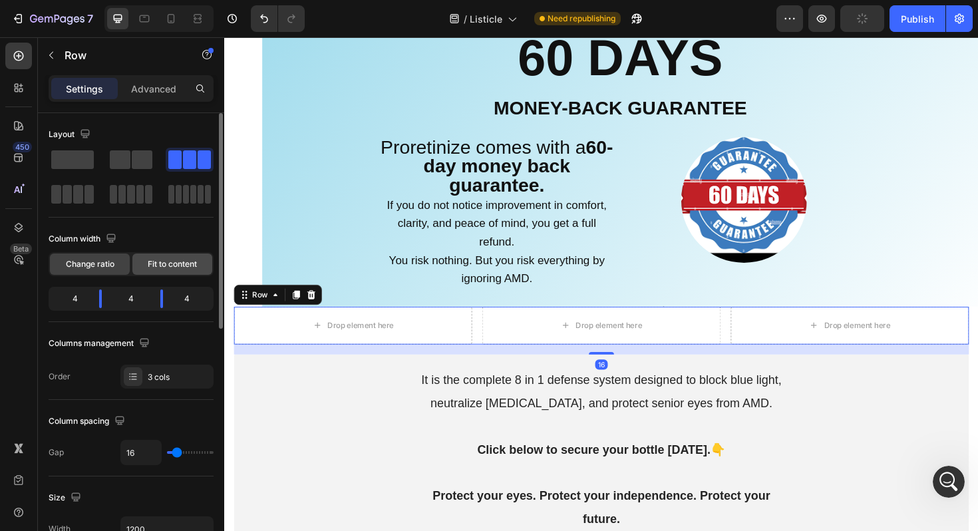
click at [171, 263] on span "Fit to content" at bounding box center [172, 264] width 49 height 12
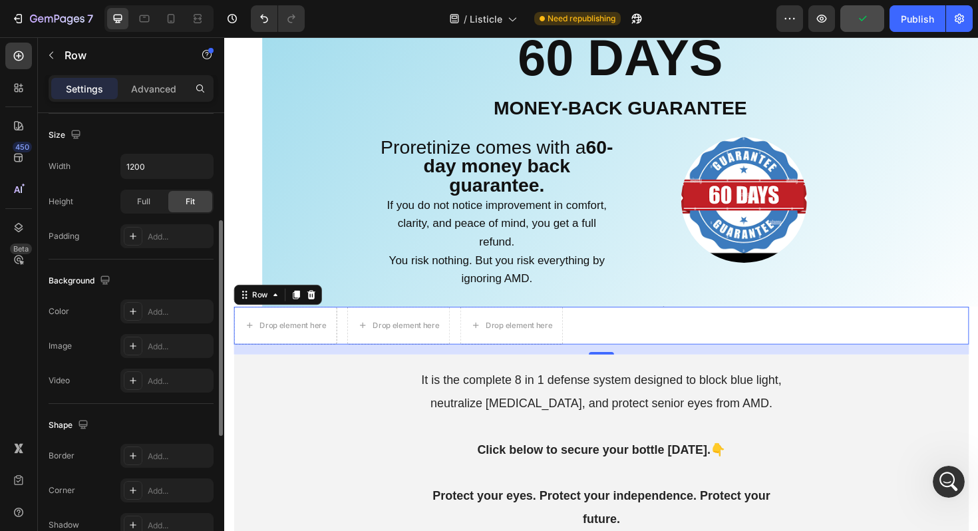
scroll to position [507, 0]
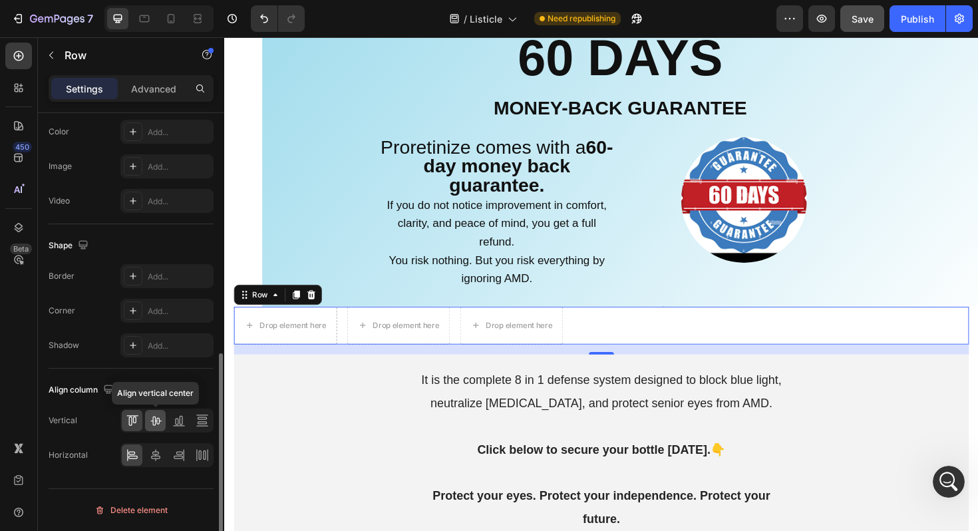
click at [161, 420] on icon at bounding box center [155, 420] width 11 height 9
click at [160, 454] on icon at bounding box center [155, 454] width 13 height 13
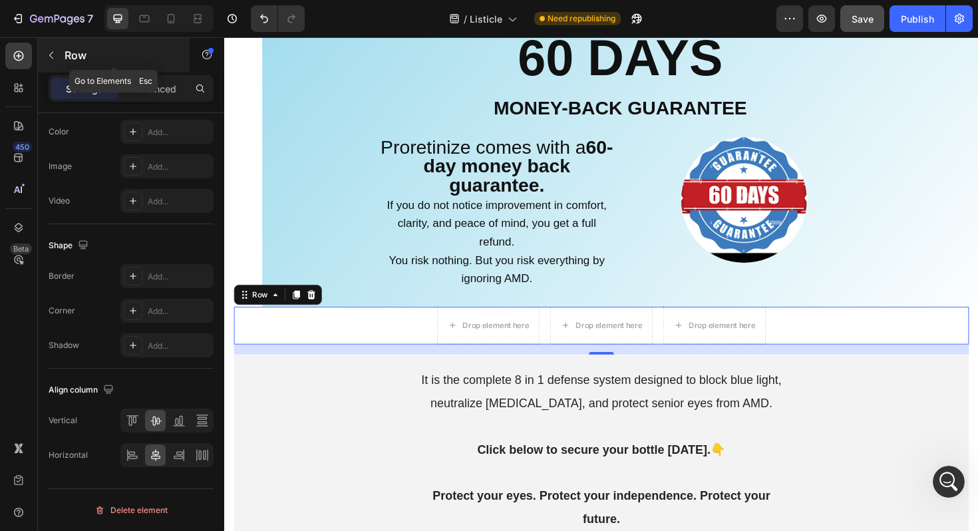
click at [52, 55] on icon "button" at bounding box center [51, 55] width 11 height 11
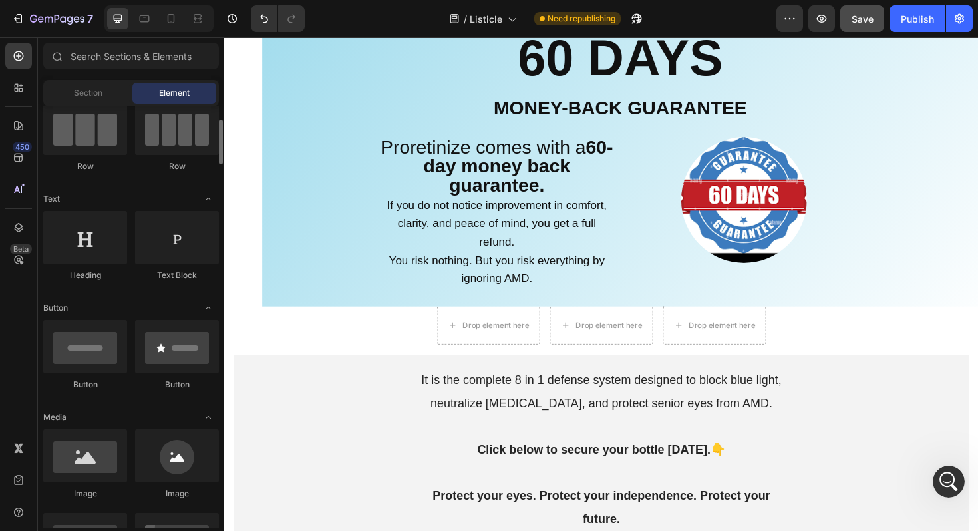
scroll to position [118, 0]
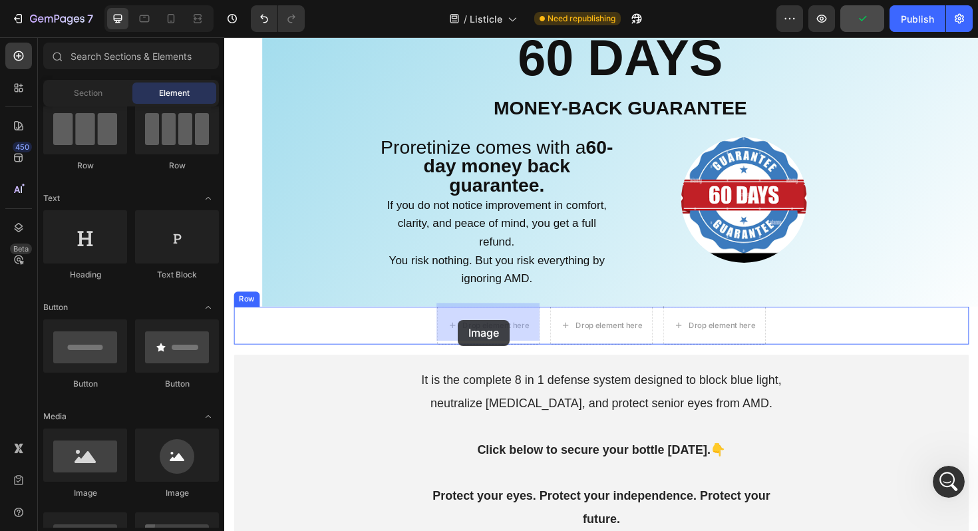
drag, startPoint x: 395, startPoint y: 508, endPoint x: 471, endPoint y: 336, distance: 187.8
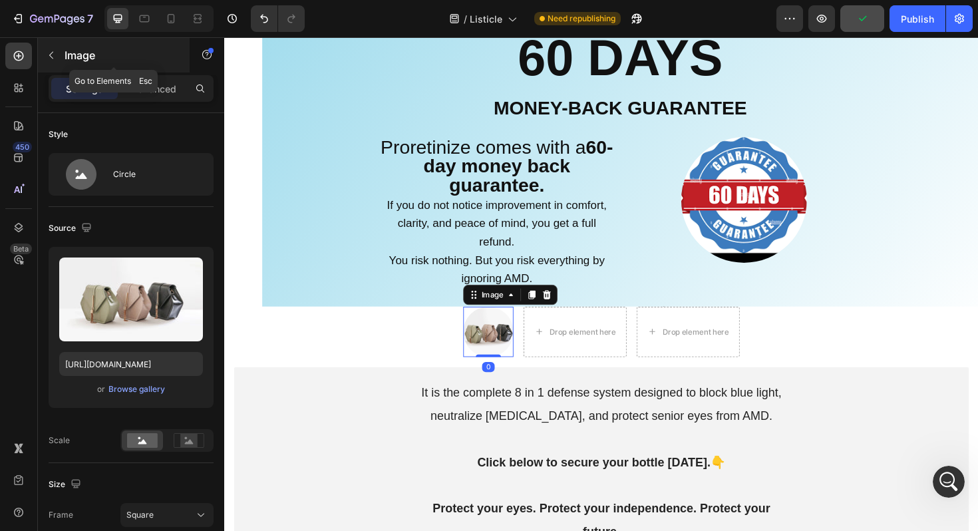
click at [50, 49] on button "button" at bounding box center [51, 55] width 21 height 21
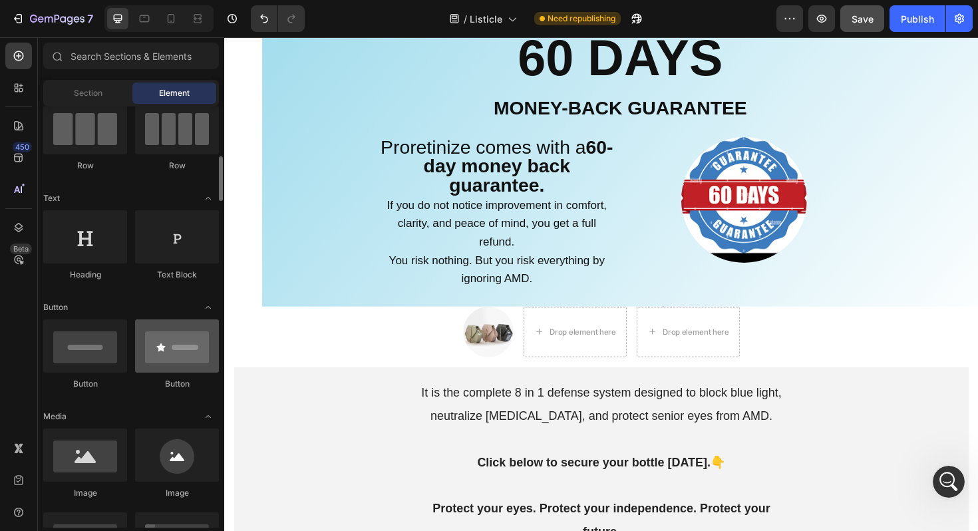
scroll to position [245, 0]
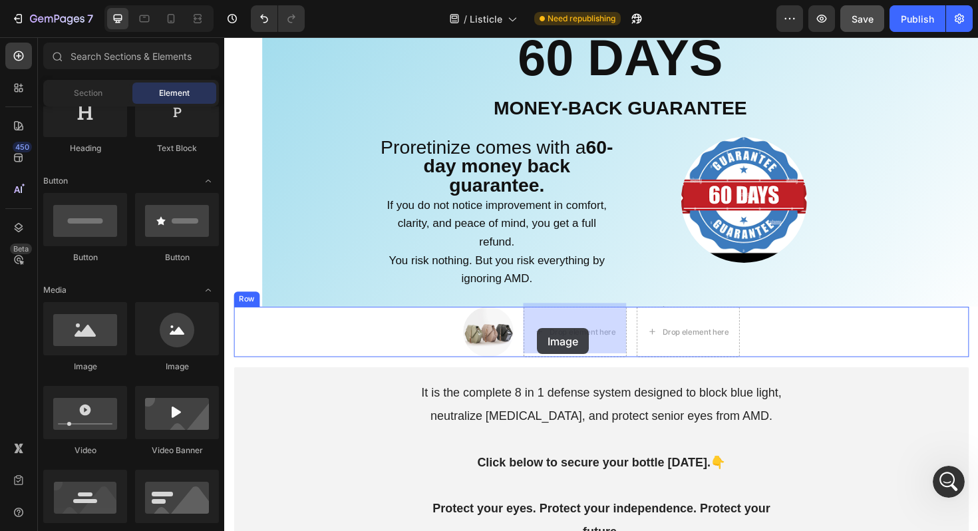
drag, startPoint x: 387, startPoint y: 374, endPoint x: 559, endPoint y: 345, distance: 174.0
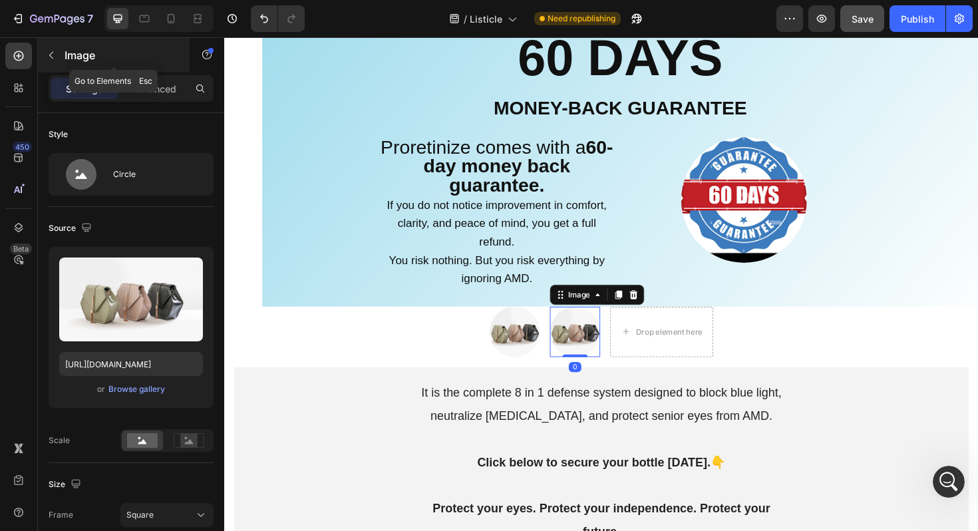
click at [52, 55] on icon "button" at bounding box center [51, 55] width 11 height 11
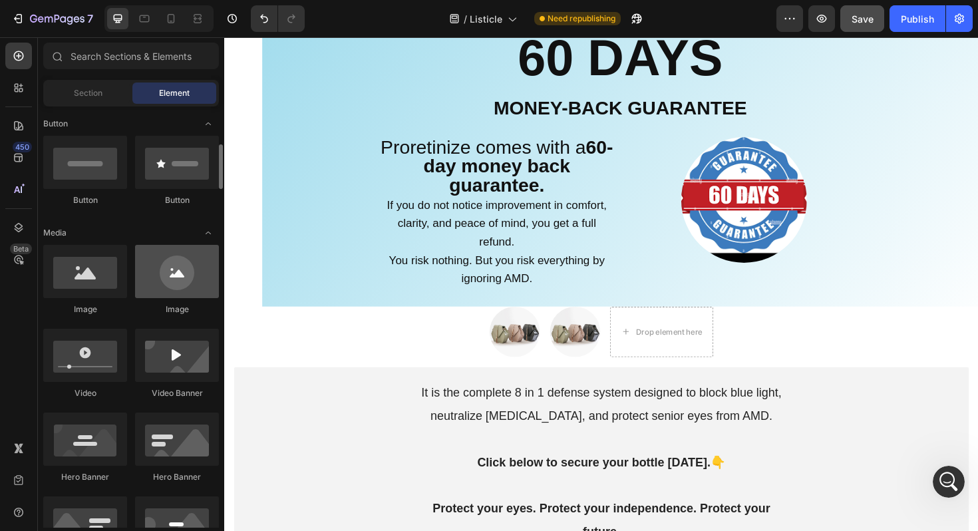
scroll to position [308, 0]
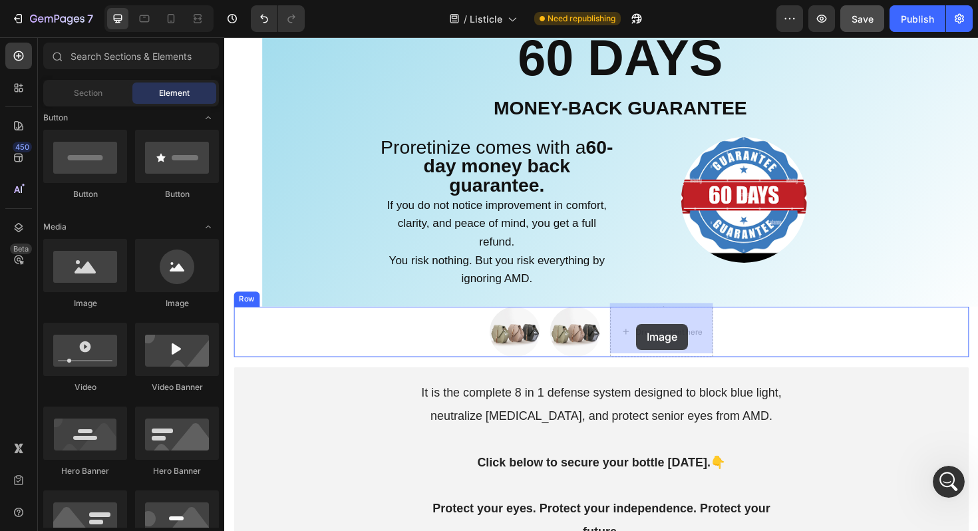
drag, startPoint x: 392, startPoint y: 307, endPoint x: 660, endPoint y: 340, distance: 270.1
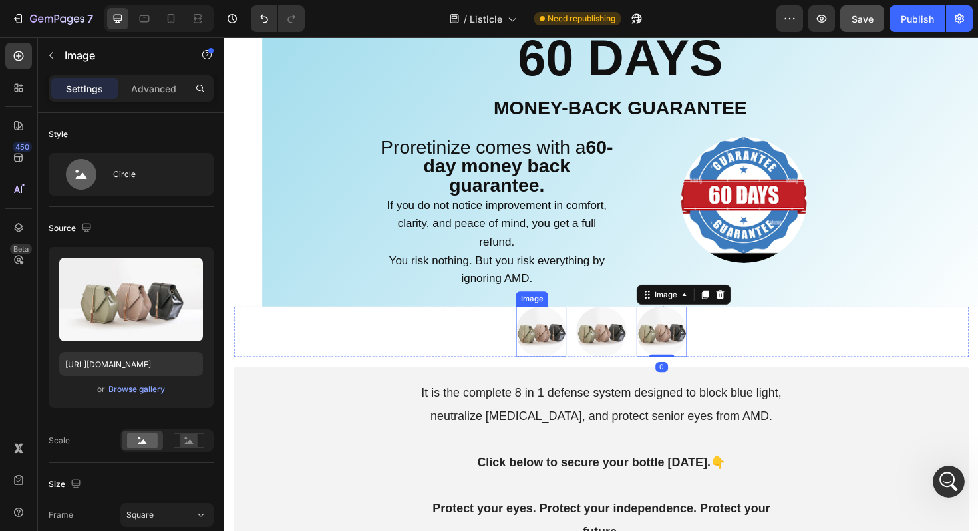
click at [551, 354] on img at bounding box center [559, 349] width 53 height 53
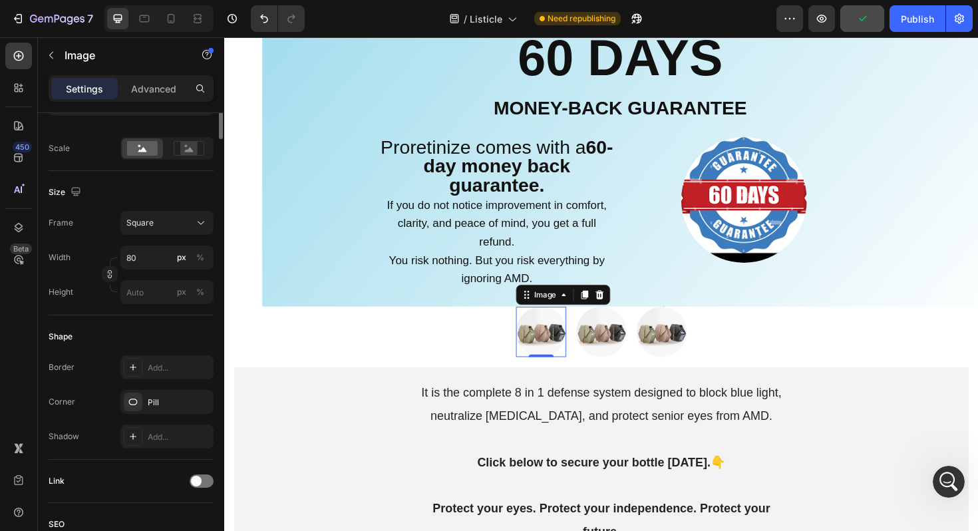
scroll to position [0, 0]
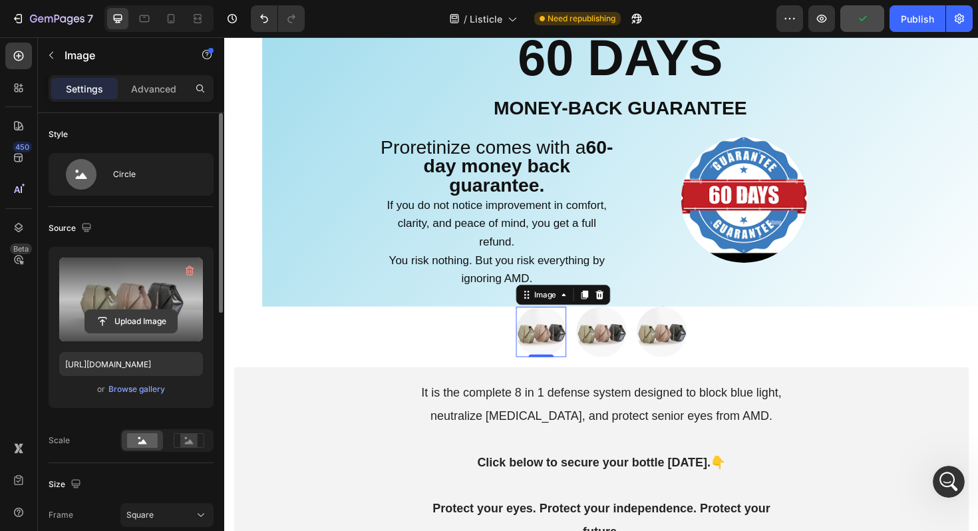
click at [148, 317] on input "file" at bounding box center [131, 321] width 92 height 23
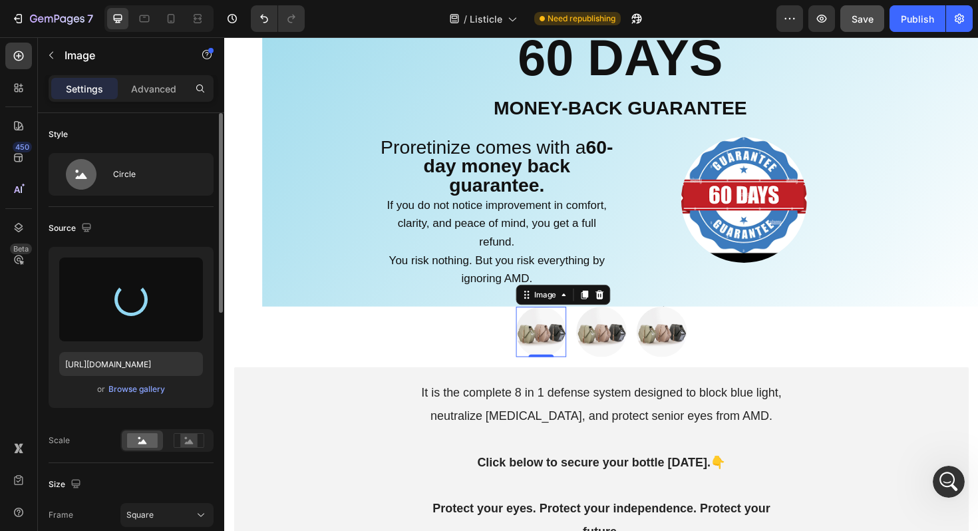
type input "https://cdn.shopify.com/s/files/1/0661/9034/4243/files/gempages_581239761960698…"
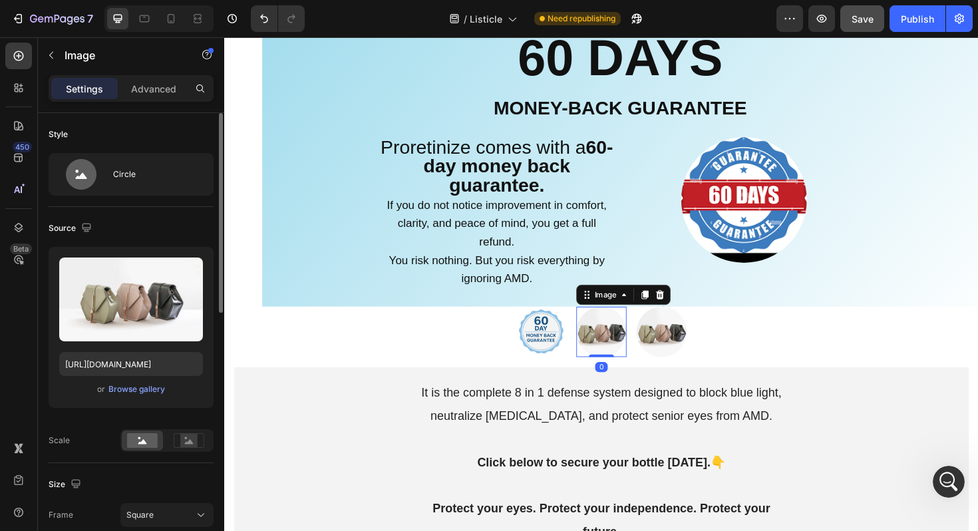
click at [621, 352] on img at bounding box center [623, 349] width 53 height 53
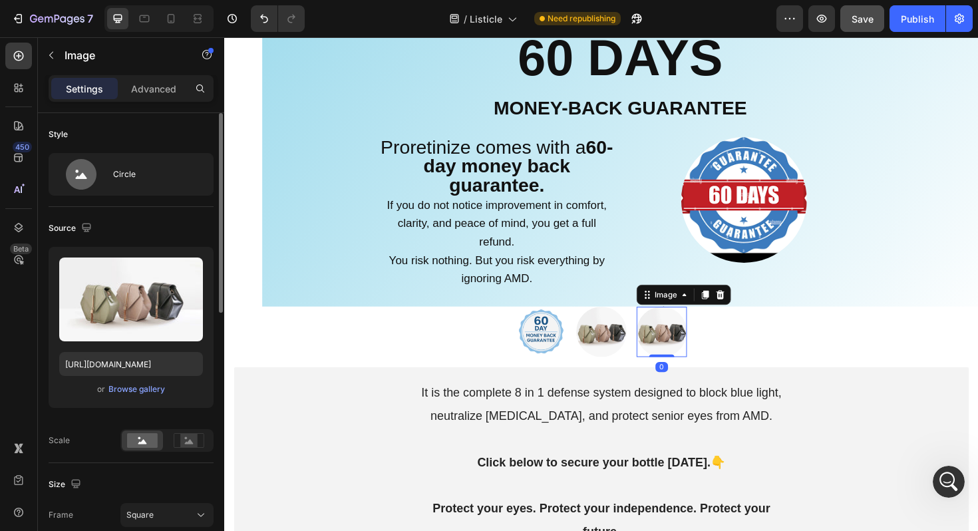
click at [680, 355] on img at bounding box center [686, 349] width 53 height 53
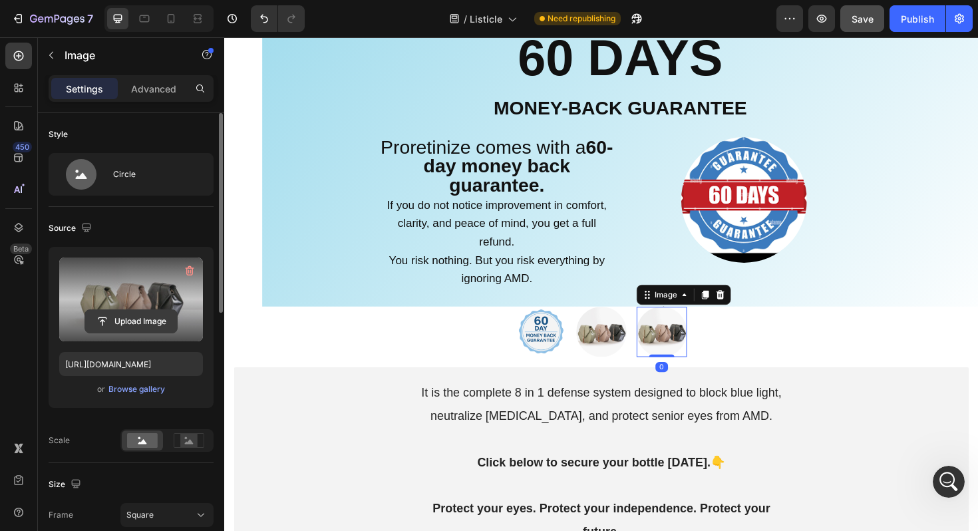
click at [156, 325] on input "file" at bounding box center [131, 321] width 92 height 23
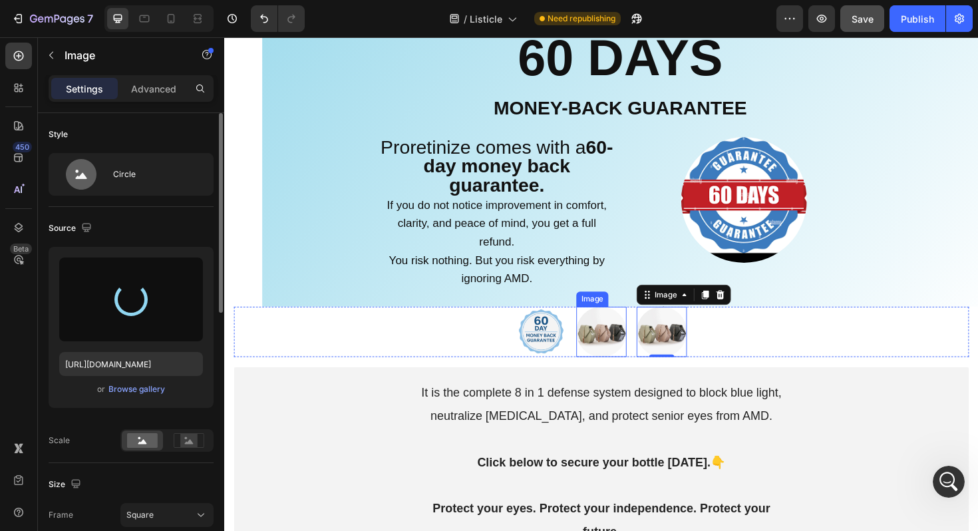
type input "https://cdn.shopify.com/s/files/1/0661/9034/4243/files/gempages_581239761960698…"
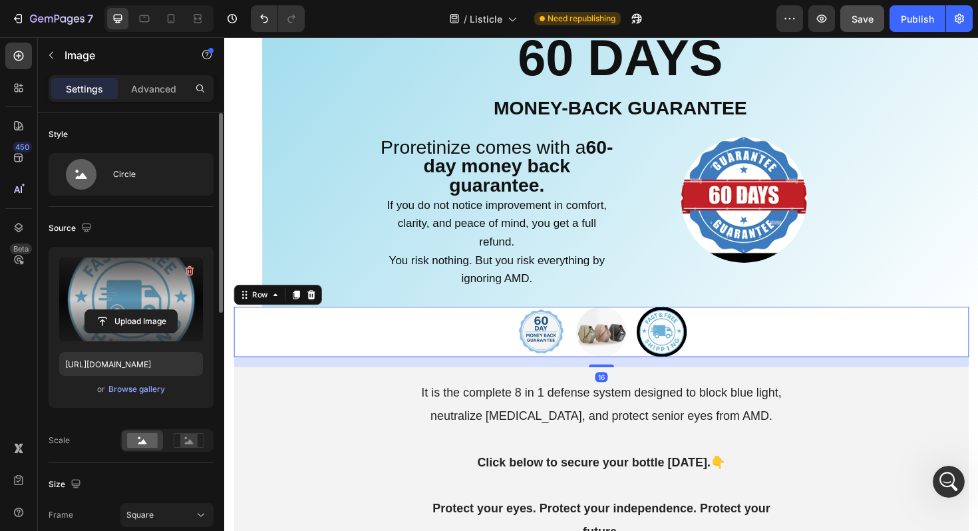
click at [764, 356] on div "Image Image Image Row 16" at bounding box center [623, 349] width 778 height 53
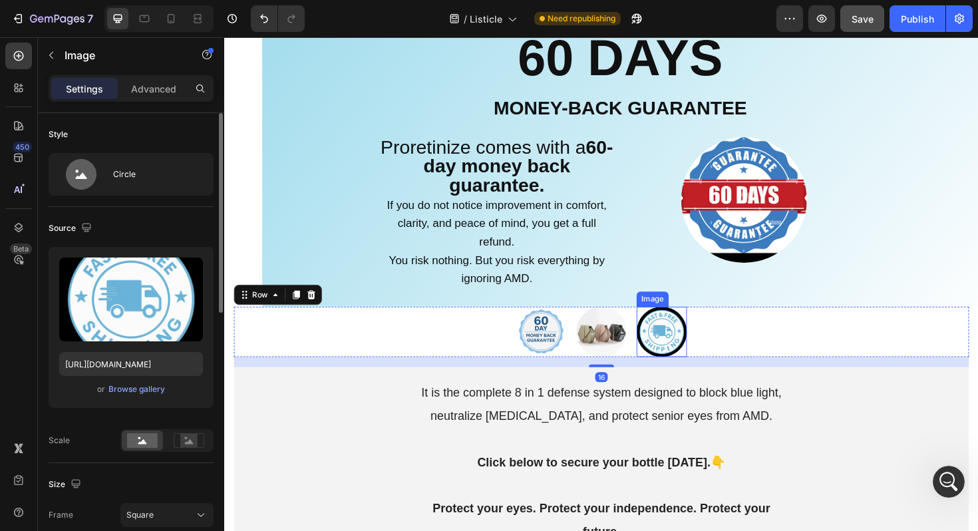
click at [678, 348] on img at bounding box center [686, 349] width 53 height 53
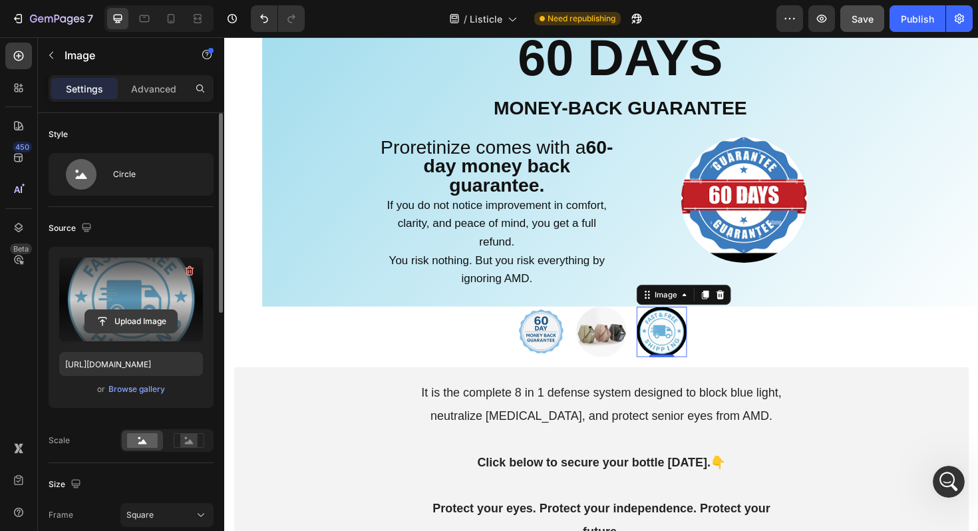
click at [142, 321] on input "file" at bounding box center [131, 321] width 92 height 23
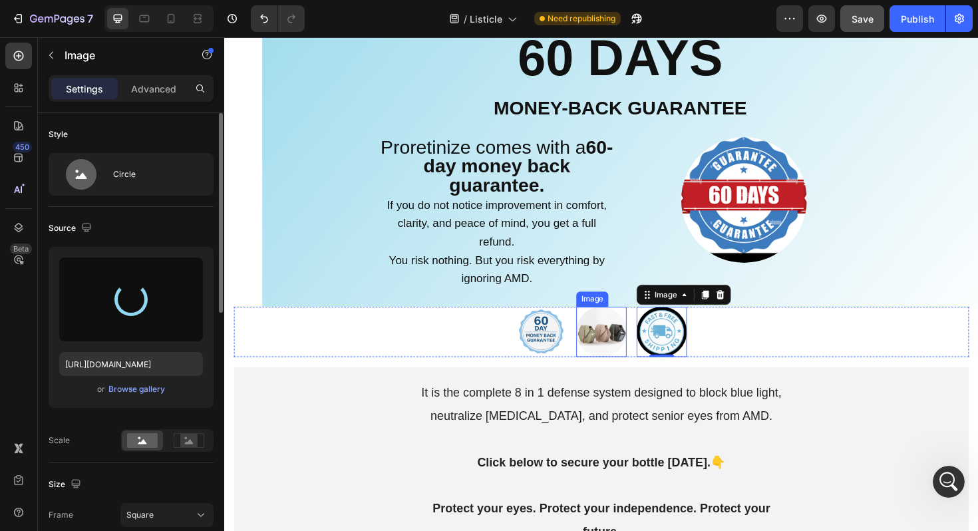
type input "https://cdn.shopify.com/s/files/1/0661/9034/4243/files/gempages_581239761960698…"
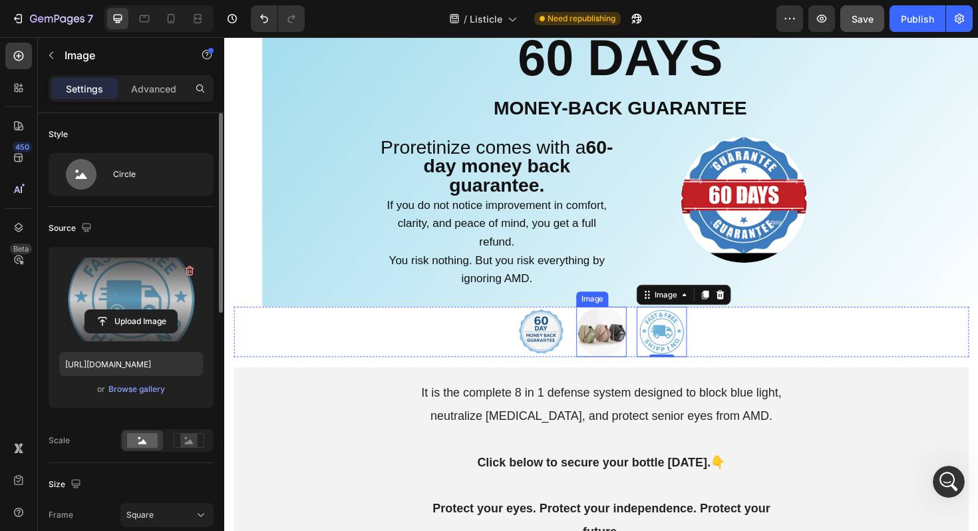
click at [628, 349] on img at bounding box center [623, 349] width 53 height 53
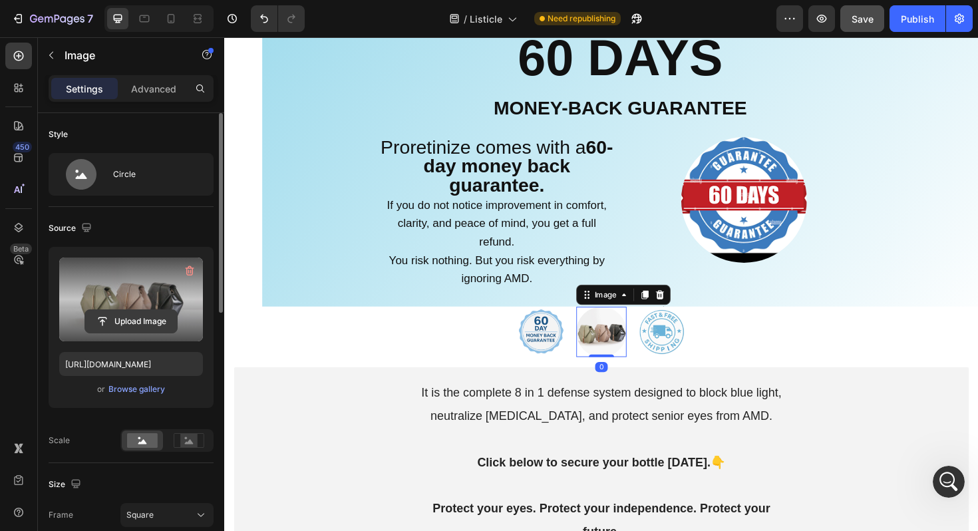
click at [148, 319] on input "file" at bounding box center [131, 321] width 92 height 23
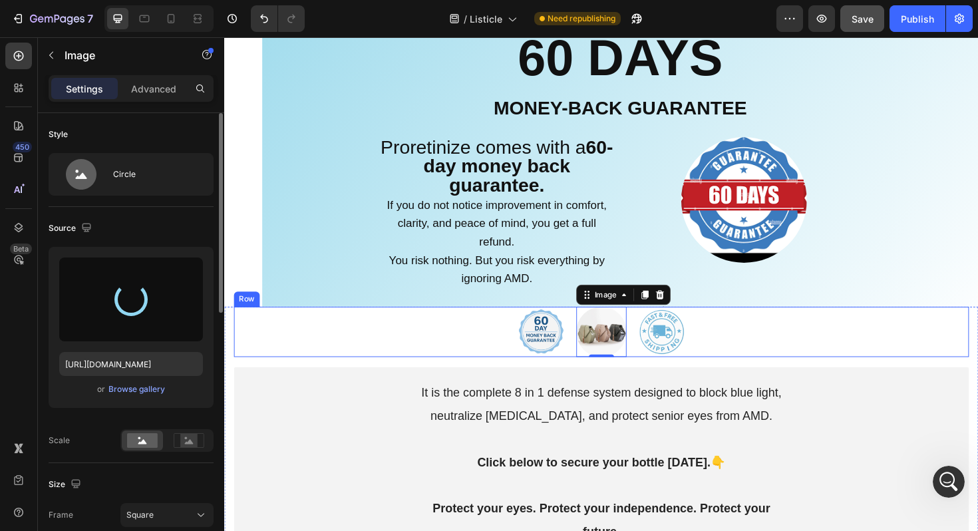
type input "https://cdn.shopify.com/s/files/1/0661/9034/4243/files/gempages_581239761960698…"
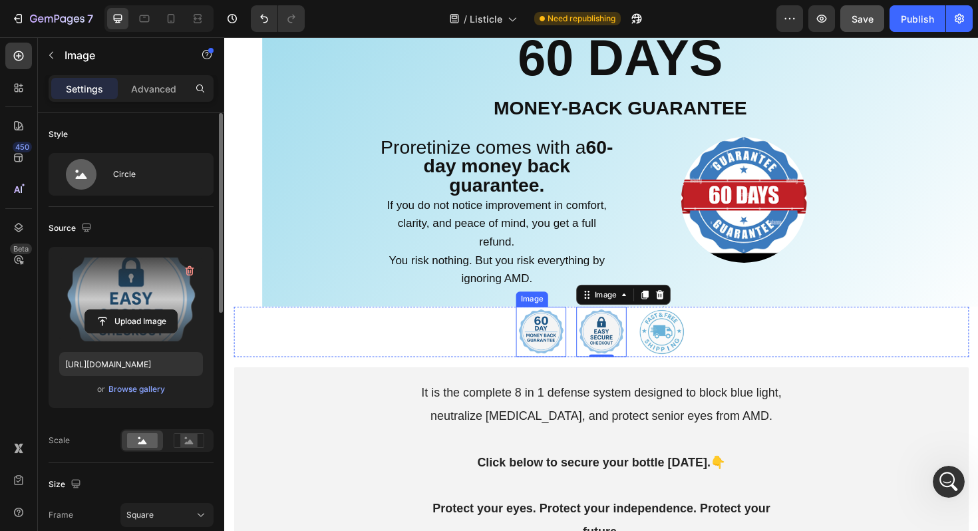
click at [557, 346] on img at bounding box center [559, 349] width 53 height 53
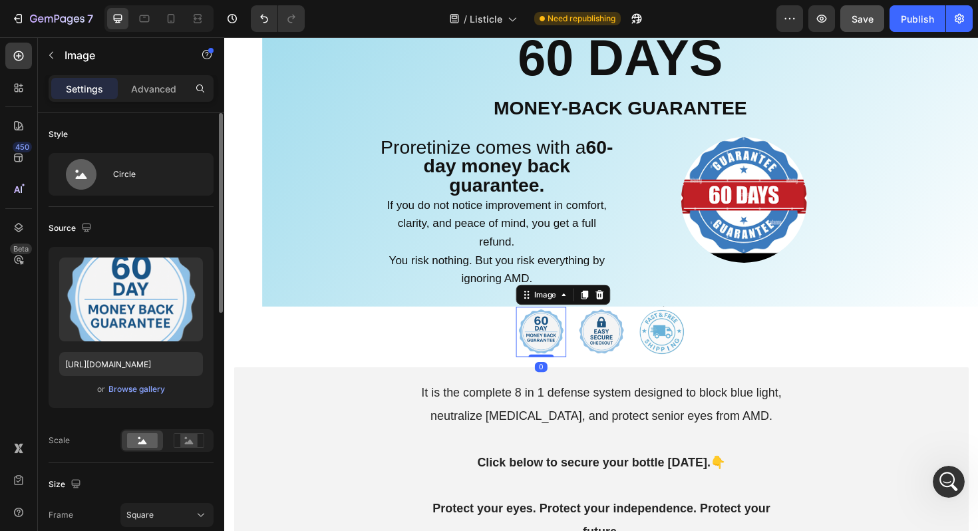
scroll to position [126, 0]
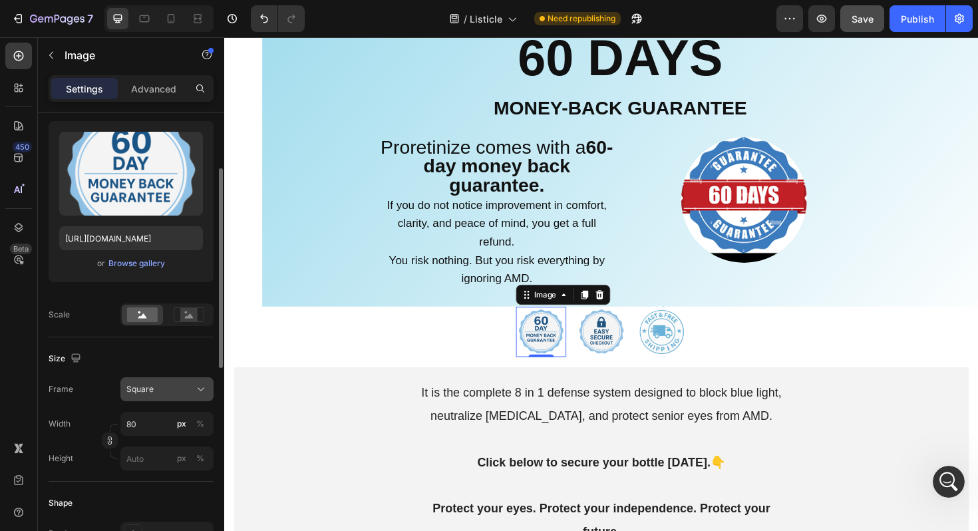
click at [175, 389] on div "Square" at bounding box center [158, 389] width 65 height 12
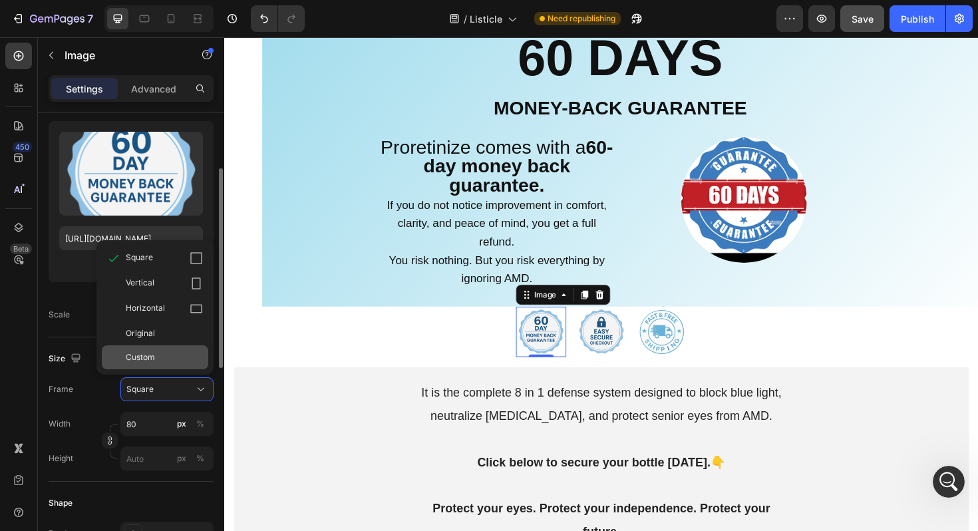
click at [149, 362] on span "Custom" at bounding box center [140, 357] width 29 height 12
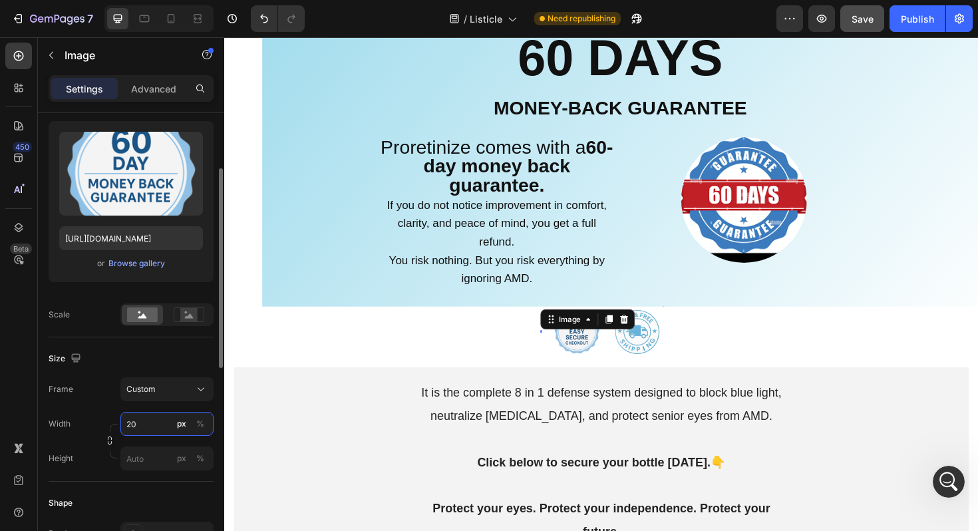
type input "200"
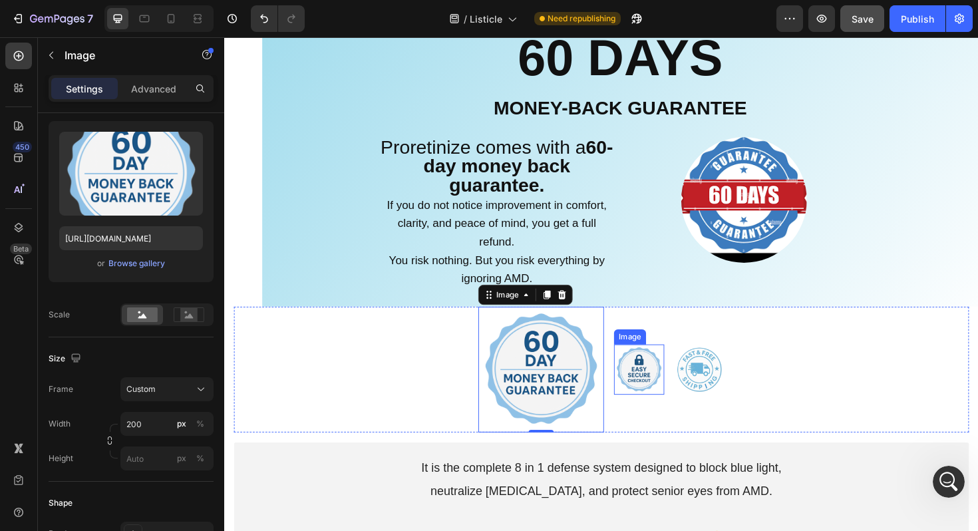
click at [670, 392] on img at bounding box center [662, 388] width 53 height 53
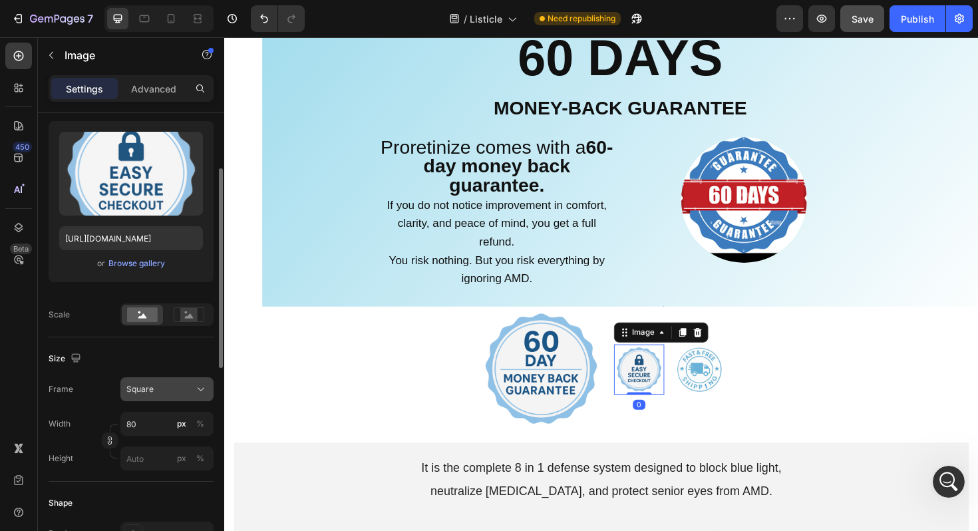
click at [170, 394] on div "Square" at bounding box center [158, 389] width 65 height 12
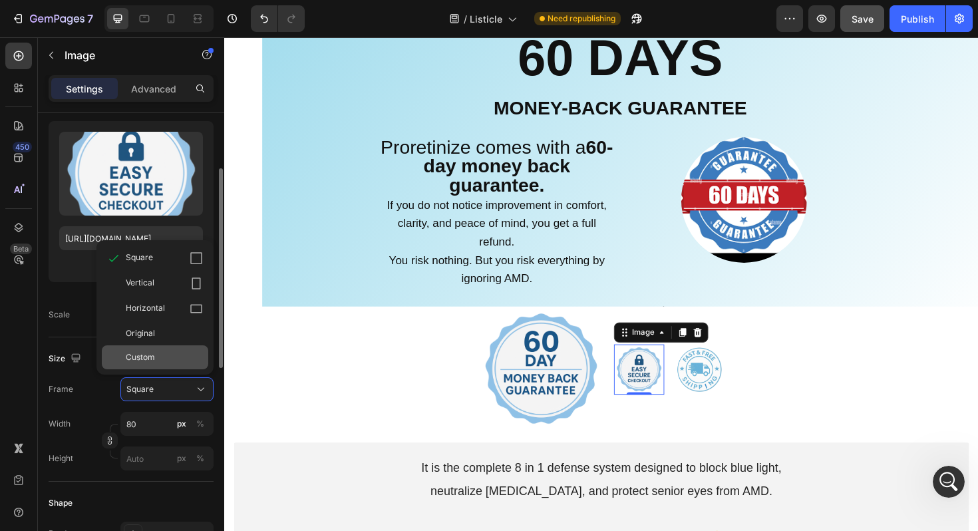
click at [158, 360] on div "Custom" at bounding box center [164, 357] width 77 height 12
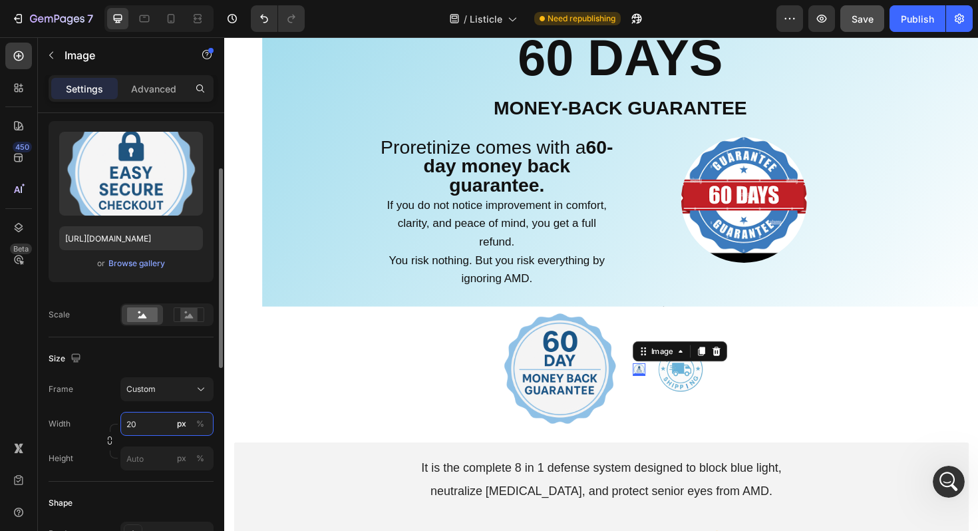
type input "200"
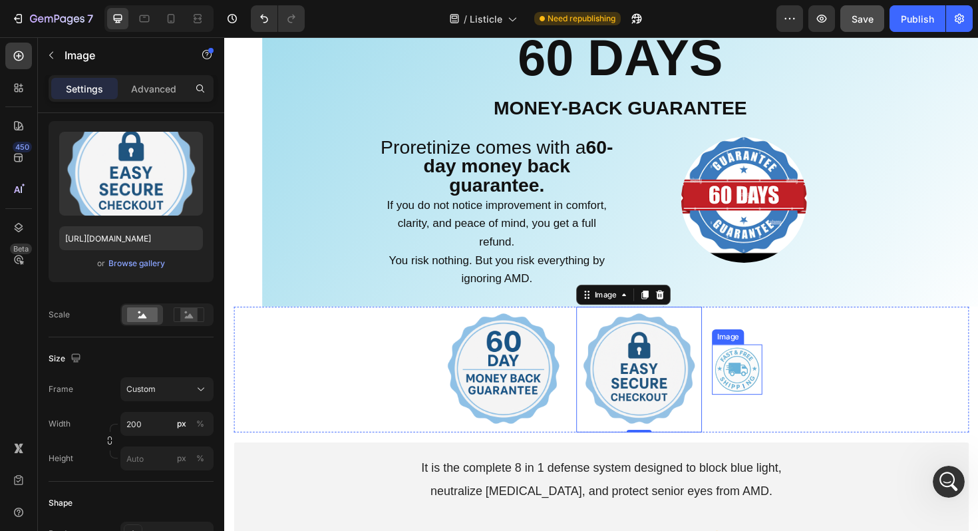
click at [770, 389] on img at bounding box center [766, 388] width 53 height 53
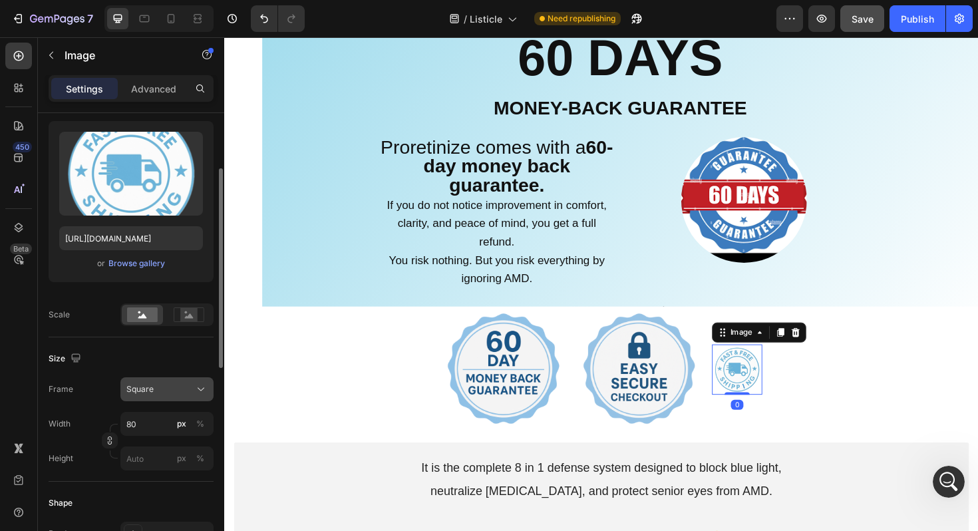
click at [162, 394] on div "Square" at bounding box center [158, 389] width 65 height 12
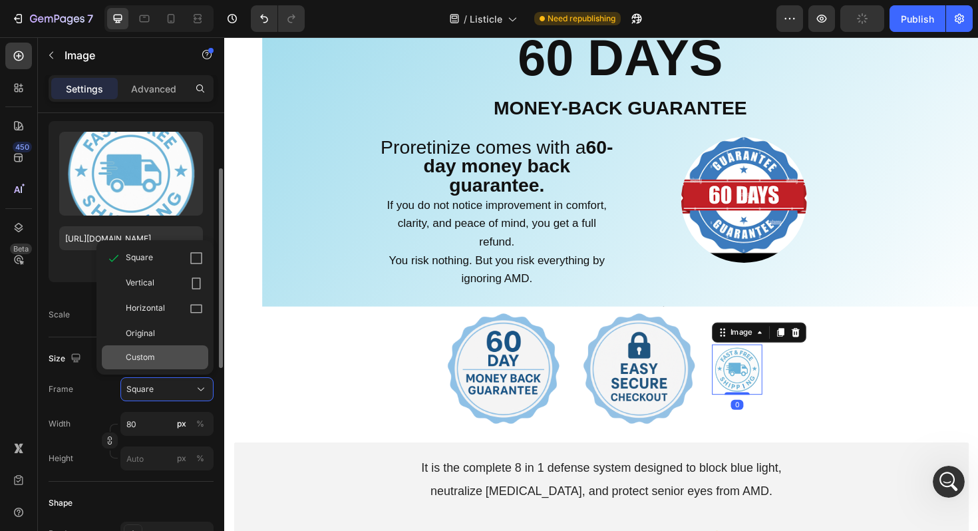
click at [147, 359] on span "Custom" at bounding box center [140, 357] width 29 height 12
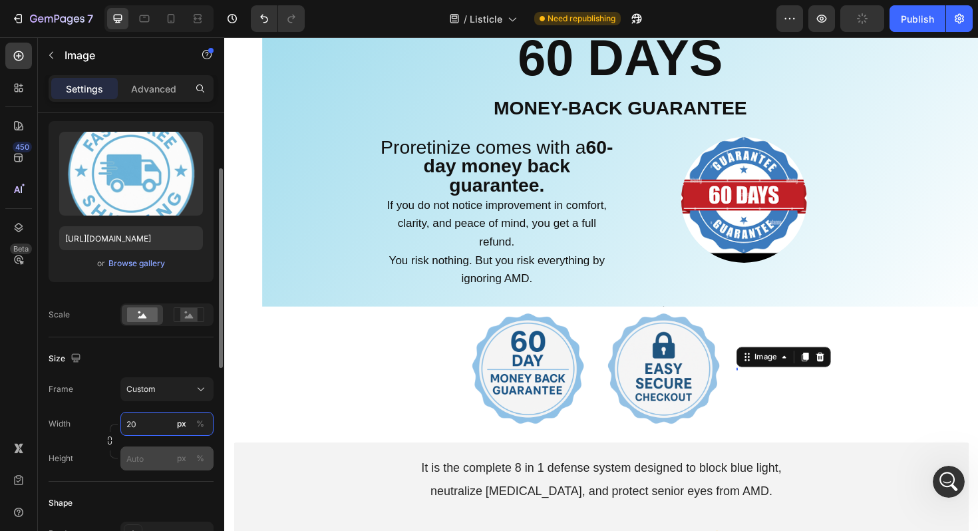
type input "200"
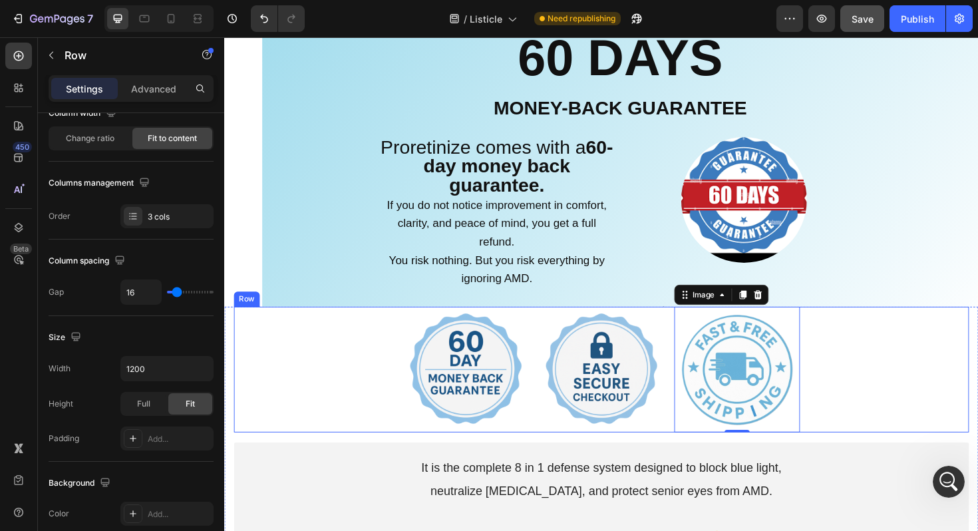
click at [312, 399] on div "Image Image Image 0 Row" at bounding box center [623, 389] width 778 height 133
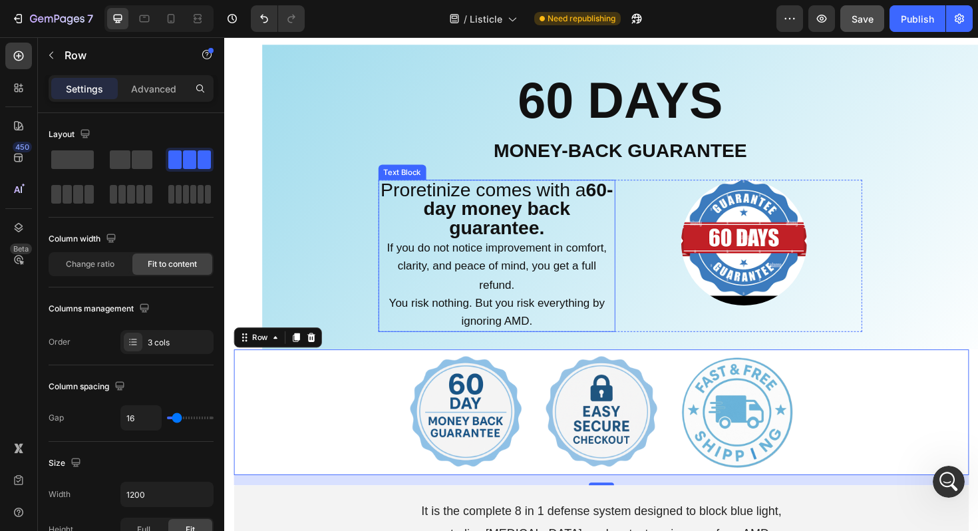
scroll to position [10472, 0]
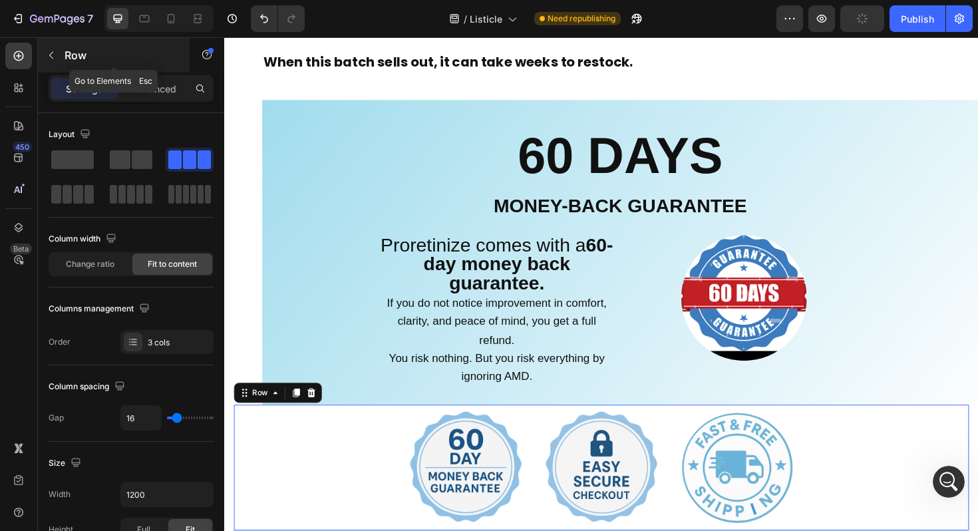
click at [51, 55] on icon "button" at bounding box center [51, 55] width 11 height 11
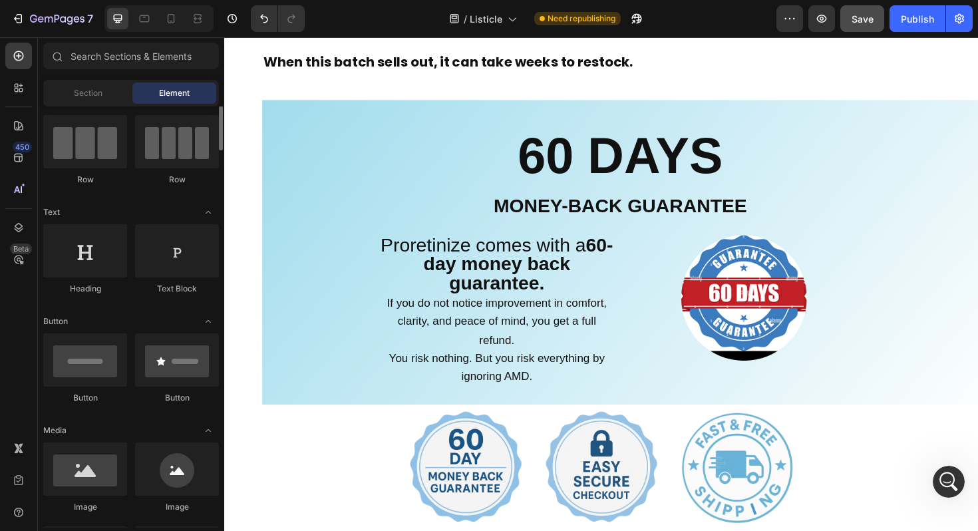
scroll to position [68, 0]
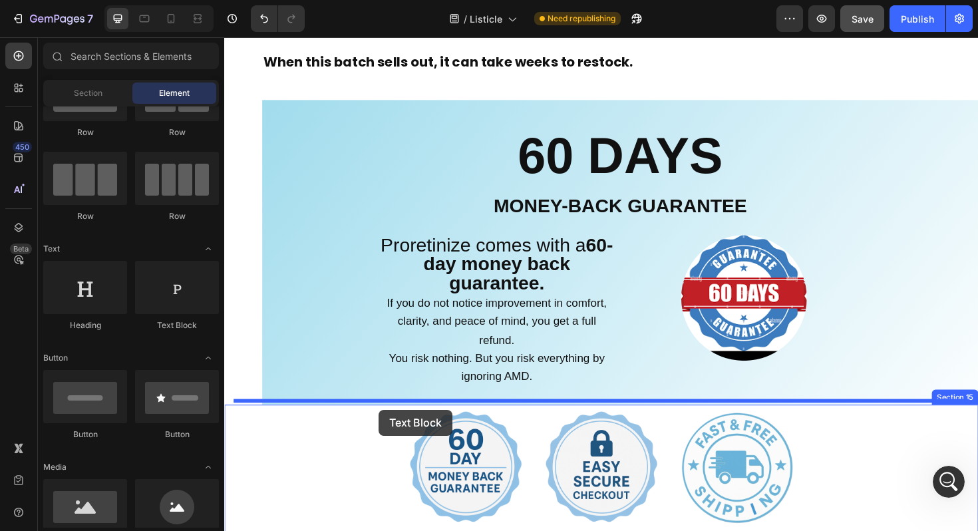
drag, startPoint x: 400, startPoint y: 331, endPoint x: 388, endPoint y: 432, distance: 101.8
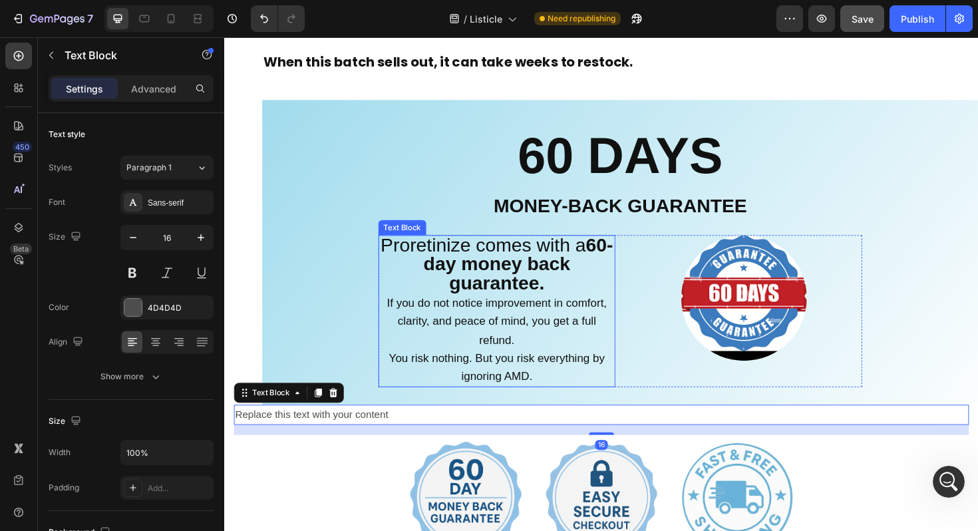
scroll to position [10564, 0]
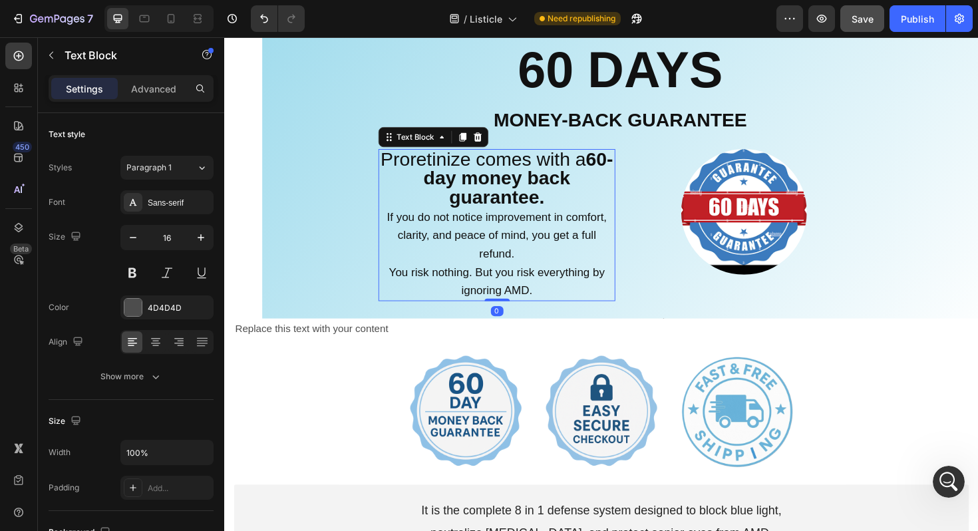
click at [550, 301] on p "You risk nothing. But you risk everything by ignoring AMD." at bounding box center [512, 295] width 248 height 39
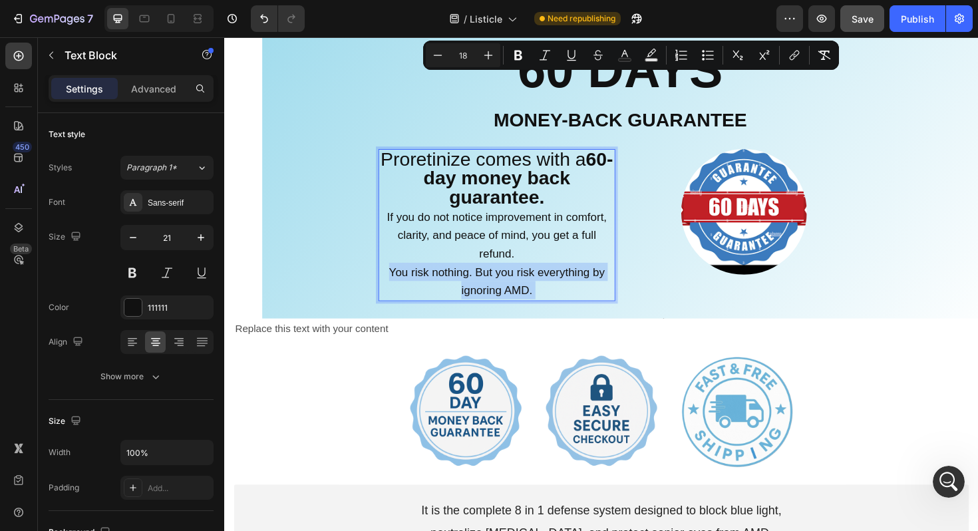
drag, startPoint x: 550, startPoint y: 301, endPoint x: 415, endPoint y: 177, distance: 183.1
click at [415, 177] on div "Proretinize comes with a 60-day money back guarantee. If you do not notice impr…" at bounding box center [512, 236] width 251 height 160
click at [564, 302] on p "You risk nothing. But you risk everything by ignoring AMD." at bounding box center [512, 295] width 248 height 39
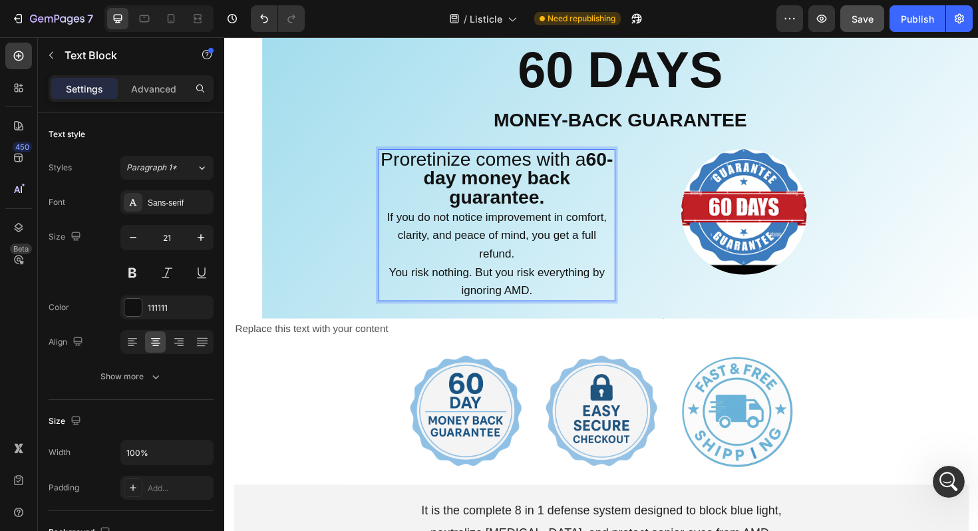
click at [399, 160] on p "Proretinize comes with a 60-day money back guarantee." at bounding box center [512, 187] width 248 height 61
click at [386, 144] on div "60 DAYS Heading Money-Back Guarantee Text Block Proretinize comes with a 60-day…" at bounding box center [643, 174] width 758 height 322
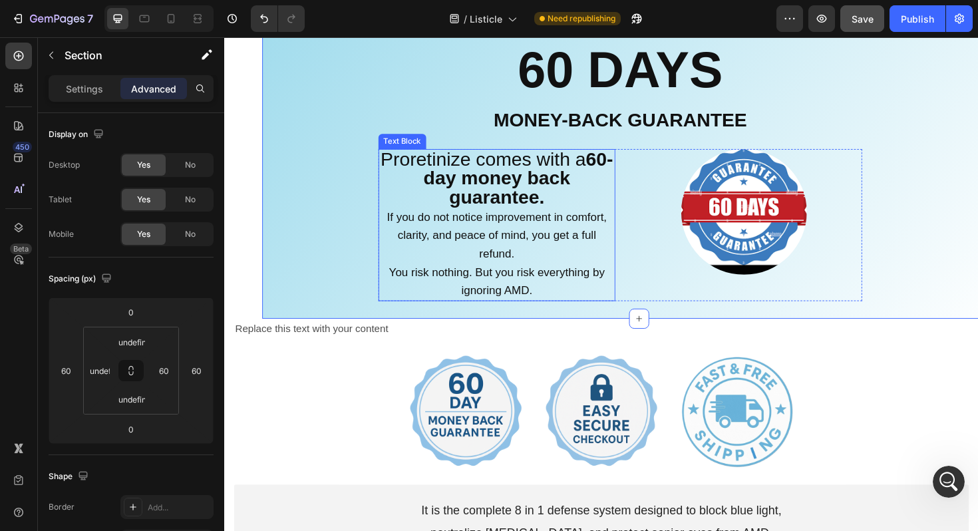
click at [413, 167] on span "Proretinize comes with a 60-day money back guarantee." at bounding box center [512, 186] width 246 height 63
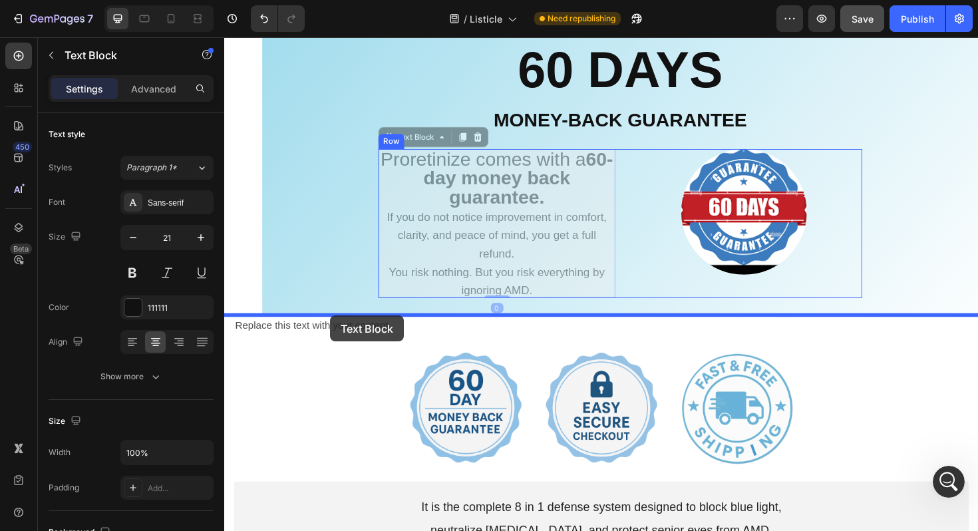
drag, startPoint x: 408, startPoint y: 142, endPoint x: 338, endPoint y: 332, distance: 202.0
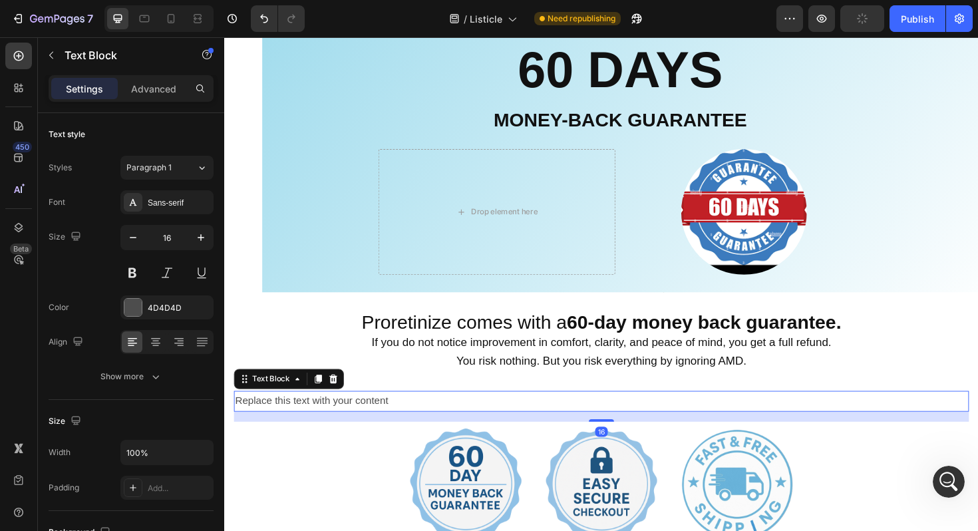
click at [311, 431] on div "Replace this text with your content" at bounding box center [623, 423] width 778 height 22
click at [340, 398] on icon at bounding box center [339, 398] width 9 height 9
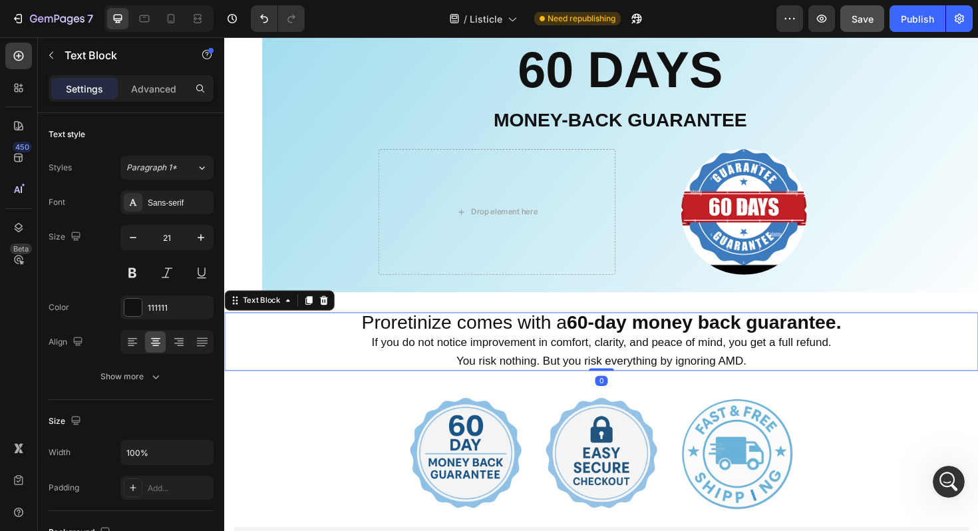
click at [342, 364] on p "If you do not notice improvement in comfort, clarity, and peace of mind, you ge…" at bounding box center [622, 359] width 795 height 19
click at [130, 343] on icon at bounding box center [132, 342] width 9 height 1
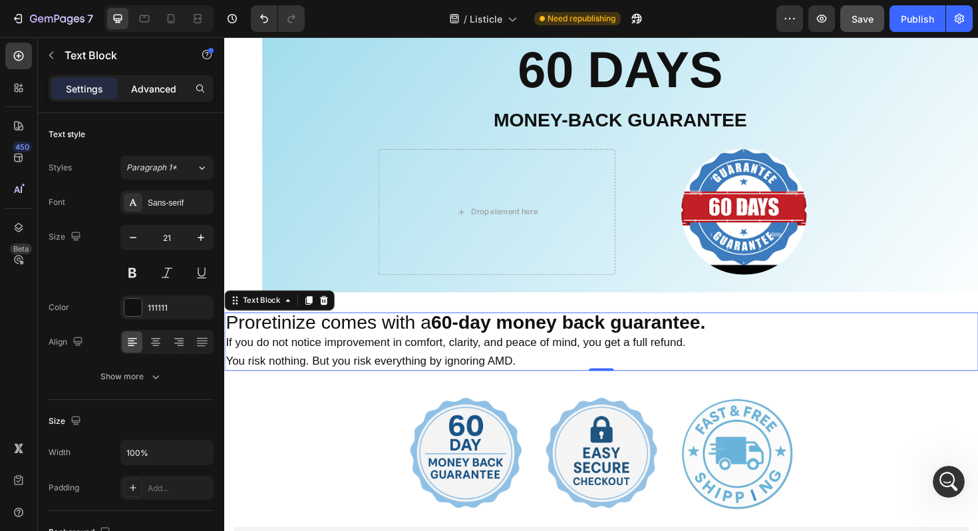
click at [172, 86] on p "Advanced" at bounding box center [153, 89] width 45 height 14
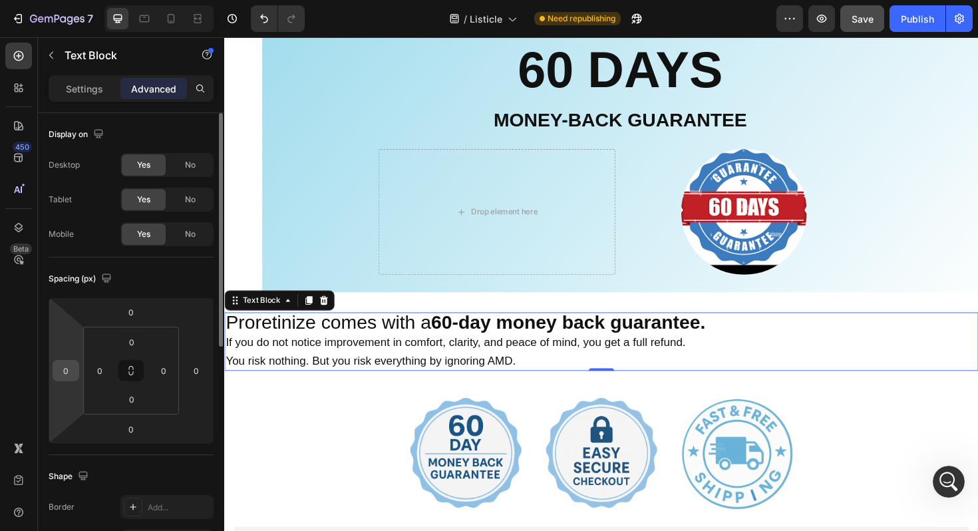
click at [71, 364] on input "0" at bounding box center [66, 370] width 20 height 20
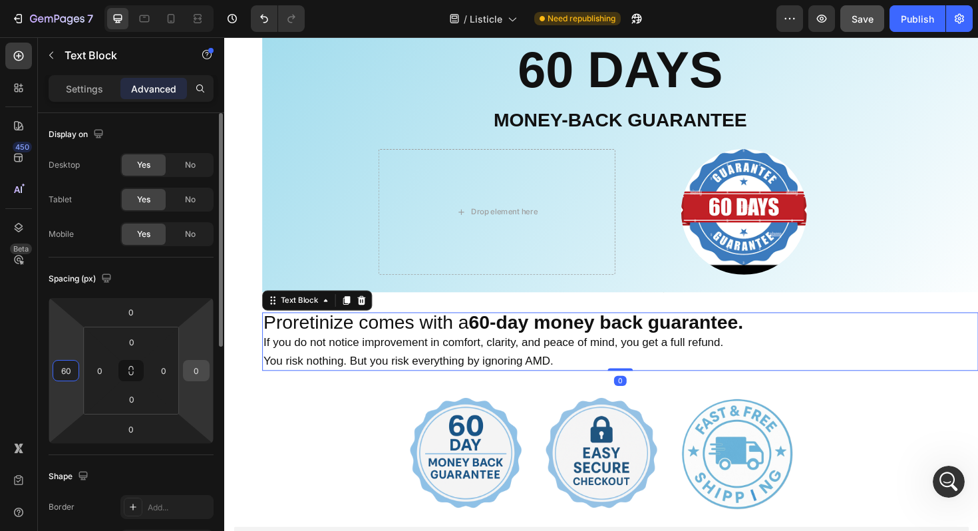
type input "60"
click at [200, 372] on input "0" at bounding box center [196, 370] width 20 height 20
type input "60"
click at [104, 370] on input "0" at bounding box center [100, 370] width 20 height 20
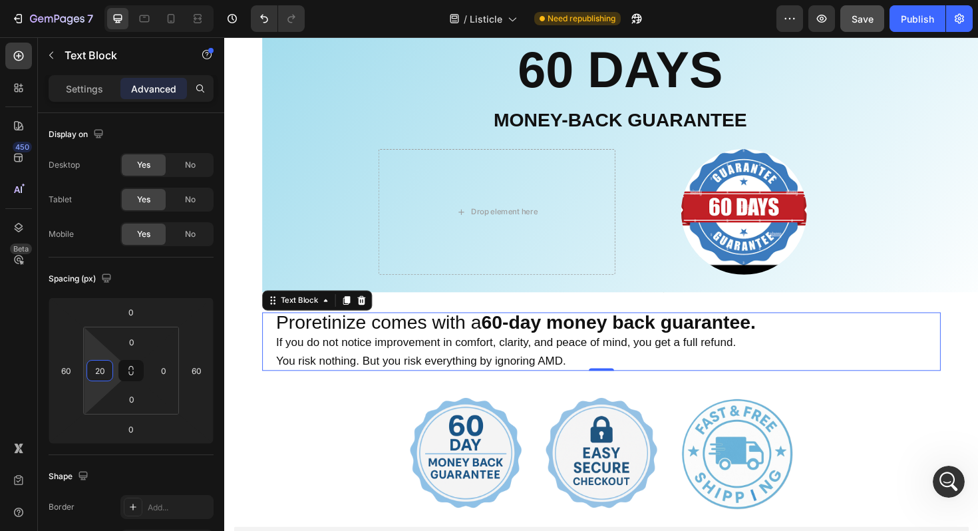
type input "20"
click at [266, 354] on div "Proretinize comes with a 60-day money back guarantee. If you do not notice impr…" at bounding box center [623, 360] width 718 height 62
click at [88, 83] on p "Settings" at bounding box center [84, 89] width 37 height 14
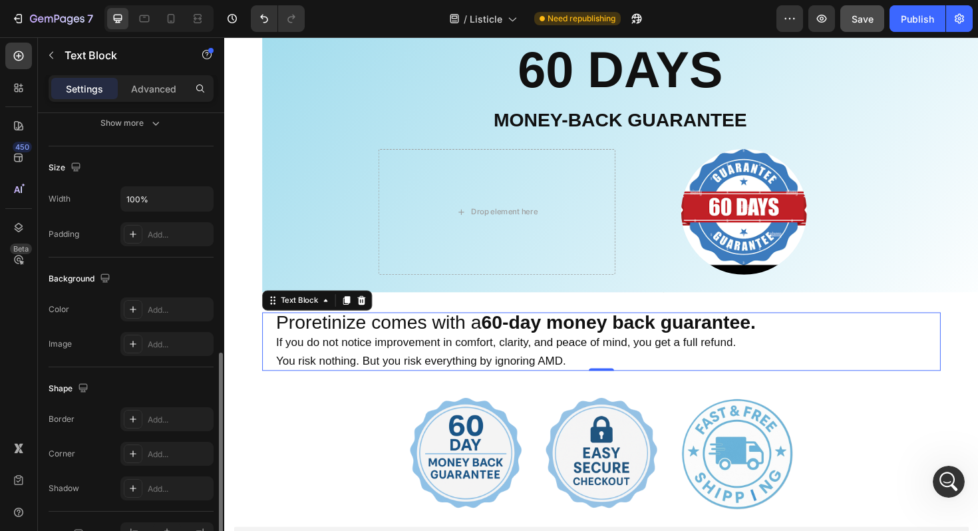
scroll to position [333, 0]
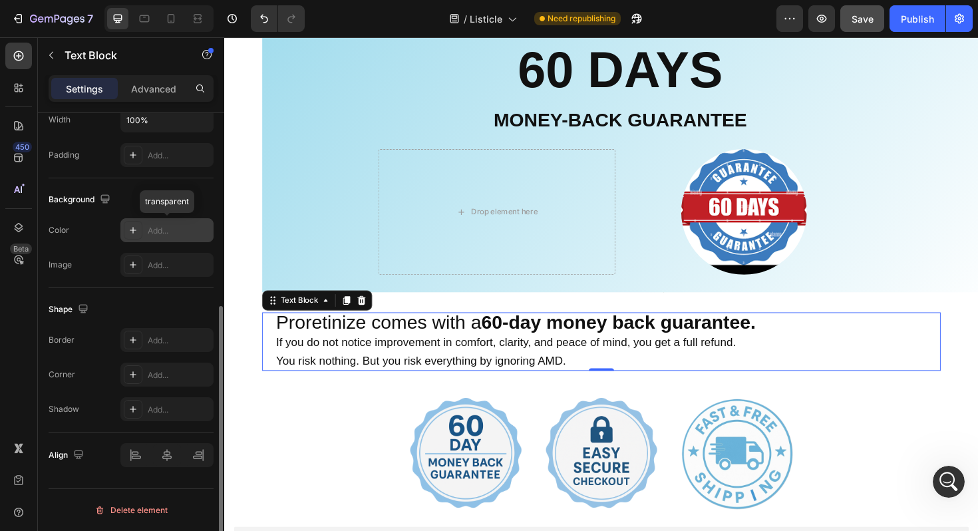
click at [154, 235] on div "Add..." at bounding box center [179, 231] width 63 height 12
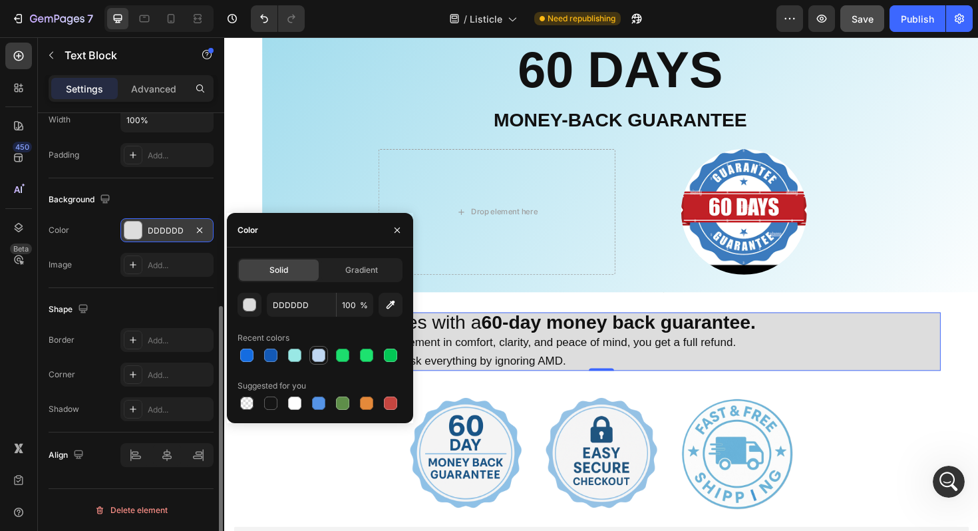
click at [317, 360] on div at bounding box center [318, 354] width 13 height 13
type input "BFD7F2"
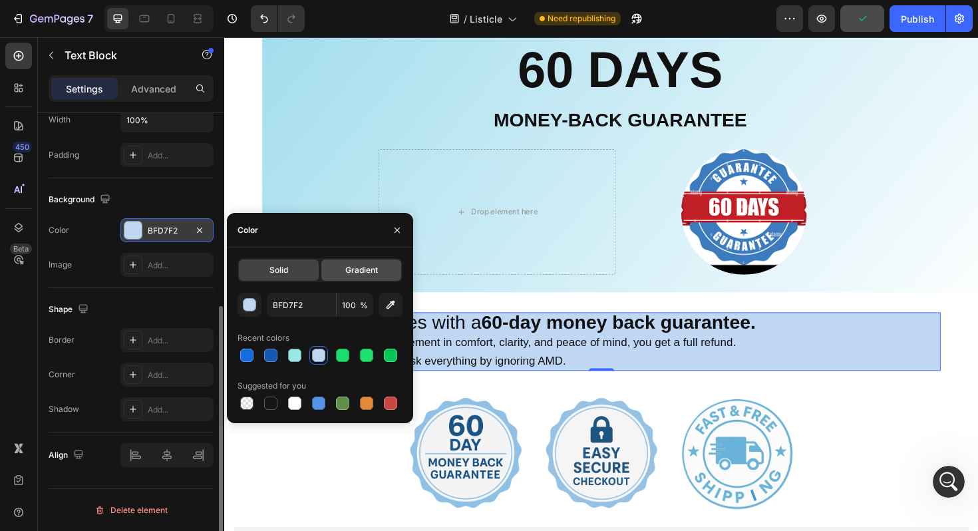
click at [367, 273] on span "Gradient" at bounding box center [361, 270] width 33 height 12
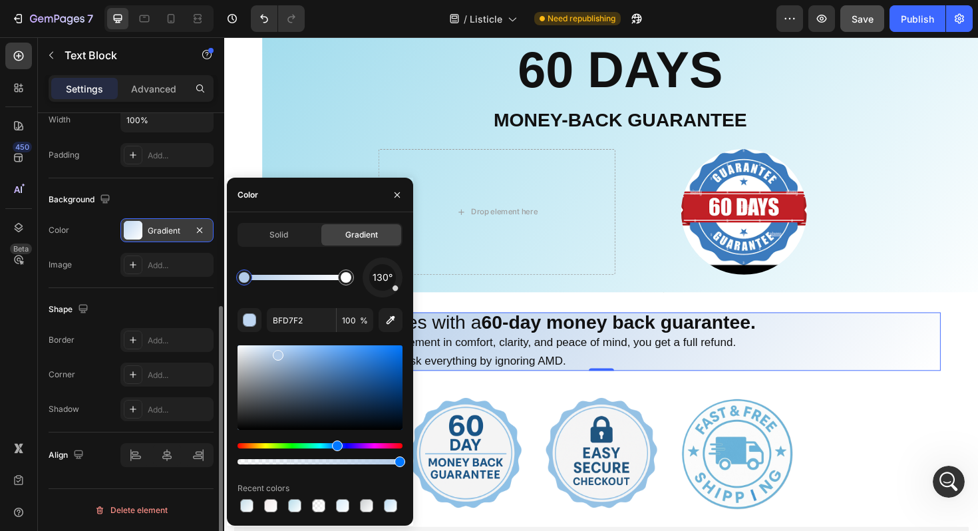
click at [276, 352] on div at bounding box center [278, 355] width 11 height 11
type input "B2CBE8"
click at [754, 378] on p "You risk nothing. But you risk everything by ignoring AMD." at bounding box center [630, 379] width 702 height 19
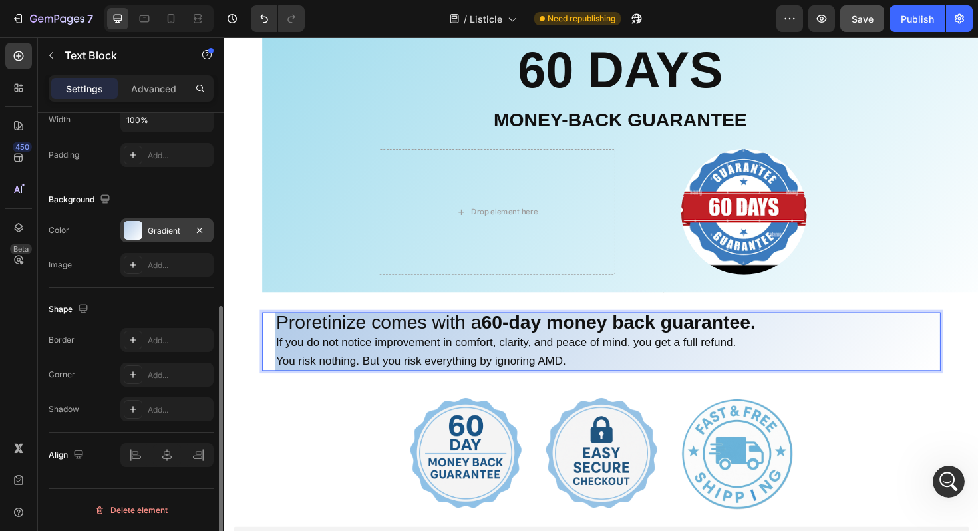
click at [270, 348] on div "Proretinize comes with a 60-day money back guarantee. If you do not notice impr…" at bounding box center [623, 360] width 718 height 62
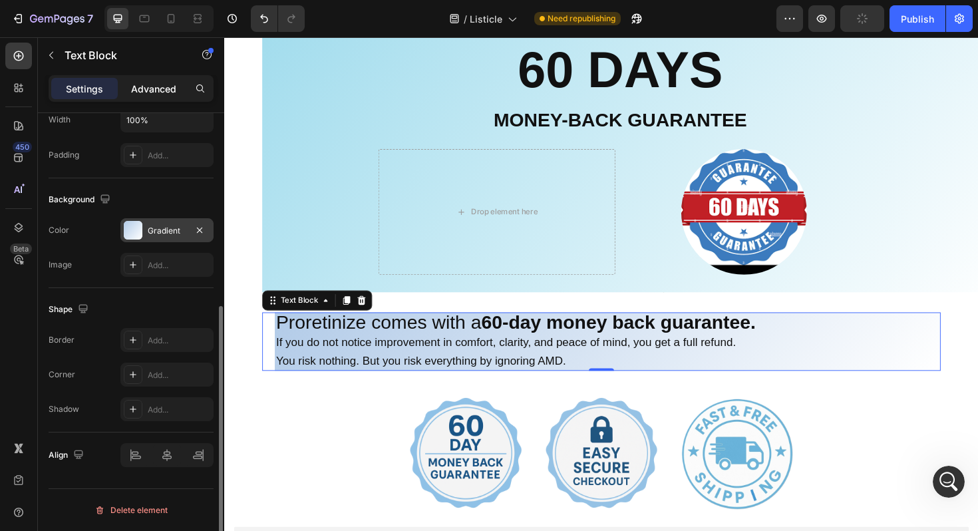
click at [136, 96] on div "Advanced" at bounding box center [153, 88] width 67 height 21
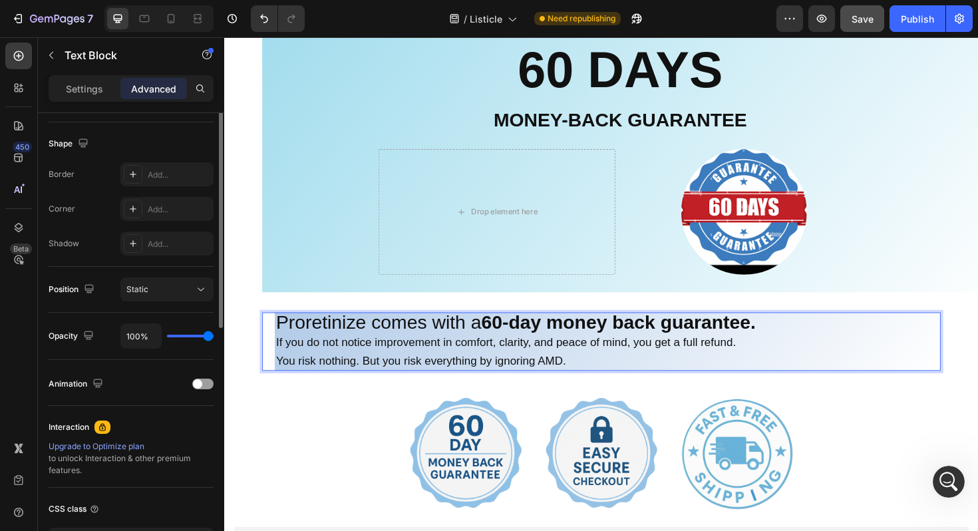
scroll to position [0, 0]
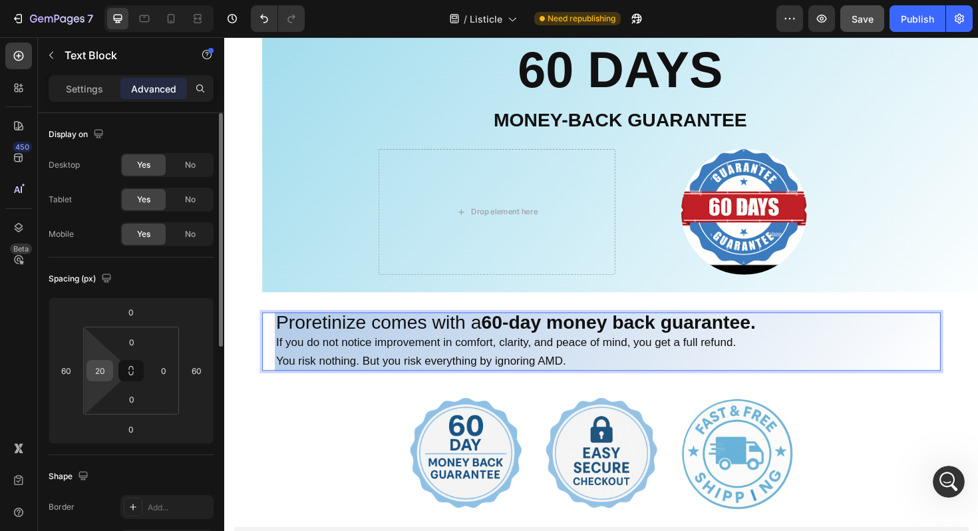
click at [106, 369] on input "20" at bounding box center [100, 370] width 20 height 20
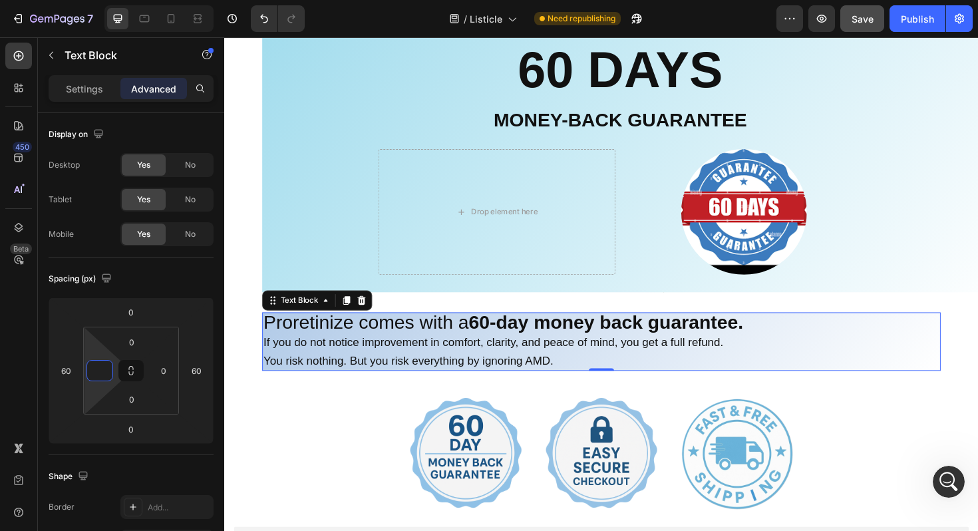
type input "0"
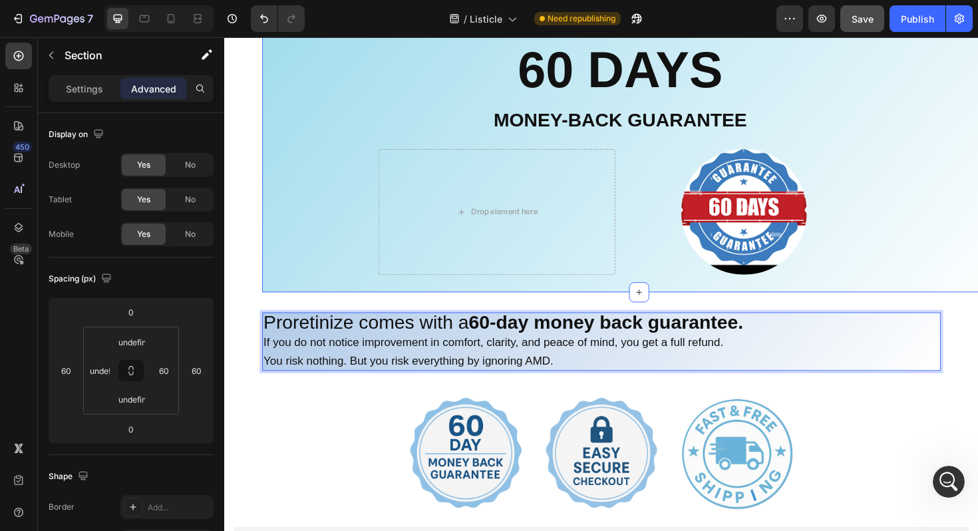
click at [370, 263] on div "60 DAYS Heading Money-Back Guarantee Text Block Drop element here Image Row Tex…" at bounding box center [643, 160] width 758 height 295
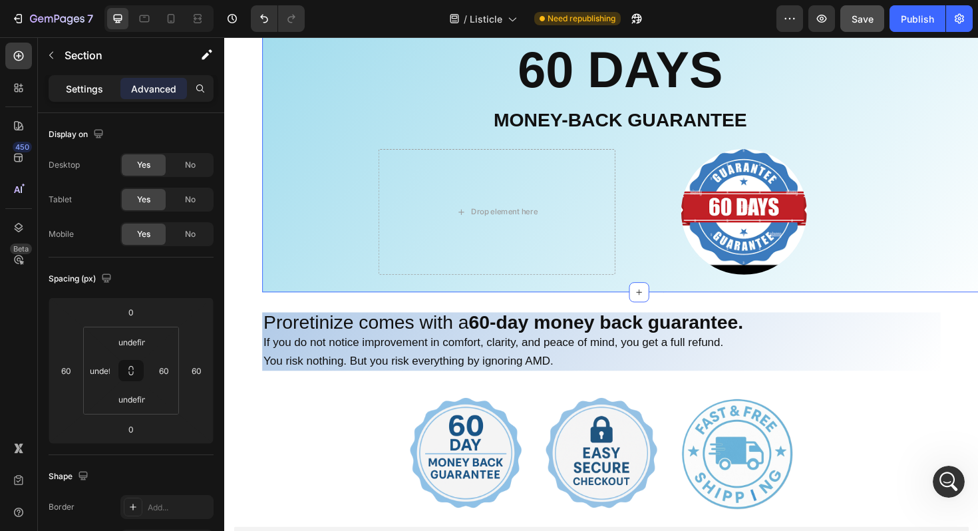
click at [90, 87] on p "Settings" at bounding box center [84, 89] width 37 height 14
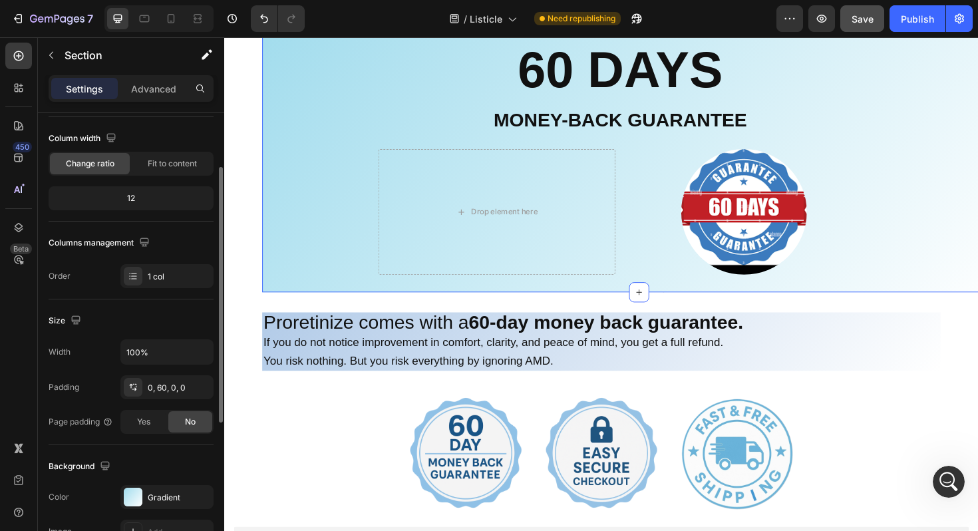
scroll to position [101, 0]
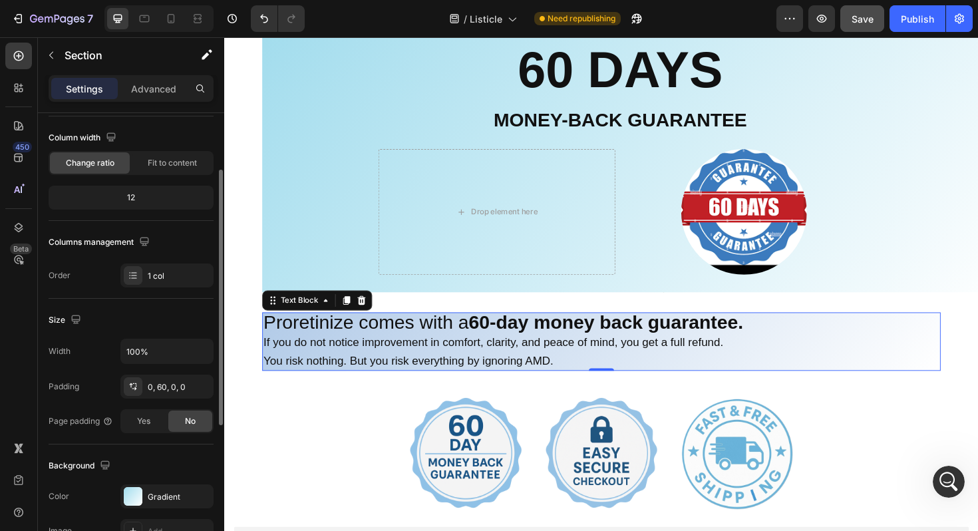
click at [285, 370] on p "You risk nothing. But you risk everything by ignoring AMD." at bounding box center [623, 379] width 716 height 19
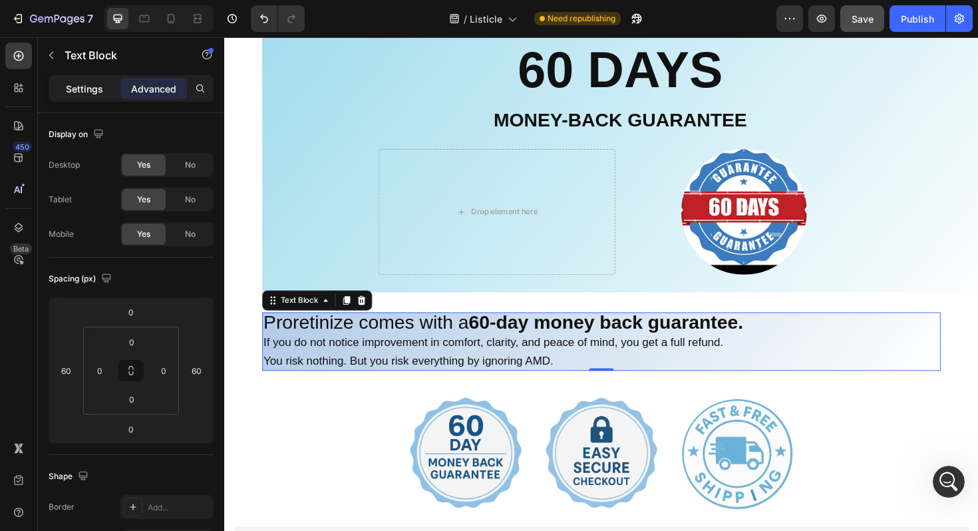
click at [90, 90] on p "Settings" at bounding box center [84, 89] width 37 height 14
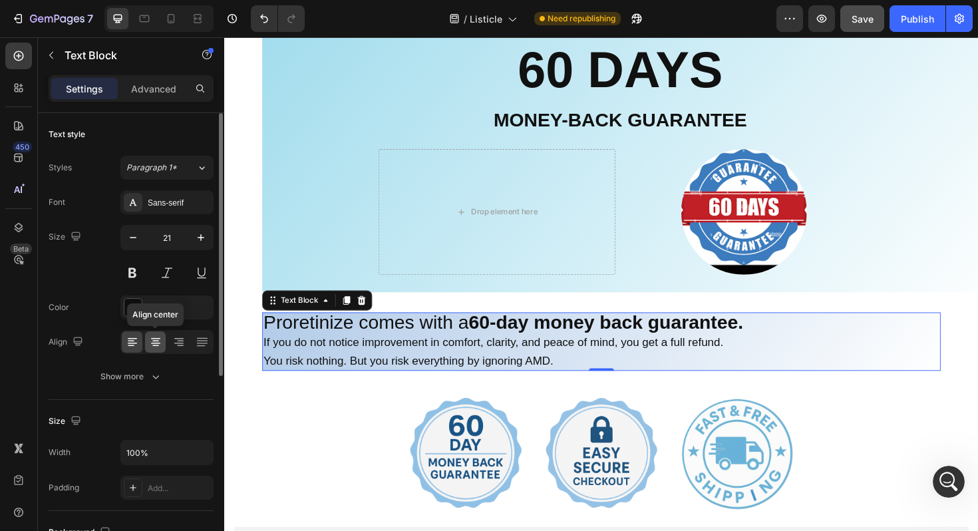
click at [160, 346] on icon at bounding box center [155, 341] width 13 height 13
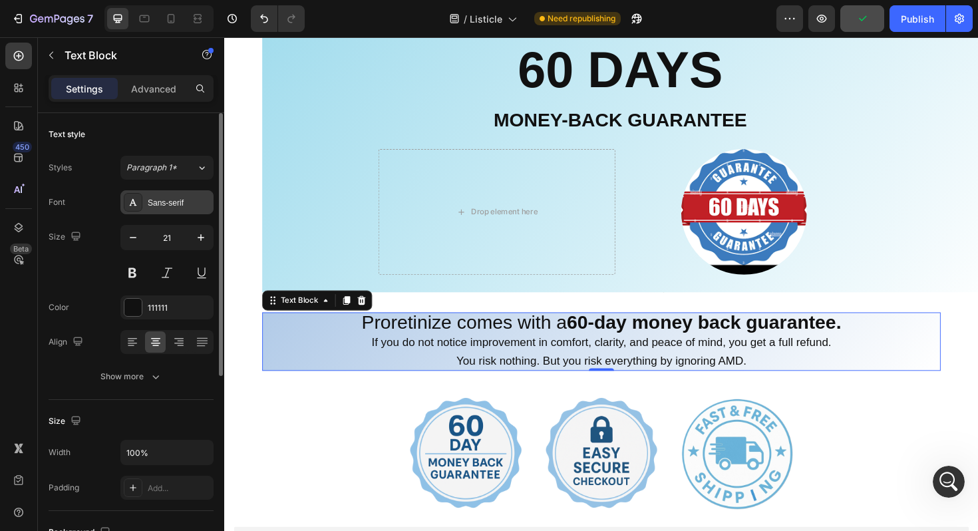
click at [176, 208] on div "Sans-serif" at bounding box center [166, 202] width 93 height 24
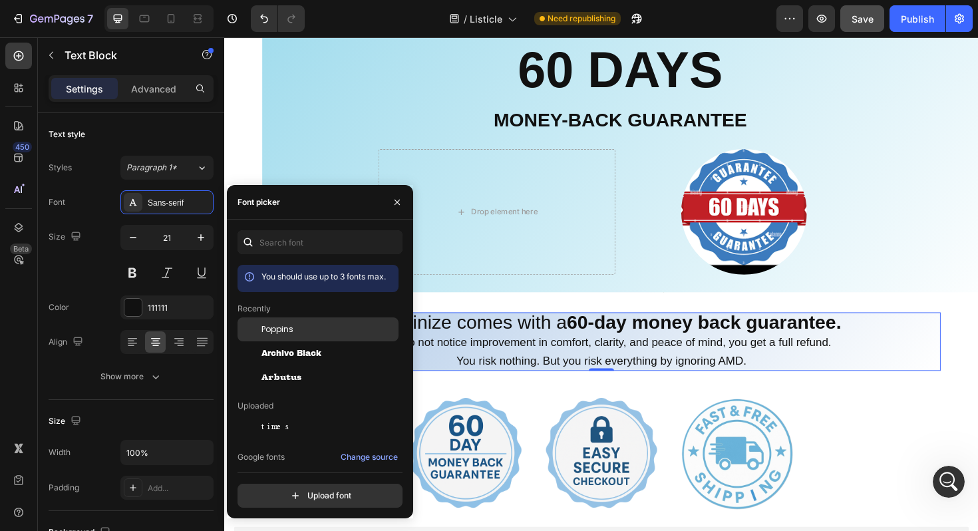
click at [277, 332] on span "Poppins" at bounding box center [277, 329] width 32 height 12
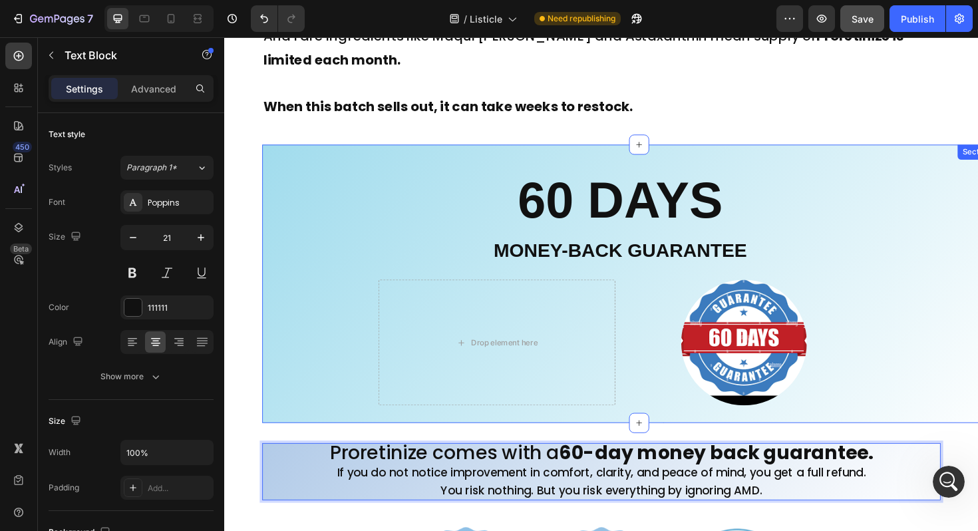
scroll to position [10364, 0]
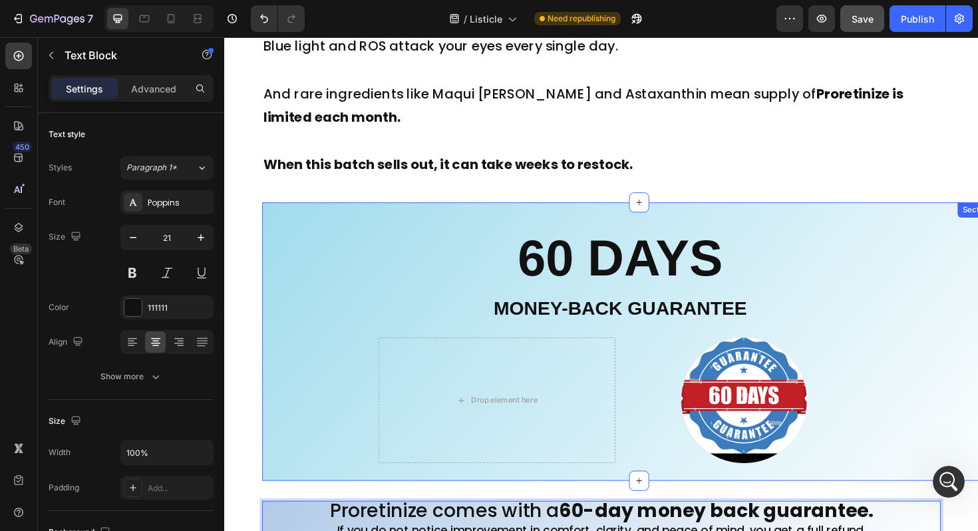
click at [340, 236] on div "60 DAYS Heading Money-Back Guarantee Text Block Drop element here Image Row Tex…" at bounding box center [643, 359] width 758 height 295
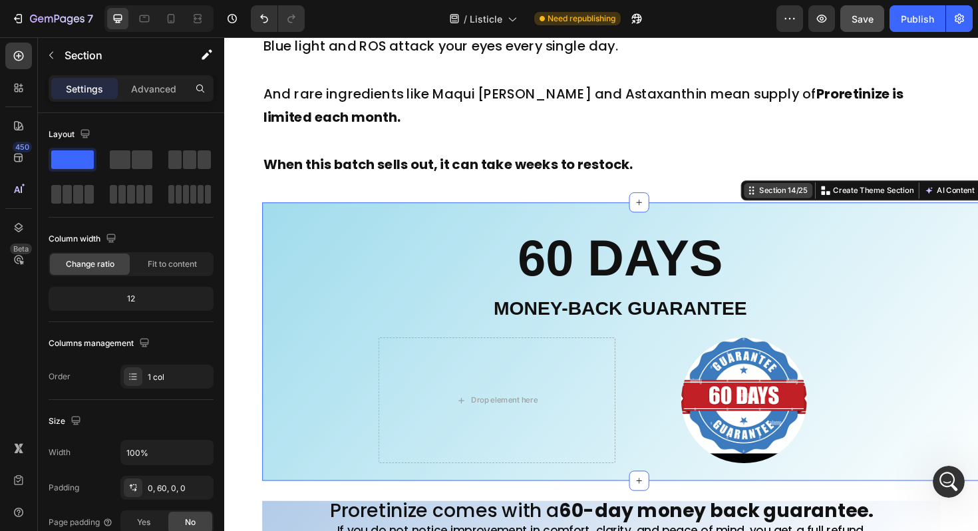
click at [817, 198] on div "Section 14/25" at bounding box center [815, 200] width 57 height 12
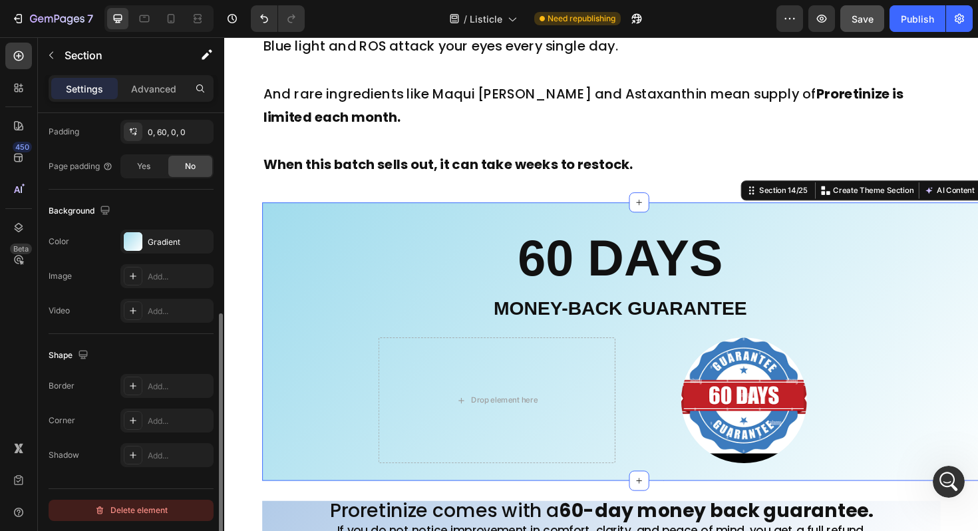
click at [152, 510] on div "Delete element" at bounding box center [130, 510] width 73 height 16
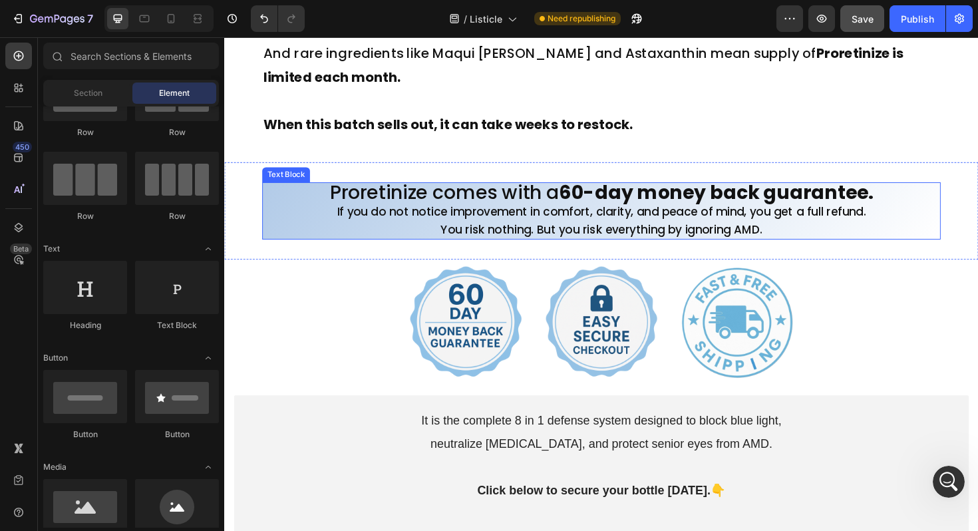
scroll to position [10390, 0]
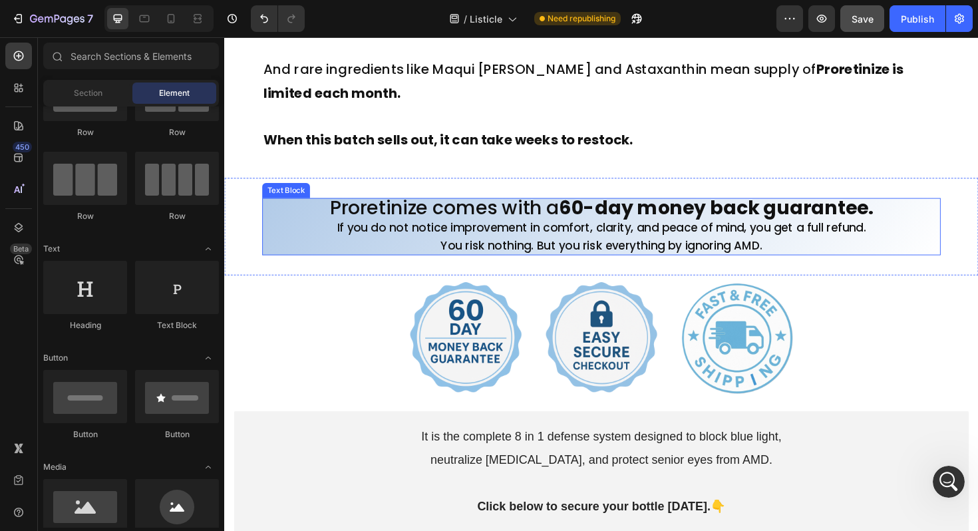
click at [283, 234] on p "If you do not notice improvement in comfort, clarity, and peace of mind, you ge…" at bounding box center [623, 238] width 716 height 19
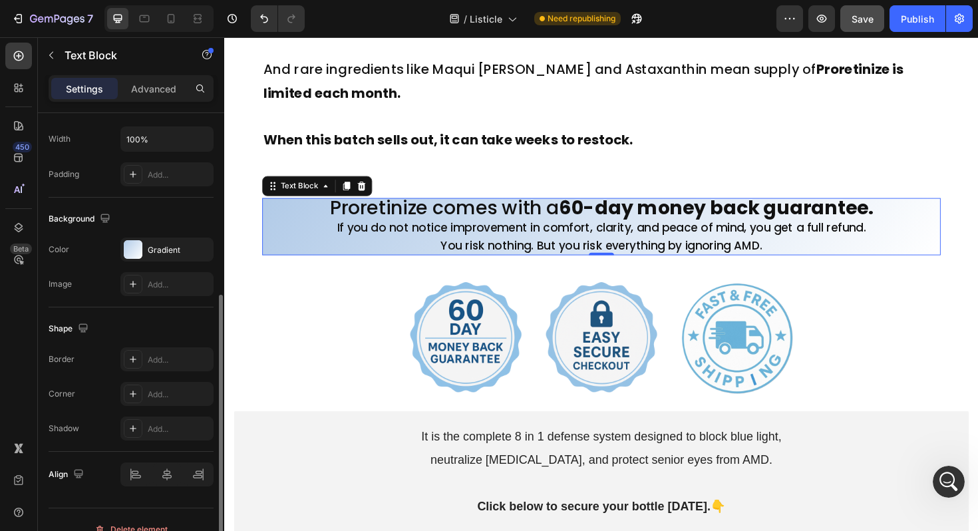
scroll to position [315, 0]
click at [166, 395] on div "Add..." at bounding box center [179, 393] width 63 height 12
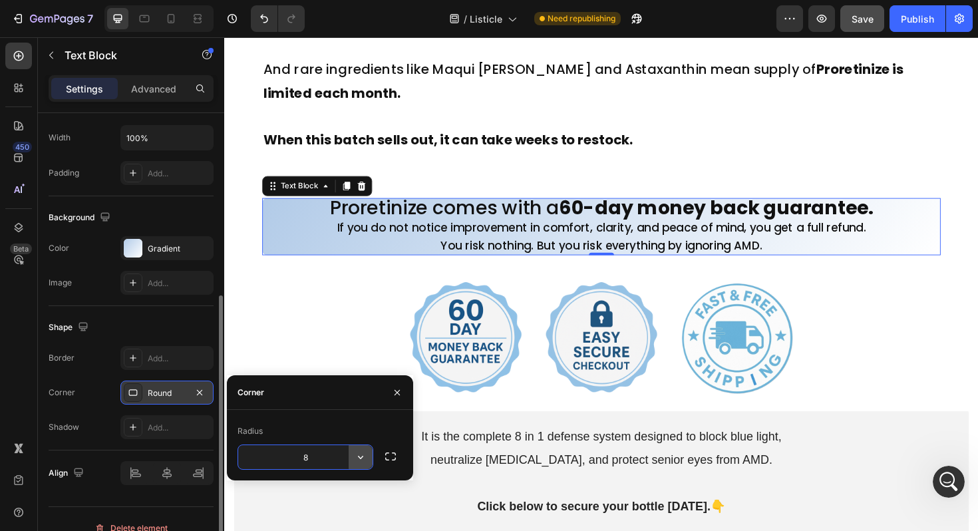
click at [360, 458] on icon "button" at bounding box center [360, 457] width 5 height 3
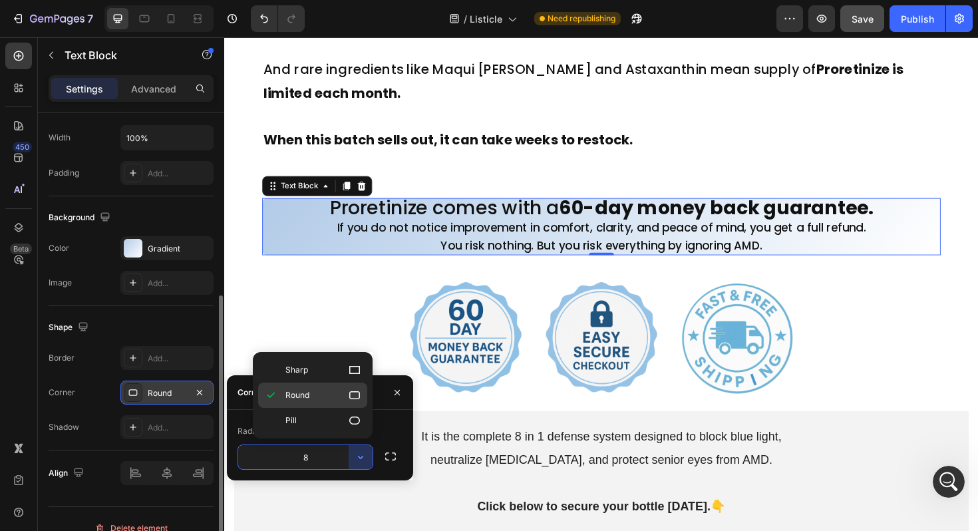
click at [350, 396] on icon at bounding box center [354, 394] width 13 height 13
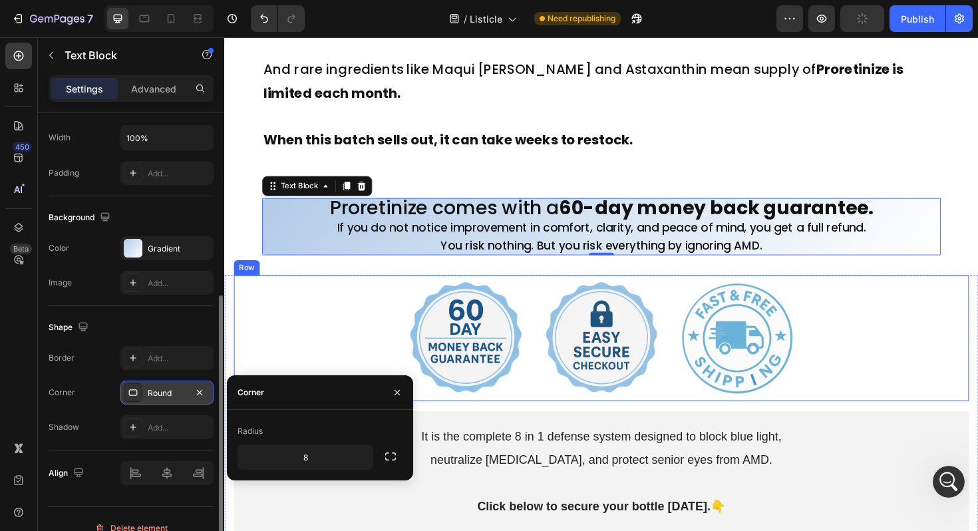
click at [364, 299] on div "Image Image Image Row" at bounding box center [623, 355] width 778 height 133
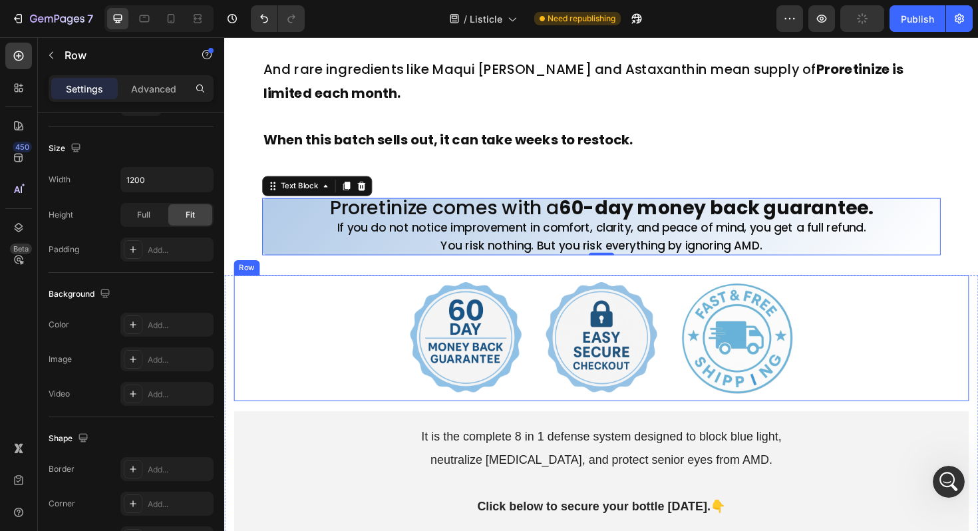
scroll to position [0, 0]
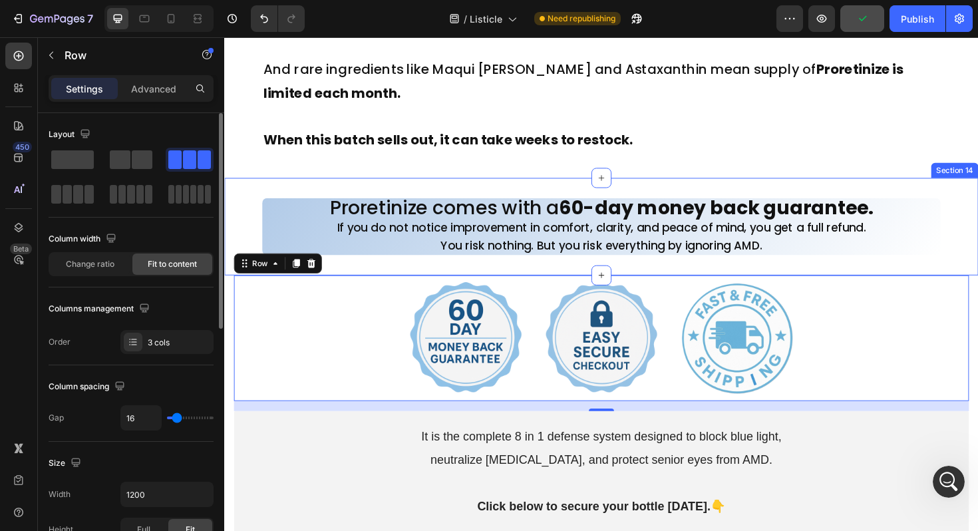
click at [408, 279] on div "Proretinize comes with a 60-day money back guarantee. If you do not notice impr…" at bounding box center [623, 237] width 798 height 103
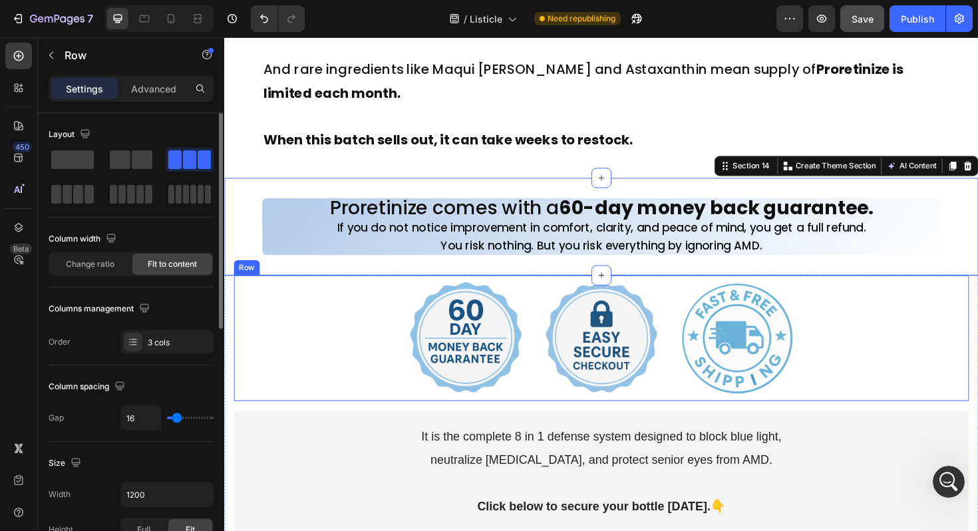
click at [306, 346] on div "Image Image Image Row" at bounding box center [623, 355] width 778 height 133
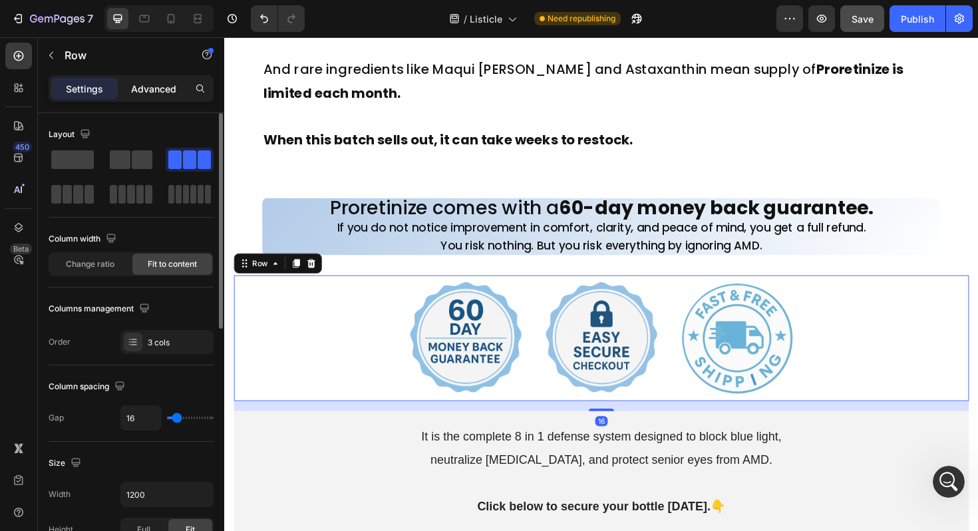
click at [144, 92] on p "Advanced" at bounding box center [153, 89] width 45 height 14
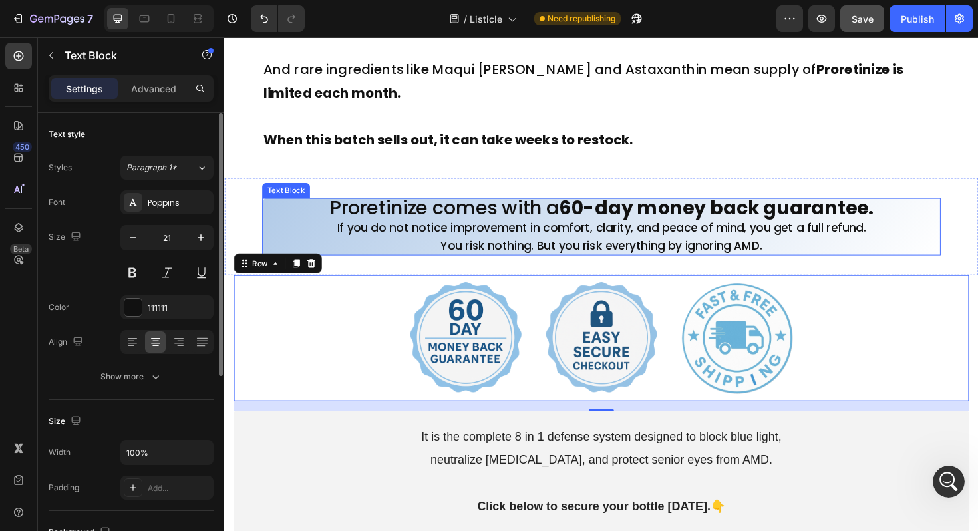
click at [315, 242] on p "If you do not notice improvement in comfort, clarity, and peace of mind, you ge…" at bounding box center [623, 238] width 716 height 19
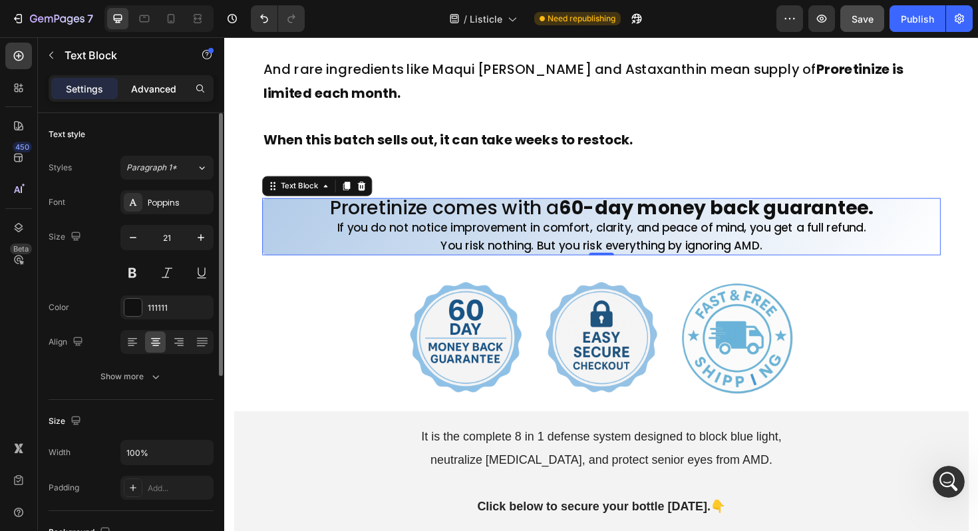
click at [150, 82] on p "Advanced" at bounding box center [153, 89] width 45 height 14
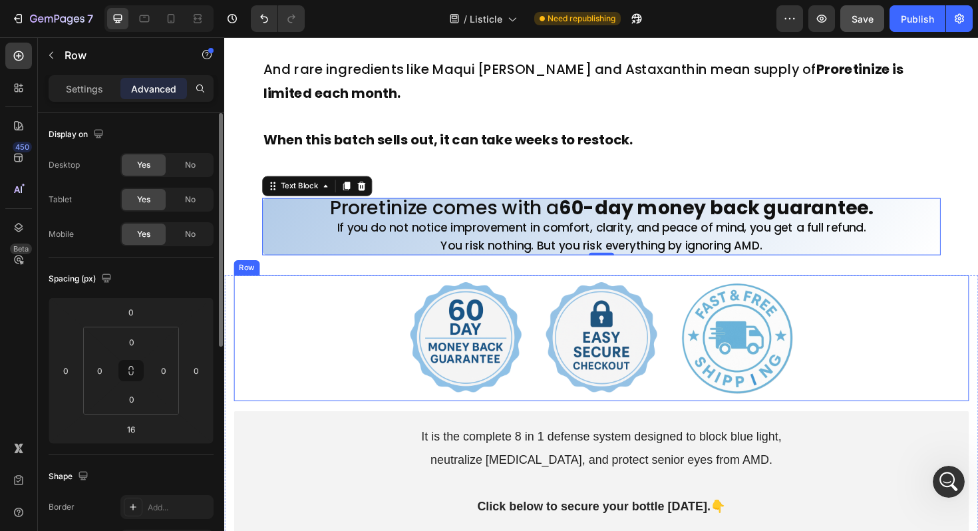
click at [326, 342] on div "Image Image Image Row" at bounding box center [623, 355] width 778 height 133
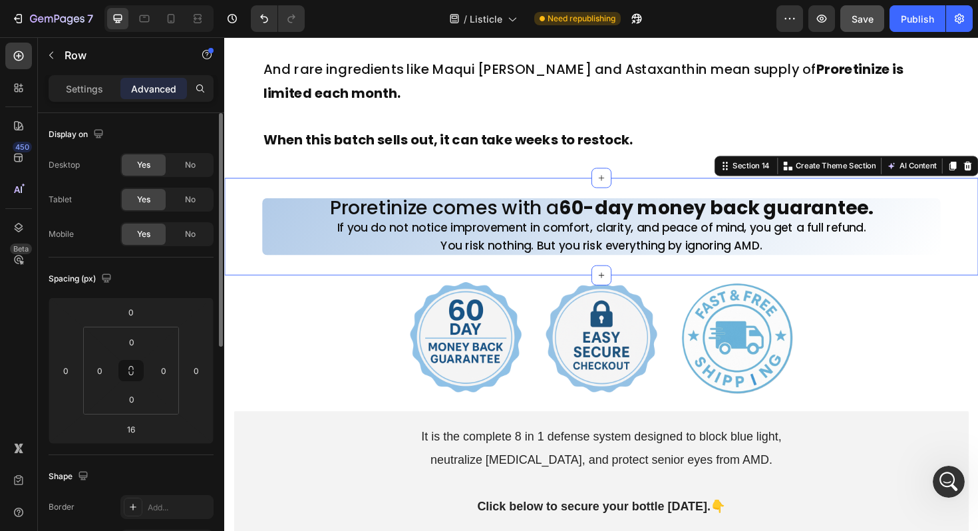
click at [348, 283] on div "Proretinize comes with a 60-day money back guarantee. If you do not notice impr…" at bounding box center [623, 237] width 798 height 103
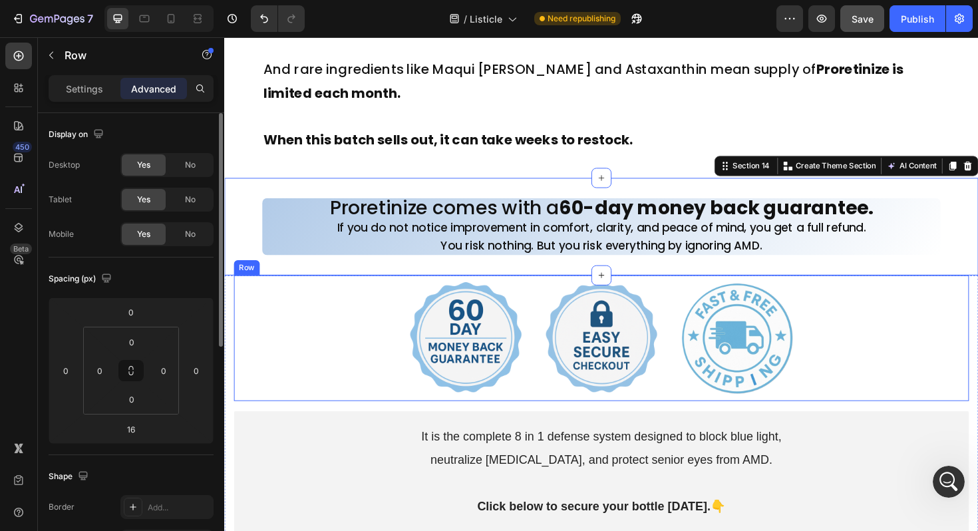
click at [352, 305] on div "Image Image Image Row" at bounding box center [623, 355] width 778 height 133
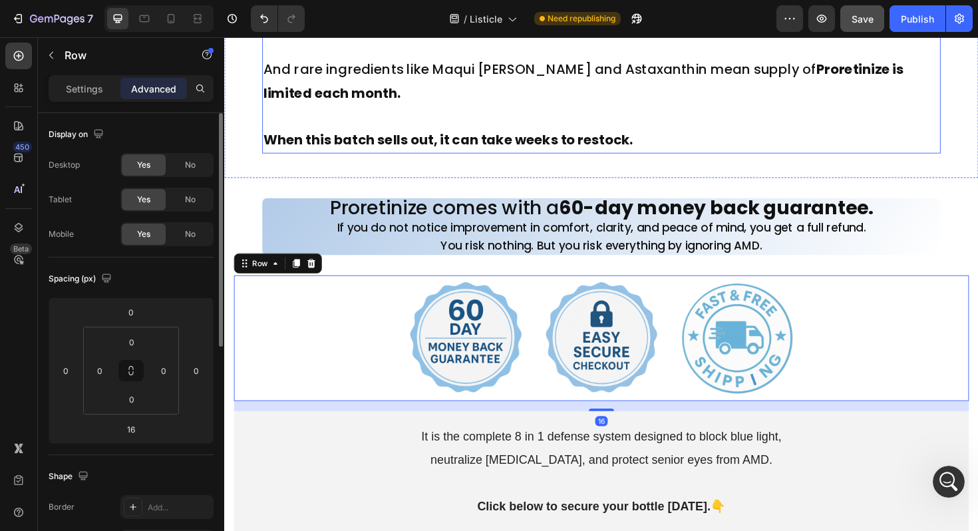
click at [743, 124] on p at bounding box center [623, 121] width 716 height 25
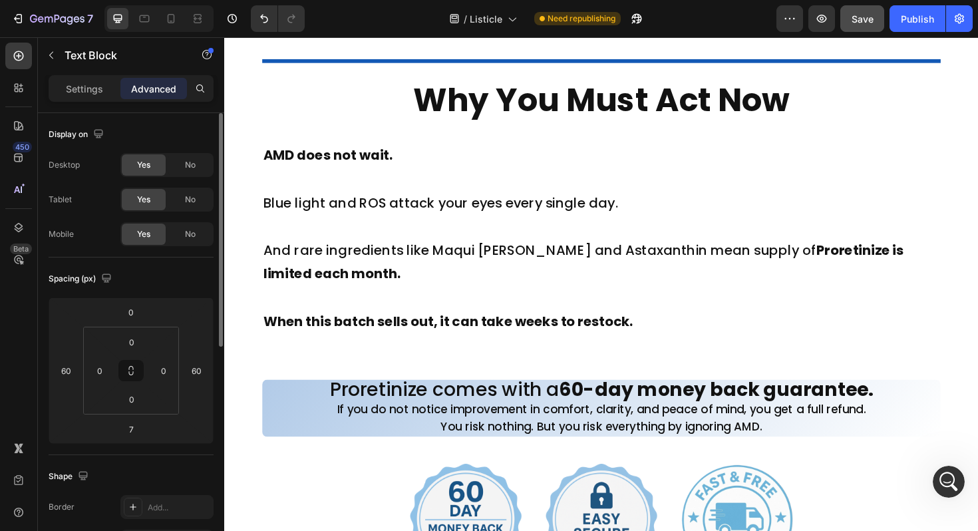
scroll to position [10195, 0]
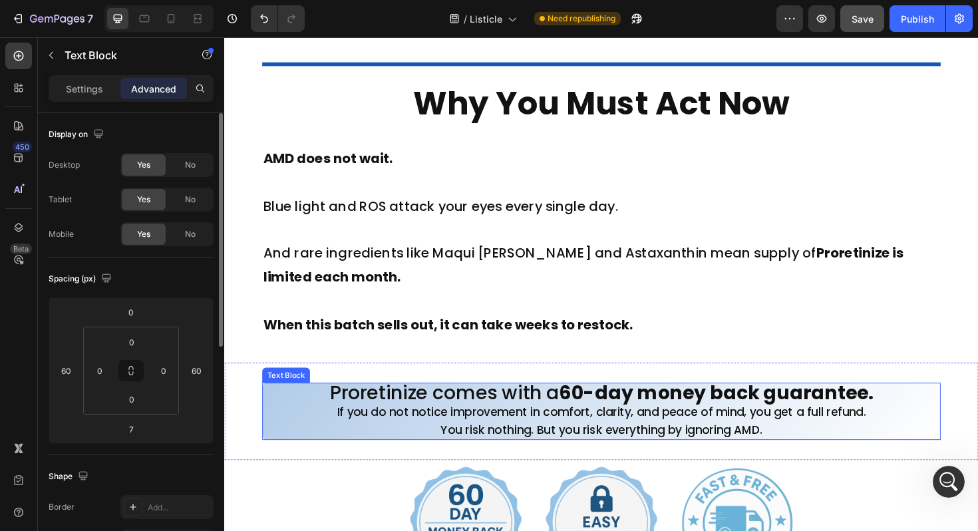
click at [305, 429] on p "If you do not notice improvement in comfort, clarity, and peace of mind, you ge…" at bounding box center [623, 433] width 716 height 19
click at [138, 345] on input "0" at bounding box center [131, 342] width 27 height 20
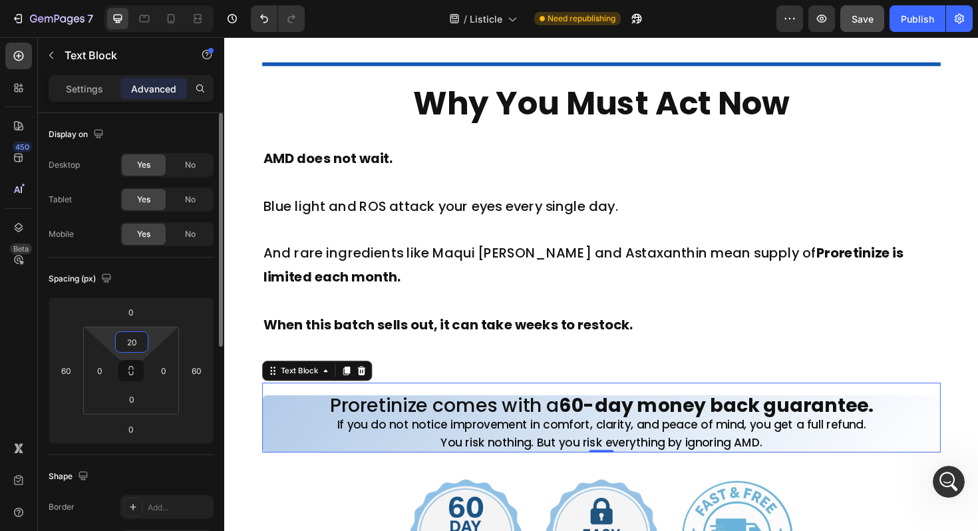
type input "2"
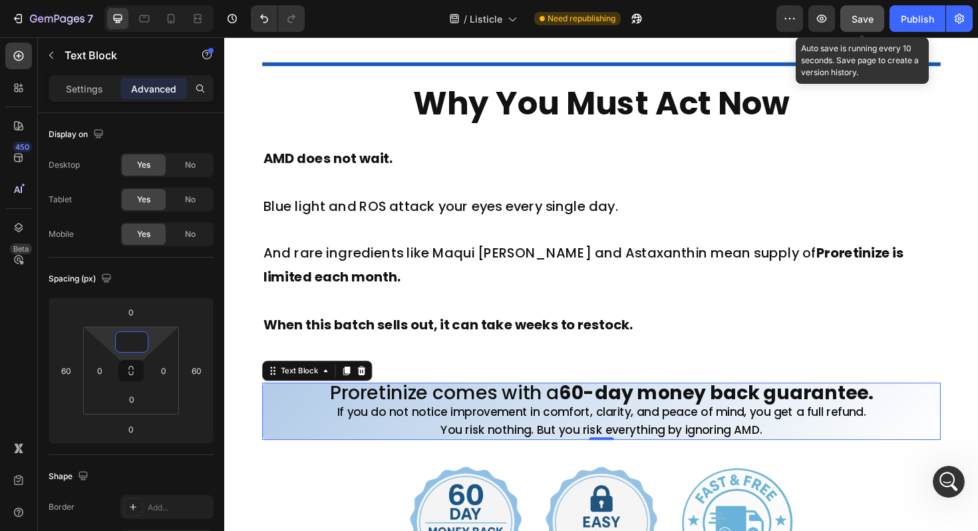
click at [854, 17] on span "Save" at bounding box center [862, 18] width 22 height 11
type input "0"
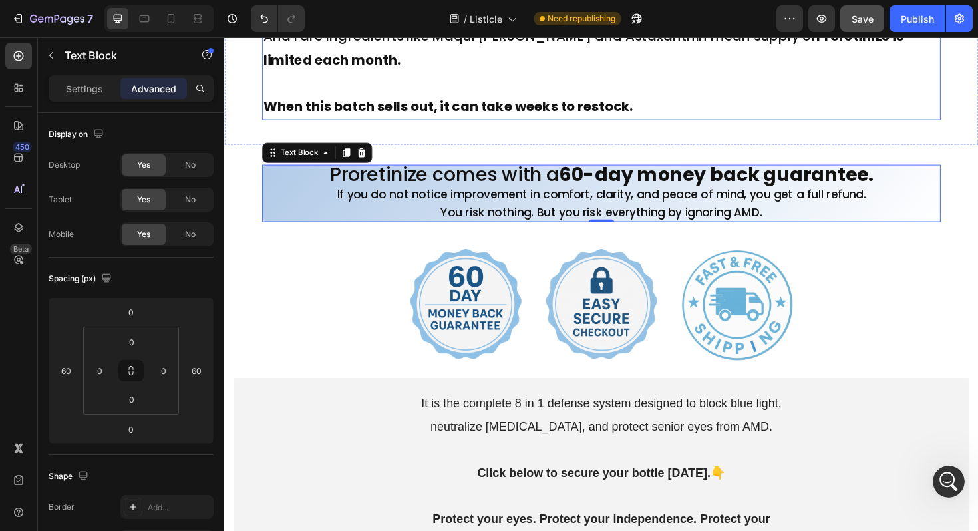
scroll to position [10452, 0]
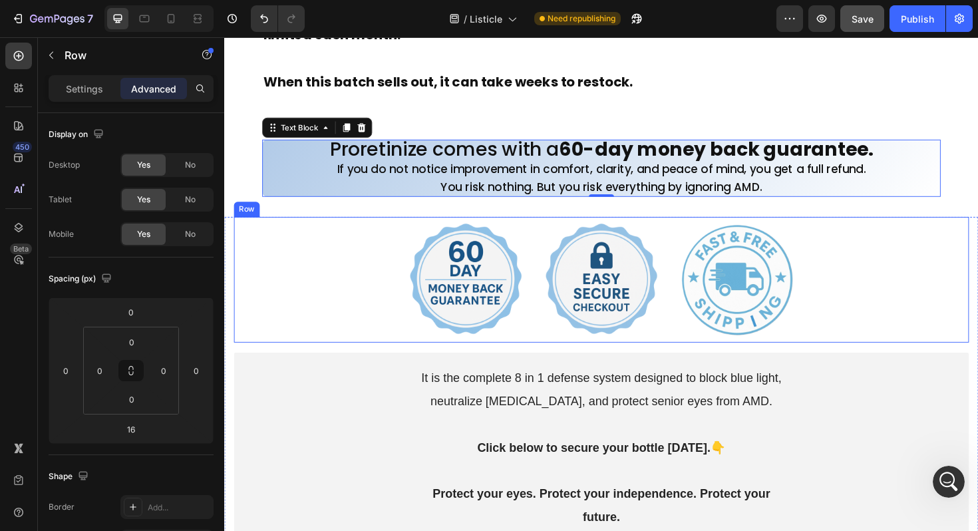
click at [339, 279] on div "Image Image Image Row" at bounding box center [623, 293] width 778 height 133
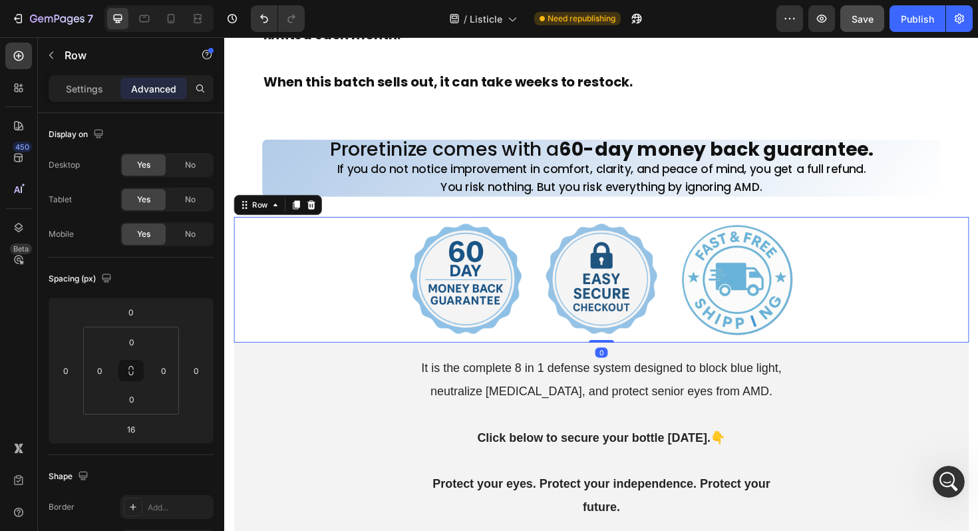
drag, startPoint x: 620, startPoint y: 368, endPoint x: 618, endPoint y: 356, distance: 12.7
click at [618, 356] on div "Image Image Image Row 0" at bounding box center [623, 293] width 778 height 133
type input "0"
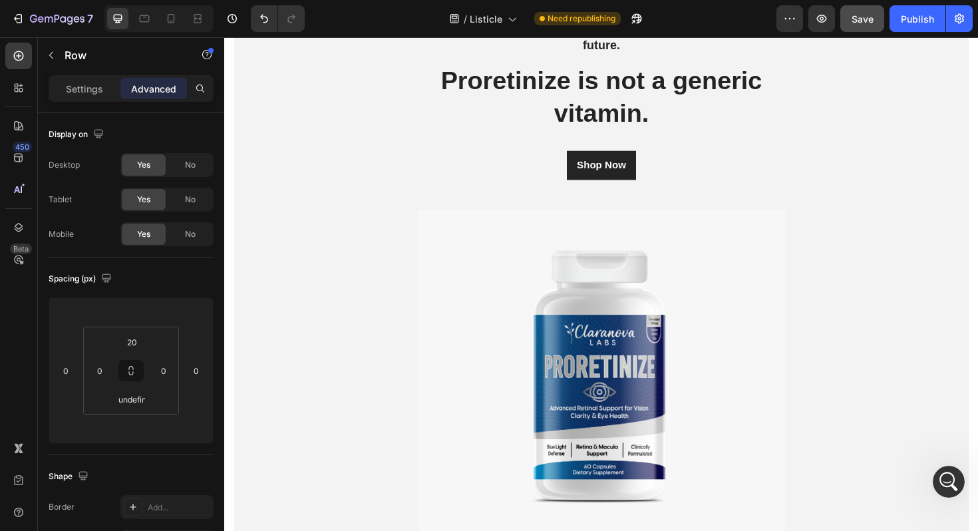
scroll to position [10840, 0]
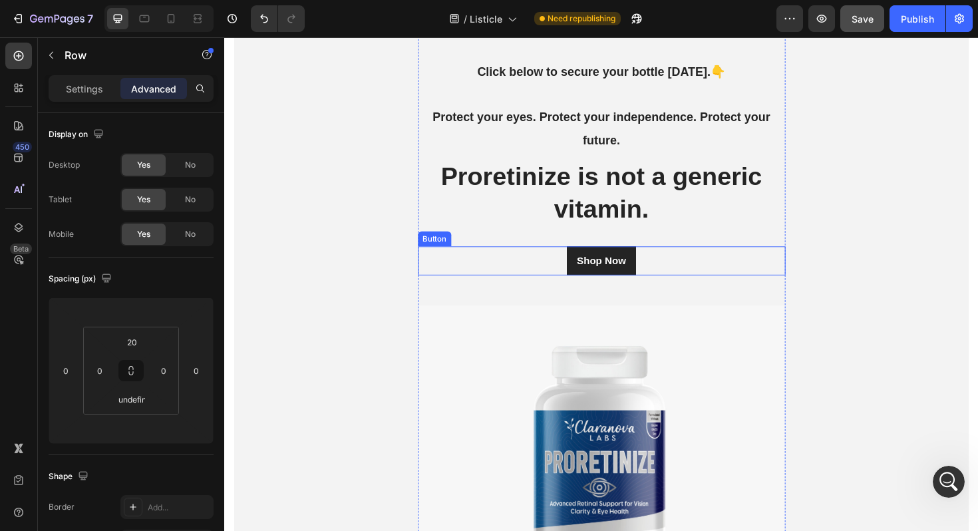
click at [569, 271] on div "Shop Now Button" at bounding box center [623, 274] width 389 height 31
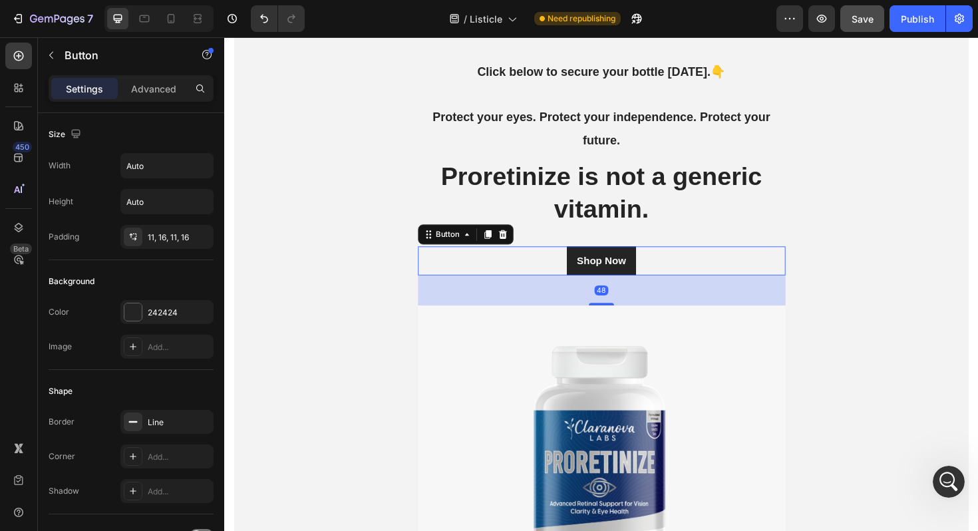
click at [497, 268] on div "Shop Now Button 48" at bounding box center [623, 274] width 389 height 31
click at [51, 55] on icon "button" at bounding box center [51, 55] width 11 height 11
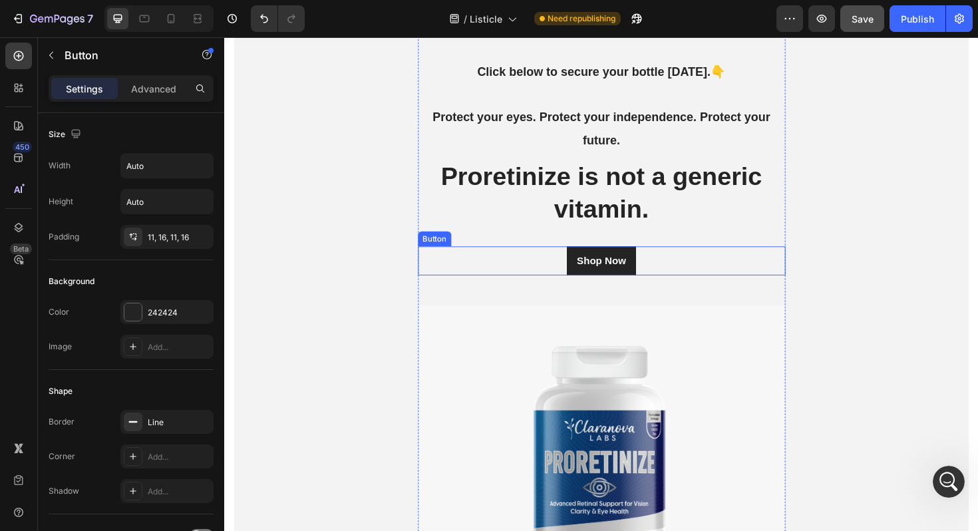
click at [515, 274] on div "Shop Now Button" at bounding box center [623, 274] width 389 height 31
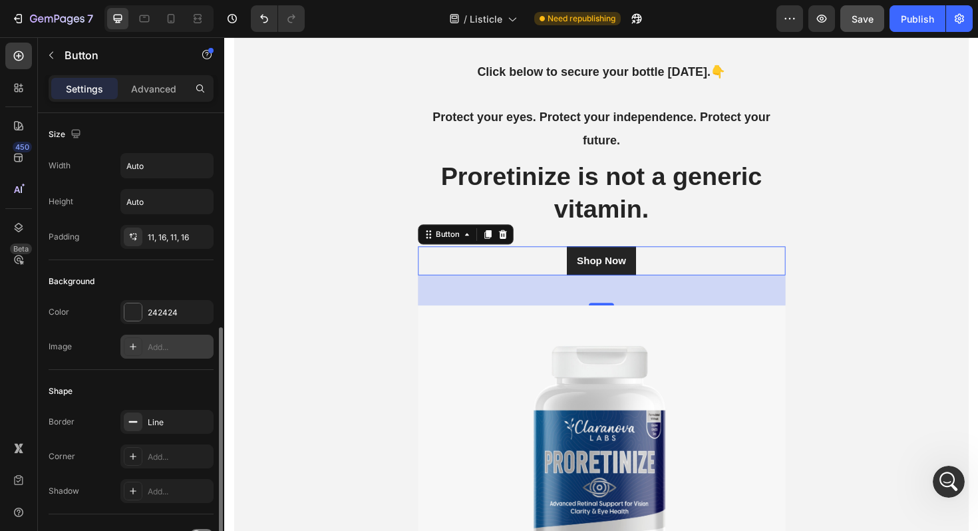
scroll to position [498, 0]
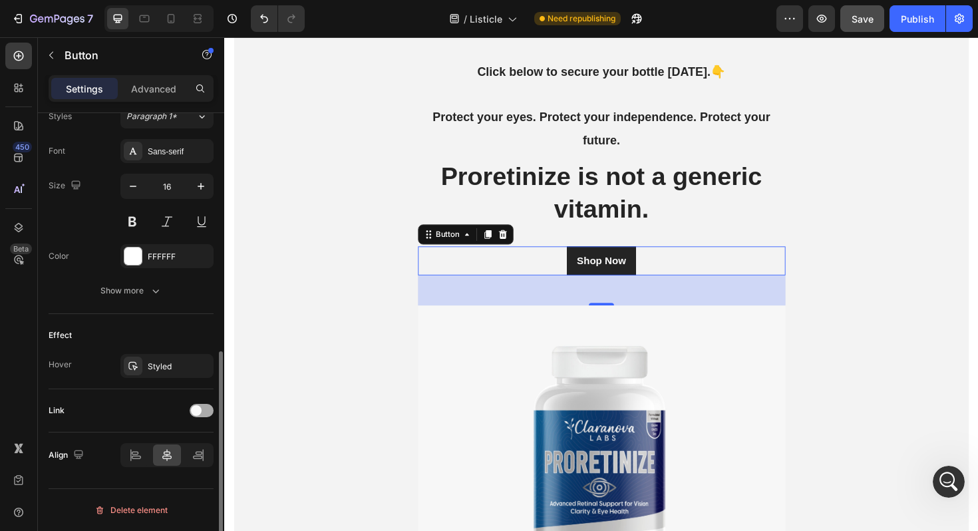
click at [194, 416] on div at bounding box center [202, 410] width 24 height 13
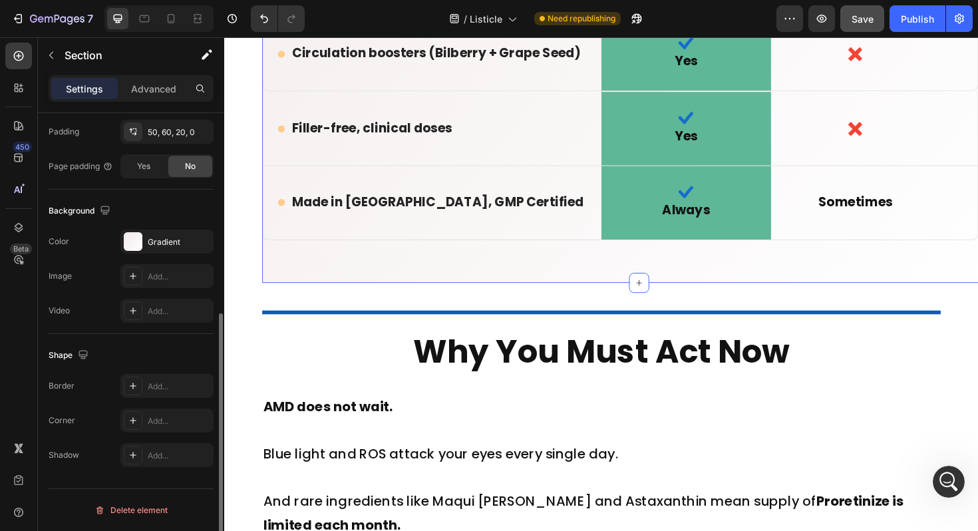
scroll to position [0, 0]
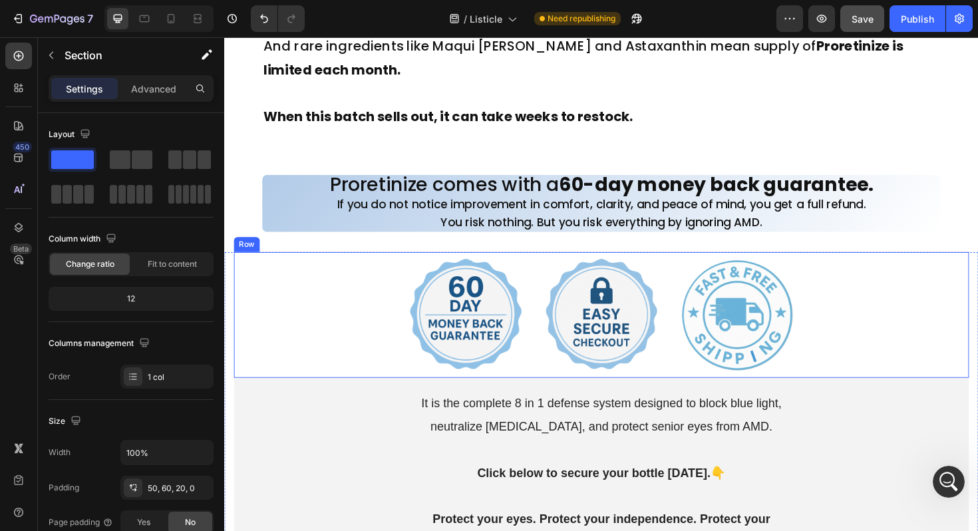
scroll to position [10415, 0]
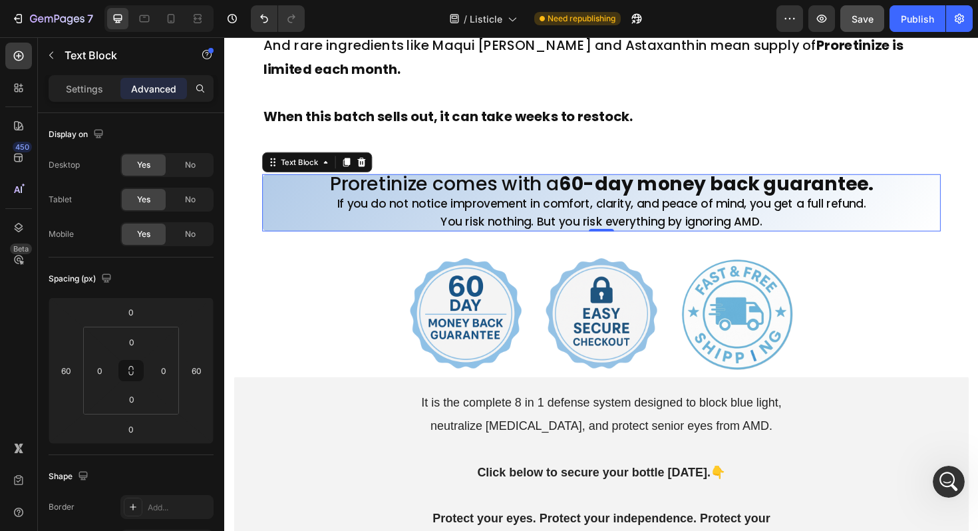
click at [456, 206] on span "If you do not notice improvement in comfort, clarity, and peace of mind, you ge…" at bounding box center [623, 213] width 560 height 17
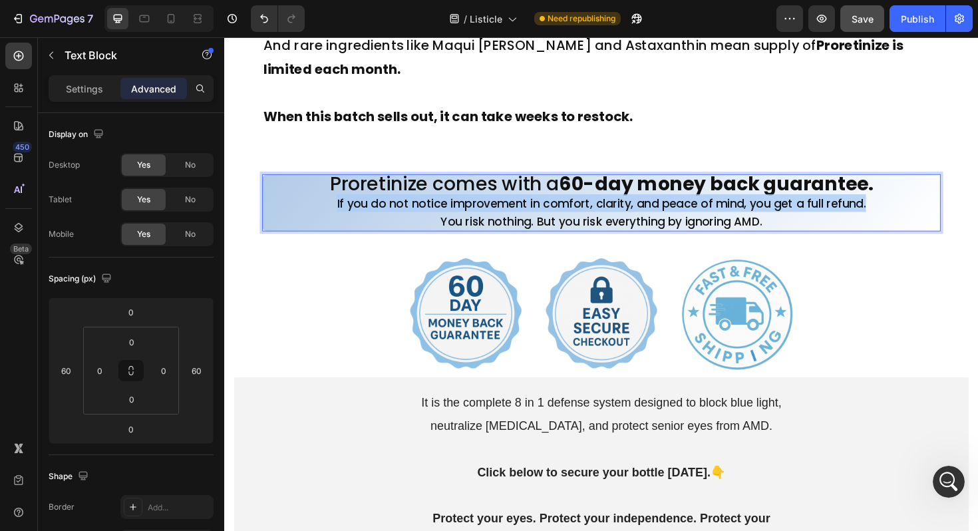
click at [456, 206] on span "If you do not notice improvement in comfort, clarity, and peace of mind, you ge…" at bounding box center [623, 213] width 560 height 17
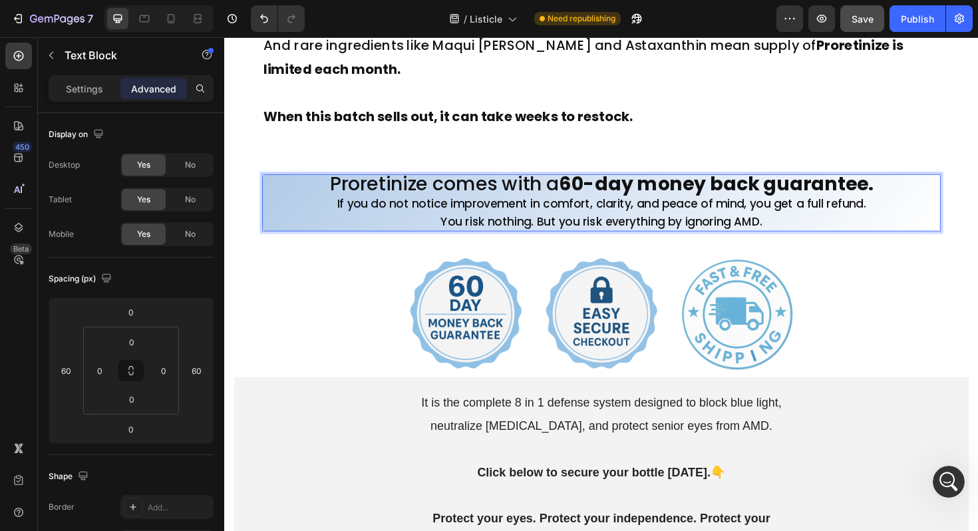
click at [795, 227] on p "You risk nothing. But you risk everything by ignoring AMD." at bounding box center [623, 232] width 716 height 19
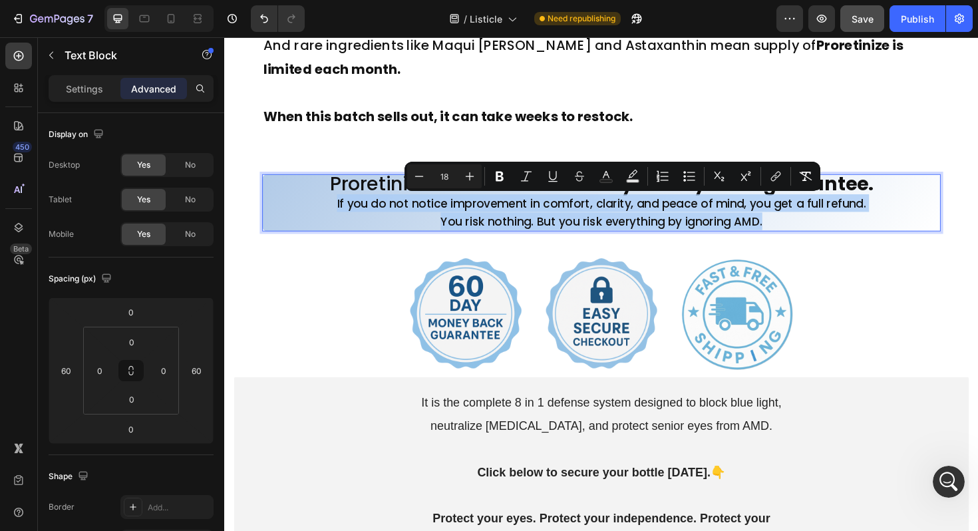
drag, startPoint x: 797, startPoint y: 233, endPoint x: 342, endPoint y: 213, distance: 455.3
click at [342, 213] on div "Proretinize comes with a 60-day money back guarantee. If you do not notice impr…" at bounding box center [623, 212] width 718 height 61
click at [465, 180] on icon "Editor contextual toolbar" at bounding box center [469, 176] width 13 height 13
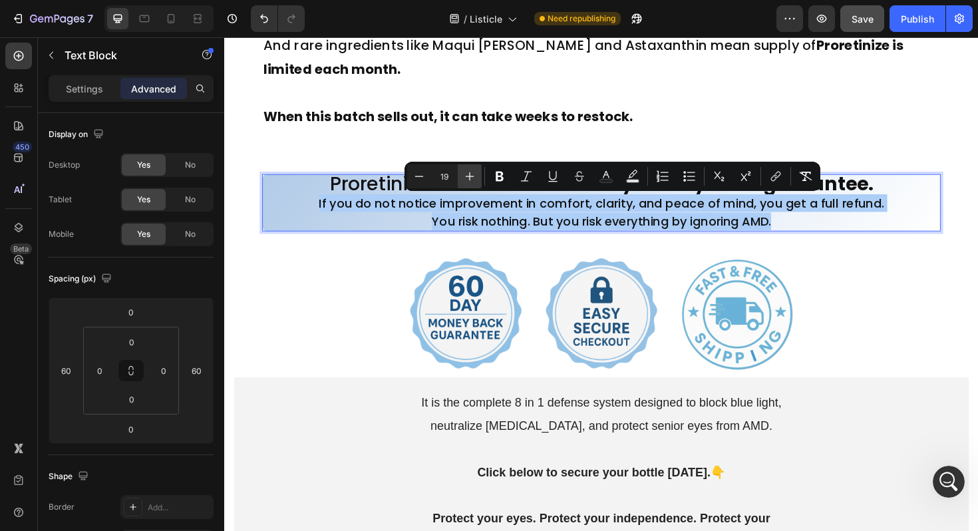
click at [465, 180] on icon "Editor contextual toolbar" at bounding box center [469, 176] width 13 height 13
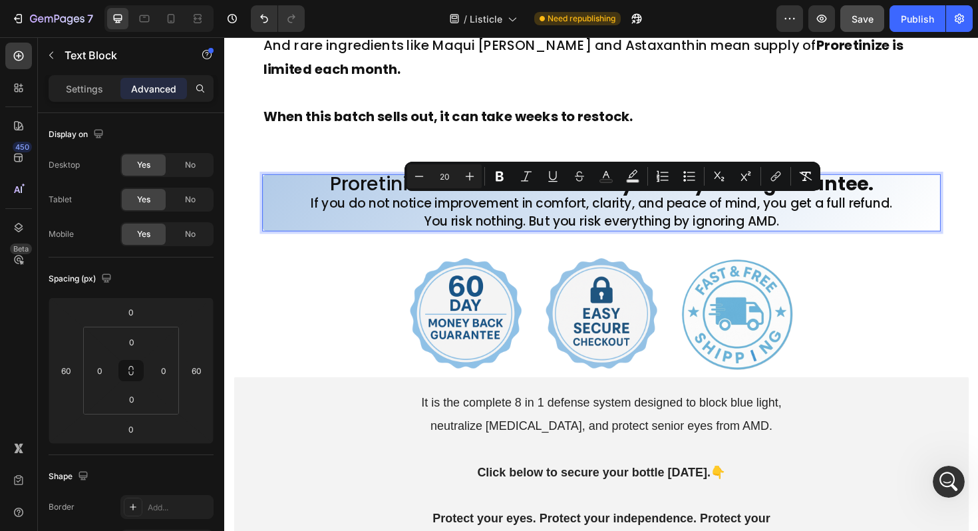
click at [389, 219] on span "If you do not notice improvement in comfort, clarity, and peace of mind, you ge…" at bounding box center [623, 212] width 615 height 19
type input "30"
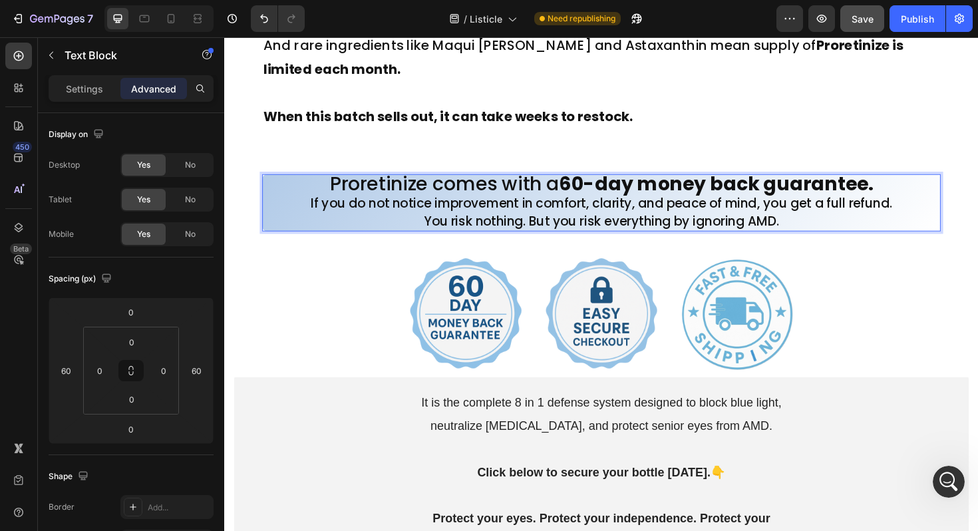
click at [400, 186] on span "Proretinize comes with a 60-day money back guarantee." at bounding box center [623, 192] width 575 height 29
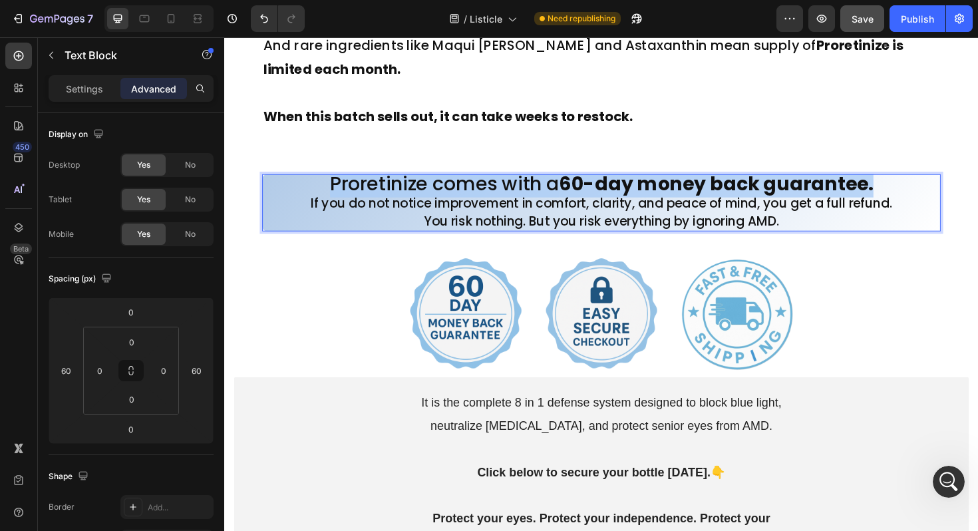
click at [400, 186] on span "Proretinize comes with a 60-day money back guarantee." at bounding box center [623, 192] width 575 height 29
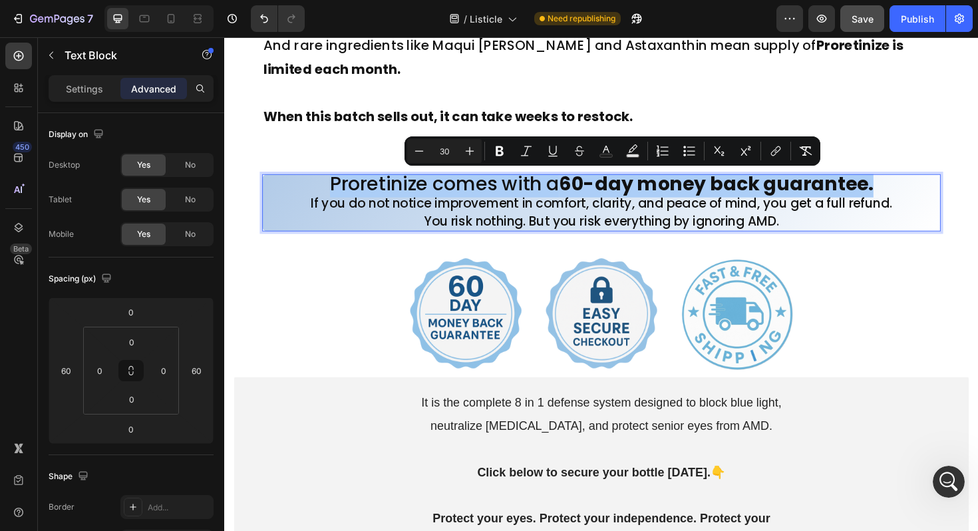
click at [453, 151] on input "30" at bounding box center [444, 151] width 27 height 16
type input "35"
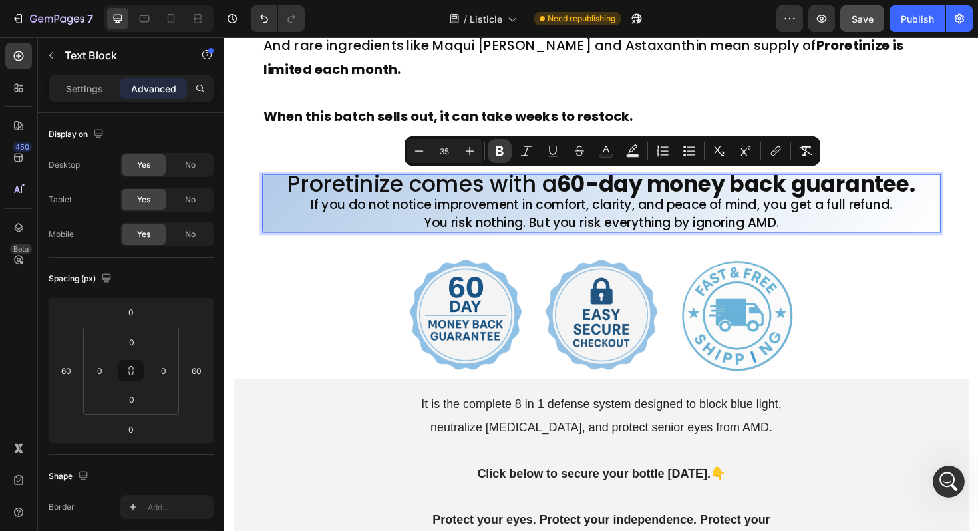
click at [500, 152] on icon "Editor contextual toolbar" at bounding box center [499, 150] width 13 height 13
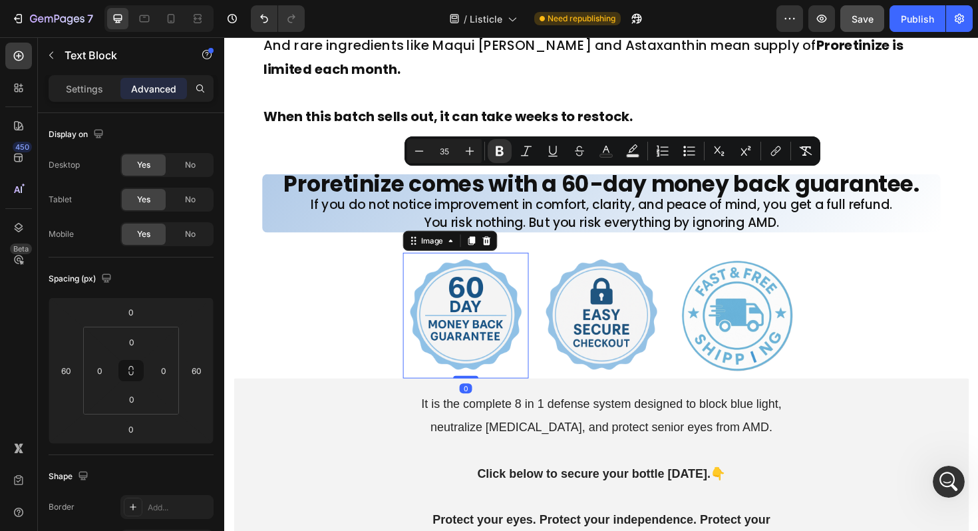
click at [419, 301] on img at bounding box center [479, 331] width 133 height 133
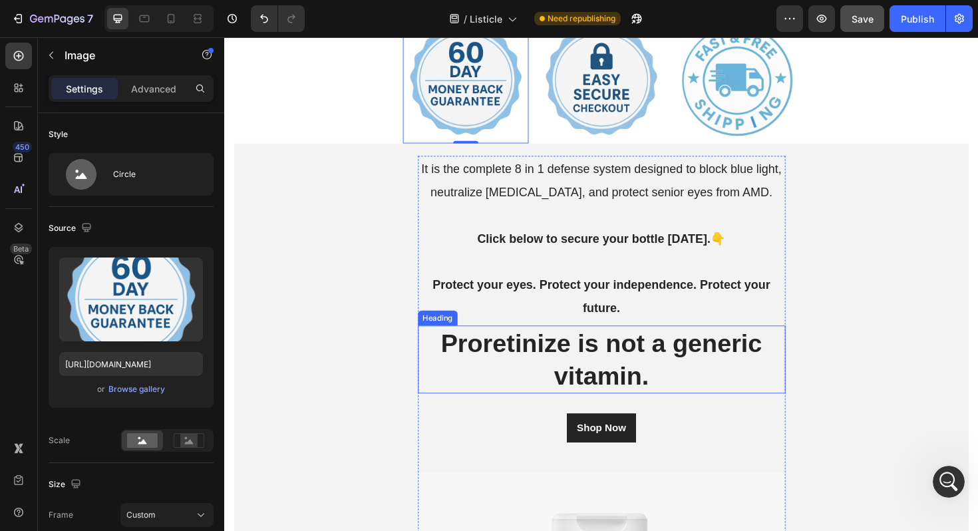
scroll to position [10653, 0]
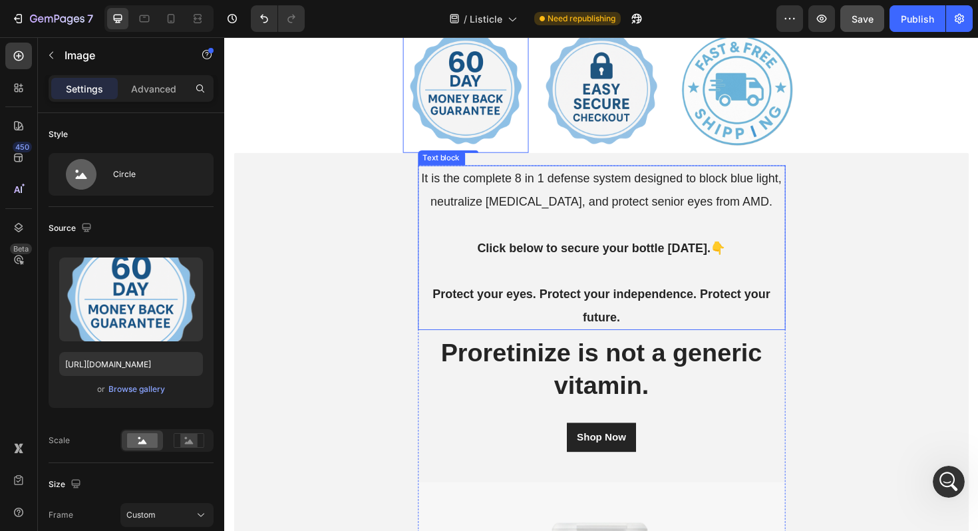
click at [610, 202] on p "It is the complete 8 in 1 defense system designed to block blue light, neutrali…" at bounding box center [623, 198] width 386 height 49
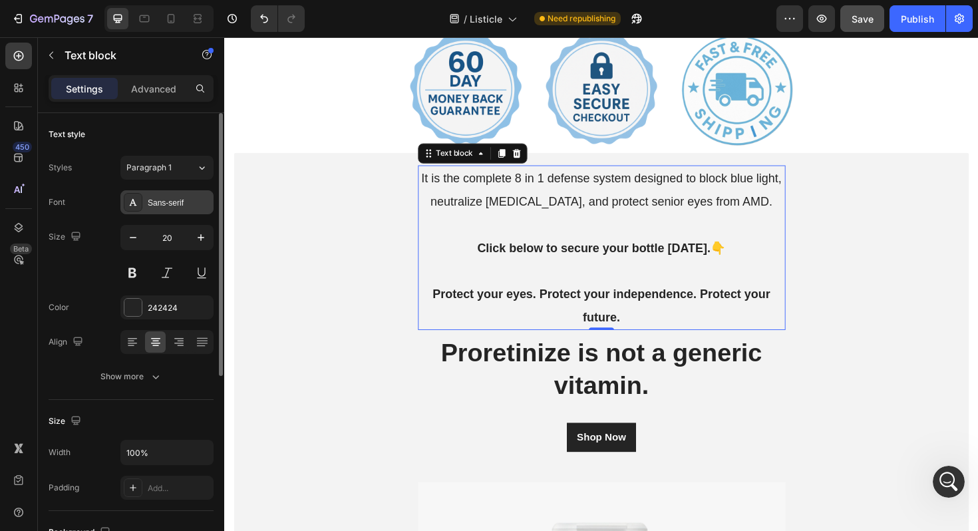
click at [170, 200] on div "Sans-serif" at bounding box center [179, 203] width 63 height 12
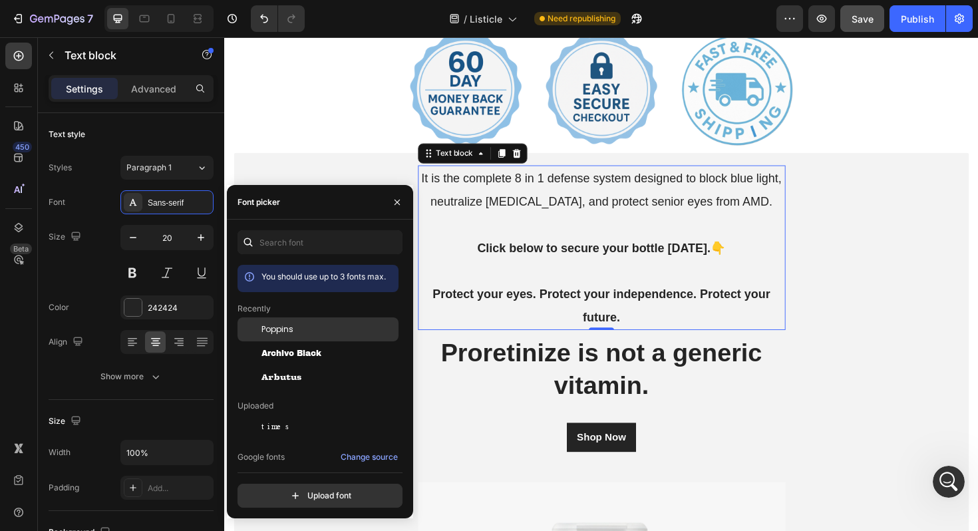
click at [272, 325] on span "Poppins" at bounding box center [277, 329] width 32 height 12
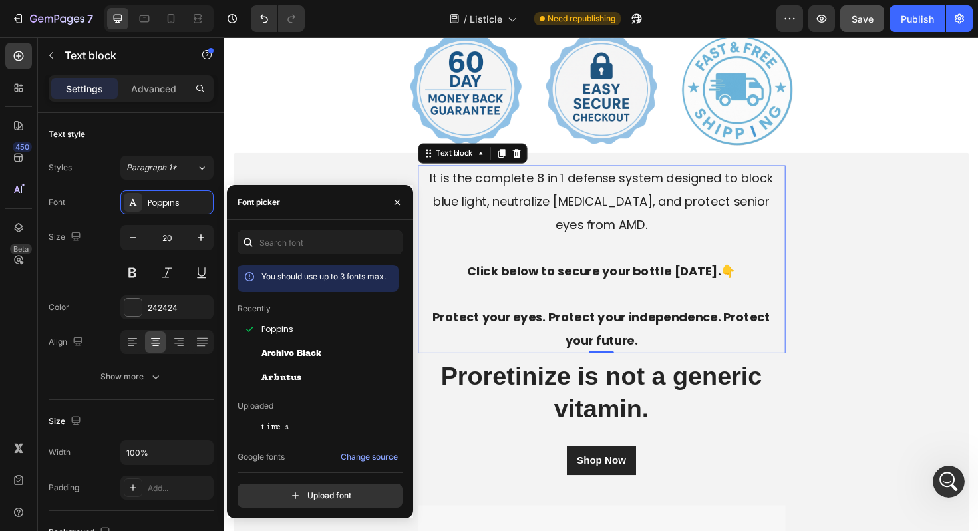
click at [491, 285] on strong "Click below to secure your bottle [DATE].👇" at bounding box center [623, 285] width 285 height 18
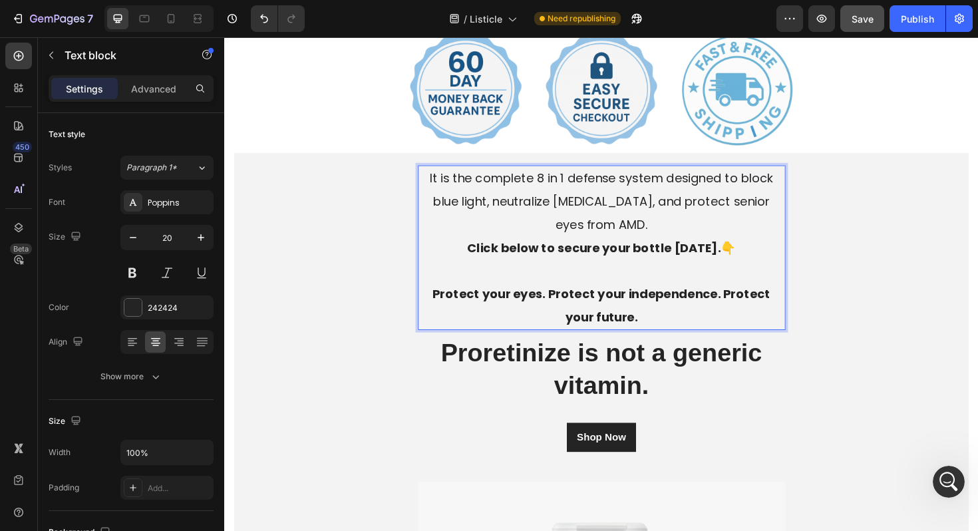
click at [432, 305] on p "Protect your eyes. Protect your independence. Protect your future." at bounding box center [623, 321] width 386 height 49
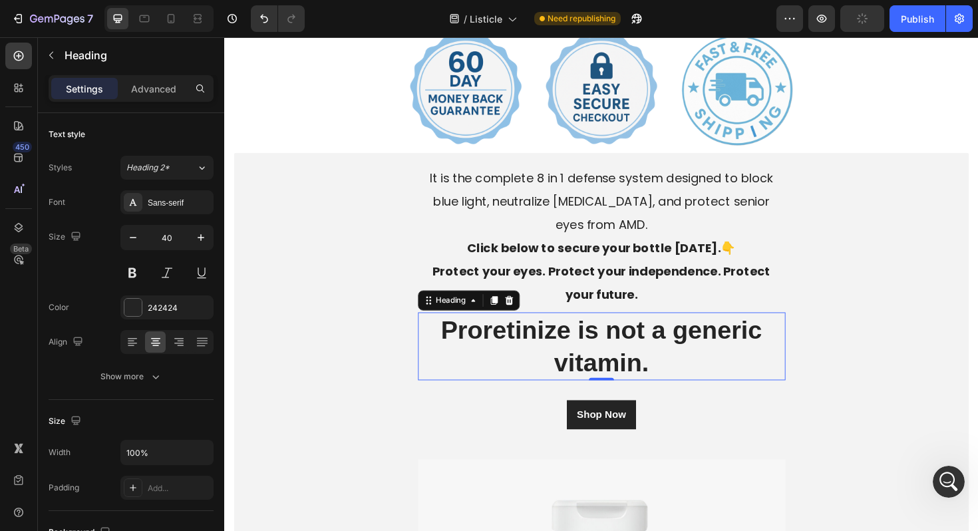
click at [656, 360] on h2 "Proretinize is not a generic vitamin." at bounding box center [623, 365] width 389 height 72
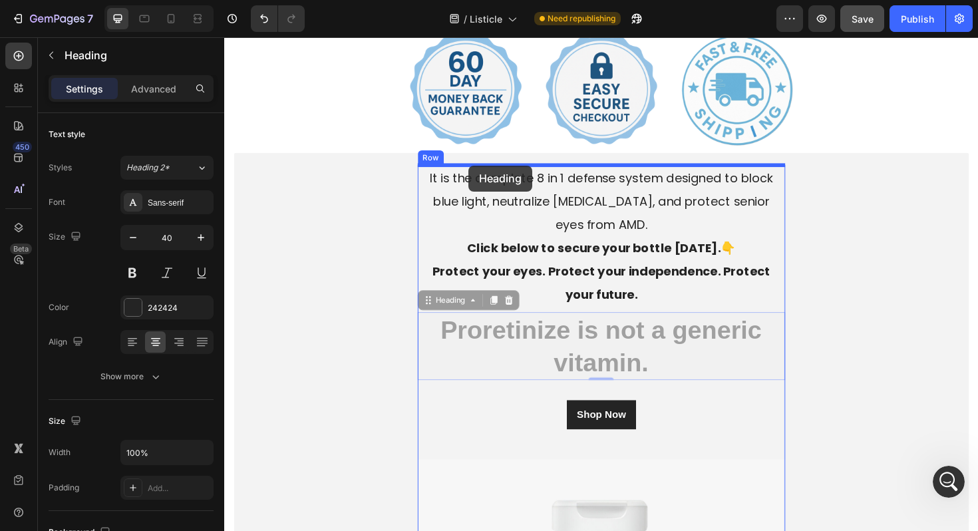
drag, startPoint x: 450, startPoint y: 316, endPoint x: 483, endPoint y: 173, distance: 146.8
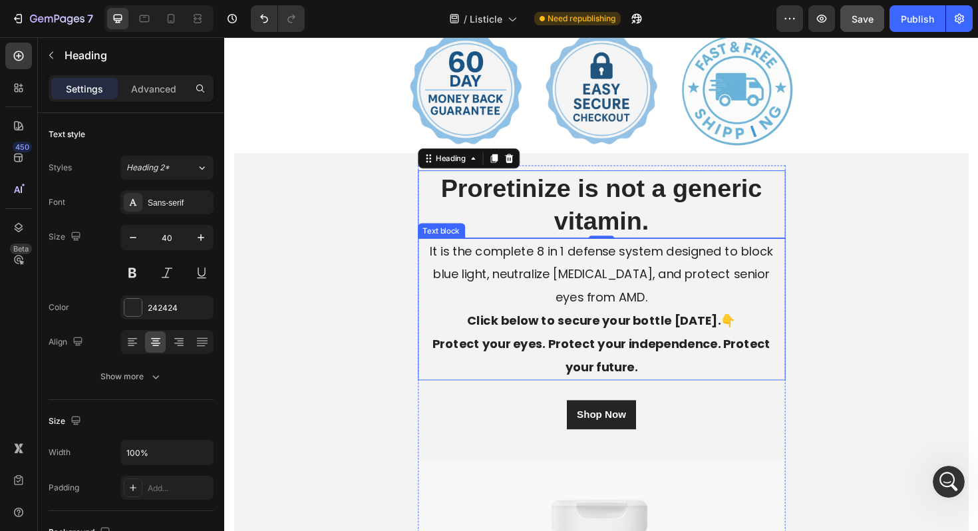
click at [648, 383] on p "Protect your eyes. Protect your independence. Protect your future." at bounding box center [623, 374] width 386 height 49
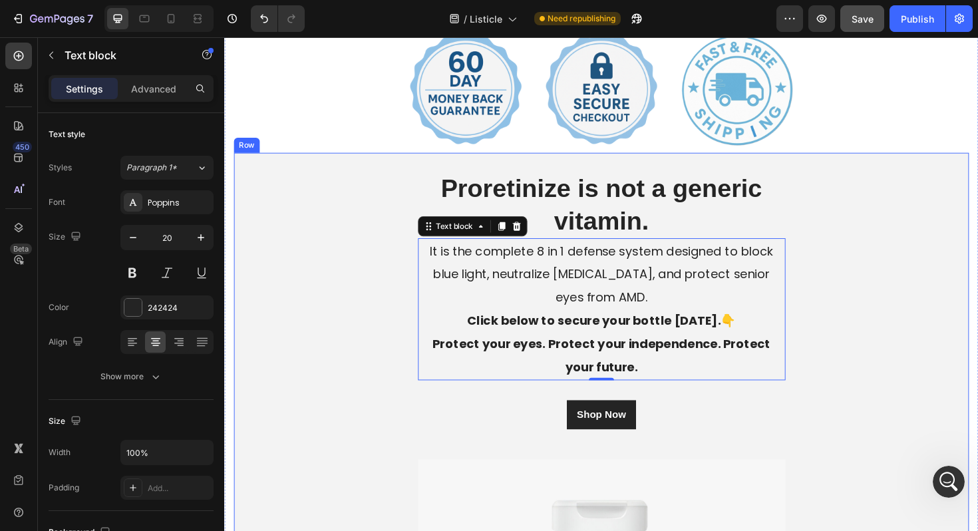
click at [370, 329] on div "Proretinize is not a generic vitamin. Heading It is the complete 8 in 1 defense…" at bounding box center [623, 500] width 778 height 654
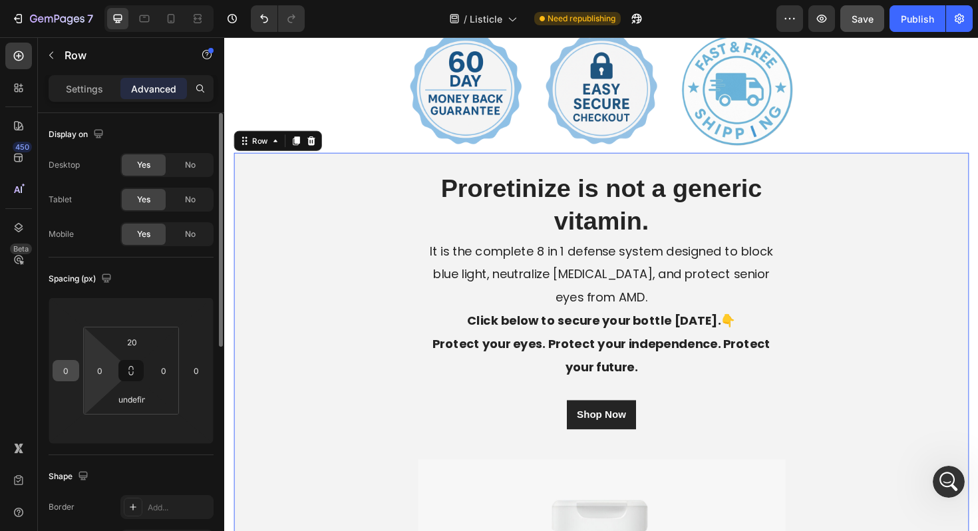
click at [68, 366] on input "0" at bounding box center [66, 370] width 20 height 20
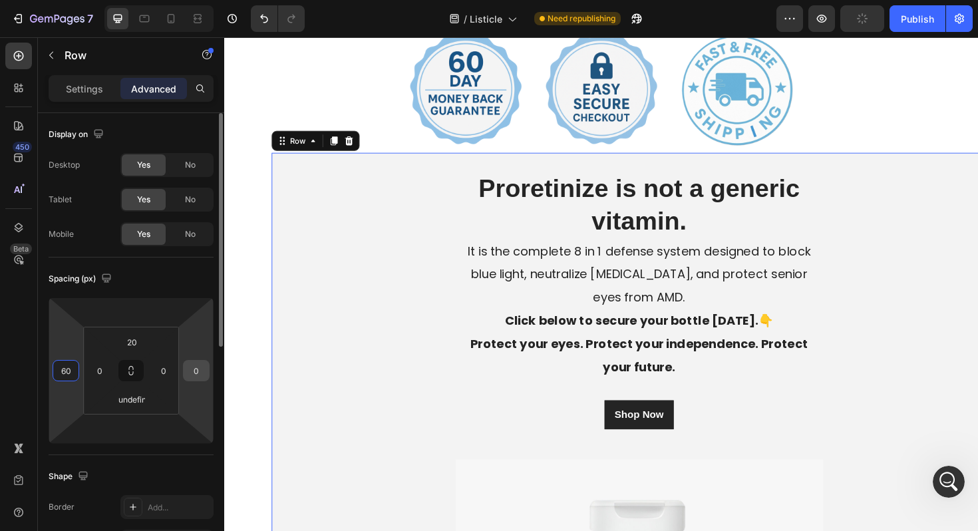
type input "60"
click at [199, 371] on input "0" at bounding box center [196, 370] width 20 height 20
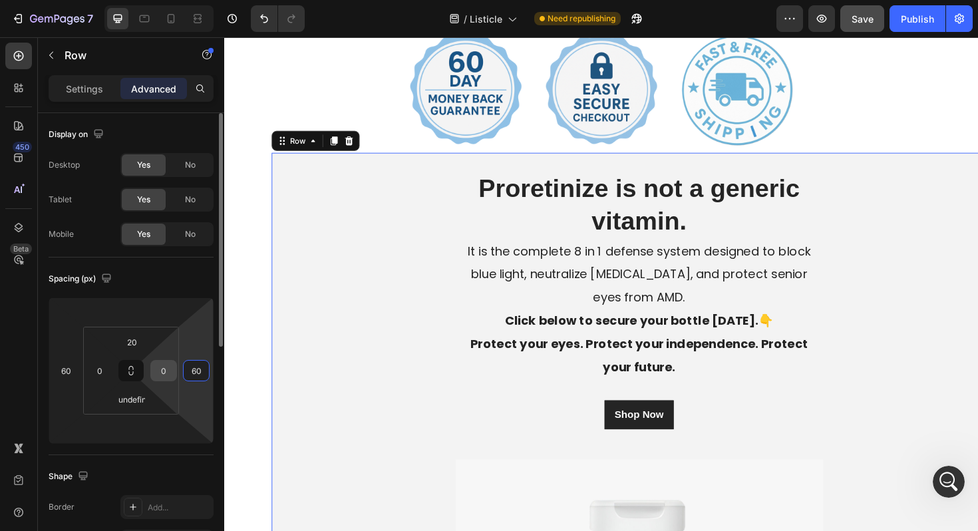
type input "60"
click at [164, 372] on input "0" at bounding box center [164, 370] width 20 height 20
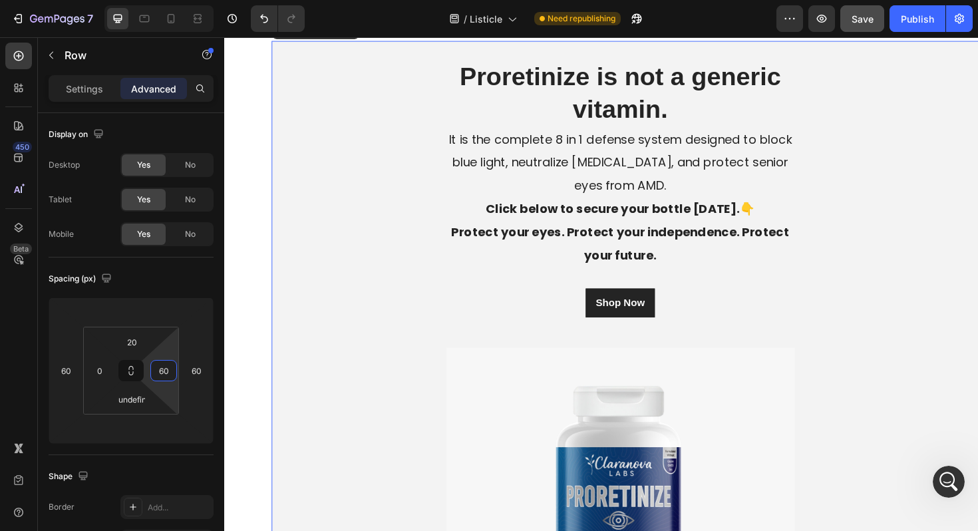
scroll to position [10822, 0]
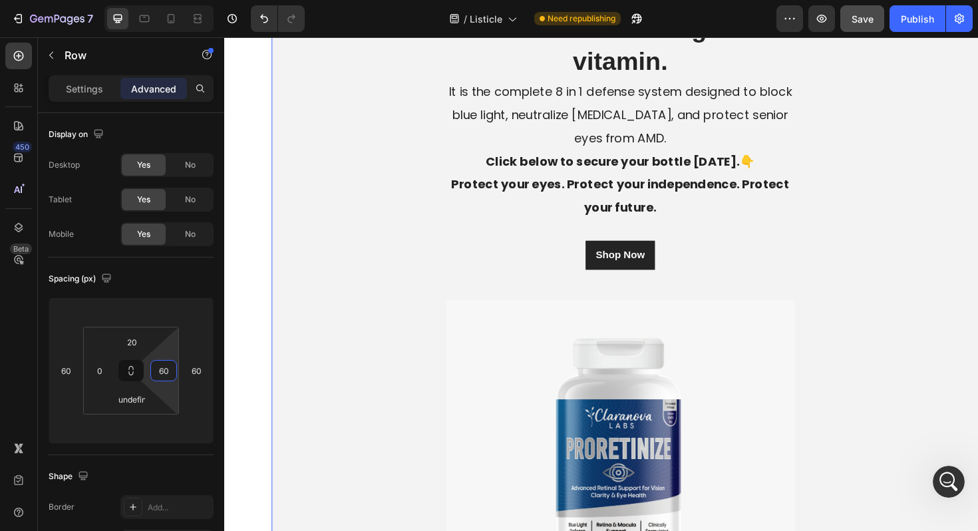
type input "60"
click at [426, 363] on div "Proretinize is not a generic vitamin. Heading It is the complete 8 in 1 defense…" at bounding box center [643, 322] width 738 height 636
click at [549, 269] on div "Shop Now Button" at bounding box center [643, 268] width 369 height 31
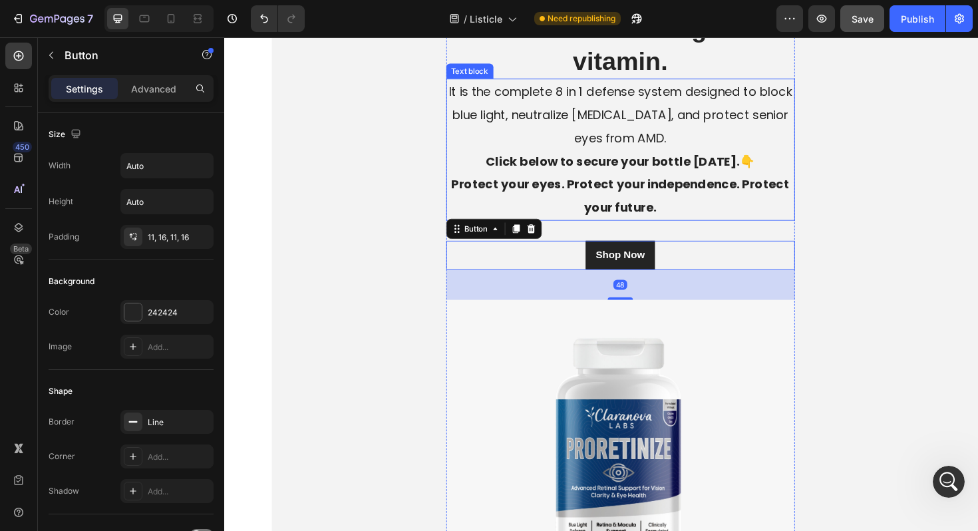
click at [561, 216] on p "Protect your eyes. Protect your independence. Protect your future." at bounding box center [643, 205] width 366 height 49
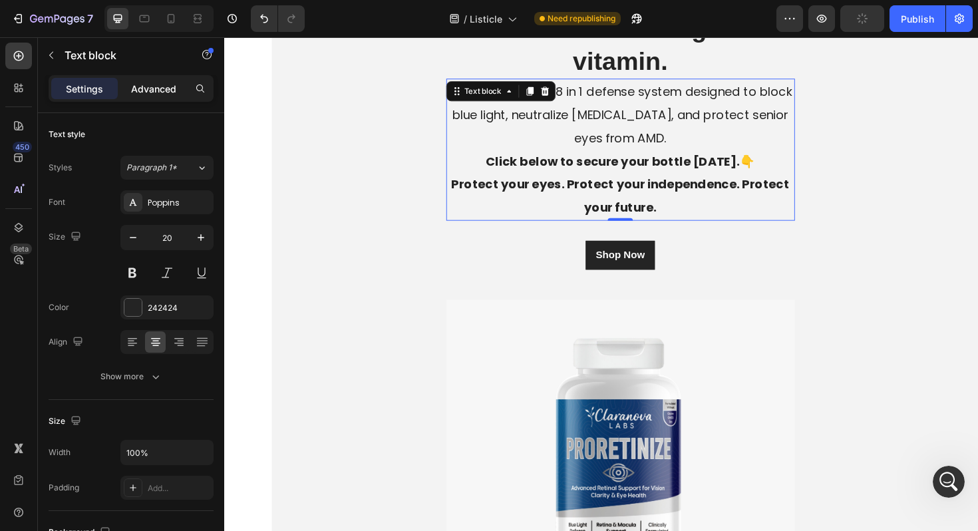
click at [135, 86] on p "Advanced" at bounding box center [153, 89] width 45 height 14
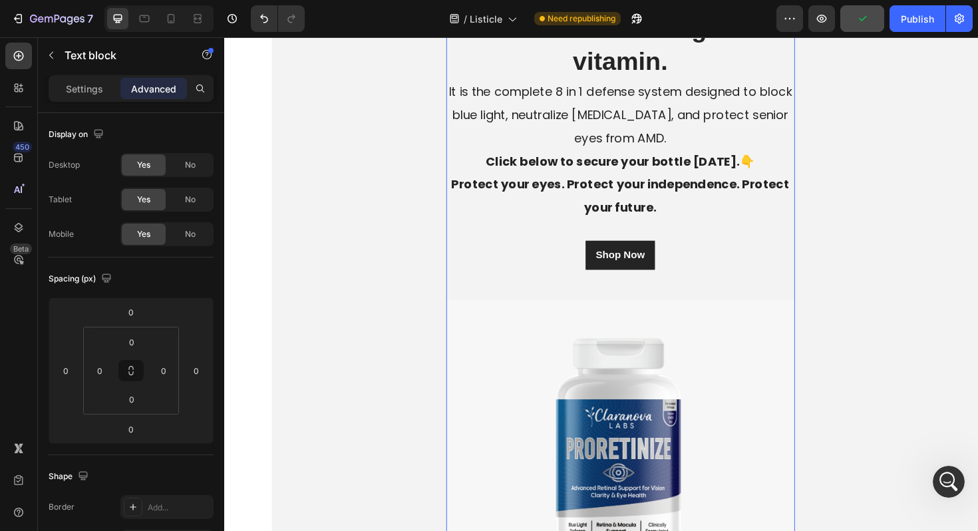
click at [476, 281] on div "Shop Now Button" at bounding box center [643, 273] width 369 height 84
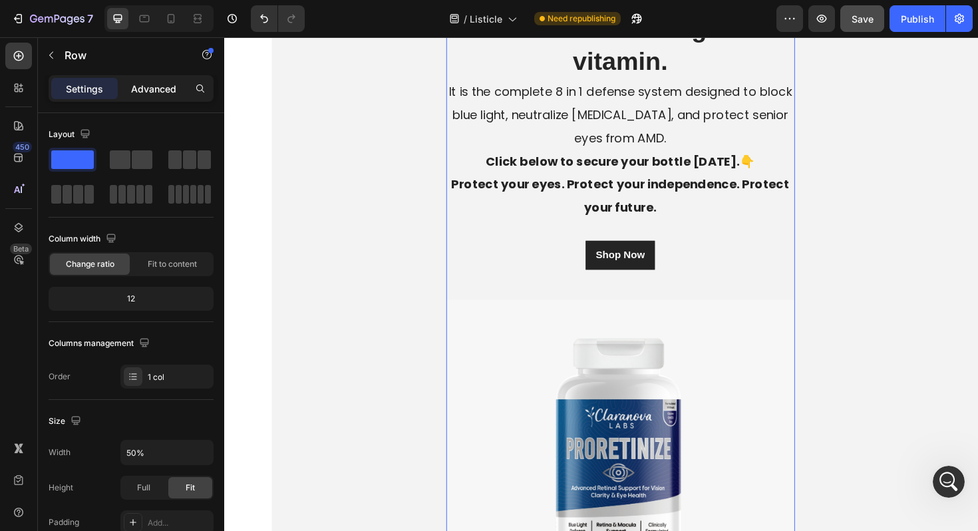
click at [156, 92] on p "Advanced" at bounding box center [153, 89] width 45 height 14
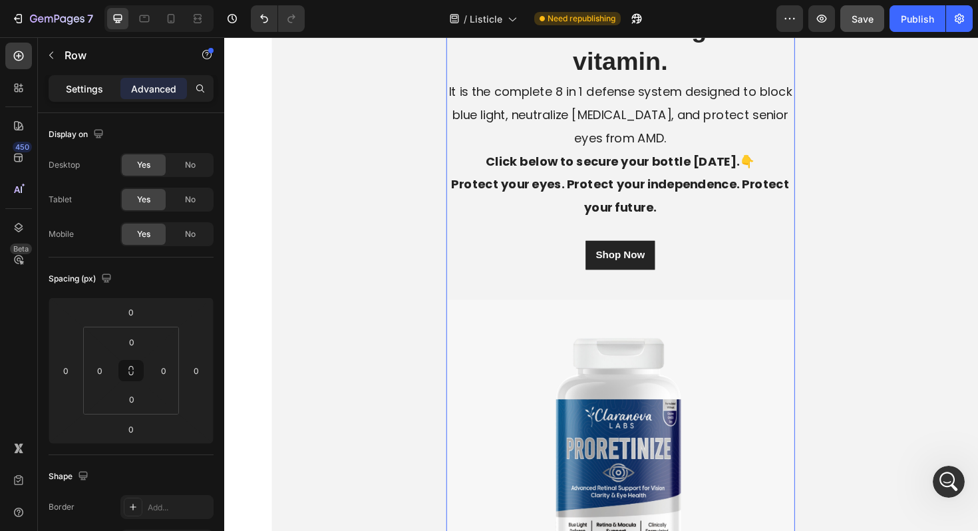
click at [84, 87] on p "Settings" at bounding box center [84, 89] width 37 height 14
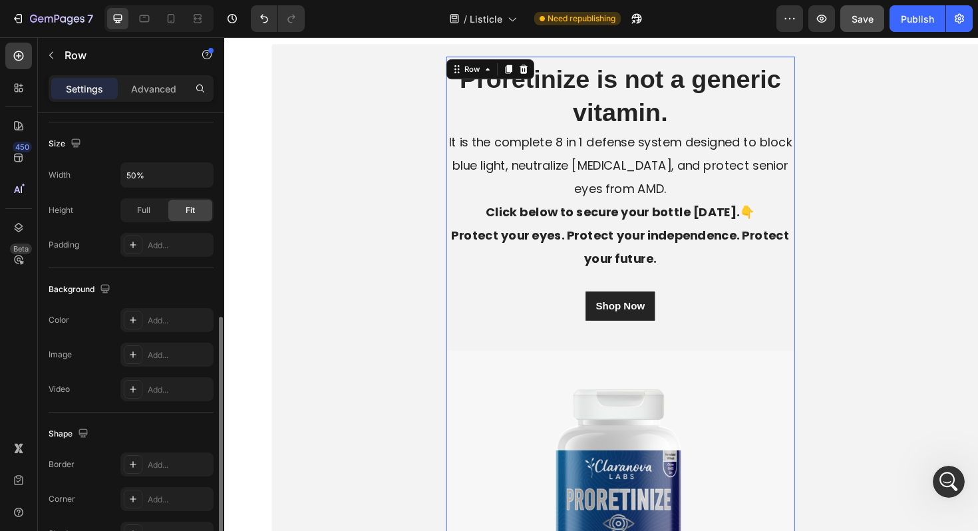
scroll to position [315, 0]
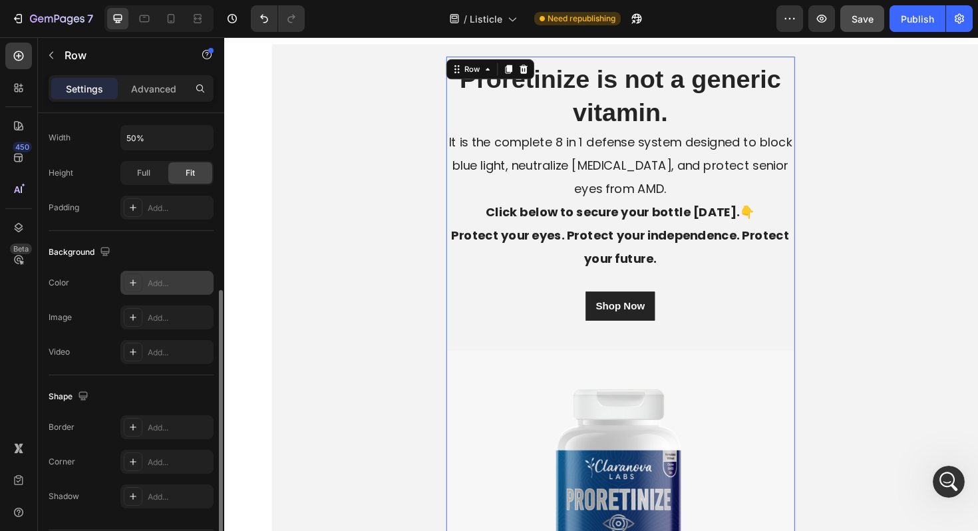
click at [169, 290] on div "Add..." at bounding box center [166, 283] width 93 height 24
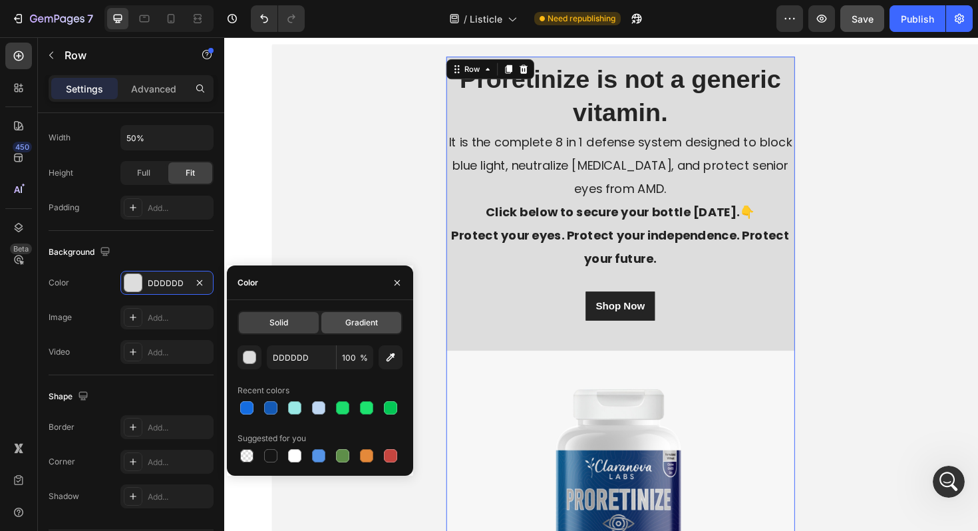
click at [374, 320] on span "Gradient" at bounding box center [361, 323] width 33 height 12
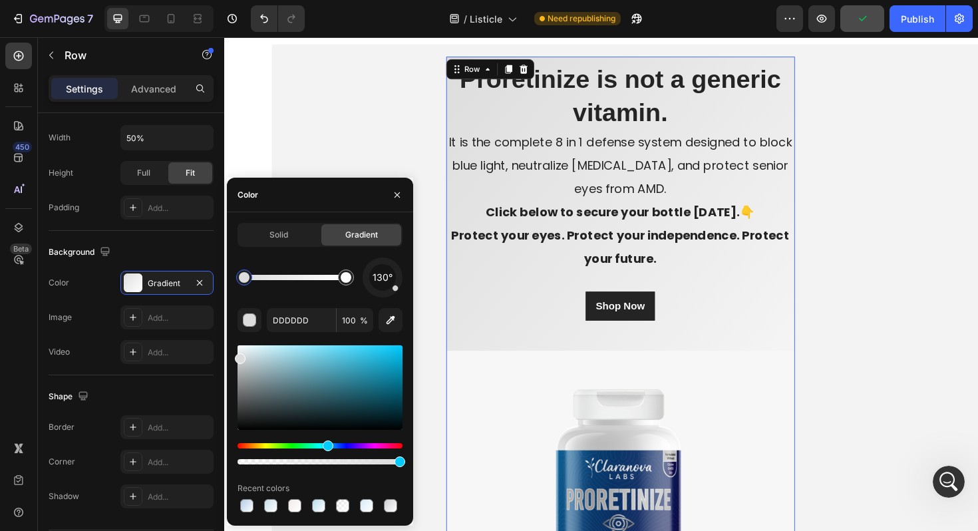
drag, startPoint x: 241, startPoint y: 446, endPoint x: 326, endPoint y: 448, distance: 84.5
click at [326, 448] on div "Hue" at bounding box center [328, 445] width 11 height 11
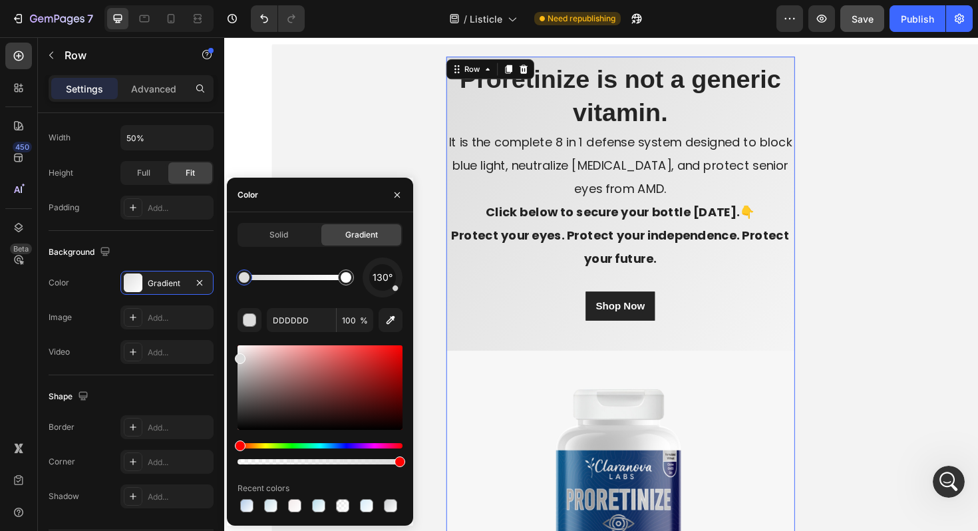
click at [326, 446] on div "Hue" at bounding box center [319, 445] width 165 height 5
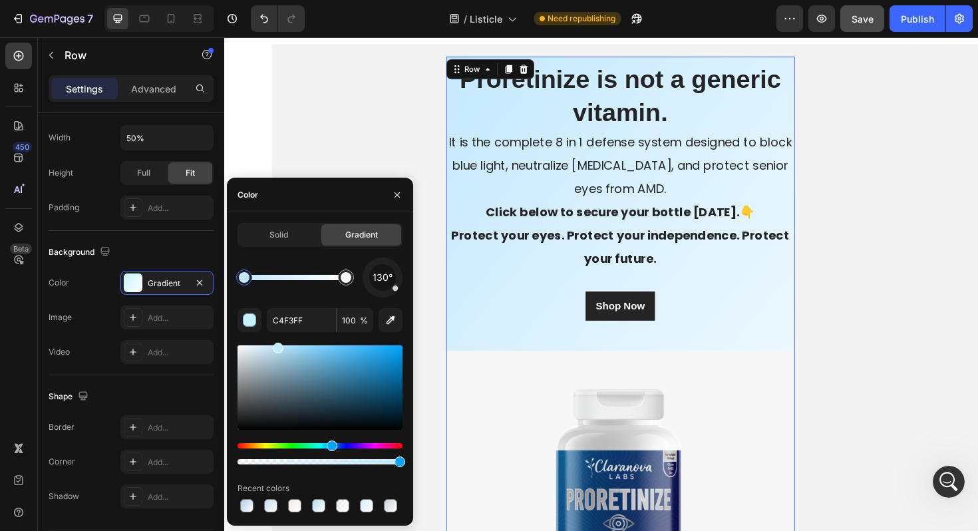
click at [331, 441] on div "Hue" at bounding box center [332, 445] width 11 height 11
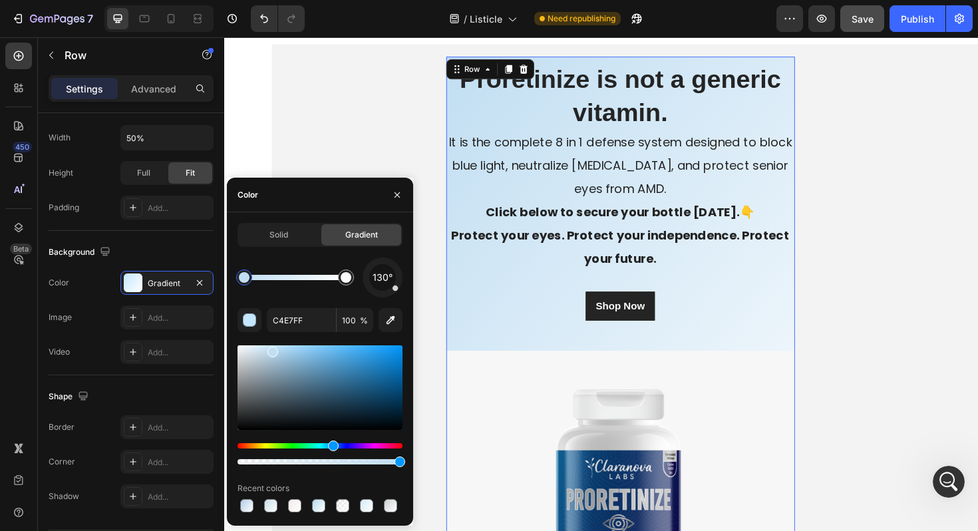
drag, startPoint x: 278, startPoint y: 346, endPoint x: 271, endPoint y: 349, distance: 7.8
click at [271, 349] on div at bounding box center [272, 351] width 11 height 11
type input "C1DEF2"
click at [170, 461] on div "Add..." at bounding box center [179, 462] width 63 height 12
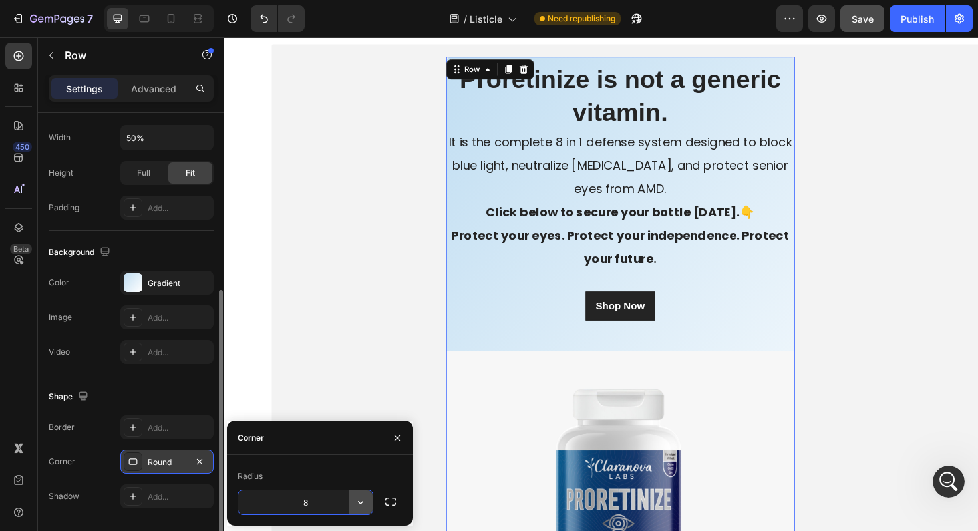
click at [360, 504] on icon "button" at bounding box center [360, 501] width 13 height 13
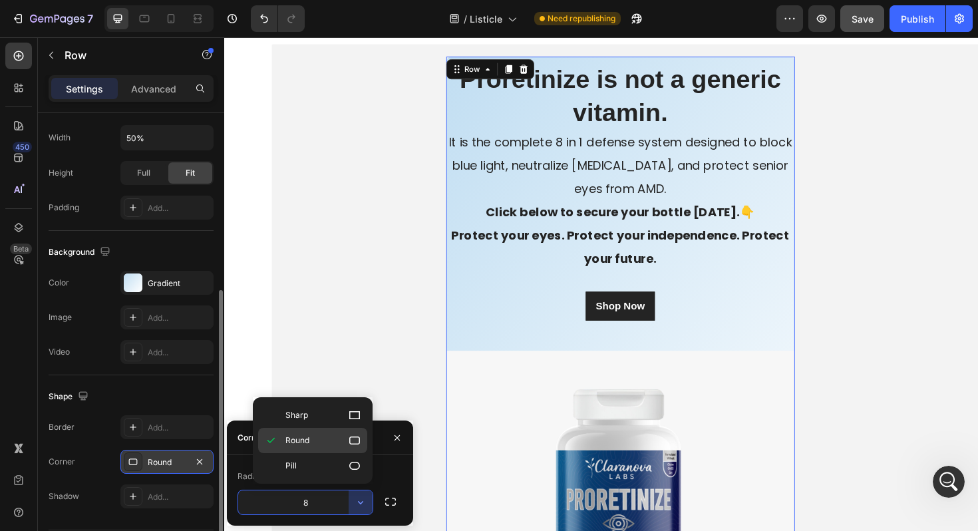
click at [360, 442] on icon at bounding box center [354, 440] width 13 height 13
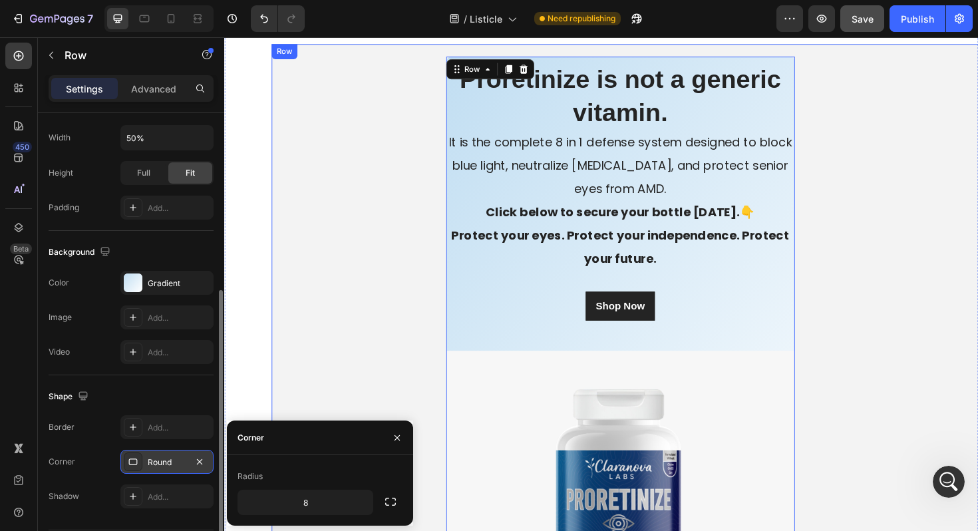
click at [375, 276] on div "Proretinize is not a generic vitamin. Heading It is the complete 8 in 1 defense…" at bounding box center [643, 376] width 738 height 636
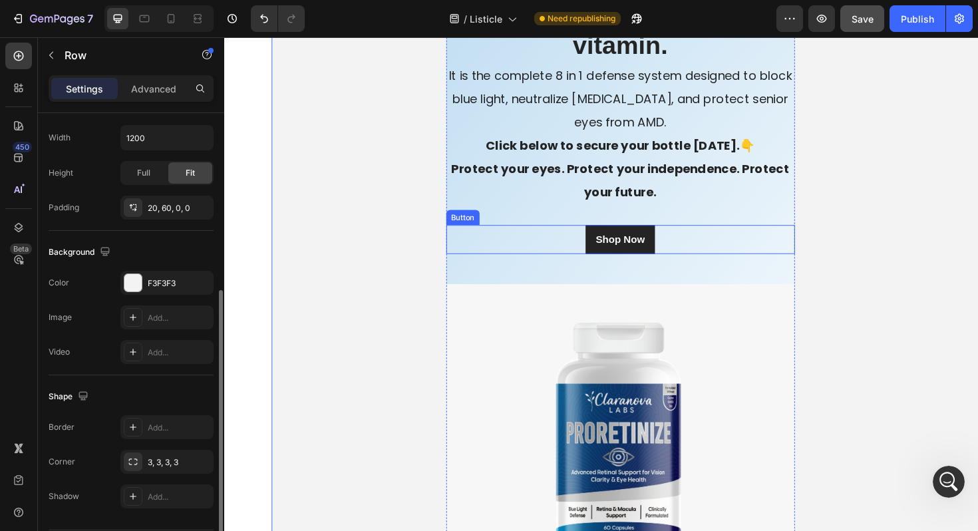
scroll to position [10852, 0]
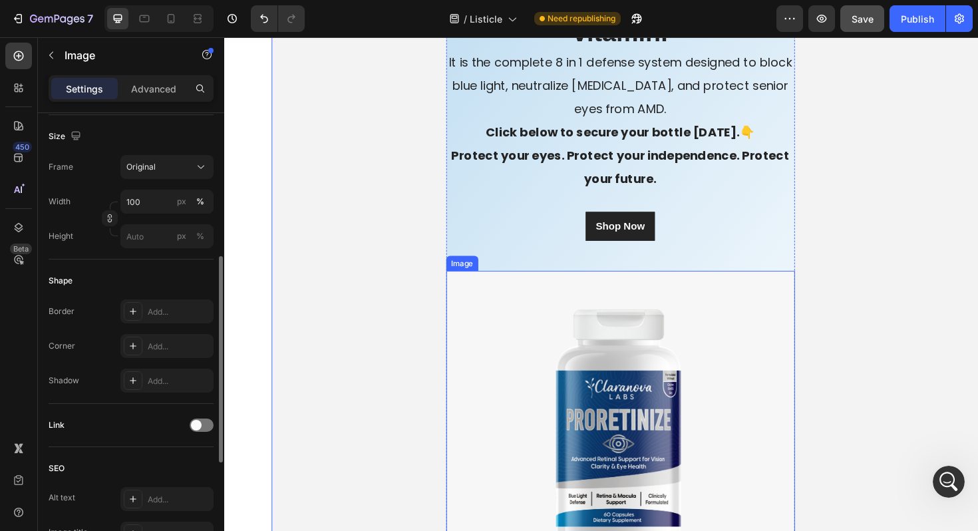
click at [511, 318] on img at bounding box center [643, 447] width 369 height 325
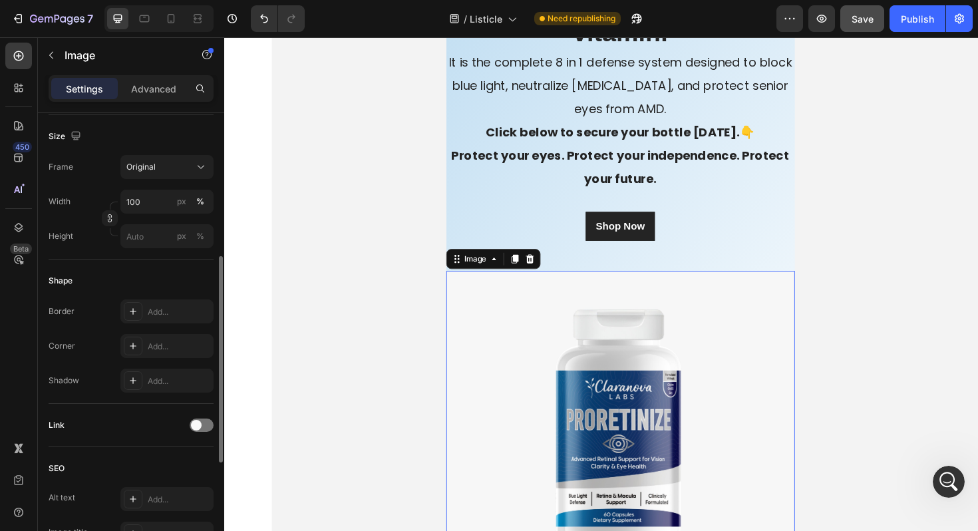
scroll to position [0, 0]
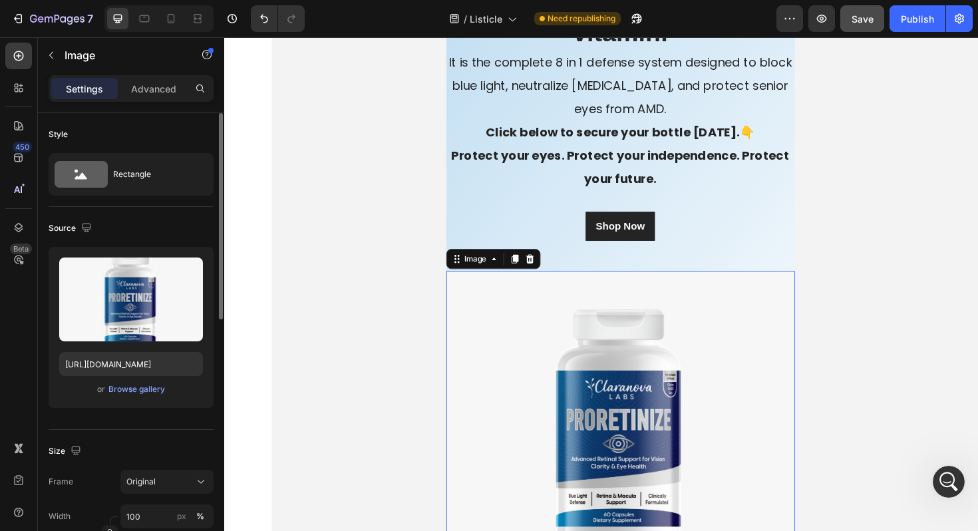
click at [156, 99] on div "Settings Advanced" at bounding box center [131, 88] width 165 height 27
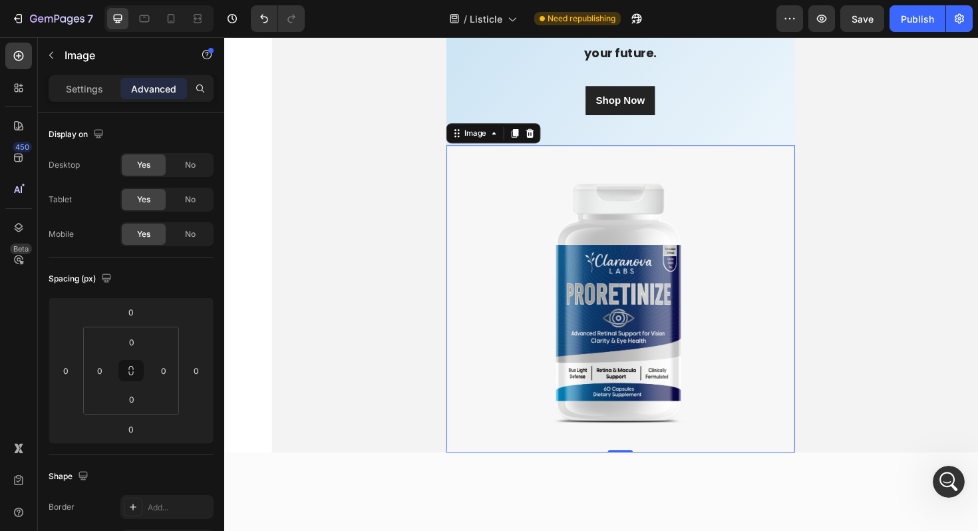
click at [154, 84] on p "Advanced" at bounding box center [153, 89] width 45 height 14
click at [491, 356] on img at bounding box center [643, 314] width 369 height 325
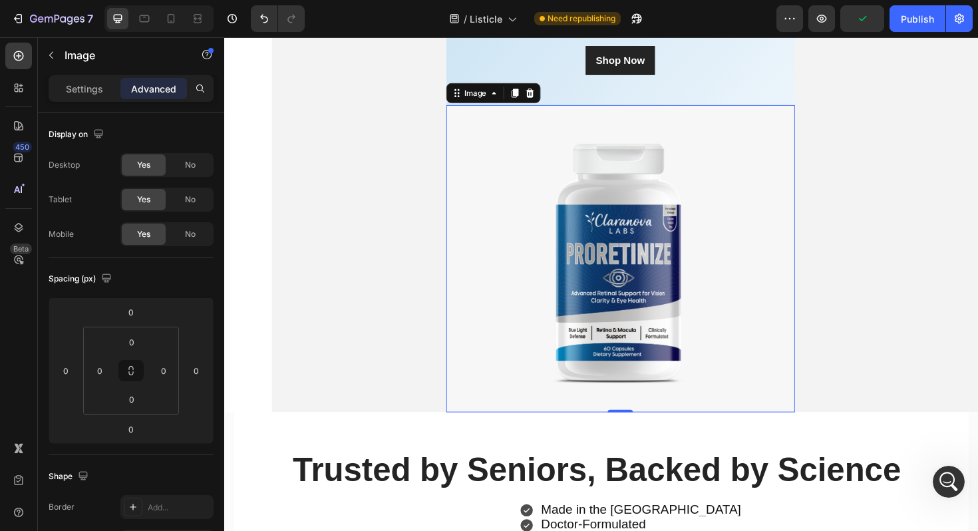
scroll to position [10871, 0]
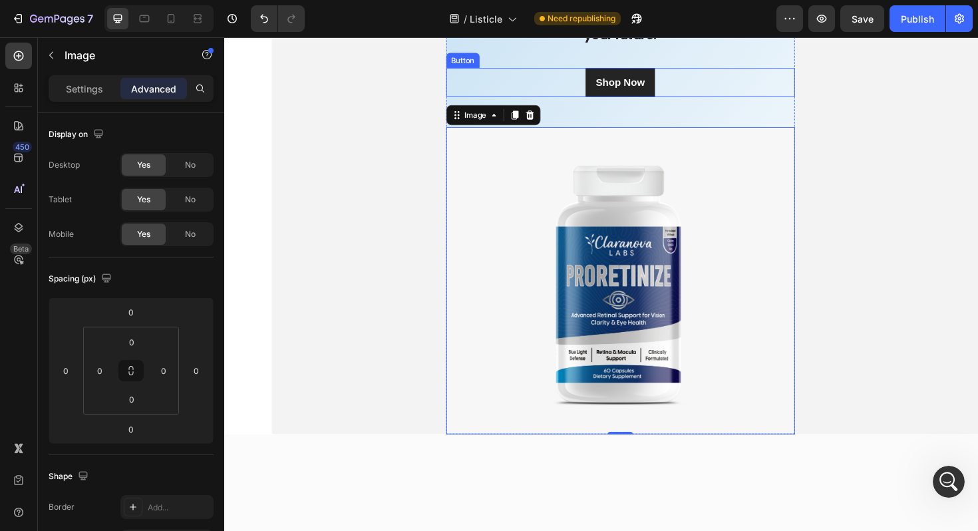
click at [600, 100] on div "Shop Now Button" at bounding box center [643, 85] width 369 height 31
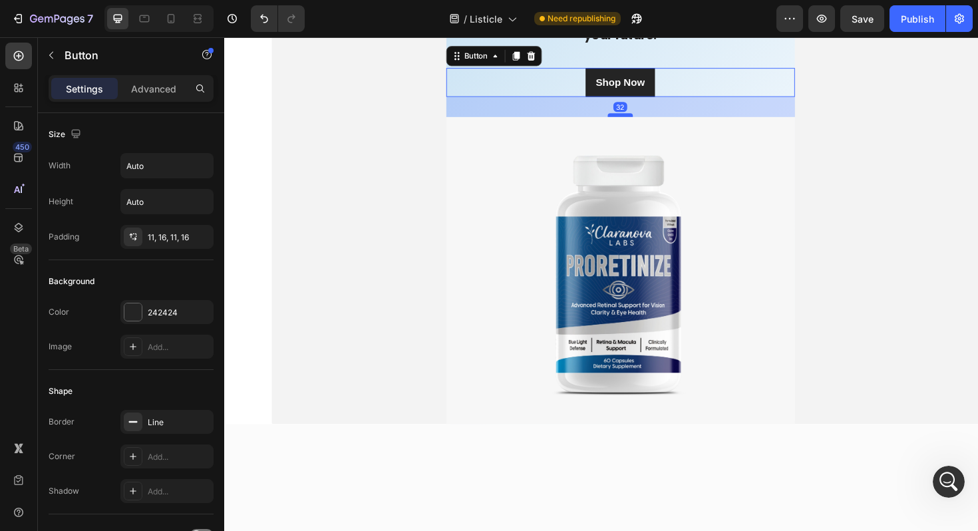
drag, startPoint x: 648, startPoint y: 261, endPoint x: 647, endPoint y: 251, distance: 10.7
click at [647, 122] on div at bounding box center [643, 120] width 27 height 4
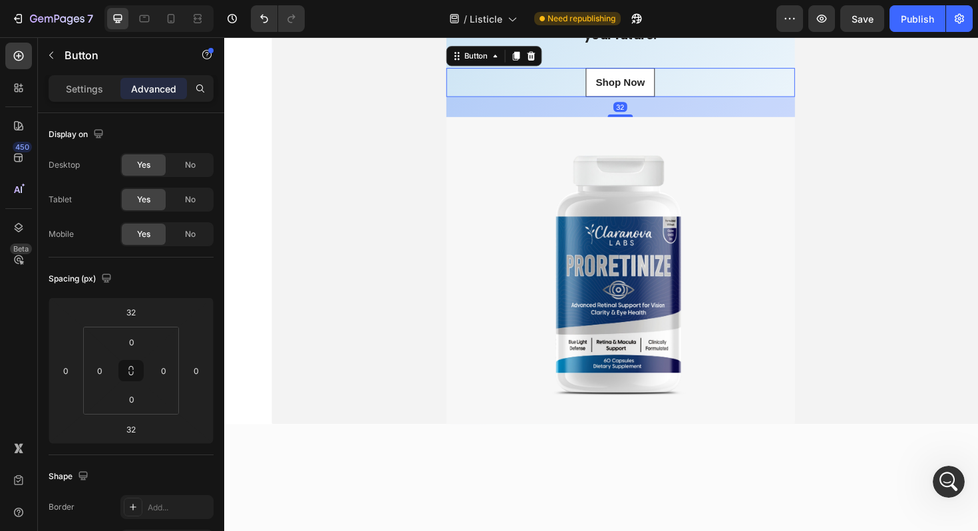
click at [607, 100] on button "Shop Now" at bounding box center [642, 85] width 73 height 31
click at [638, 93] on div "Shop Now" at bounding box center [643, 85] width 52 height 16
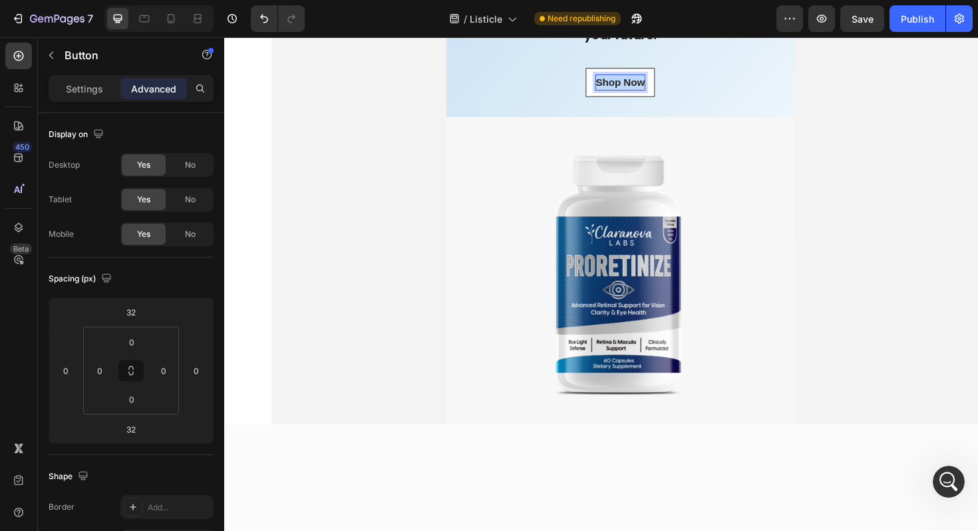
click at [638, 93] on p "Shop Now" at bounding box center [643, 85] width 52 height 16
click at [622, 70] on button "TRY" at bounding box center [643, 85] width 42 height 31
click at [619, 70] on button "TRY I" at bounding box center [643, 85] width 48 height 31
click at [602, 70] on button "TRY IT RISK" at bounding box center [643, 85] width 82 height 31
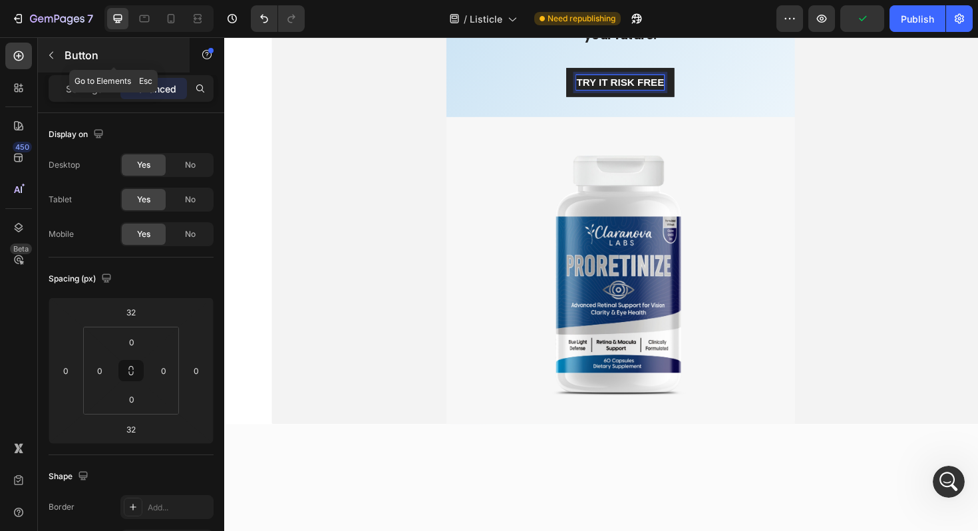
click at [53, 56] on icon "button" at bounding box center [51, 55] width 11 height 11
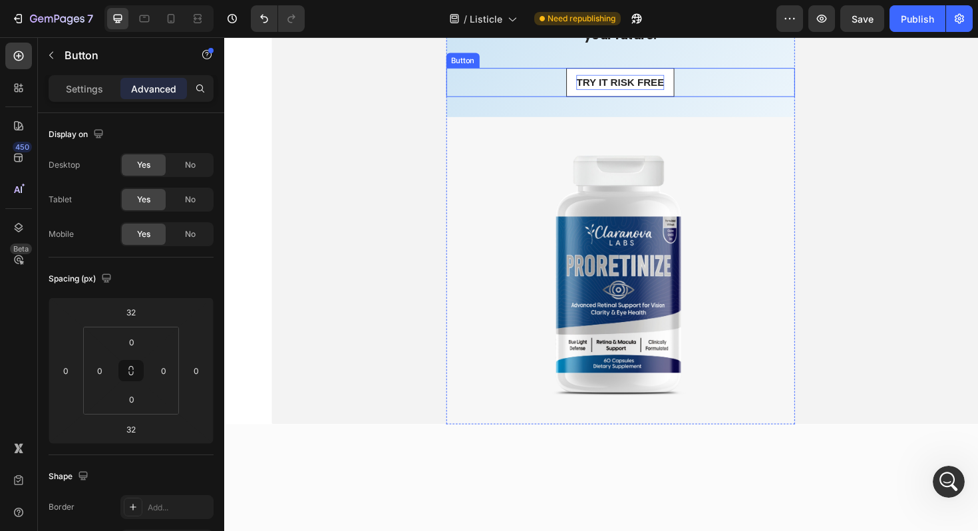
click at [637, 93] on p "TRY IT RISK FREE" at bounding box center [643, 85] width 93 height 16
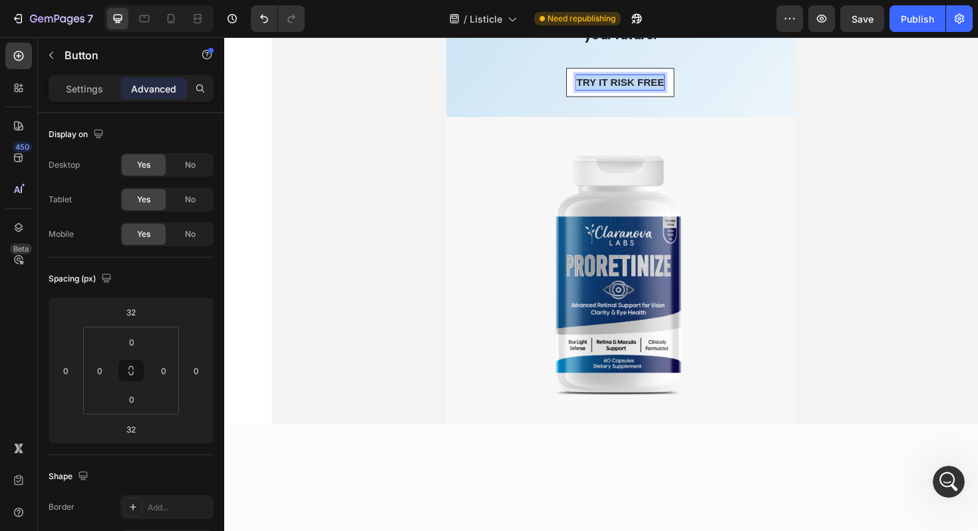
click at [637, 93] on p "TRY IT RISK FREE" at bounding box center [643, 85] width 93 height 16
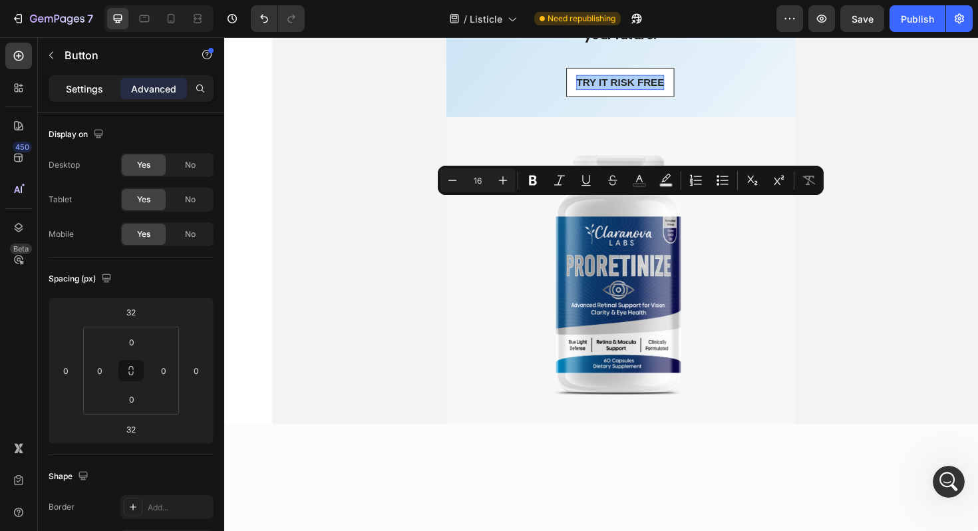
click at [85, 92] on p "Settings" at bounding box center [84, 89] width 37 height 14
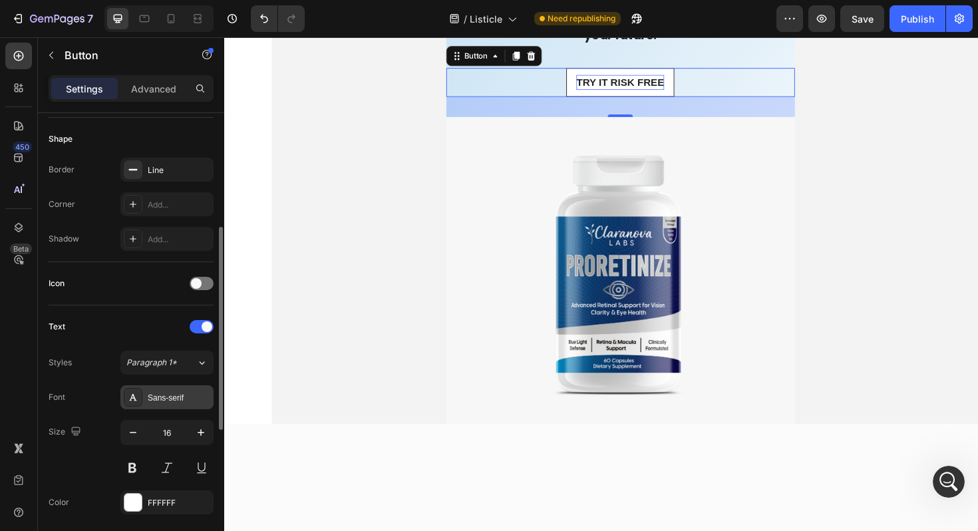
scroll to position [253, 0]
click at [182, 403] on div "Sans-serif" at bounding box center [166, 396] width 93 height 24
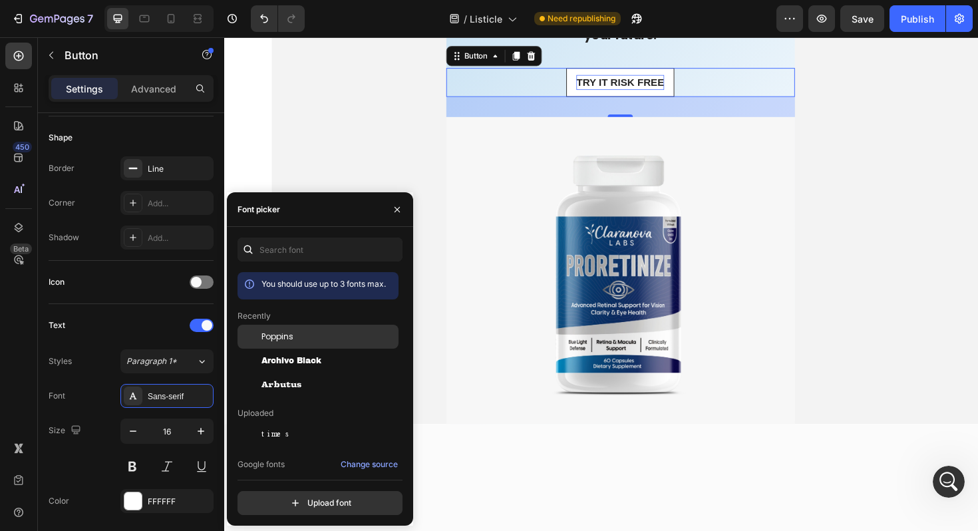
click at [277, 336] on span "Poppins" at bounding box center [277, 337] width 32 height 12
click at [197, 431] on icon "button" at bounding box center [200, 430] width 13 height 13
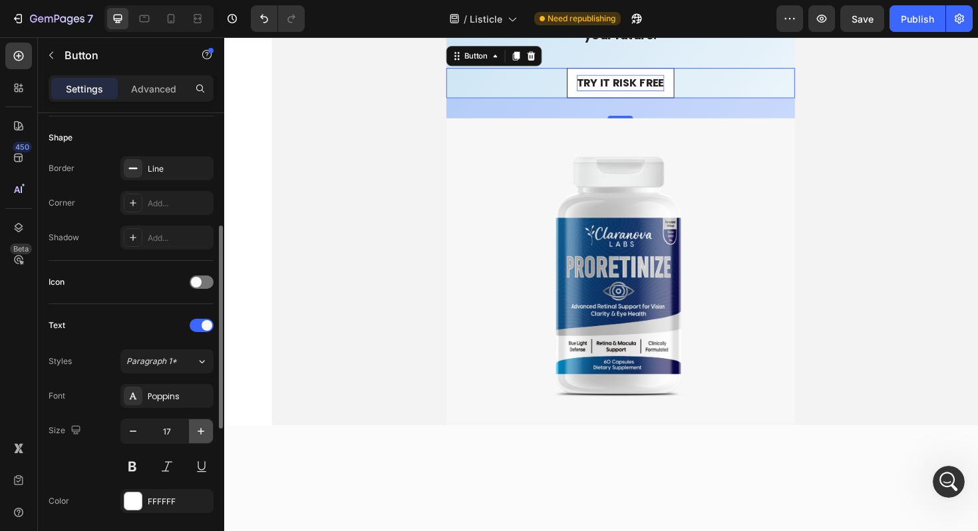
type input "18"
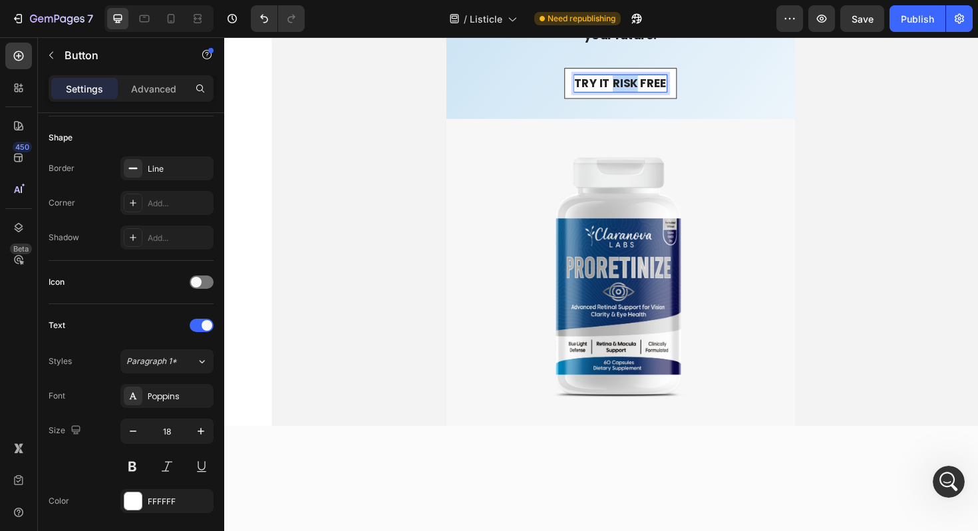
click at [641, 95] on p "TRY IT RISK FREE" at bounding box center [644, 86] width 98 height 18
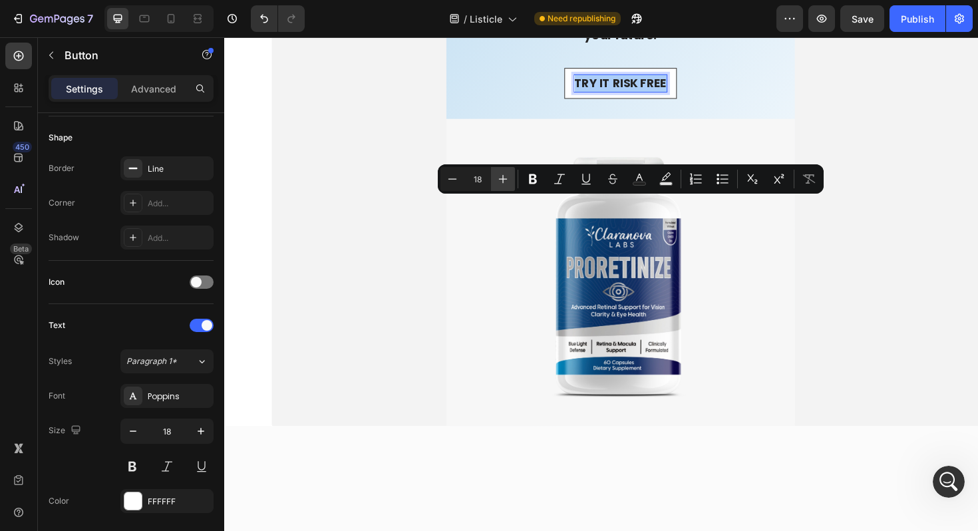
click at [497, 185] on icon "Editor contextual toolbar" at bounding box center [502, 178] width 13 height 13
type input "20"
click at [533, 178] on icon "Editor contextual toolbar" at bounding box center [533, 179] width 8 height 10
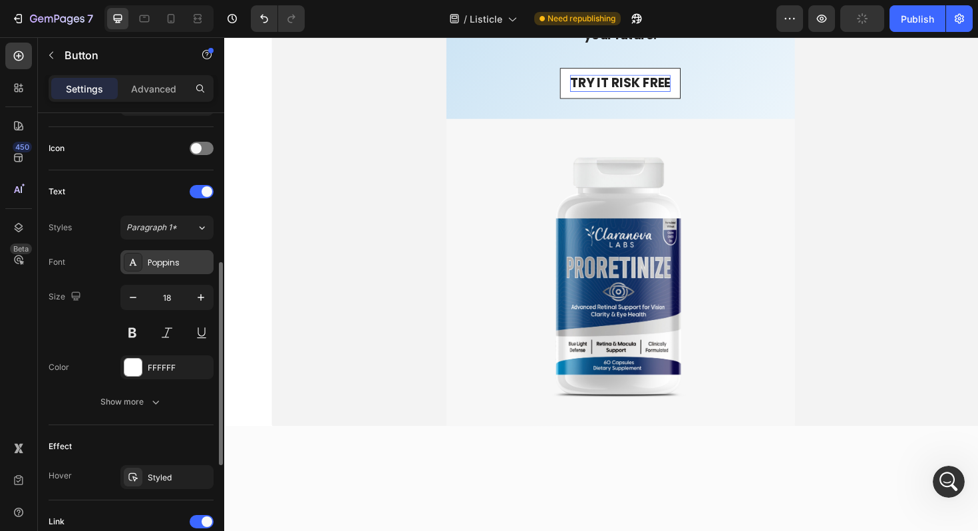
scroll to position [392, 0]
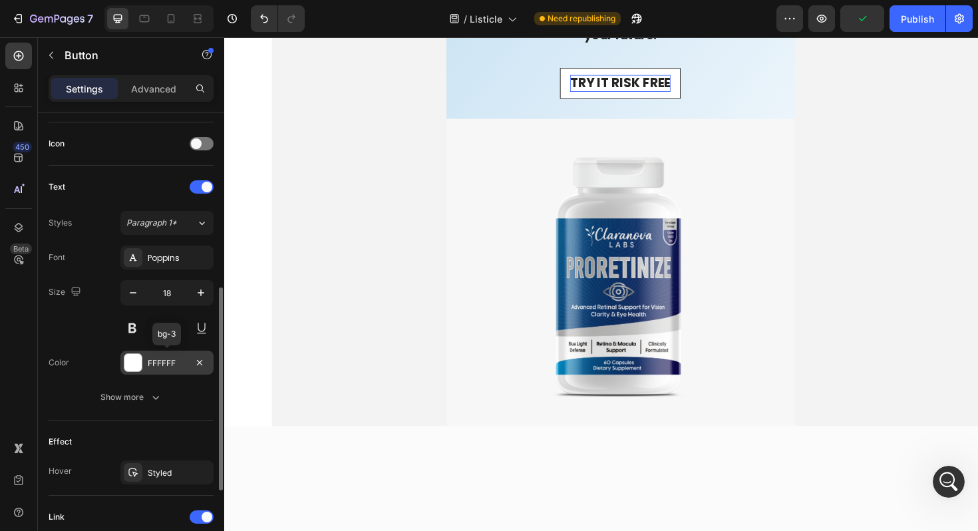
click at [169, 363] on div "FFFFFF" at bounding box center [167, 363] width 39 height 12
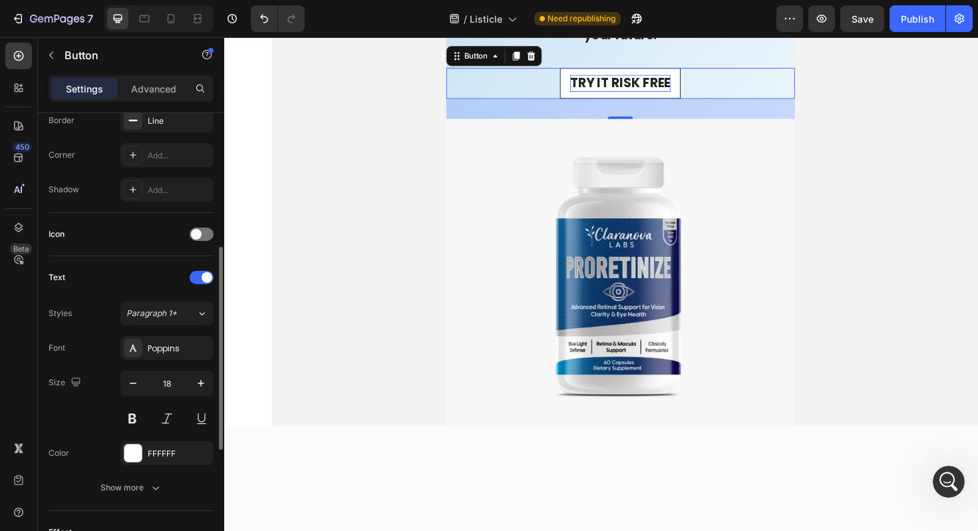
click at [134, 273] on div "Text" at bounding box center [131, 277] width 165 height 21
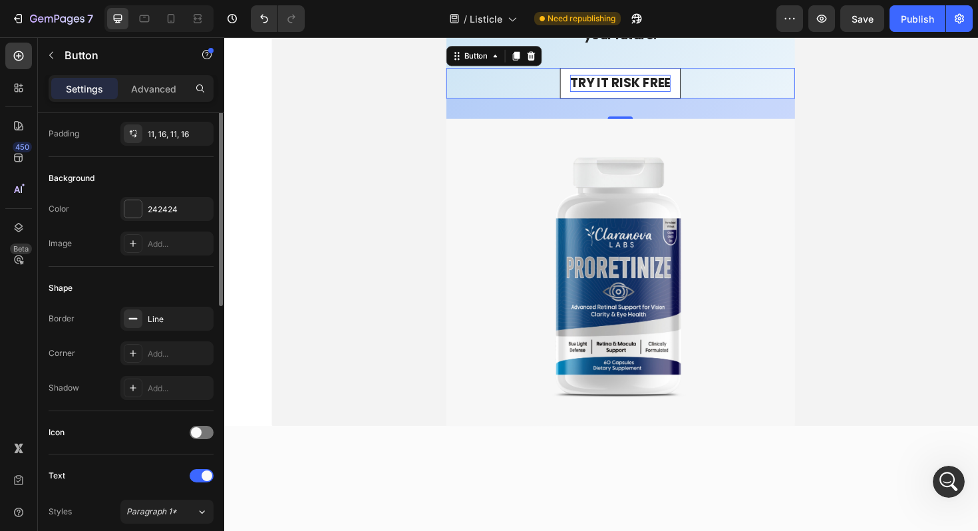
scroll to position [52, 0]
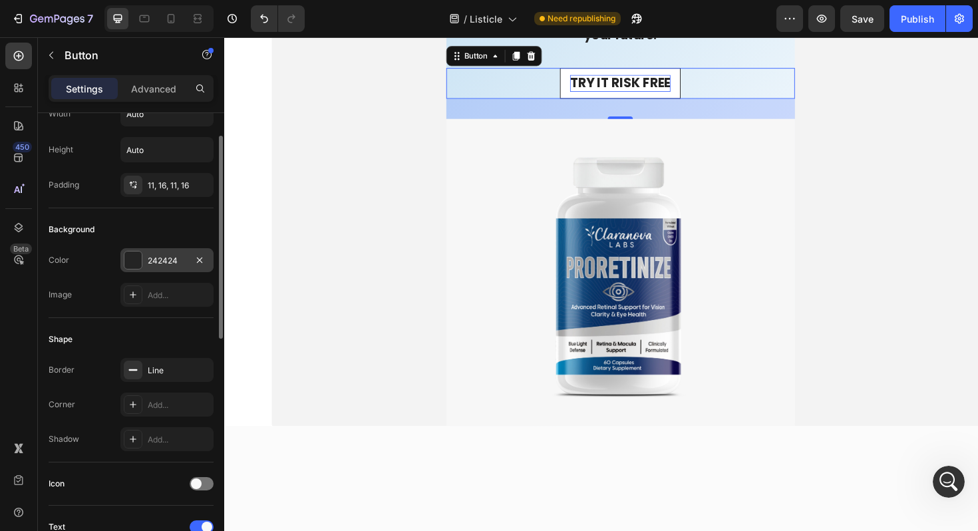
click at [162, 255] on div "242424" at bounding box center [167, 261] width 39 height 12
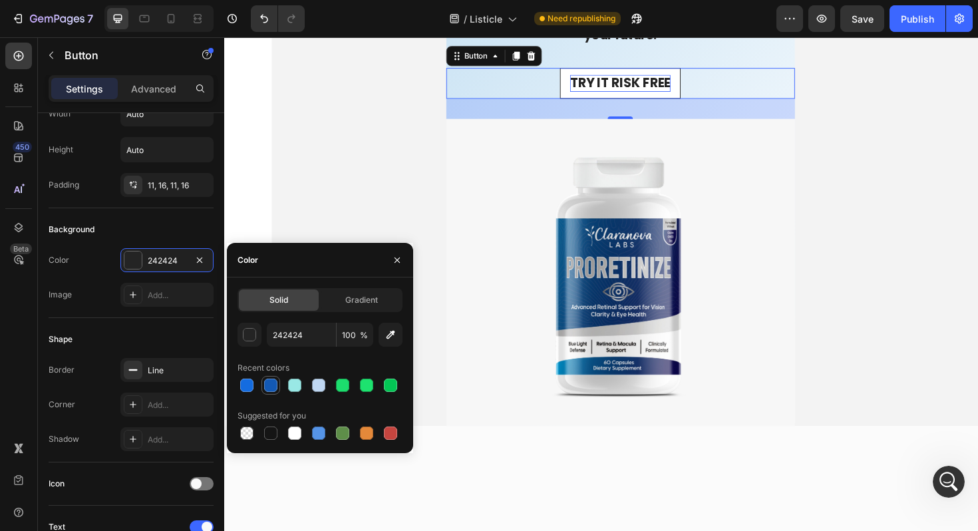
click at [273, 388] on div at bounding box center [270, 384] width 13 height 13
type input "1359B5"
click at [189, 406] on div "Add..." at bounding box center [179, 405] width 63 height 12
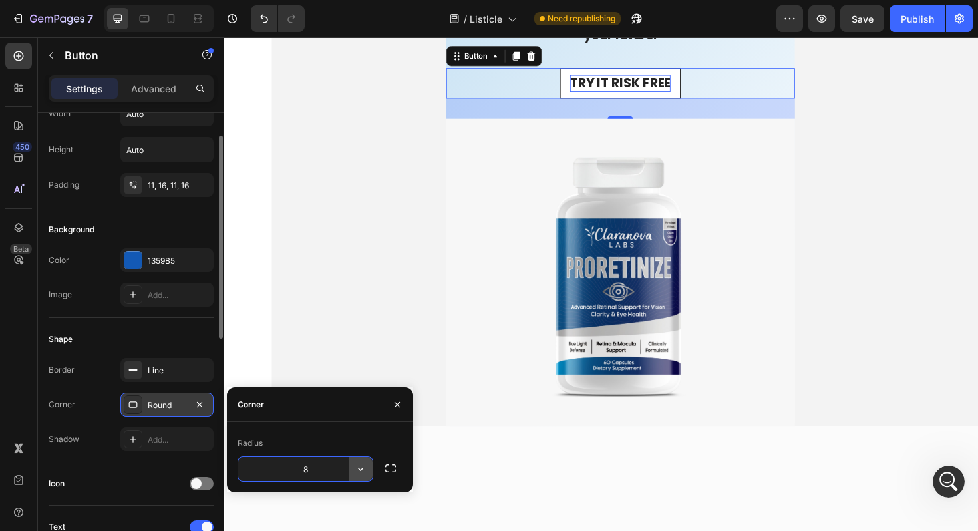
click at [363, 467] on icon "button" at bounding box center [360, 468] width 13 height 13
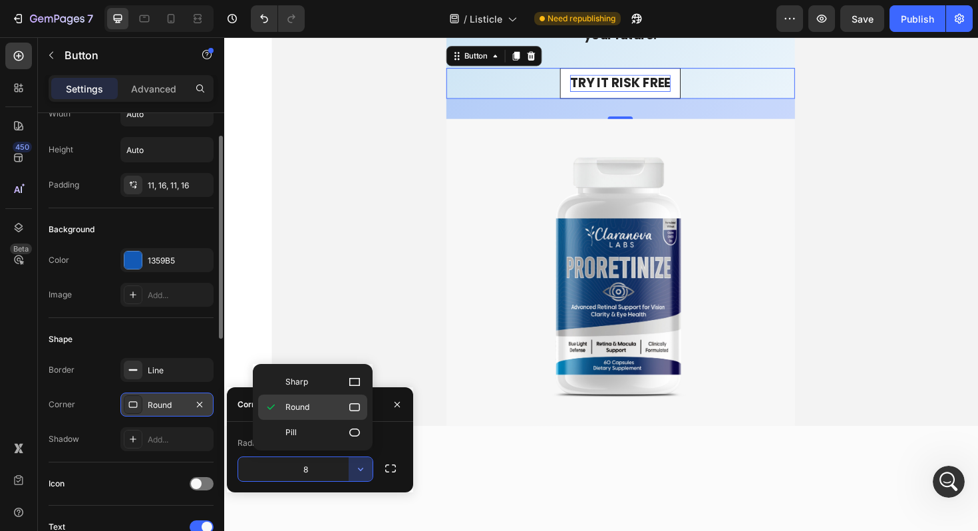
click at [363, 420] on div "Round" at bounding box center [312, 432] width 109 height 25
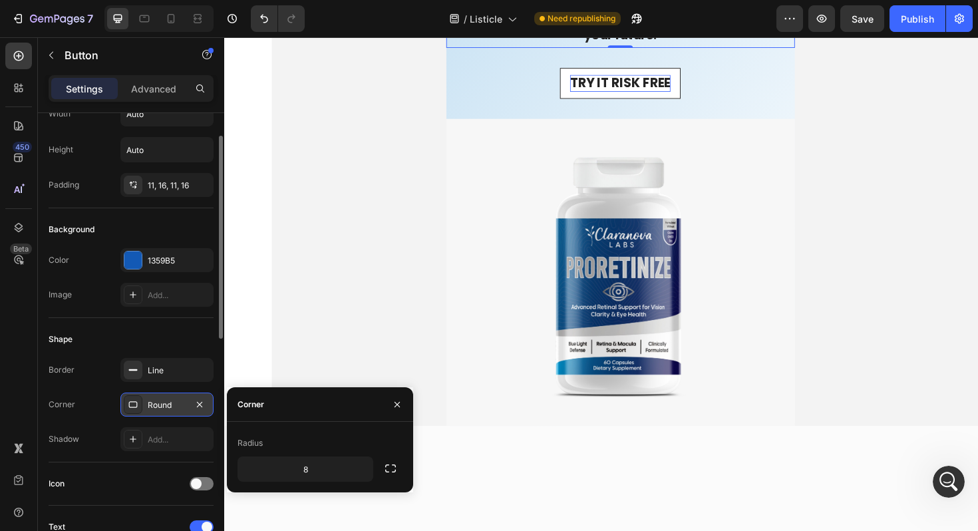
click at [474, 44] on strong "Protect your eyes. Protect your independence. Protect your future." at bounding box center [643, 22] width 358 height 43
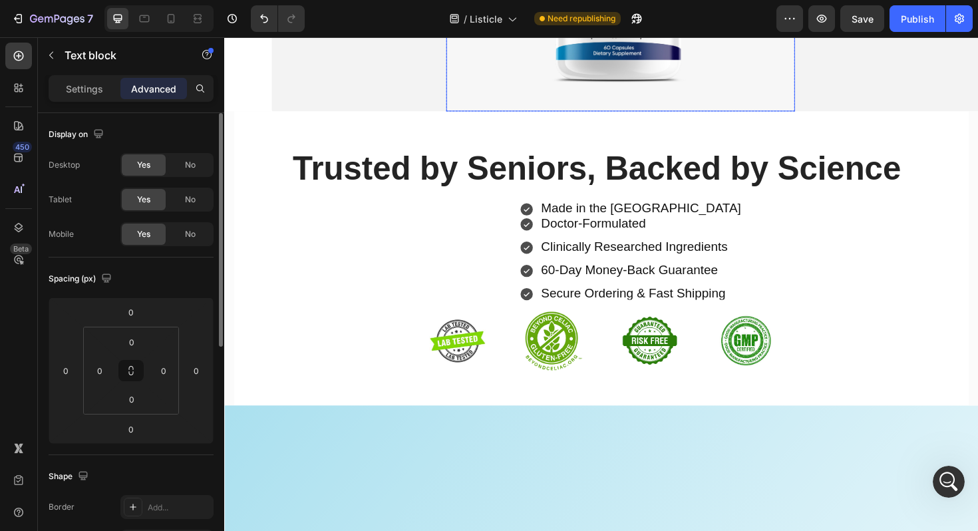
scroll to position [11253, 0]
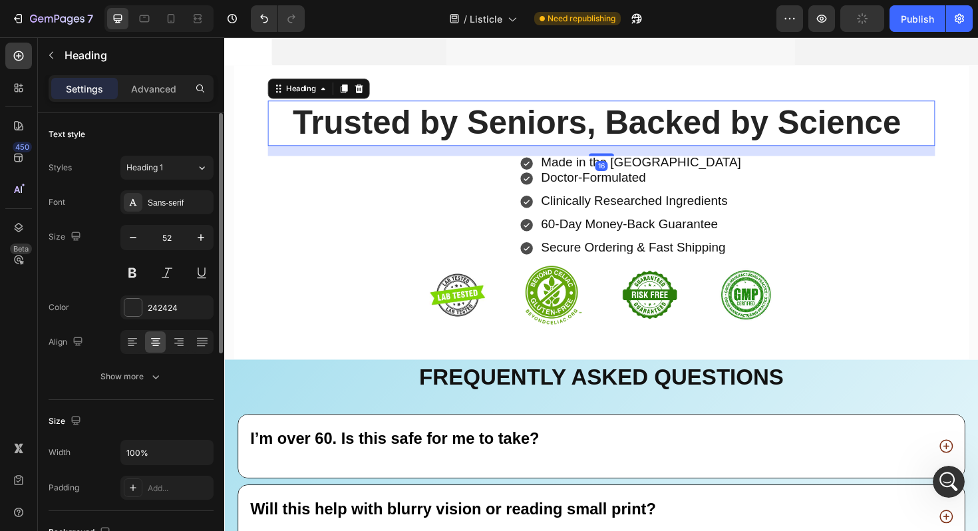
click at [288, 152] on h2 "Trusted by Seniors, Backed by Science" at bounding box center [623, 128] width 706 height 48
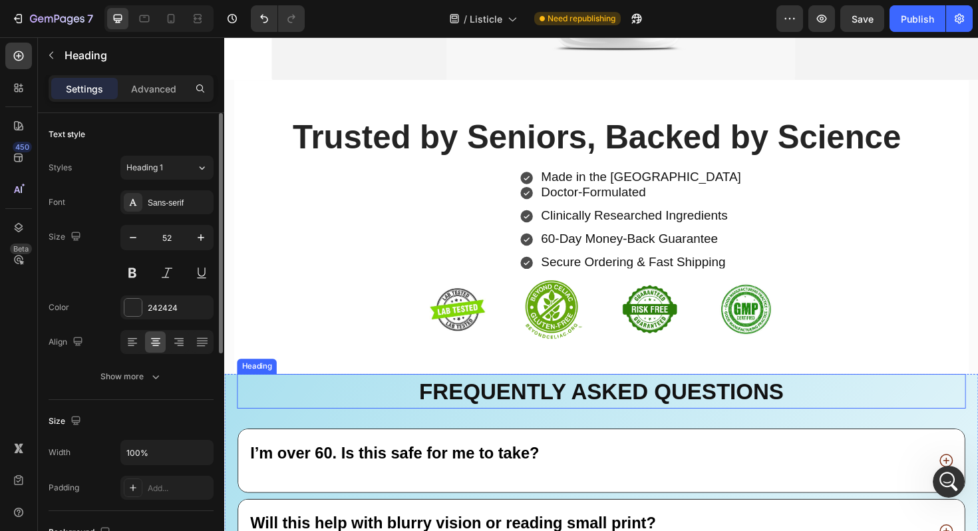
scroll to position [11223, 0]
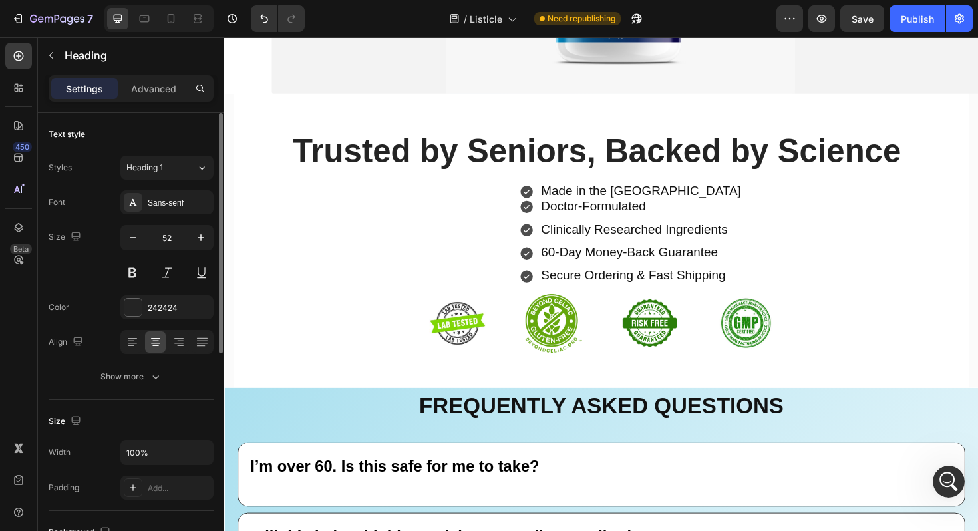
click at [288, 182] on h2 "Trusted by Seniors, Backed by Science" at bounding box center [623, 158] width 706 height 48
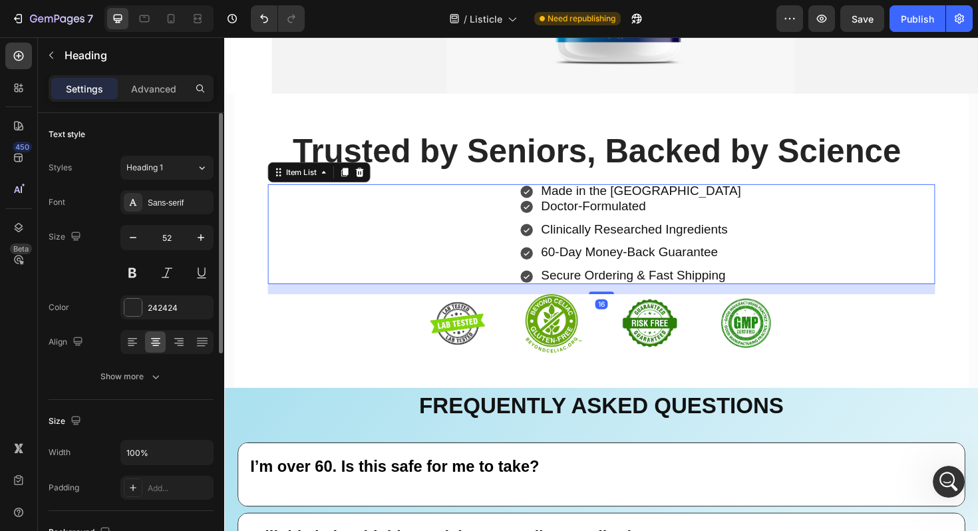
click at [389, 299] on div "Made in the [GEOGRAPHIC_DATA] Doctor-Formulated Clinically Researched Ingredien…" at bounding box center [623, 246] width 706 height 106
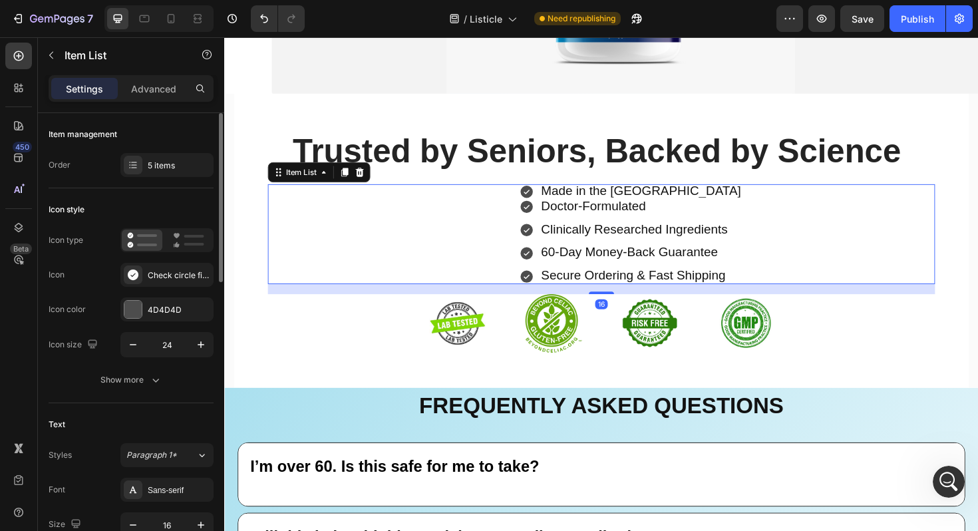
click at [545, 223] on icon at bounding box center [543, 216] width 13 height 13
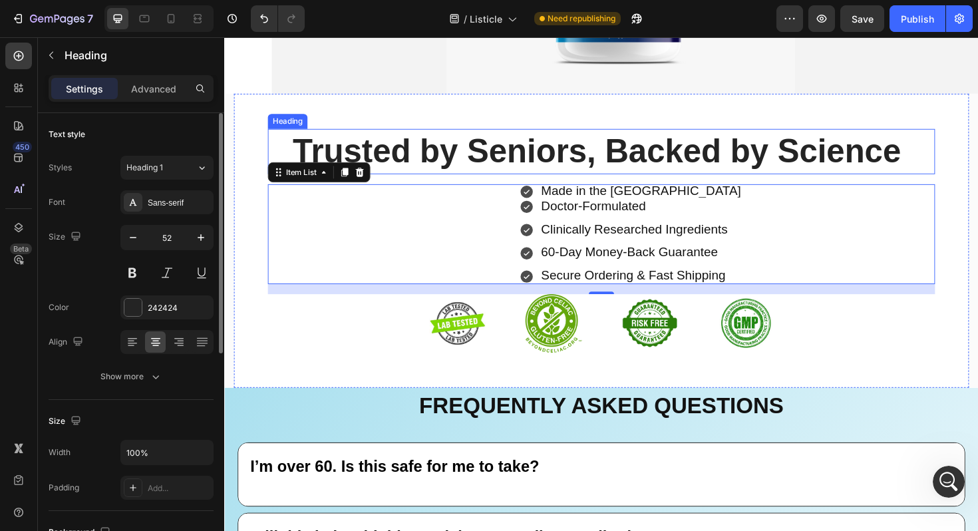
click at [475, 177] on strong "Trusted by Seniors, Backed by Science" at bounding box center [619, 157] width 644 height 39
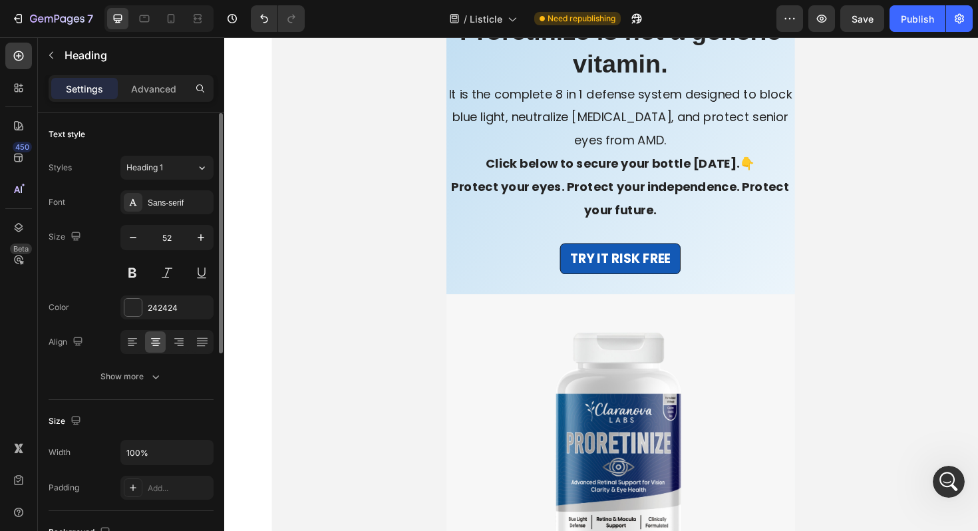
scroll to position [10718, 0]
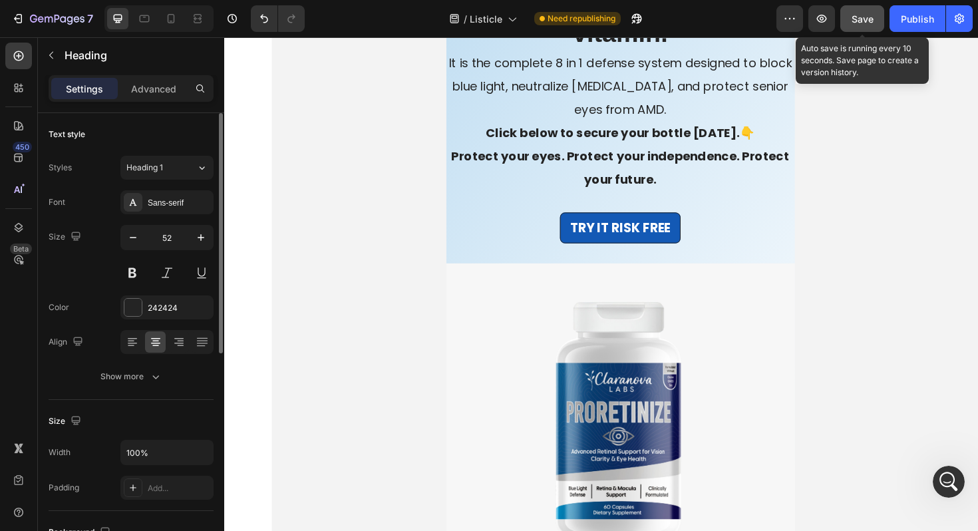
click at [863, 28] on button "Save" at bounding box center [862, 18] width 44 height 27
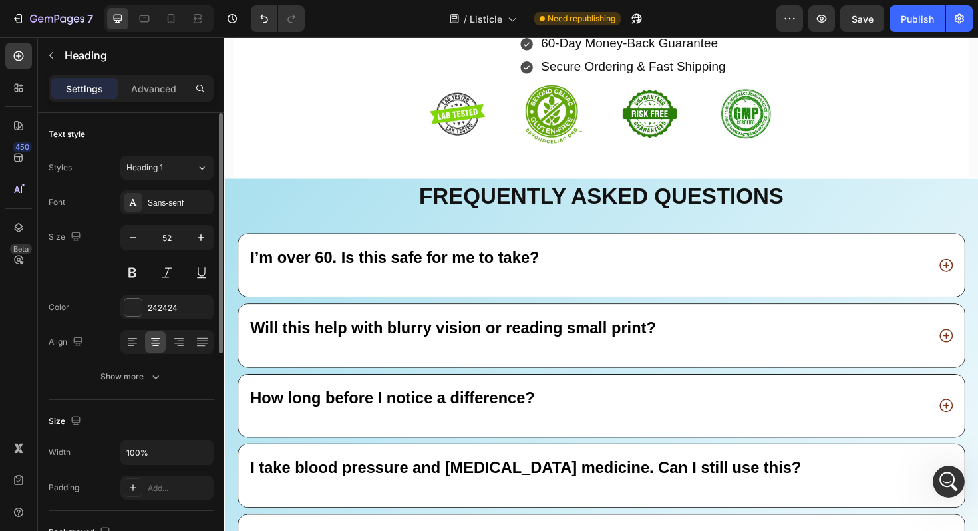
scroll to position [11181, 0]
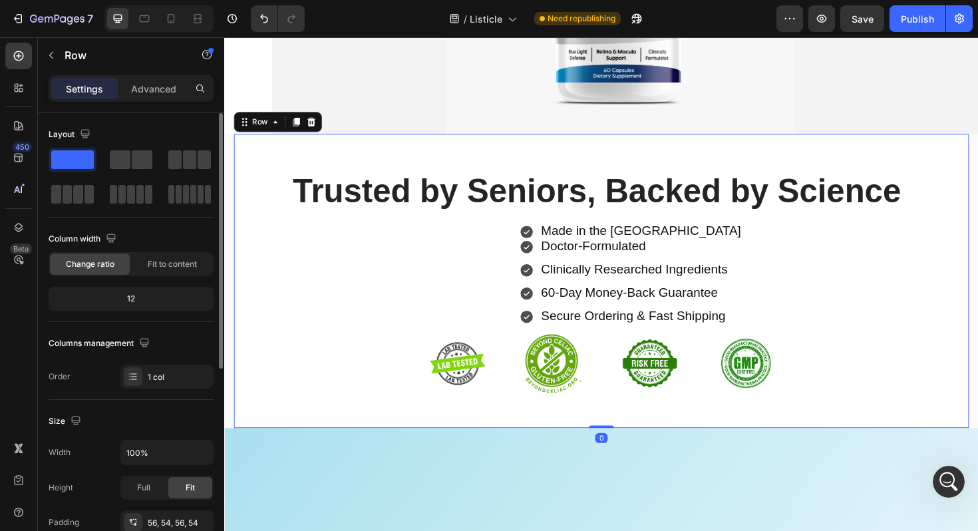
click at [444, 287] on div "Trusted by Seniors, Backed by Science Heading Made in the [GEOGRAPHIC_DATA] Doc…" at bounding box center [623, 295] width 778 height 311
click at [158, 90] on p "Advanced" at bounding box center [153, 89] width 45 height 14
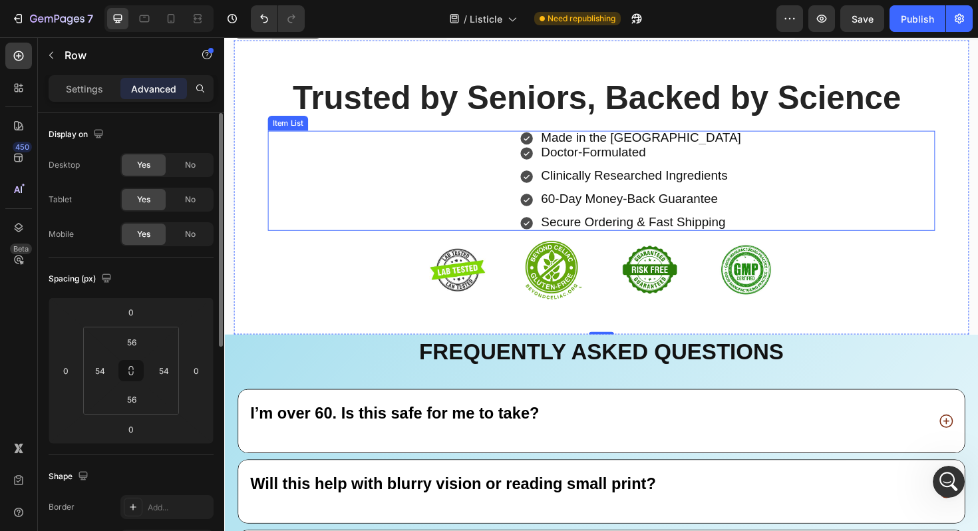
scroll to position [11456, 0]
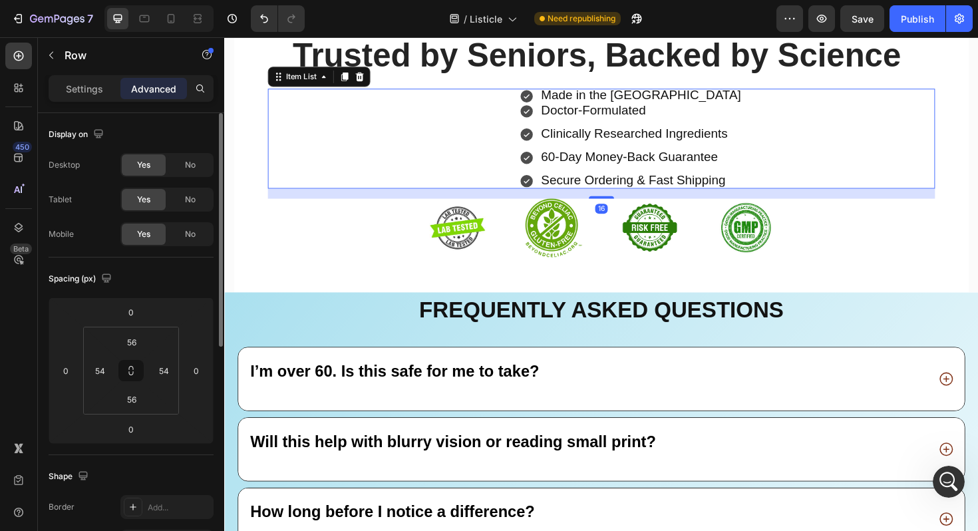
click at [464, 182] on div "Made in the [GEOGRAPHIC_DATA] Doctor-Formulated Clinically Researched Ingredien…" at bounding box center [623, 145] width 706 height 106
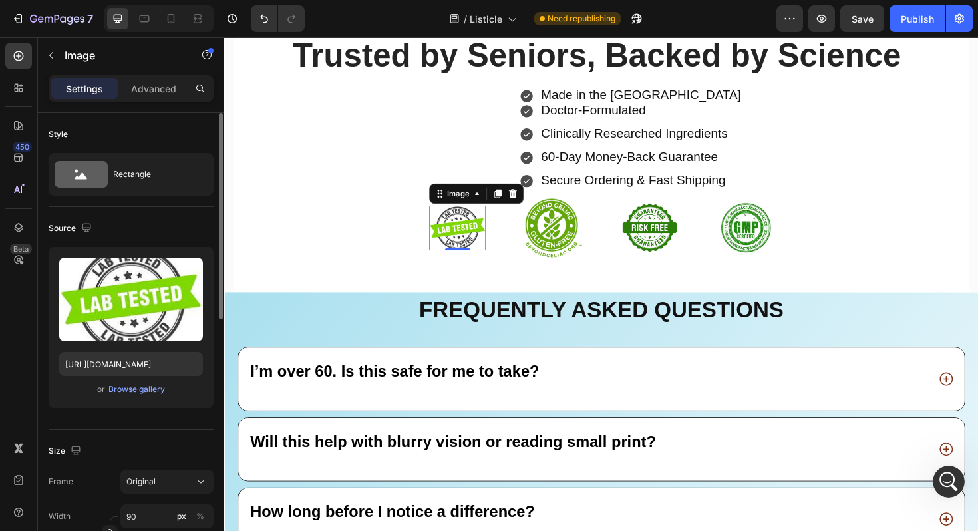
click at [479, 230] on img at bounding box center [471, 238] width 60 height 47
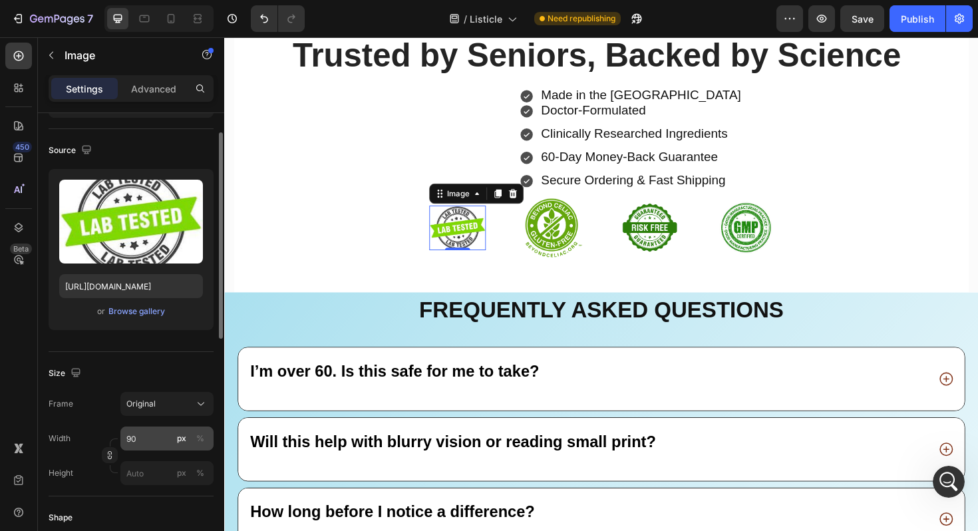
scroll to position [77, 0]
click at [174, 410] on div "Original" at bounding box center [158, 404] width 65 height 12
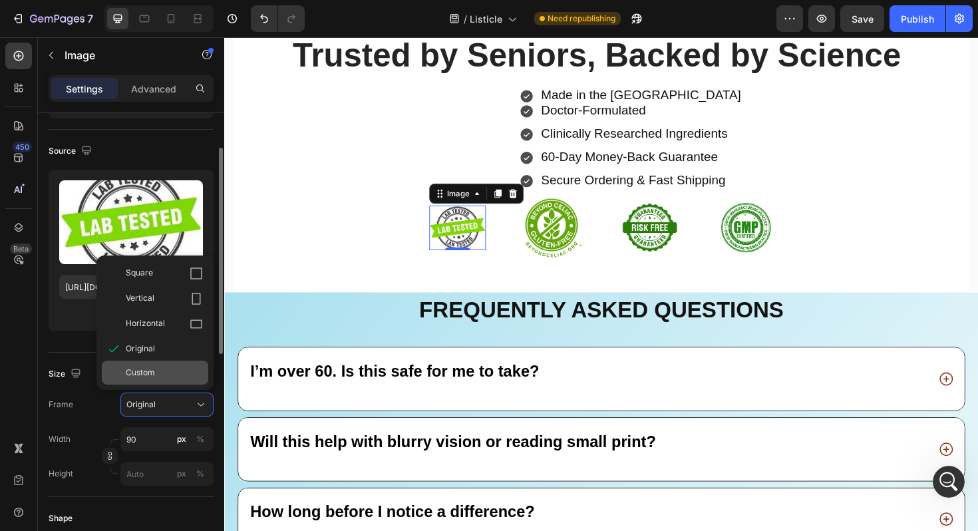
click at [164, 373] on div "Custom" at bounding box center [164, 372] width 77 height 12
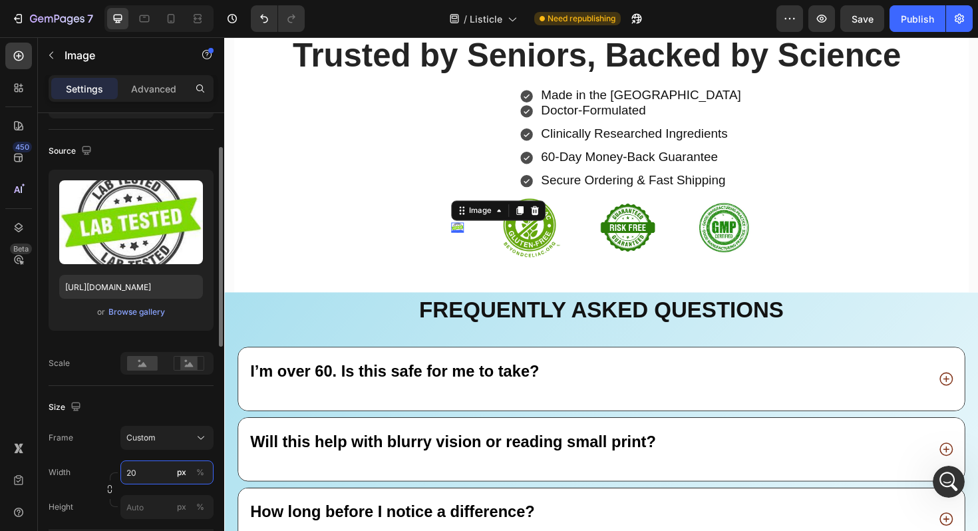
type input "200"
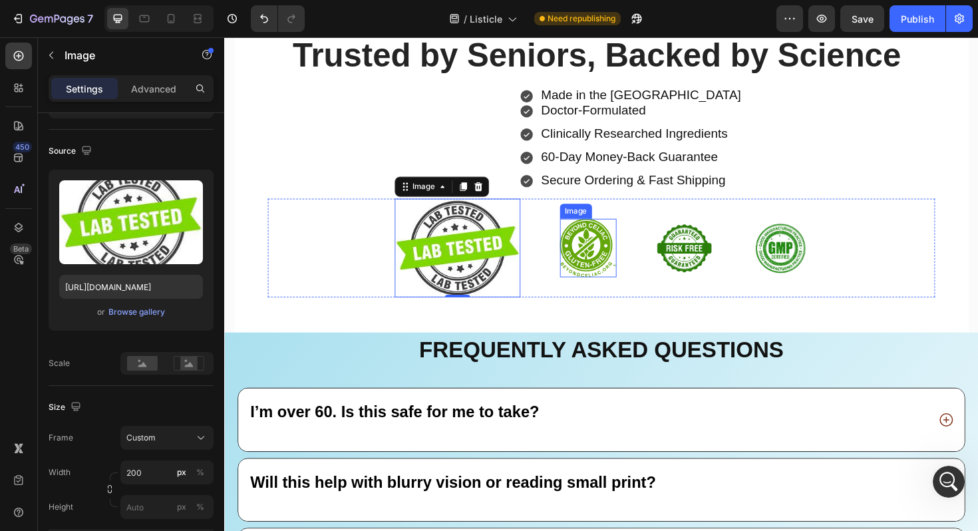
click at [606, 254] on img at bounding box center [609, 260] width 60 height 62
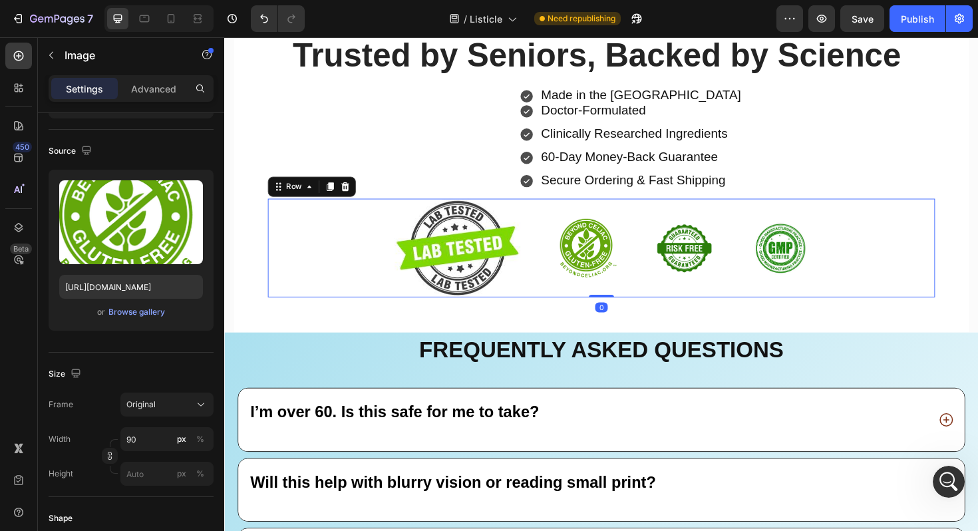
click at [388, 259] on div "Image Image Image Image Row 0" at bounding box center [623, 260] width 706 height 104
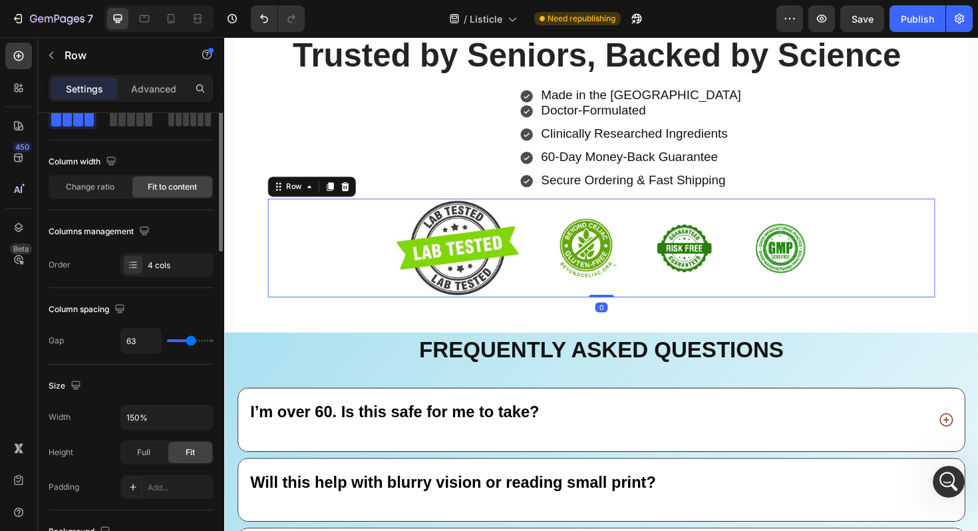
scroll to position [0, 0]
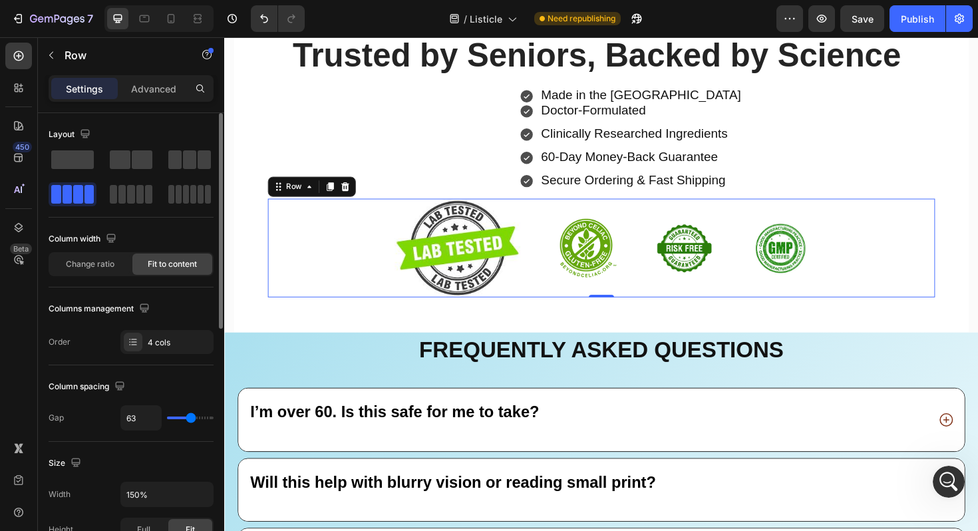
type input "73"
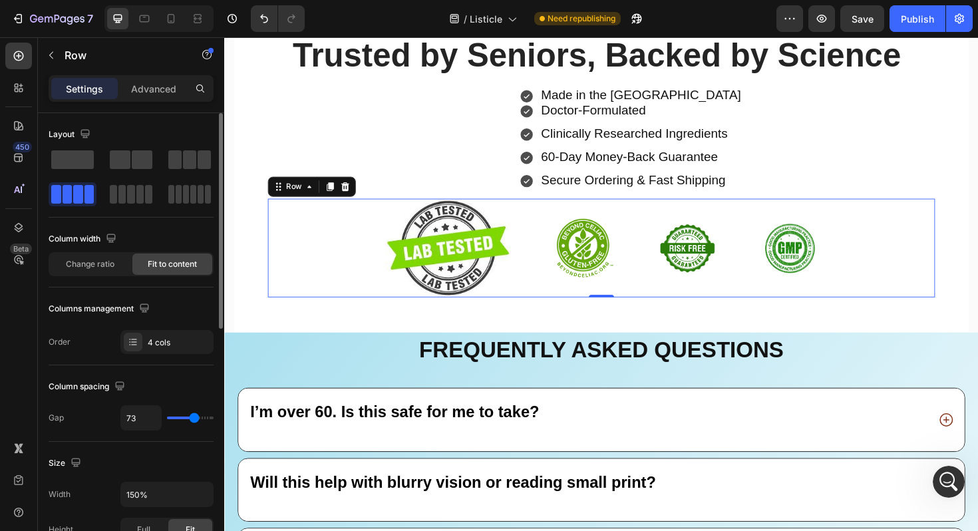
type input "72"
type input "68"
type input "63"
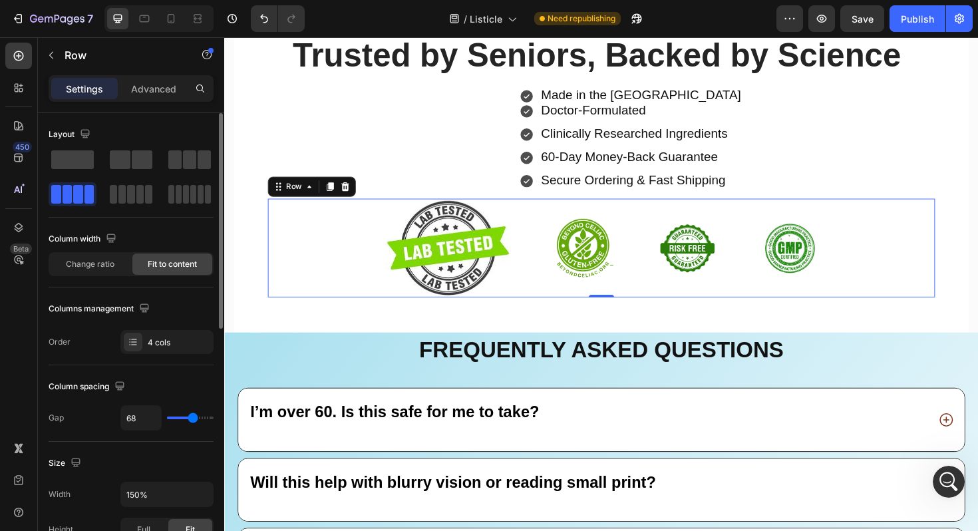
type input "63"
type input "60"
type input "58"
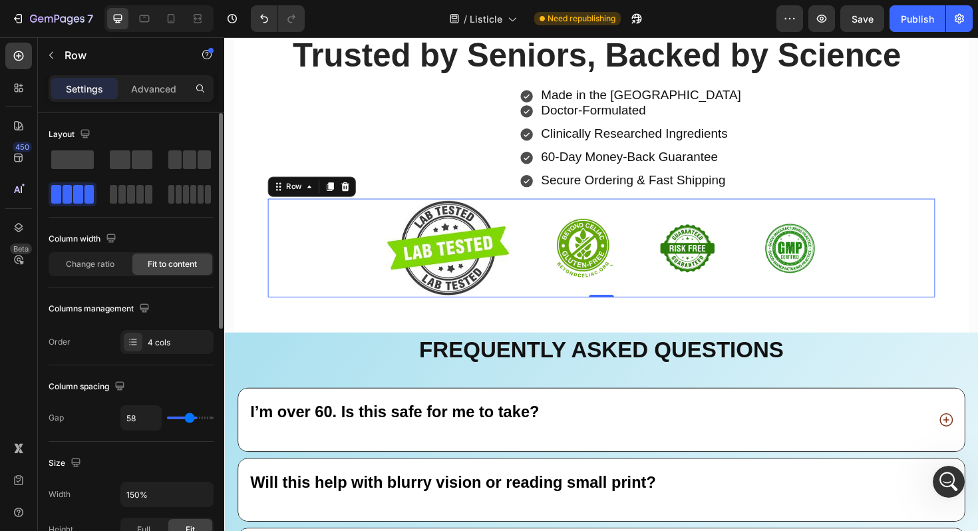
type input "57"
type input "55"
type input "50"
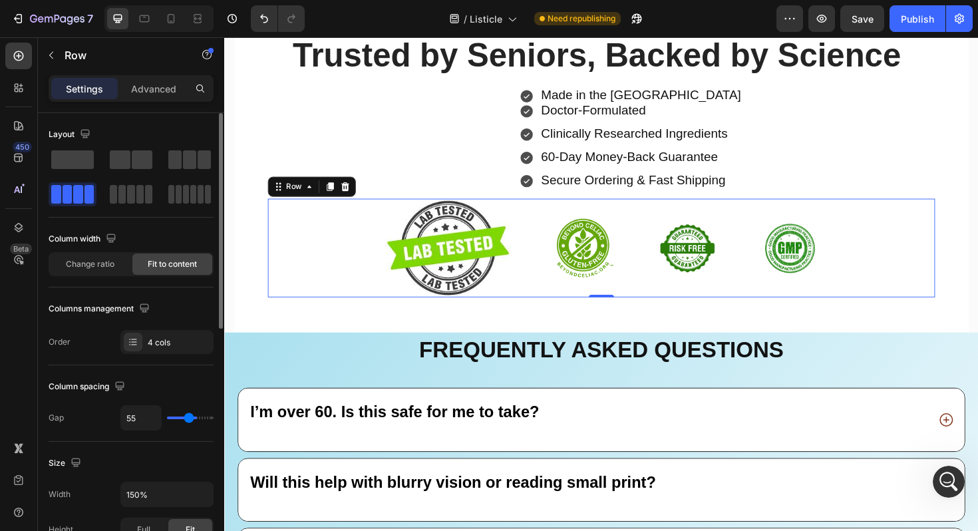
type input "50"
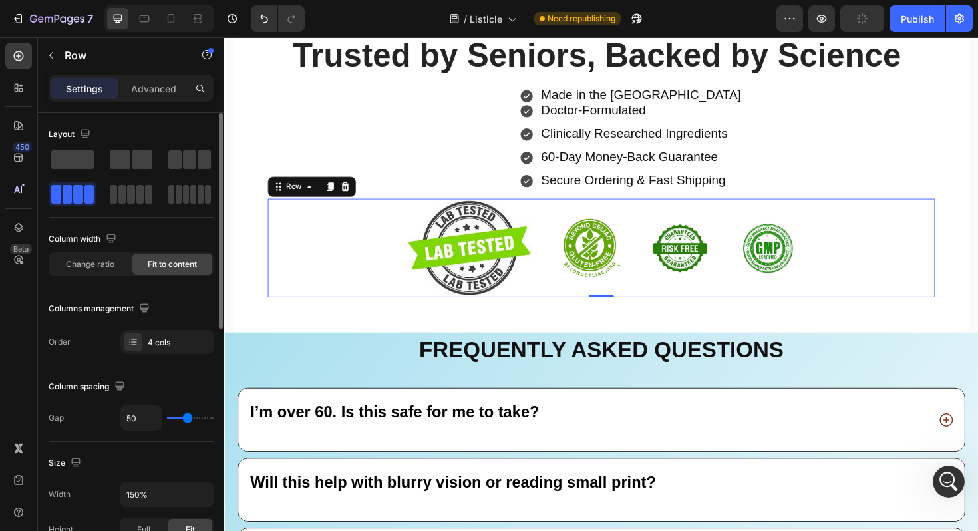
type input "49"
type input "48"
type input "47"
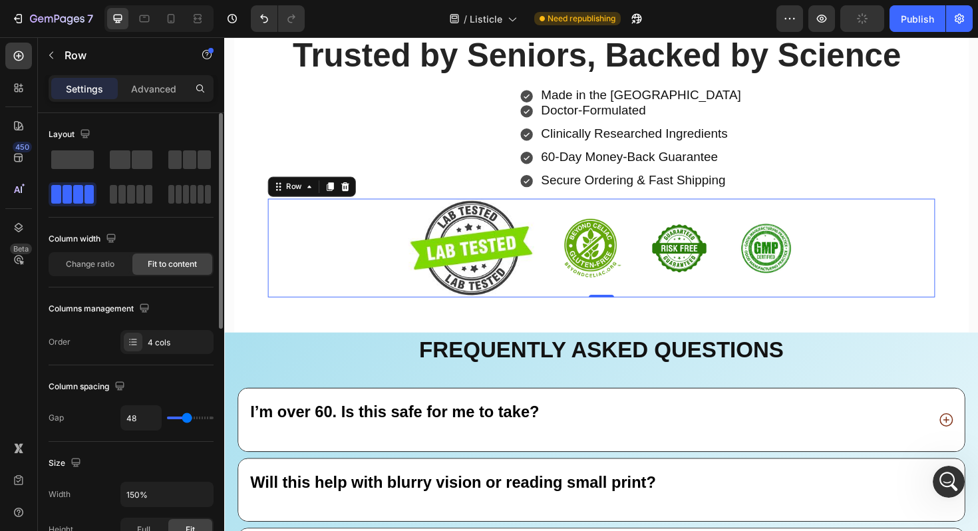
type input "47"
type input "46"
type input "45"
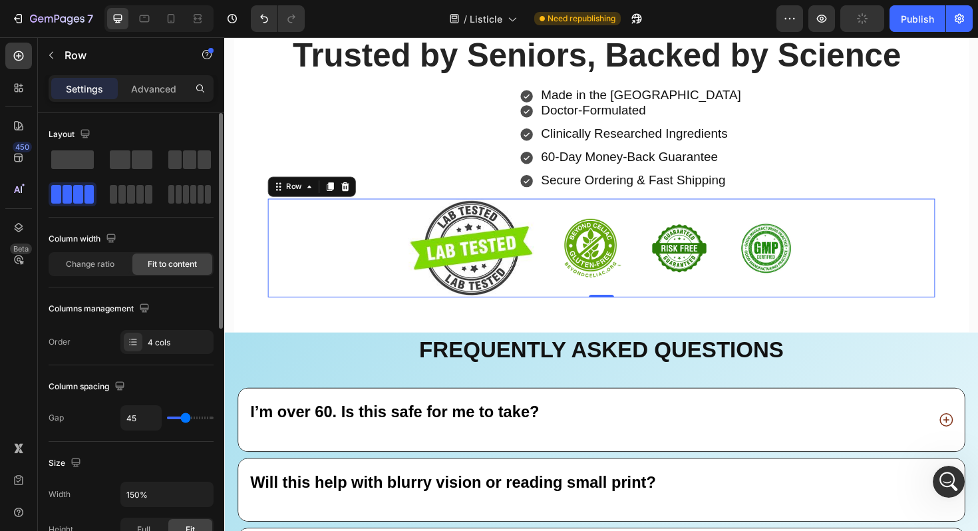
type input "44"
type input "43"
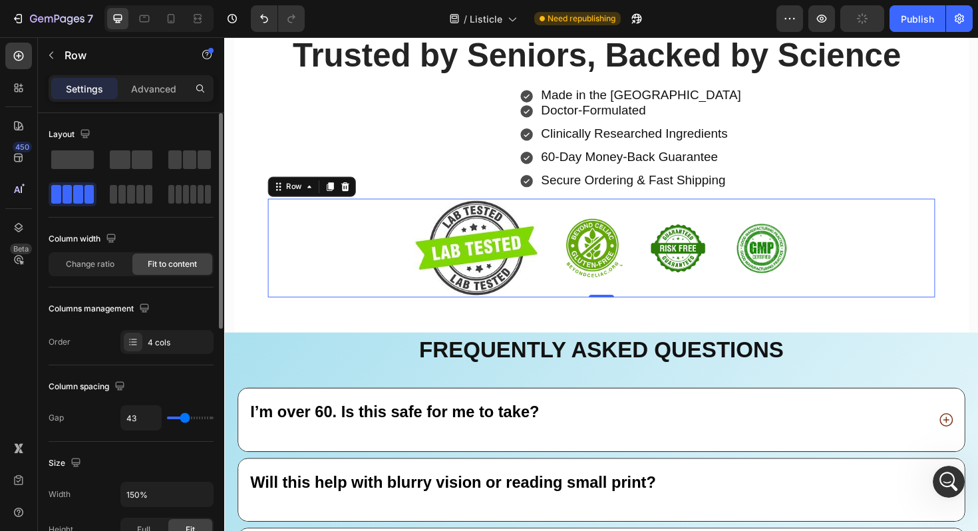
type input "42"
type input "41"
type input "40"
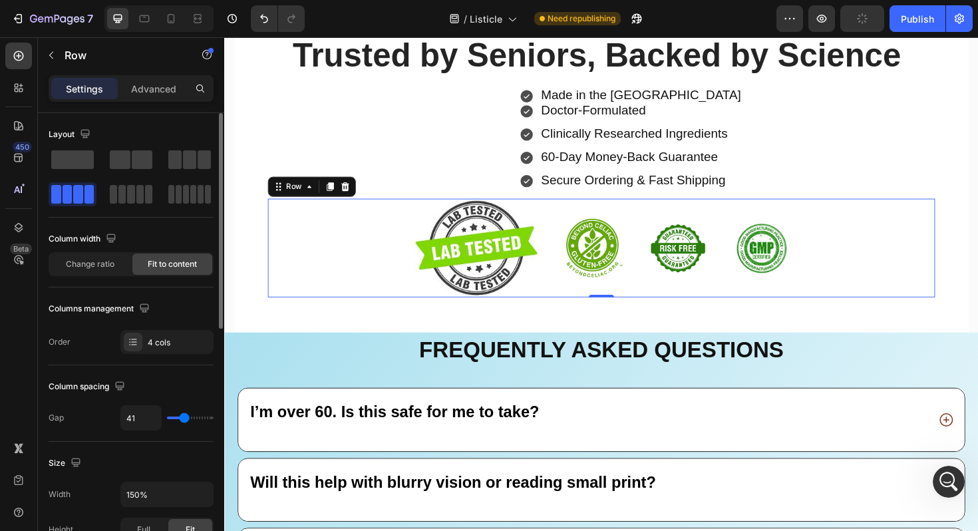
type input "40"
type input "39"
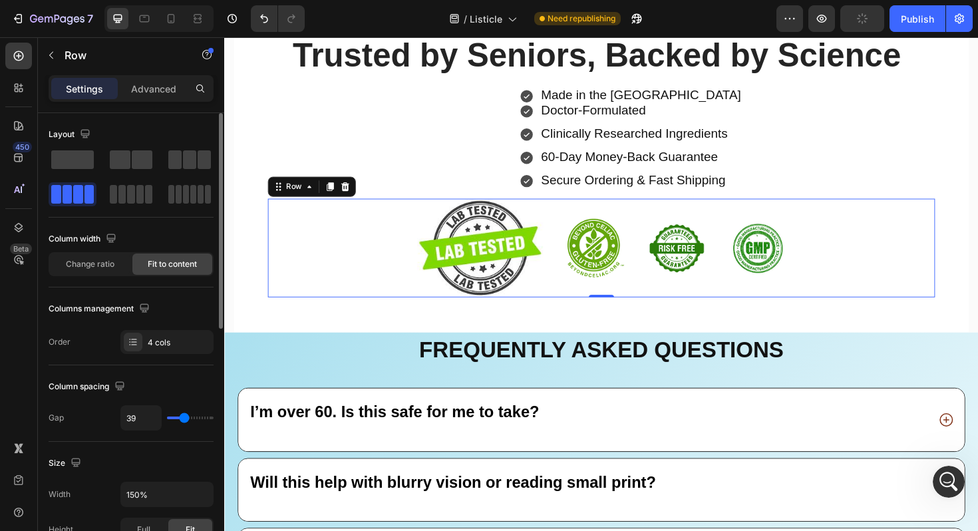
drag, startPoint x: 194, startPoint y: 418, endPoint x: 184, endPoint y: 418, distance: 10.0
type input "39"
click at [184, 418] on input "range" at bounding box center [190, 417] width 47 height 3
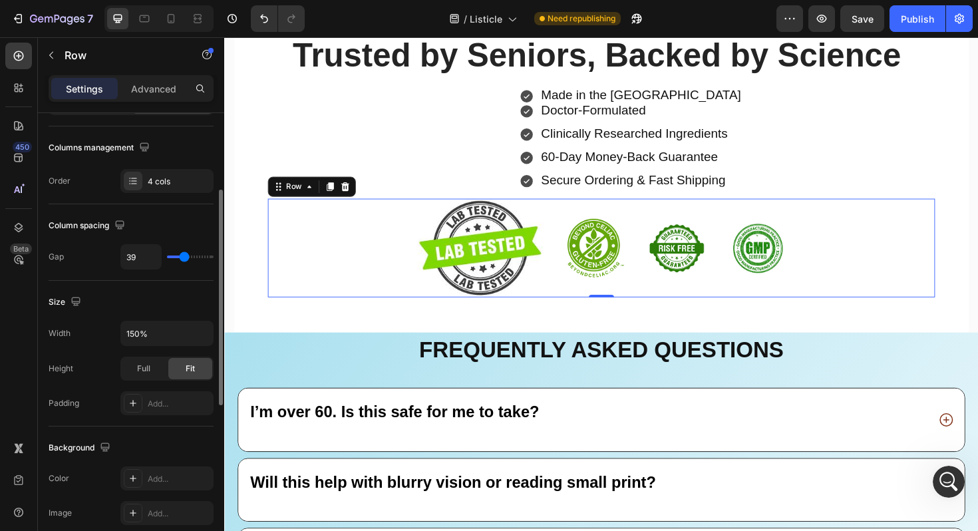
scroll to position [507, 0]
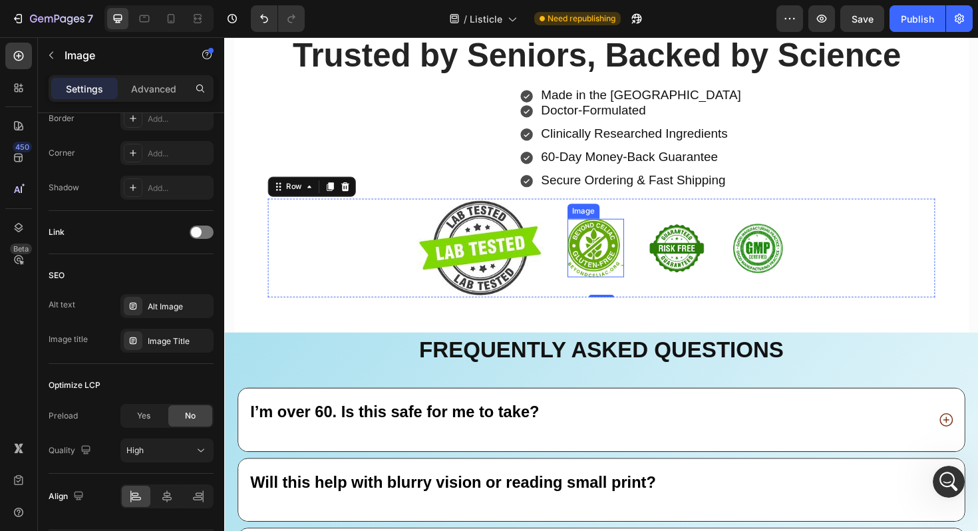
click at [620, 274] on img at bounding box center [617, 260] width 60 height 62
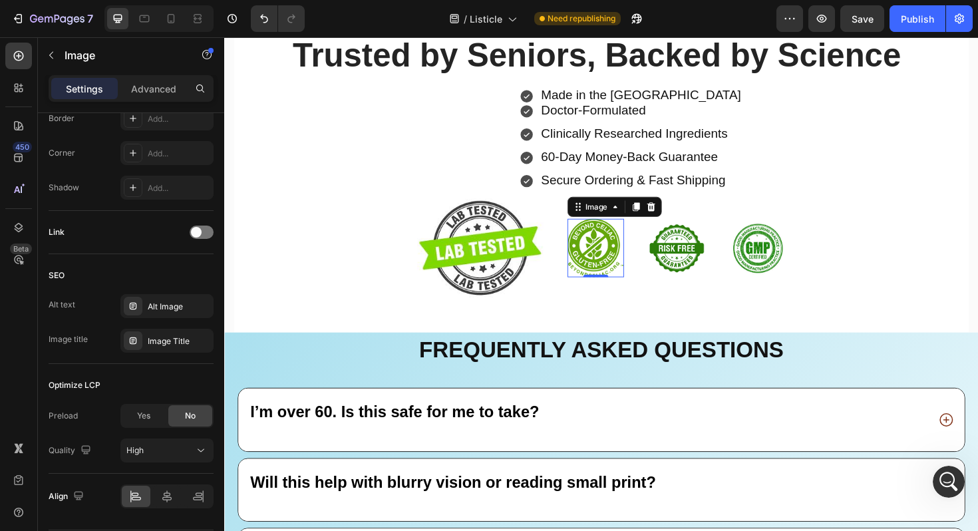
scroll to position [0, 0]
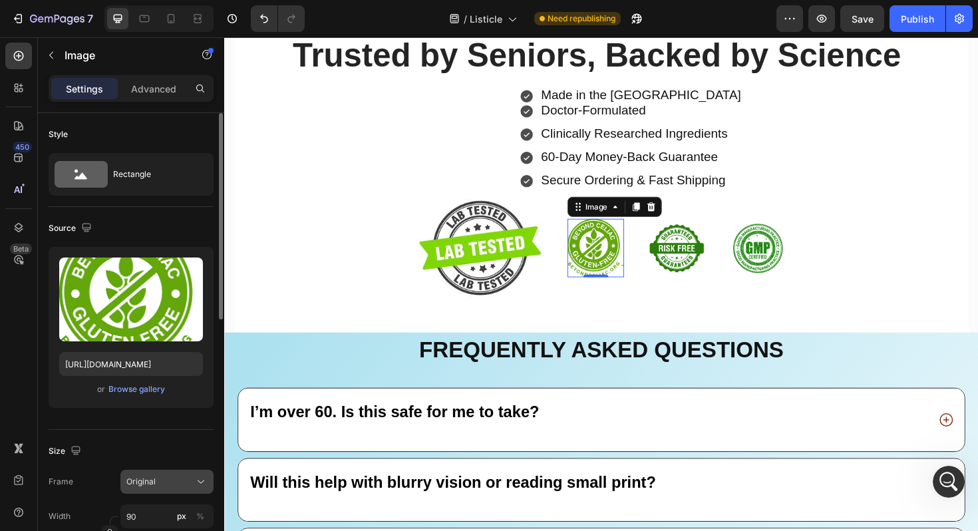
click at [162, 479] on div "Original" at bounding box center [158, 481] width 65 height 12
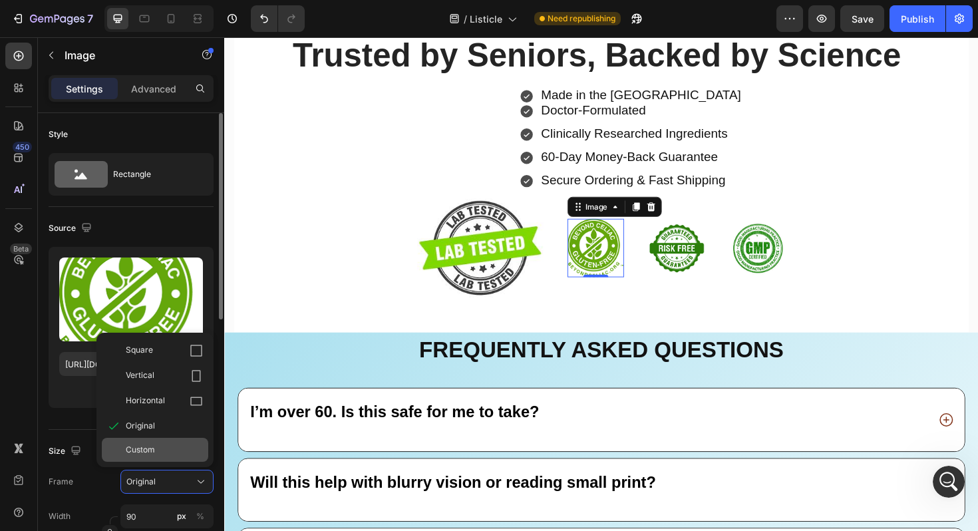
click at [152, 447] on span "Custom" at bounding box center [140, 450] width 29 height 12
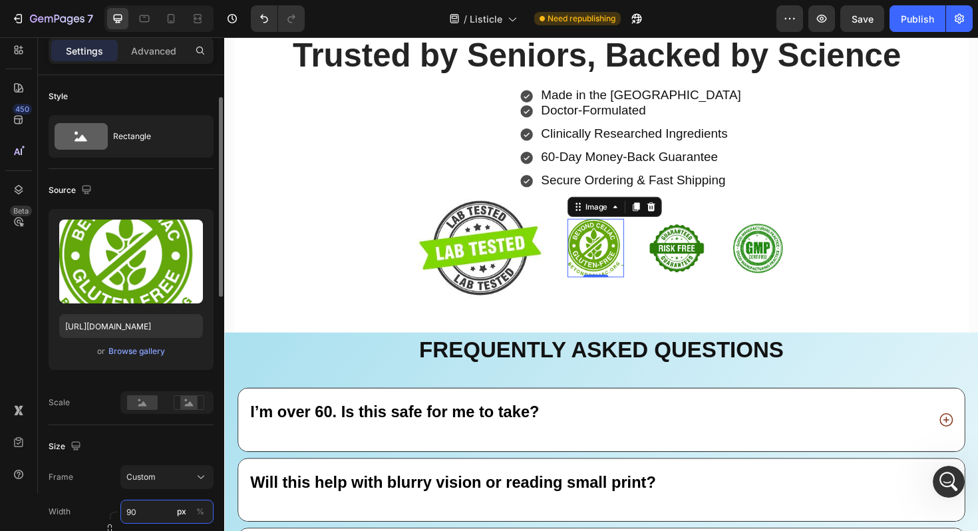
scroll to position [124, 0]
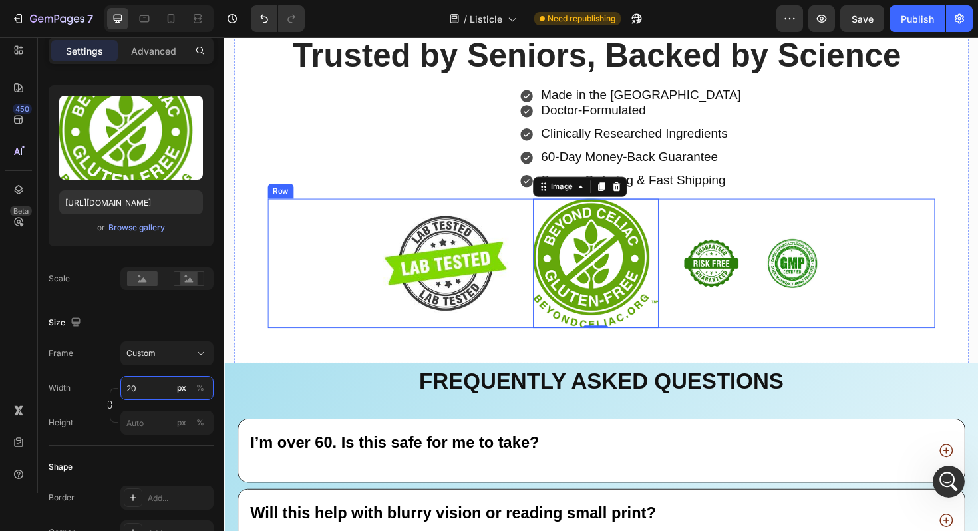
type input "2"
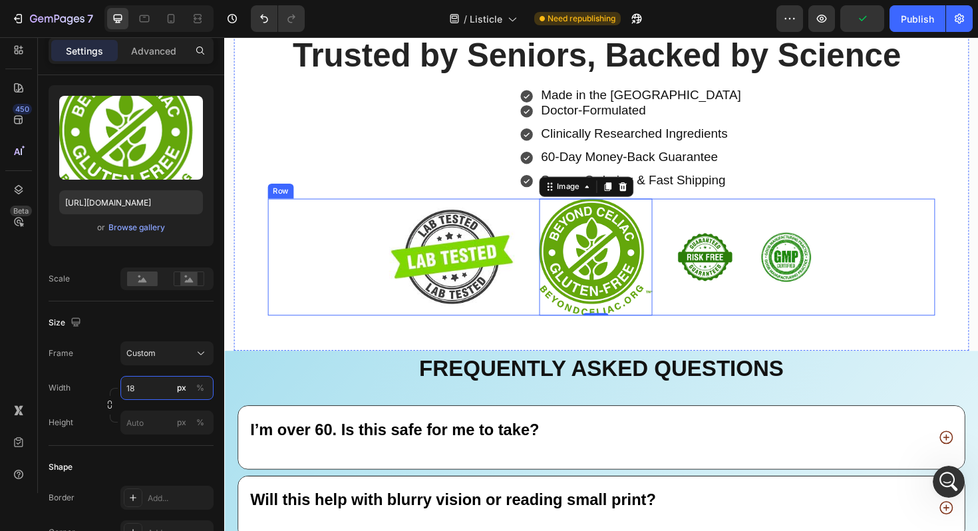
type input "1"
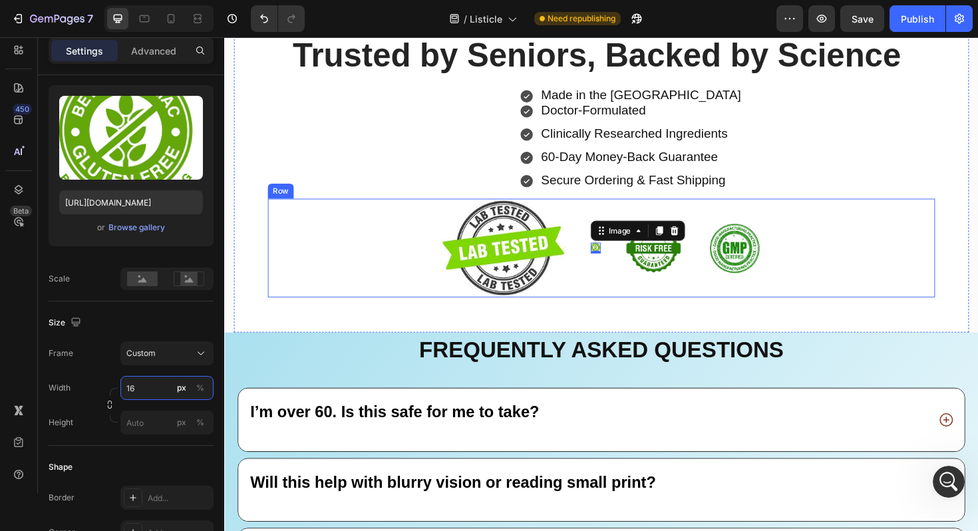
type input "160"
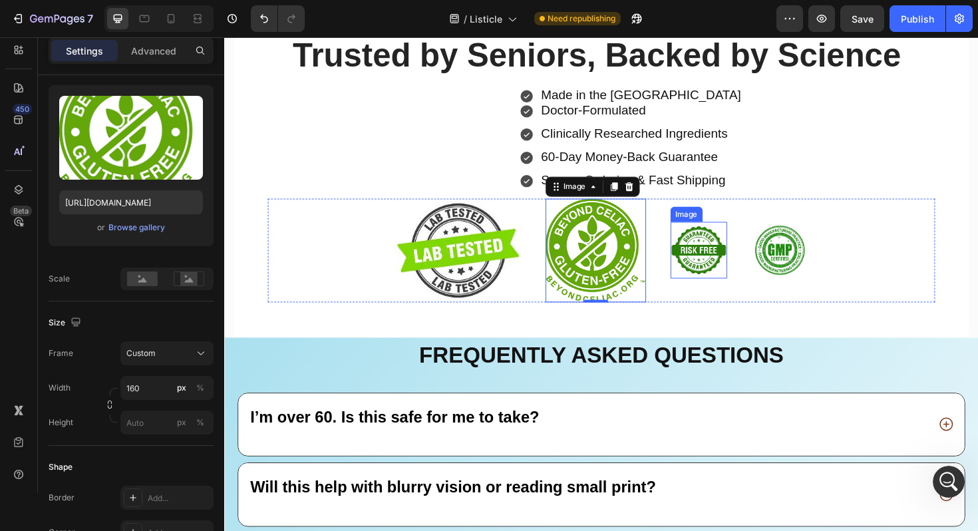
click at [718, 272] on img at bounding box center [726, 263] width 60 height 60
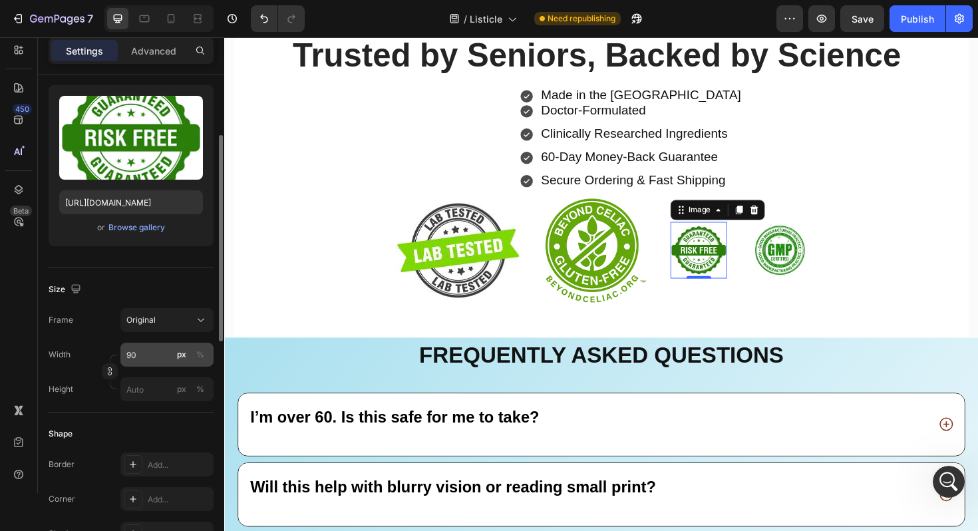
scroll to position [177, 0]
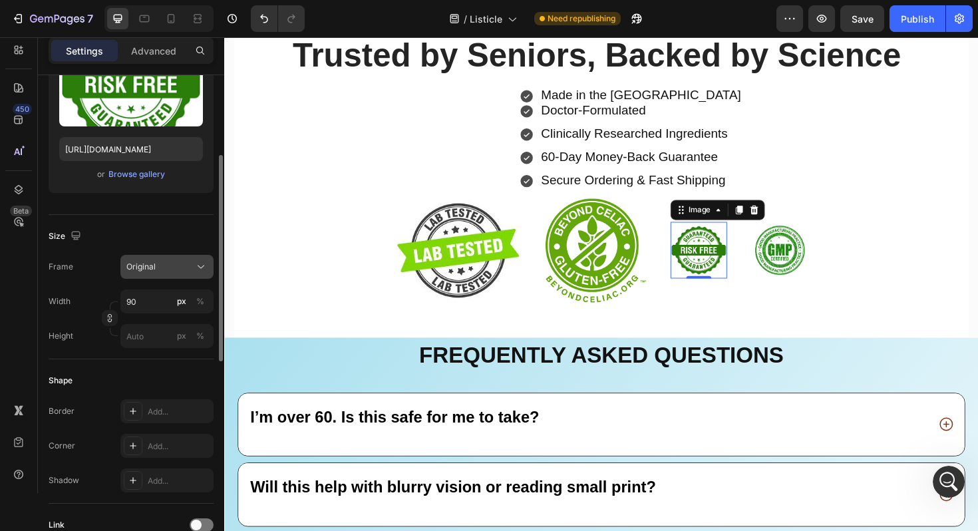
click at [171, 269] on div "Original" at bounding box center [158, 267] width 65 height 12
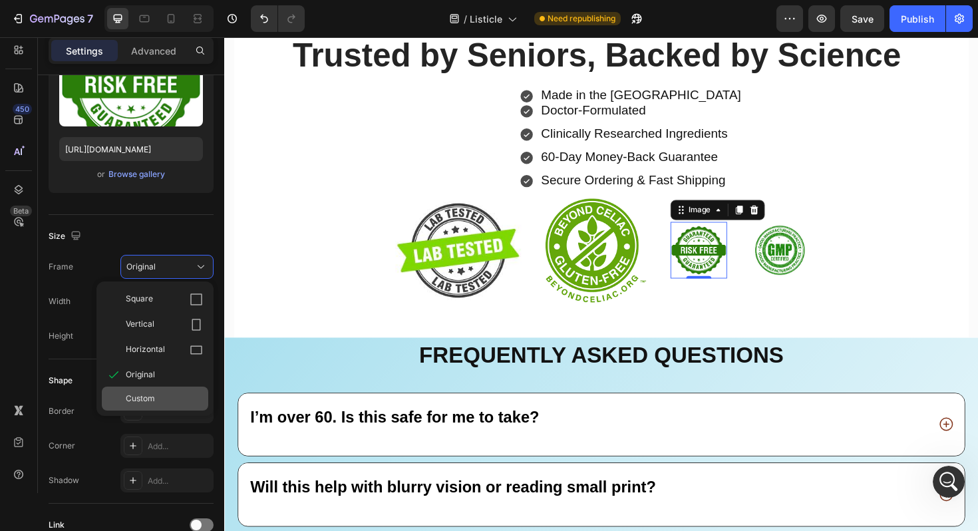
click at [152, 403] on span "Custom" at bounding box center [140, 398] width 29 height 12
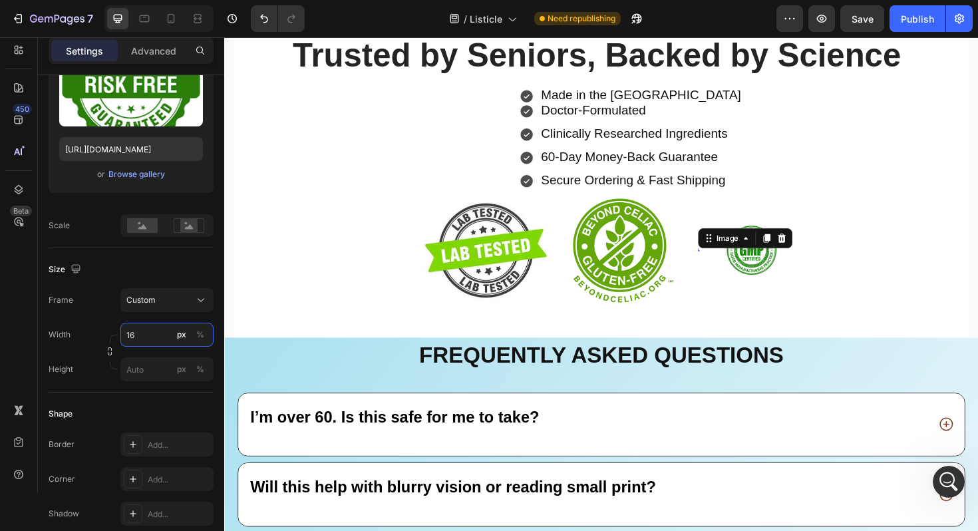
type input "160"
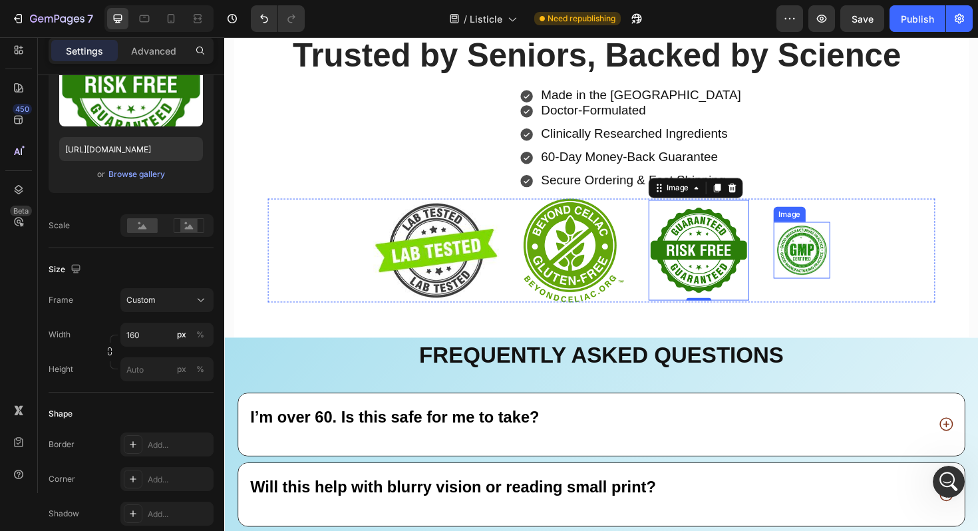
click at [830, 263] on img at bounding box center [835, 263] width 60 height 60
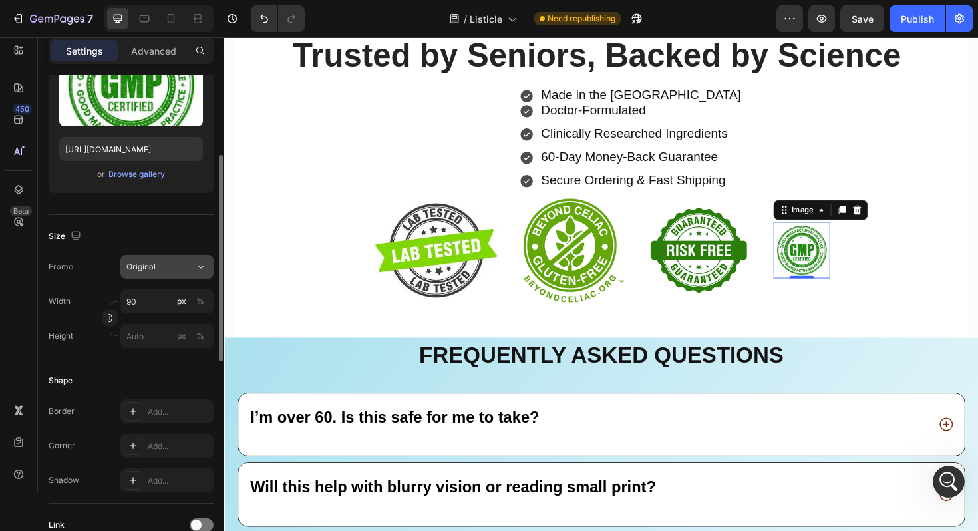
click at [162, 267] on div "Original" at bounding box center [158, 267] width 65 height 12
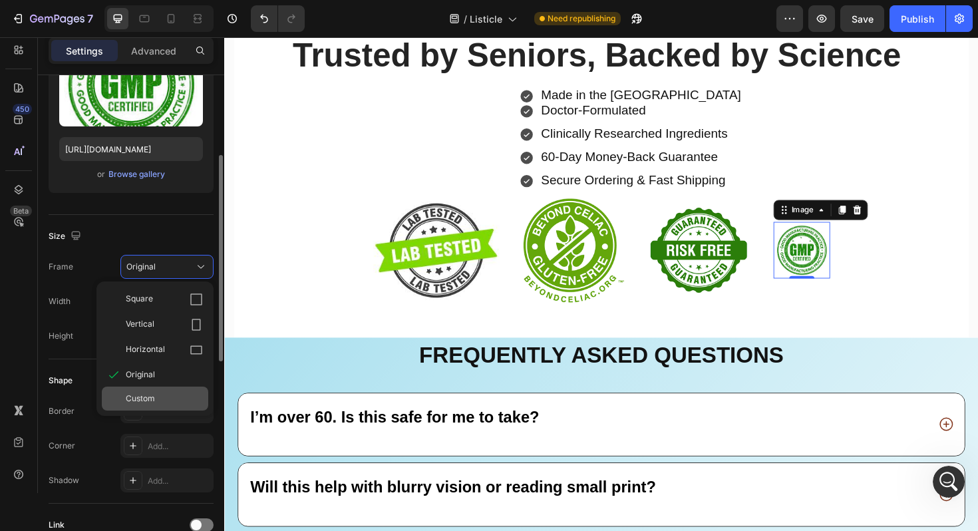
click at [147, 396] on span "Custom" at bounding box center [140, 398] width 29 height 12
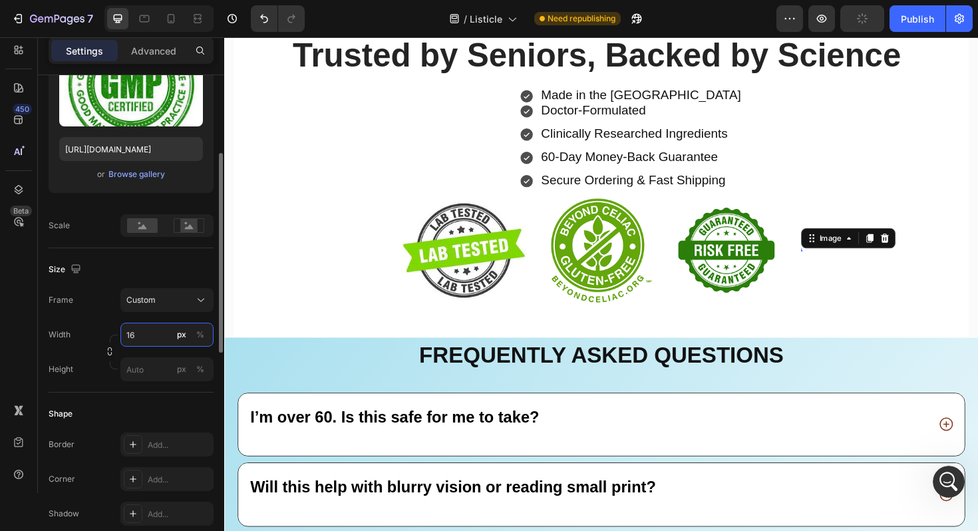
type input "160"
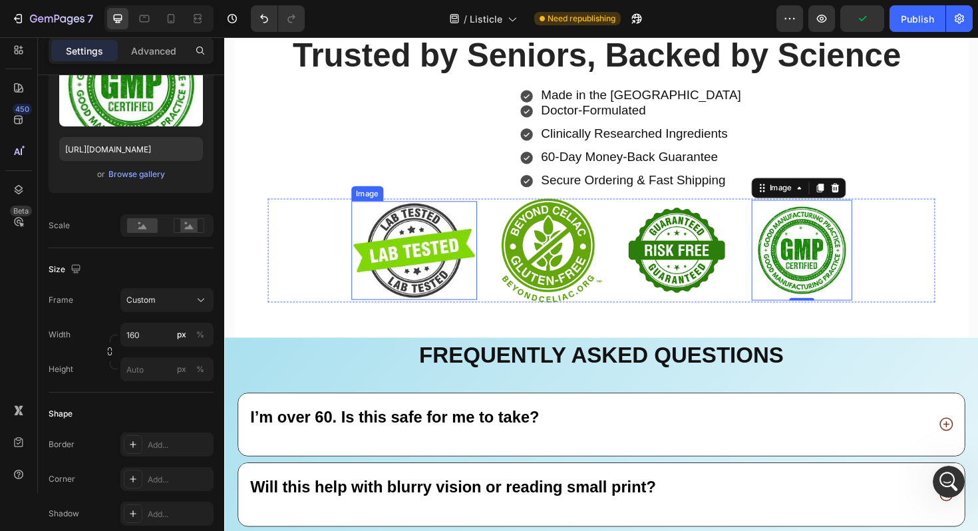
click at [471, 235] on img at bounding box center [424, 263] width 133 height 104
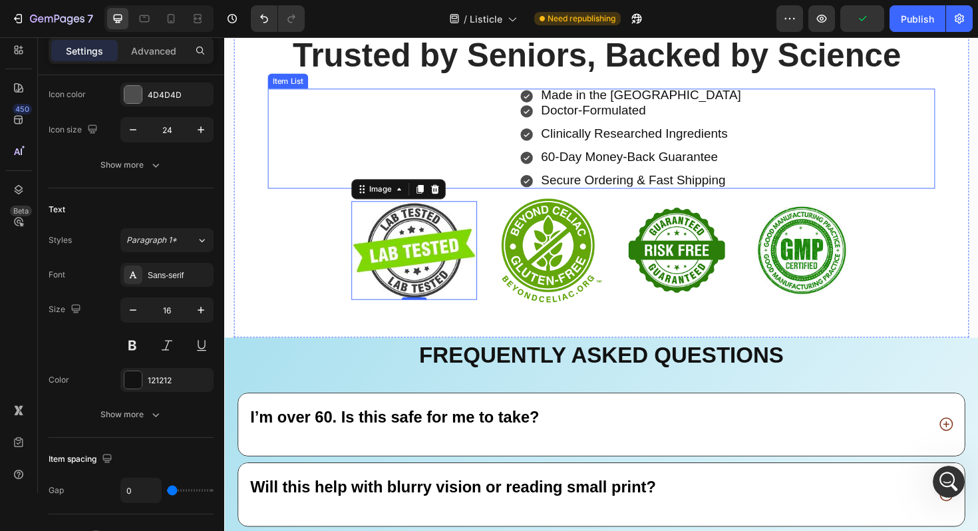
click at [582, 146] on span "Clinically Researched Ingredients" at bounding box center [658, 139] width 198 height 15
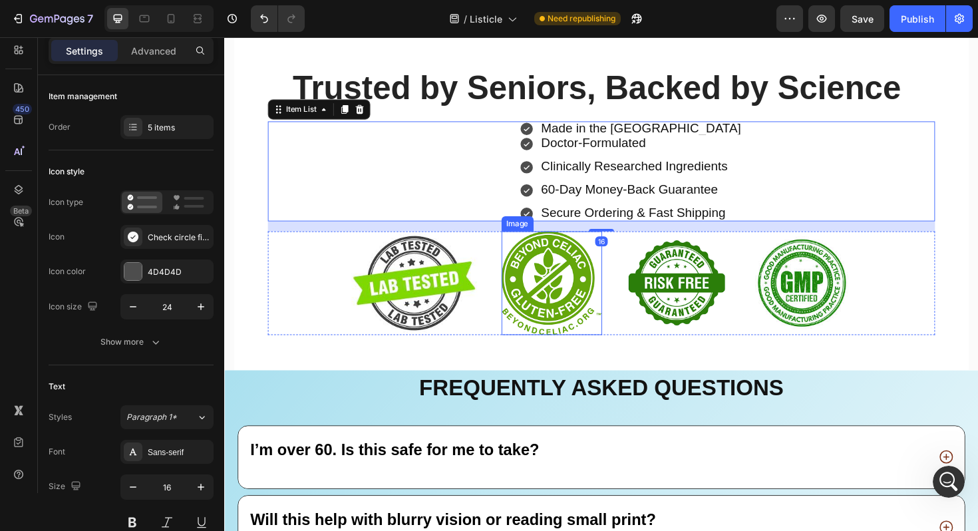
scroll to position [11420, 0]
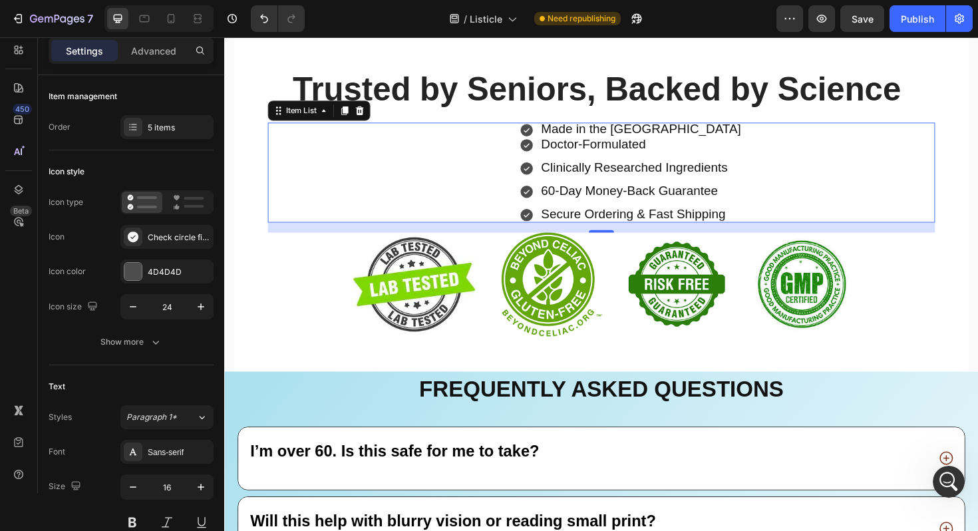
click at [503, 221] on div "Made in the [GEOGRAPHIC_DATA] Doctor-Formulated Clinically Researched Ingredien…" at bounding box center [623, 181] width 706 height 106
click at [417, 179] on div "Made in the [GEOGRAPHIC_DATA] Doctor-Formulated Clinically Researched Ingredien…" at bounding box center [623, 181] width 706 height 106
click at [292, 112] on div "Item List" at bounding box center [305, 115] width 37 height 12
click at [367, 154] on div "Made in the [GEOGRAPHIC_DATA] Doctor-Formulated Clinically Researched Ingredien…" at bounding box center [623, 181] width 706 height 106
click at [323, 122] on div "Item List" at bounding box center [305, 115] width 64 height 16
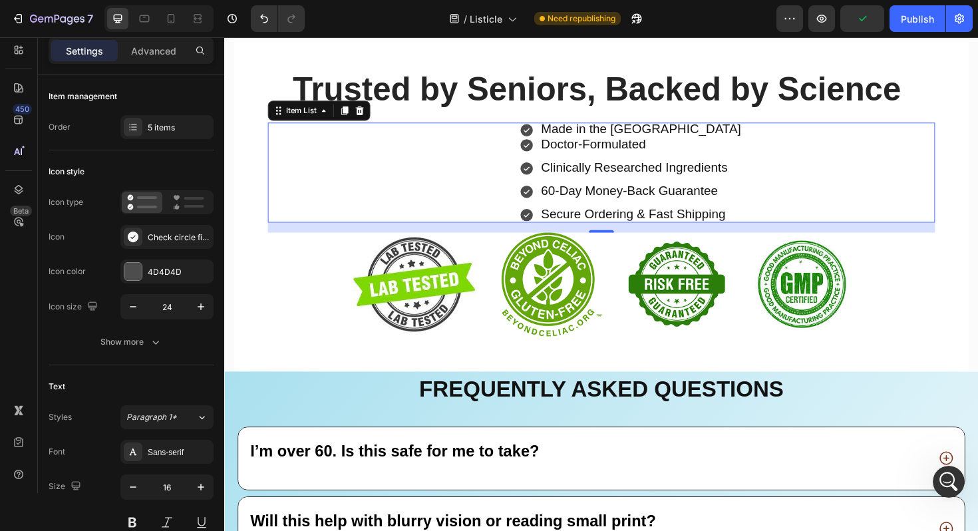
click at [386, 198] on div "Made in the [GEOGRAPHIC_DATA] Doctor-Formulated Clinically Researched Ingredien…" at bounding box center [623, 181] width 706 height 106
click at [163, 271] on div "4D4D4D" at bounding box center [167, 272] width 39 height 12
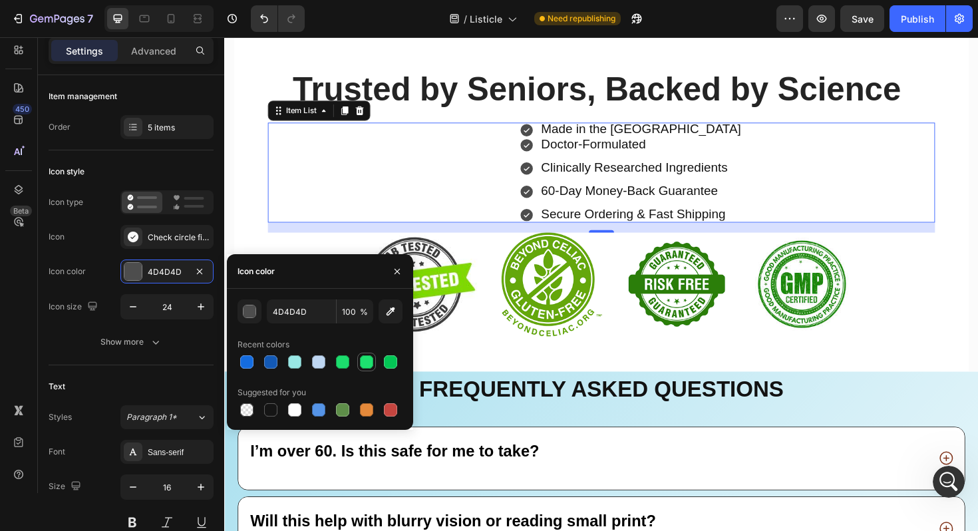
click at [370, 362] on div at bounding box center [366, 361] width 13 height 13
click at [272, 356] on div at bounding box center [270, 361] width 13 height 13
click at [367, 365] on div at bounding box center [366, 361] width 13 height 13
click at [344, 412] on div at bounding box center [342, 409] width 13 height 13
type input "5E8E49"
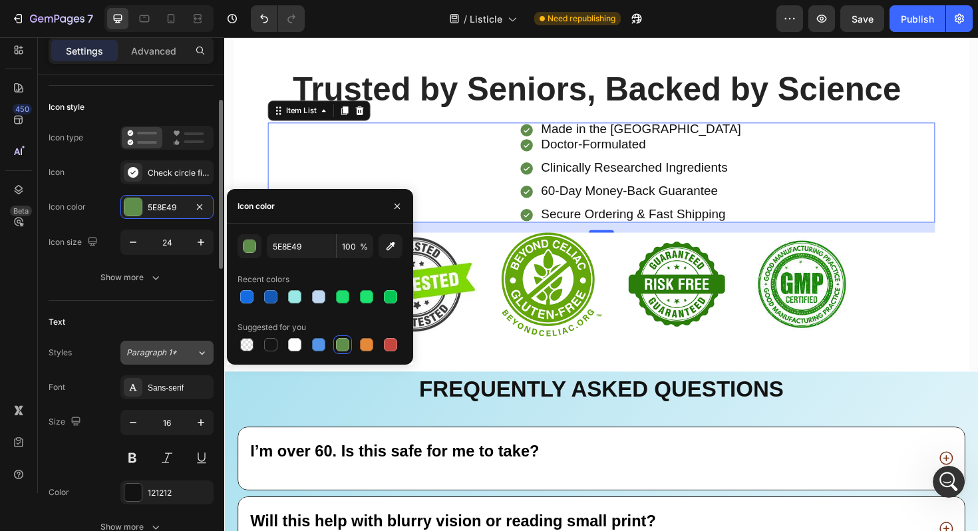
scroll to position [65, 0]
click at [183, 384] on div "Sans-serif" at bounding box center [179, 387] width 63 height 12
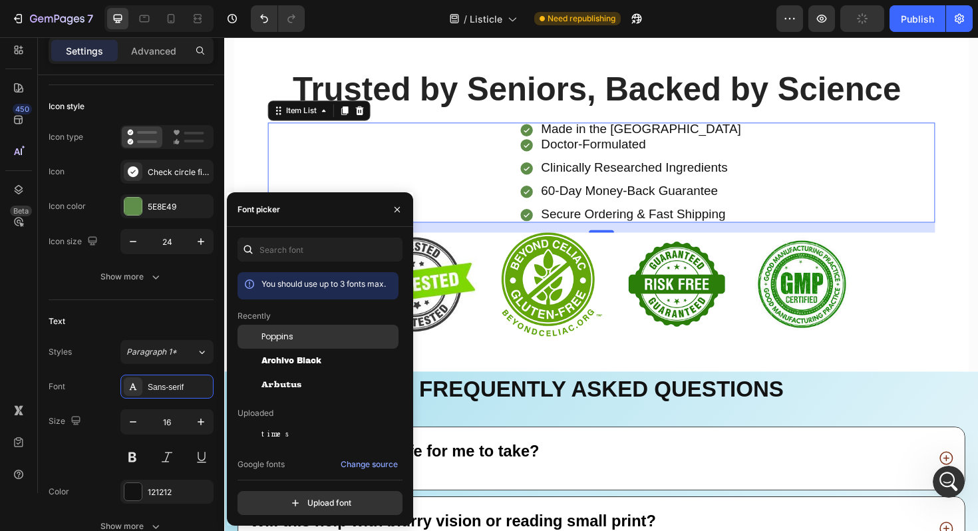
click at [266, 422] on div "Poppins" at bounding box center [317, 434] width 161 height 24
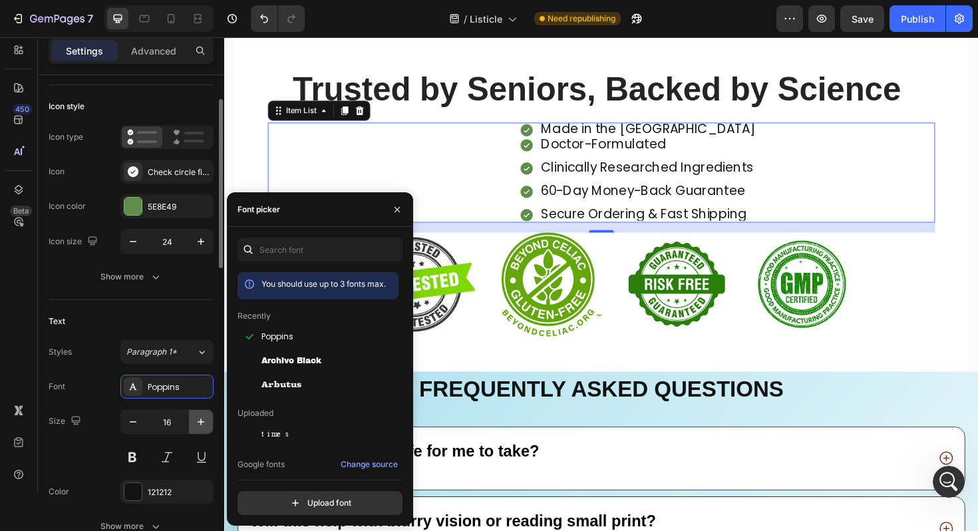
click at [194, 418] on icon "button" at bounding box center [200, 421] width 13 height 13
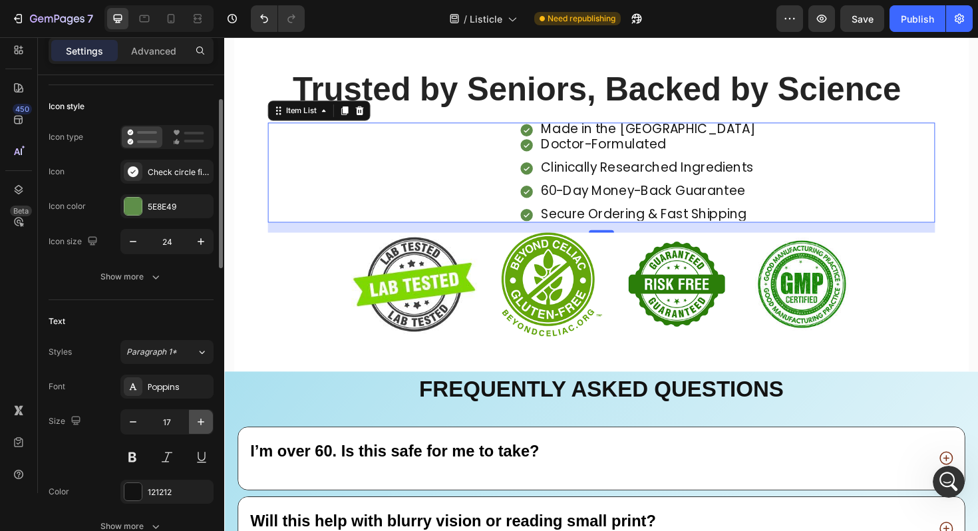
click at [194, 418] on icon "button" at bounding box center [200, 421] width 13 height 13
type input "18"
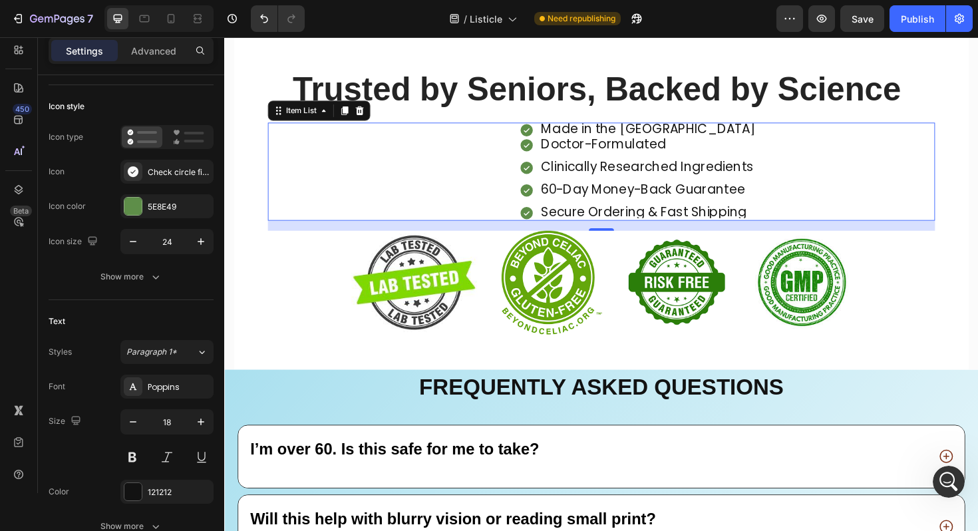
click at [781, 221] on p "Secure Ordering & Fast Shipping" at bounding box center [672, 222] width 227 height 10
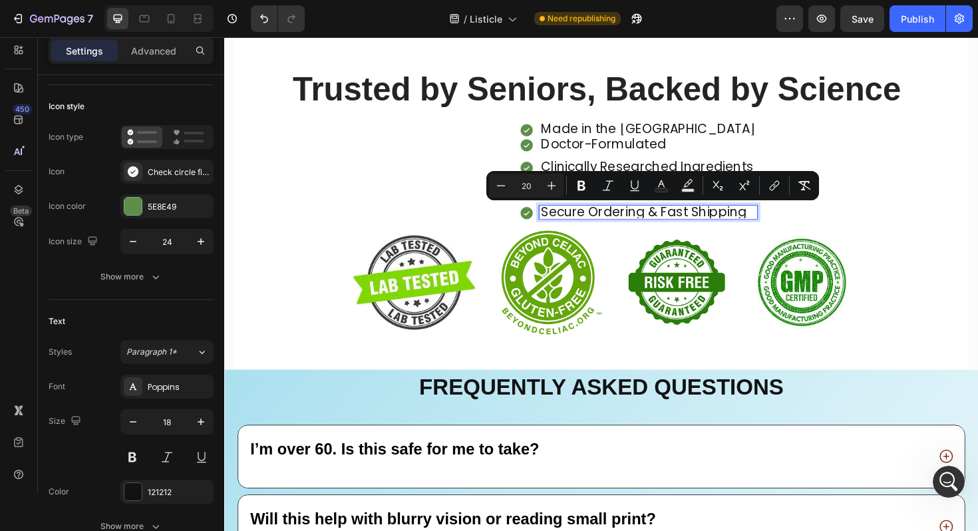
drag, startPoint x: 781, startPoint y: 221, endPoint x: 566, endPoint y: 131, distance: 233.4
click at [566, 130] on div "Made in the [GEOGRAPHIC_DATA] Doctor-Formulated Clinically Researched Ingredien…" at bounding box center [662, 180] width 252 height 104
click at [578, 184] on icon "Editor contextual toolbar" at bounding box center [581, 186] width 8 height 10
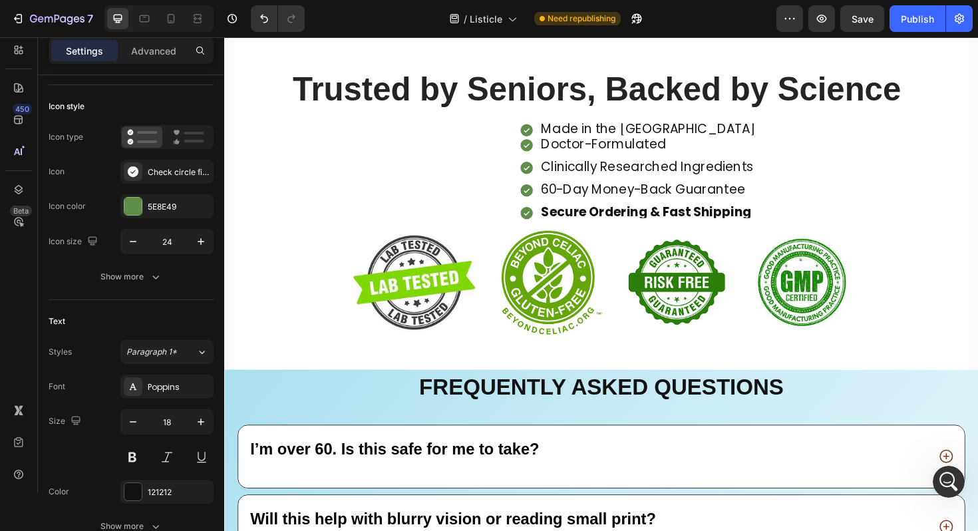
click at [616, 204] on span "60-Day Money-Back Guarantee" at bounding box center [667, 198] width 216 height 19
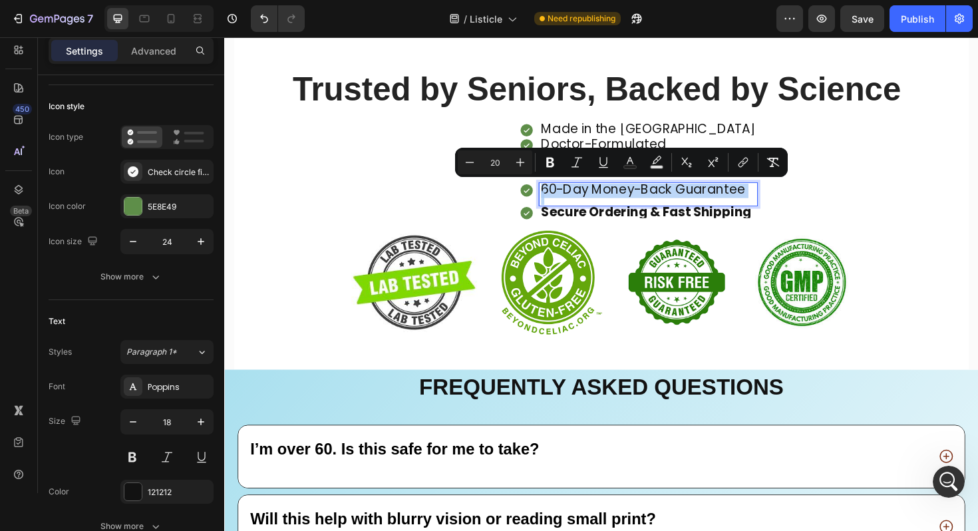
click at [616, 204] on span "60-Day Money-Back Guarantee" at bounding box center [667, 198] width 216 height 19
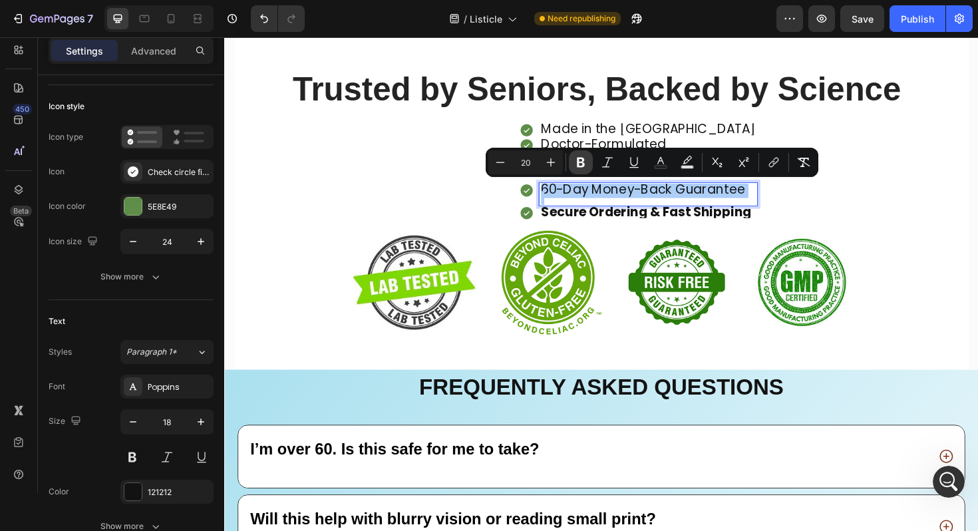
click at [577, 162] on icon "Editor contextual toolbar" at bounding box center [581, 163] width 8 height 10
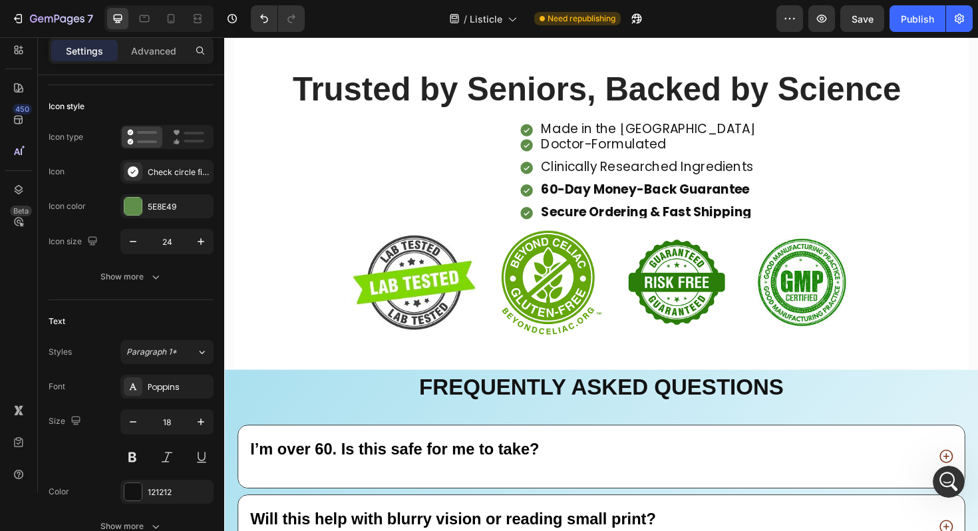
click at [593, 135] on span "Made in the [GEOGRAPHIC_DATA]" at bounding box center [672, 134] width 227 height 19
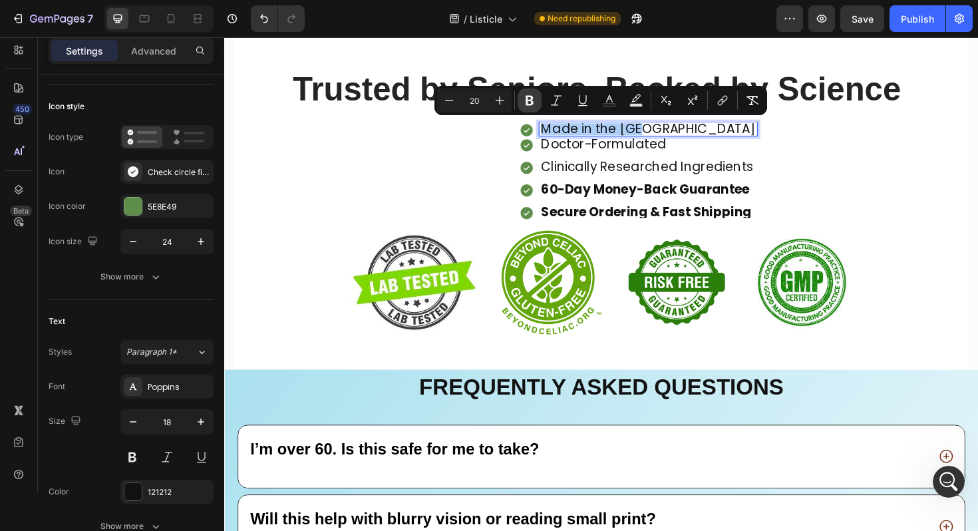
click at [530, 105] on icon "Editor contextual toolbar" at bounding box center [529, 101] width 8 height 10
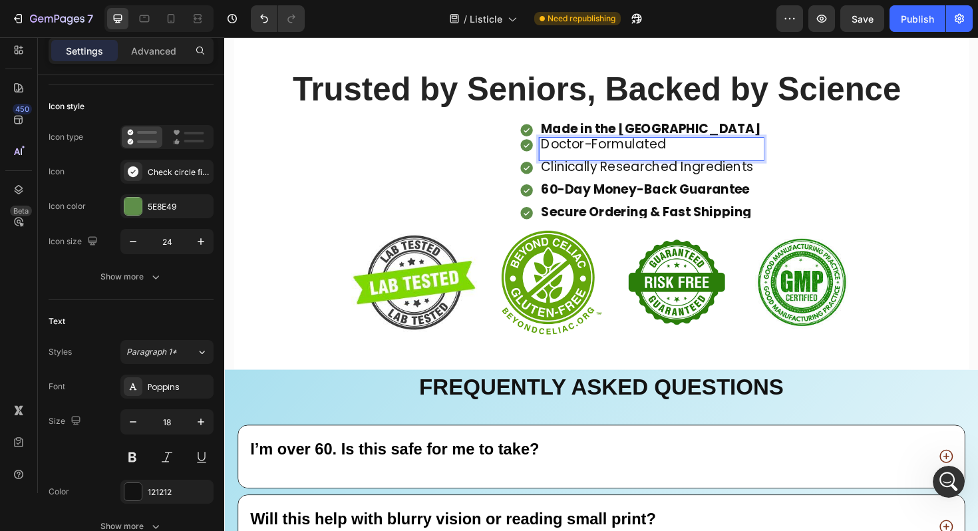
click at [595, 150] on span "Doctor-Formulated" at bounding box center [625, 150] width 132 height 19
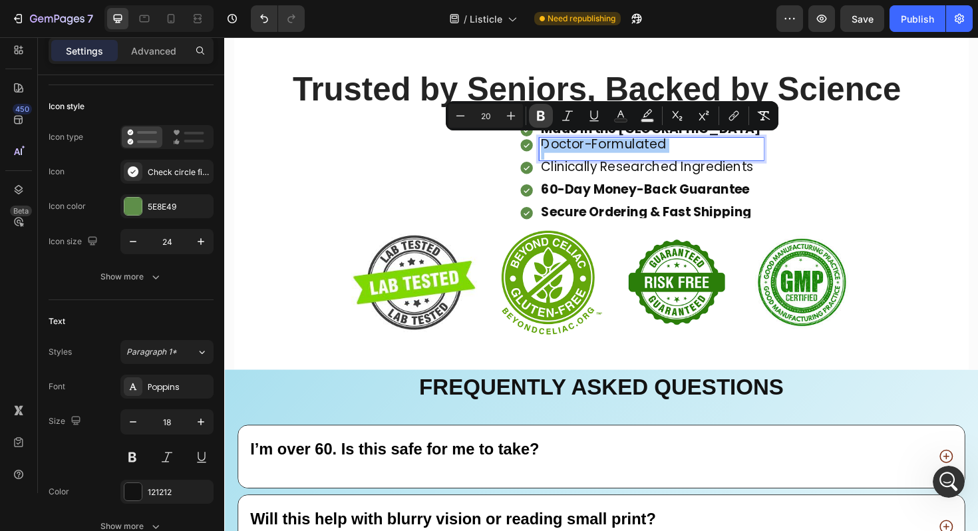
click at [536, 115] on icon "Editor contextual toolbar" at bounding box center [540, 115] width 13 height 13
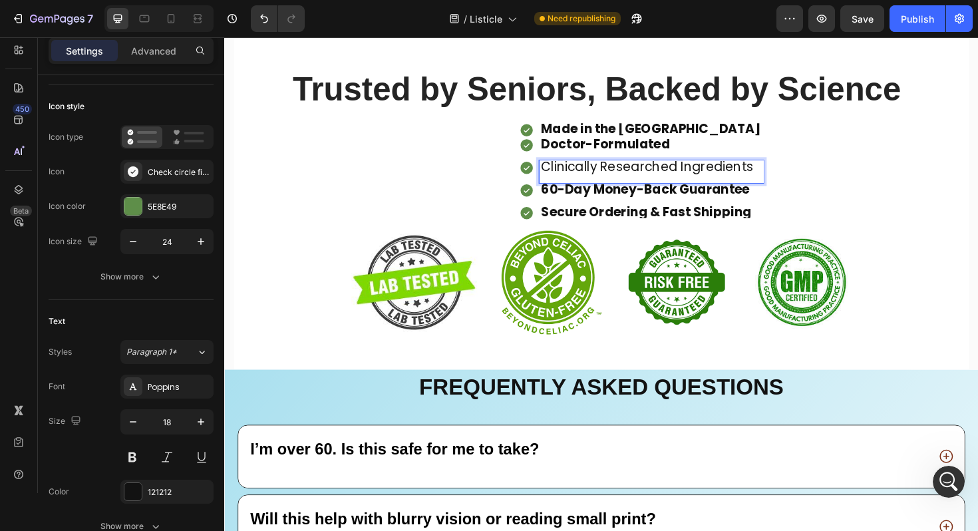
click at [596, 182] on span "Clinically Researched Ingredients" at bounding box center [671, 174] width 225 height 19
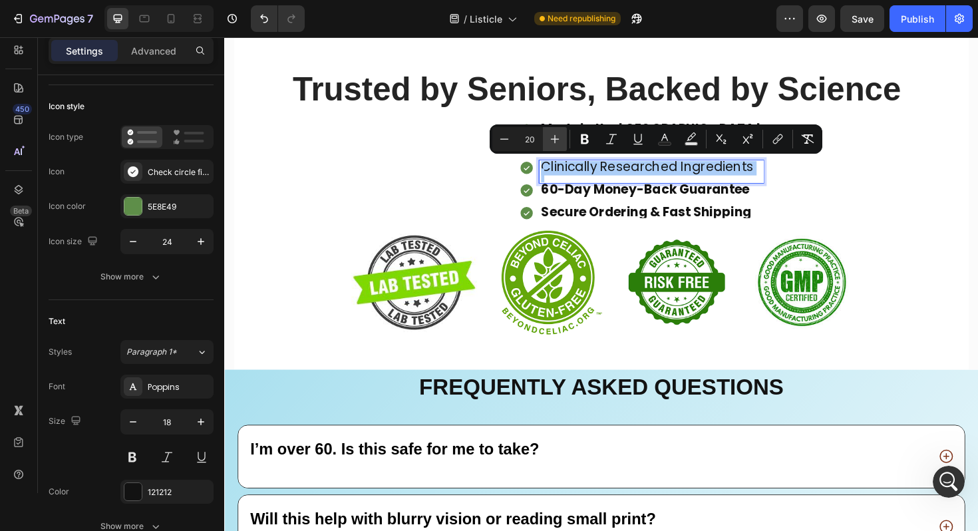
click at [565, 146] on button "Plus" at bounding box center [555, 139] width 24 height 24
type input "21"
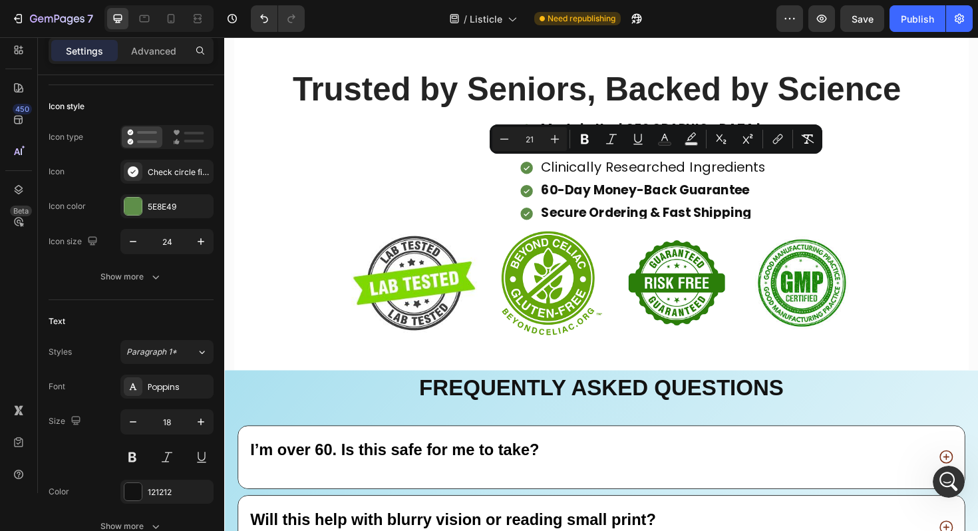
click at [444, 188] on div "Made in the [GEOGRAPHIC_DATA] Doctor-Formulated Clinically Researched Ingredien…" at bounding box center [623, 180] width 706 height 104
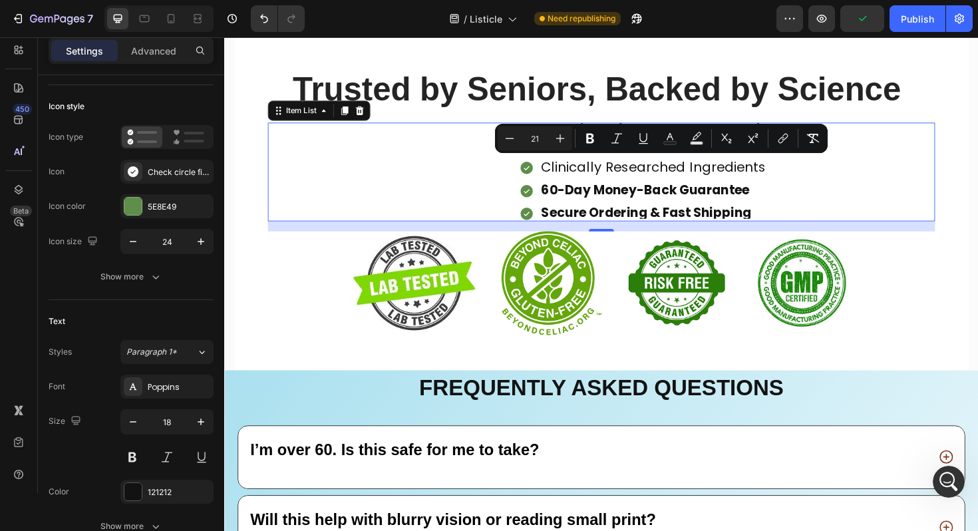
click at [611, 168] on div "Clinically Researched Ingredients" at bounding box center [677, 180] width 241 height 25
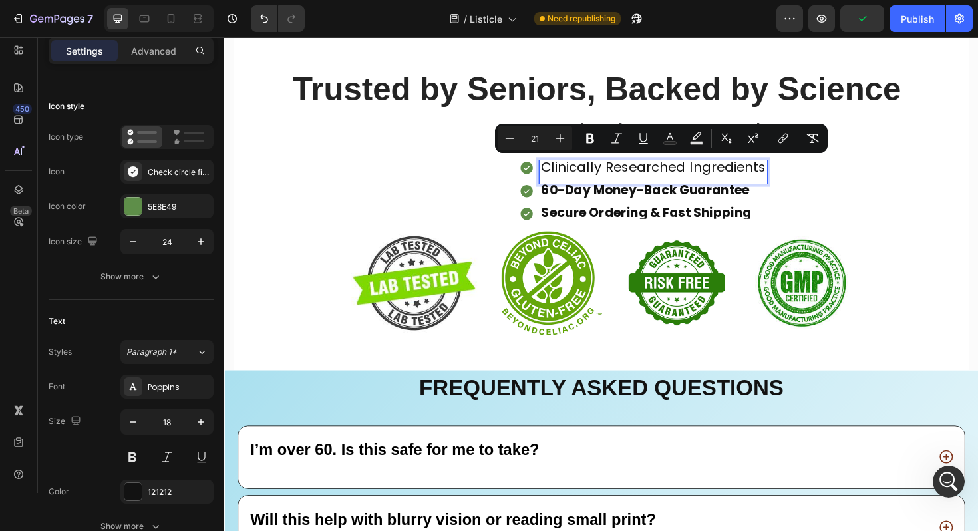
click at [611, 168] on div "Clinically Researched Ingredients" at bounding box center [677, 180] width 241 height 25
click at [587, 140] on icon "Editor contextual toolbar" at bounding box center [590, 139] width 8 height 10
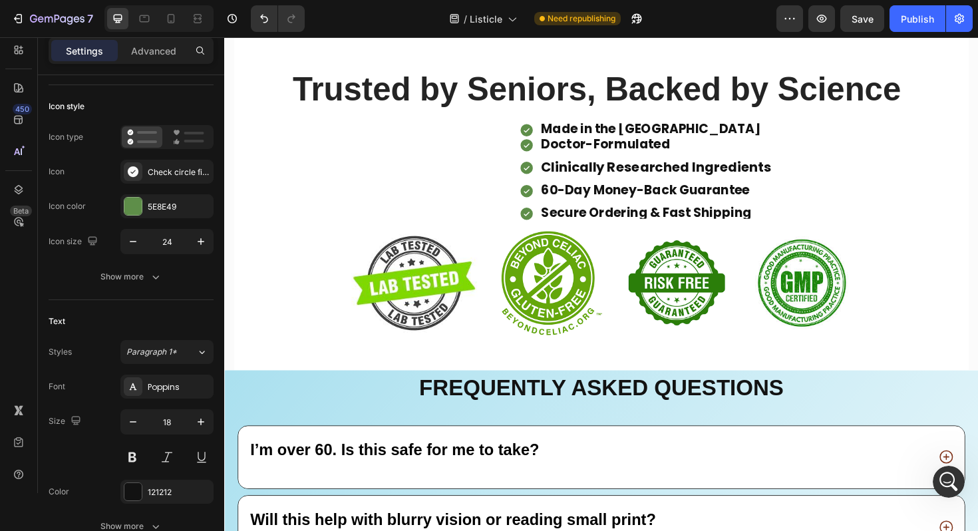
click at [815, 193] on div "Made in the [GEOGRAPHIC_DATA] Doctor-Formulated Clinically Researched Ingredien…" at bounding box center [756, 180] width 440 height 104
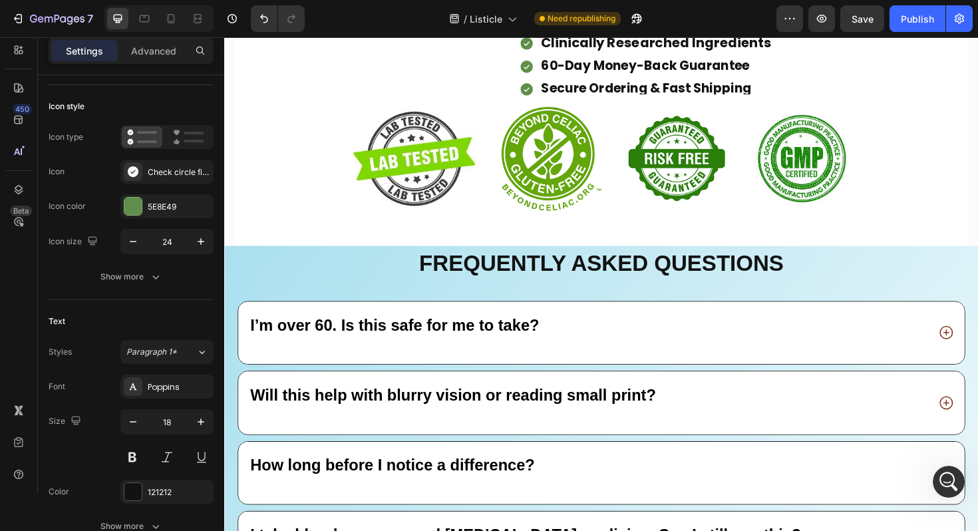
scroll to position [11332, 0]
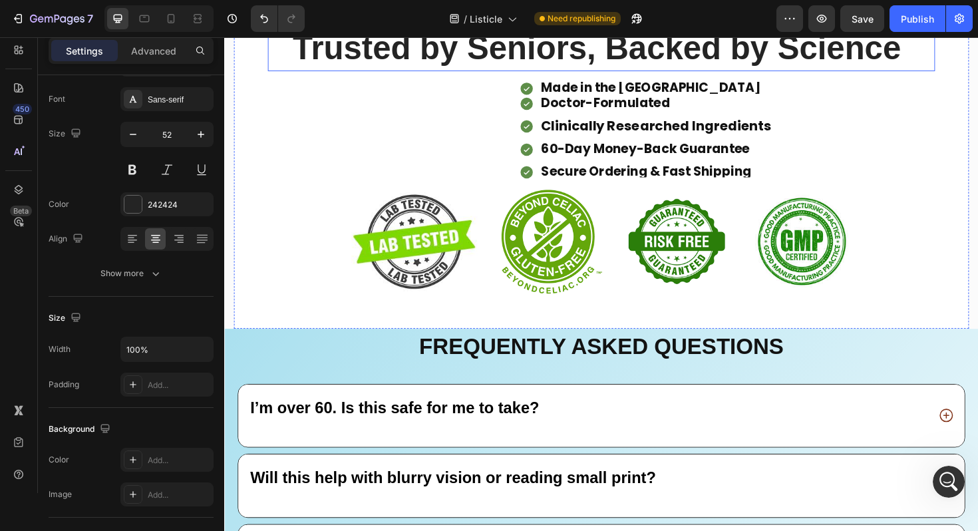
click at [474, 68] on strong "Trusted by Seniors, Backed by Science" at bounding box center [619, 48] width 644 height 39
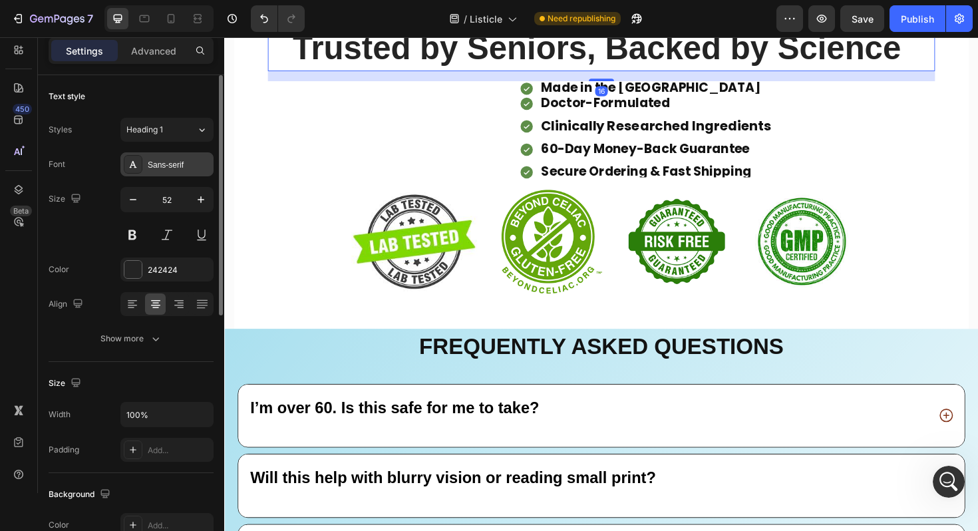
click at [161, 166] on div "Sans-serif" at bounding box center [179, 165] width 63 height 12
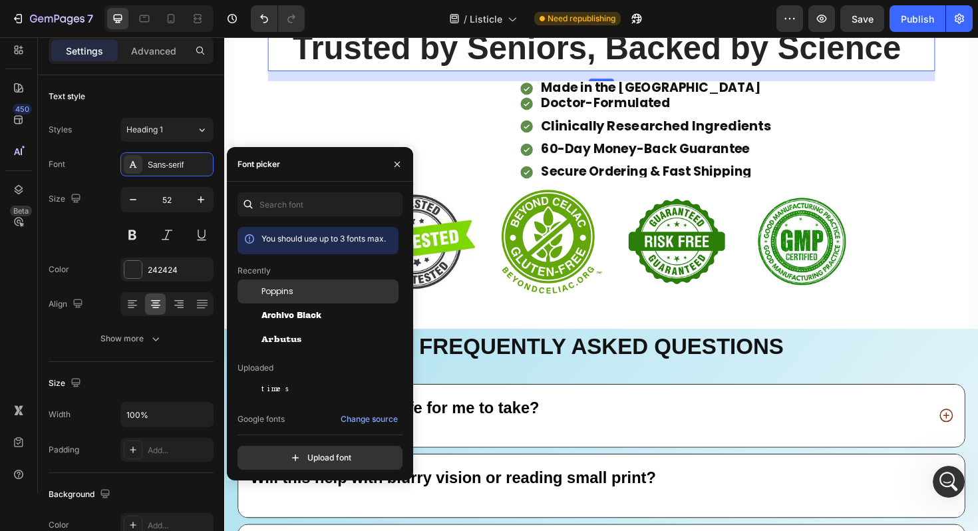
click at [272, 287] on span "Poppins" at bounding box center [277, 291] width 32 height 12
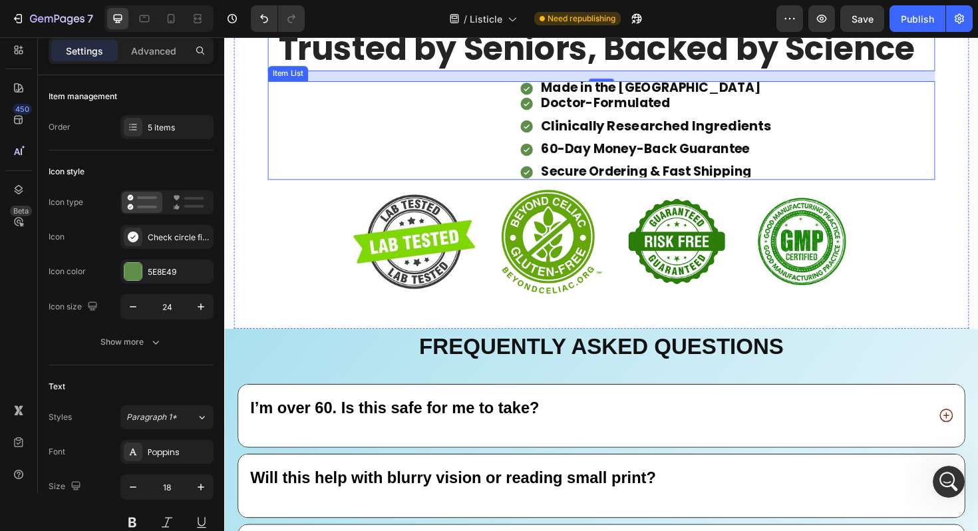
click at [482, 188] on div "Made in the [GEOGRAPHIC_DATA] Doctor-Formulated Clinically Researched Ingredien…" at bounding box center [623, 136] width 706 height 104
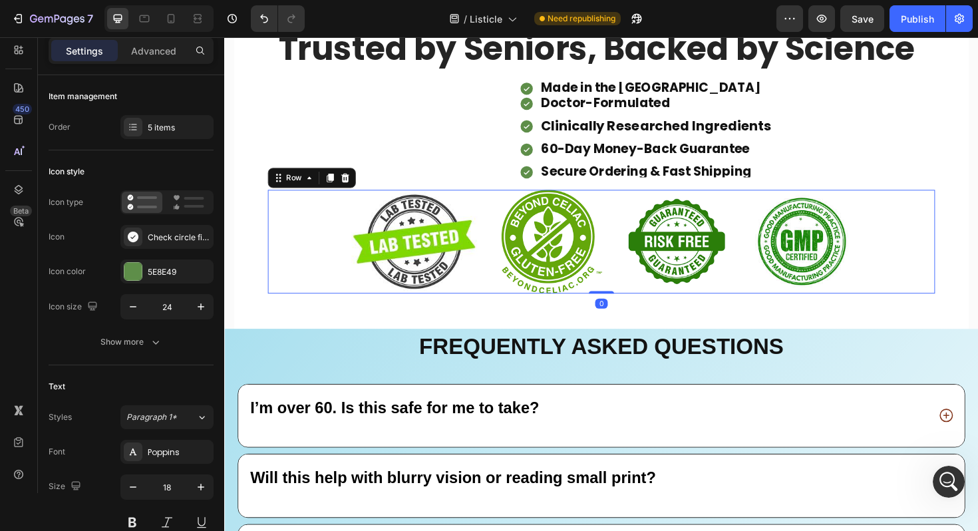
click at [292, 309] on div "Image Image Image Image Row 0" at bounding box center [623, 254] width 706 height 110
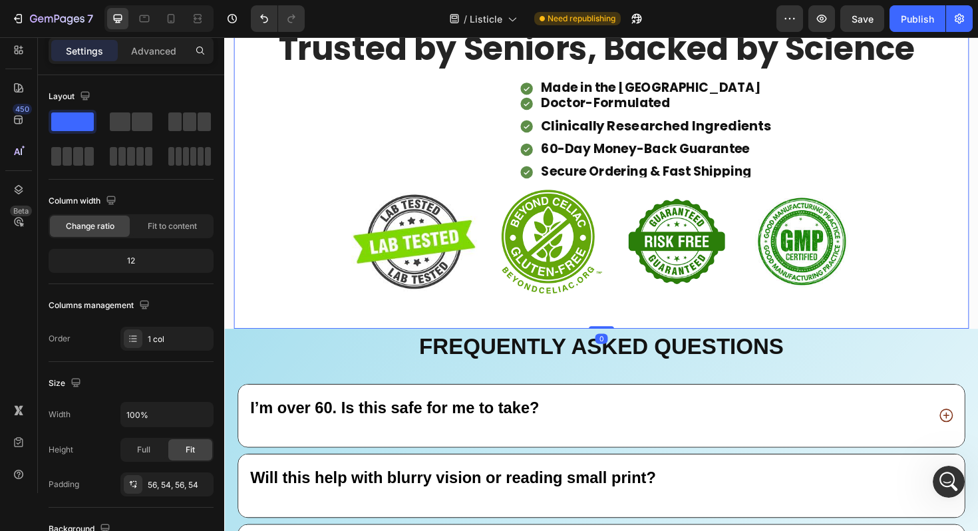
click at [250, 181] on div "Trusted by Seniors, Backed by Science Heading Made in the [GEOGRAPHIC_DATA] Doc…" at bounding box center [623, 167] width 778 height 358
click at [161, 51] on p "Advanced" at bounding box center [153, 51] width 45 height 14
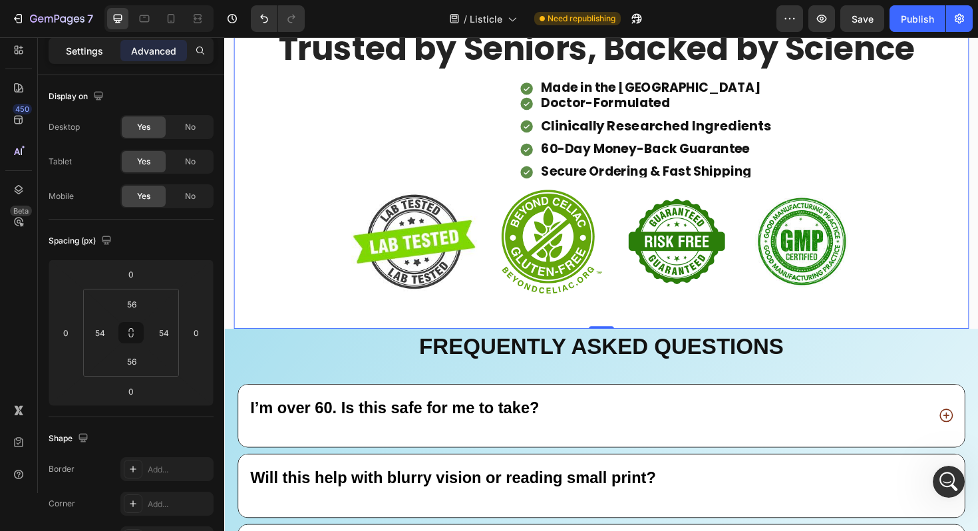
click at [101, 48] on p "Settings" at bounding box center [84, 51] width 37 height 14
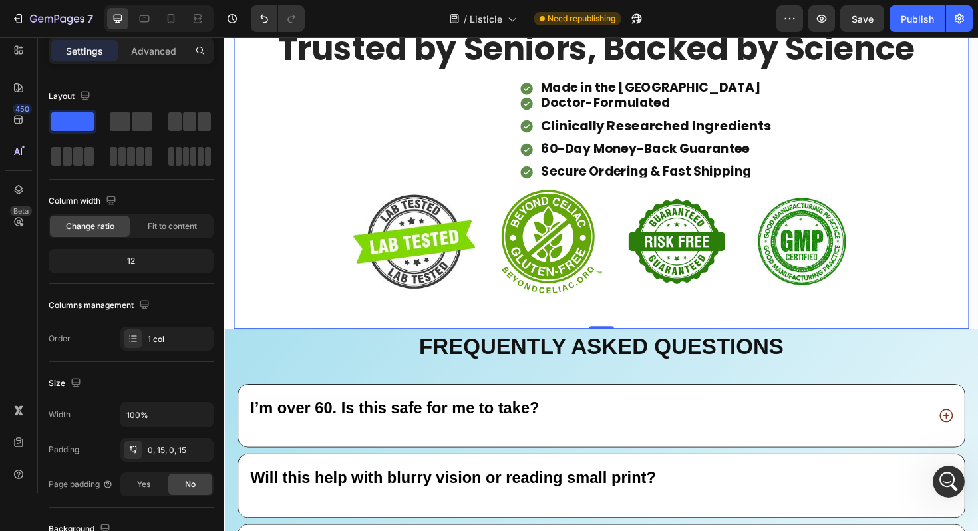
click at [155, 44] on p "Advanced" at bounding box center [153, 51] width 45 height 14
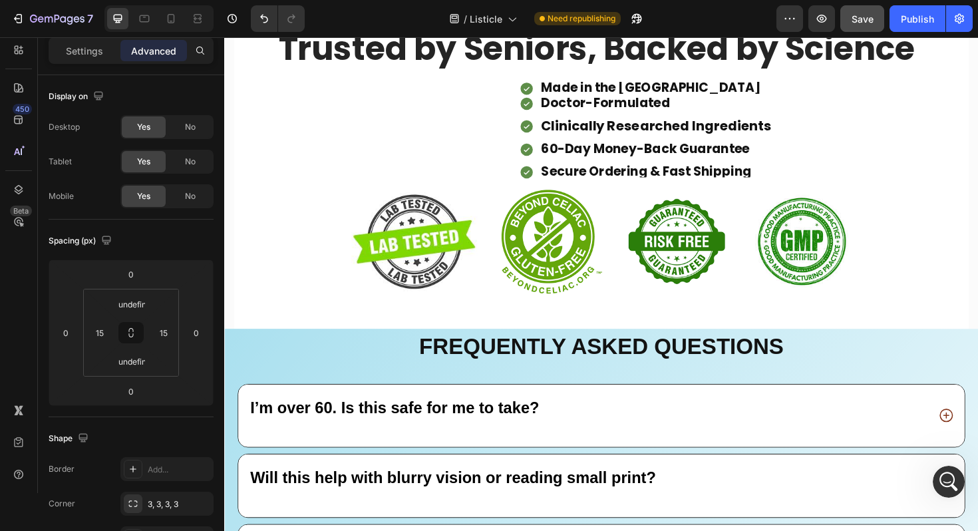
click at [865, 19] on span "Save" at bounding box center [862, 18] width 22 height 11
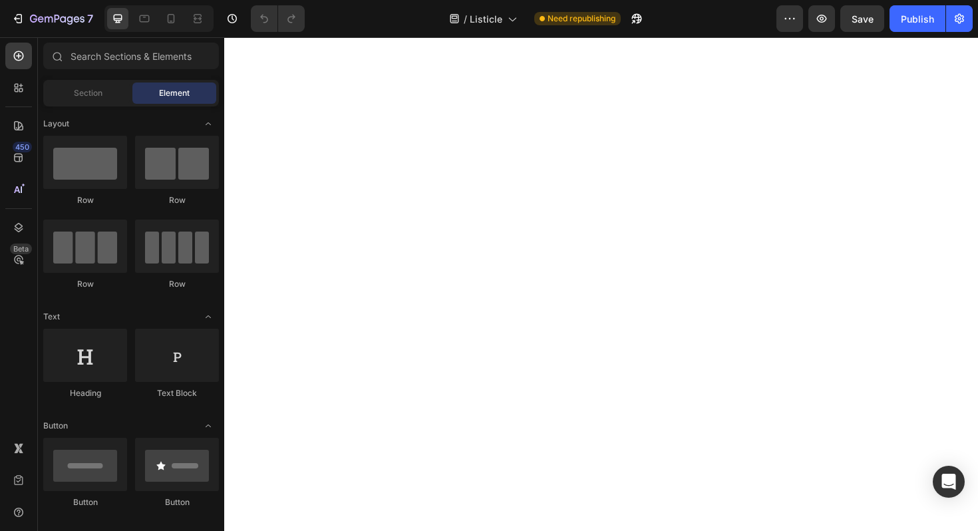
scroll to position [6059, 0]
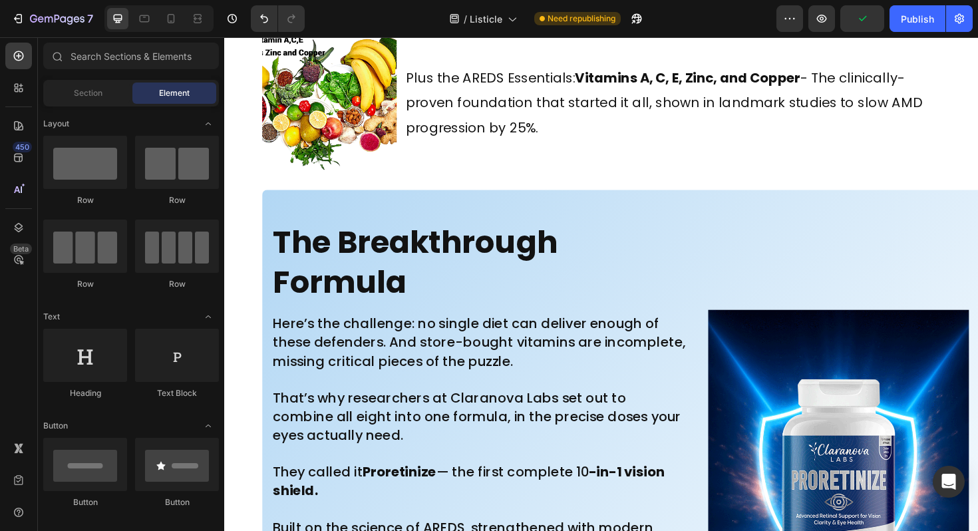
scroll to position [7266, 0]
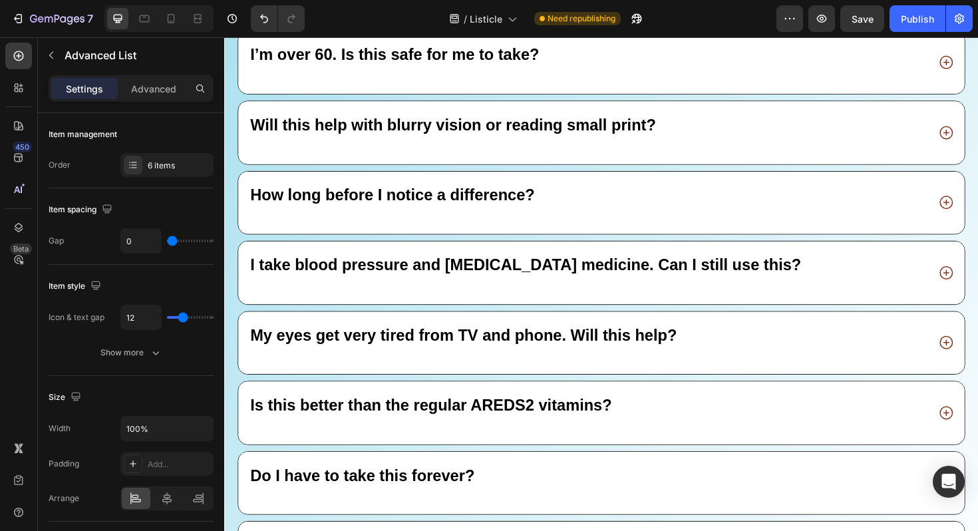
scroll to position [11228, 0]
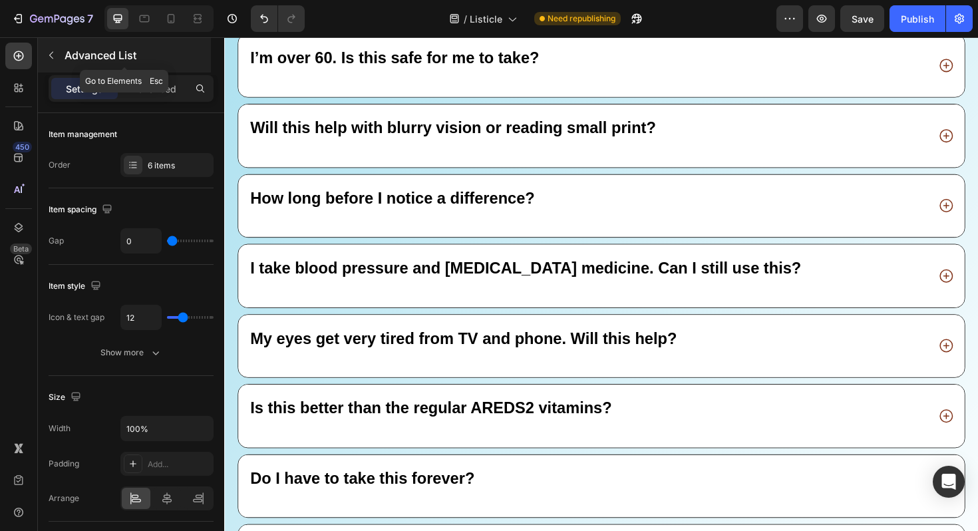
click at [57, 47] on button "button" at bounding box center [51, 55] width 21 height 21
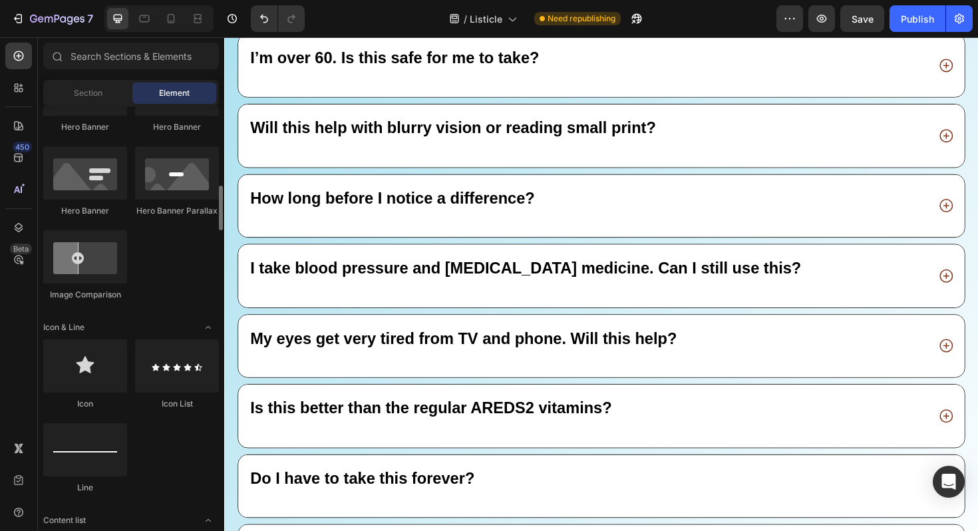
scroll to position [660, 0]
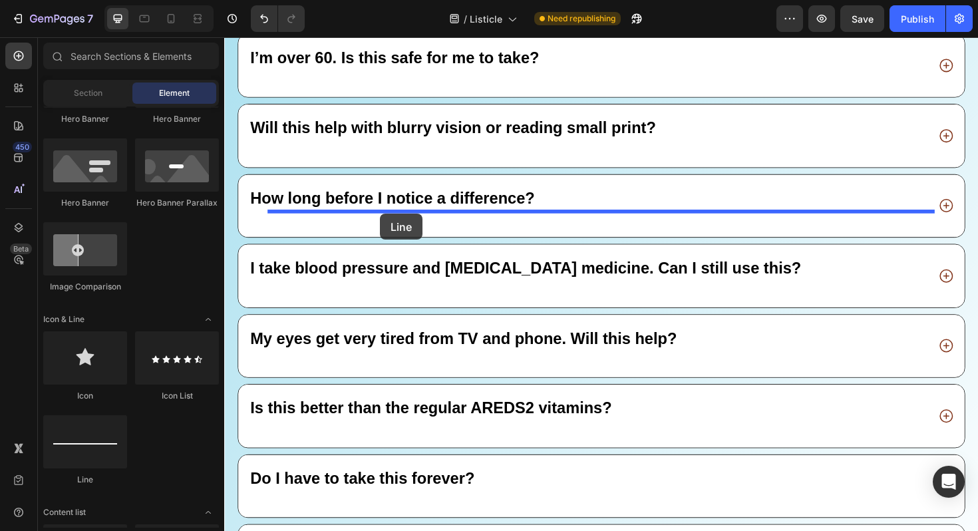
drag, startPoint x: 309, startPoint y: 497, endPoint x: 389, endPoint y: 224, distance: 284.1
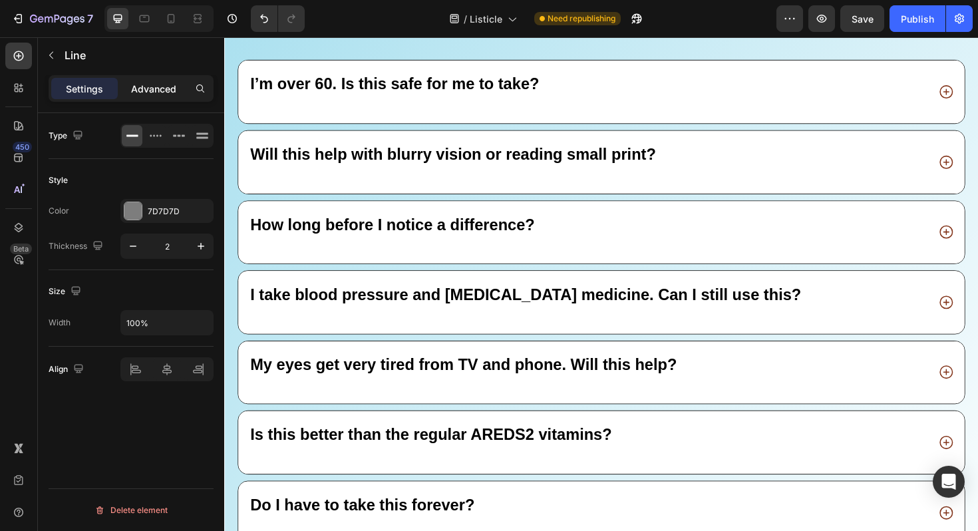
click at [152, 91] on p "Advanced" at bounding box center [153, 89] width 45 height 14
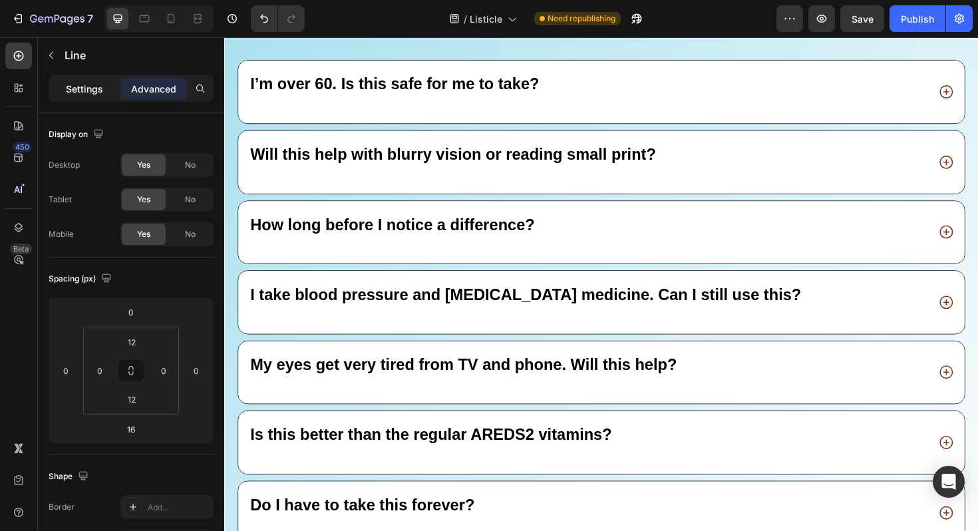
click at [94, 88] on p "Settings" at bounding box center [84, 89] width 37 height 14
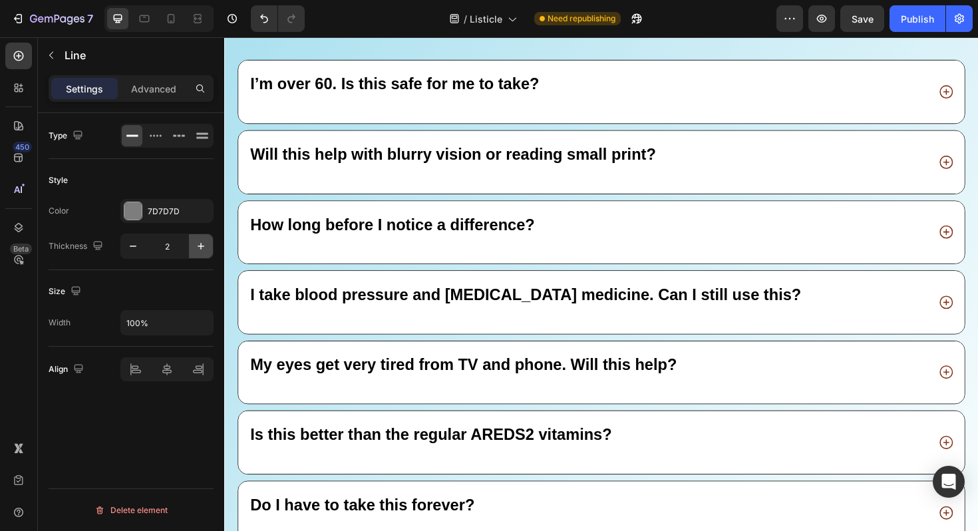
click at [201, 253] on button "button" at bounding box center [201, 246] width 24 height 24
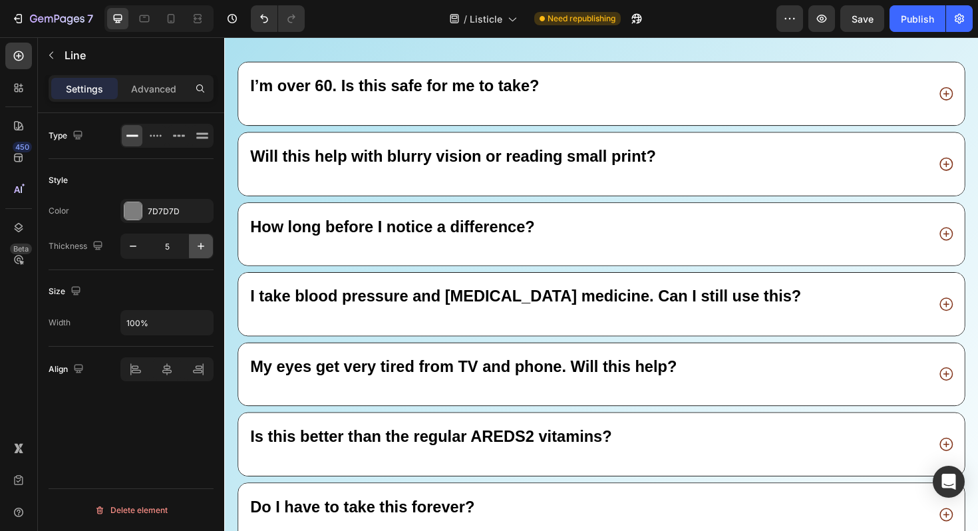
click at [201, 253] on button "button" at bounding box center [201, 246] width 24 height 24
type input "6"
click at [151, 213] on div "7D7D7D" at bounding box center [167, 211] width 39 height 12
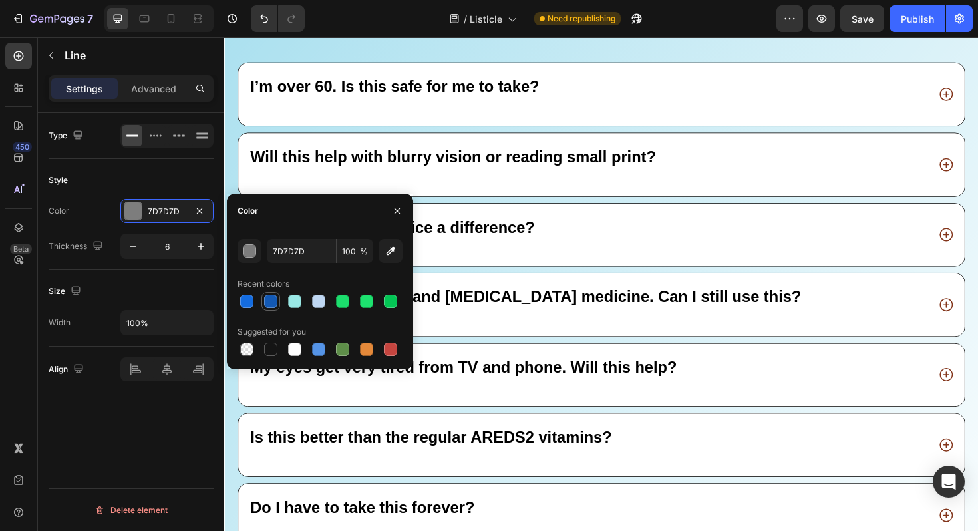
click at [268, 304] on div at bounding box center [270, 301] width 13 height 13
type input "1359B5"
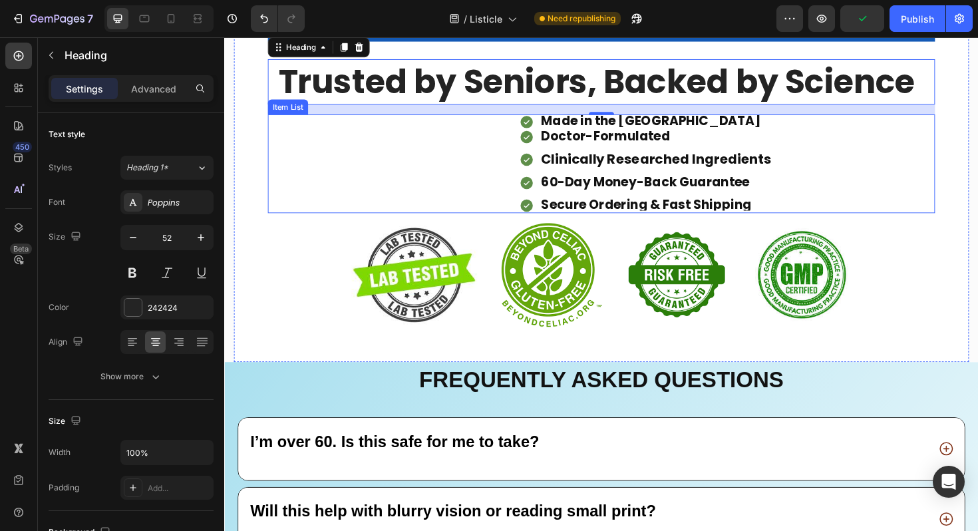
scroll to position [11542, 0]
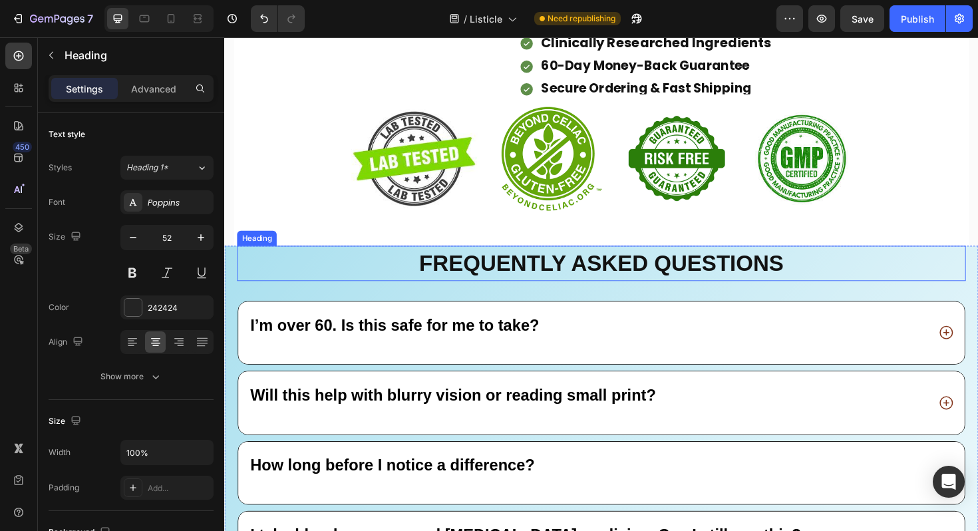
click at [237, 274] on h2 "Frequently asked questions" at bounding box center [622, 276] width 771 height 37
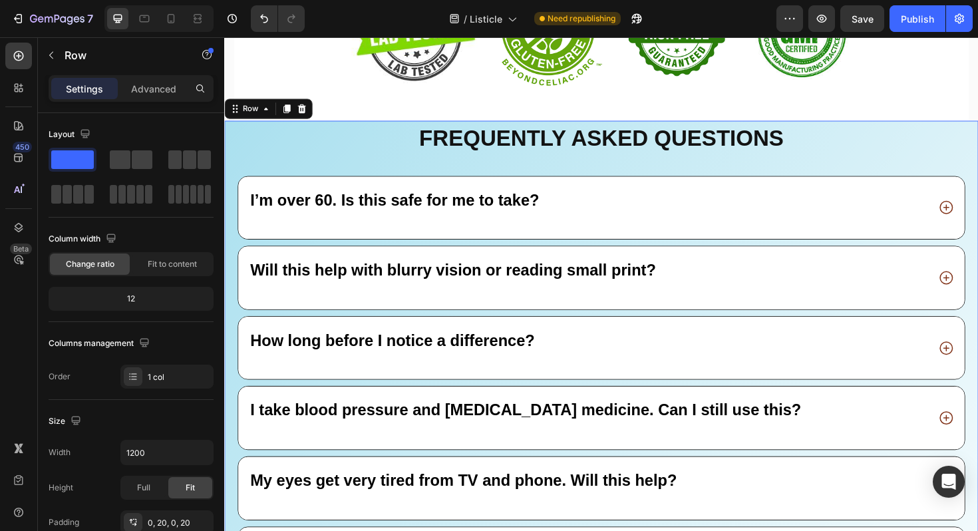
scroll to position [11675, 0]
click at [128, 102] on div "Settings Advanced" at bounding box center [131, 94] width 186 height 38
click at [140, 91] on p "Advanced" at bounding box center [153, 89] width 45 height 14
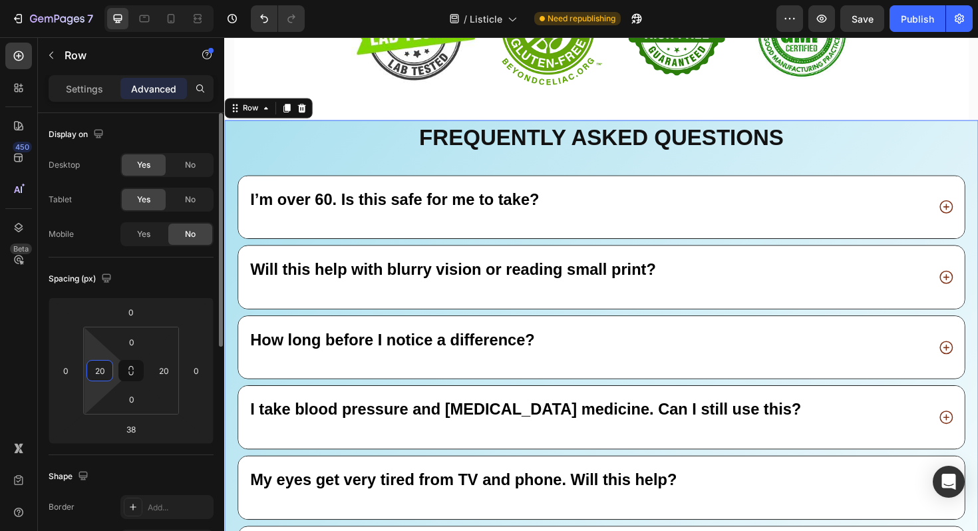
click at [106, 366] on input "20" at bounding box center [100, 370] width 20 height 20
type input "0"
click at [172, 372] on input "20" at bounding box center [164, 370] width 20 height 20
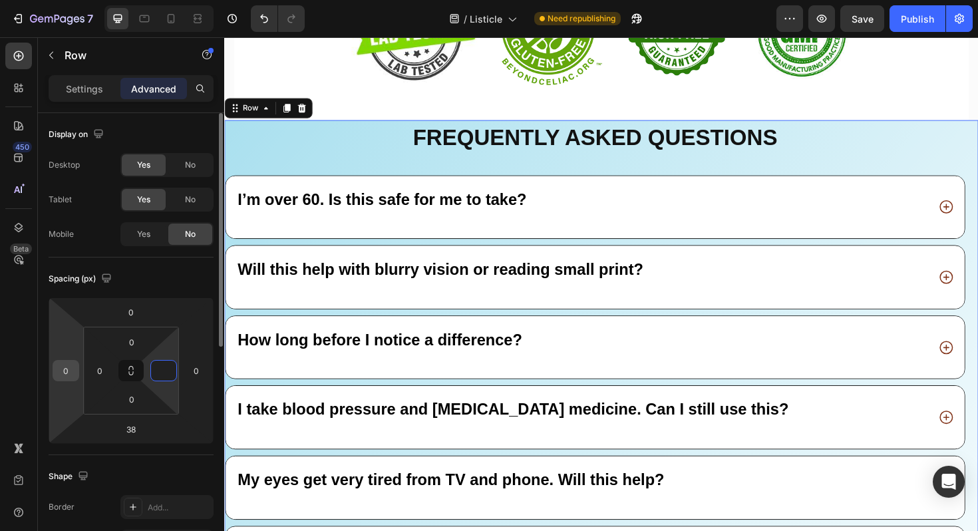
type input "0"
click at [70, 365] on input "0" at bounding box center [66, 370] width 20 height 20
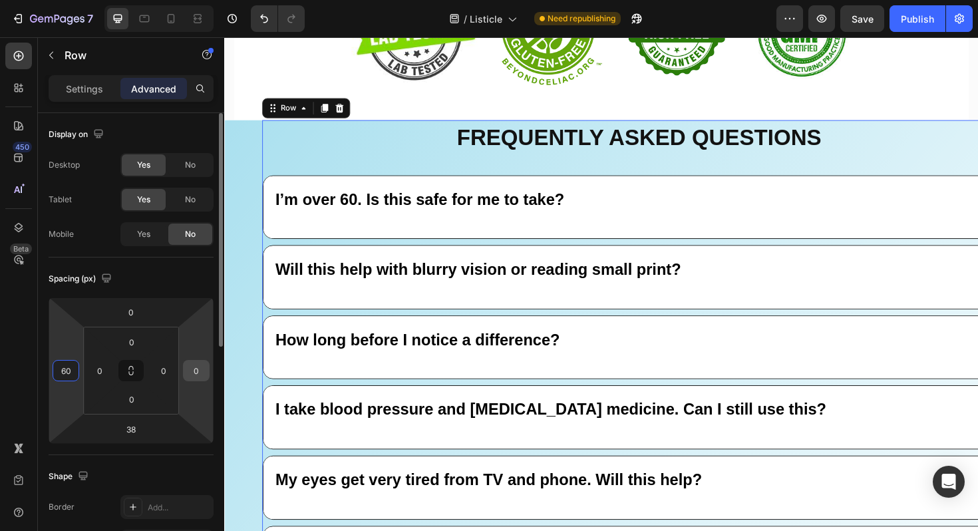
type input "60"
click at [205, 366] on input "0" at bounding box center [196, 370] width 20 height 20
type input "60"
click at [170, 374] on input "0" at bounding box center [164, 370] width 20 height 20
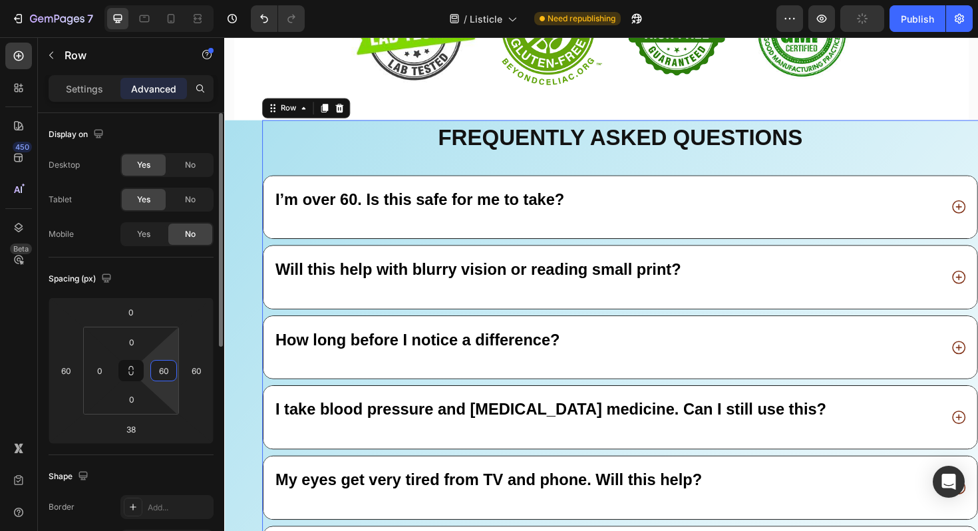
type input "6"
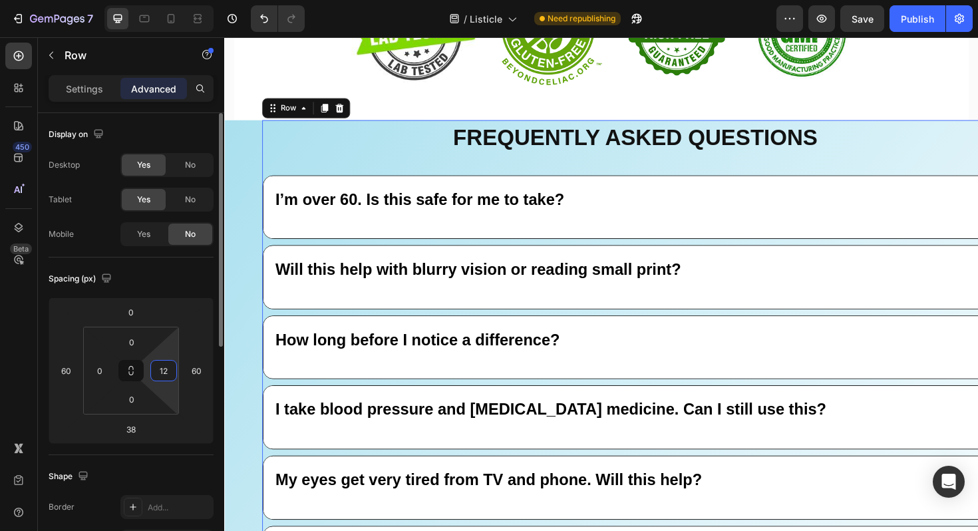
type input "120"
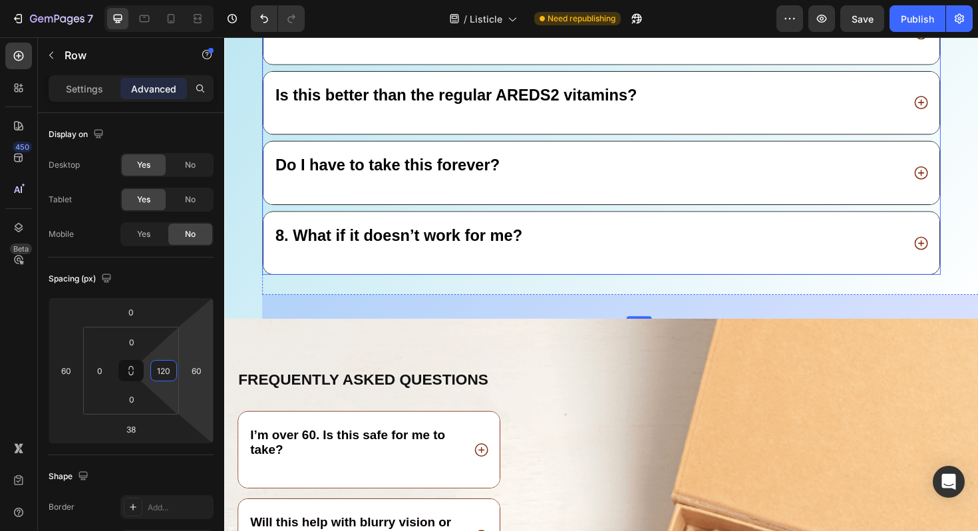
scroll to position [12169, 0]
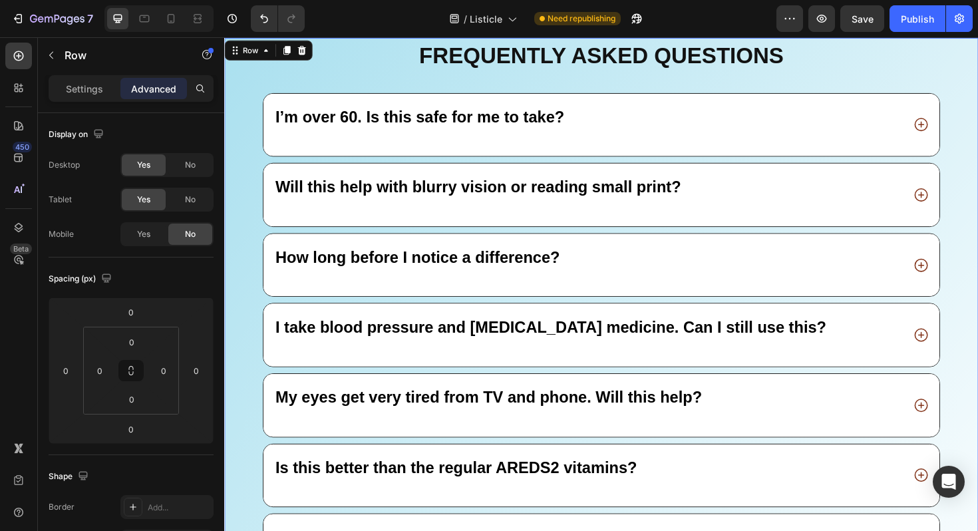
scroll to position [11729, 0]
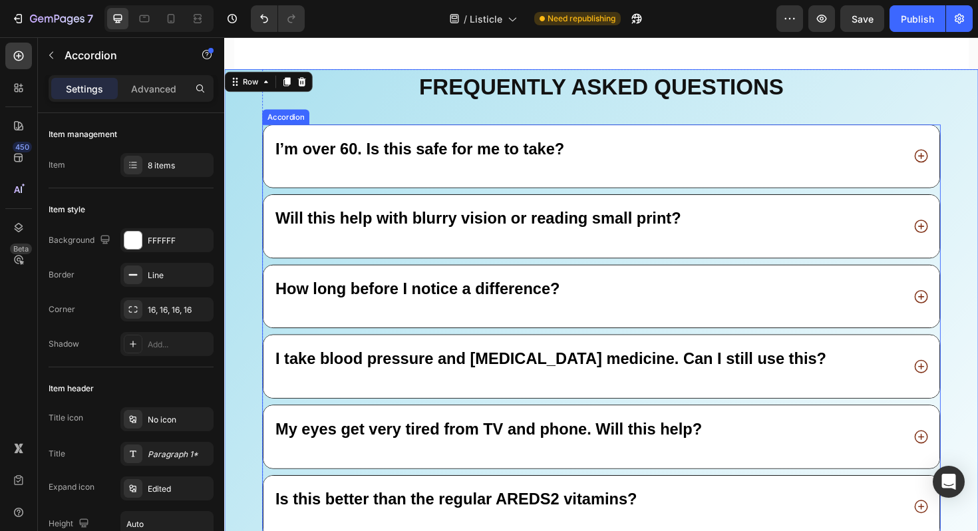
click at [936, 165] on div "I’m over 60. Is this safe for me to take?" at bounding box center [609, 163] width 666 height 35
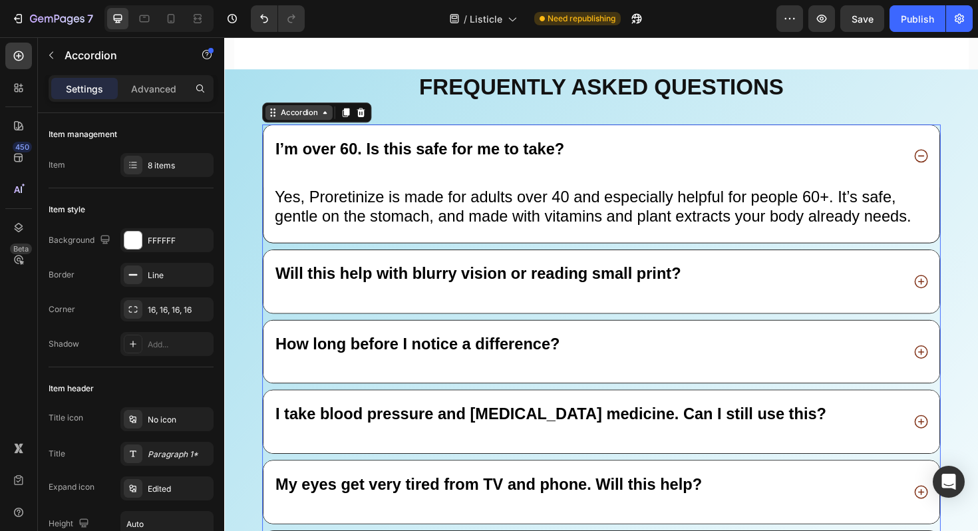
click at [308, 118] on div "Accordion" at bounding box center [303, 117] width 45 height 12
click at [275, 118] on icon at bounding box center [275, 117] width 11 height 11
click at [239, 95] on div "Frequently asked questions Heading I’m over 60. Is this safe for me to take? Ye…" at bounding box center [623, 446] width 798 height 750
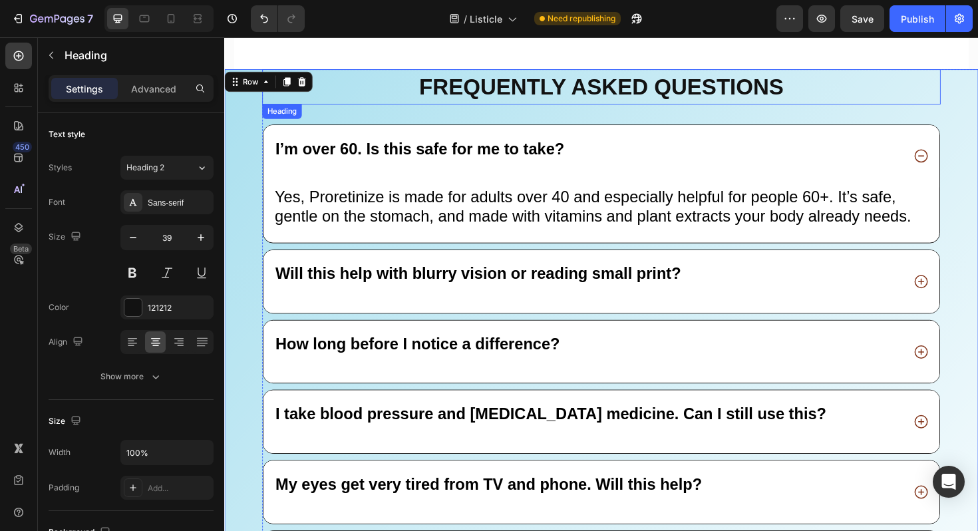
click at [294, 107] on h2 "Frequently asked questions" at bounding box center [623, 89] width 718 height 37
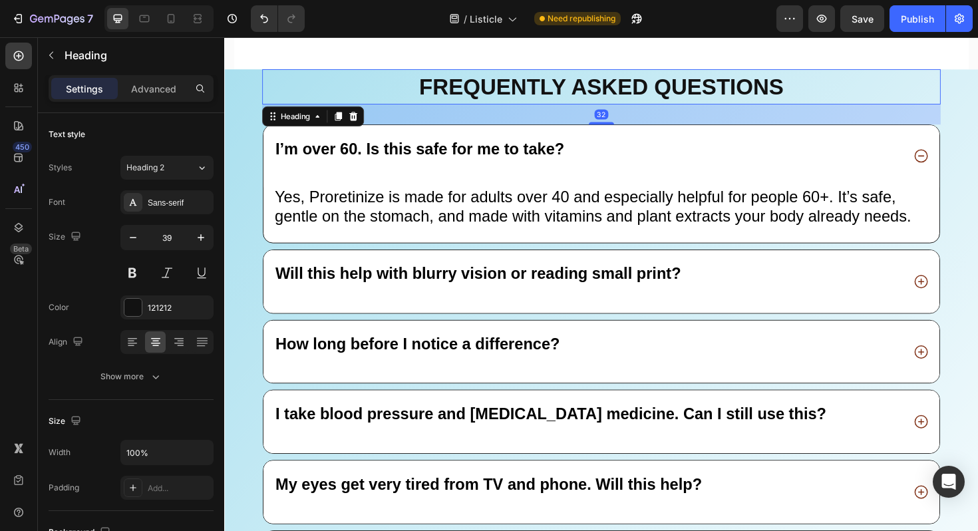
click at [323, 98] on h2 "Frequently asked questions" at bounding box center [623, 89] width 718 height 37
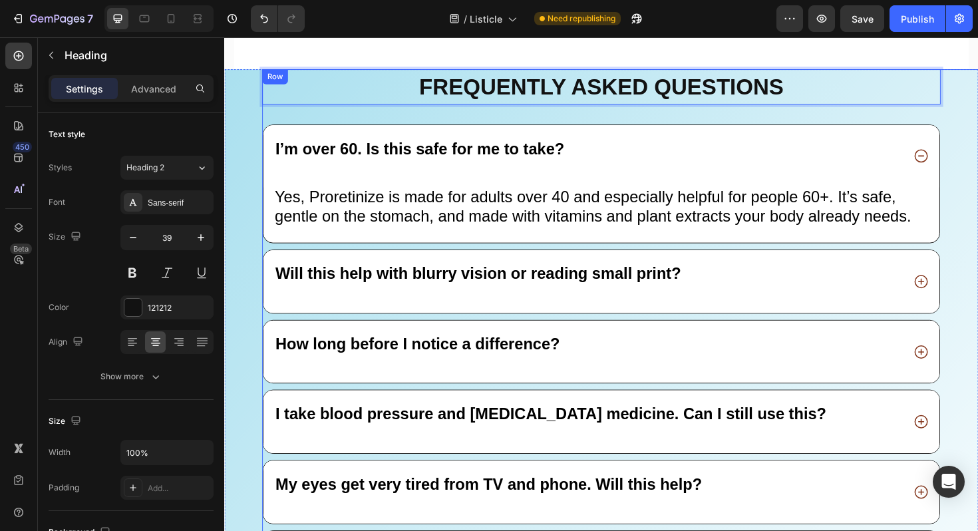
click at [334, 118] on div "Frequently asked questions Heading 32 I’m over 60. Is this safe for me to take?…" at bounding box center [623, 433] width 718 height 725
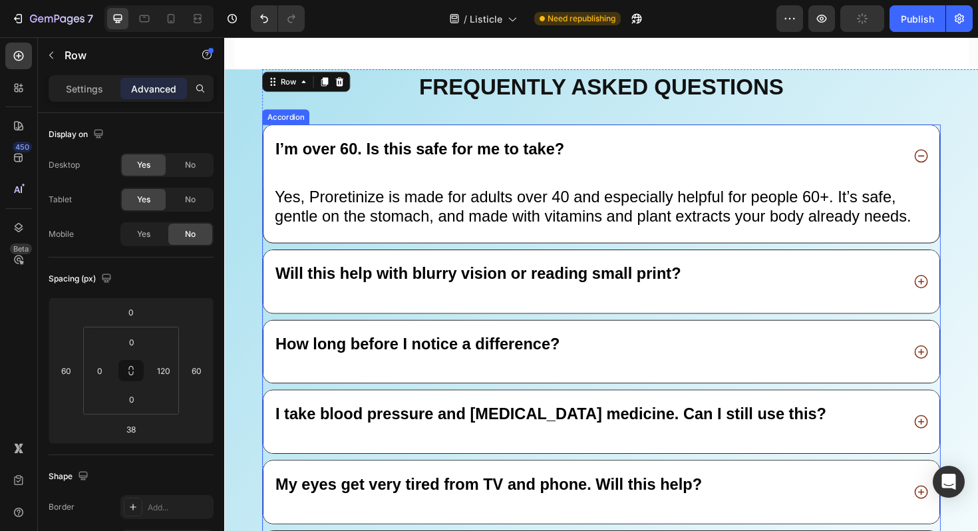
click at [285, 141] on div "I’m over 60. Is this safe for me to take?" at bounding box center [623, 163] width 716 height 67
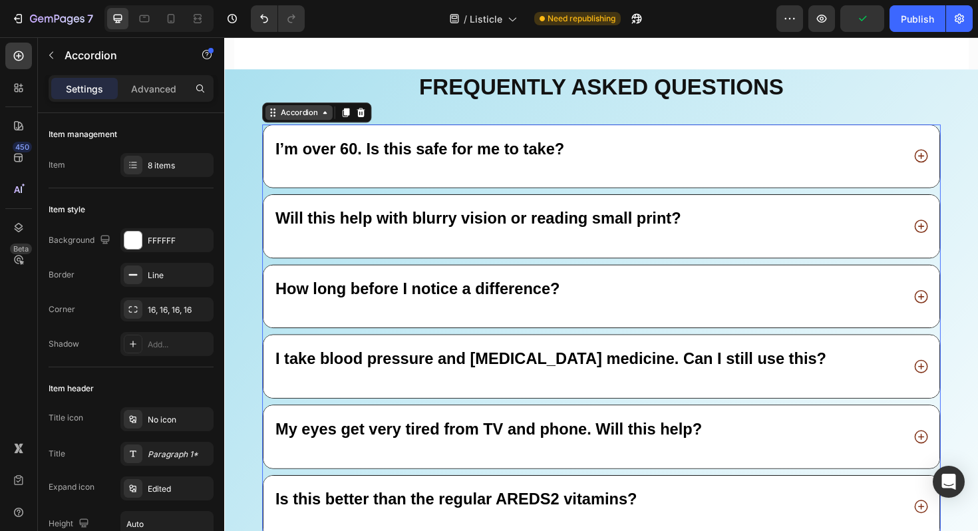
click at [289, 118] on div "Accordion" at bounding box center [303, 117] width 45 height 12
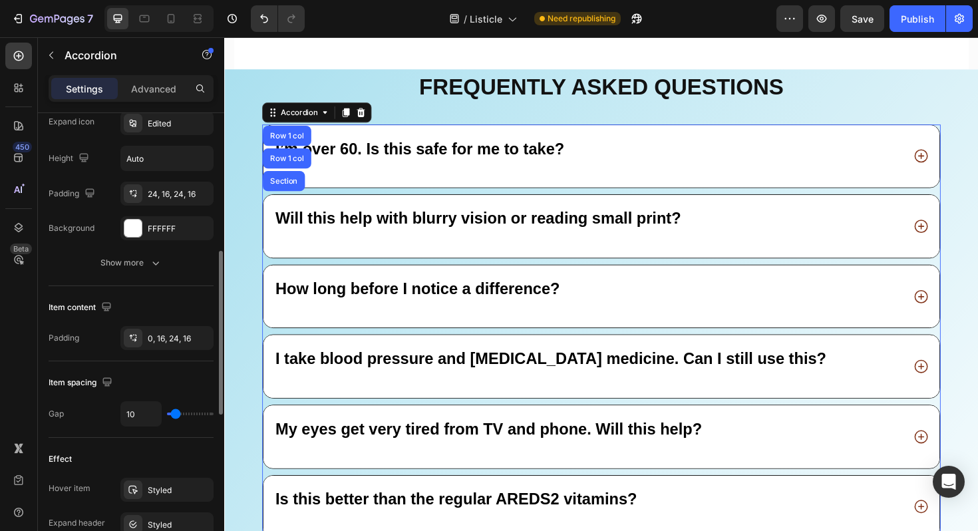
scroll to position [377, 0]
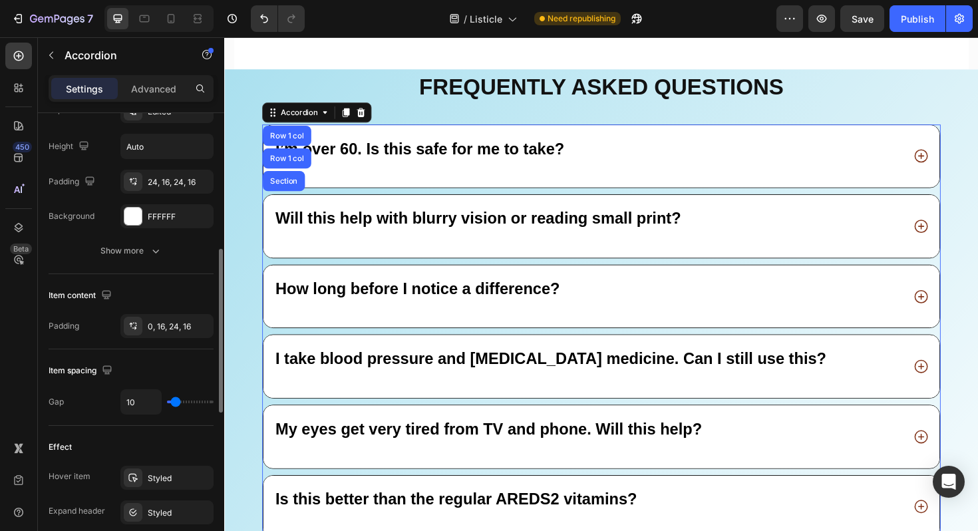
type input "9"
type input "11"
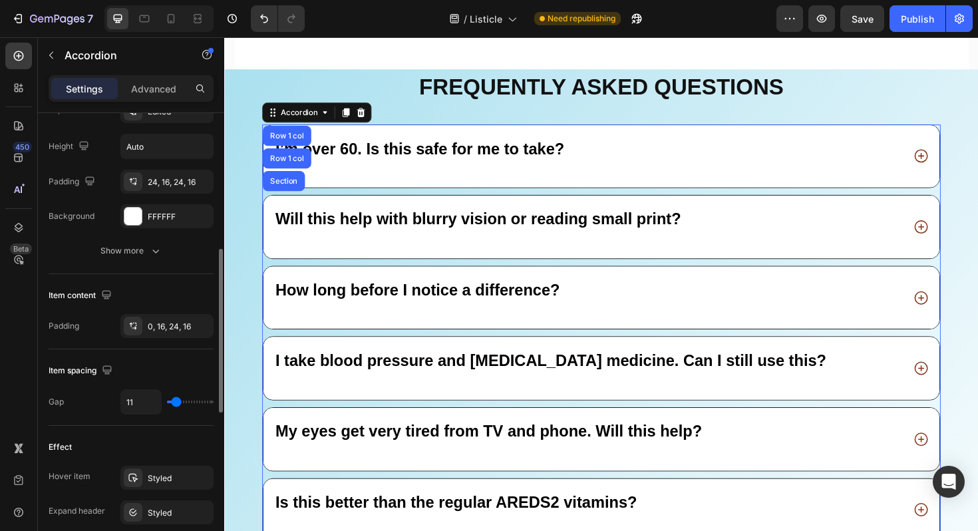
type input "13"
type input "15"
type input "16"
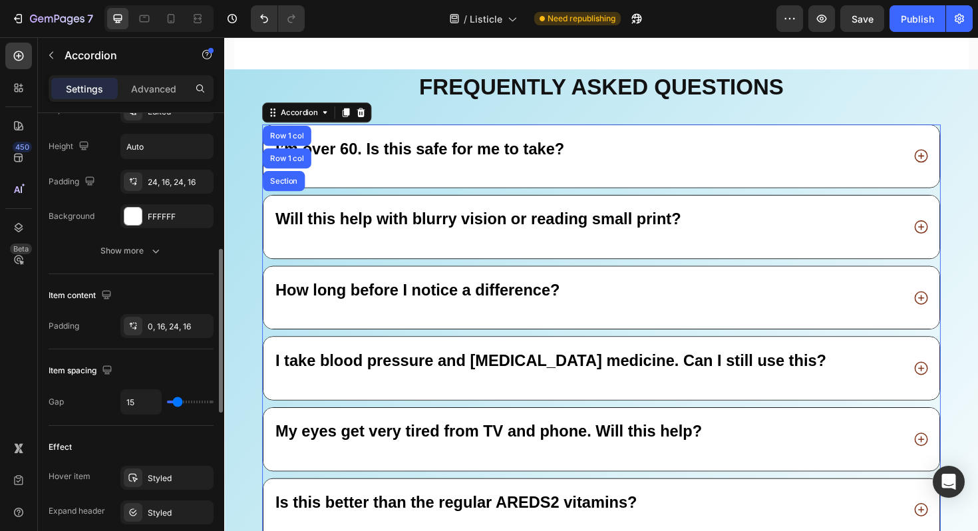
type input "16"
type input "17"
type input "18"
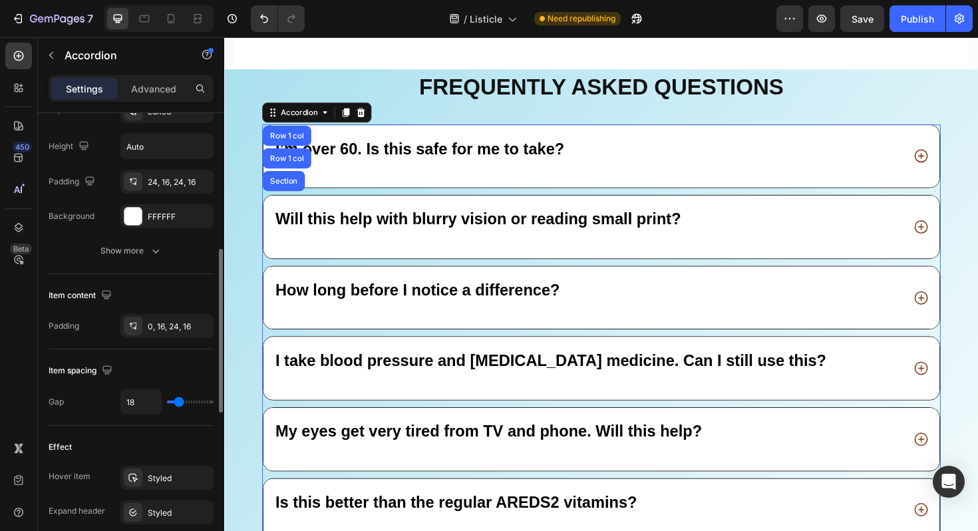
type input "19"
type input "20"
type input "21"
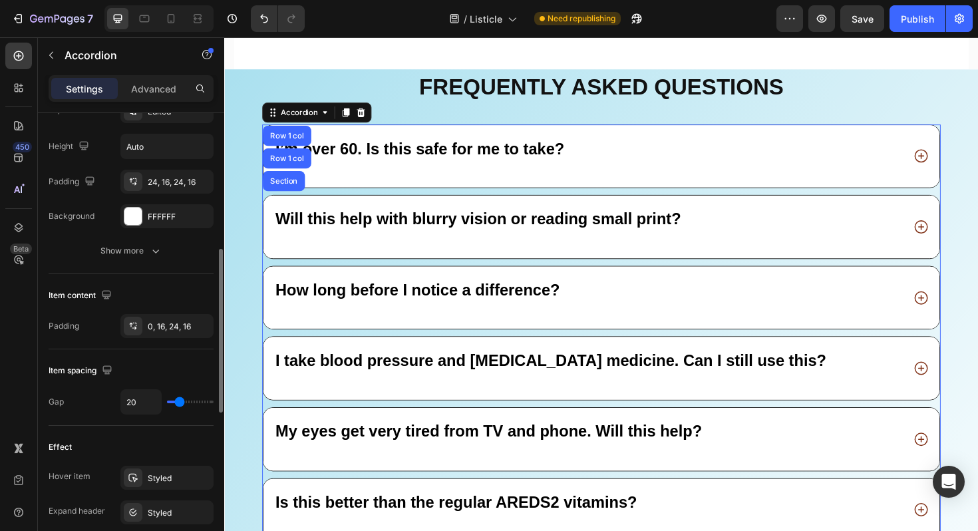
type input "21"
type input "22"
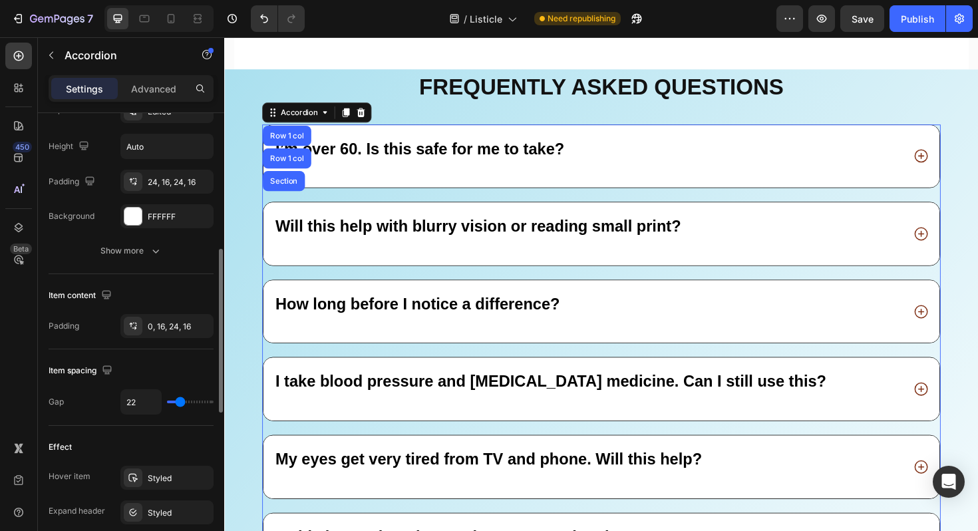
type input "23"
type input "24"
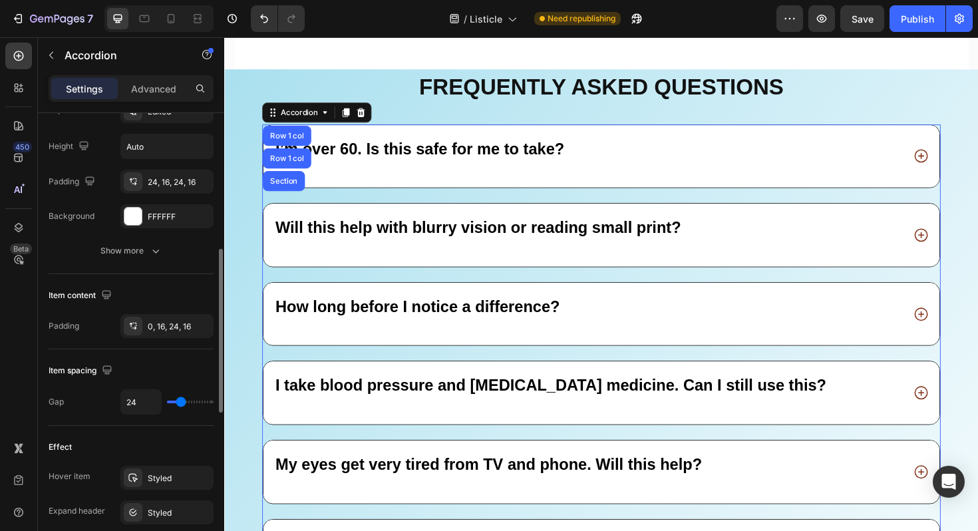
type input "23"
type input "22"
type input "21"
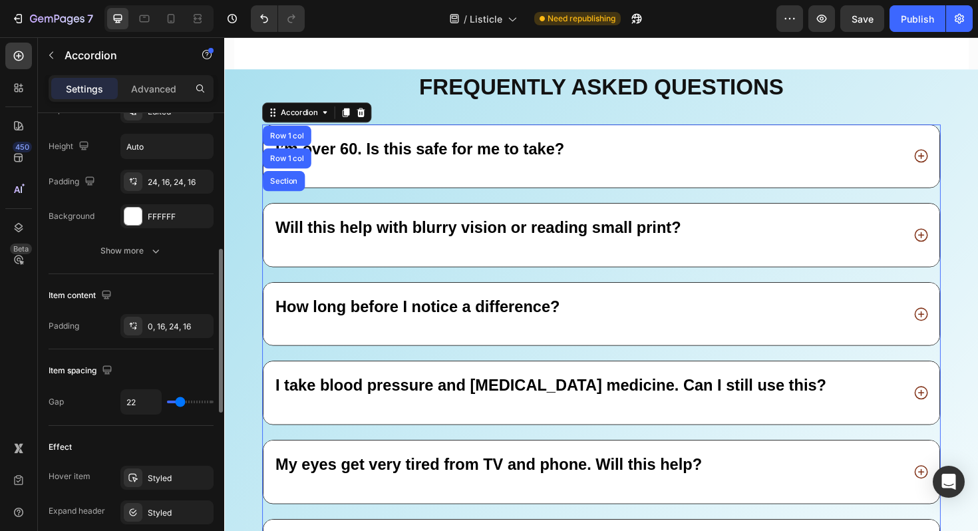
type input "21"
type input "19"
type input "18"
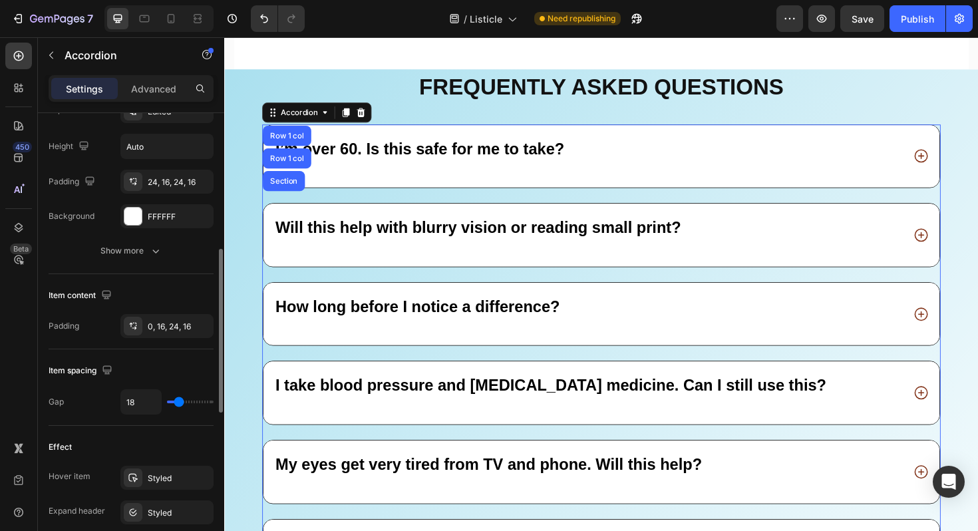
type input "16"
type input "15"
type input "14"
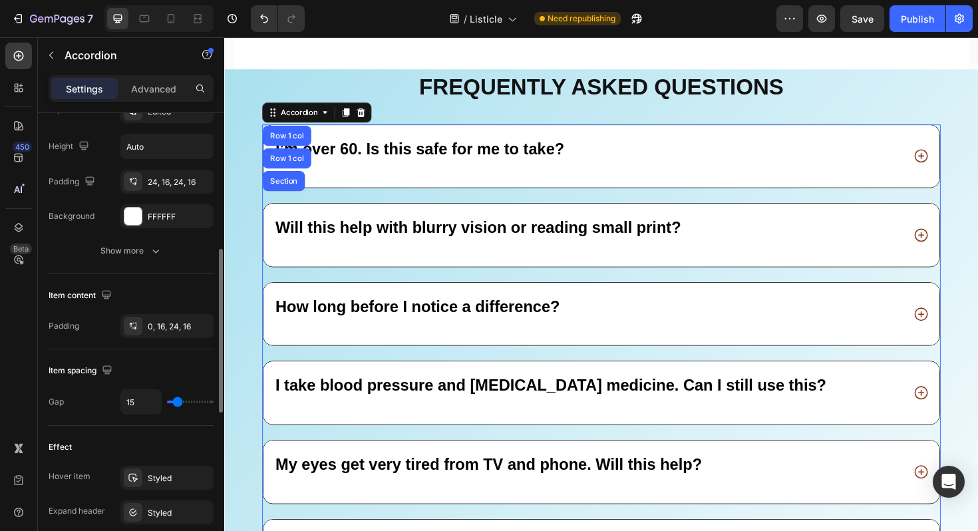
type input "14"
type input "13"
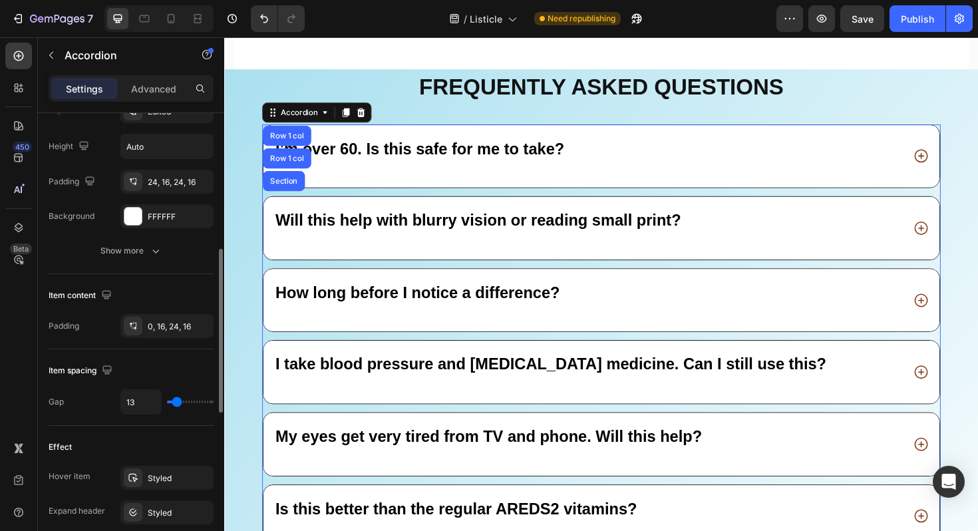
type input "12"
type input "11"
type input "10"
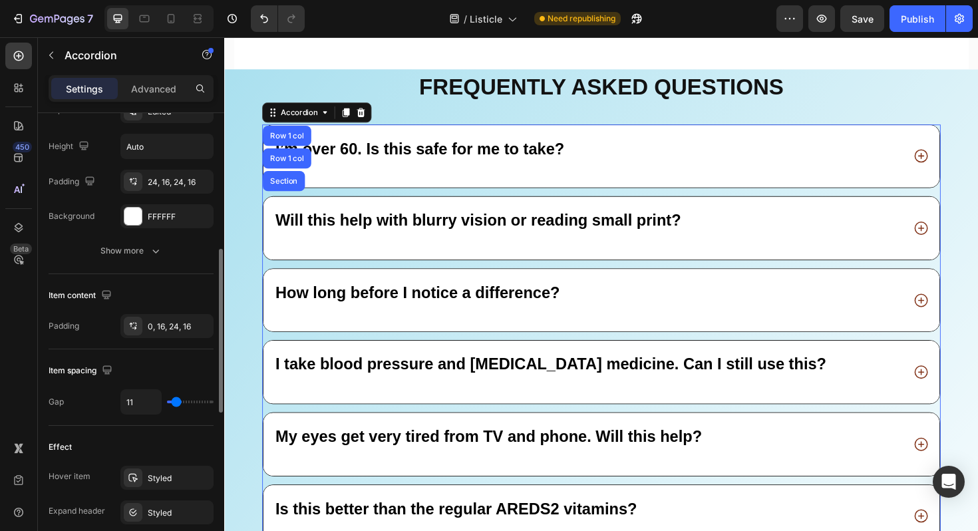
type input "10"
type input "9"
type input "8"
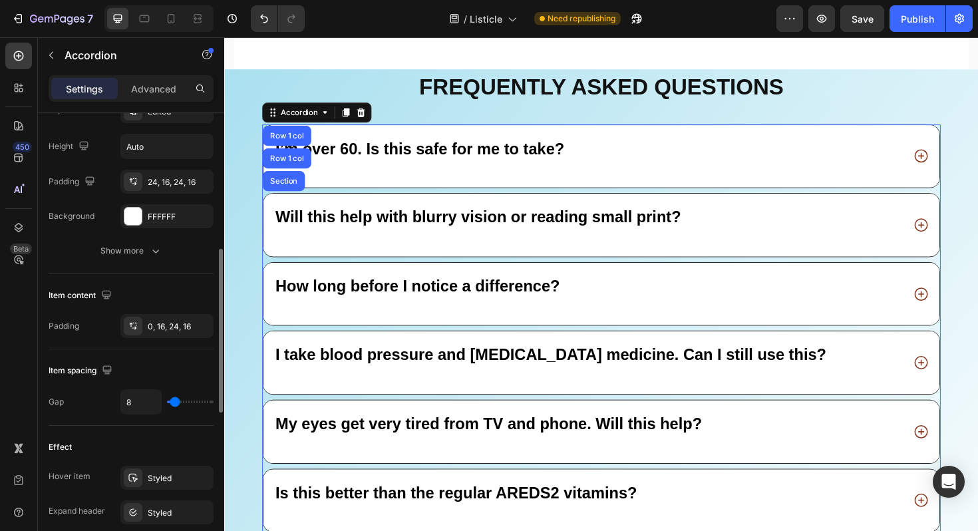
type input "9"
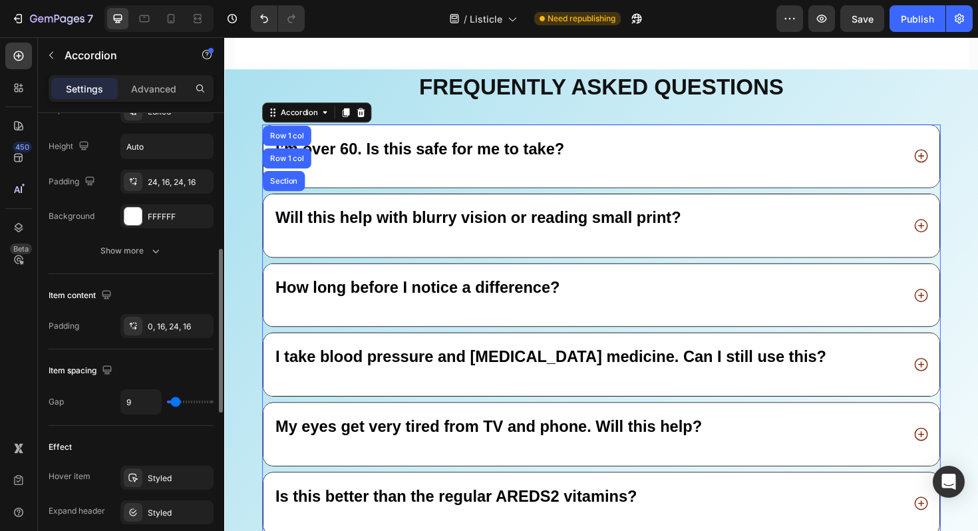
type input "10"
type input "11"
type input "12"
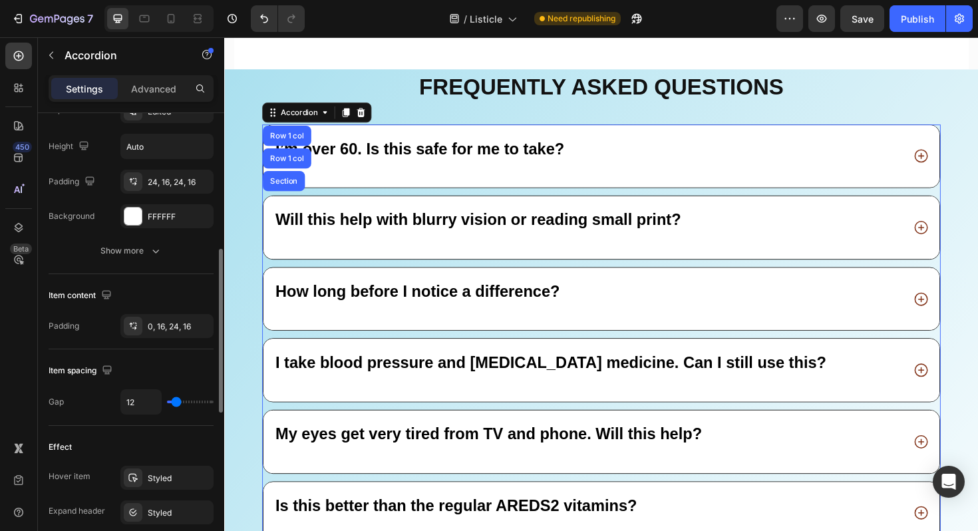
type input "12"
click at [176, 403] on input "range" at bounding box center [190, 401] width 47 height 3
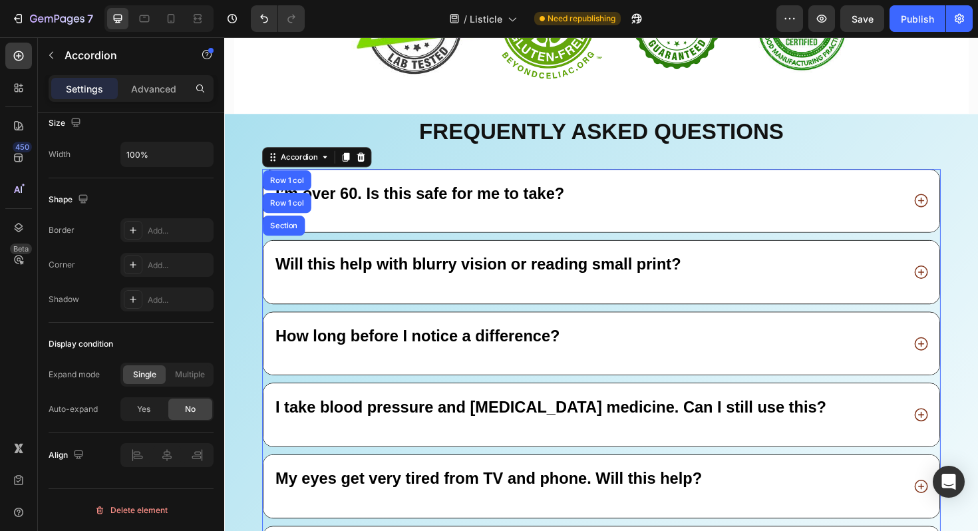
scroll to position [11676, 0]
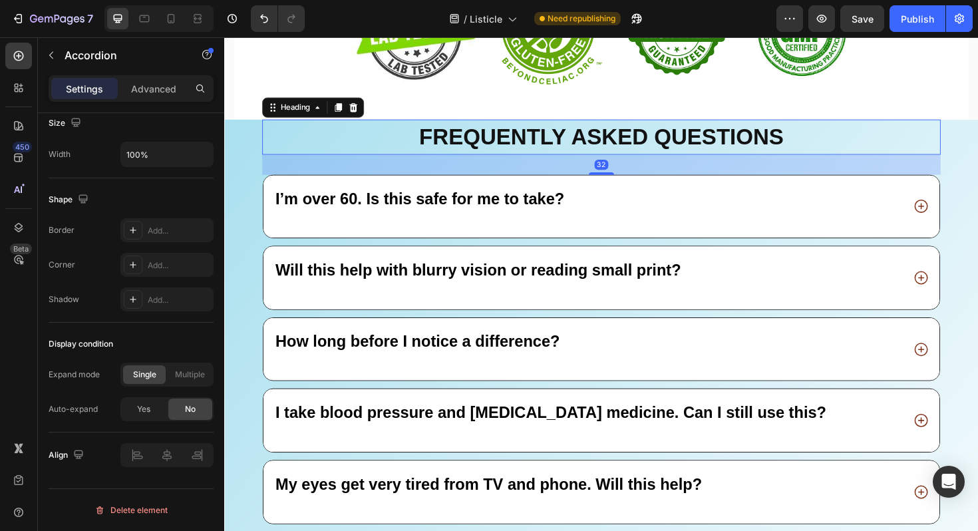
click at [652, 144] on strong "Frequently asked questions" at bounding box center [623, 143] width 386 height 26
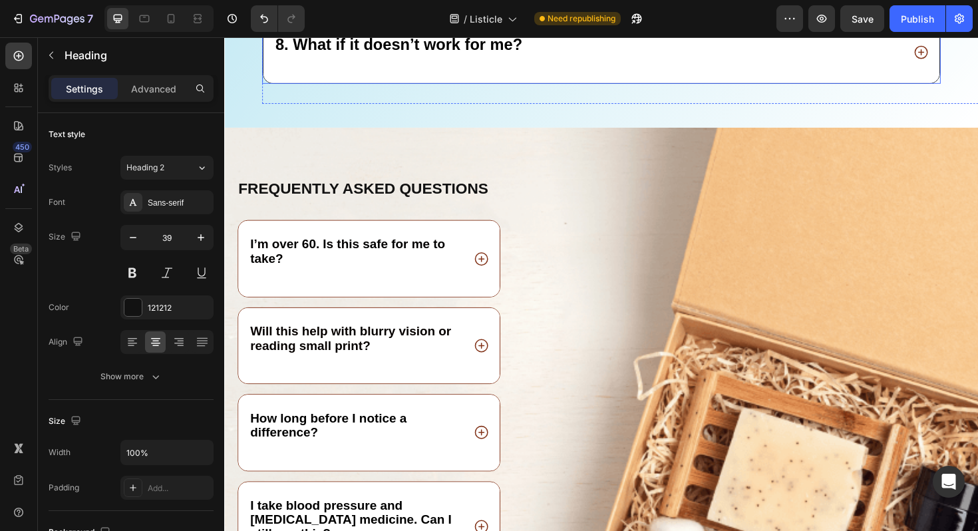
scroll to position [12370, 0]
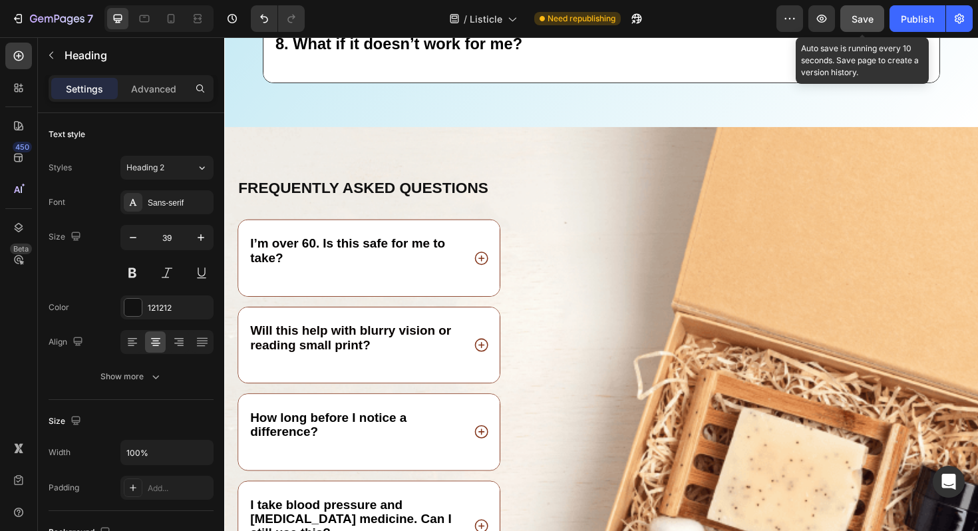
click at [855, 18] on span "Save" at bounding box center [862, 18] width 22 height 11
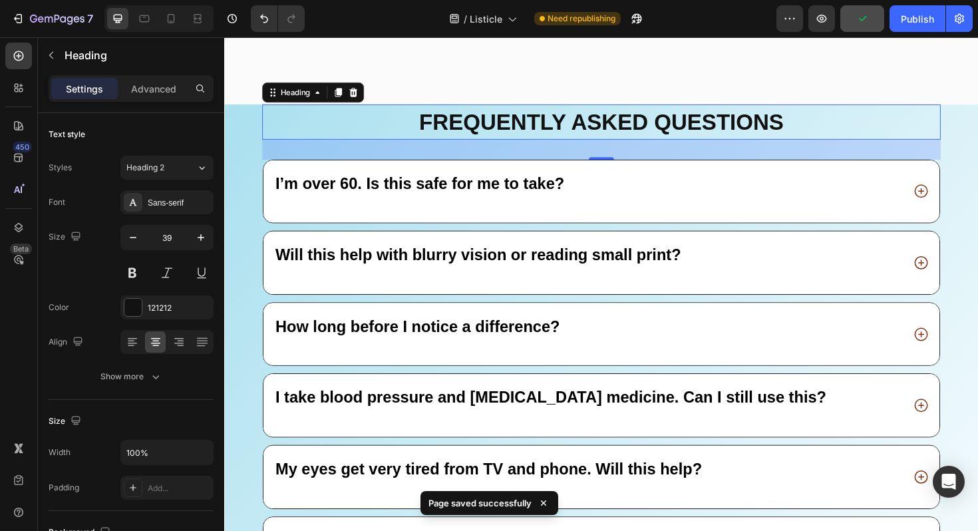
scroll to position [11663, 0]
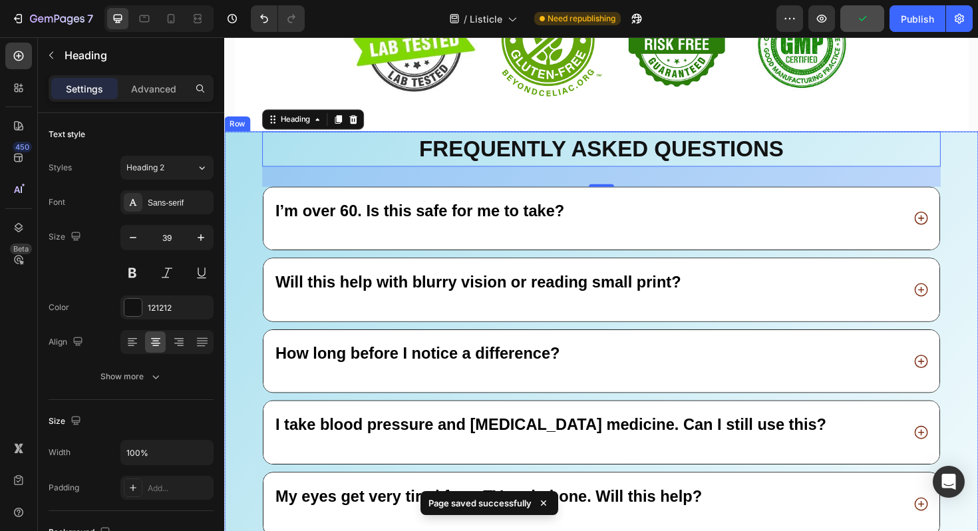
click at [244, 162] on div "⁠⁠⁠⁠⁠⁠⁠ Frequently asked questions Heading 32 I’m over 60. Is this safe for me …" at bounding box center [623, 487] width 798 height 701
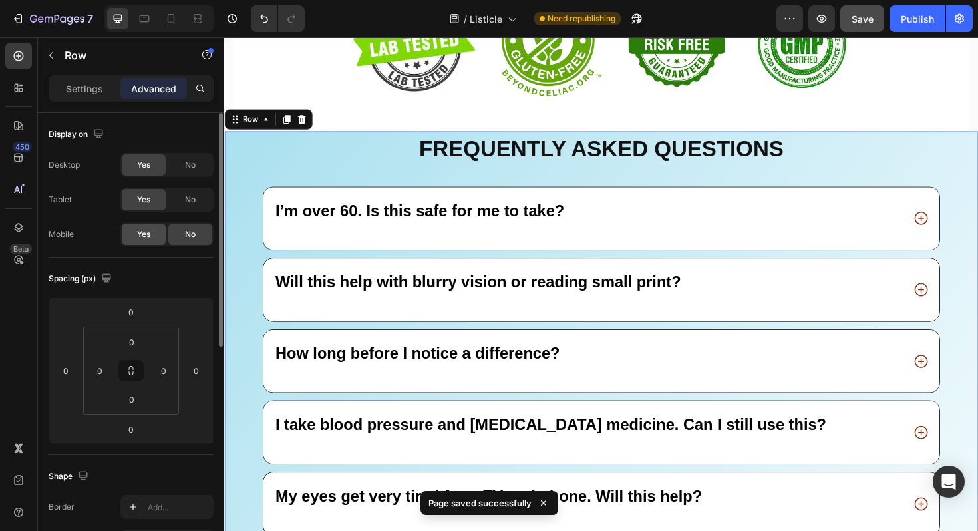
click at [148, 237] on span "Yes" at bounding box center [143, 234] width 13 height 12
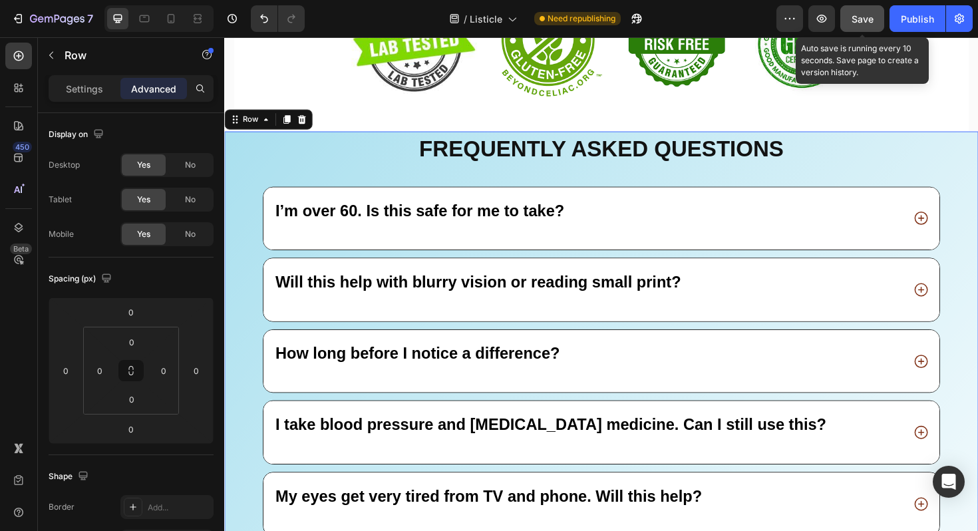
click at [860, 19] on span "Save" at bounding box center [862, 18] width 22 height 11
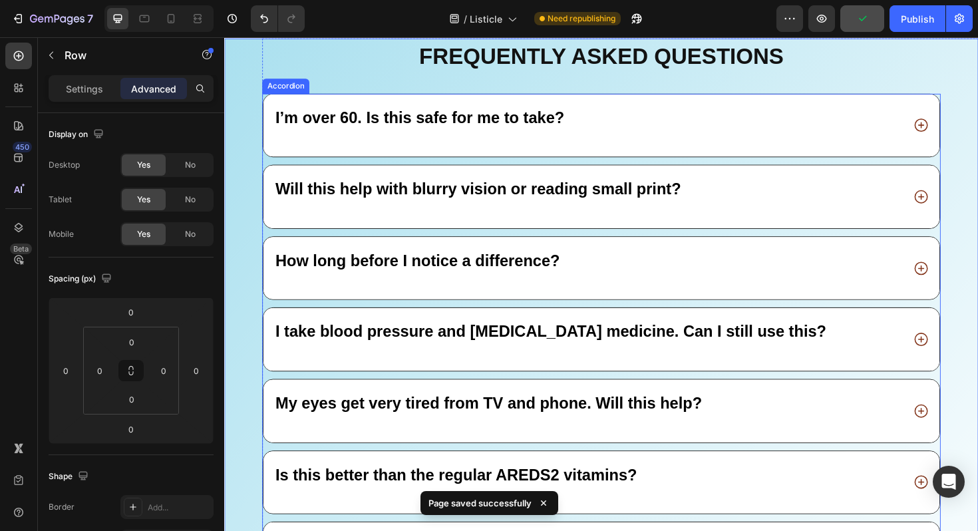
scroll to position [11781, 0]
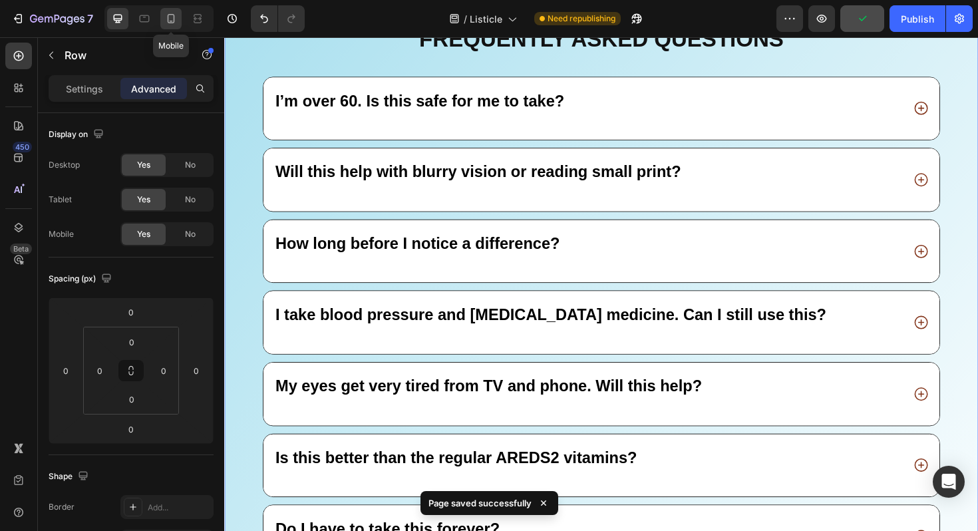
click at [170, 21] on icon at bounding box center [170, 18] width 13 height 13
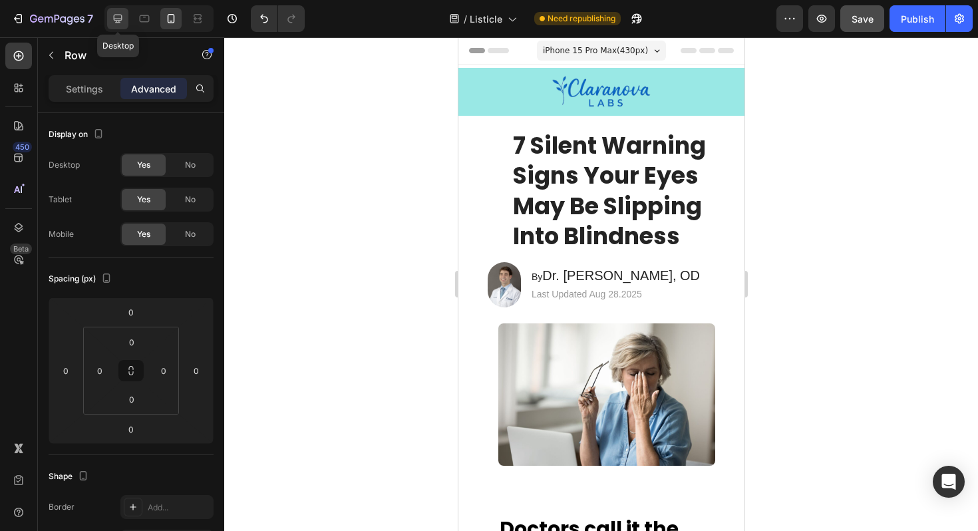
click at [110, 23] on div at bounding box center [117, 18] width 21 height 21
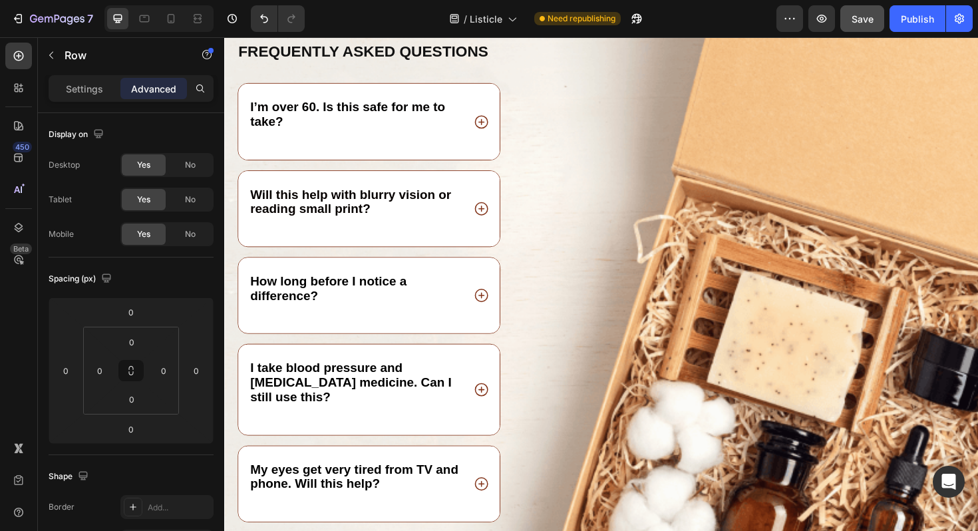
scroll to position [12374, 0]
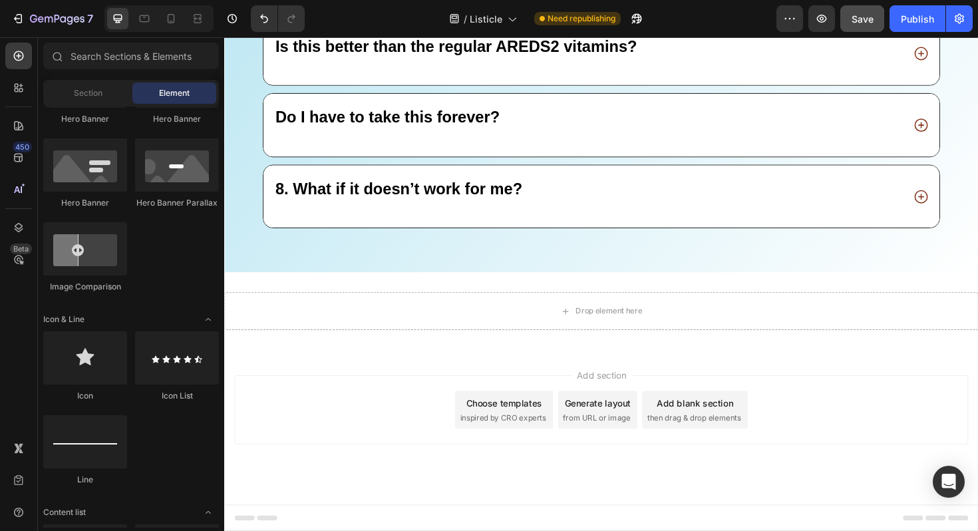
scroll to position [12211, 0]
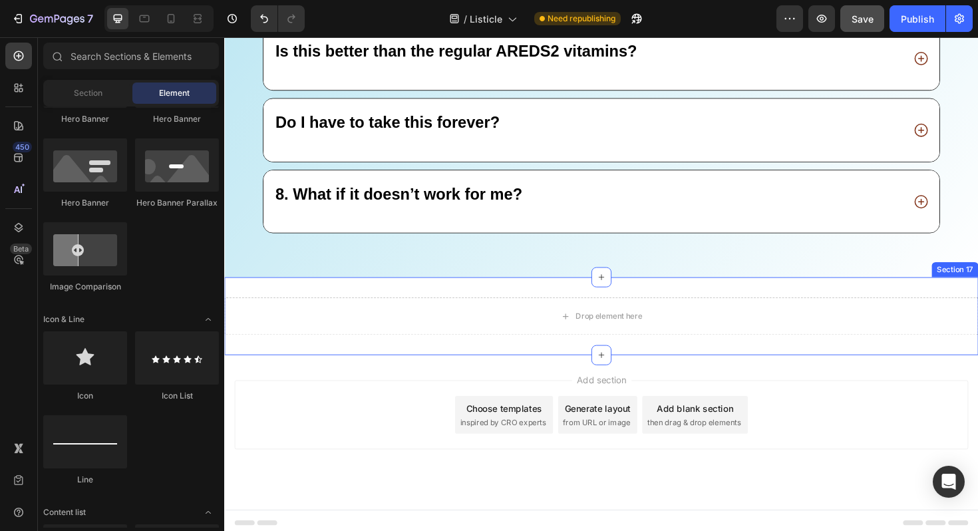
click at [354, 306] on div "Drop element here Section 17" at bounding box center [623, 332] width 798 height 82
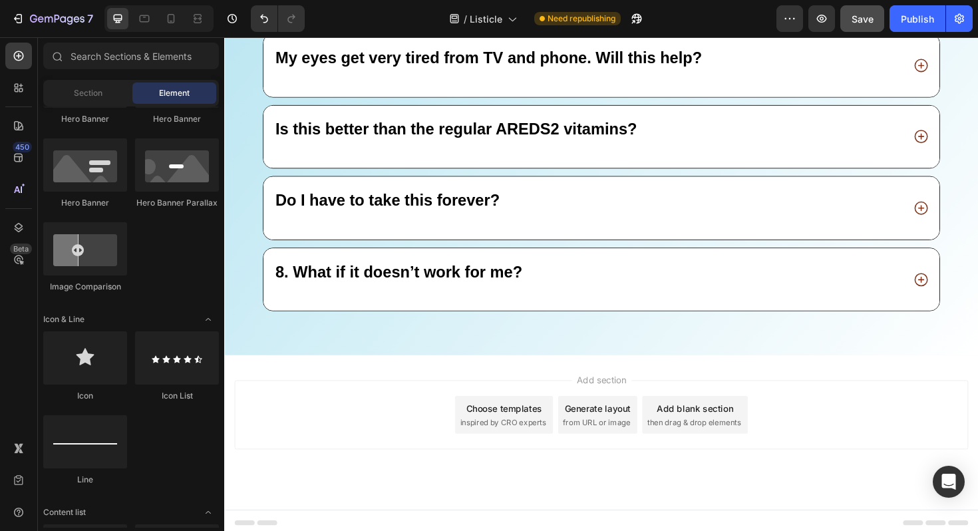
click at [318, 416] on div "Add section Choose templates inspired by CRO experts Generate layout from URL o…" at bounding box center [623, 436] width 777 height 73
click at [291, 374] on div "Add section Choose templates inspired by CRO experts Generate layout from URL o…" at bounding box center [623, 456] width 798 height 164
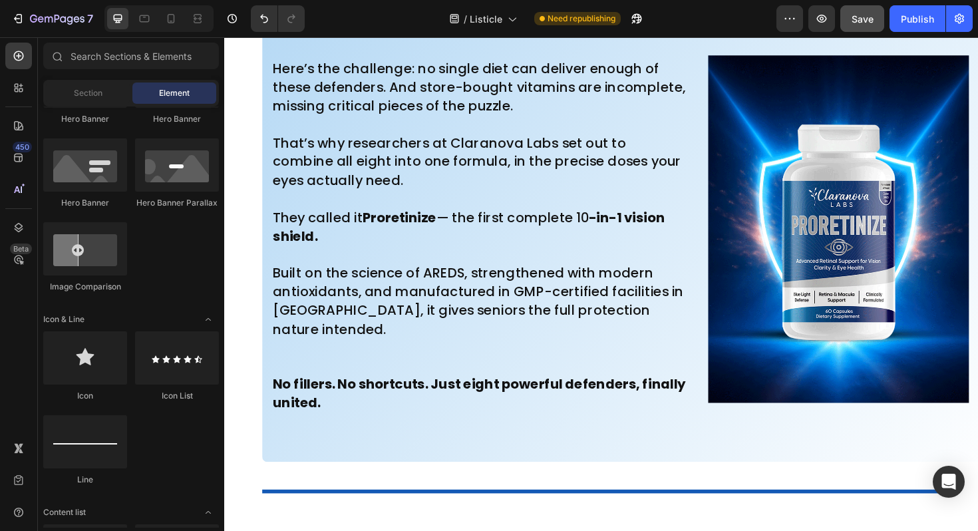
scroll to position [6852, 0]
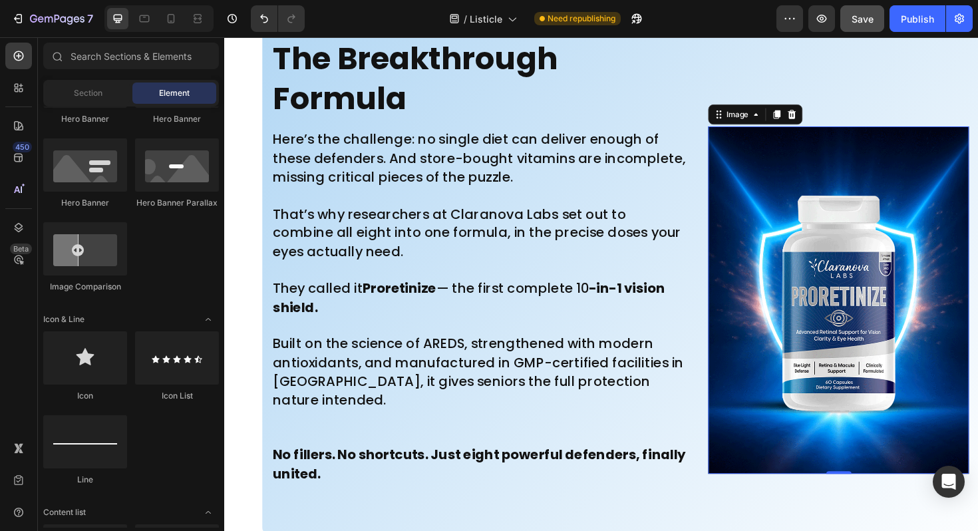
click at [813, 186] on img at bounding box center [874, 316] width 276 height 368
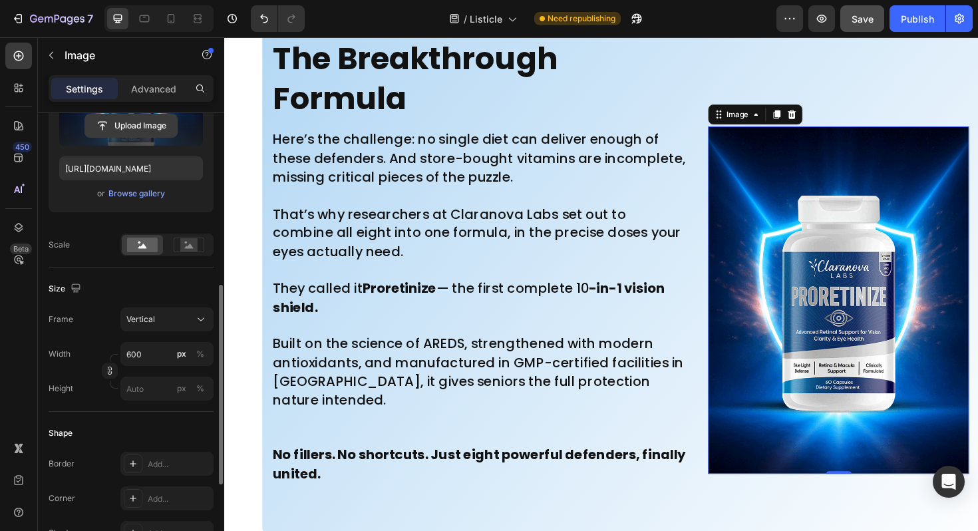
scroll to position [344, 0]
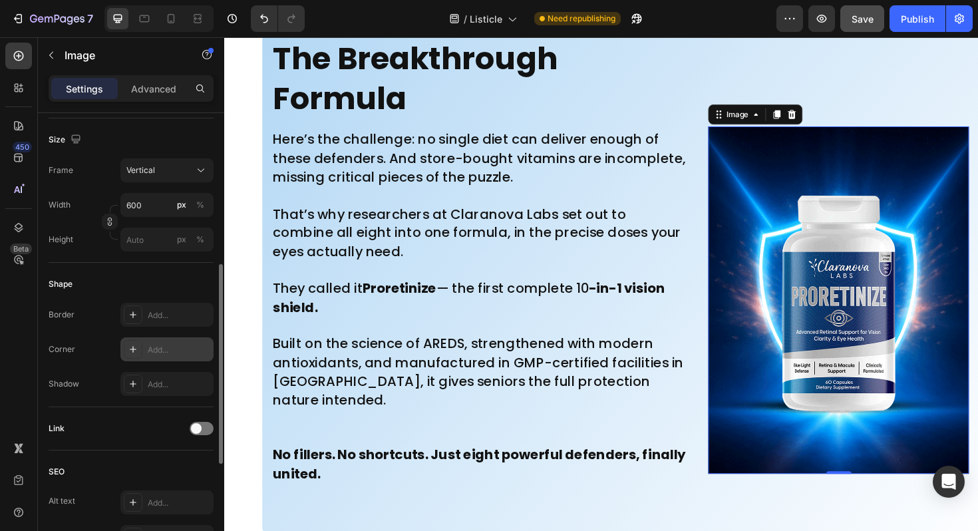
click at [162, 345] on div "Add..." at bounding box center [179, 350] width 63 height 12
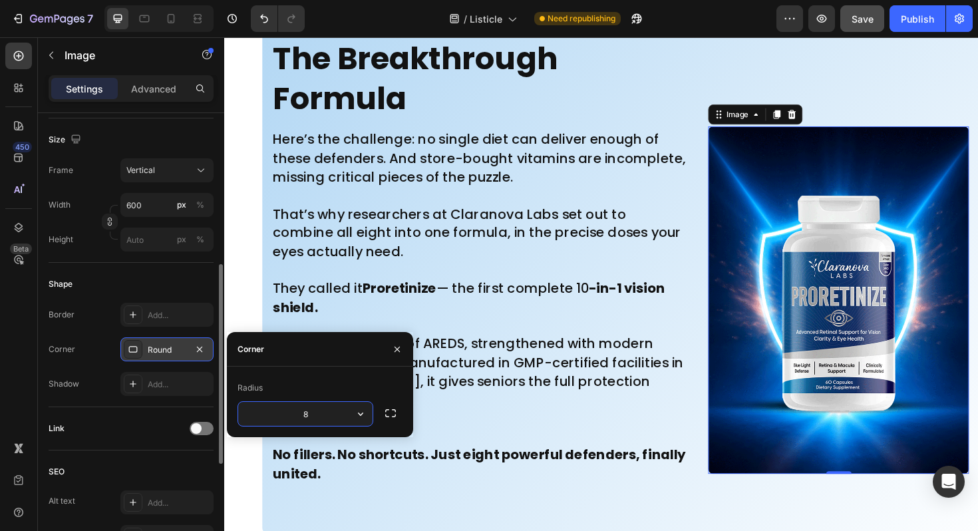
click at [347, 411] on input "8" at bounding box center [305, 414] width 134 height 24
click at [358, 411] on icon "button" at bounding box center [360, 413] width 13 height 13
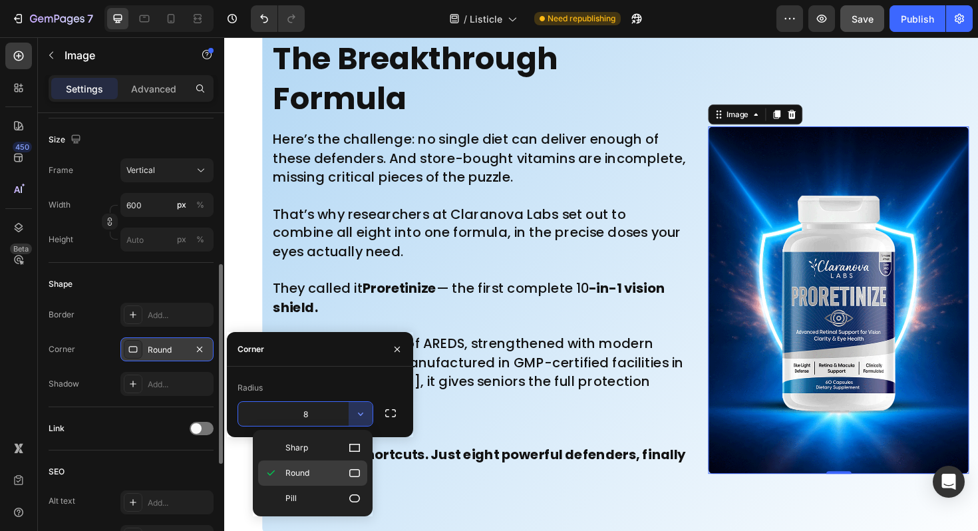
click at [358, 469] on icon at bounding box center [354, 473] width 11 height 8
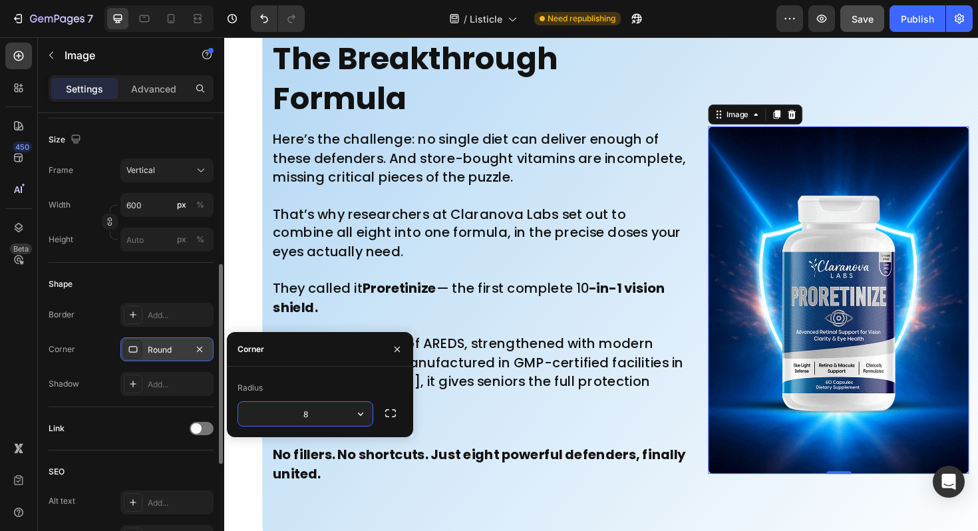
click at [330, 412] on input "8" at bounding box center [305, 414] width 134 height 24
click at [362, 416] on icon "button" at bounding box center [360, 413] width 13 height 13
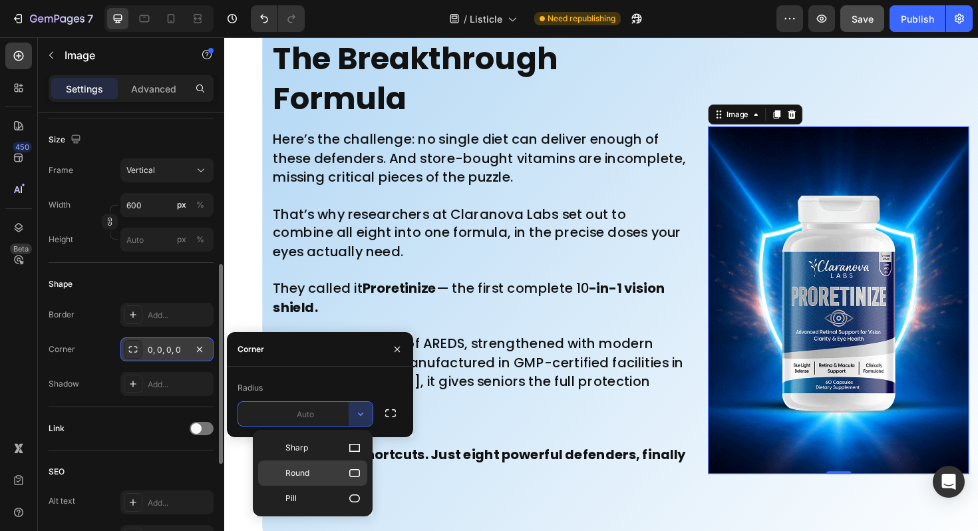
click at [354, 477] on icon at bounding box center [354, 472] width 13 height 13
type input "8"
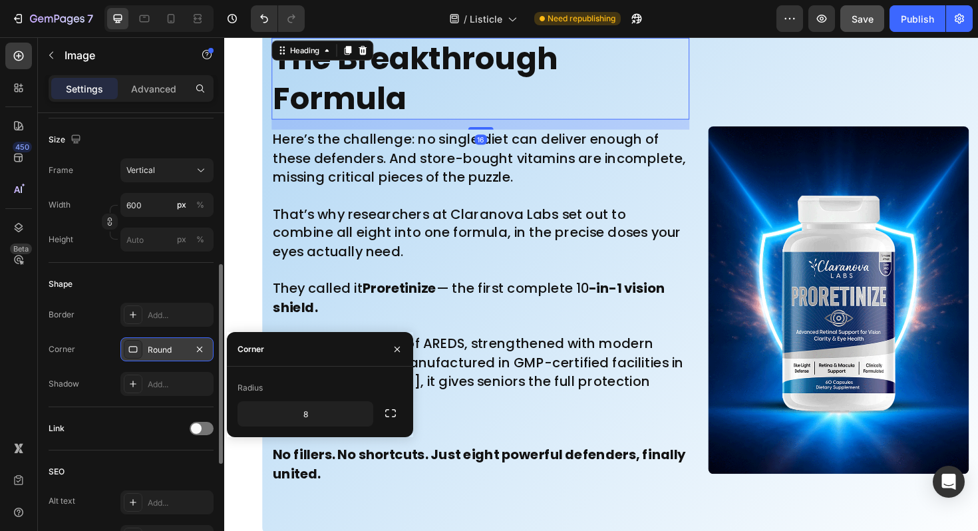
click at [712, 58] on h2 "The Breakthrough Formula" at bounding box center [495, 81] width 442 height 87
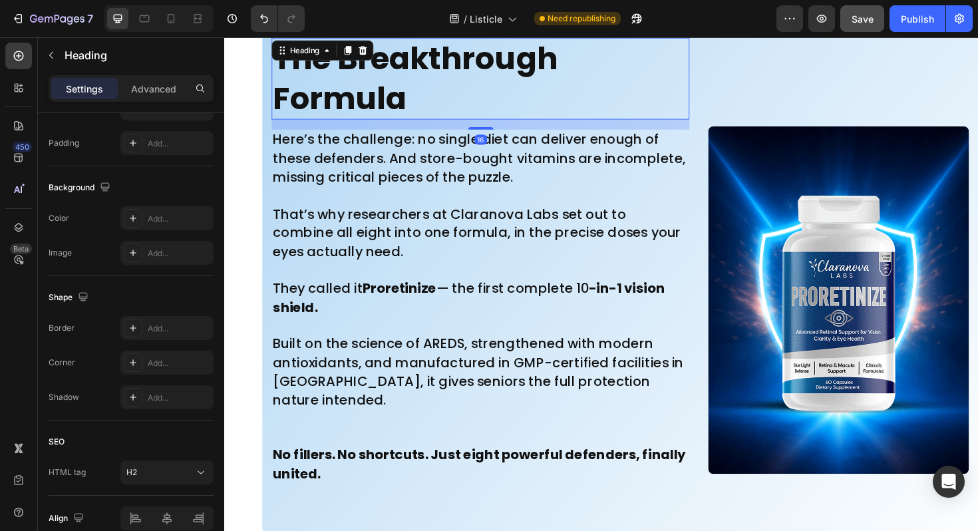
scroll to position [0, 0]
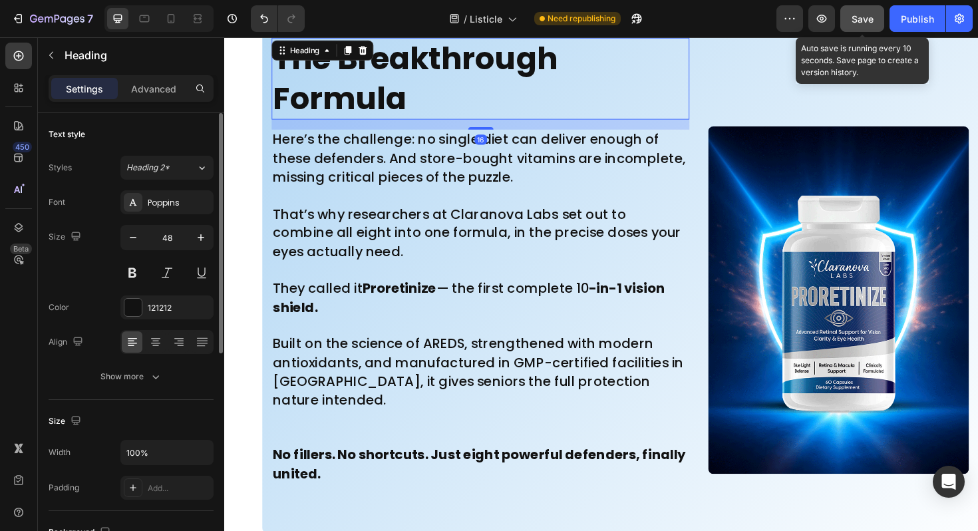
click at [861, 18] on span "Save" at bounding box center [862, 18] width 22 height 11
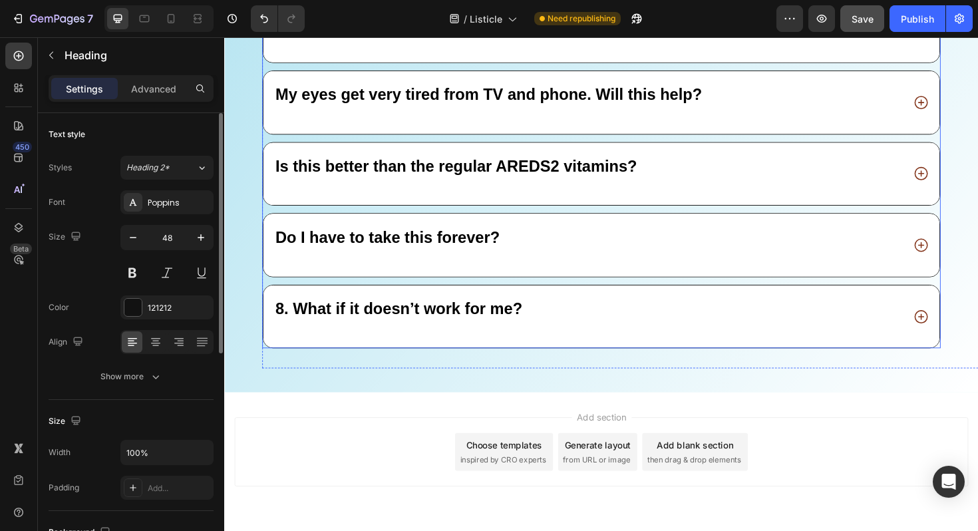
scroll to position [11106, 0]
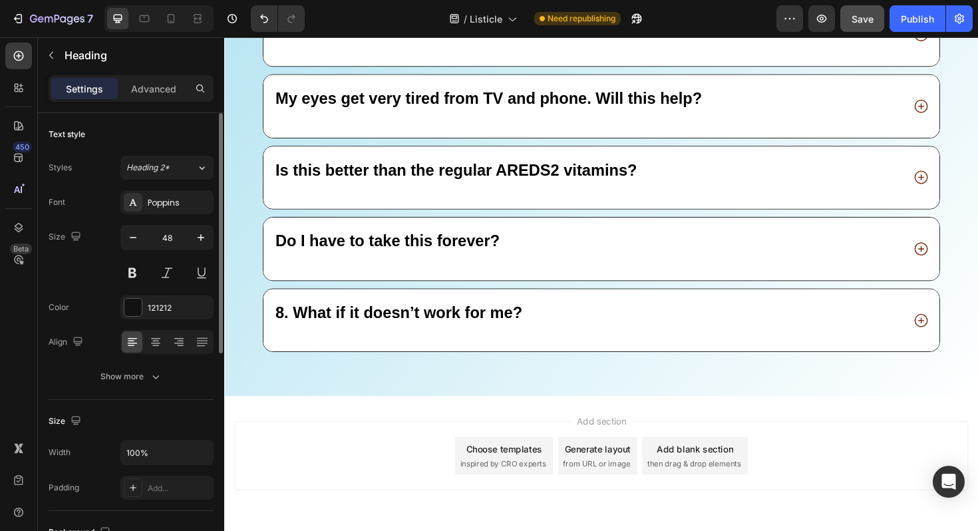
click at [297, 448] on div "Add section Choose templates inspired by CRO experts Generate layout from URL o…" at bounding box center [623, 480] width 777 height 73
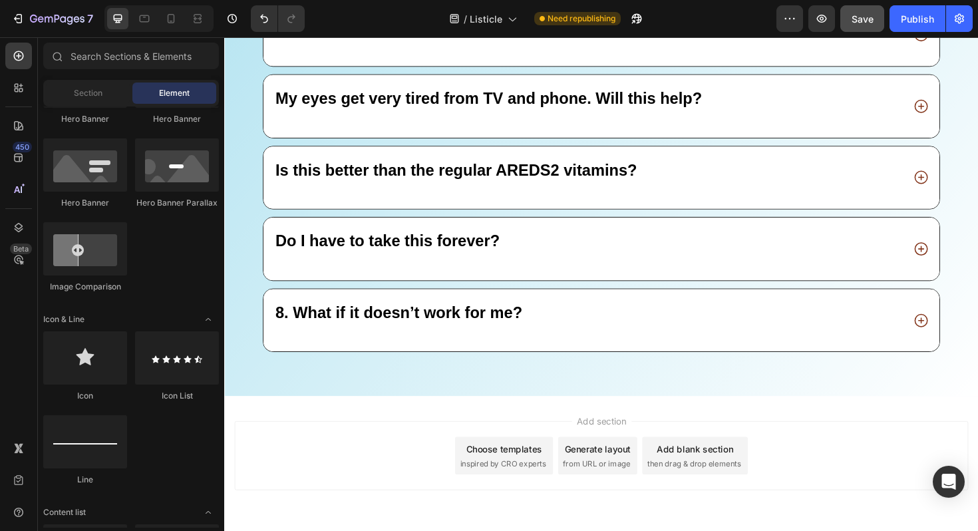
click at [276, 417] on div "Add section Choose templates inspired by CRO experts Generate layout from URL o…" at bounding box center [623, 499] width 798 height 164
click at [253, 425] on div "Add section Choose templates inspired by CRO experts Generate layout from URL o…" at bounding box center [623, 499] width 798 height 164
click at [90, 85] on div "Section" at bounding box center [88, 92] width 84 height 21
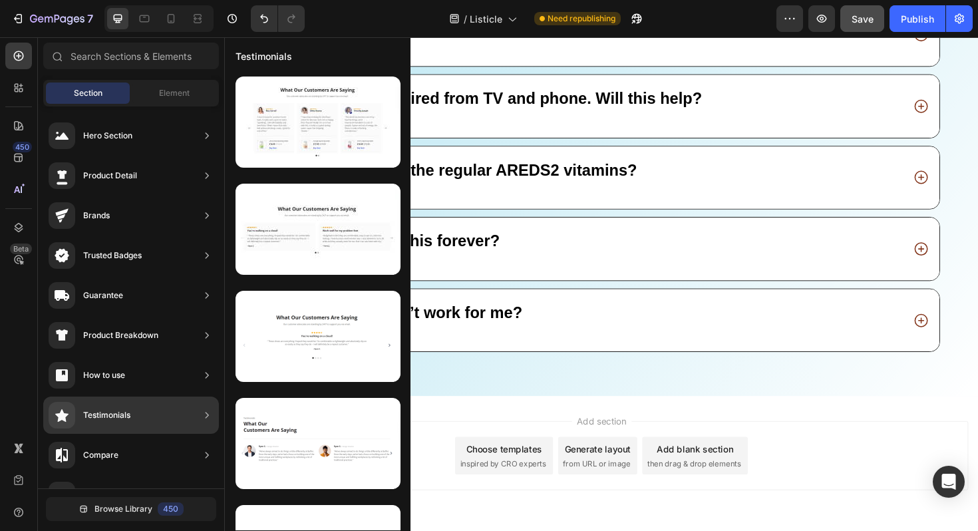
scroll to position [390, 0]
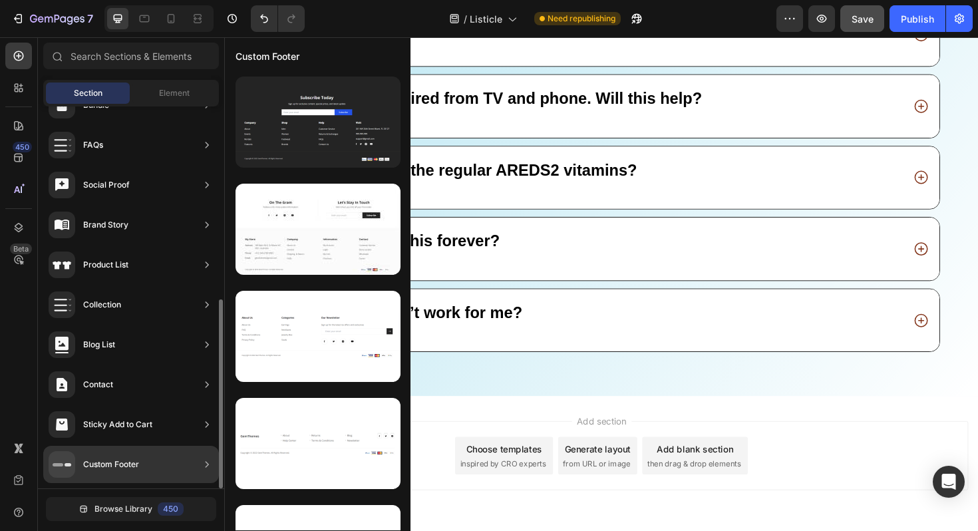
click at [124, 459] on div "Custom Footer" at bounding box center [111, 464] width 56 height 13
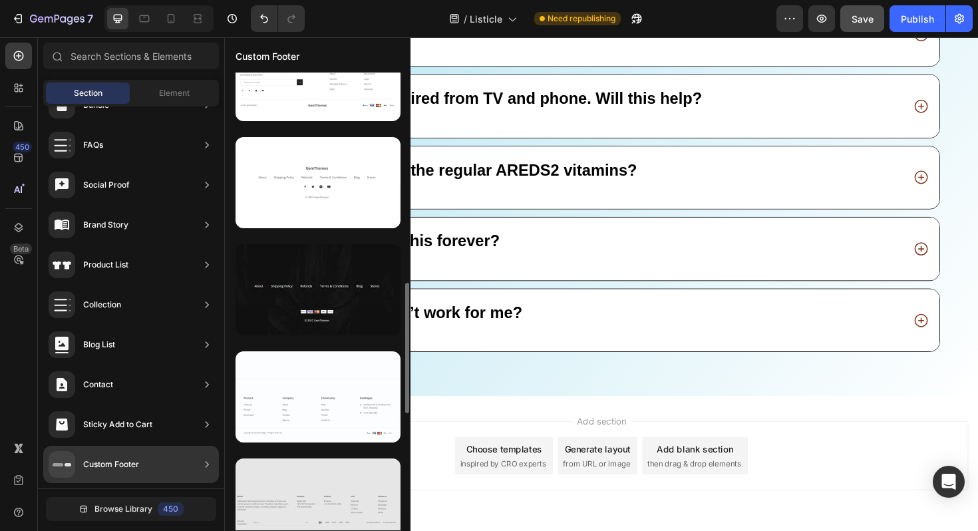
scroll to position [862, 0]
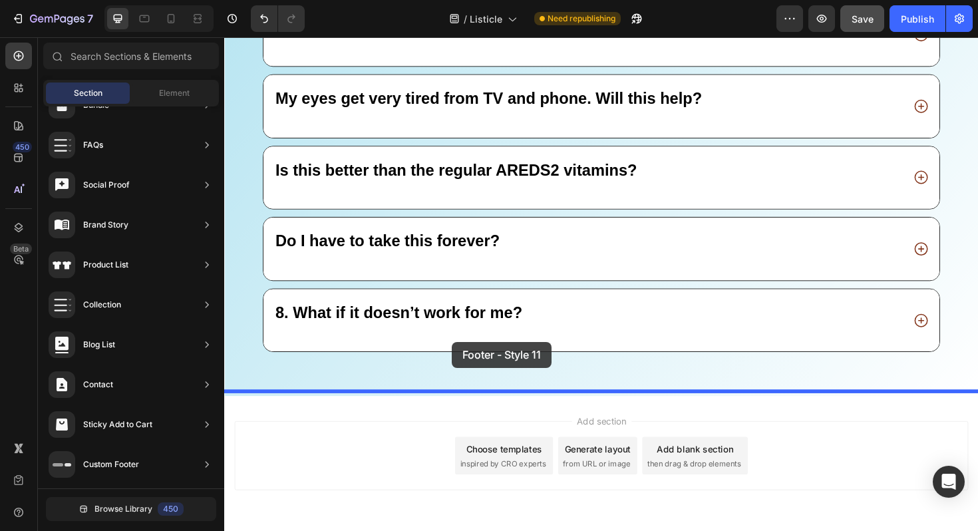
drag, startPoint x: 486, startPoint y: 237, endPoint x: 465, endPoint y: 360, distance: 124.9
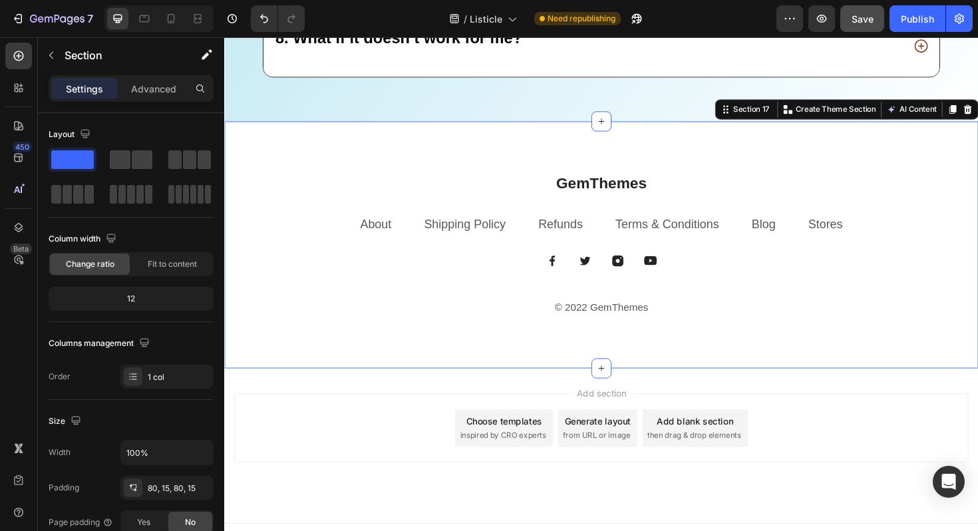
scroll to position [11397, 0]
click at [348, 158] on div "GemThemes Heading About Text block Shipping Policy Text block Refunds Text bloc…" at bounding box center [623, 256] width 798 height 261
click at [265, 140] on div "GemThemes Heading About Text block Shipping Policy Text block Refunds Text bloc…" at bounding box center [623, 256] width 798 height 261
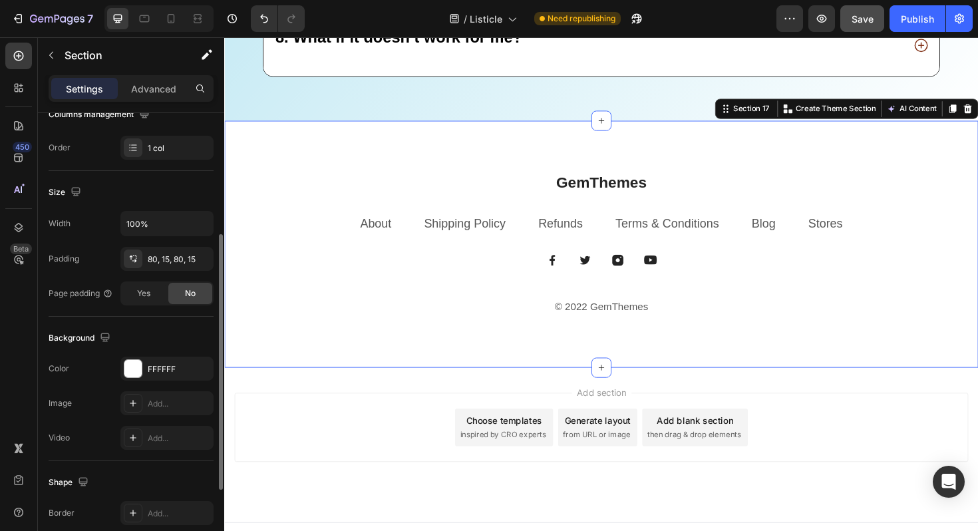
scroll to position [356, 0]
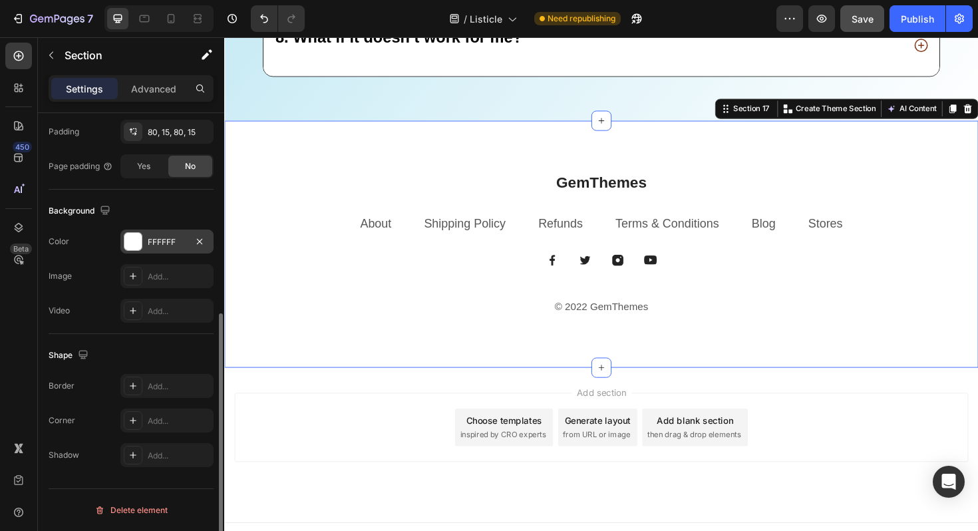
click at [170, 231] on div "FFFFFF" at bounding box center [166, 241] width 93 height 24
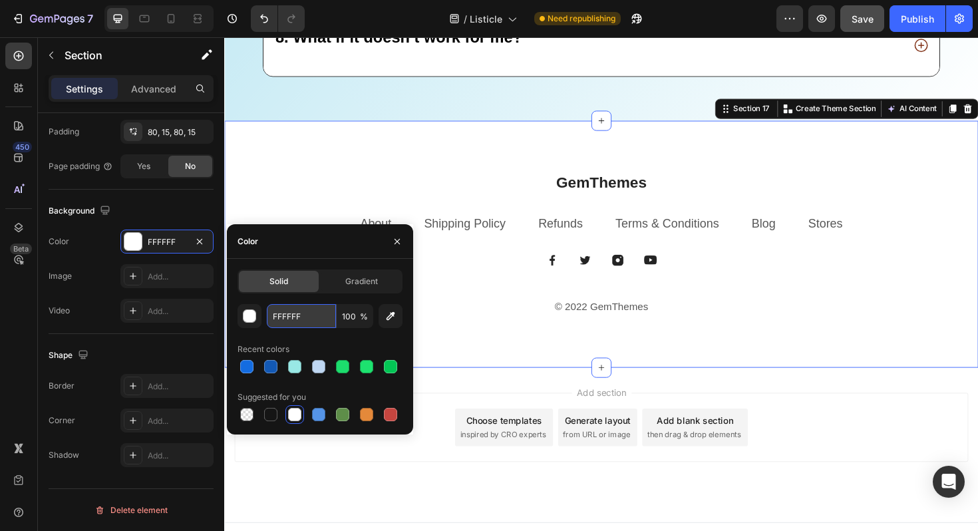
click at [293, 307] on input "FFFFFF" at bounding box center [301, 316] width 69 height 24
paste input "99E8E5"
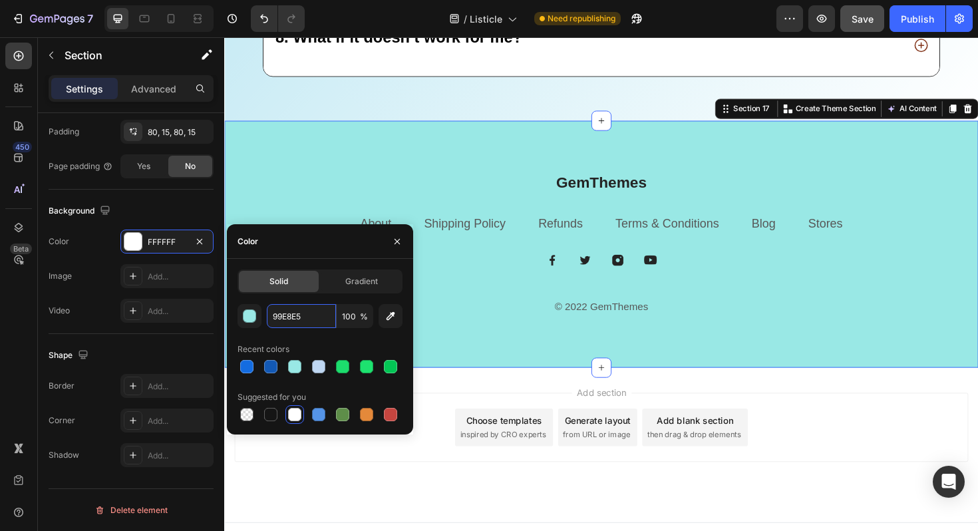
type input "99E8E5"
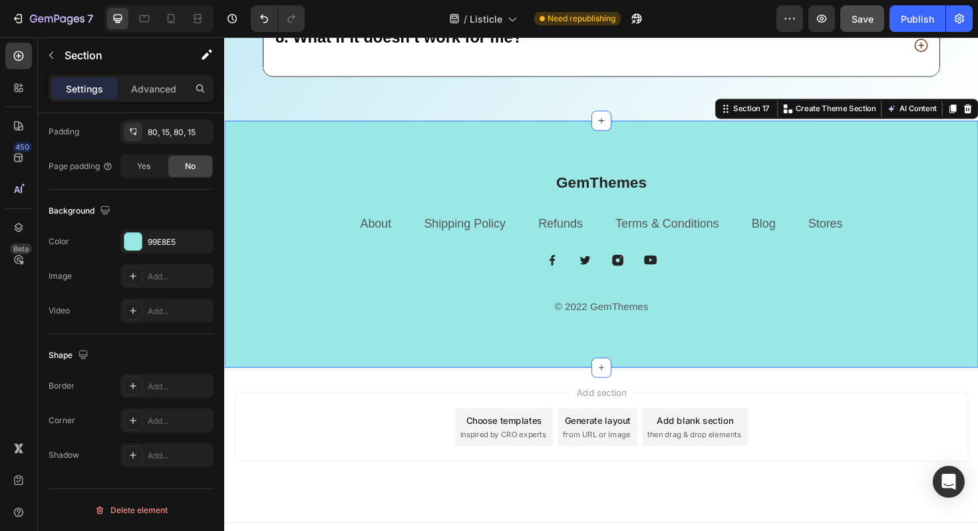
click at [345, 166] on div "GemThemes Heading About Text block Shipping Policy Text block Refunds Text bloc…" at bounding box center [623, 256] width 798 height 261
click at [358, 159] on div "GemThemes Heading About Text block Shipping Policy Text block Refunds Text bloc…" at bounding box center [623, 256] width 798 height 261
click at [430, 162] on div "GemThemes Heading About Text block Shipping Policy Text block Refunds Text bloc…" at bounding box center [623, 256] width 798 height 261
click at [552, 186] on p "GemThemes" at bounding box center [622, 190] width 775 height 21
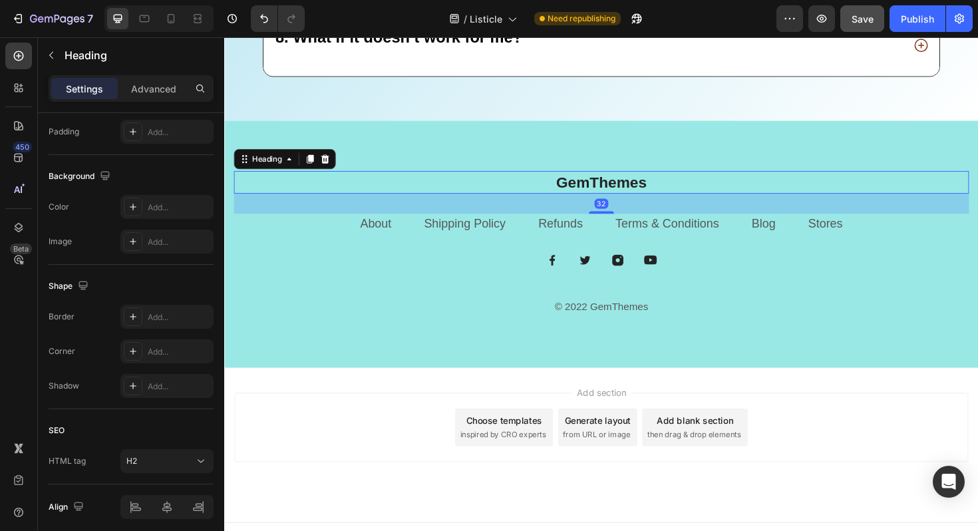
scroll to position [0, 0]
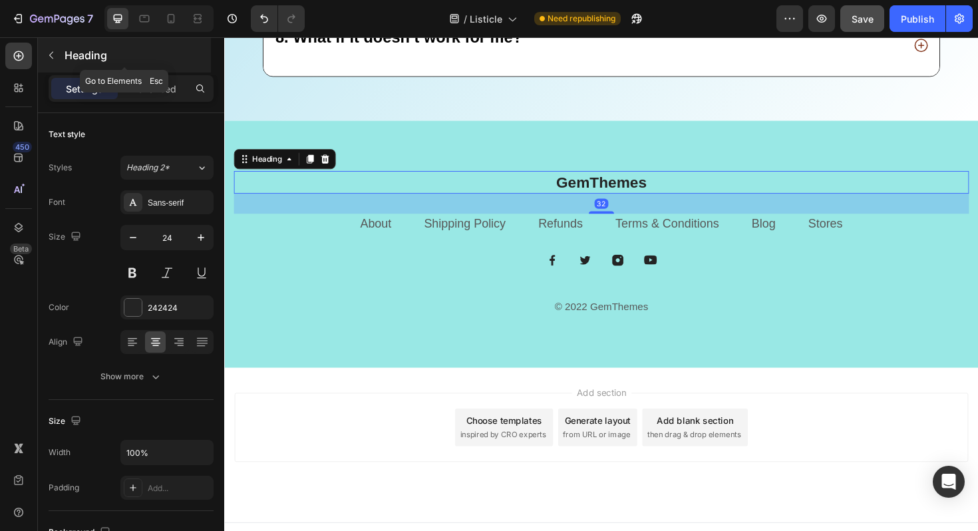
click at [52, 49] on button "button" at bounding box center [51, 55] width 21 height 21
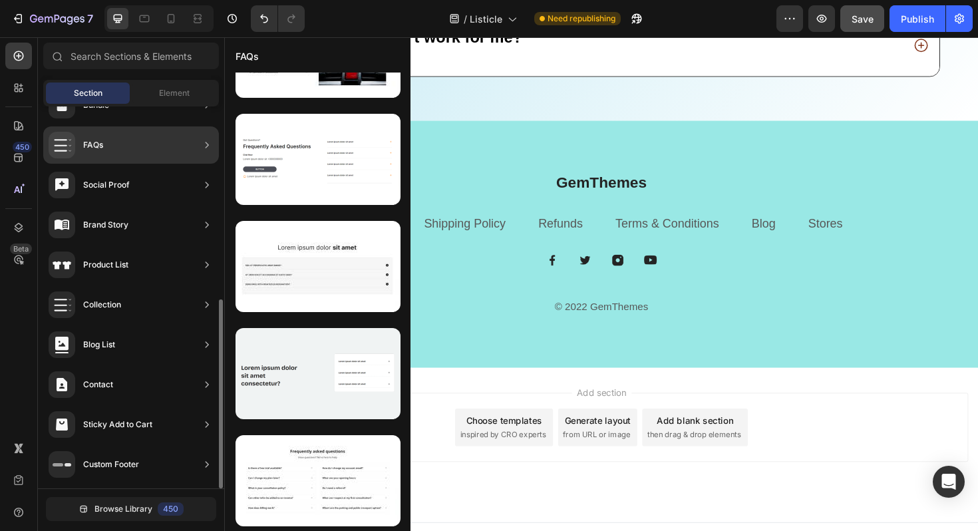
scroll to position [70, 0]
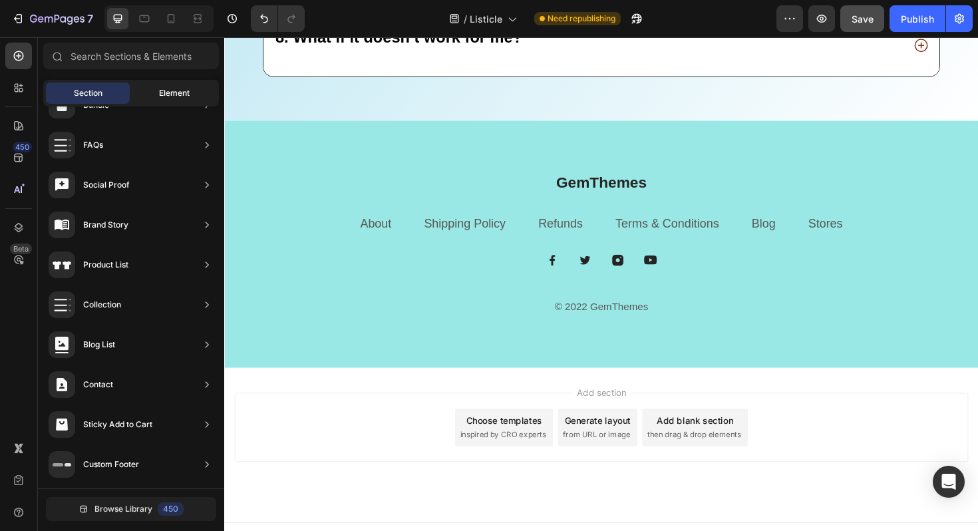
click at [173, 90] on span "Element" at bounding box center [174, 93] width 31 height 12
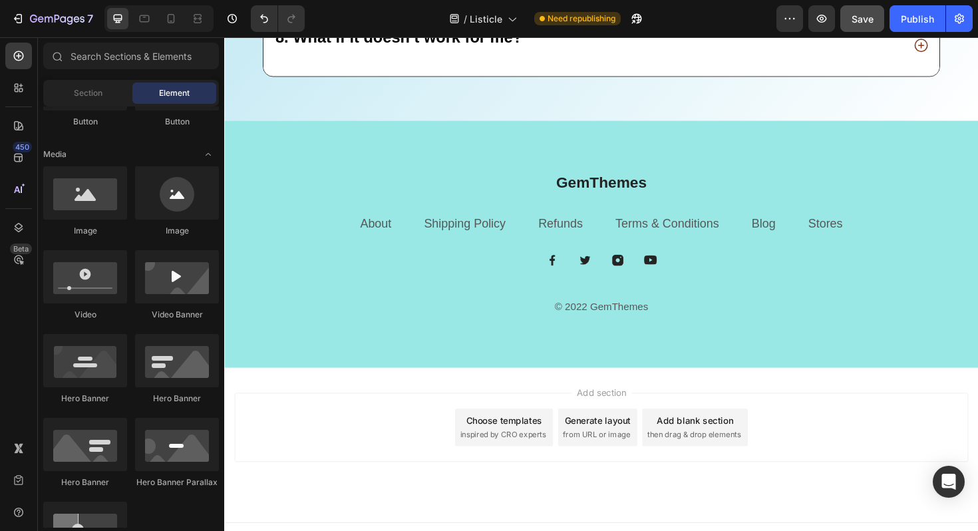
scroll to position [0, 0]
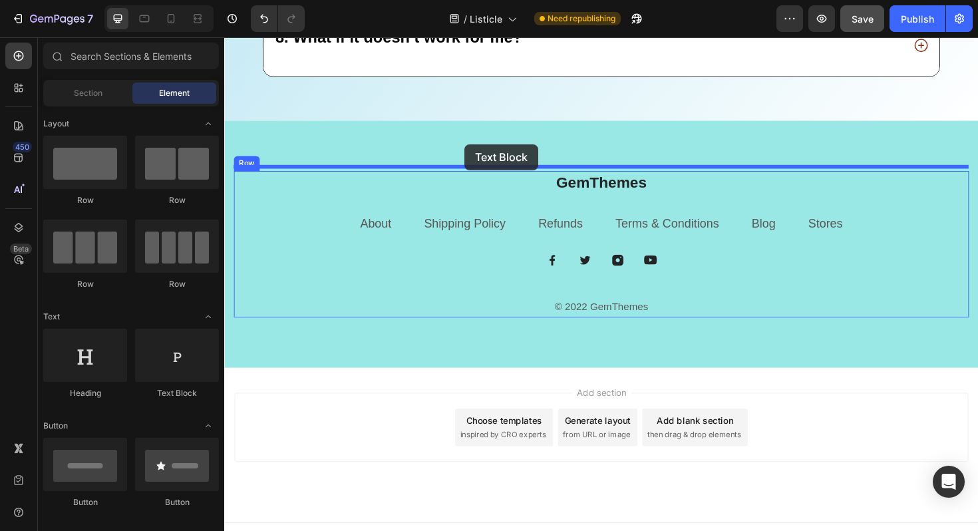
drag, startPoint x: 392, startPoint y: 396, endPoint x: 477, endPoint y: 150, distance: 259.7
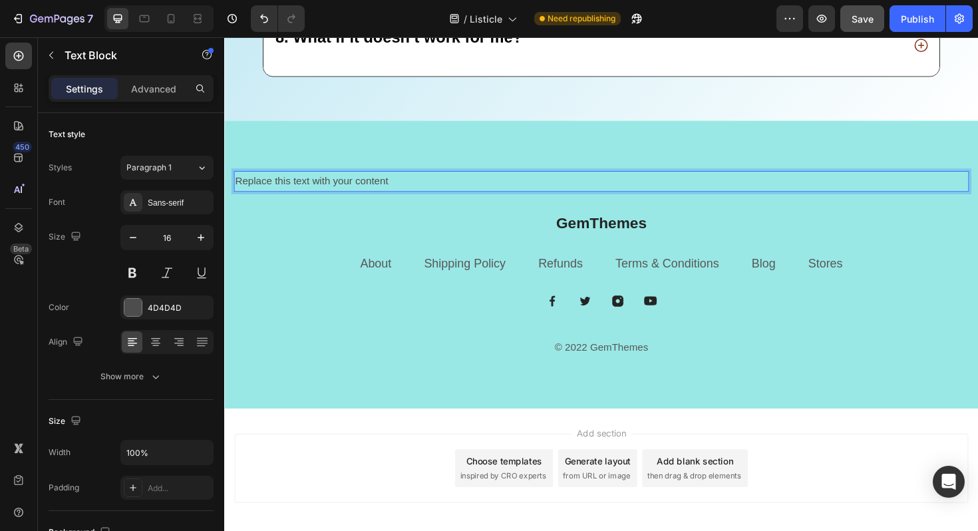
click at [330, 184] on div "Replace this text with your content" at bounding box center [623, 190] width 778 height 22
click at [330, 184] on p "Replace this text with your content" at bounding box center [622, 189] width 775 height 19
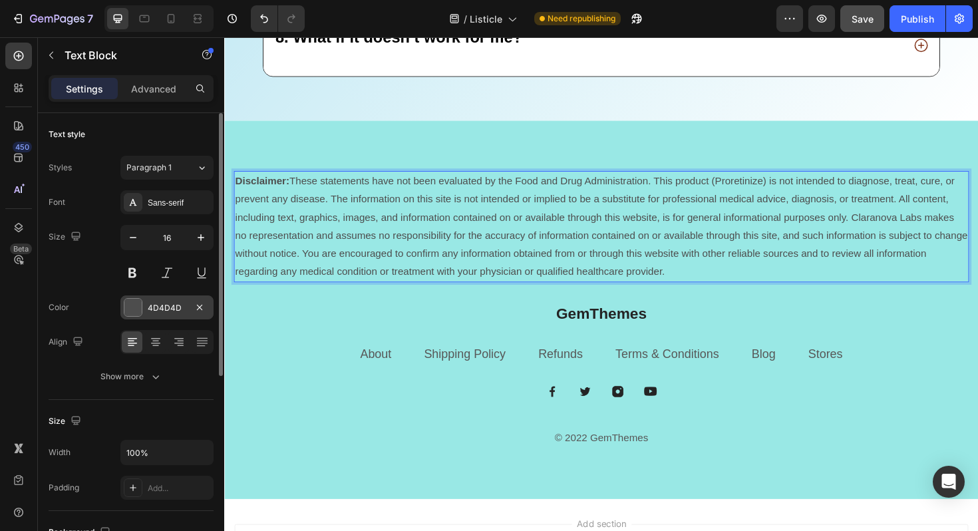
click at [161, 315] on div "4D4D4D" at bounding box center [166, 307] width 93 height 24
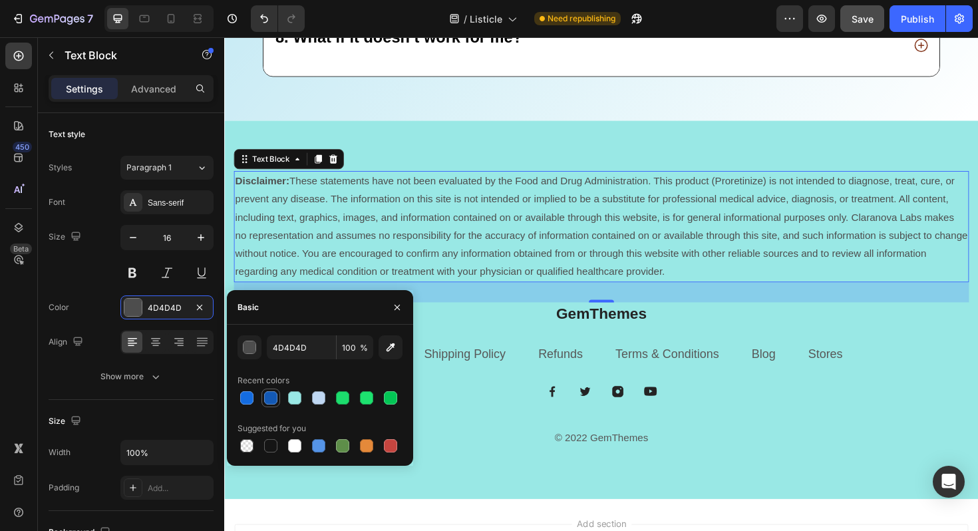
click at [272, 399] on div at bounding box center [270, 397] width 13 height 13
type input "1359B5"
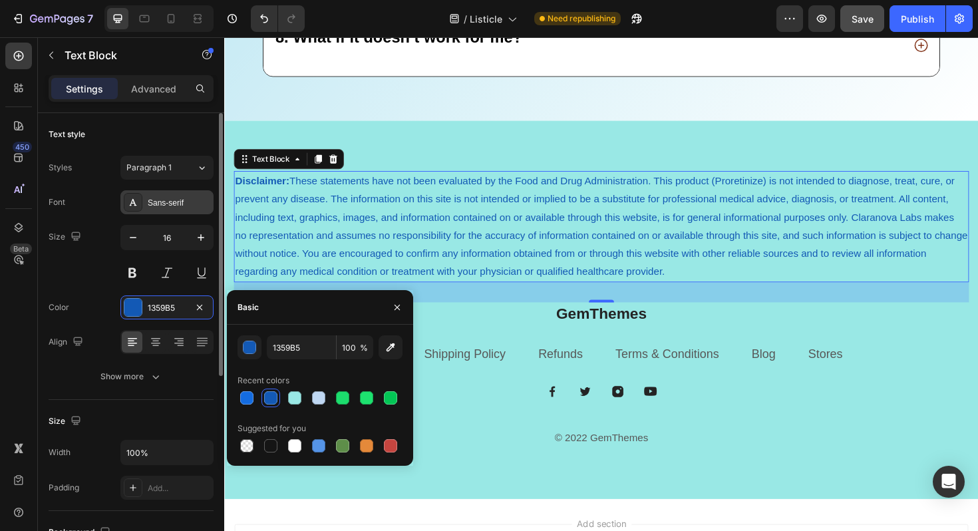
click at [190, 198] on div "Sans-serif" at bounding box center [179, 203] width 63 height 12
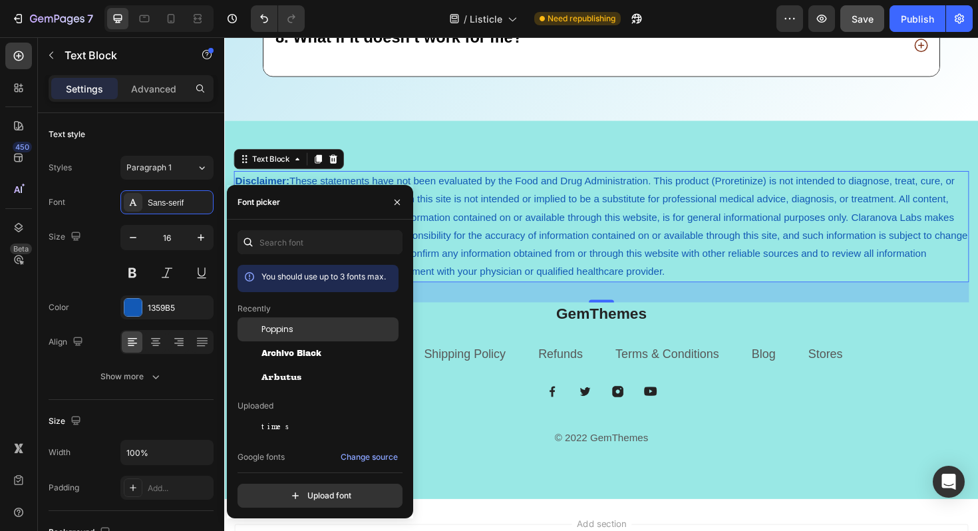
click at [268, 333] on span "Poppins" at bounding box center [277, 329] width 32 height 12
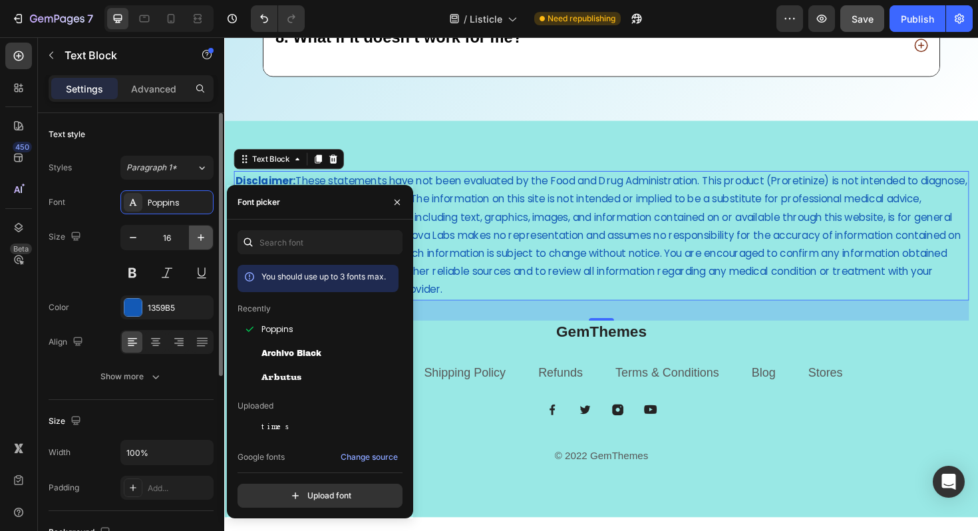
click at [200, 243] on icon "button" at bounding box center [200, 237] width 13 height 13
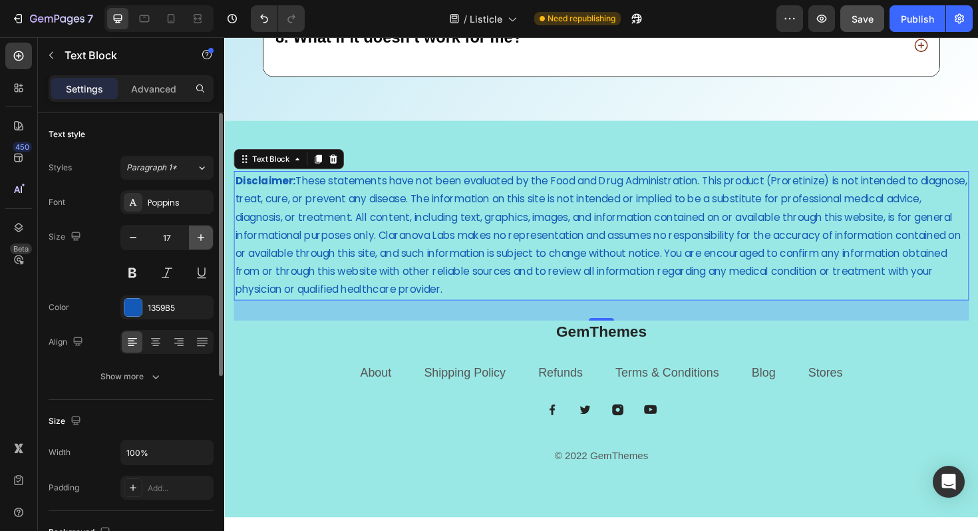
click at [200, 243] on icon "button" at bounding box center [200, 237] width 13 height 13
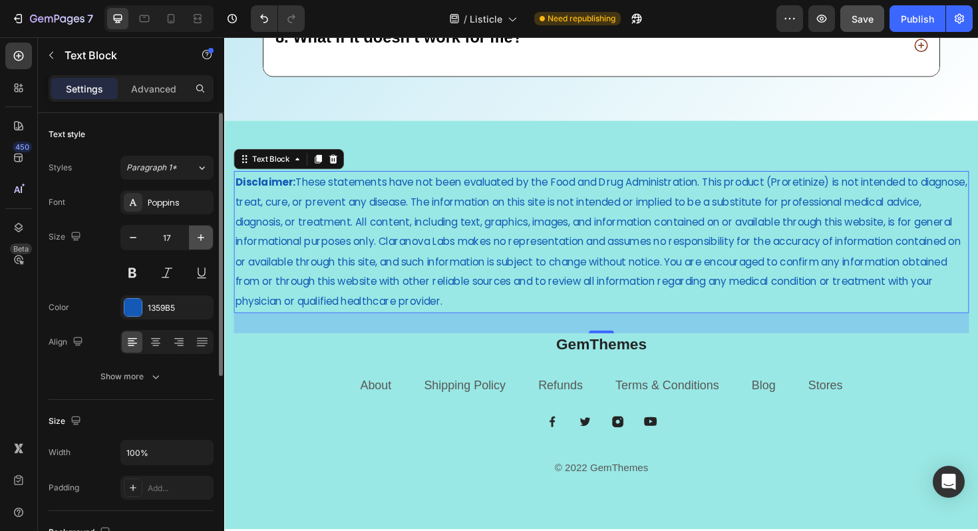
type input "18"
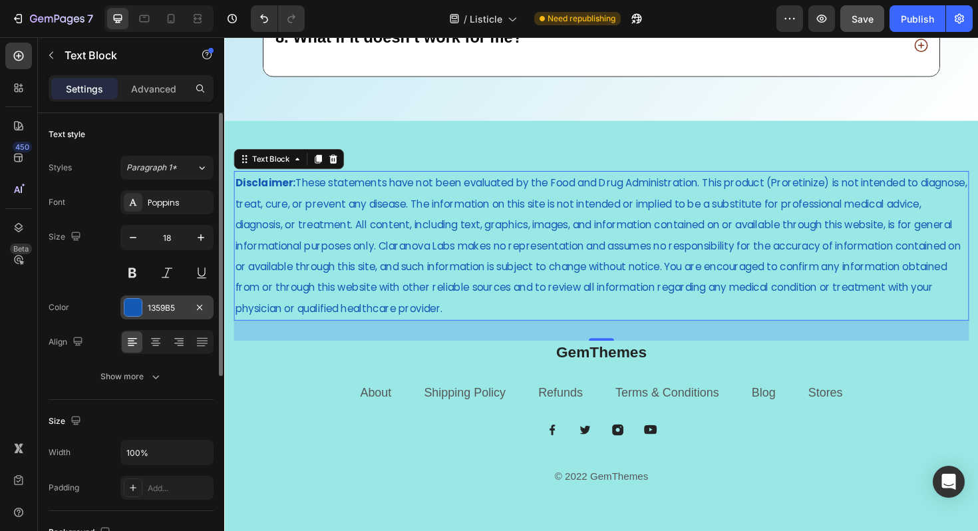
click at [168, 302] on div "1359B5" at bounding box center [167, 308] width 39 height 12
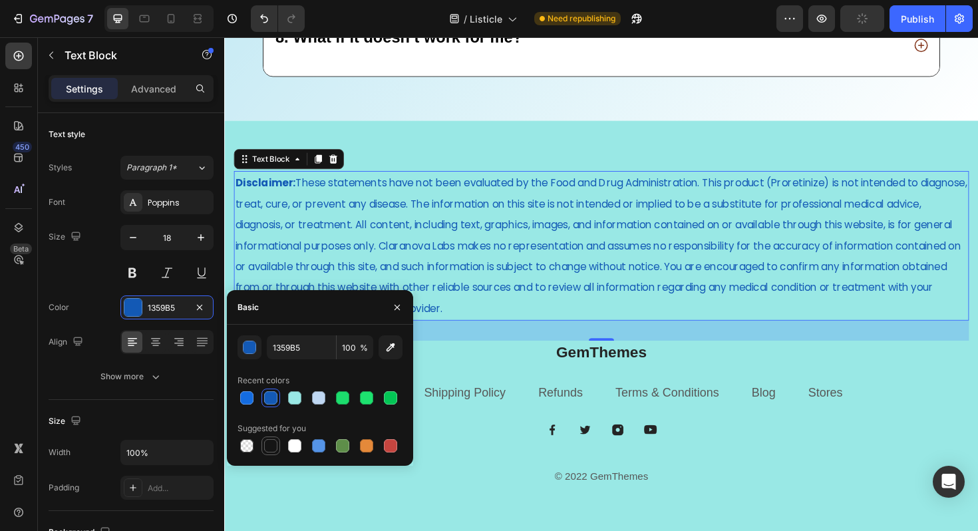
click at [268, 438] on div at bounding box center [271, 446] width 16 height 16
type input "151515"
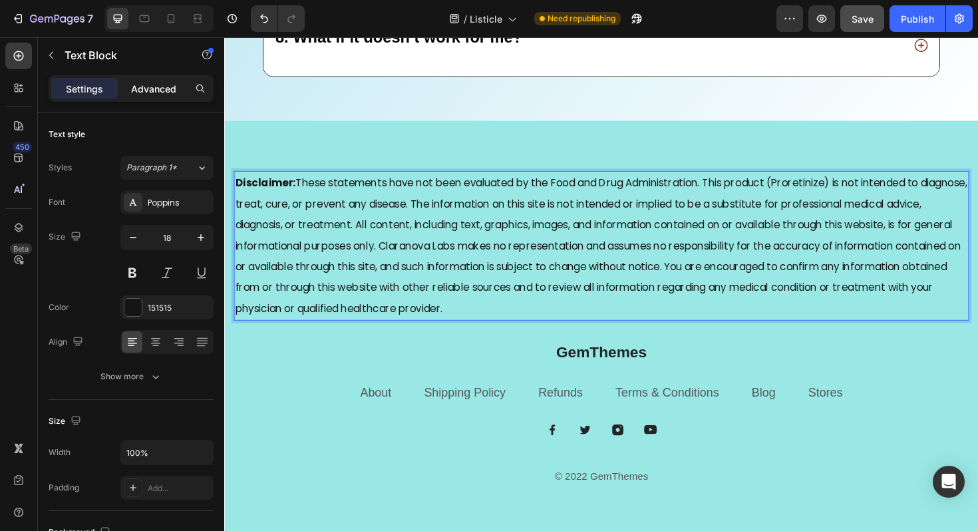
click at [144, 94] on p "Advanced" at bounding box center [153, 89] width 45 height 14
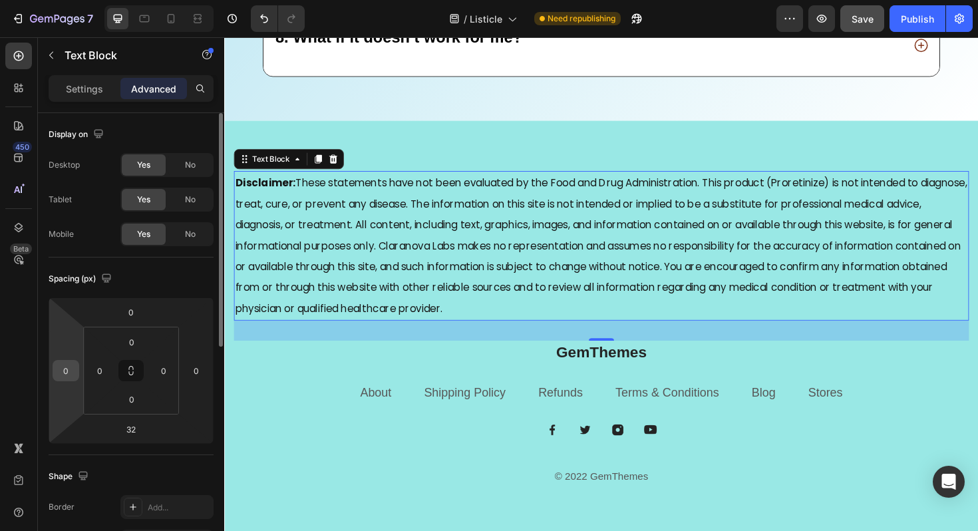
click at [65, 374] on input "0" at bounding box center [66, 370] width 20 height 20
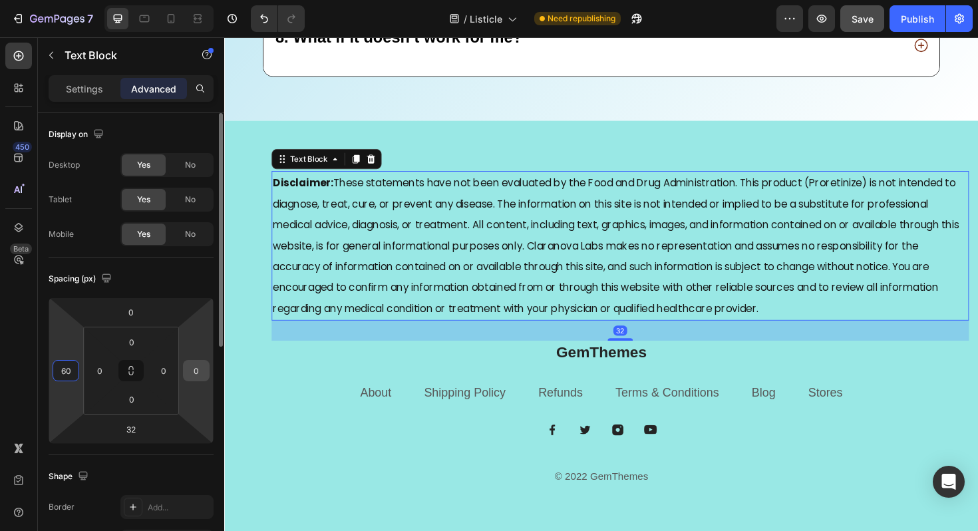
type input "60"
click at [200, 366] on input "0" at bounding box center [196, 370] width 20 height 20
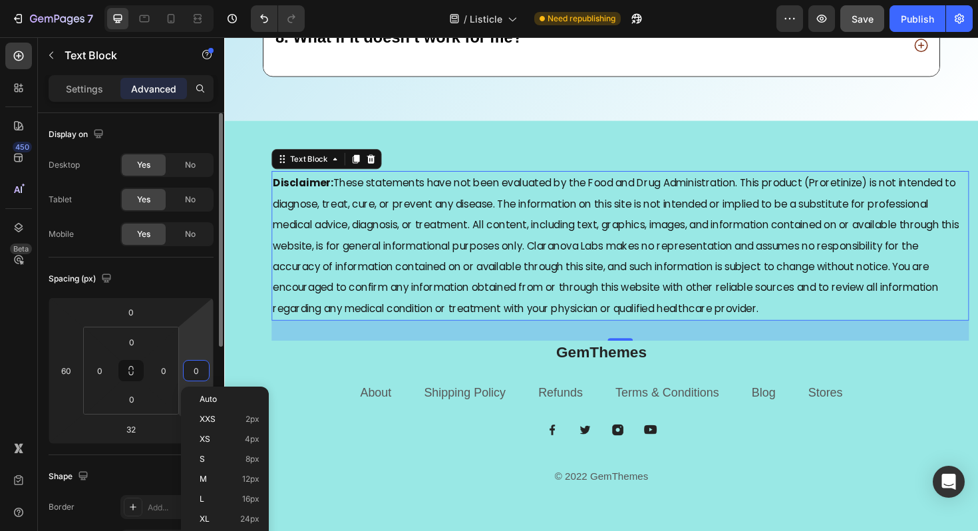
type input "6"
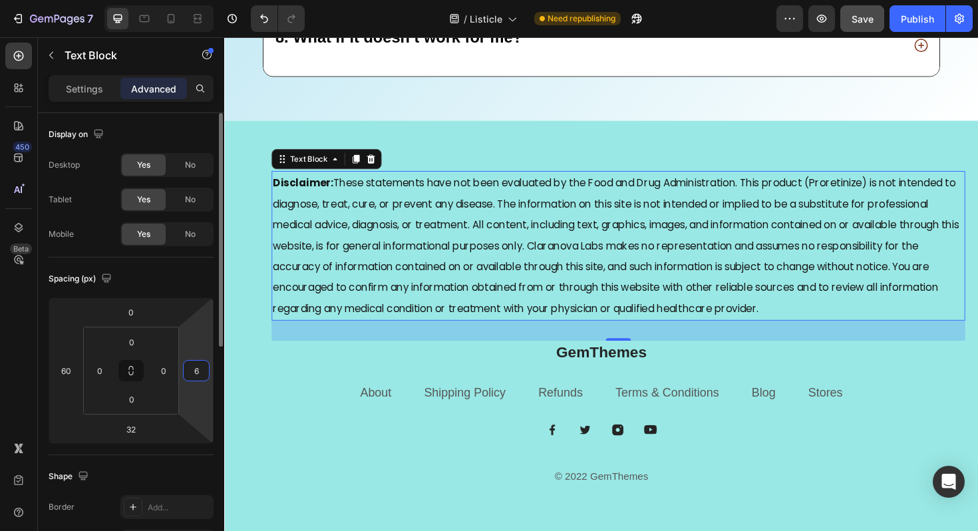
type input "60"
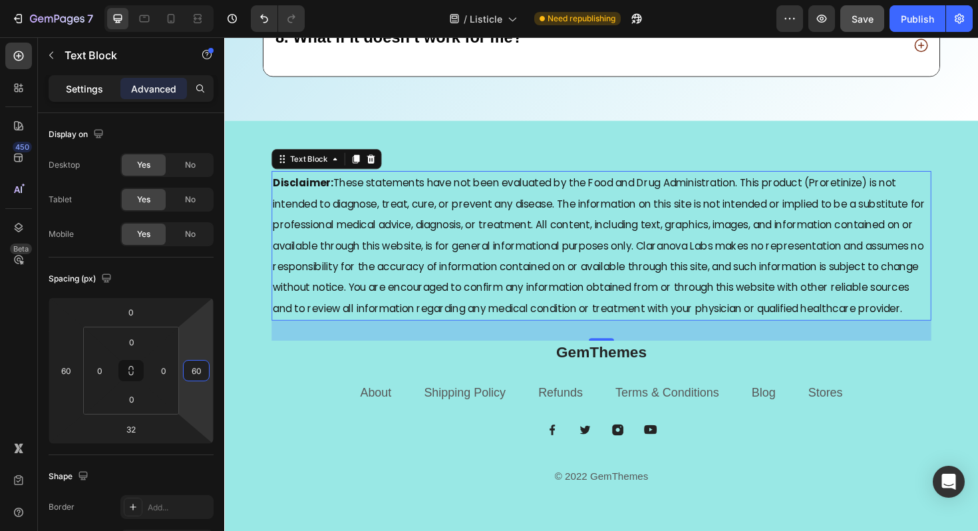
click at [70, 94] on p "Settings" at bounding box center [84, 89] width 37 height 14
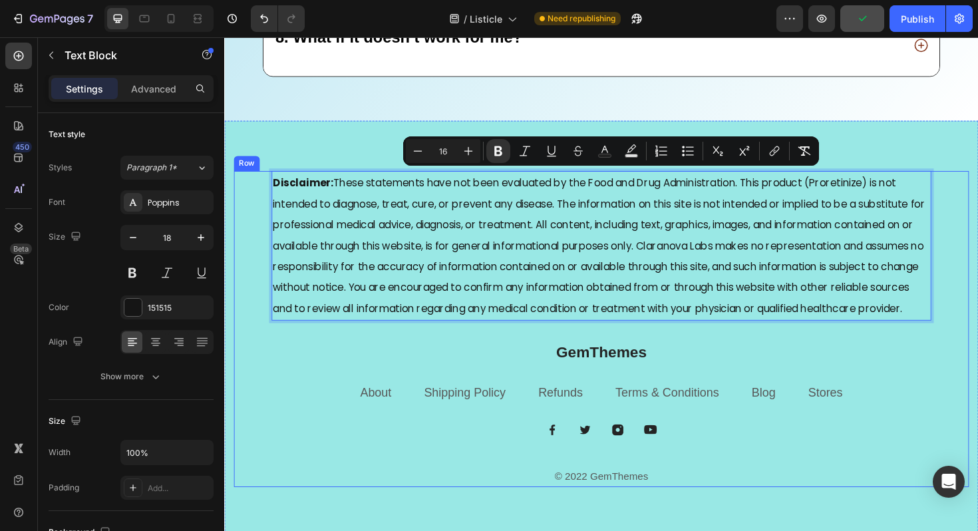
drag, startPoint x: 385, startPoint y: 334, endPoint x: 250, endPoint y: 172, distance: 211.1
click at [249, 179] on div "Disclaimer: These statements have not been evaluated by the Food and Drug Admin…" at bounding box center [623, 346] width 778 height 334
click at [462, 152] on icon "Editor contextual toolbar" at bounding box center [468, 150] width 13 height 13
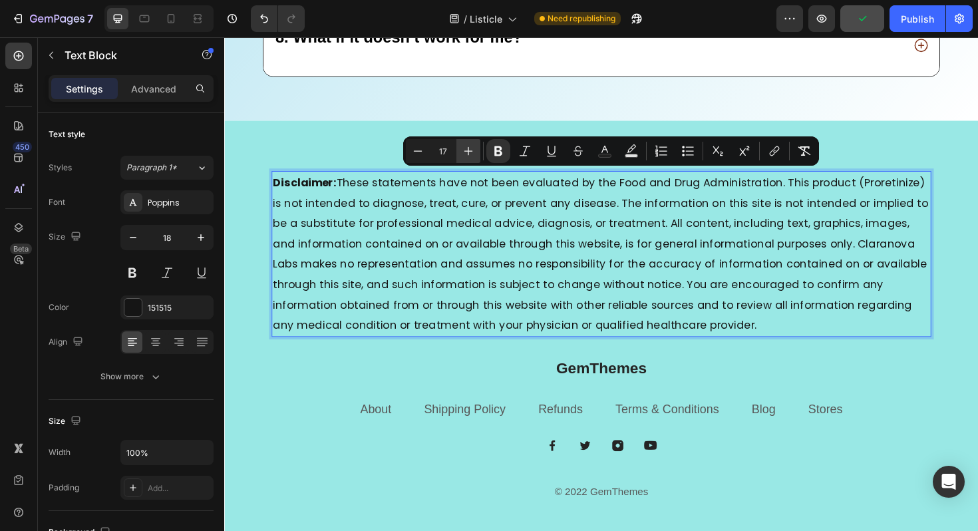
click at [462, 152] on icon "Editor contextual toolbar" at bounding box center [468, 150] width 13 height 13
type input "18"
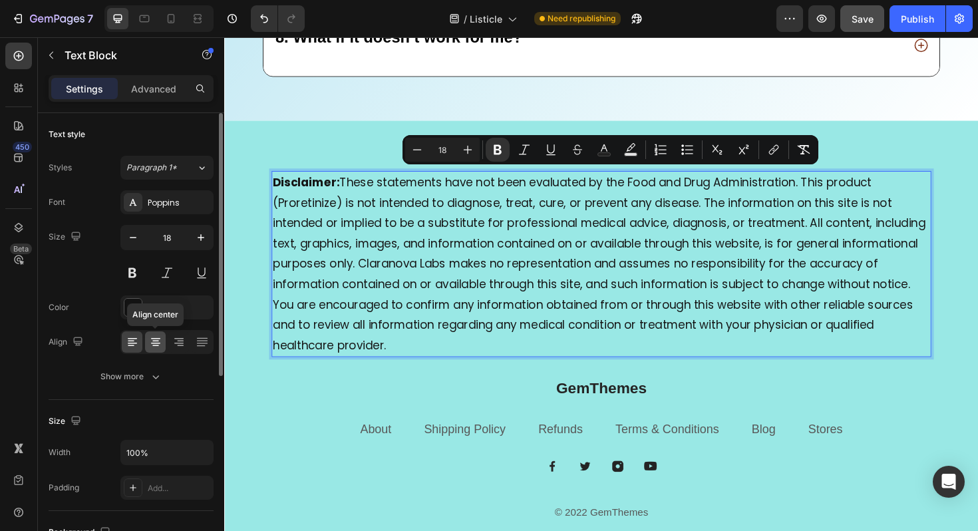
click at [160, 338] on icon at bounding box center [155, 338] width 9 height 1
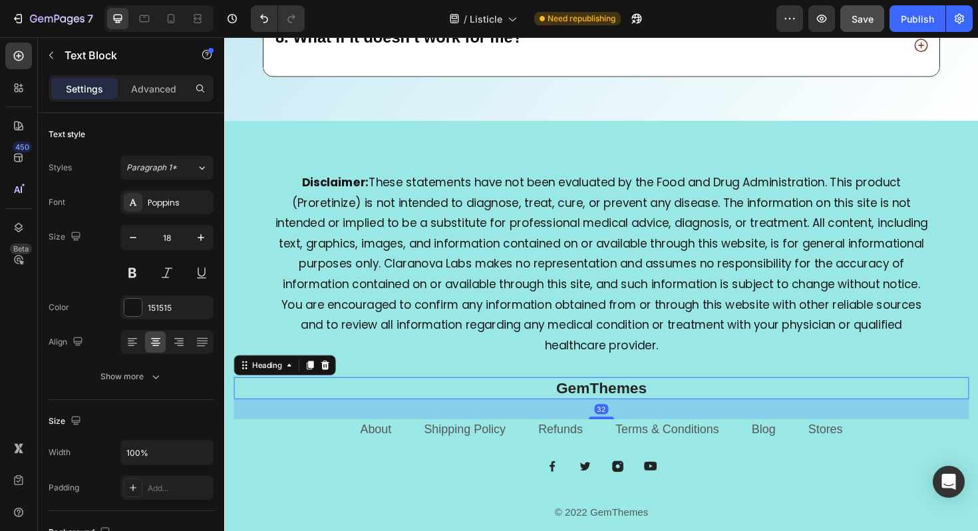
click at [525, 405] on p "GemThemes" at bounding box center [622, 408] width 775 height 21
click at [332, 380] on icon at bounding box center [331, 384] width 9 height 9
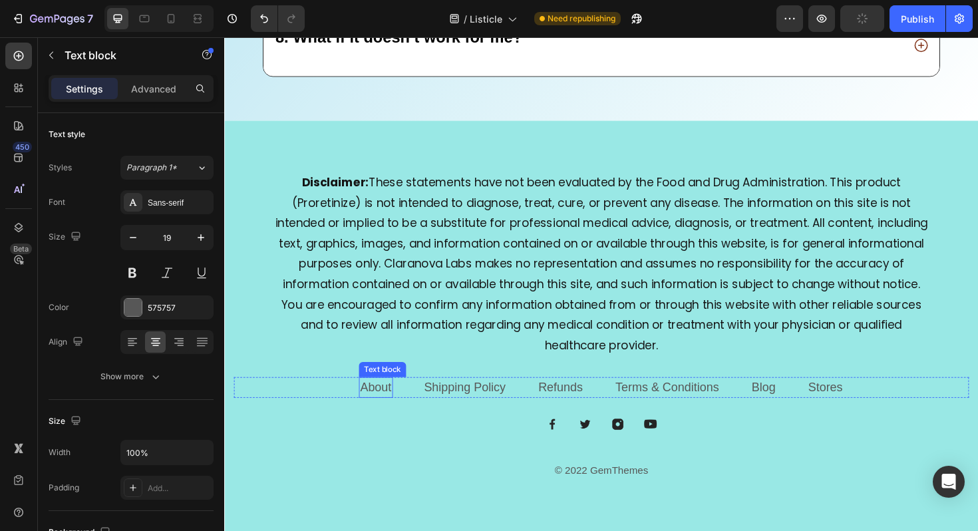
click at [390, 402] on link "About" at bounding box center [384, 407] width 33 height 14
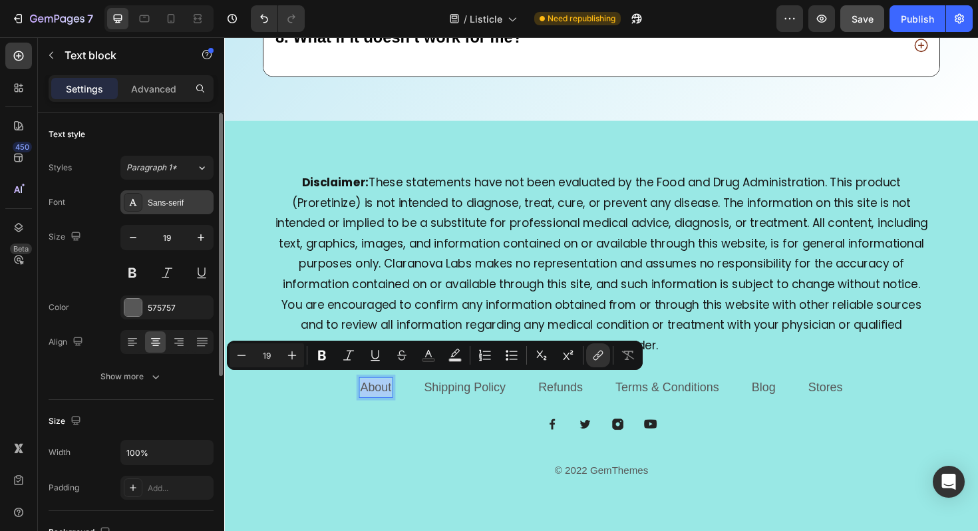
click at [184, 201] on div "Sans-serif" at bounding box center [179, 203] width 63 height 12
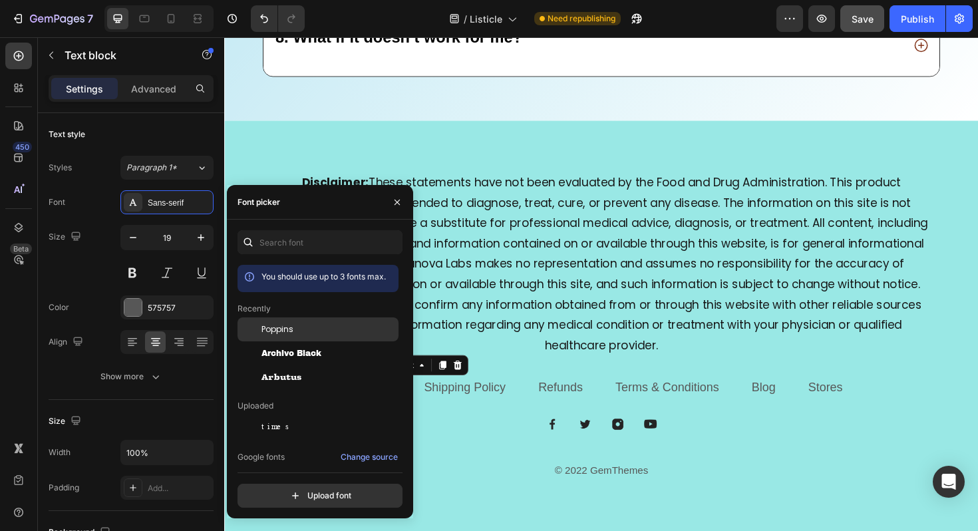
click at [286, 326] on span "Poppins" at bounding box center [277, 329] width 32 height 12
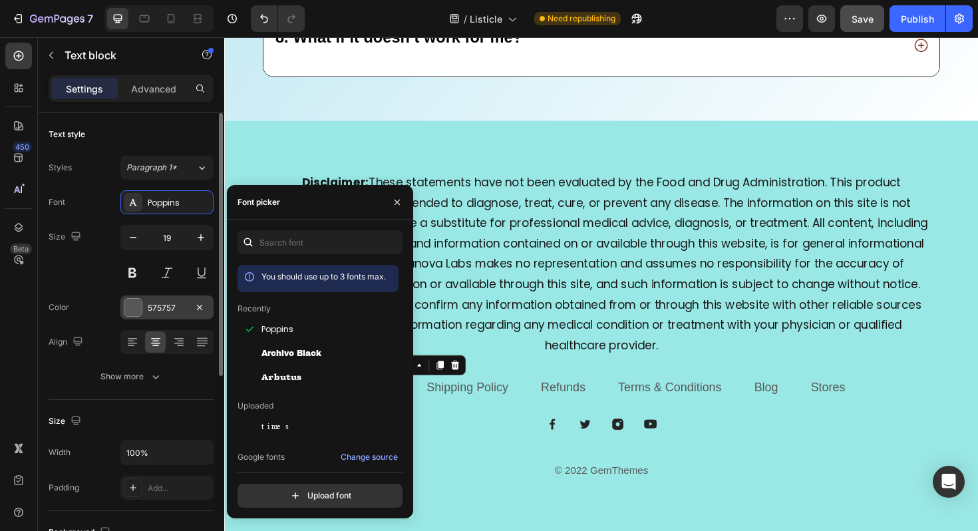
click at [176, 304] on div "575757" at bounding box center [167, 308] width 39 height 12
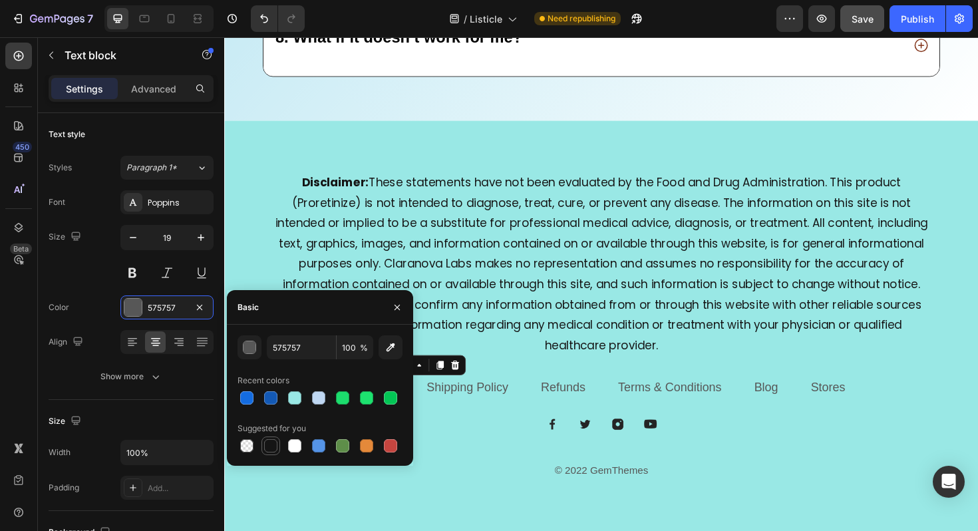
click at [275, 444] on div at bounding box center [270, 445] width 13 height 13
type input "151515"
click at [491, 340] on span "Disclaimer: These statements have not been evaluated by the Food and Drug Admin…" at bounding box center [623, 276] width 691 height 189
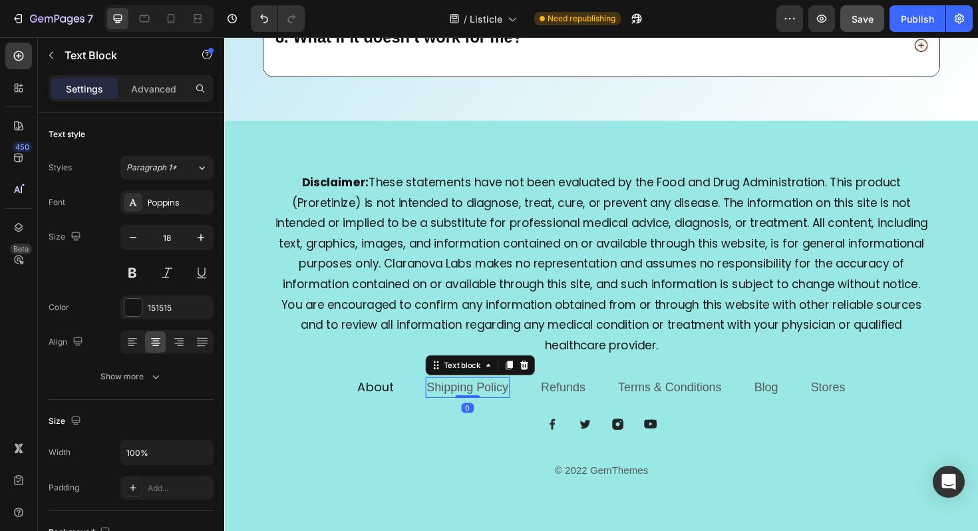
click at [473, 400] on link "Shipping Policy" at bounding box center [481, 407] width 86 height 14
click at [174, 172] on span "Paragraph 1*" at bounding box center [151, 168] width 51 height 12
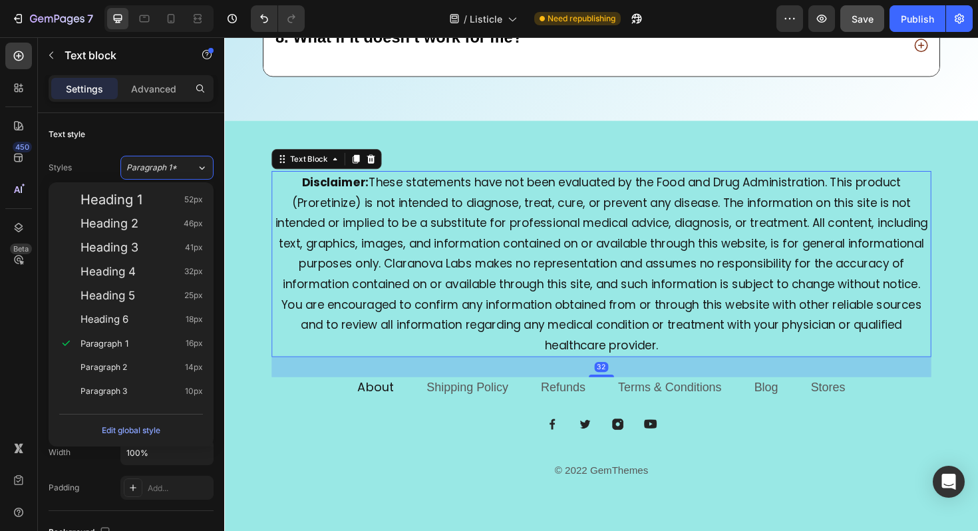
click at [357, 212] on span "Disclaimer: These statements have not been evaluated by the Food and Drug Admin…" at bounding box center [623, 276] width 691 height 189
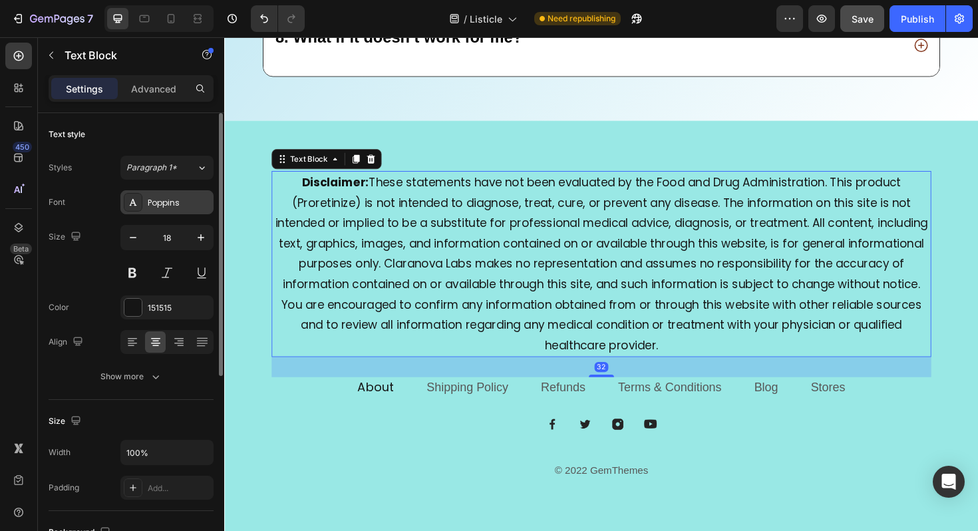
click at [175, 209] on div "Poppins" at bounding box center [166, 202] width 93 height 24
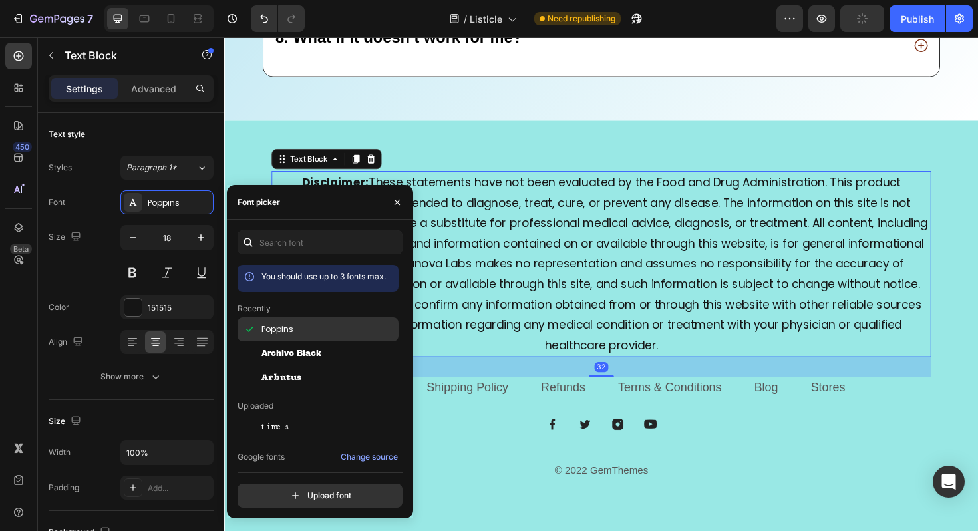
click at [277, 325] on span "Poppins" at bounding box center [277, 329] width 32 height 12
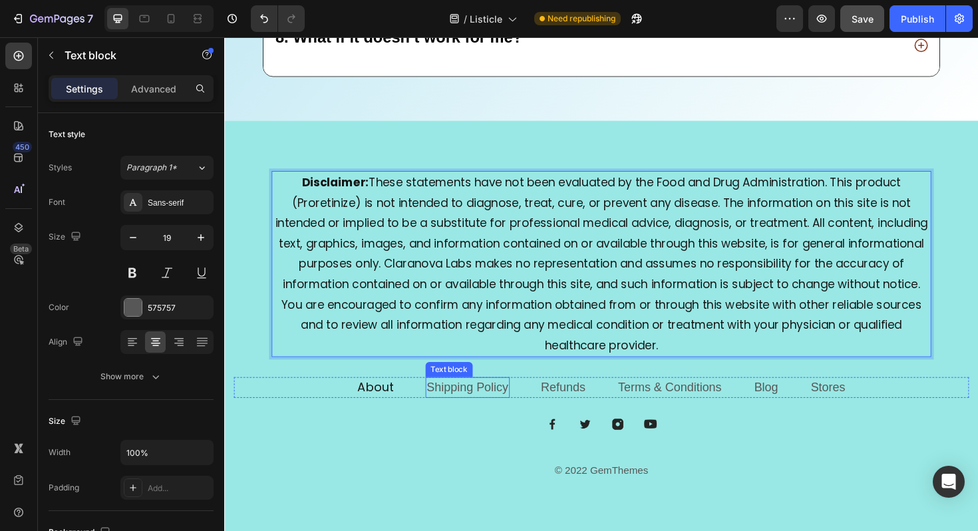
click at [474, 400] on link "Shipping Policy" at bounding box center [481, 407] width 86 height 14
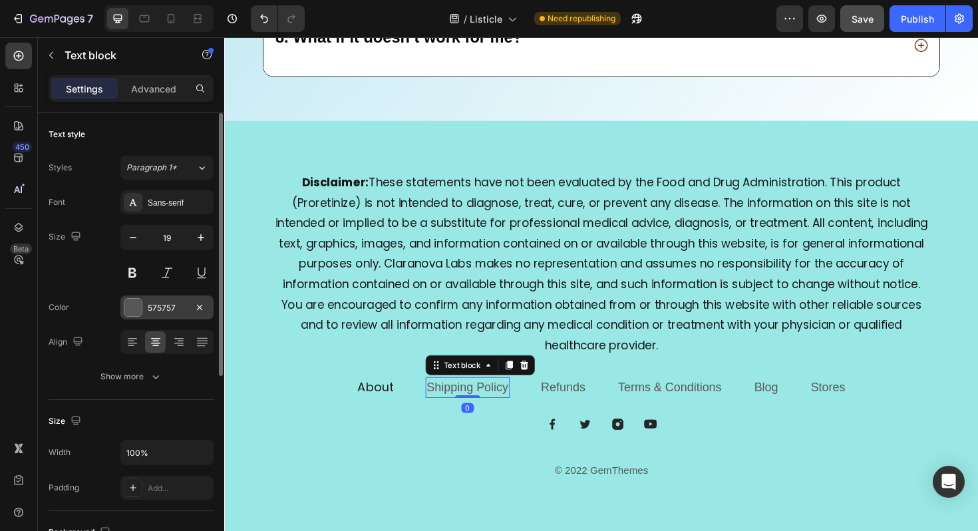
click at [166, 305] on div "575757" at bounding box center [167, 308] width 39 height 12
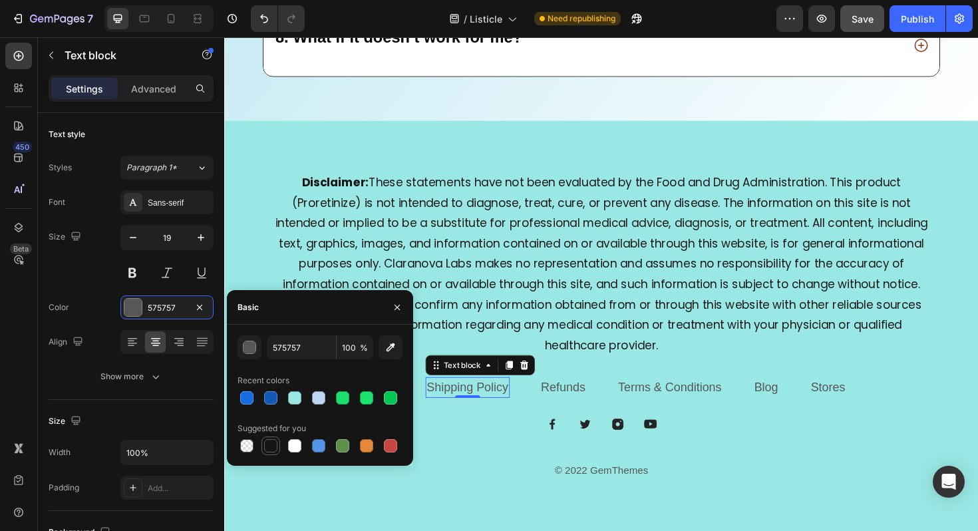
click at [265, 451] on div at bounding box center [270, 445] width 13 height 13
type input "151515"
click at [166, 197] on div "Sans-serif" at bounding box center [179, 203] width 63 height 12
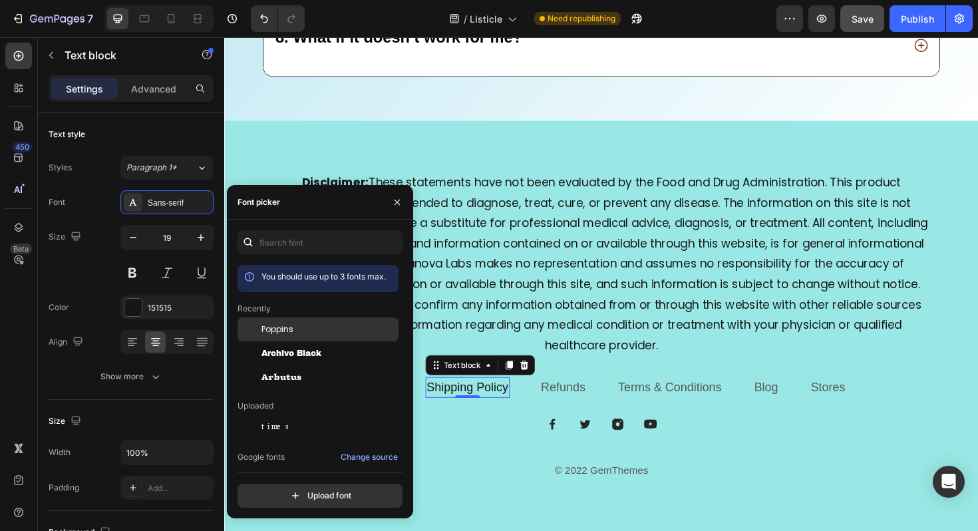
click at [291, 330] on span "Poppins" at bounding box center [277, 329] width 32 height 12
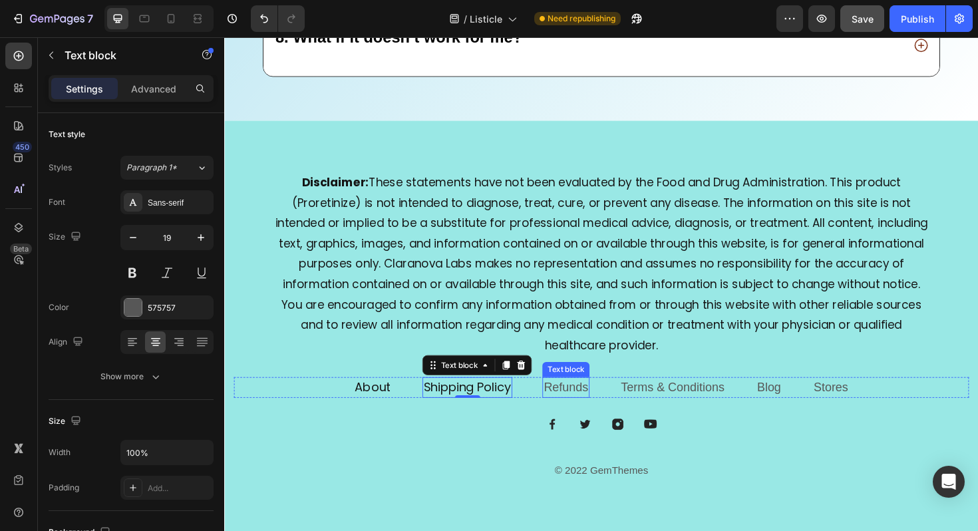
click at [595, 401] on link "Refunds" at bounding box center [585, 407] width 47 height 14
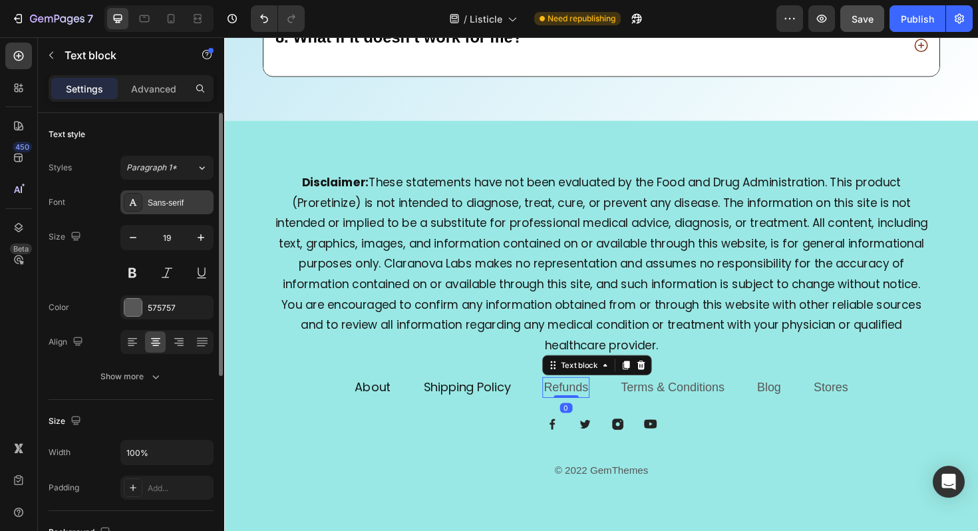
click at [134, 205] on icon at bounding box center [133, 202] width 11 height 11
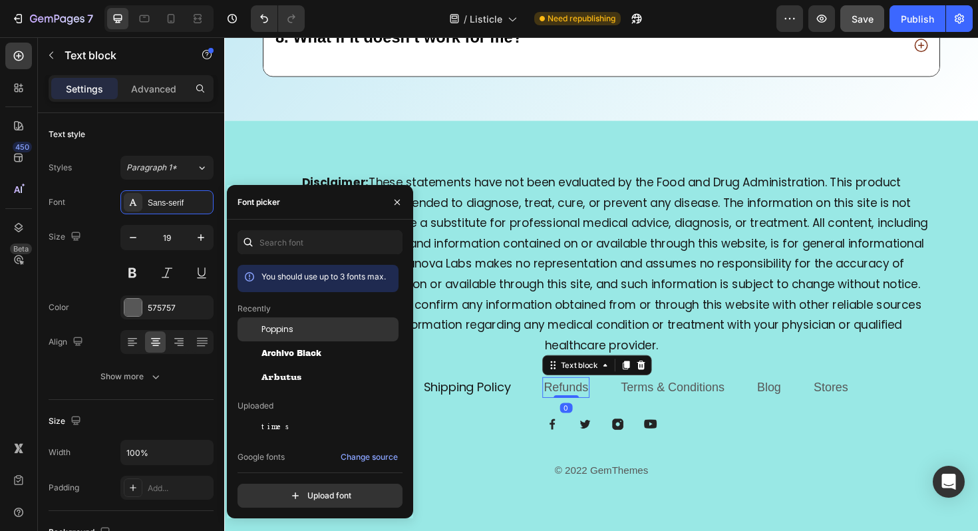
click at [261, 329] on div at bounding box center [249, 329] width 24 height 24
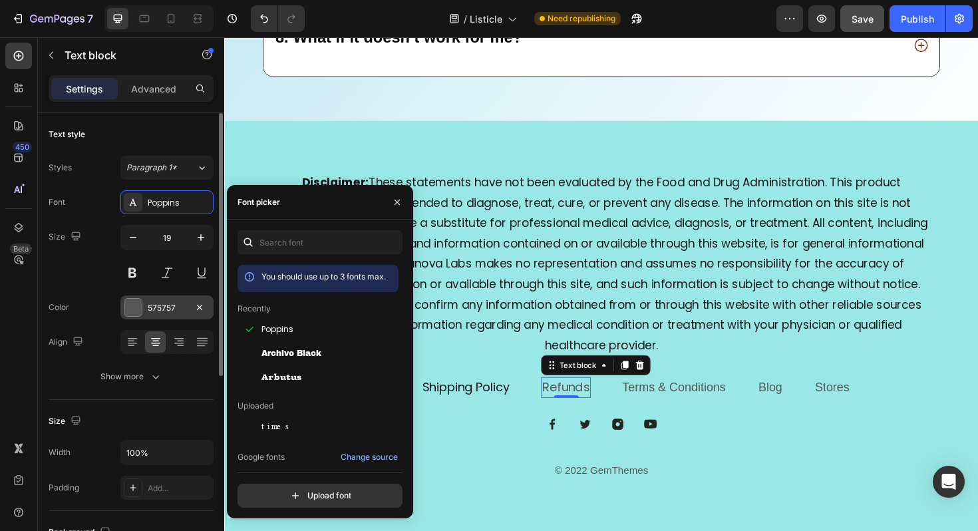
click at [186, 305] on div "575757" at bounding box center [167, 308] width 39 height 12
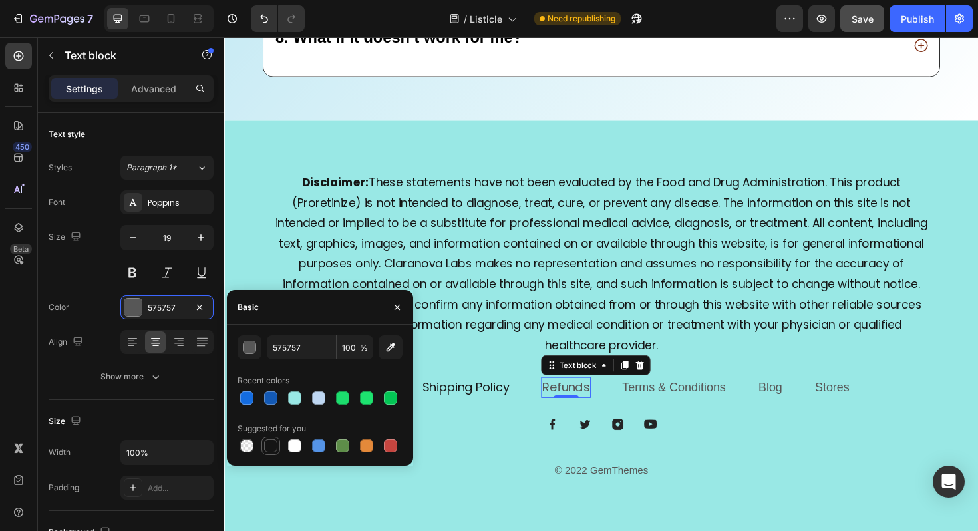
click at [271, 446] on div at bounding box center [270, 445] width 13 height 13
type input "151515"
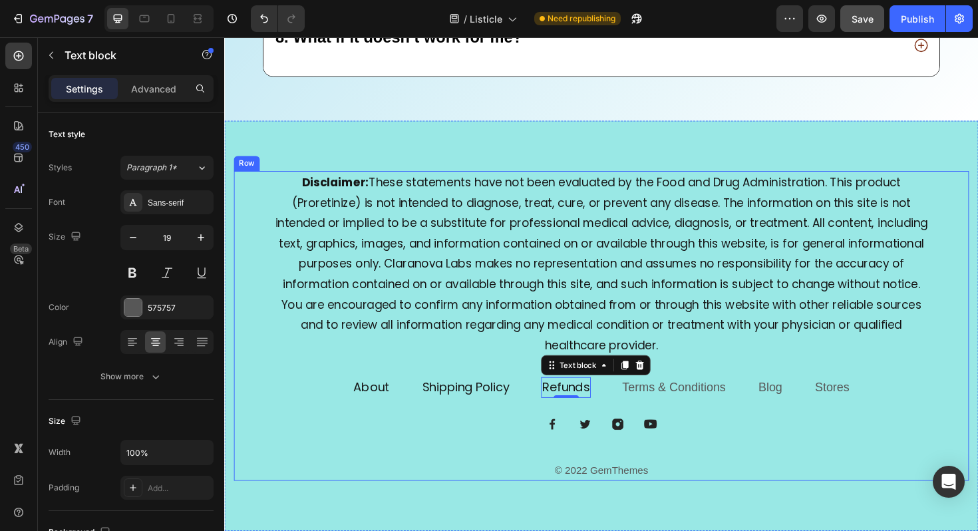
click at [698, 397] on div "Terms & Conditions" at bounding box center [700, 408] width 112 height 22
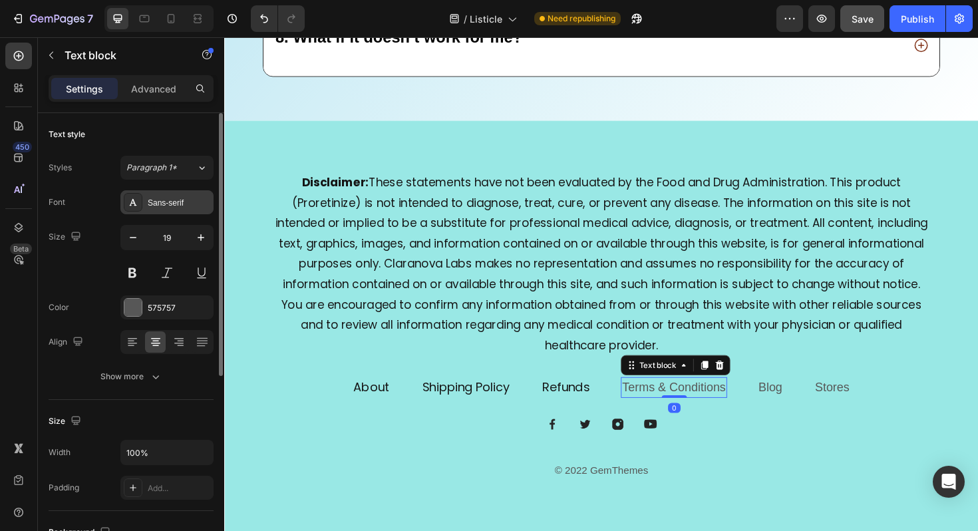
click at [190, 200] on div "Sans-serif" at bounding box center [179, 203] width 63 height 12
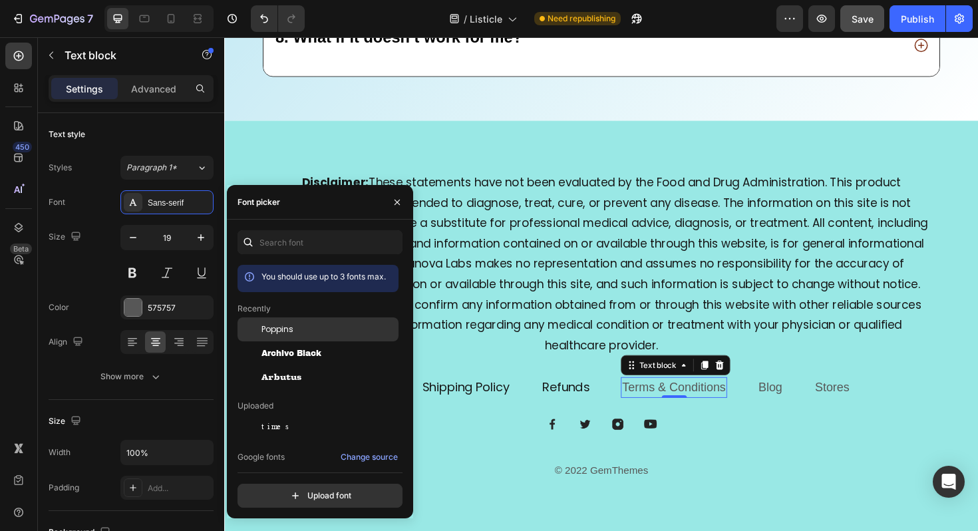
click at [277, 329] on span "Poppins" at bounding box center [277, 329] width 32 height 12
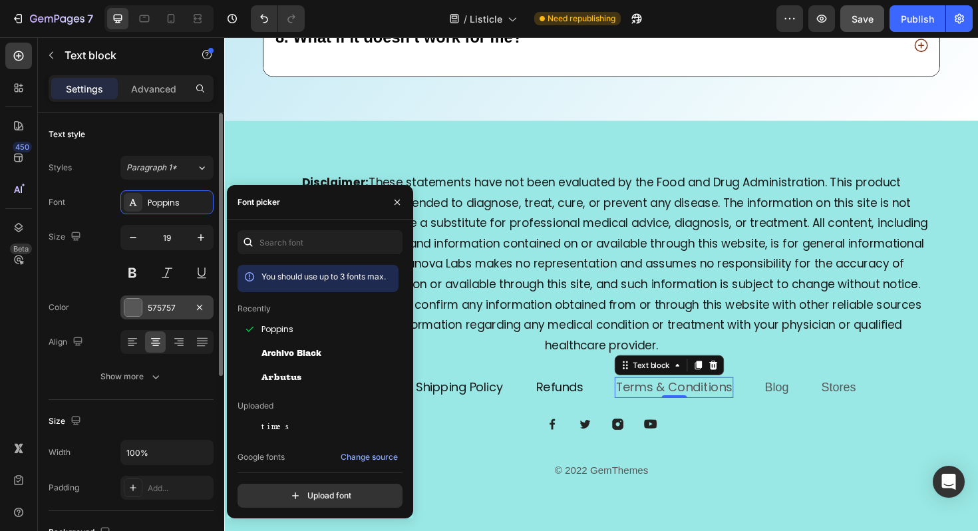
click at [174, 305] on div "575757" at bounding box center [167, 308] width 39 height 12
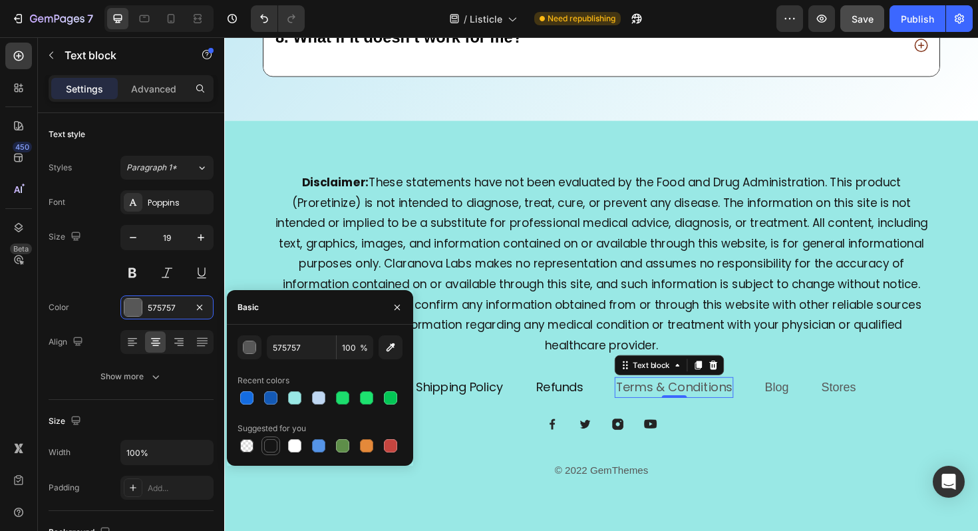
click at [271, 447] on div at bounding box center [270, 445] width 13 height 13
type input "151515"
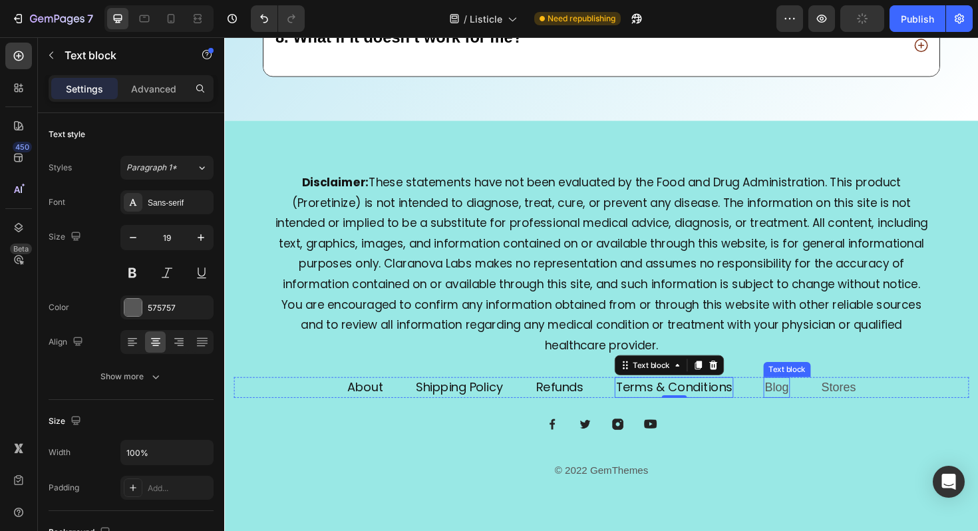
click at [806, 410] on p "Blog" at bounding box center [808, 407] width 25 height 19
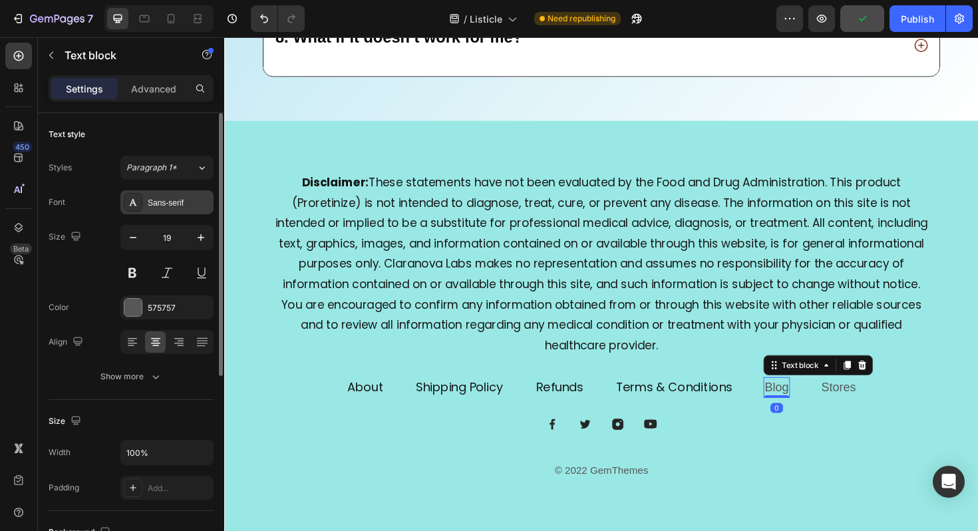
click at [172, 199] on div "Sans-serif" at bounding box center [179, 203] width 63 height 12
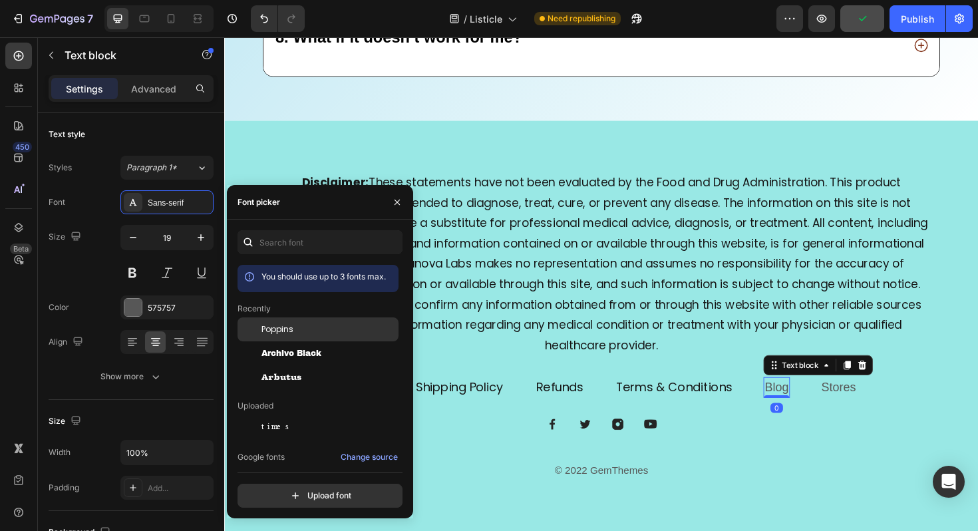
click at [278, 332] on span "Poppins" at bounding box center [277, 329] width 32 height 12
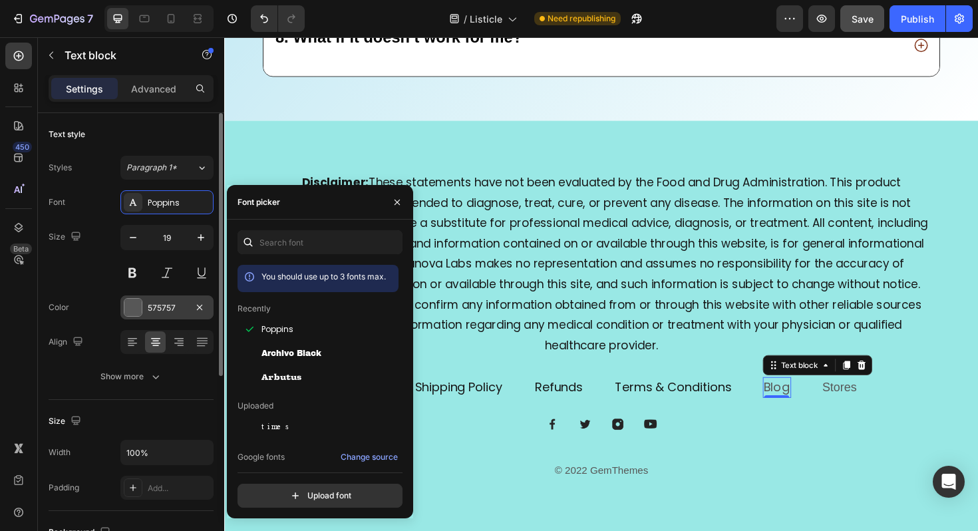
click at [157, 305] on div "575757" at bounding box center [167, 308] width 39 height 12
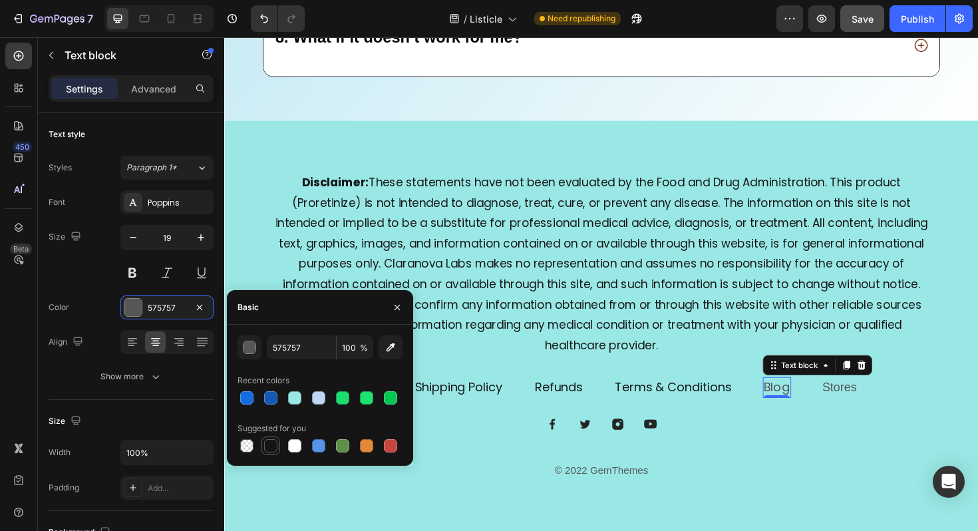
click at [270, 446] on div at bounding box center [270, 445] width 13 height 13
type input "151515"
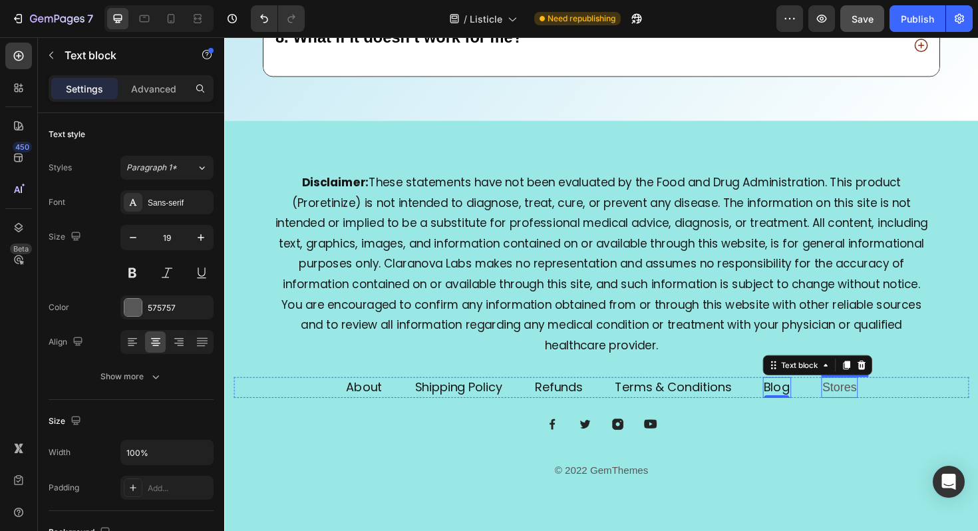
click at [876, 407] on link "Stores" at bounding box center [875, 407] width 37 height 14
click at [964, 380] on icon at bounding box center [960, 384] width 9 height 9
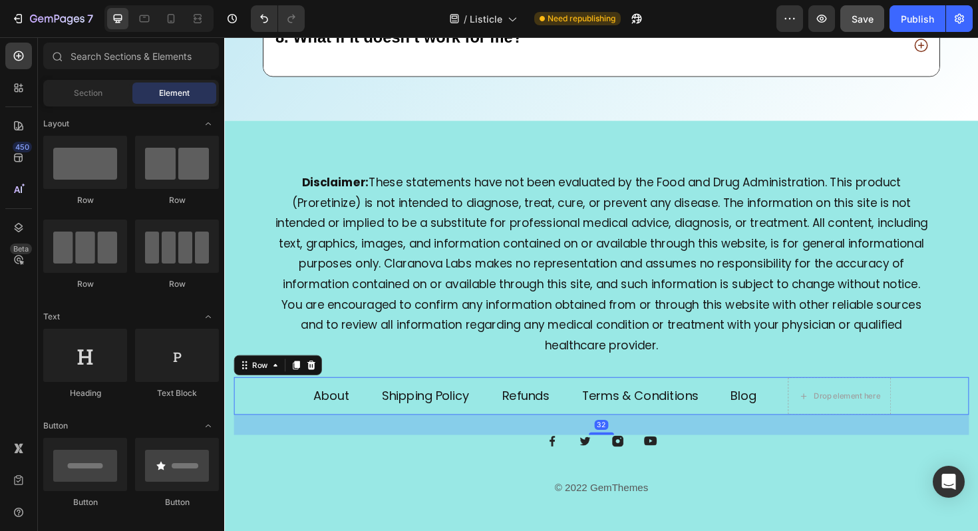
click at [289, 401] on div "About Text block Shipping Policy Text block Refunds Text block Terms & Conditio…" at bounding box center [623, 417] width 778 height 40
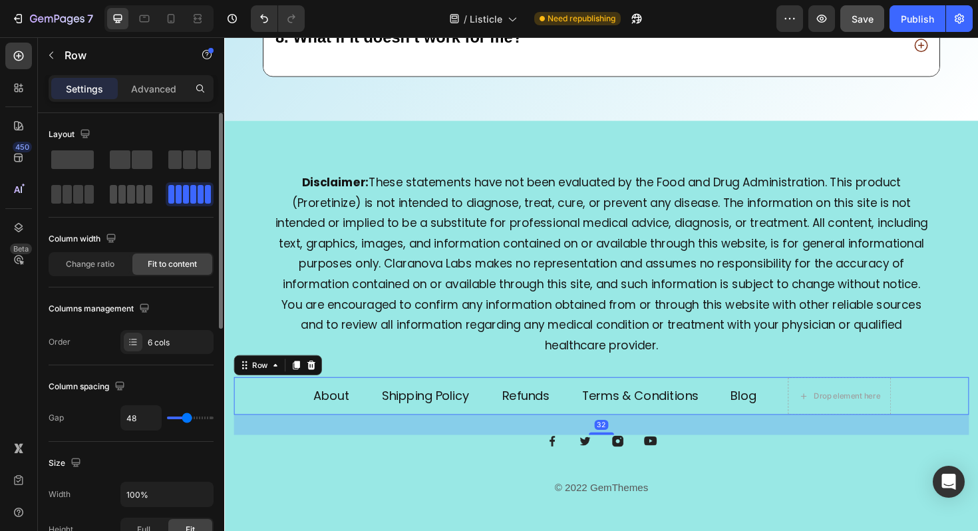
click at [145, 192] on span at bounding box center [148, 194] width 7 height 19
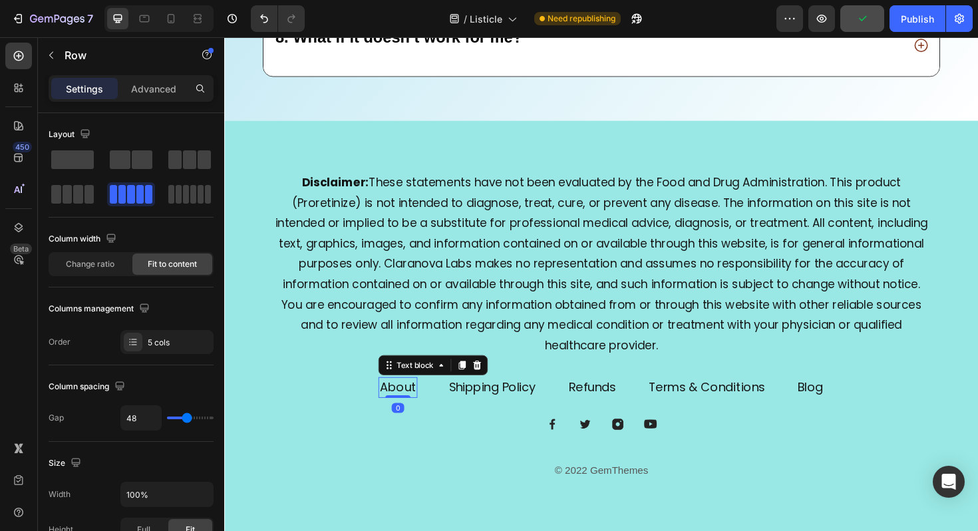
click at [404, 403] on link "About" at bounding box center [407, 407] width 39 height 18
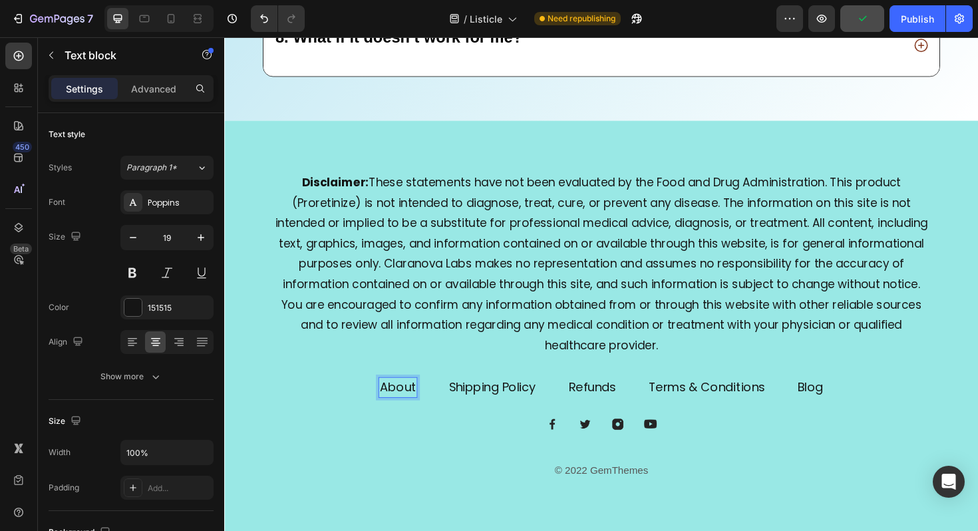
click at [404, 403] on link "About" at bounding box center [407, 407] width 39 height 18
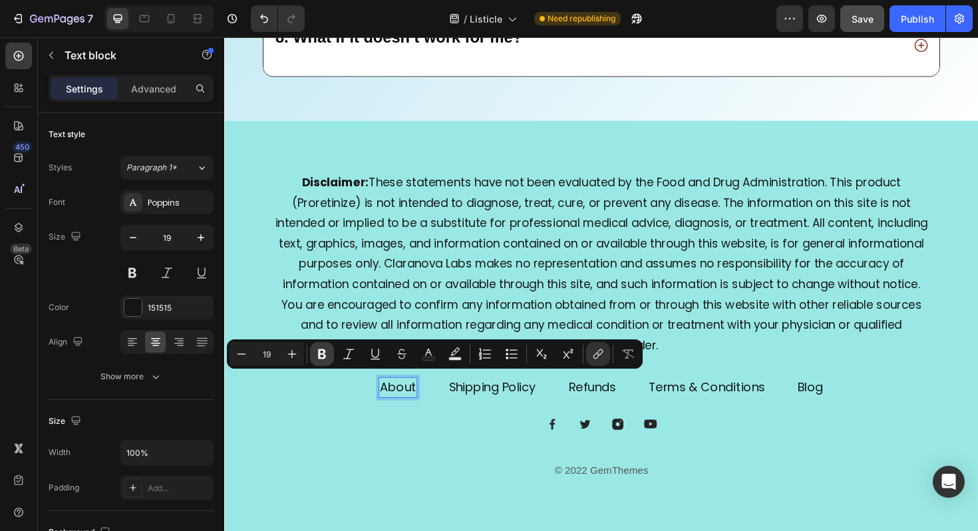
click at [329, 352] on button "Bold" at bounding box center [322, 354] width 24 height 24
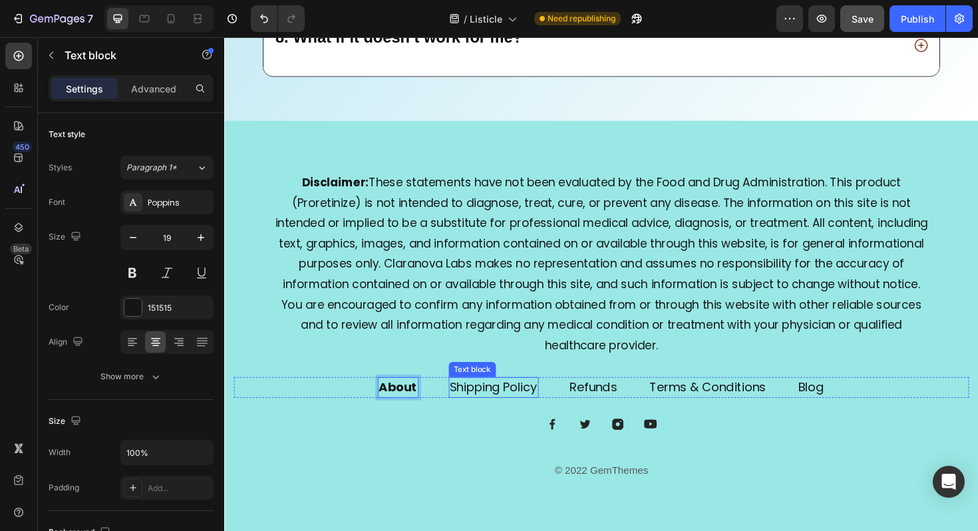
click at [503, 400] on link "Shipping Policy" at bounding box center [509, 407] width 92 height 18
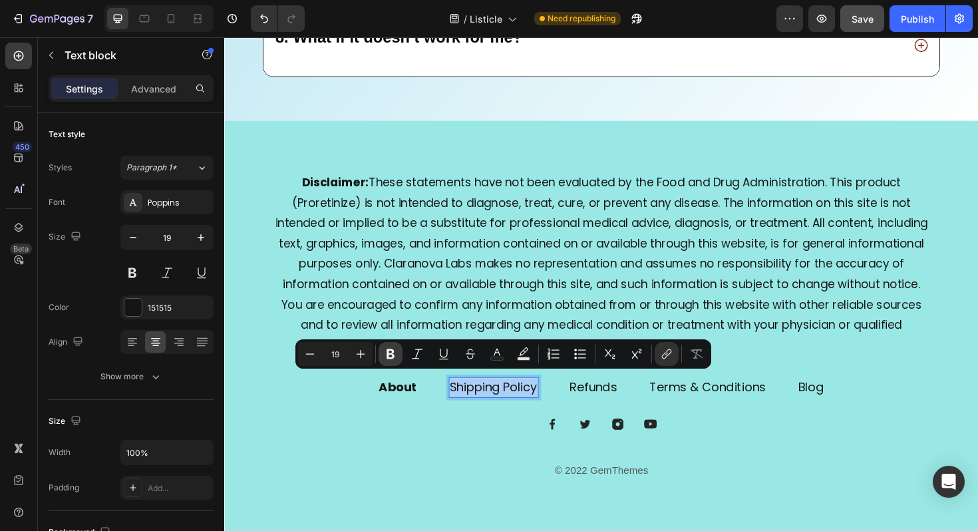
click at [398, 355] on button "Bold" at bounding box center [390, 354] width 24 height 24
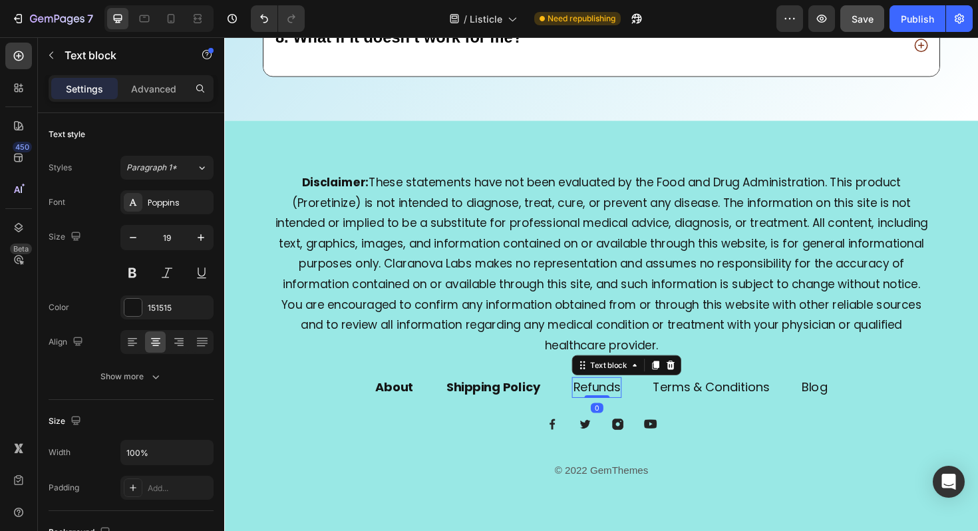
click at [604, 404] on link "Refunds" at bounding box center [618, 407] width 50 height 18
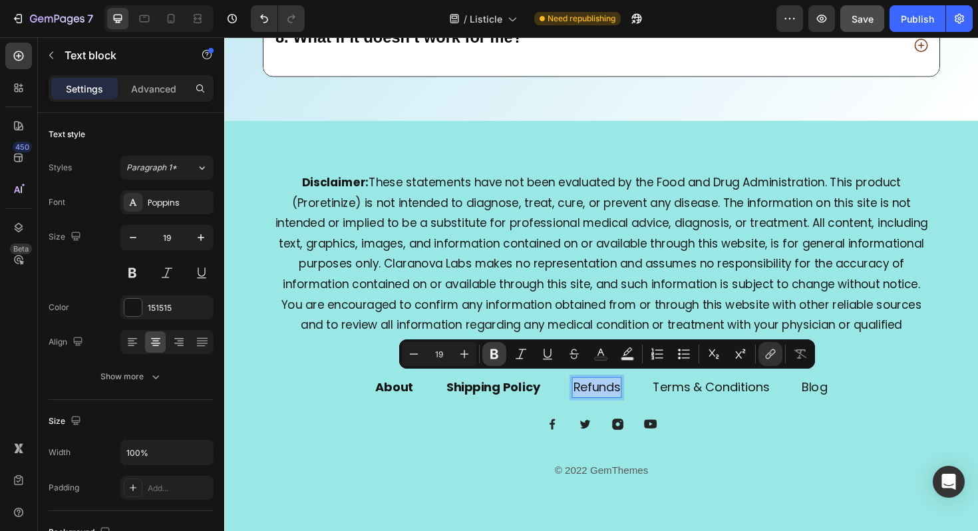
click at [500, 354] on button "Bold" at bounding box center [494, 354] width 24 height 24
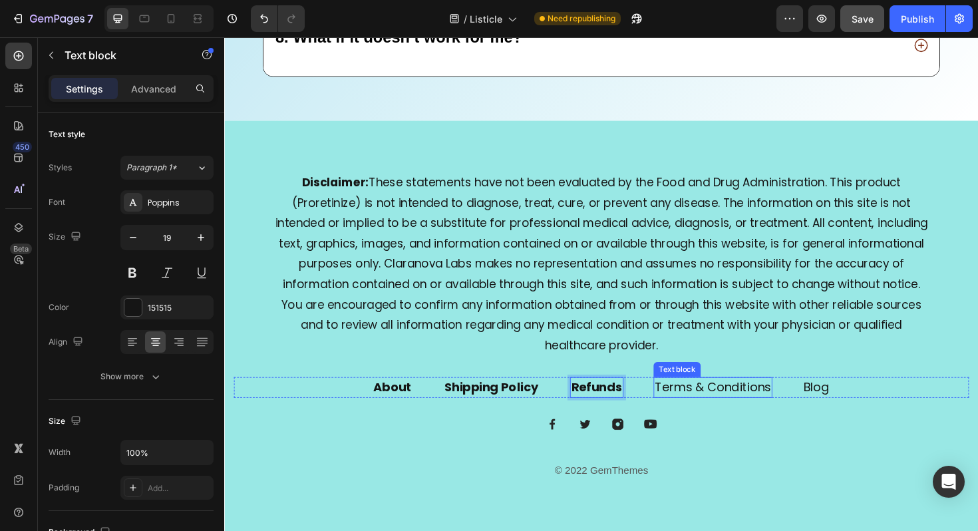
click at [738, 406] on link "Terms & Conditions" at bounding box center [741, 407] width 123 height 18
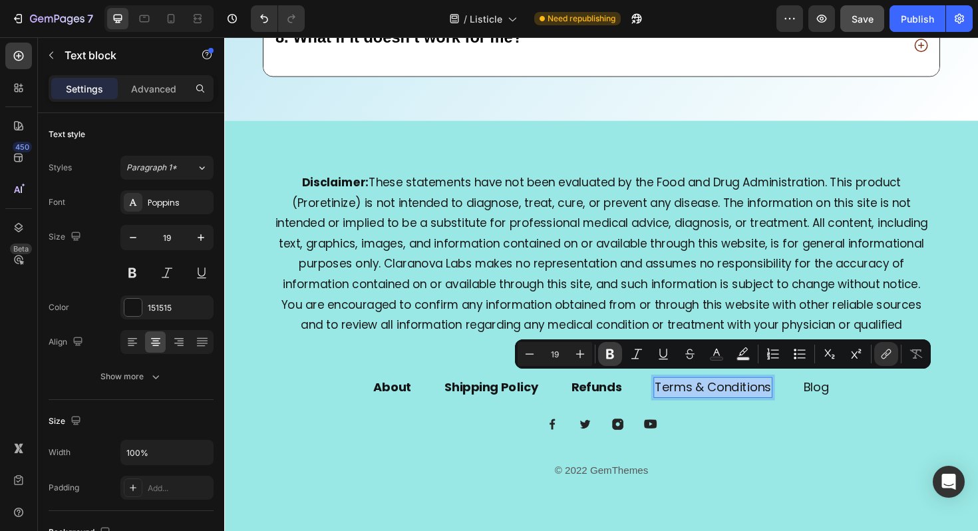
click at [607, 352] on icon "Editor contextual toolbar" at bounding box center [610, 354] width 8 height 10
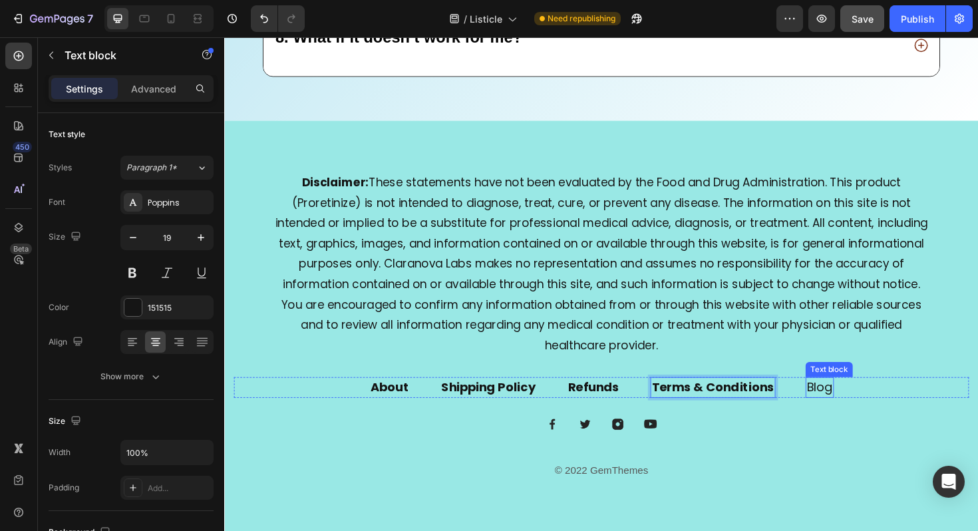
click at [841, 400] on link "Blog" at bounding box center [854, 407] width 27 height 18
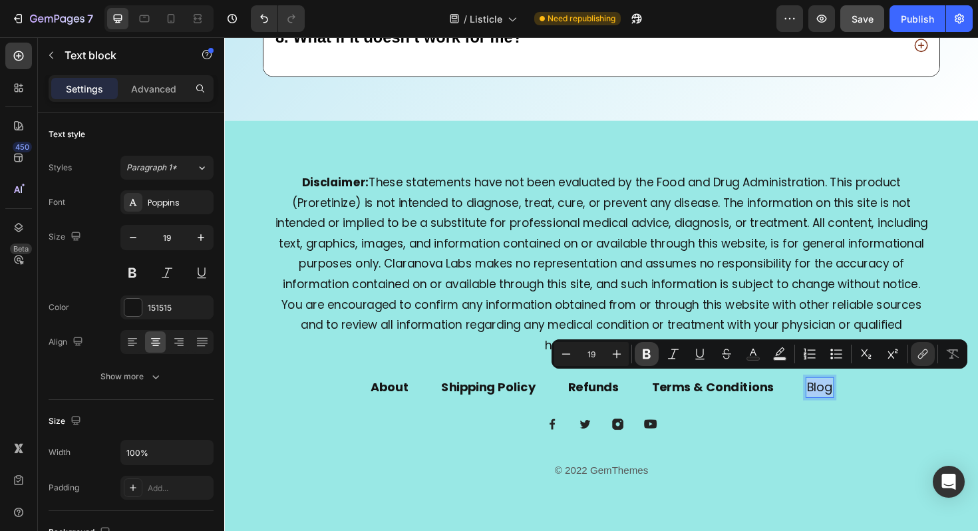
click at [650, 356] on icon "Editor contextual toolbar" at bounding box center [646, 354] width 8 height 10
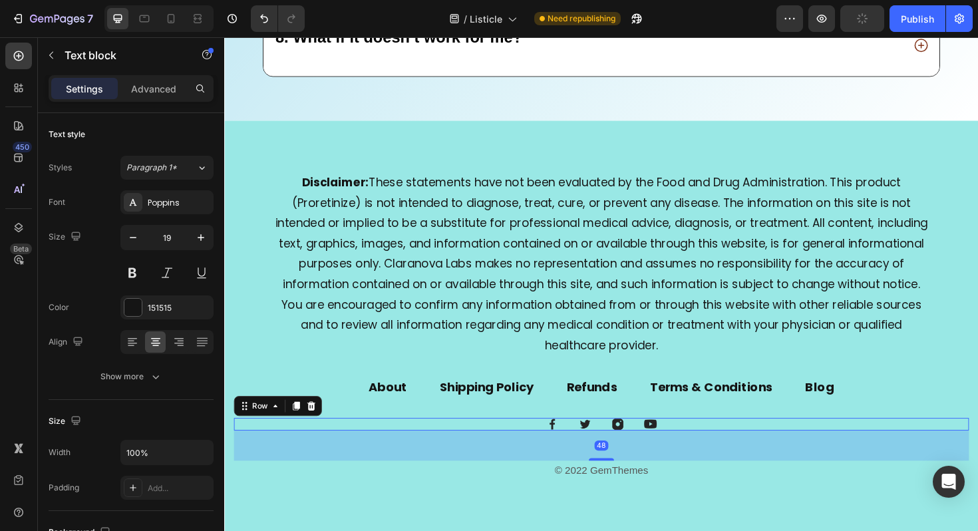
click at [548, 442] on div "Image Image Image Image Row 48" at bounding box center [623, 446] width 778 height 13
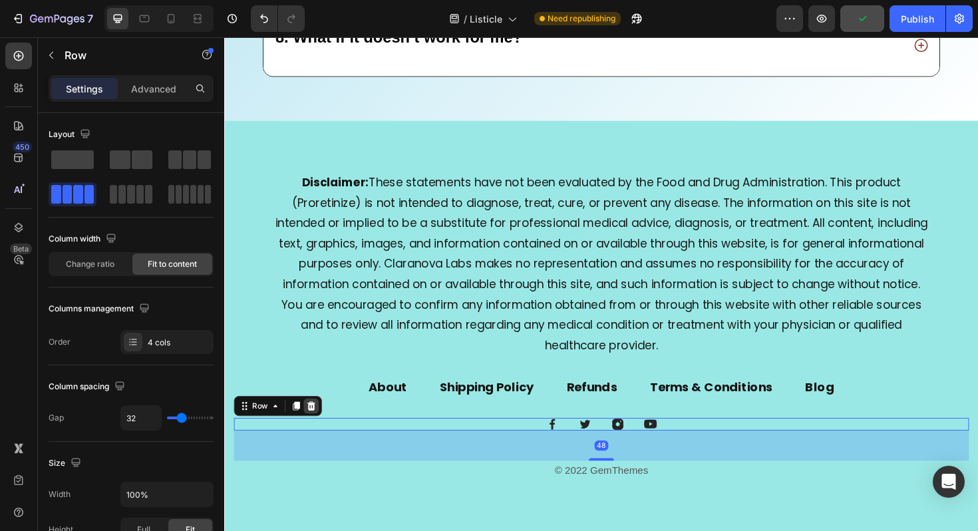
click at [315, 425] on icon at bounding box center [316, 426] width 9 height 9
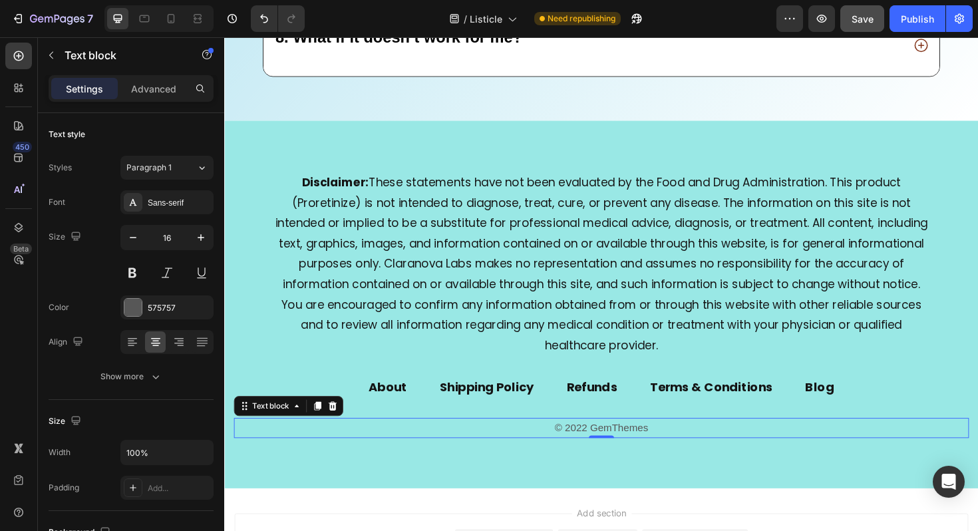
click at [567, 442] on p "© 2022 GemThemes" at bounding box center [622, 451] width 775 height 19
click at [581, 448] on p "© 2022 GemThemes" at bounding box center [622, 451] width 775 height 19
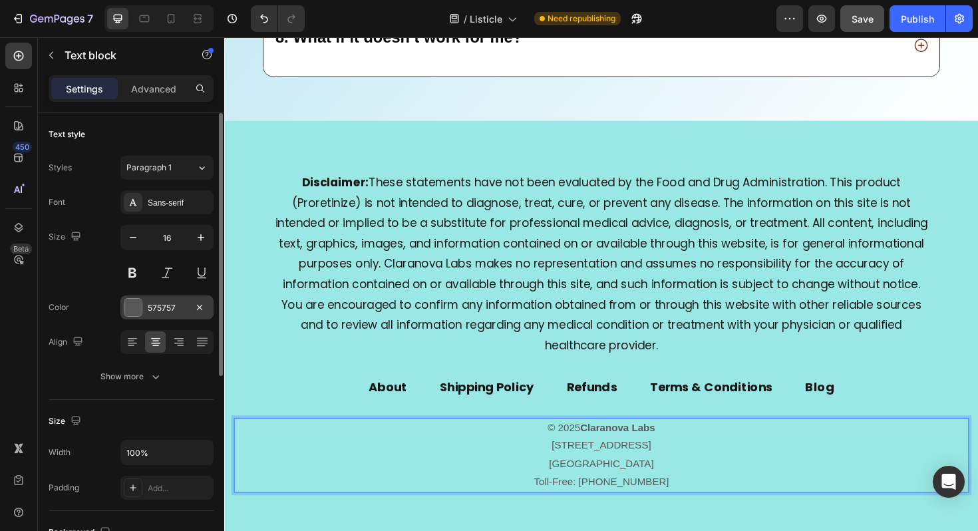
click at [160, 313] on div "575757" at bounding box center [166, 307] width 93 height 24
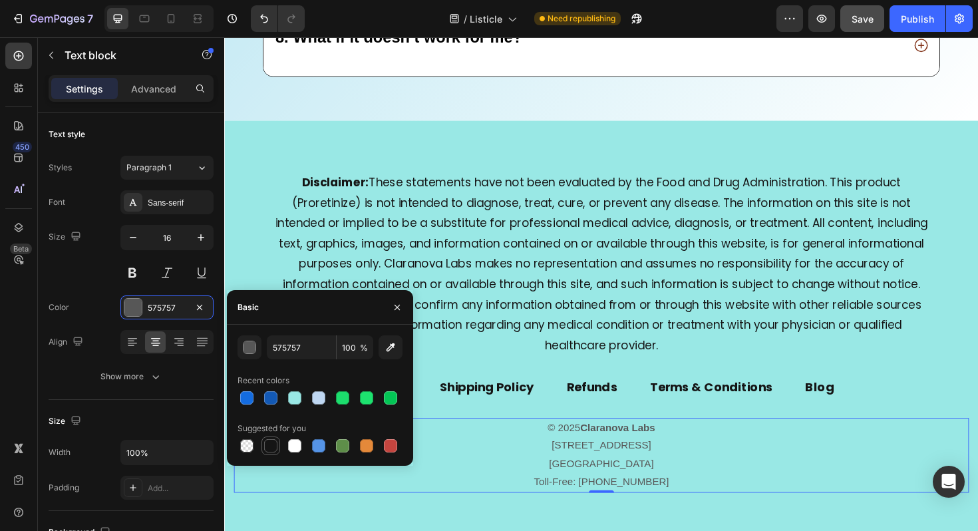
click at [273, 443] on div at bounding box center [270, 445] width 13 height 13
type input "151515"
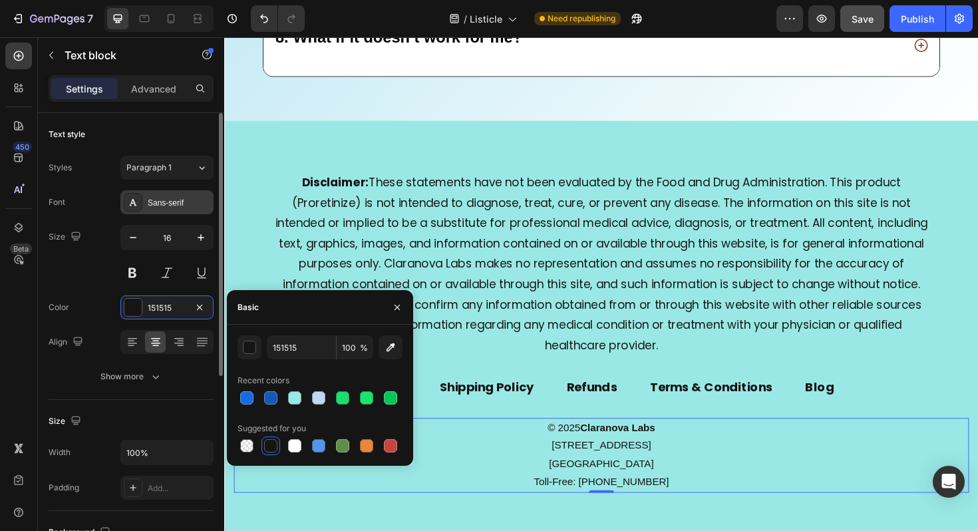
click at [156, 194] on div "Sans-serif" at bounding box center [166, 202] width 93 height 24
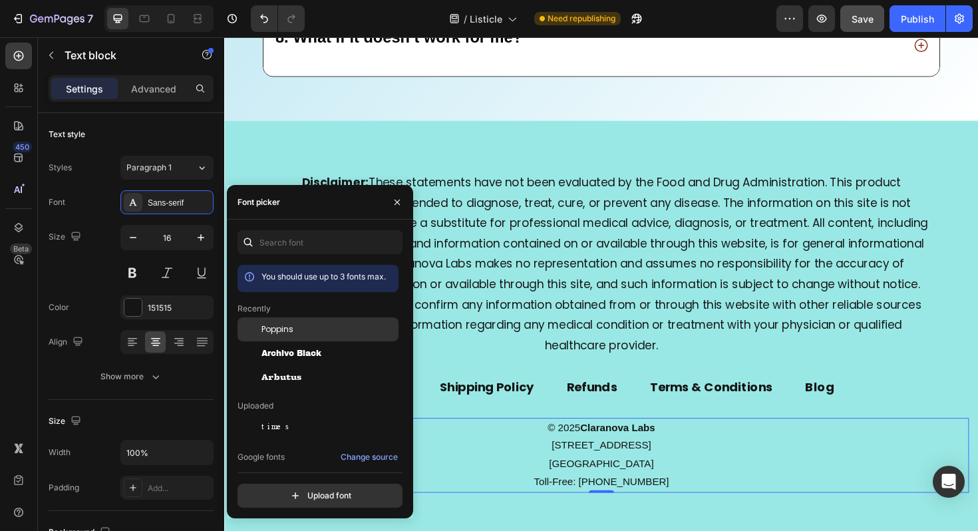
click at [283, 324] on span "Poppins" at bounding box center [277, 329] width 32 height 12
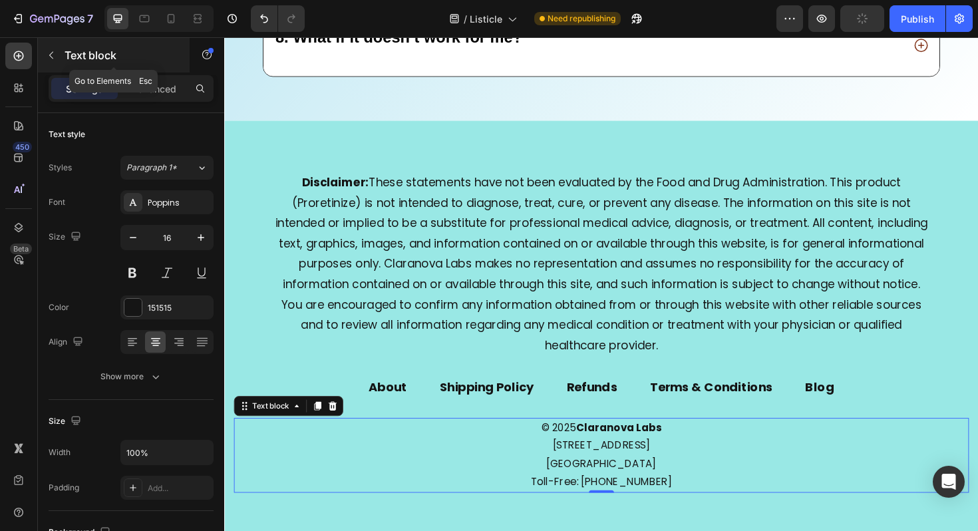
click at [55, 61] on button "button" at bounding box center [51, 55] width 21 height 21
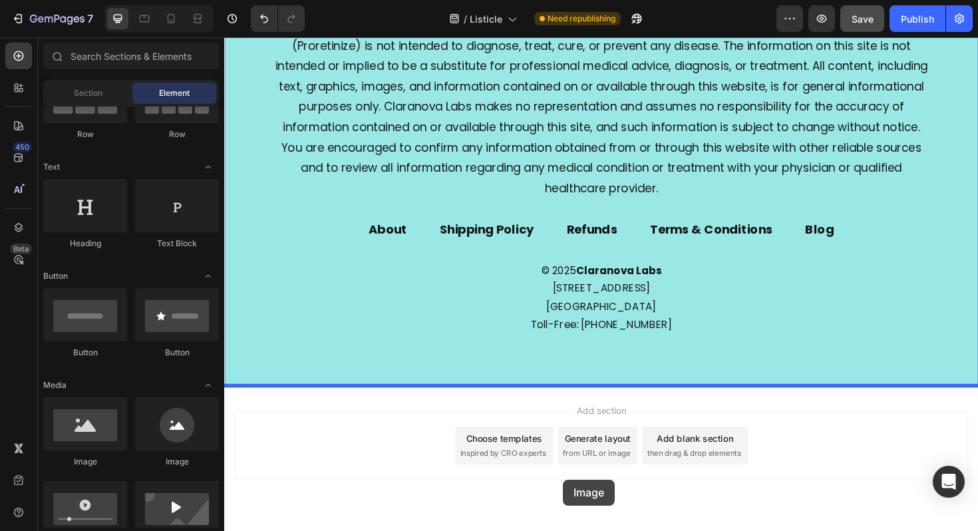
scroll to position [11596, 0]
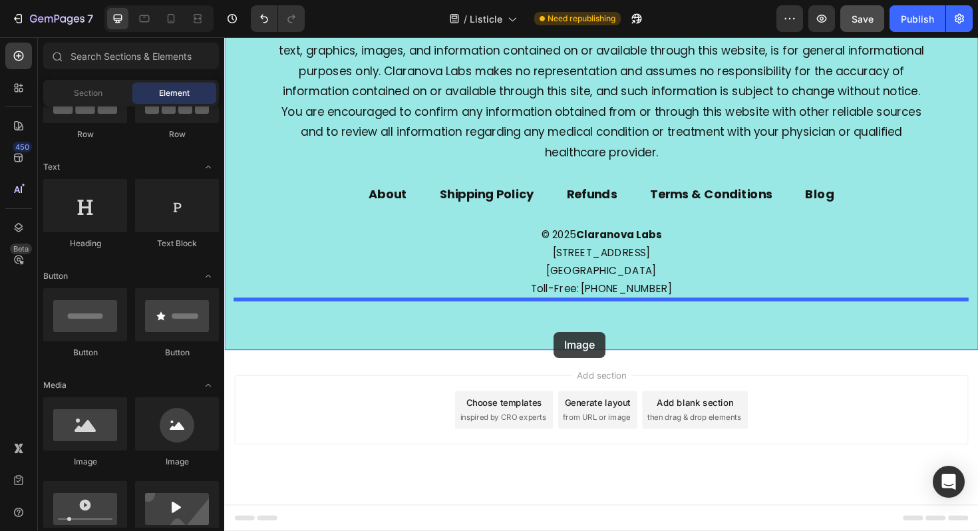
drag, startPoint x: 311, startPoint y: 472, endPoint x: 573, endPoint y: 348, distance: 289.7
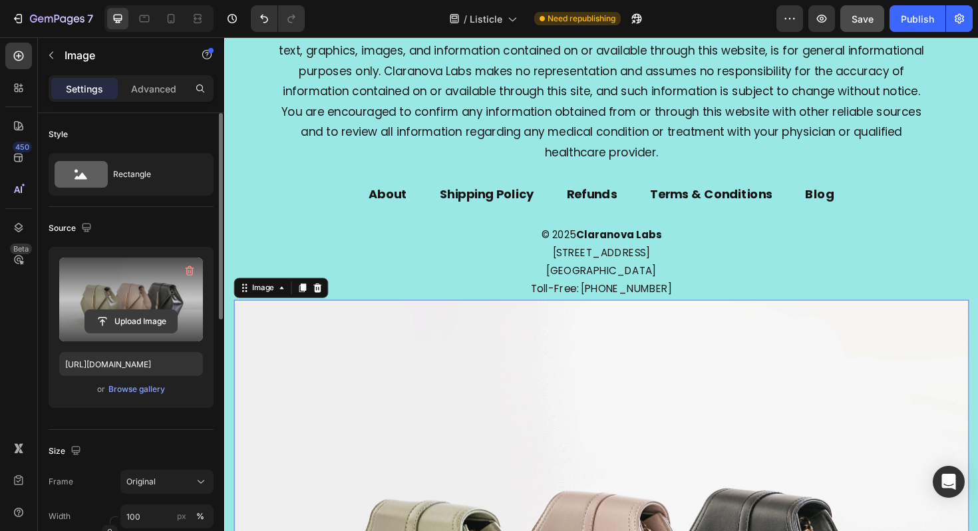
click at [120, 315] on input "file" at bounding box center [131, 321] width 92 height 23
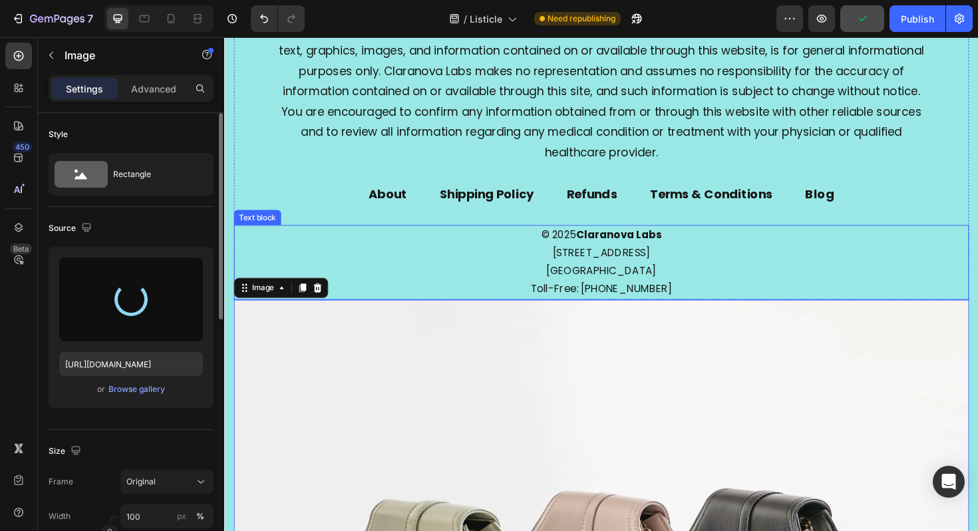
type input "https://cdn.shopify.com/s/files/1/0661/9034/4243/files/gempages_581239761960698…"
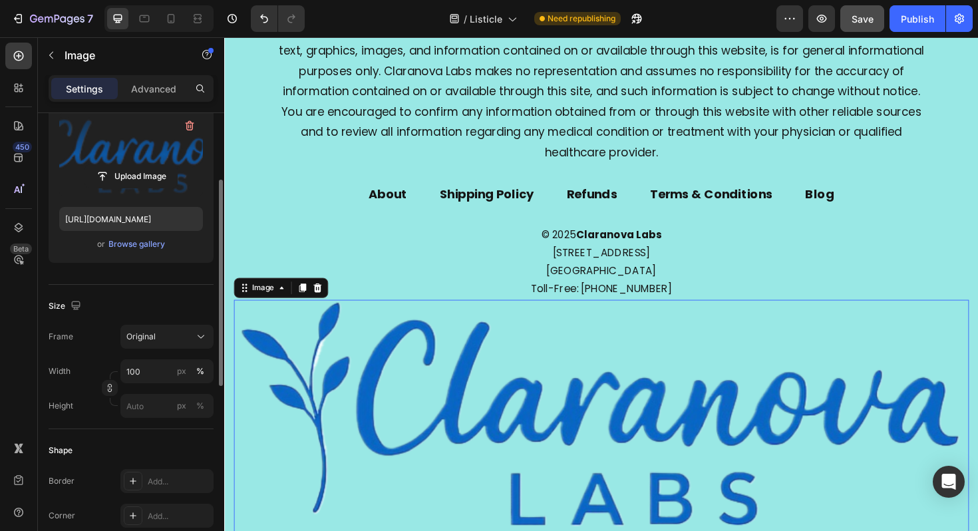
scroll to position [146, 0]
click at [196, 331] on icon at bounding box center [200, 335] width 13 height 13
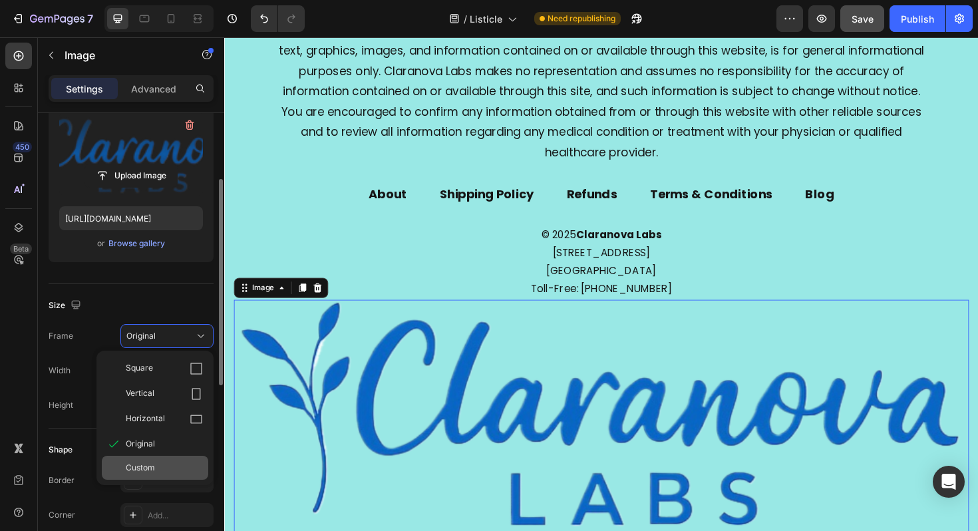
click at [146, 472] on span "Custom" at bounding box center [140, 468] width 29 height 12
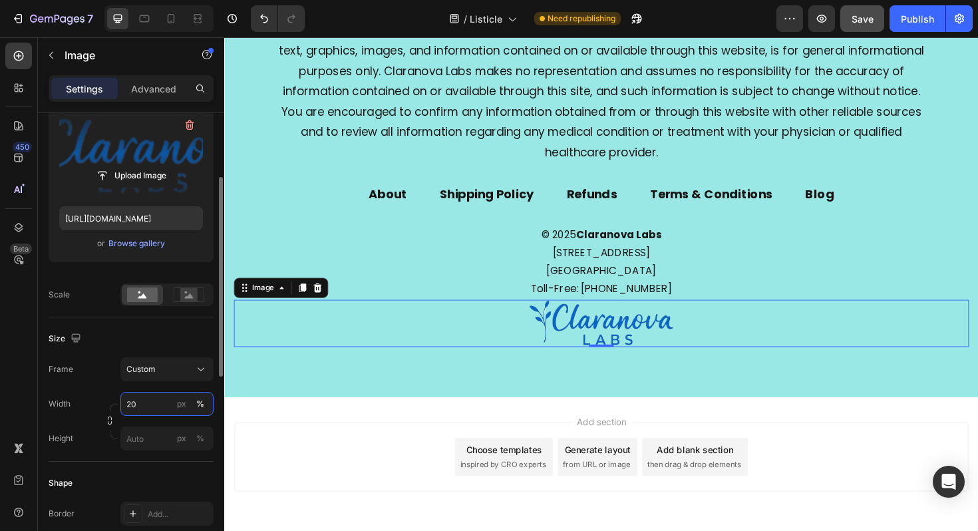
type input "2"
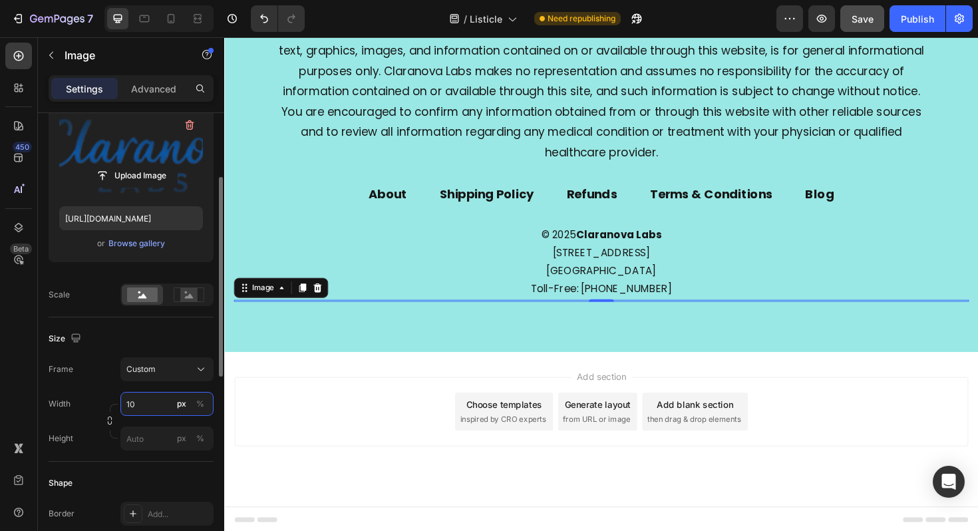
type input "1"
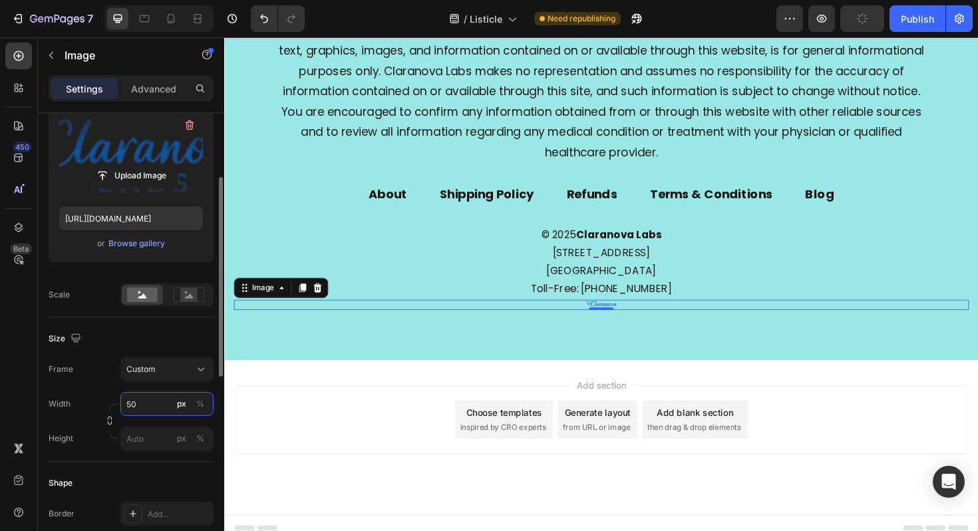
type input "5"
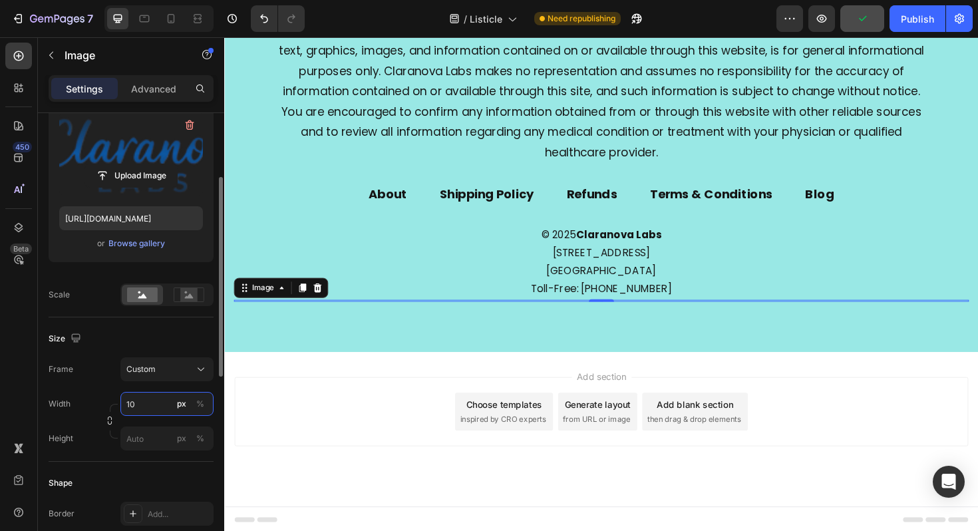
type input "1"
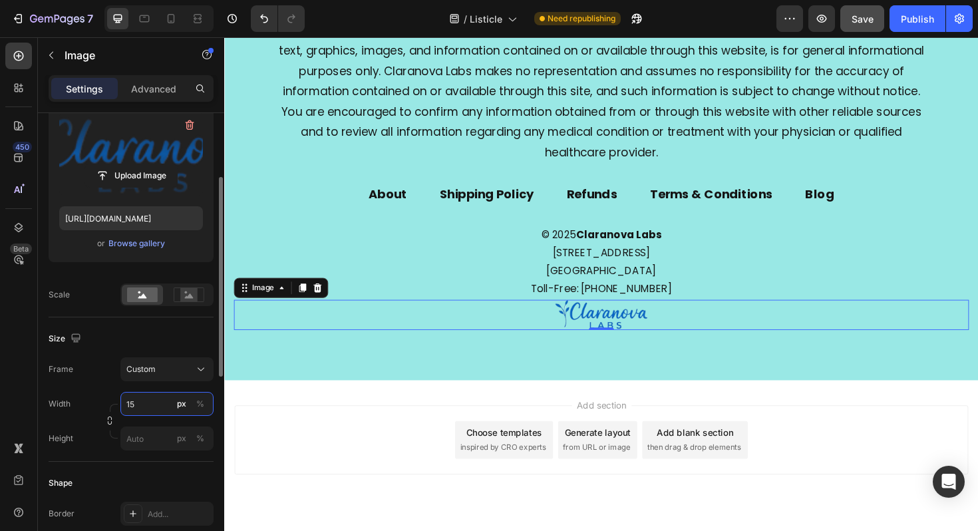
type input "1"
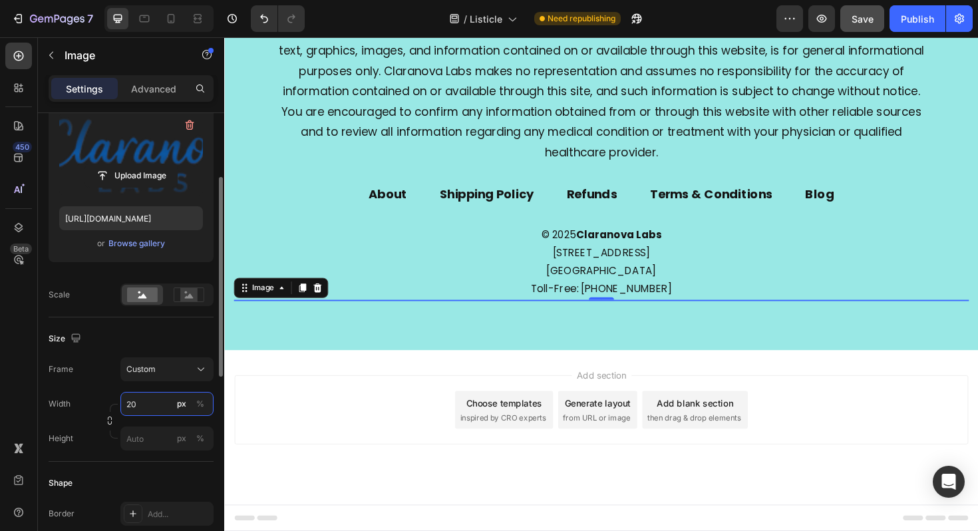
type input "200"
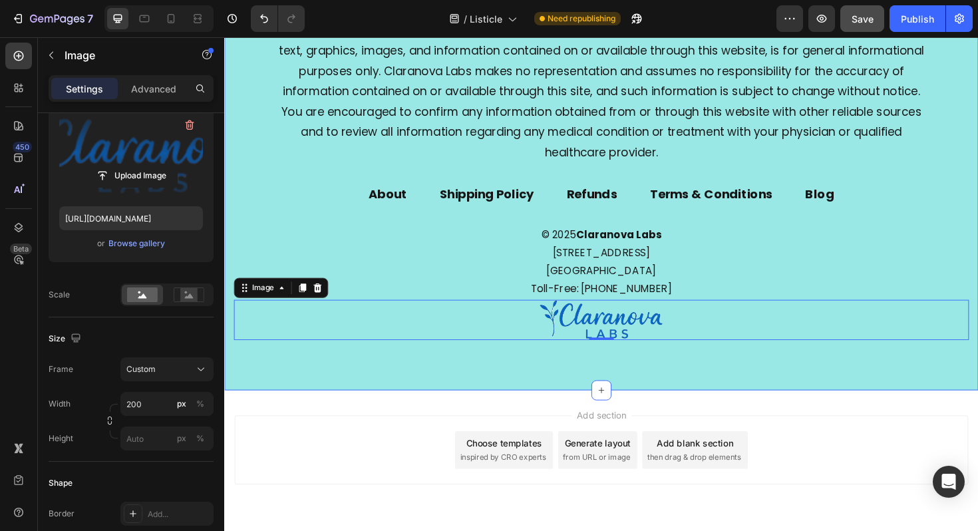
click at [392, 403] on div "Disclaimer: These statements have not been evaluated by the Food and Drug Admin…" at bounding box center [623, 166] width 798 height 489
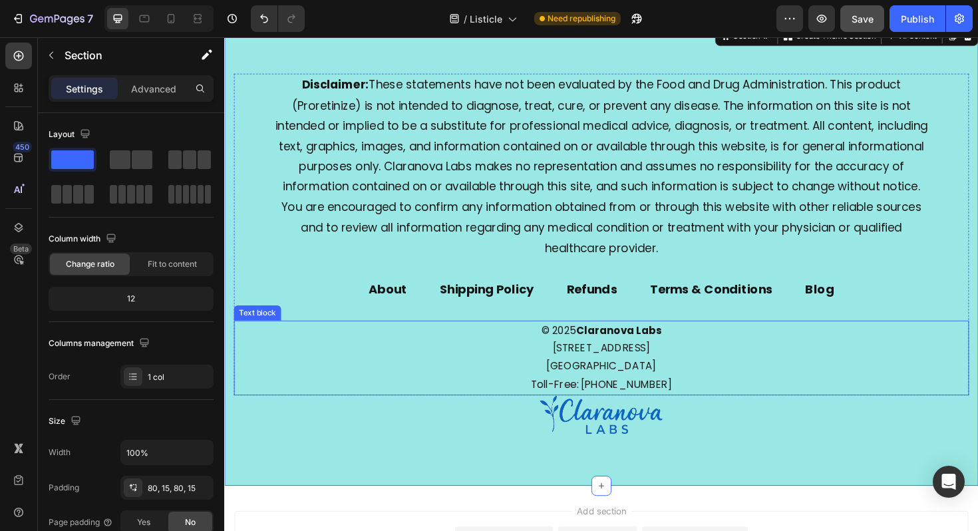
scroll to position [11409, 0]
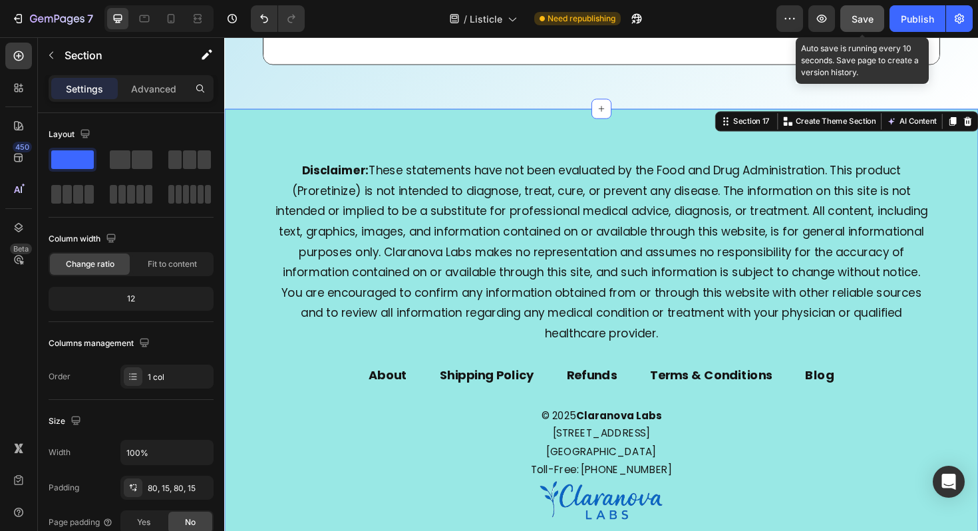
click at [846, 12] on button "Save" at bounding box center [862, 18] width 44 height 27
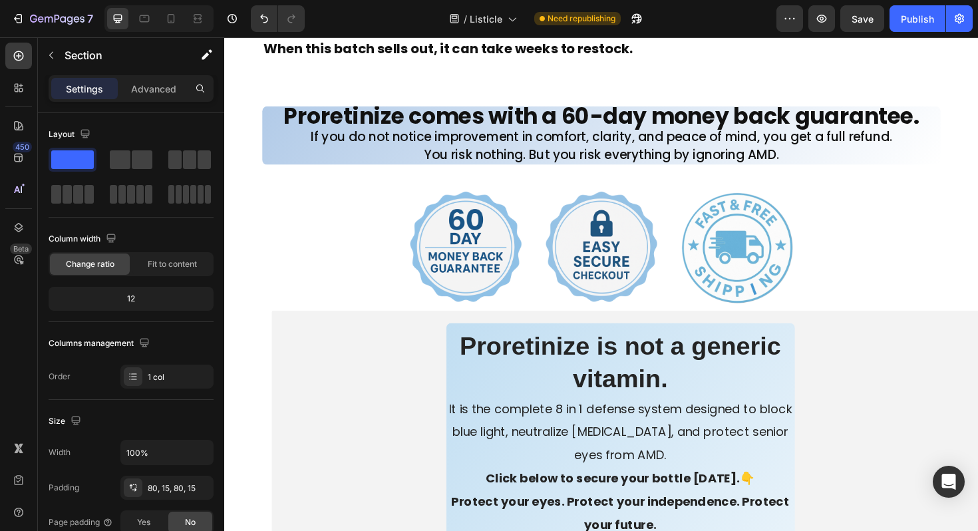
scroll to position [10371, 0]
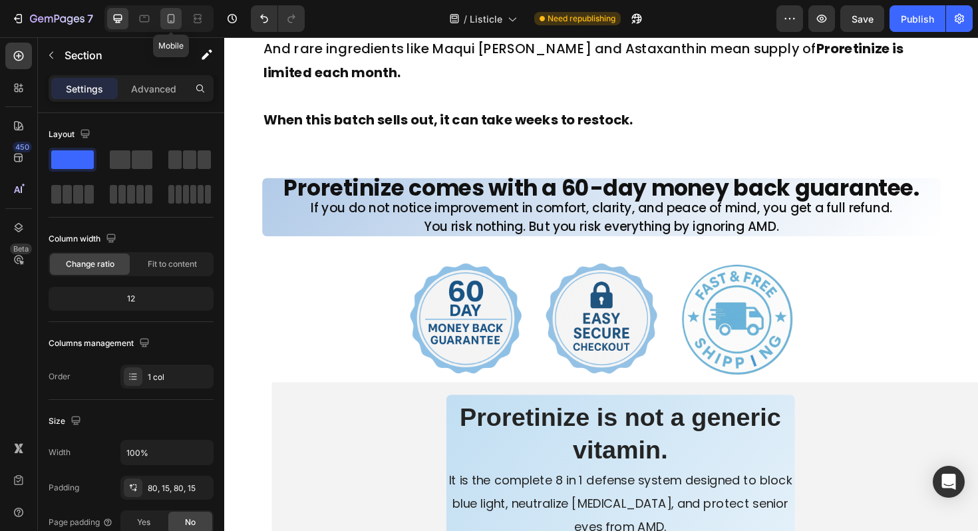
click at [180, 12] on div at bounding box center [170, 18] width 21 height 21
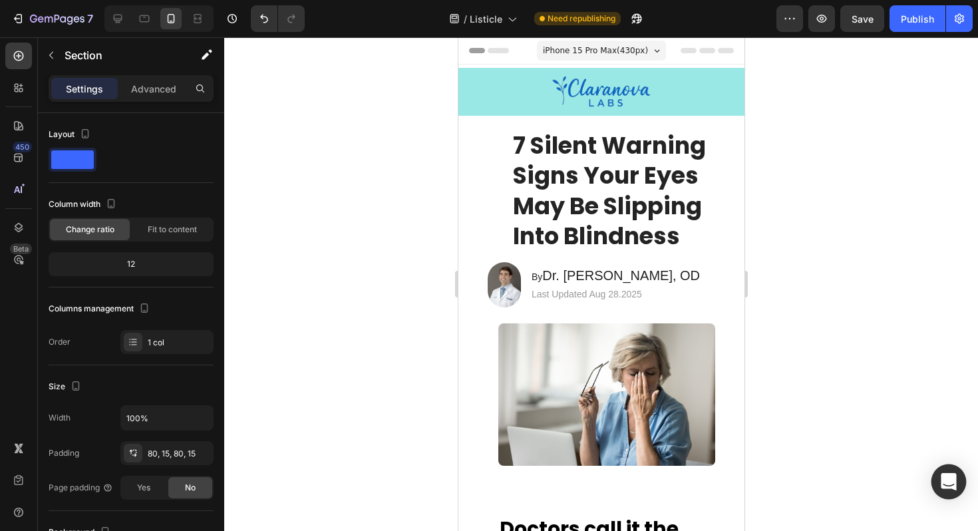
click at [932, 0] on body "7 Version history / Listicle Need republishing Preview Save Publish 450 Beta Se…" at bounding box center [489, 0] width 978 height 0
click at [952, 485] on icon "Open Intercom Messenger" at bounding box center [948, 481] width 17 height 17
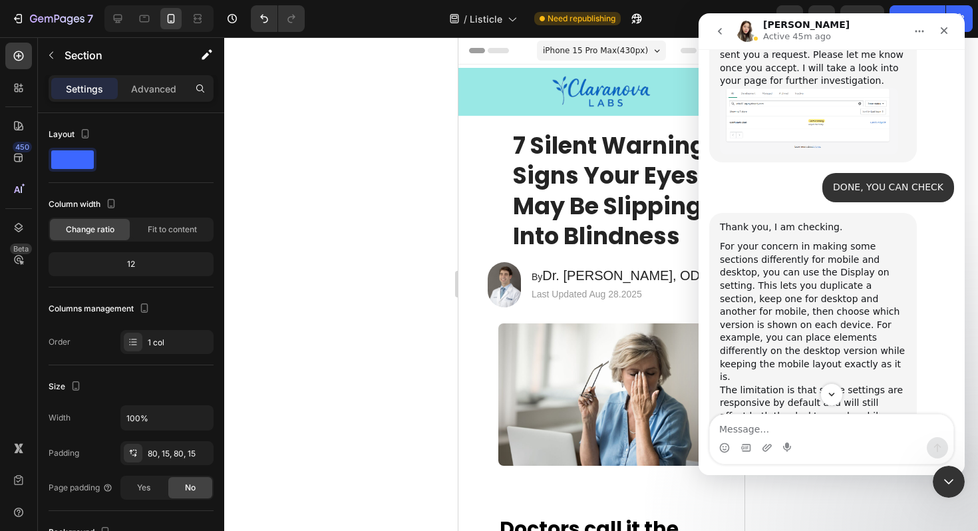
scroll to position [3338, 0]
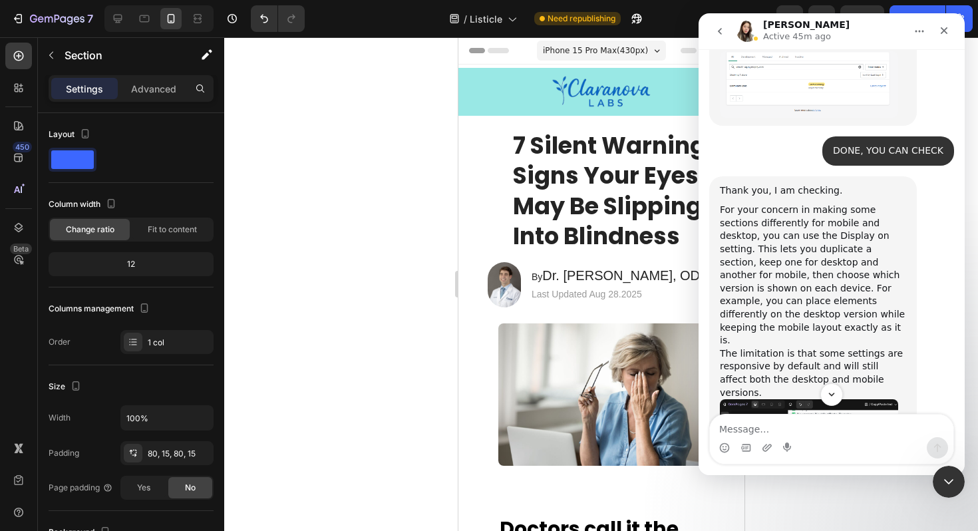
click at [767, 399] on img "Alice says…" at bounding box center [809, 469] width 178 height 141
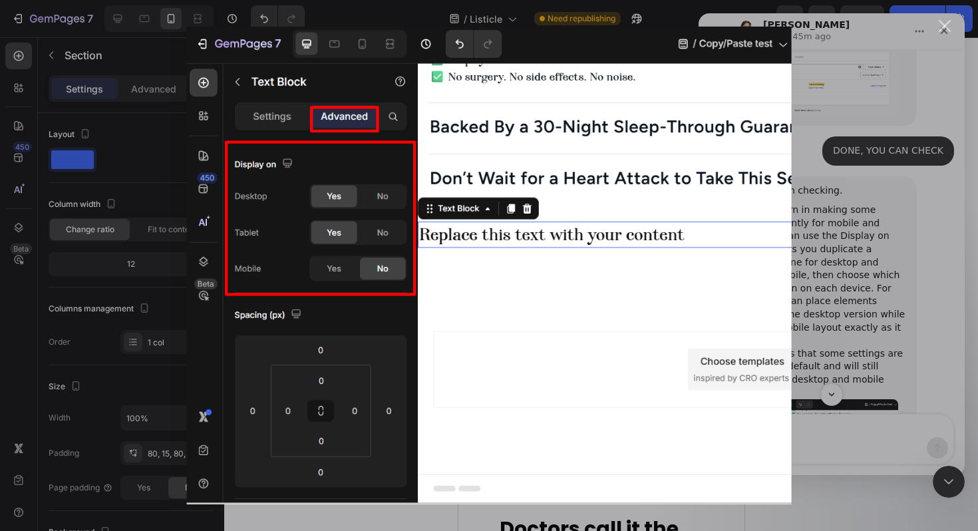
scroll to position [0, 0]
click at [946, 25] on div "Close" at bounding box center [944, 26] width 13 height 13
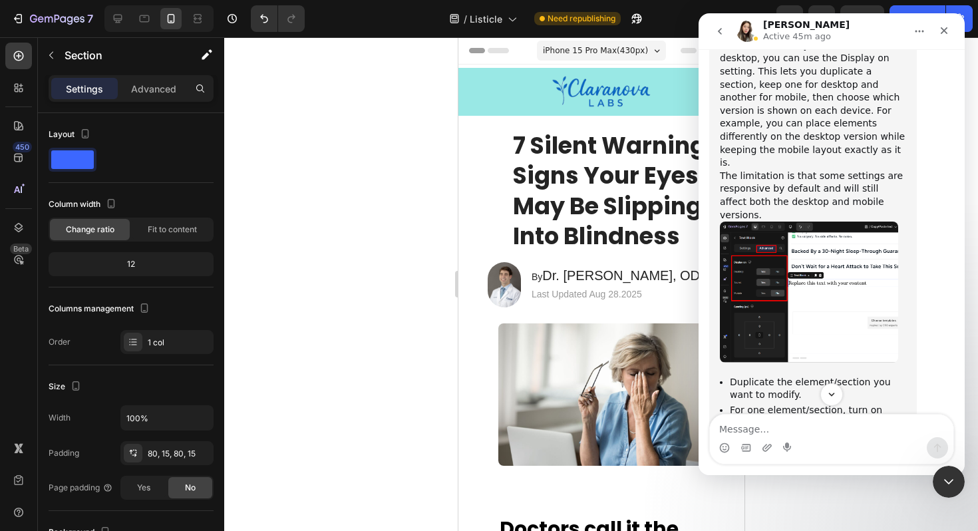
scroll to position [3540, 0]
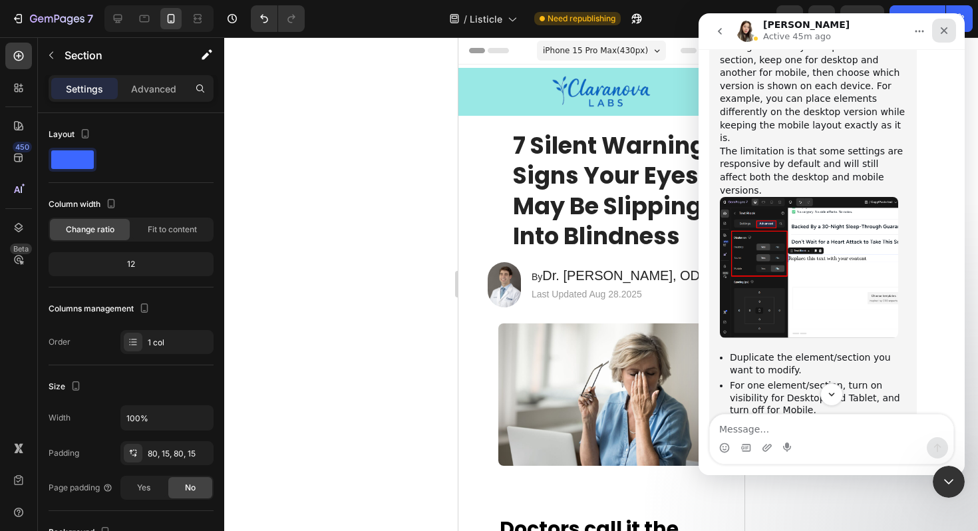
click at [944, 29] on icon "Close" at bounding box center [943, 30] width 11 height 11
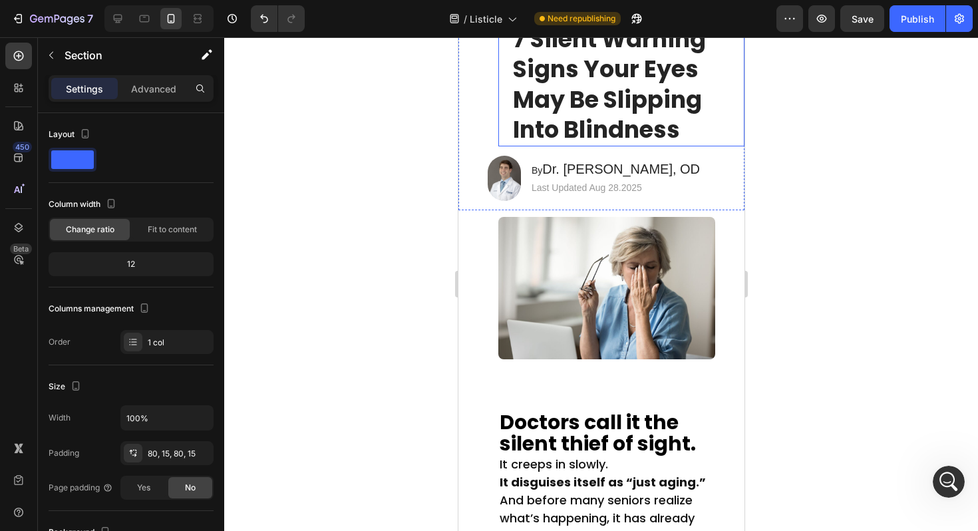
scroll to position [0, 0]
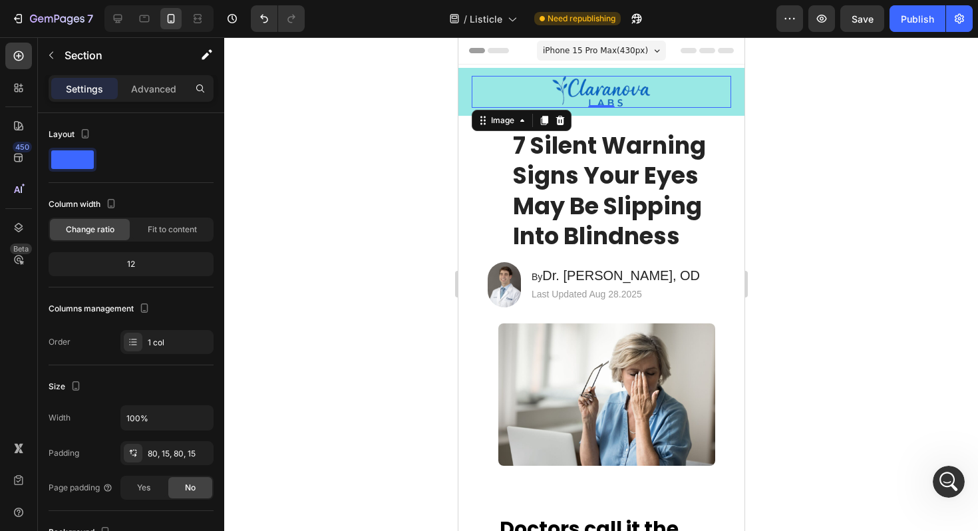
click at [490, 100] on div at bounding box center [600, 92] width 259 height 32
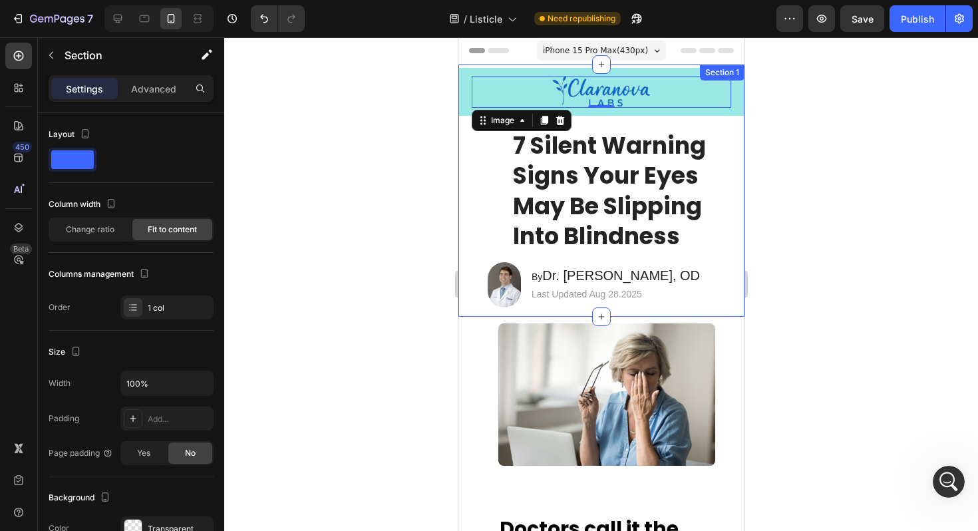
click at [491, 182] on div "Image 0 Row 7 Silent Warning Signs Your Eyes May Be Slipping Into Blindness Hea…" at bounding box center [601, 191] width 286 height 252
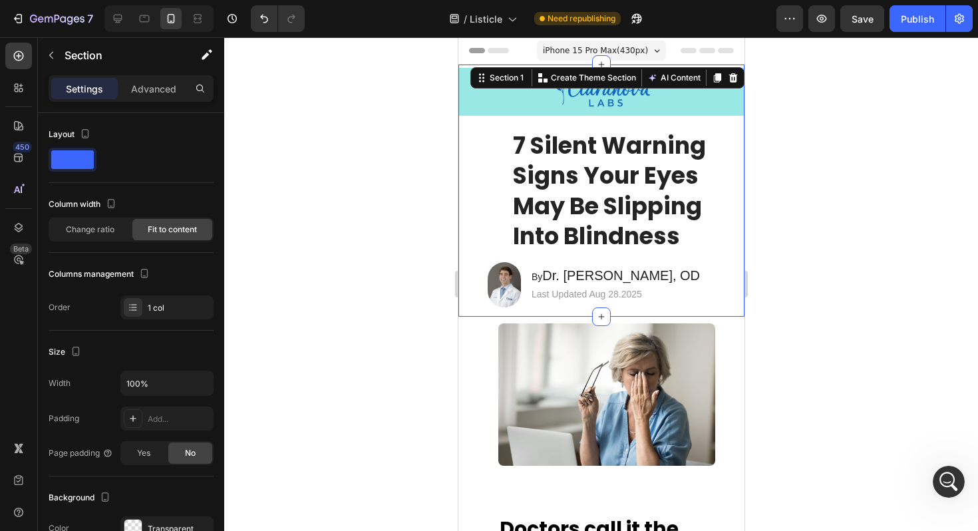
click at [485, 148] on div "Image Row 7 Silent Warning Signs Your Eyes May Be Slipping Into Blindness Headi…" at bounding box center [601, 191] width 286 height 252
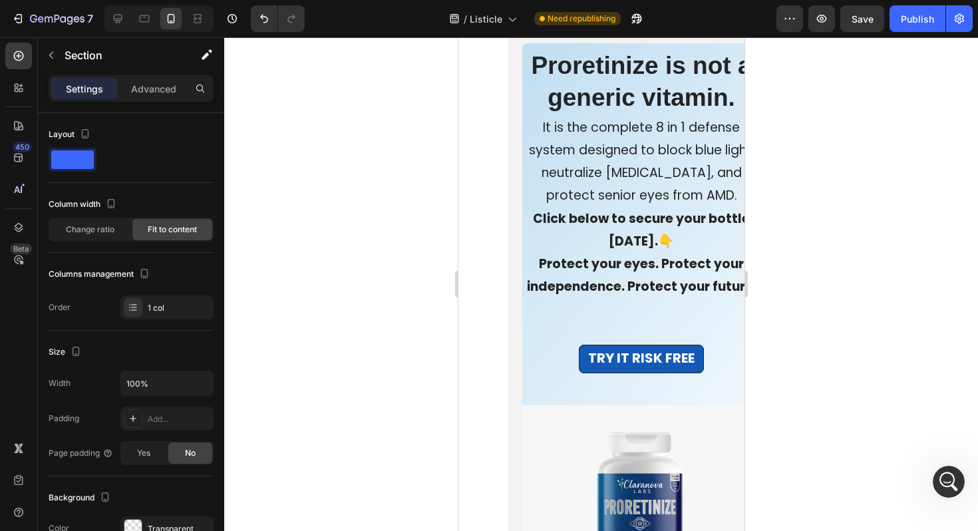
scroll to position [17920, 0]
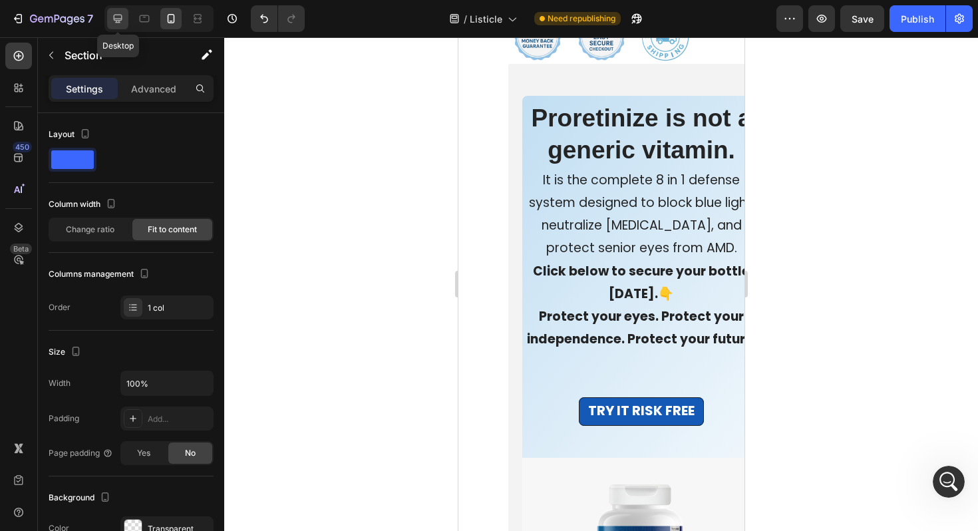
click at [114, 21] on icon at bounding box center [117, 18] width 13 height 13
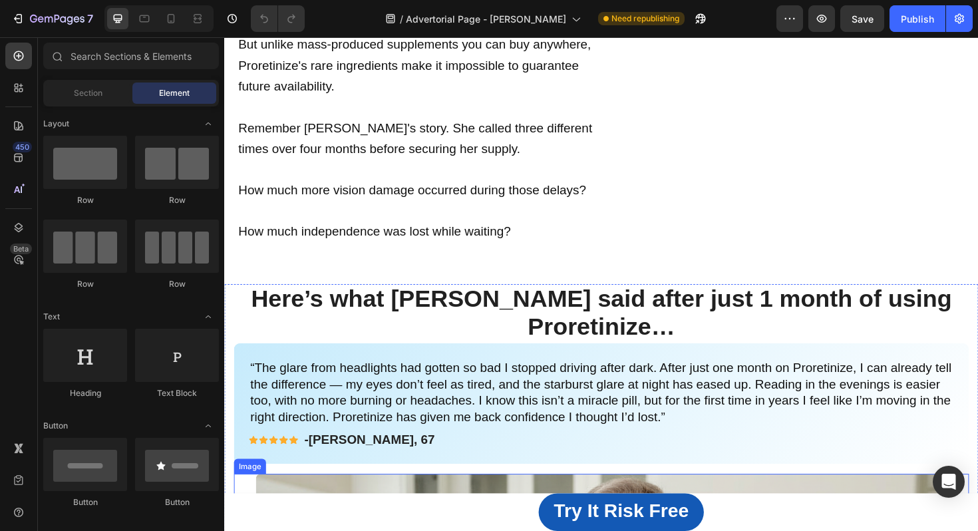
scroll to position [10447, 0]
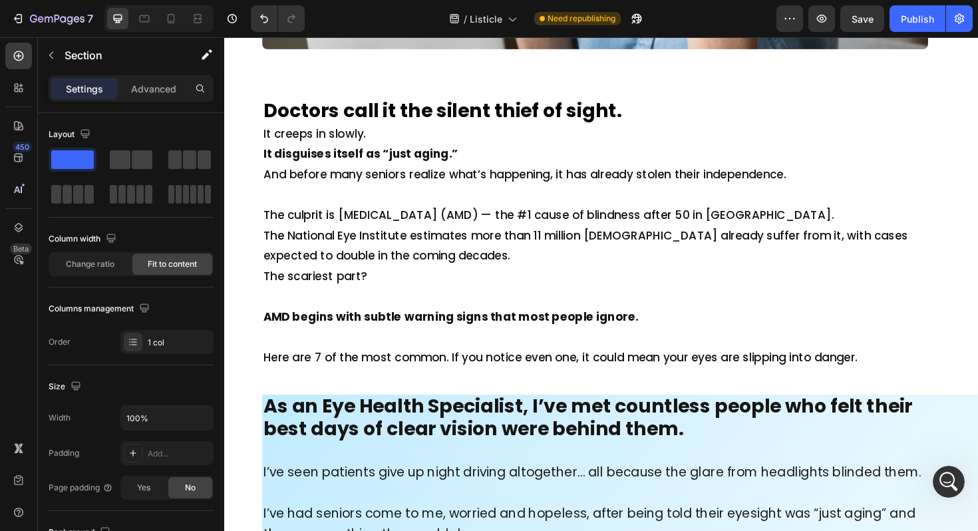
scroll to position [688, 0]
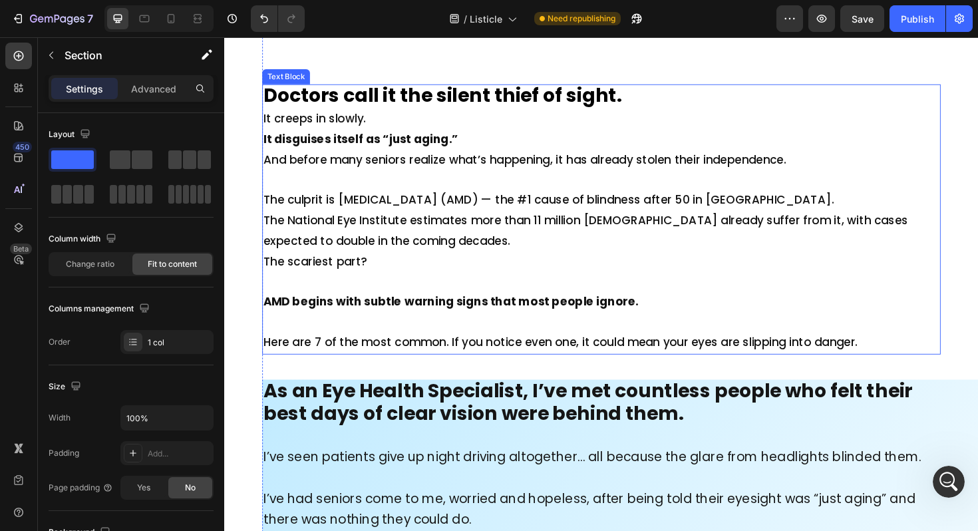
click at [651, 98] on p "Doctors call it the silent thief of sight." at bounding box center [623, 100] width 716 height 24
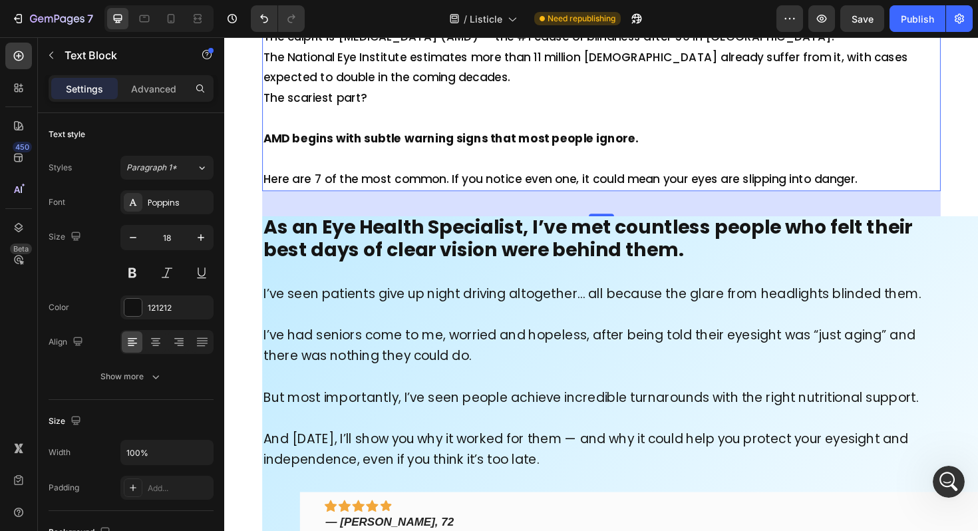
scroll to position [863, 0]
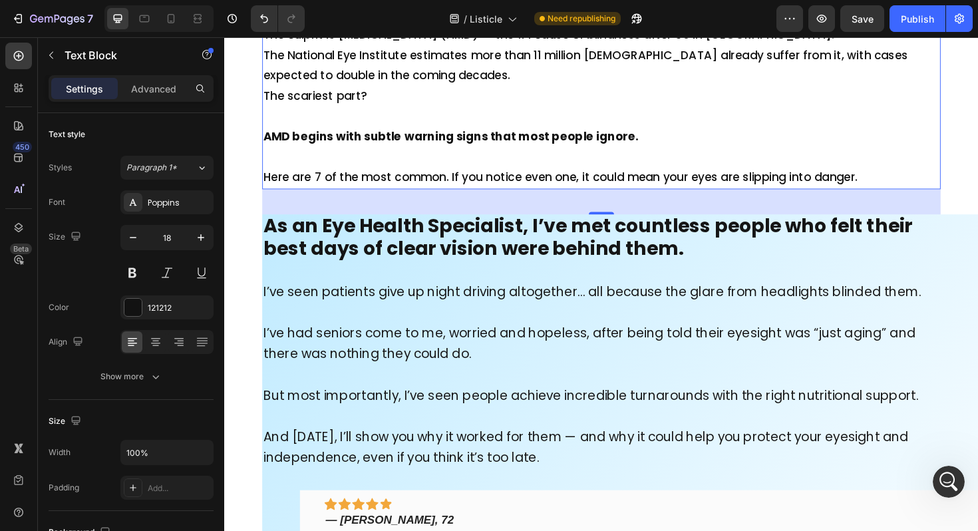
click at [704, 209] on div "40" at bounding box center [623, 211] width 718 height 27
click at [716, 118] on p at bounding box center [623, 120] width 716 height 21
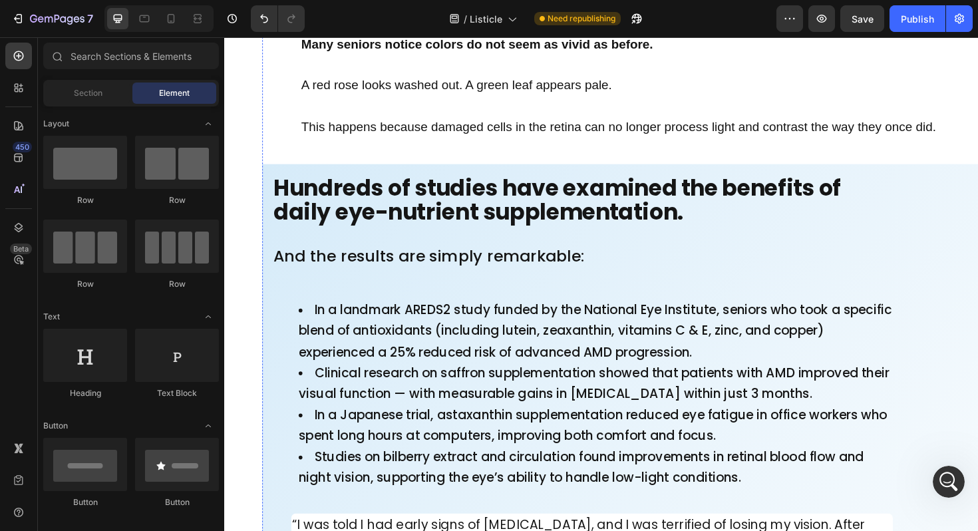
scroll to position [3626, 0]
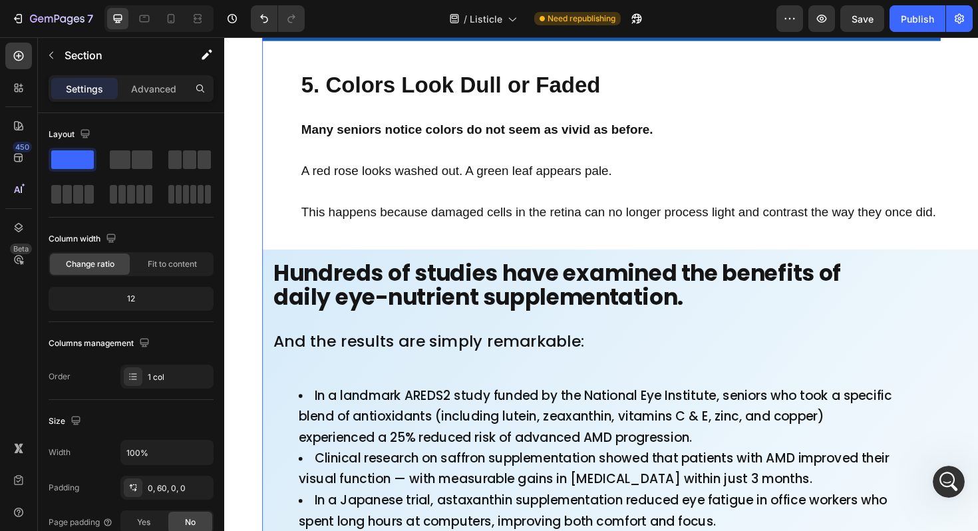
click at [326, 102] on p "5. Colors Look Dull or Faded" at bounding box center [643, 89] width 676 height 25
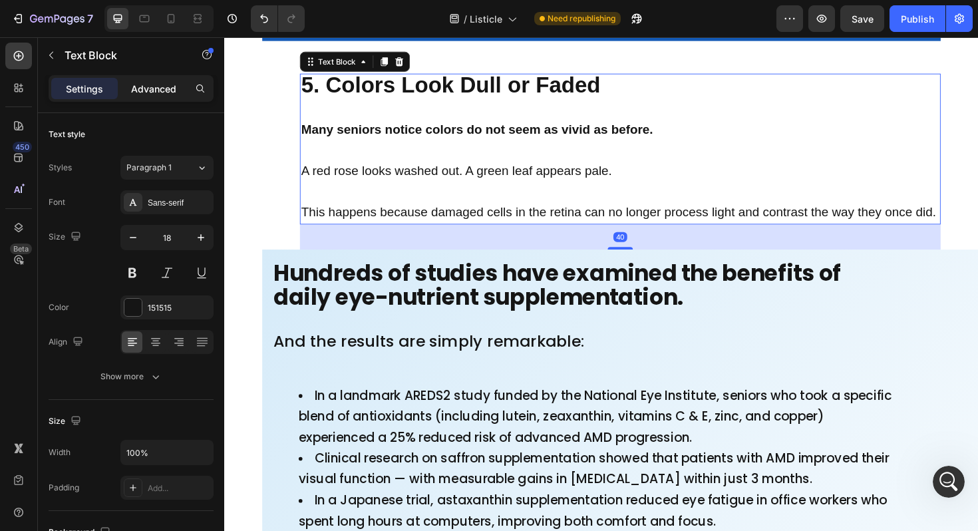
click at [157, 90] on p "Advanced" at bounding box center [153, 89] width 45 height 14
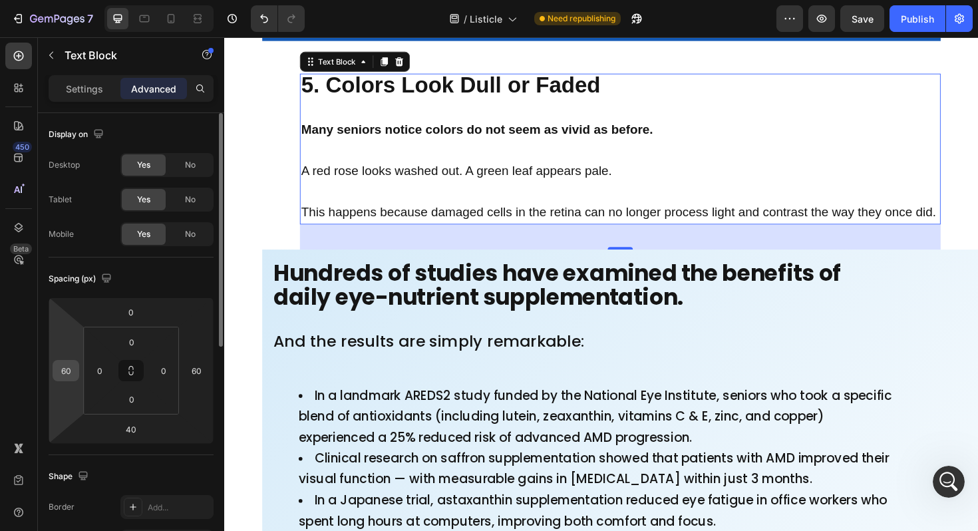
click at [72, 374] on input "60" at bounding box center [66, 370] width 20 height 20
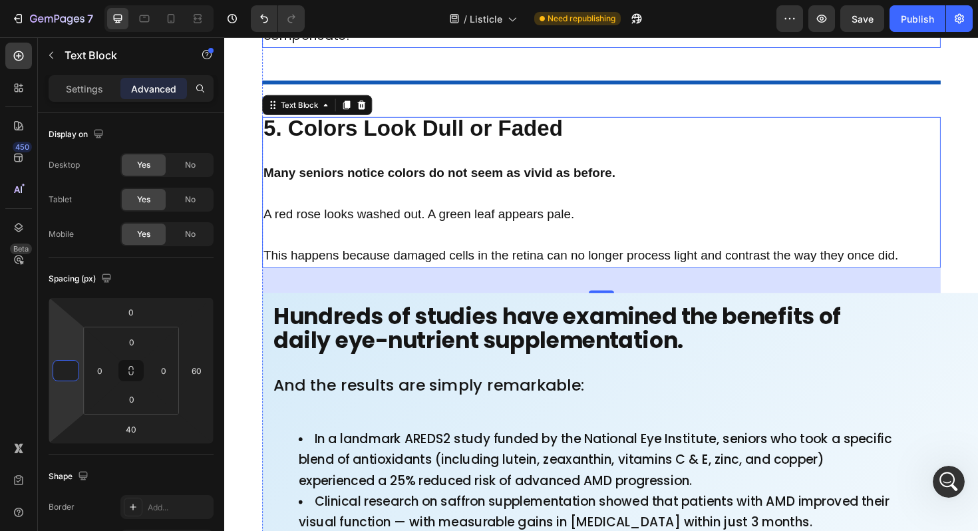
scroll to position [3596, 0]
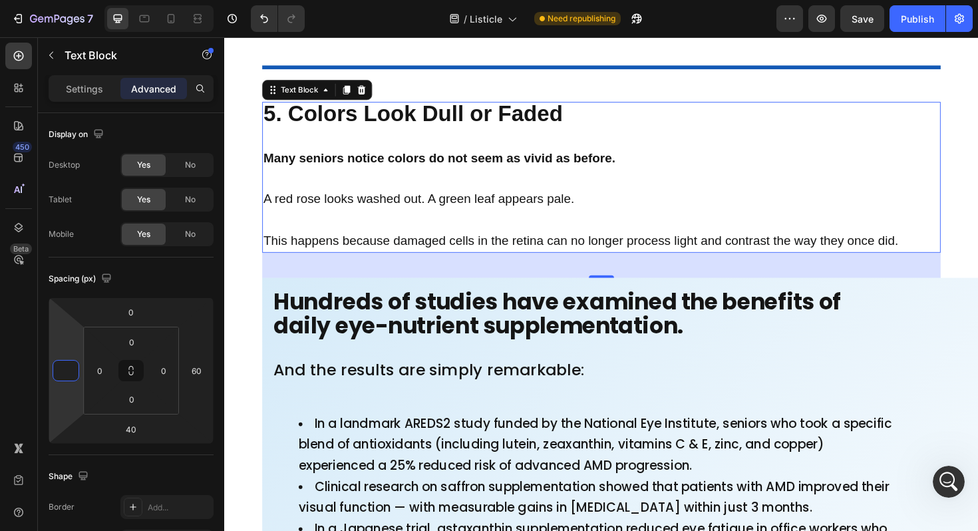
type input "0"
click at [660, 132] on p "5. Colors Look Dull or Faded" at bounding box center [623, 119] width 716 height 25
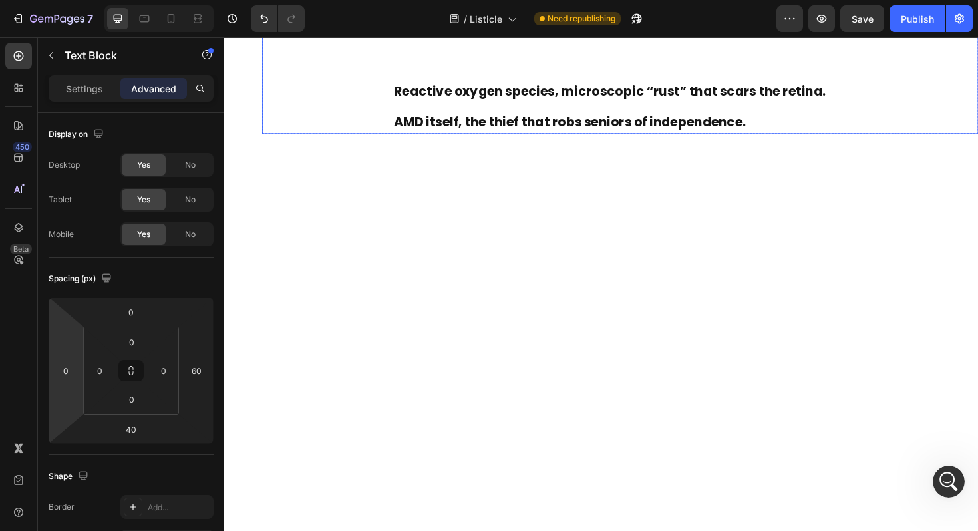
scroll to position [5832, 0]
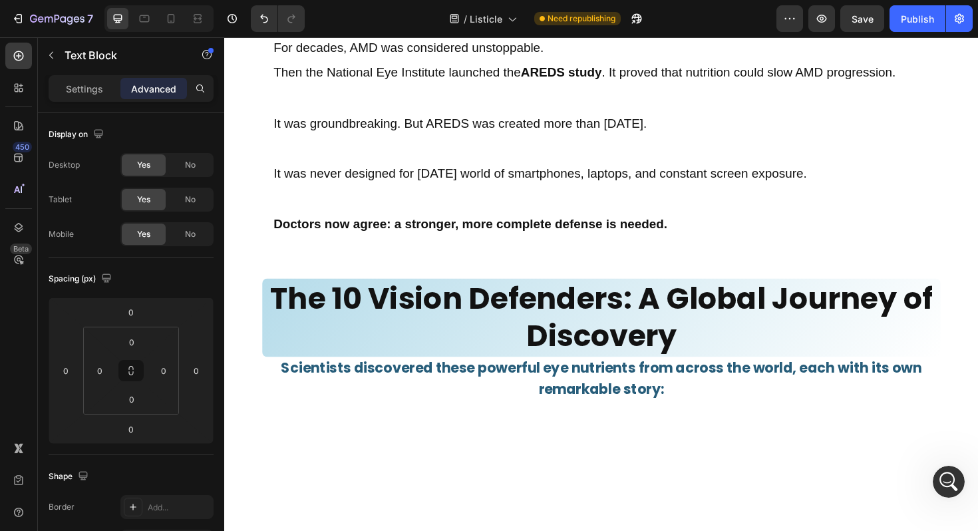
scroll to position [6256, 0]
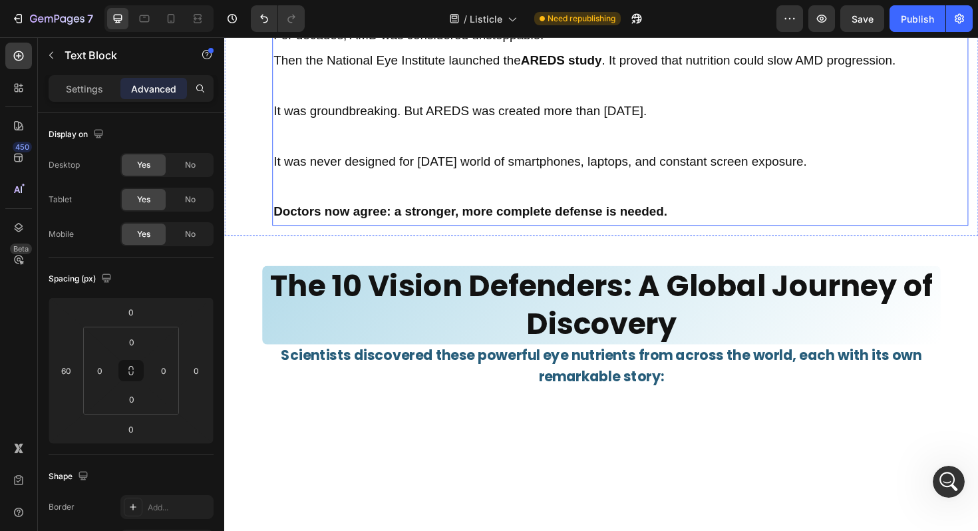
click at [290, 21] on p at bounding box center [643, 8] width 734 height 27
click at [84, 92] on p "Settings" at bounding box center [84, 89] width 37 height 14
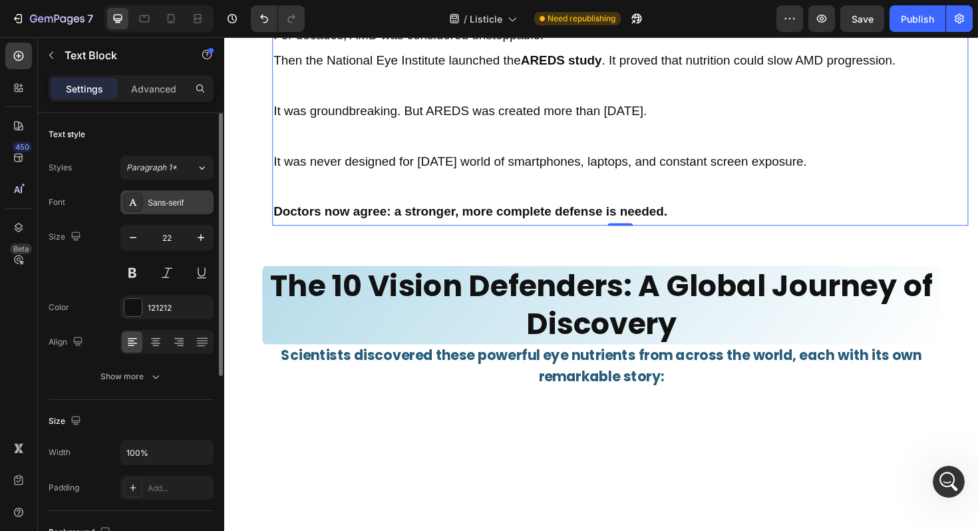
click at [179, 198] on div "Sans-serif" at bounding box center [179, 203] width 63 height 12
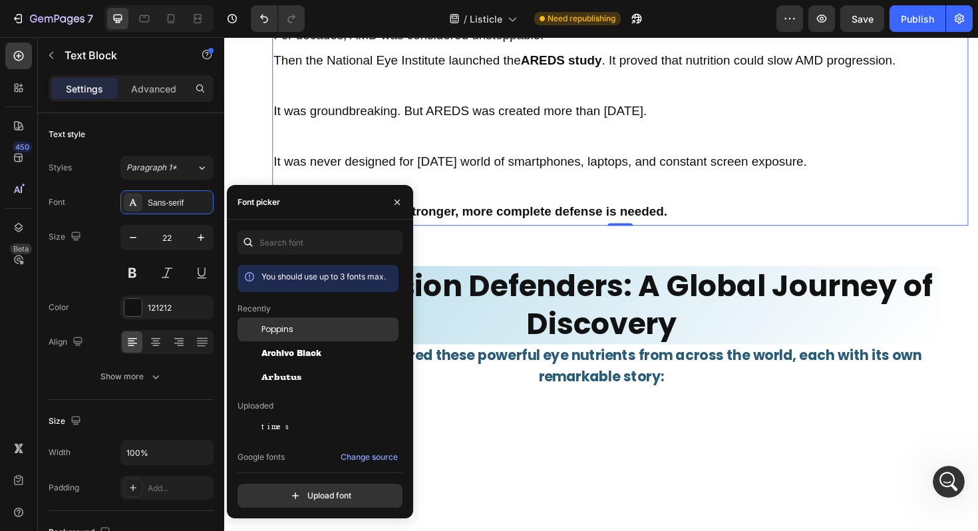
click at [283, 329] on span "Poppins" at bounding box center [277, 329] width 32 height 12
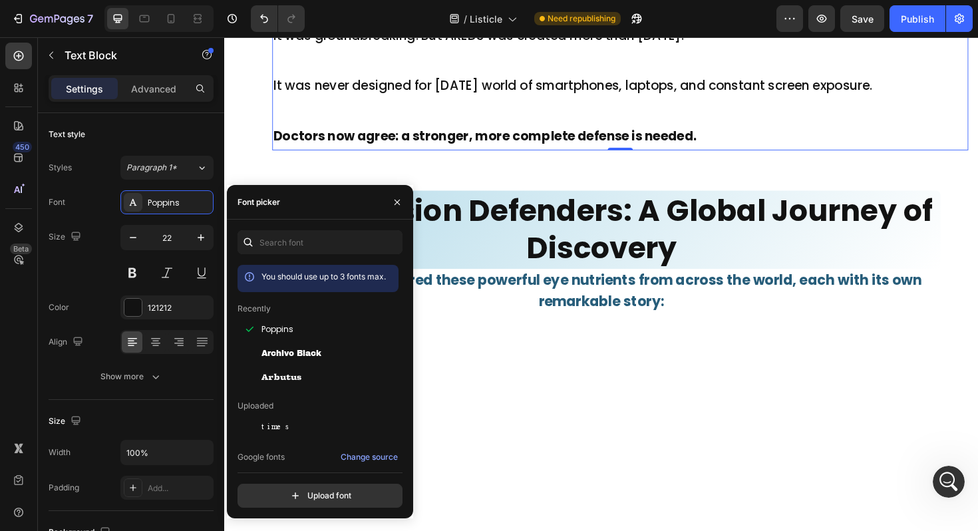
scroll to position [6338, 0]
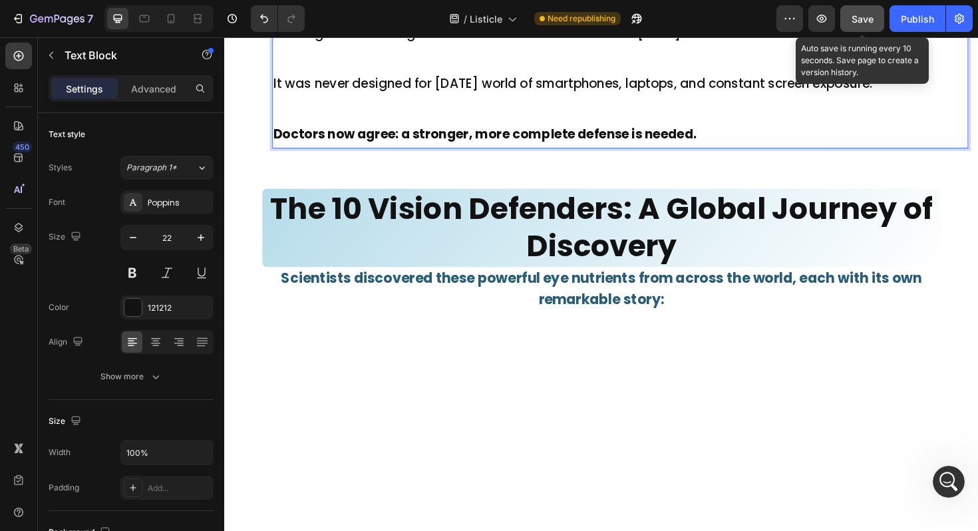
click at [866, 15] on span "Save" at bounding box center [862, 18] width 22 height 11
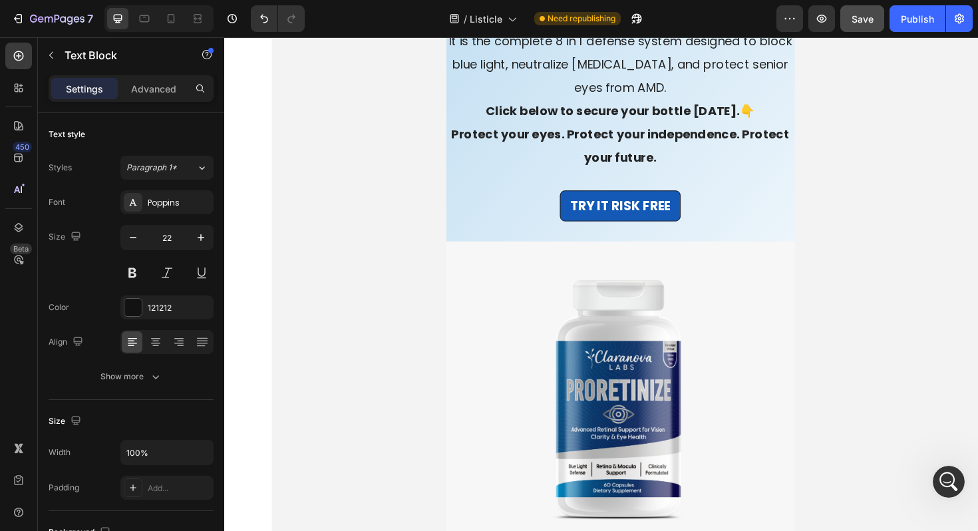
scroll to position [10688, 0]
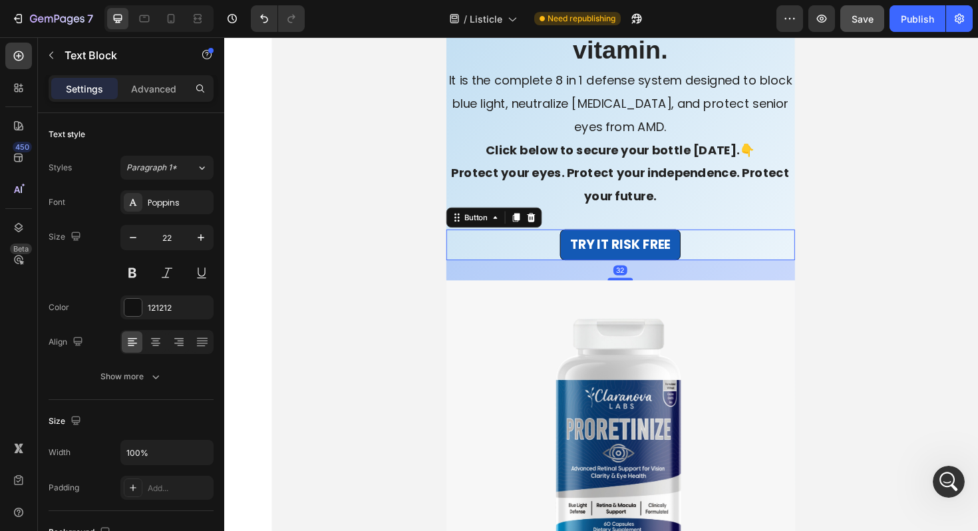
click at [521, 273] on div "TRY IT RISK FREE Button 32" at bounding box center [643, 257] width 369 height 33
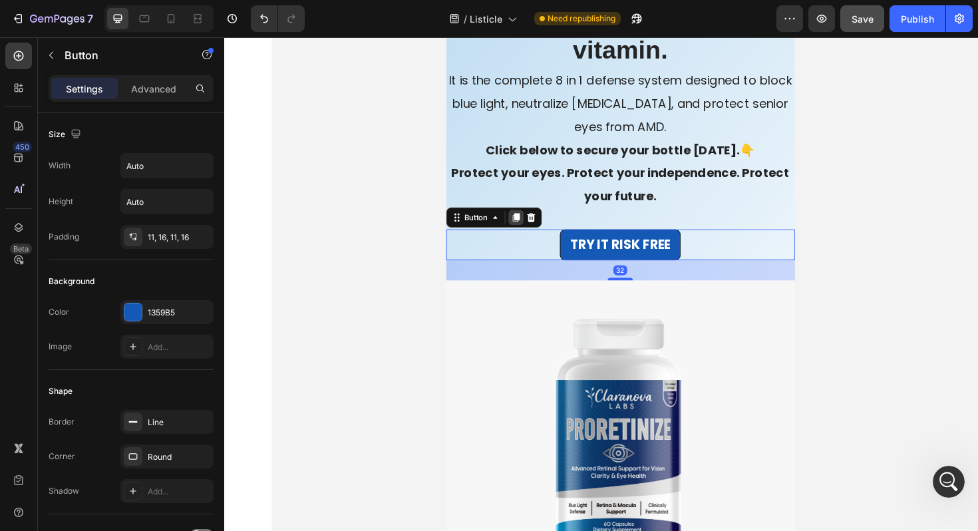
click at [533, 233] on icon at bounding box center [532, 227] width 7 height 9
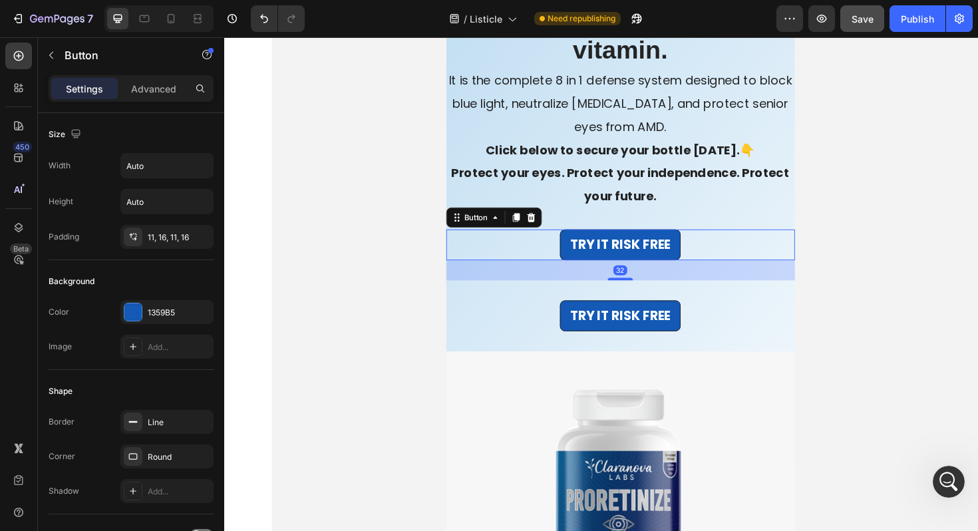
click at [524, 273] on div "TRY IT RISK FREE Button 32" at bounding box center [643, 257] width 369 height 33
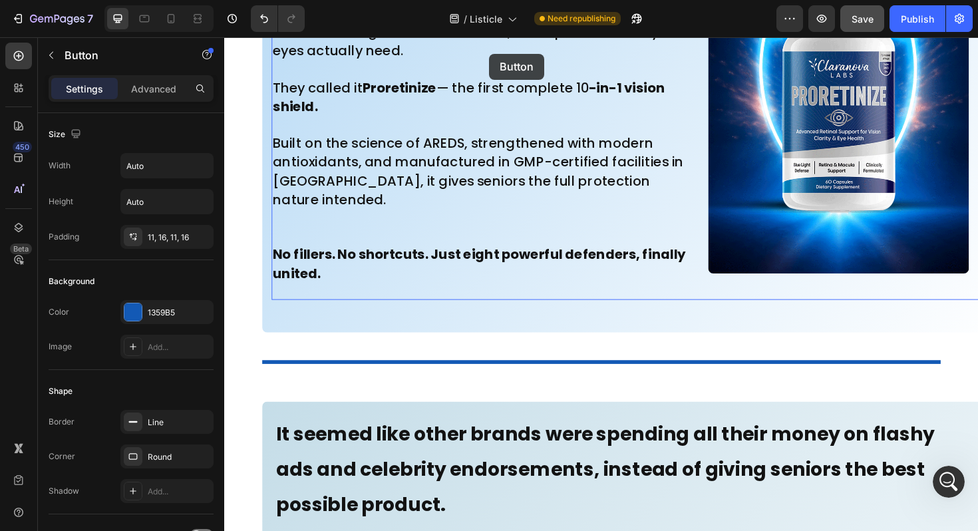
scroll to position [8052, 0]
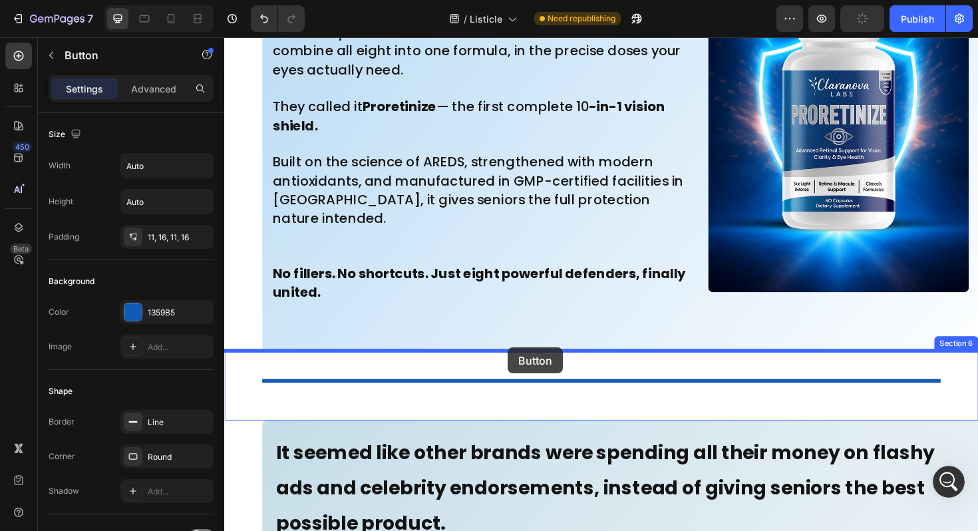
drag, startPoint x: 481, startPoint y: 362, endPoint x: 524, endPoint y: 366, distance: 42.7
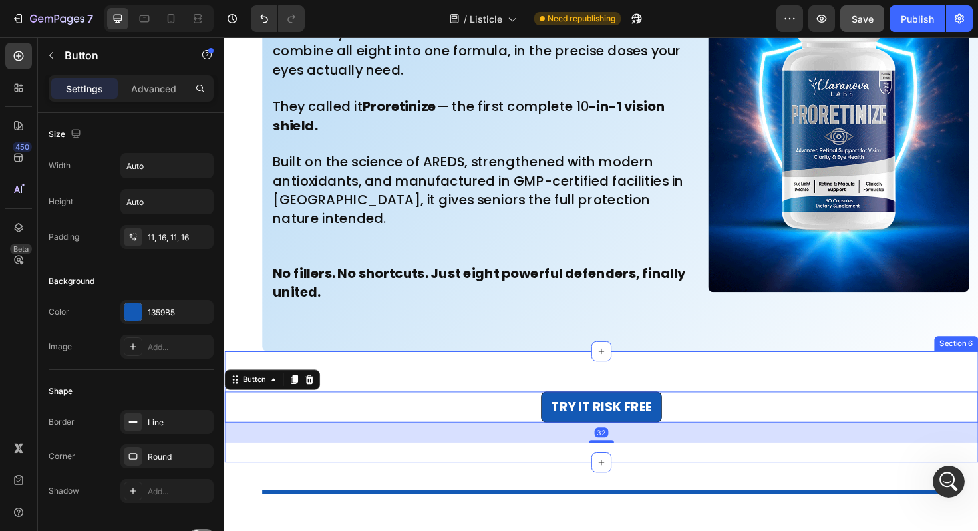
click at [438, 383] on div "TRY IT RISK FREE Button 32 Section 6" at bounding box center [623, 429] width 798 height 118
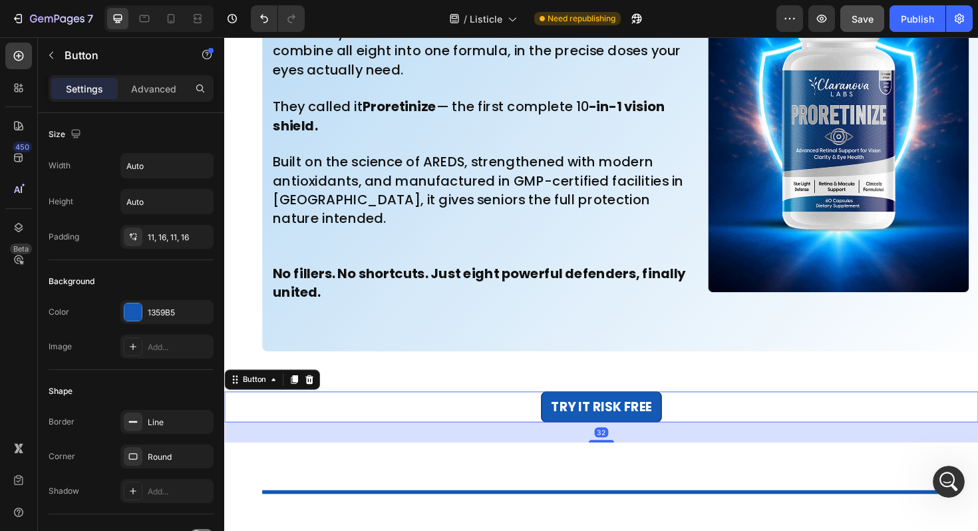
click at [447, 427] on div "TRY IT RISK FREE Button 32" at bounding box center [623, 428] width 798 height 33
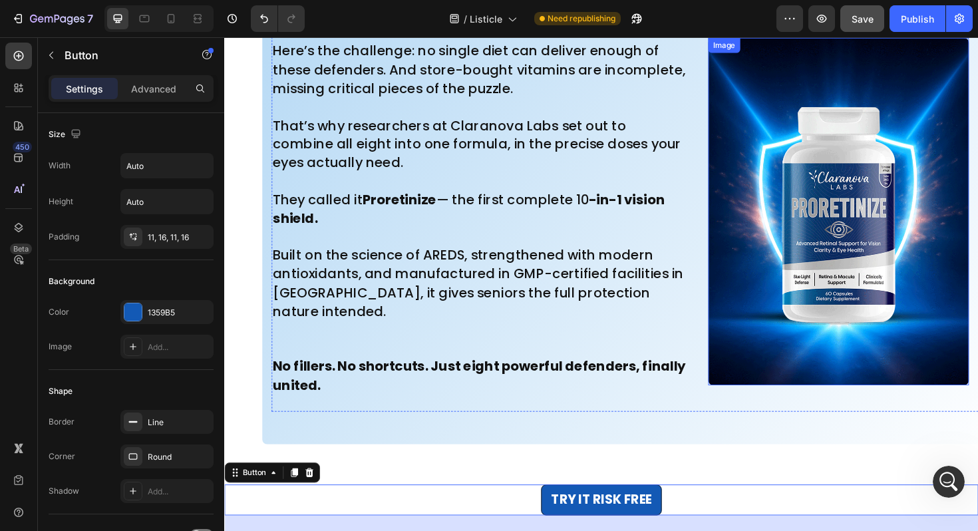
scroll to position [7946, 0]
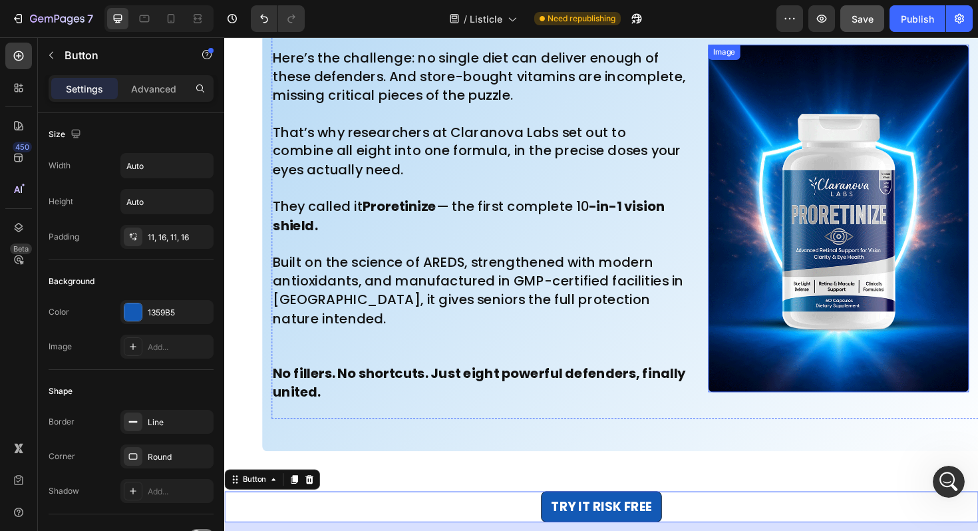
click at [868, 253] on img at bounding box center [874, 229] width 276 height 368
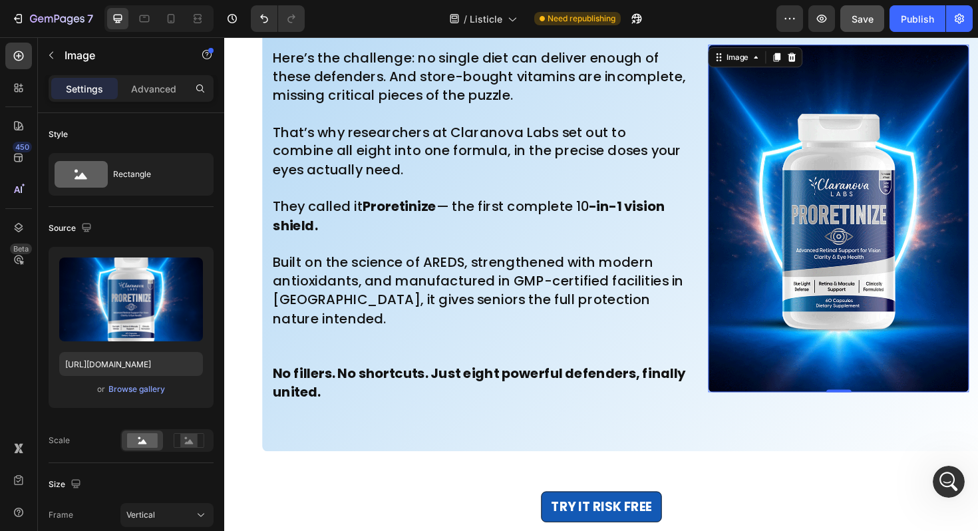
click at [887, 177] on img at bounding box center [874, 229] width 276 height 368
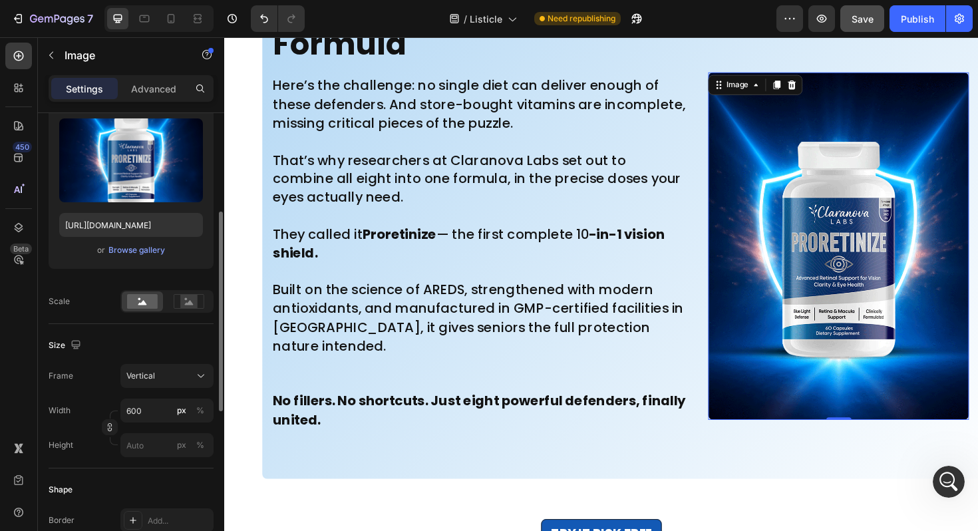
scroll to position [165, 0]
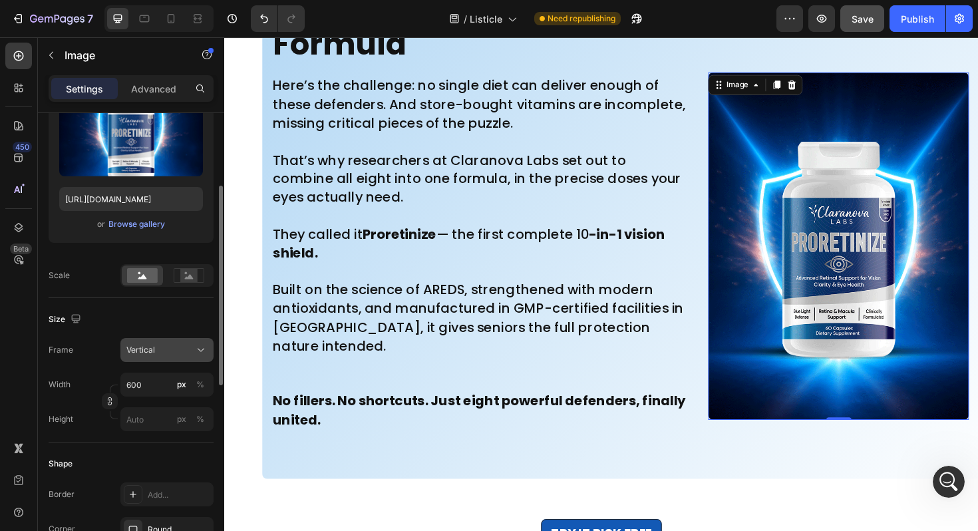
click at [200, 348] on icon at bounding box center [200, 349] width 13 height 13
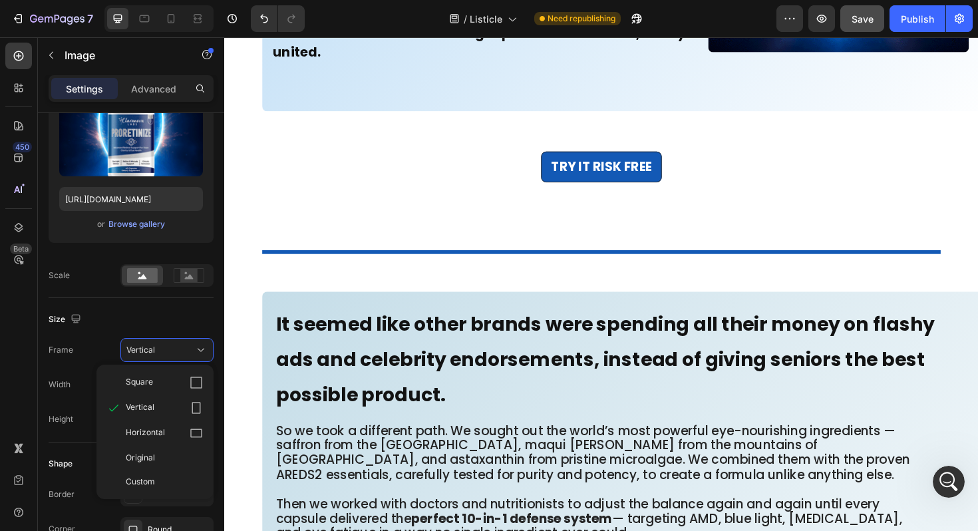
scroll to position [8255, 0]
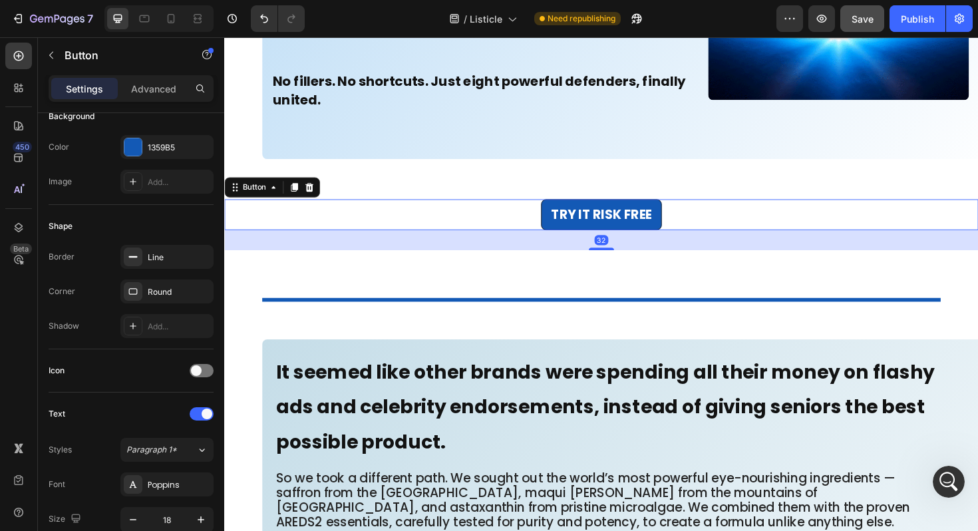
click at [431, 229] on div "TRY IT RISK FREE Button 32" at bounding box center [623, 225] width 798 height 33
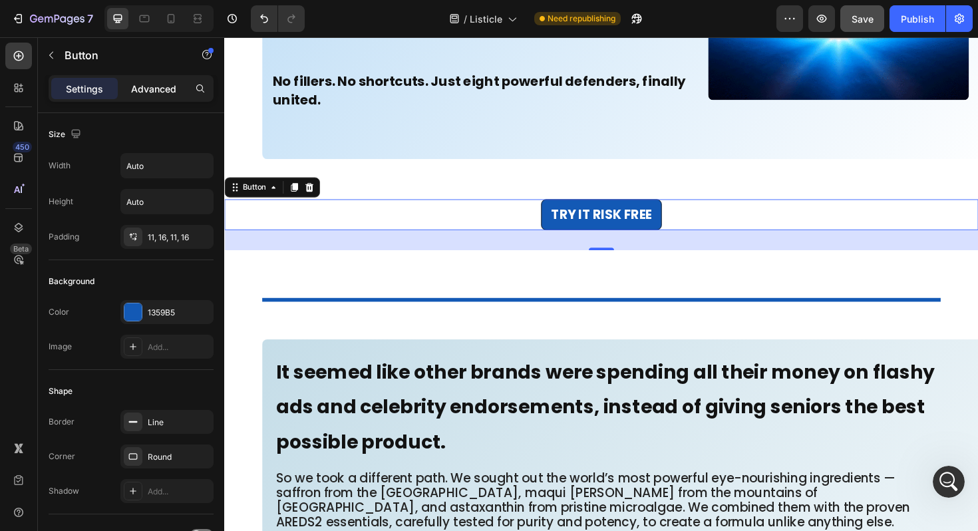
click at [144, 84] on p "Advanced" at bounding box center [153, 89] width 45 height 14
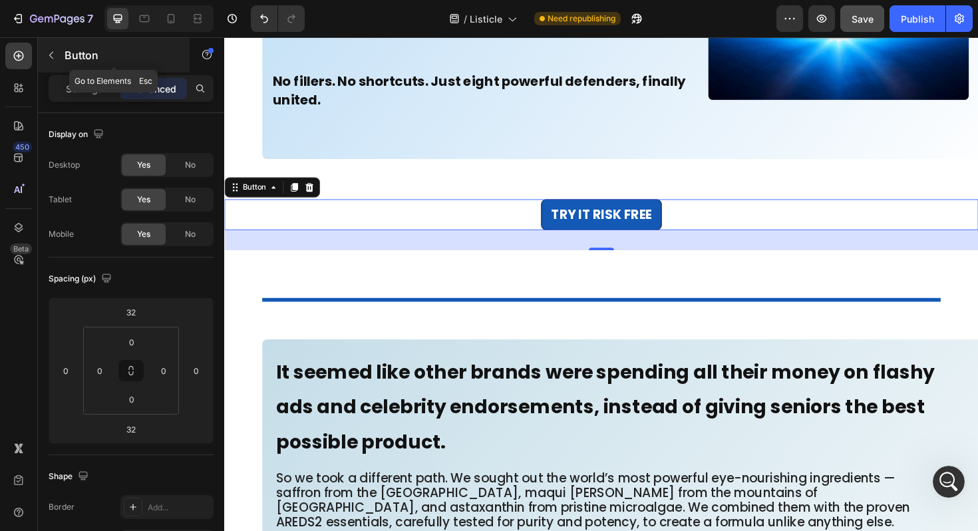
click at [56, 53] on icon "button" at bounding box center [51, 55] width 11 height 11
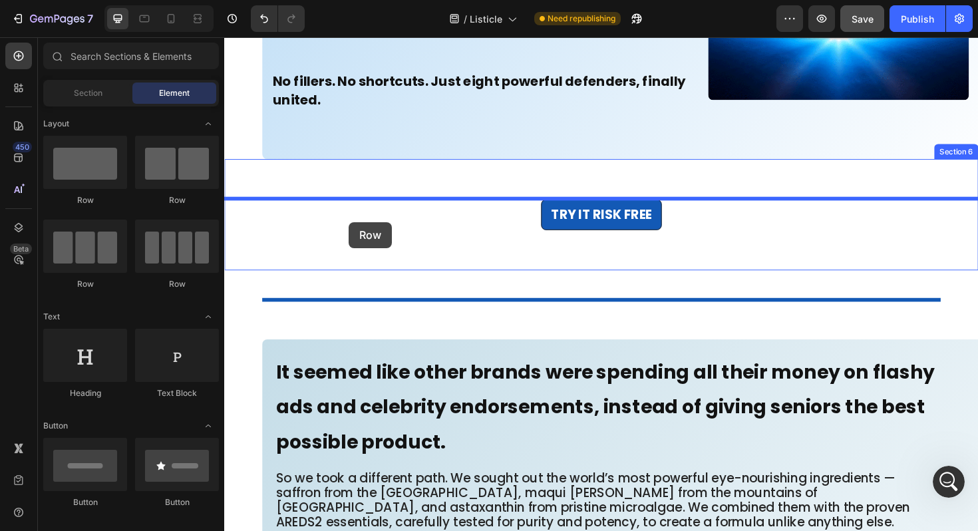
drag, startPoint x: 311, startPoint y: 211, endPoint x: 356, endPoint y: 233, distance: 50.3
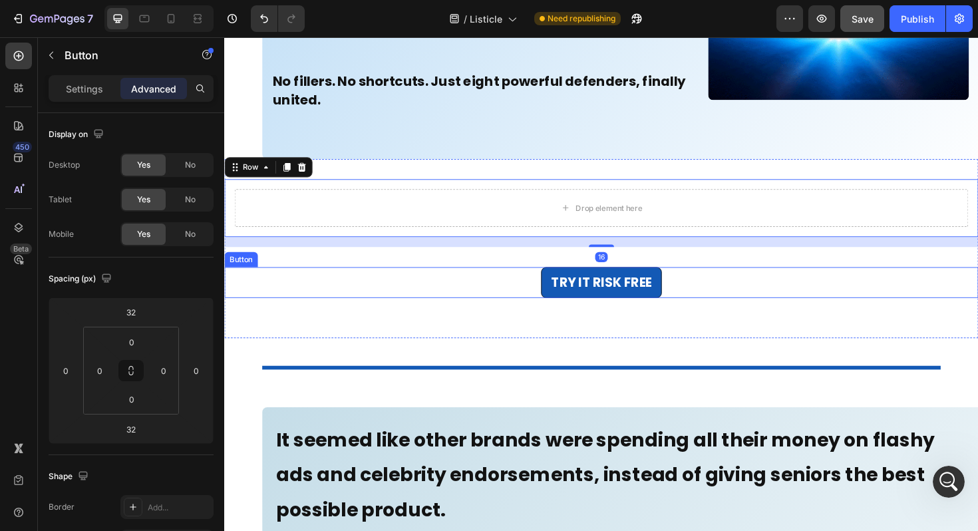
click at [412, 295] on div "TRY IT RISK FREE Button" at bounding box center [623, 297] width 798 height 33
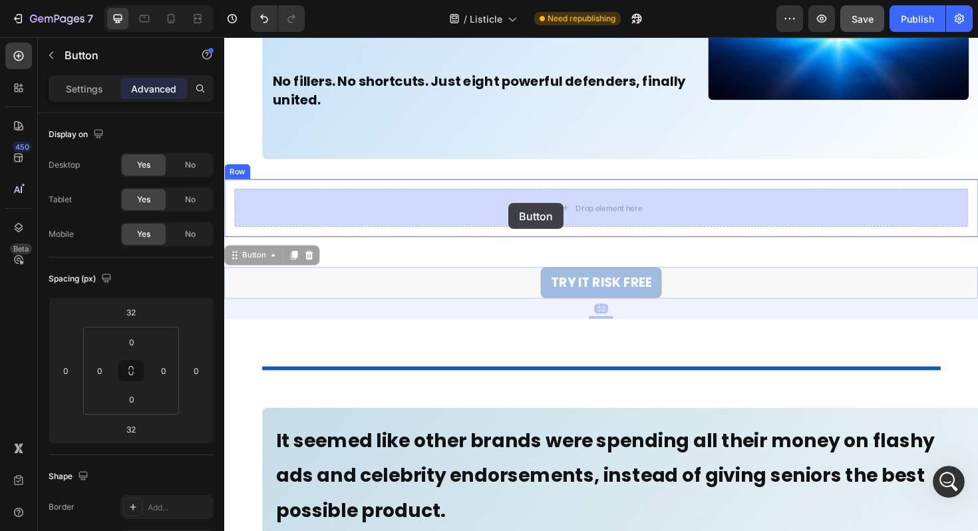
drag, startPoint x: 259, startPoint y: 270, endPoint x: 525, endPoint y: 213, distance: 271.4
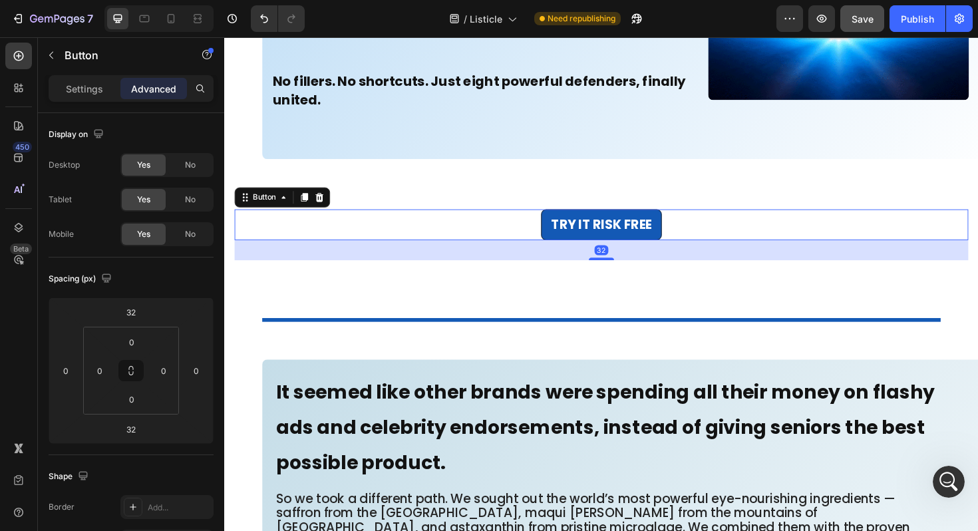
click at [338, 233] on div "TRY IT RISK FREE Button 32" at bounding box center [623, 235] width 777 height 33
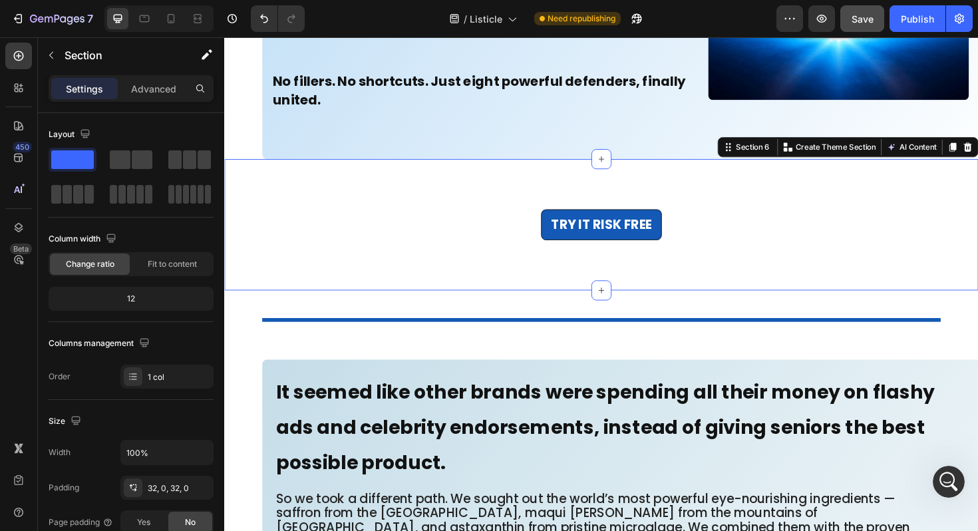
click at [321, 287] on div "TRY IT RISK FREE Button Row Section 6 You can create reusable sections Create T…" at bounding box center [623, 235] width 798 height 139
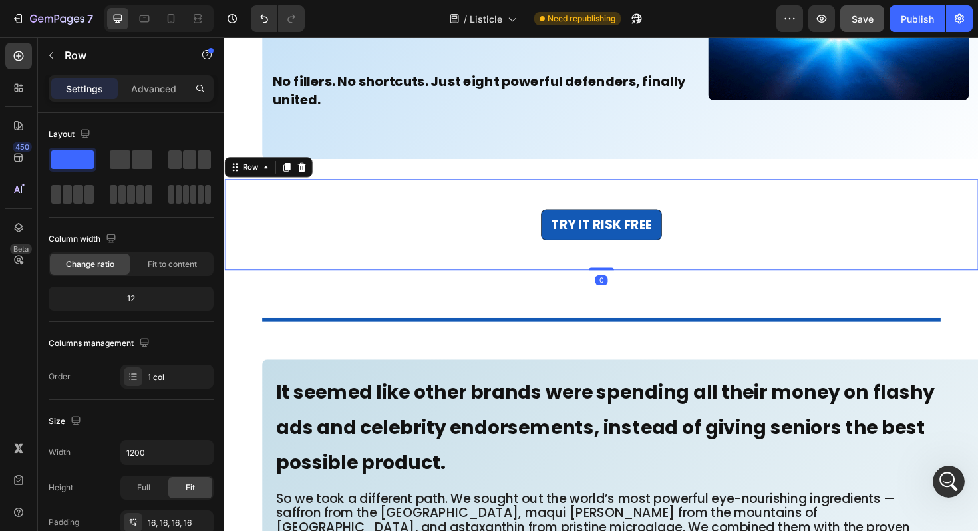
click at [355, 211] on div "TRY IT RISK FREE Button" at bounding box center [623, 235] width 777 height 75
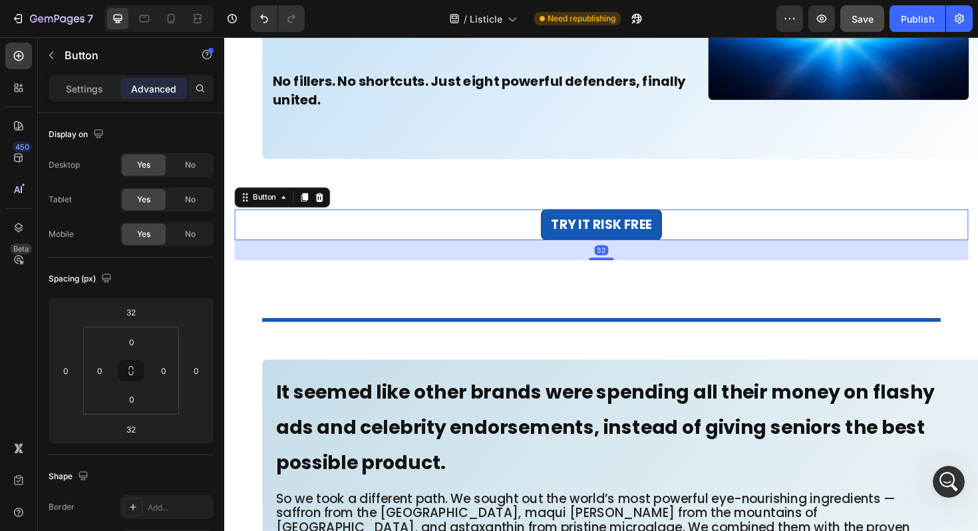
click at [351, 225] on div "TRY IT RISK FREE Button 32" at bounding box center [623, 235] width 777 height 33
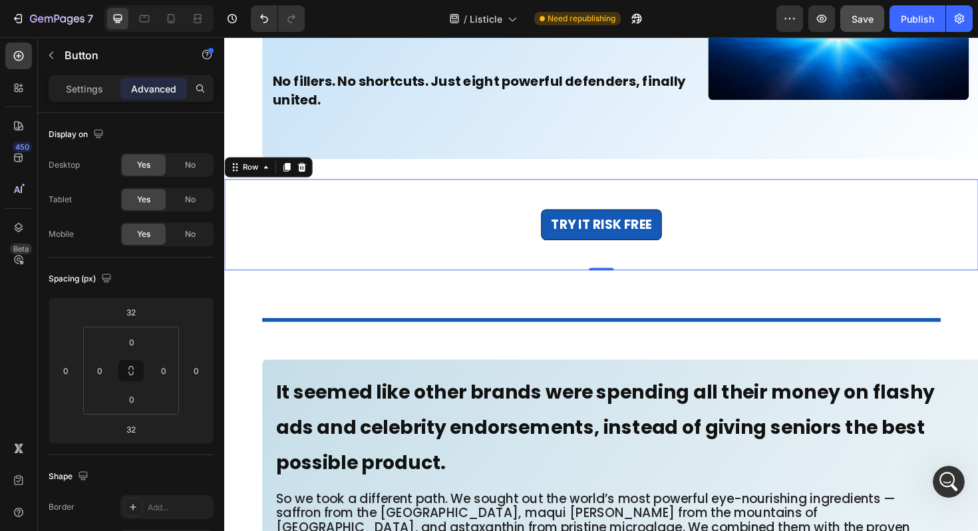
click at [383, 205] on div "TRY IT RISK FREE Button" at bounding box center [623, 235] width 777 height 75
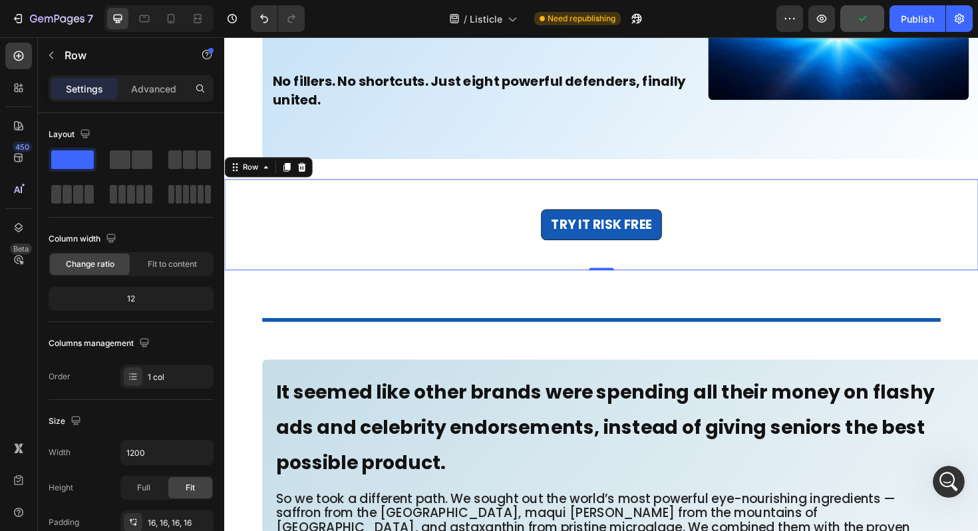
click at [334, 219] on div "TRY IT RISK FREE Button" at bounding box center [623, 235] width 777 height 33
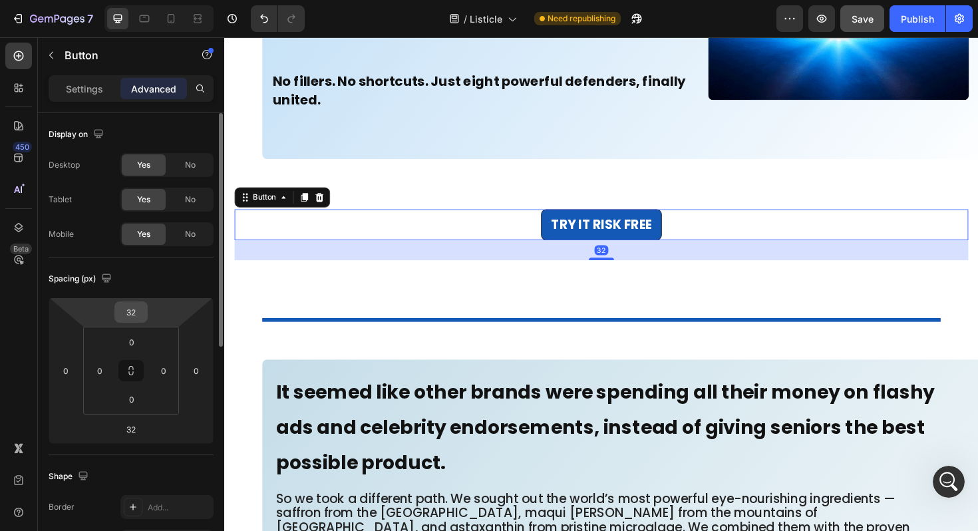
click at [140, 314] on input "32" at bounding box center [131, 312] width 27 height 20
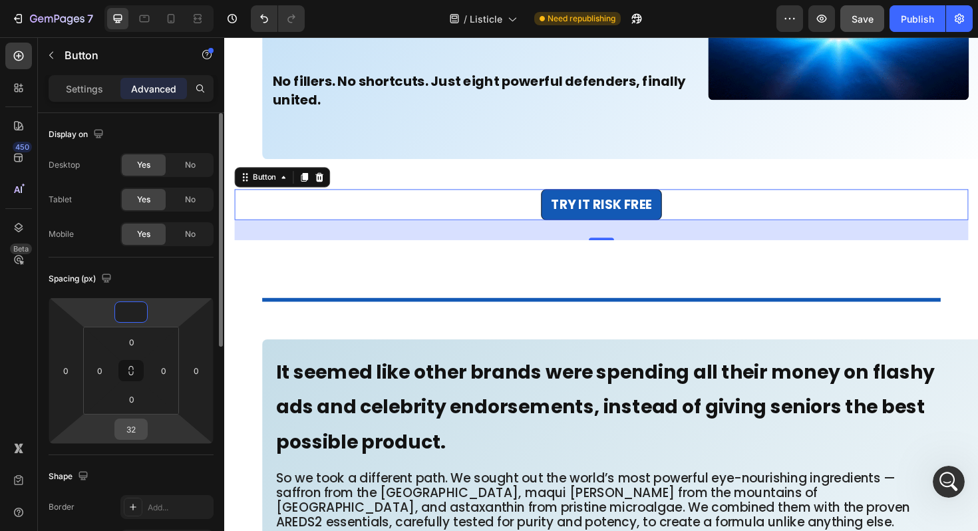
type input "0"
click at [140, 428] on input "32" at bounding box center [131, 429] width 27 height 20
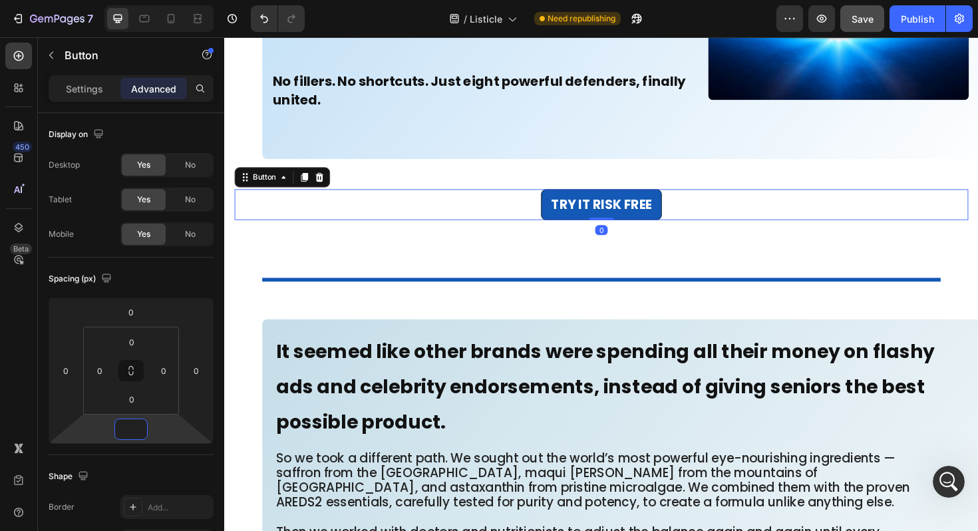
type input "0"
click at [262, 220] on div "TRY IT RISK FREE Button 0" at bounding box center [623, 214] width 777 height 33
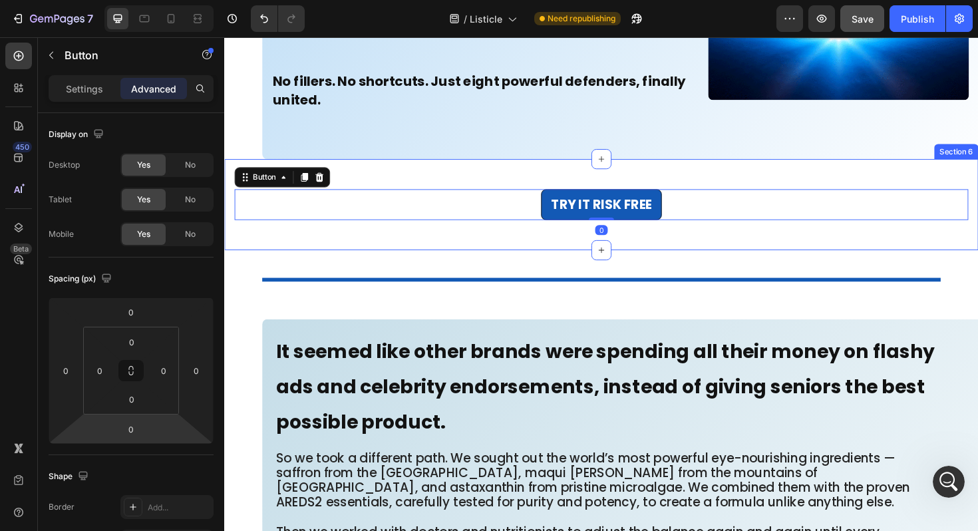
click at [416, 184] on div "TRY IT RISK FREE Button 0 Row Section 6" at bounding box center [623, 214] width 798 height 96
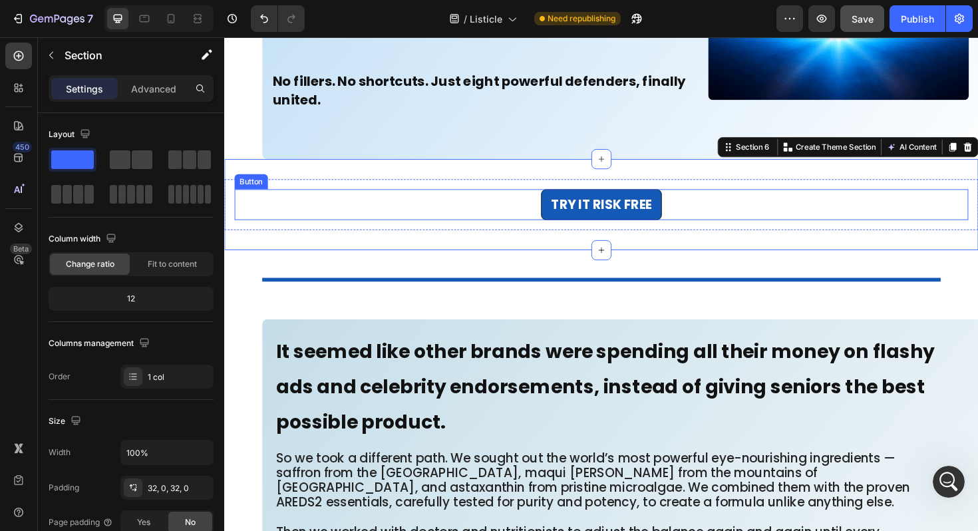
click at [357, 199] on div "TRY IT RISK FREE Button" at bounding box center [623, 214] width 777 height 33
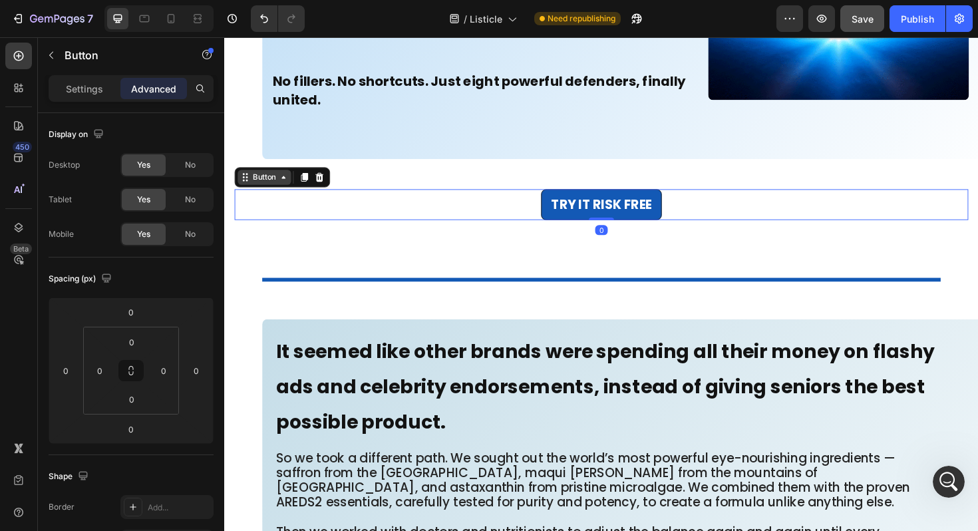
click at [271, 190] on div "Button" at bounding box center [266, 186] width 30 height 12
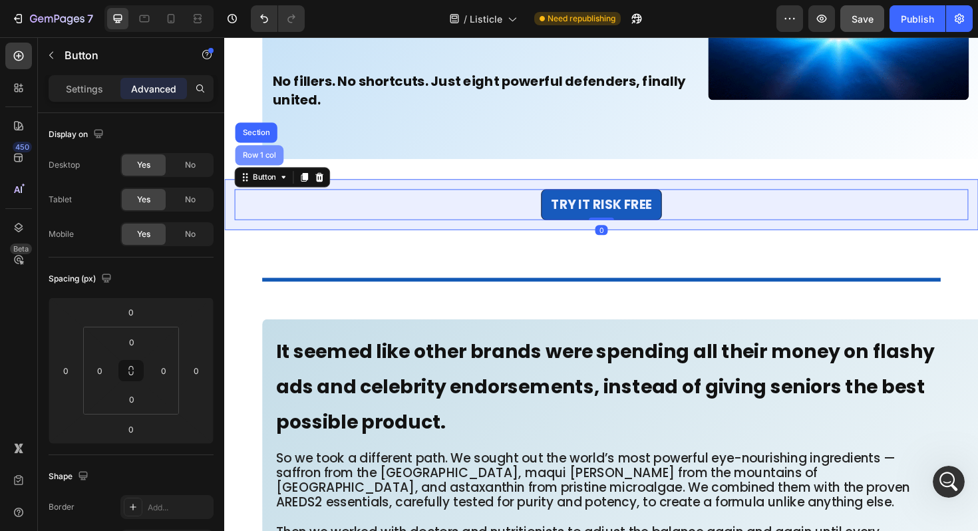
click at [268, 158] on div "Row 1 col" at bounding box center [261, 162] width 41 height 8
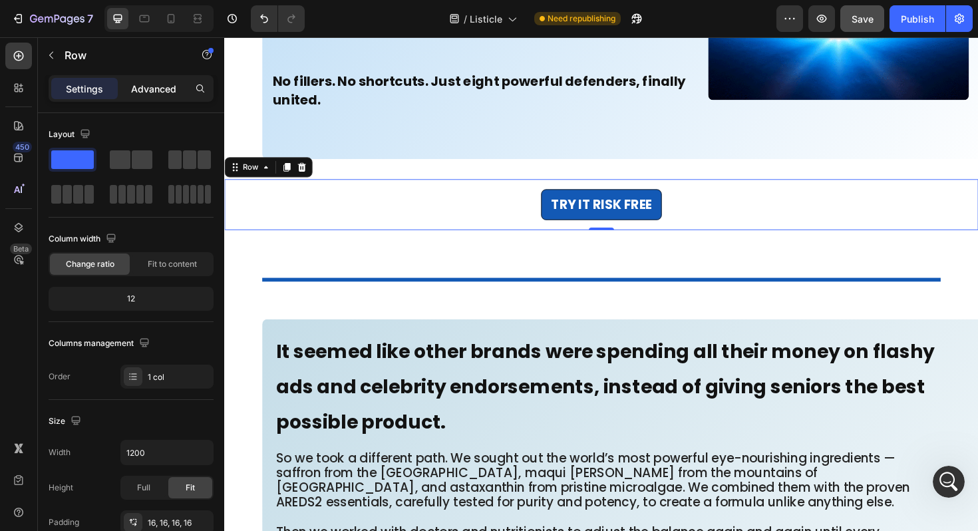
click at [147, 88] on p "Advanced" at bounding box center [153, 89] width 45 height 14
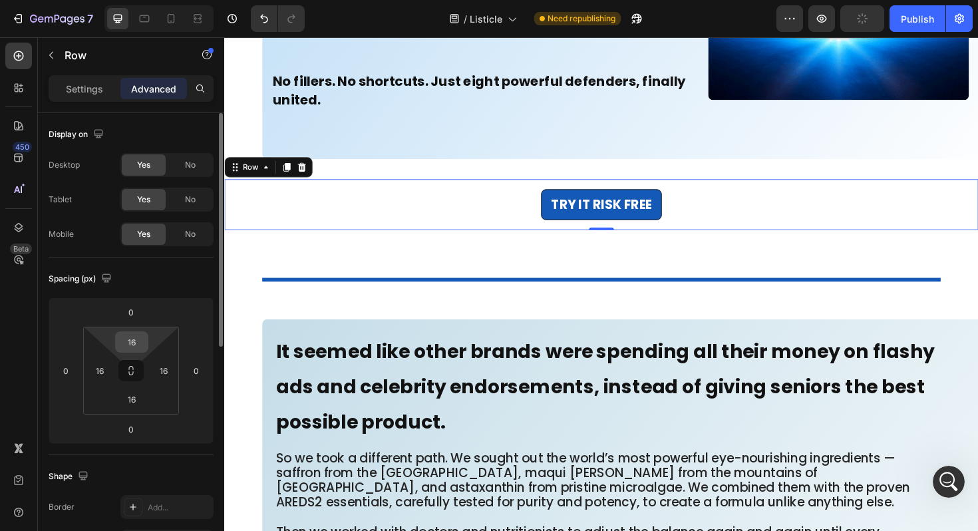
click at [137, 340] on input "16" at bounding box center [131, 342] width 27 height 20
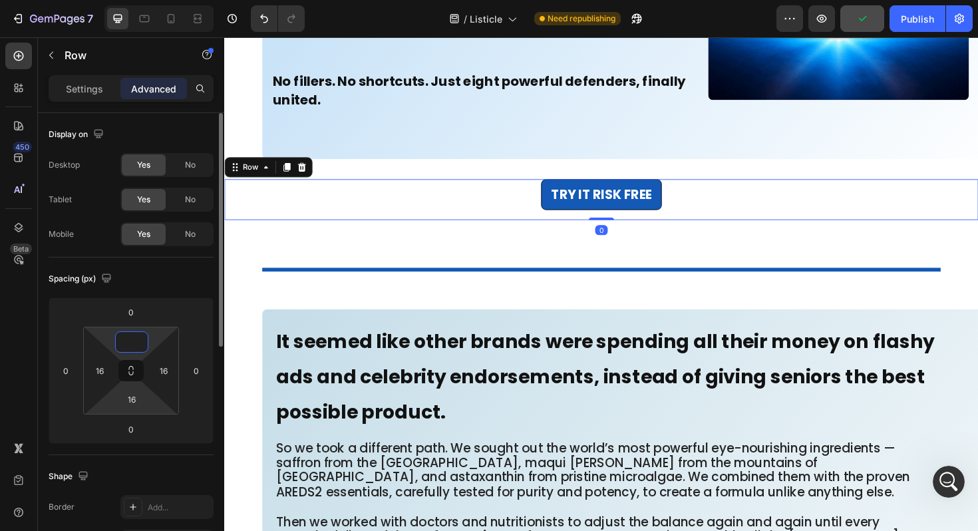
click at [138, 0] on html "7 Version history / Listicle Need republishing Preview Publish 450 Beta Section…" at bounding box center [489, 0] width 978 height 0
type input "0"
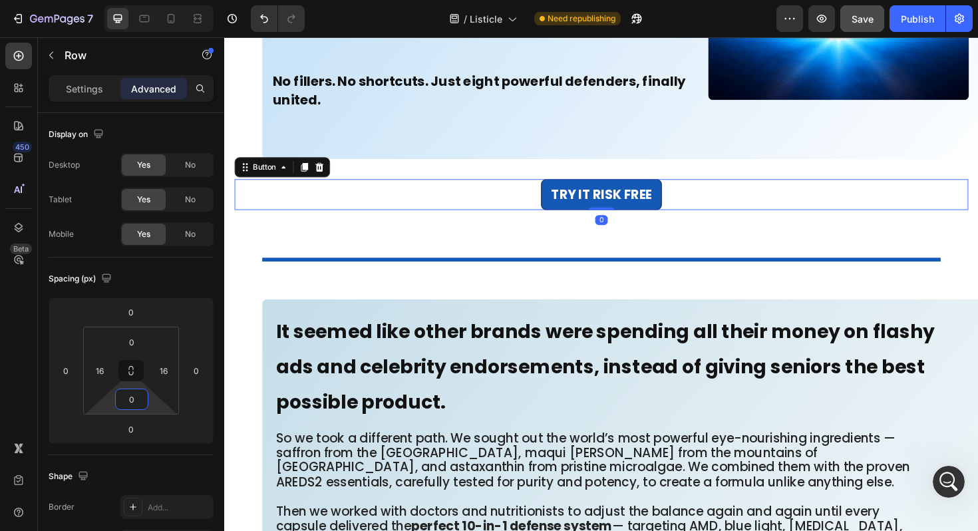
click at [293, 205] on div "TRY IT RISK FREE Button 0" at bounding box center [623, 204] width 777 height 33
click at [229, 200] on div "TRY IT RISK FREE Button 0 Row" at bounding box center [623, 204] width 798 height 33
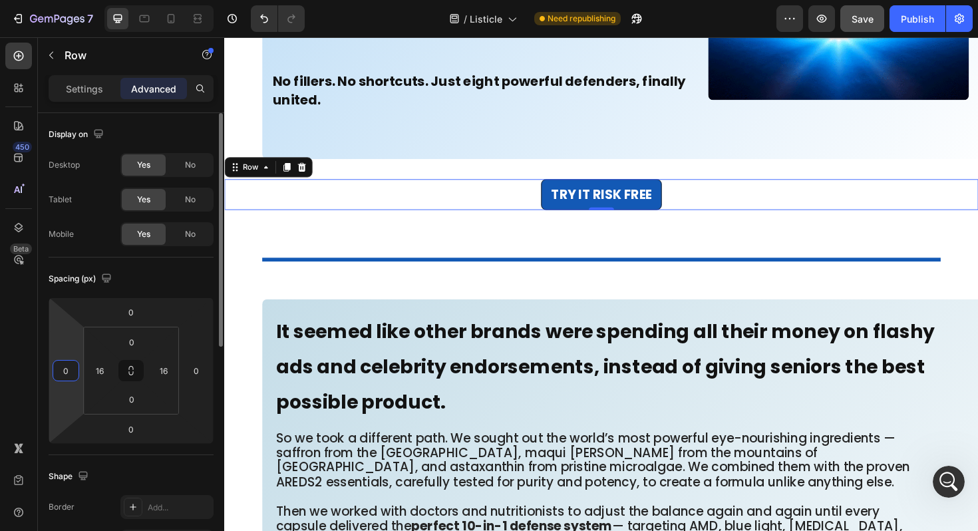
click at [72, 364] on input "0" at bounding box center [66, 370] width 20 height 20
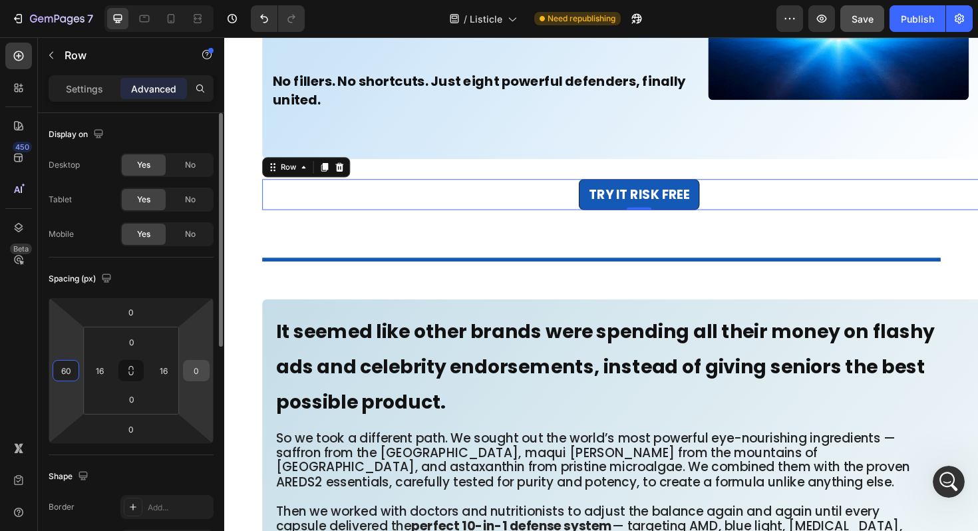
type input "60"
click at [200, 367] on input "0" at bounding box center [196, 370] width 20 height 20
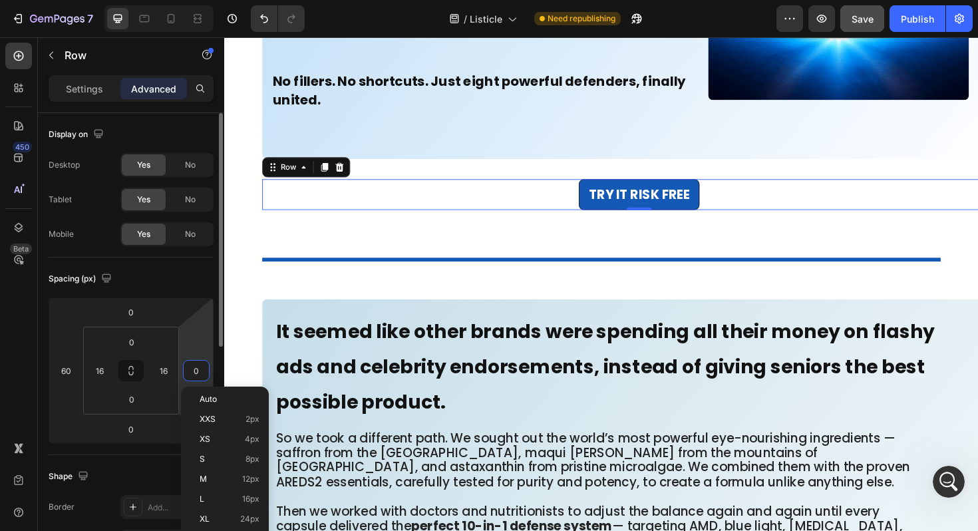
type input "6"
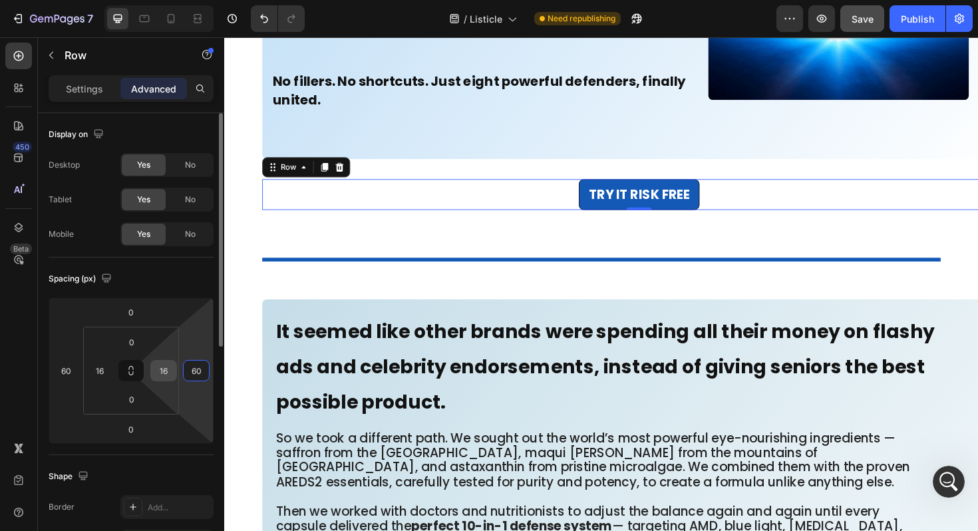
type input "60"
click at [165, 377] on input "16" at bounding box center [164, 370] width 20 height 20
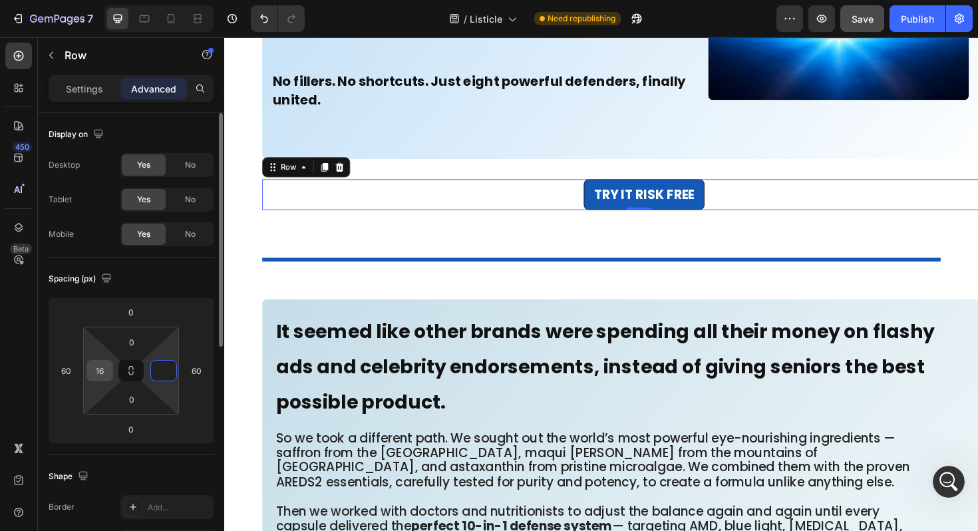
type input "0"
click at [110, 368] on div "16" at bounding box center [99, 370] width 27 height 21
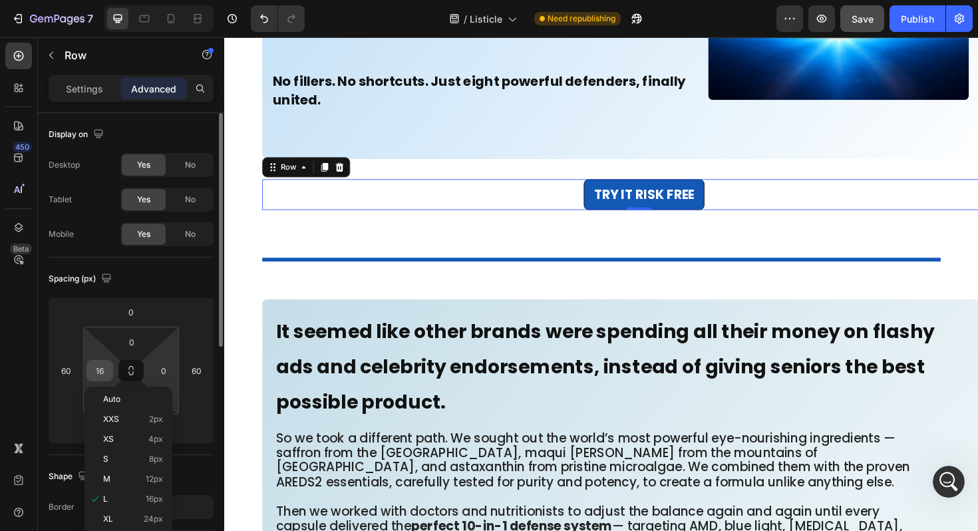
click at [110, 368] on div "16" at bounding box center [99, 370] width 27 height 21
click at [94, 369] on input "16" at bounding box center [100, 370] width 20 height 20
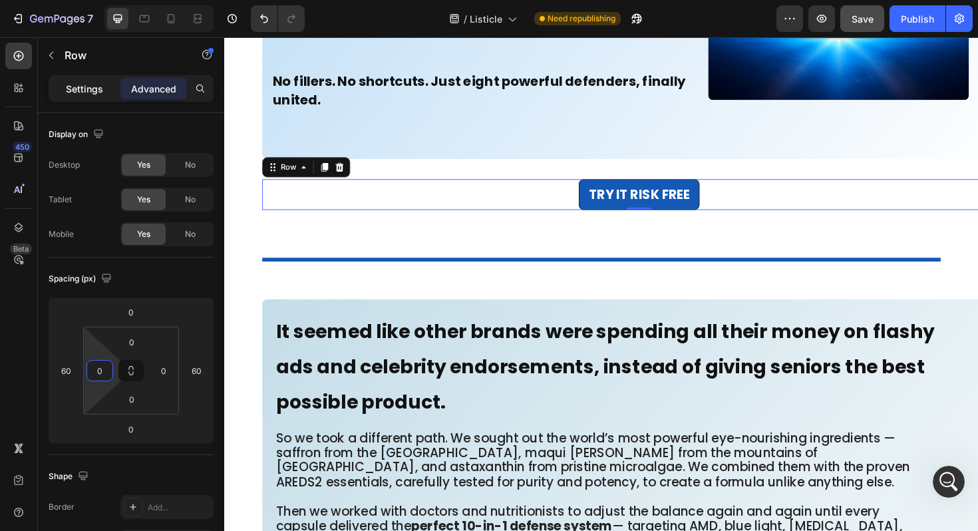
click at [75, 86] on p "Settings" at bounding box center [84, 89] width 37 height 14
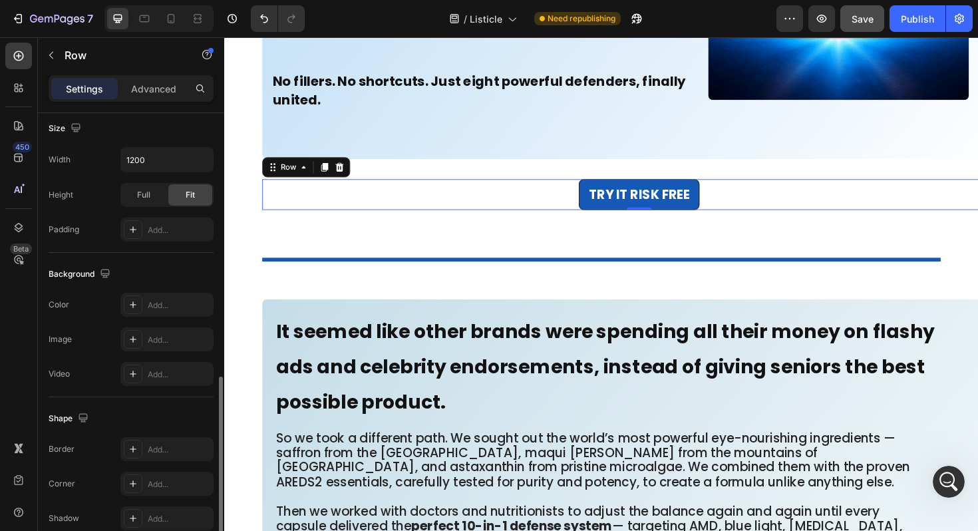
scroll to position [356, 0]
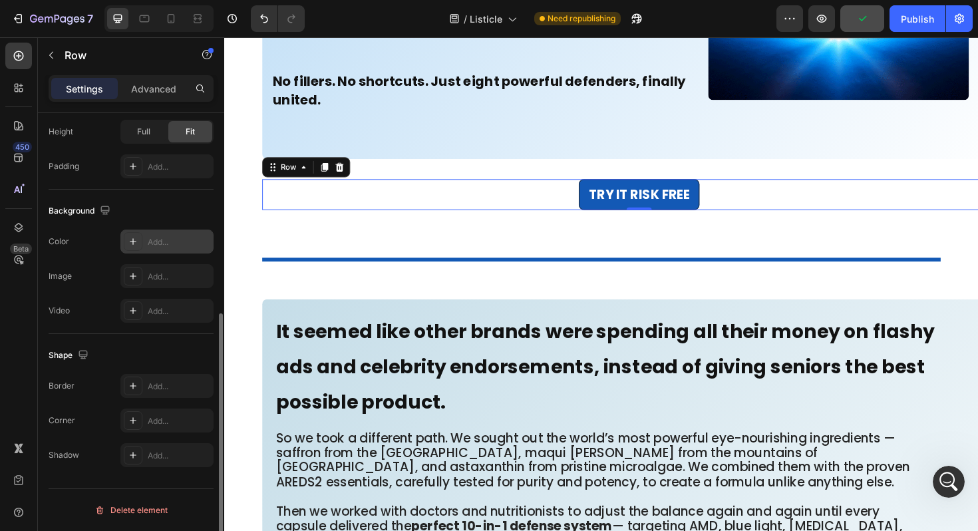
click at [156, 243] on div "Add..." at bounding box center [179, 242] width 63 height 12
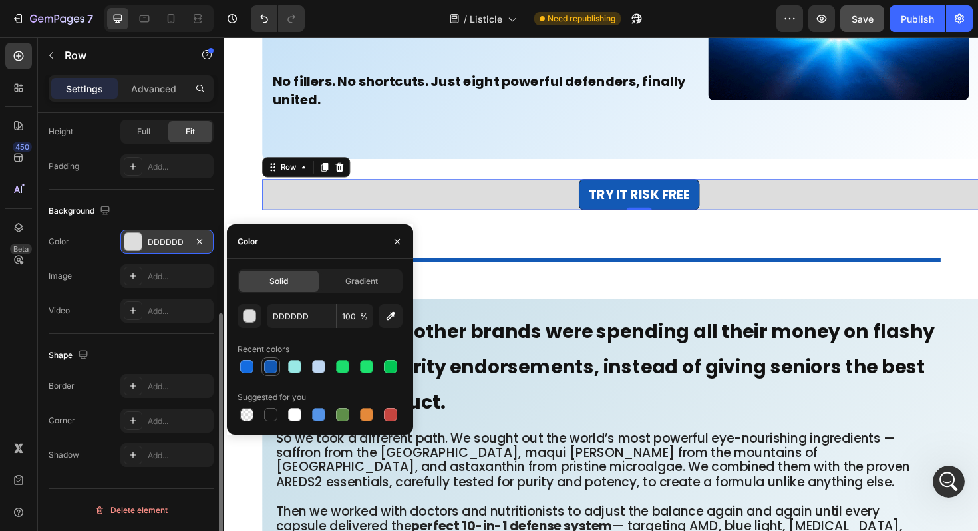
click at [270, 370] on div at bounding box center [270, 366] width 13 height 13
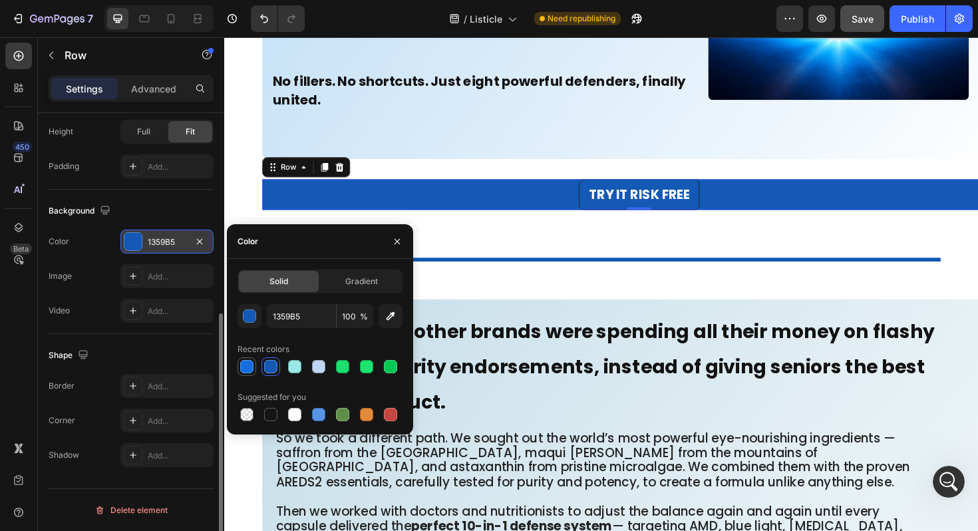
click at [244, 366] on div at bounding box center [246, 366] width 13 height 13
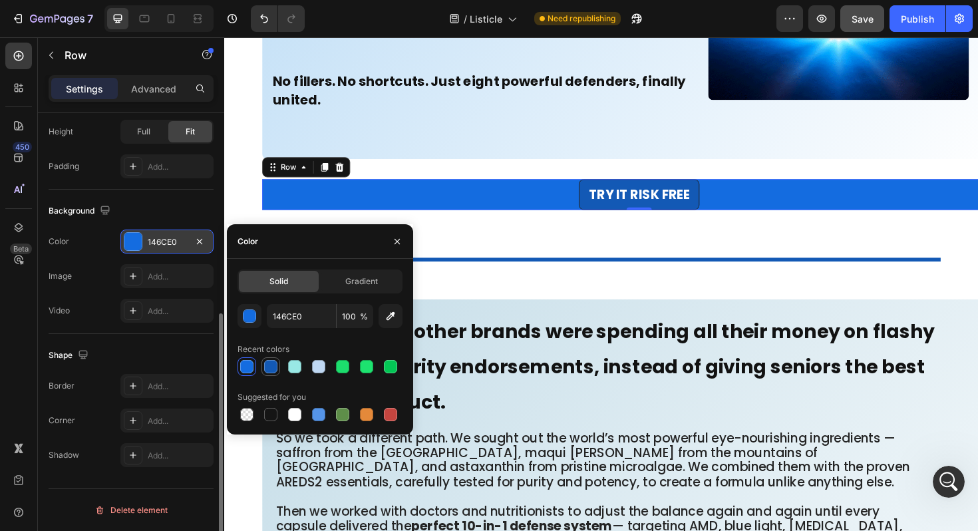
click at [265, 366] on div at bounding box center [270, 366] width 13 height 13
type input "1359B5"
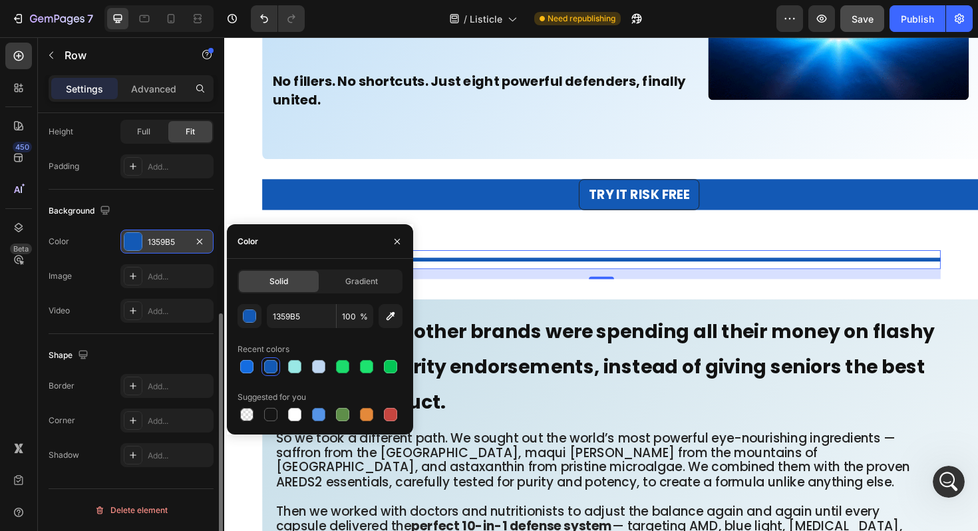
click at [504, 265] on div "Title Line 0" at bounding box center [623, 273] width 718 height 20
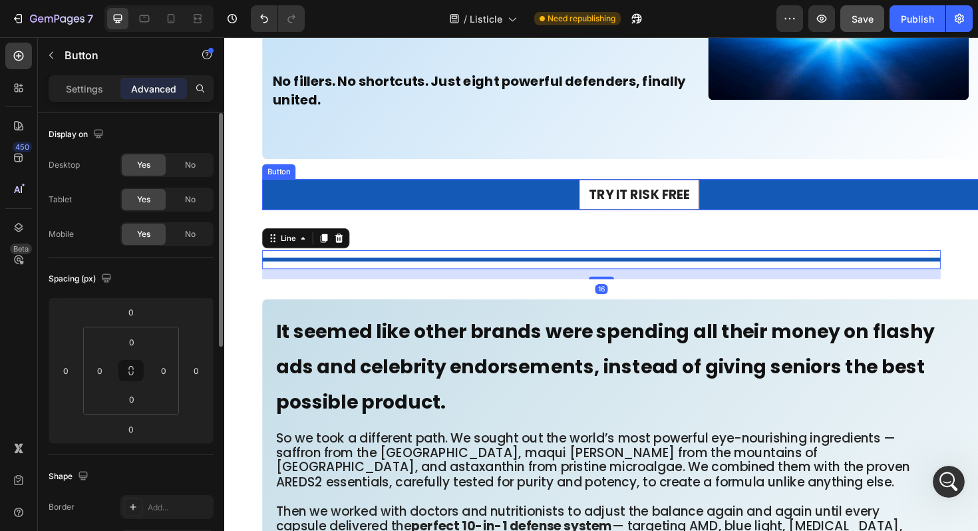
click at [605, 203] on button "TRY IT RISK FREE" at bounding box center [663, 204] width 128 height 33
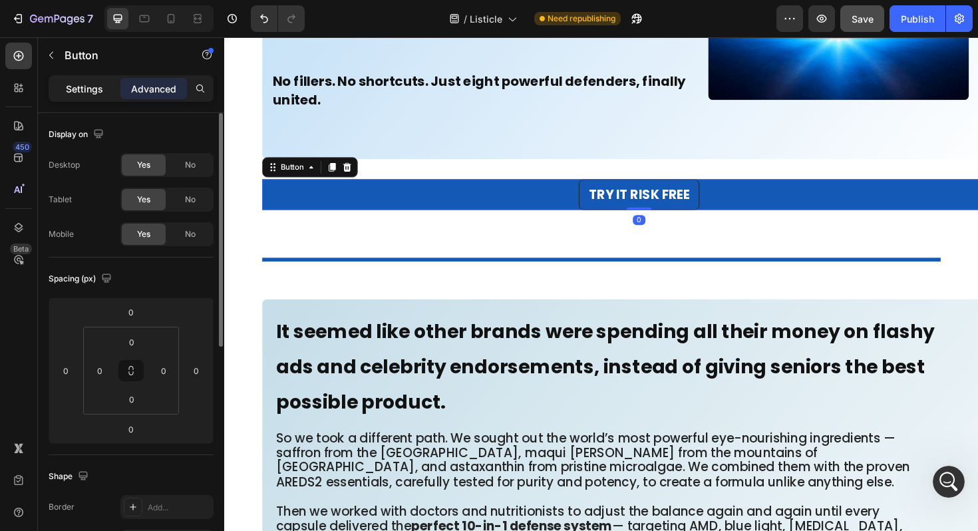
click at [84, 90] on p "Settings" at bounding box center [84, 89] width 37 height 14
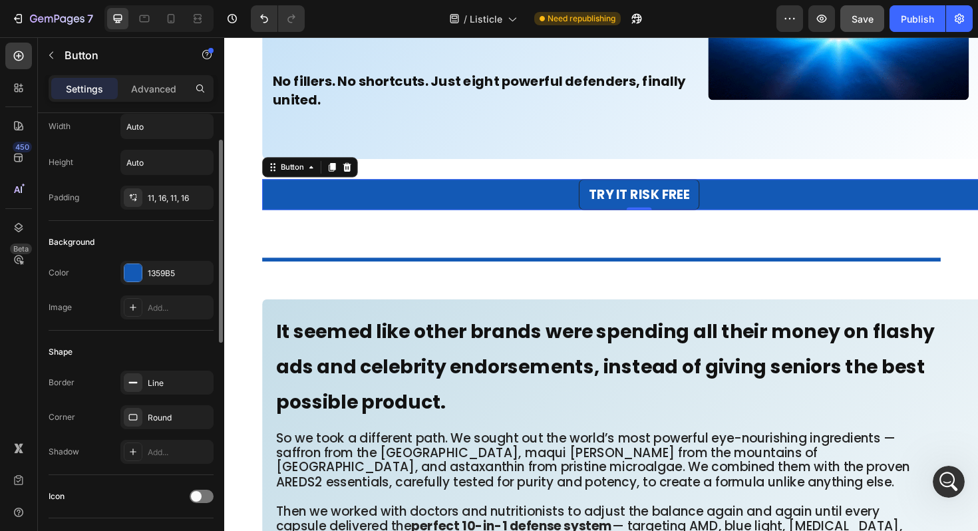
scroll to position [49, 0]
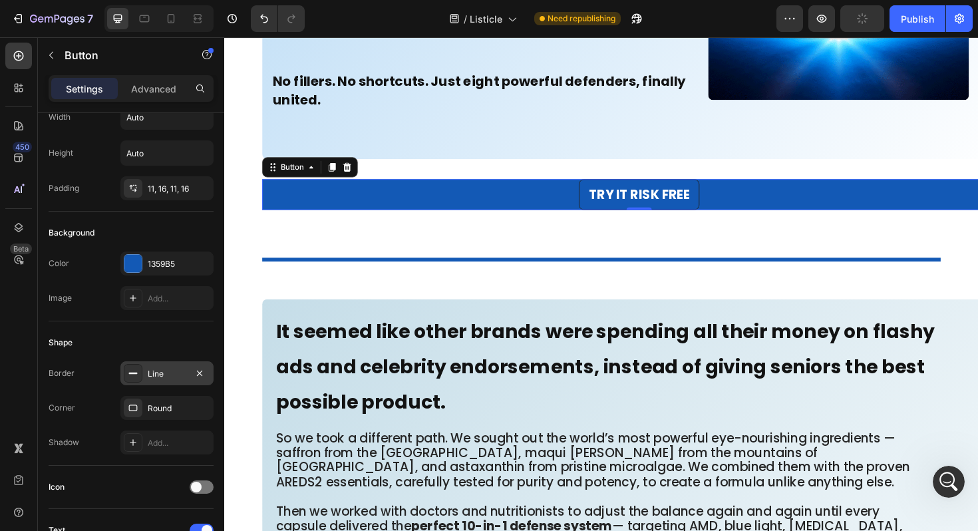
click at [164, 373] on div "Line" at bounding box center [167, 374] width 39 height 12
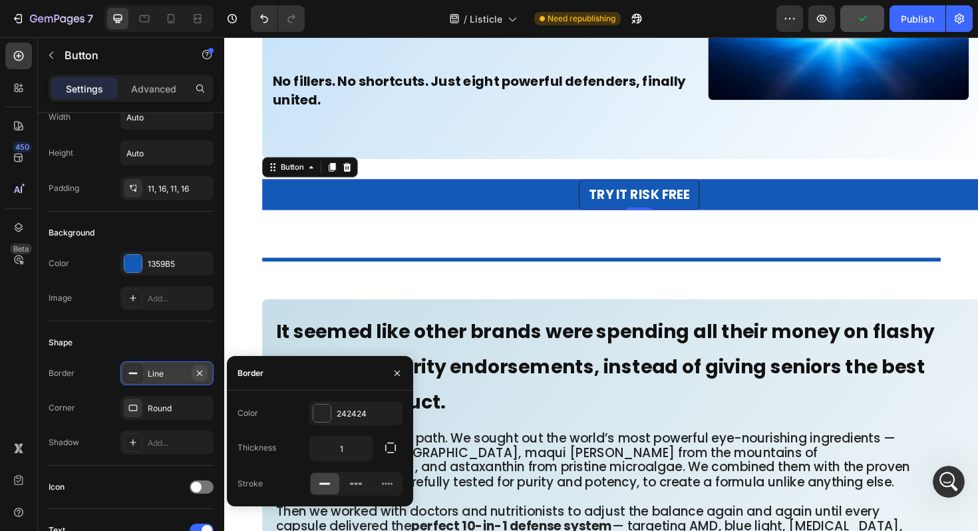
click at [199, 373] on icon "button" at bounding box center [199, 373] width 11 height 11
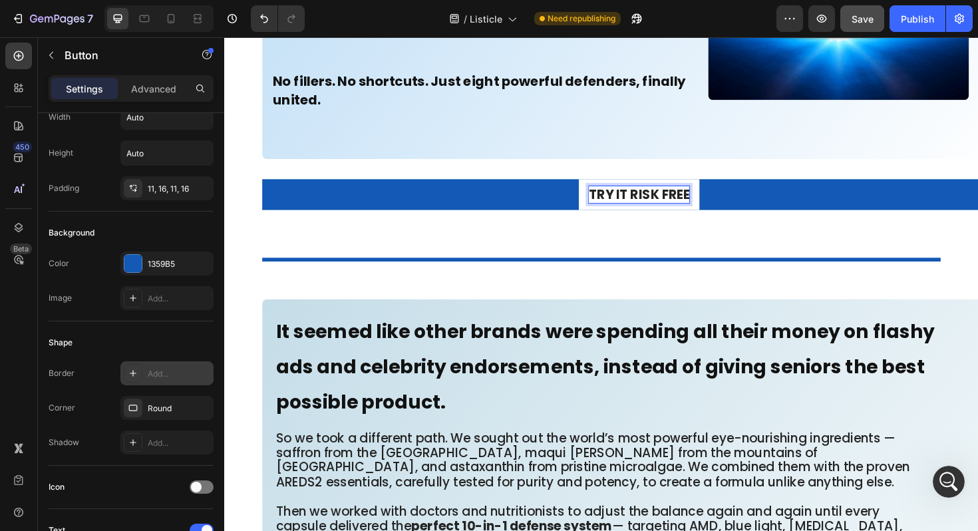
click at [626, 202] on strong "TRY IT RISK FREE" at bounding box center [663, 203] width 106 height 19
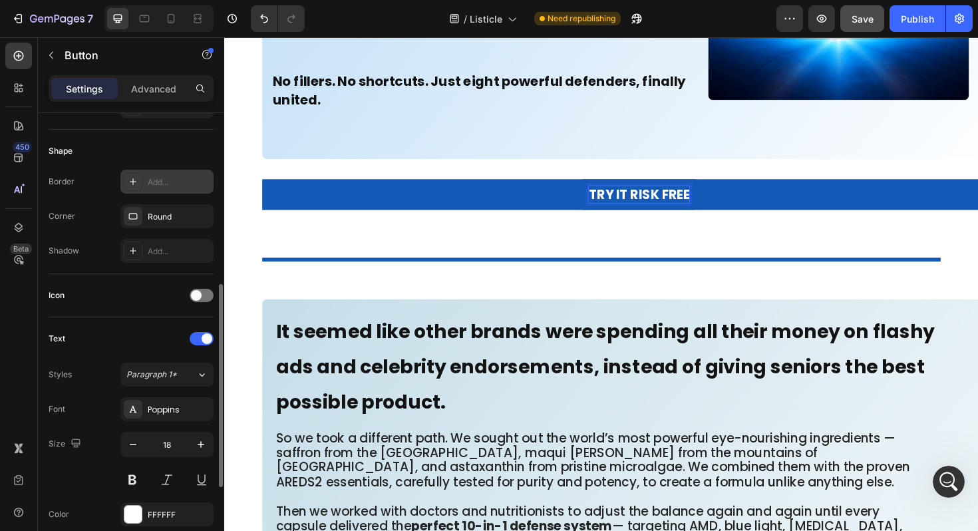
scroll to position [337, 0]
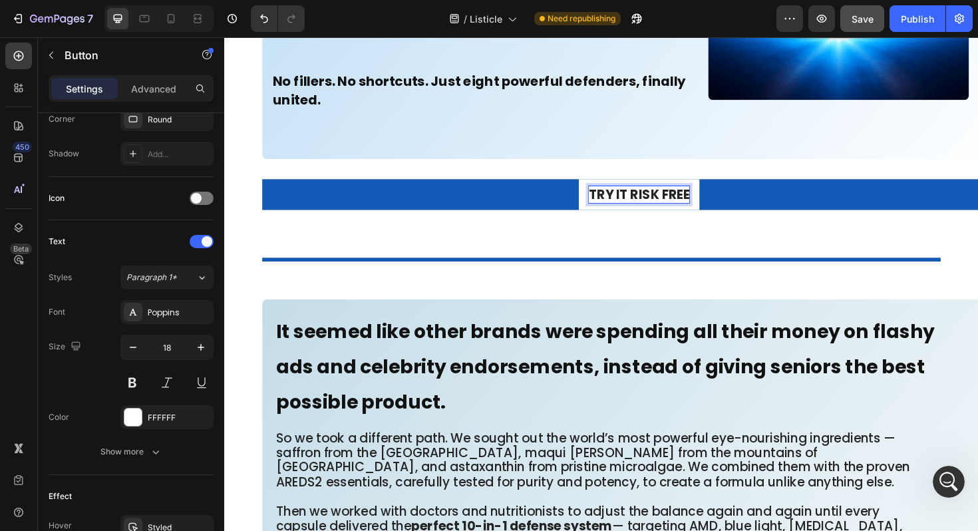
click at [642, 205] on strong "TRY IT RISK FREE" at bounding box center [663, 203] width 106 height 19
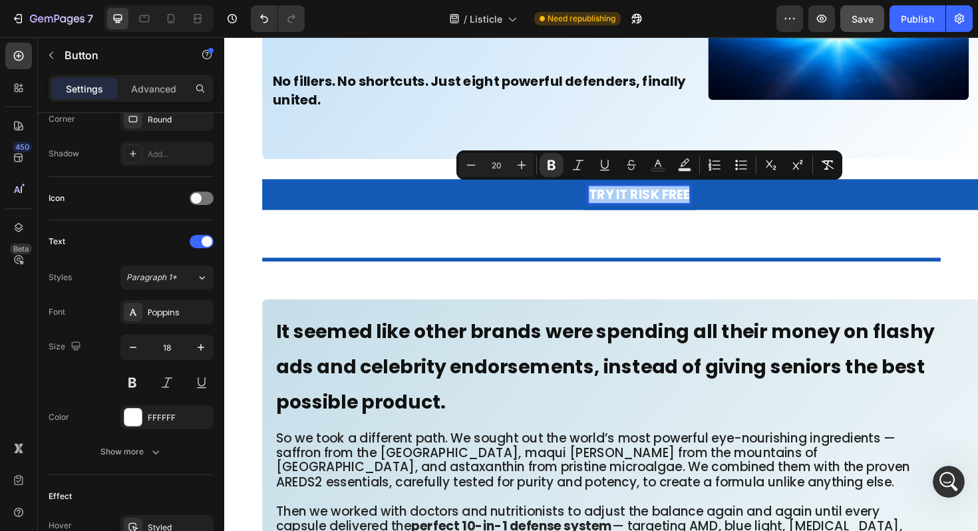
click at [499, 169] on input "20" at bounding box center [496, 165] width 27 height 16
type input "2"
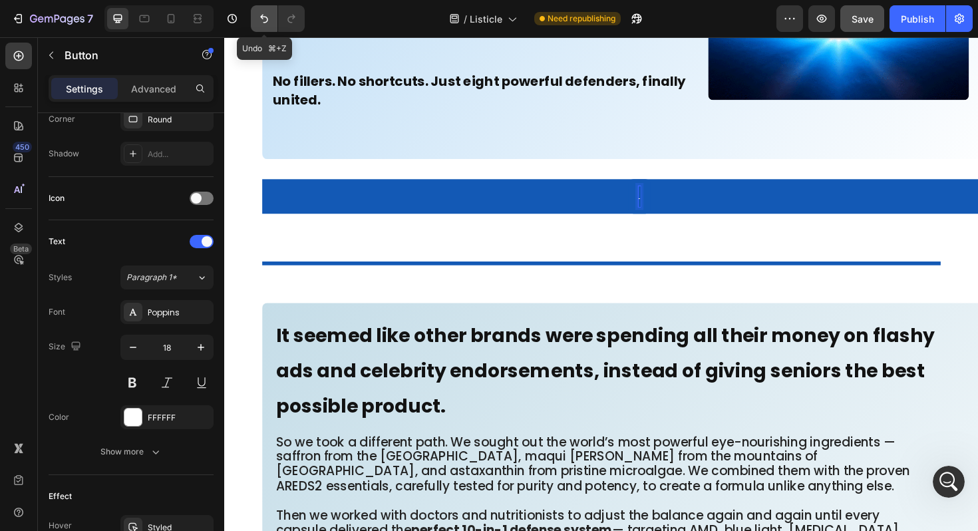
click at [275, 18] on button "Undo/Redo" at bounding box center [264, 18] width 27 height 27
click at [267, 17] on icon "Undo/Redo" at bounding box center [263, 18] width 13 height 13
click at [258, 14] on icon "Undo/Redo" at bounding box center [263, 18] width 13 height 13
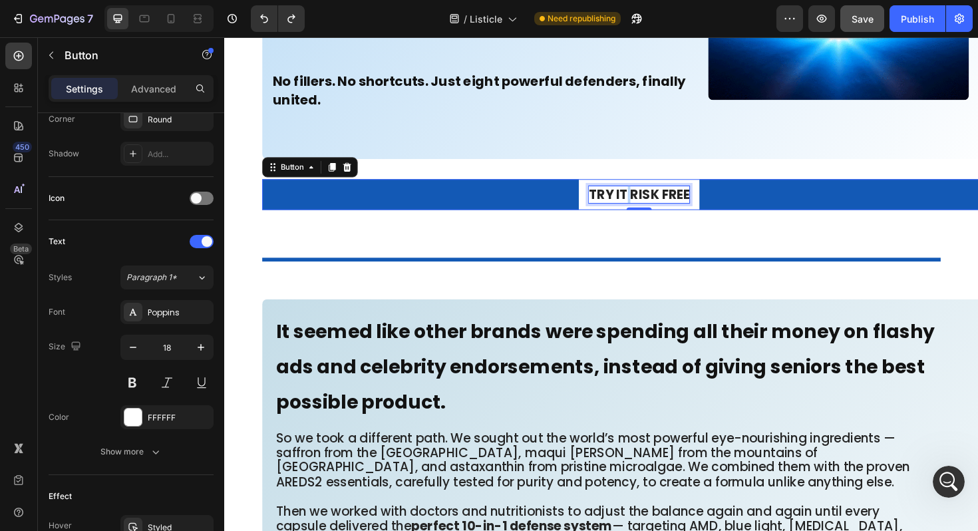
click at [648, 205] on strong "TRY IT RISK FREE" at bounding box center [663, 203] width 106 height 19
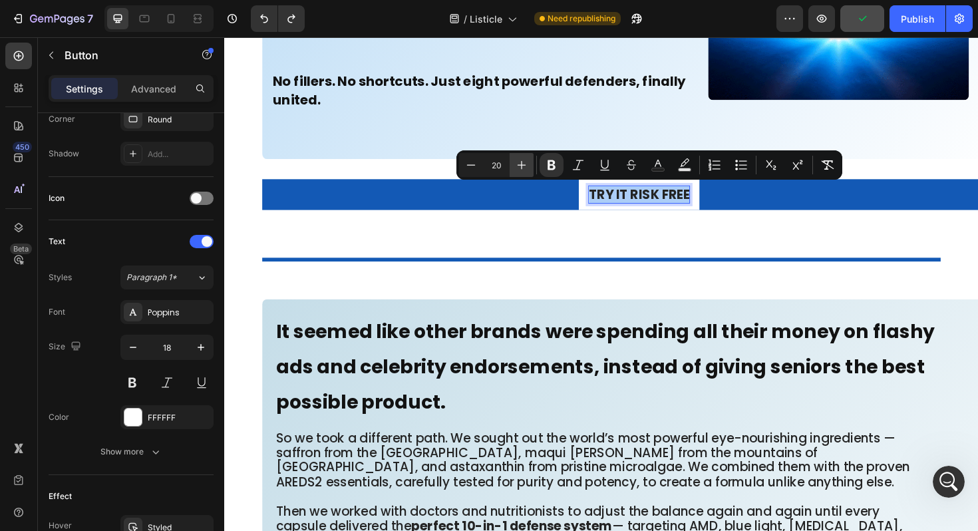
click at [527, 166] on icon "Editor contextual toolbar" at bounding box center [521, 164] width 13 height 13
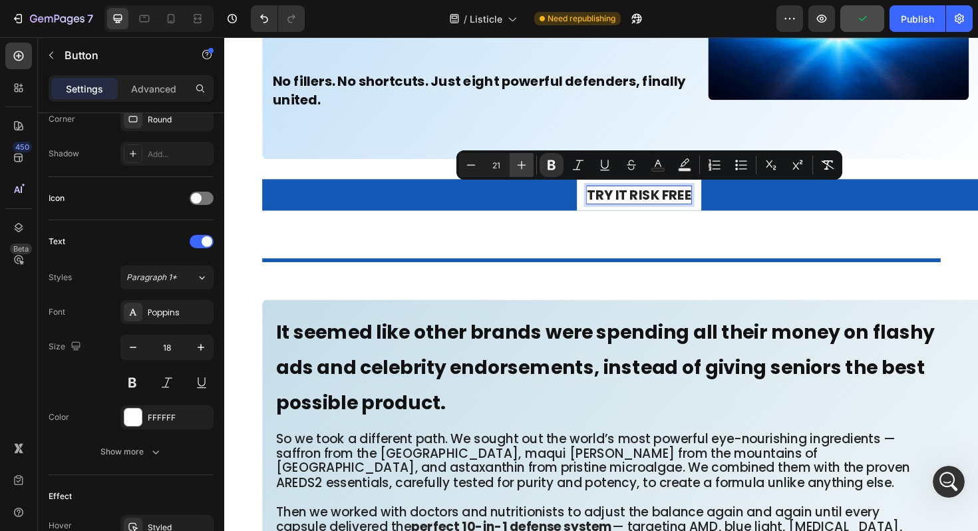
click at [527, 166] on icon "Editor contextual toolbar" at bounding box center [521, 164] width 13 height 13
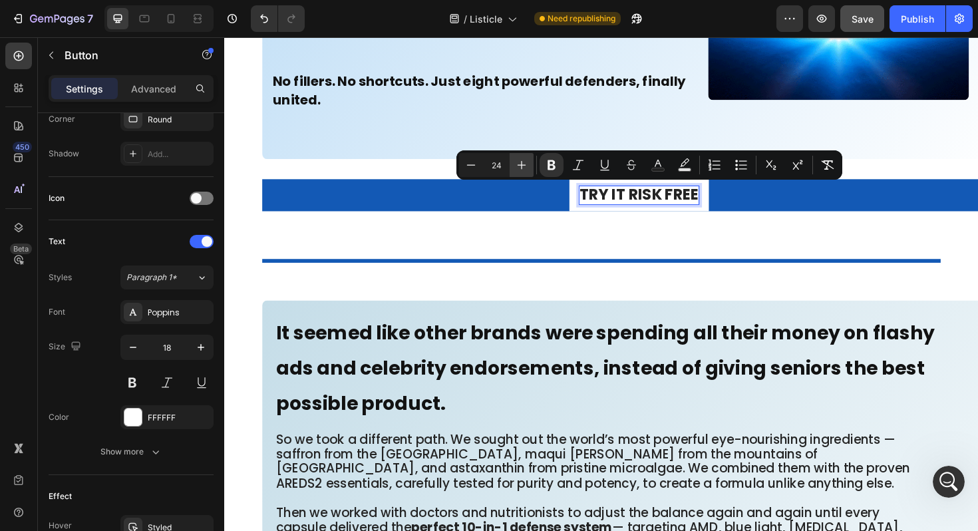
click at [527, 166] on icon "Editor contextual toolbar" at bounding box center [521, 164] width 13 height 13
type input "25"
click at [547, 167] on icon "Editor contextual toolbar" at bounding box center [551, 164] width 13 height 13
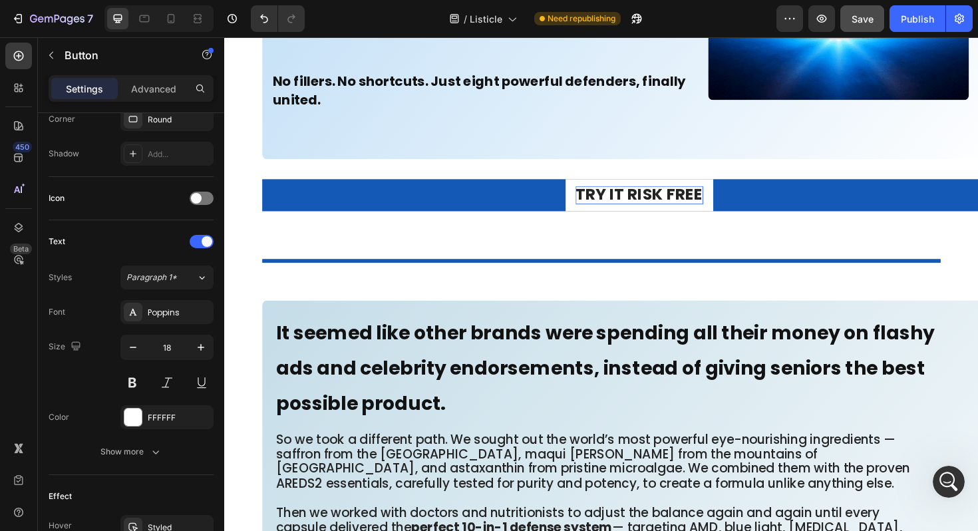
click at [639, 210] on span "TRY IT RISK FREE" at bounding box center [663, 203] width 135 height 23
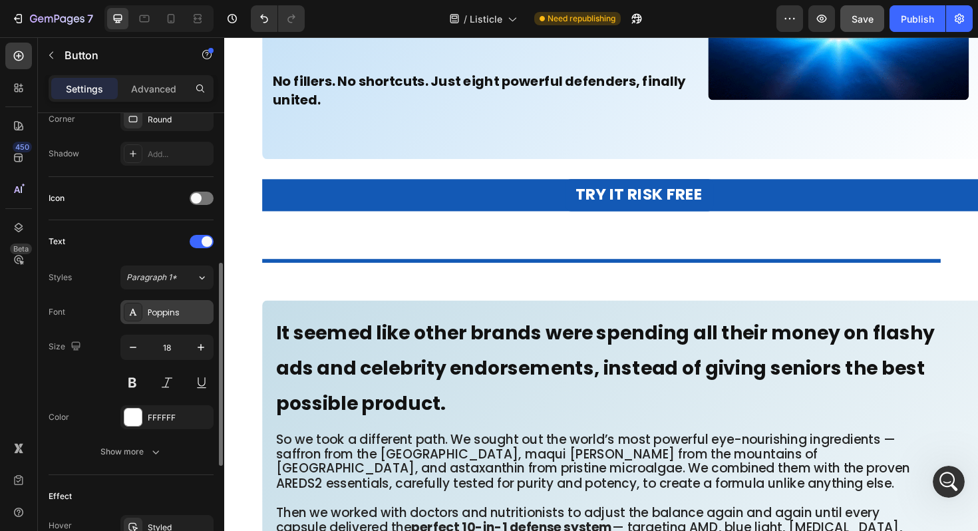
click at [178, 307] on div "Poppins" at bounding box center [179, 313] width 63 height 12
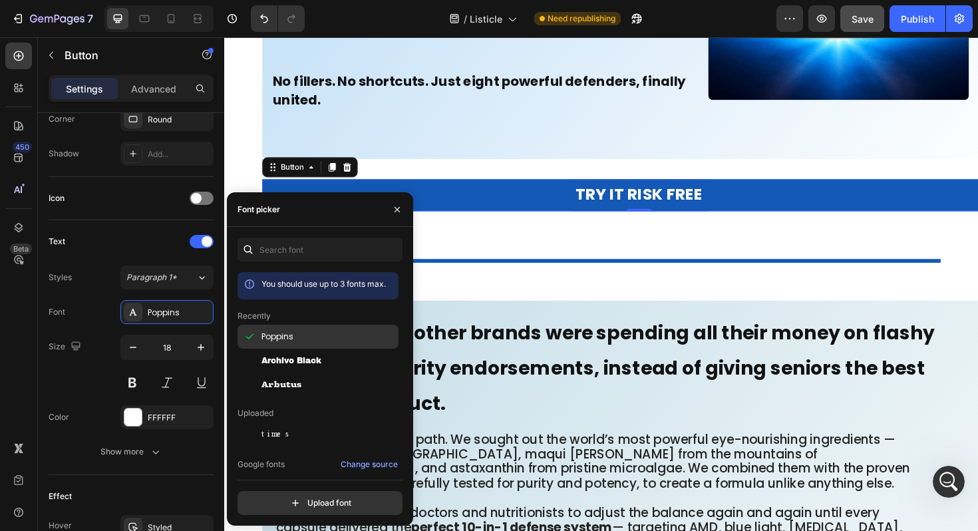
click at [283, 335] on span "Poppins" at bounding box center [277, 337] width 32 height 12
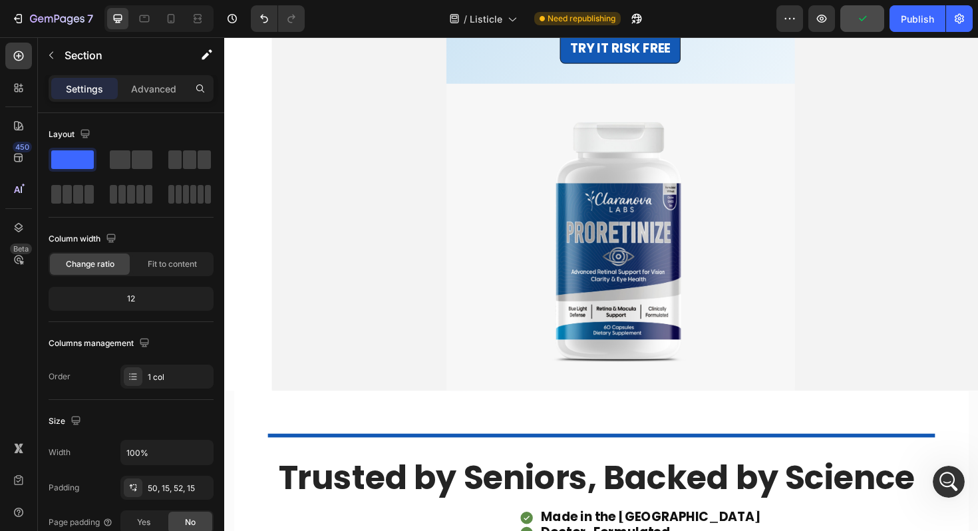
scroll to position [10945, 0]
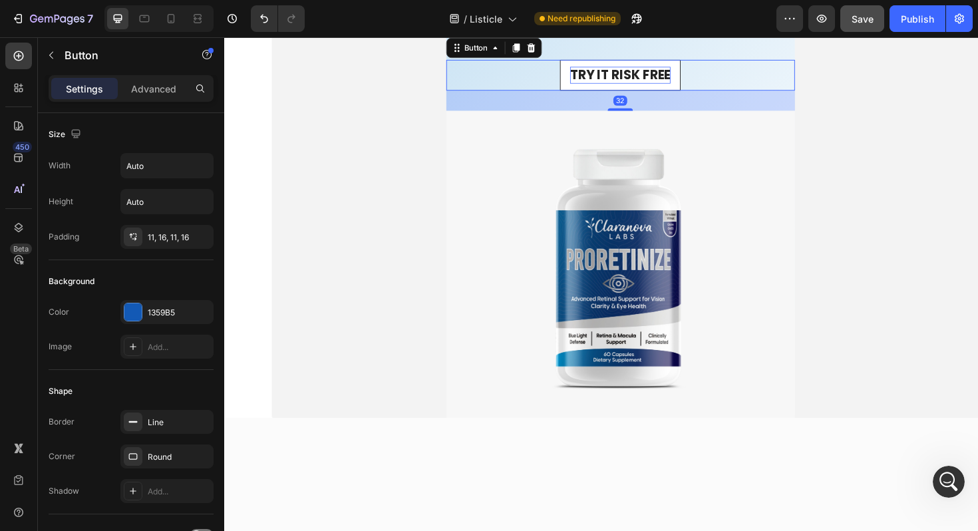
click at [625, 86] on strong "TRY IT RISK FREE" at bounding box center [643, 77] width 106 height 19
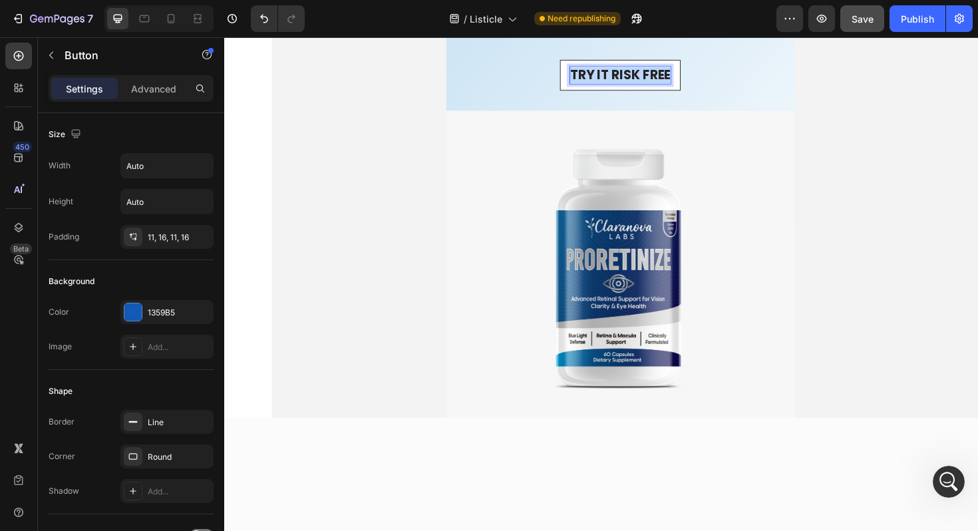
click at [625, 86] on strong "TRY IT RISK FREE" at bounding box center [643, 77] width 106 height 19
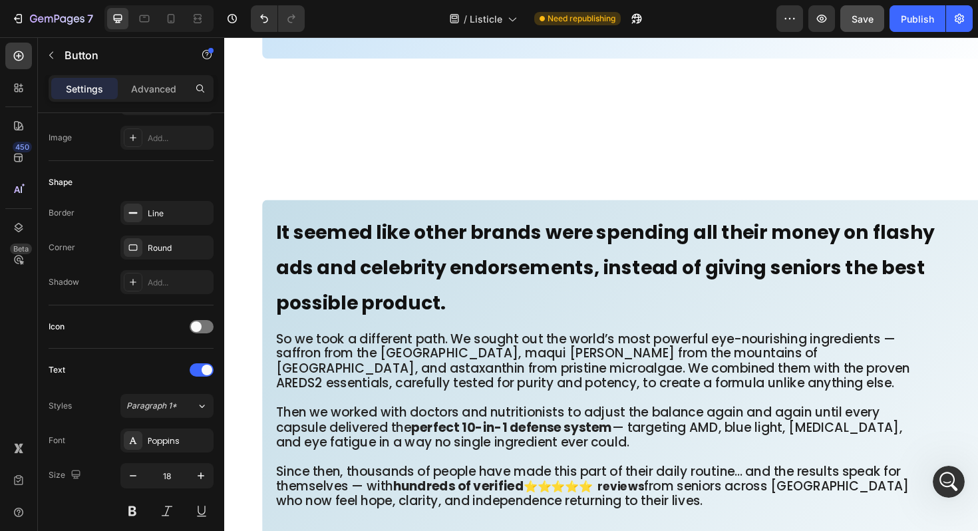
scroll to position [8279, 0]
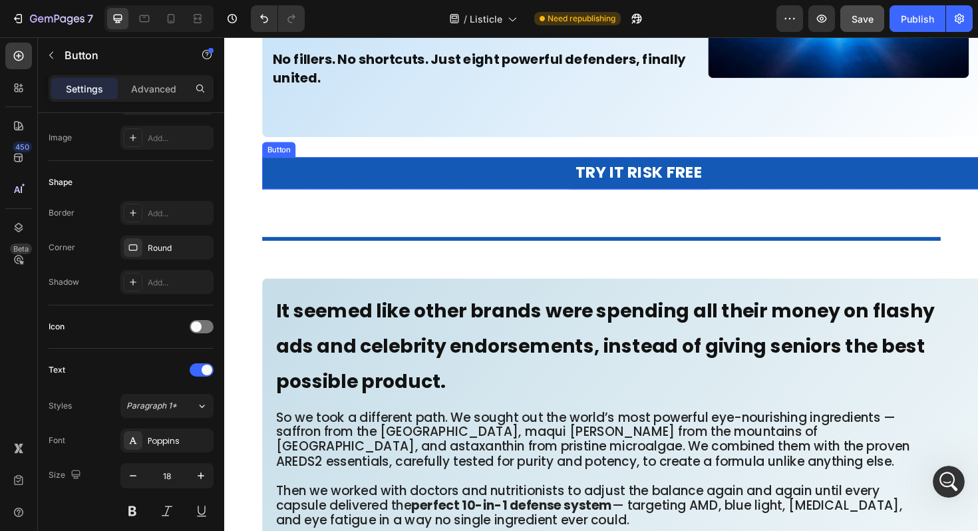
click at [426, 182] on div "TRY IT RISK FREE Button" at bounding box center [663, 181] width 798 height 34
click at [279, 179] on div "TRY IT RISK FREE Button 0" at bounding box center [663, 181] width 798 height 34
click at [272, 160] on div "Button" at bounding box center [314, 151] width 101 height 21
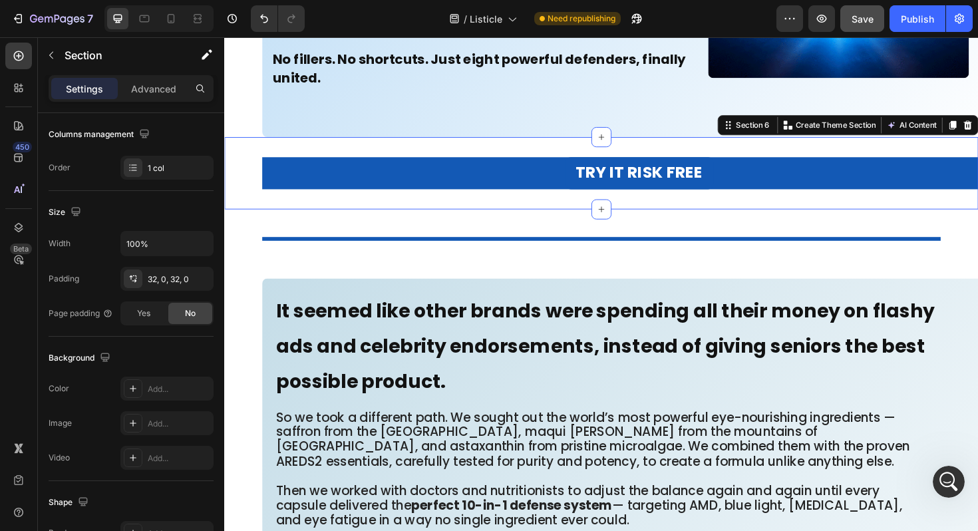
click at [392, 152] on div "TRY IT RISK FREE Button Row Section 6 You can create reusable sections Create T…" at bounding box center [623, 181] width 798 height 76
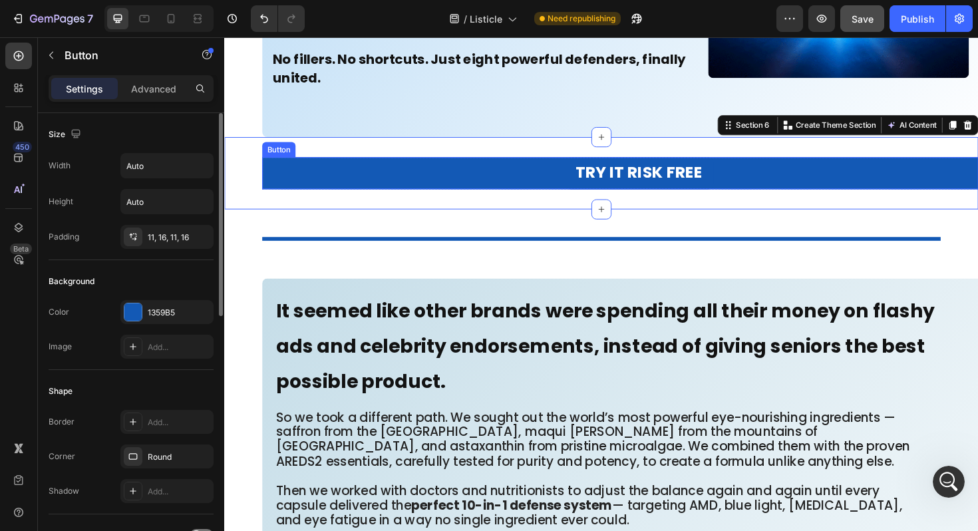
click at [360, 179] on div "TRY IT RISK FREE Button" at bounding box center [663, 181] width 798 height 34
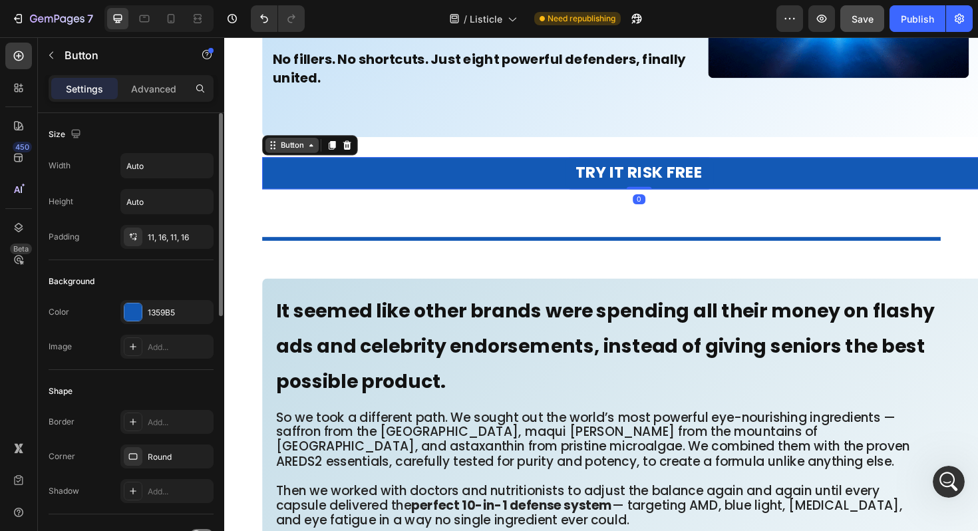
click at [284, 157] on div "Button" at bounding box center [295, 152] width 57 height 16
click at [295, 128] on div "Row 1 col" at bounding box center [290, 128] width 41 height 8
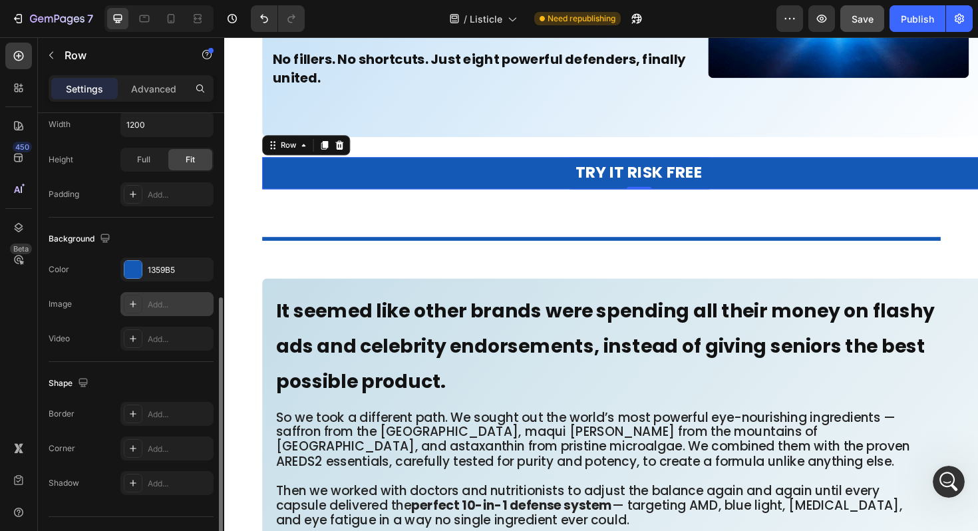
scroll to position [329, 0]
click at [170, 444] on div "Add..." at bounding box center [179, 448] width 63 height 12
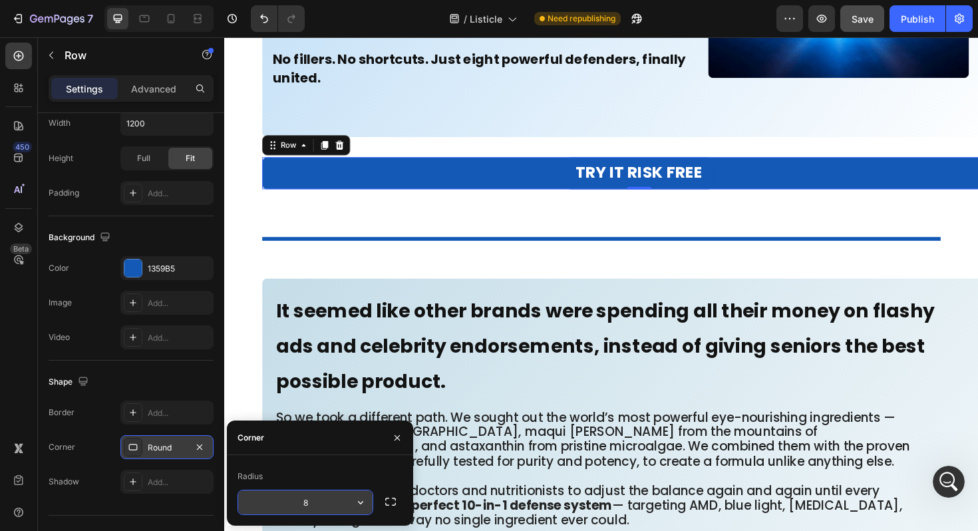
click at [365, 504] on icon "button" at bounding box center [360, 501] width 13 height 13
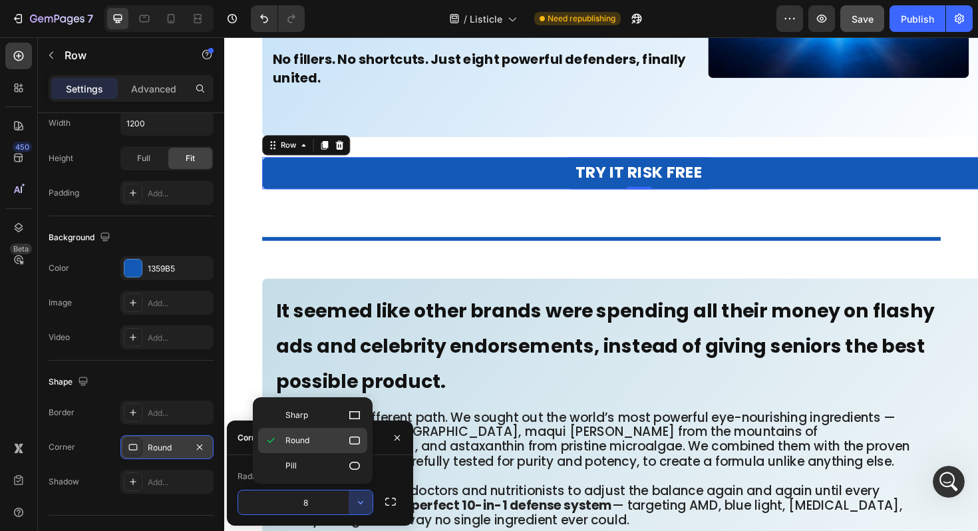
click at [355, 444] on icon at bounding box center [354, 440] width 11 height 8
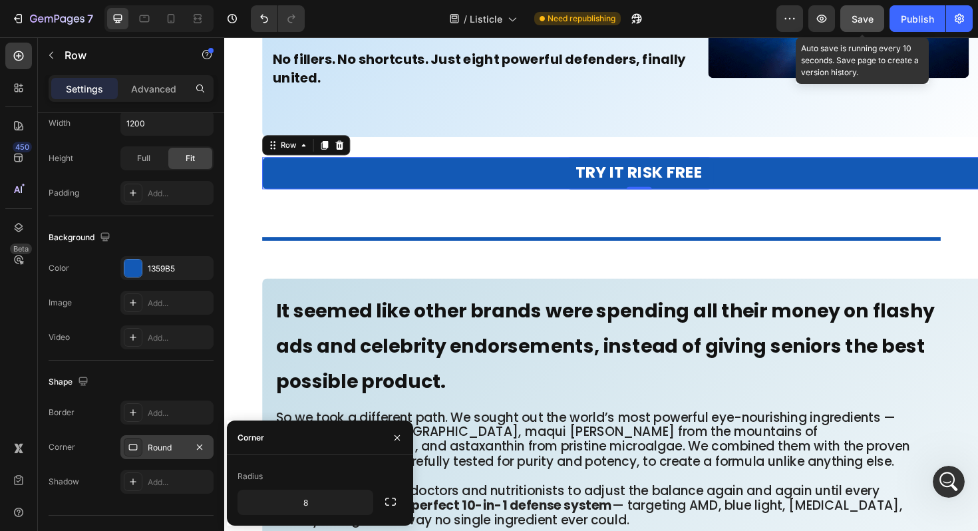
click at [858, 27] on button "Save" at bounding box center [862, 18] width 44 height 27
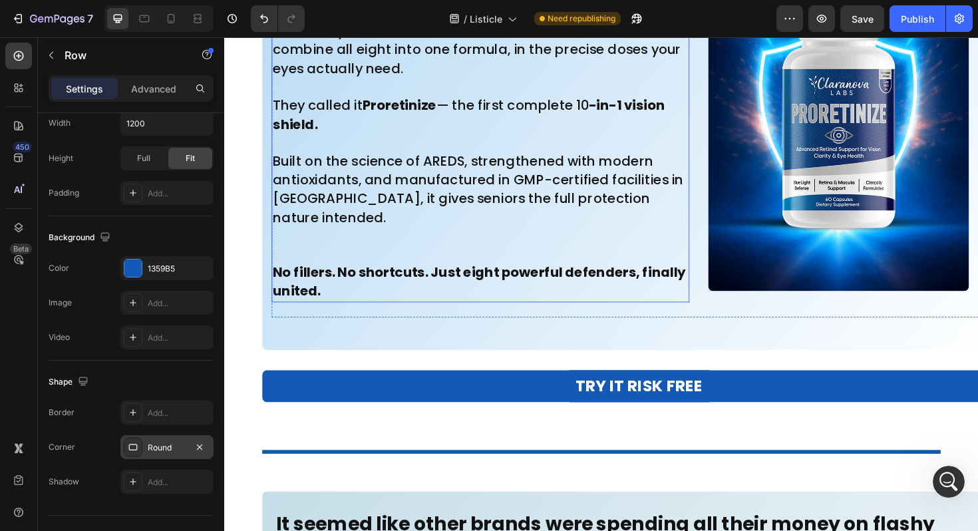
scroll to position [8063, 0]
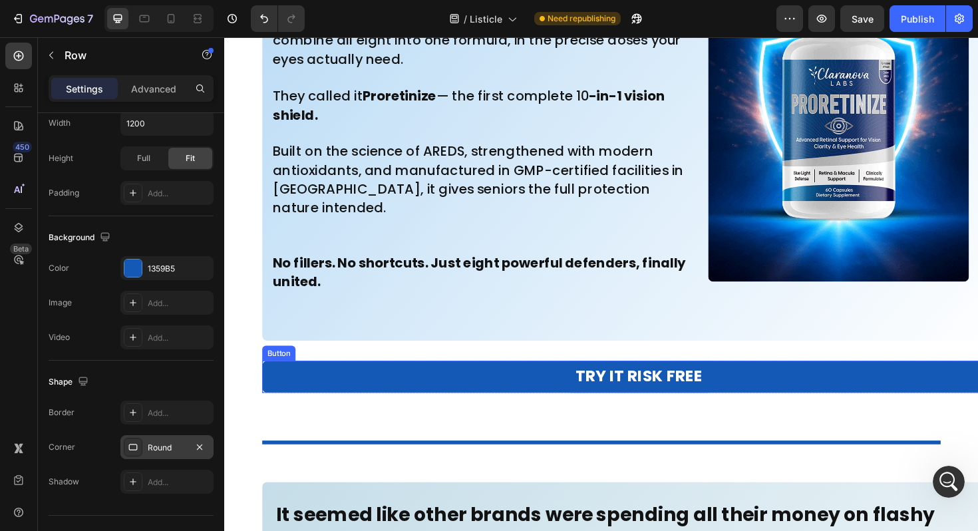
click at [279, 396] on div "TRY IT RISK FREE Button" at bounding box center [663, 397] width 798 height 34
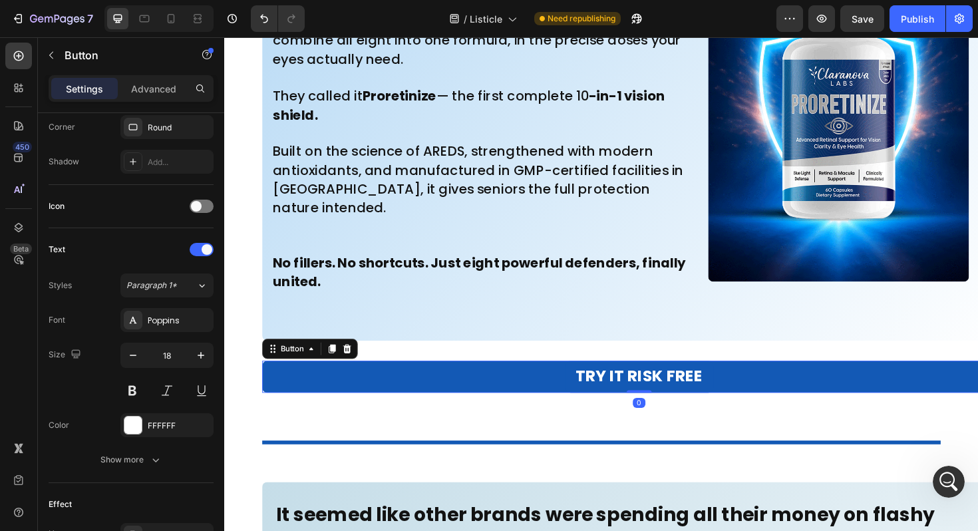
scroll to position [0, 0]
